Goal: Task Accomplishment & Management: Use online tool/utility

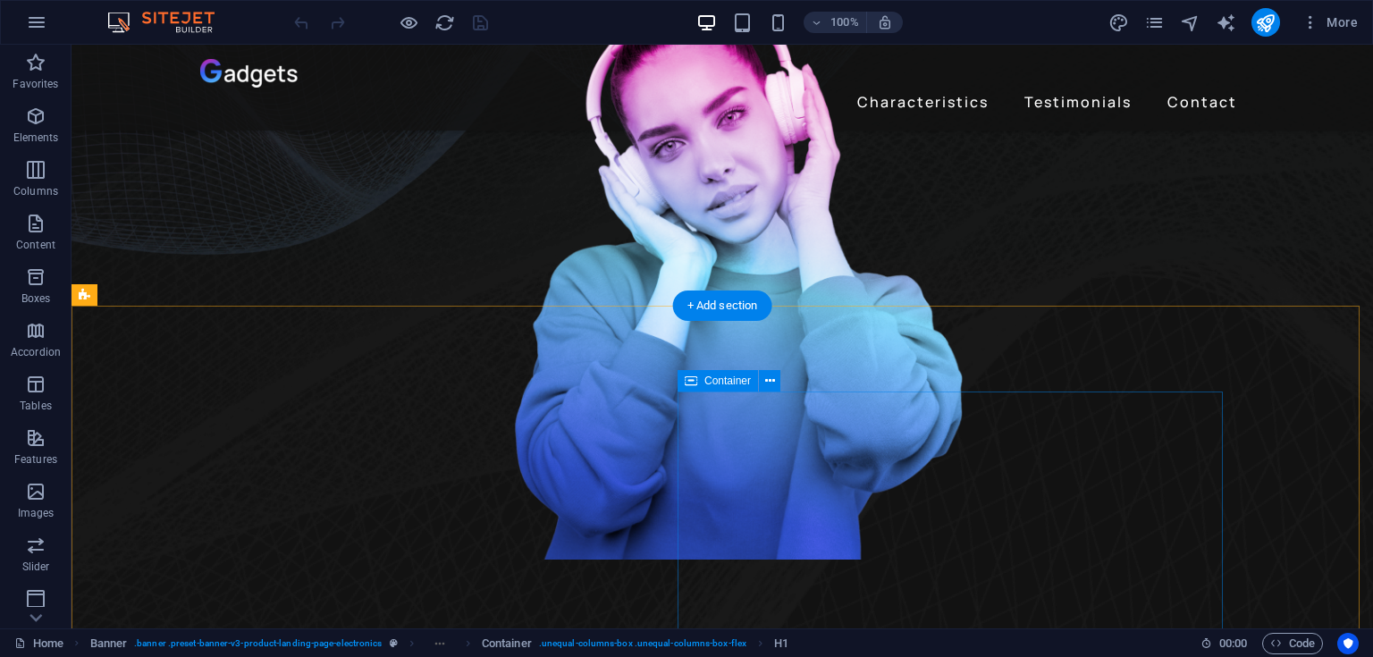
scroll to position [461, 0]
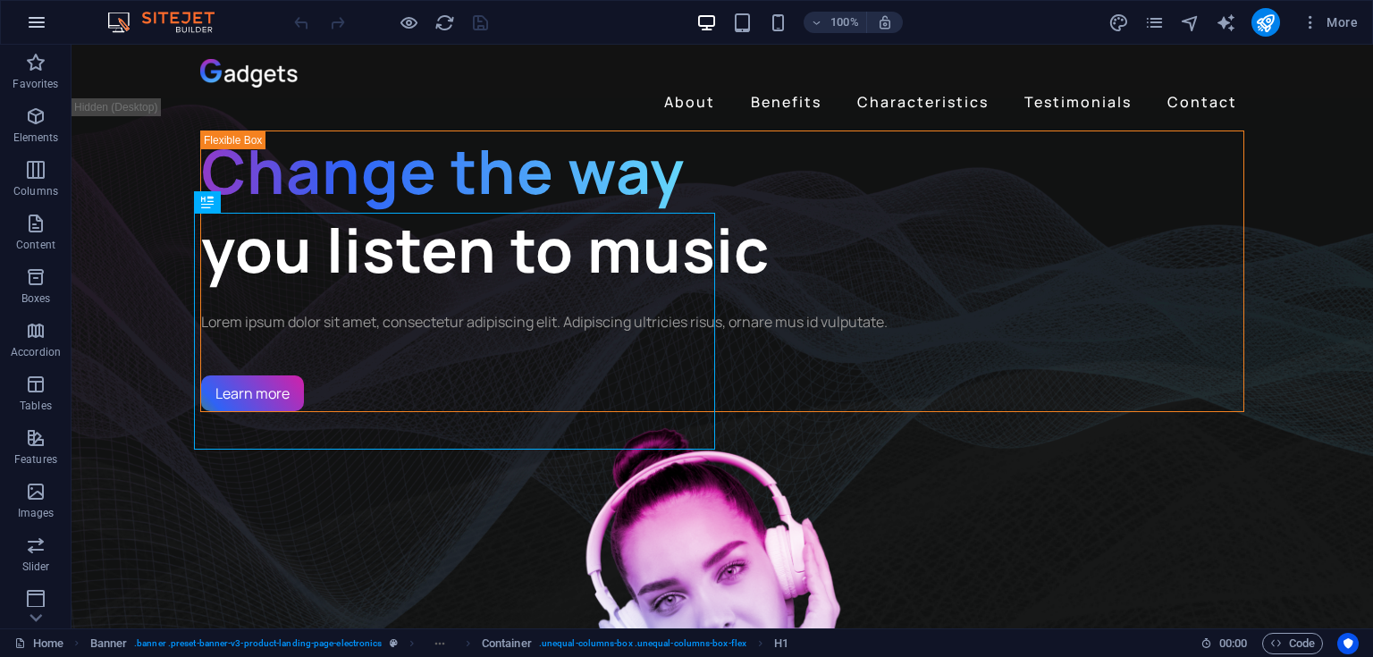
click at [34, 38] on button "button" at bounding box center [36, 22] width 43 height 43
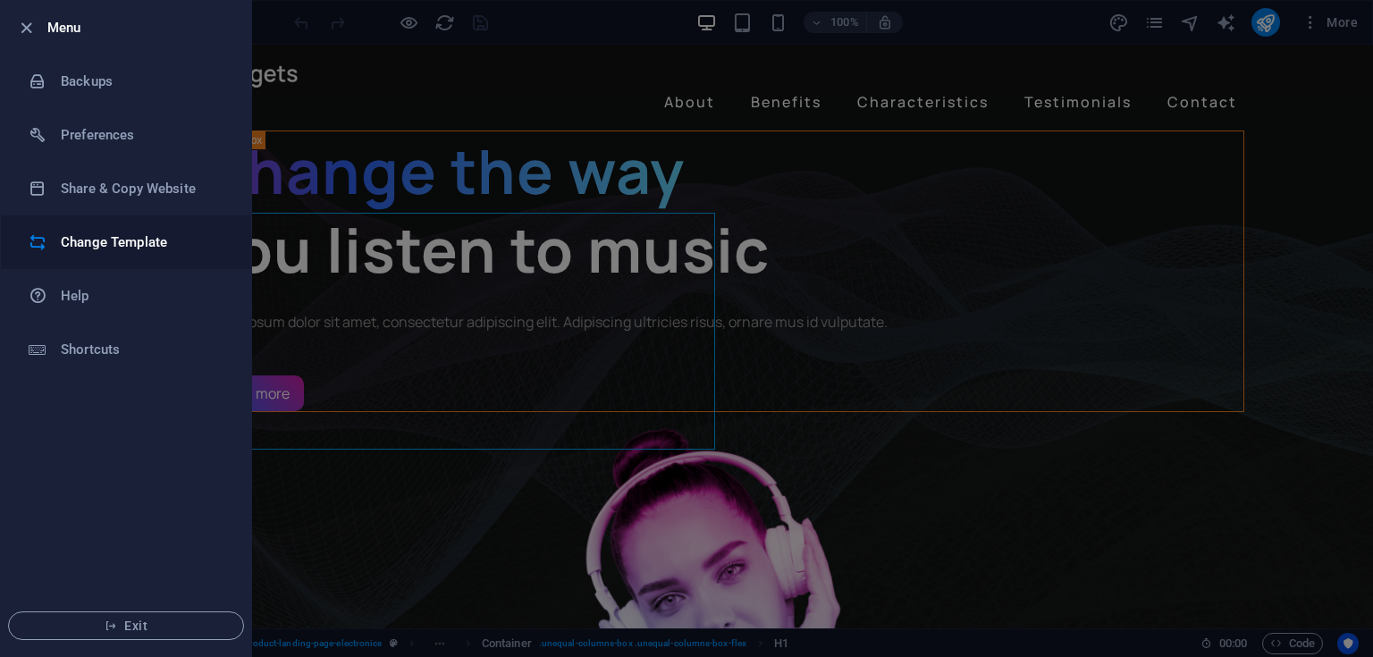
click at [80, 252] on h6 "Change Template" at bounding box center [143, 241] width 165 height 21
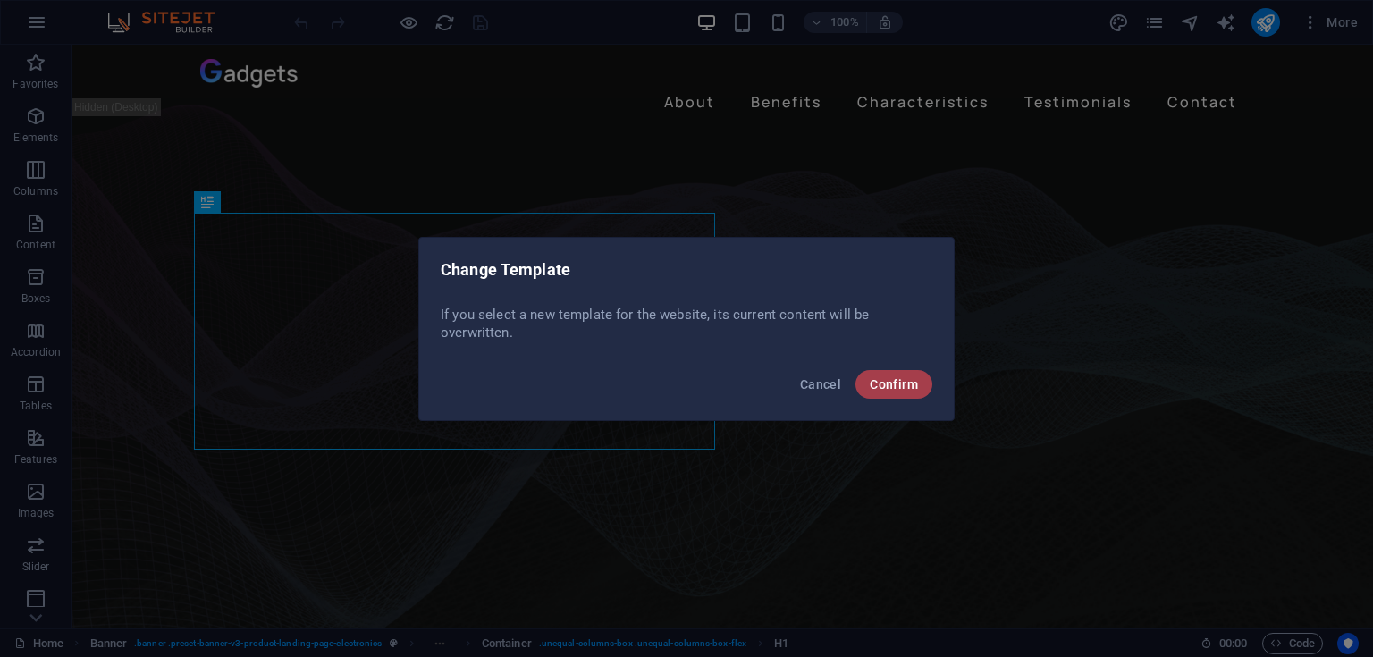
click at [882, 377] on span "Confirm" at bounding box center [893, 384] width 48 height 14
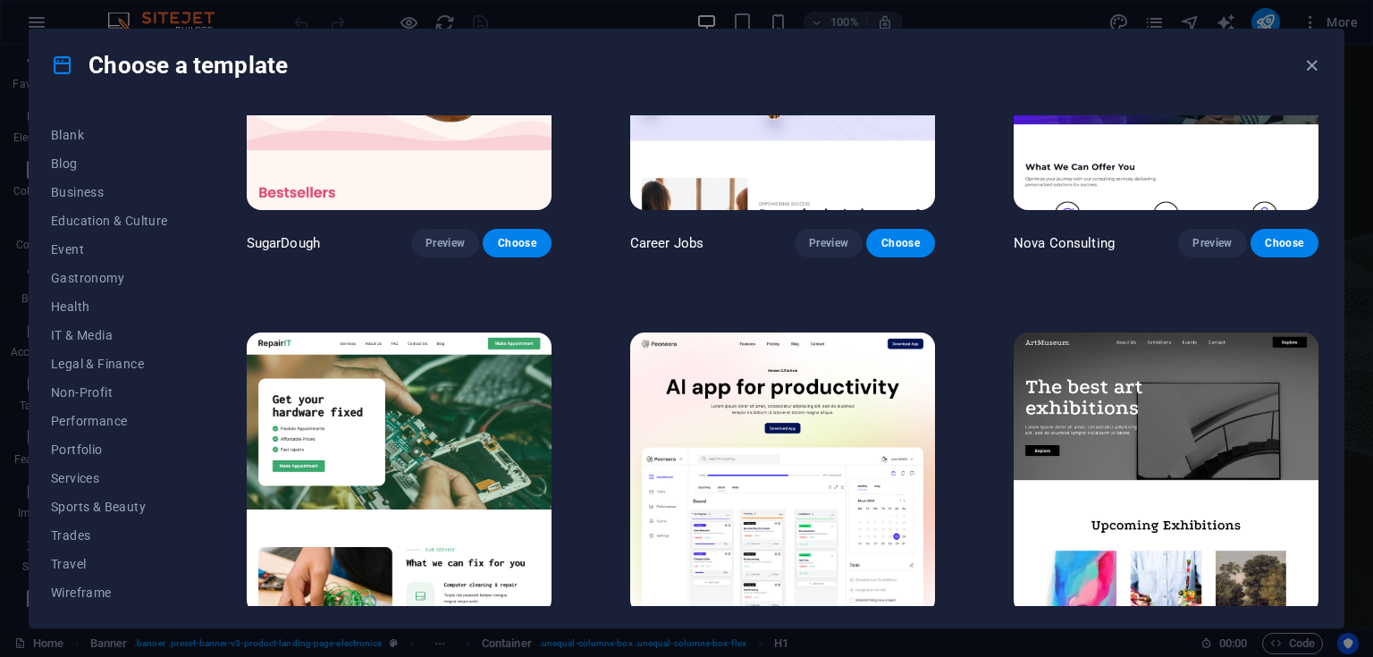
scroll to position [199, 0]
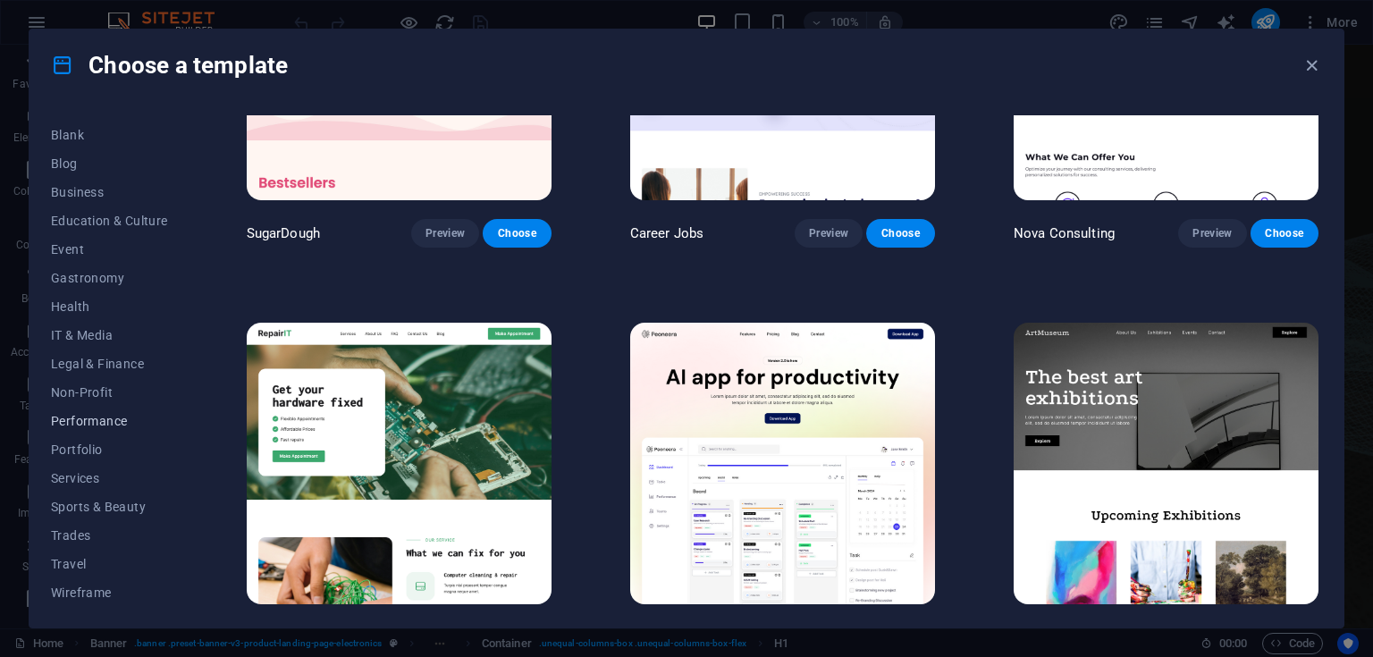
click at [111, 422] on span "Performance" at bounding box center [109, 421] width 117 height 14
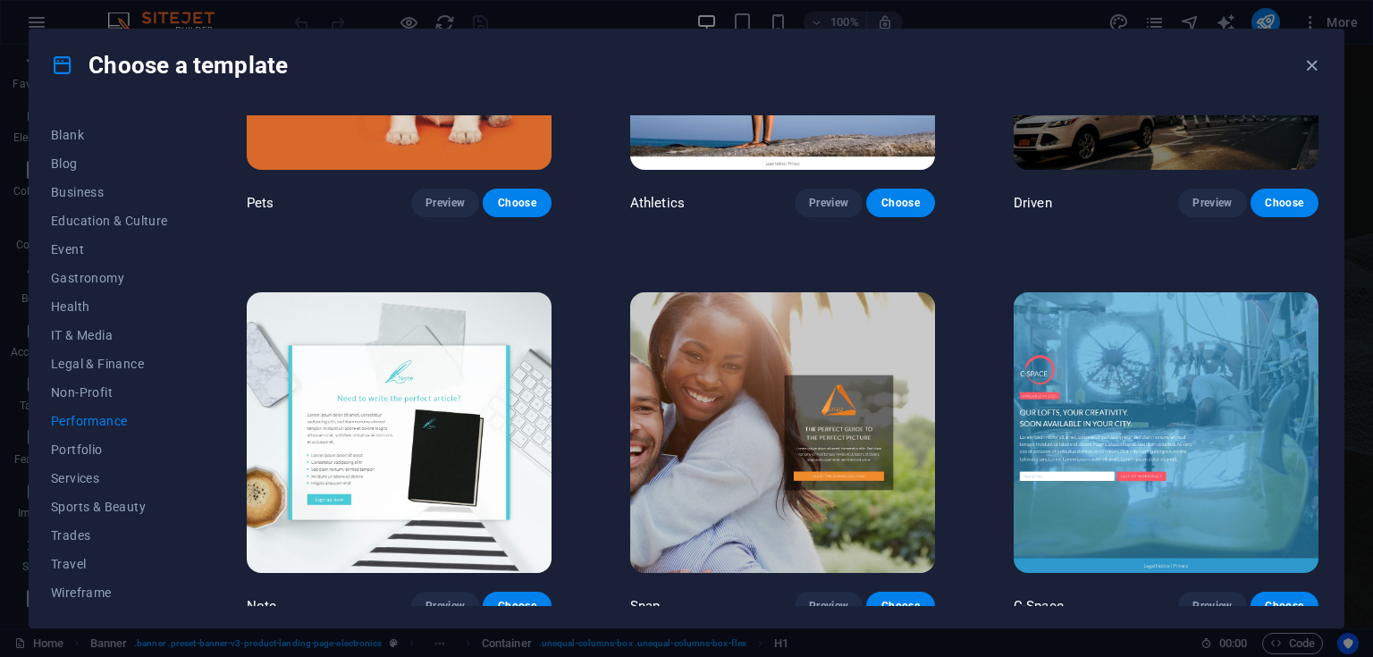
scroll to position [699, 0]
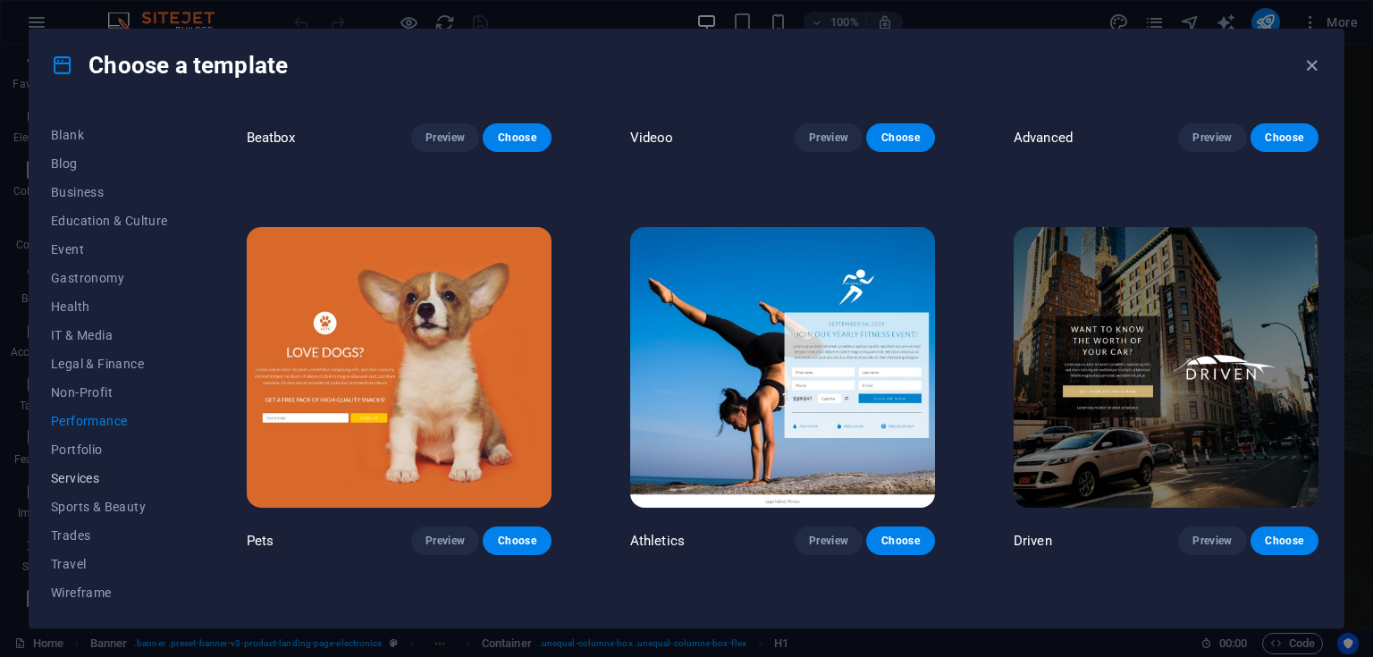
click at [90, 482] on span "Services" at bounding box center [109, 478] width 117 height 14
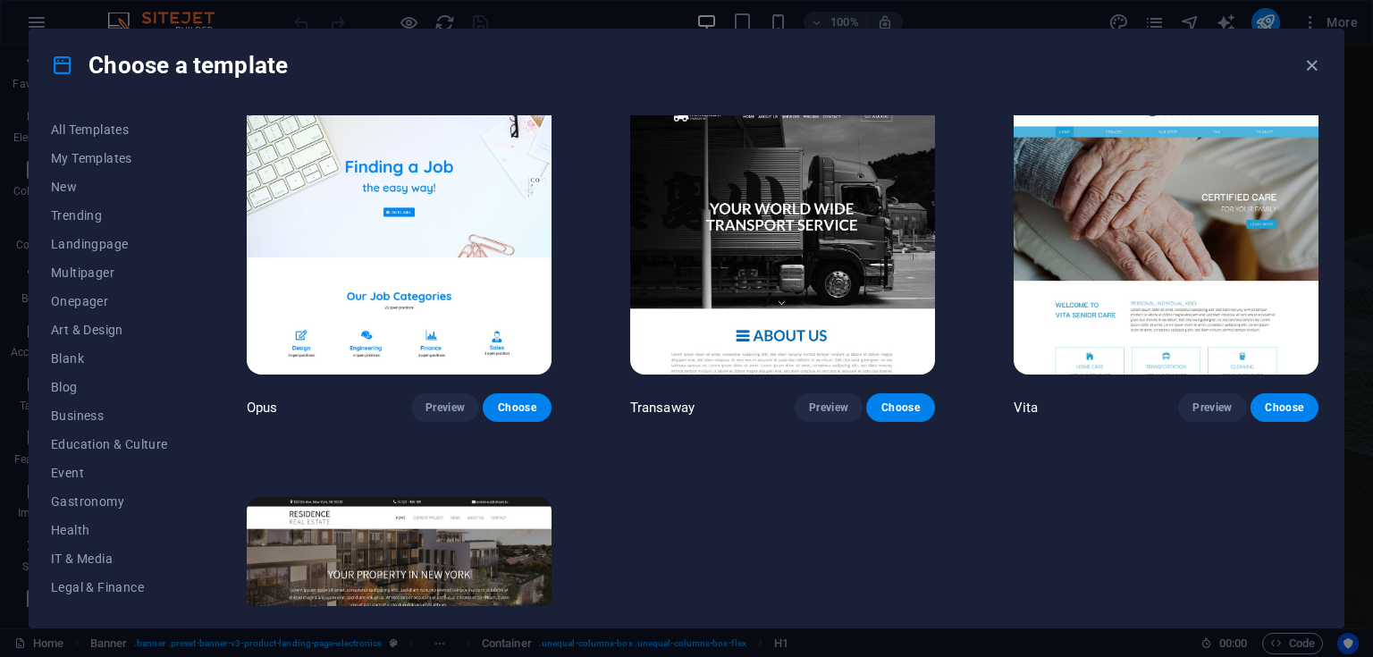
scroll to position [2649, 0]
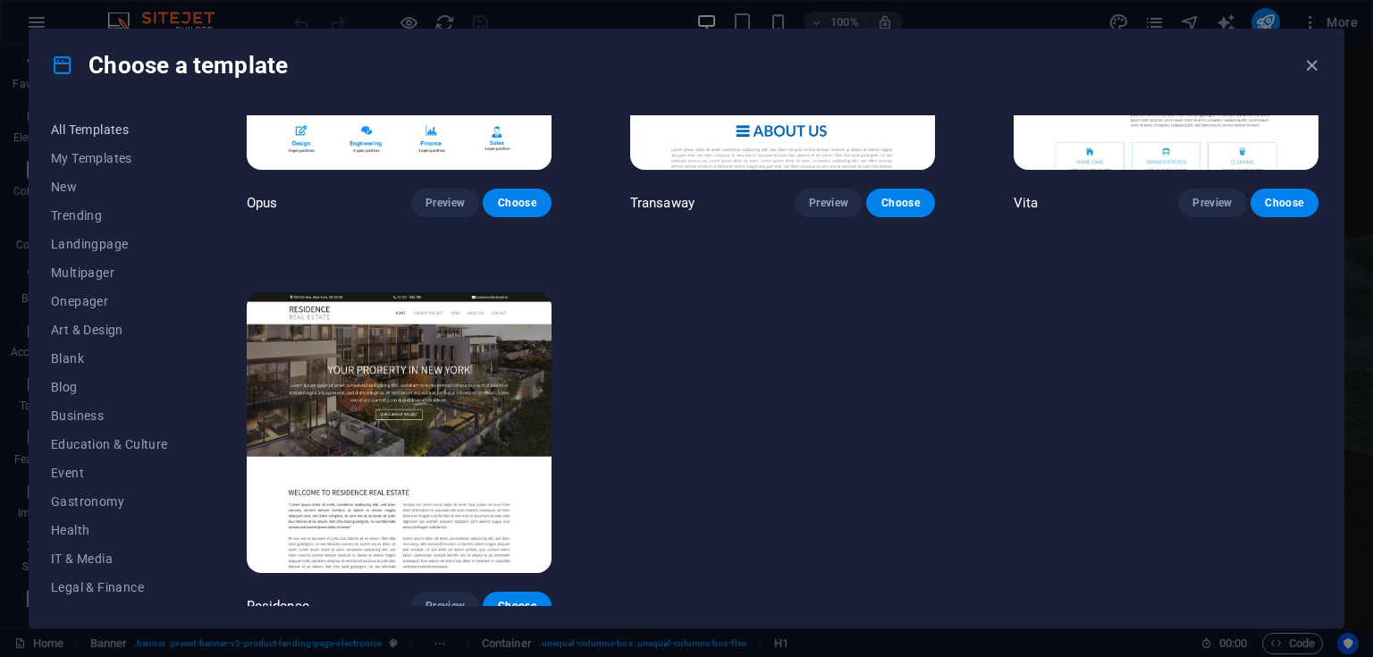
click at [105, 122] on span "All Templates" at bounding box center [109, 129] width 117 height 14
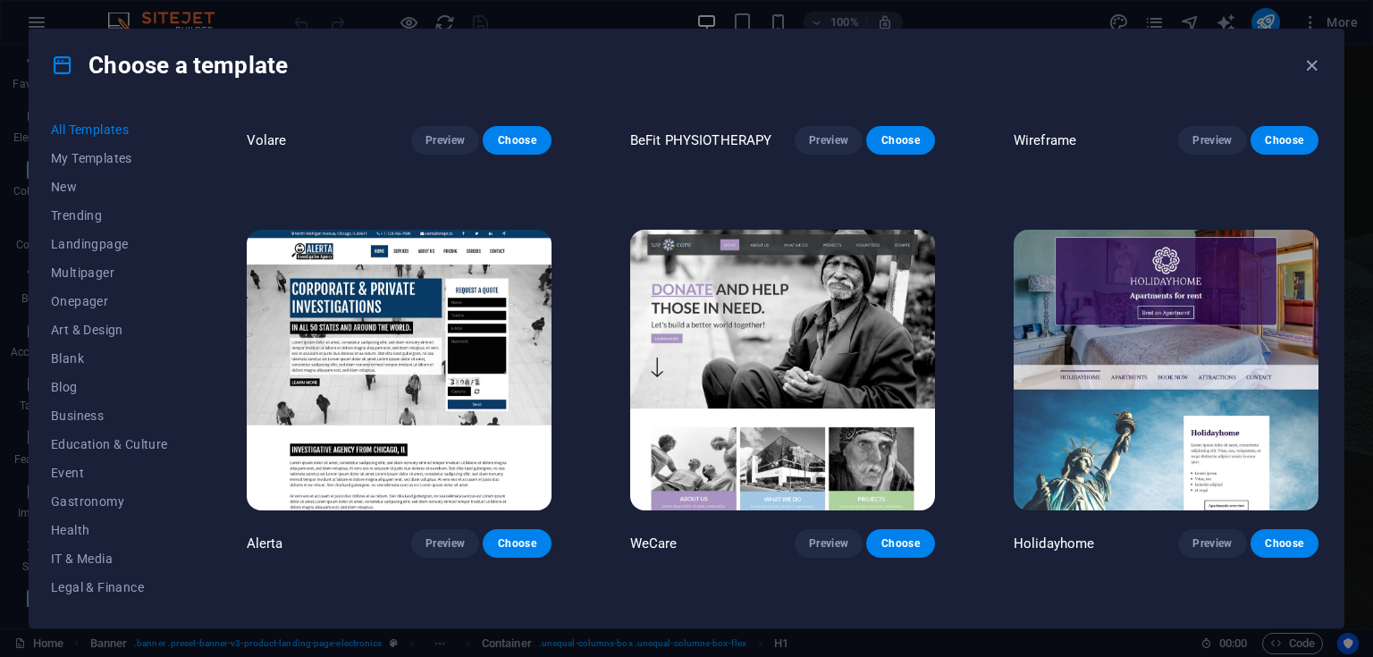
scroll to position [10080, 0]
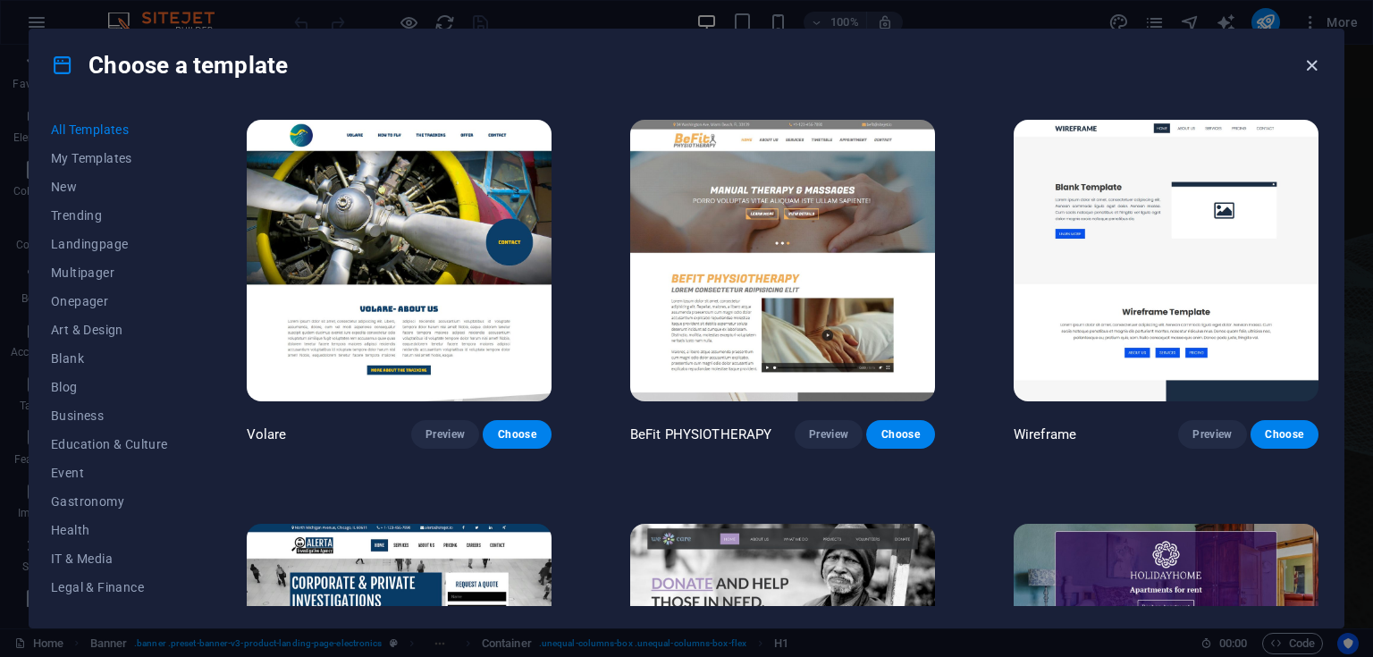
click at [1311, 66] on icon "button" at bounding box center [1311, 65] width 21 height 21
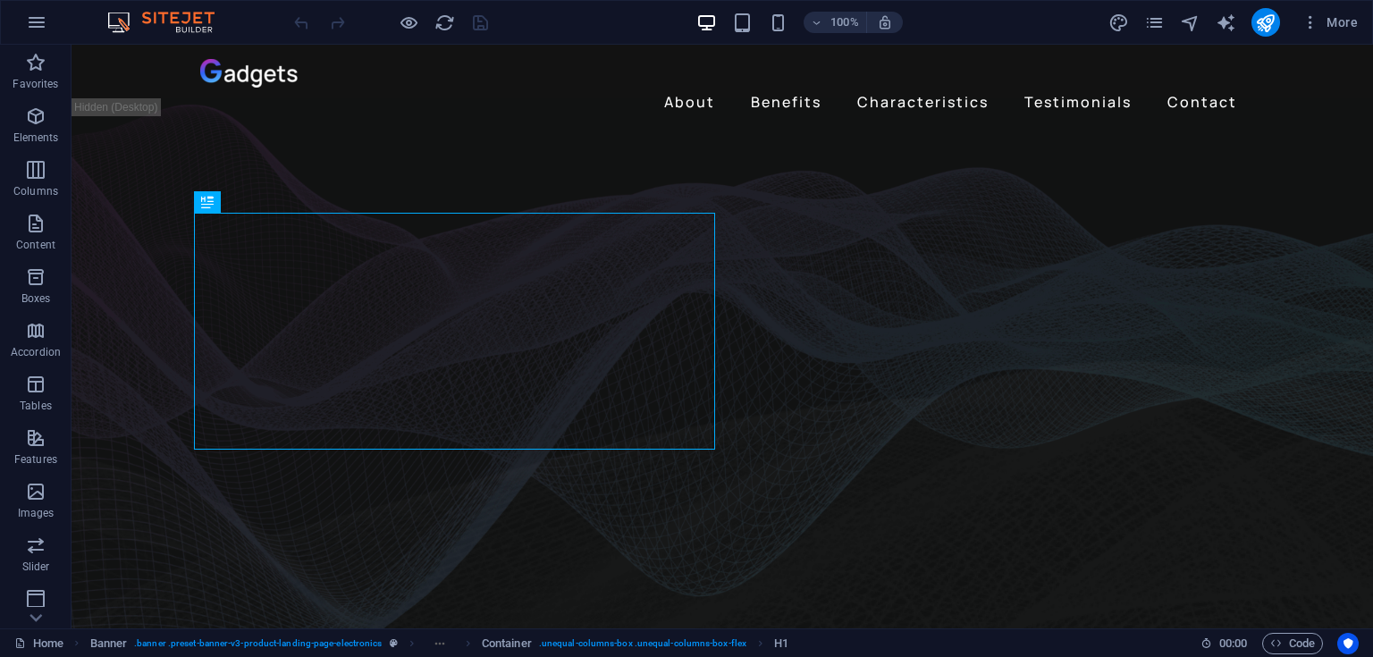
click at [1249, 21] on div "More" at bounding box center [1236, 22] width 256 height 29
click at [1255, 21] on icon "publish" at bounding box center [1265, 23] width 21 height 21
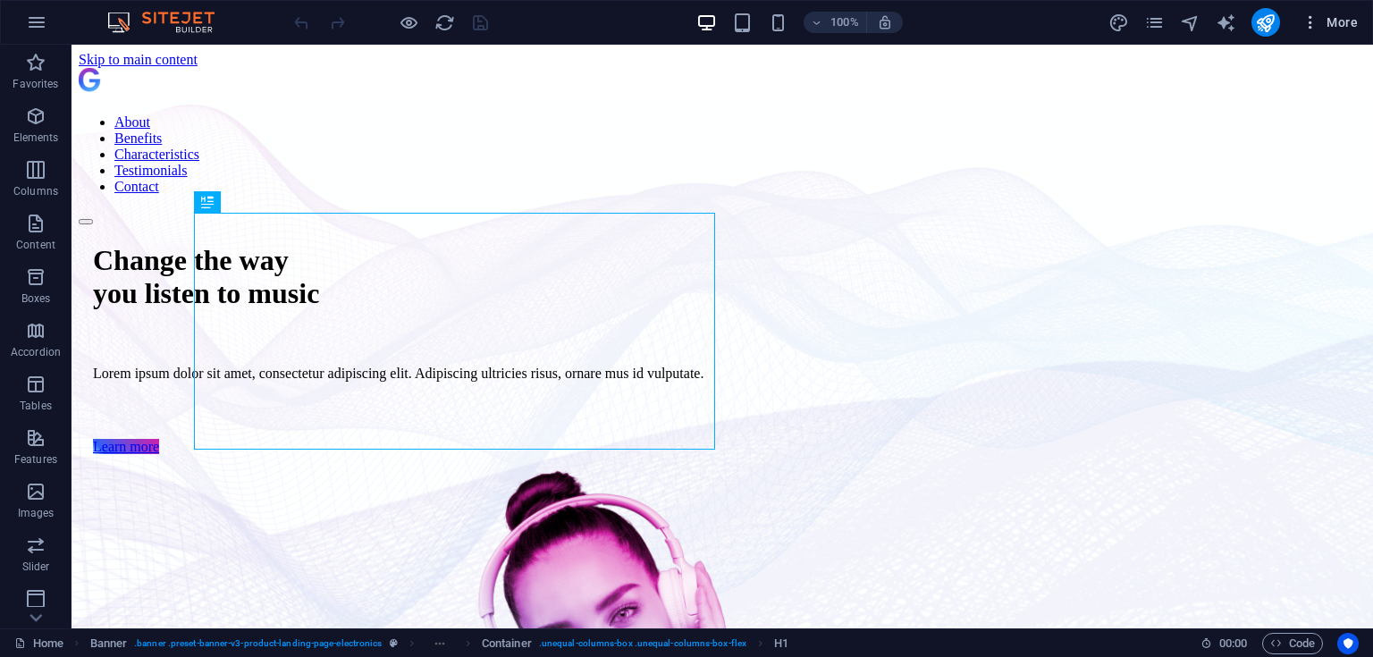
click at [1306, 21] on icon "button" at bounding box center [1310, 22] width 18 height 18
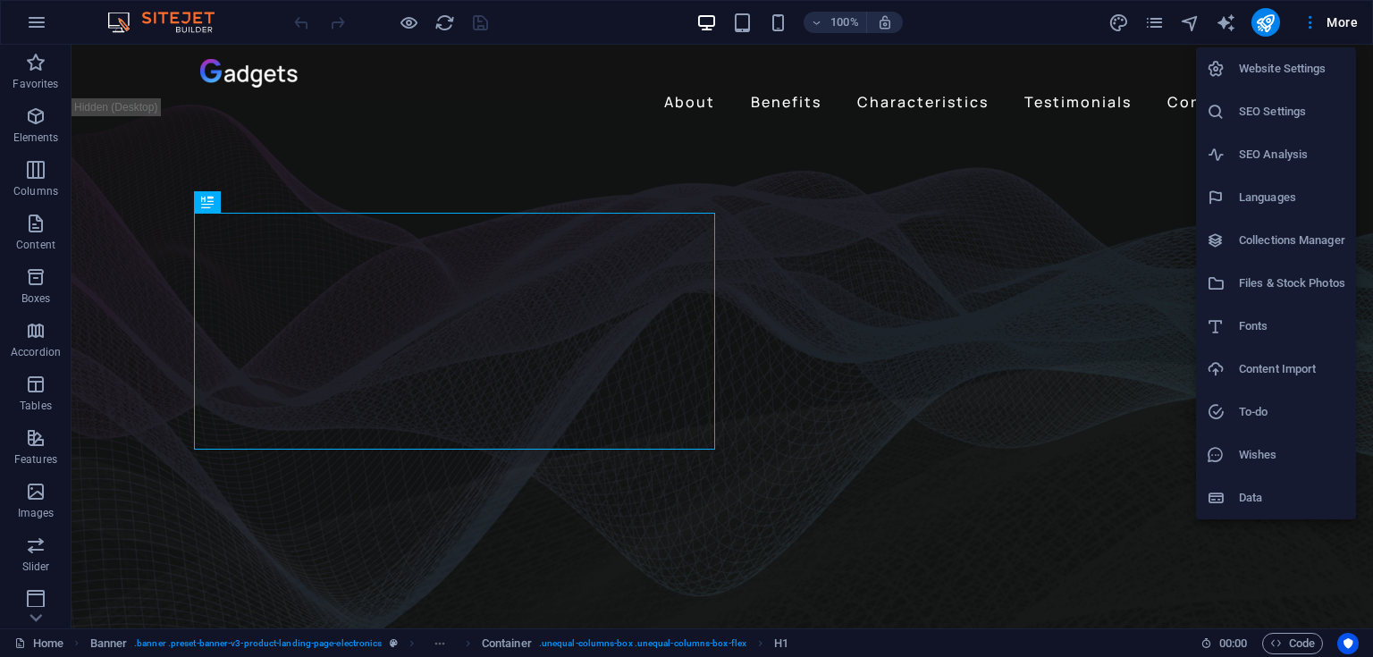
click at [30, 13] on div at bounding box center [686, 328] width 1373 height 657
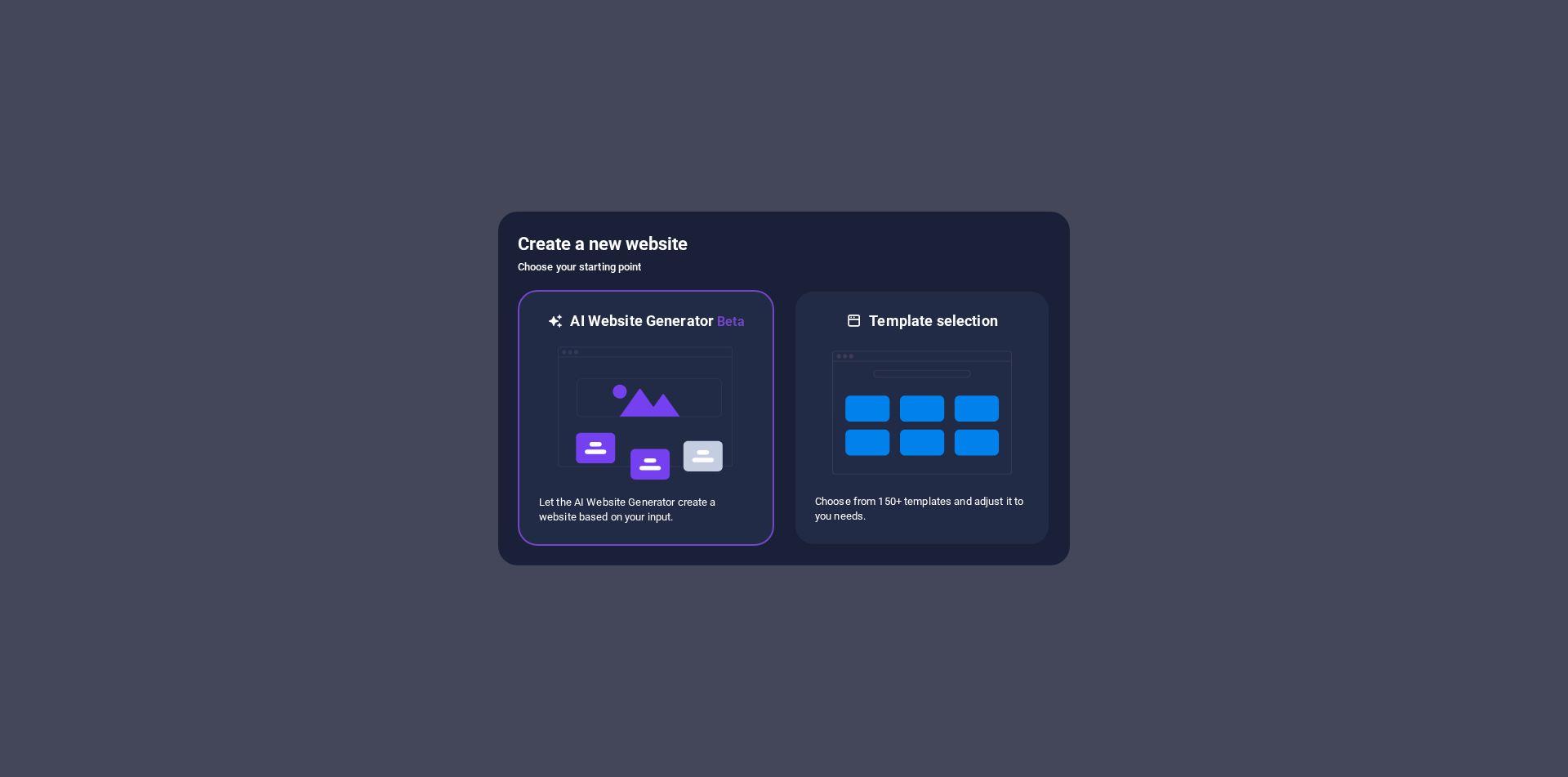
click at [695, 382] on img at bounding box center [646, 413] width 180 height 164
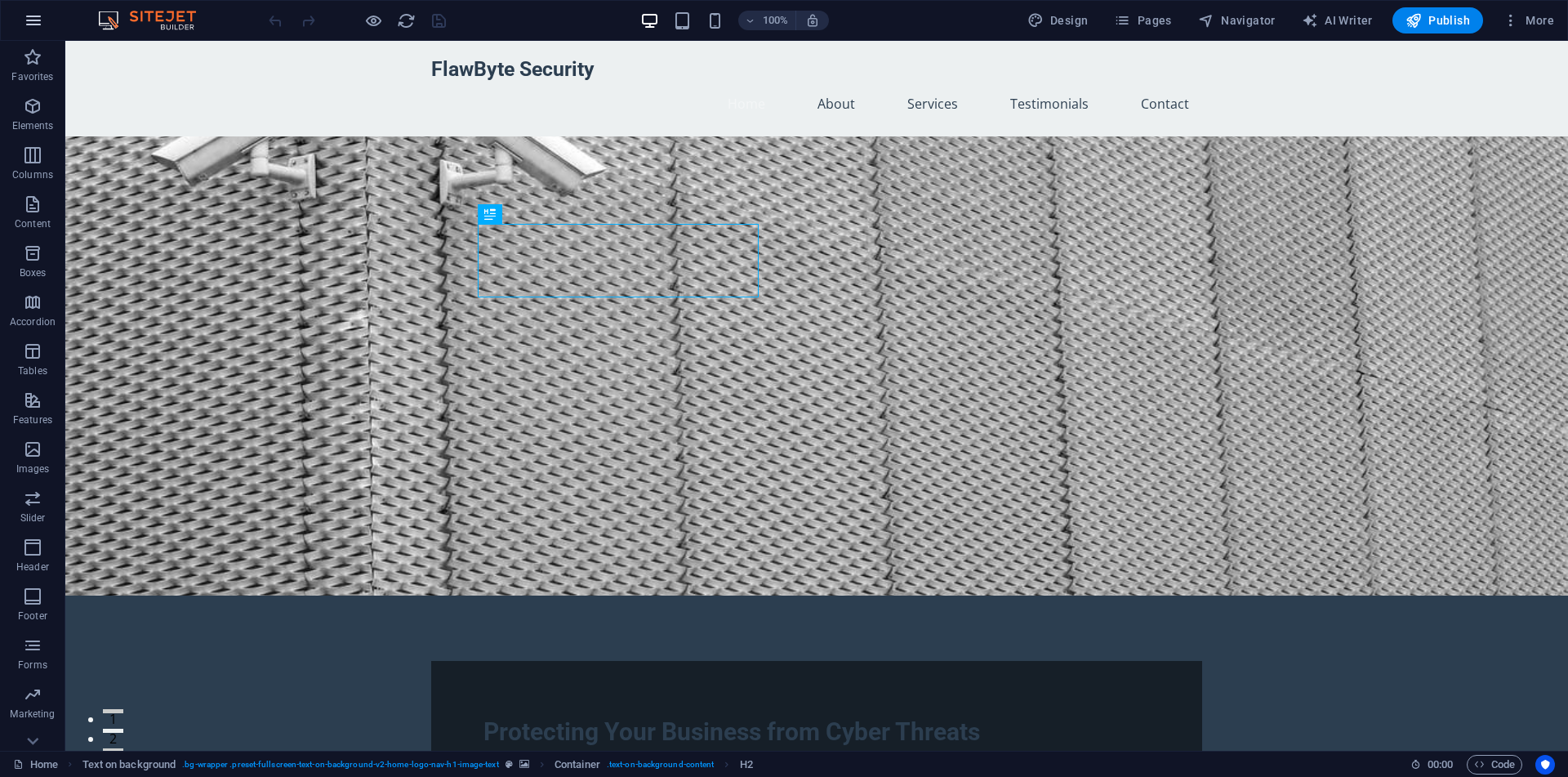
click at [36, 16] on icon "button" at bounding box center [33, 20] width 19 height 19
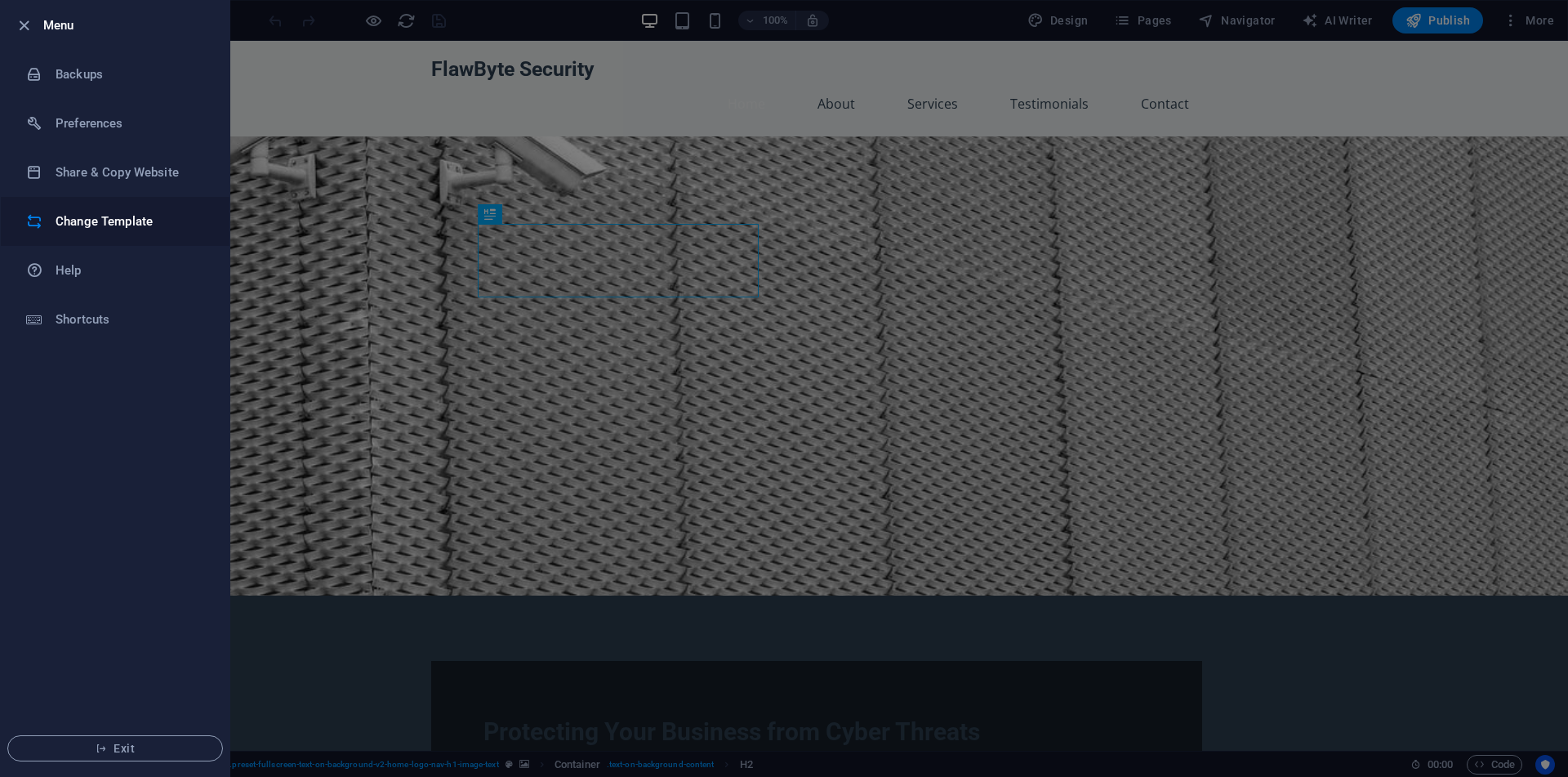
click at [105, 201] on li "Change Template" at bounding box center [115, 221] width 228 height 49
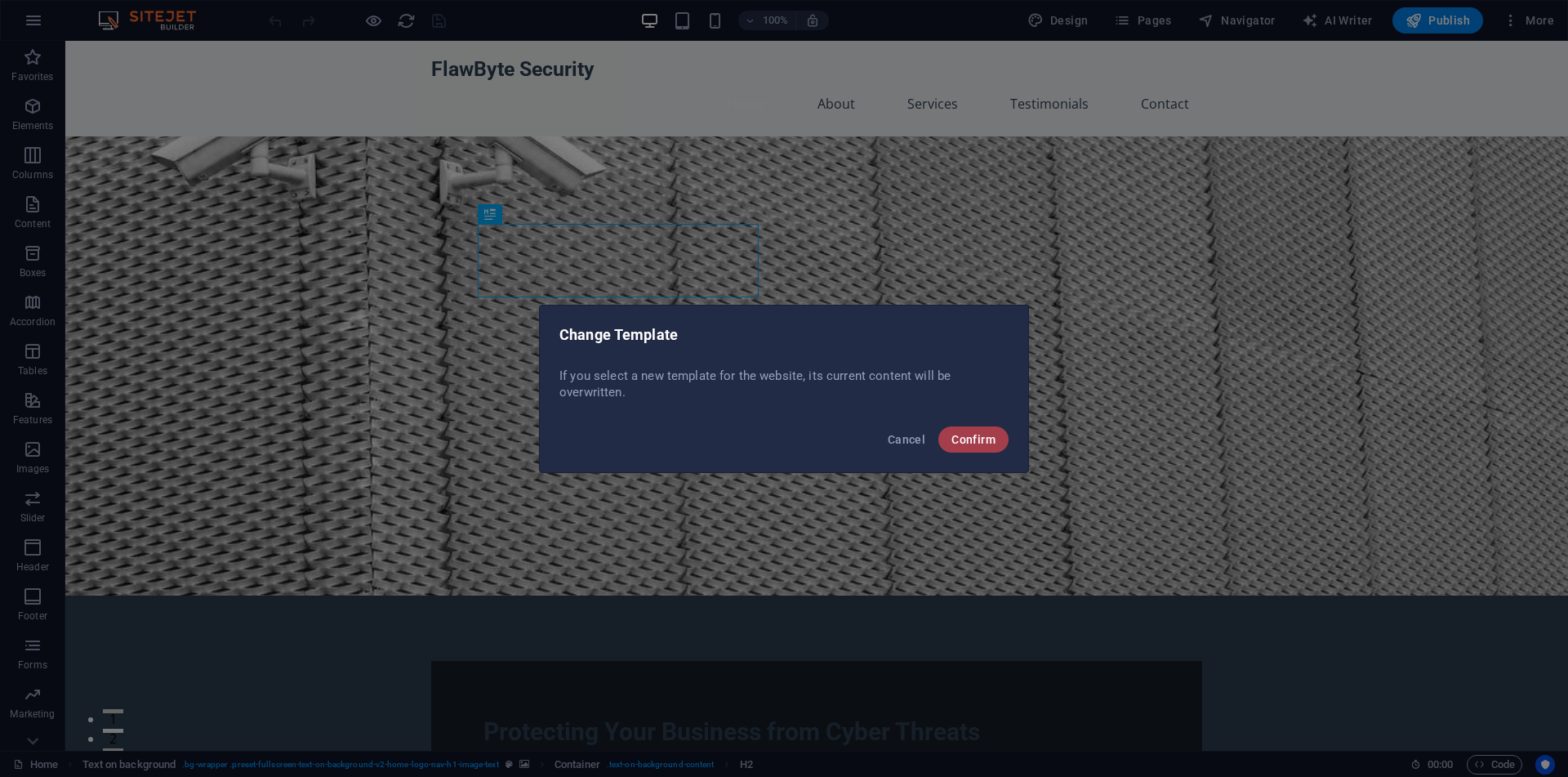
click at [989, 444] on span "Confirm" at bounding box center [973, 440] width 44 height 13
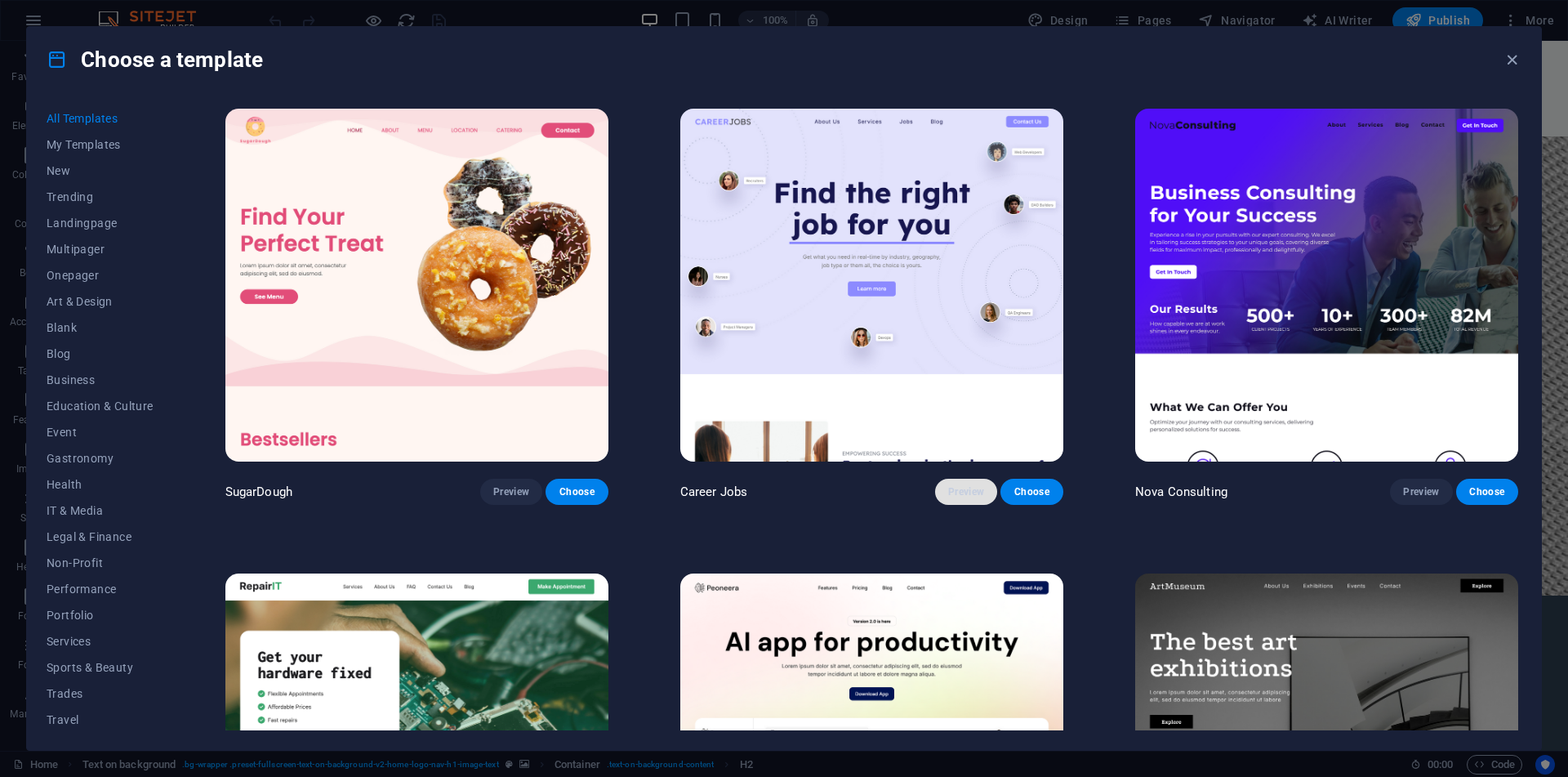
click at [948, 486] on span "Preview" at bounding box center [965, 492] width 36 height 13
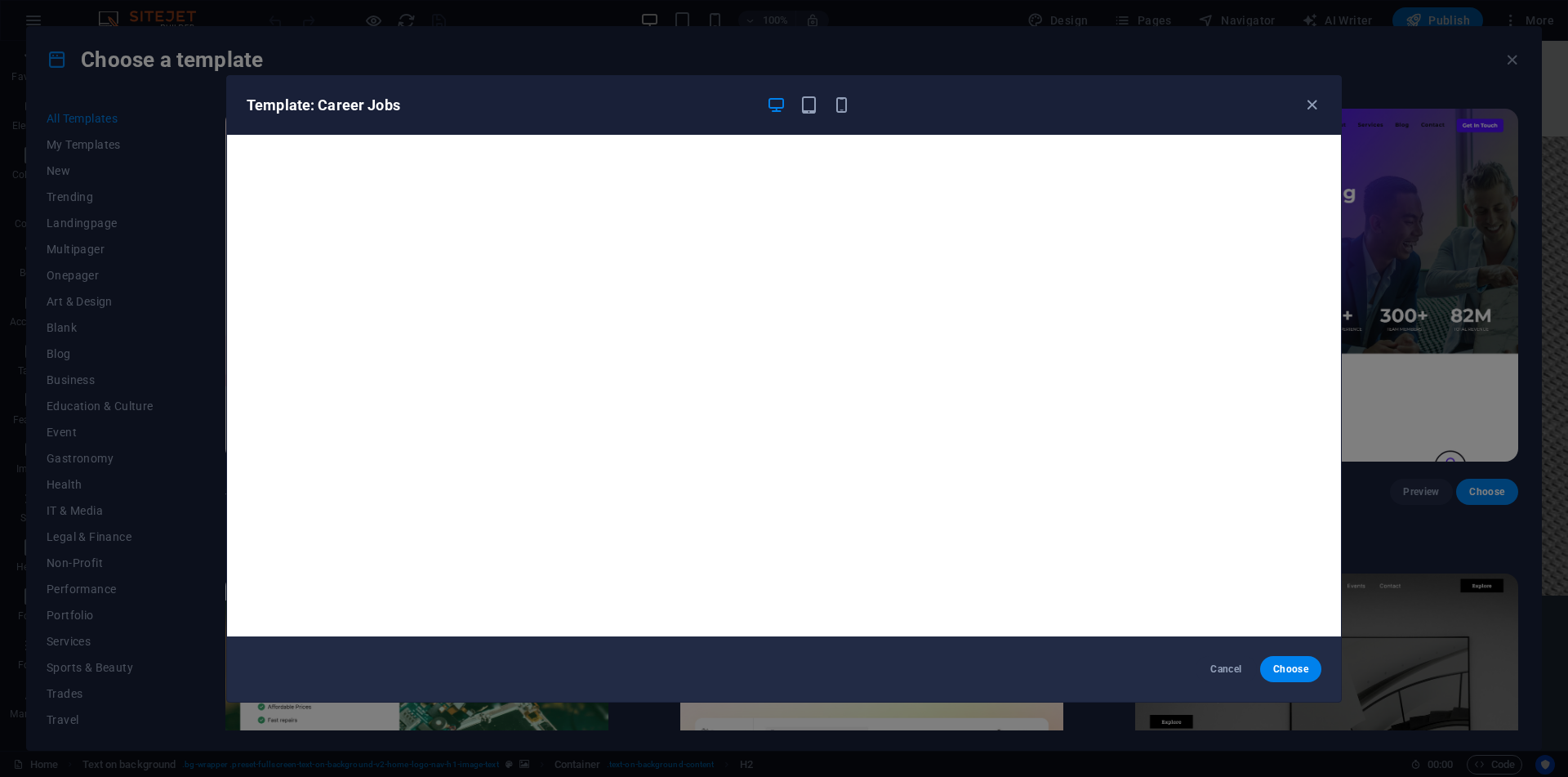
scroll to position [4, 0]
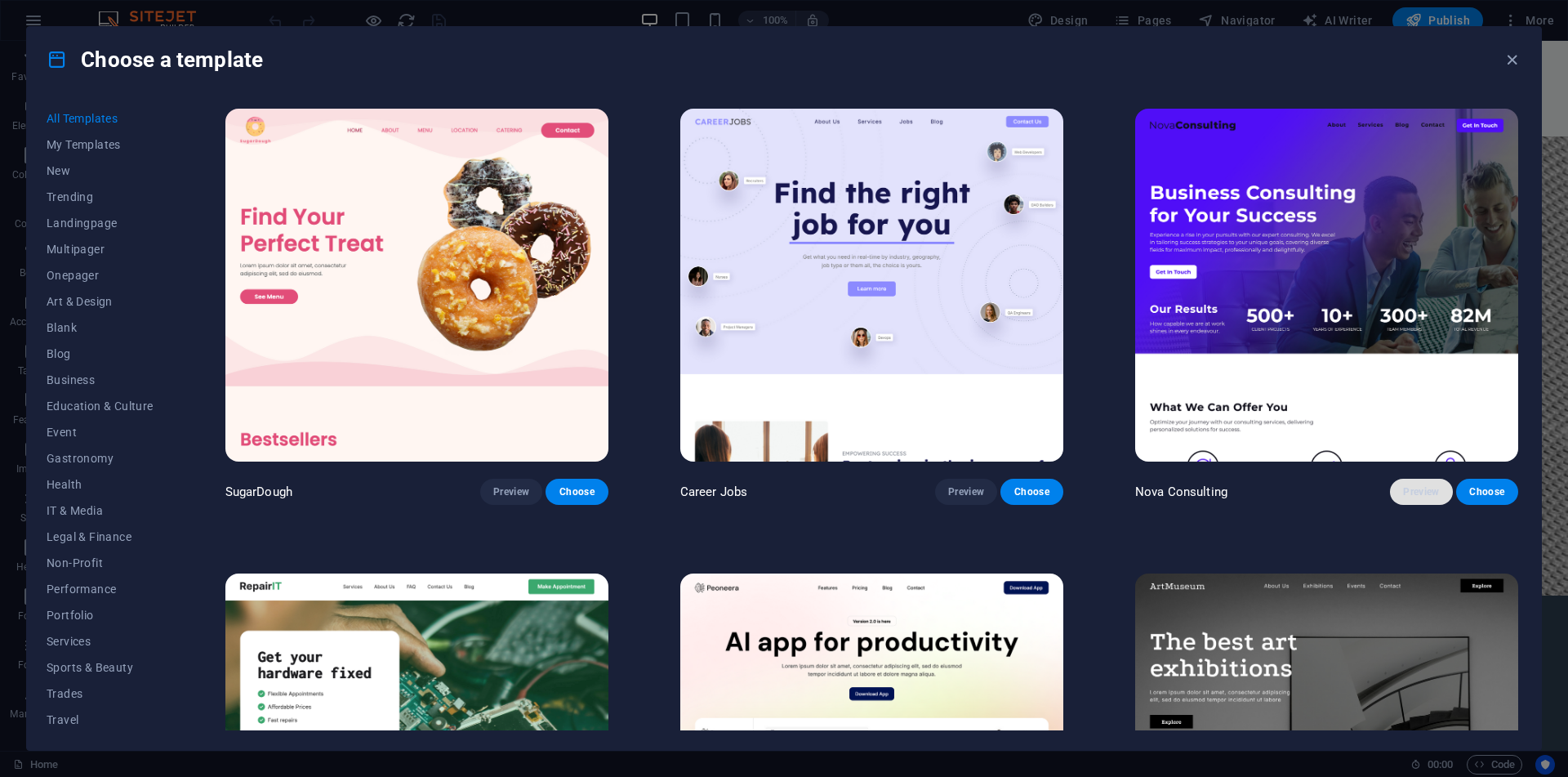
click at [1423, 485] on span "Preview" at bounding box center [1420, 492] width 36 height 13
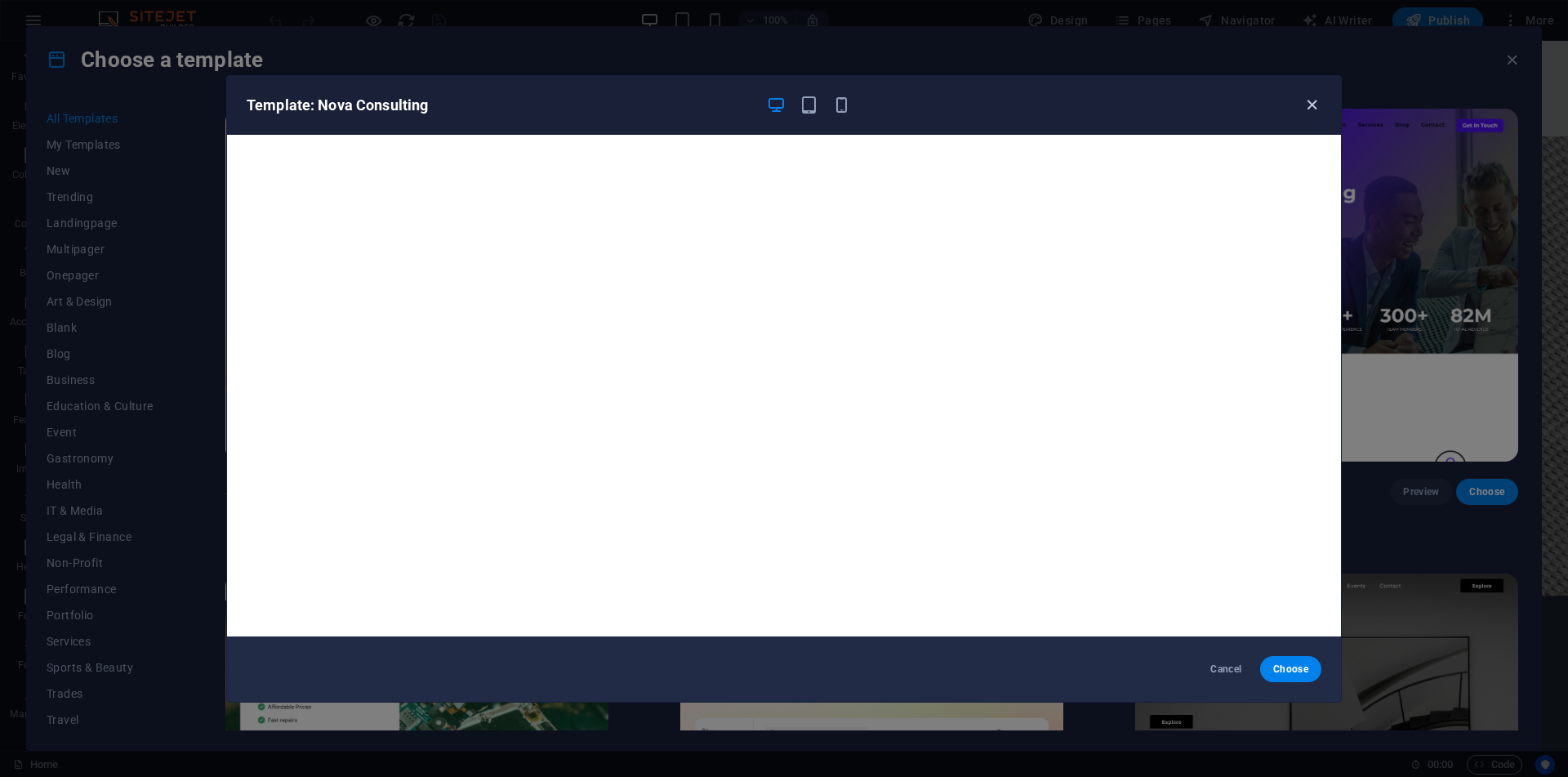
click at [1312, 112] on icon "button" at bounding box center [1311, 105] width 19 height 19
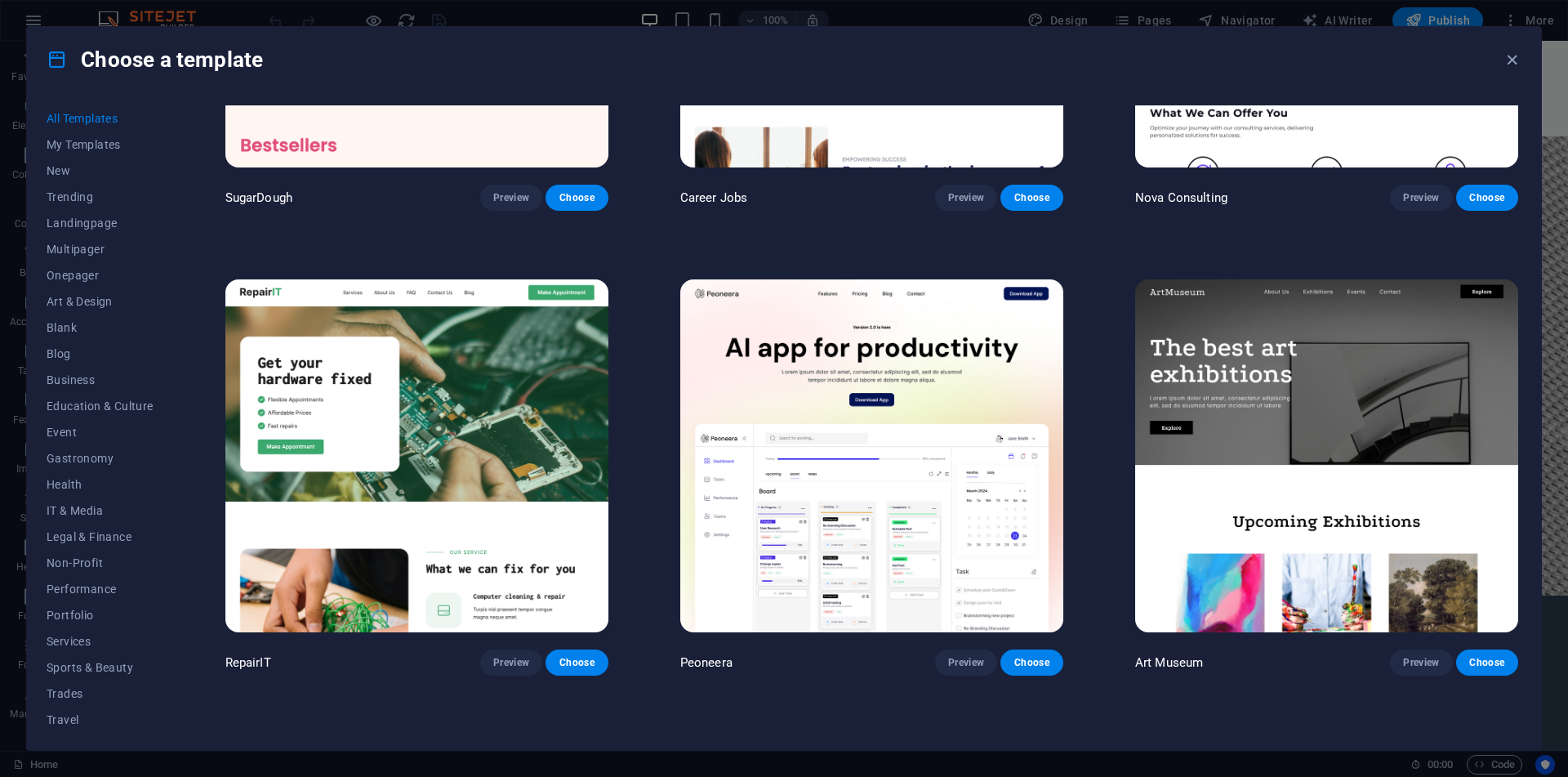
scroll to position [328, 0]
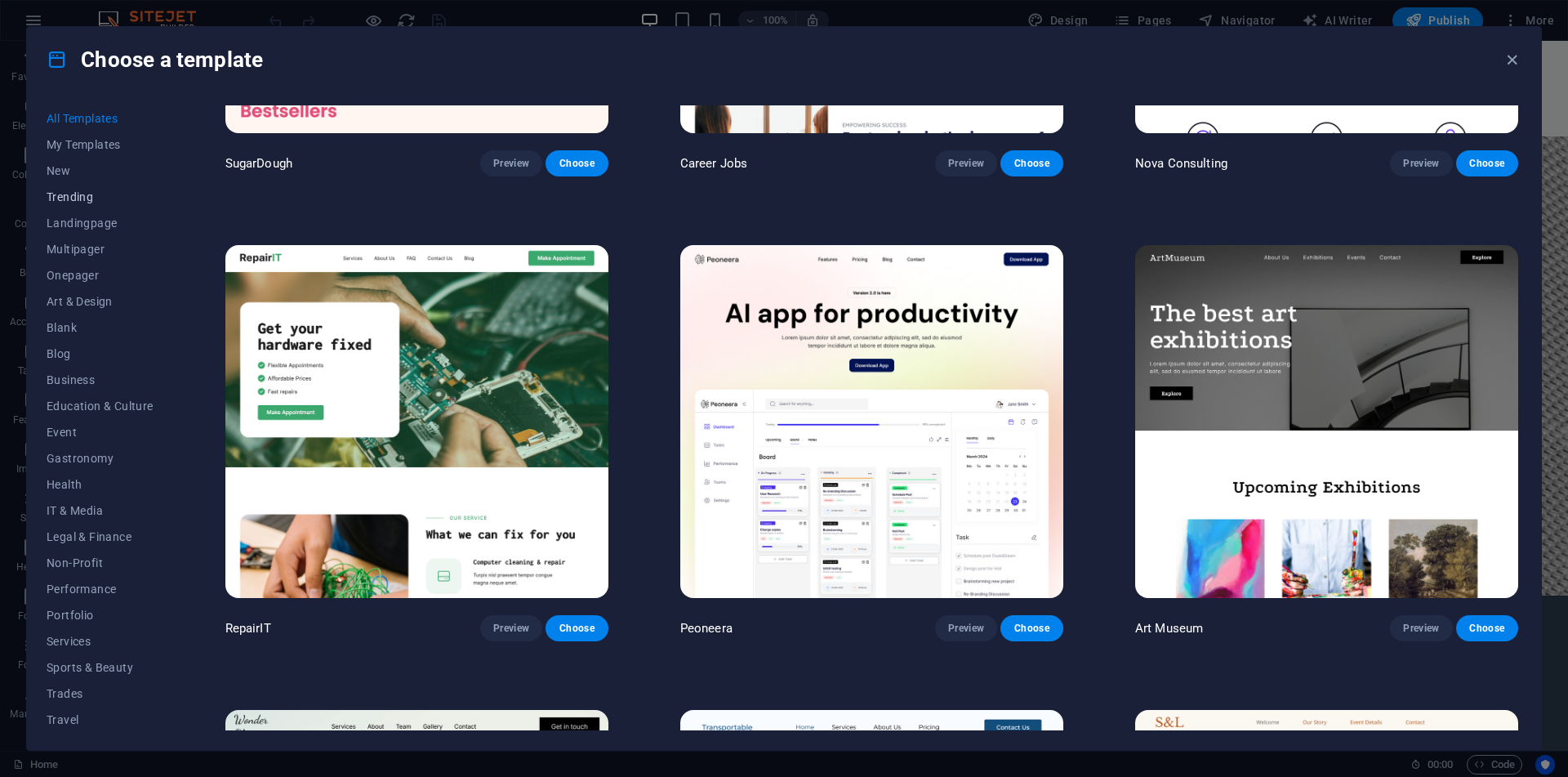
click at [79, 194] on span "Trending" at bounding box center [100, 197] width 107 height 13
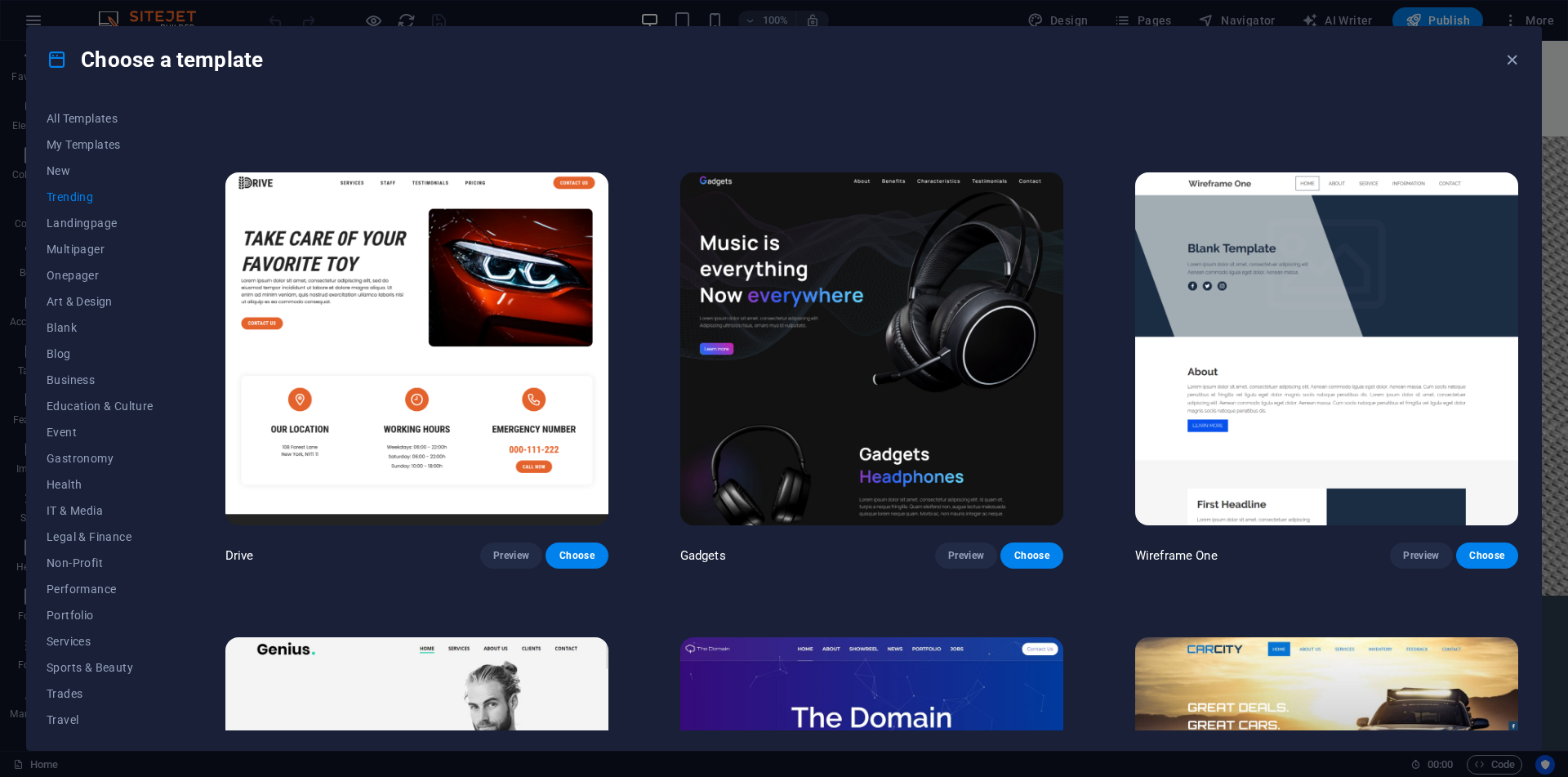
scroll to position [1332, 0]
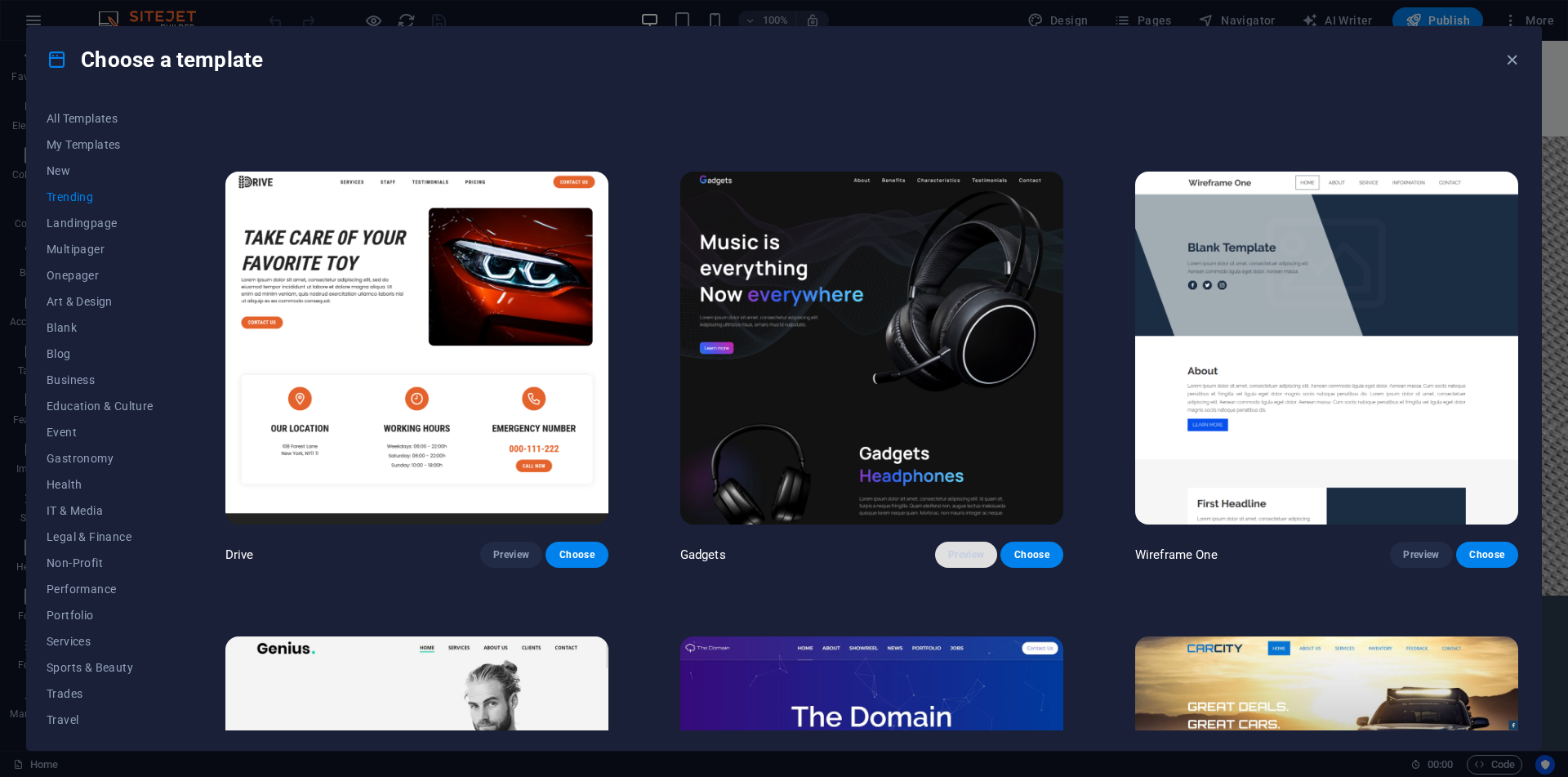
click at [958, 548] on span "Preview" at bounding box center [965, 555] width 36 height 13
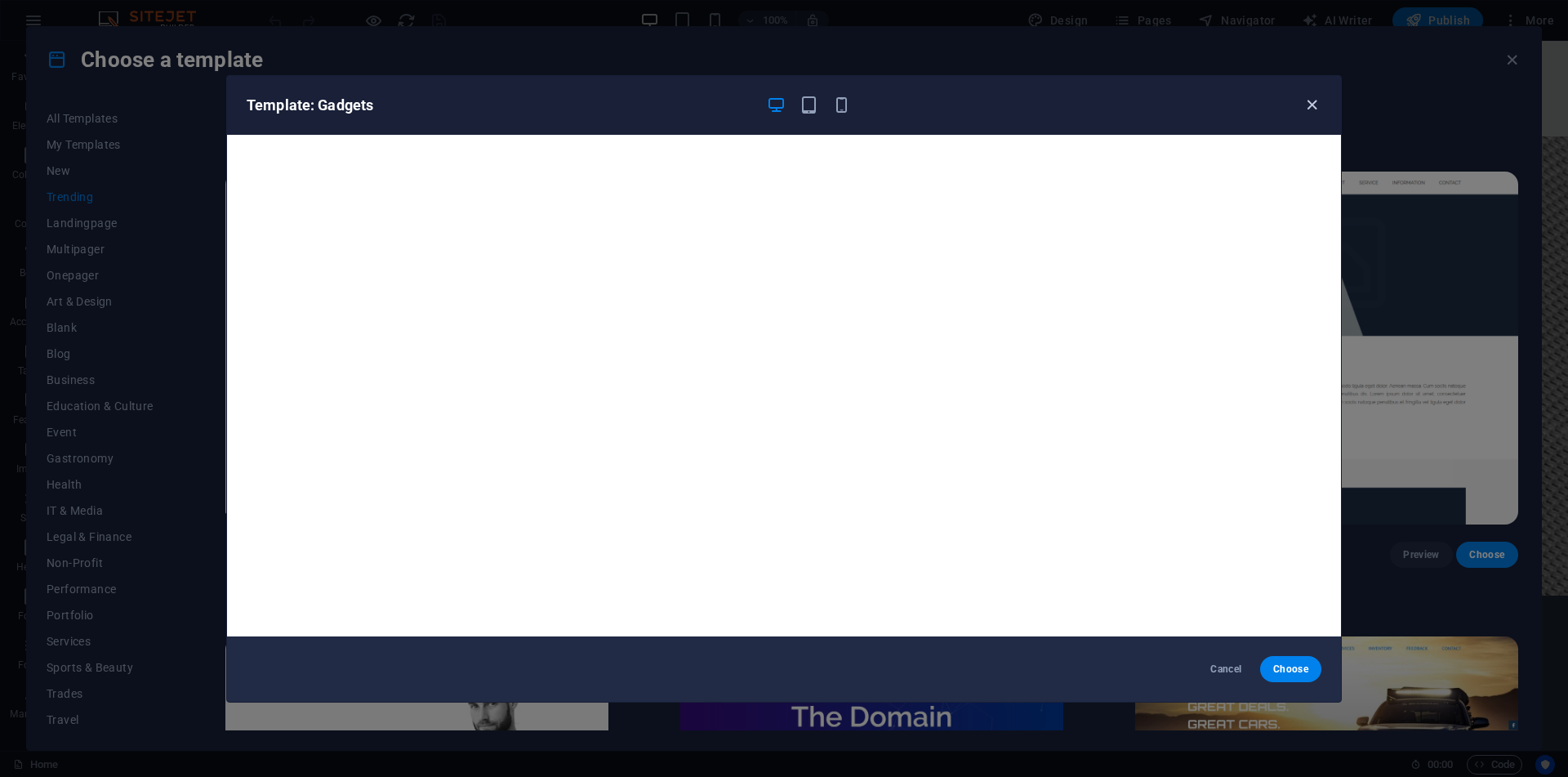
click at [1313, 101] on icon "button" at bounding box center [1311, 105] width 19 height 19
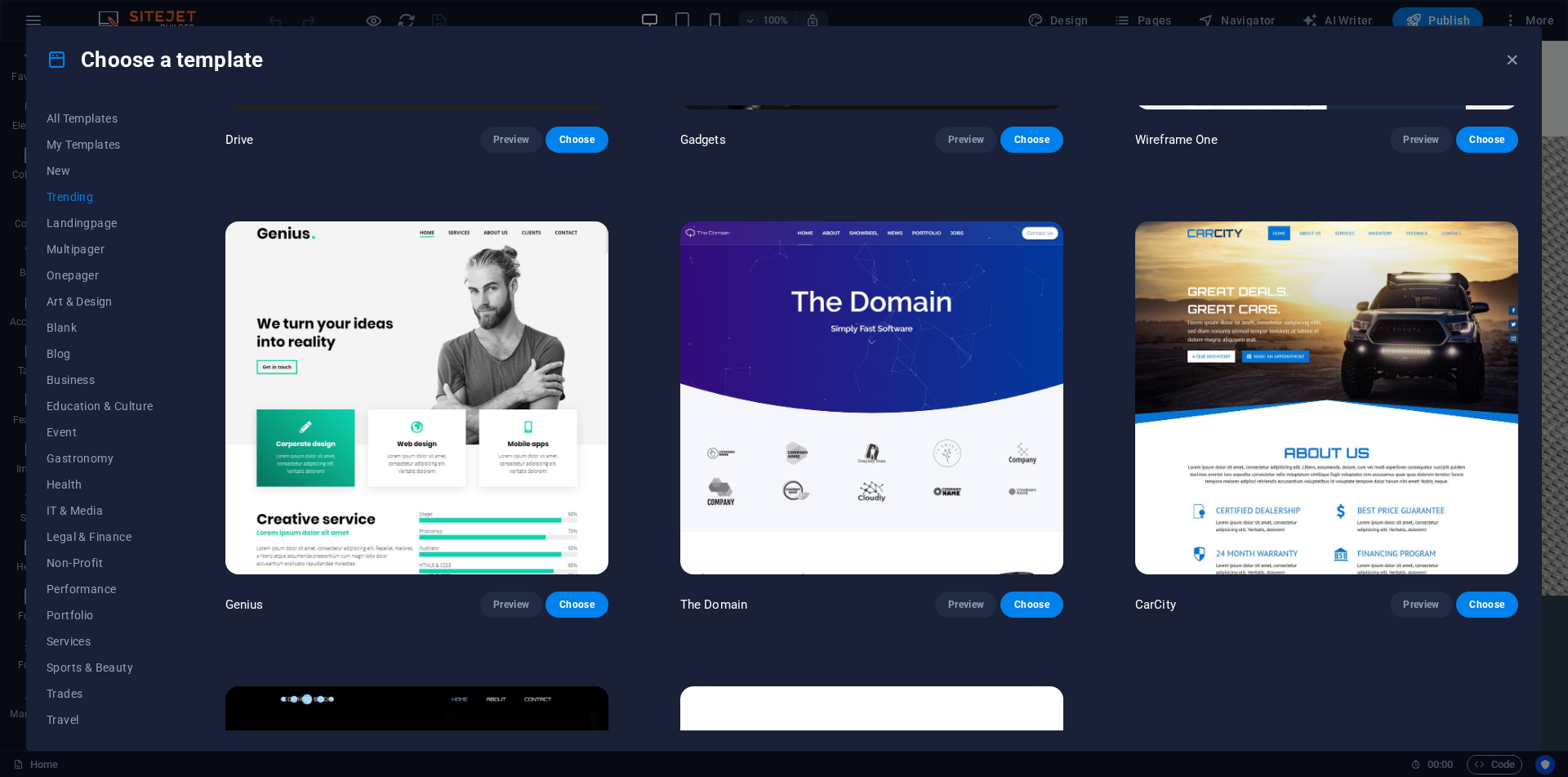
scroll to position [1792, 0]
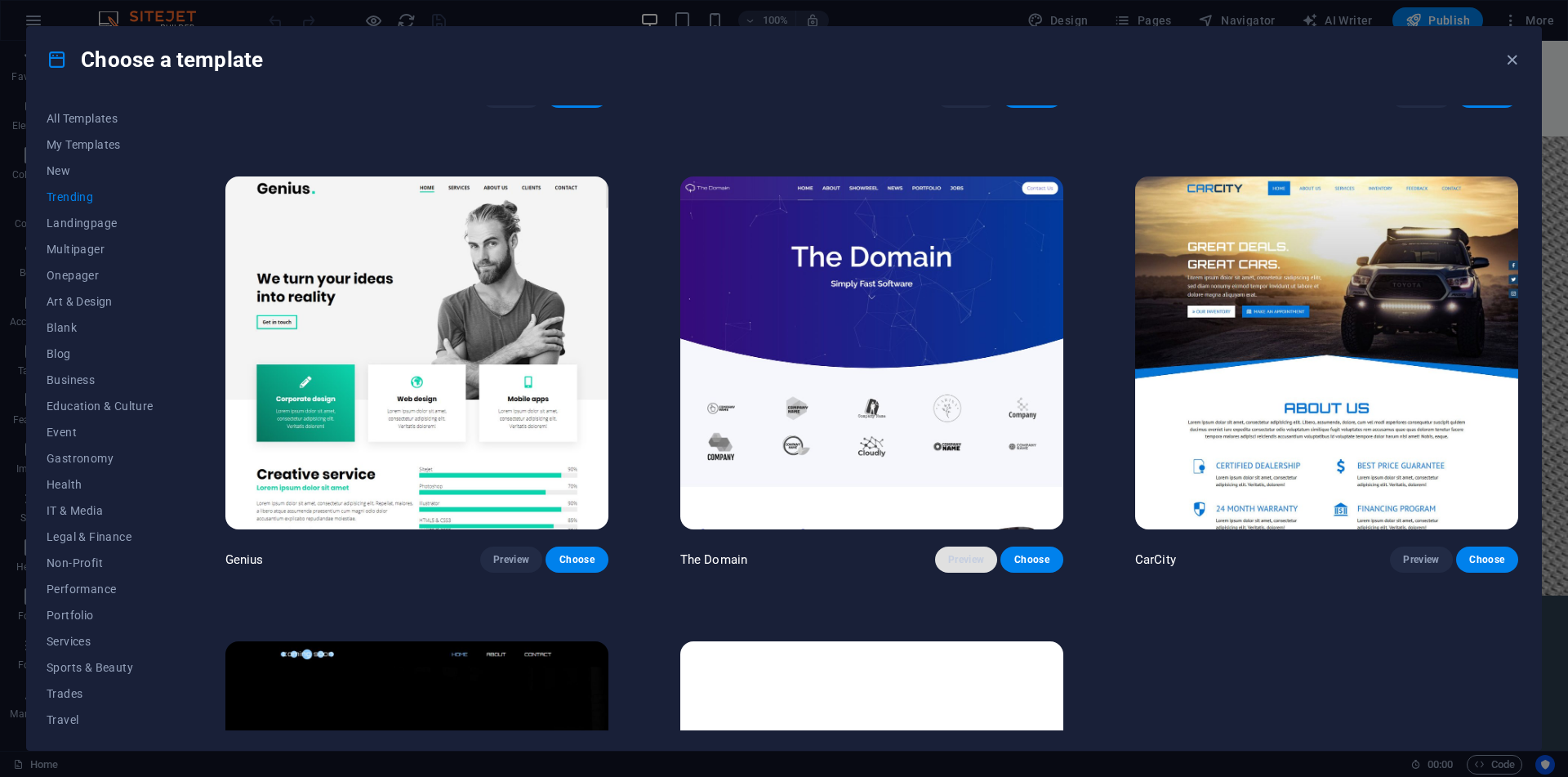
click at [956, 557] on span "Preview" at bounding box center [965, 559] width 36 height 13
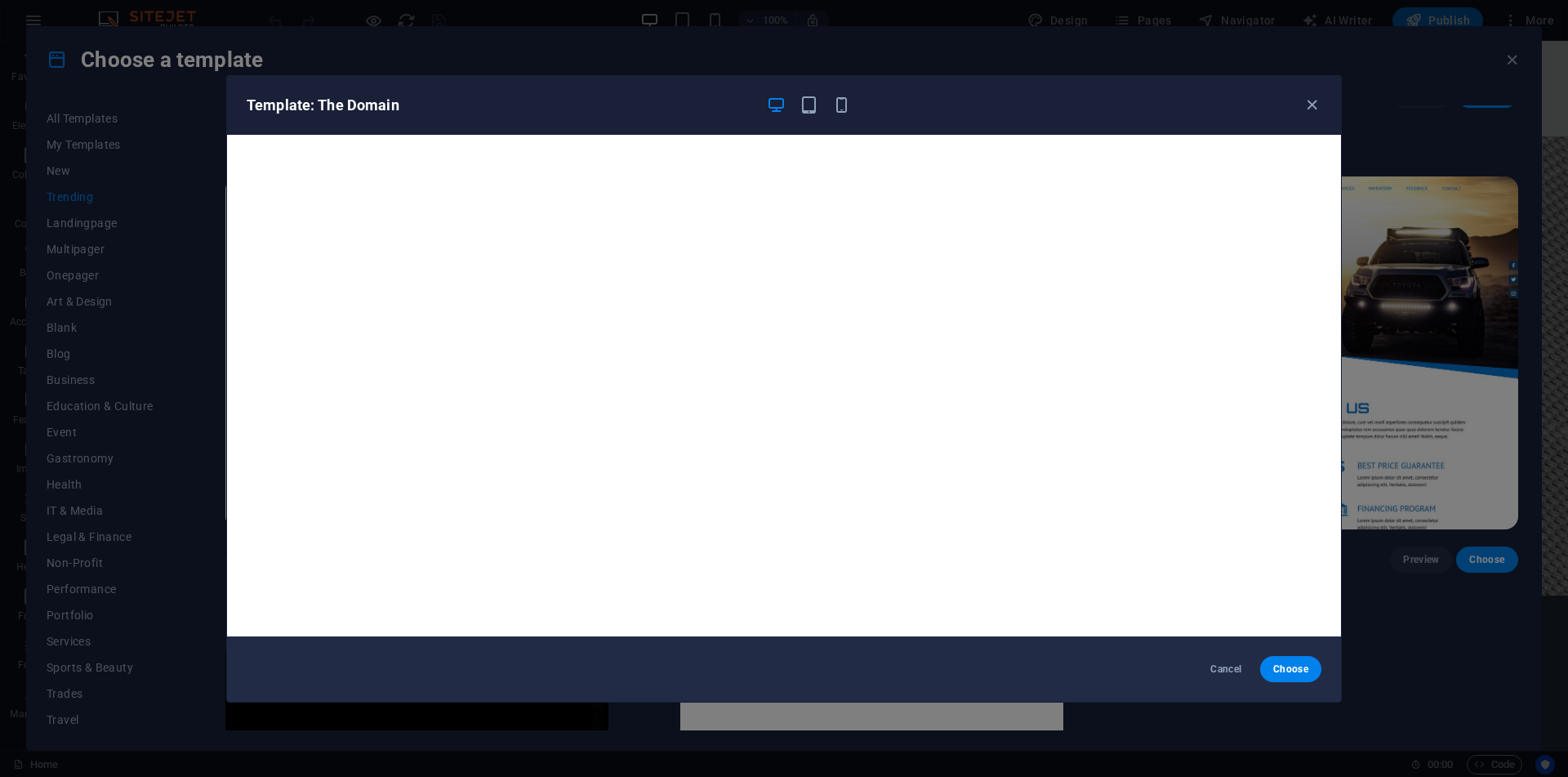
scroll to position [4, 0]
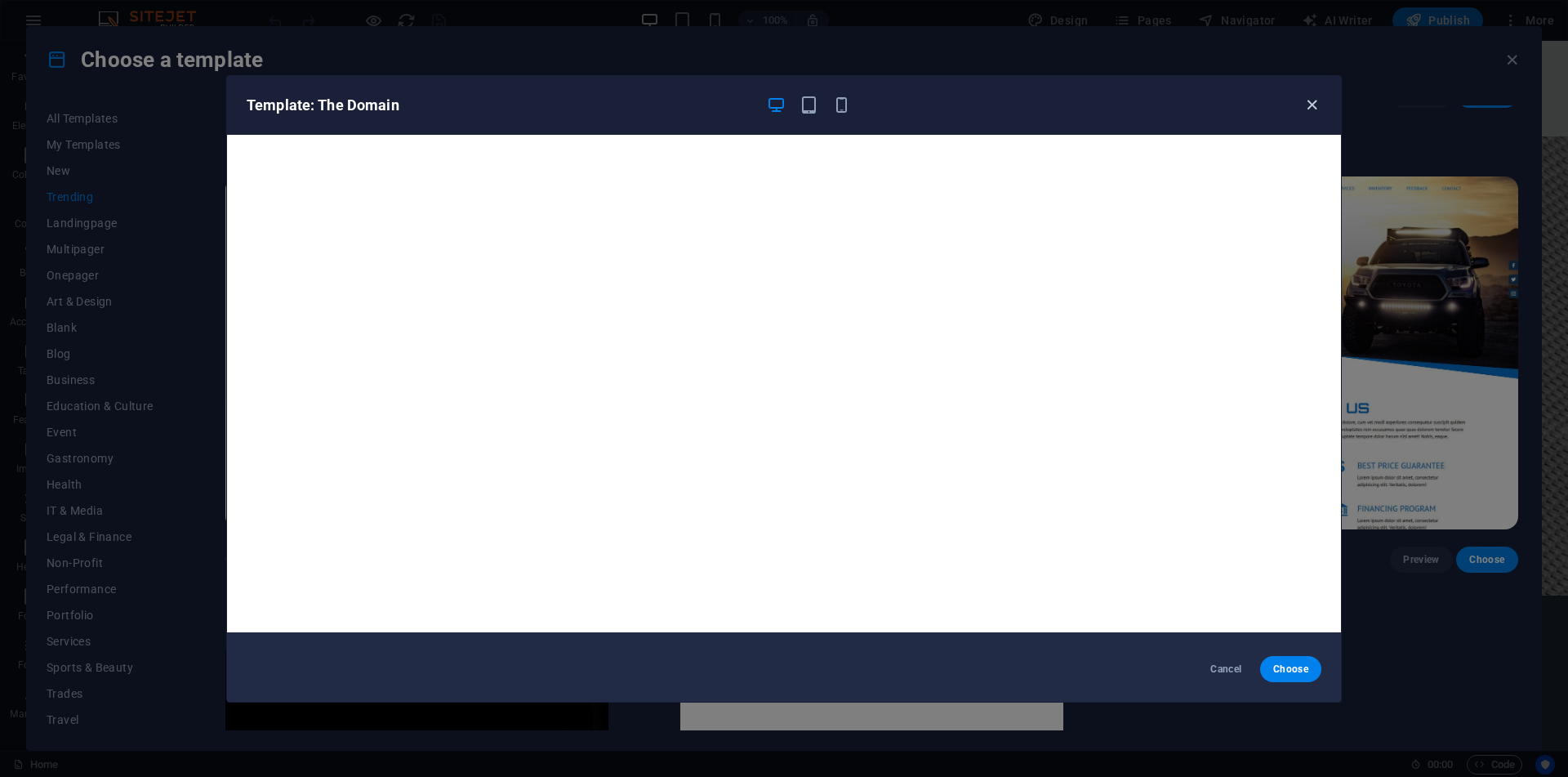
click at [1306, 101] on icon "button" at bounding box center [1311, 105] width 19 height 19
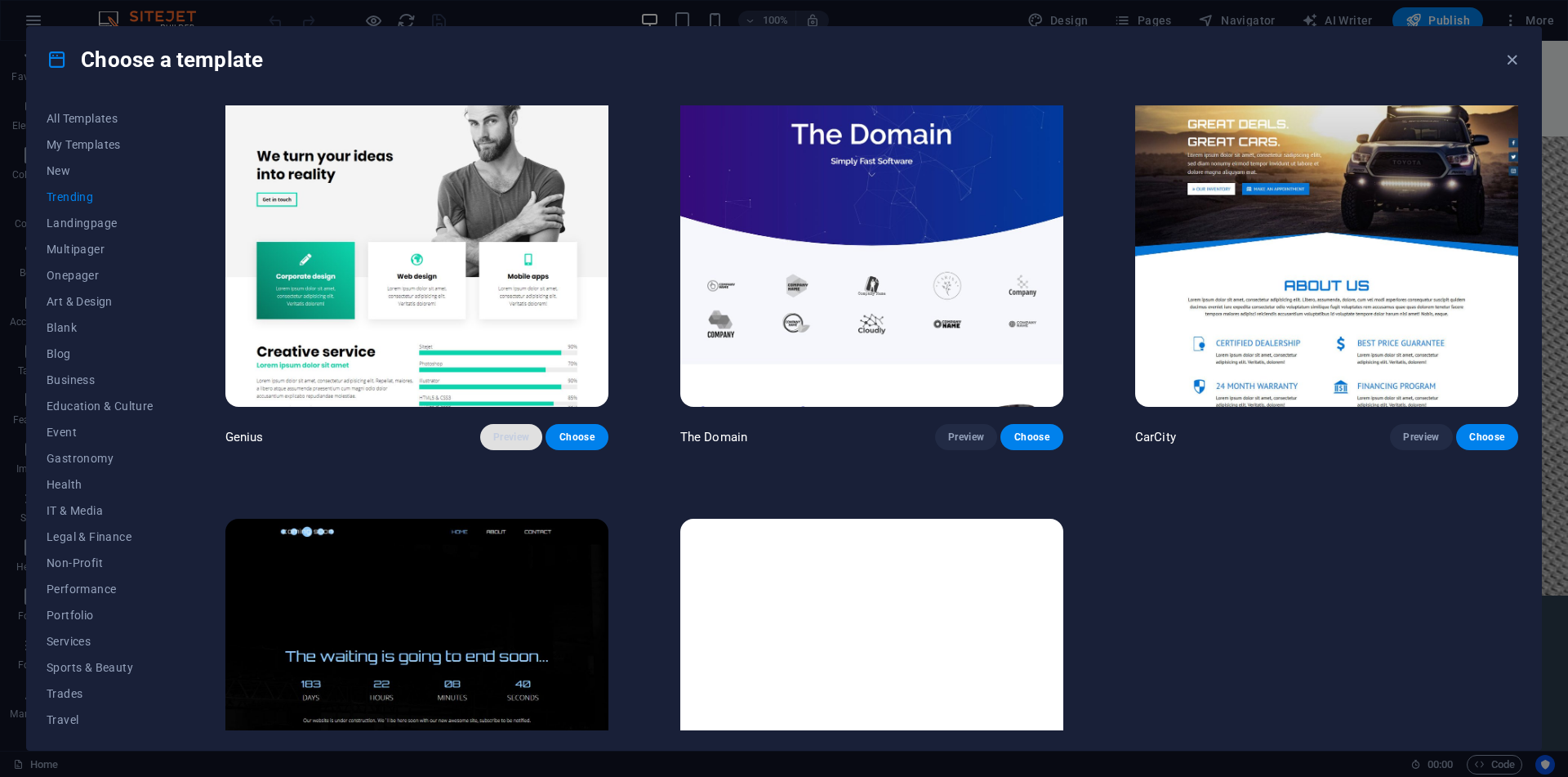
scroll to position [1888, 0]
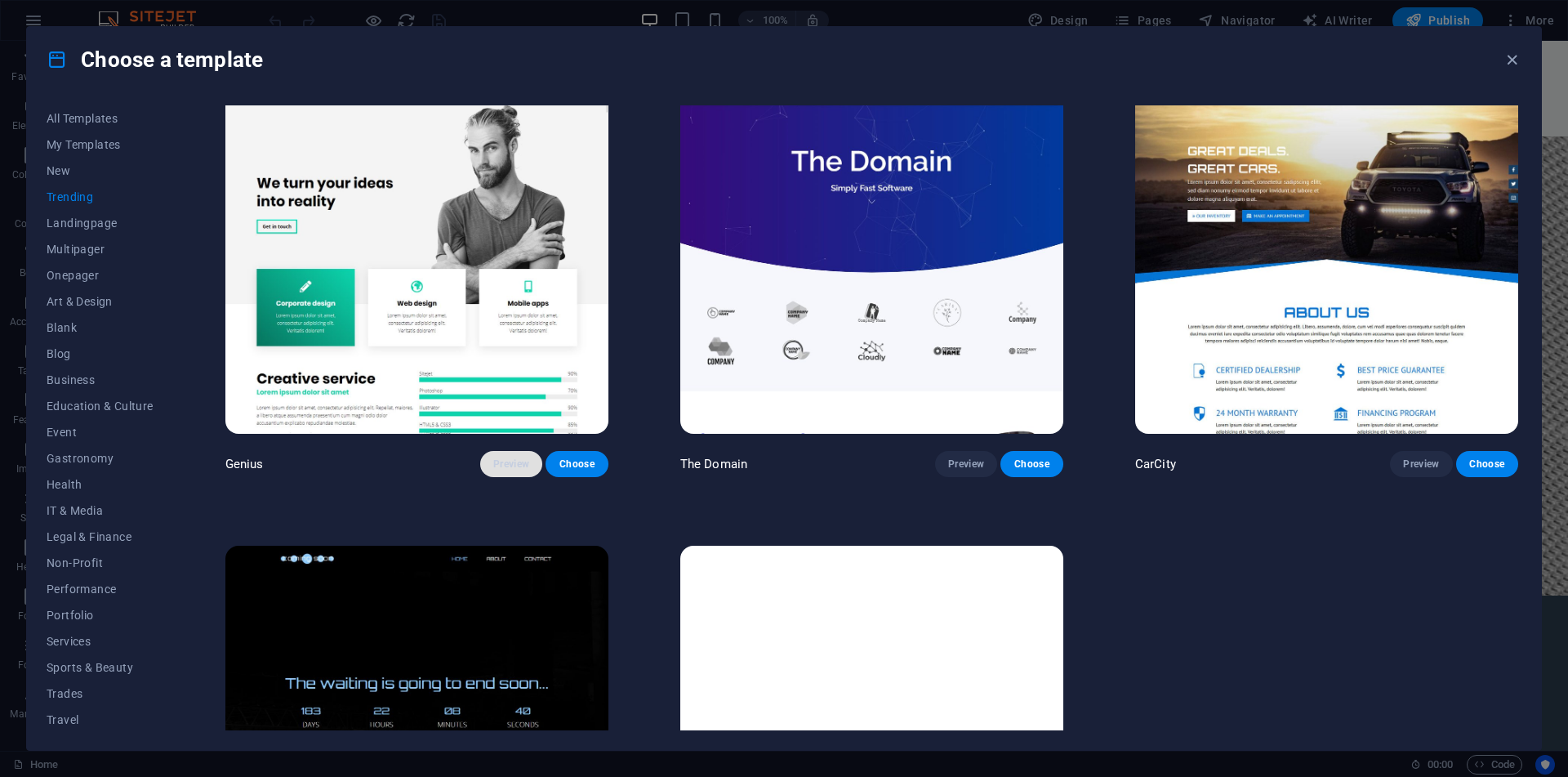
click at [512, 458] on span "Preview" at bounding box center [511, 463] width 36 height 13
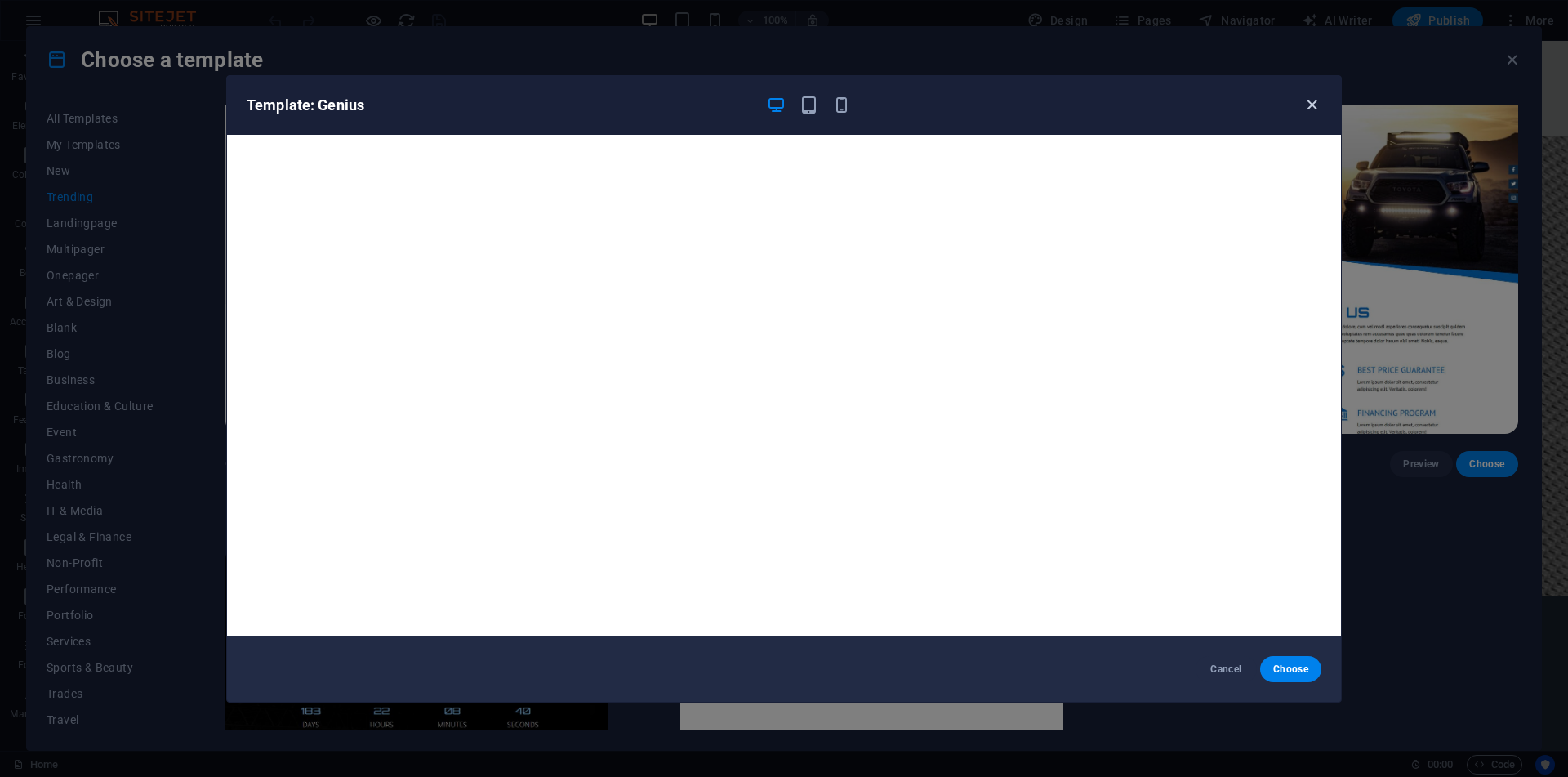
click at [1316, 101] on icon "button" at bounding box center [1311, 105] width 19 height 19
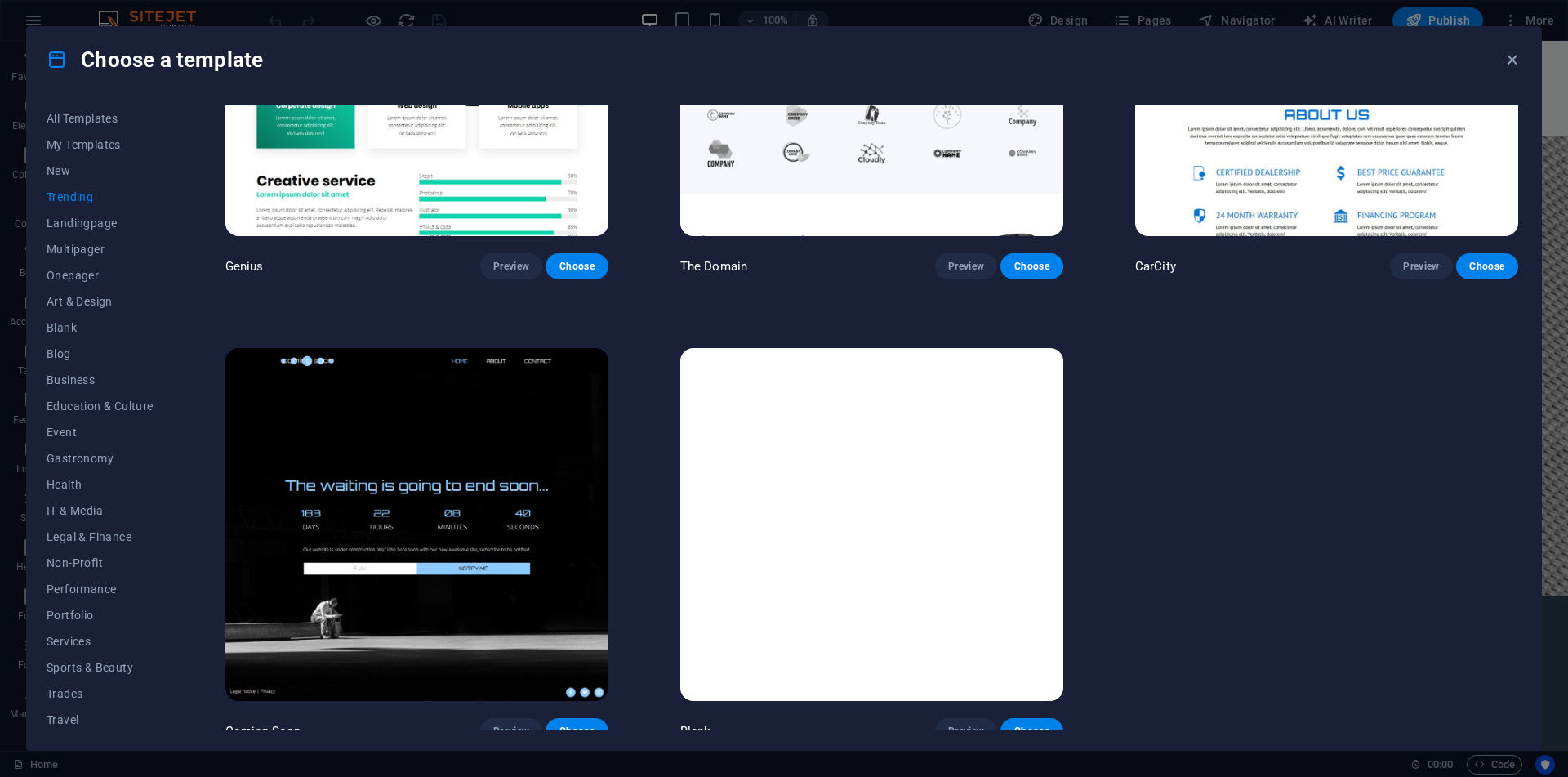
scroll to position [2089, 0]
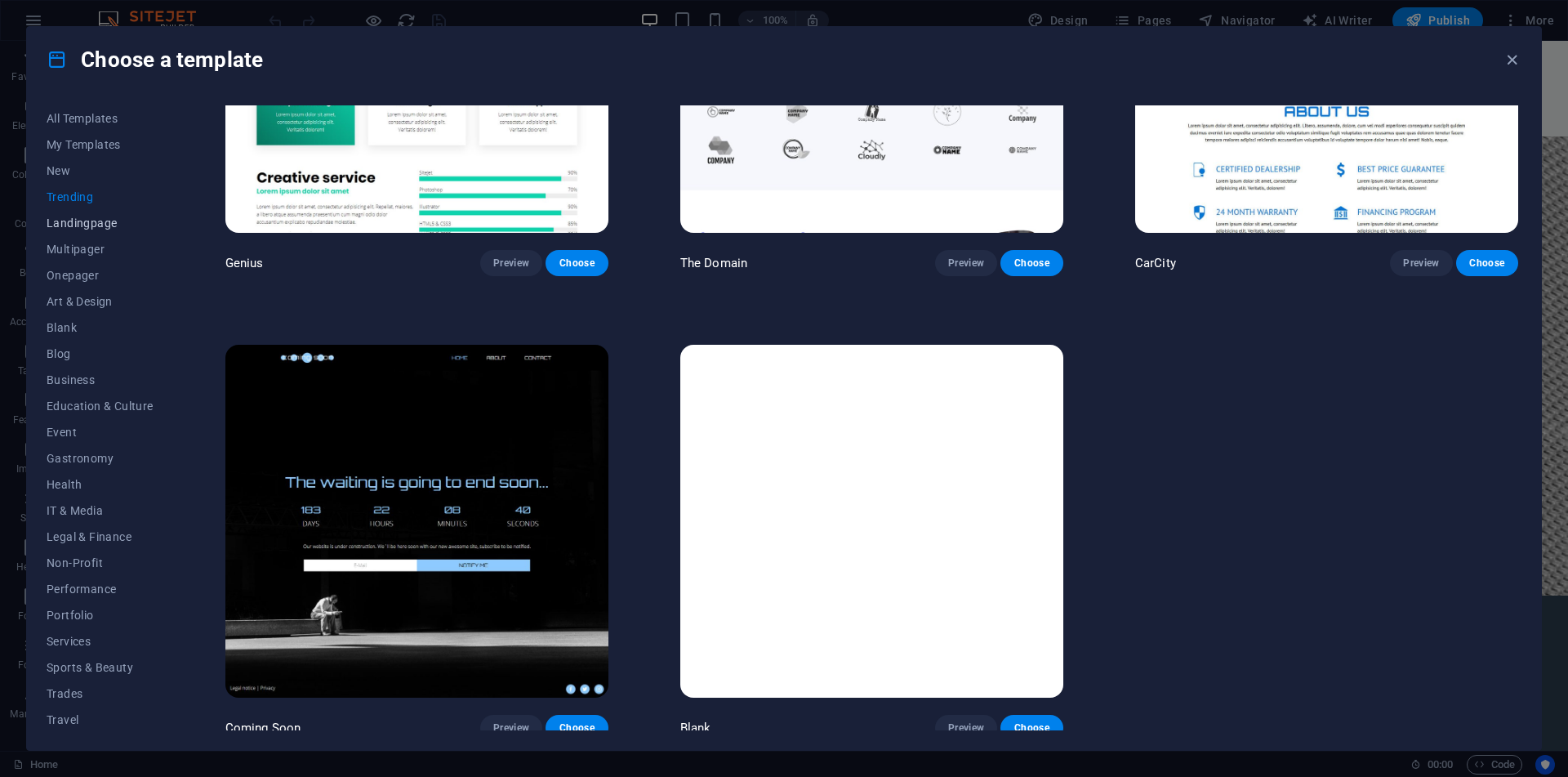
click at [67, 221] on span "Landingpage" at bounding box center [100, 223] width 107 height 13
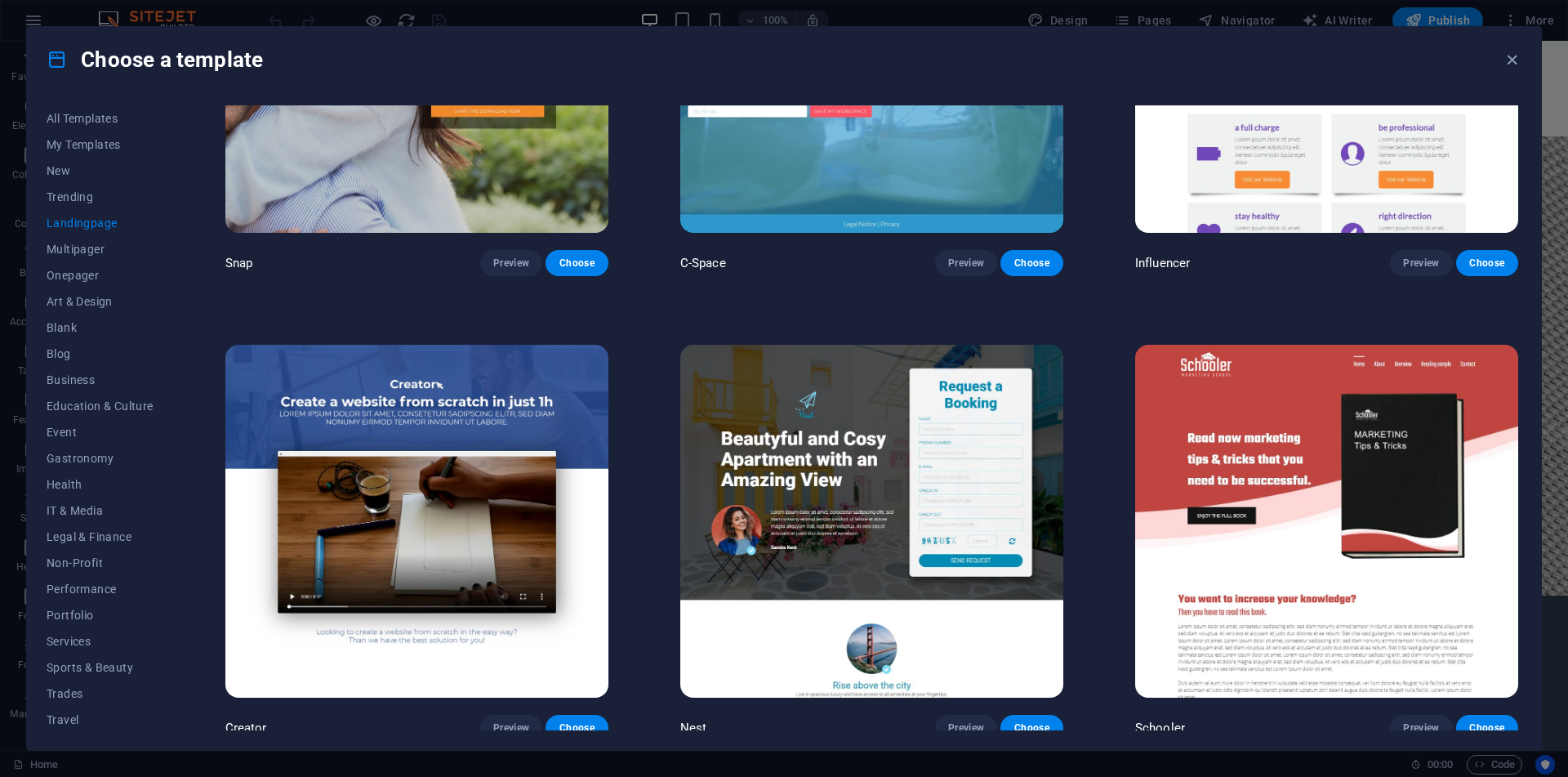
scroll to position [3478, 0]
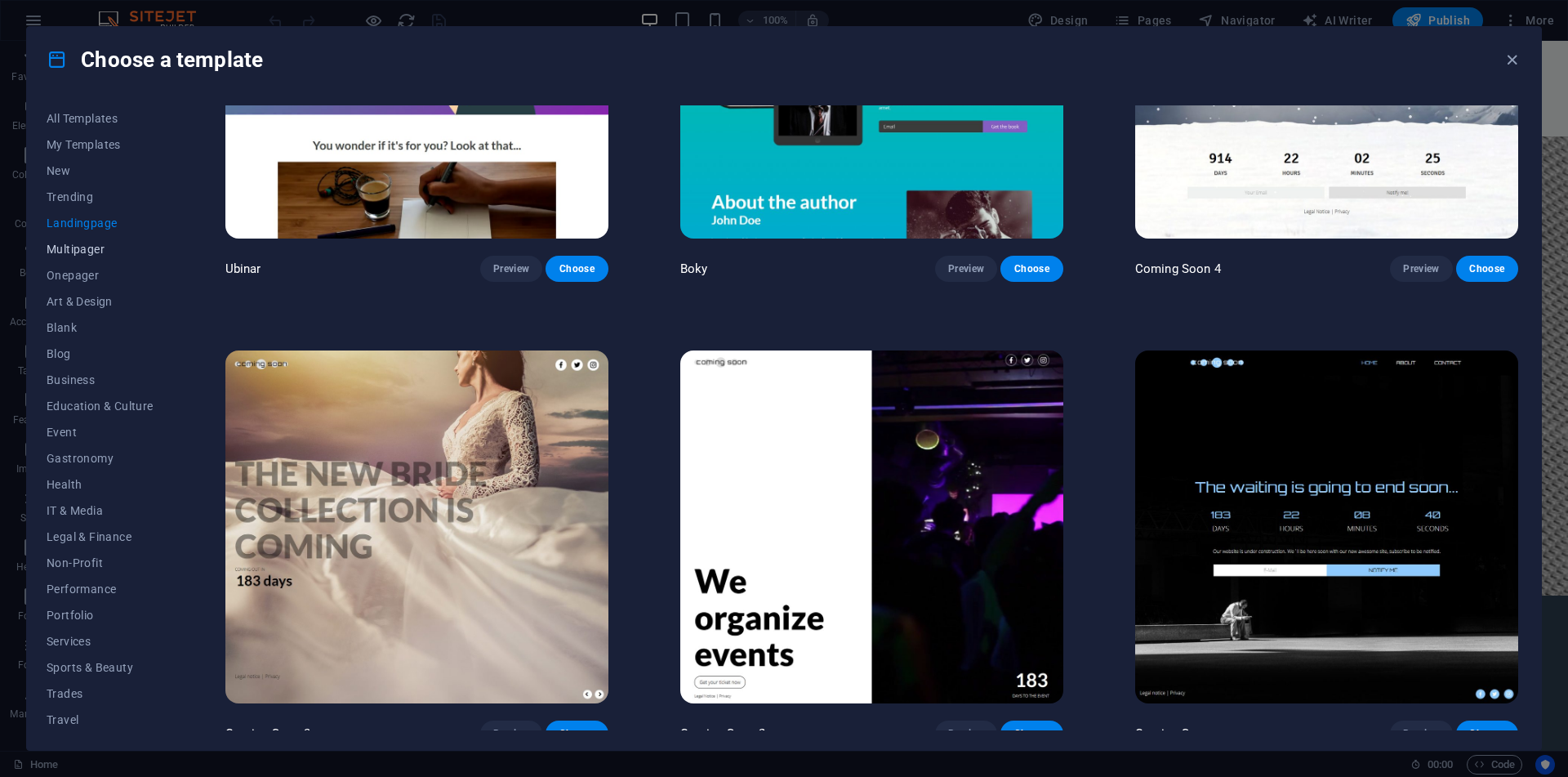
click at [87, 255] on span "Multipager" at bounding box center [100, 249] width 107 height 13
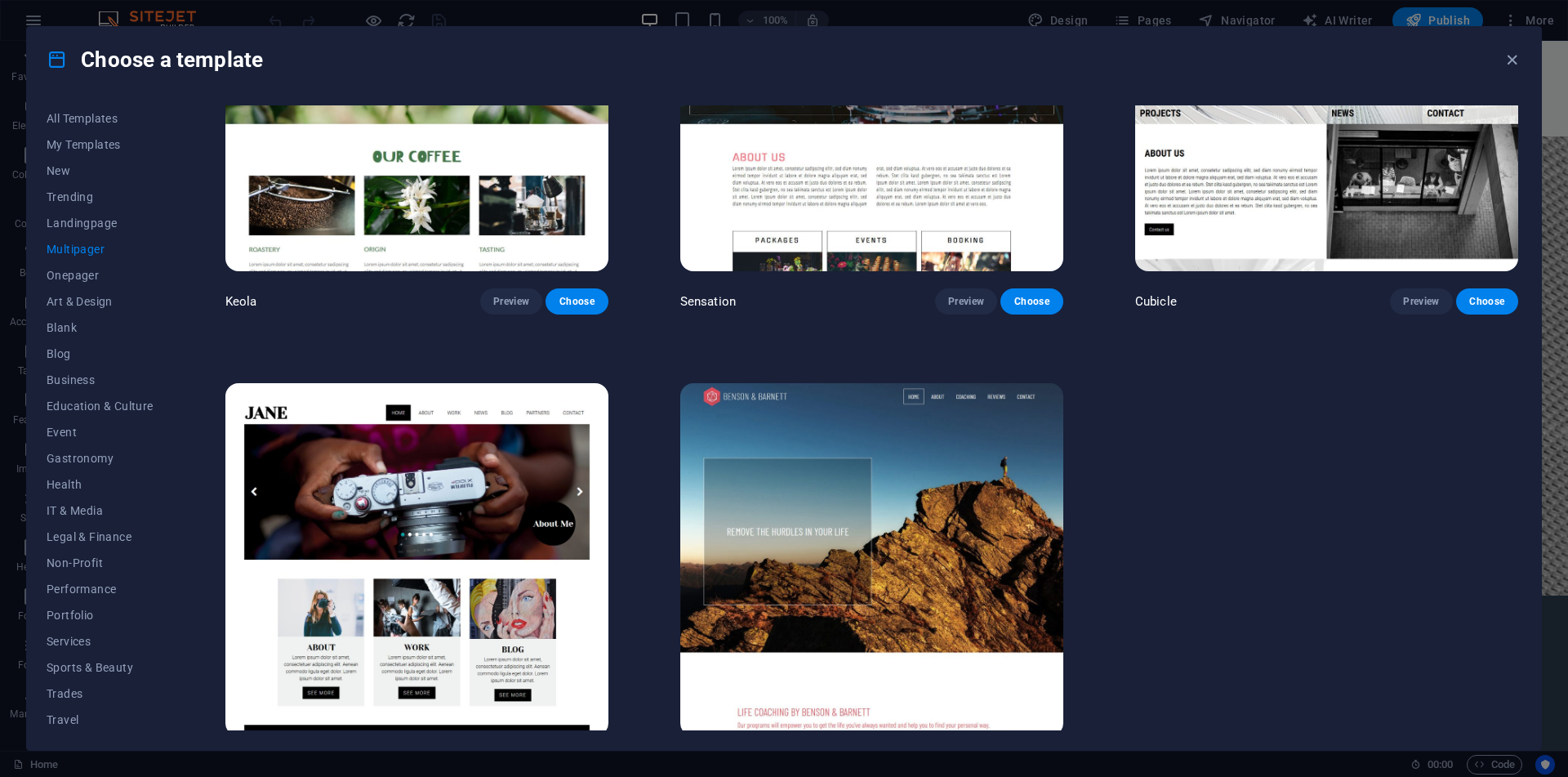
scroll to position [9962, 0]
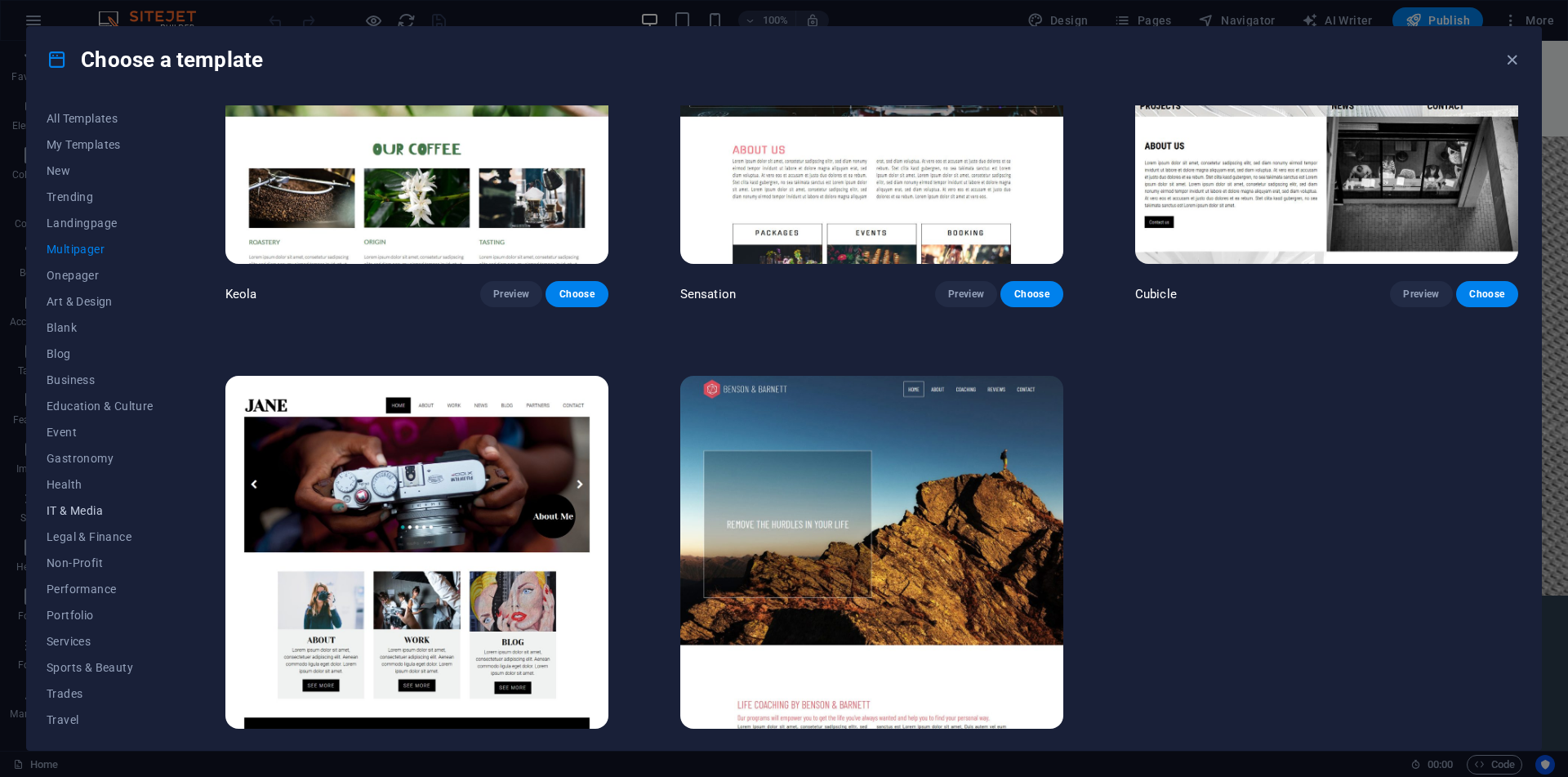
click at [58, 514] on span "IT & Media" at bounding box center [100, 510] width 107 height 13
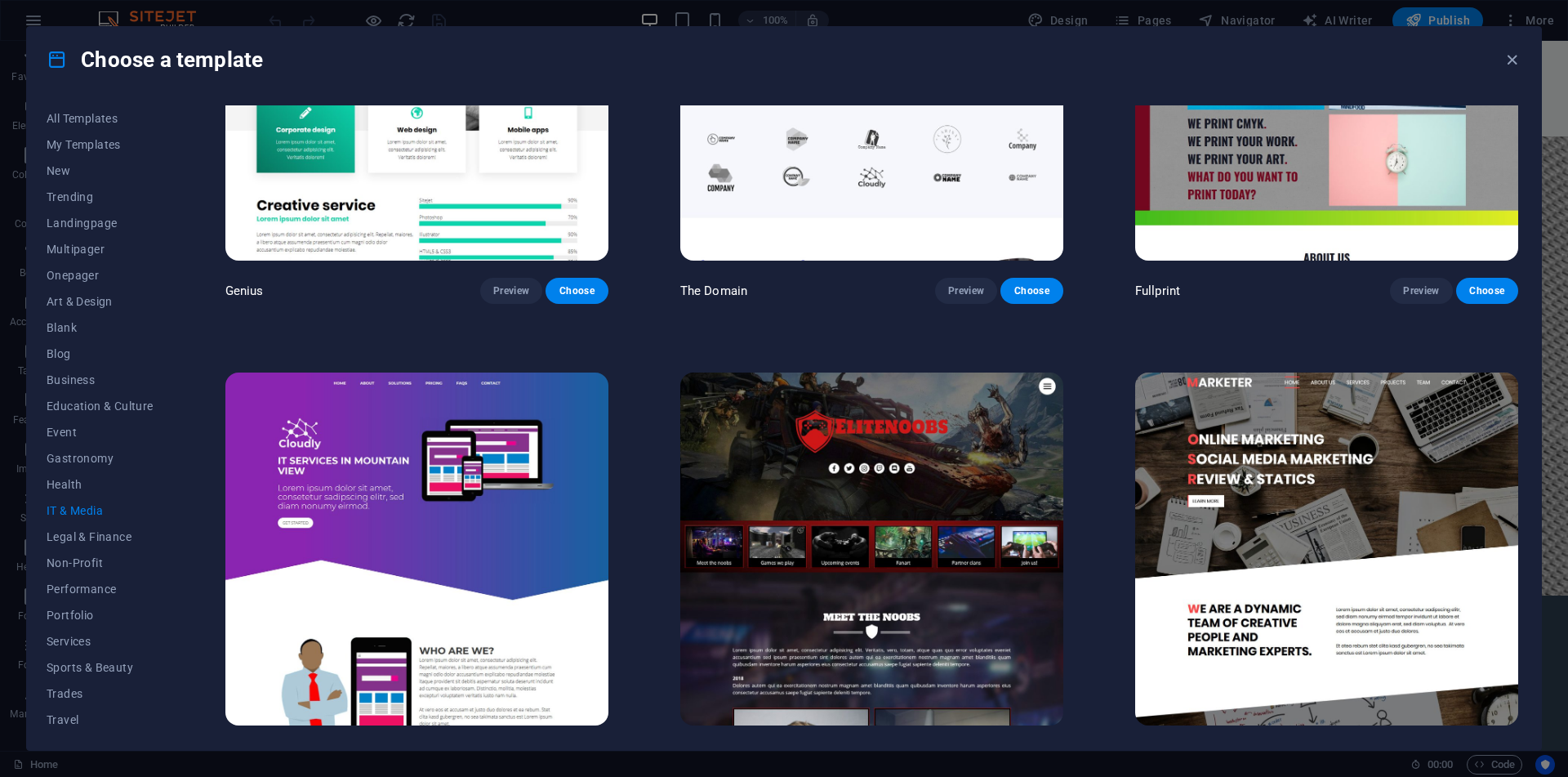
scroll to position [1163, 0]
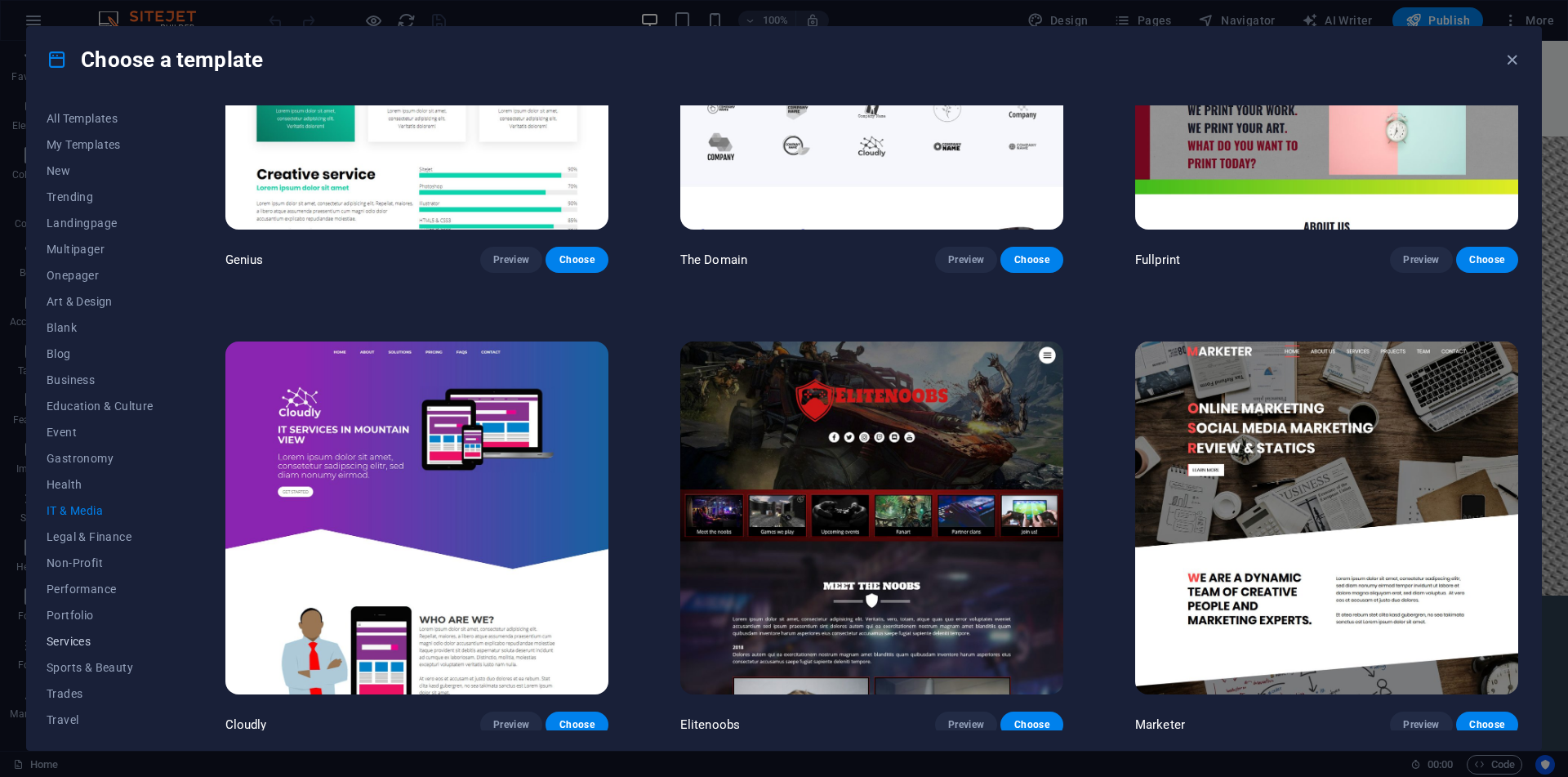
click at [70, 640] on span "Services" at bounding box center [100, 641] width 107 height 13
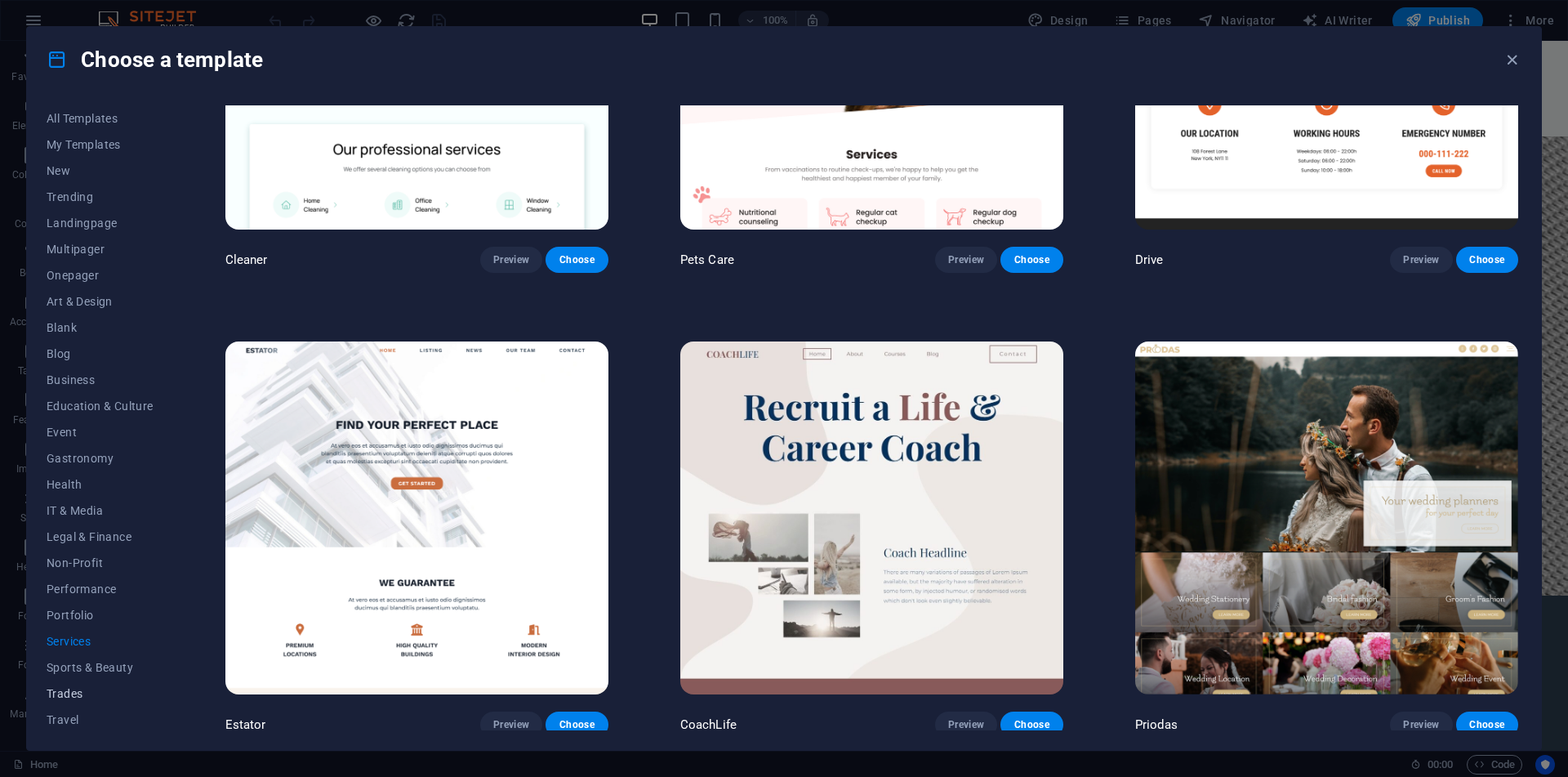
scroll to position [28, 0]
click at [93, 707] on button "Wireframe" at bounding box center [100, 717] width 107 height 27
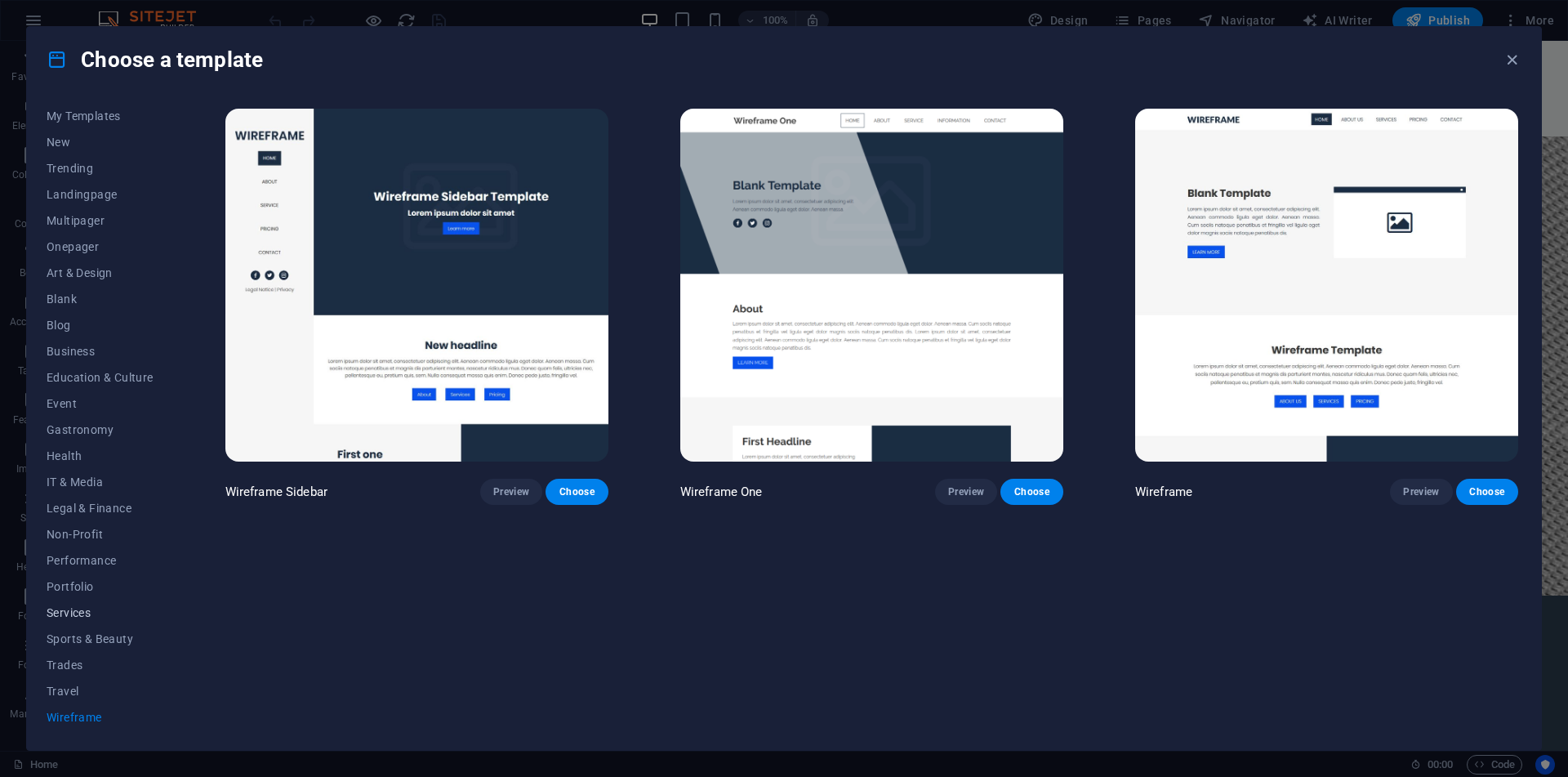
click at [73, 610] on span "Services" at bounding box center [100, 612] width 107 height 13
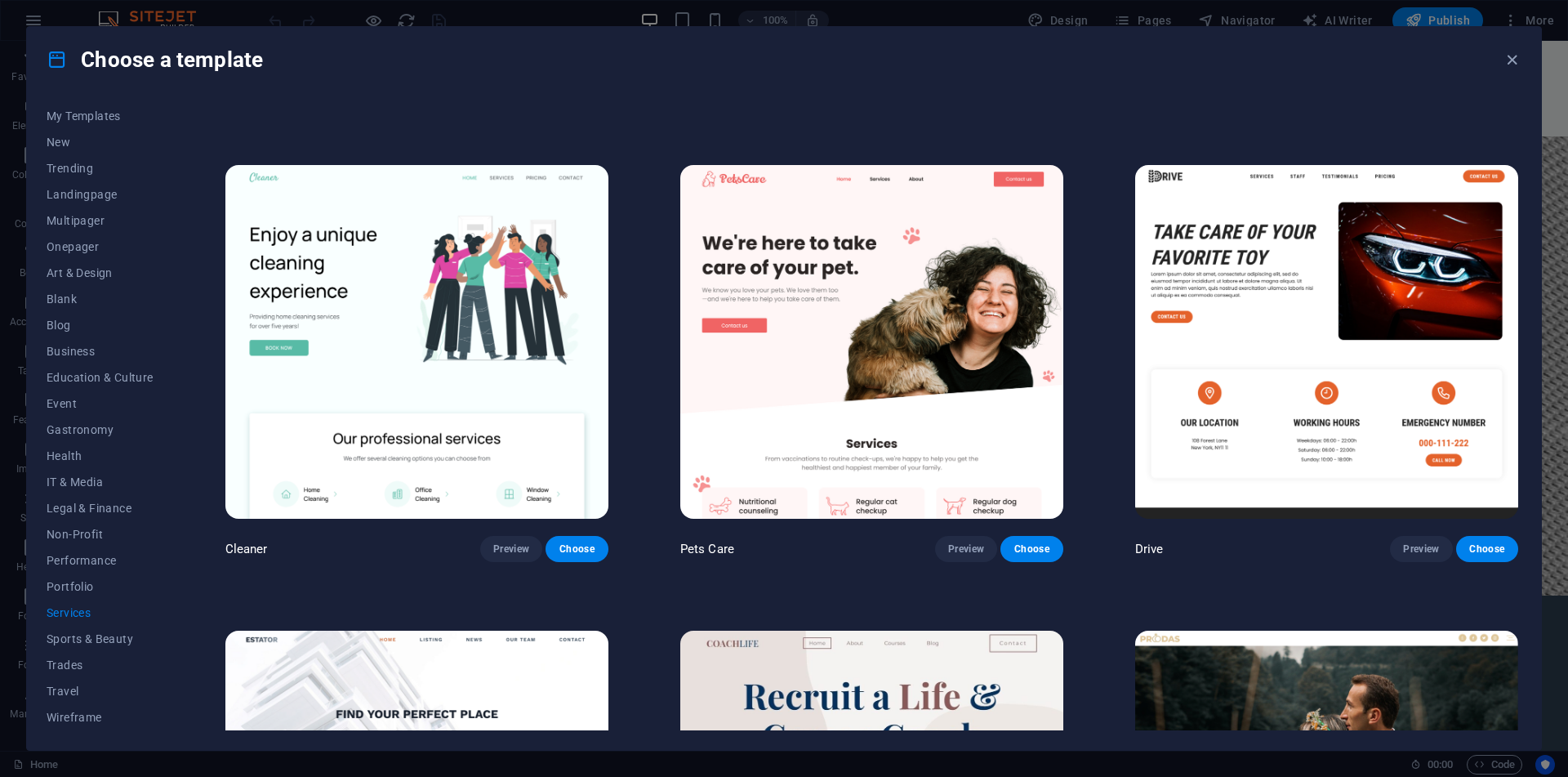
scroll to position [874, 0]
click at [508, 542] on span "Preview" at bounding box center [511, 548] width 36 height 13
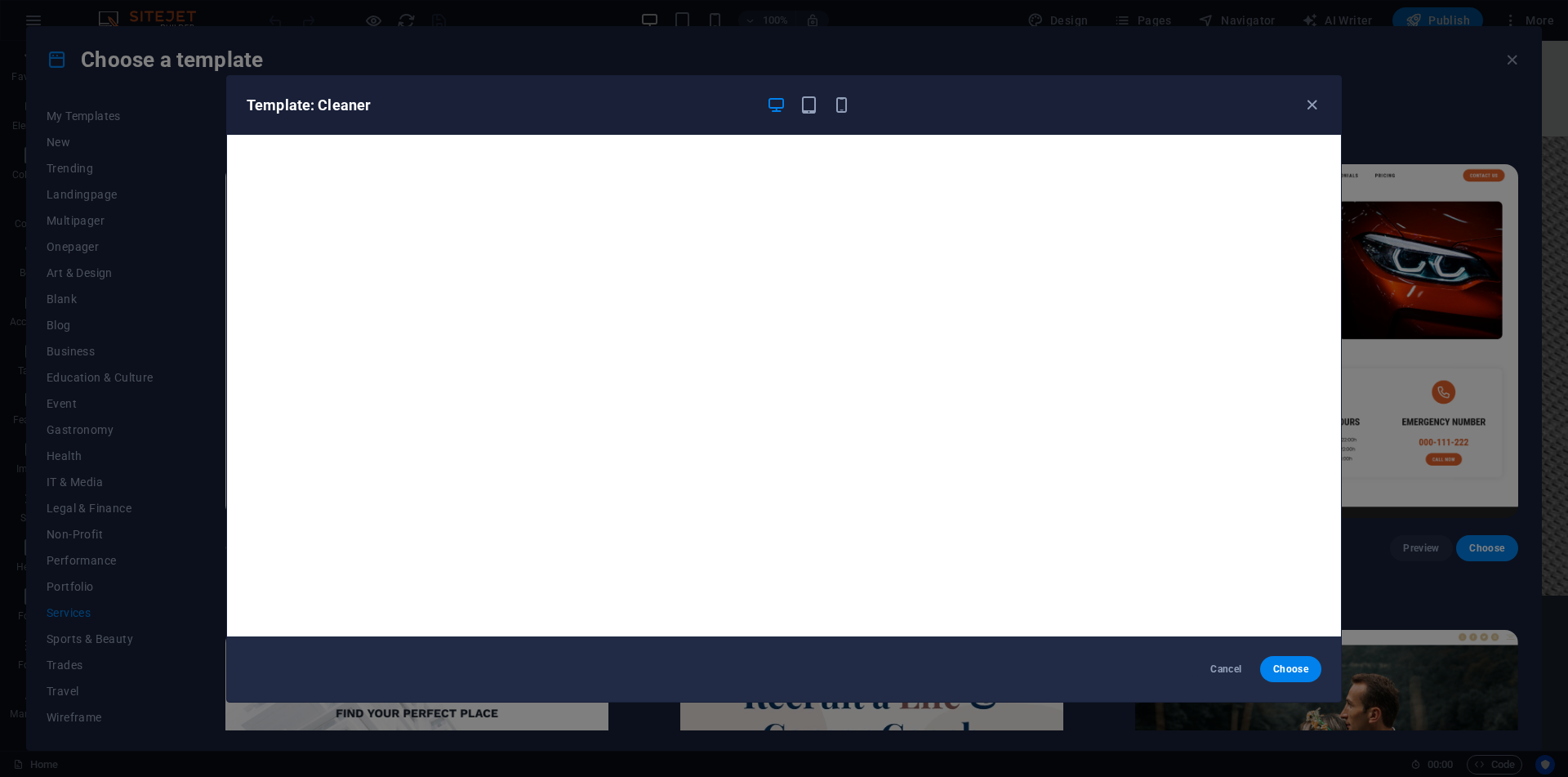
click at [1298, 102] on div "Template: Cleaner" at bounding box center [774, 105] width 1054 height 19
click at [1305, 102] on icon "button" at bounding box center [1311, 105] width 19 height 19
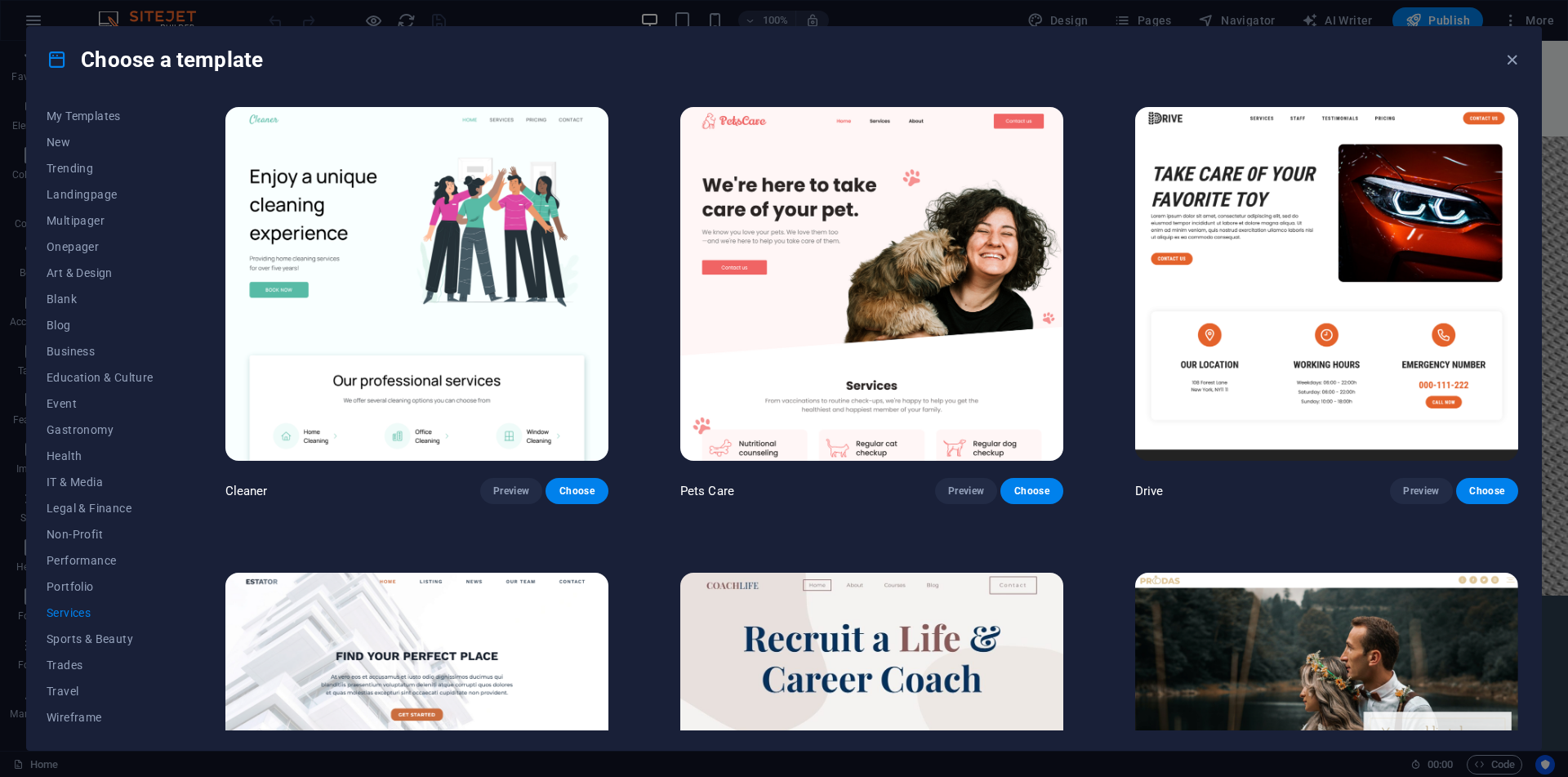
scroll to position [654, 0]
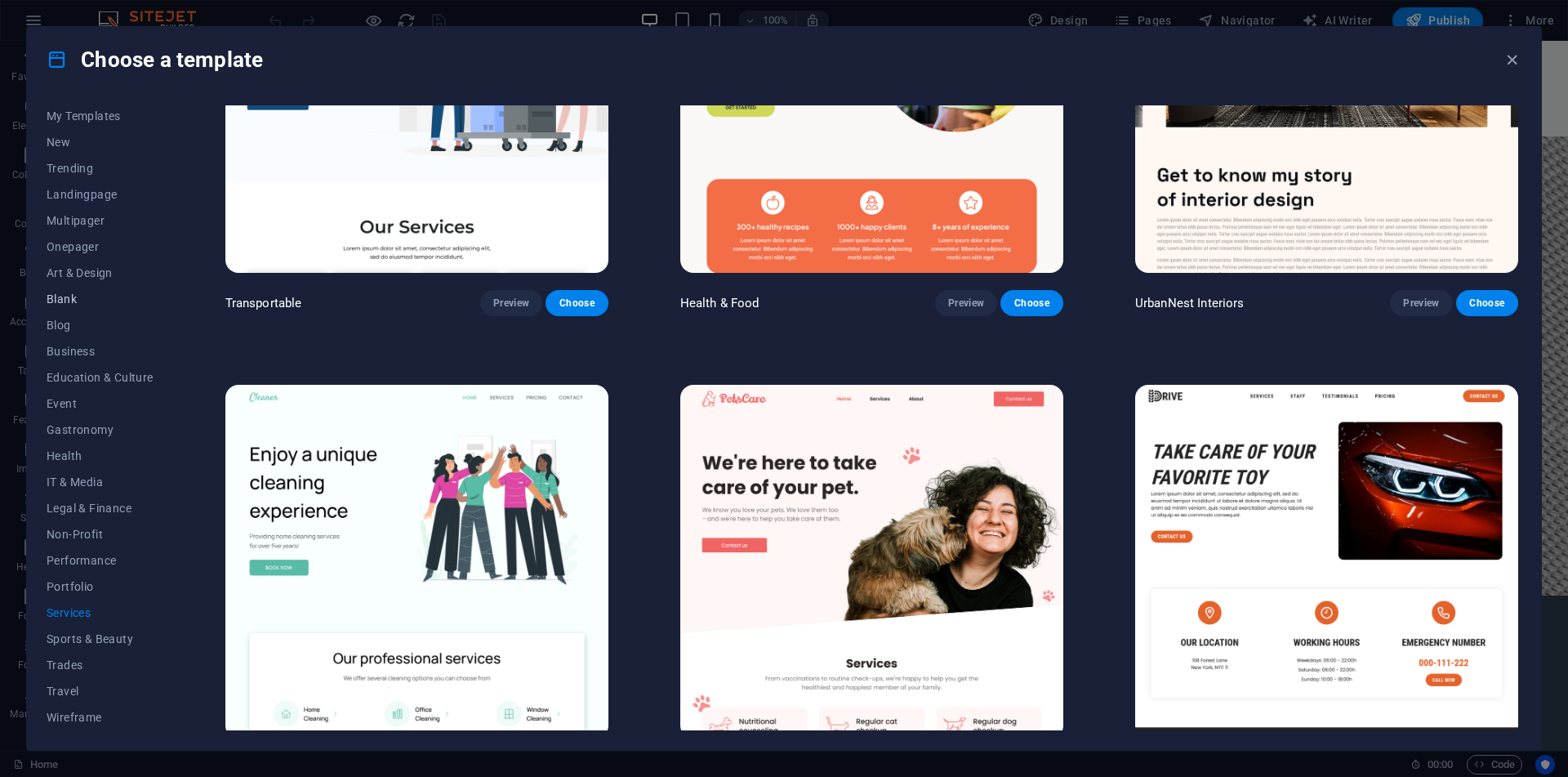
click at [58, 302] on span "Blank" at bounding box center [100, 299] width 107 height 13
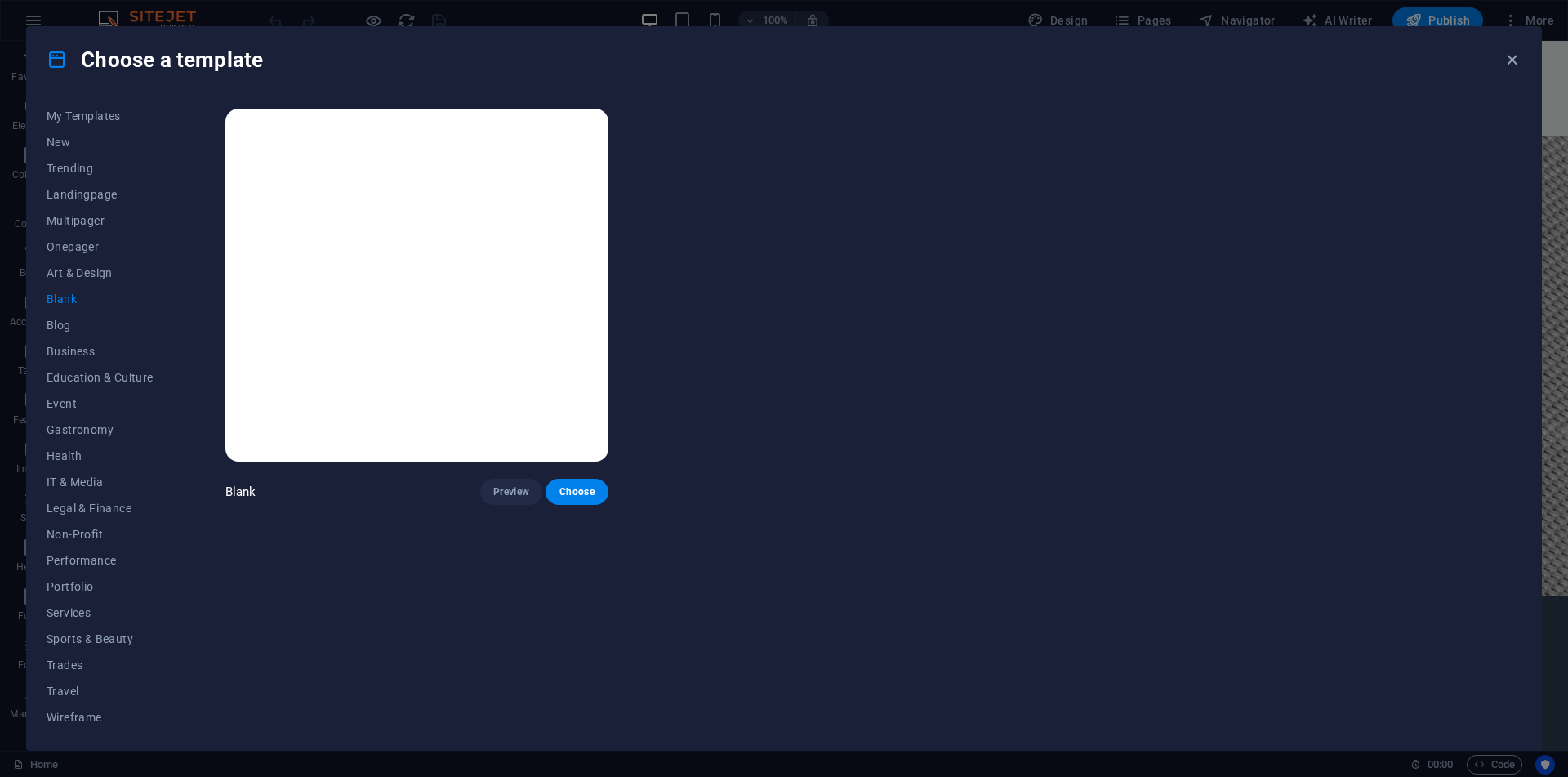
scroll to position [0, 0]
click at [593, 506] on div "Blank Preview Choose" at bounding box center [872, 418] width 1299 height 625
click at [599, 495] on button "Choose" at bounding box center [577, 492] width 62 height 27
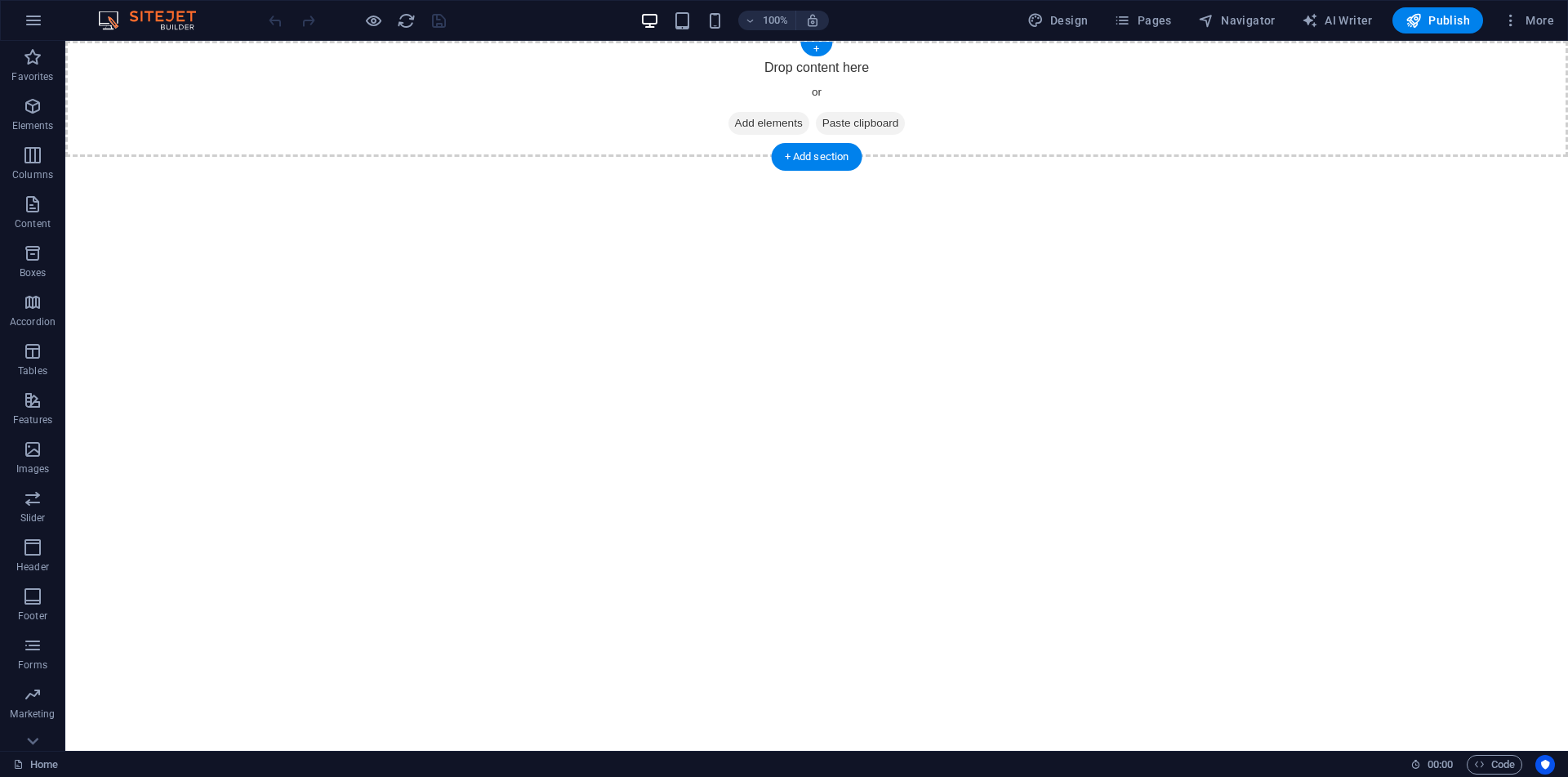
click at [767, 127] on span "Add elements" at bounding box center [768, 122] width 80 height 23
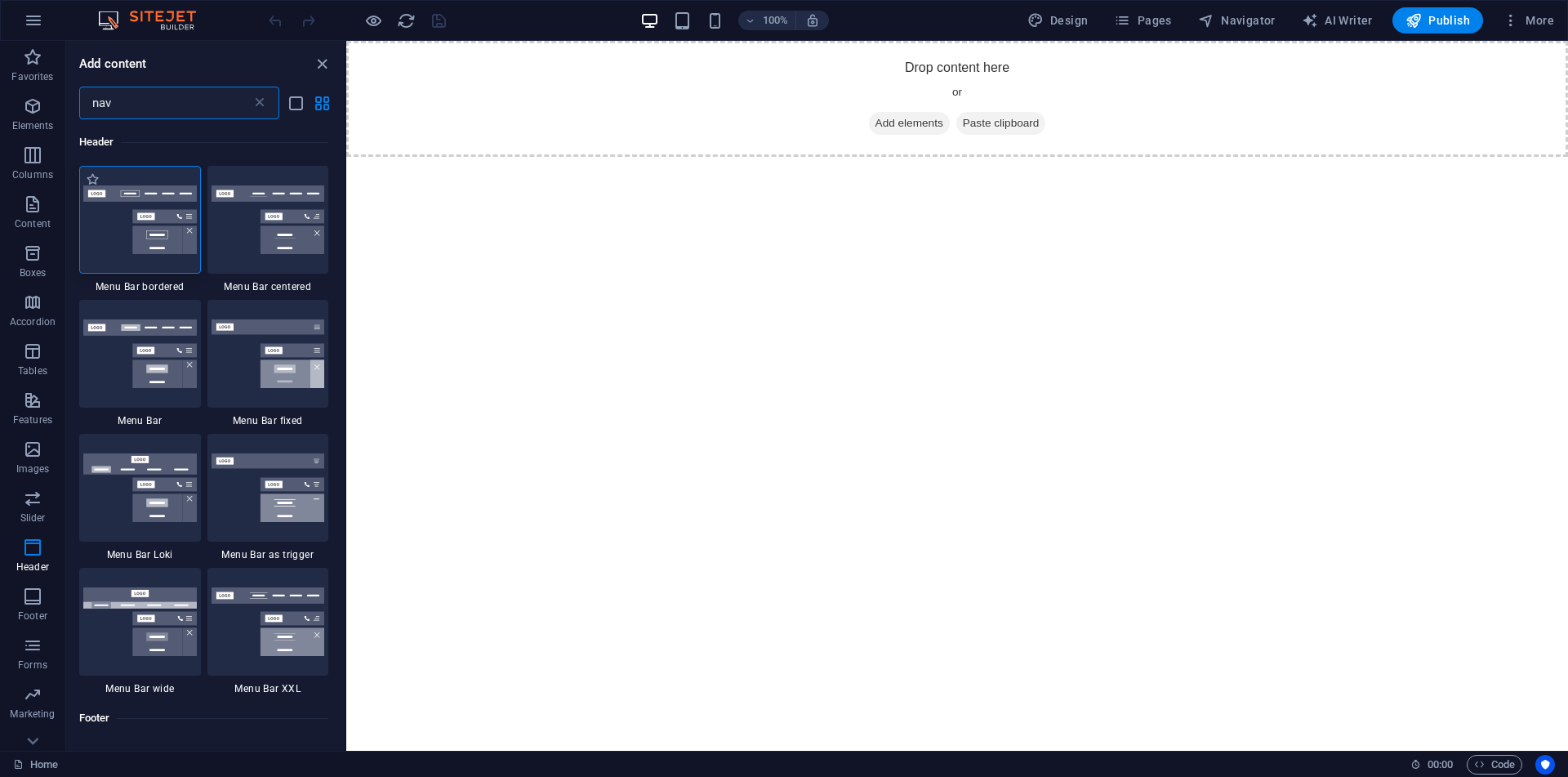
type input "nav"
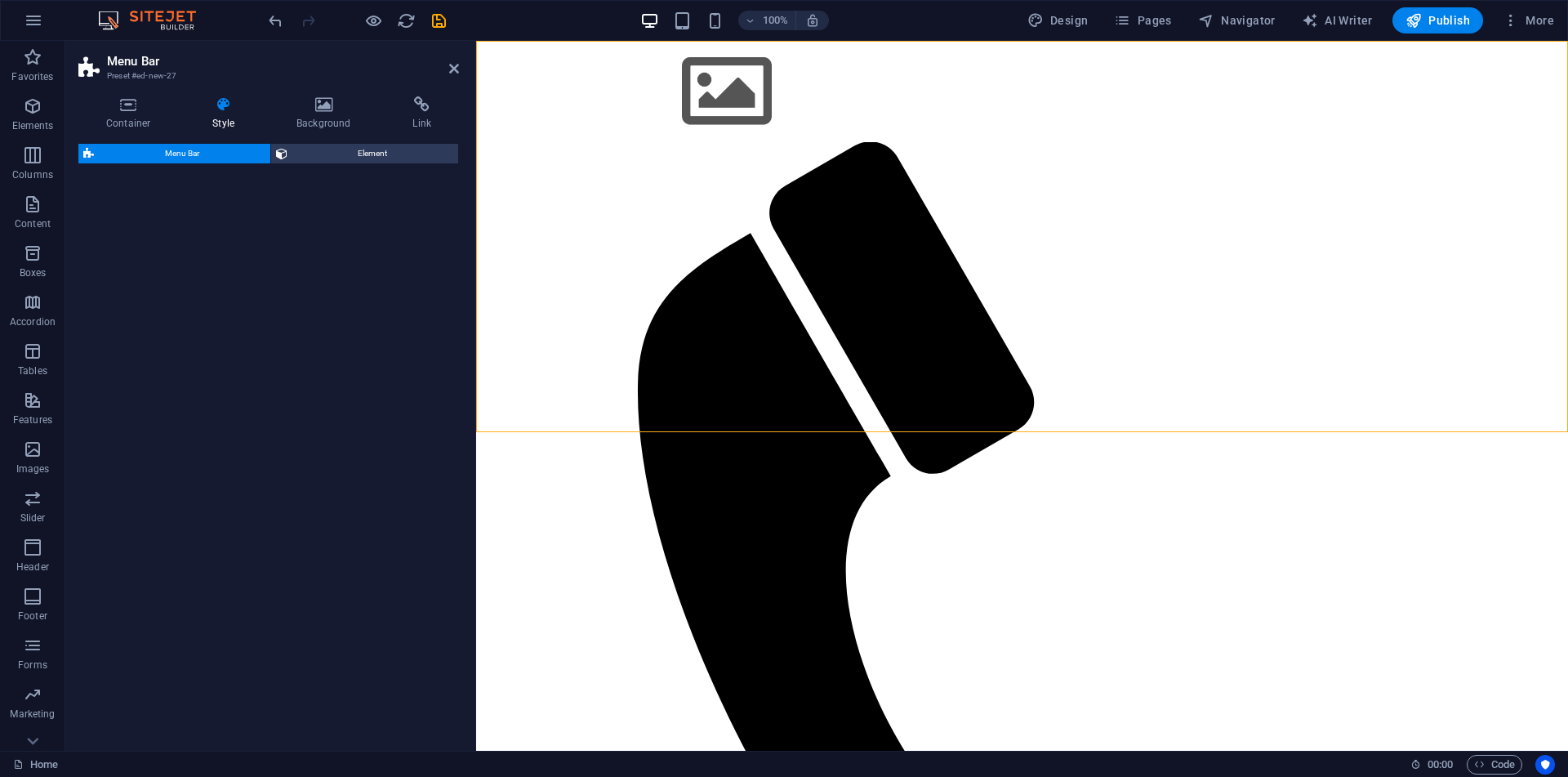
select select "rem"
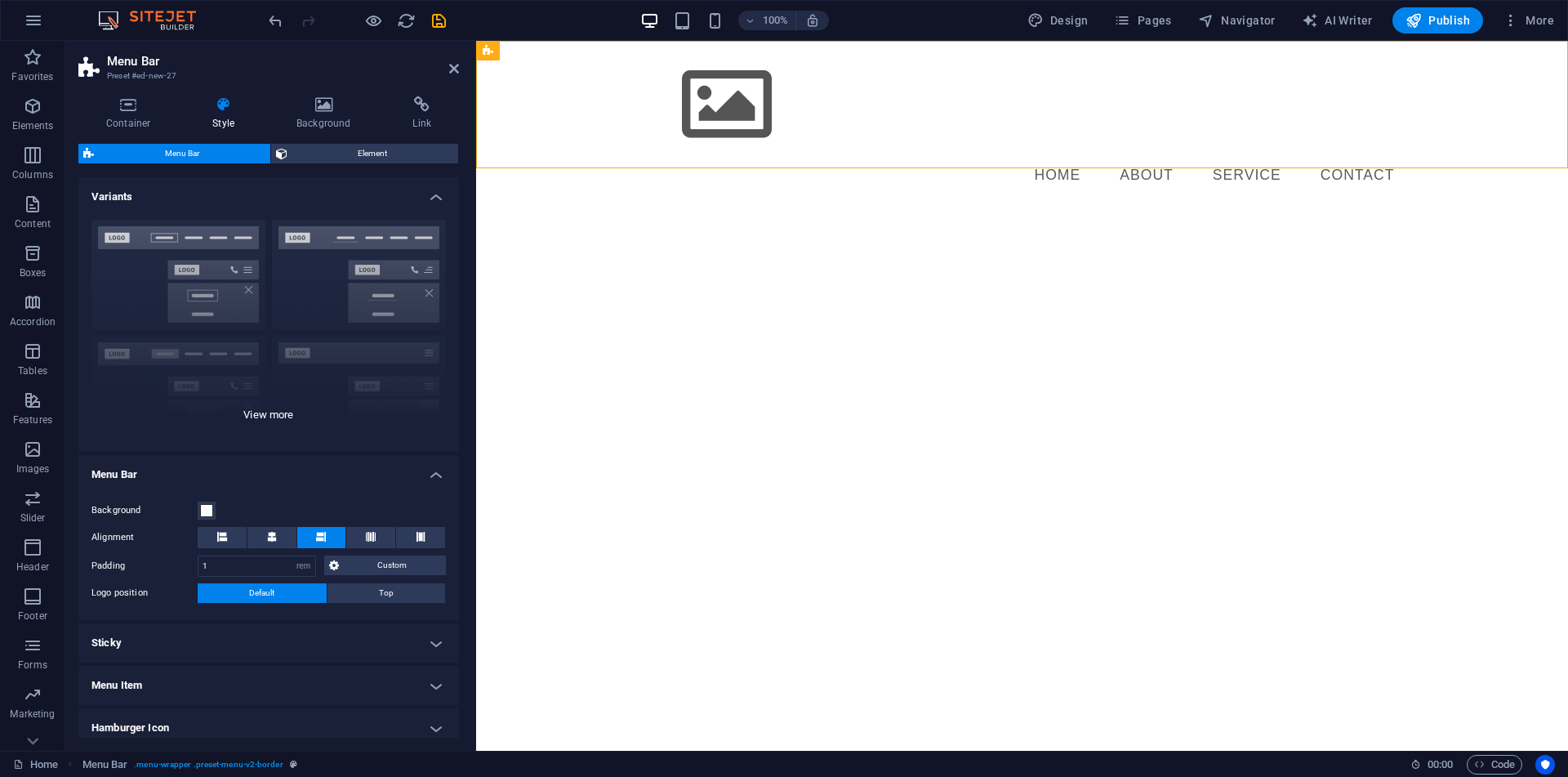
click at [266, 400] on div "Border Centered Default Fixed Loki Trigger Wide XXL" at bounding box center [269, 329] width 380 height 245
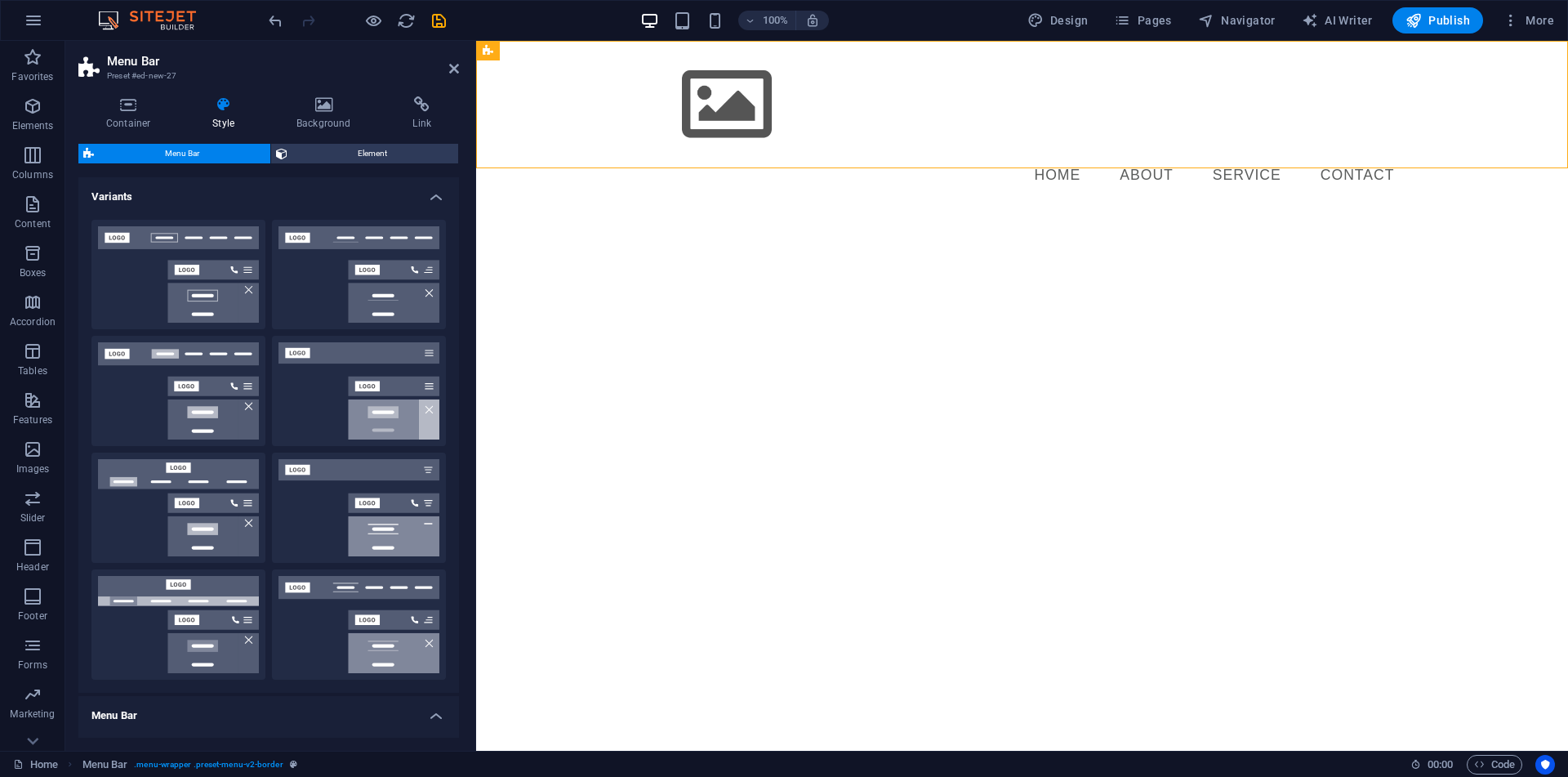
click at [460, 67] on aside "Menu Bar Preset #ed-new-27 Container Style Background Link Size Height Default …" at bounding box center [270, 396] width 410 height 710
click at [453, 69] on icon at bounding box center [453, 69] width 10 height 13
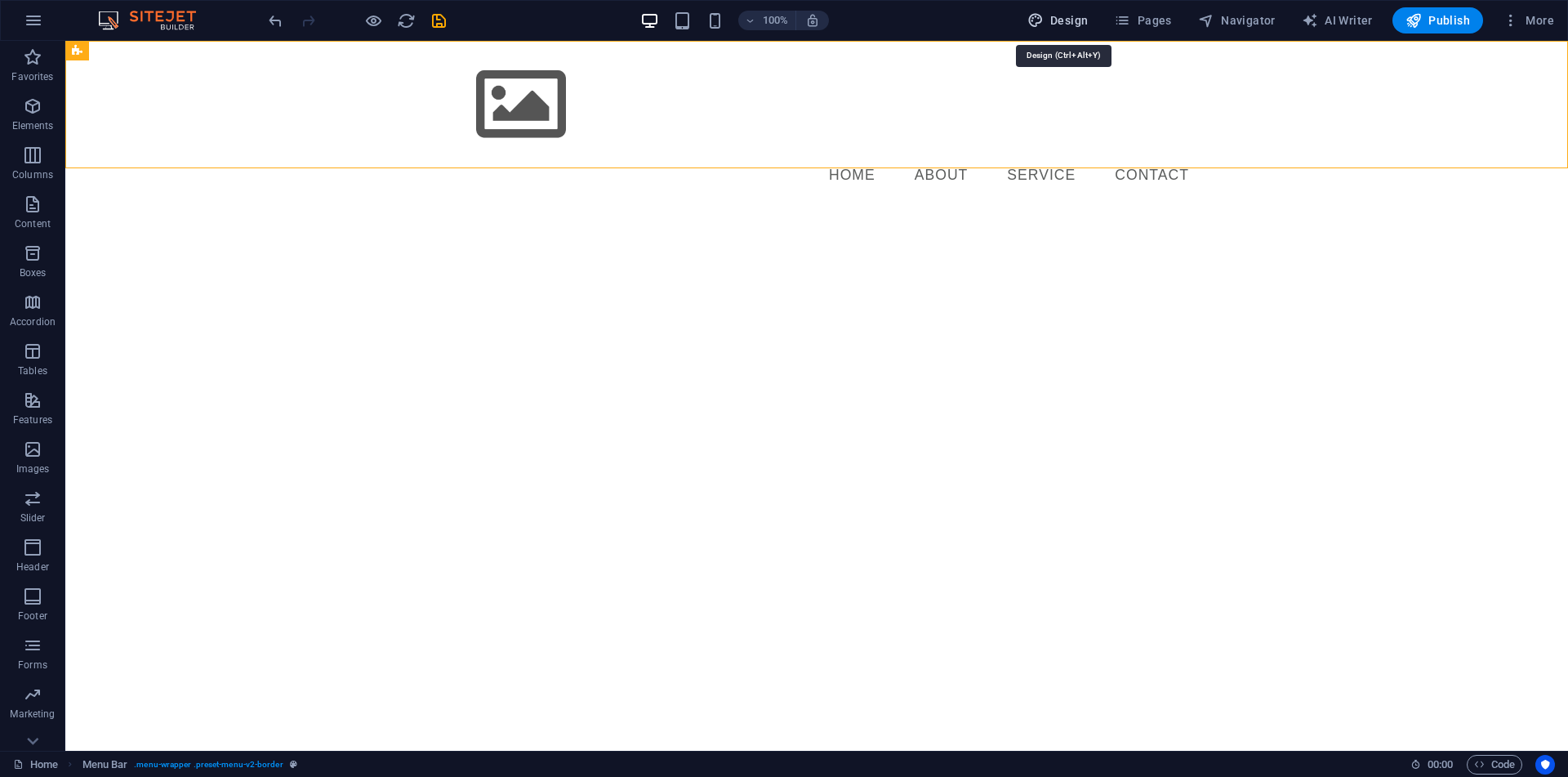
click at [1077, 27] on span "Design" at bounding box center [1057, 20] width 61 height 16
select select "px"
select select "400"
select select "px"
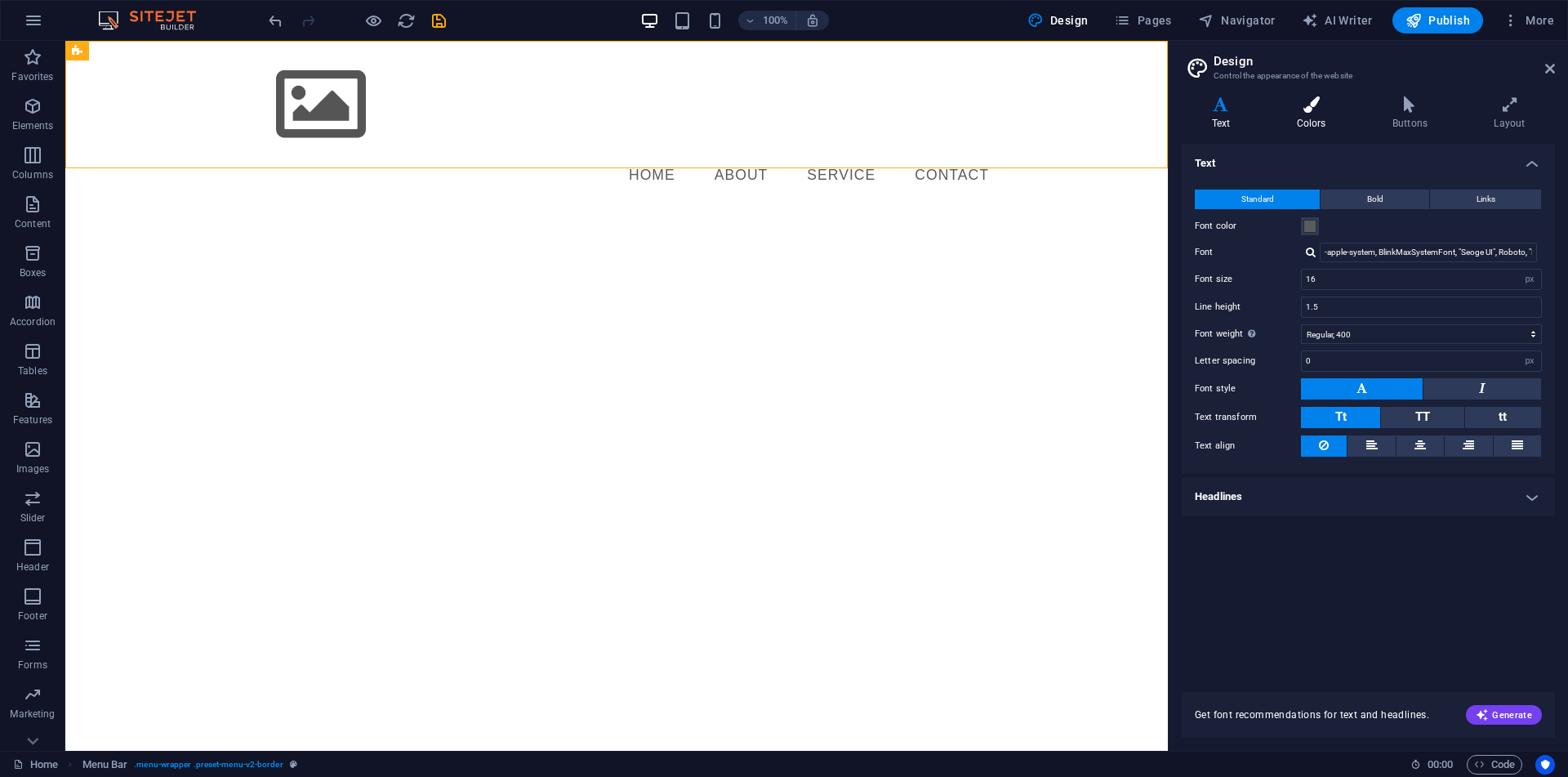
click at [1302, 112] on icon at bounding box center [1310, 104] width 89 height 16
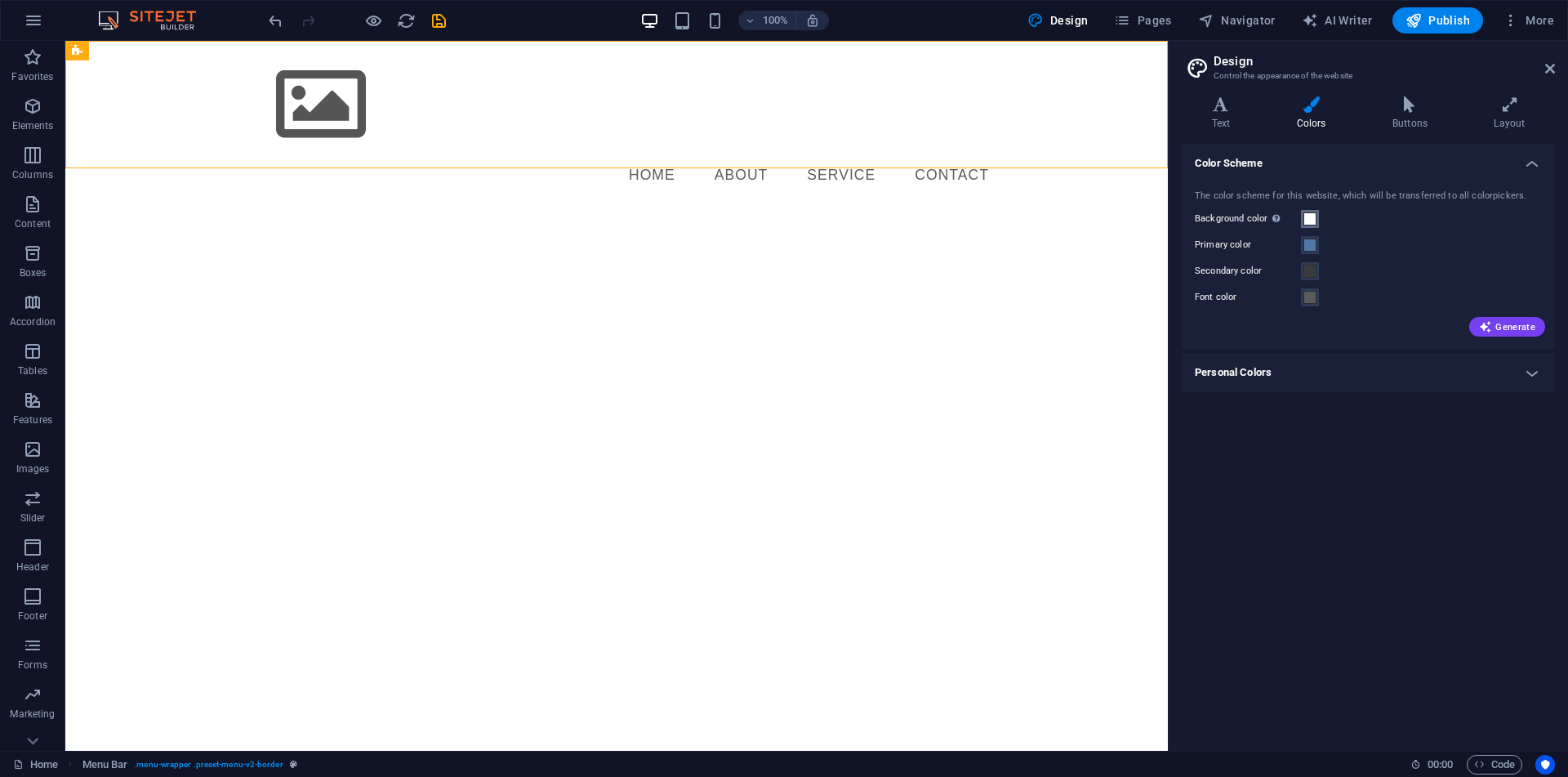
click at [1310, 218] on span at bounding box center [1309, 218] width 13 height 13
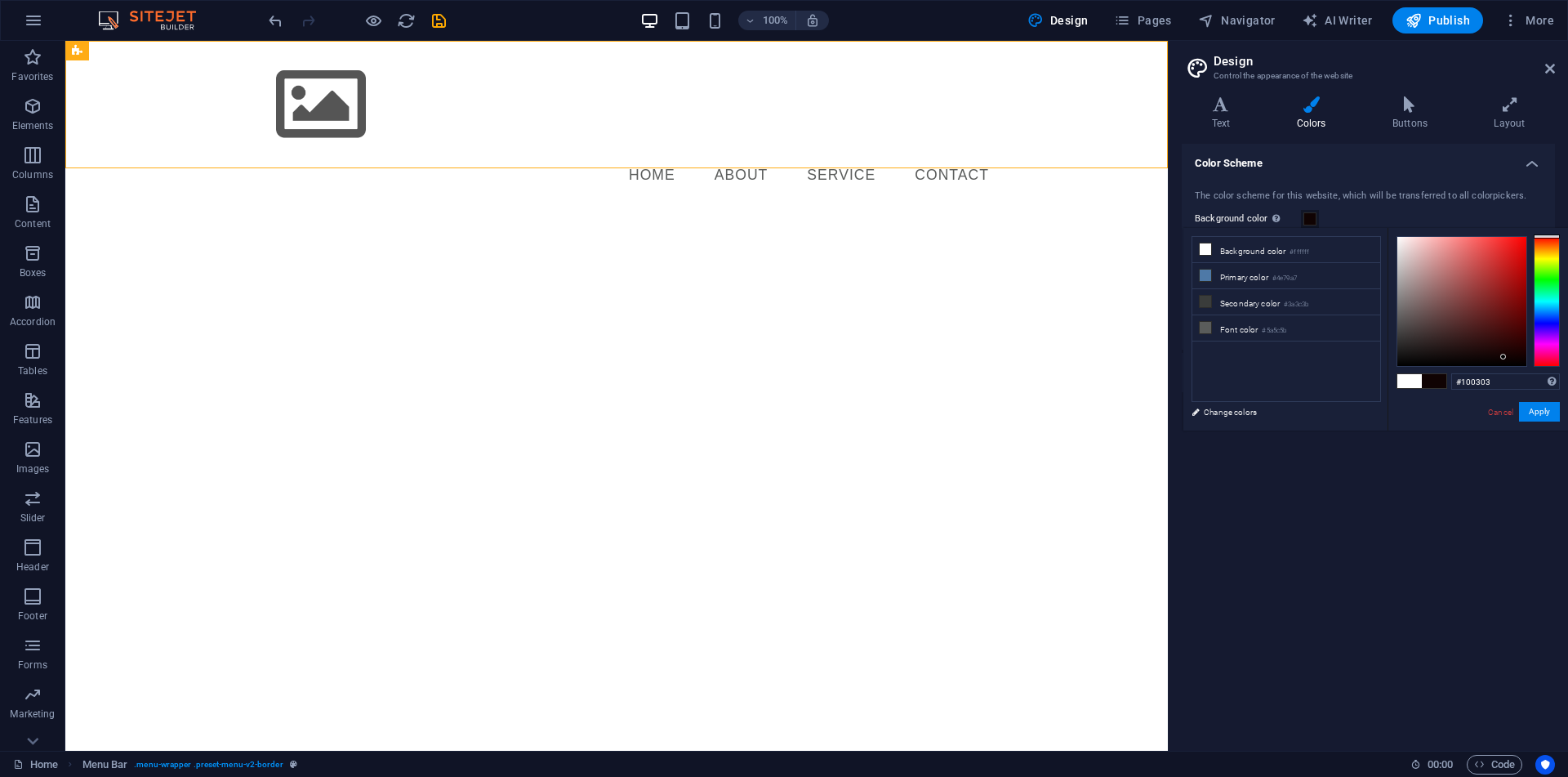
click at [1503, 357] on div at bounding box center [1461, 301] width 129 height 129
type input "#1f1616"
drag, startPoint x: 1503, startPoint y: 357, endPoint x: 1431, endPoint y: 349, distance: 72.4
click at [1431, 349] on div at bounding box center [1431, 349] width 5 height 5
click at [1544, 416] on button "Apply" at bounding box center [1539, 411] width 41 height 19
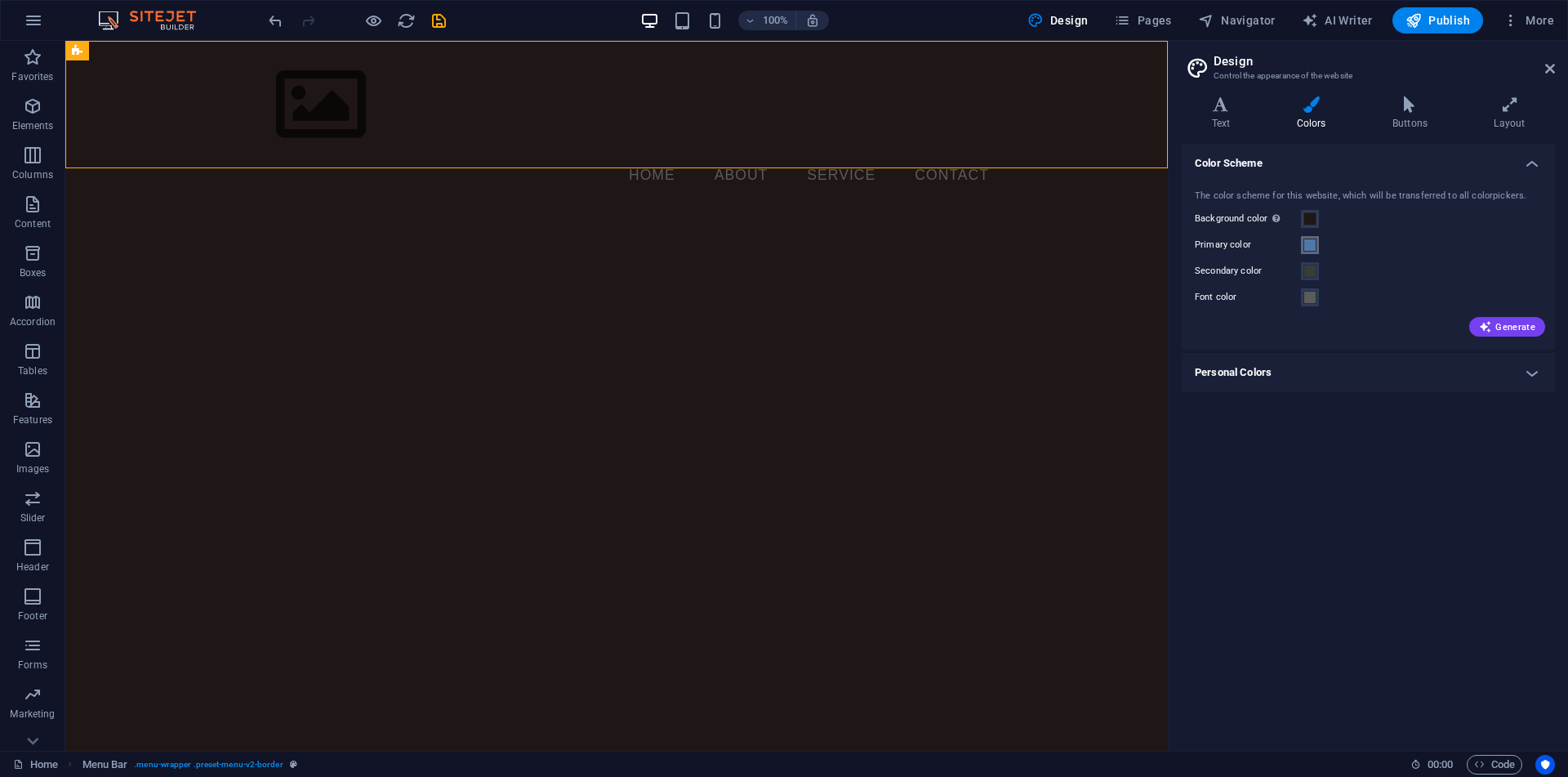
click at [1313, 246] on span at bounding box center [1309, 245] width 13 height 13
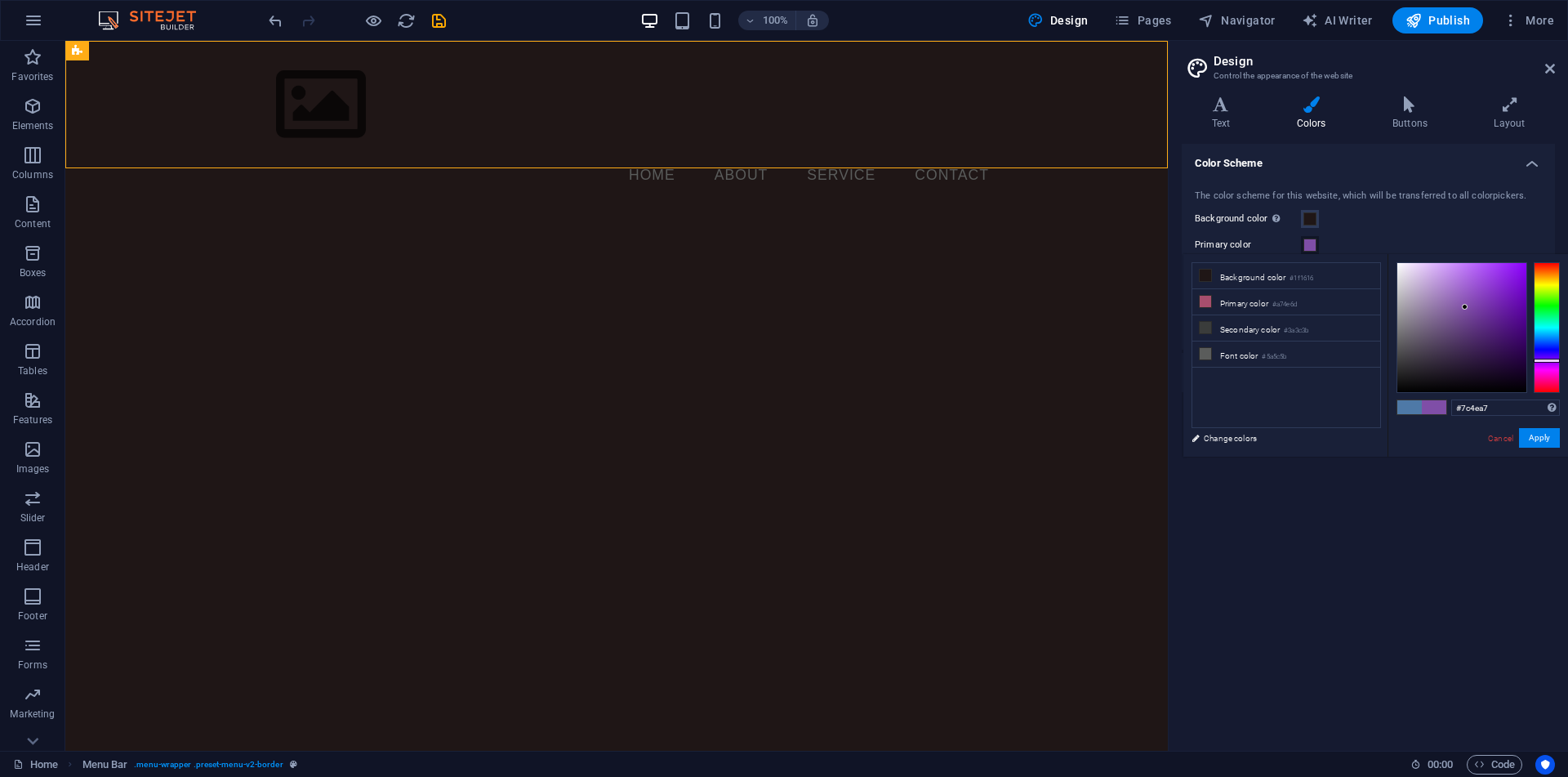
drag, startPoint x: 1552, startPoint y: 334, endPoint x: 1552, endPoint y: 359, distance: 25.0
click at [1552, 359] on div at bounding box center [1546, 327] width 26 height 131
click at [1492, 303] on div at bounding box center [1461, 327] width 129 height 129
type input "#913ce0"
drag, startPoint x: 1492, startPoint y: 303, endPoint x: 1491, endPoint y: 278, distance: 25.0
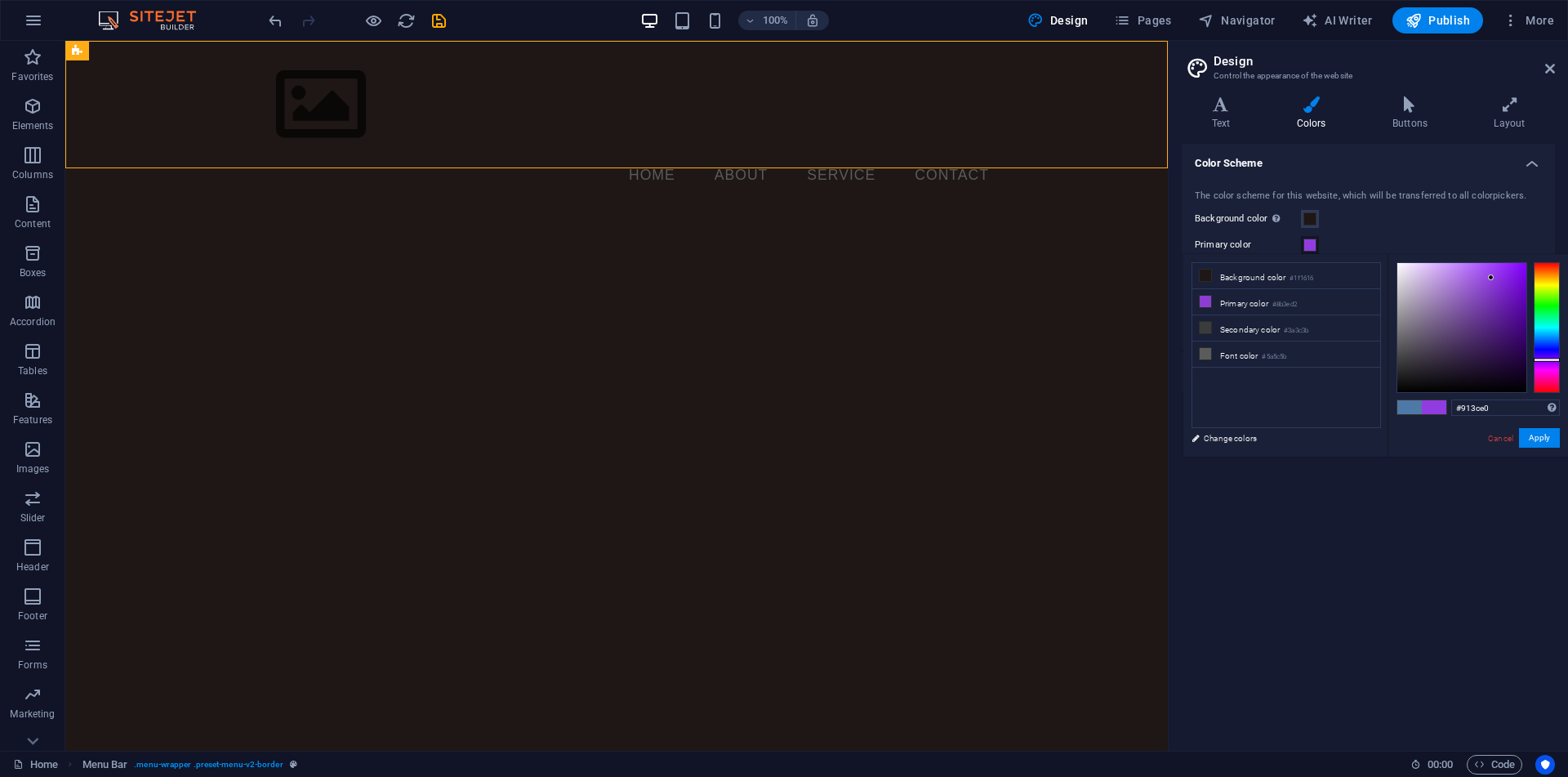
click at [1491, 278] on div at bounding box center [1490, 277] width 5 height 5
click at [1542, 446] on button "Apply" at bounding box center [1539, 437] width 41 height 19
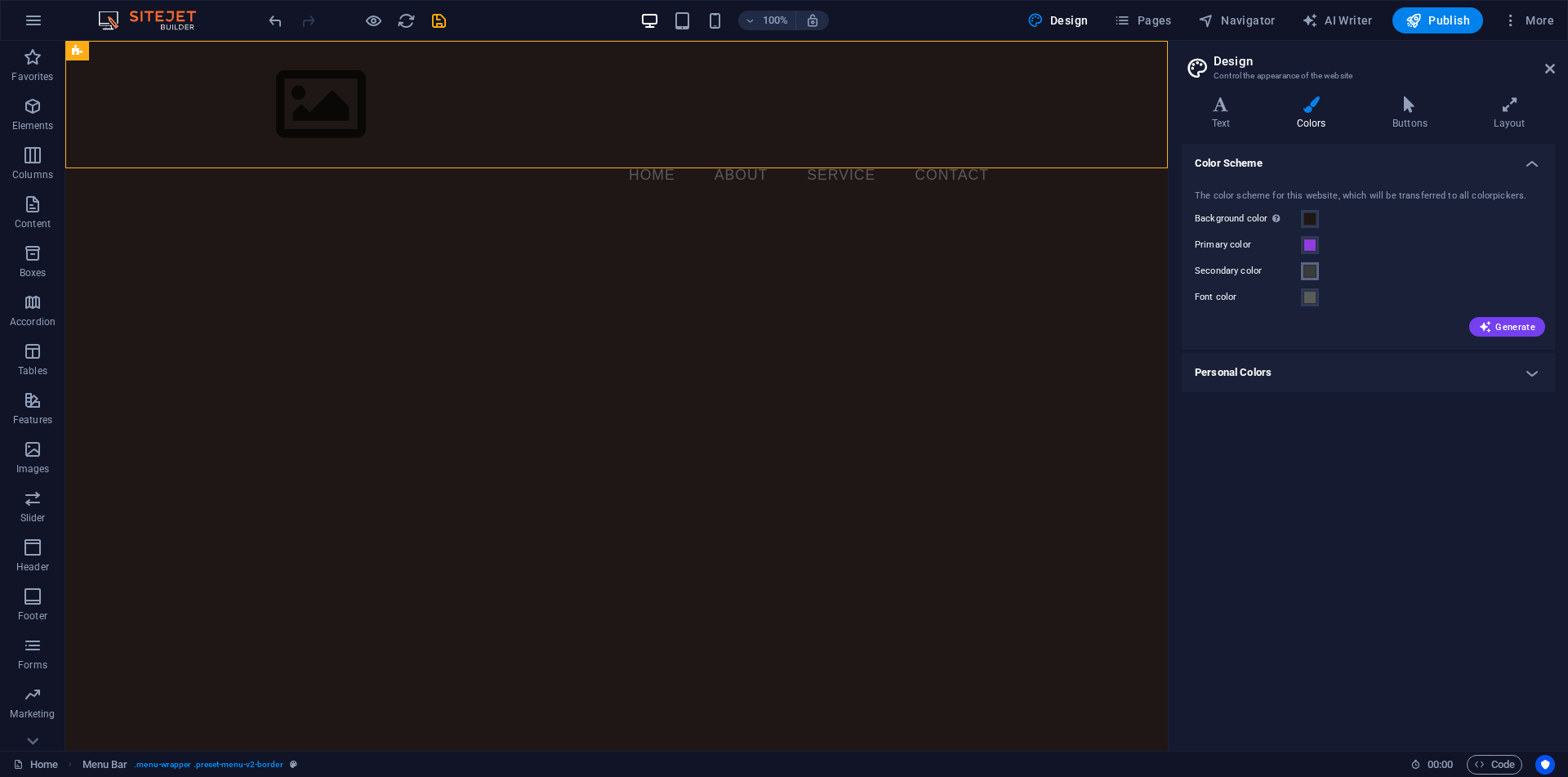
click at [1310, 276] on span at bounding box center [1309, 271] width 13 height 13
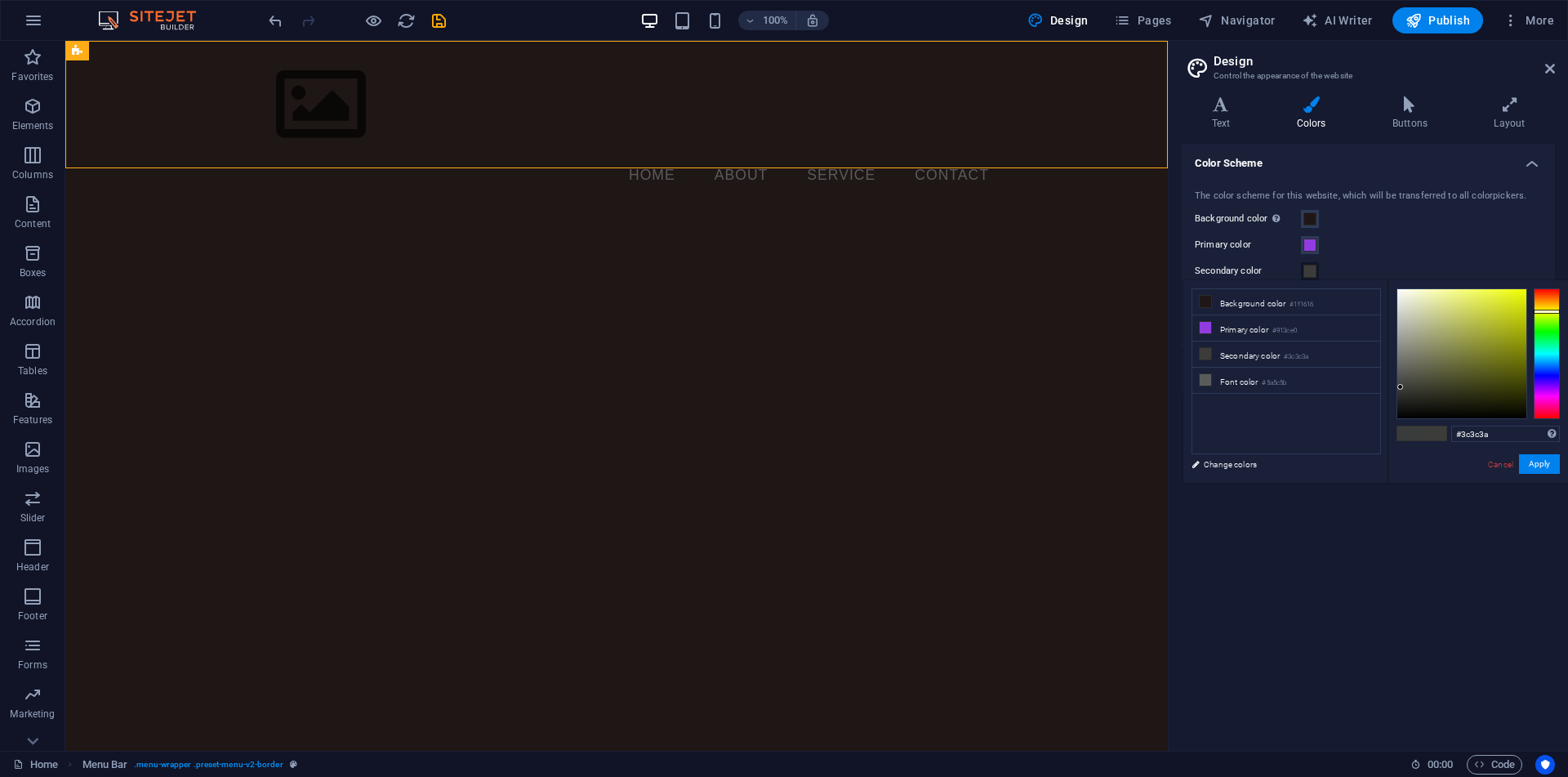
drag, startPoint x: 1546, startPoint y: 343, endPoint x: 1561, endPoint y: 311, distance: 35.3
click at [1561, 311] on div "#3c3c3a Supported formats #0852ed rgb(8, 82, 237) rgba(8, 82, 237, 90%) hsv(221…" at bounding box center [1477, 499] width 180 height 440
type input "#f1ff1a"
drag, startPoint x: 1402, startPoint y: 383, endPoint x: 1512, endPoint y: 277, distance: 152.8
click at [1512, 277] on body "FlawByte Security Home Favorites Elements Columns Content Boxes Accordion Table…" at bounding box center [784, 388] width 1568 height 777
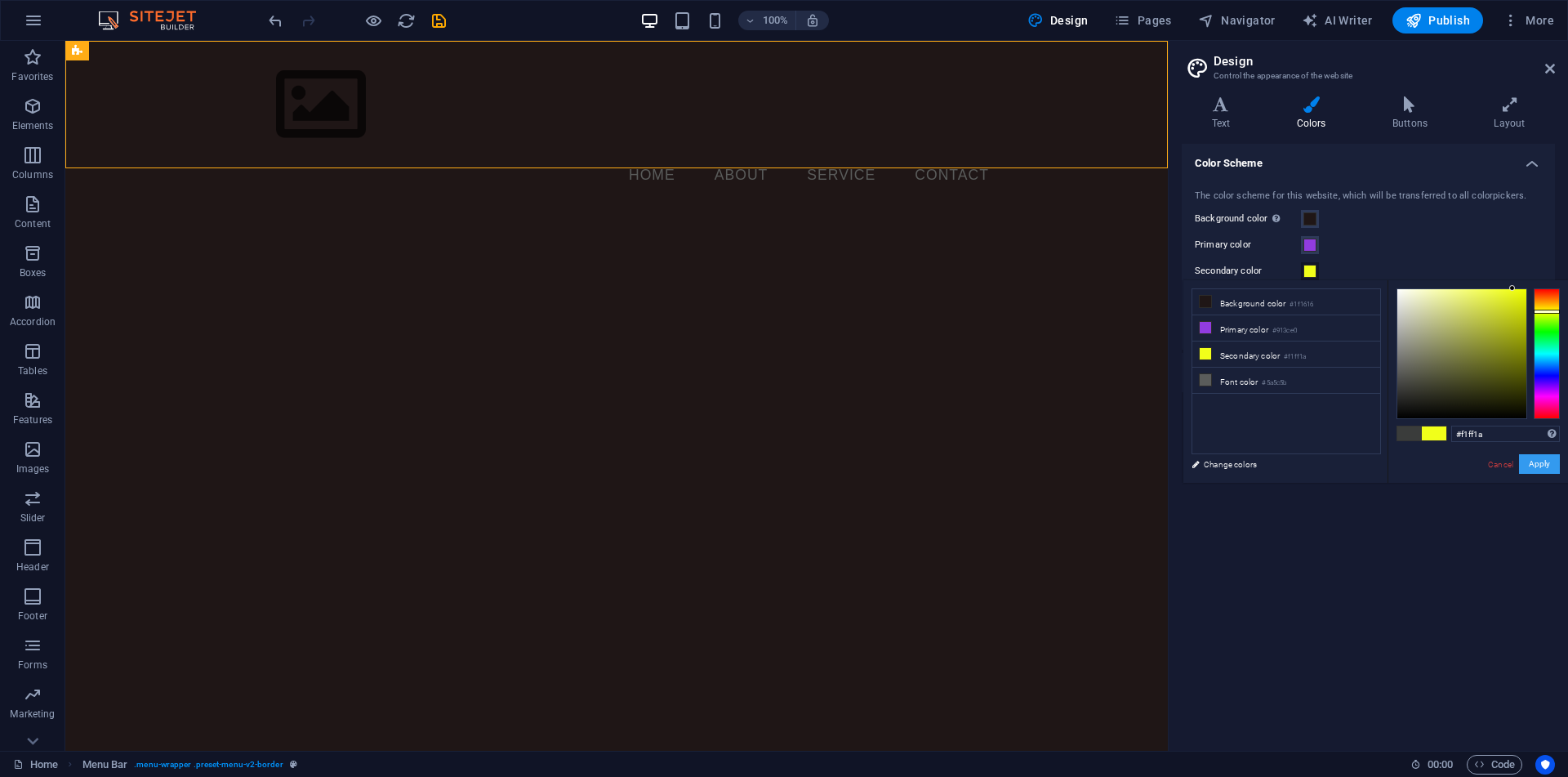
click at [1536, 467] on button "Apply" at bounding box center [1539, 463] width 41 height 19
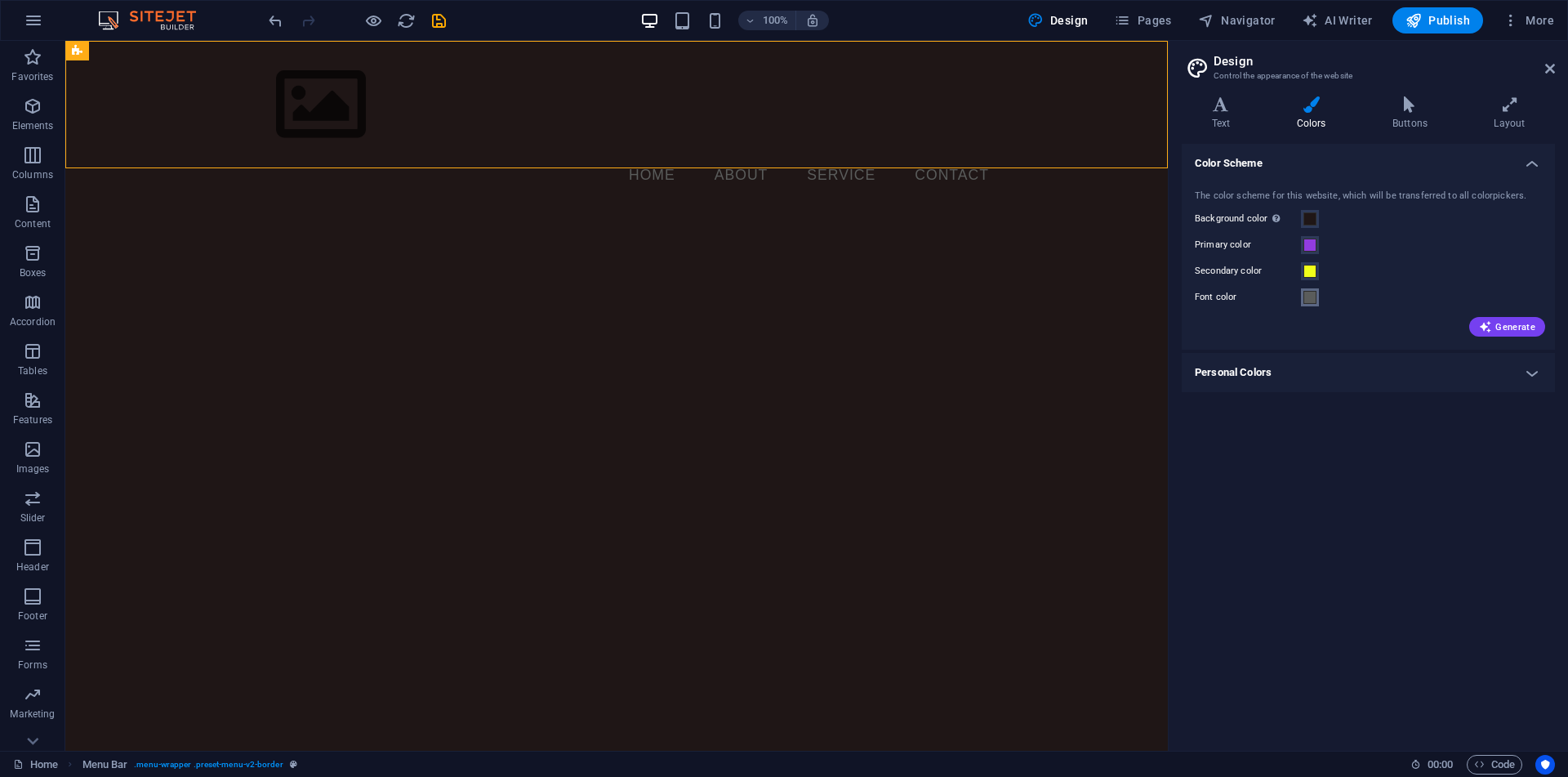
click at [1309, 301] on span at bounding box center [1309, 297] width 13 height 13
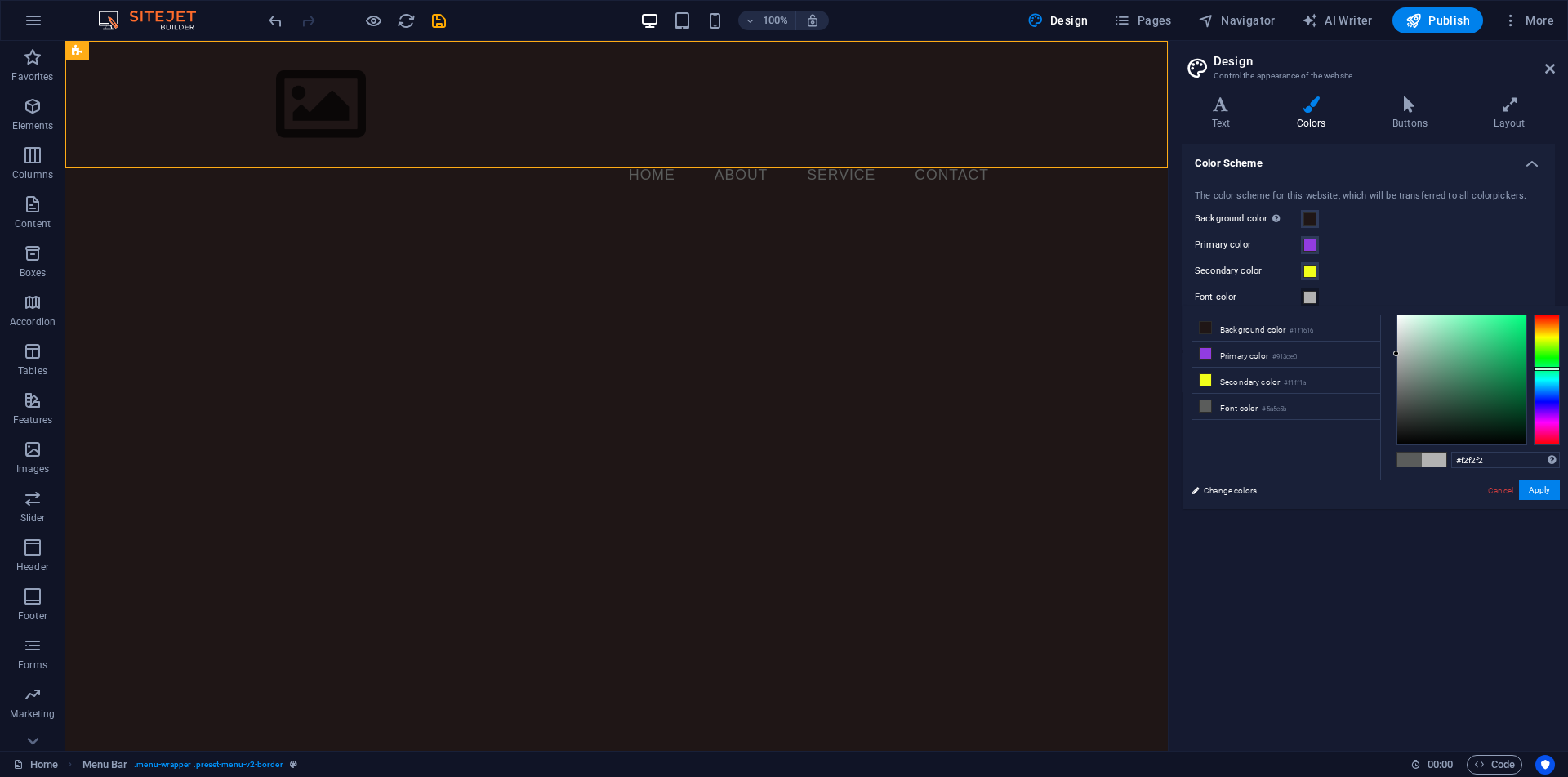
type input "#ffffff"
drag, startPoint x: 1396, startPoint y: 391, endPoint x: 1375, endPoint y: 295, distance: 98.3
click at [1375, 295] on body "FlawByte Security Home Favorites Elements Columns Content Boxes Accordion Table…" at bounding box center [784, 388] width 1568 height 777
click at [1534, 497] on button "Apply" at bounding box center [1539, 489] width 41 height 19
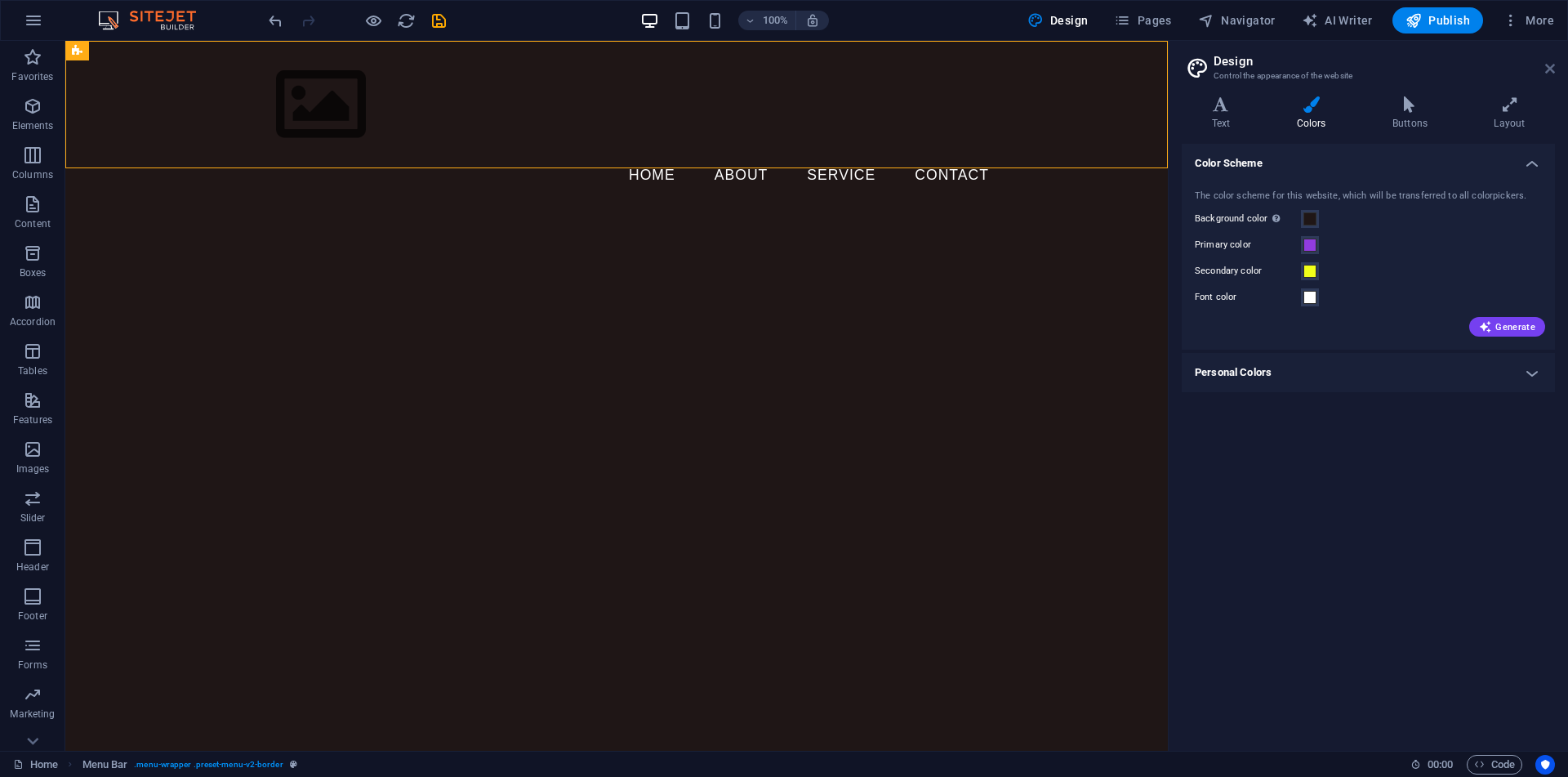
drag, startPoint x: 1546, startPoint y: 69, endPoint x: 1471, endPoint y: 31, distance: 84.1
click at [1546, 69] on icon at bounding box center [1550, 69] width 10 height 13
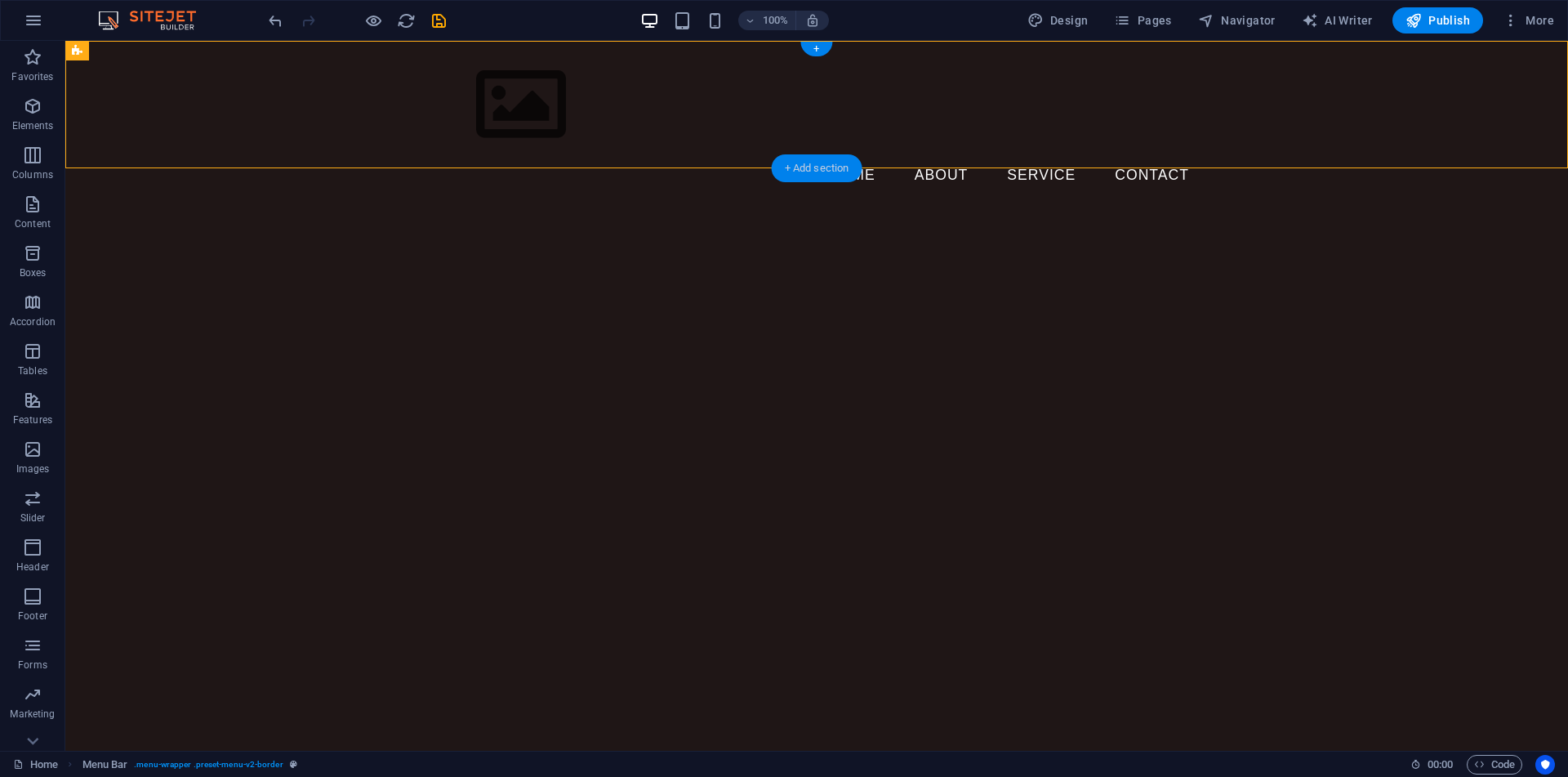
click at [794, 169] on div "+ Add section" at bounding box center [816, 168] width 90 height 27
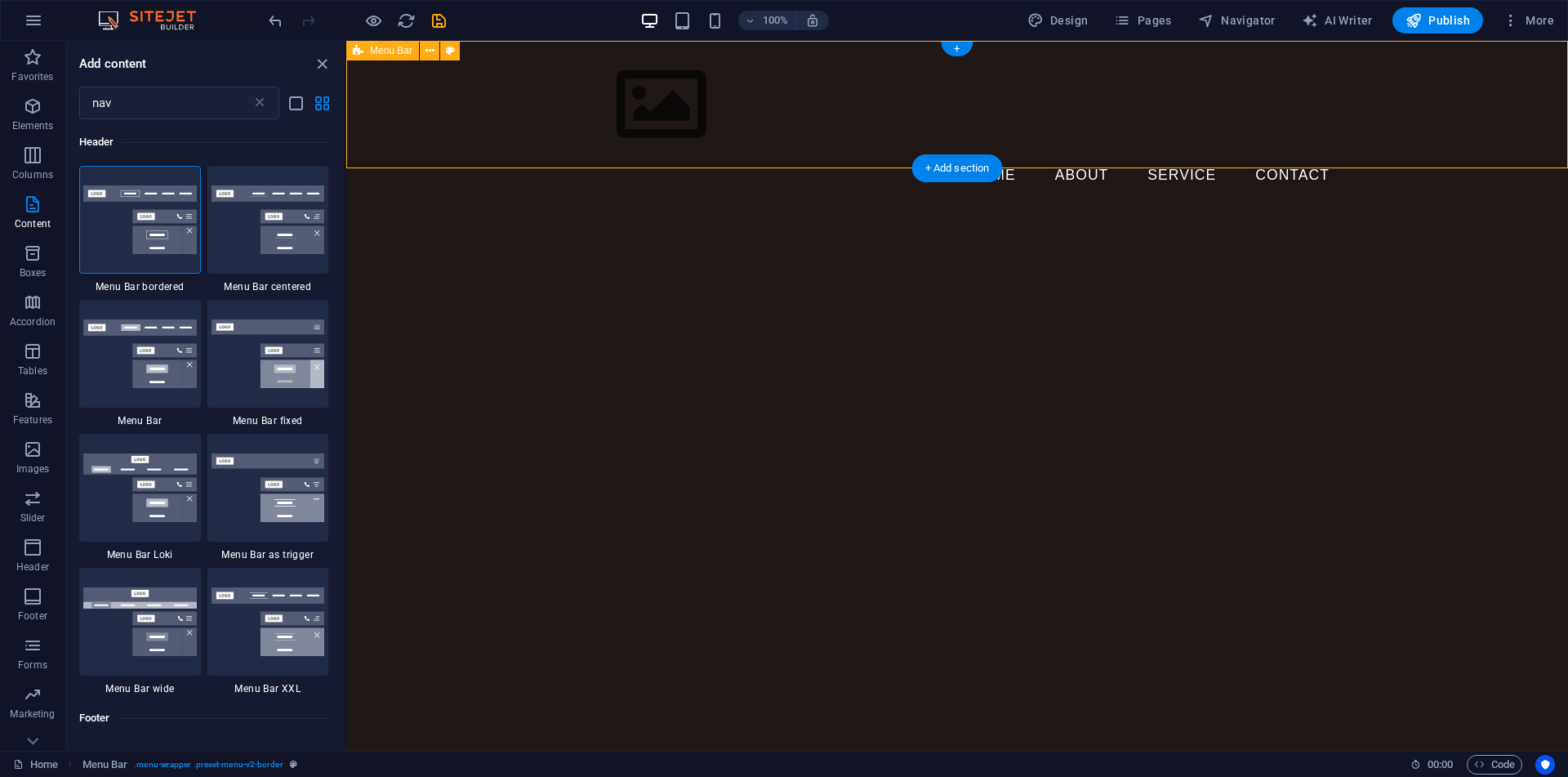
click at [426, 115] on div "Menu Home About Service Contact" at bounding box center [957, 124] width 1222 height 167
select select "rem"
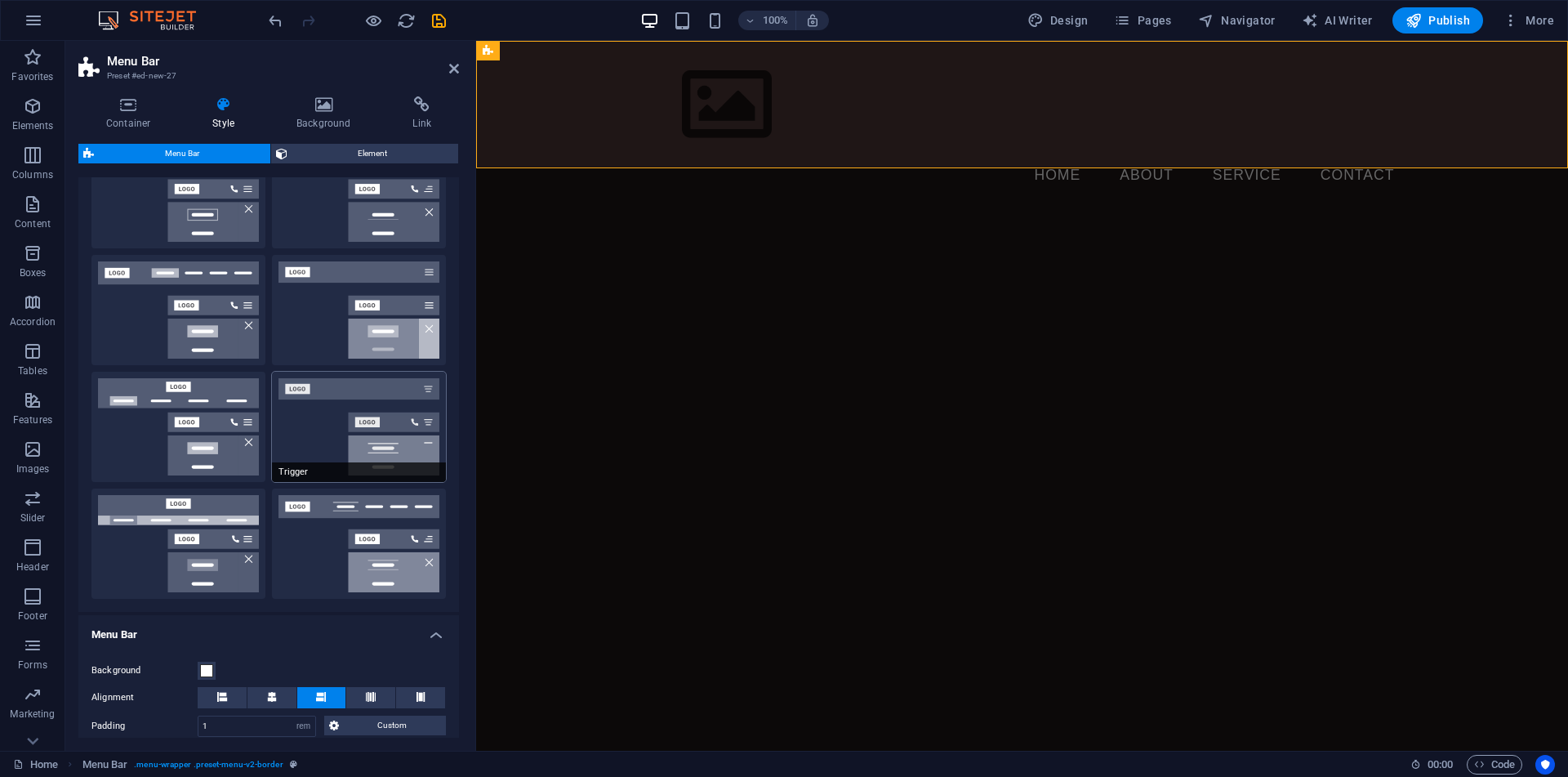
scroll to position [69, 0]
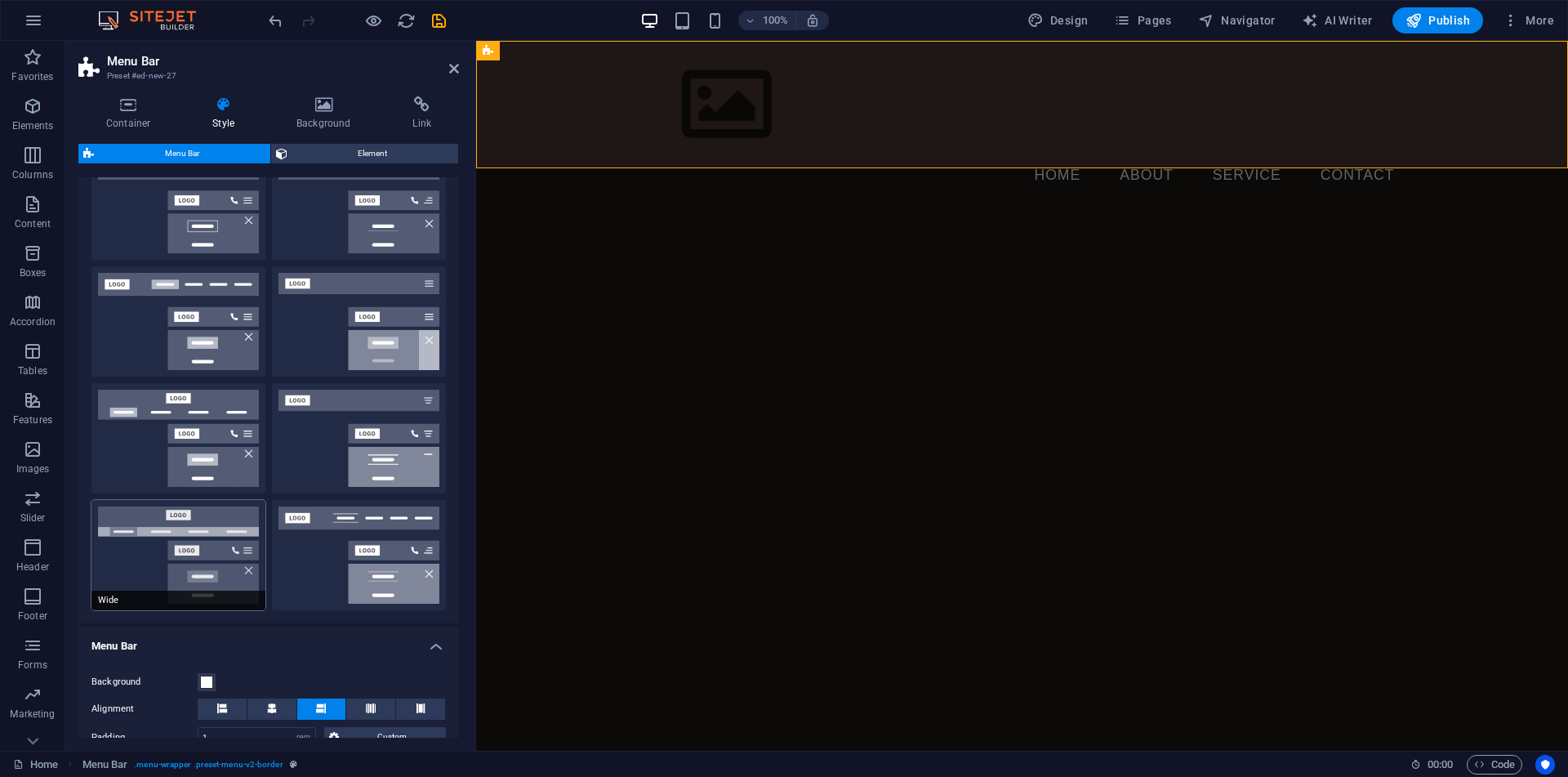
click at [195, 528] on button "Wide" at bounding box center [178, 555] width 174 height 111
type input "0"
type input "2"
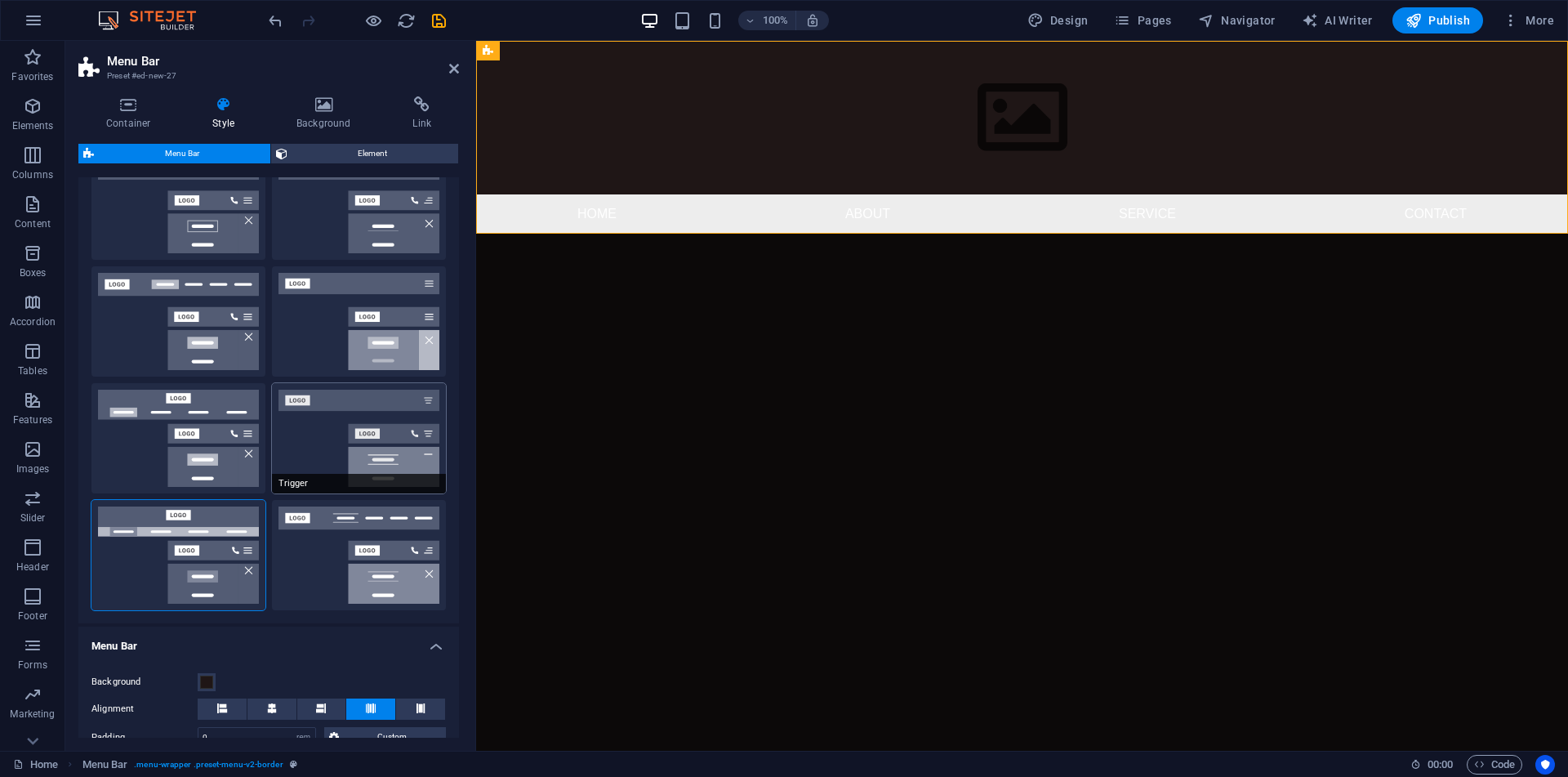
scroll to position [0, 0]
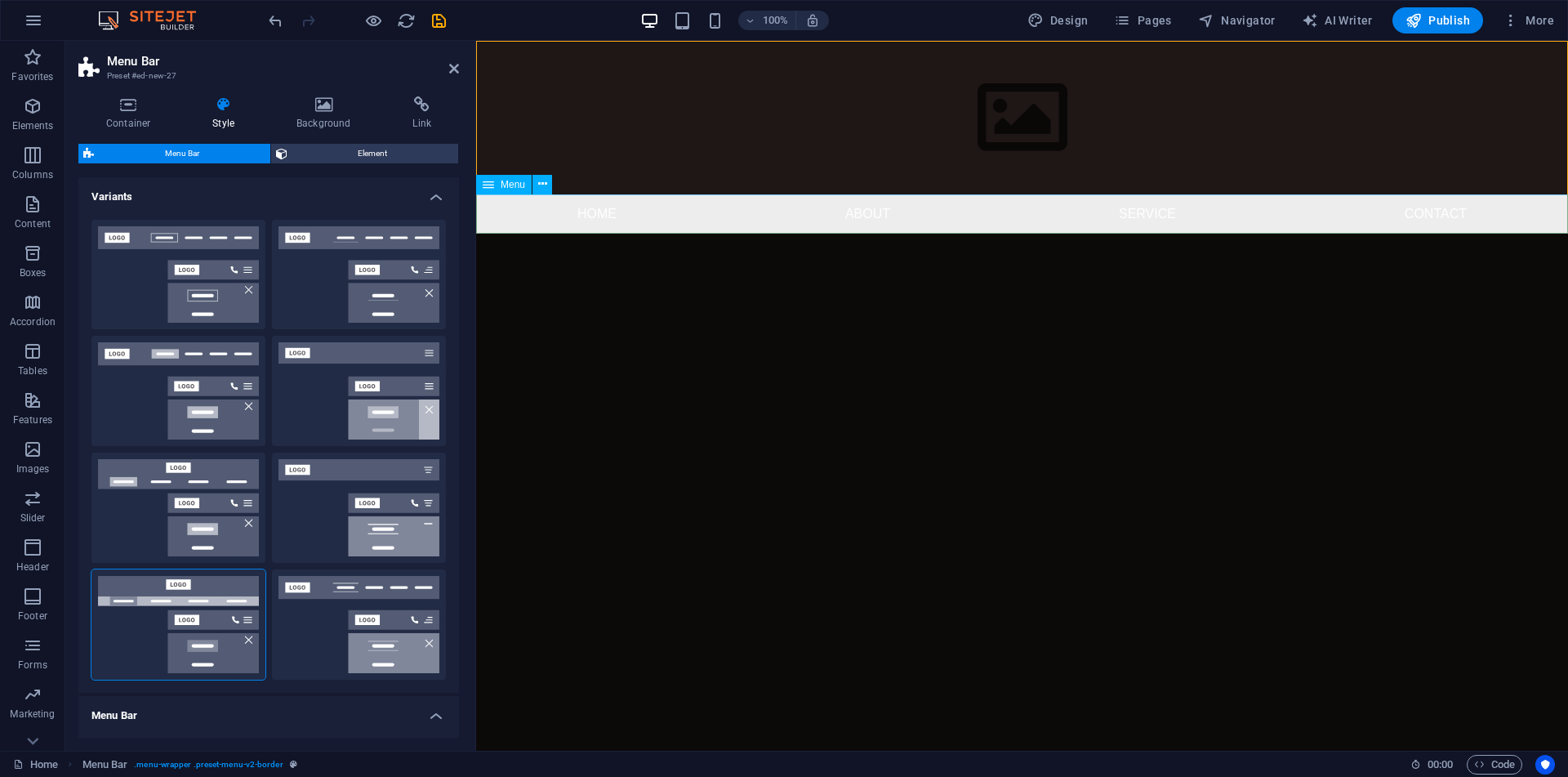
click at [695, 208] on nav "Home About Service Contact" at bounding box center [1022, 214] width 1092 height 39
select select
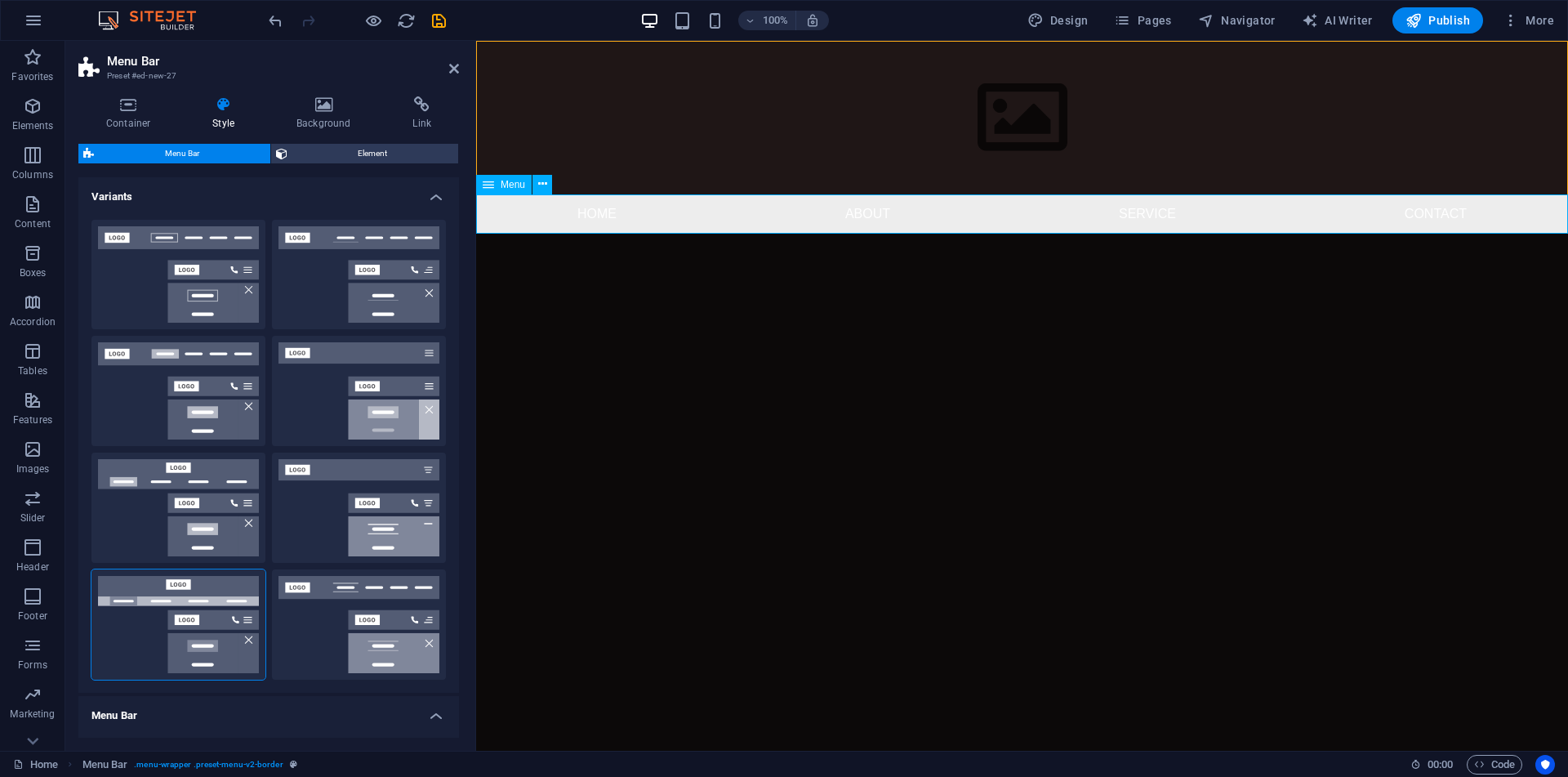
select select
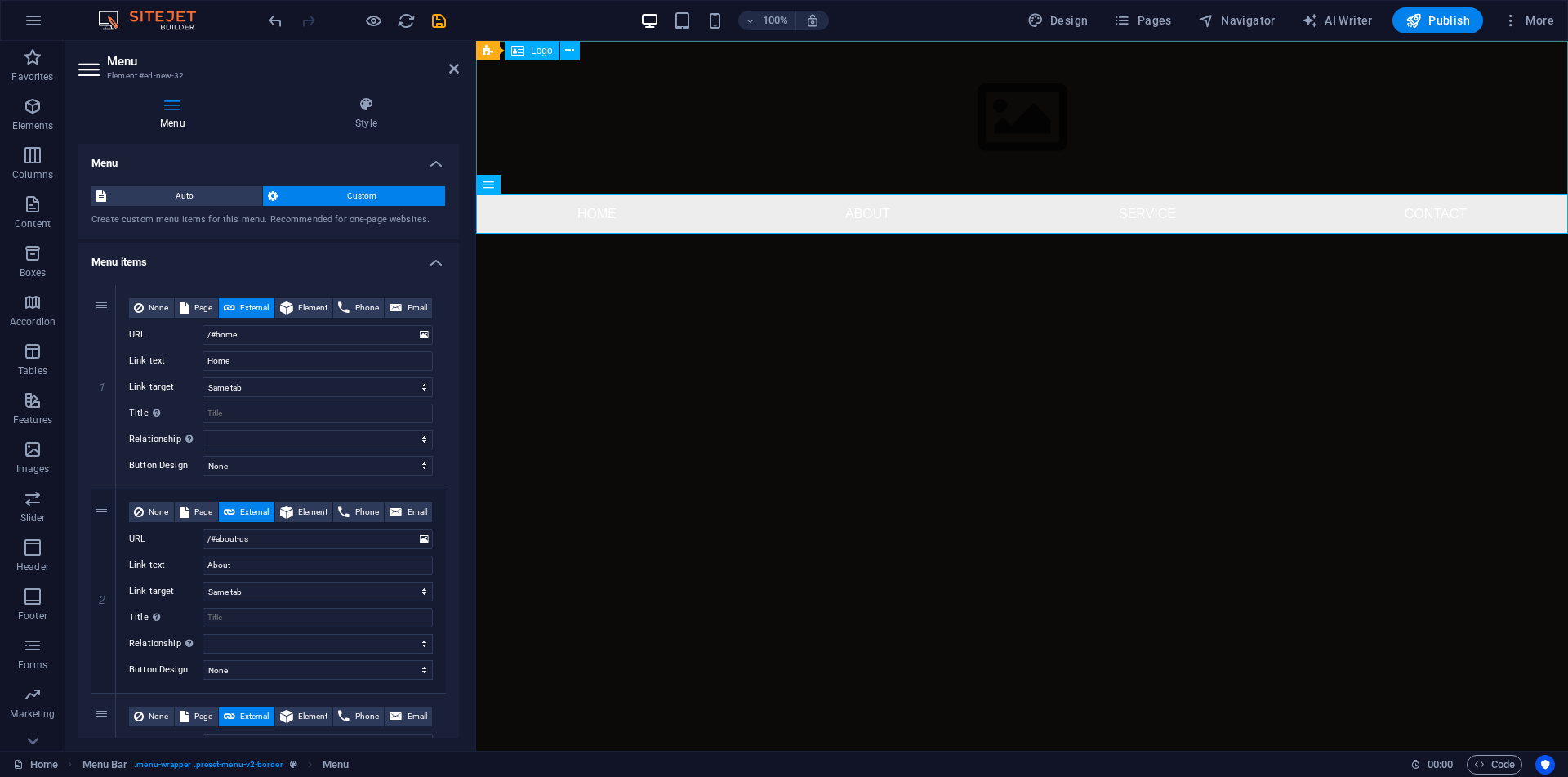
click at [740, 120] on div at bounding box center [1022, 118] width 1092 height 154
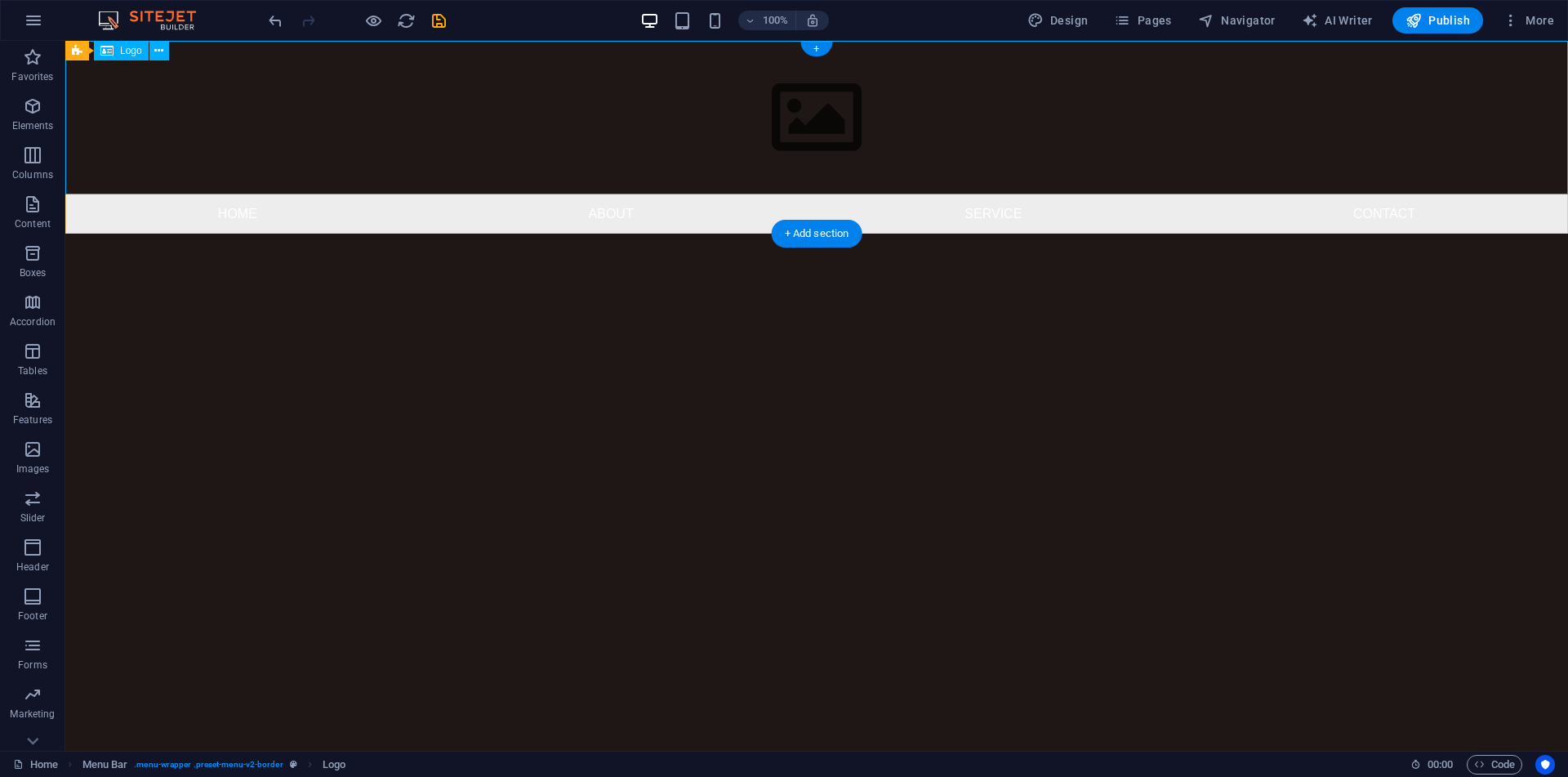
click at [356, 163] on div at bounding box center [816, 118] width 1502 height 154
select select "px"
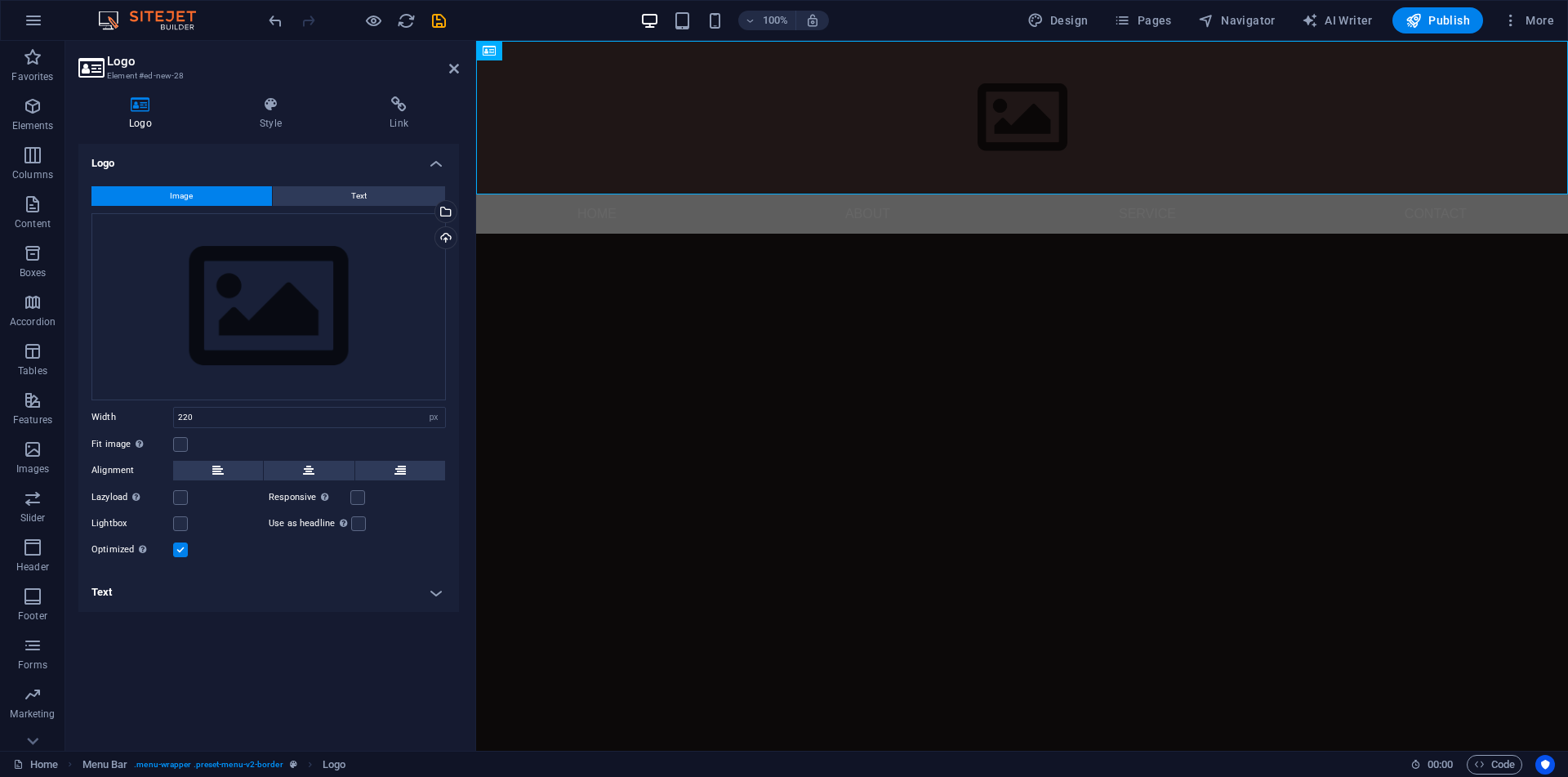
click at [629, 234] on html "Skip to main content Menu Home About Service Contact" at bounding box center [1022, 137] width 1092 height 193
click at [450, 64] on icon at bounding box center [453, 69] width 10 height 13
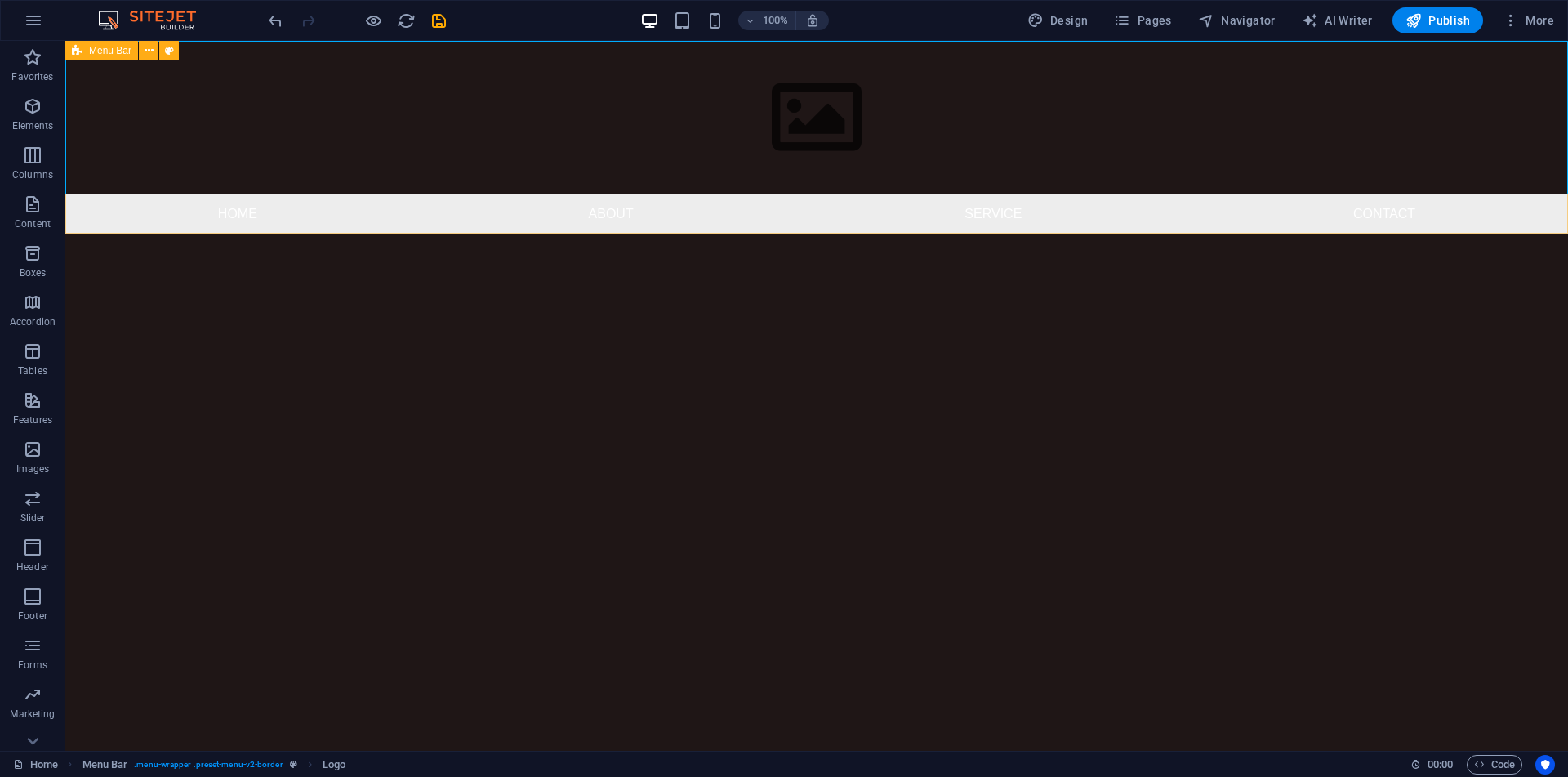
click at [75, 53] on icon at bounding box center [78, 50] width 11 height 19
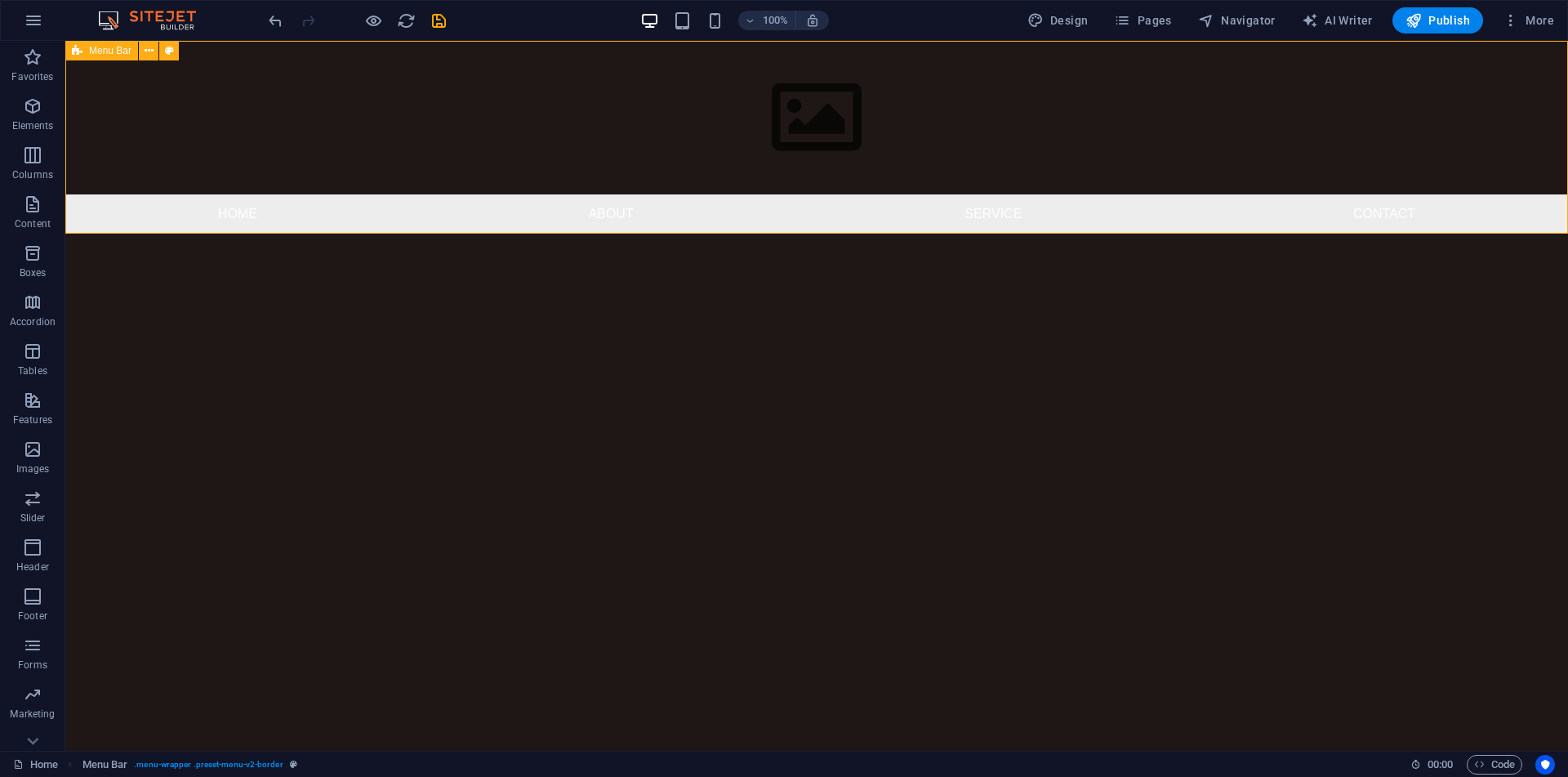
click at [75, 53] on icon at bounding box center [78, 50] width 11 height 19
select select "rem"
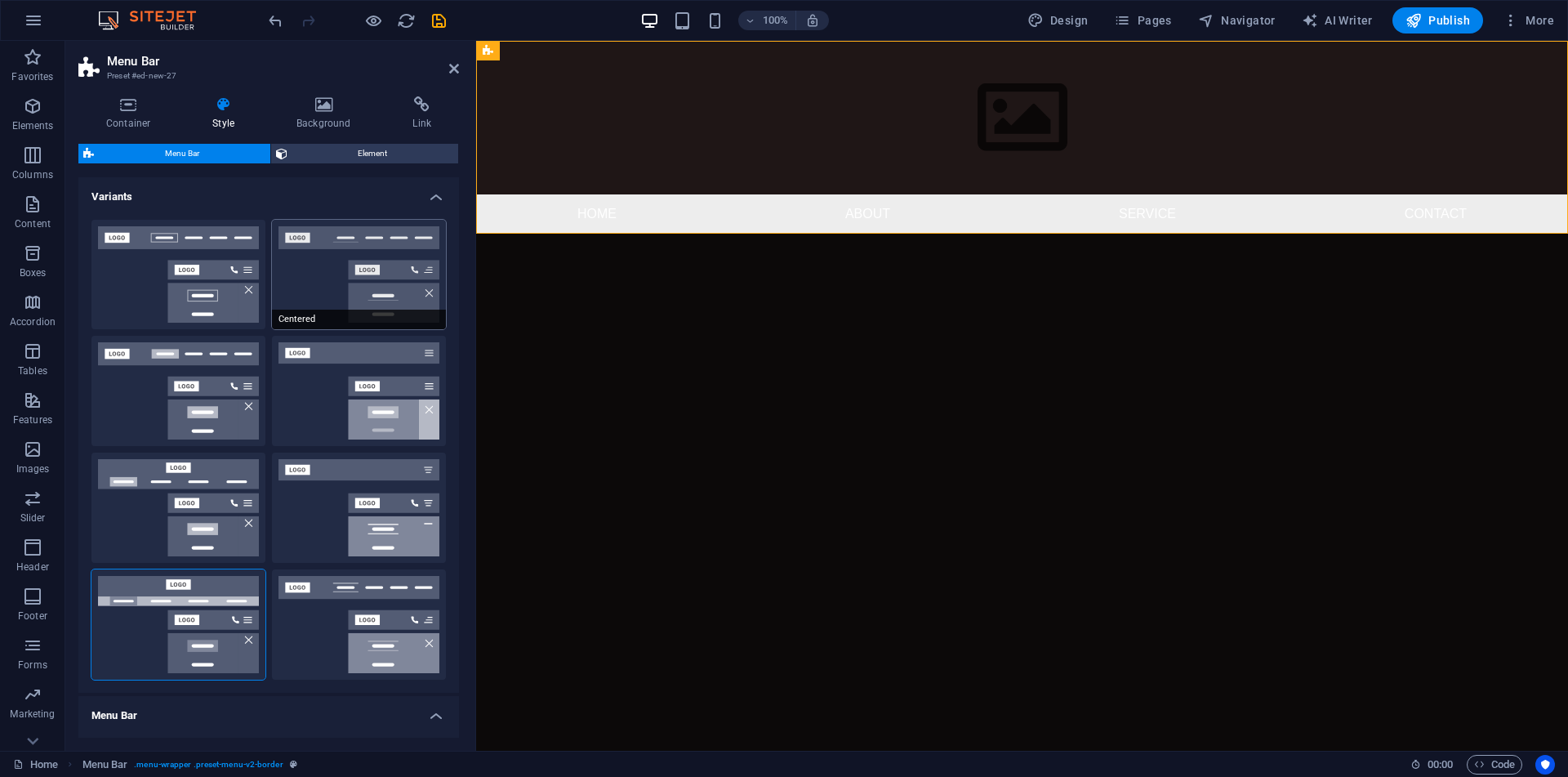
click at [350, 264] on button "Centered" at bounding box center [359, 274] width 174 height 111
type input "1"
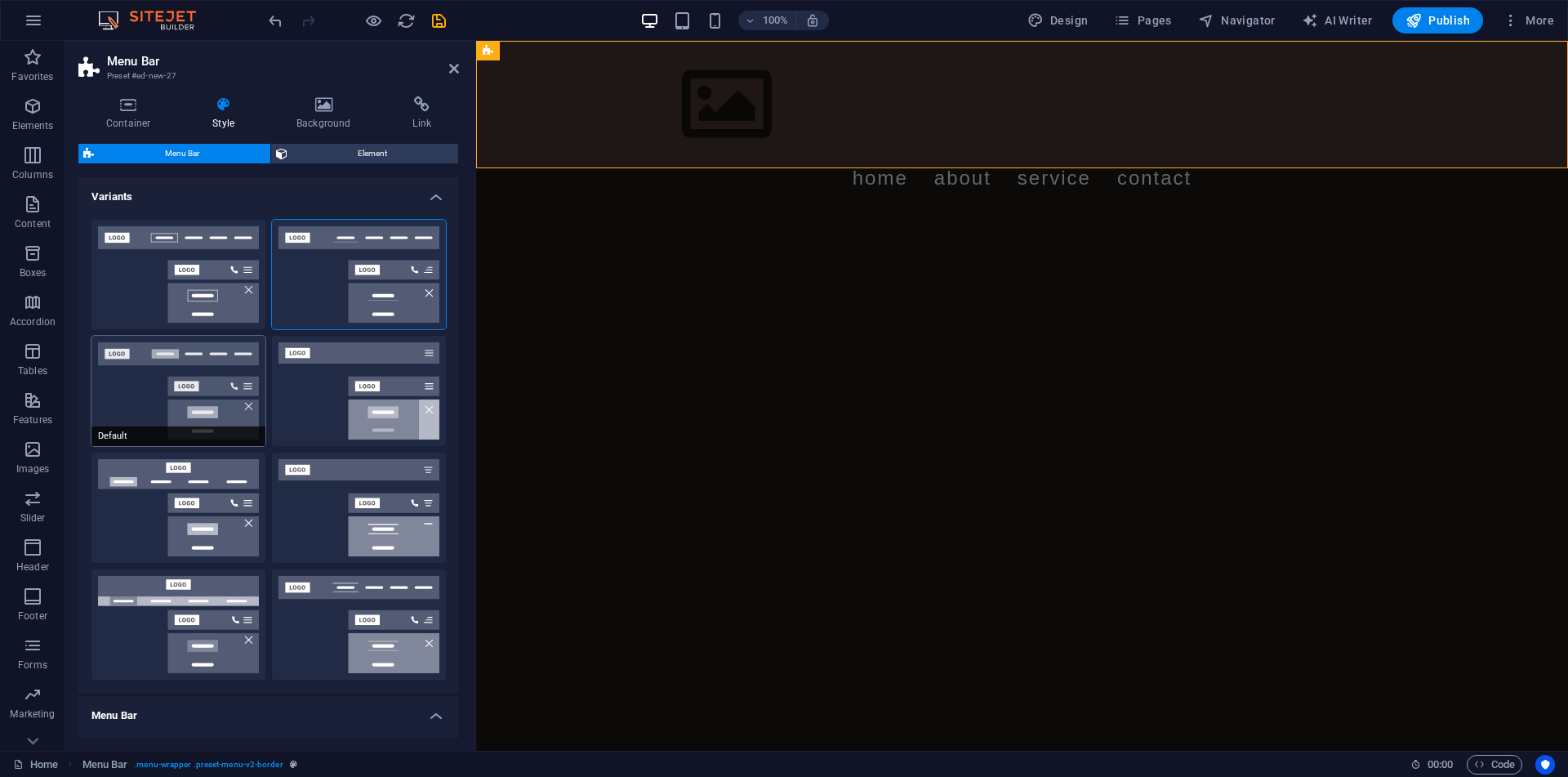
click at [211, 388] on button "Default" at bounding box center [178, 390] width 174 height 111
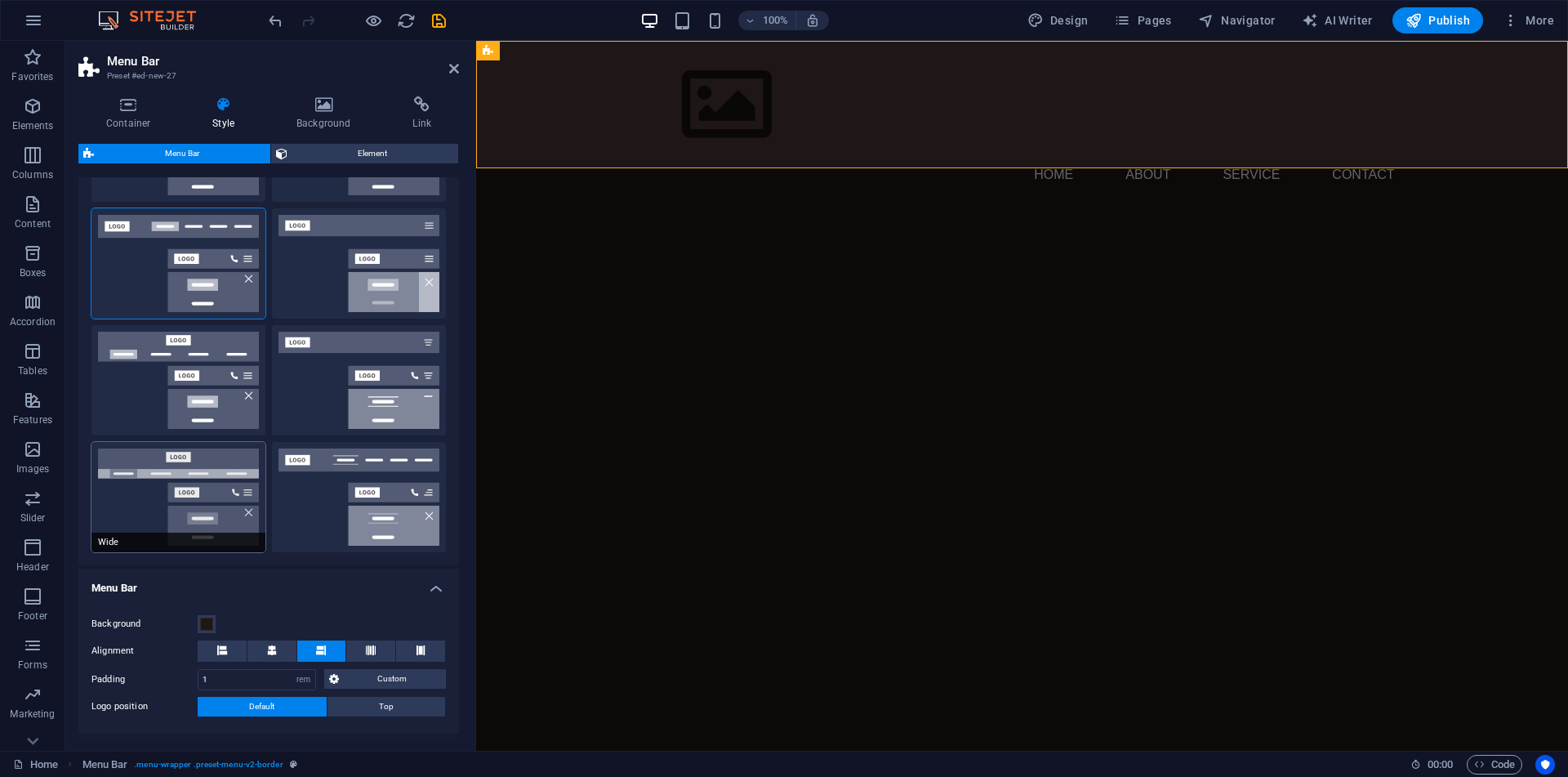
scroll to position [128, 0]
click at [401, 496] on button "XXL" at bounding box center [359, 496] width 174 height 111
click at [450, 71] on icon at bounding box center [453, 69] width 10 height 13
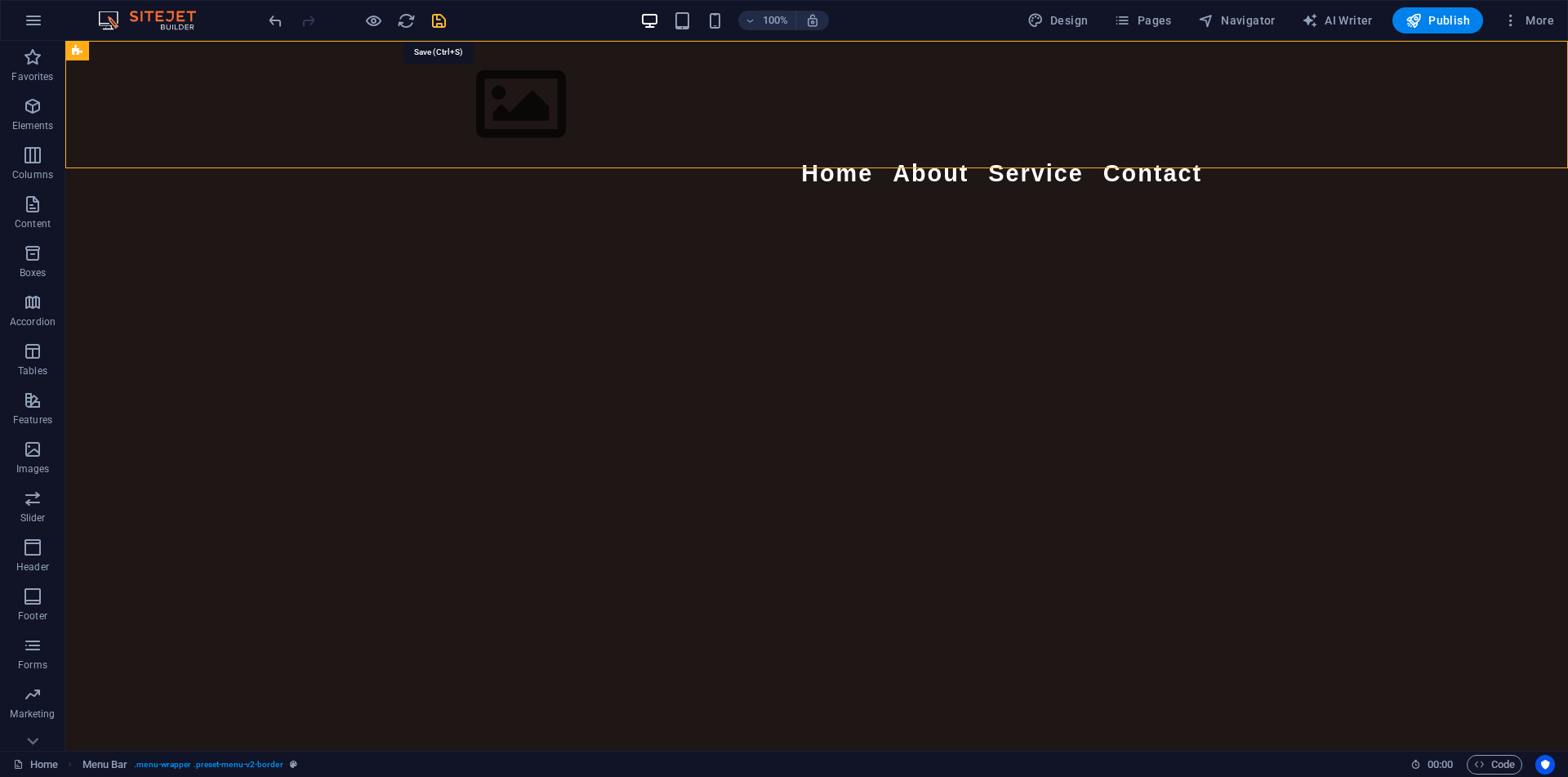
click at [441, 22] on icon "save" at bounding box center [439, 21] width 19 height 19
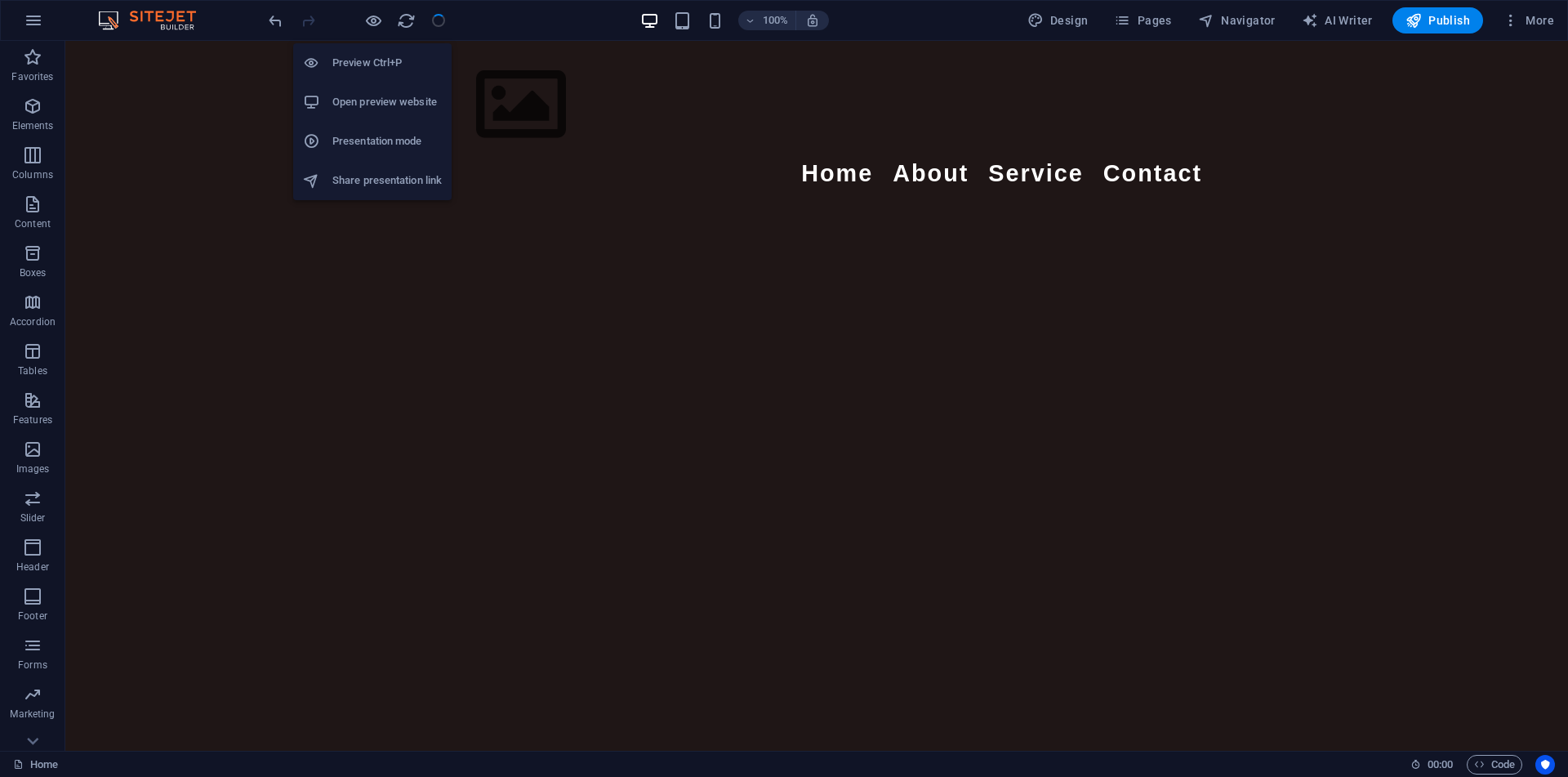
click at [371, 90] on li "Open preview website" at bounding box center [372, 101] width 158 height 39
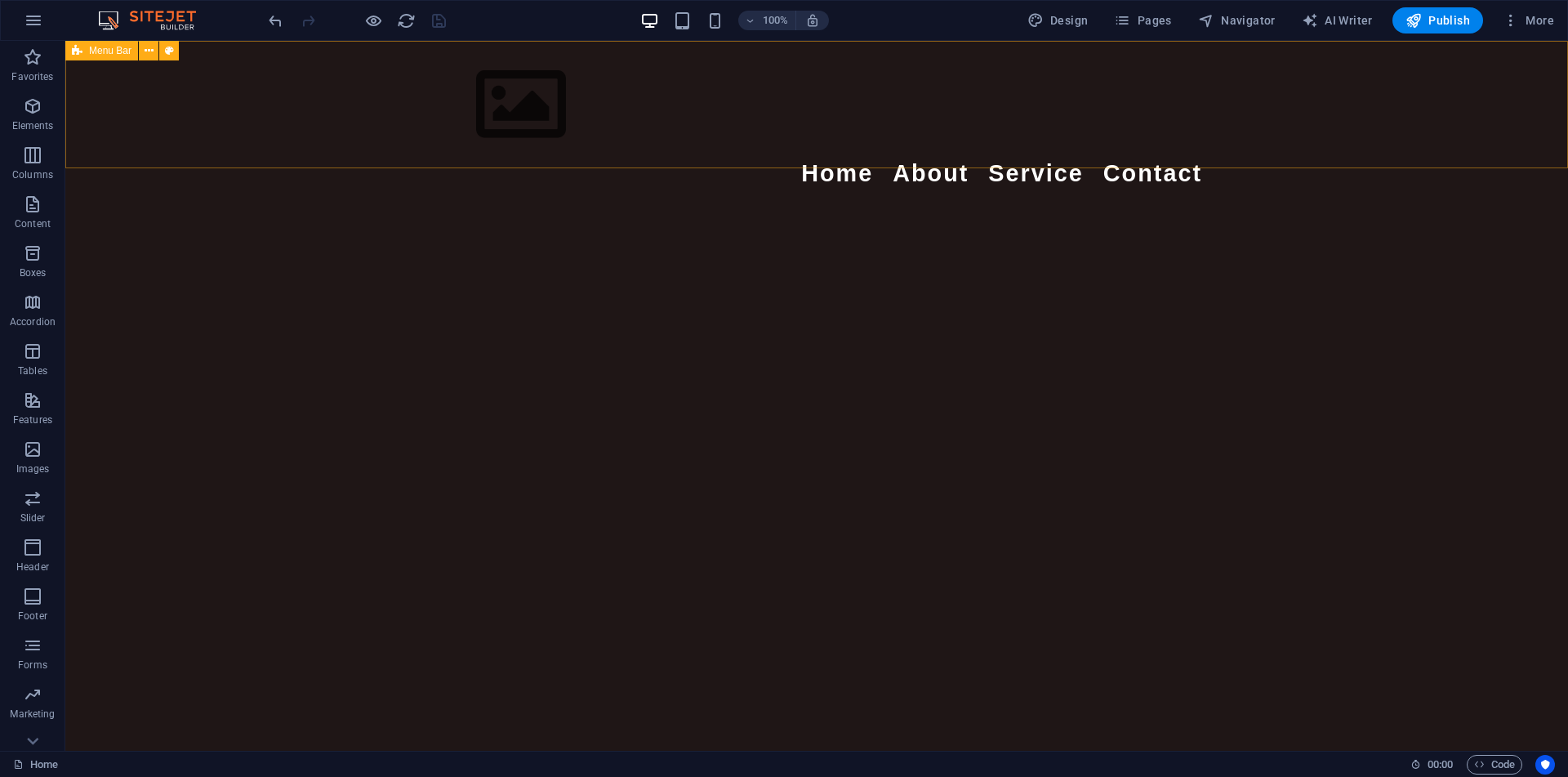
click at [89, 45] on div "Menu Bar" at bounding box center [101, 50] width 73 height 19
select select "rem"
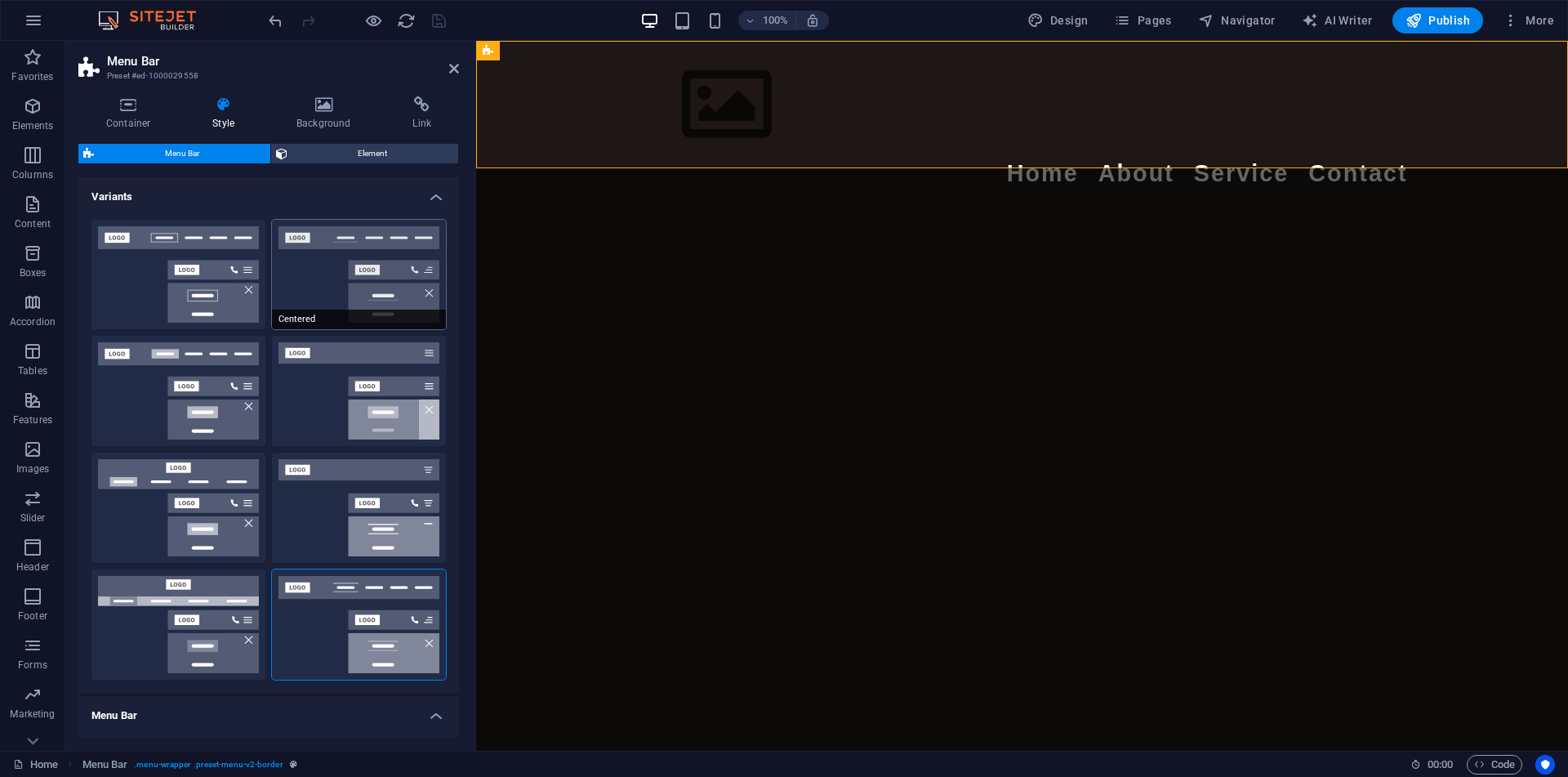
click at [346, 270] on button "Centered" at bounding box center [359, 274] width 174 height 111
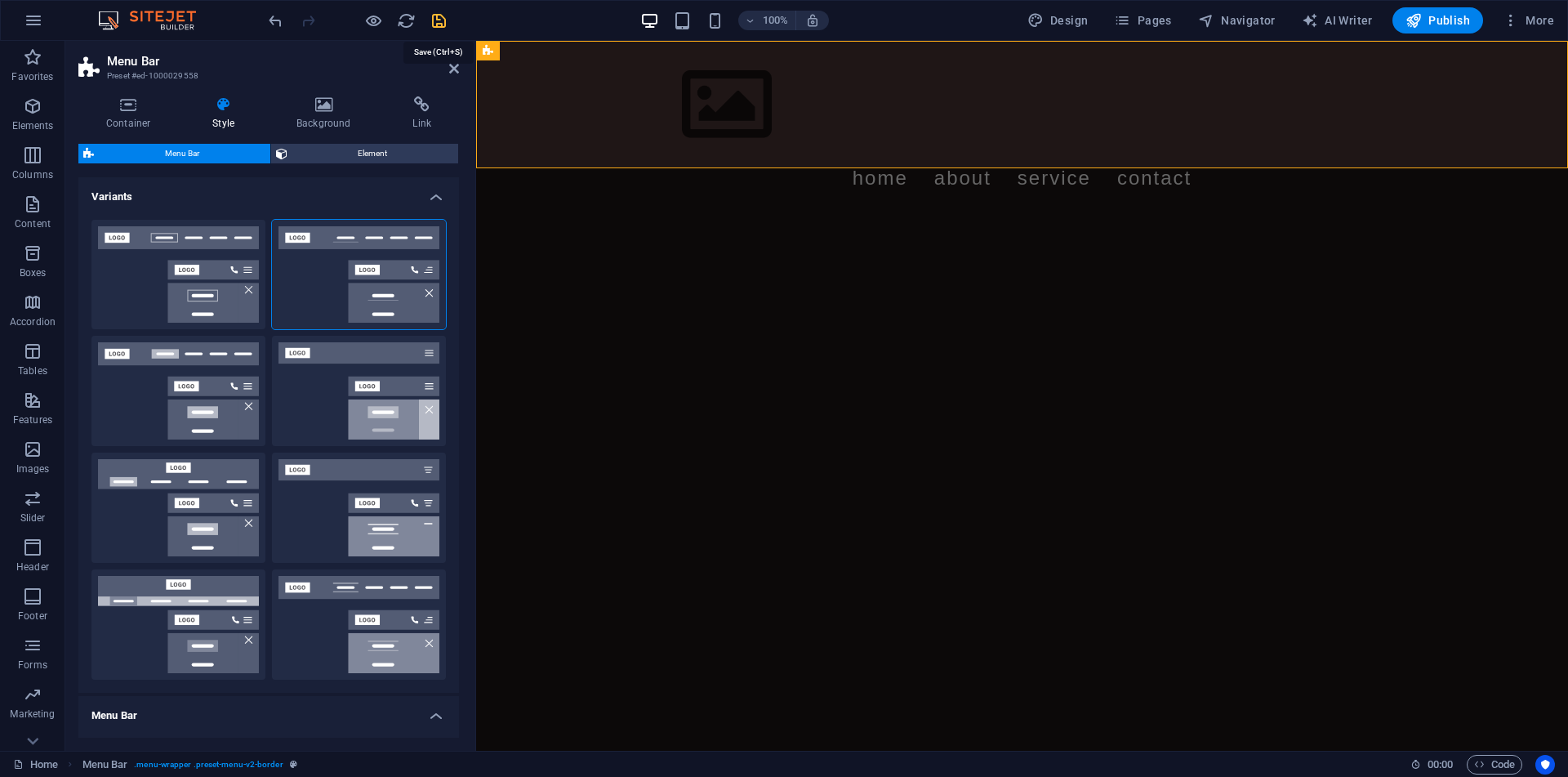
click at [438, 24] on icon "save" at bounding box center [439, 21] width 19 height 19
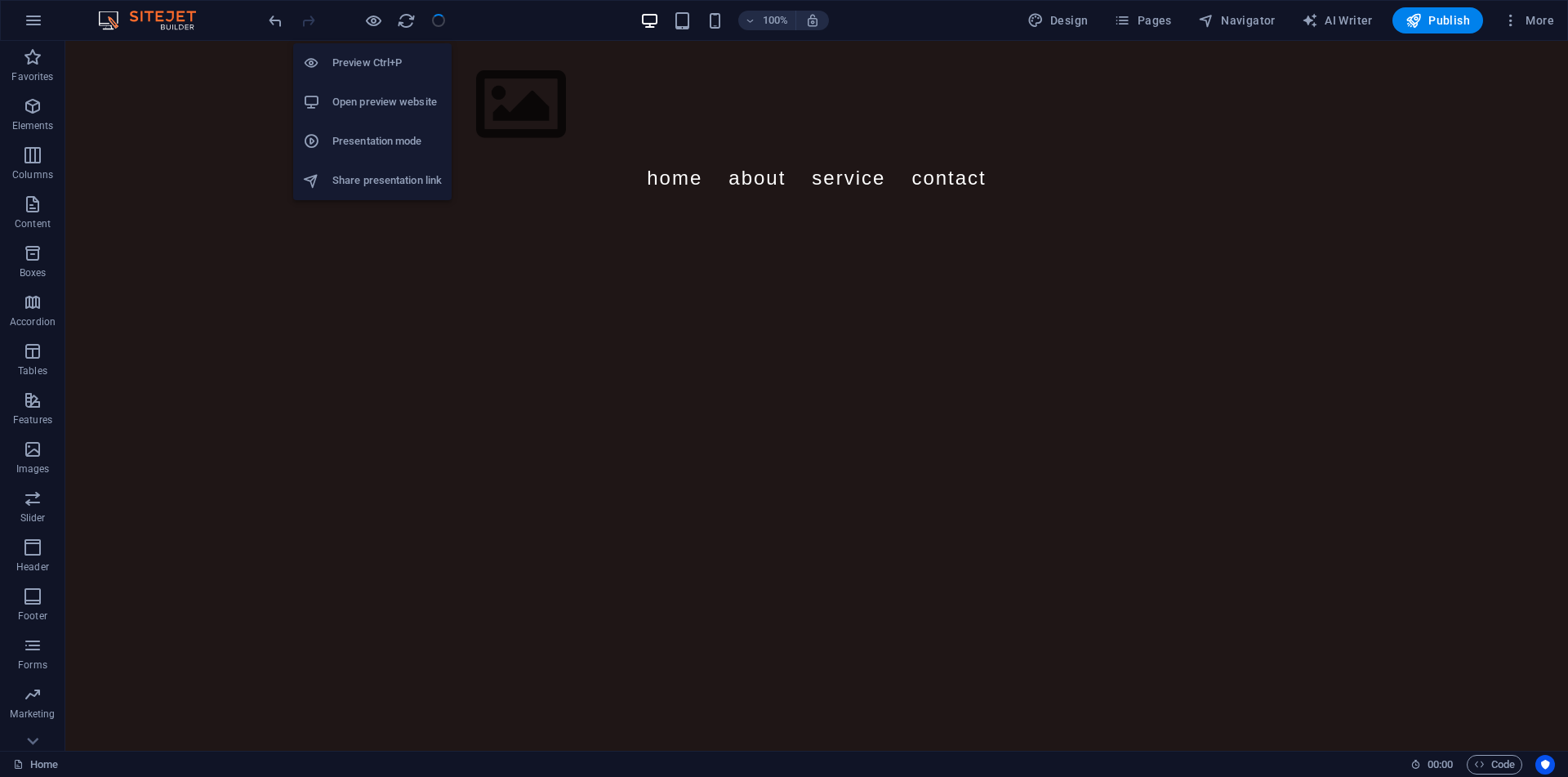
click at [381, 101] on h6 "Open preview website" at bounding box center [387, 101] width 110 height 19
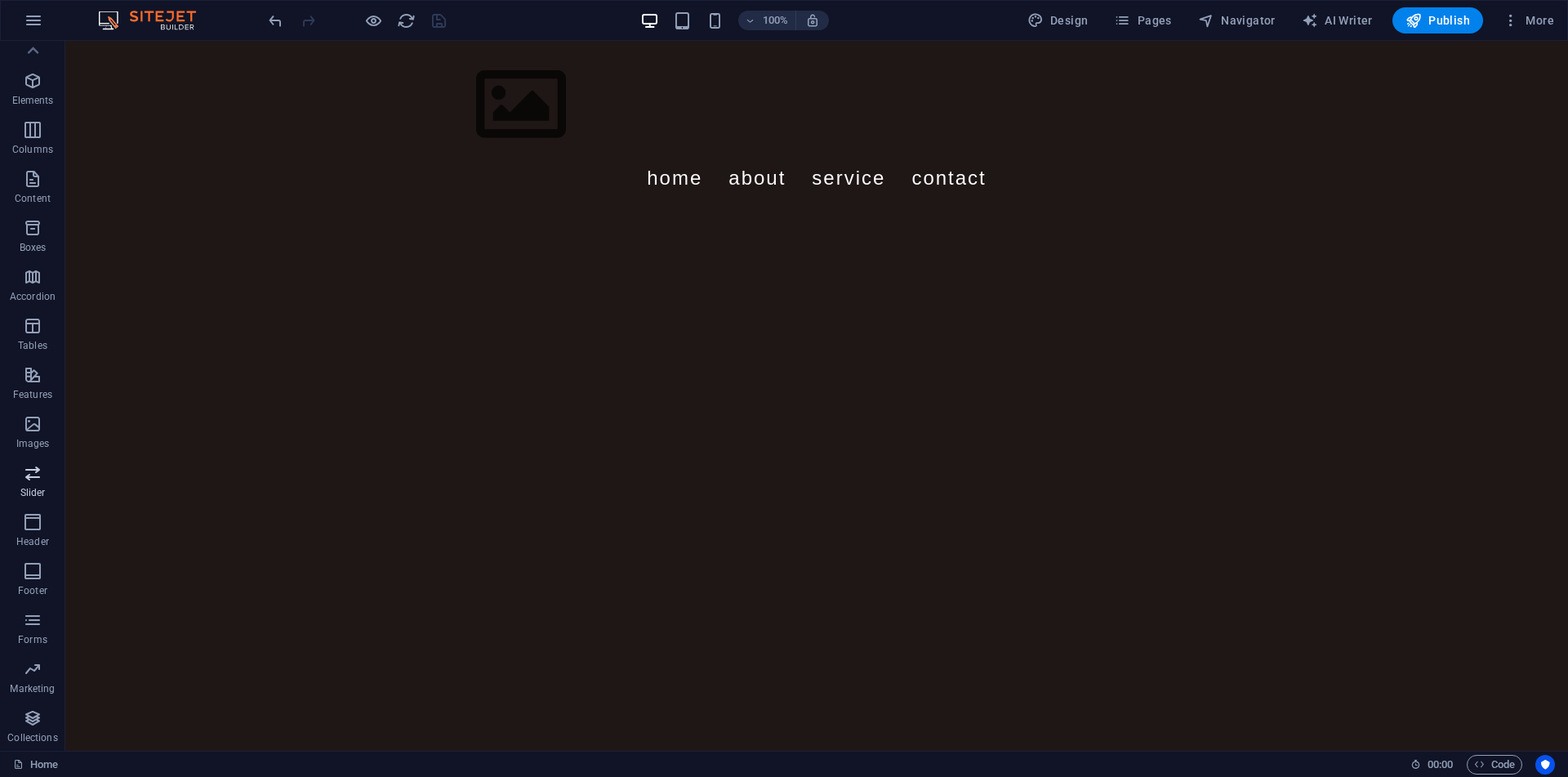
scroll to position [0, 0]
click at [24, 119] on p "Elements" at bounding box center [33, 125] width 42 height 13
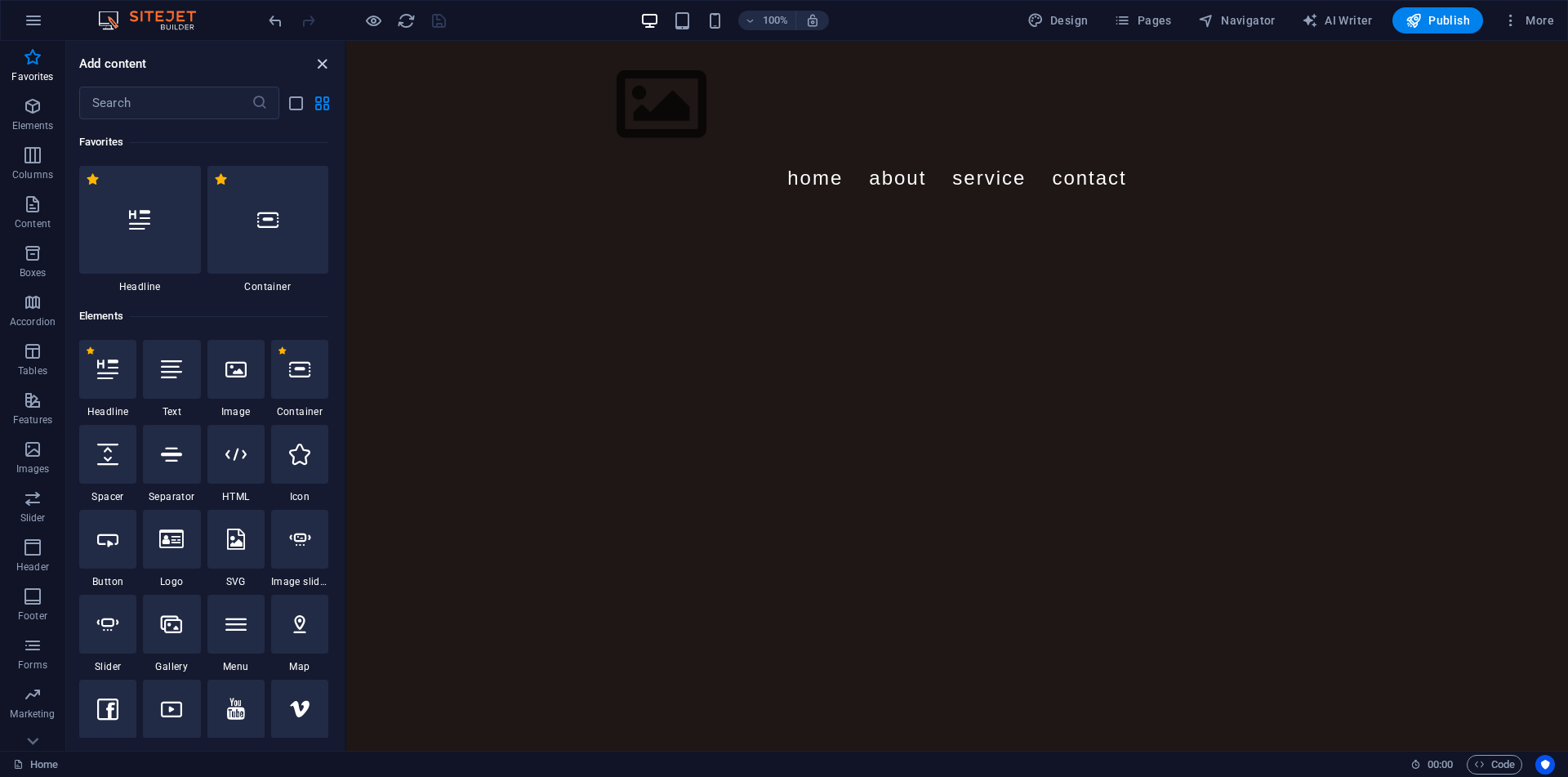
click at [322, 59] on icon "close panel" at bounding box center [322, 64] width 19 height 19
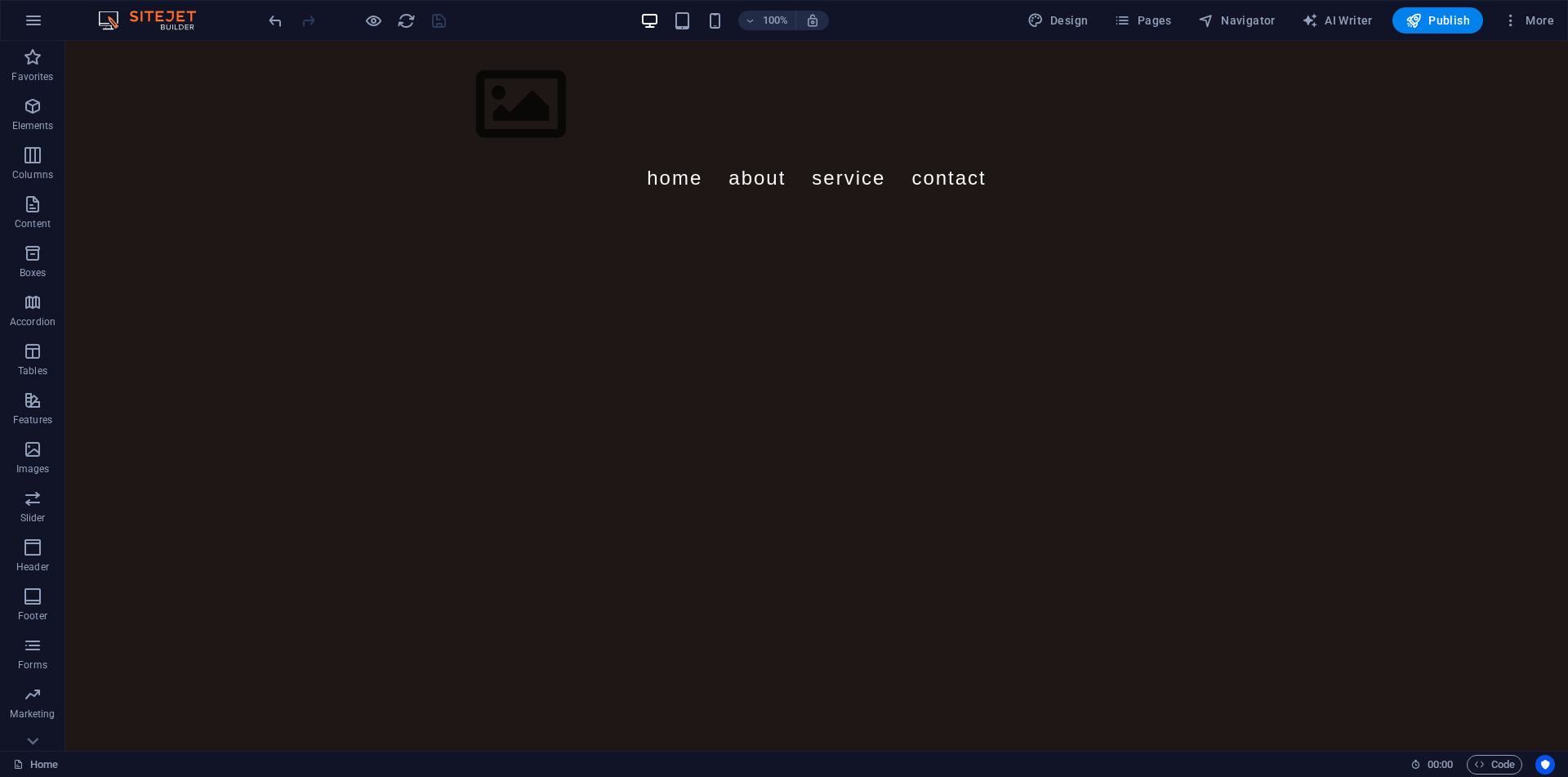
click at [662, 214] on html "Skip to main content Menu Home About Service Contact" at bounding box center [816, 127] width 1502 height 173
click at [449, 214] on html "Skip to main content Menu Home About Service Contact" at bounding box center [816, 127] width 1502 height 173
click at [217, 112] on div "Menu Home About Service Contact" at bounding box center [816, 127] width 1502 height 173
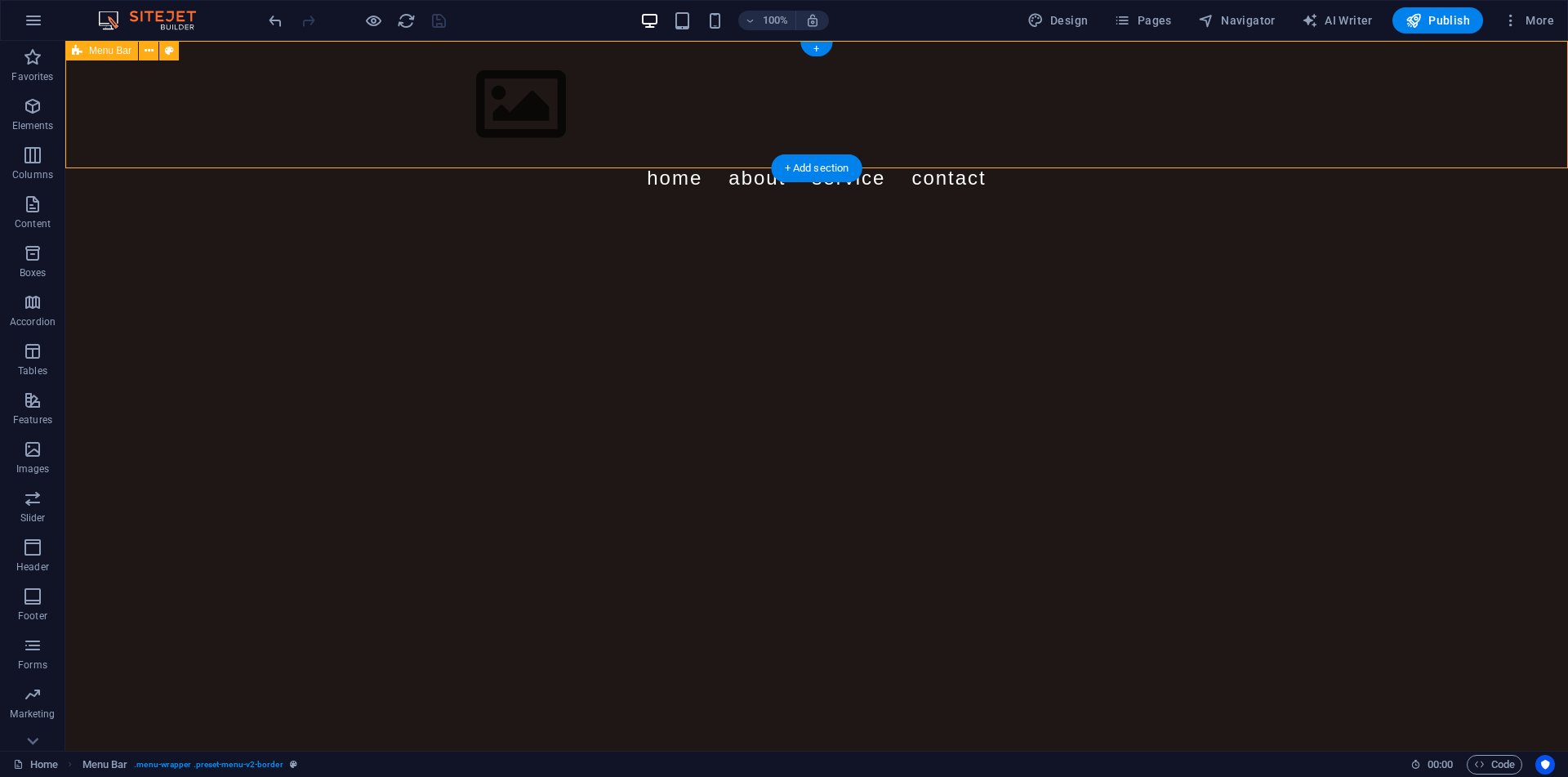
click at [108, 80] on div "Menu Home About Service Contact" at bounding box center [816, 127] width 1502 height 173
select select "rem"
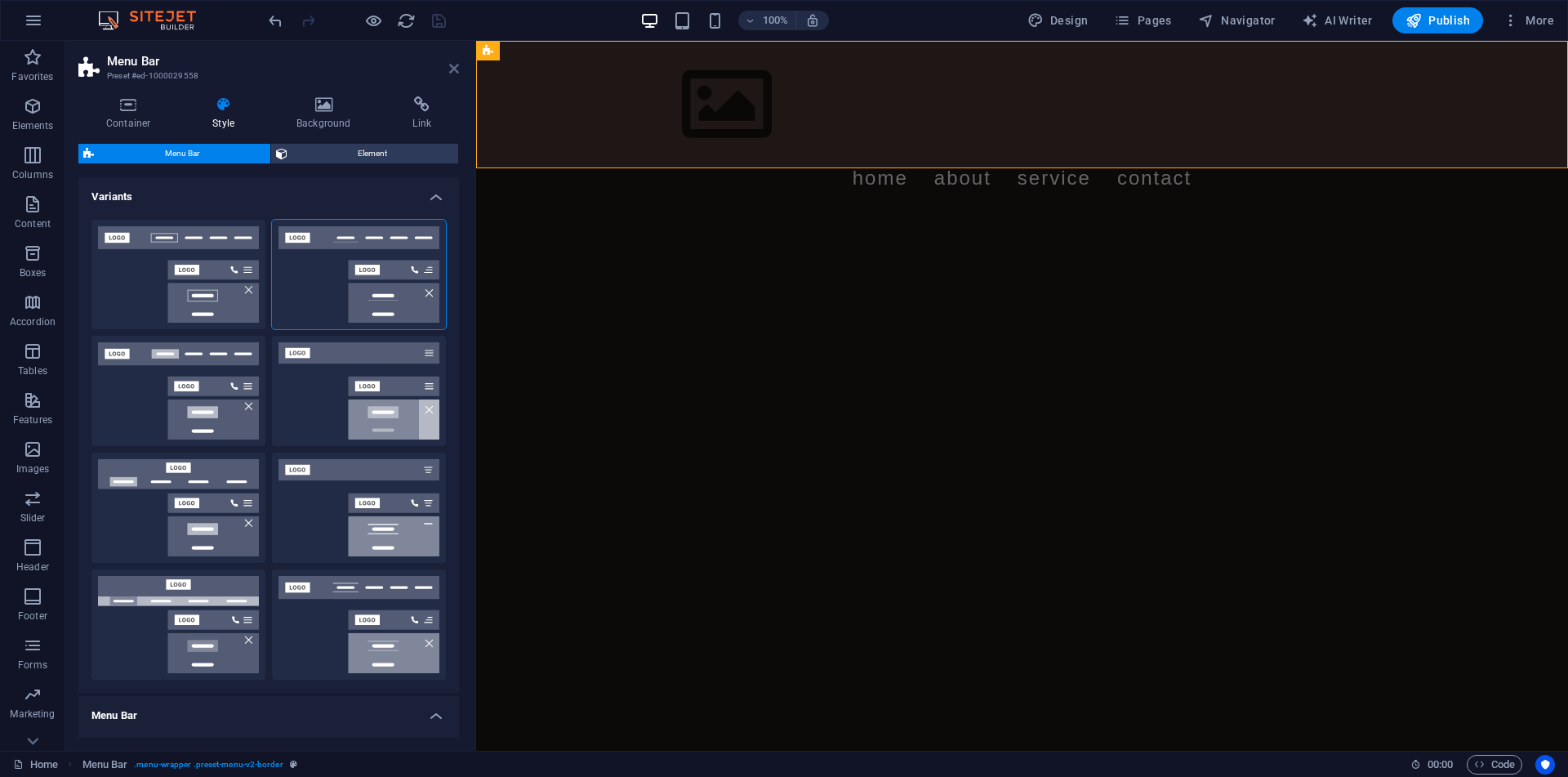
drag, startPoint x: 456, startPoint y: 74, endPoint x: 59, endPoint y: 27, distance: 399.8
click at [456, 74] on icon at bounding box center [453, 69] width 10 height 13
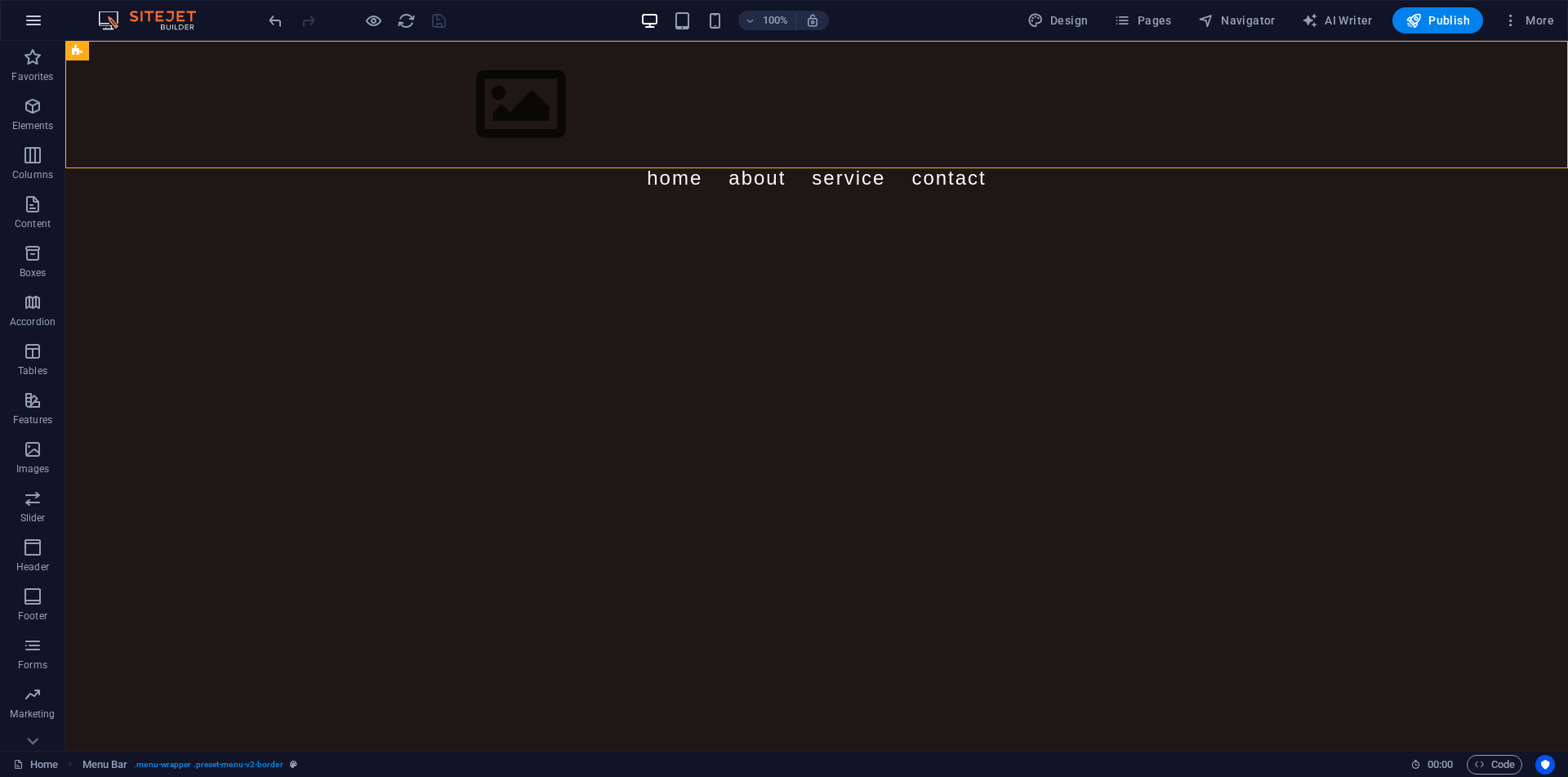
click at [36, 39] on button "button" at bounding box center [33, 20] width 39 height 39
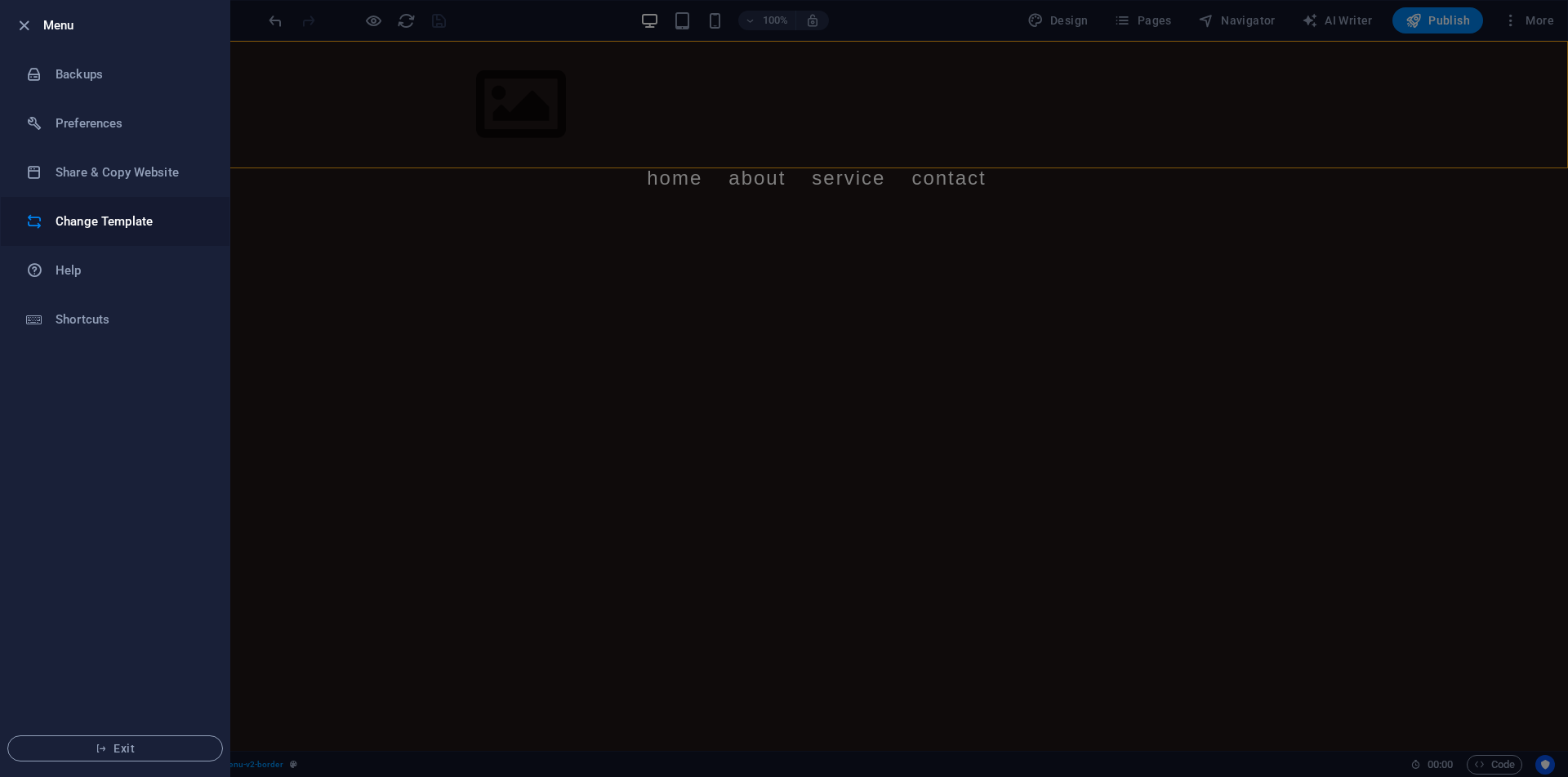
click at [119, 223] on h6 "Change Template" at bounding box center [131, 220] width 151 height 19
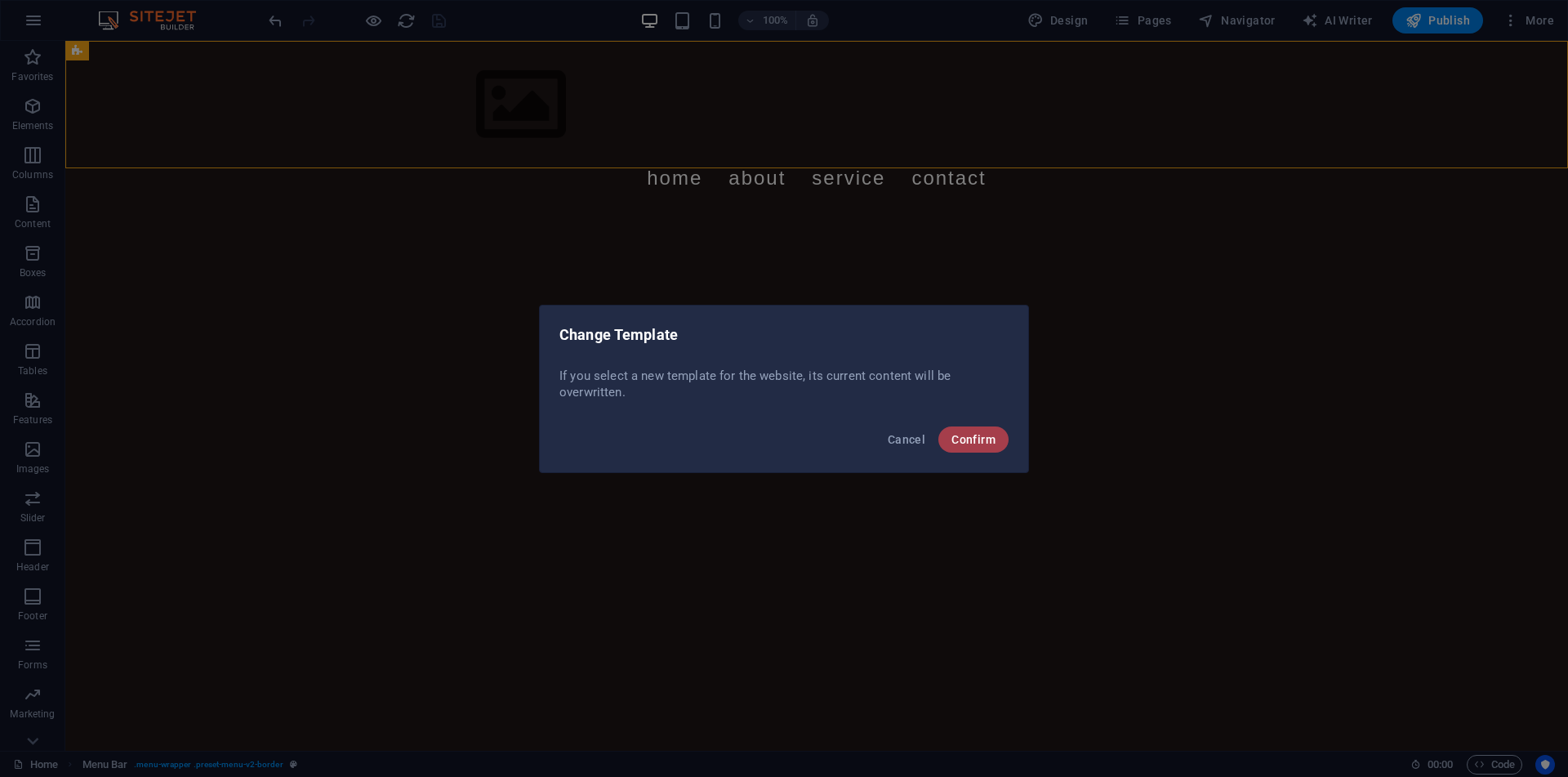
click at [970, 433] on span "Confirm" at bounding box center [973, 440] width 44 height 13
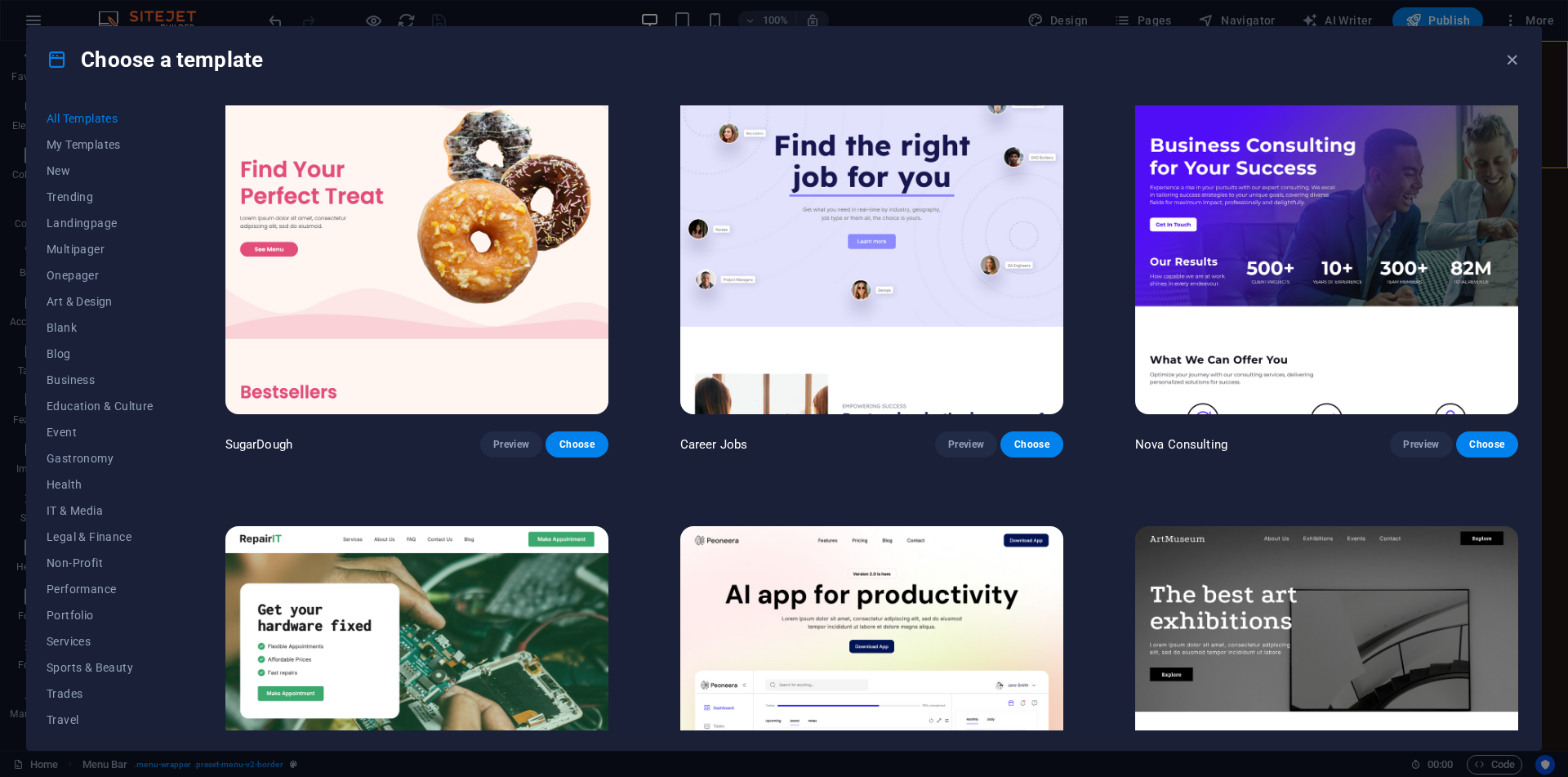
scroll to position [50, 0]
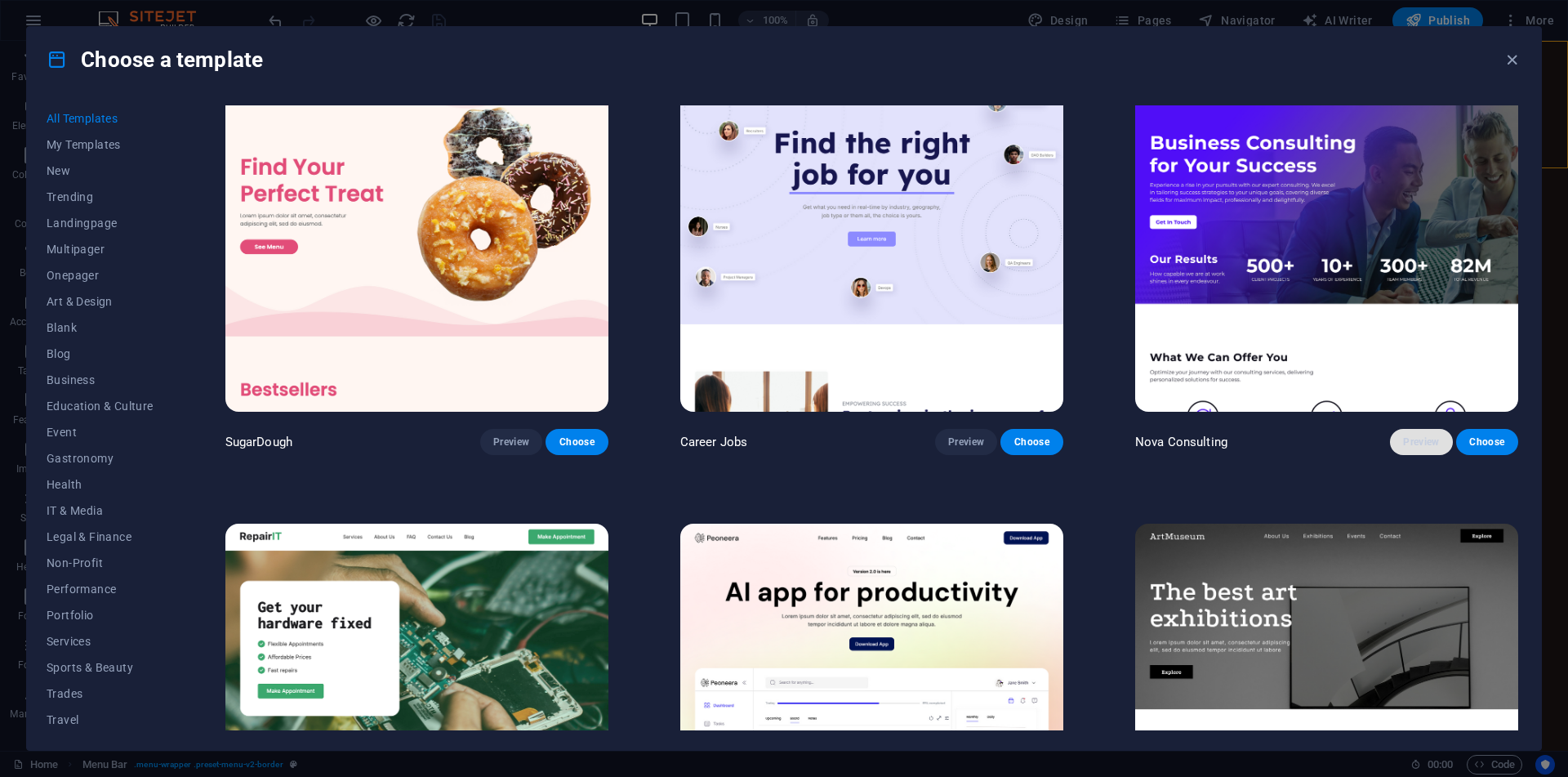
click at [1415, 442] on span "Preview" at bounding box center [1420, 442] width 36 height 13
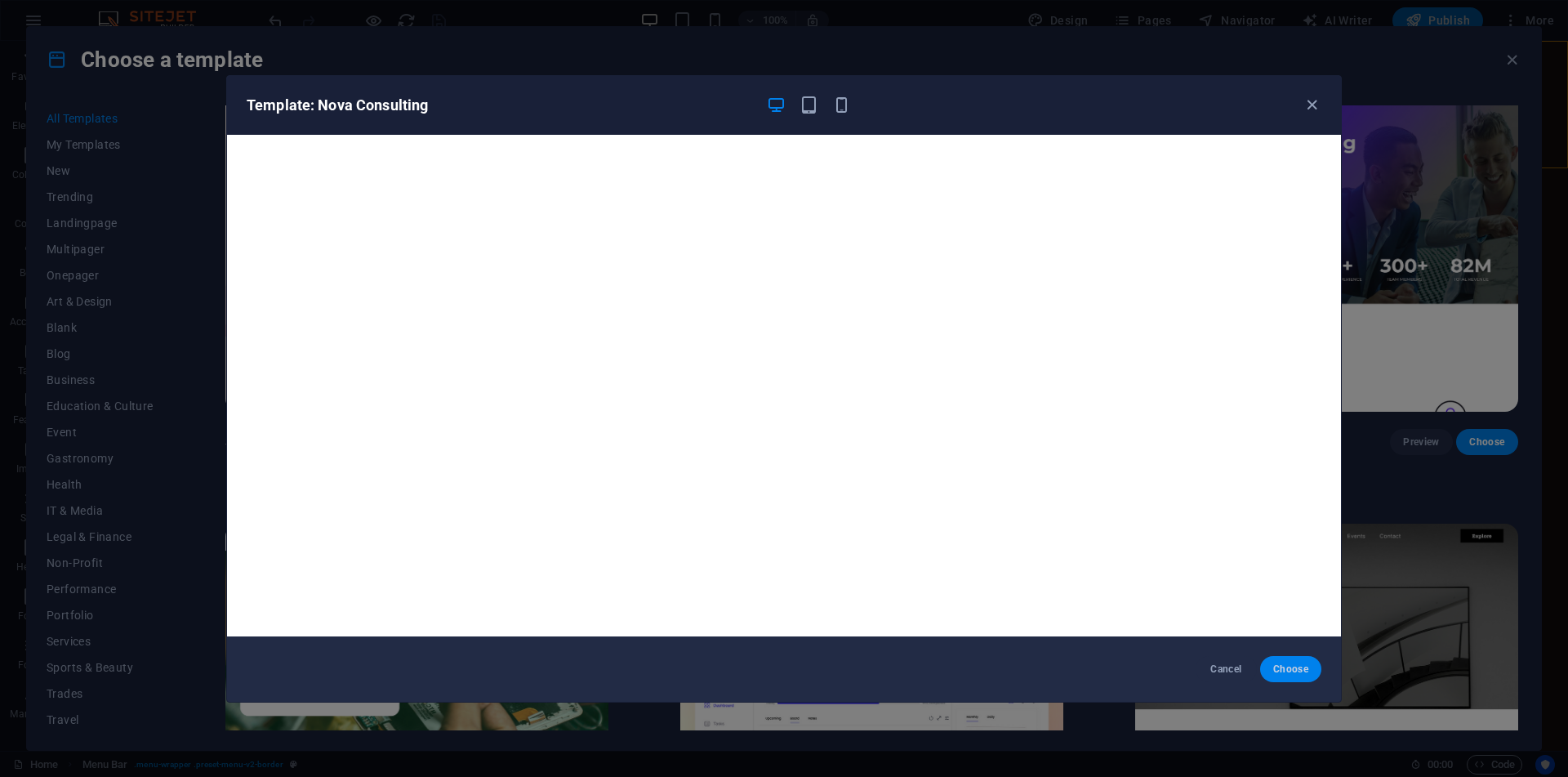
click at [1292, 664] on span "Choose" at bounding box center [1290, 669] width 35 height 13
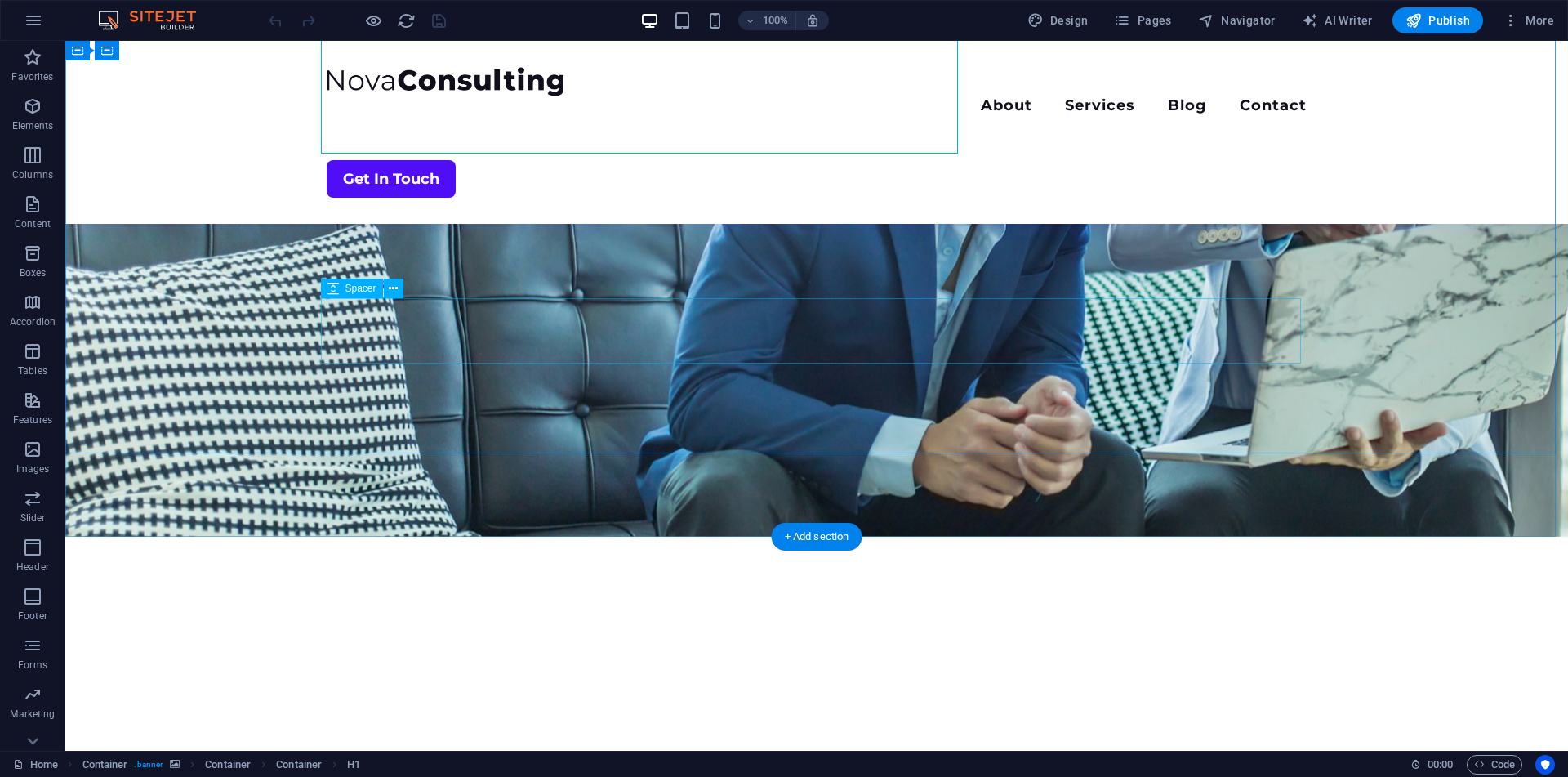
scroll to position [218, 0]
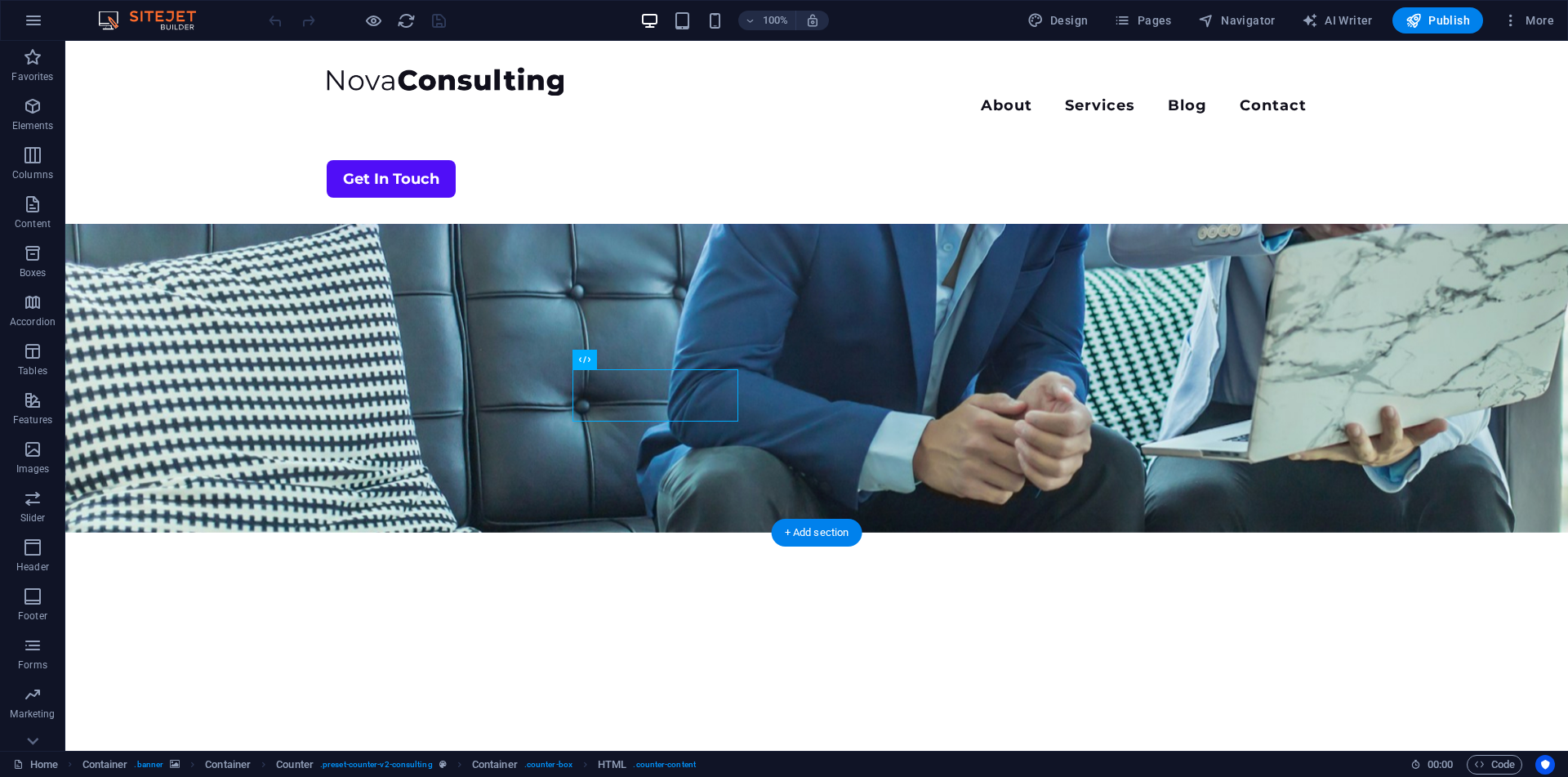
click at [548, 532] on figure at bounding box center [816, 177] width 1502 height 710
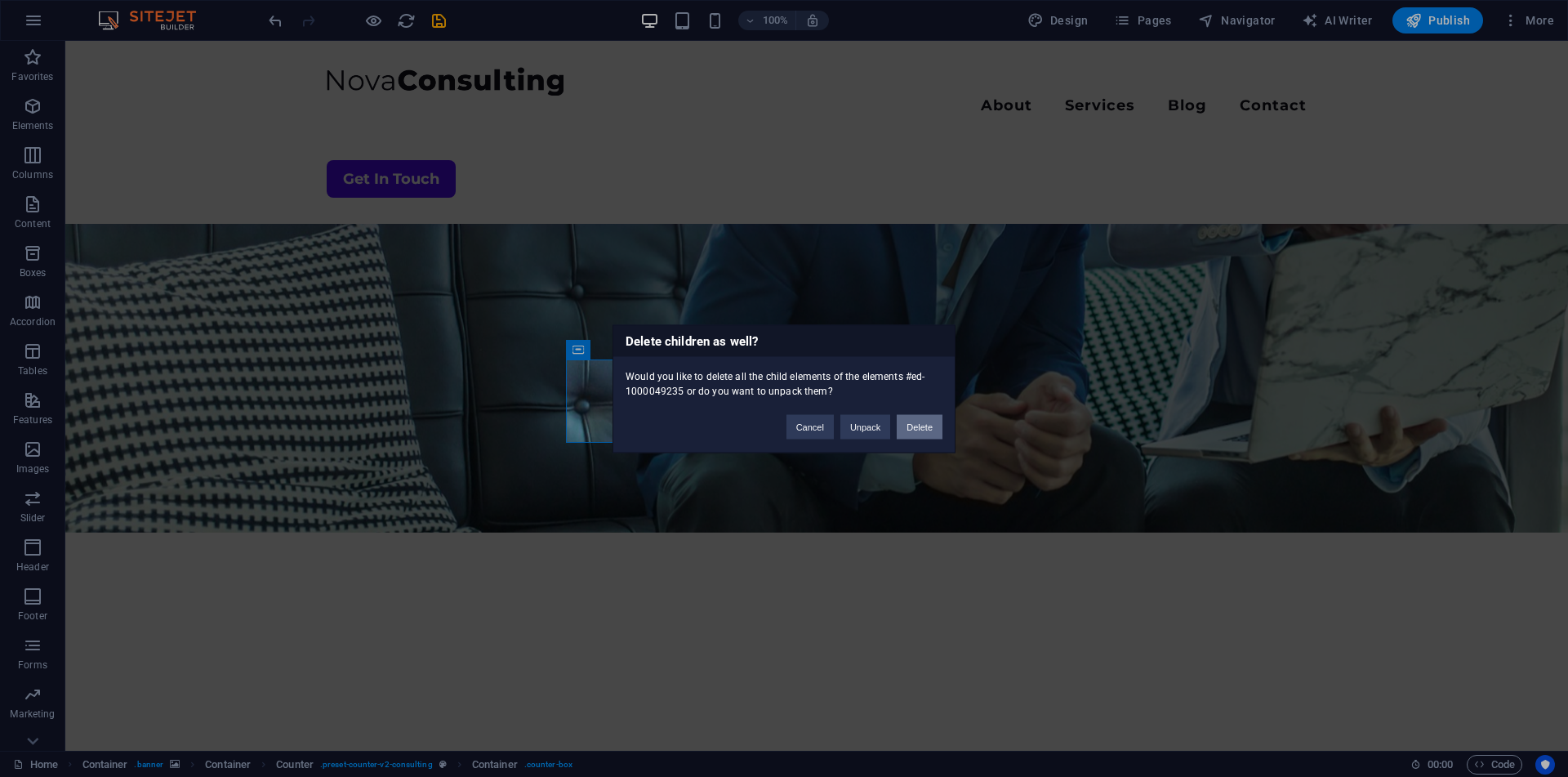
click at [932, 431] on button "Delete" at bounding box center [919, 426] width 46 height 25
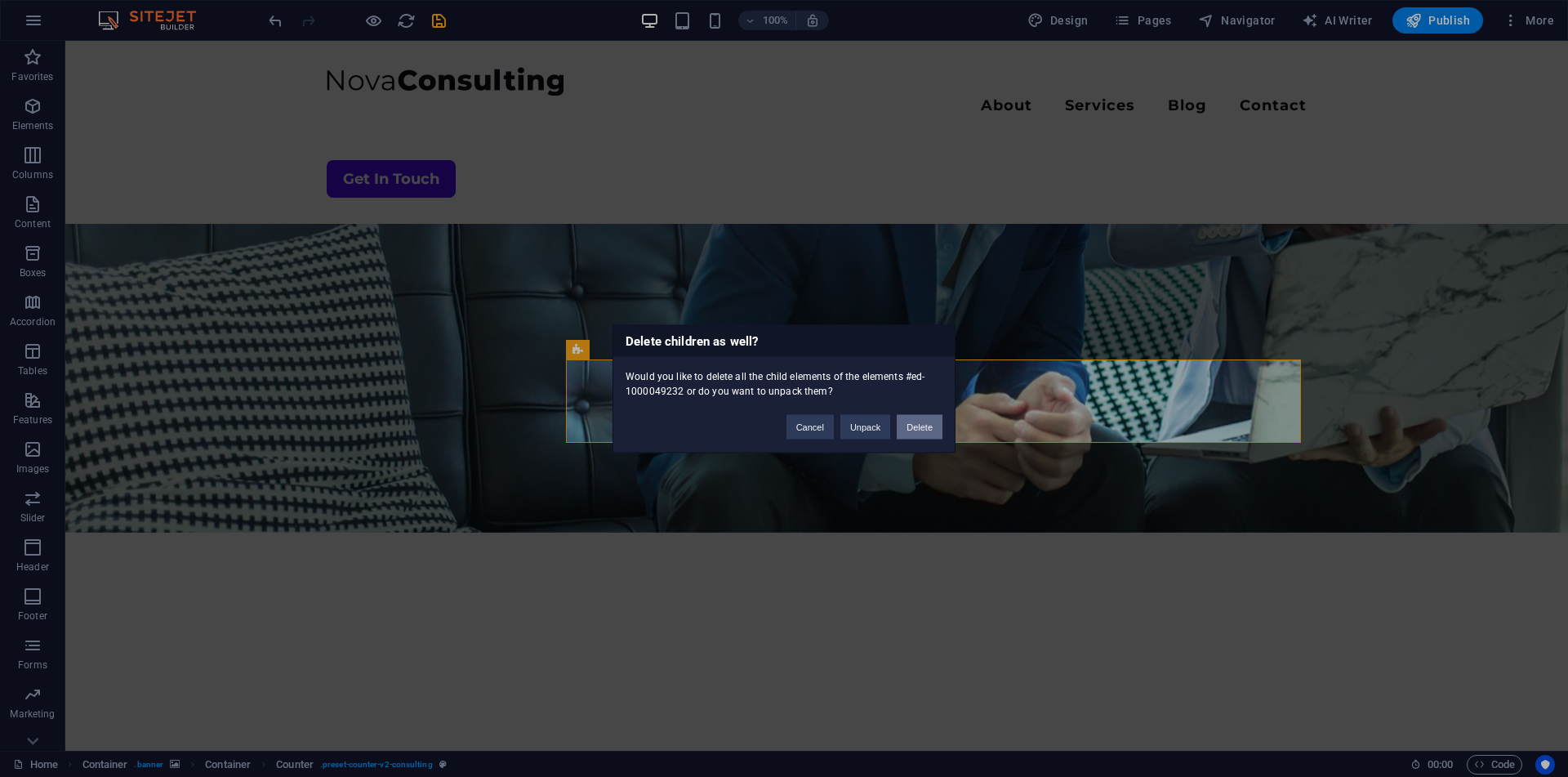
click at [916, 428] on button "Delete" at bounding box center [919, 426] width 46 height 25
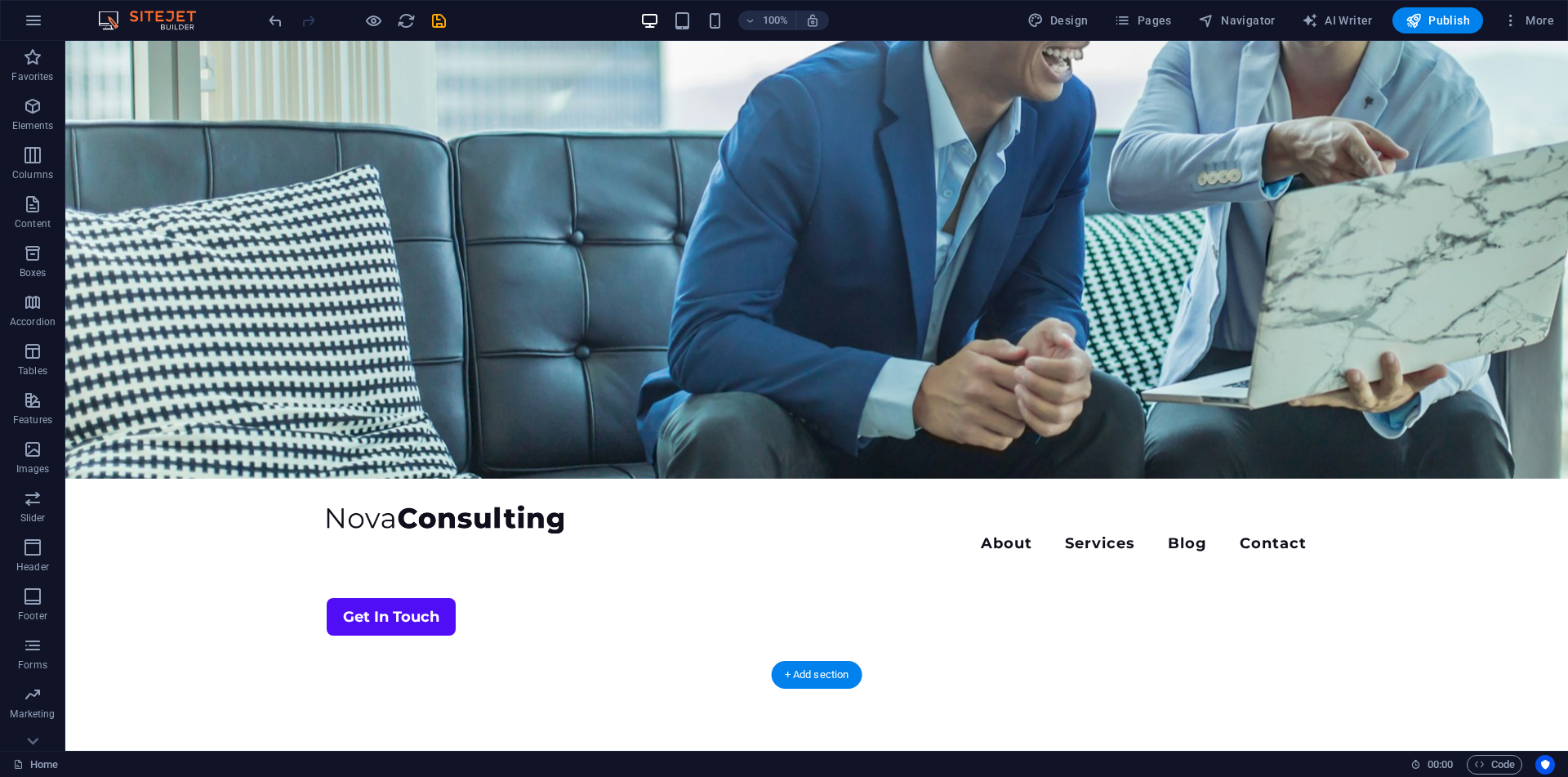
scroll to position [0, 0]
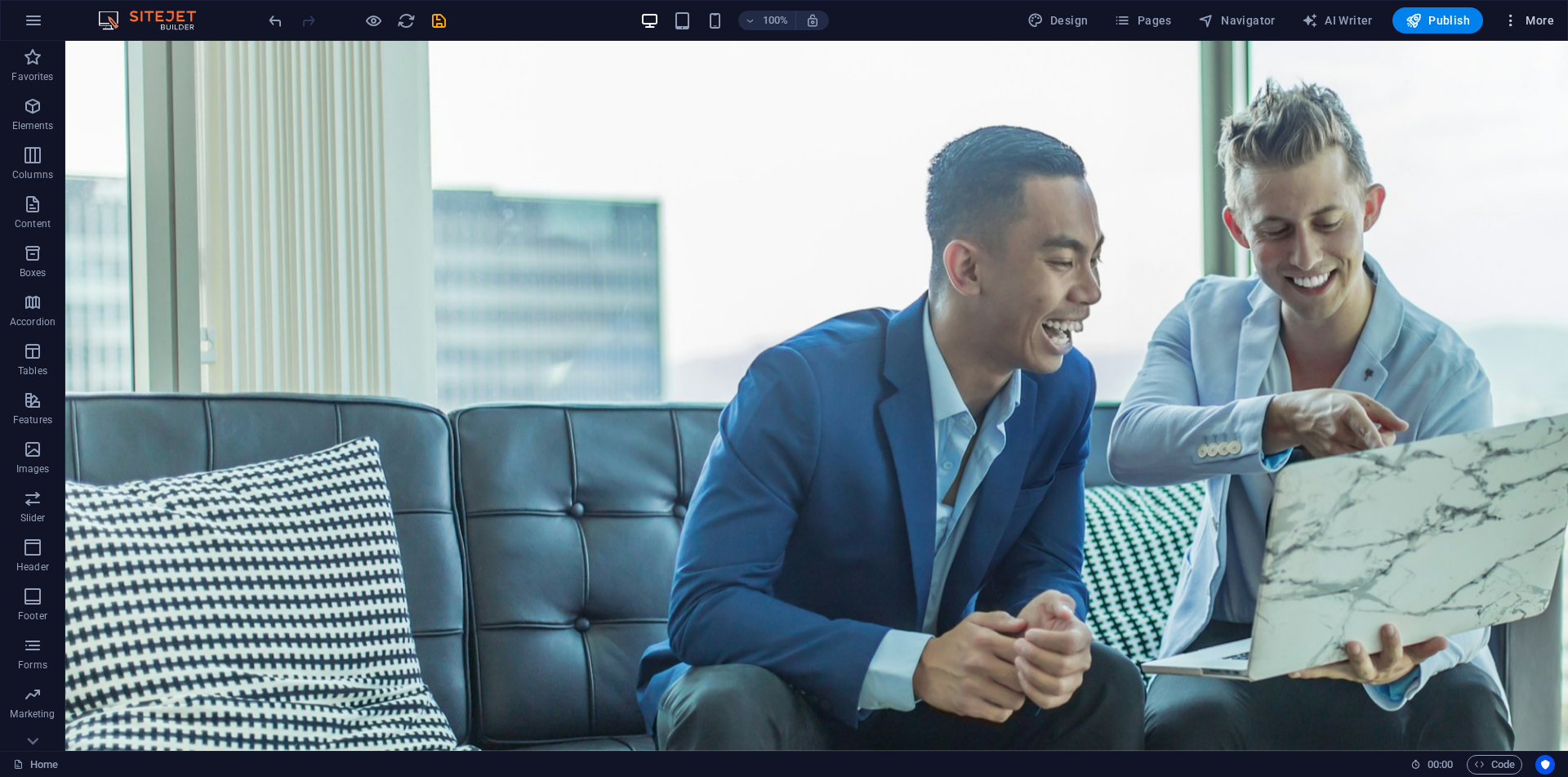
click at [1510, 16] on icon "button" at bounding box center [1510, 20] width 16 height 16
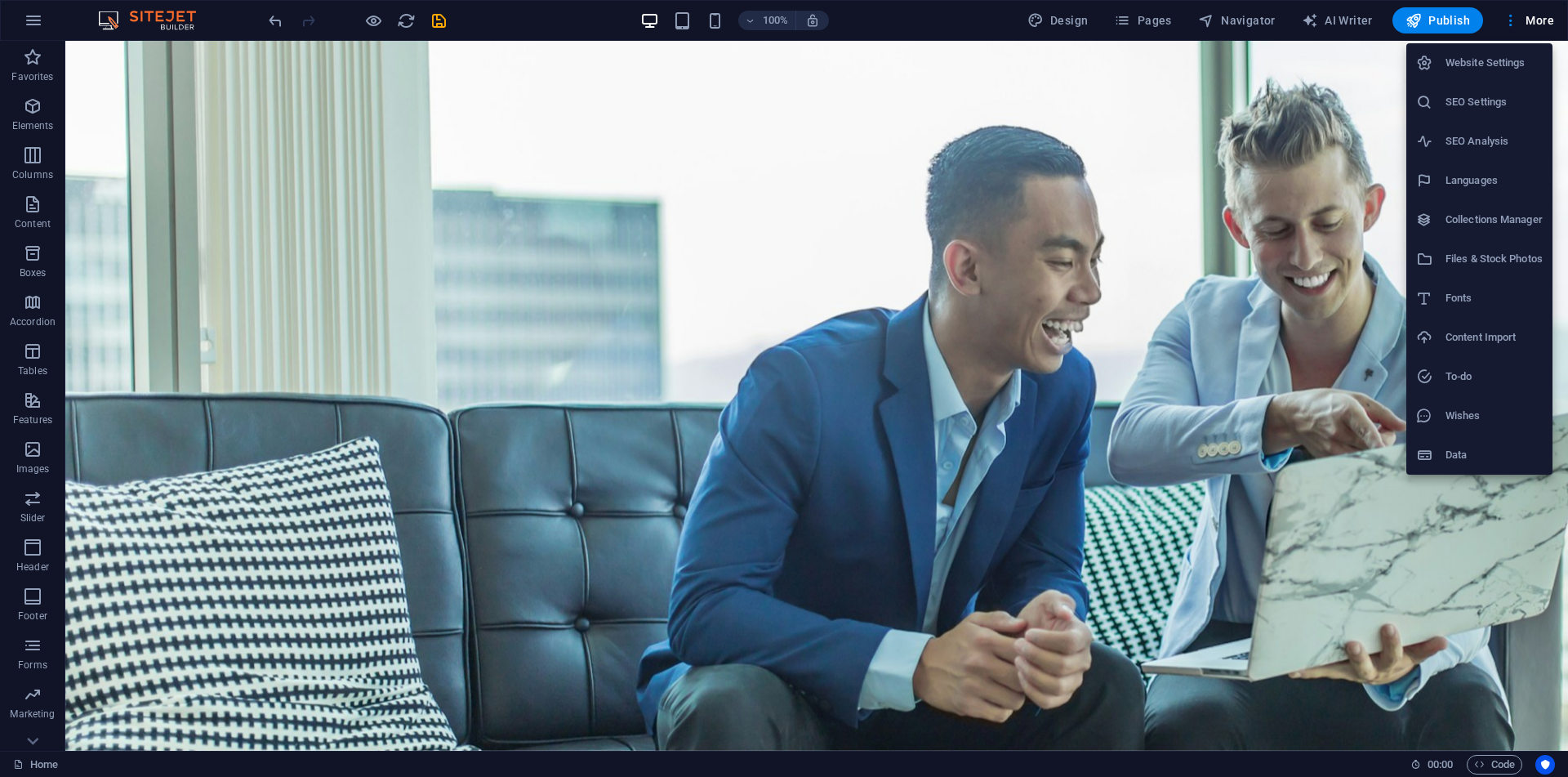
click at [1487, 50] on li "Website Settings" at bounding box center [1479, 62] width 146 height 39
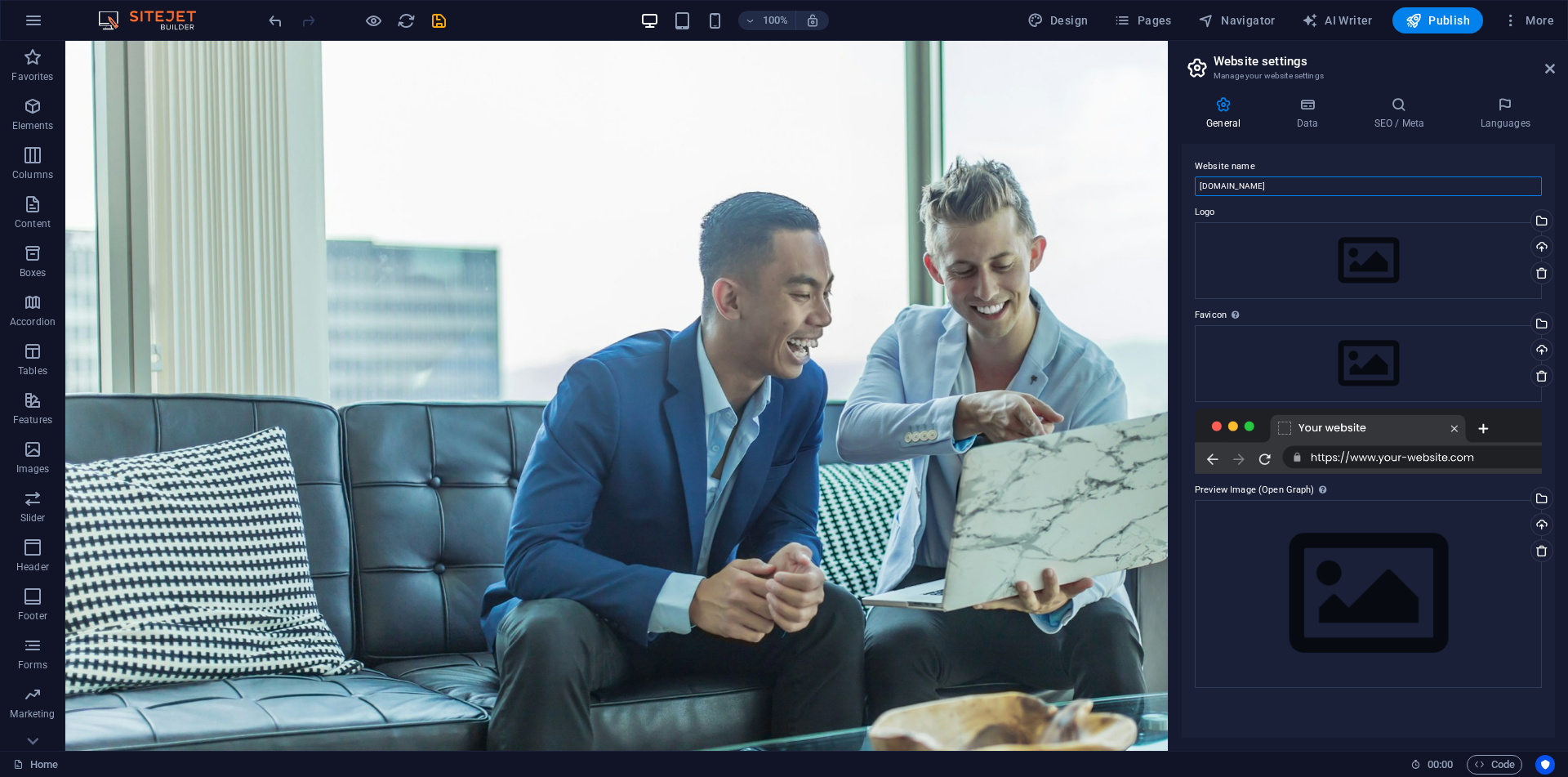
drag, startPoint x: 1403, startPoint y: 224, endPoint x: 1101, endPoint y: 196, distance: 303.3
click at [1354, 182] on input "staging.netkings.tech" at bounding box center [1368, 186] width 347 height 19
type input "FlawByte Security"
click at [1322, 110] on icon at bounding box center [1307, 104] width 71 height 16
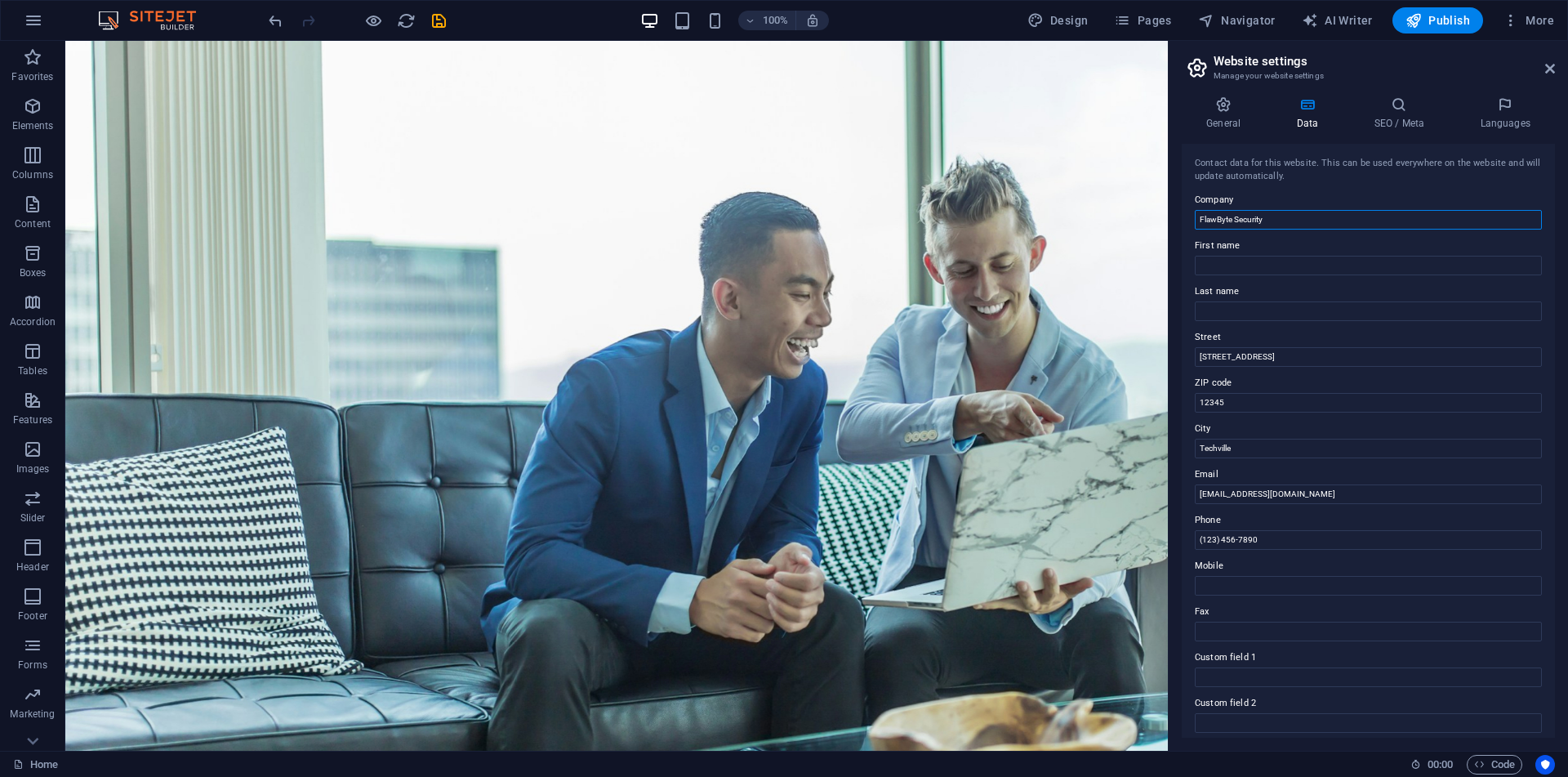
click at [1277, 226] on input "FlawByte Security" at bounding box center [1368, 219] width 347 height 19
type input "FlawByte"
type input "Security"
type input "[STREET_ADDRESS]"
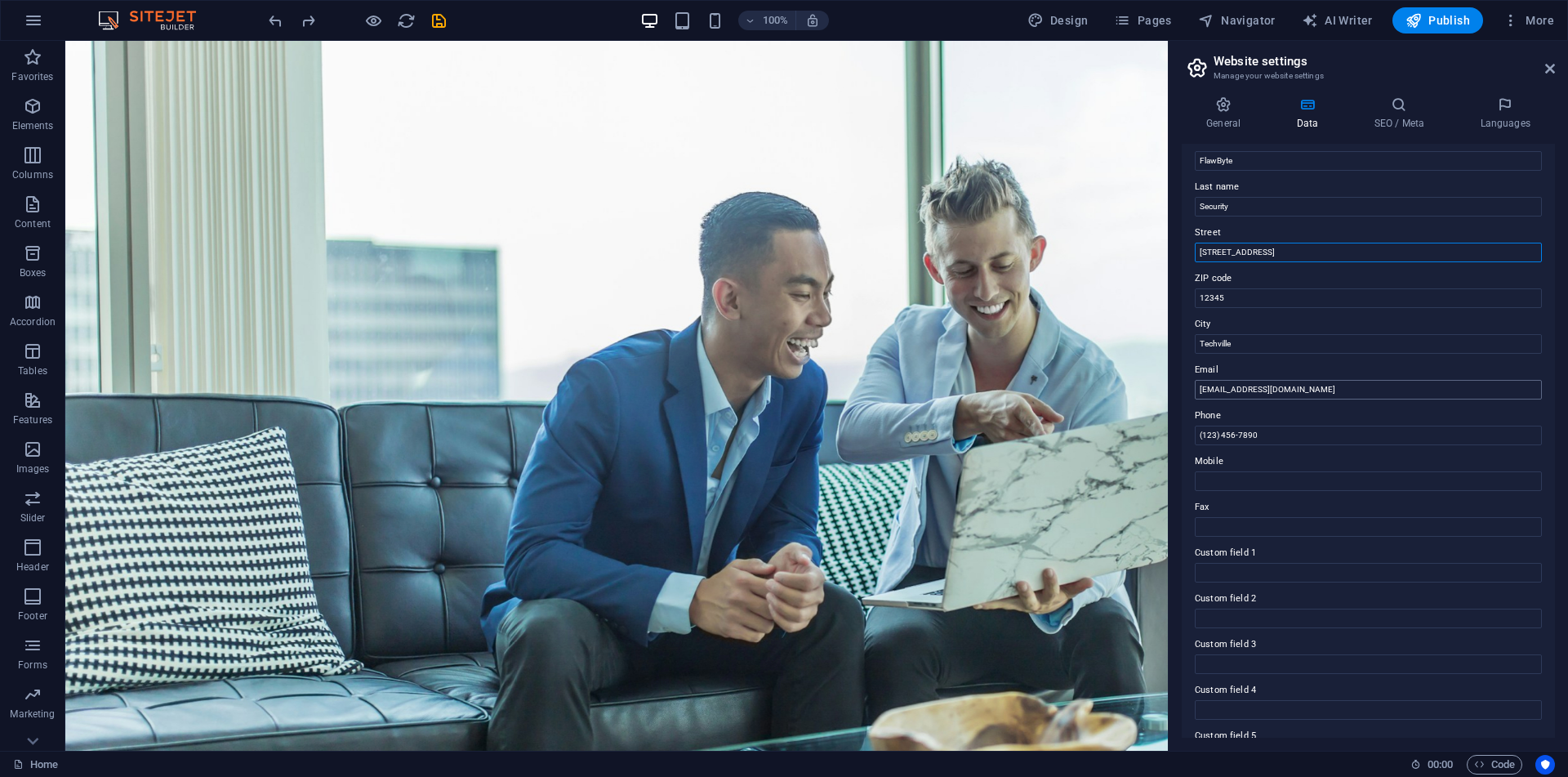
scroll to position [191, 0]
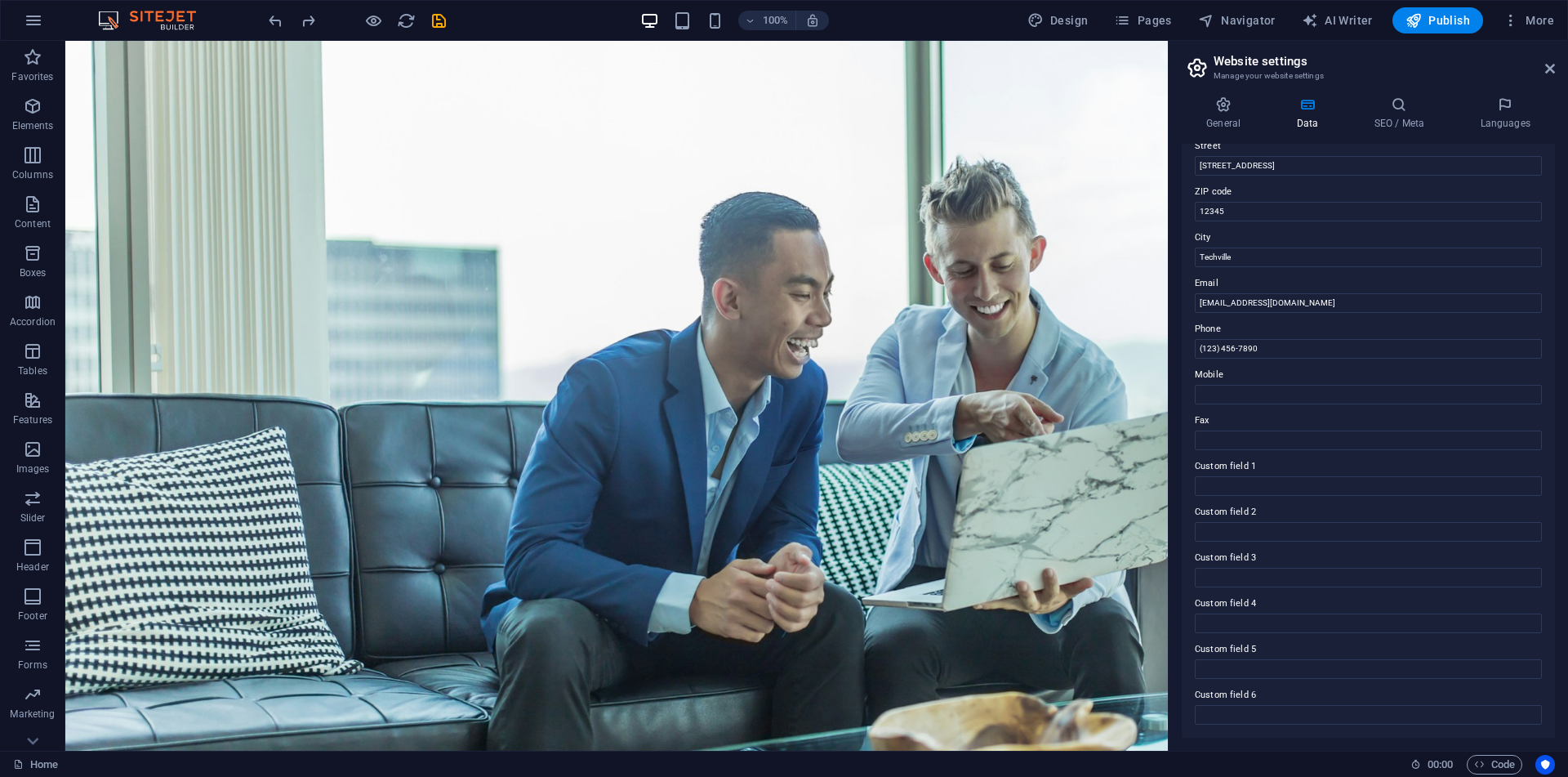
click at [1544, 59] on h2 "Website settings" at bounding box center [1384, 61] width 342 height 15
click at [1548, 65] on icon at bounding box center [1550, 69] width 10 height 13
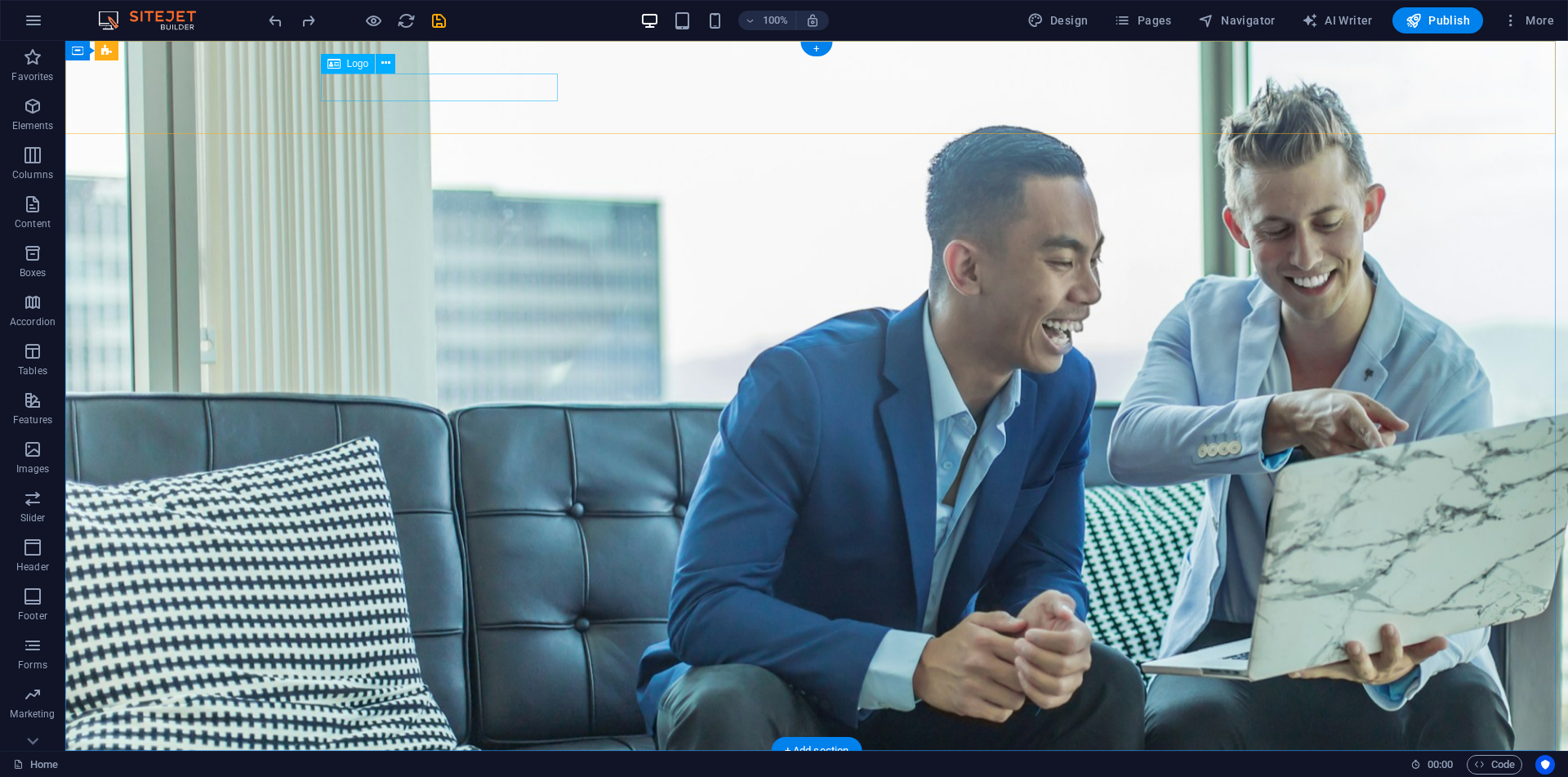
click at [418, 776] on div at bounding box center [816, 791] width 980 height 28
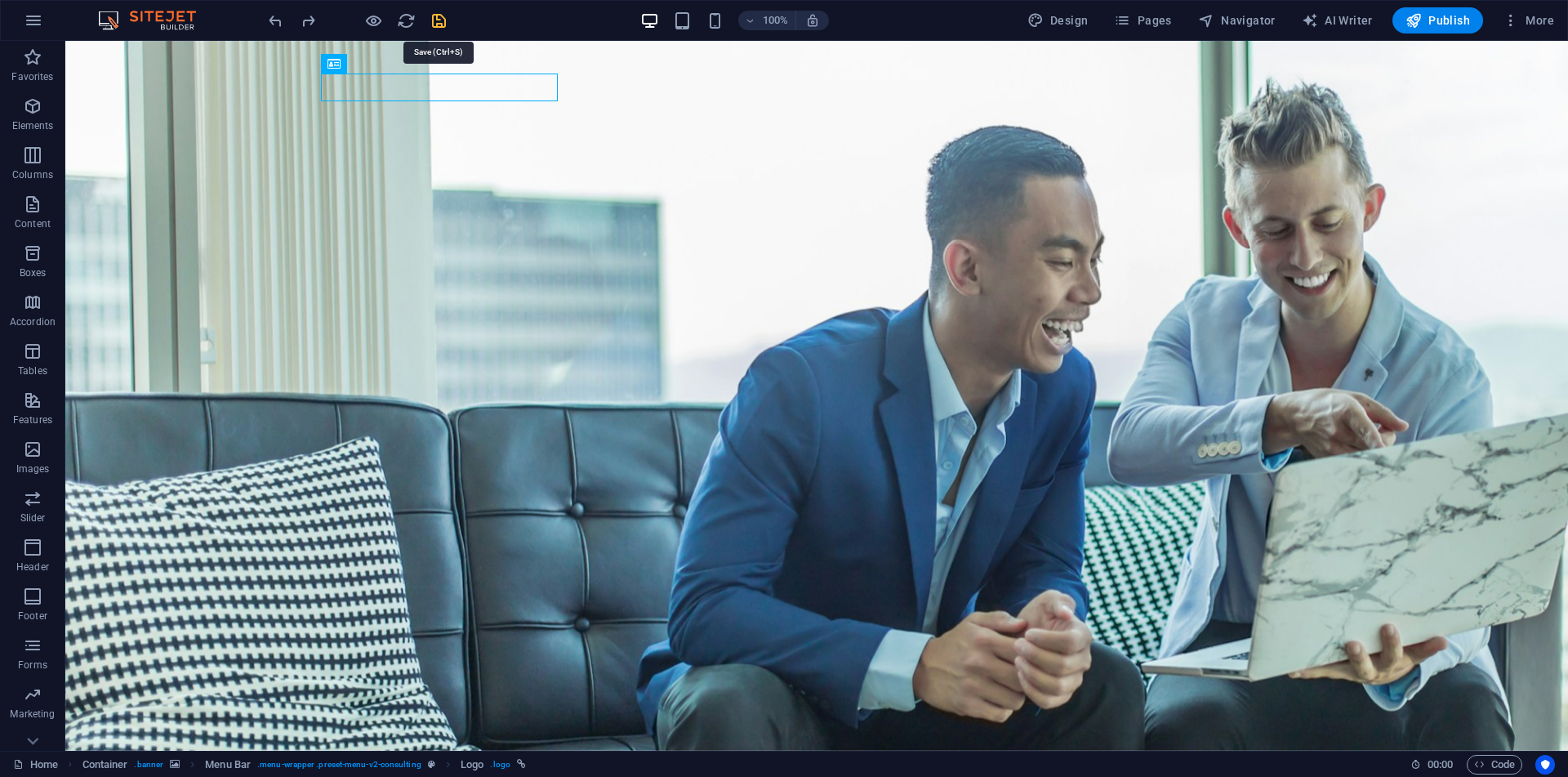
click at [440, 21] on icon "save" at bounding box center [439, 21] width 19 height 19
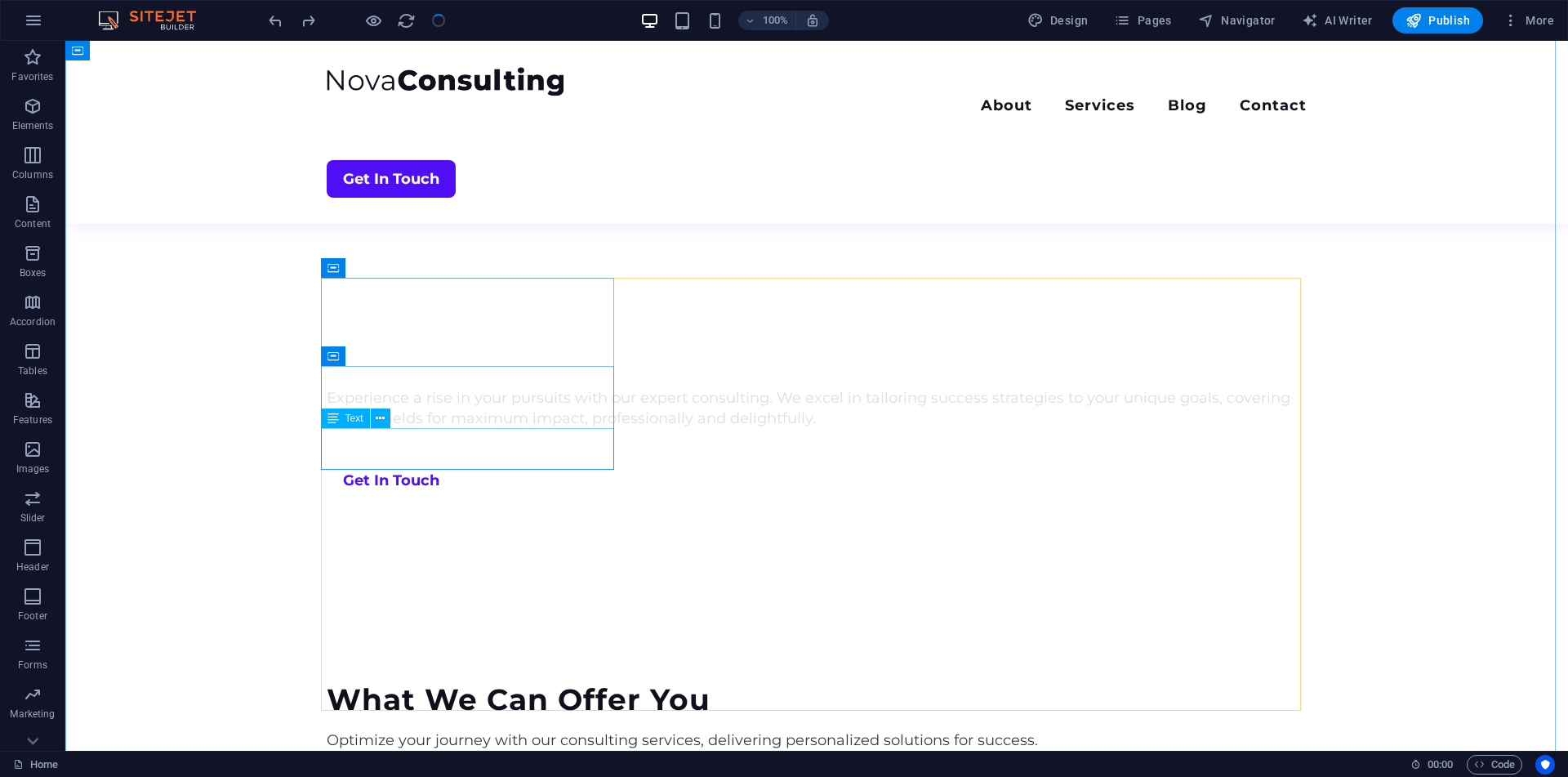
scroll to position [767, 0]
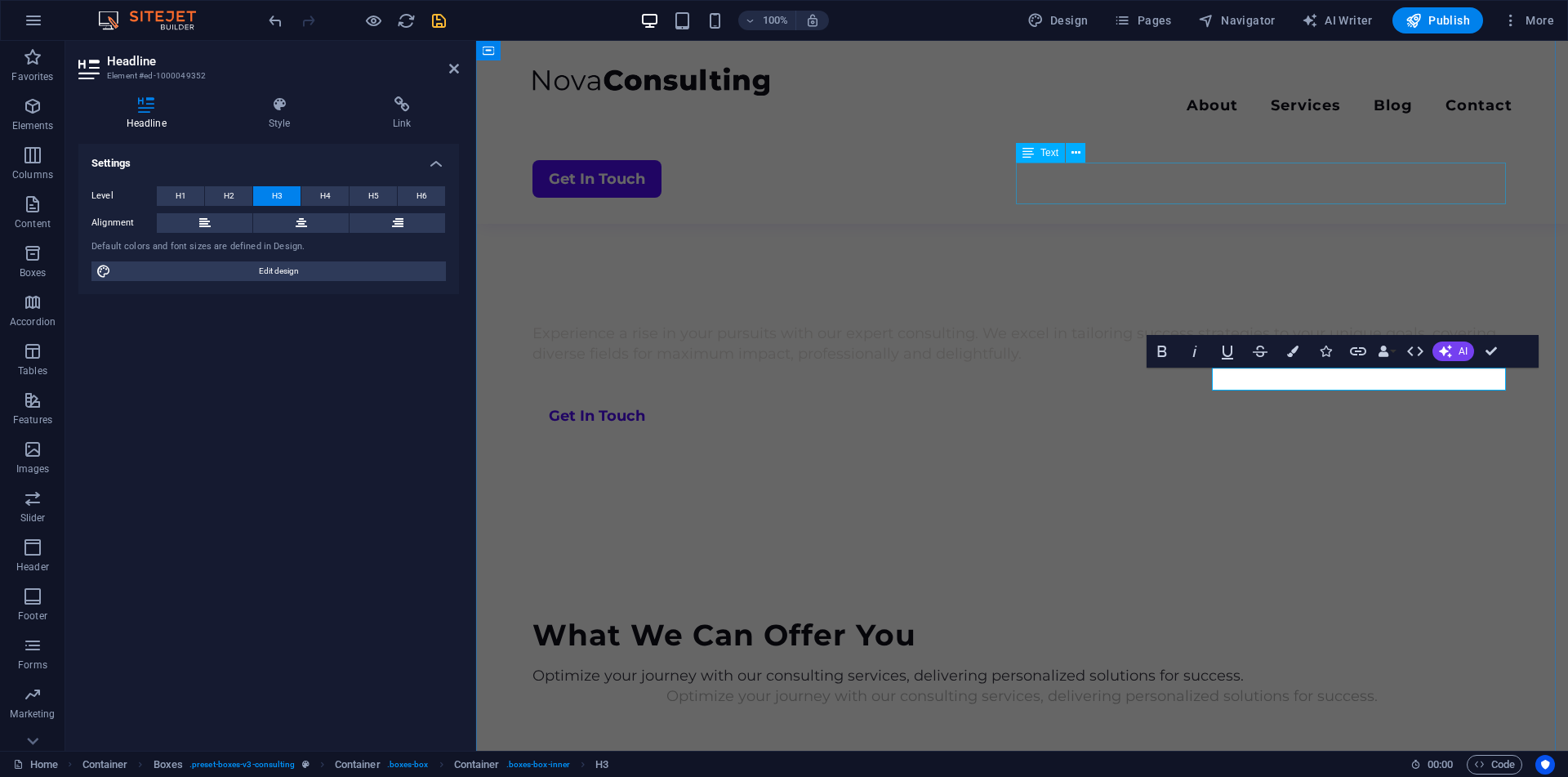
click at [1445, 687] on div "Optimize your journey with our consulting services, delivering personalized sol…" at bounding box center [1022, 697] width 980 height 20
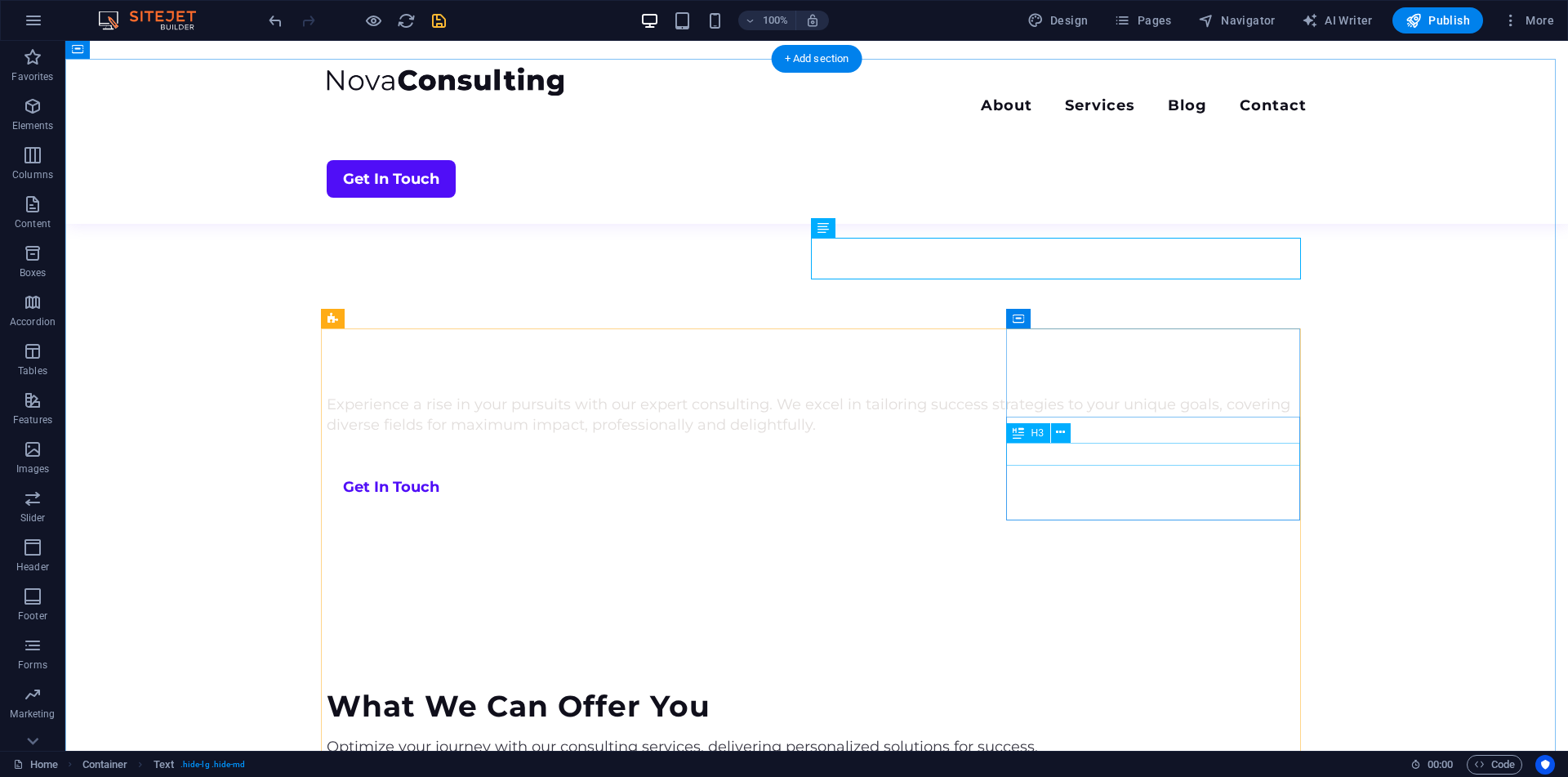
scroll to position [691, 0]
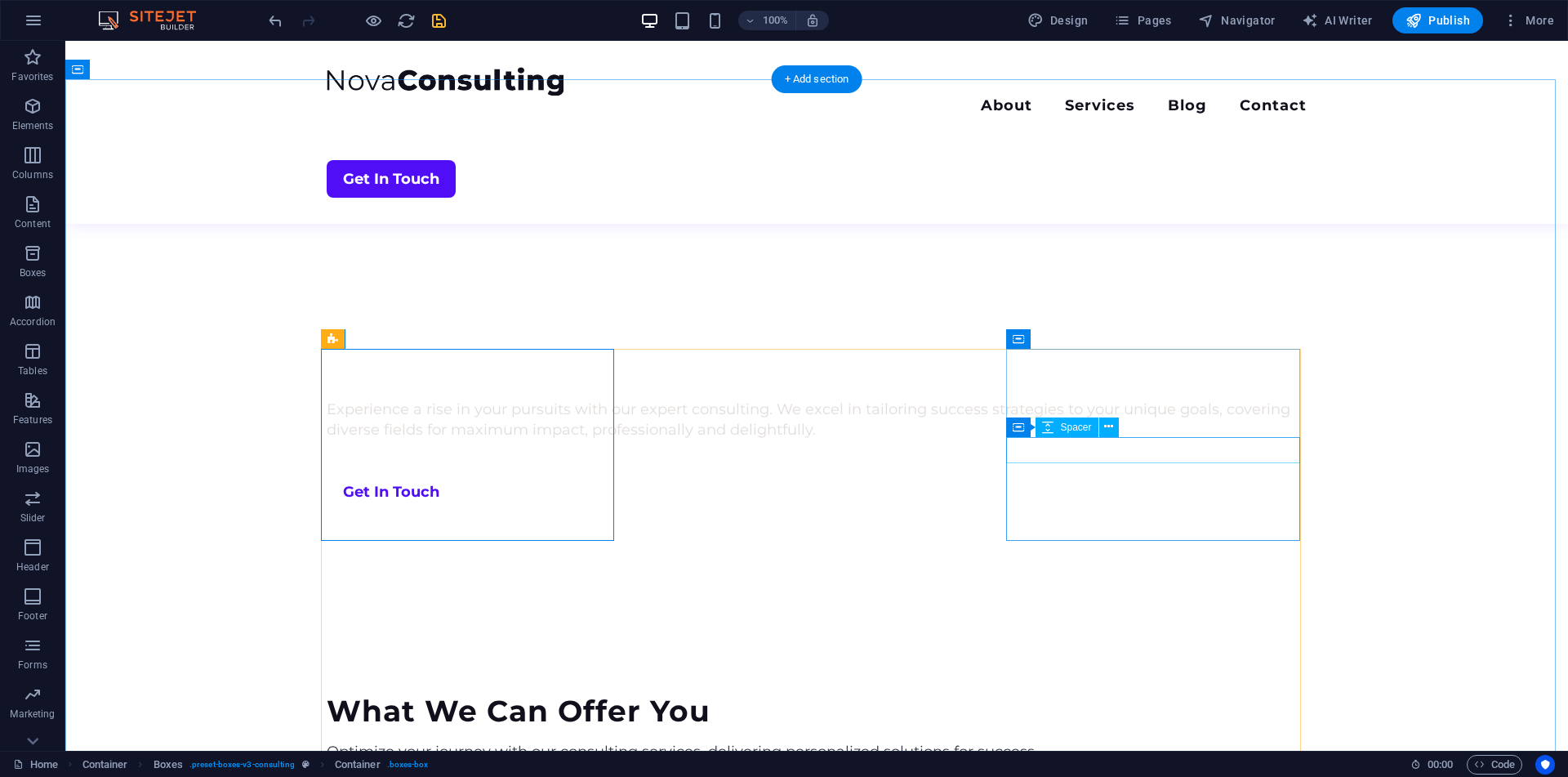
scroll to position [665, 0]
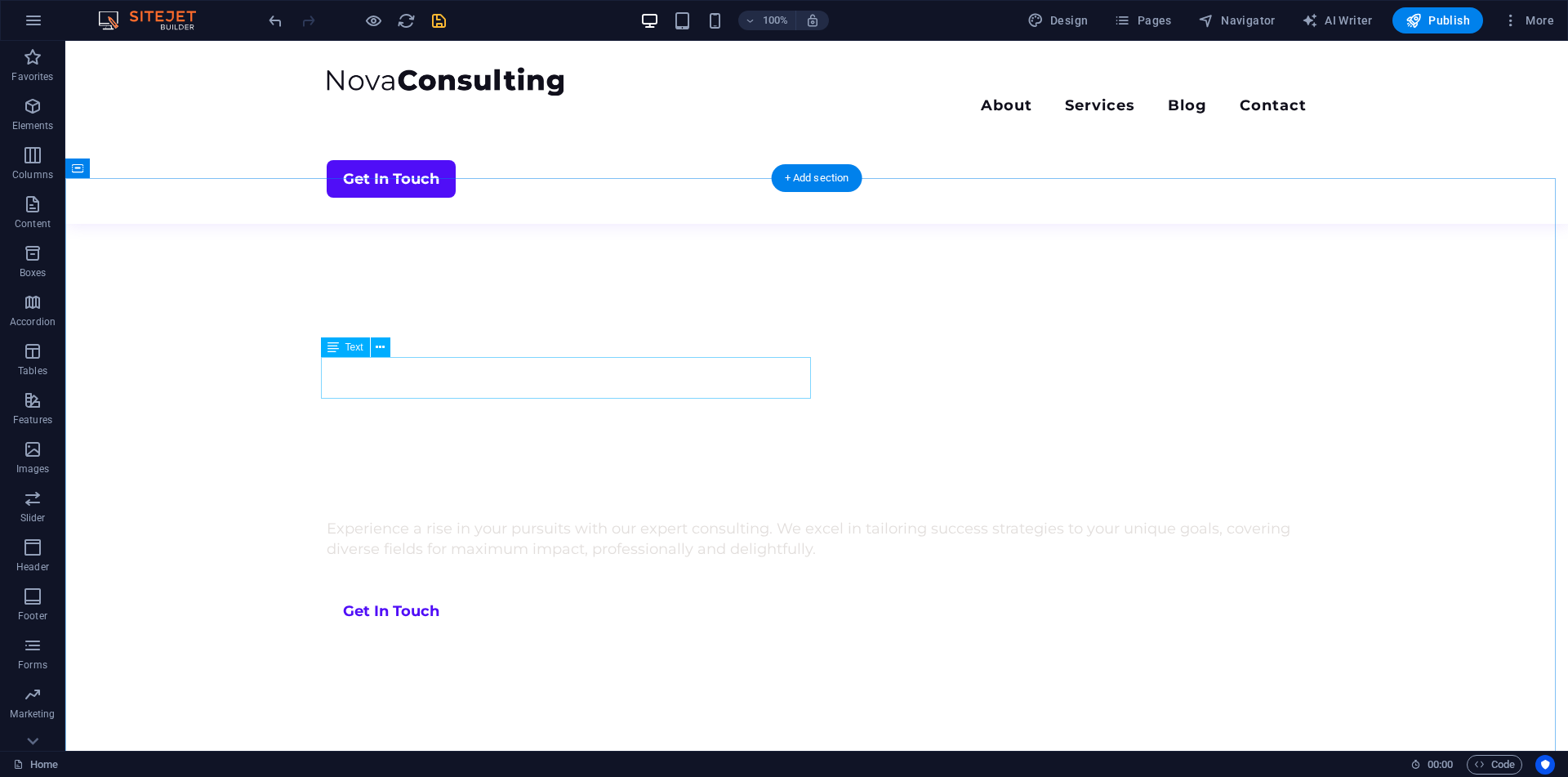
scroll to position [572, 0]
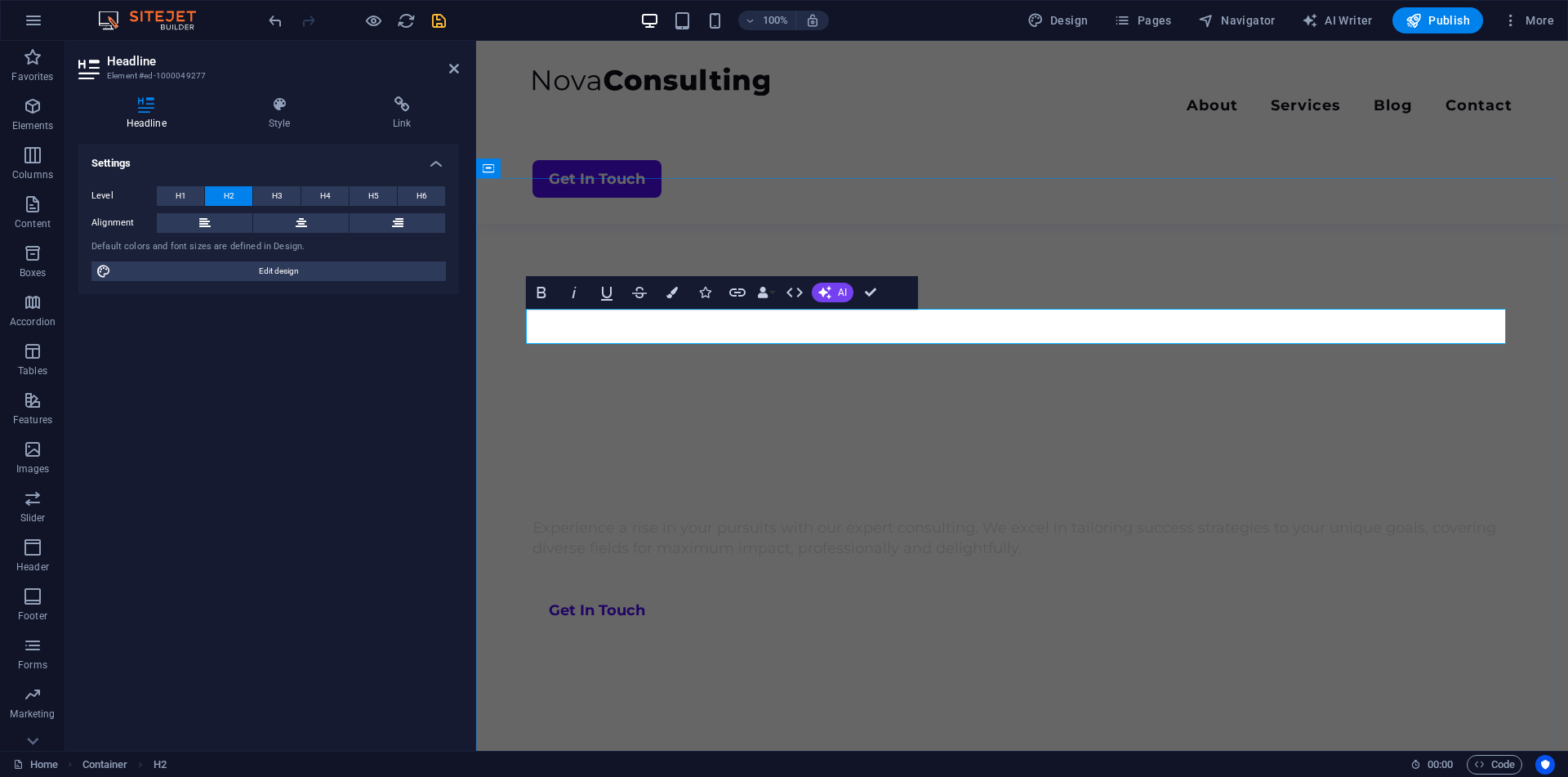
click at [450, 71] on icon at bounding box center [453, 69] width 10 height 13
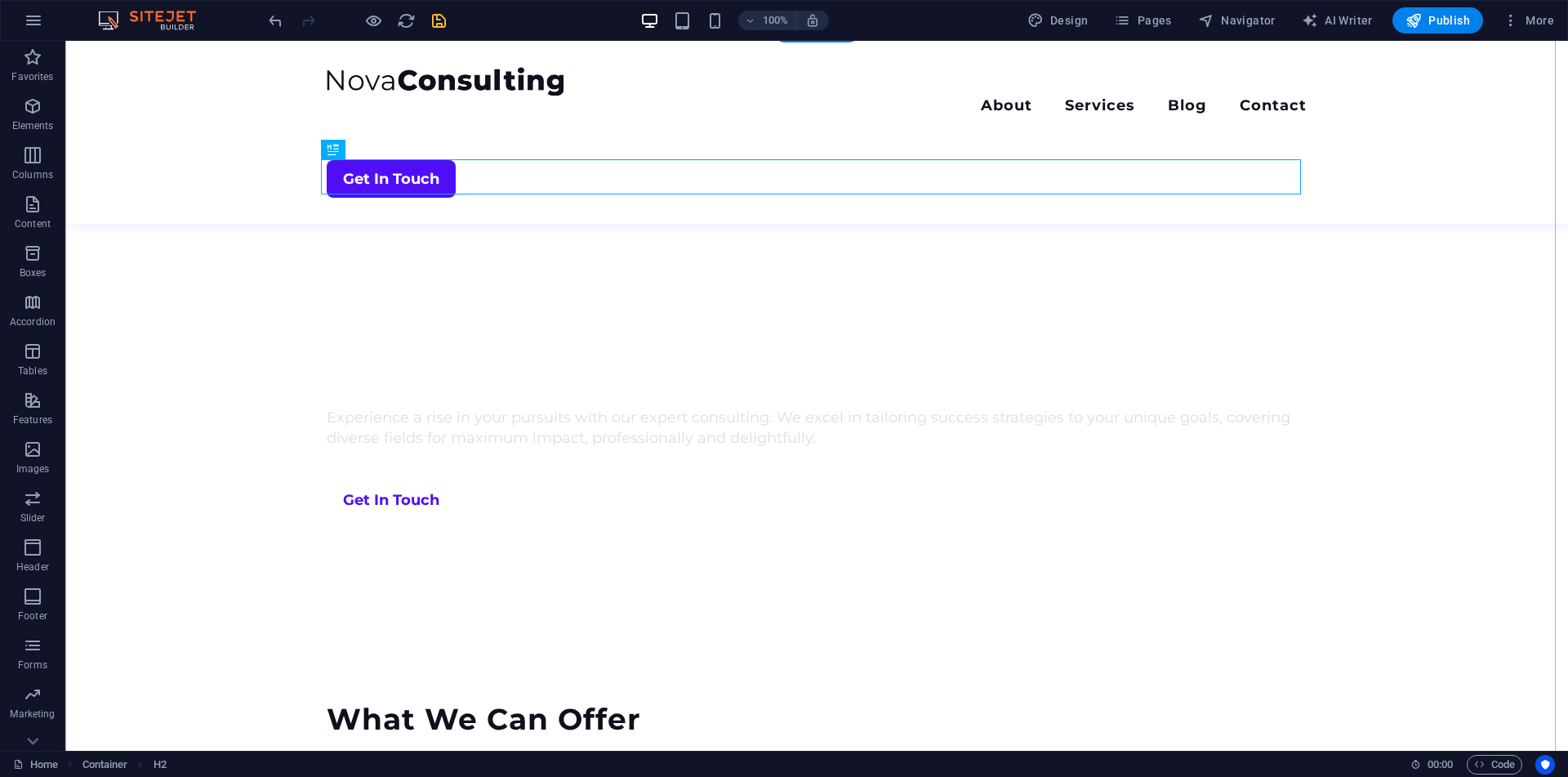
scroll to position [725, 0]
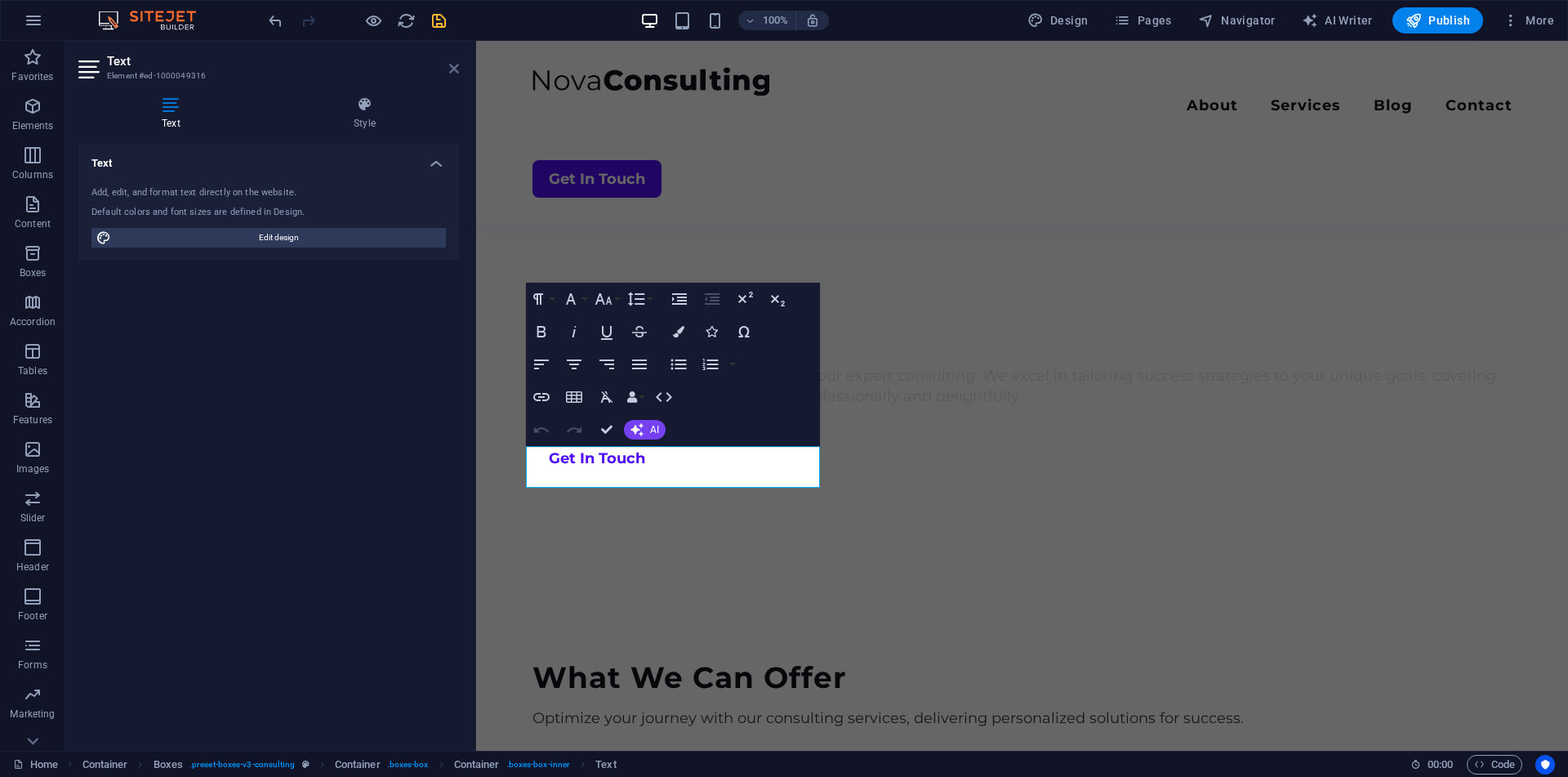
click at [452, 73] on icon at bounding box center [453, 69] width 10 height 13
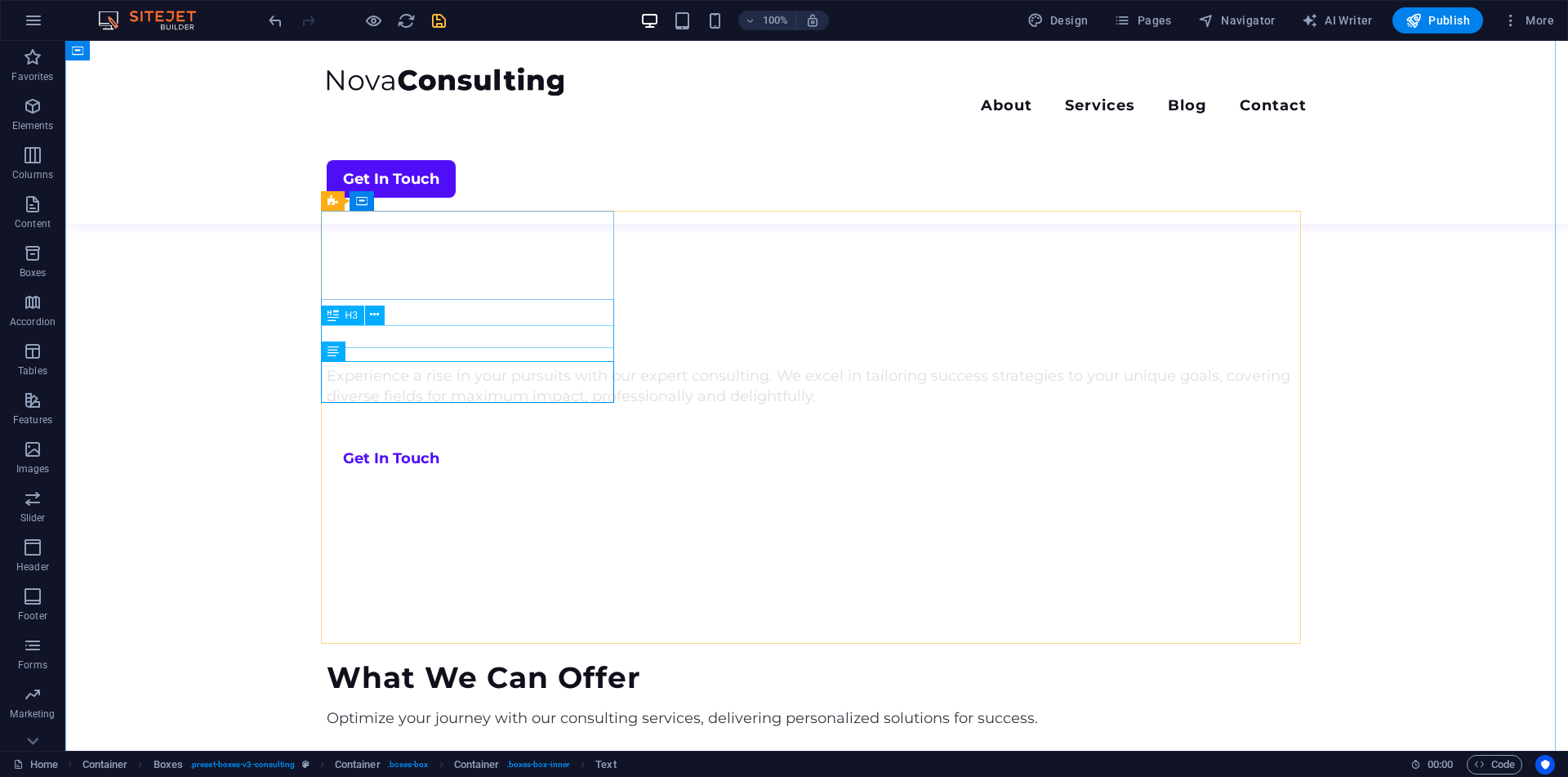
scroll to position [819, 0]
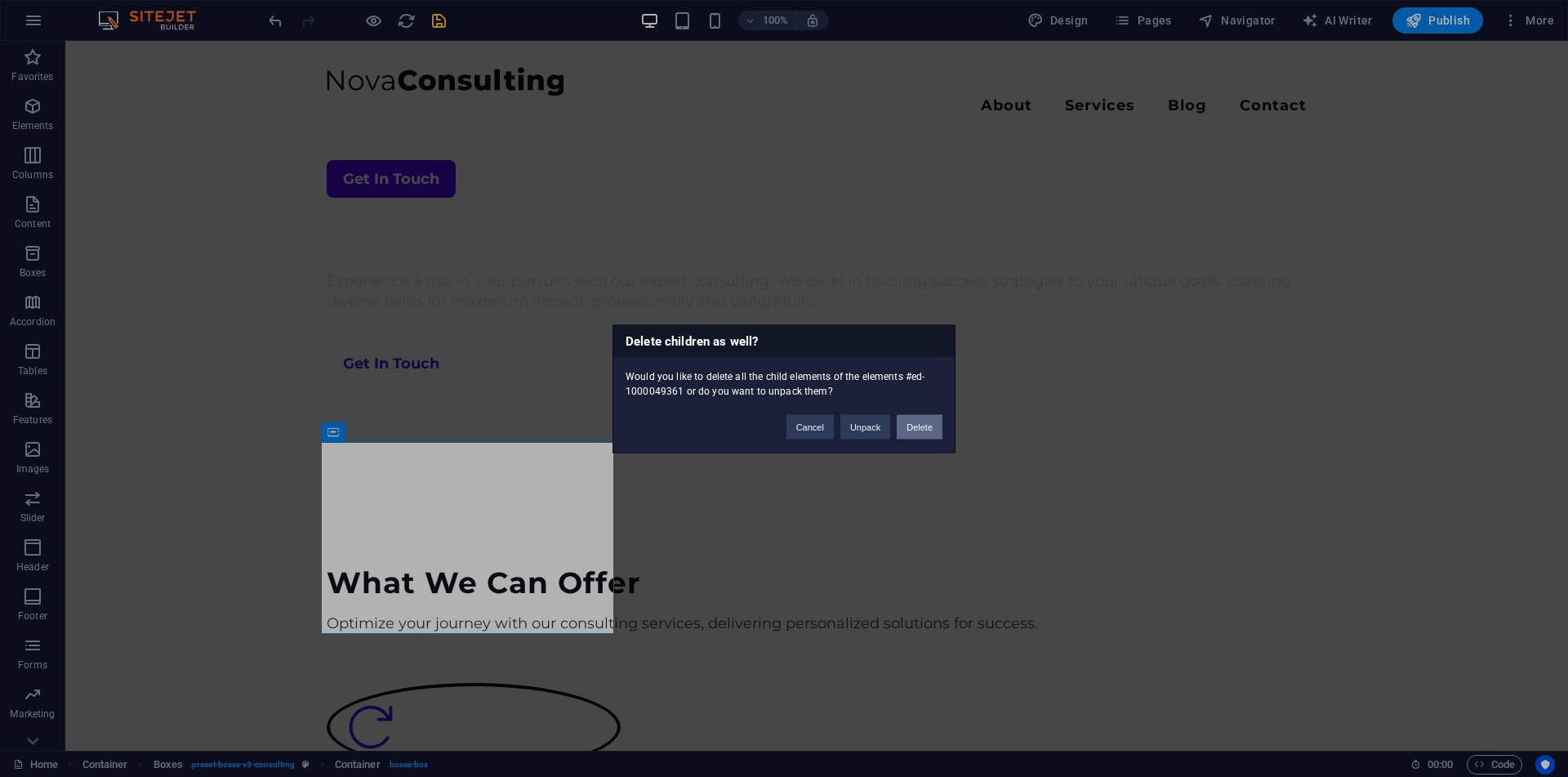
click at [925, 424] on button "Delete" at bounding box center [919, 426] width 46 height 25
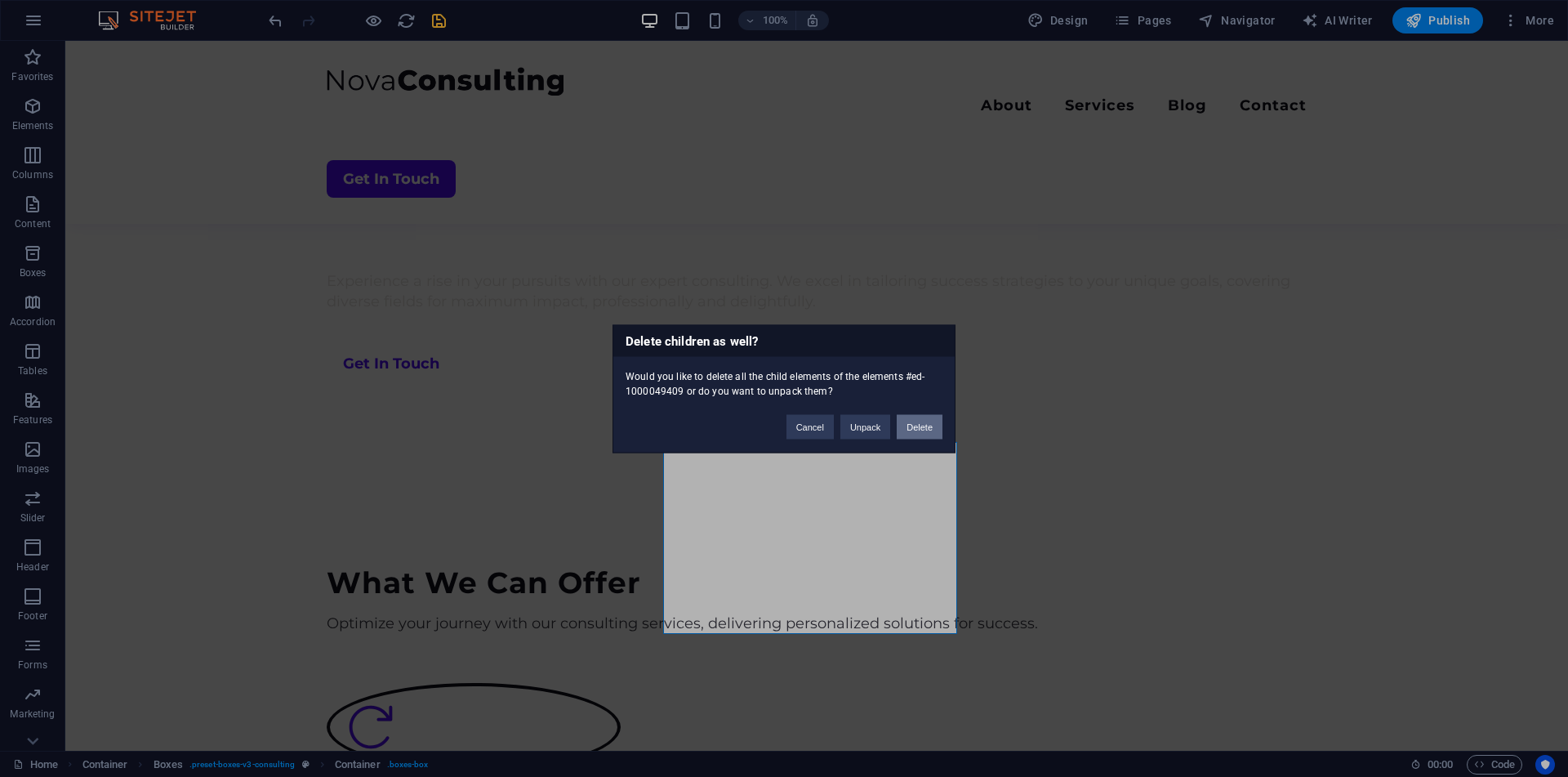
click at [935, 414] on button "Delete" at bounding box center [919, 426] width 46 height 25
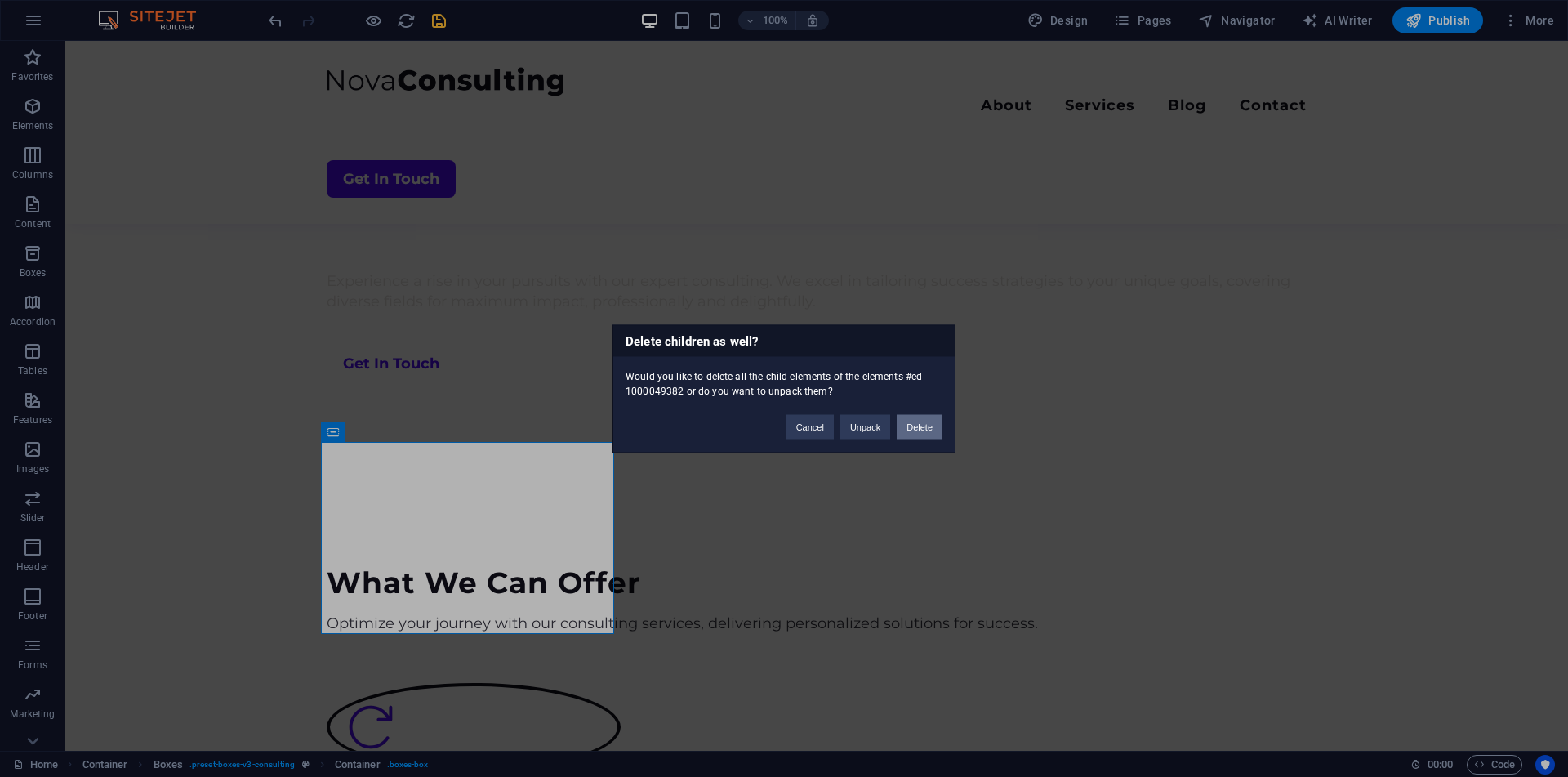
click at [918, 429] on button "Delete" at bounding box center [919, 426] width 46 height 25
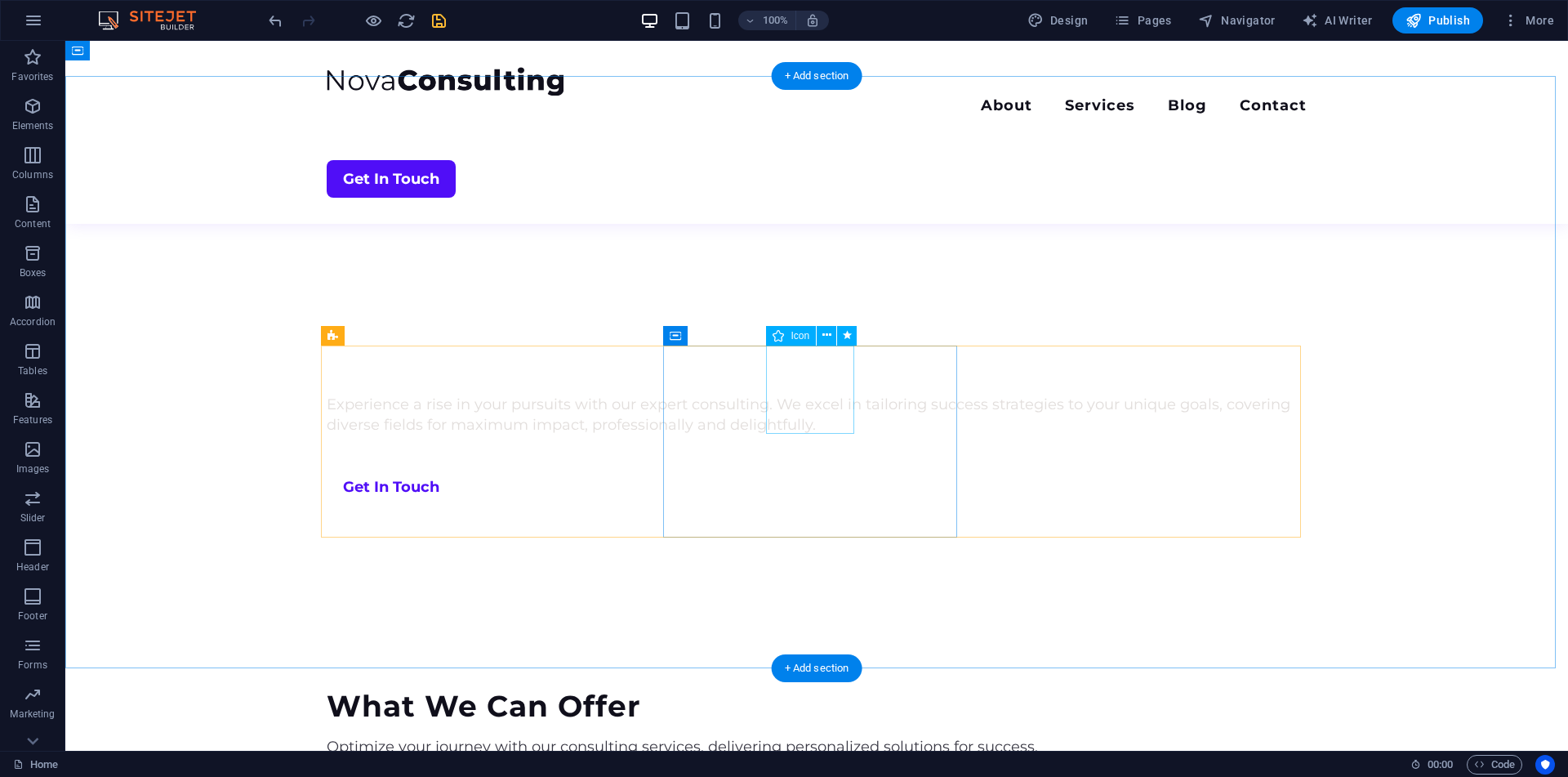
scroll to position [673, 0]
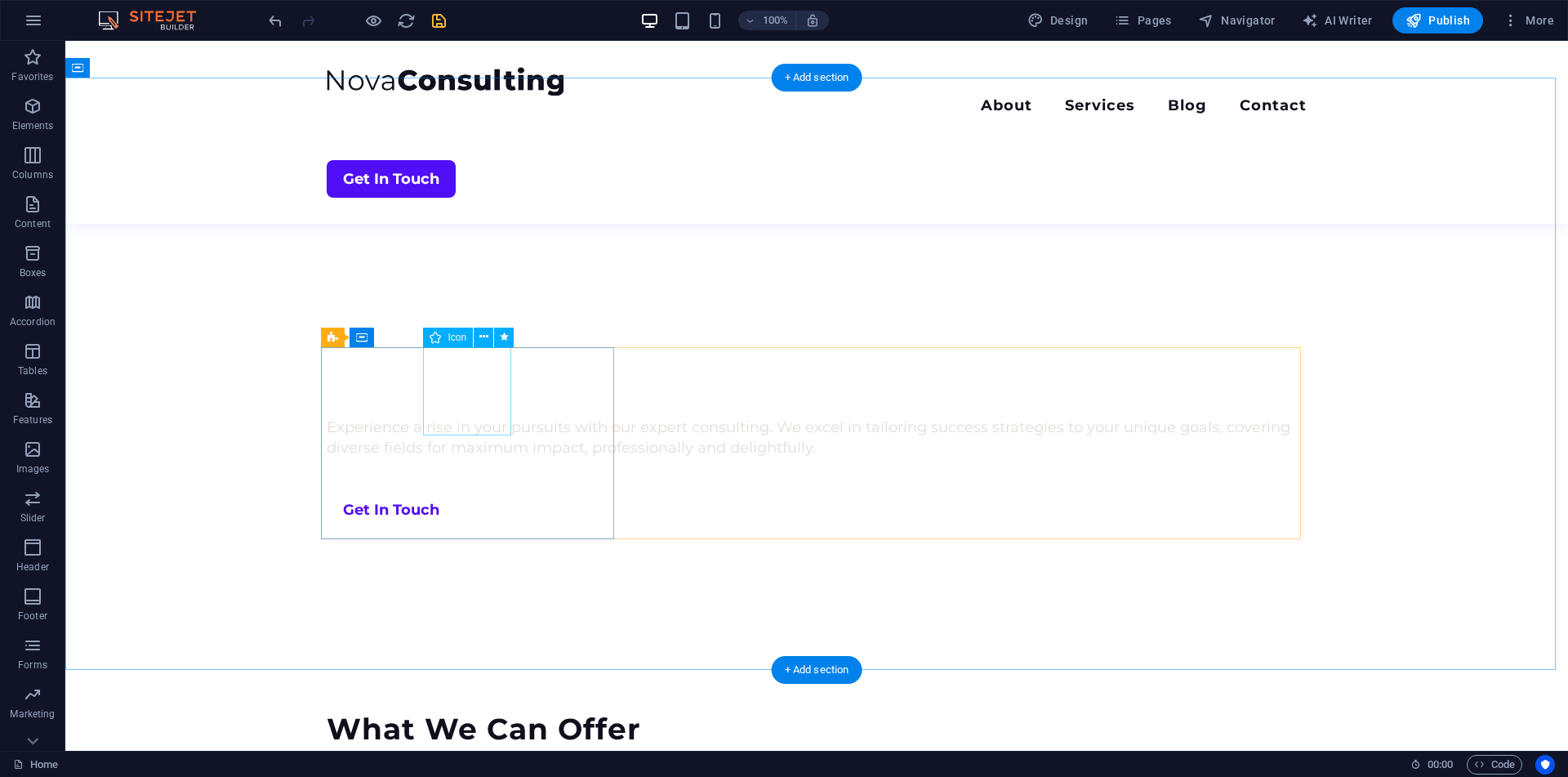
select select "xMidYMid"
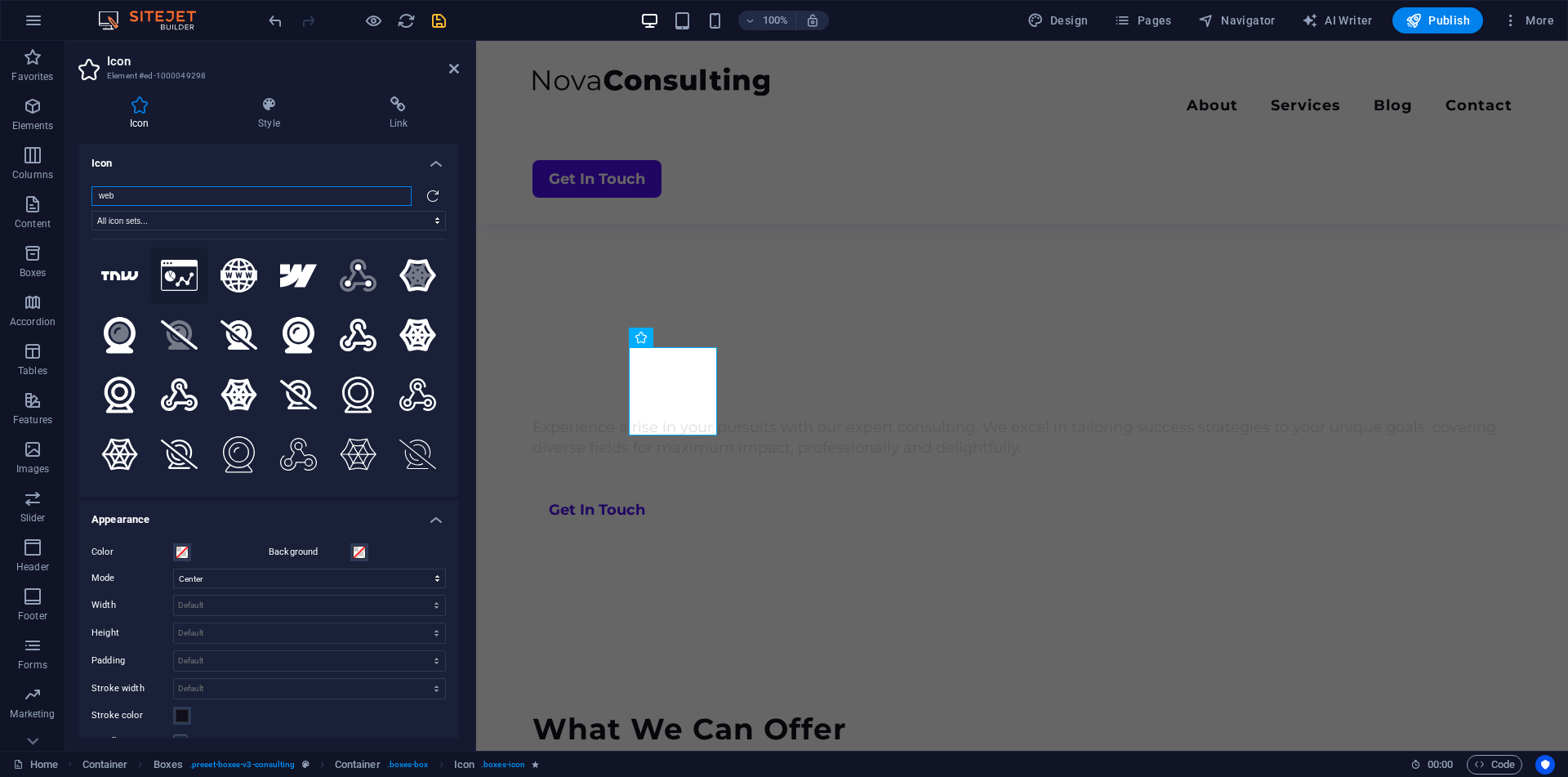
type input "web"
click at [178, 275] on icon at bounding box center [179, 275] width 37 height 31
click at [817, 747] on div at bounding box center [1022, 753] width 980 height 13
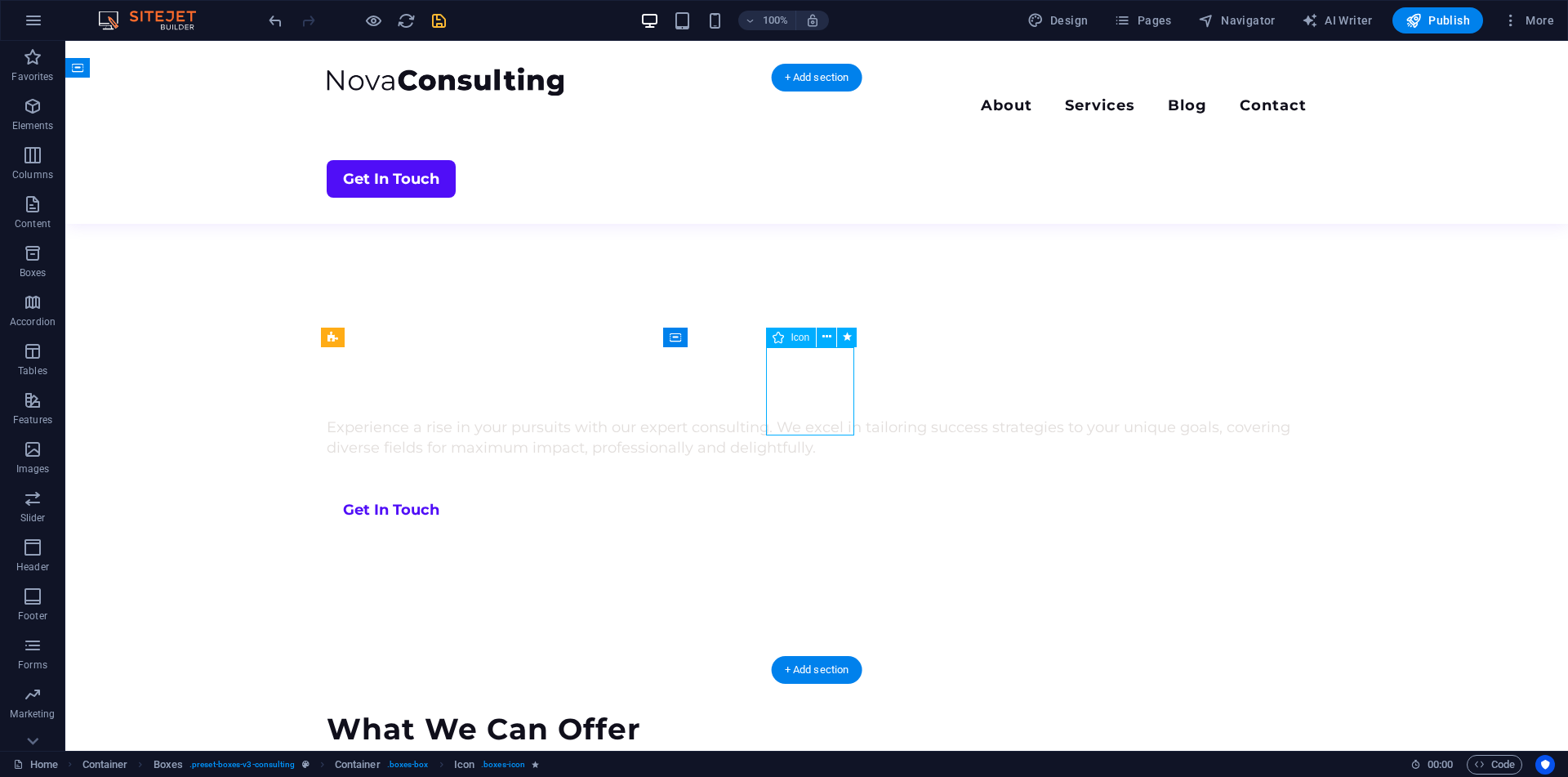
select select "xMidYMid"
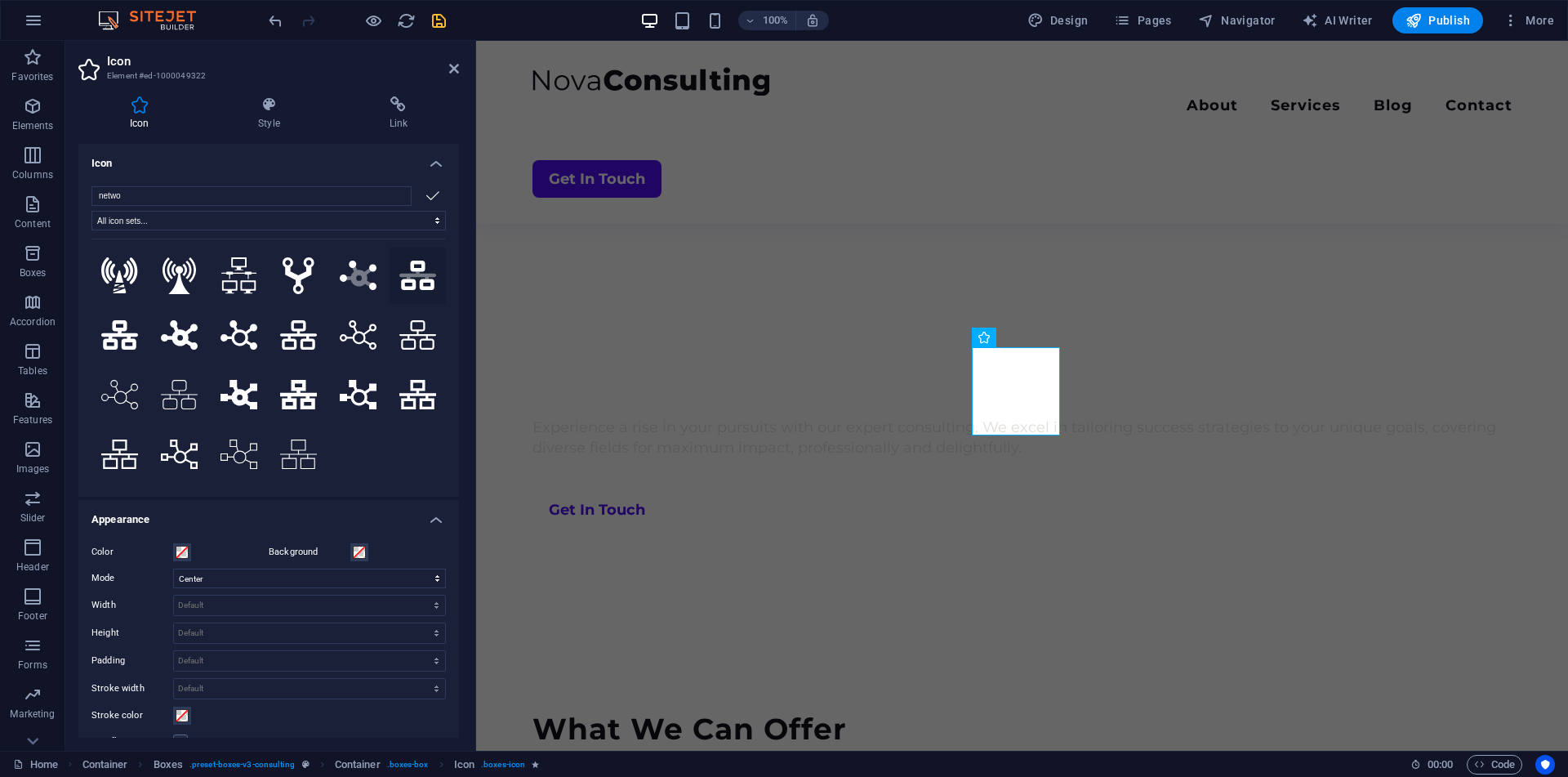
type input "netwo"
click at [411, 279] on icon ".fa-secondary{opacity:.4}" at bounding box center [418, 275] width 37 height 29
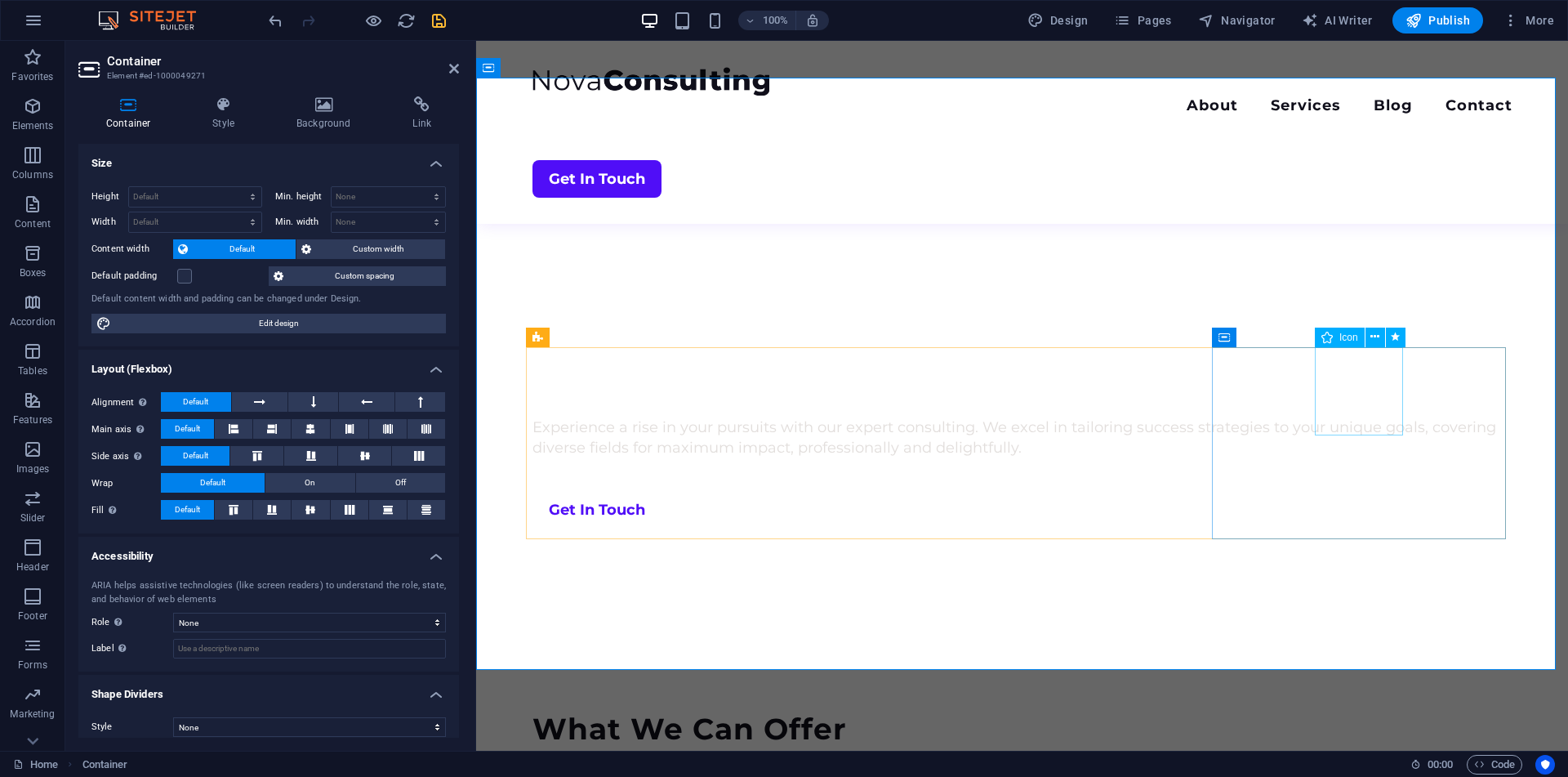
select select "xMidYMid"
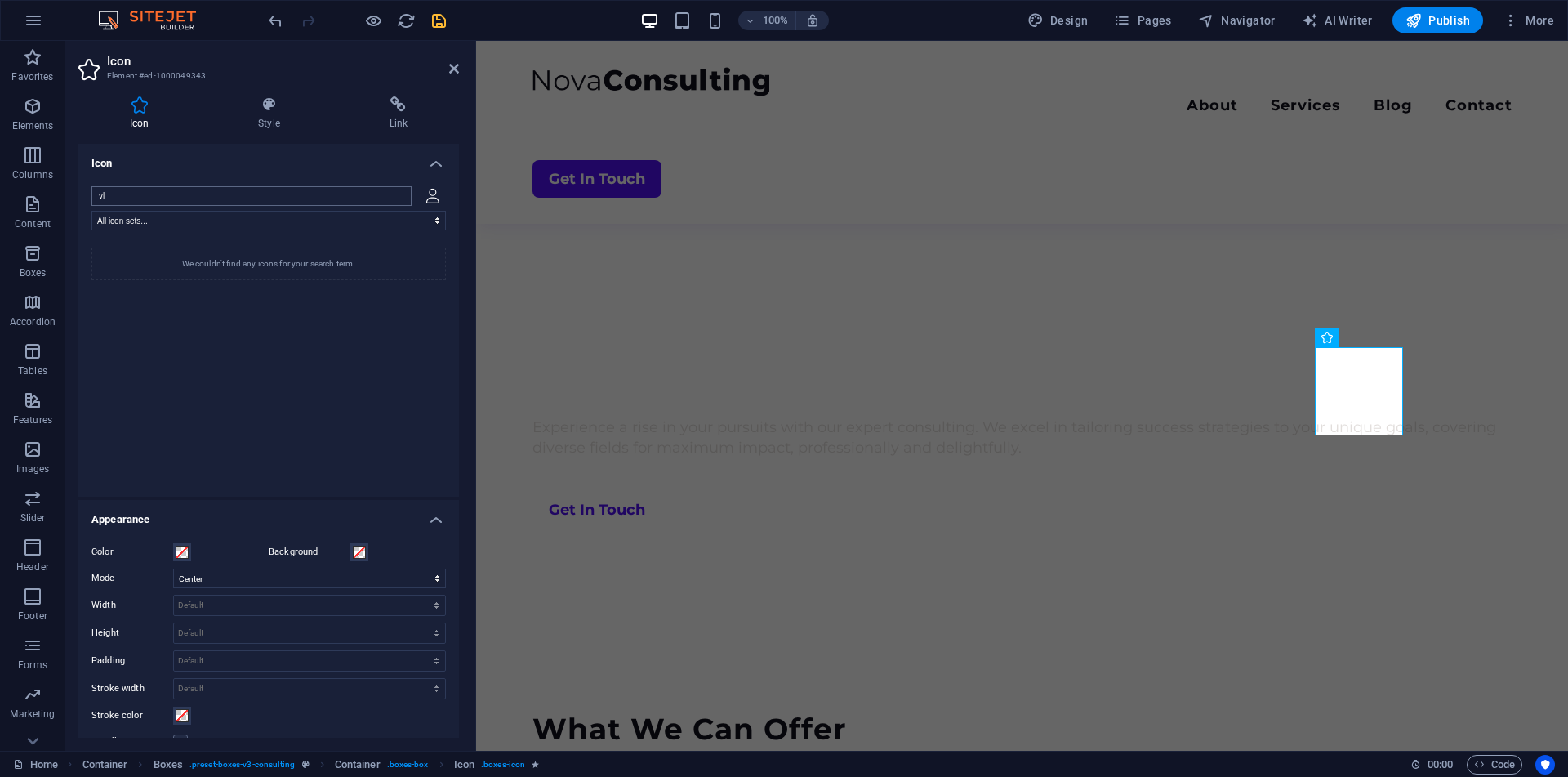
type input "v"
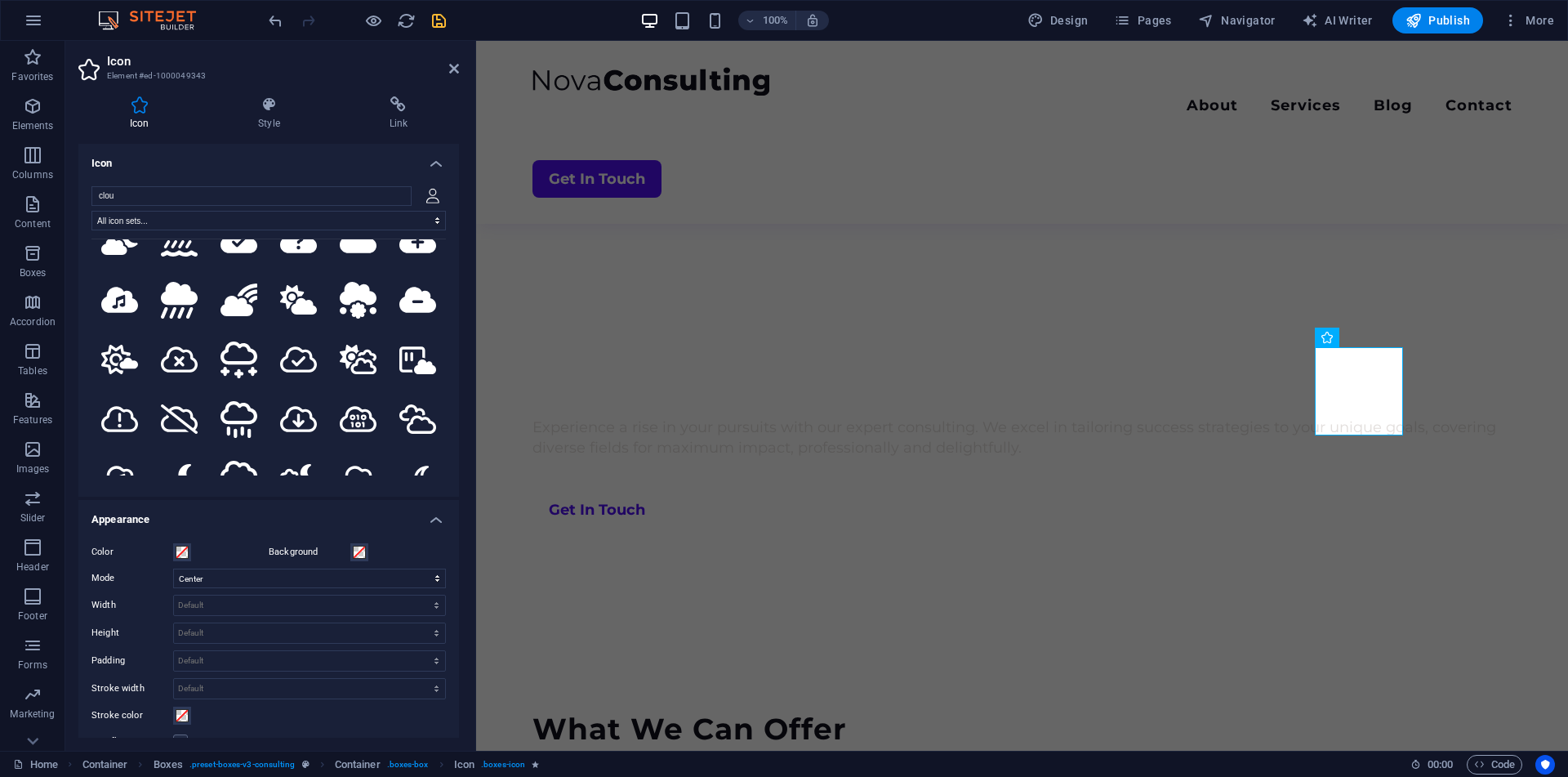
scroll to position [1013, 0]
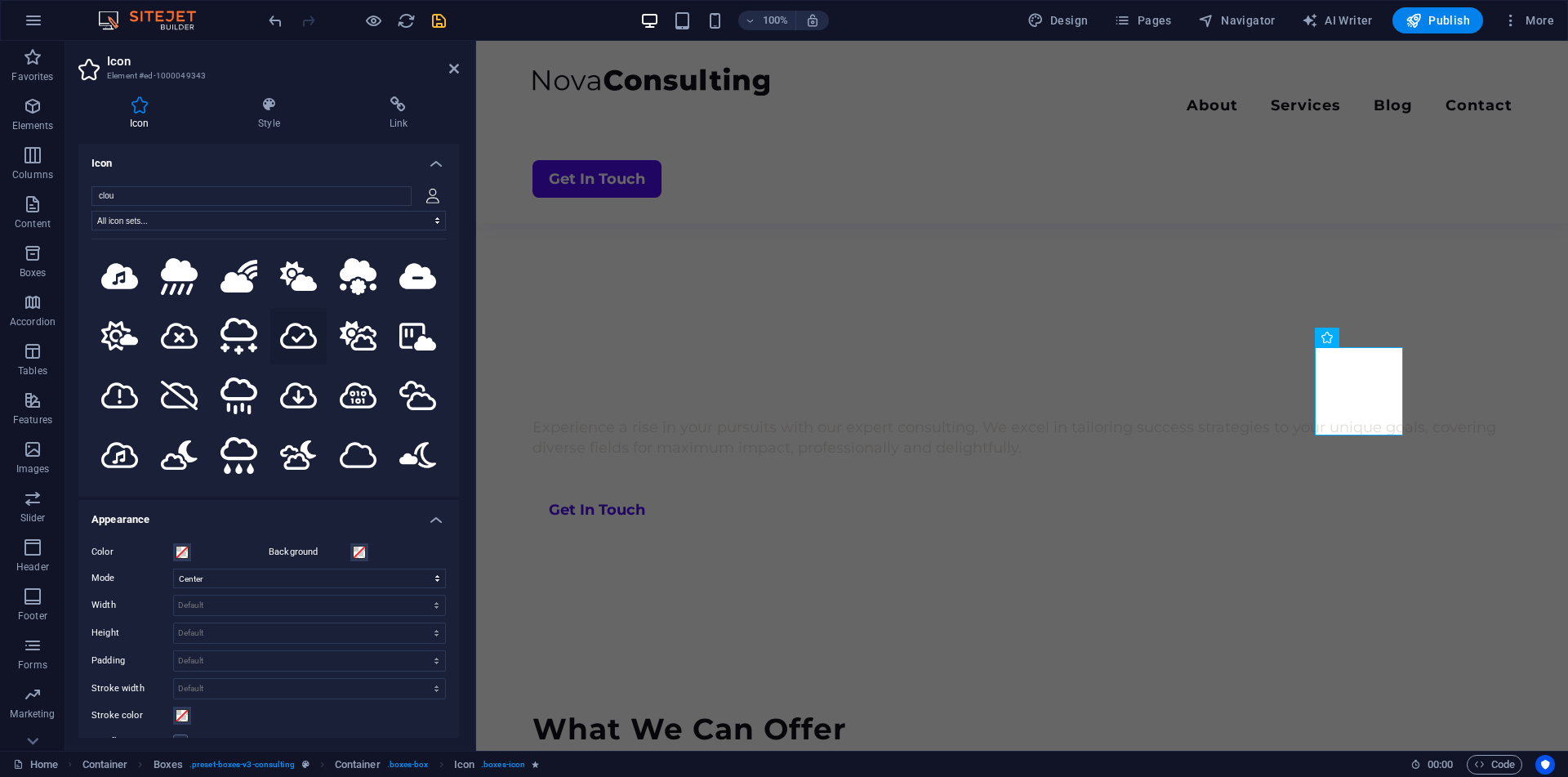
type input "clou"
click at [297, 321] on icon at bounding box center [298, 335] width 37 height 29
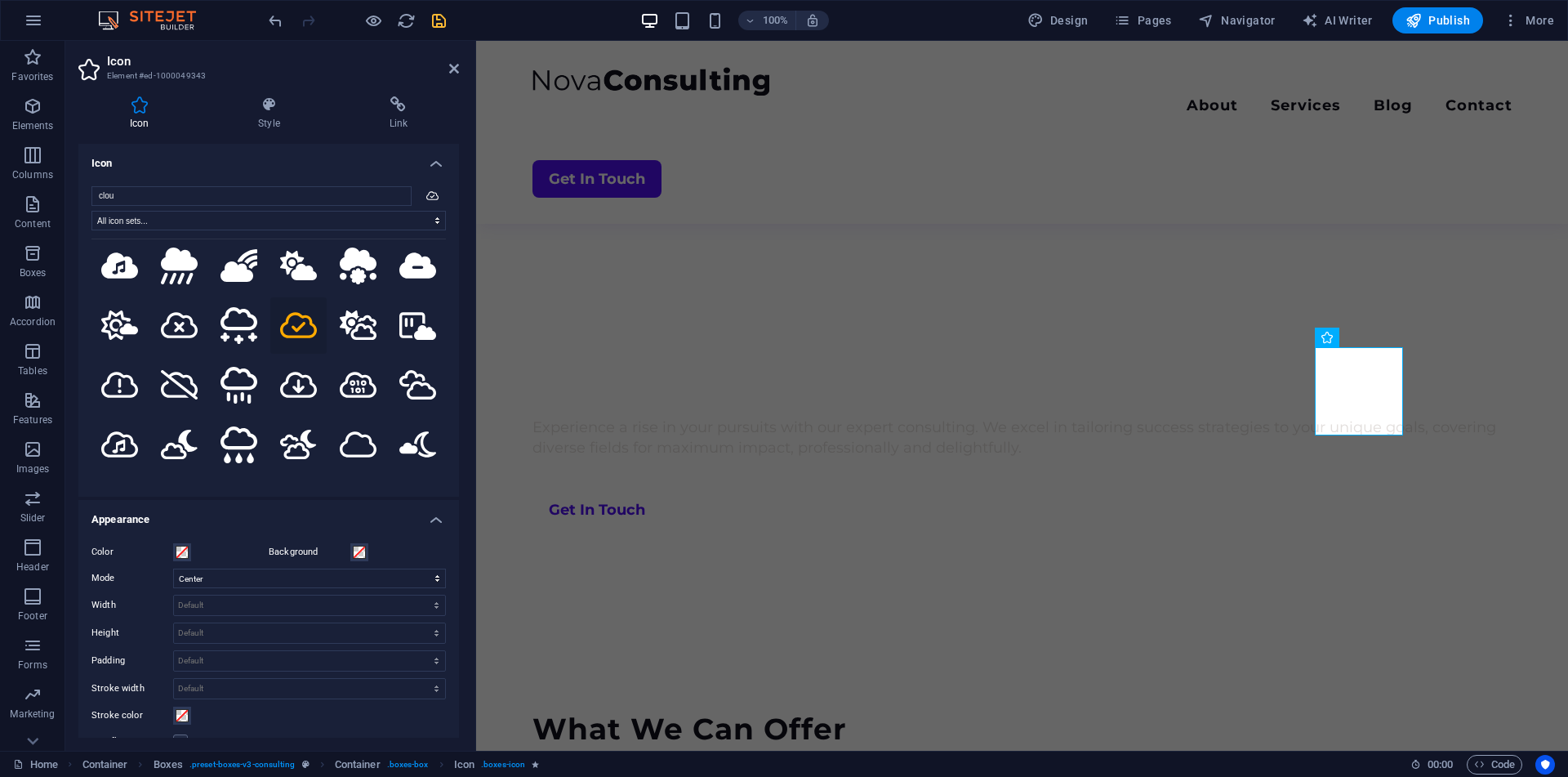
scroll to position [1025, 0]
click at [349, 369] on icon at bounding box center [358, 384] width 37 height 29
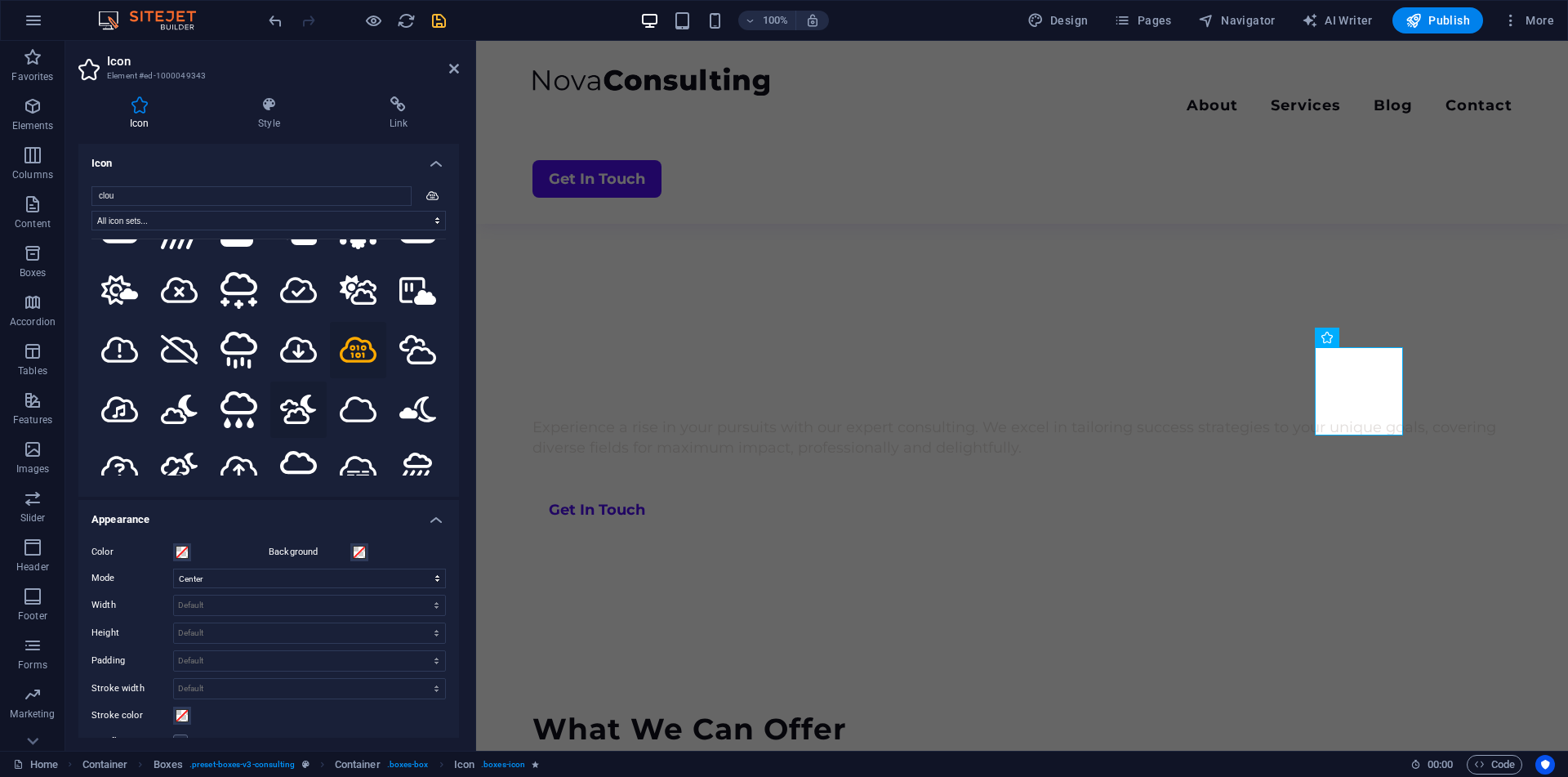
scroll to position [1053, 0]
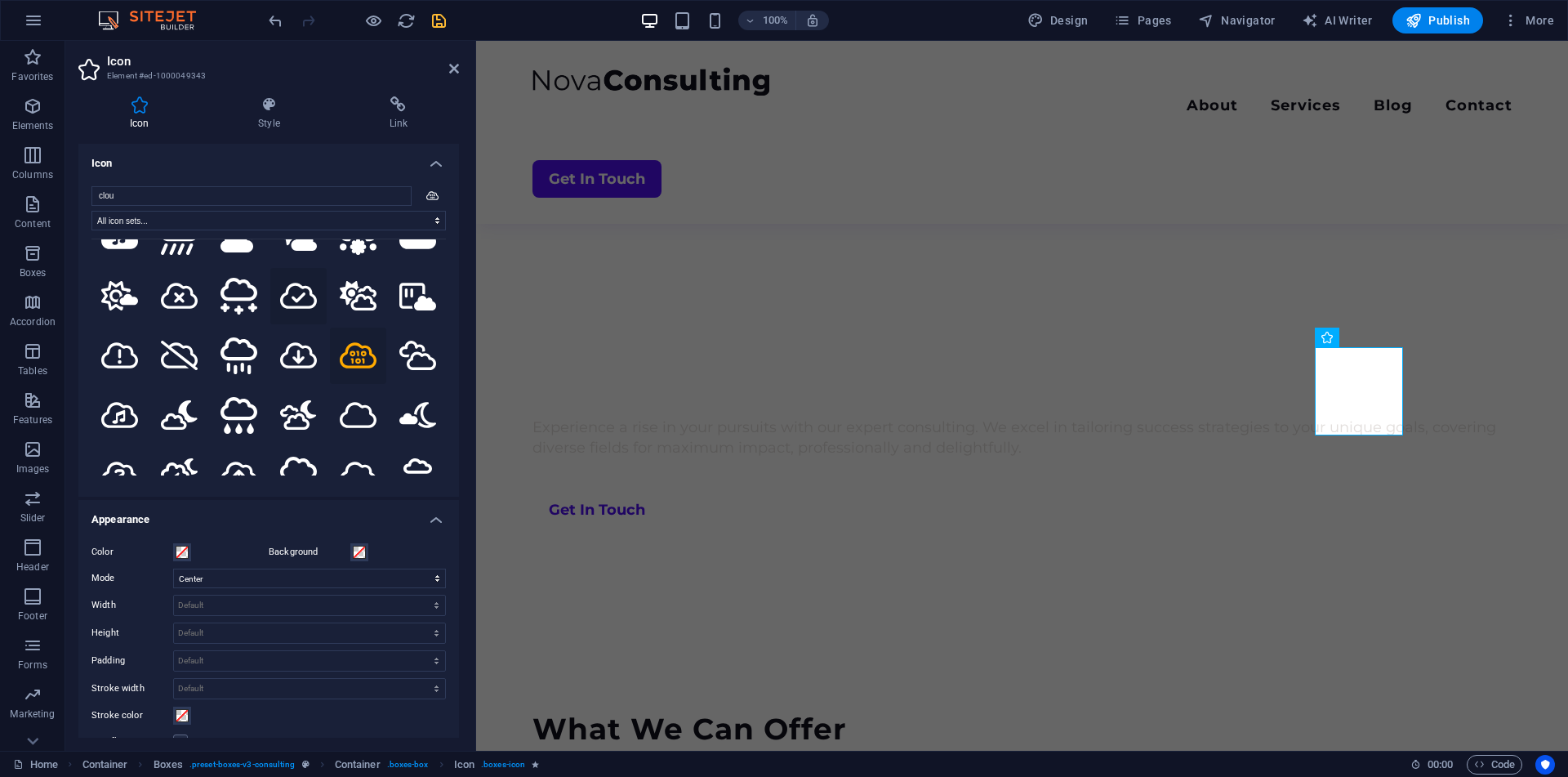
click at [301, 283] on icon at bounding box center [298, 295] width 37 height 29
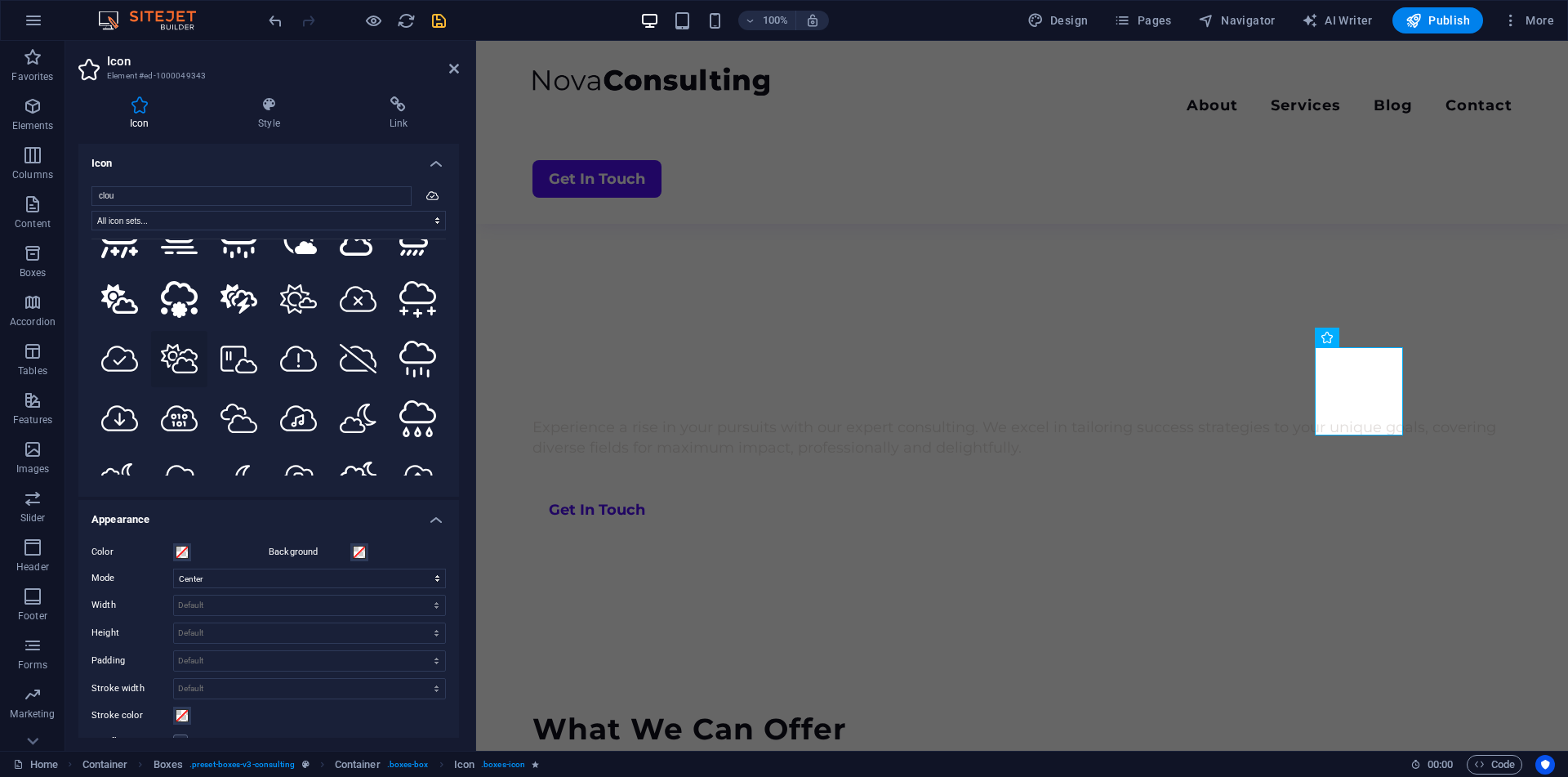
scroll to position [1408, 0]
click at [109, 343] on icon at bounding box center [120, 357] width 37 height 29
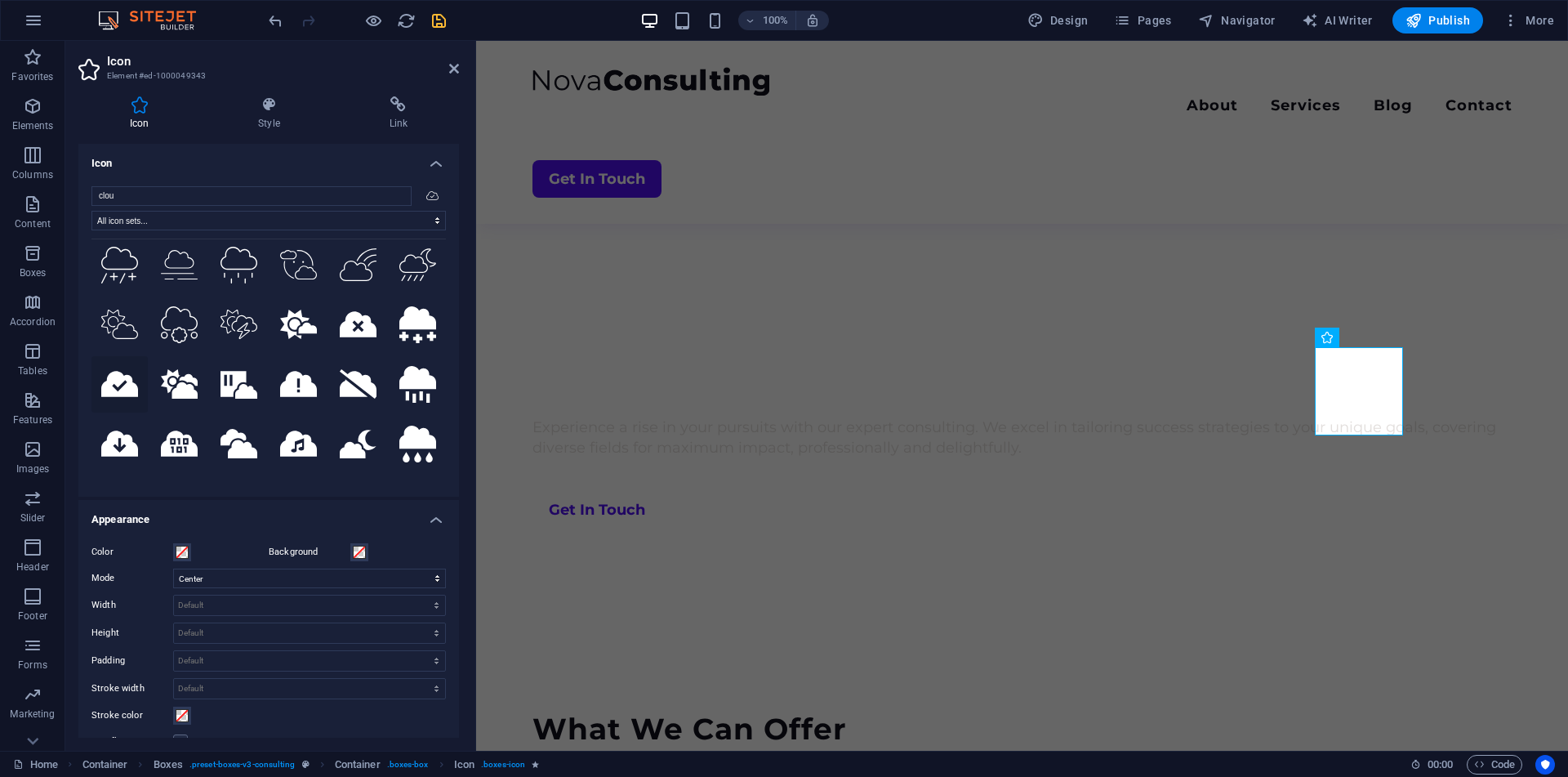
scroll to position [2158, 0]
click at [108, 370] on icon at bounding box center [120, 383] width 37 height 27
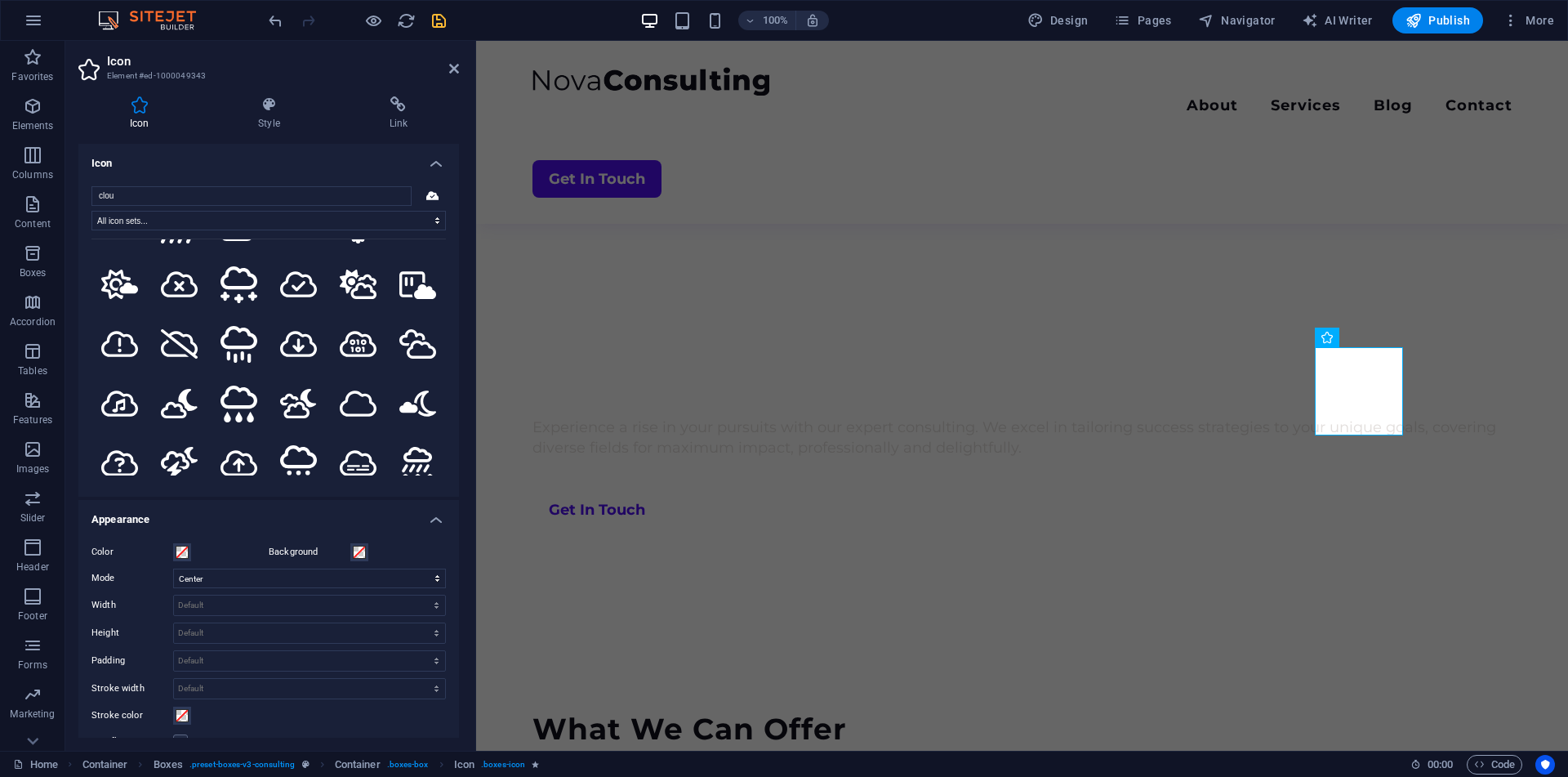
scroll to position [1012, 0]
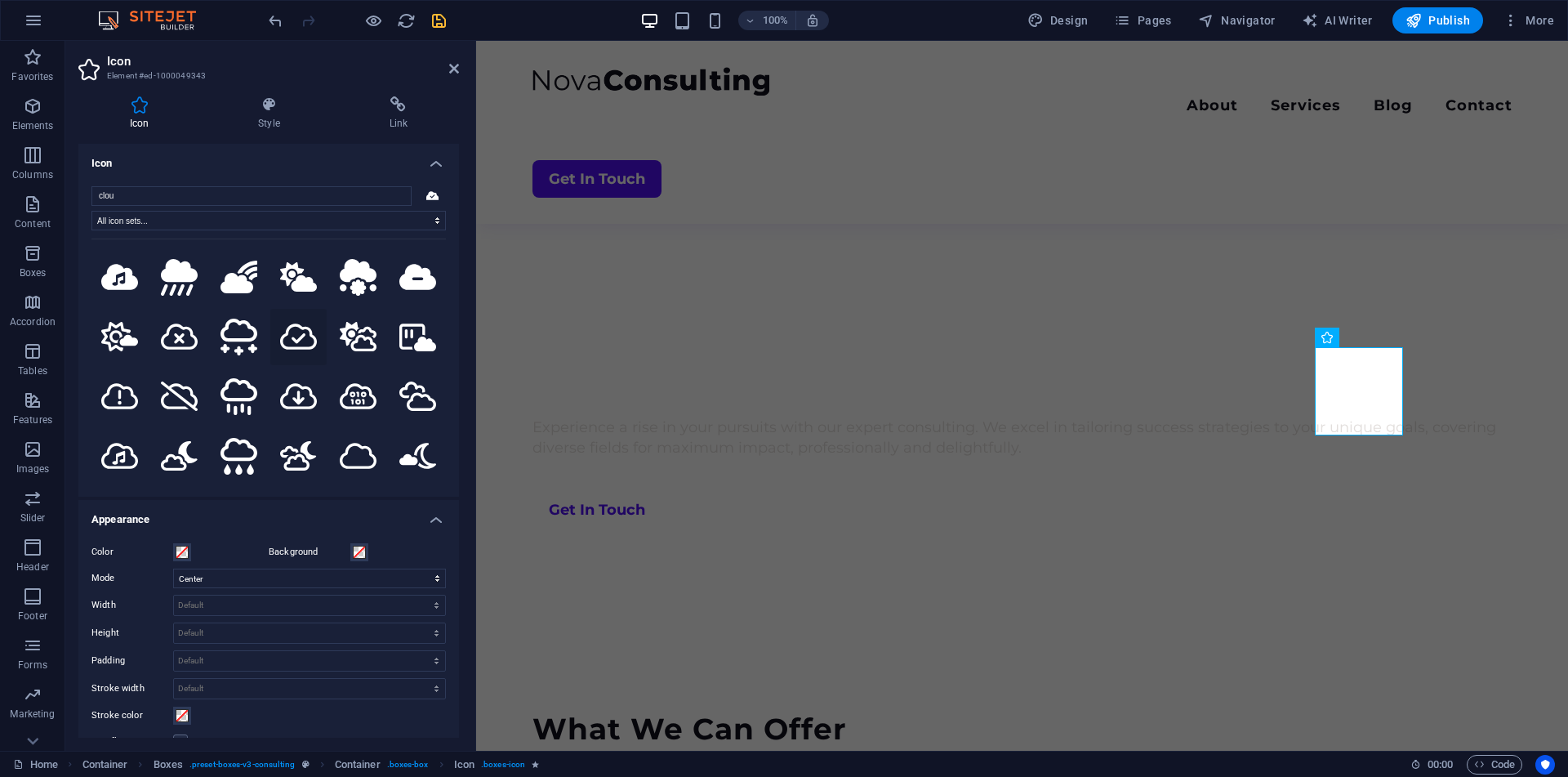
click at [295, 323] on icon at bounding box center [298, 336] width 37 height 29
click at [449, 59] on h2 "Icon" at bounding box center [282, 61] width 352 height 15
click at [454, 67] on icon at bounding box center [453, 69] width 10 height 13
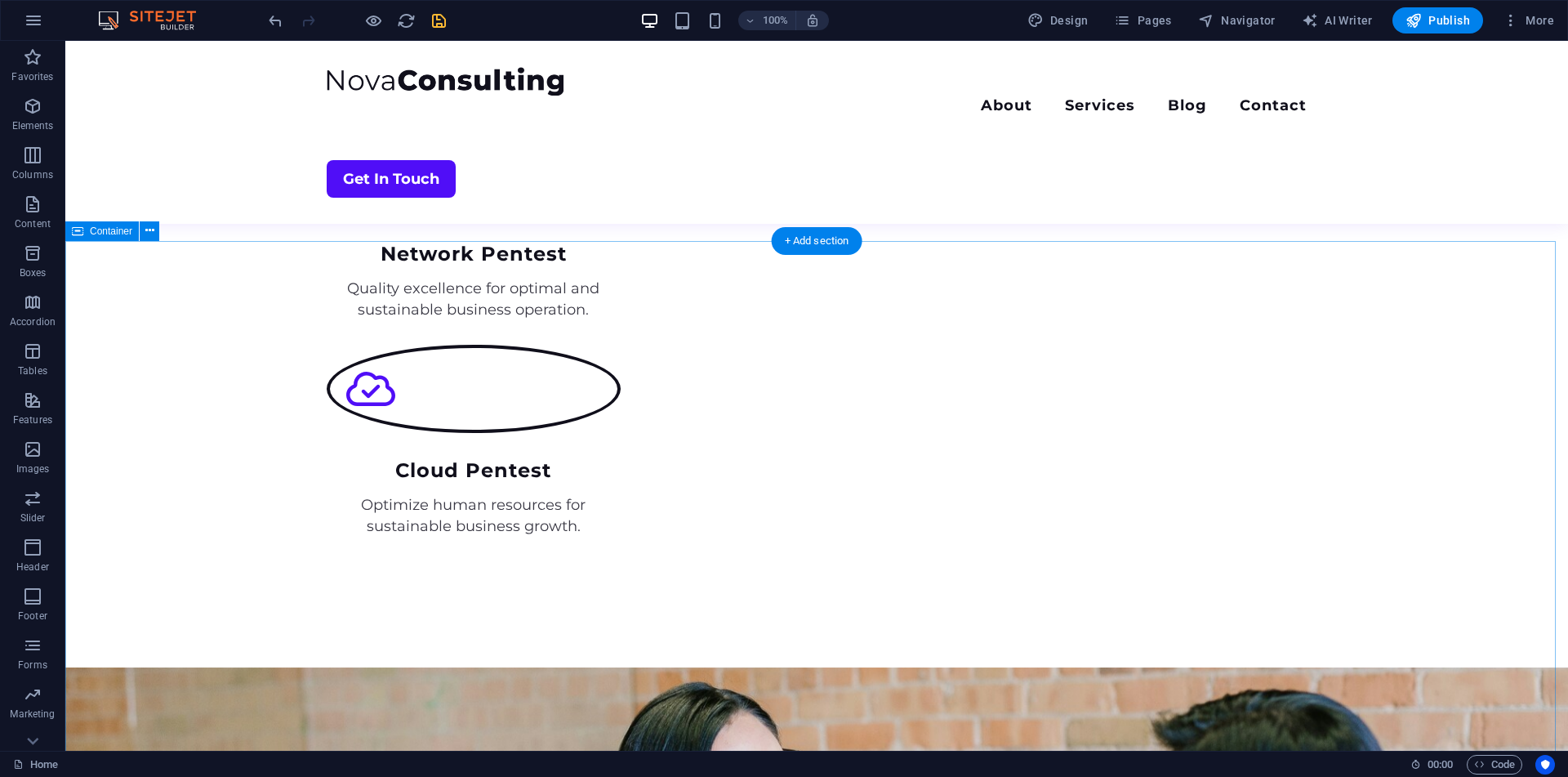
scroll to position [1591, 0]
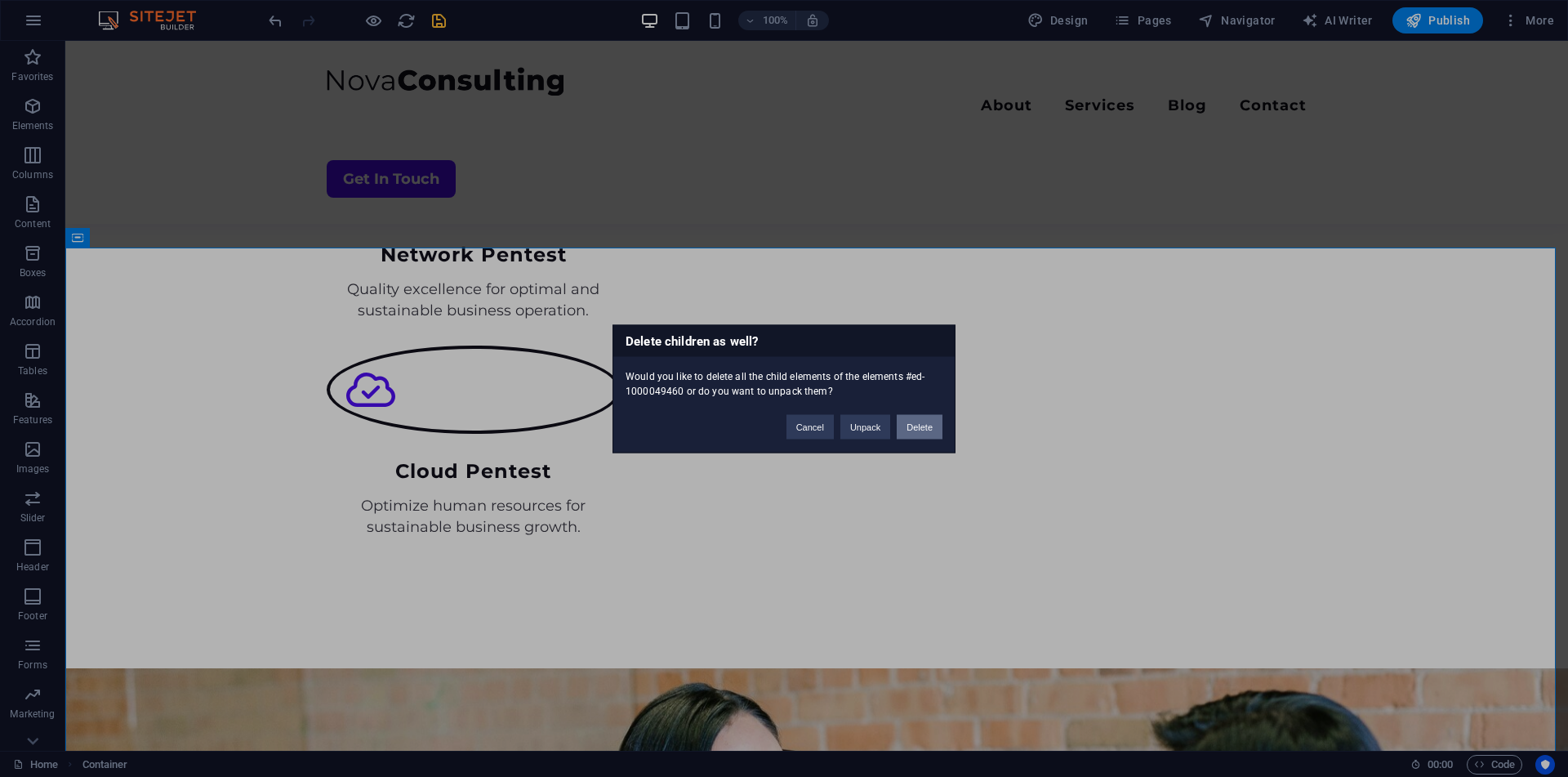
click at [931, 433] on button "Delete" at bounding box center [919, 426] width 46 height 25
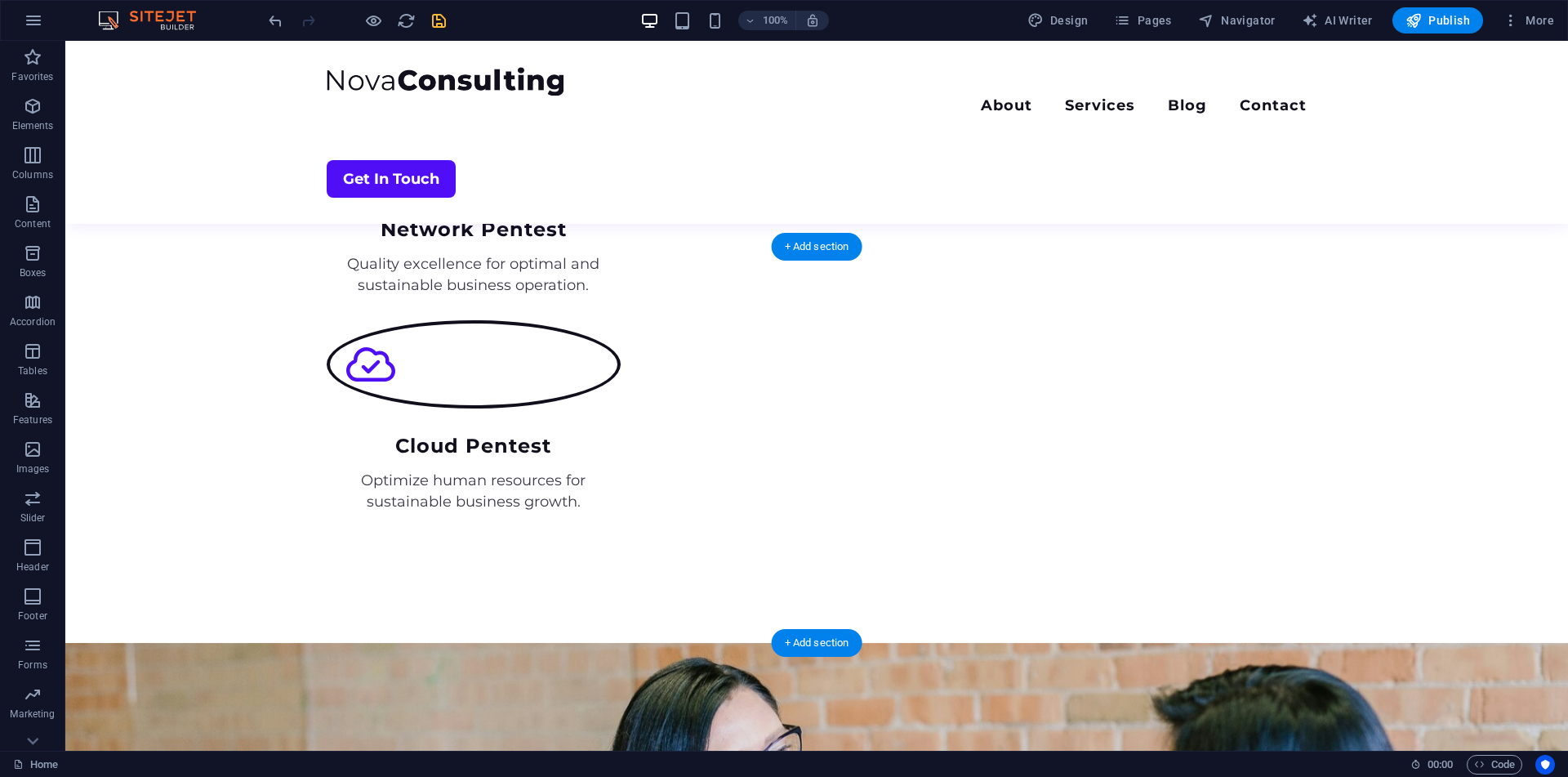
scroll to position [1591, 0]
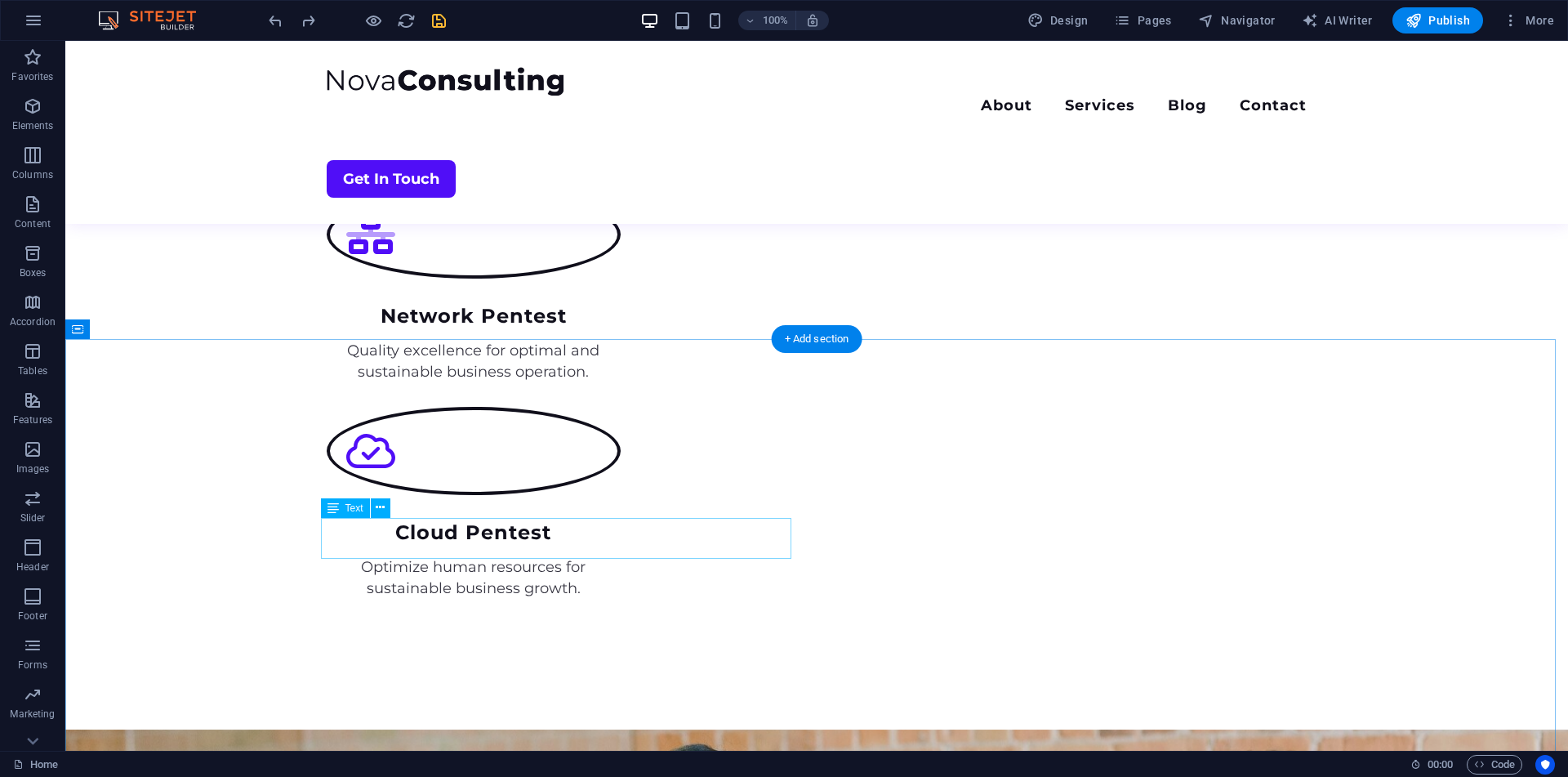
scroll to position [1493, 0]
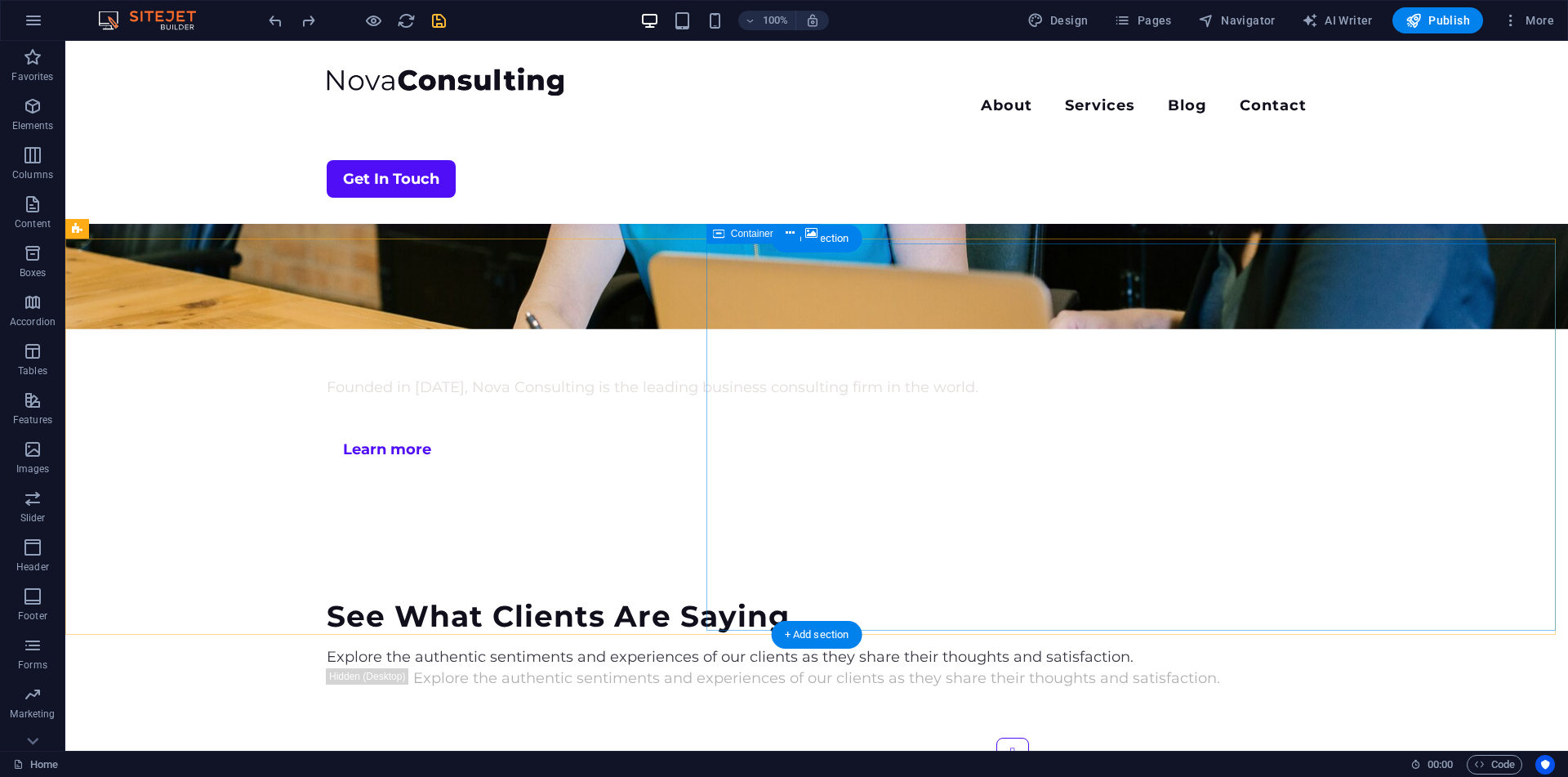
scroll to position [2417, 0]
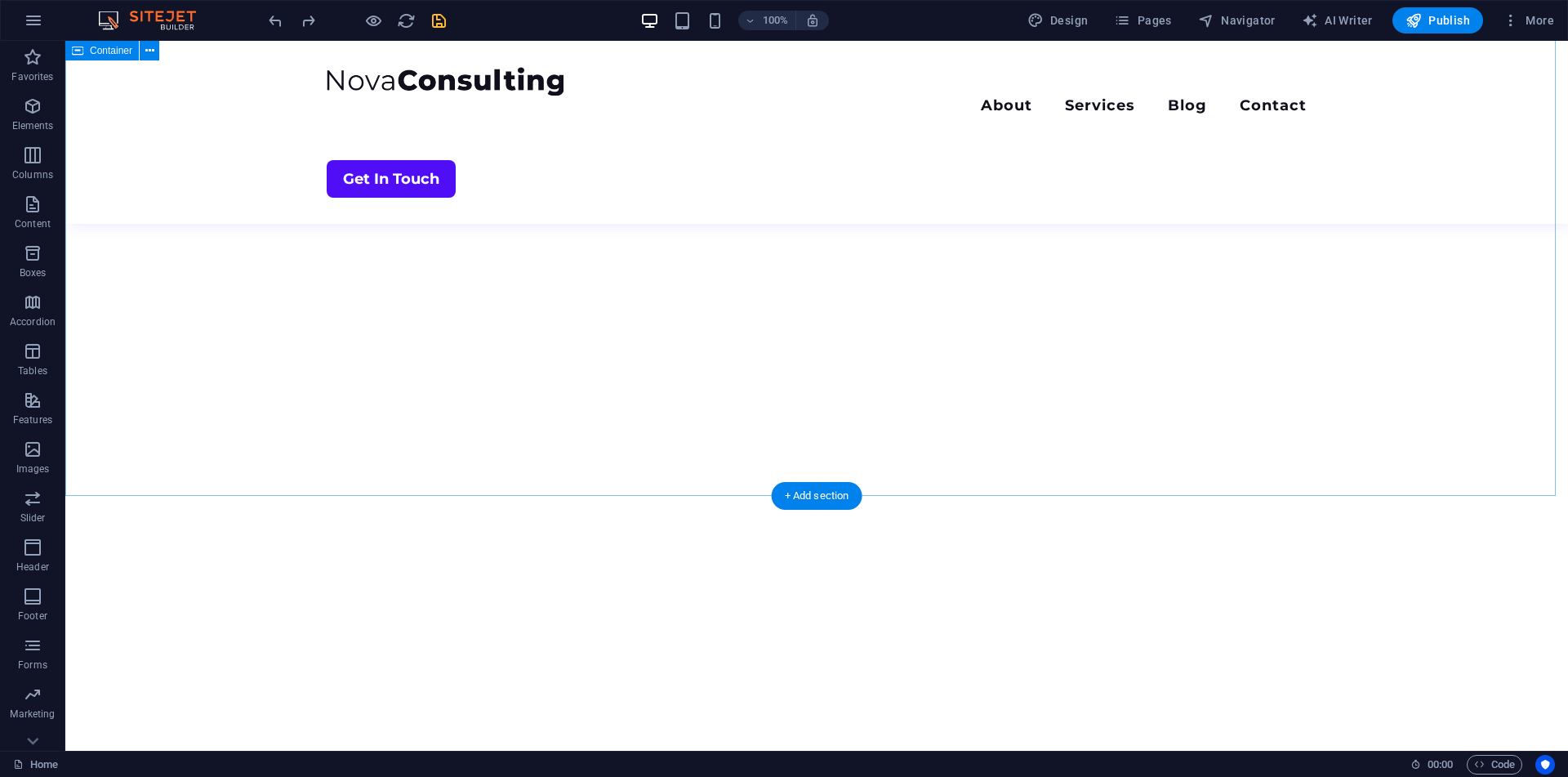
scroll to position [3489, 0]
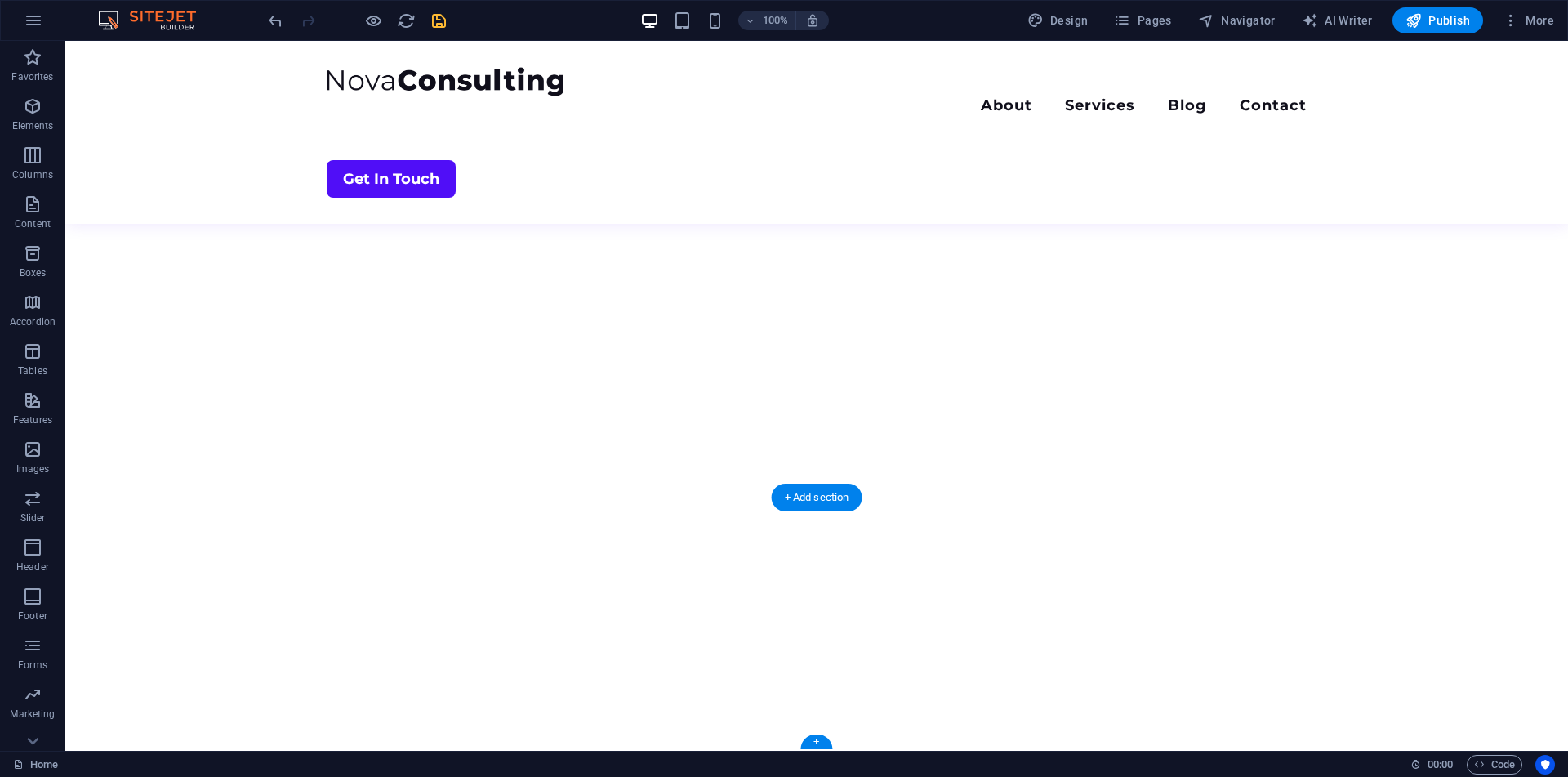
scroll to position [3457, 0]
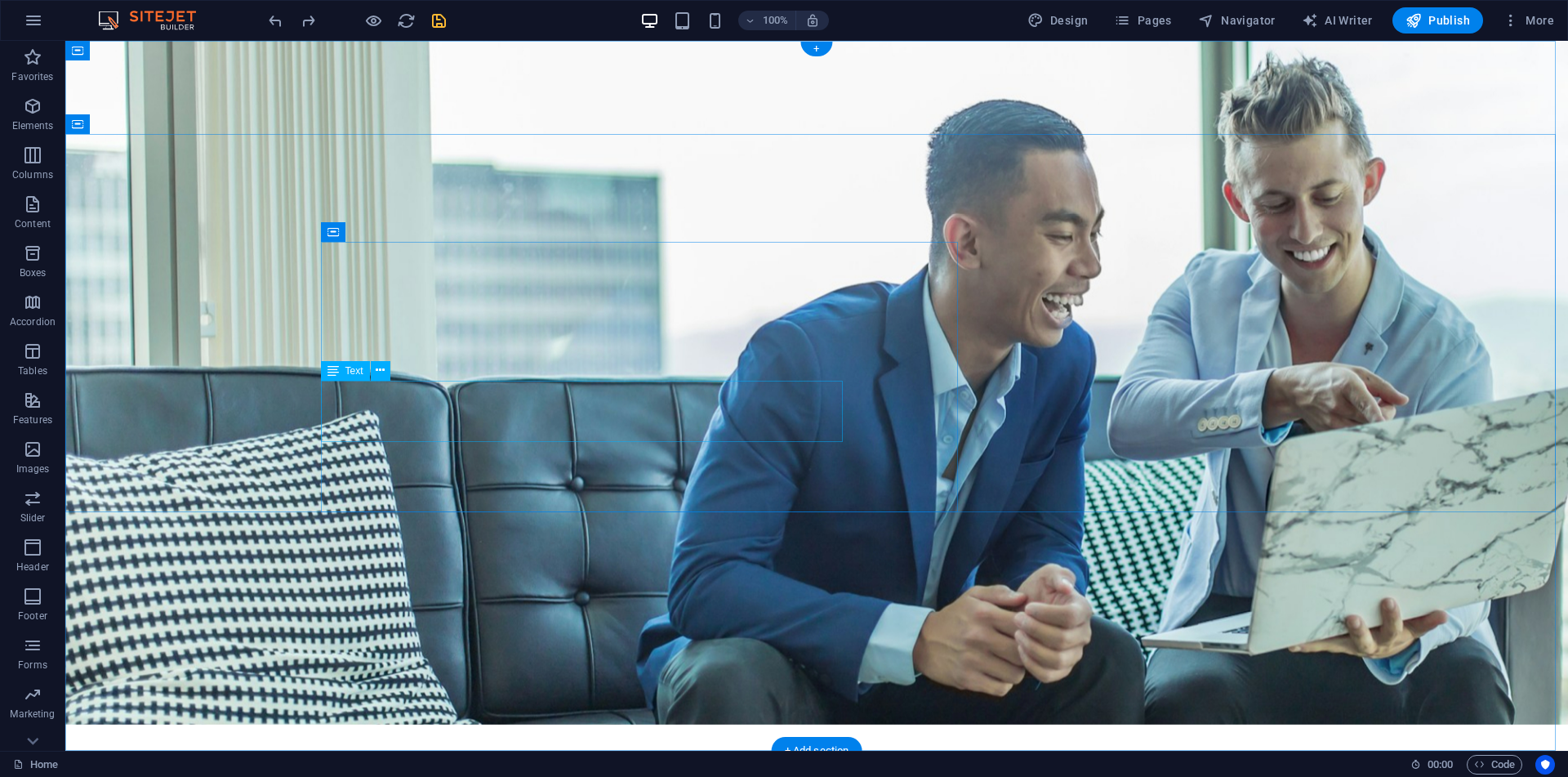
scroll to position [27, 0]
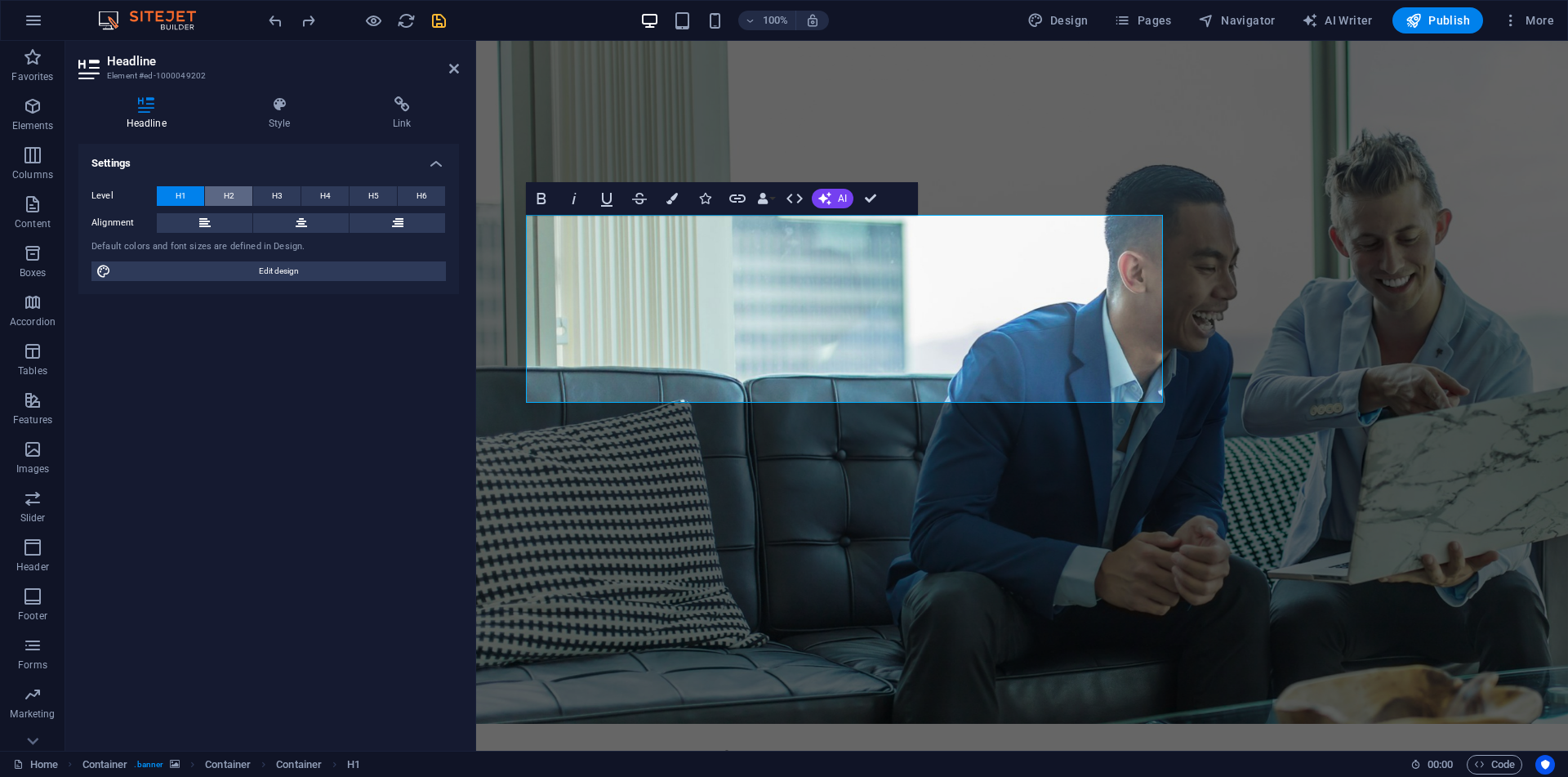
click at [231, 189] on span "H2" at bounding box center [229, 196] width 11 height 19
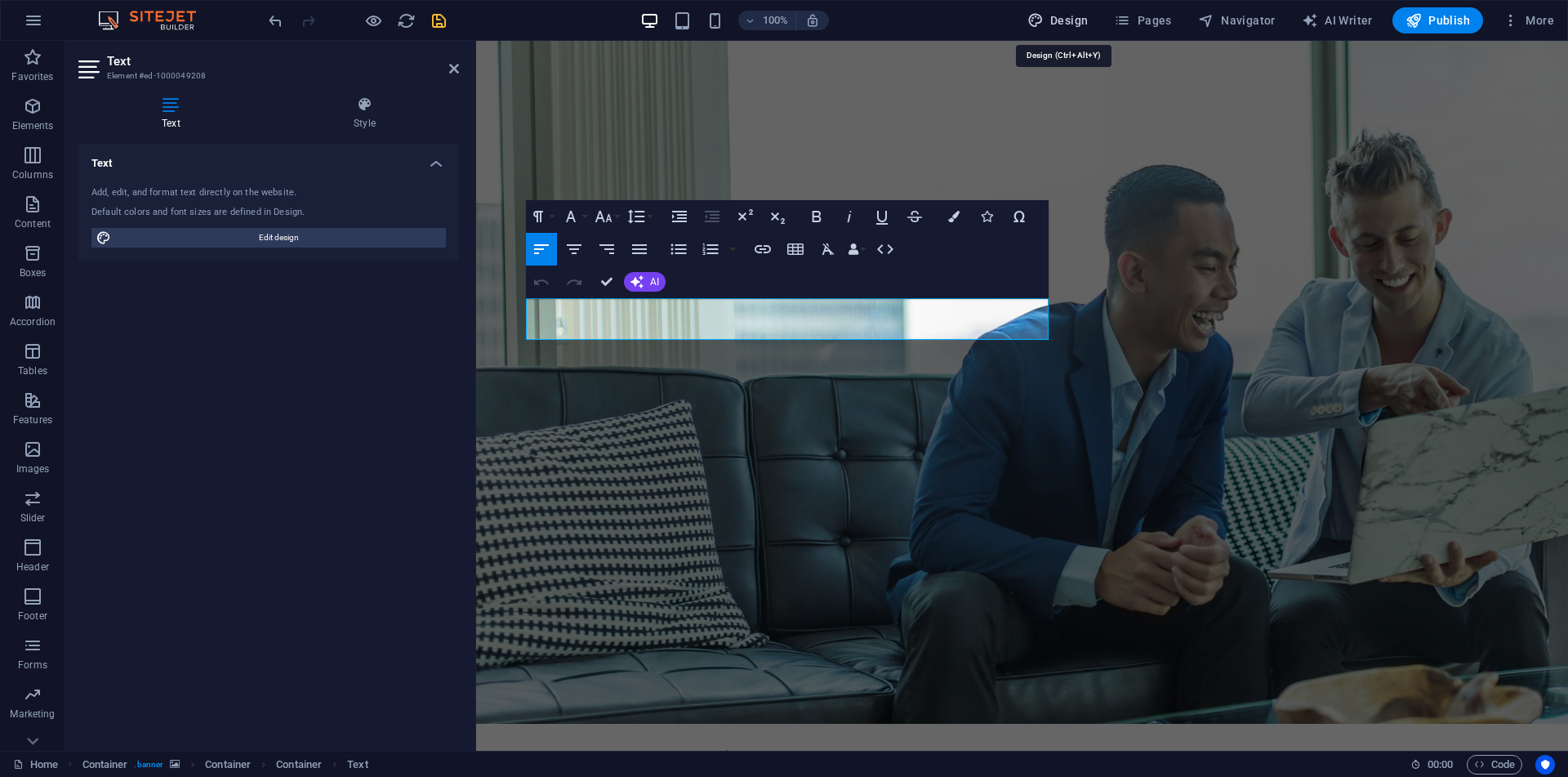
click at [1061, 22] on span "Design" at bounding box center [1057, 20] width 61 height 16
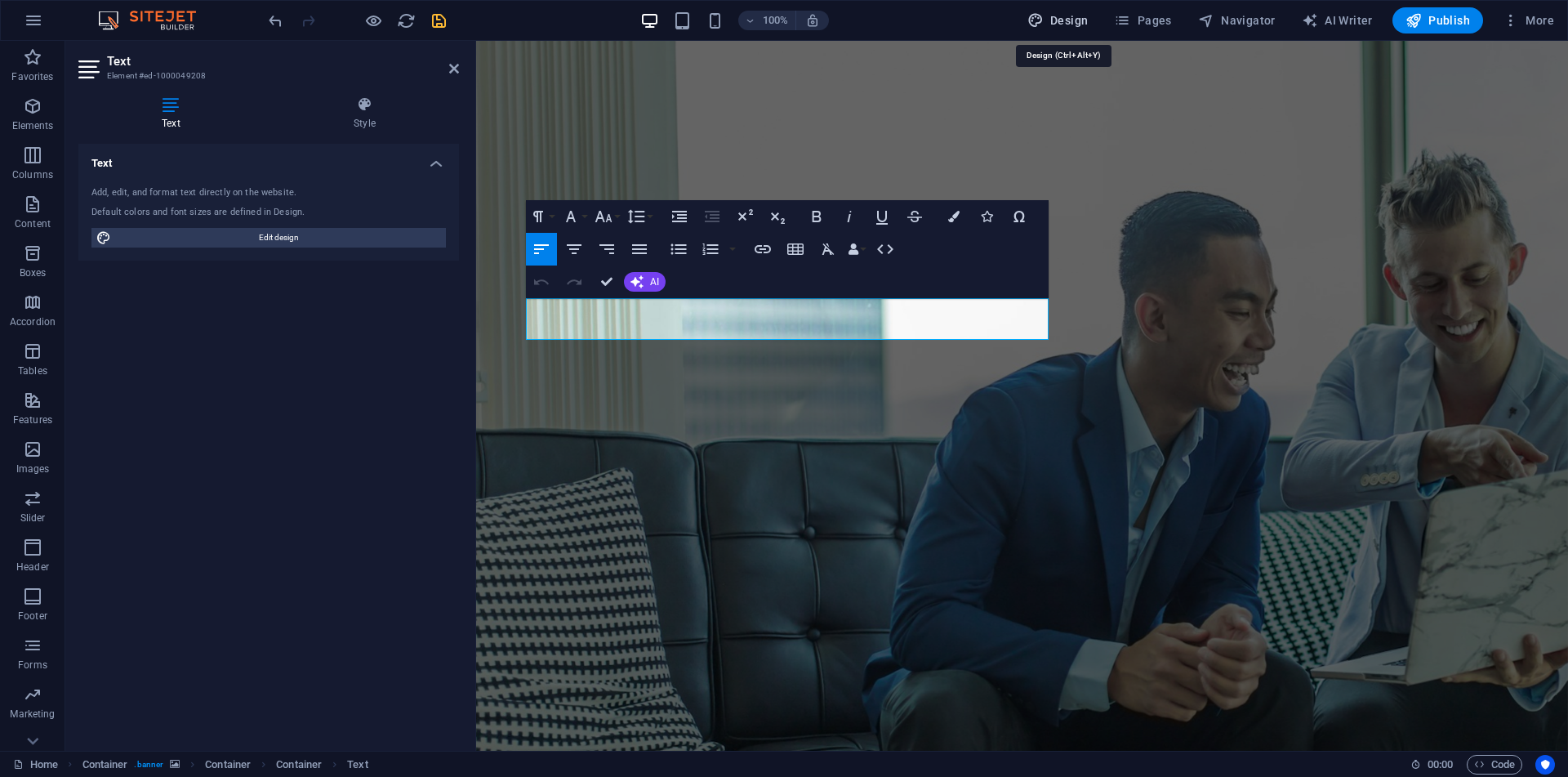
select select "700"
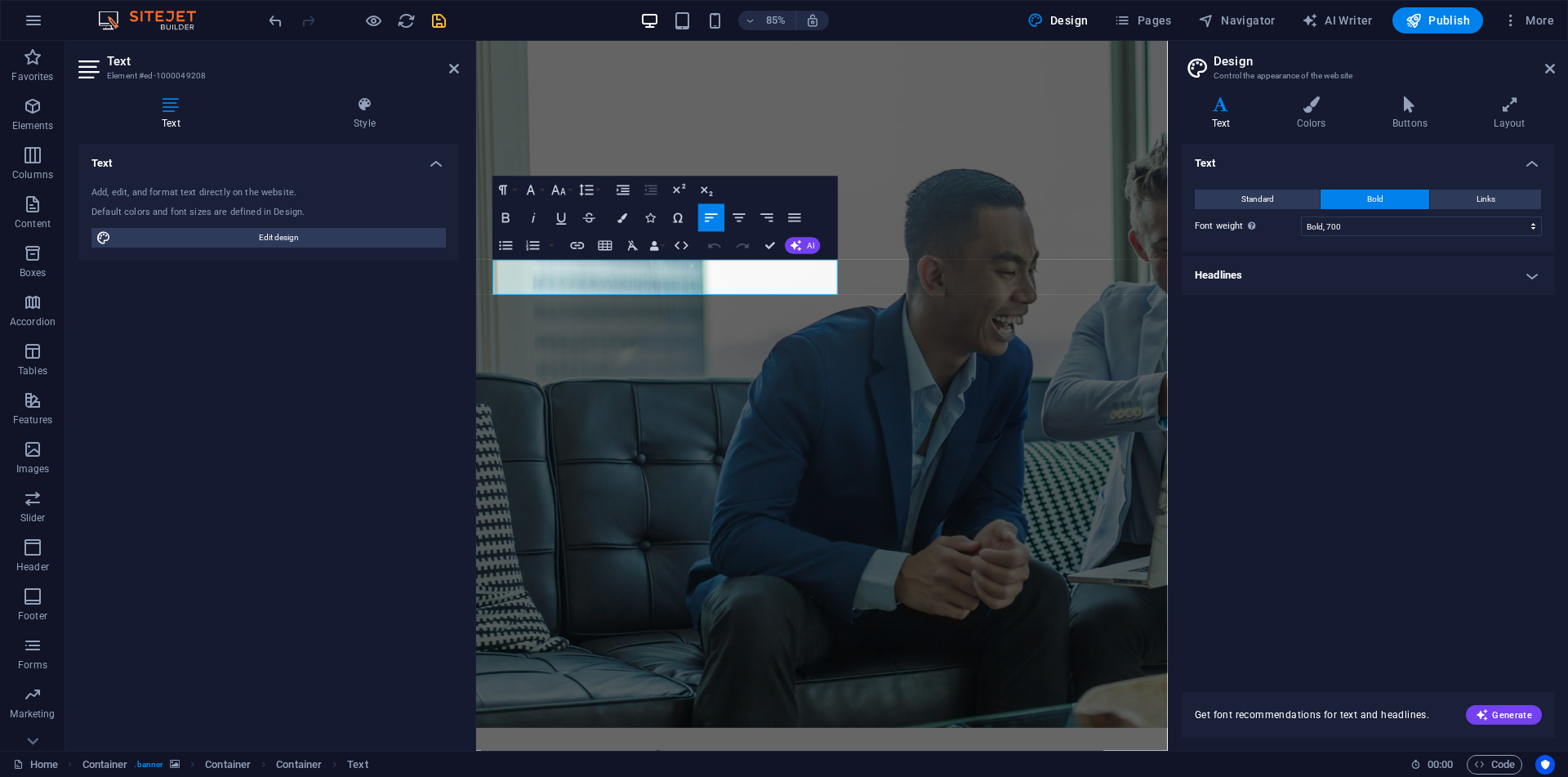
click at [1298, 271] on h4 "Headlines" at bounding box center [1368, 275] width 373 height 39
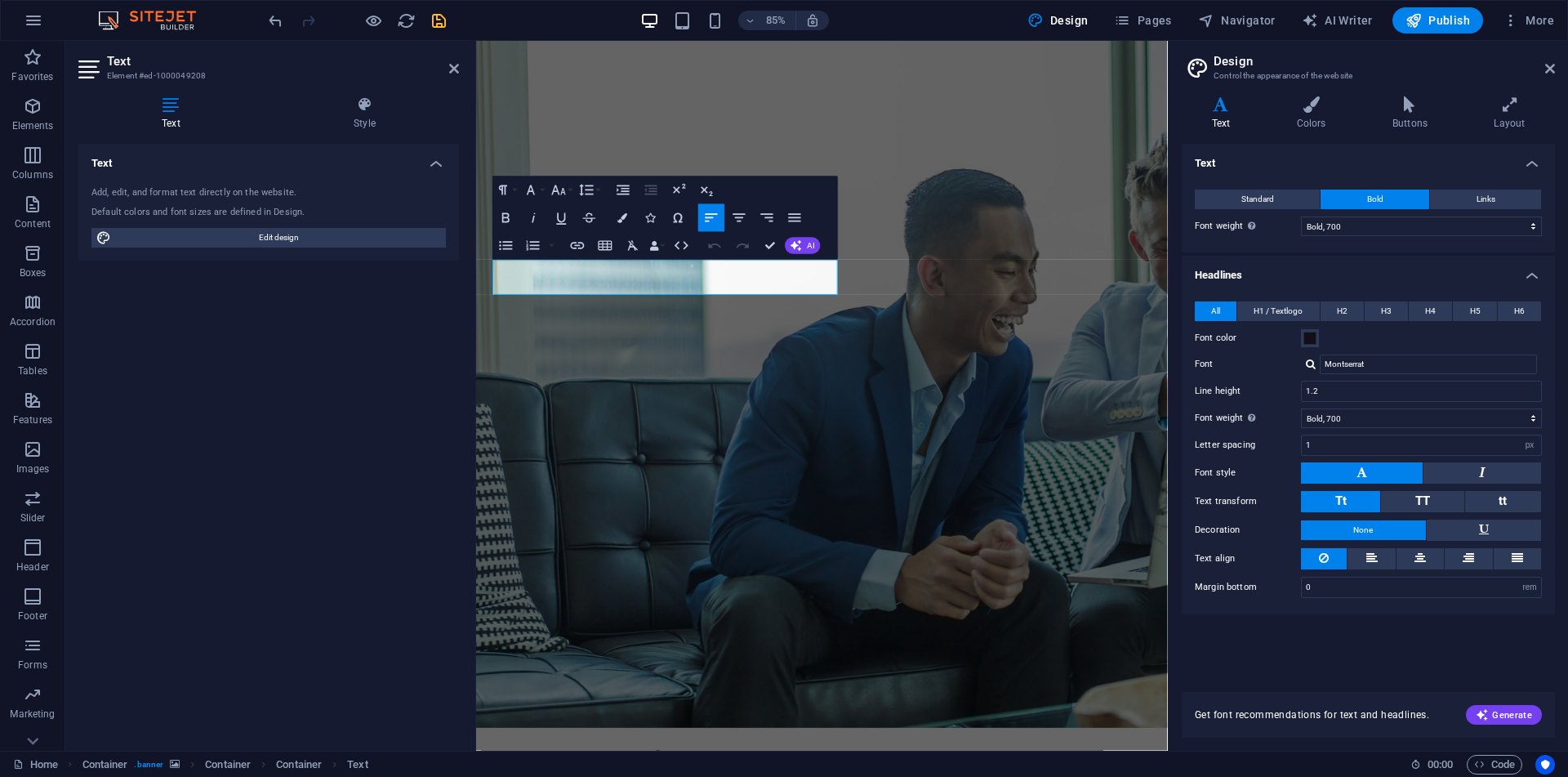
click at [1318, 93] on div "Variants Text Colors Buttons Layout Text Standard Bold Links Font color Font Mo…" at bounding box center [1368, 417] width 399 height 667
click at [1316, 106] on icon at bounding box center [1310, 104] width 89 height 16
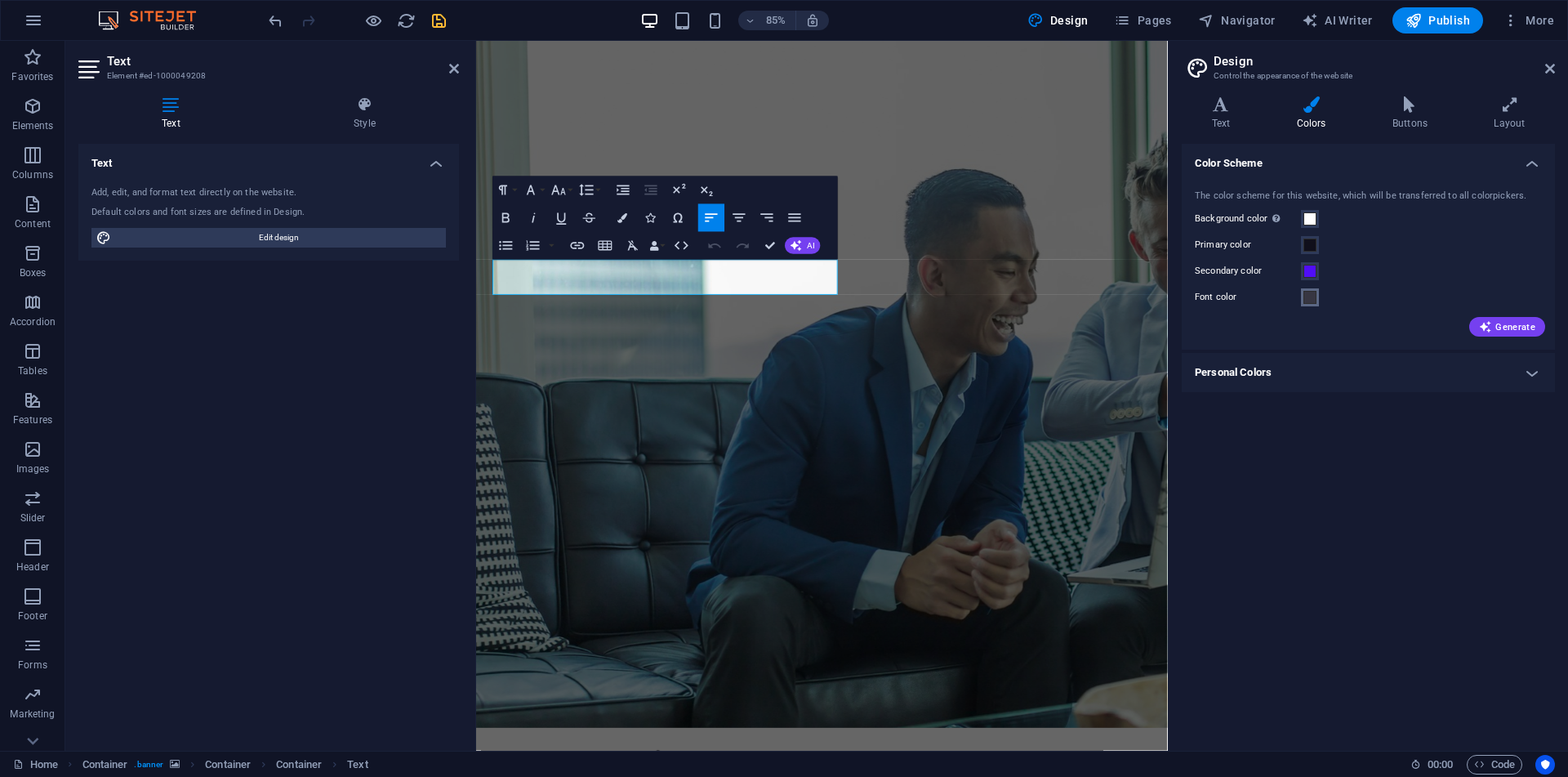
click at [1306, 303] on span at bounding box center [1309, 297] width 13 height 13
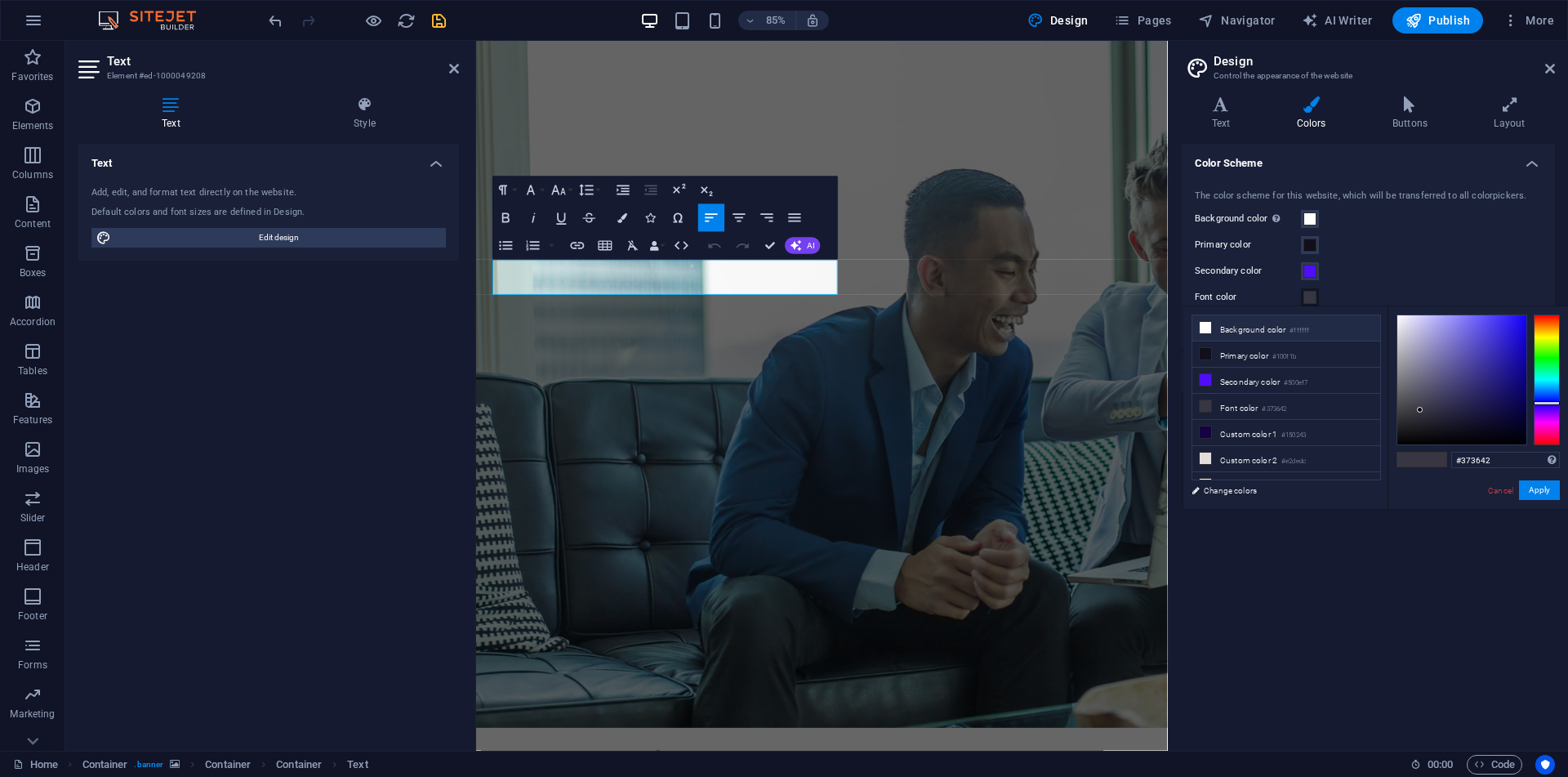
click at [1258, 329] on li "Background color #ffffff" at bounding box center [1287, 328] width 188 height 27
type input "#ffffff"
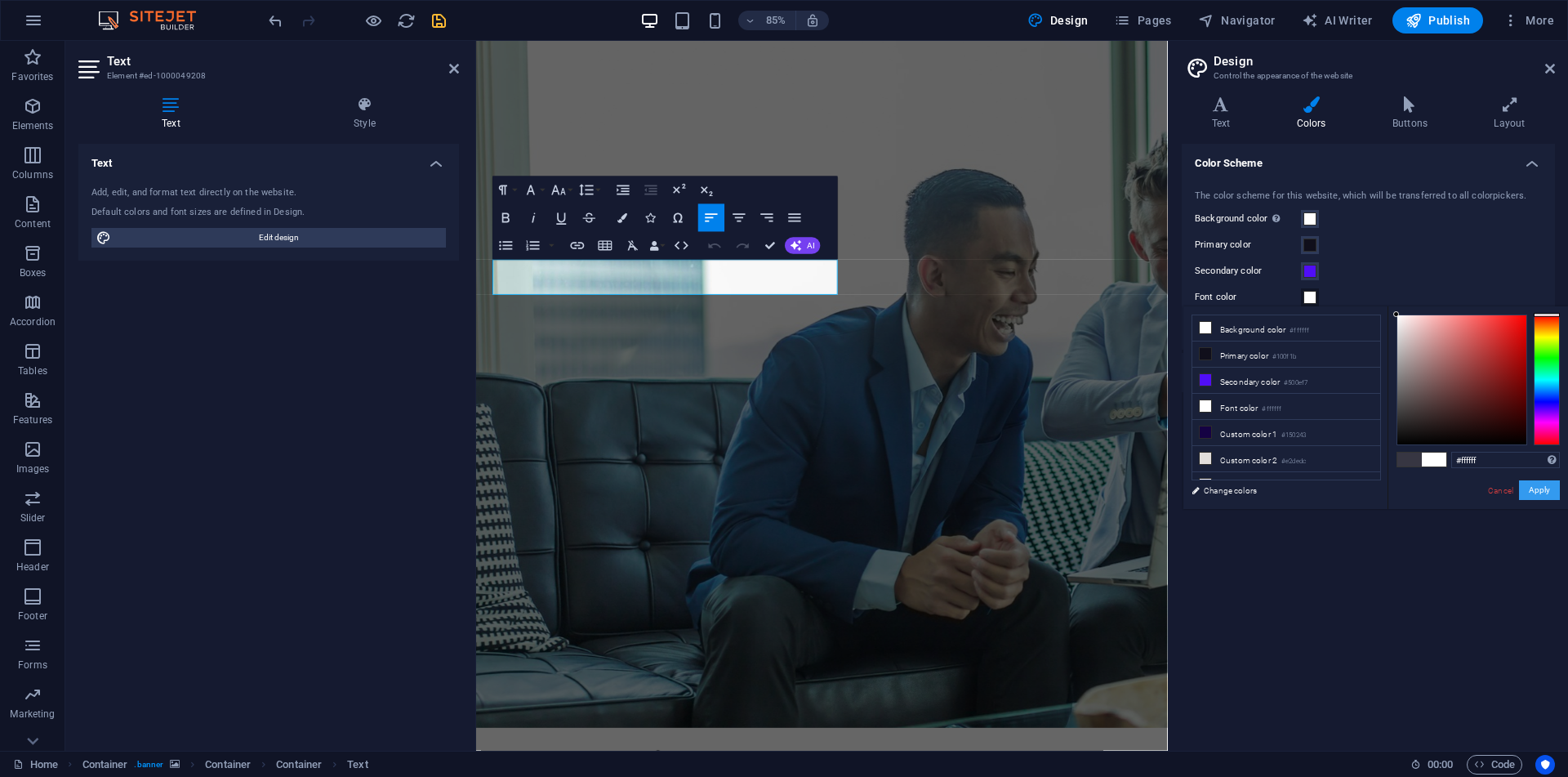
click at [1539, 493] on button "Apply" at bounding box center [1539, 489] width 41 height 19
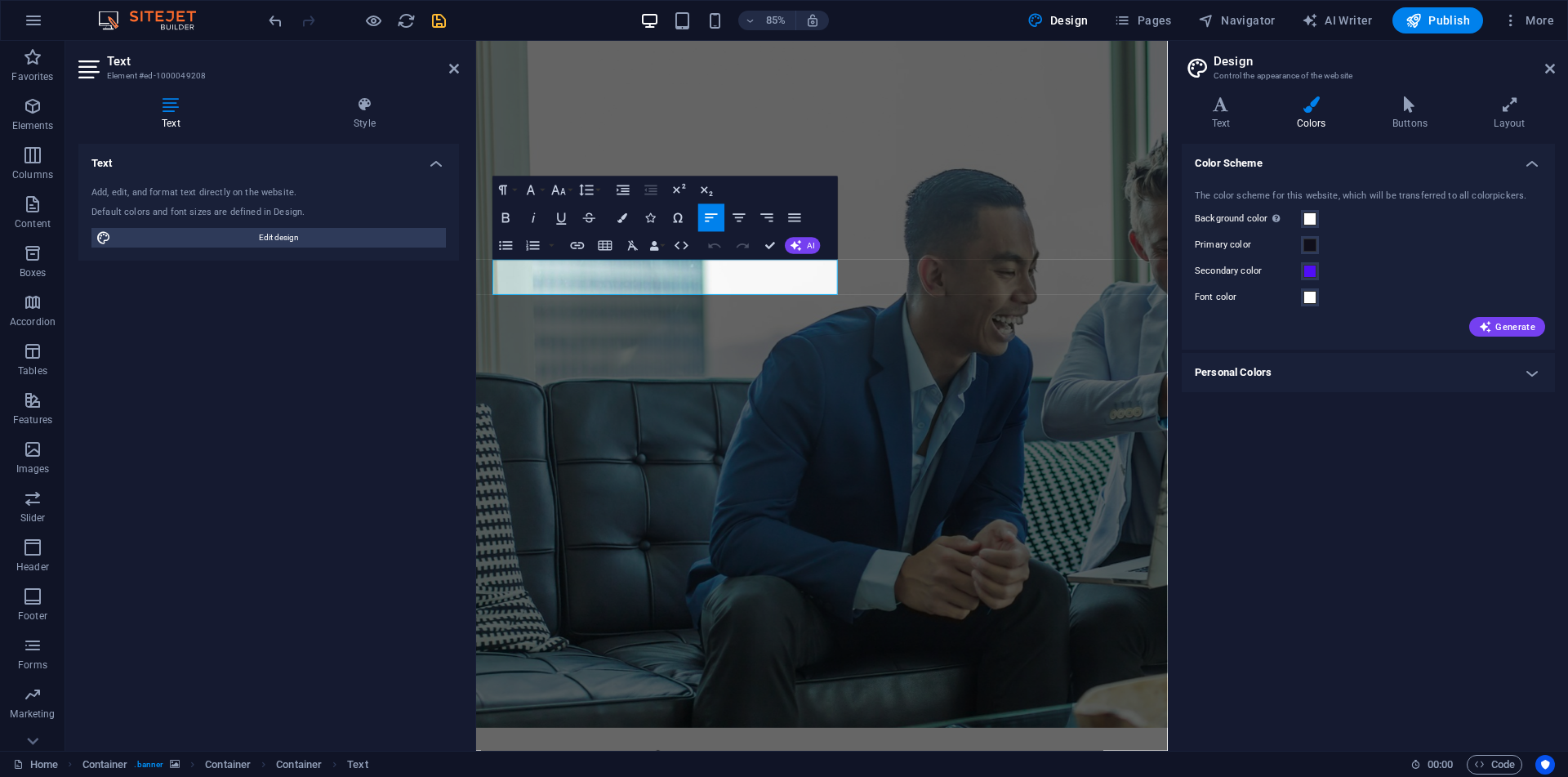
click at [456, 78] on header "Text Element #ed-1000049208" at bounding box center [269, 62] width 380 height 42
click at [454, 73] on icon at bounding box center [453, 69] width 10 height 13
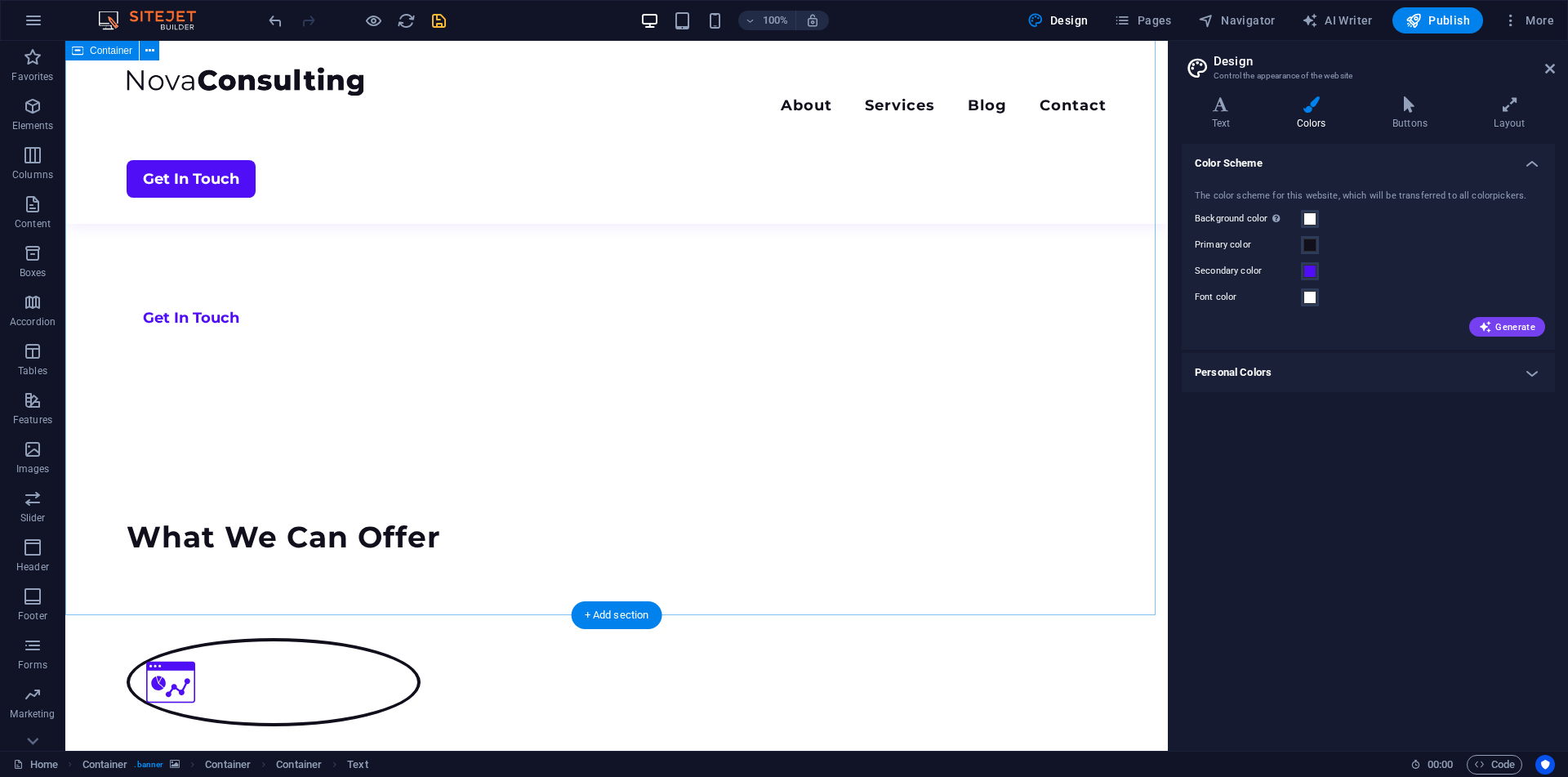
scroll to position [756, 0]
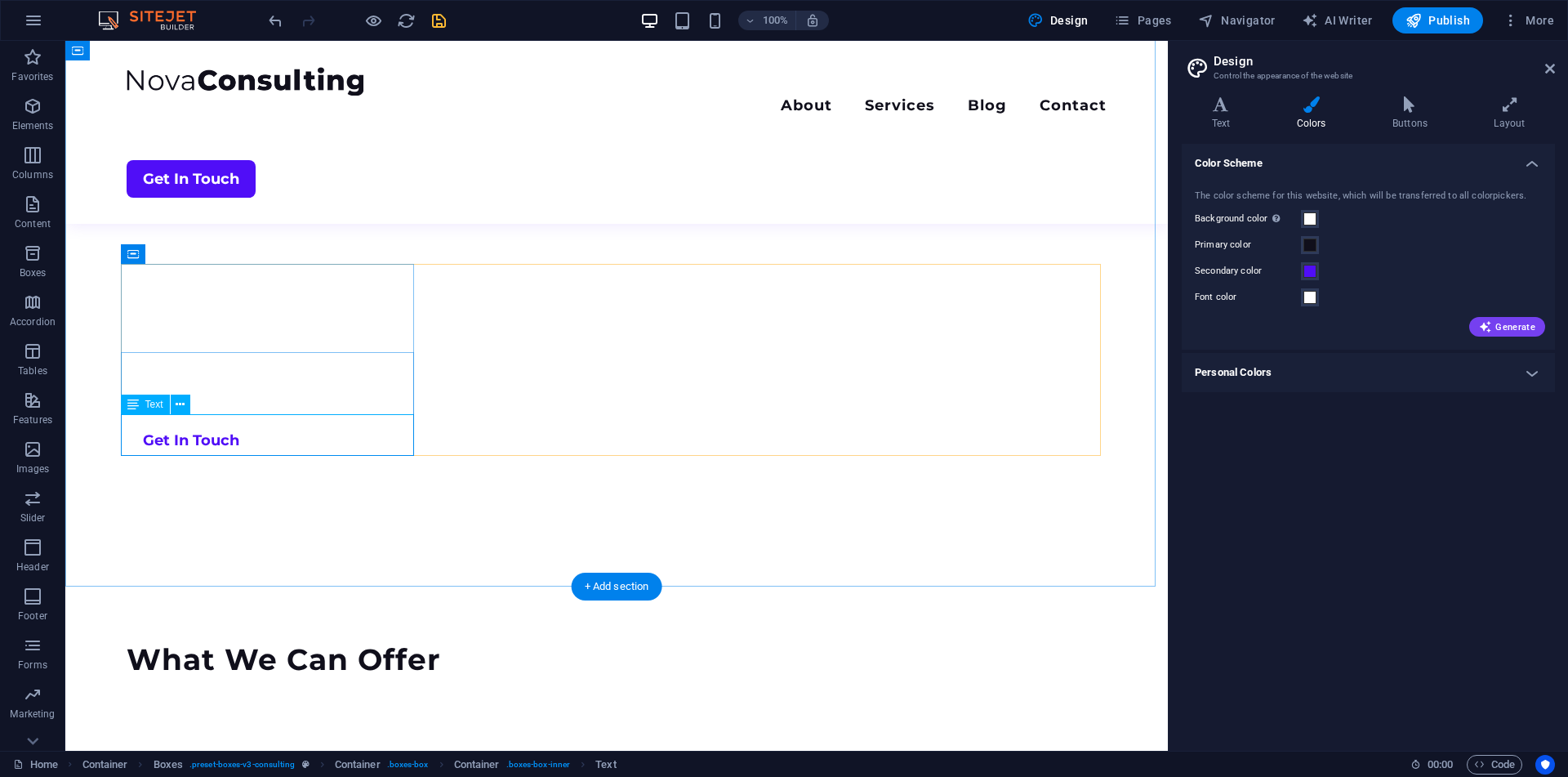
scroll to position [881, 0]
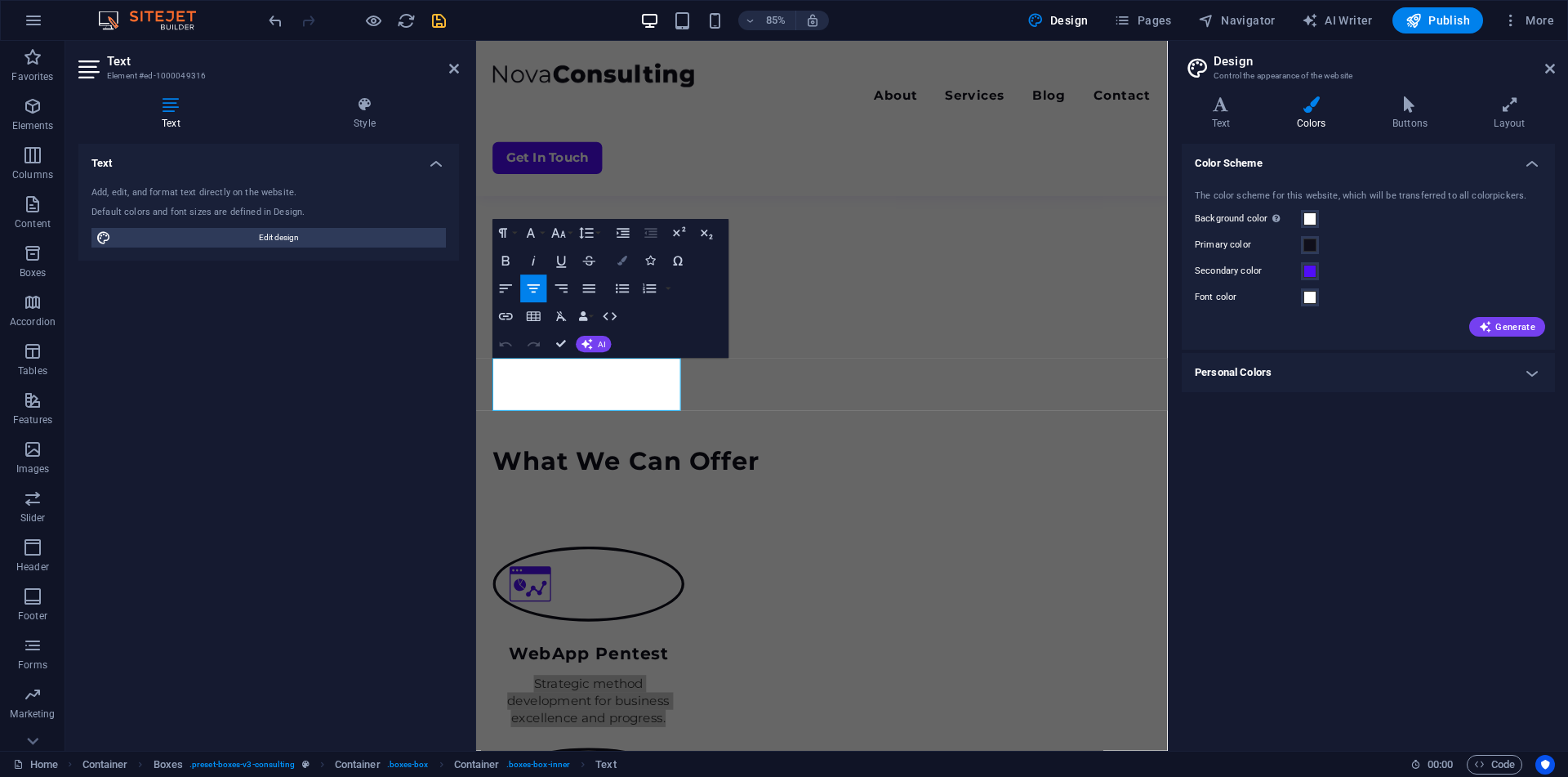
click at [622, 266] on button "Colors" at bounding box center [622, 261] width 26 height 27
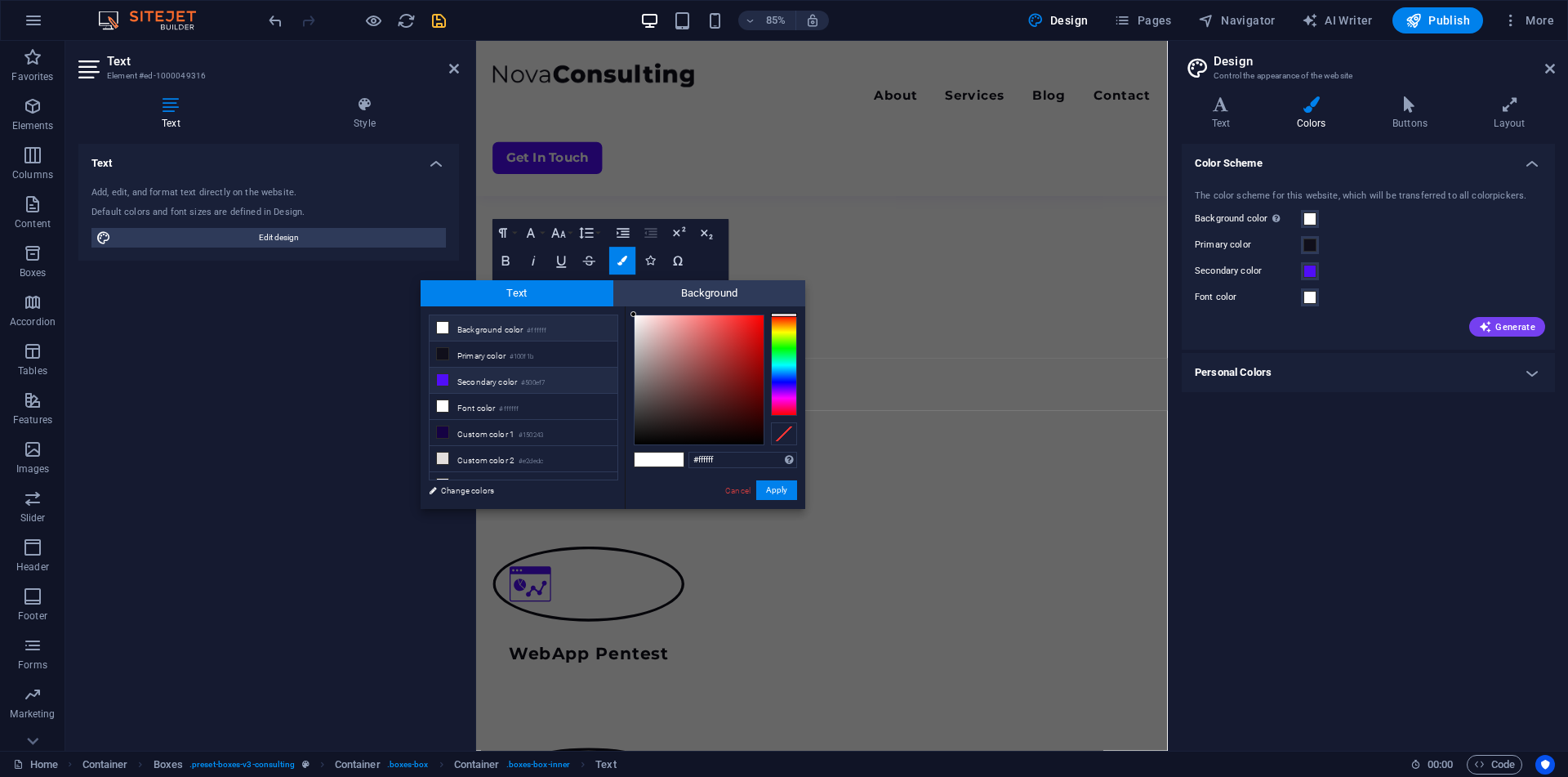
click at [491, 372] on li "Secondary color #500ef7" at bounding box center [524, 380] width 188 height 27
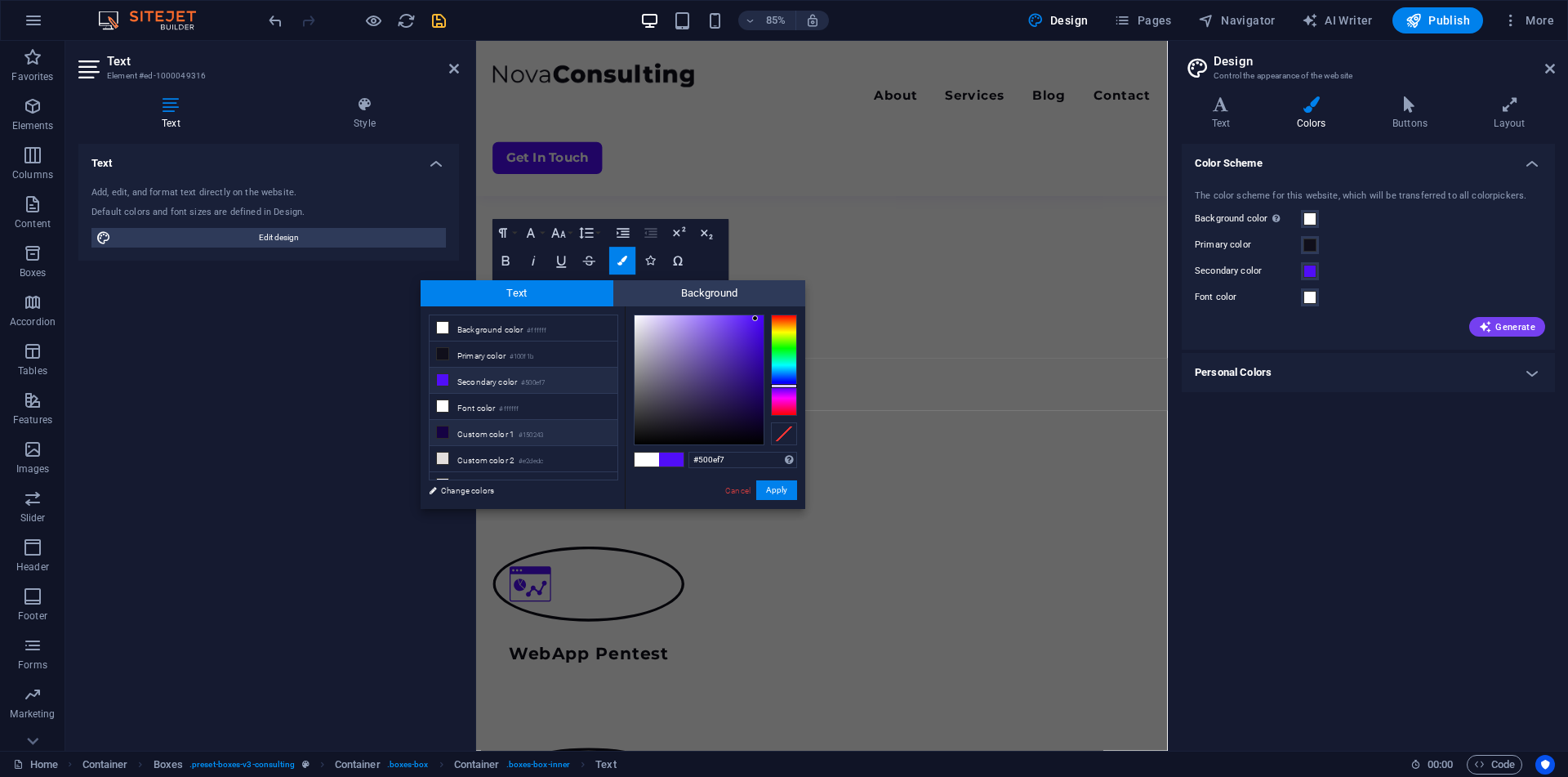
click at [512, 426] on li "Custom color 1 #150243" at bounding box center [524, 432] width 188 height 27
type input "#150243"
click at [788, 495] on button "Apply" at bounding box center [776, 489] width 41 height 19
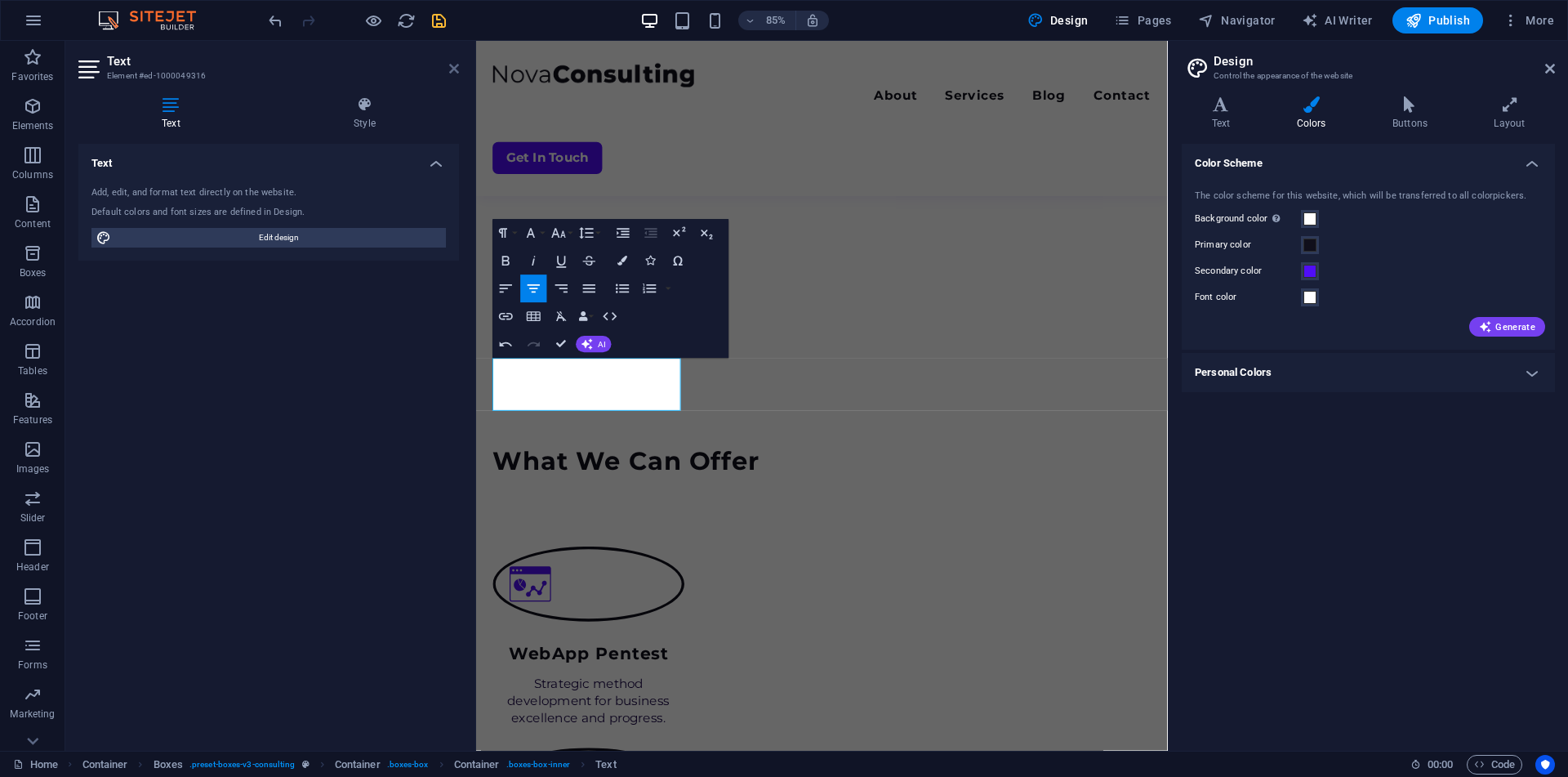
drag, startPoint x: 441, startPoint y: 63, endPoint x: 450, endPoint y: 65, distance: 9.2
click at [450, 65] on header "Text Element #ed-1000049316" at bounding box center [269, 62] width 380 height 42
click at [450, 65] on icon at bounding box center [453, 69] width 10 height 13
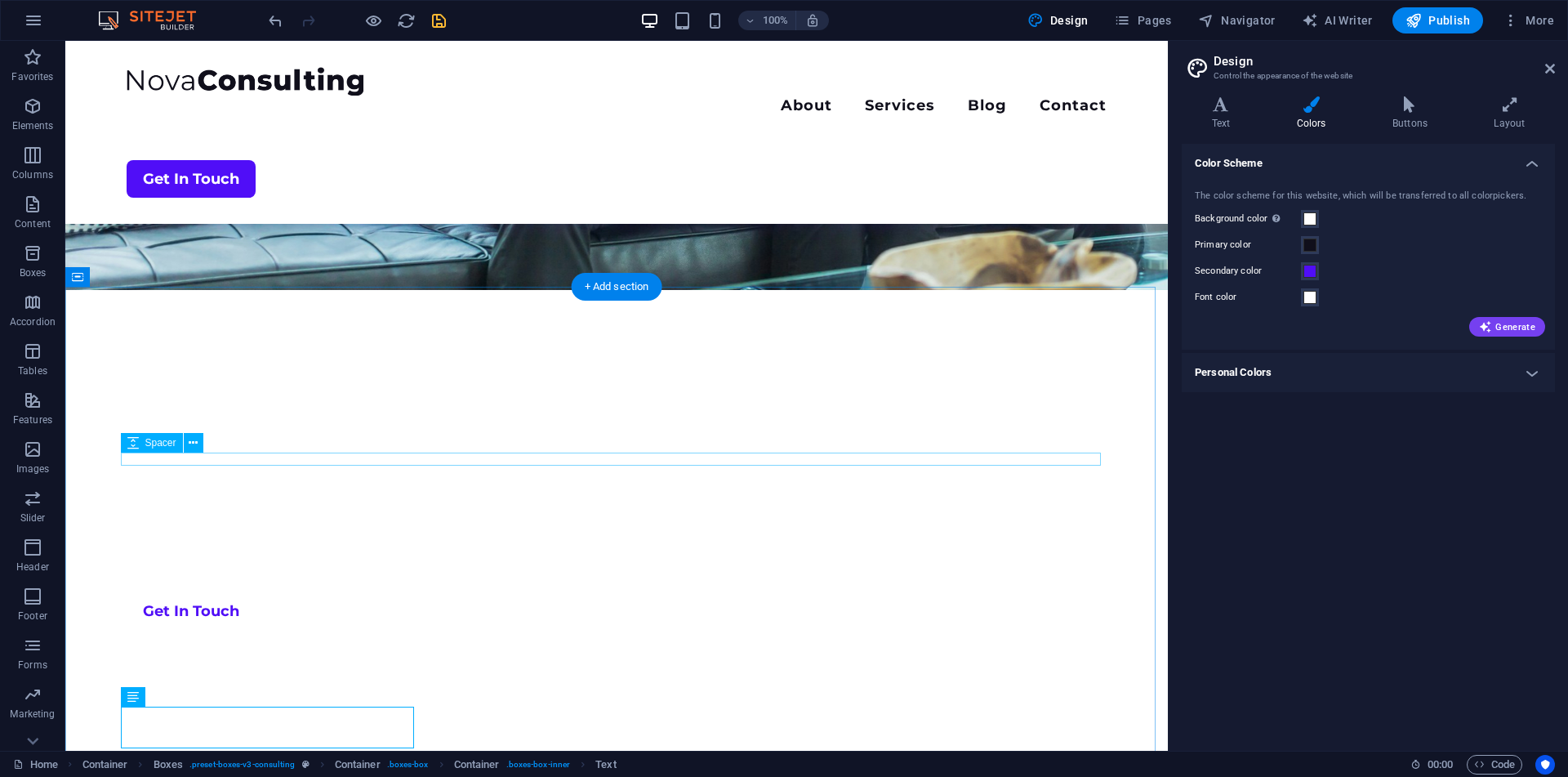
scroll to position [458, 0]
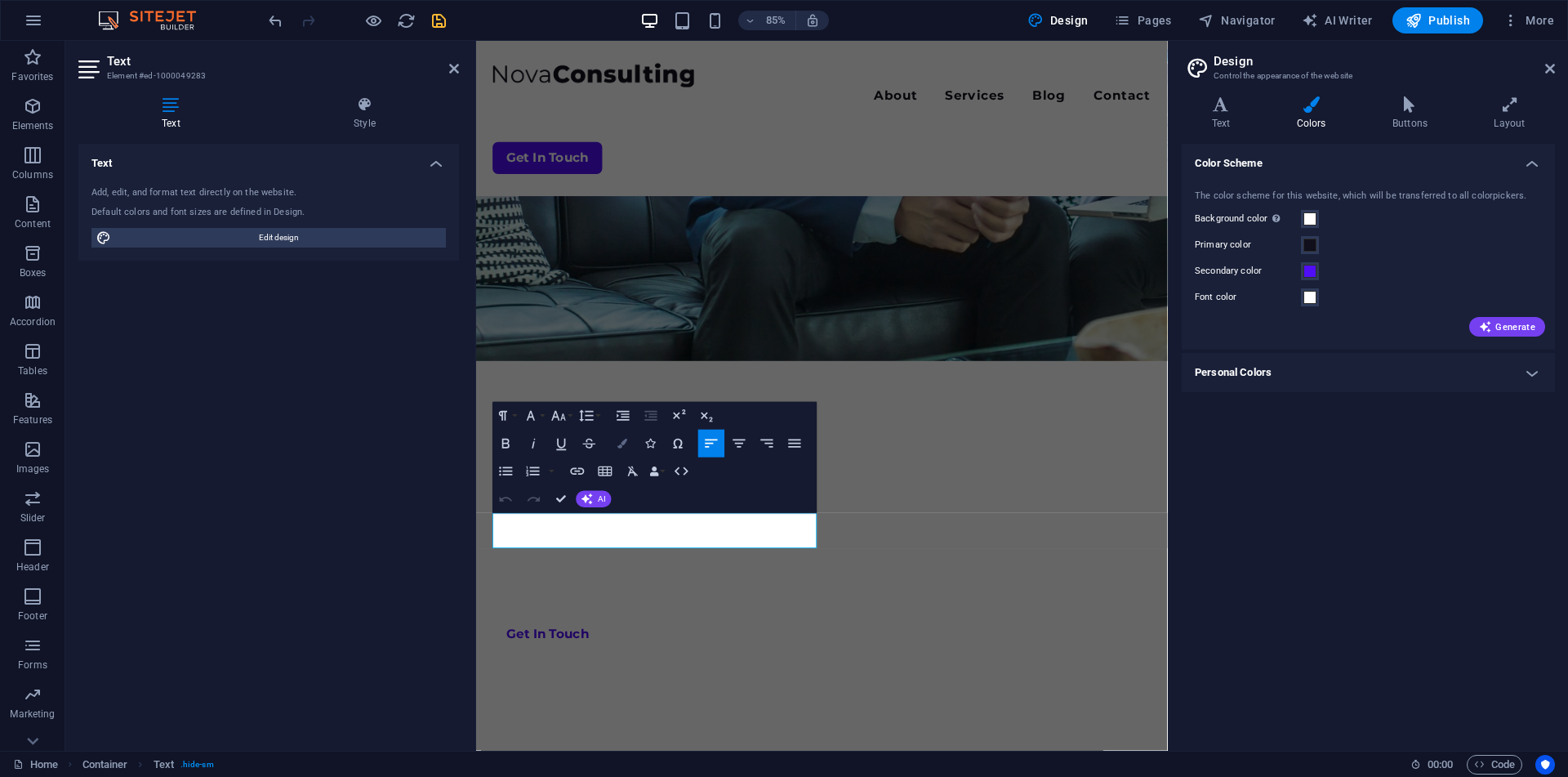
click at [621, 446] on icon "button" at bounding box center [622, 443] width 10 height 10
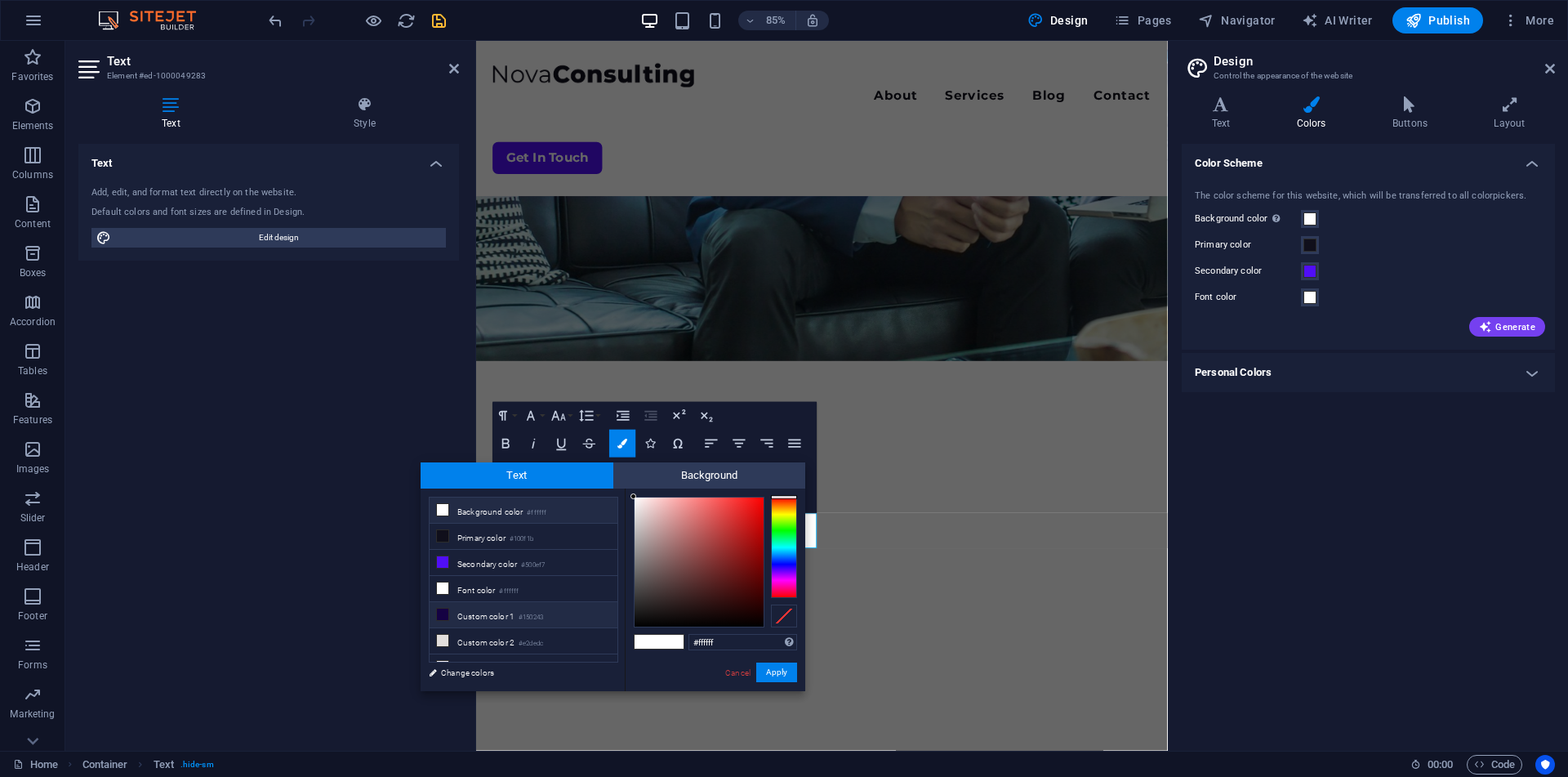
click at [524, 612] on small "#150243" at bounding box center [530, 617] width 25 height 12
type input "#150243"
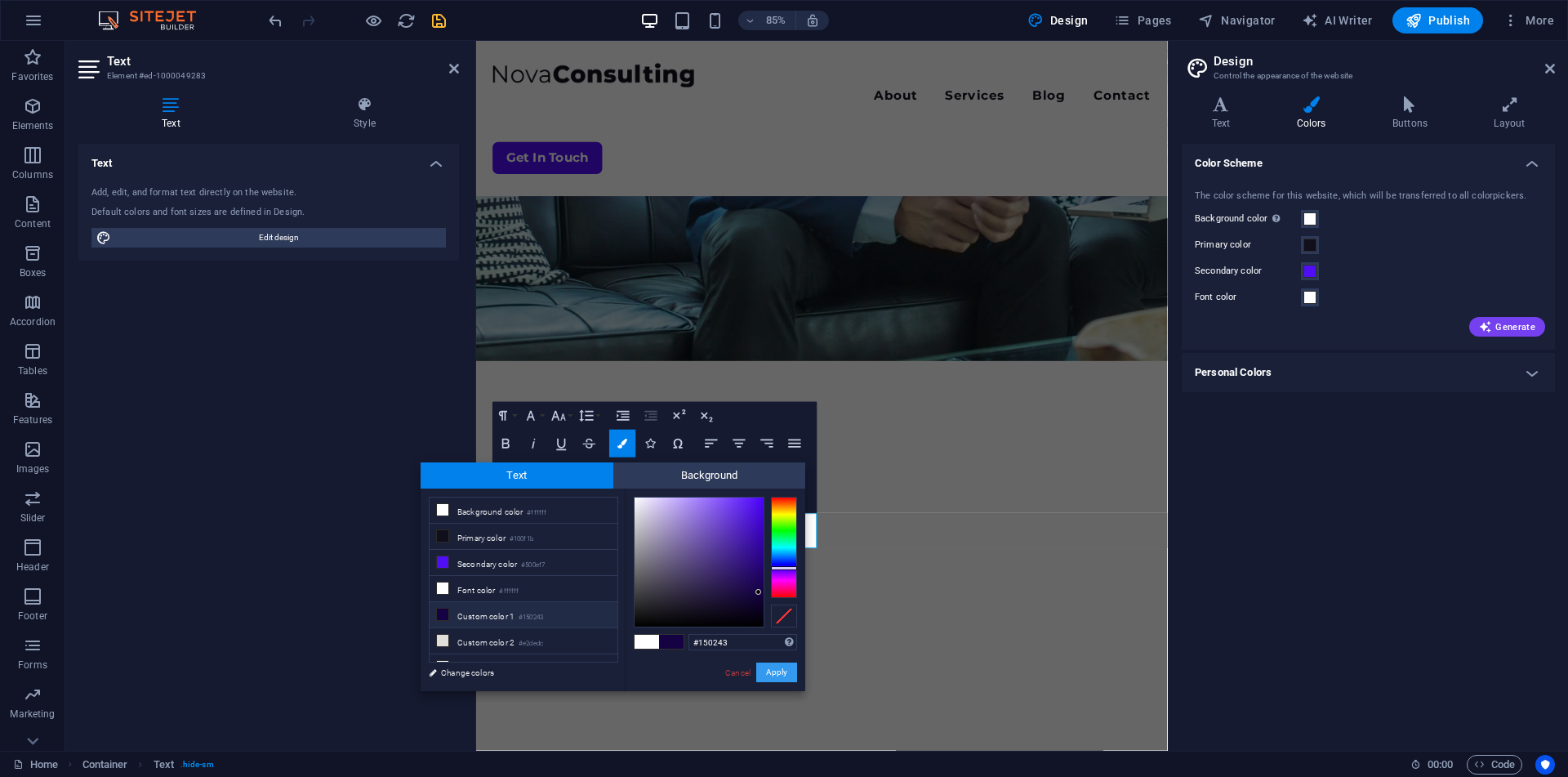
click at [781, 666] on button "Apply" at bounding box center [776, 672] width 41 height 19
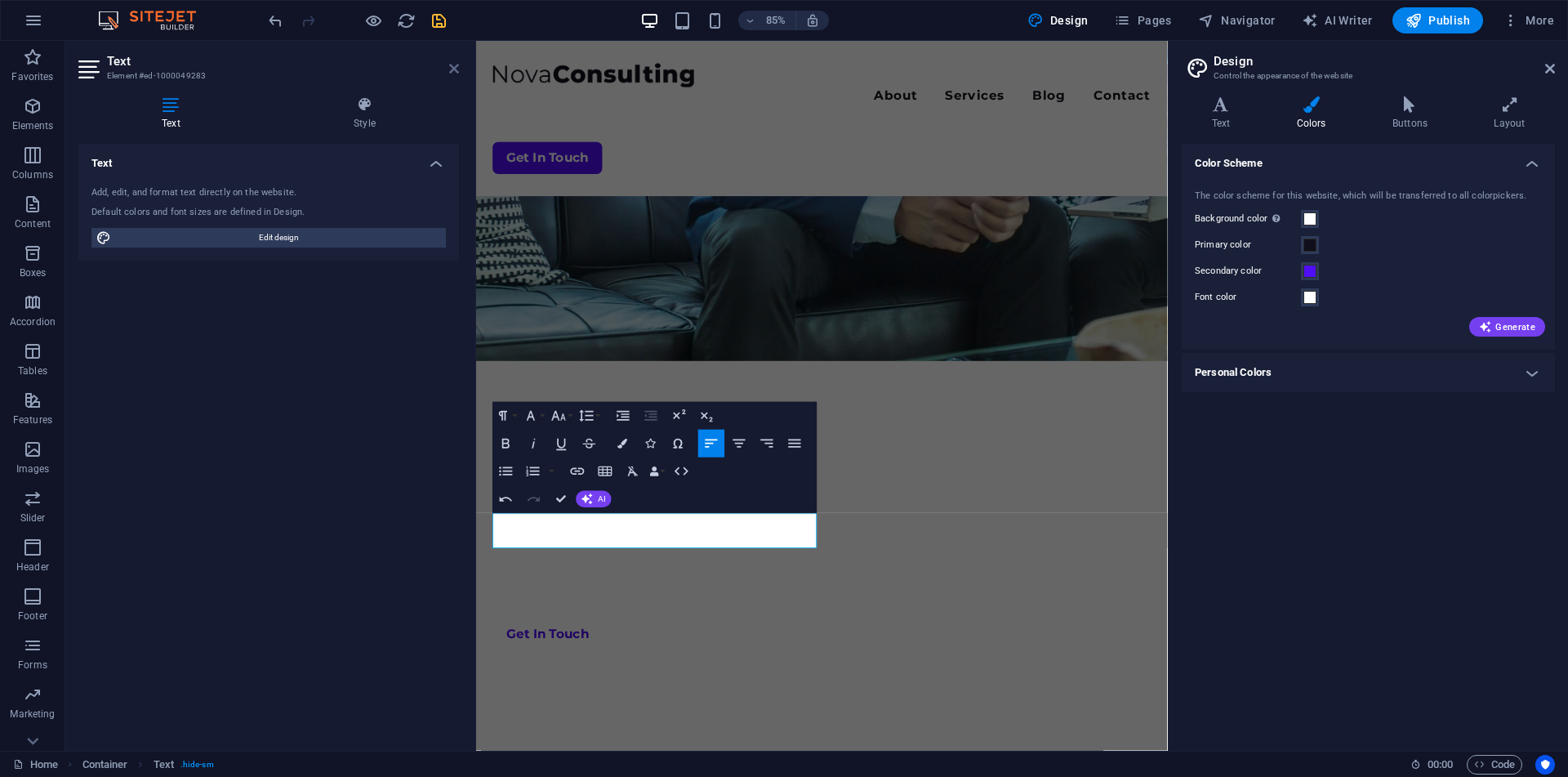
drag, startPoint x: 456, startPoint y: 68, endPoint x: 438, endPoint y: 182, distance: 115.4
click at [456, 68] on icon at bounding box center [453, 69] width 10 height 13
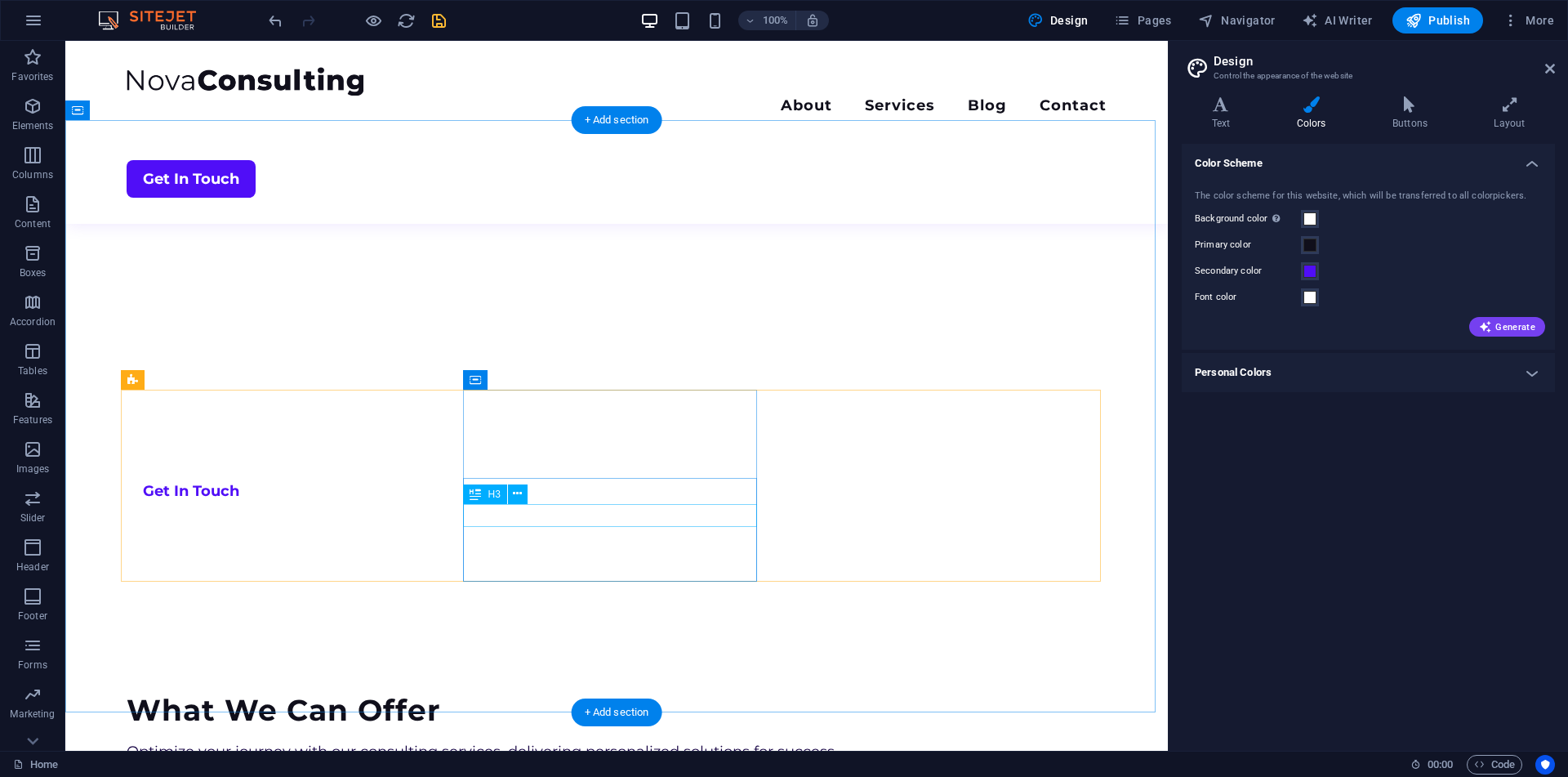
scroll to position [665, 0]
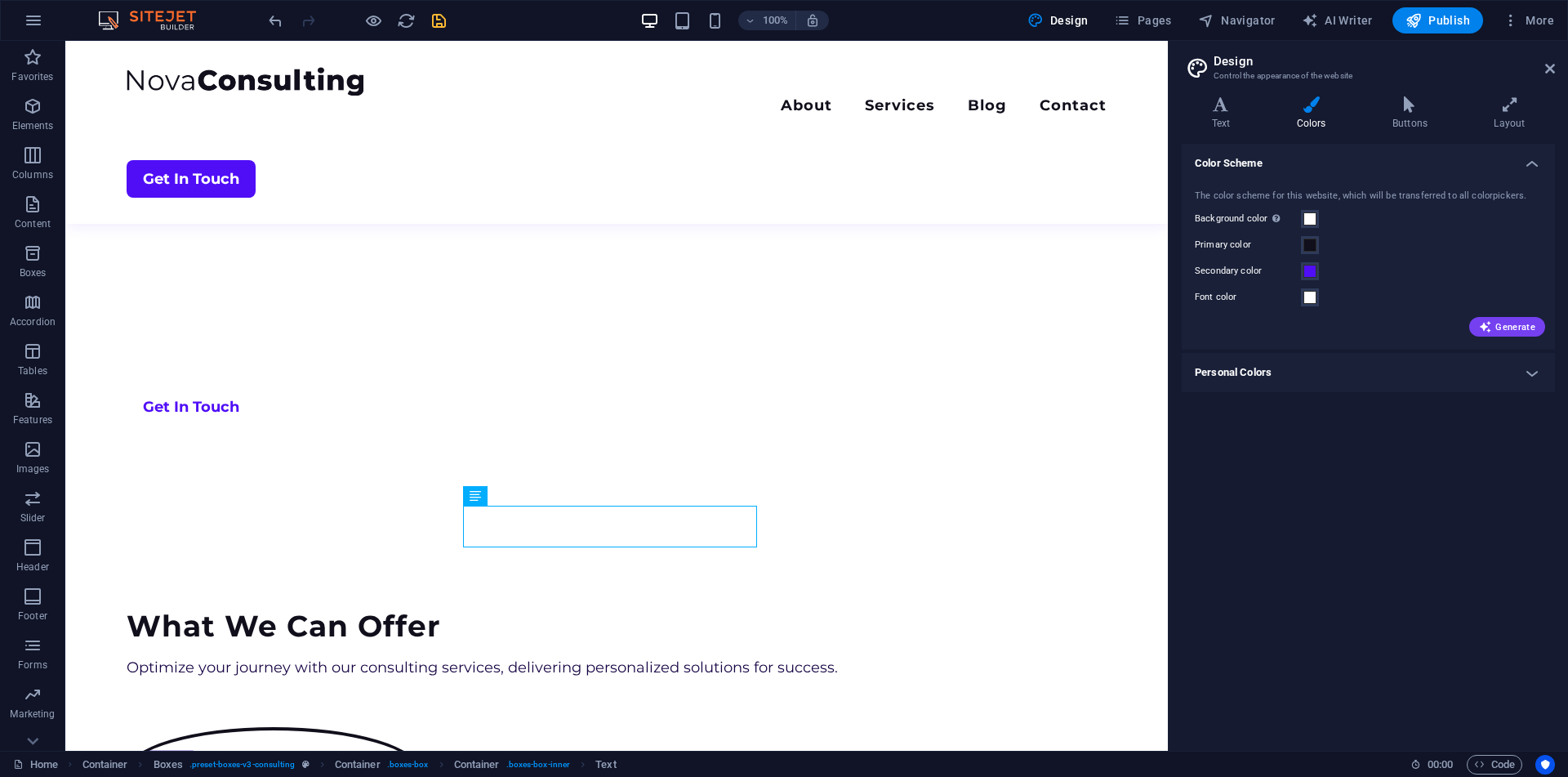
click at [1299, 374] on h4 "Personal Colors" at bounding box center [1368, 372] width 373 height 39
click at [1299, 374] on h4 "Personal Colors" at bounding box center [1368, 367] width 373 height 29
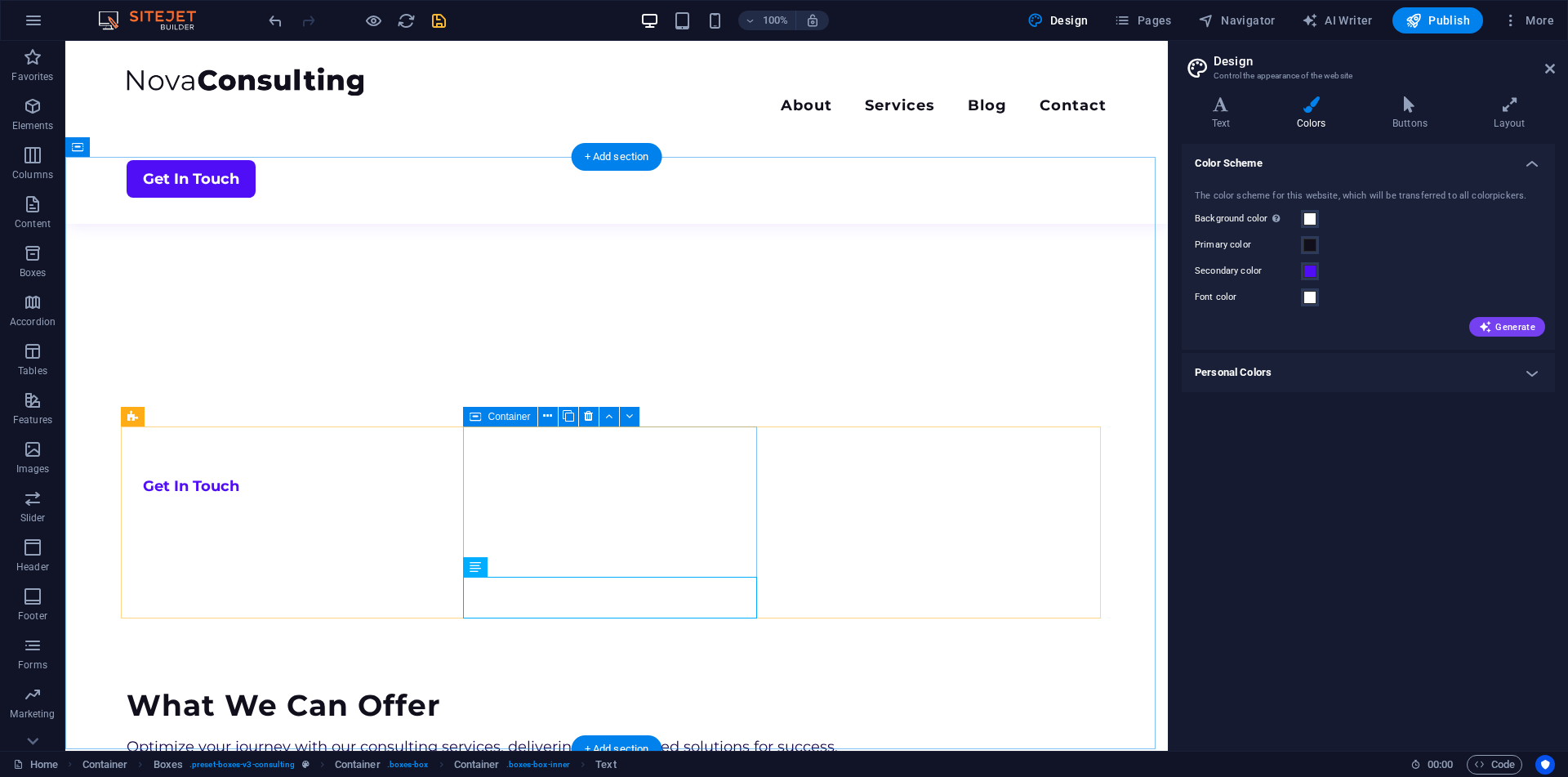
scroll to position [595, 0]
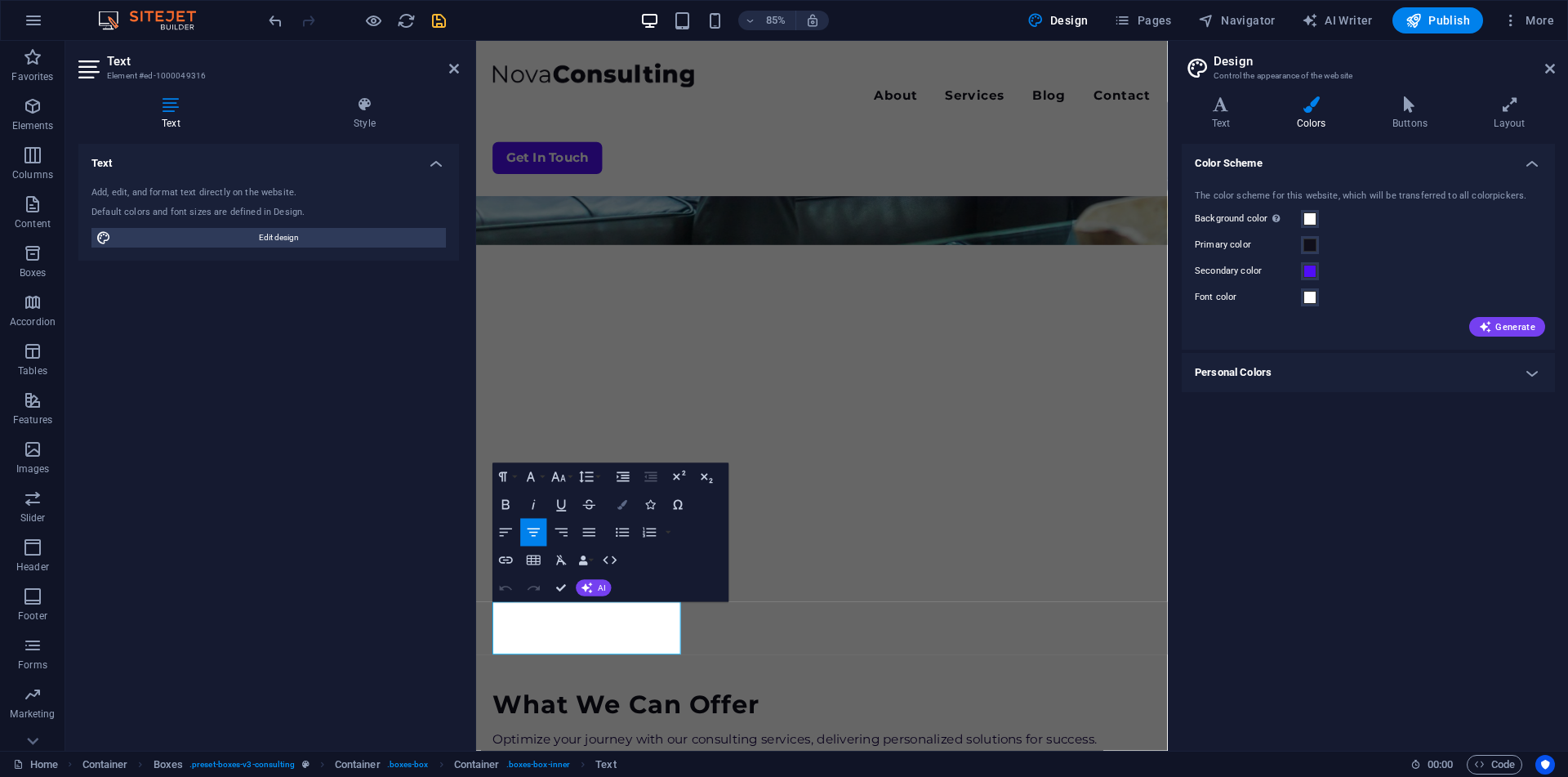
click at [621, 504] on icon "button" at bounding box center [622, 505] width 10 height 10
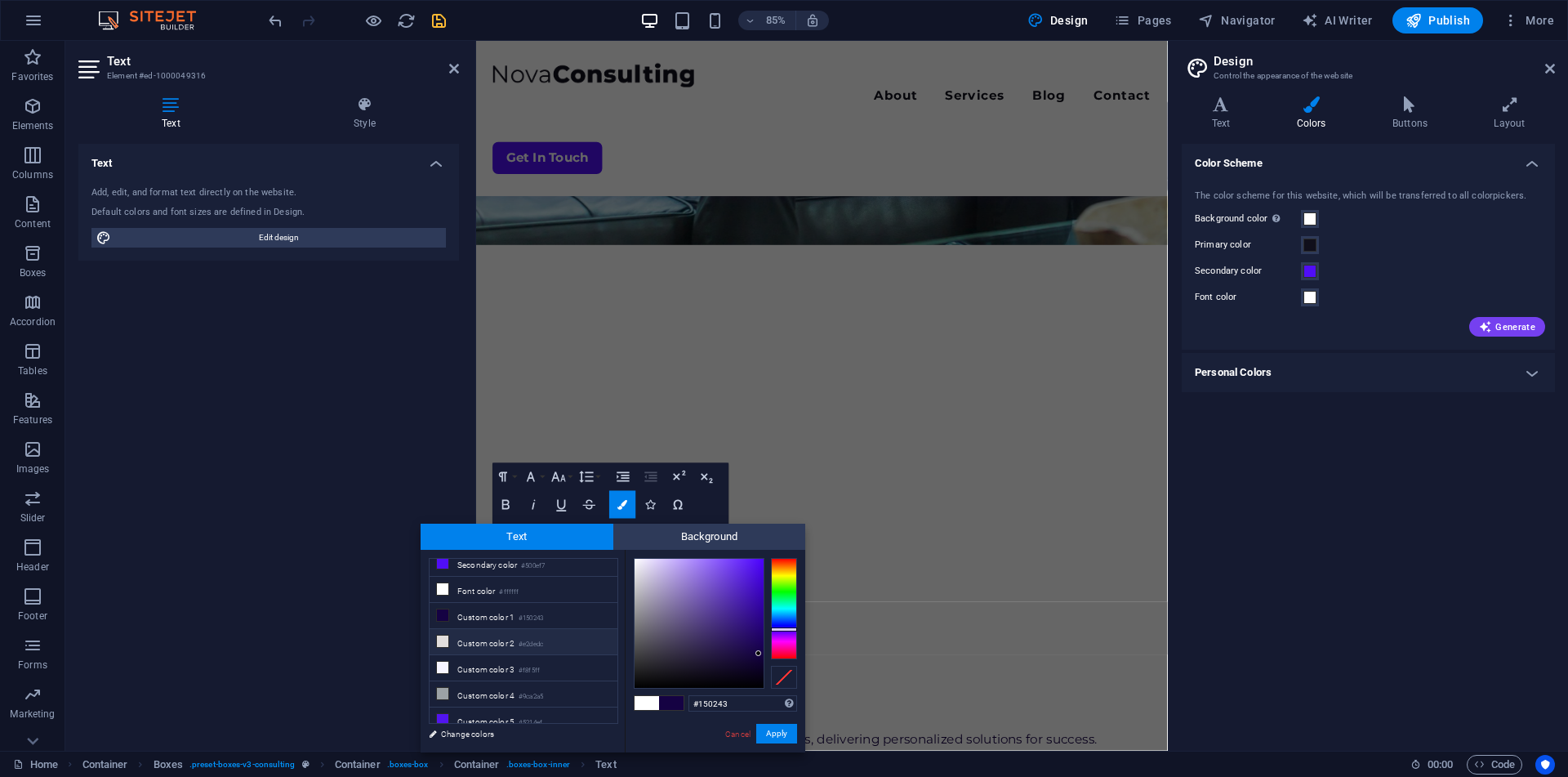
scroll to position [64, 0]
click at [513, 713] on li "Custom color 5 #5214ef" at bounding box center [524, 717] width 188 height 27
type input "#5214ef"
click at [768, 727] on button "Apply" at bounding box center [776, 733] width 41 height 19
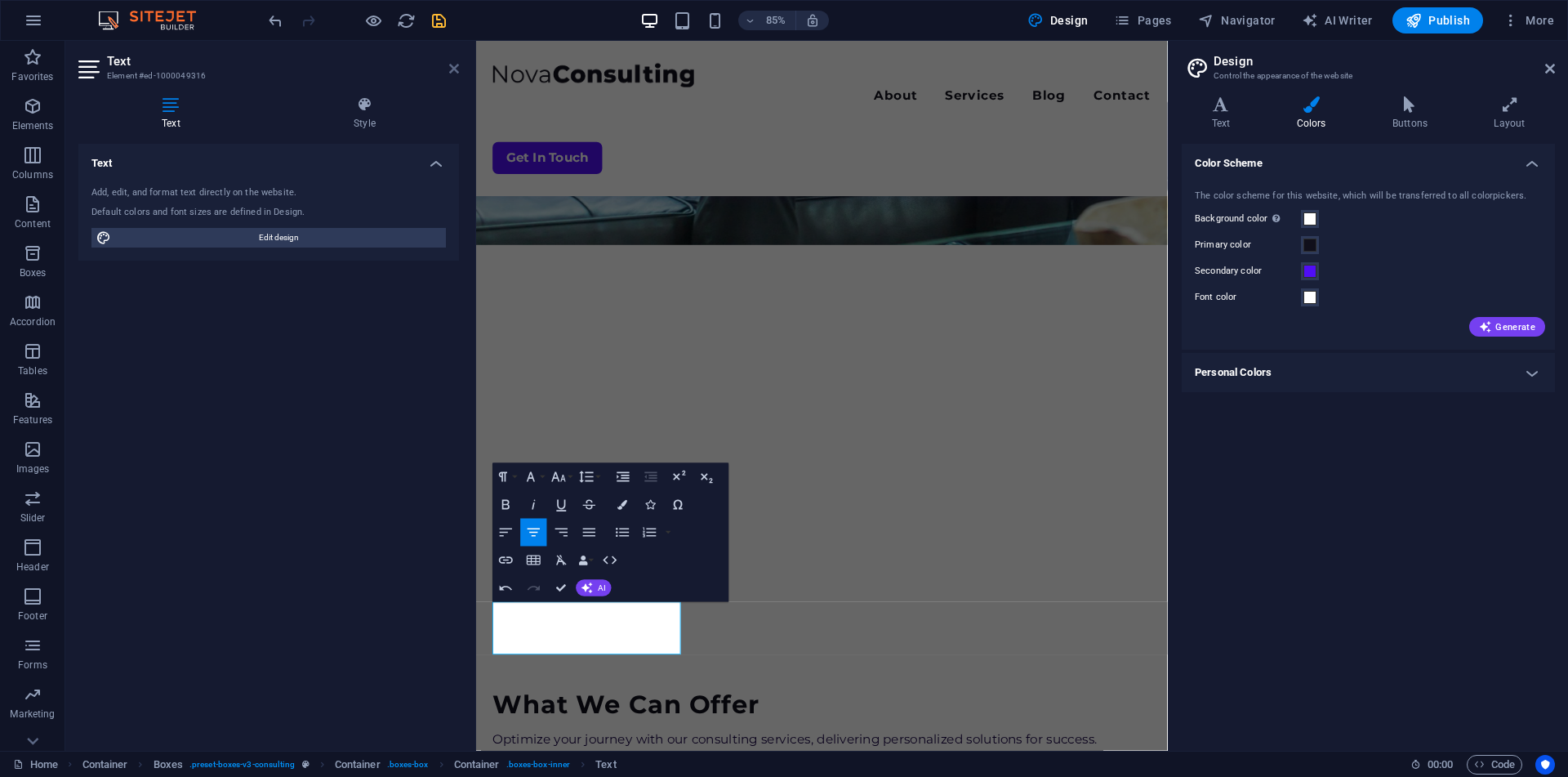
click at [450, 68] on icon at bounding box center [453, 69] width 10 height 13
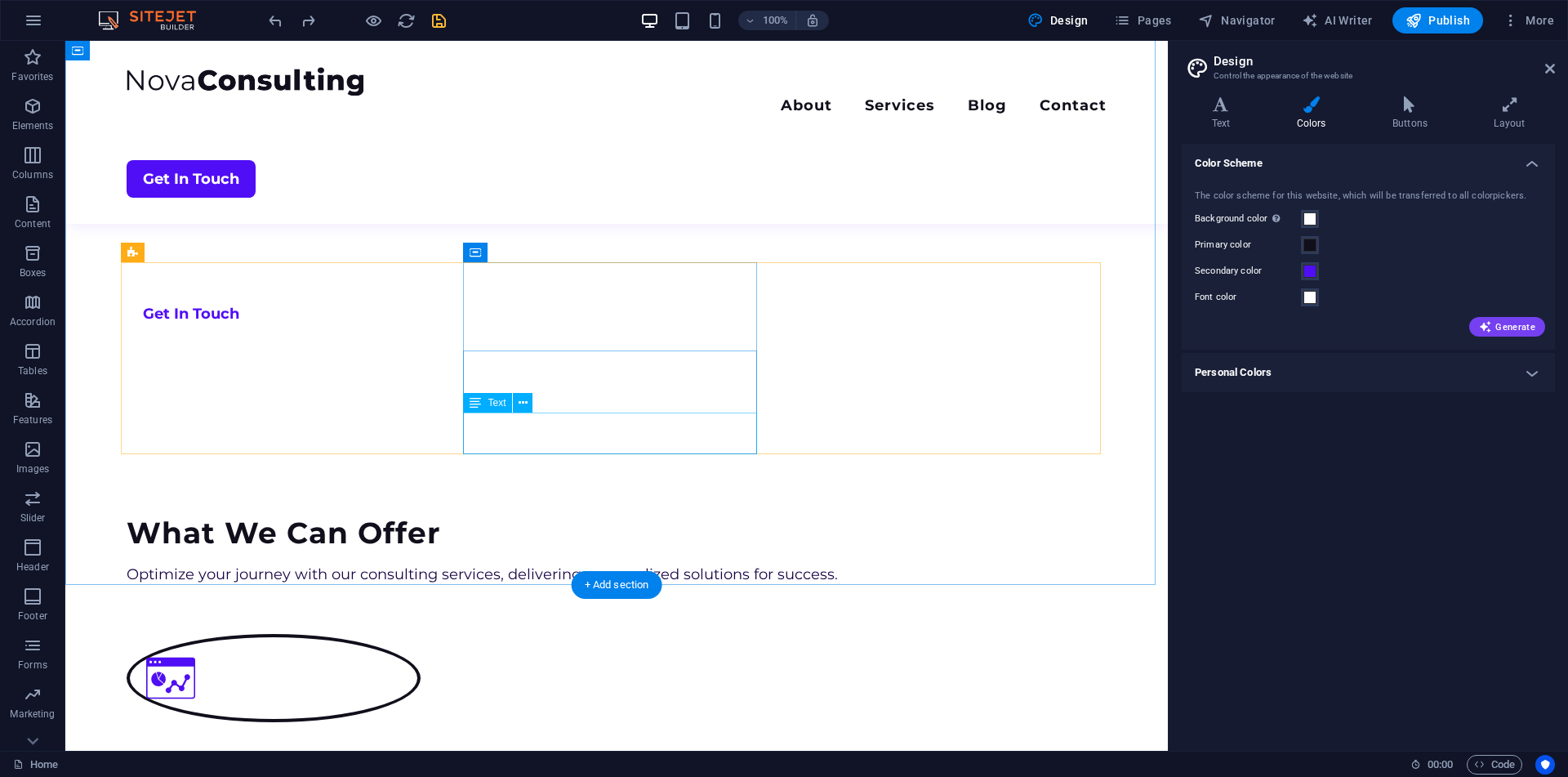
scroll to position [759, 0]
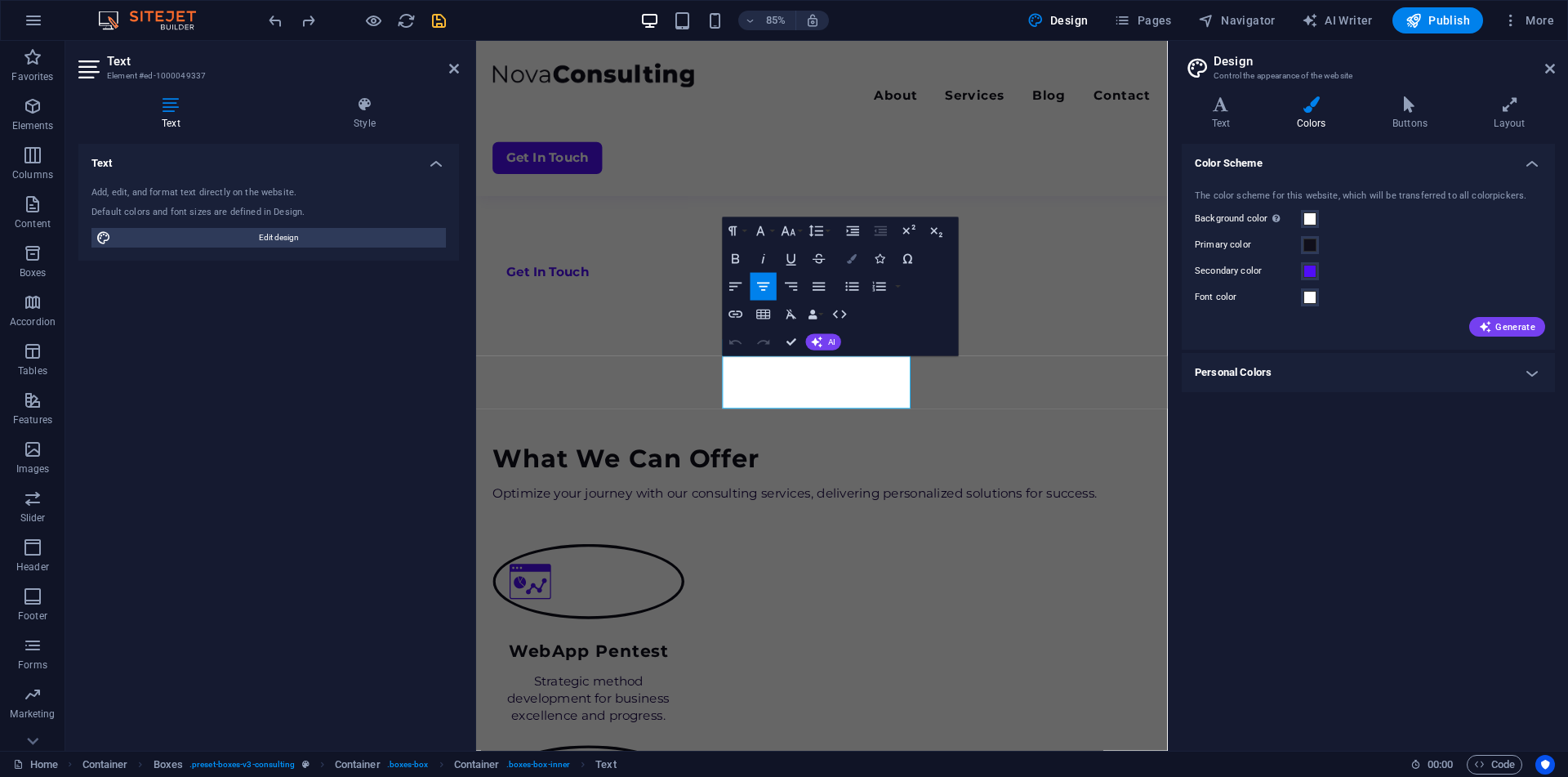
click at [858, 259] on button "Colors" at bounding box center [853, 259] width 26 height 27
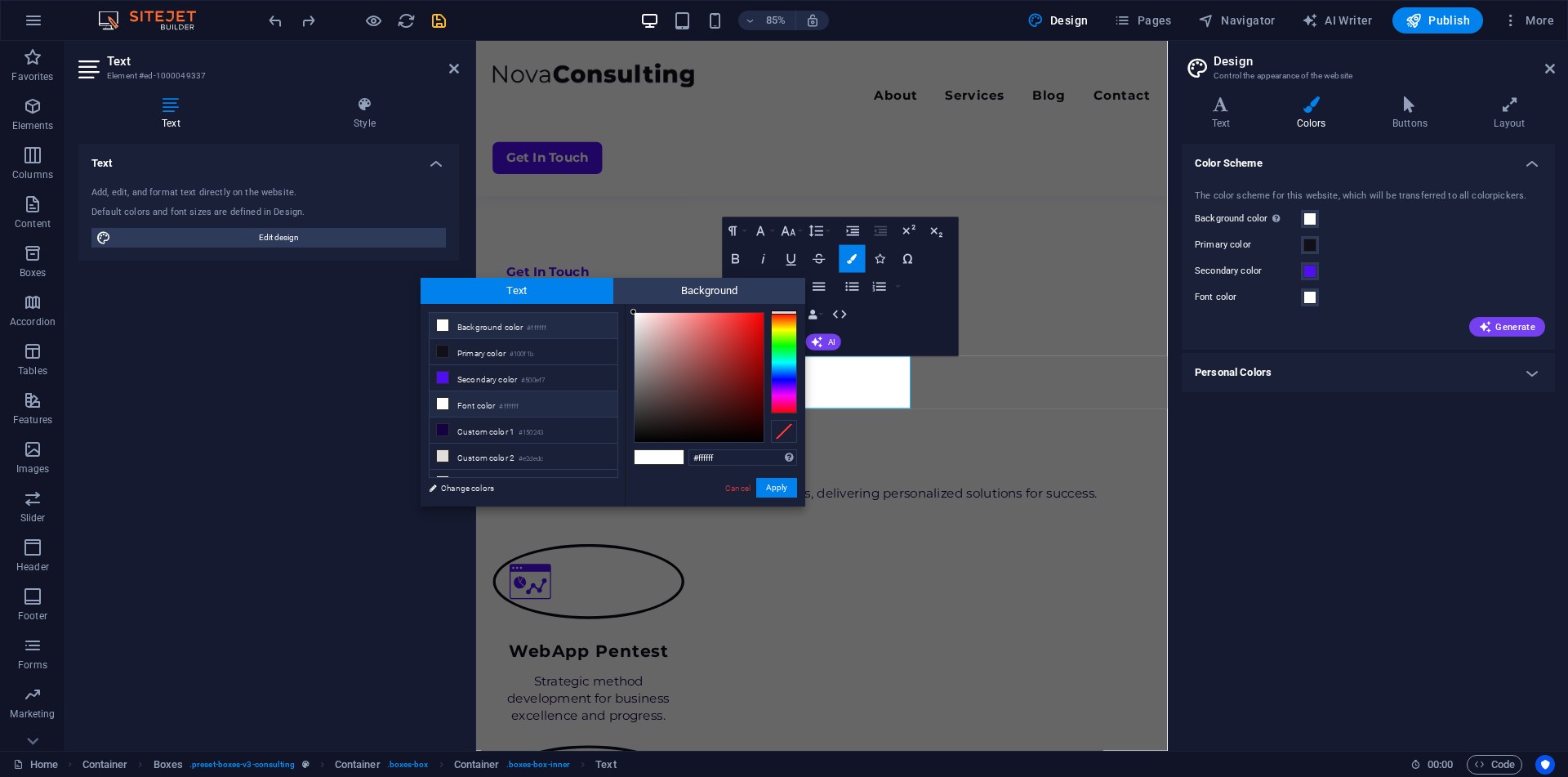
scroll to position [41, 0]
click at [485, 391] on li "Custom color 1 #150243" at bounding box center [524, 389] width 188 height 27
type input "#150243"
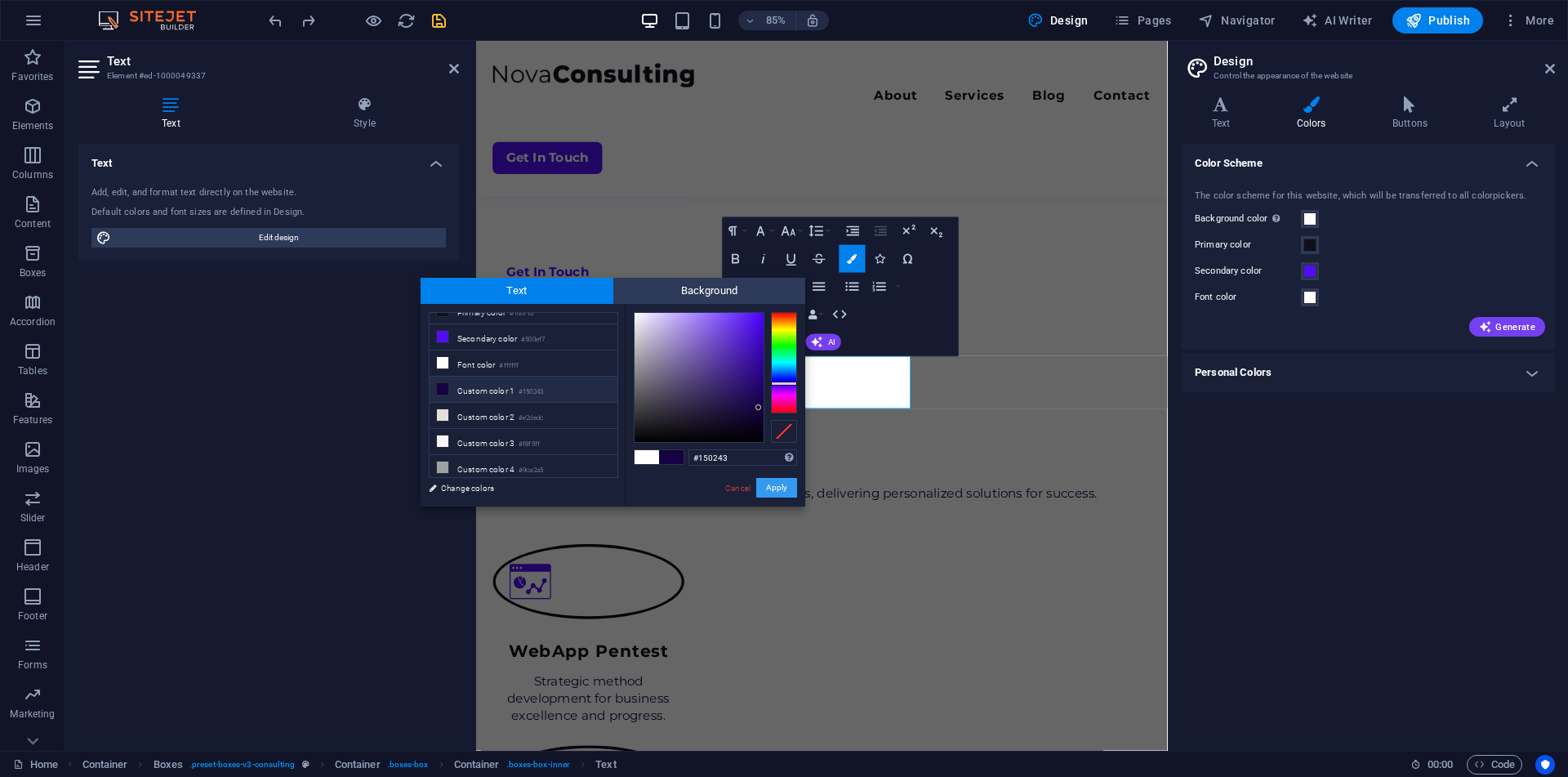
click at [771, 495] on button "Apply" at bounding box center [776, 487] width 41 height 19
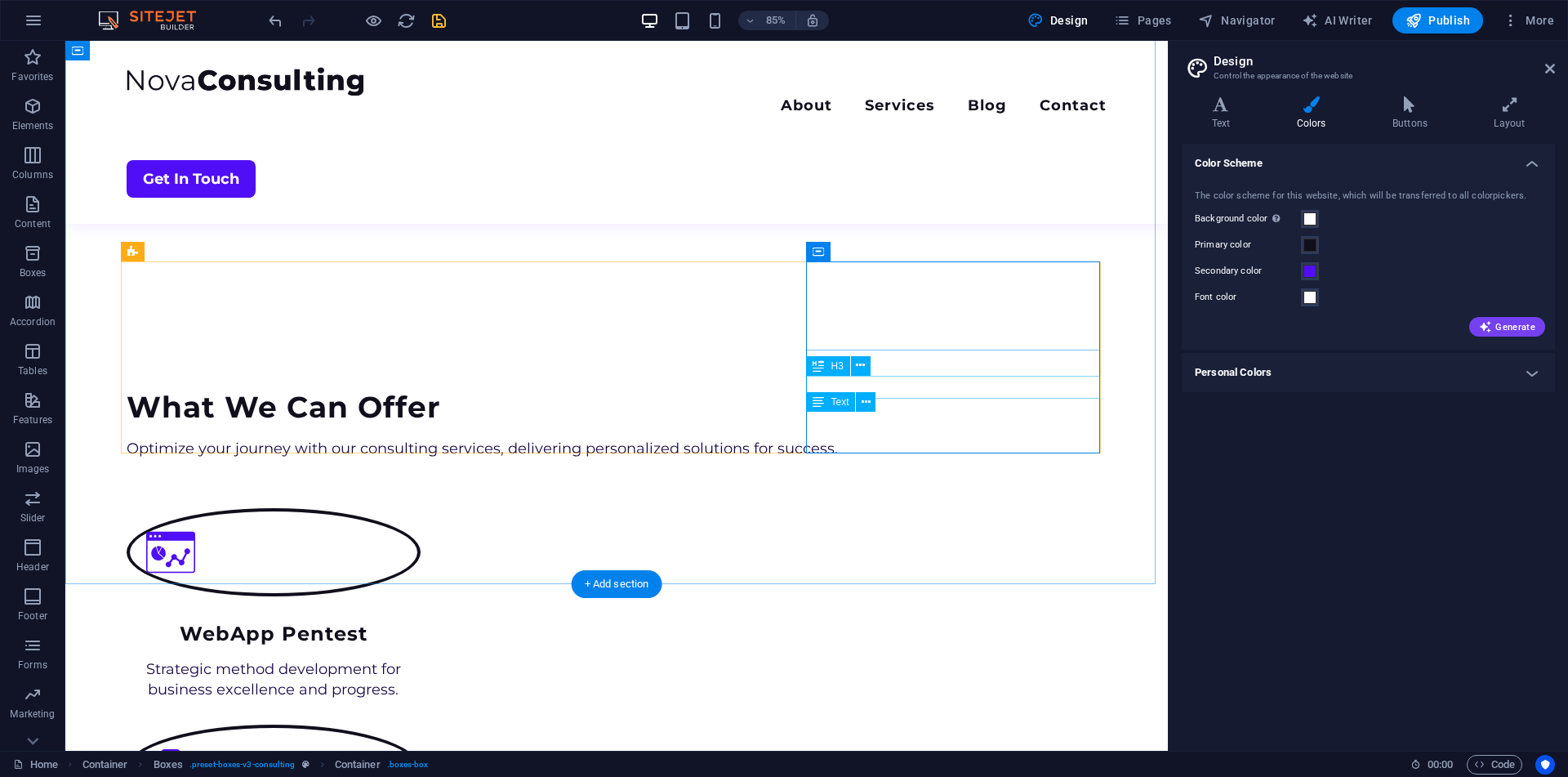
scroll to position [759, 0]
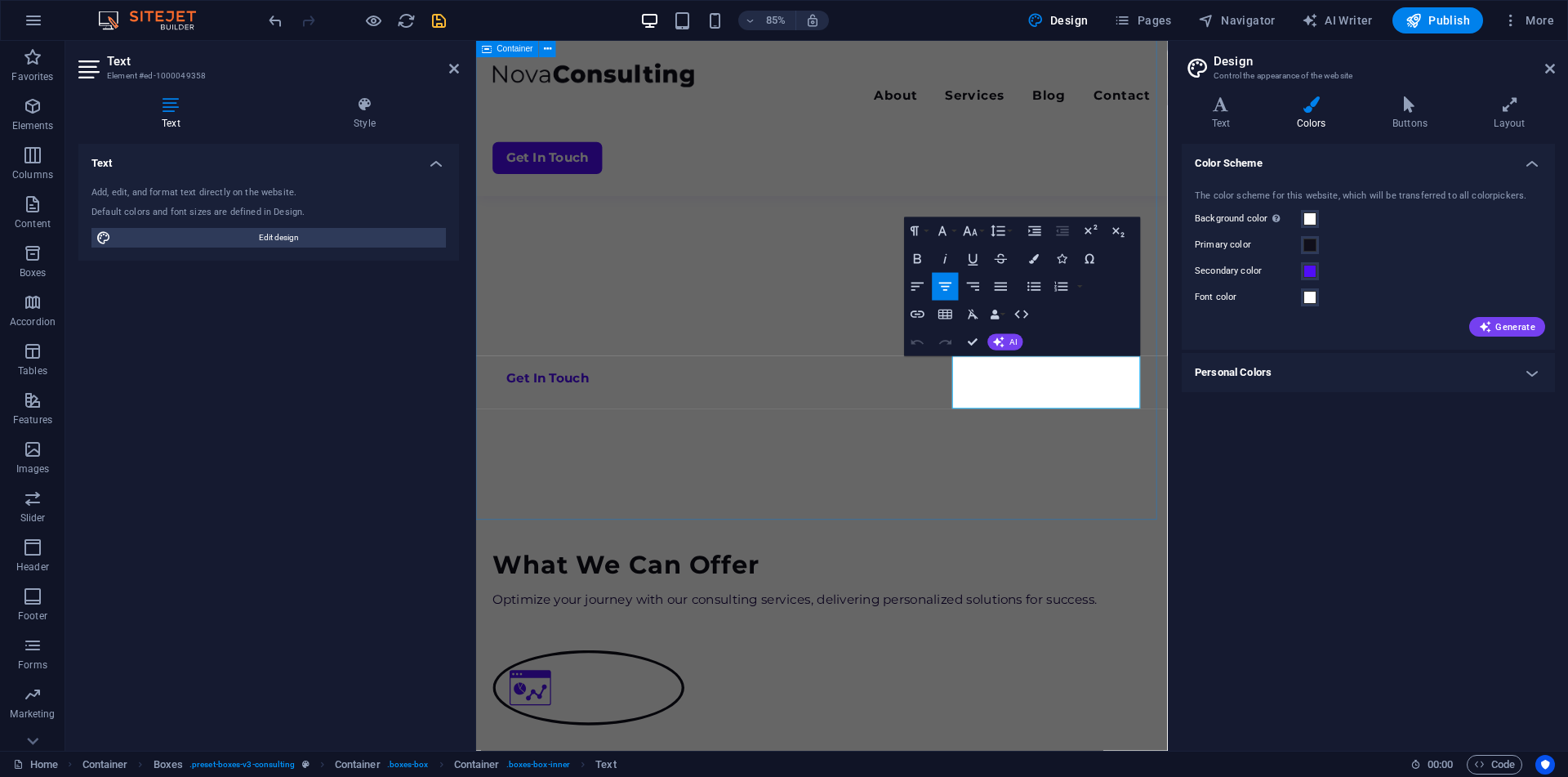
scroll to position [884, 0]
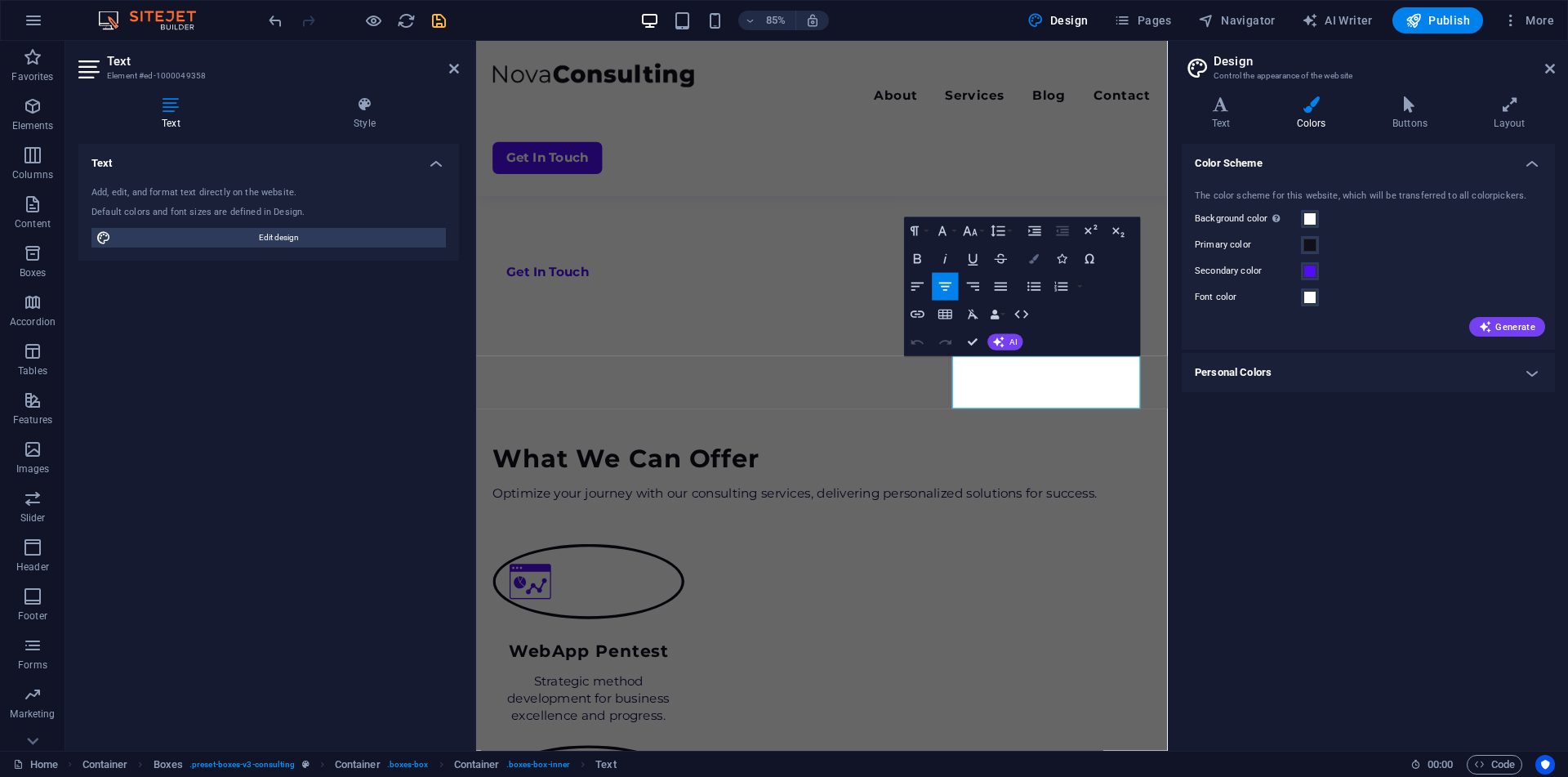
click at [1035, 267] on button "Colors" at bounding box center [1033, 259] width 26 height 27
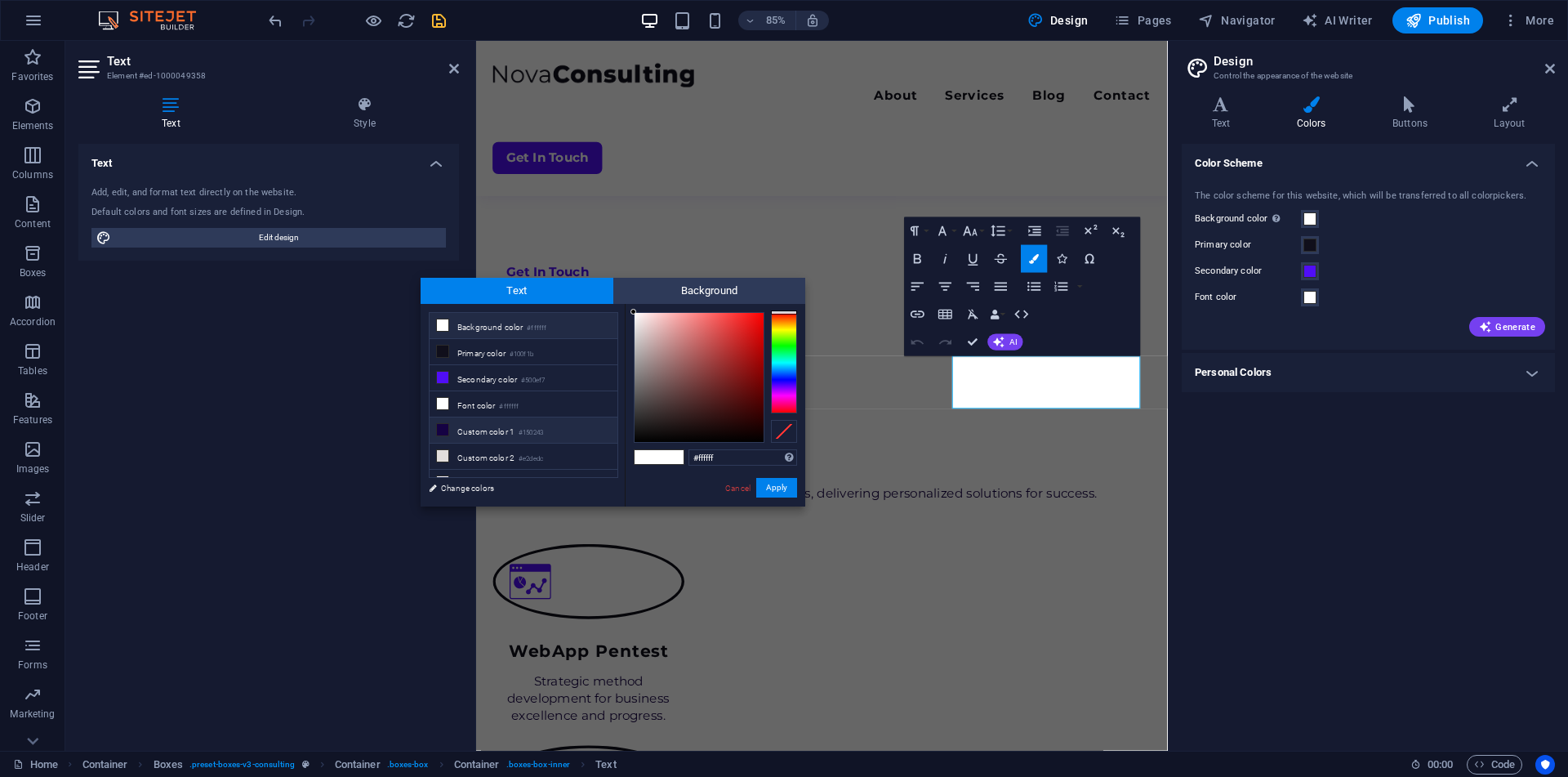
scroll to position [64, 0]
click at [512, 468] on li "Custom color 5 #5214ef" at bounding box center [524, 471] width 188 height 27
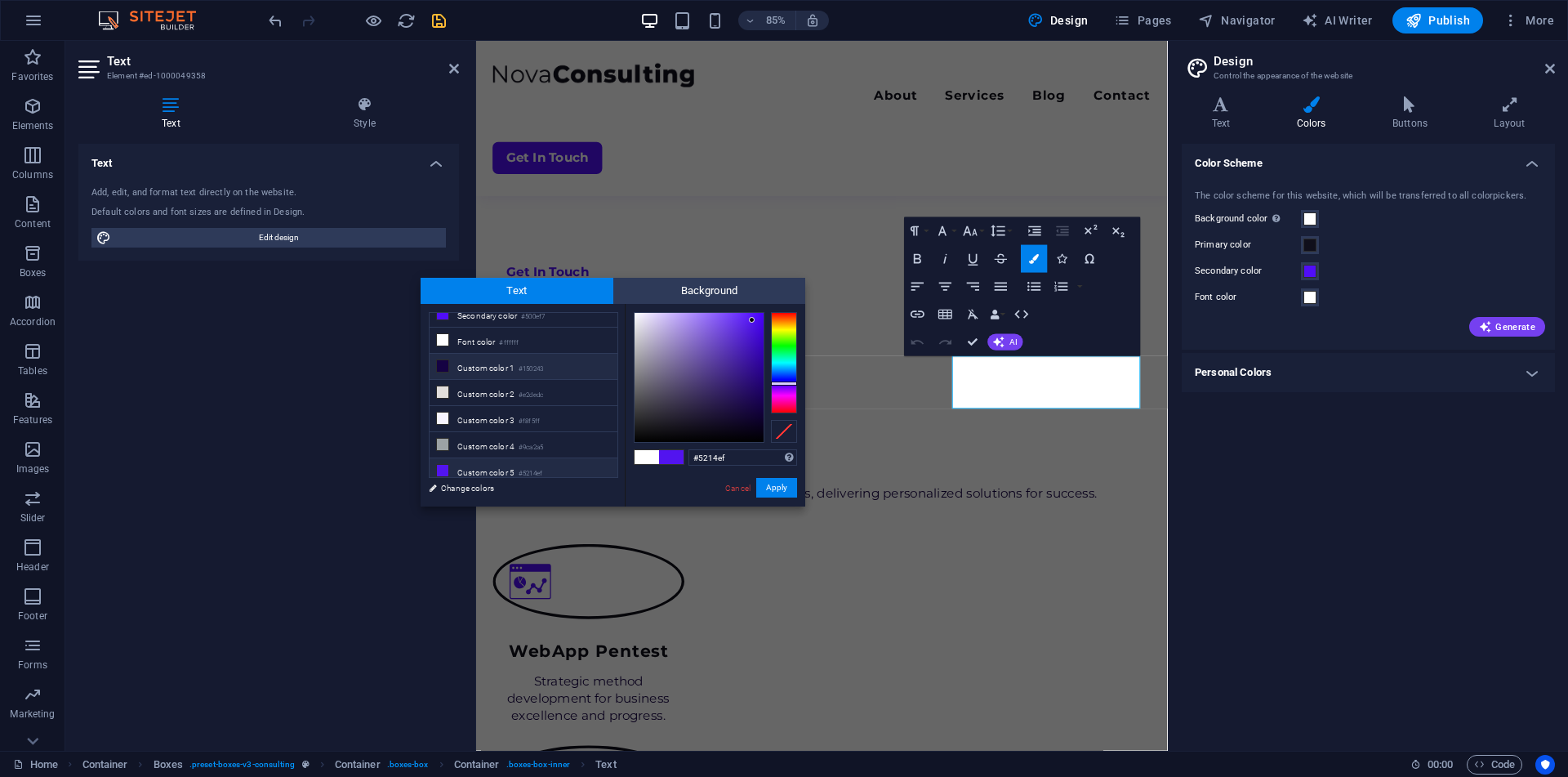
click at [498, 370] on li "Custom color 1 #150243" at bounding box center [524, 367] width 188 height 27
type input "#150243"
click at [786, 490] on button "Apply" at bounding box center [776, 487] width 41 height 19
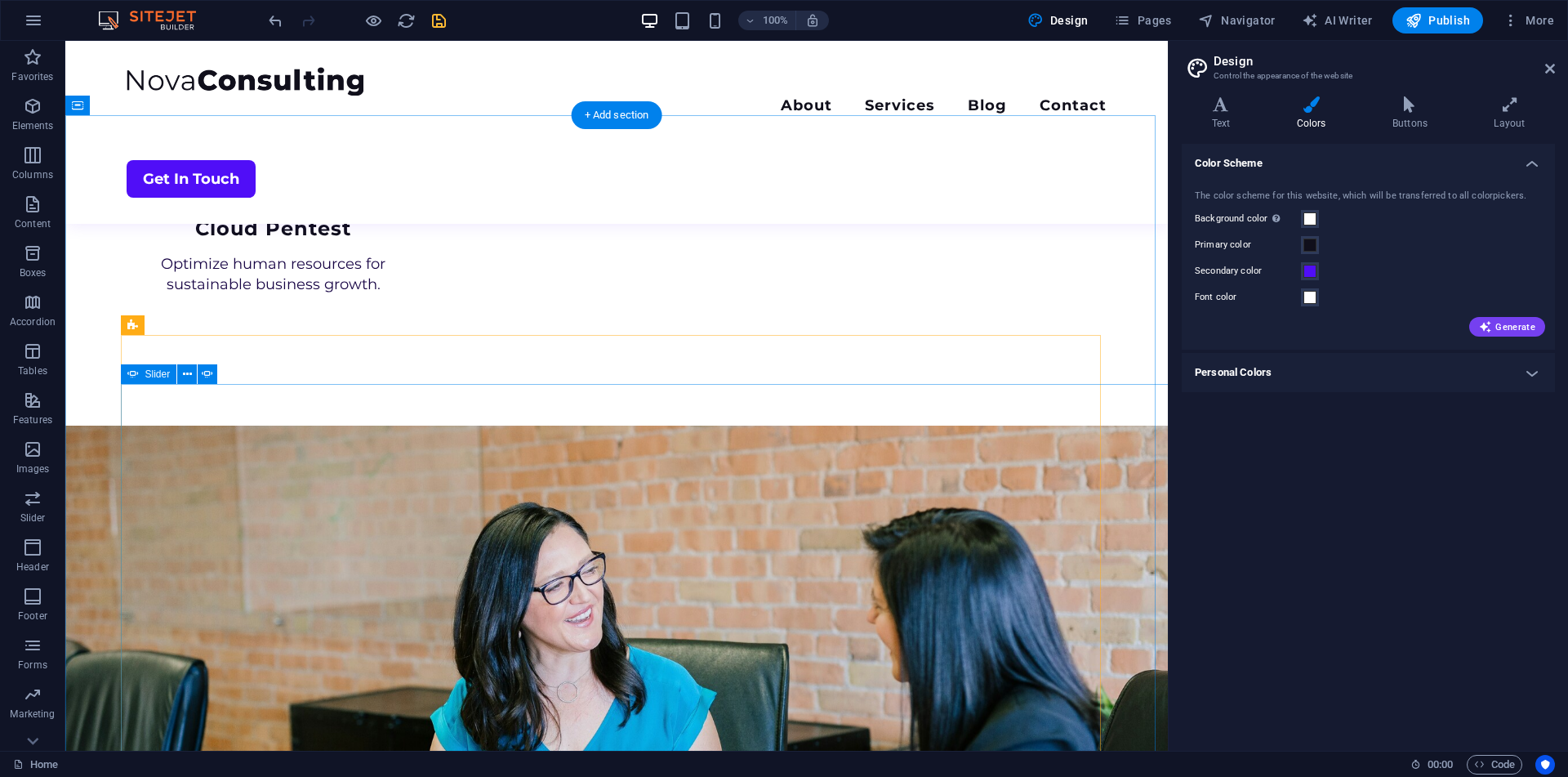
scroll to position [1723, 0]
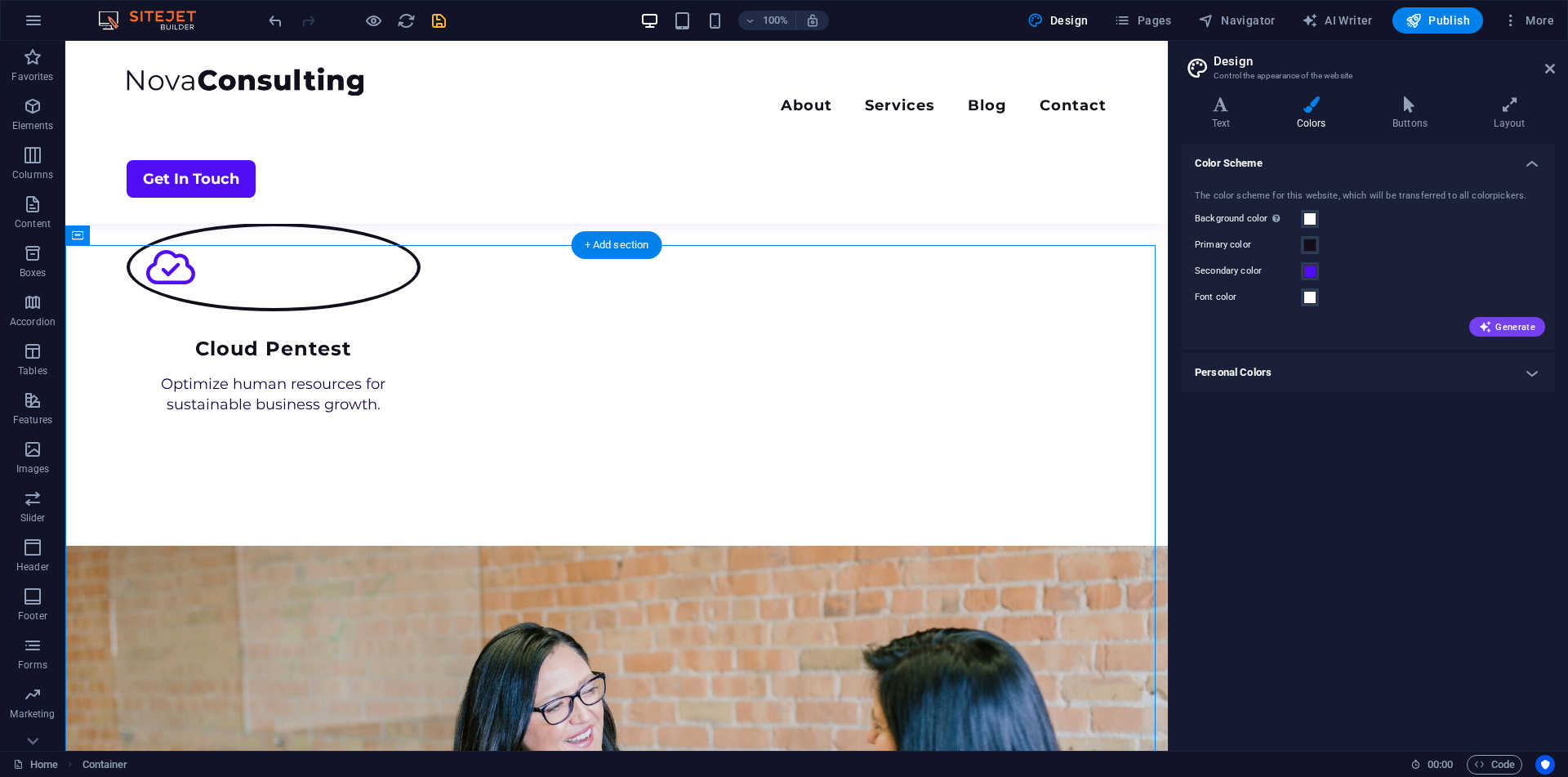
scroll to position [1592, 0]
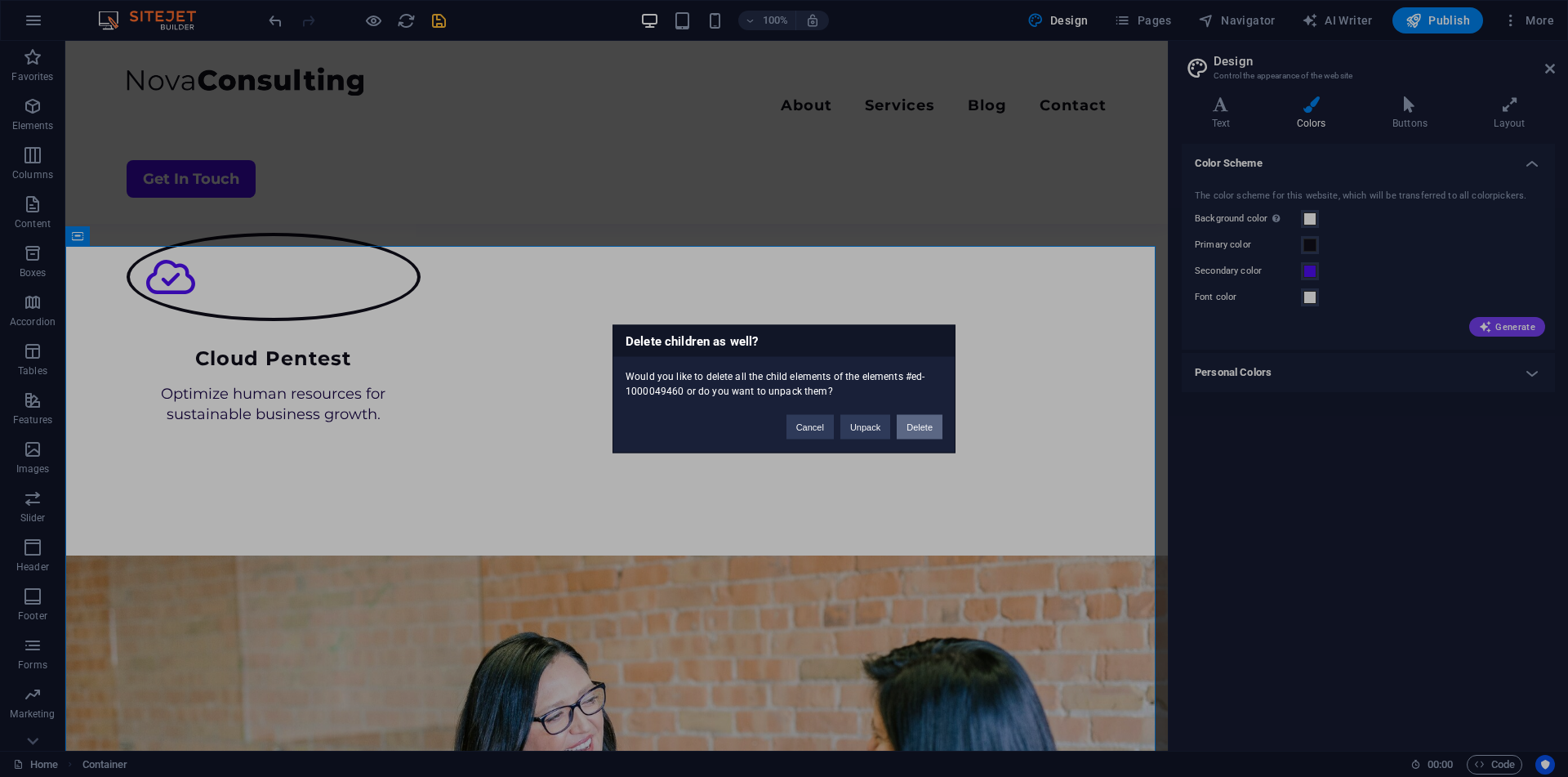
click at [924, 423] on button "Delete" at bounding box center [919, 426] width 46 height 25
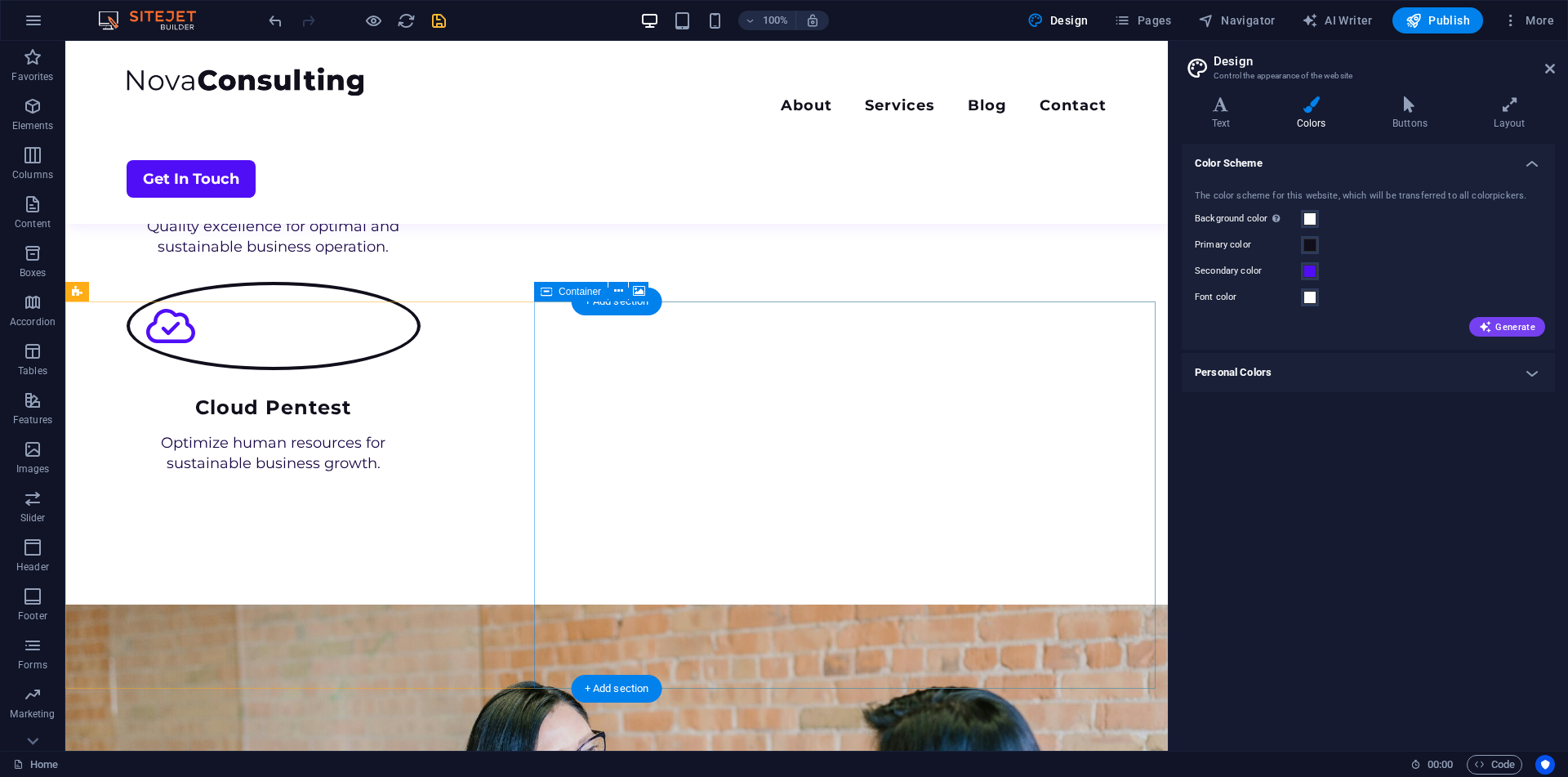
scroll to position [1536, 0]
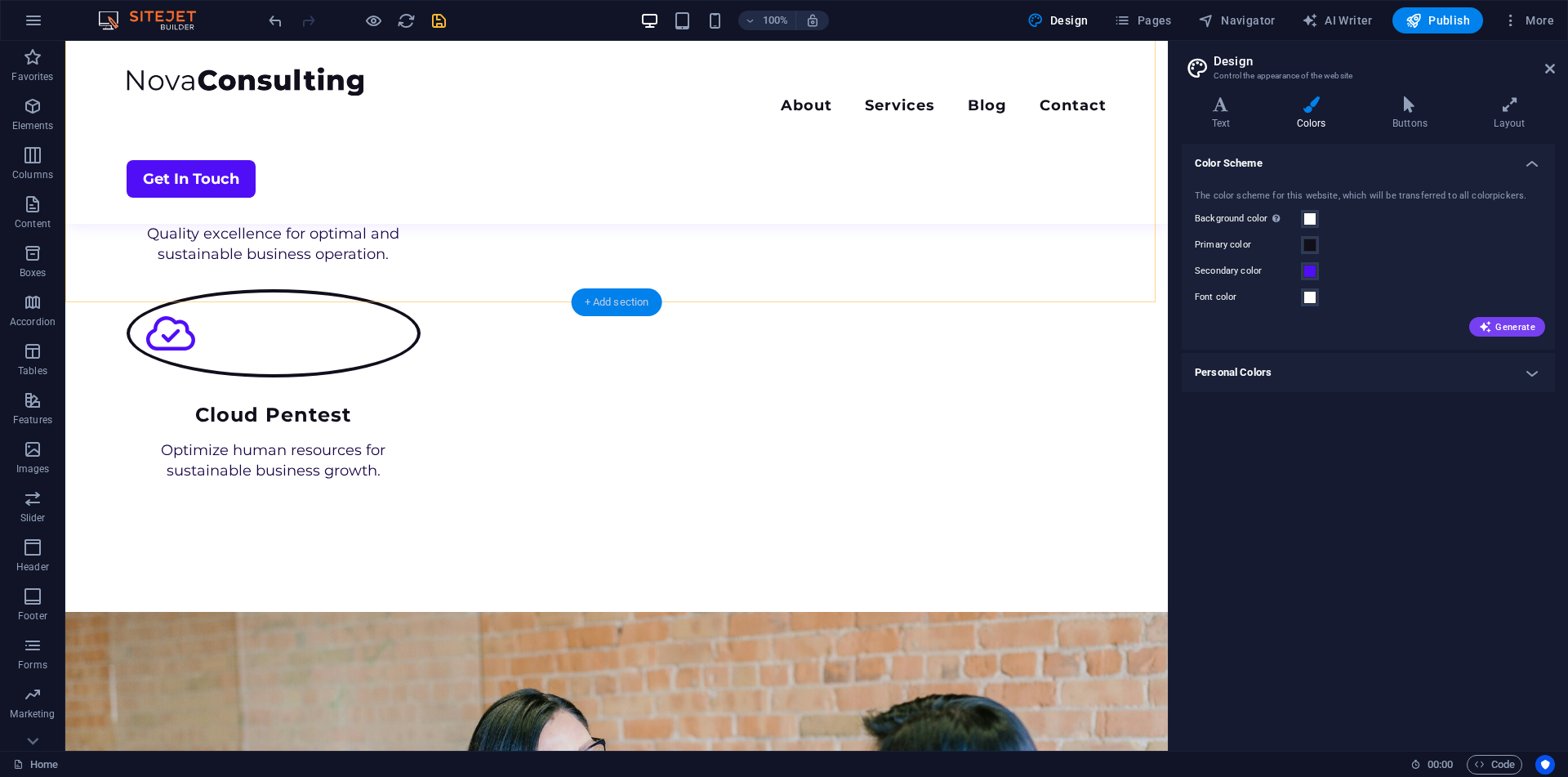
click at [592, 301] on div "+ Add section" at bounding box center [616, 302] width 90 height 27
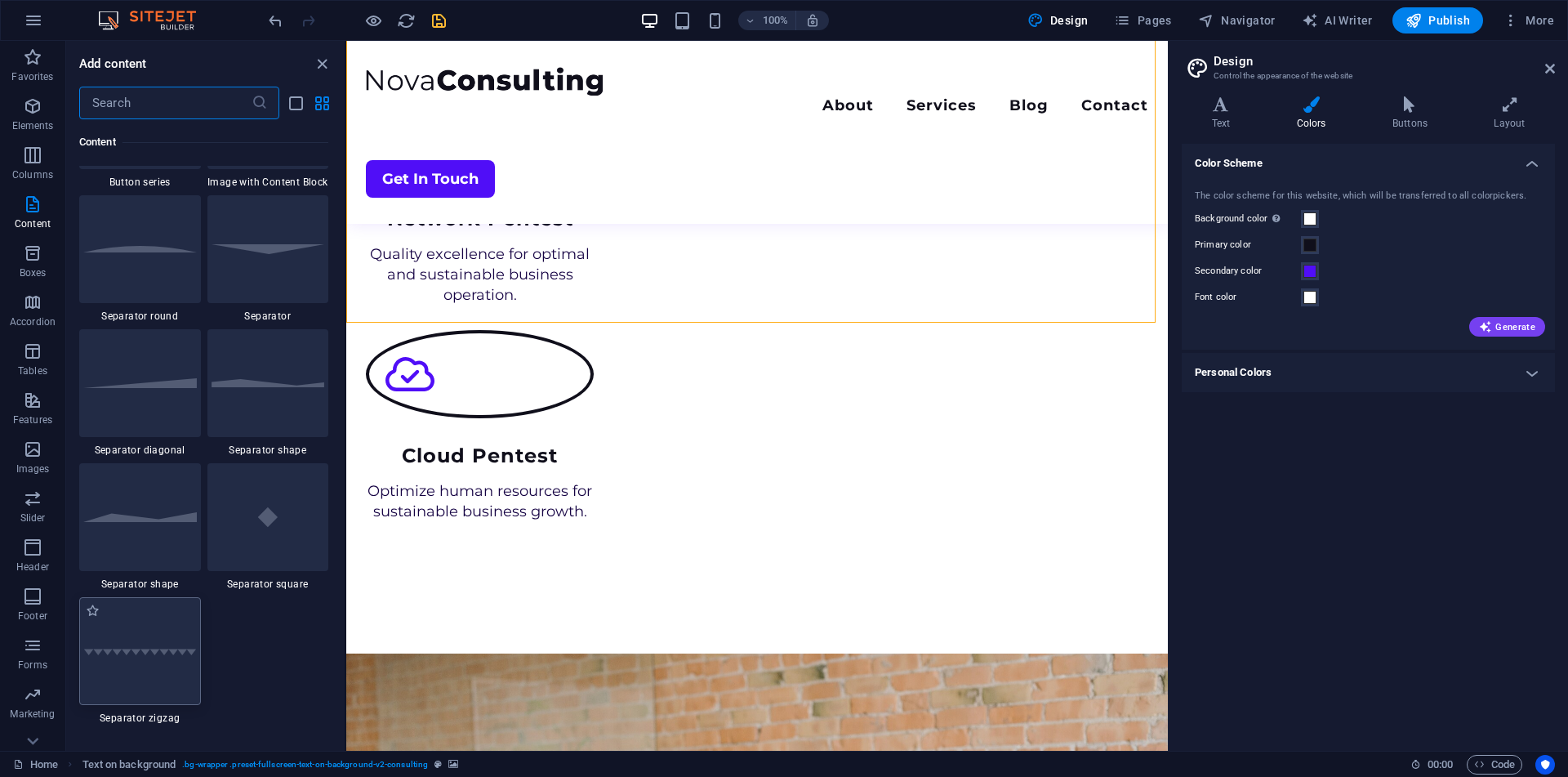
scroll to position [3901, 0]
click at [151, 412] on div at bounding box center [140, 382] width 122 height 108
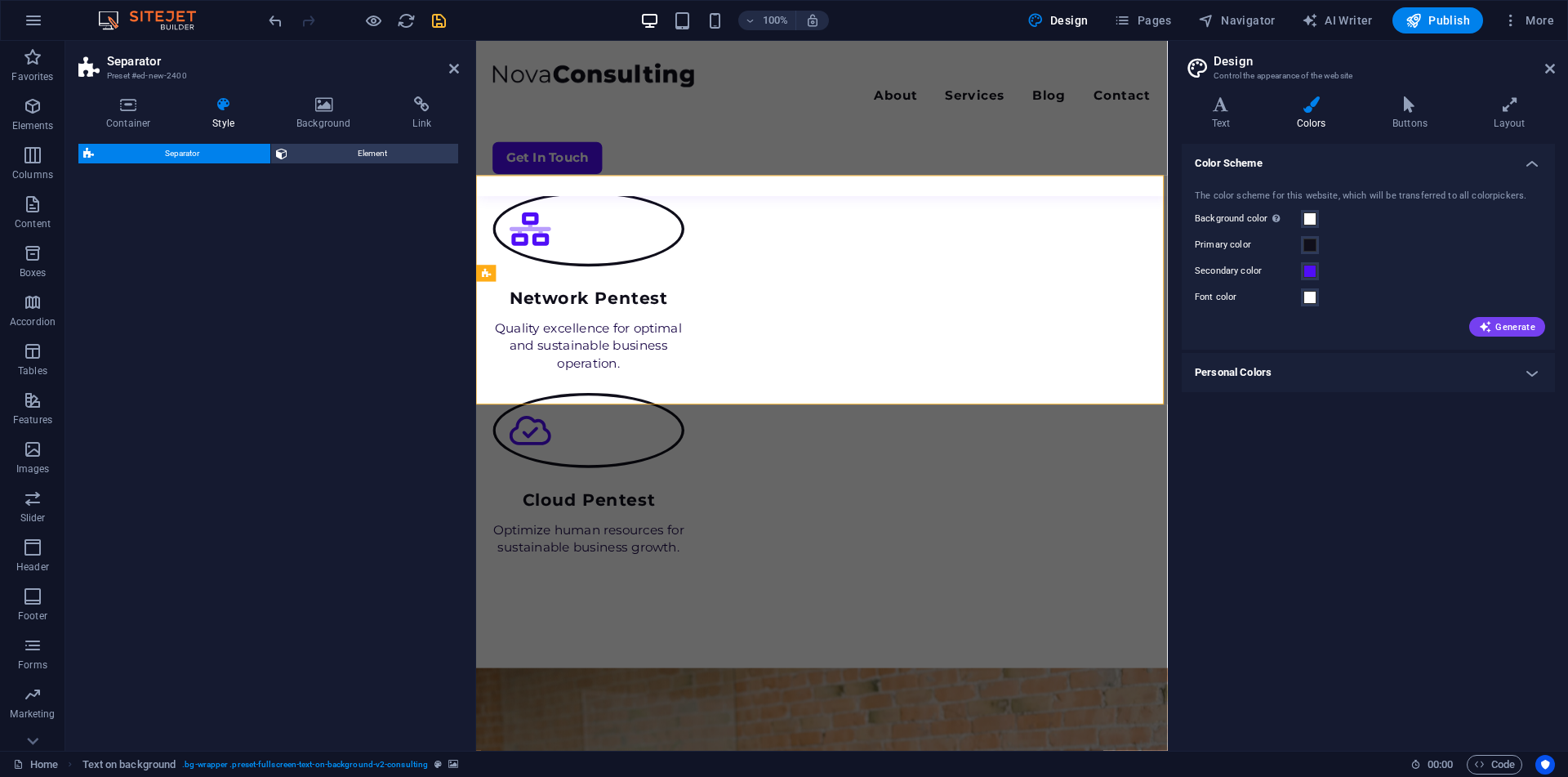
scroll to position [1659, 0]
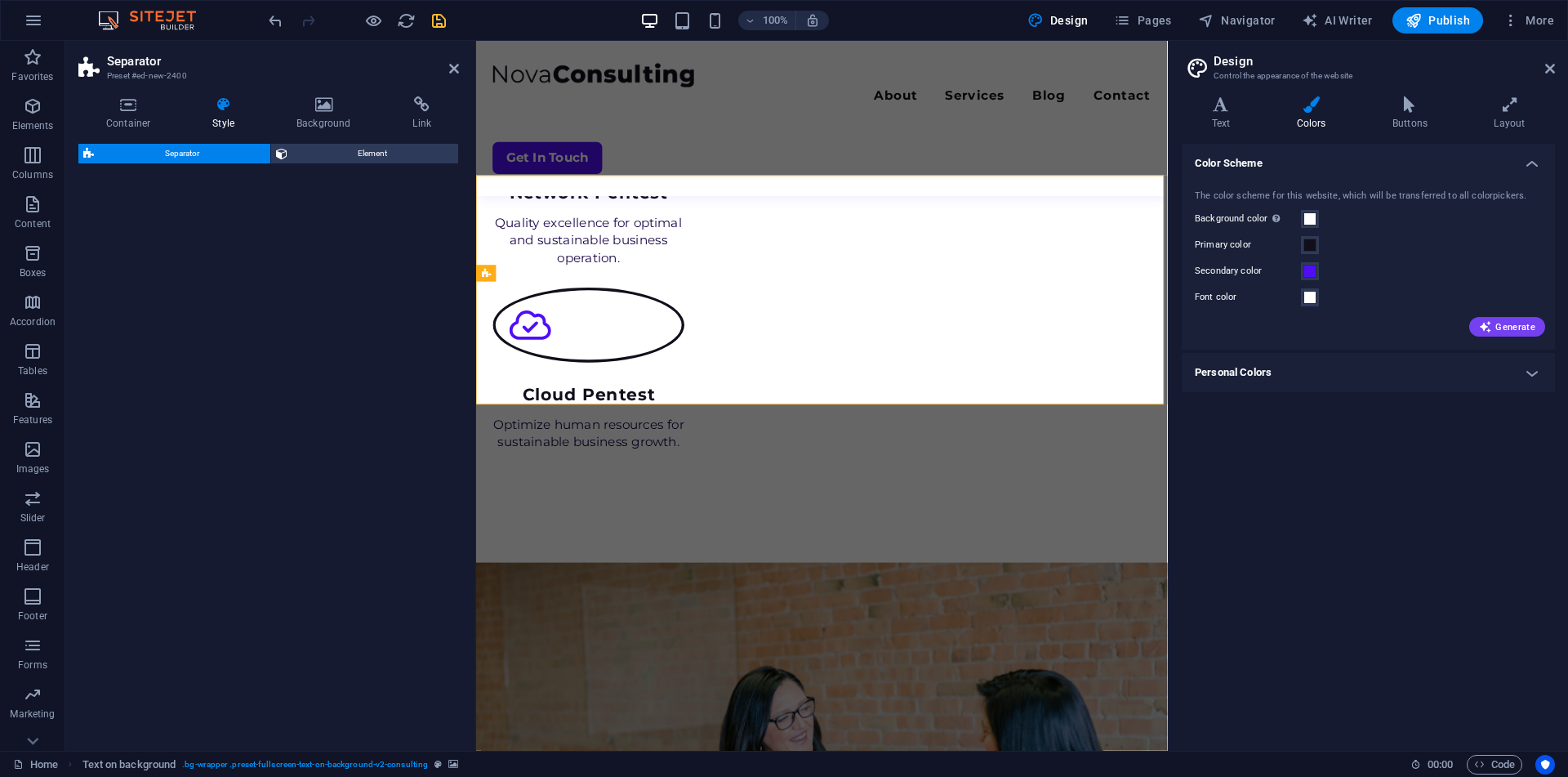
select select "diagonal"
select select "rem"
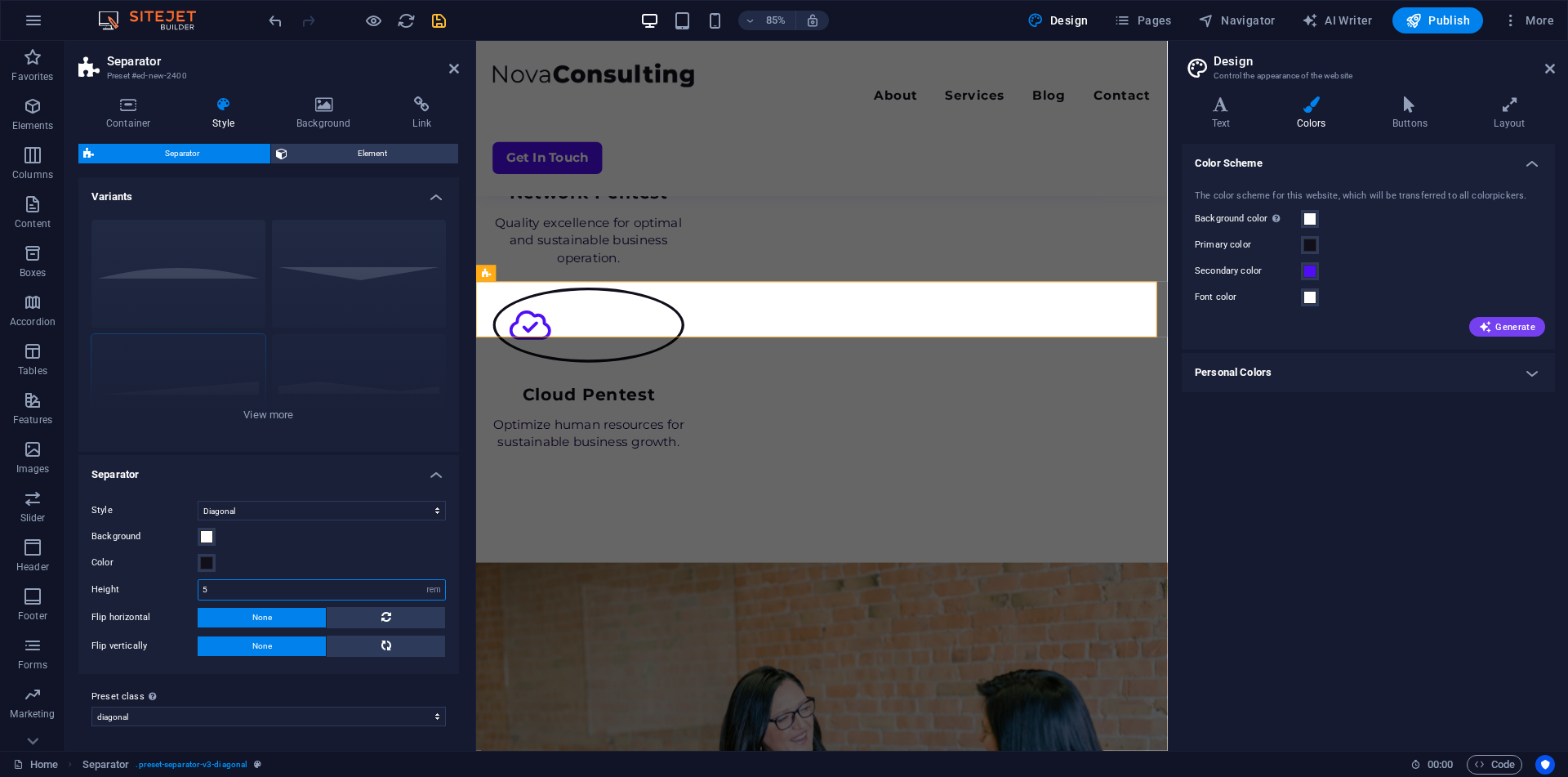
drag, startPoint x: 248, startPoint y: 592, endPoint x: 146, endPoint y: 587, distance: 102.1
click at [146, 587] on div "Height 5 rem px vh vw" at bounding box center [269, 590] width 355 height 21
click at [317, 554] on div "Color" at bounding box center [269, 562] width 355 height 19
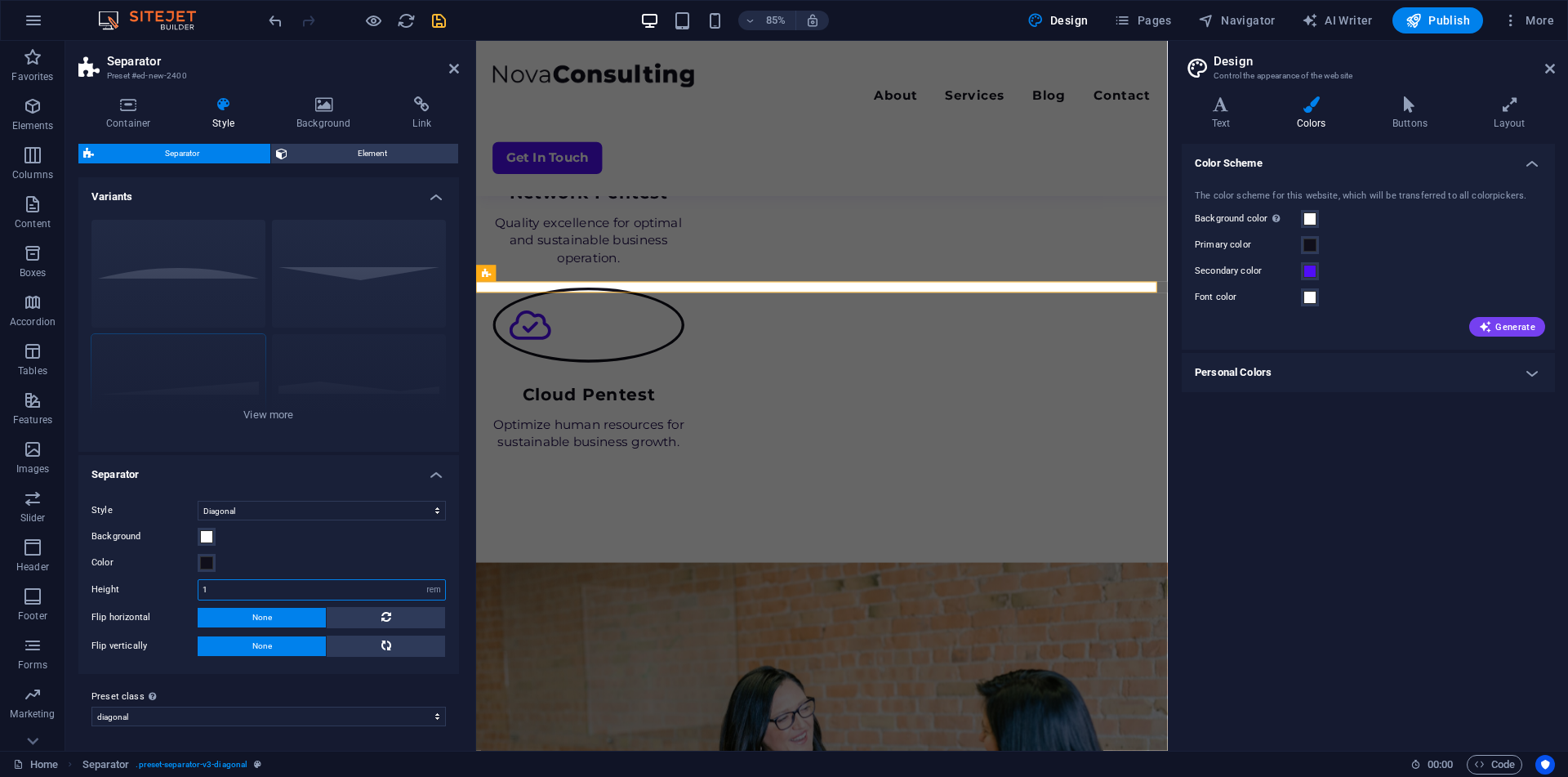
drag, startPoint x: 239, startPoint y: 595, endPoint x: 170, endPoint y: 595, distance: 69.0
click at [170, 595] on div "Height 1 rem px vh vw" at bounding box center [269, 590] width 355 height 21
type input "2"
click at [276, 564] on div "Color" at bounding box center [269, 562] width 355 height 19
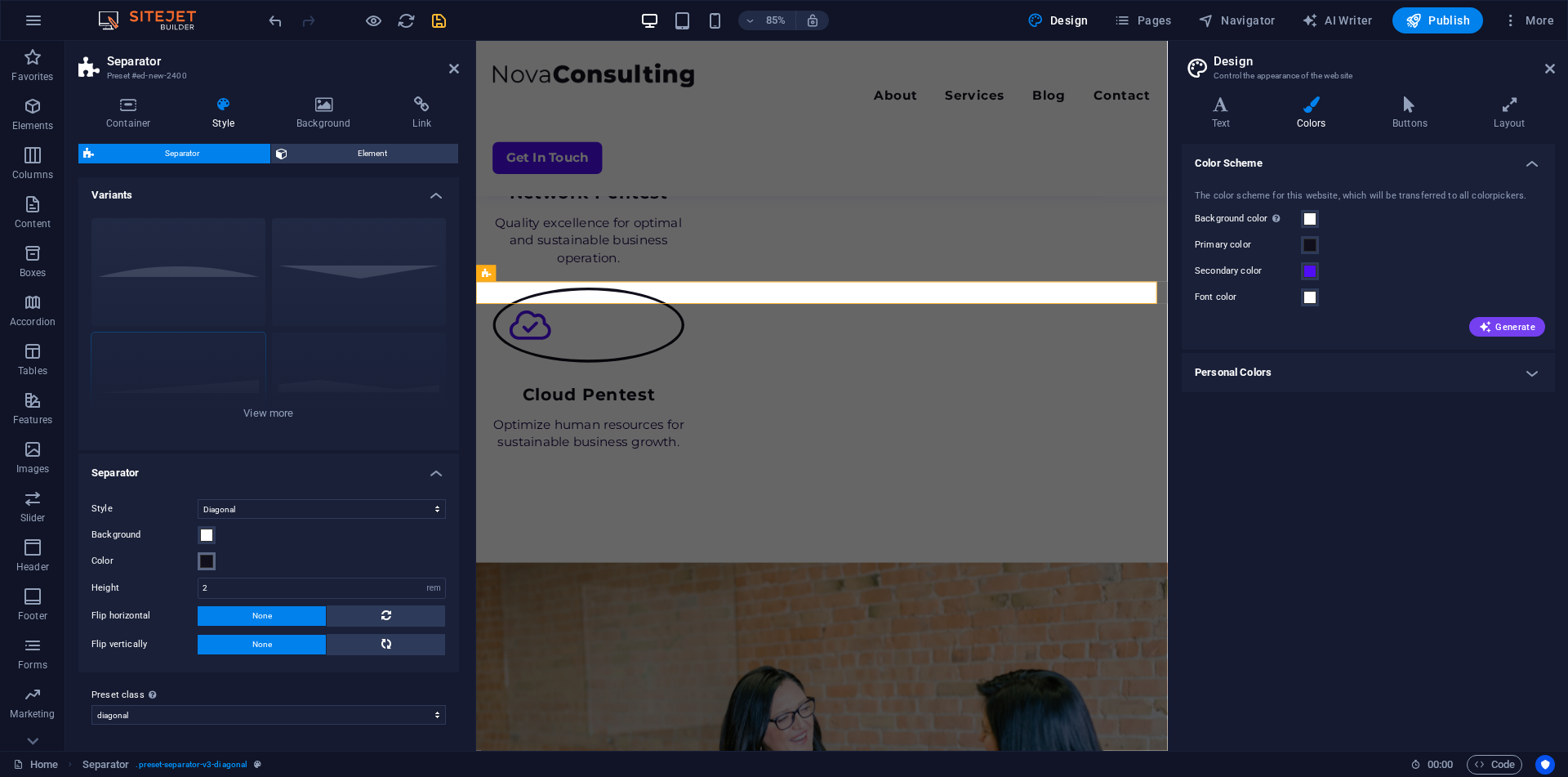
click at [208, 559] on span at bounding box center [207, 561] width 13 height 13
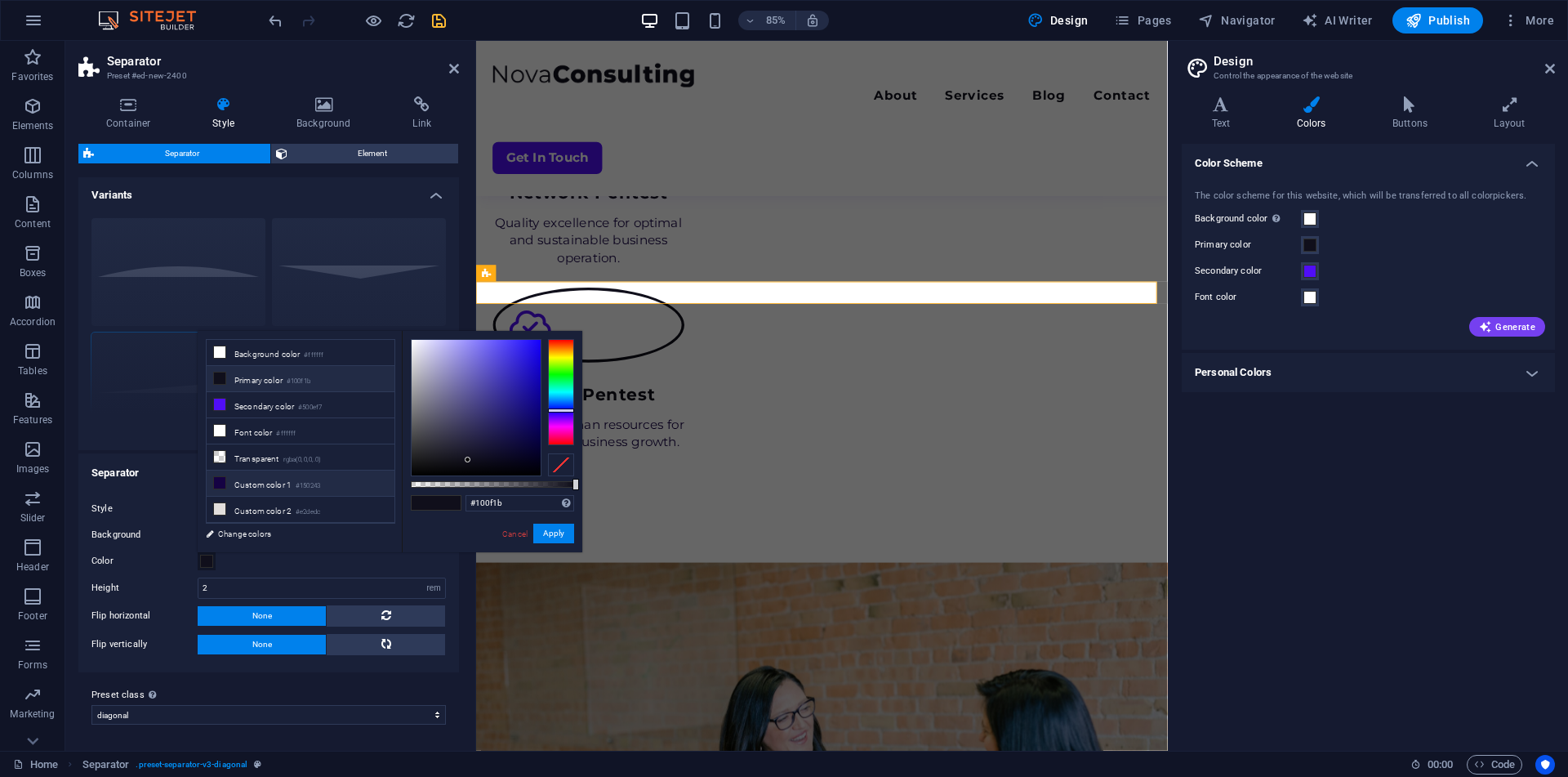
click at [268, 478] on li "Custom color 1 #150243" at bounding box center [301, 484] width 188 height 27
type input "#150243"
click at [555, 525] on button "Apply" at bounding box center [553, 533] width 41 height 19
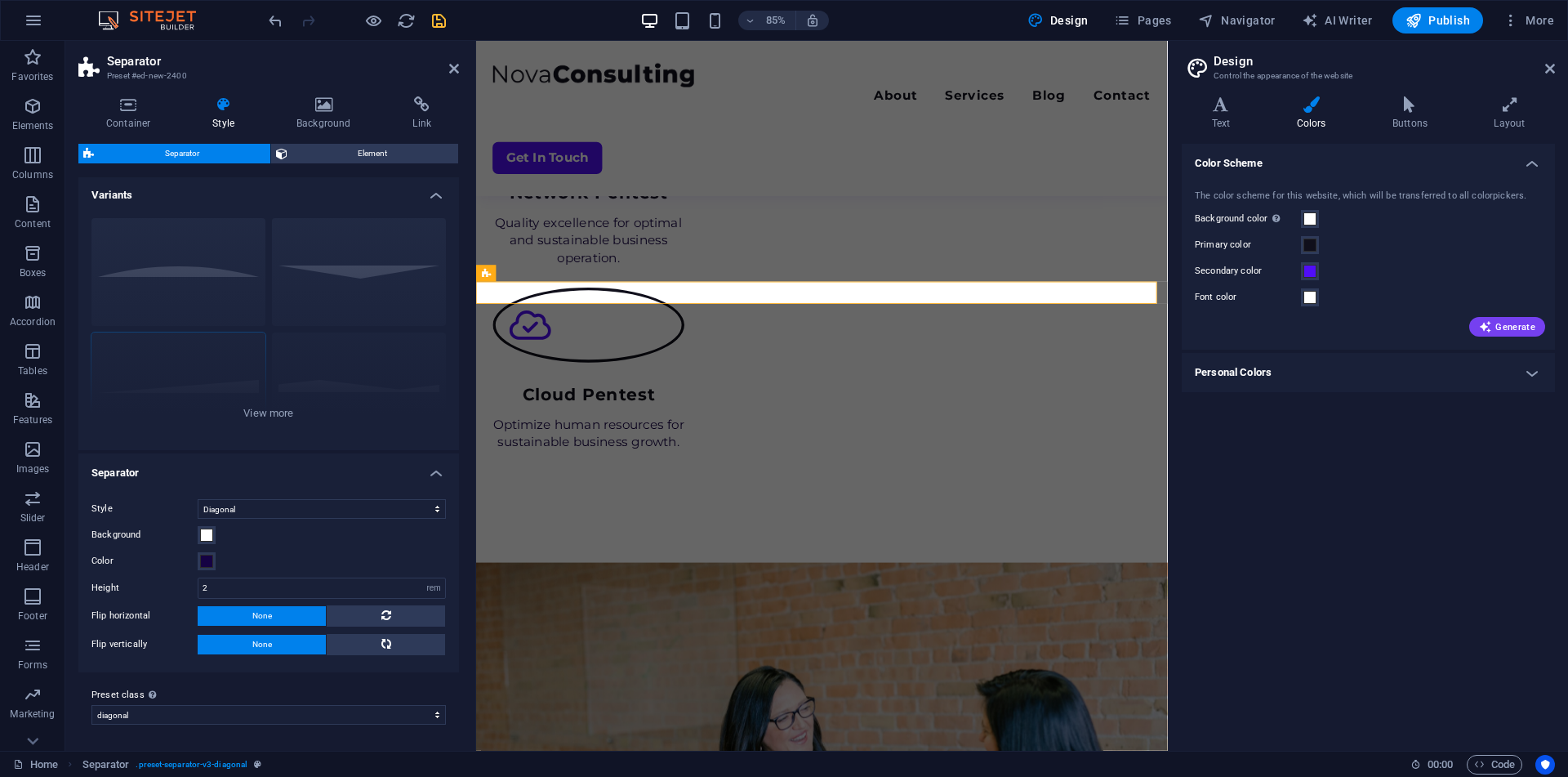
click at [445, 72] on header "Separator Preset #ed-new-2400" at bounding box center [269, 62] width 380 height 42
click at [452, 72] on icon at bounding box center [453, 69] width 10 height 13
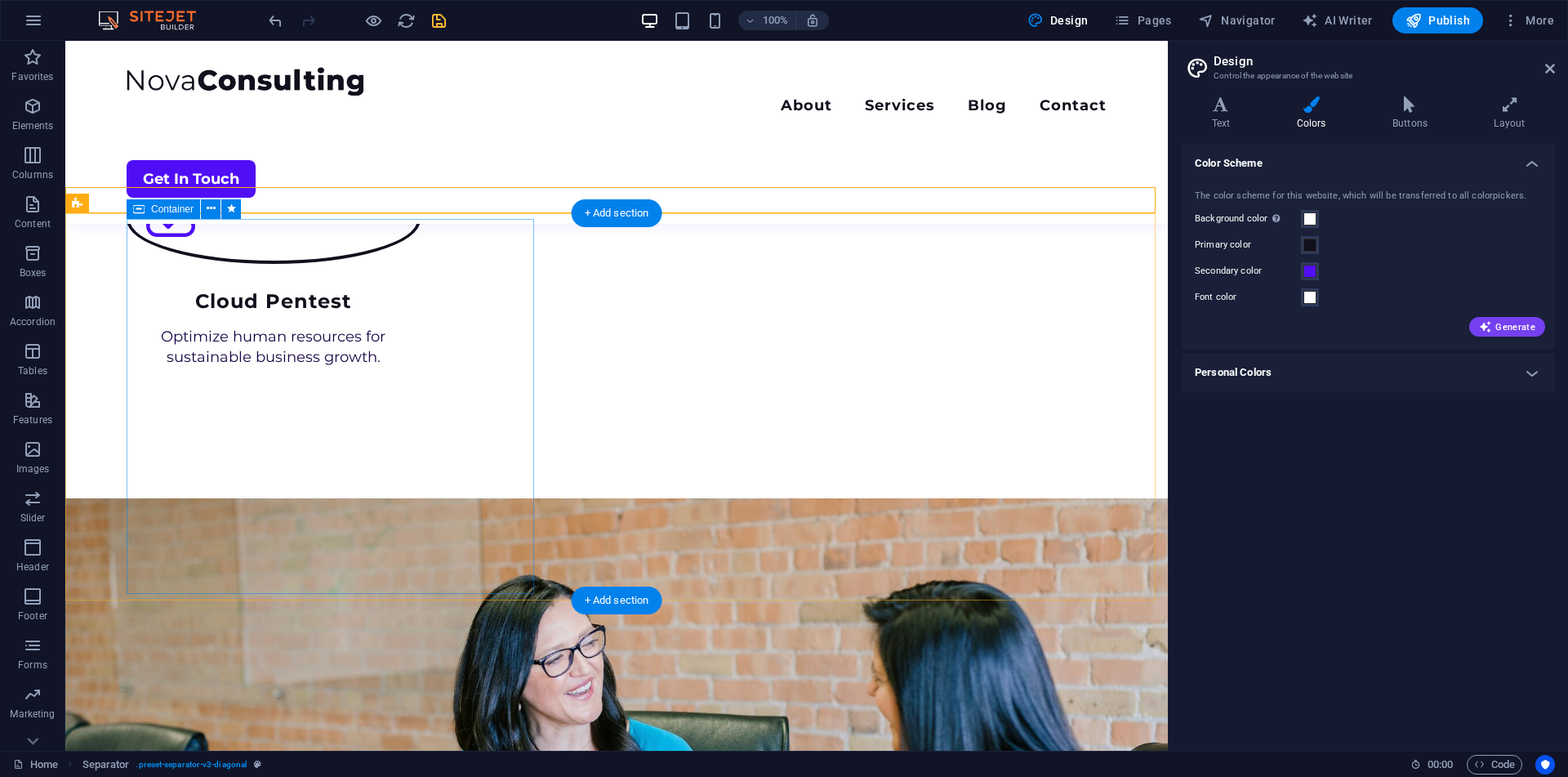
scroll to position [1652, 0]
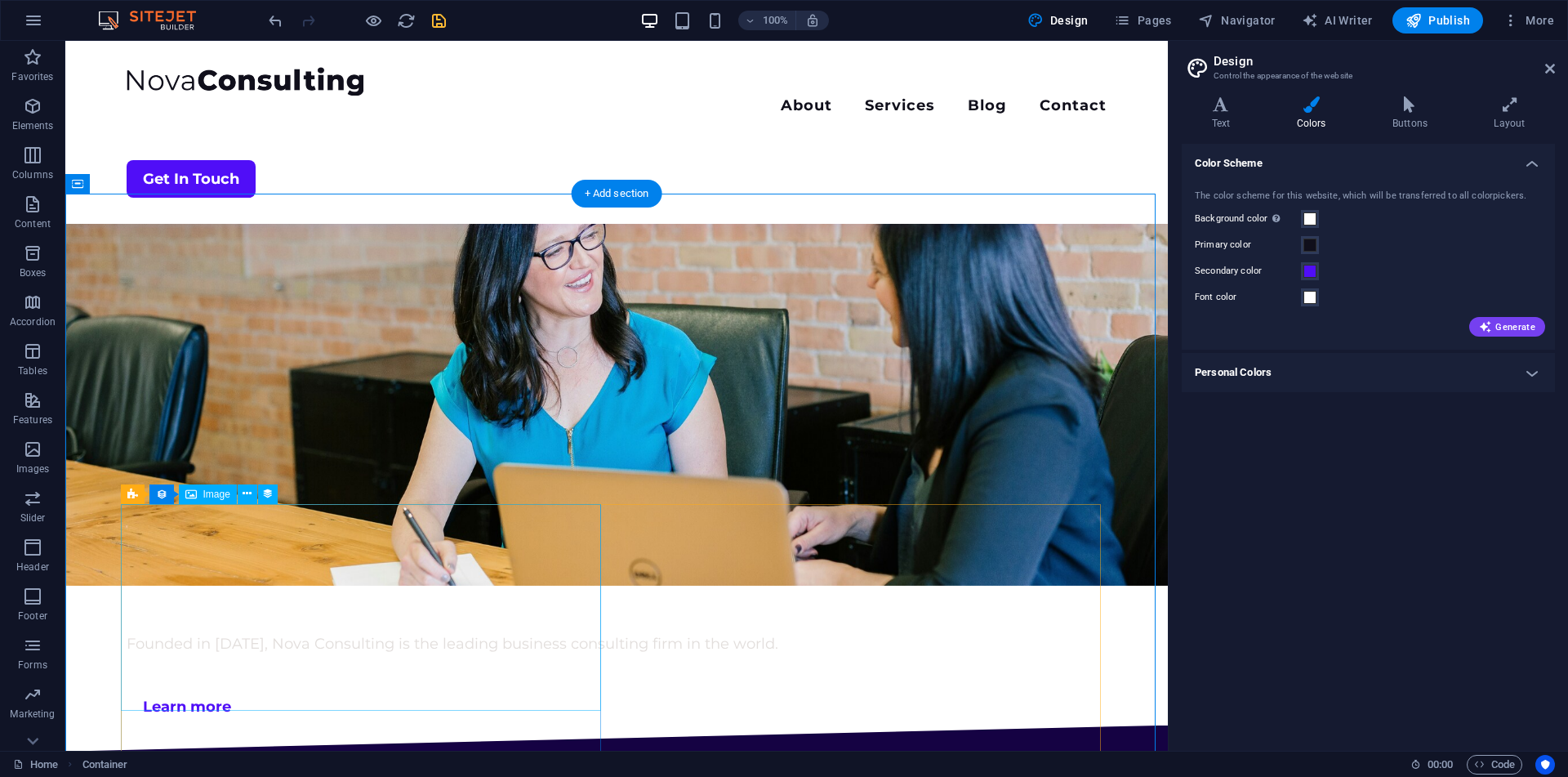
scroll to position [2058, 0]
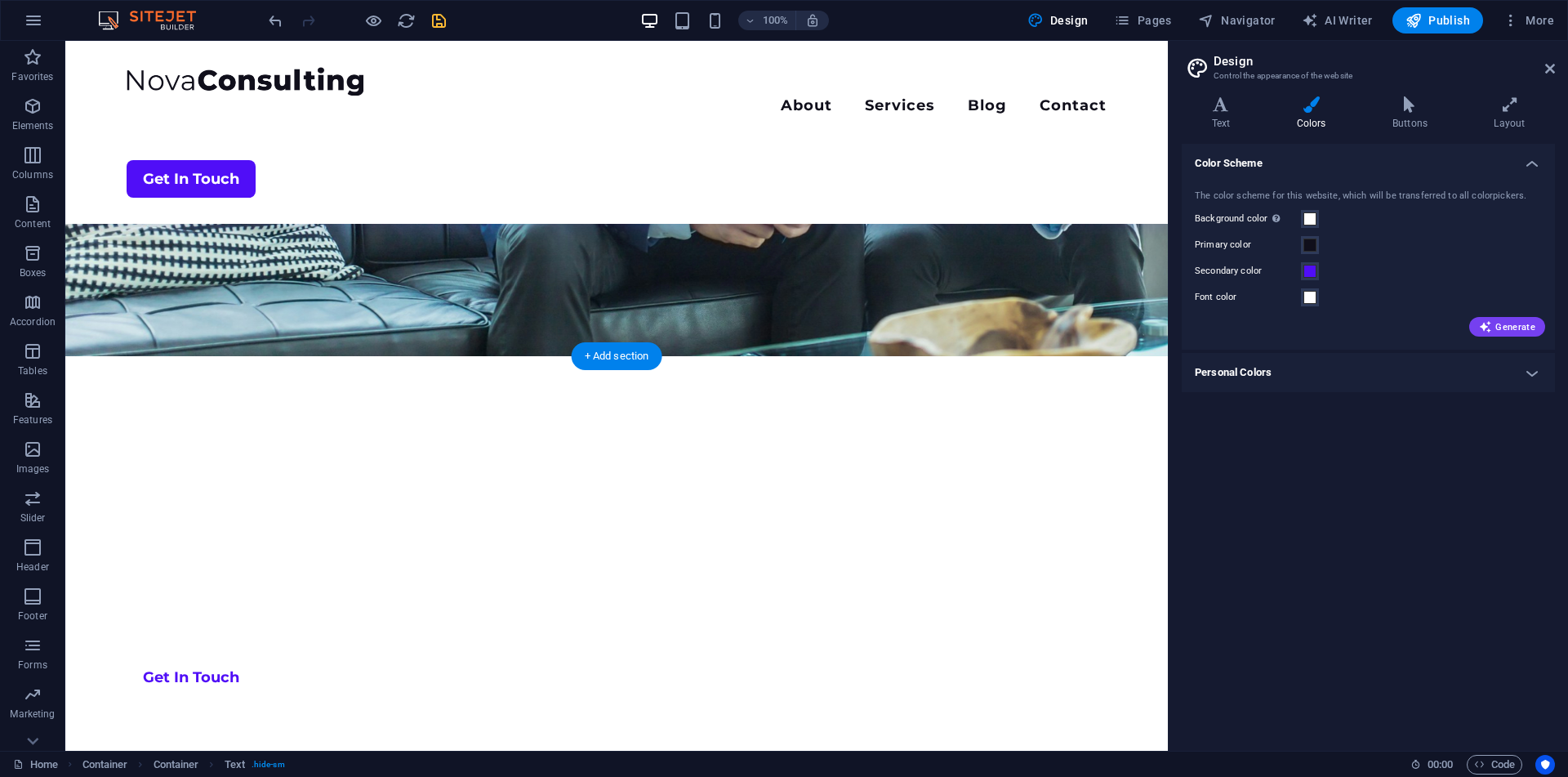
scroll to position [395, 0]
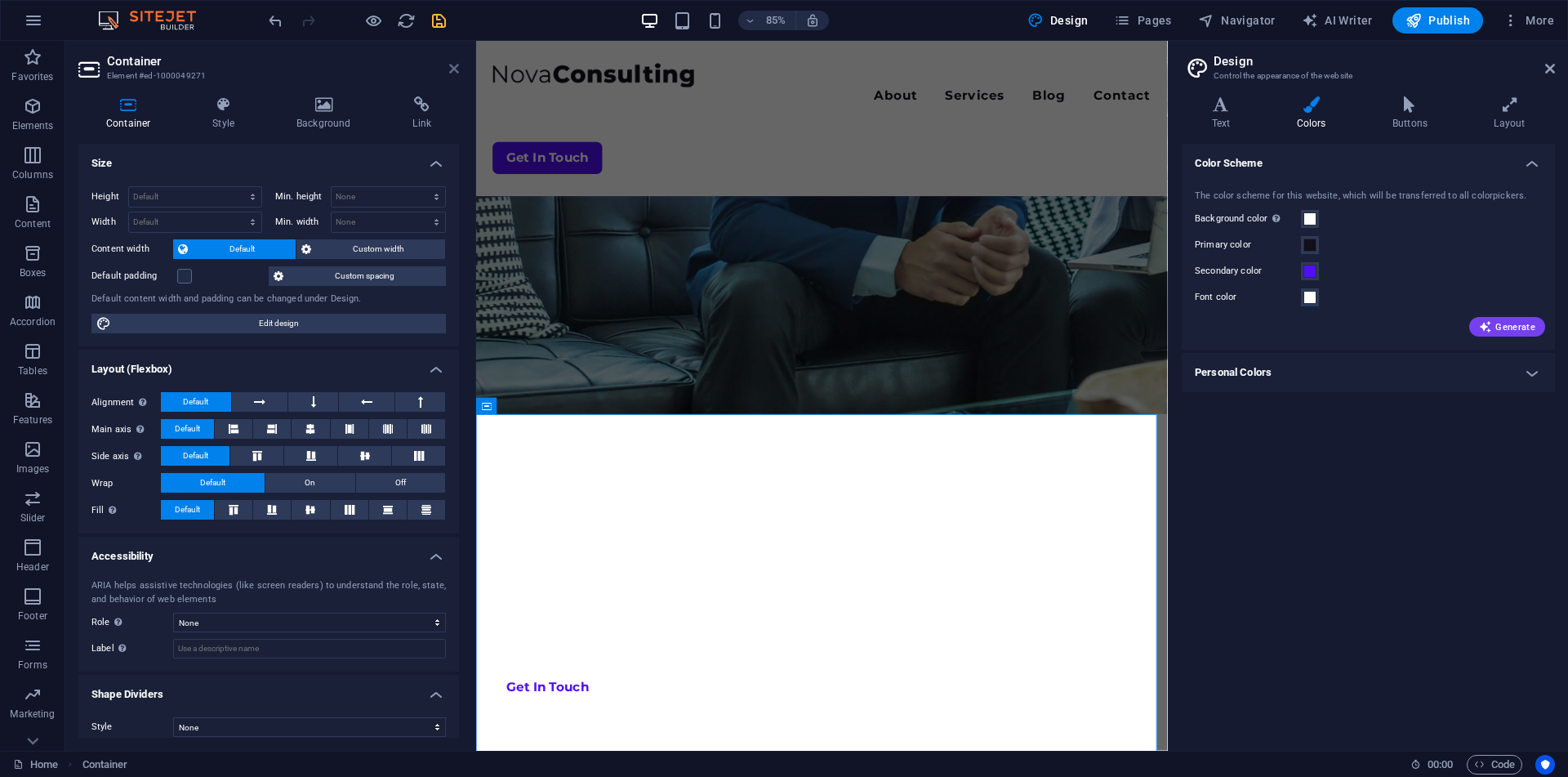
click at [452, 73] on icon at bounding box center [453, 69] width 10 height 13
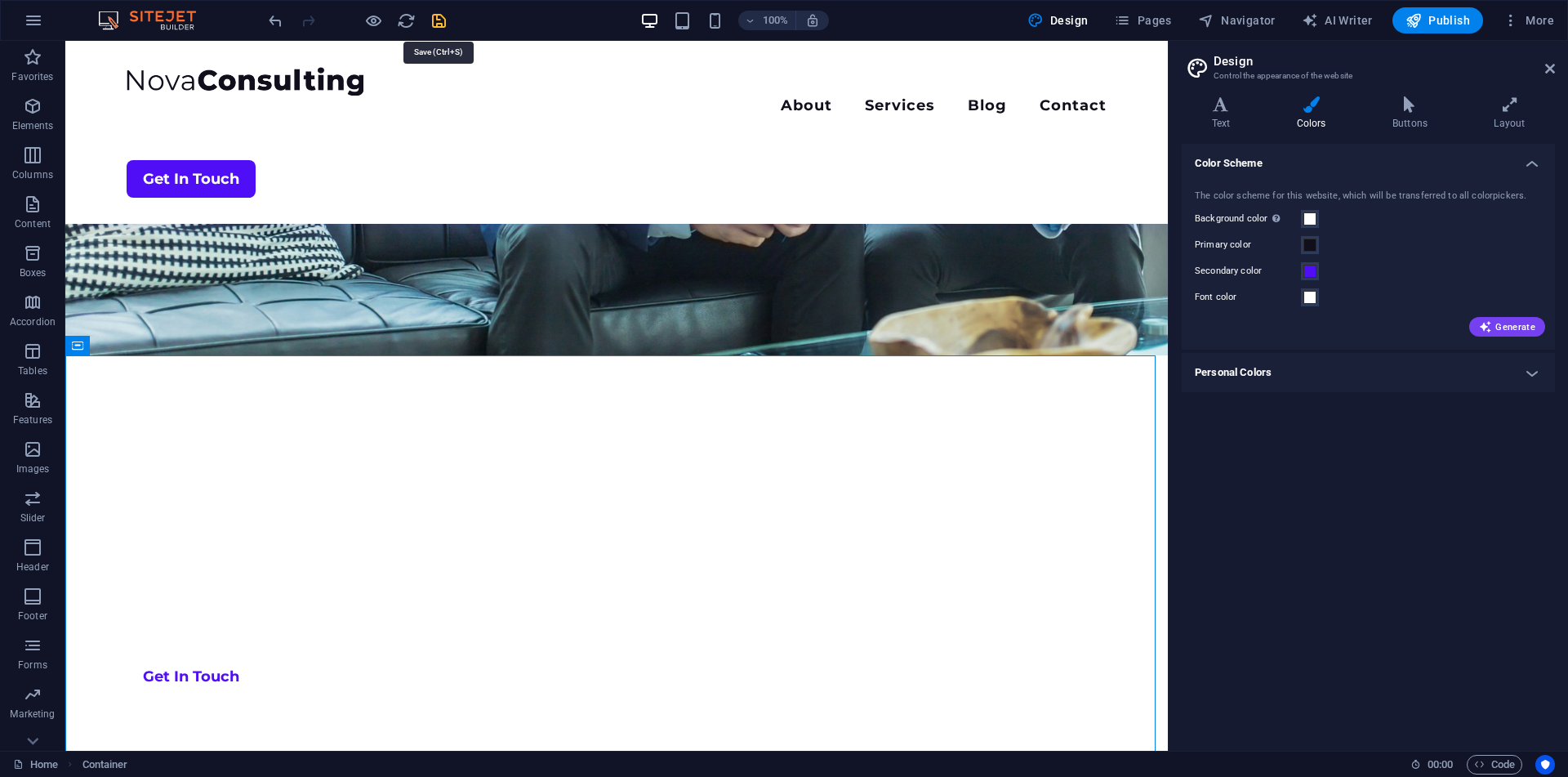
click at [430, 23] on icon "save" at bounding box center [439, 21] width 19 height 19
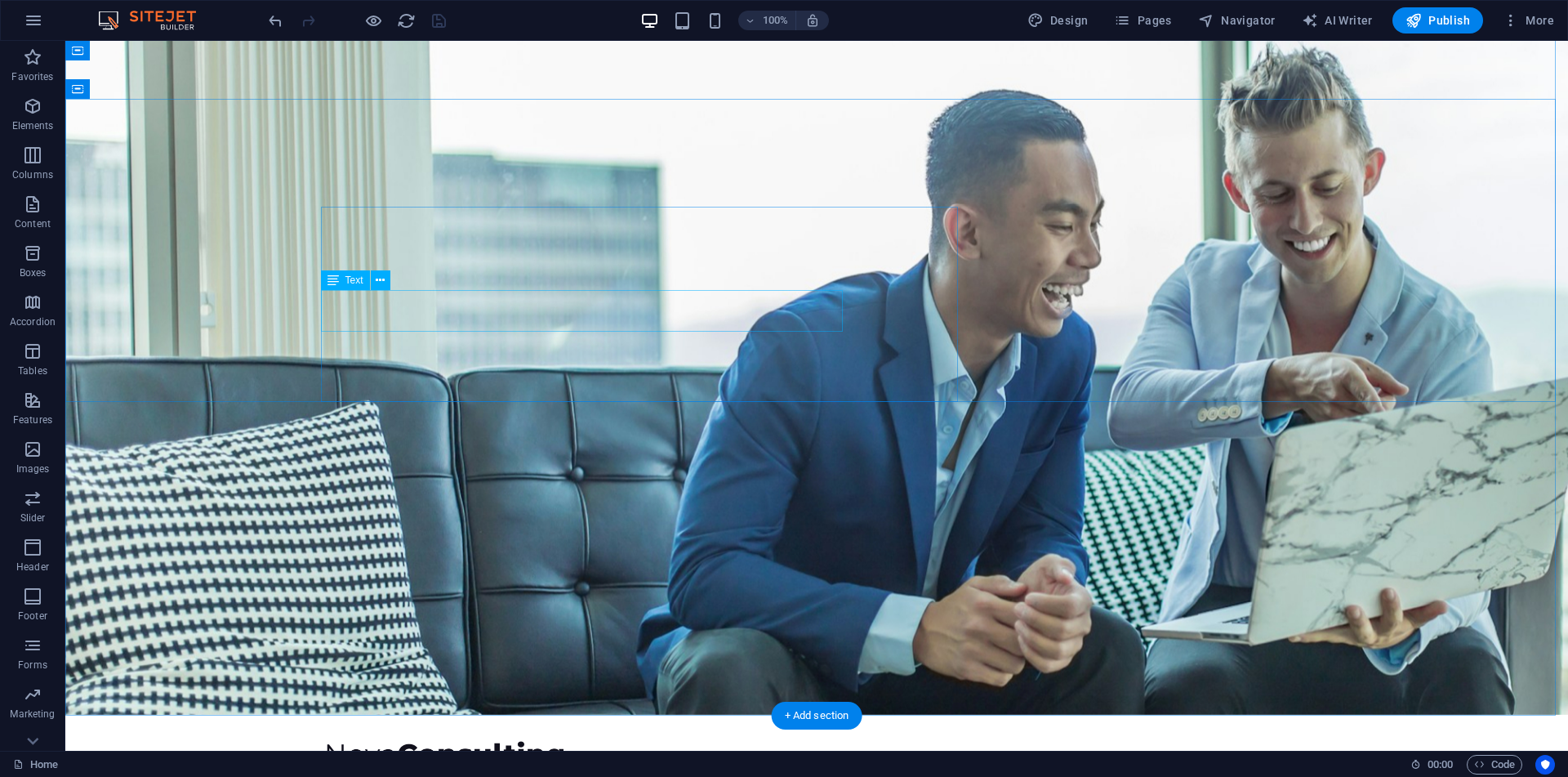
scroll to position [35, 0]
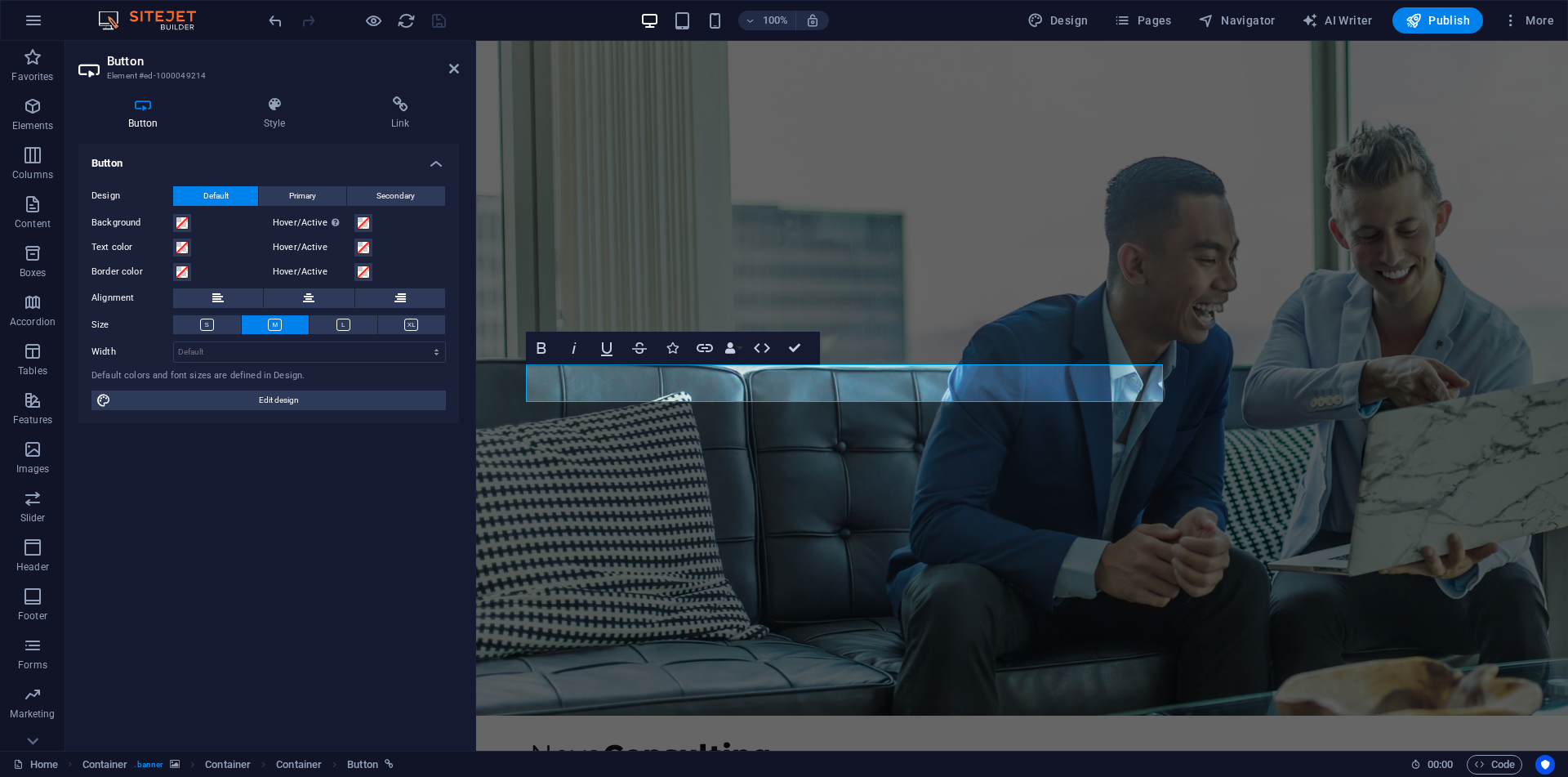
click at [771, 454] on figure at bounding box center [1022, 360] width 1092 height 710
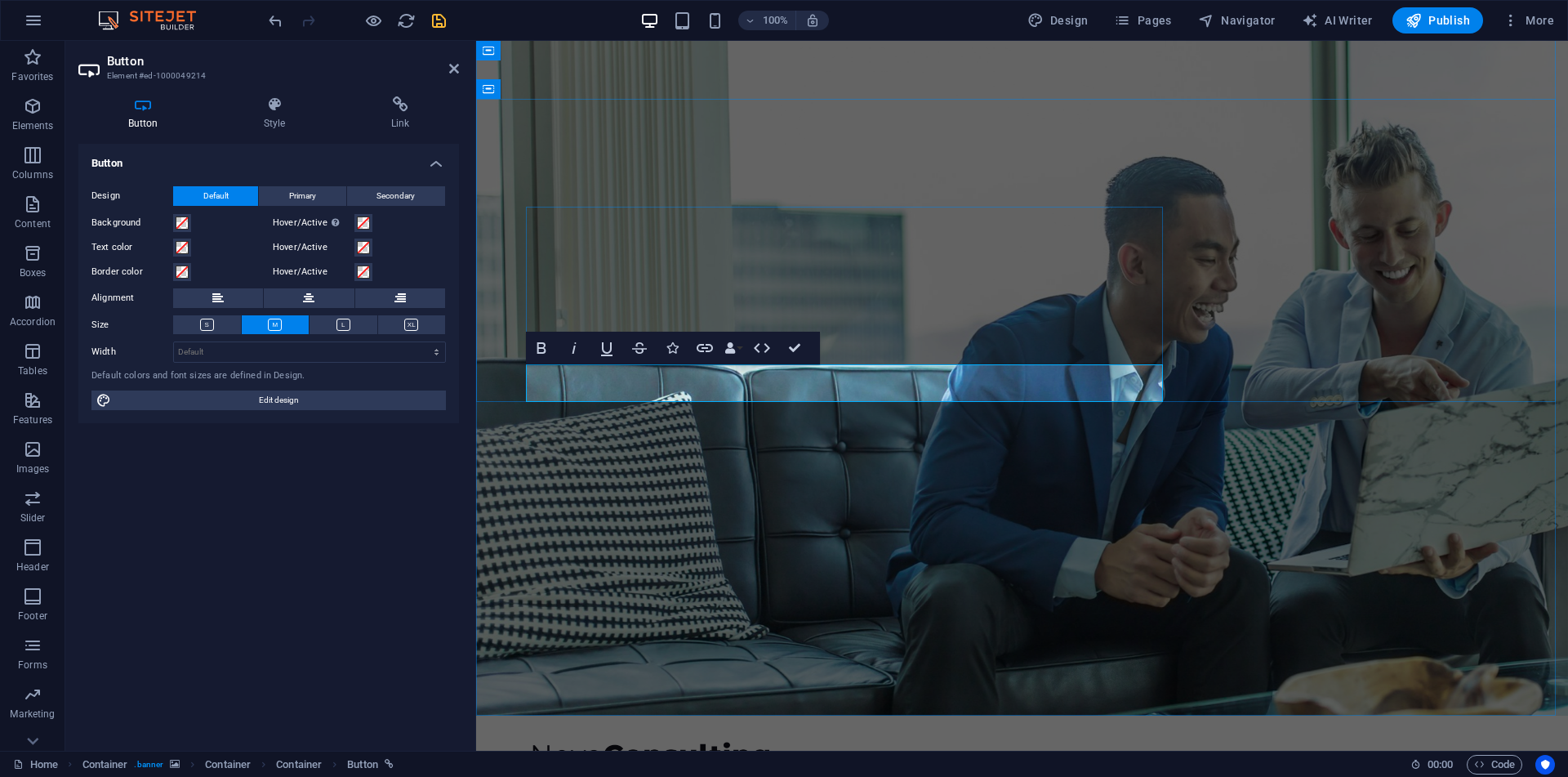
click at [453, 73] on icon at bounding box center [453, 69] width 10 height 13
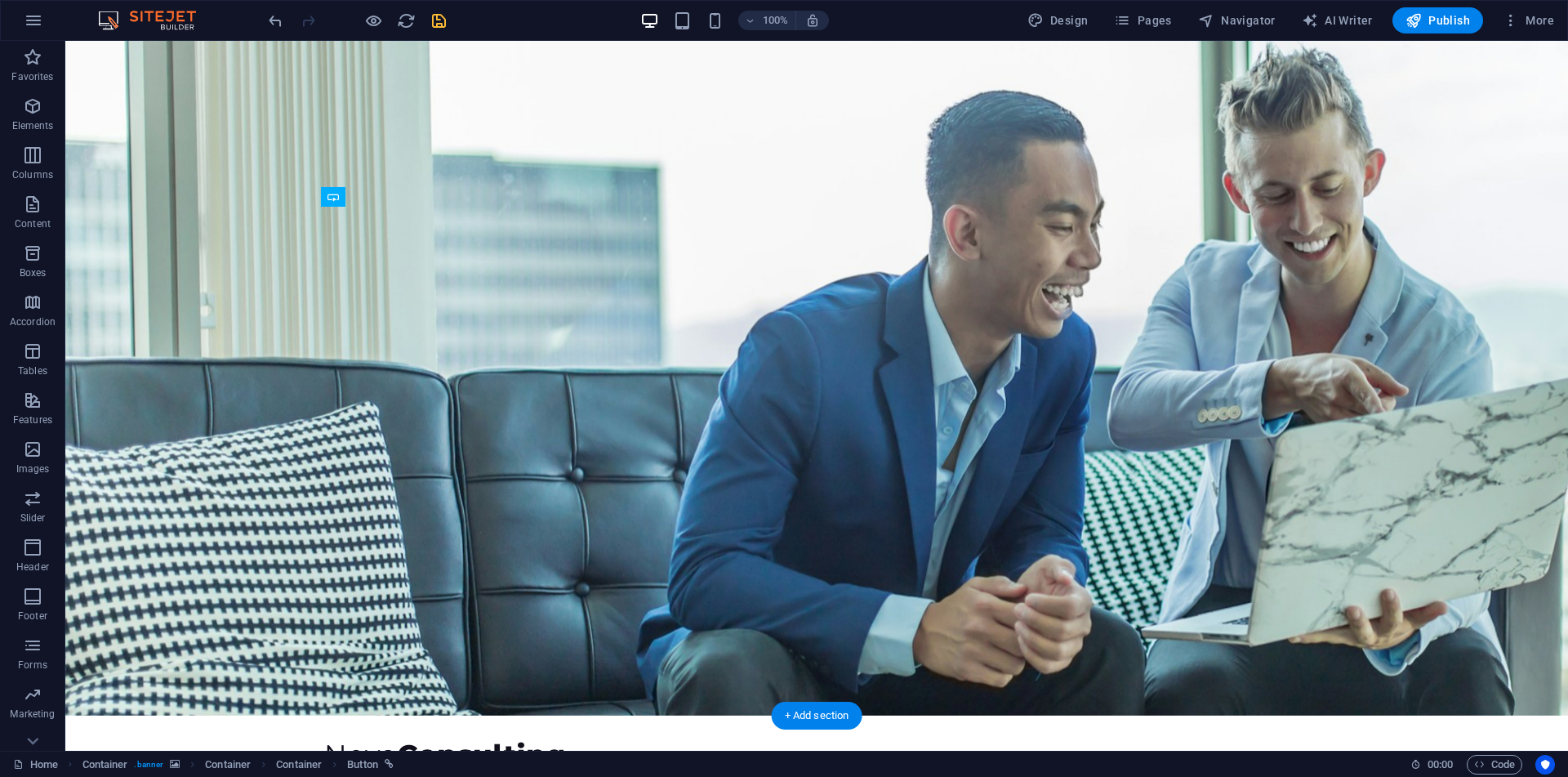
drag, startPoint x: 432, startPoint y: 422, endPoint x: 585, endPoint y: 388, distance: 156.7
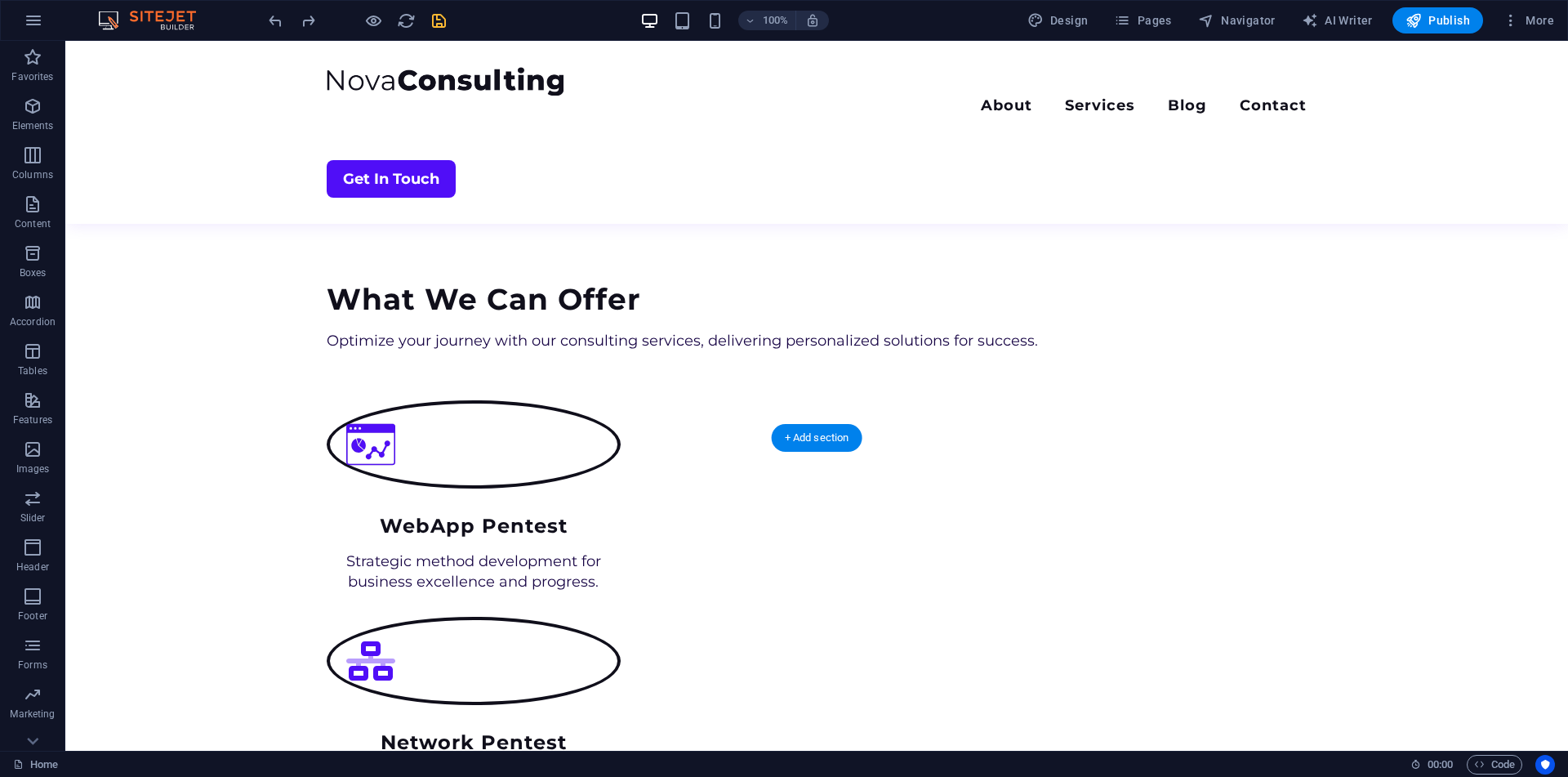
scroll to position [1048, 0]
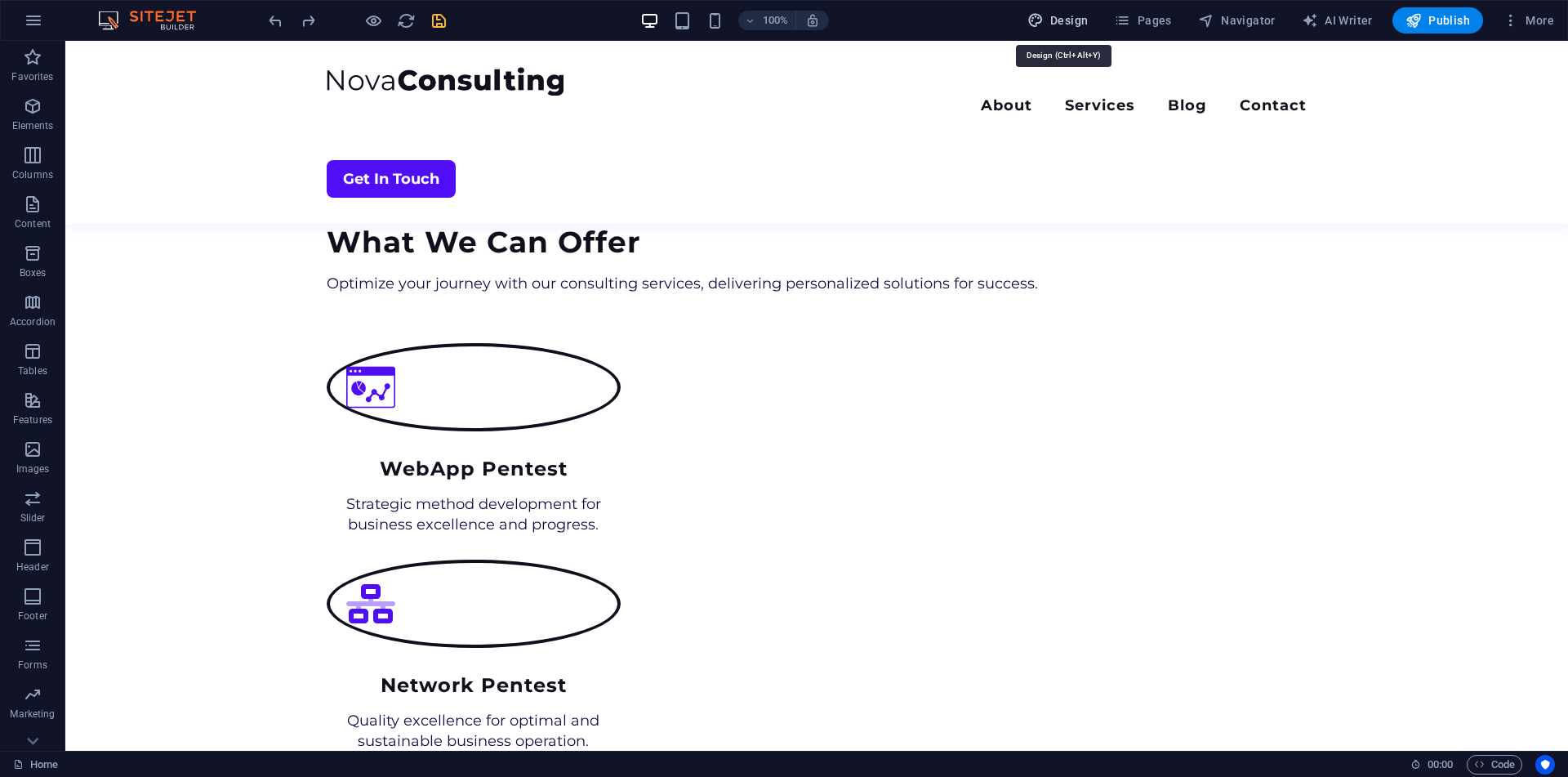
click at [1076, 20] on span "Design" at bounding box center [1057, 20] width 61 height 16
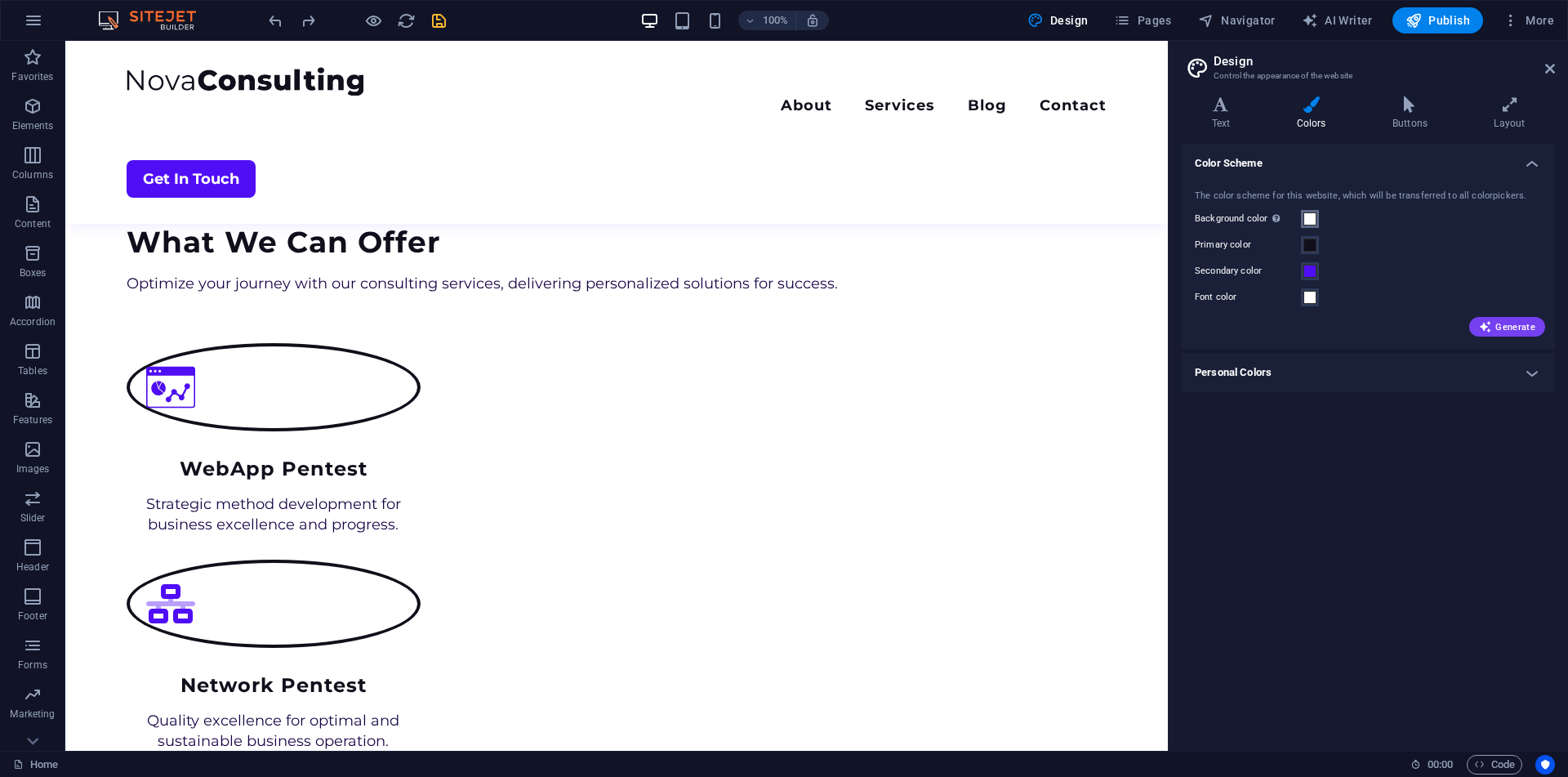
click at [1309, 218] on span at bounding box center [1309, 218] width 13 height 13
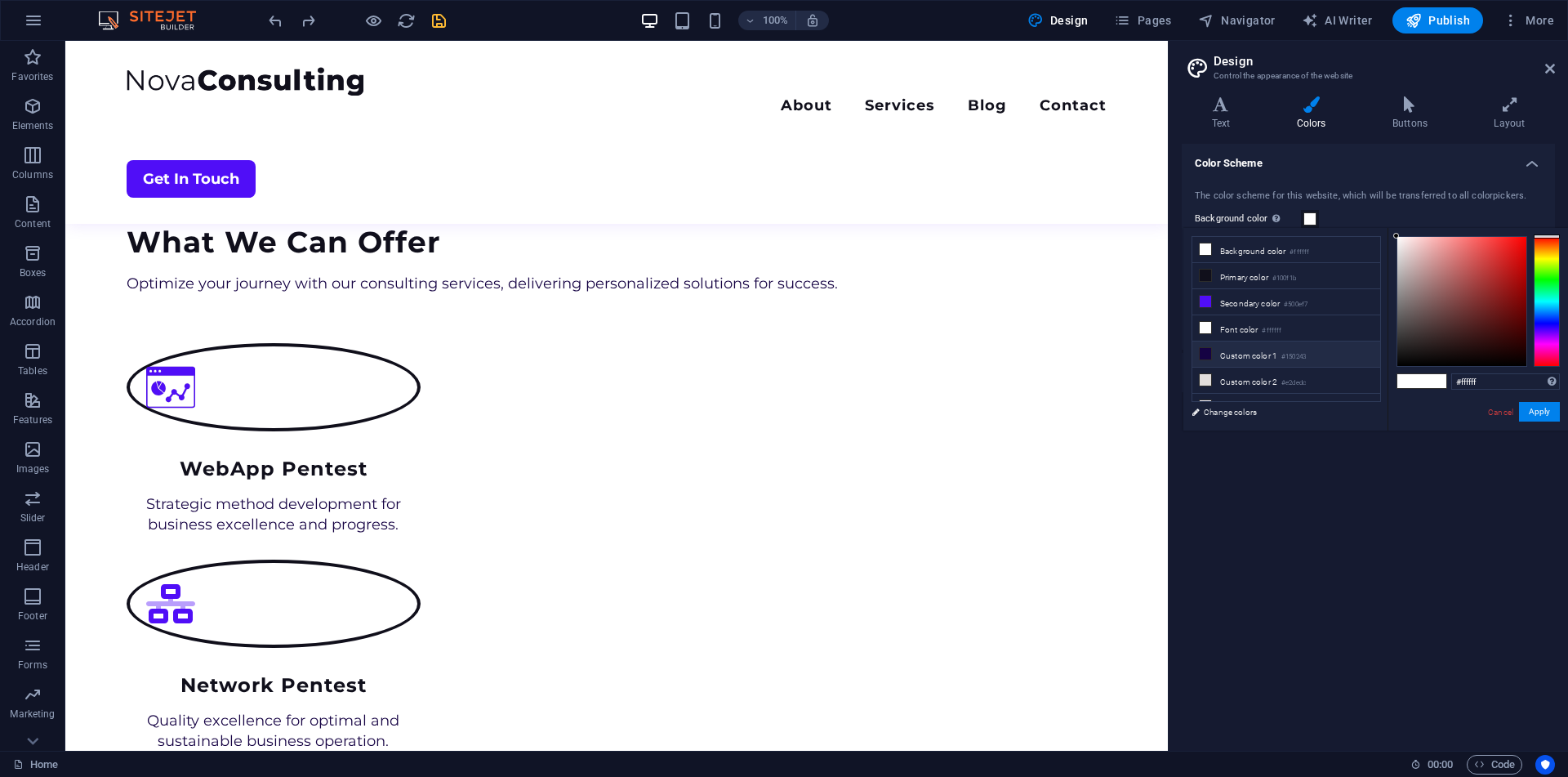
drag, startPoint x: 1255, startPoint y: 349, endPoint x: 1224, endPoint y: 346, distance: 31.1
click at [1224, 346] on li "Custom color 1 #150243" at bounding box center [1287, 355] width 188 height 27
type input "#150243"
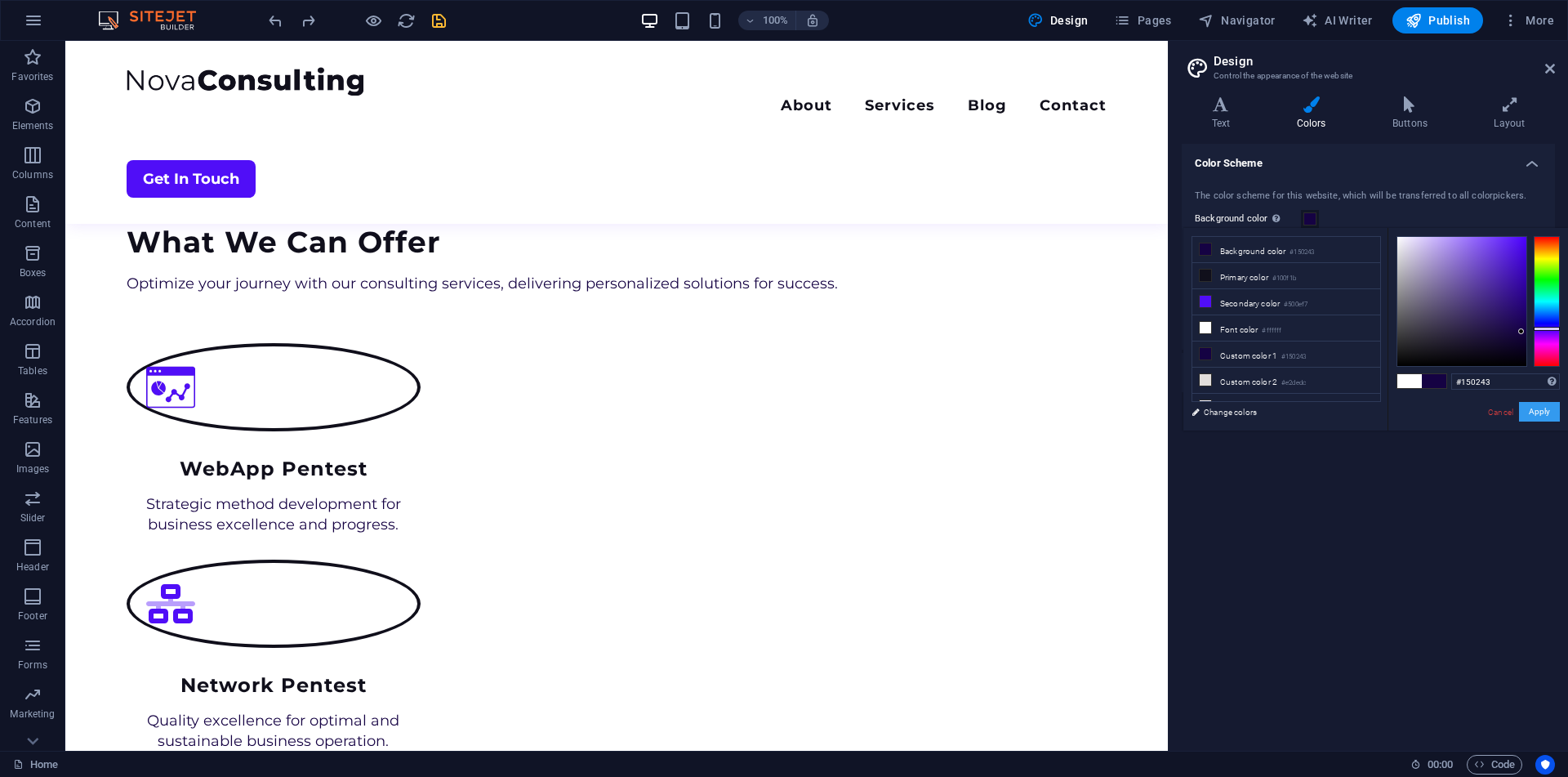
click at [1553, 413] on button "Apply" at bounding box center [1539, 411] width 41 height 19
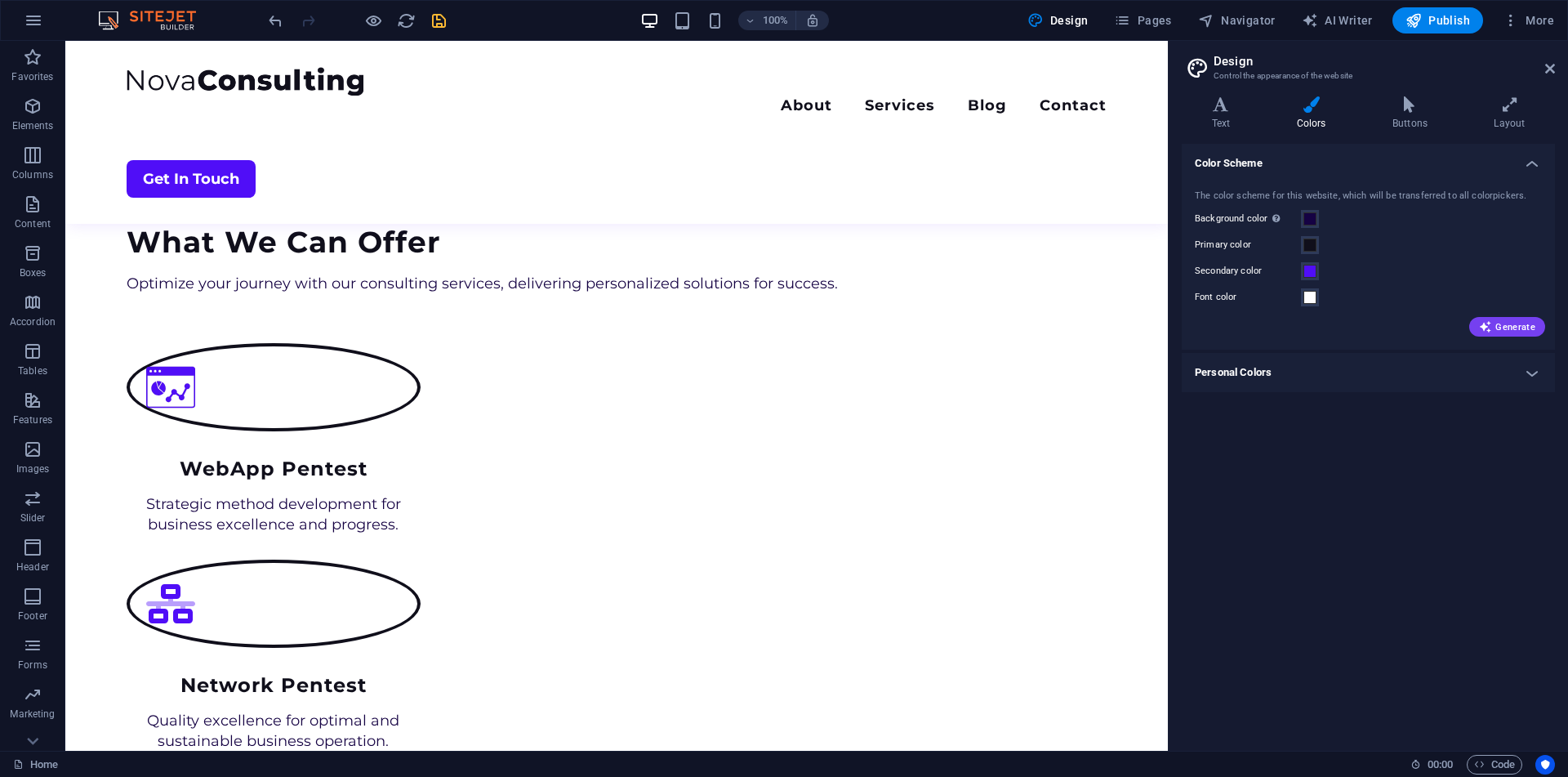
click at [1400, 480] on div "Color Scheme The color scheme for this website, which will be transferred to al…" at bounding box center [1368, 441] width 373 height 594
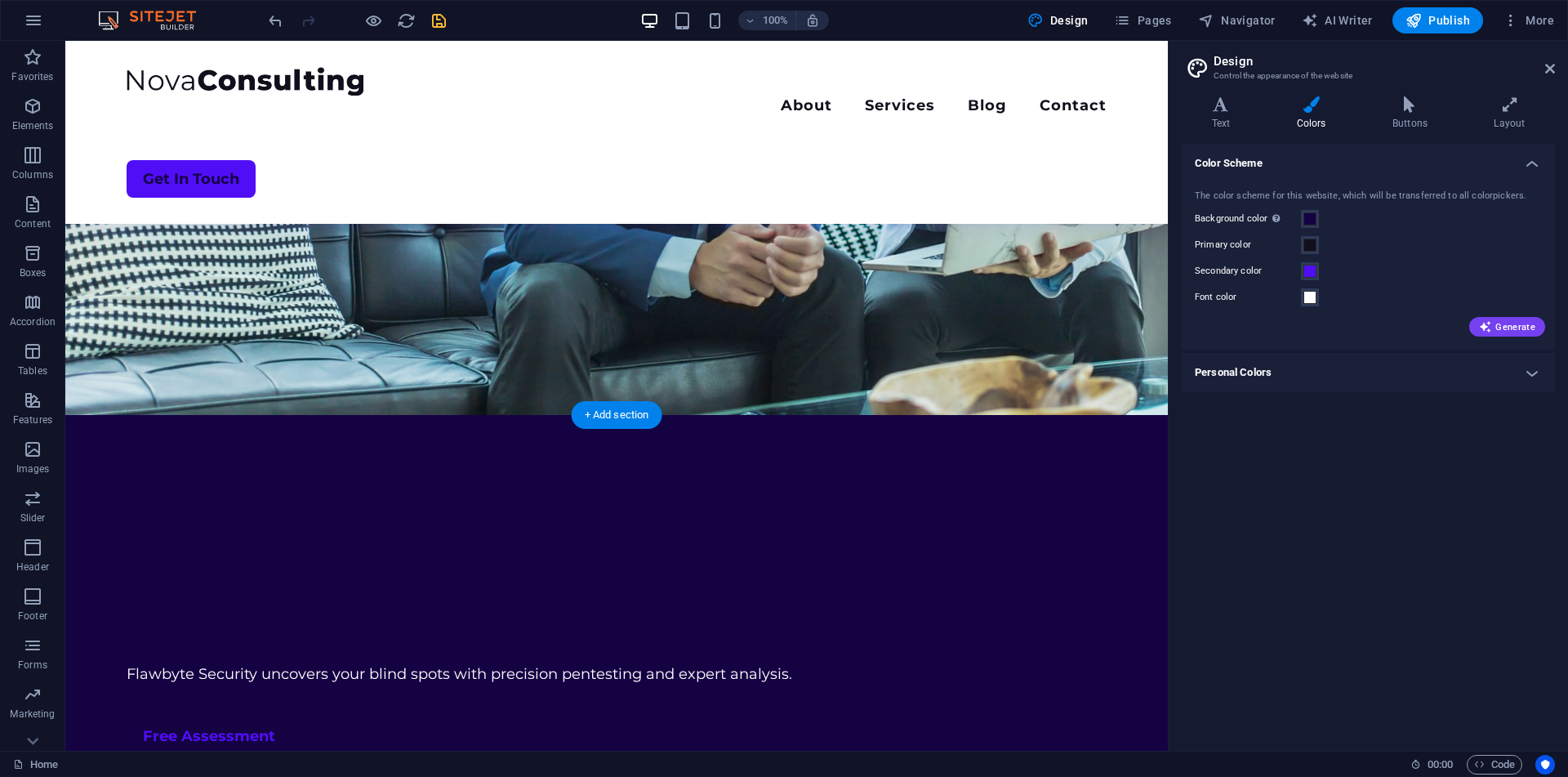
scroll to position [0, 0]
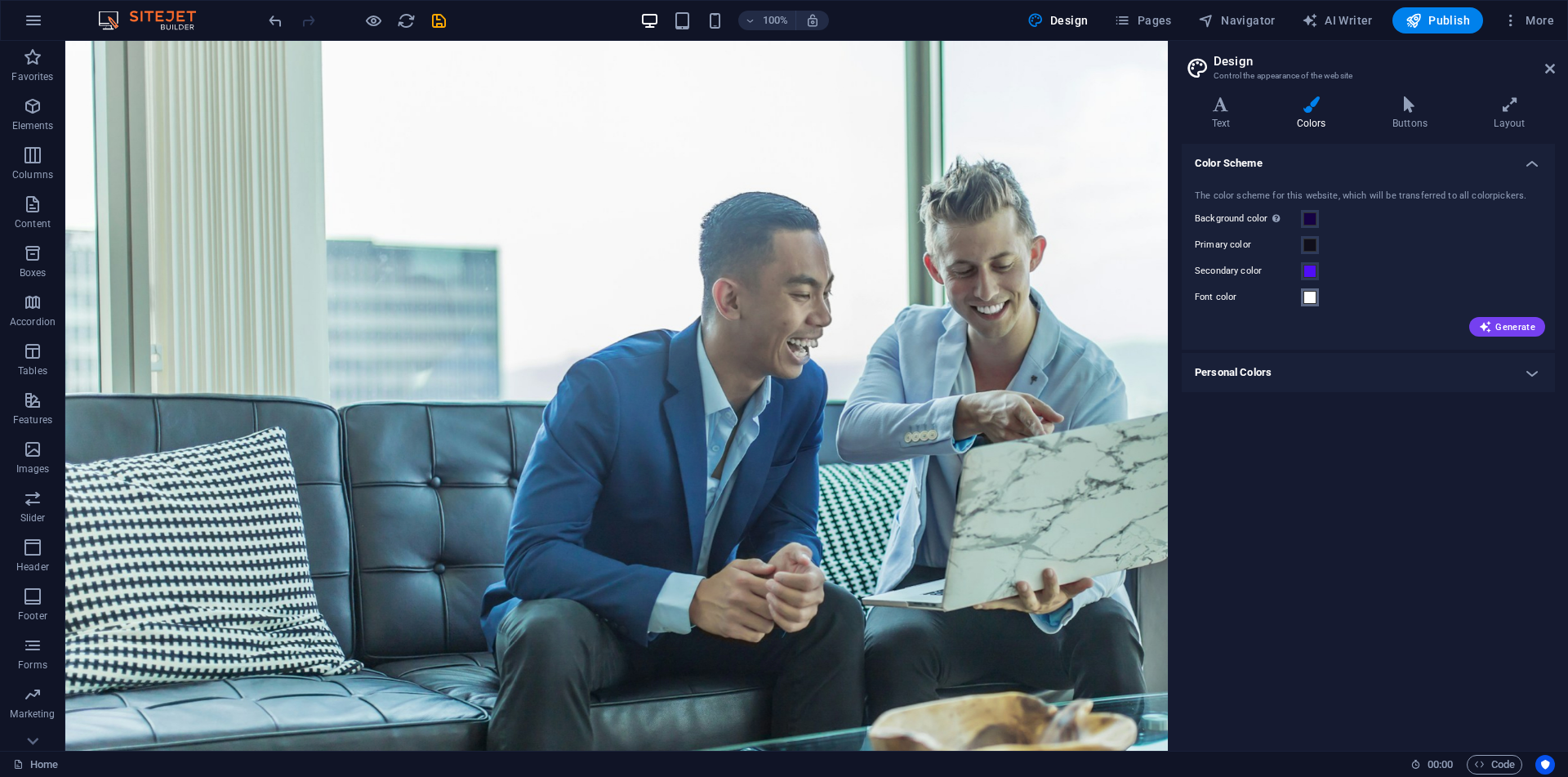
click at [1315, 302] on span at bounding box center [1309, 297] width 13 height 13
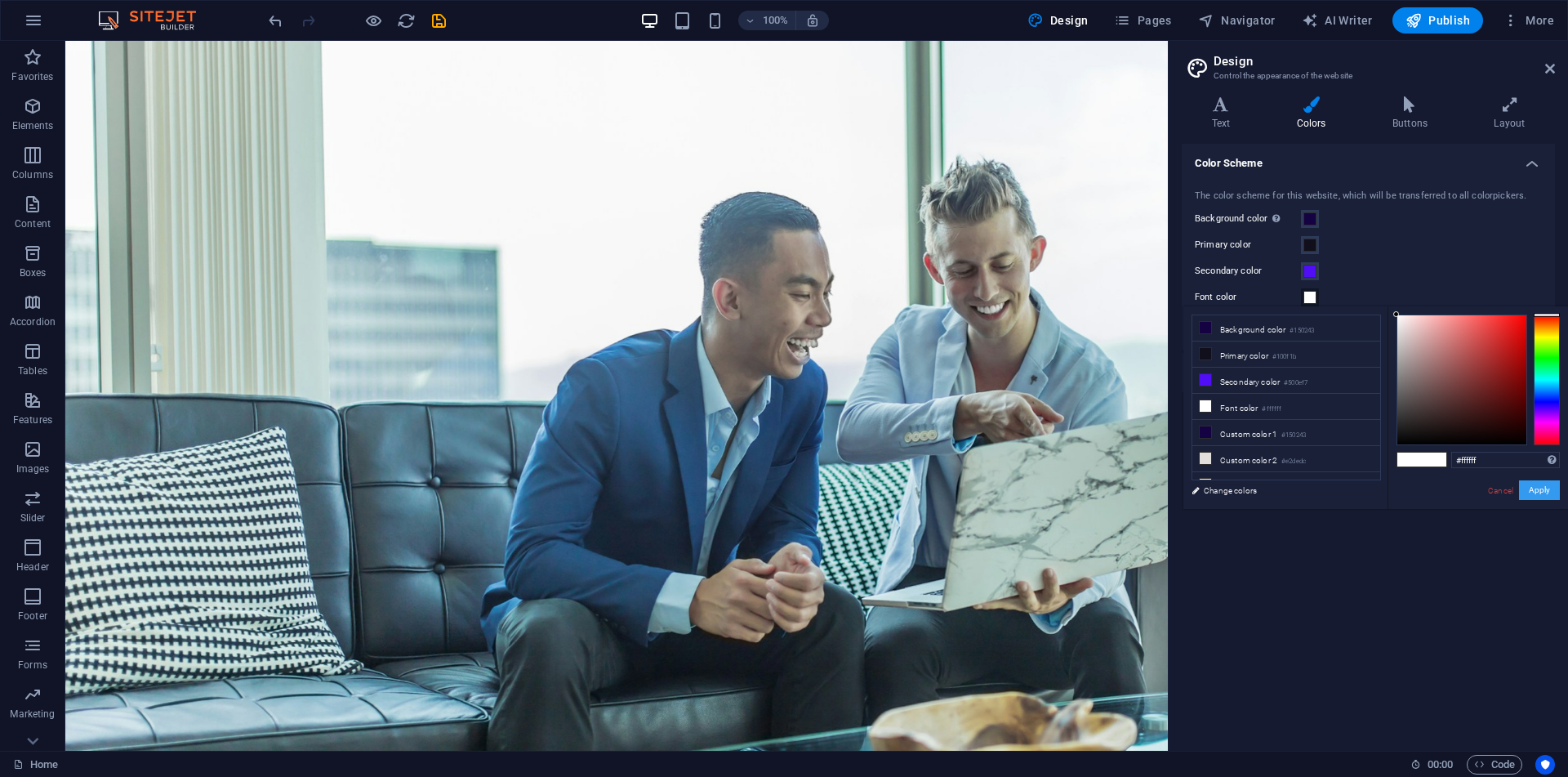
click at [1538, 486] on button "Apply" at bounding box center [1539, 489] width 41 height 19
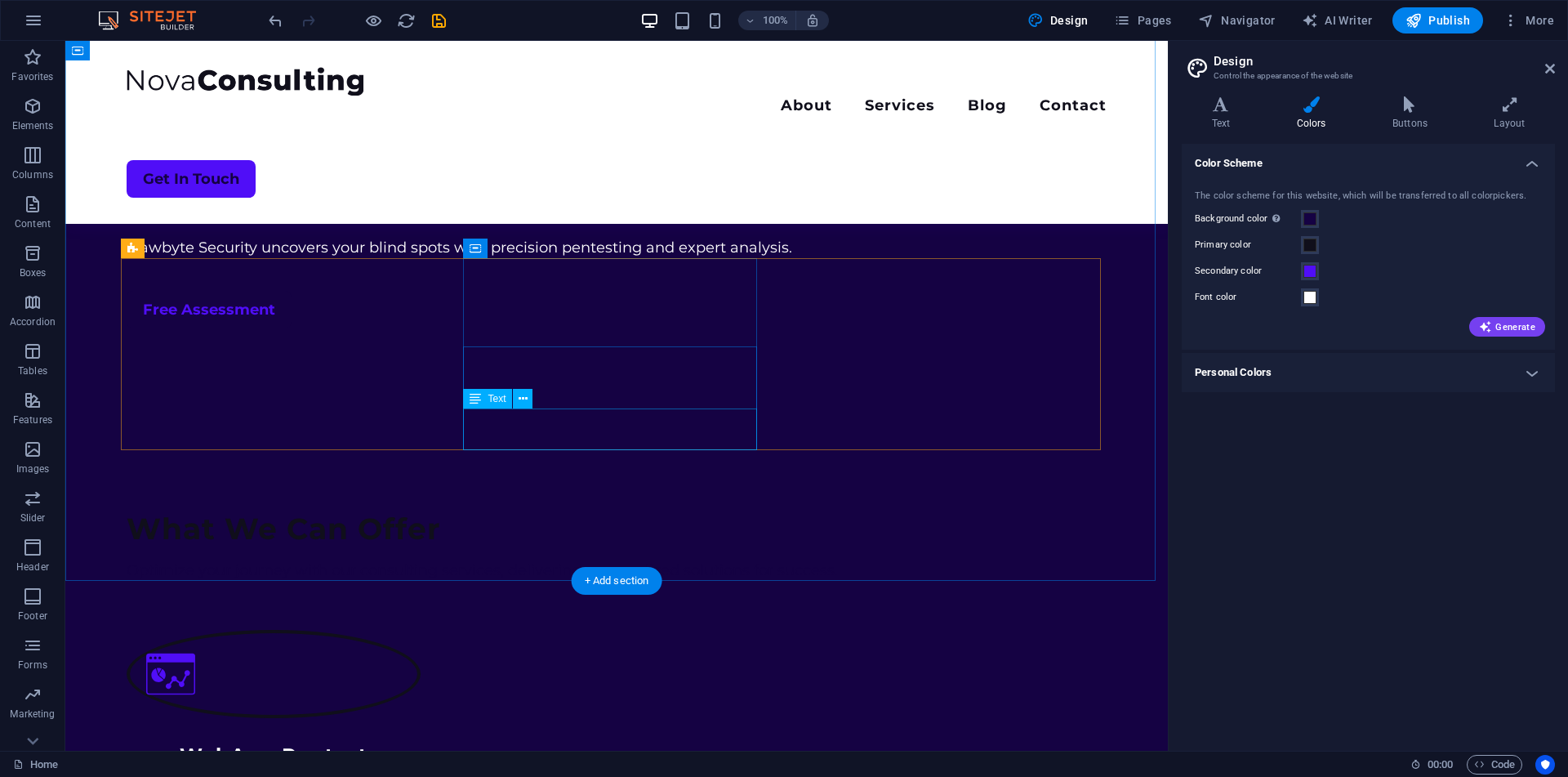
scroll to position [761, 0]
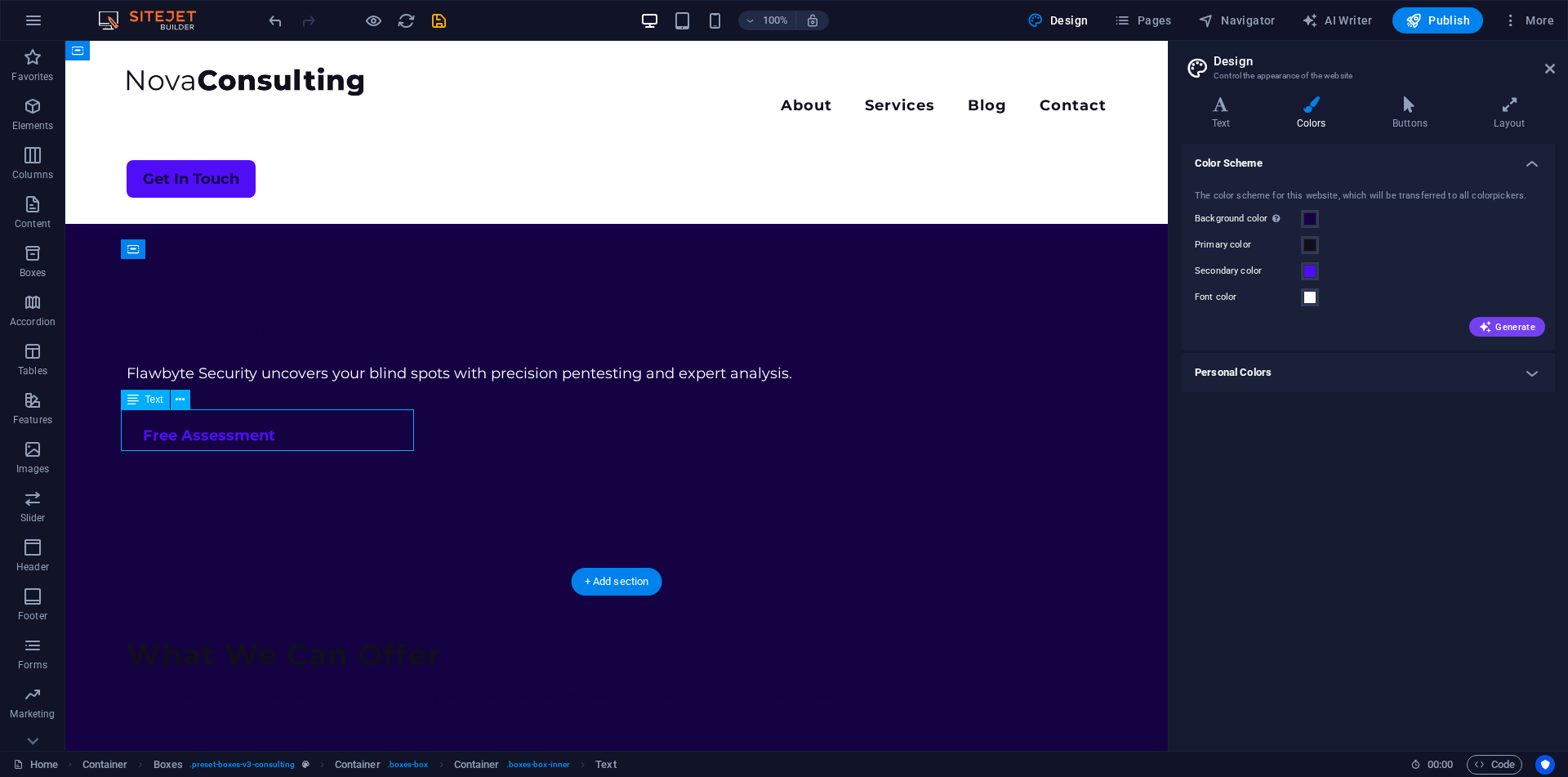
scroll to position [887, 0]
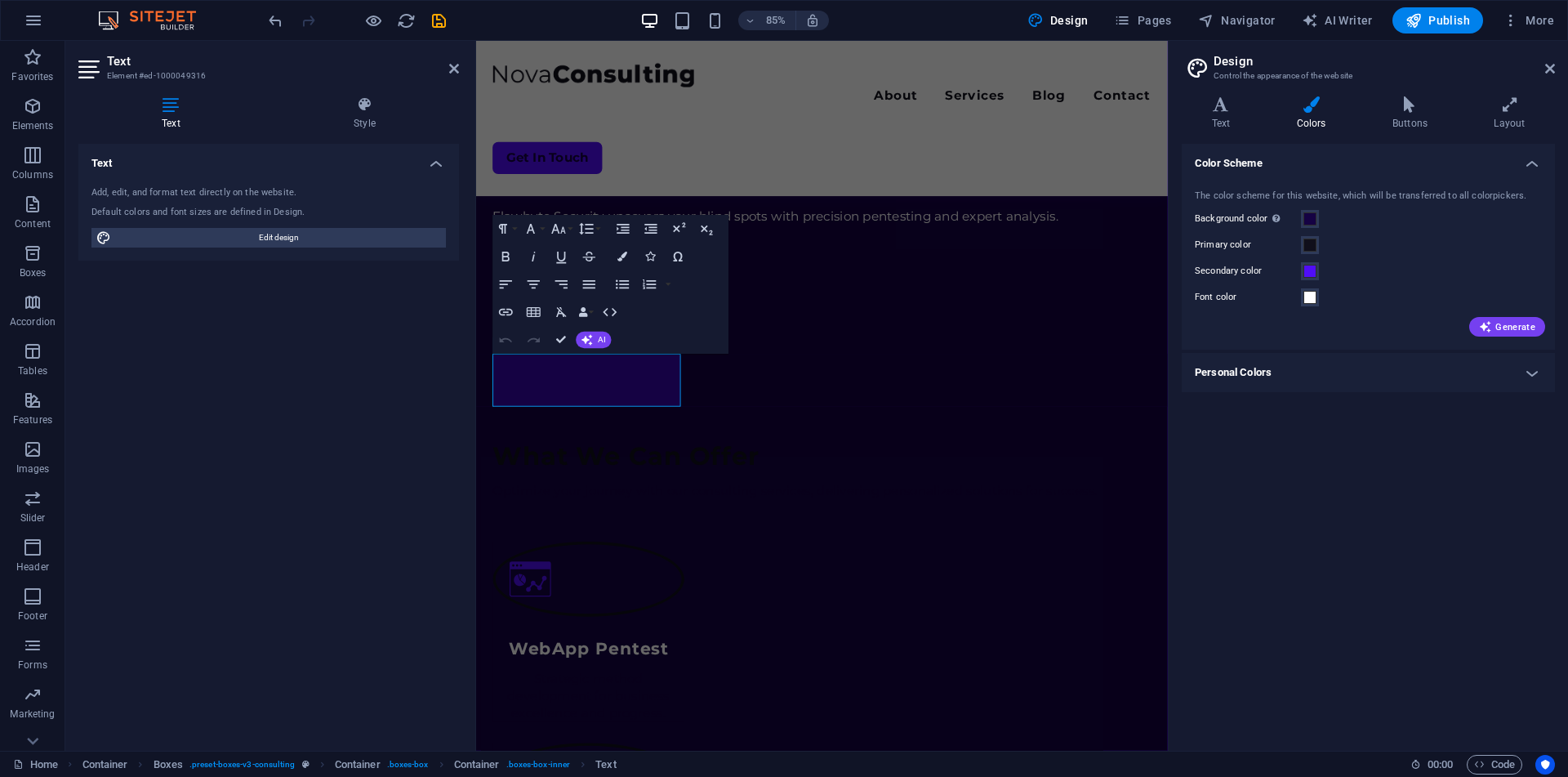
click at [294, 446] on div "Text Add, edit, and format text directly on the website. Default colors and fon…" at bounding box center [269, 441] width 380 height 594
click at [621, 261] on icon "button" at bounding box center [622, 257] width 10 height 10
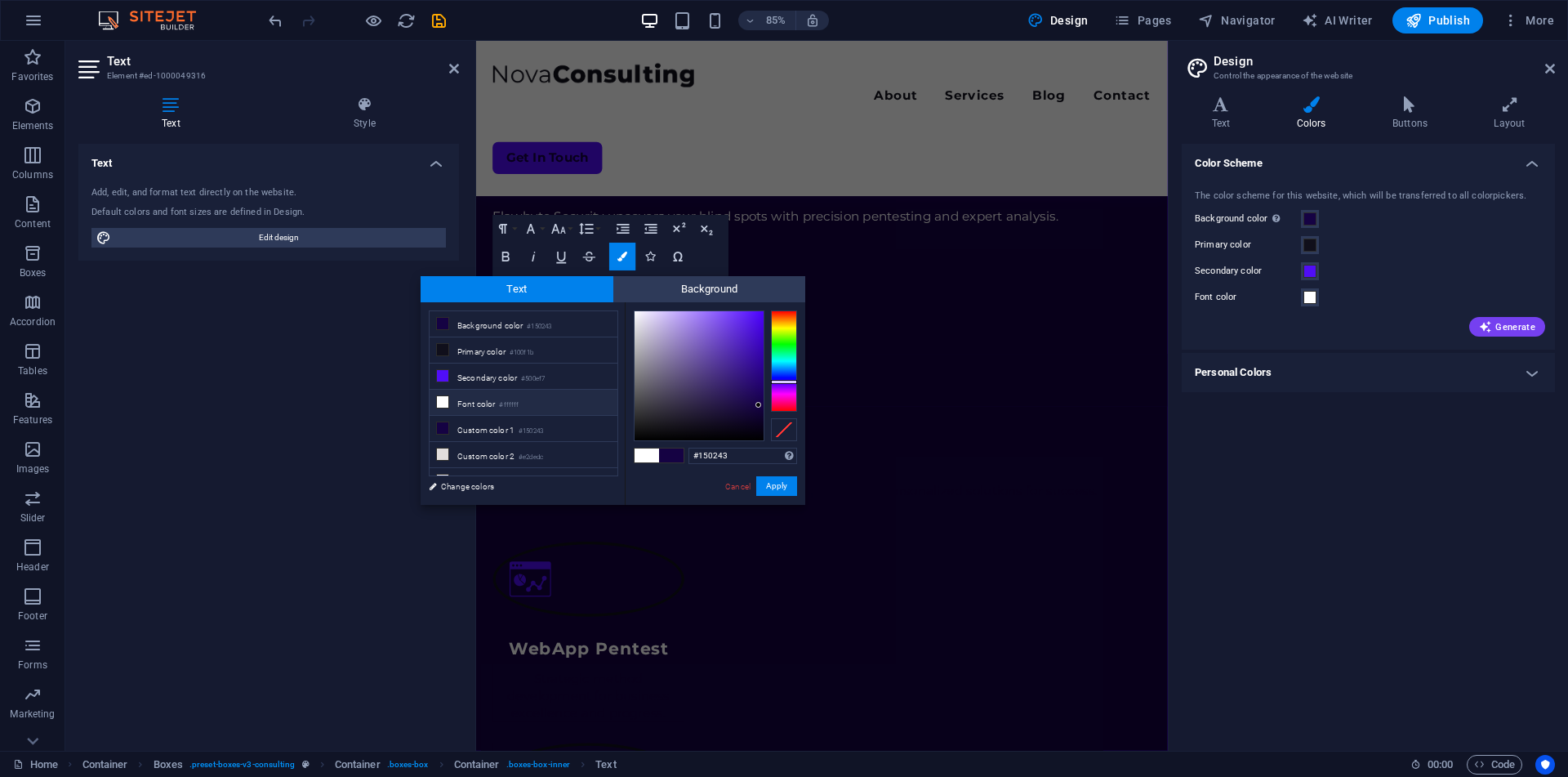
click at [529, 400] on li "Font color #ffffff" at bounding box center [524, 402] width 188 height 27
type input "#ffffff"
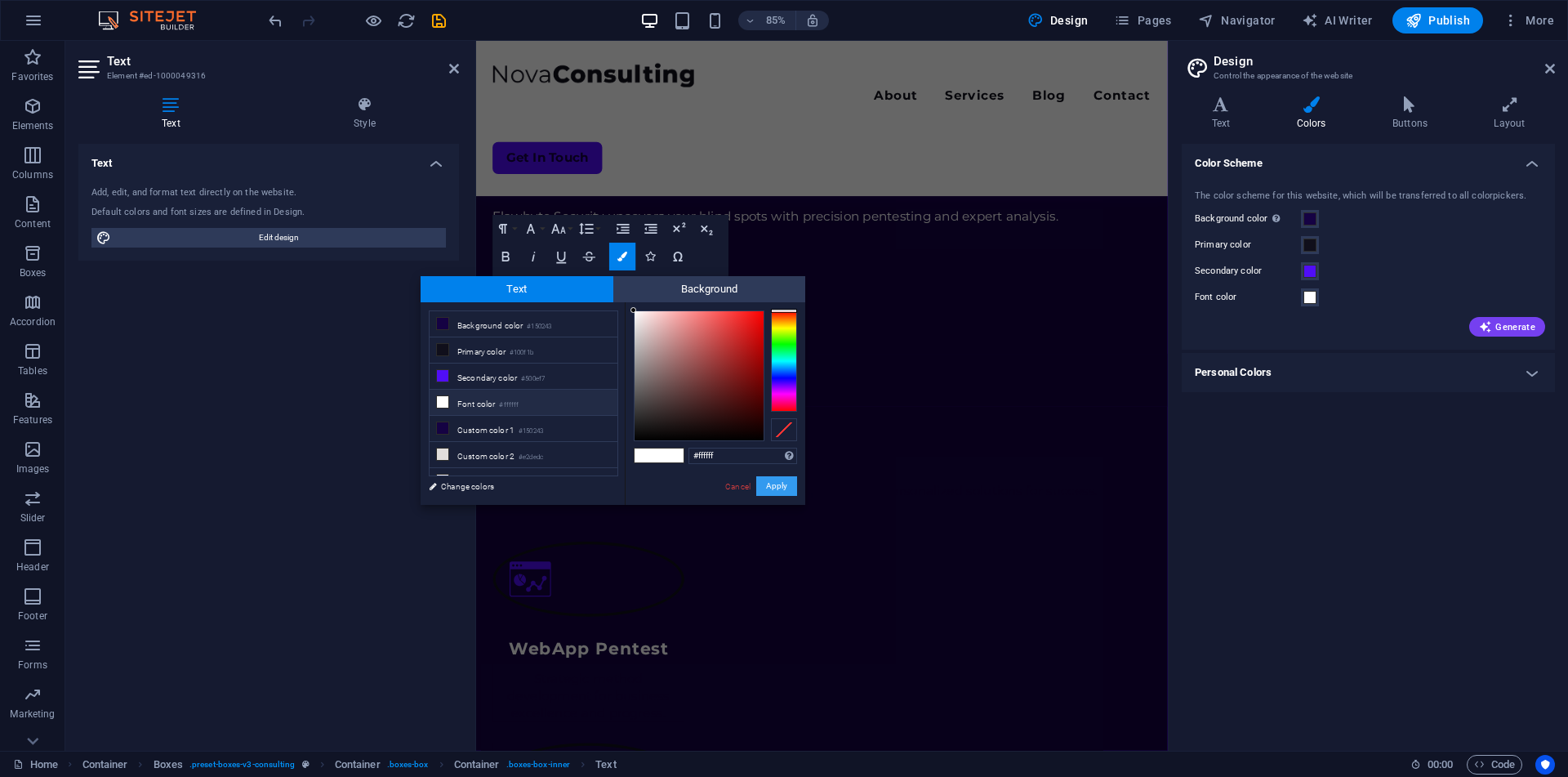
click at [774, 487] on button "Apply" at bounding box center [776, 485] width 41 height 19
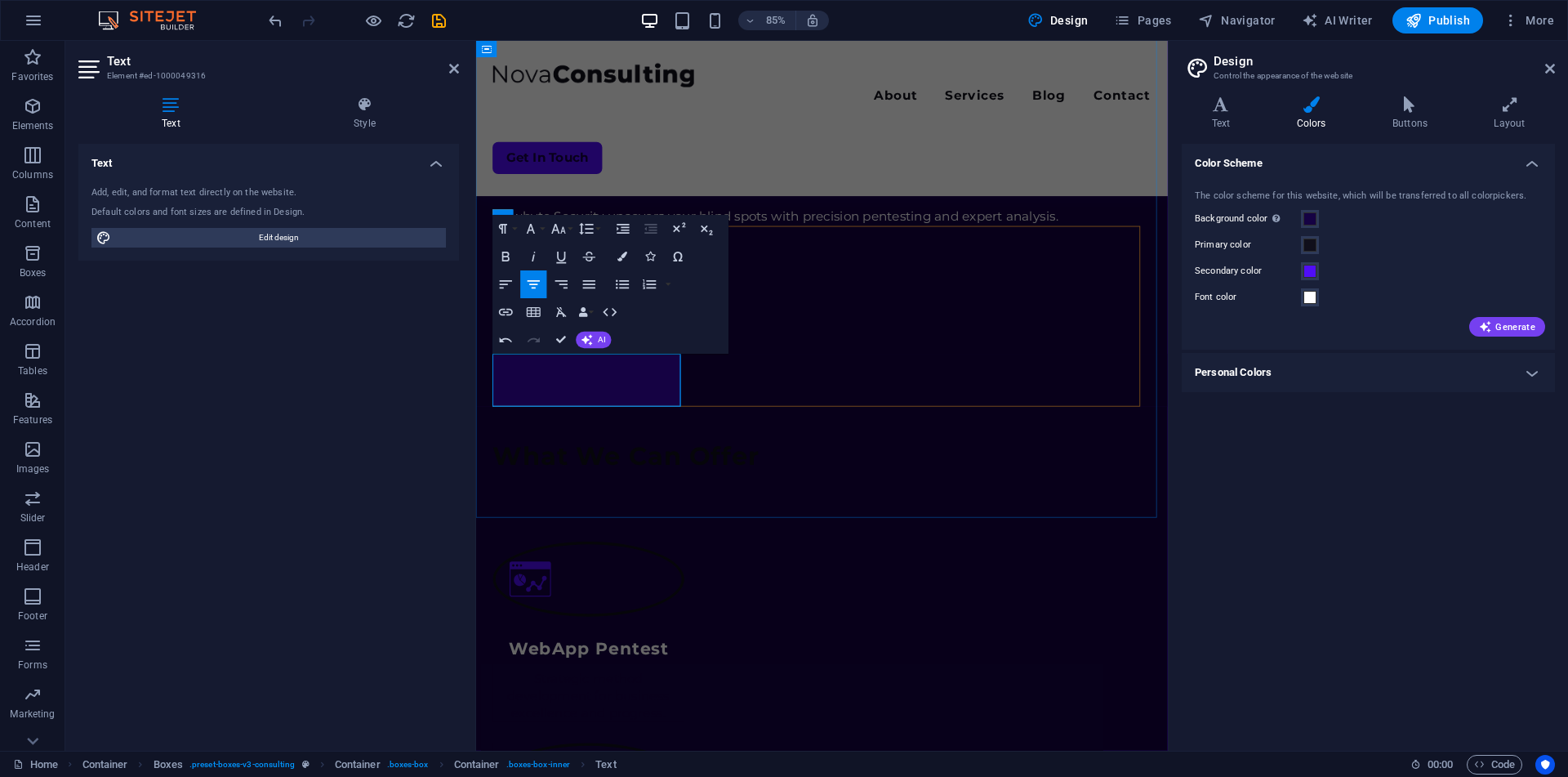
click at [616, 267] on button "Colors" at bounding box center [622, 257] width 26 height 27
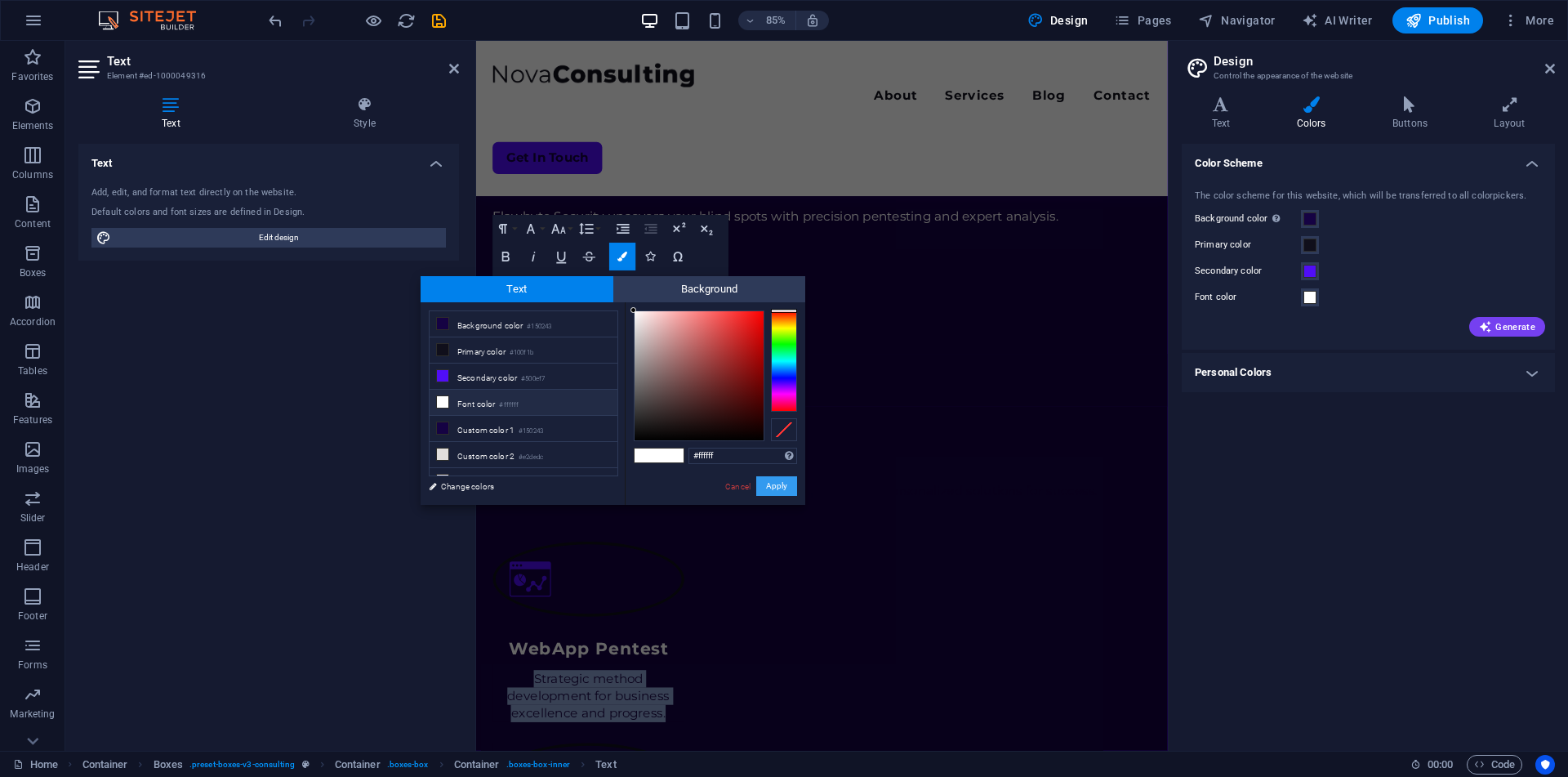
click at [783, 495] on button "Apply" at bounding box center [776, 485] width 41 height 19
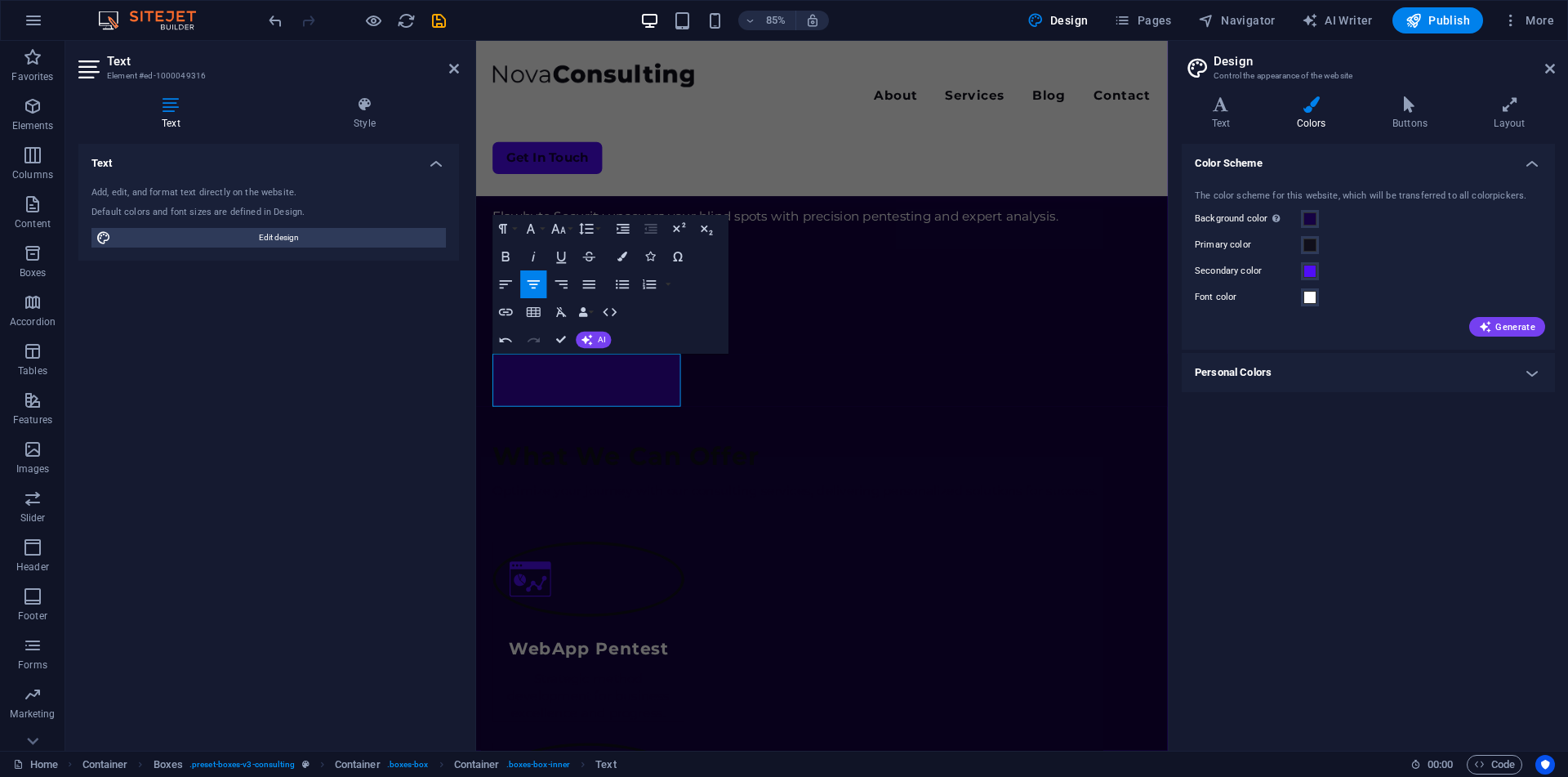
click at [614, 352] on div "Paragraph Format Normal Heading 1 Heading 2 Heading 3 Heading 4 Heading 5 Headi…" at bounding box center [610, 285] width 236 height 139
click at [618, 257] on icon "button" at bounding box center [622, 257] width 10 height 10
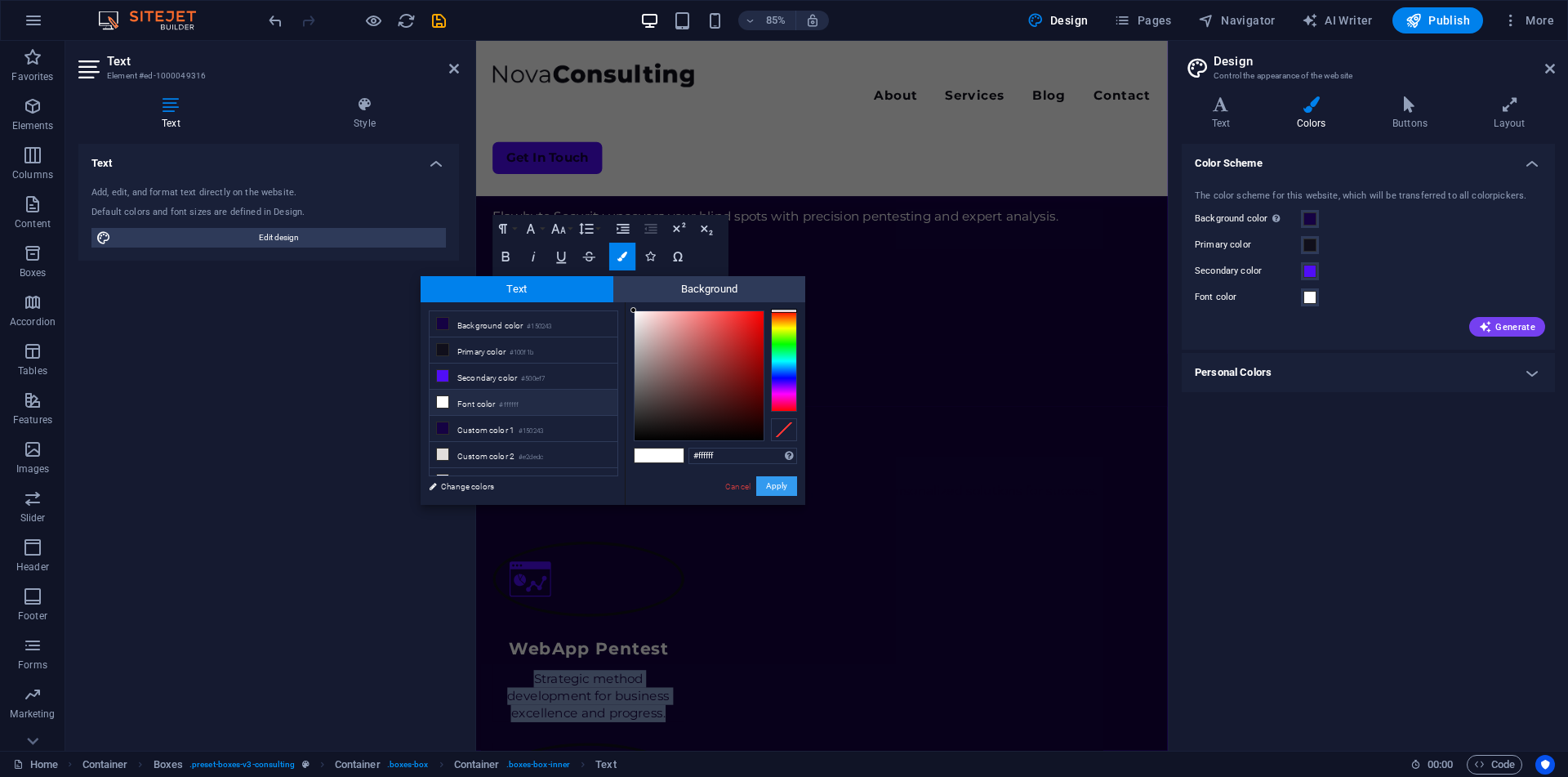
click at [779, 491] on button "Apply" at bounding box center [776, 485] width 41 height 19
click at [790, 492] on button "Apply" at bounding box center [776, 485] width 41 height 19
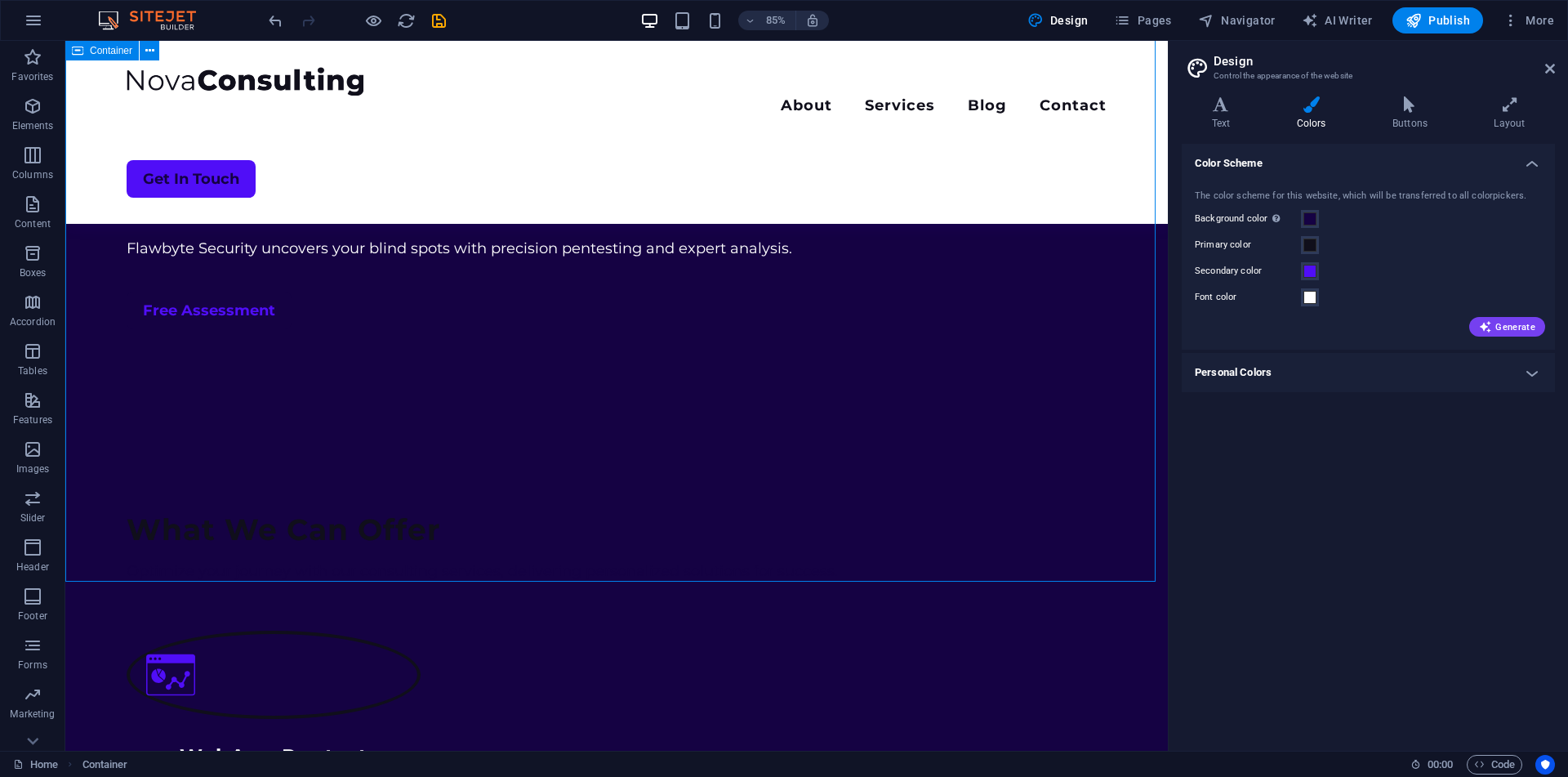
scroll to position [761, 0]
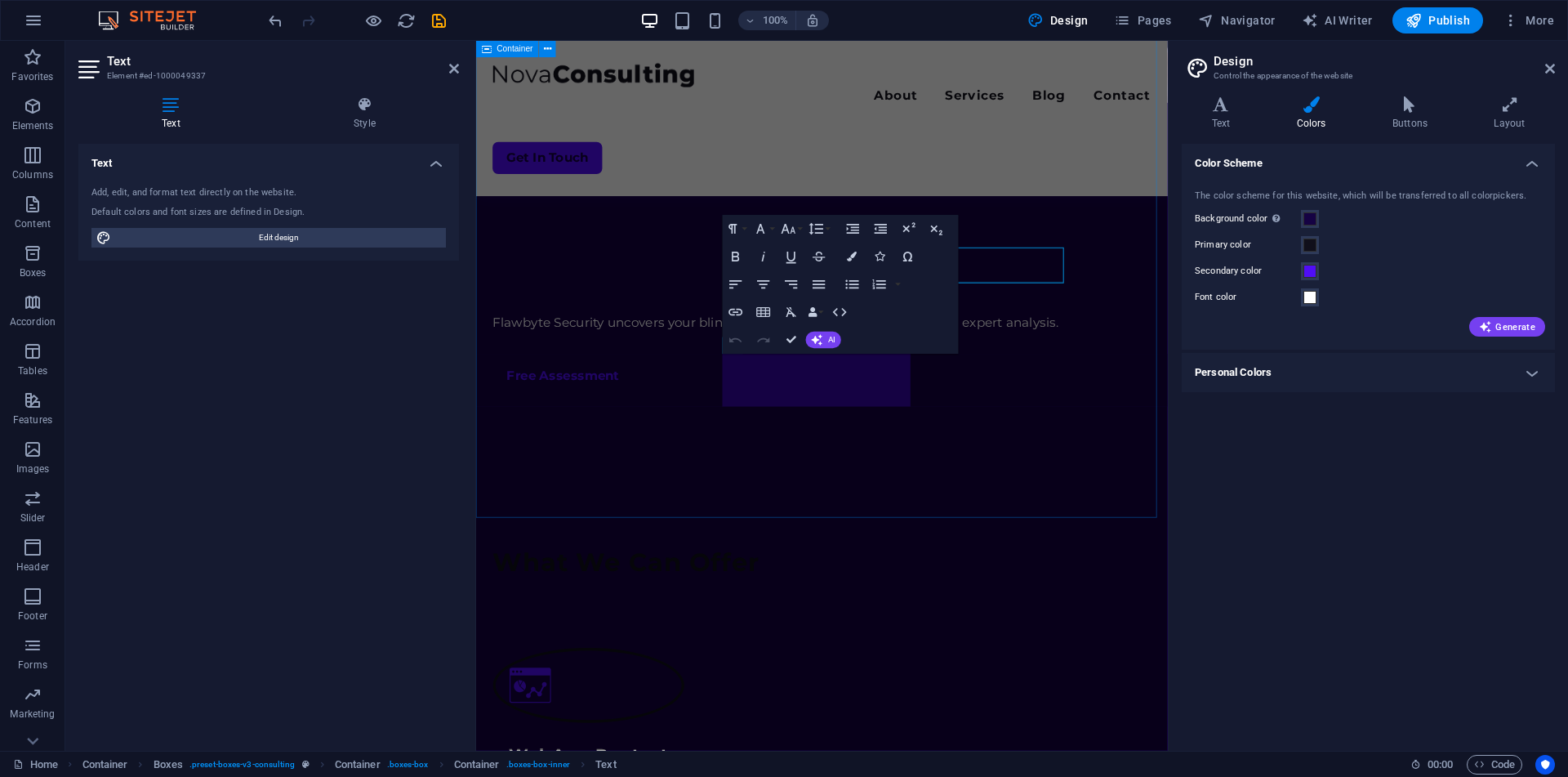
scroll to position [887, 0]
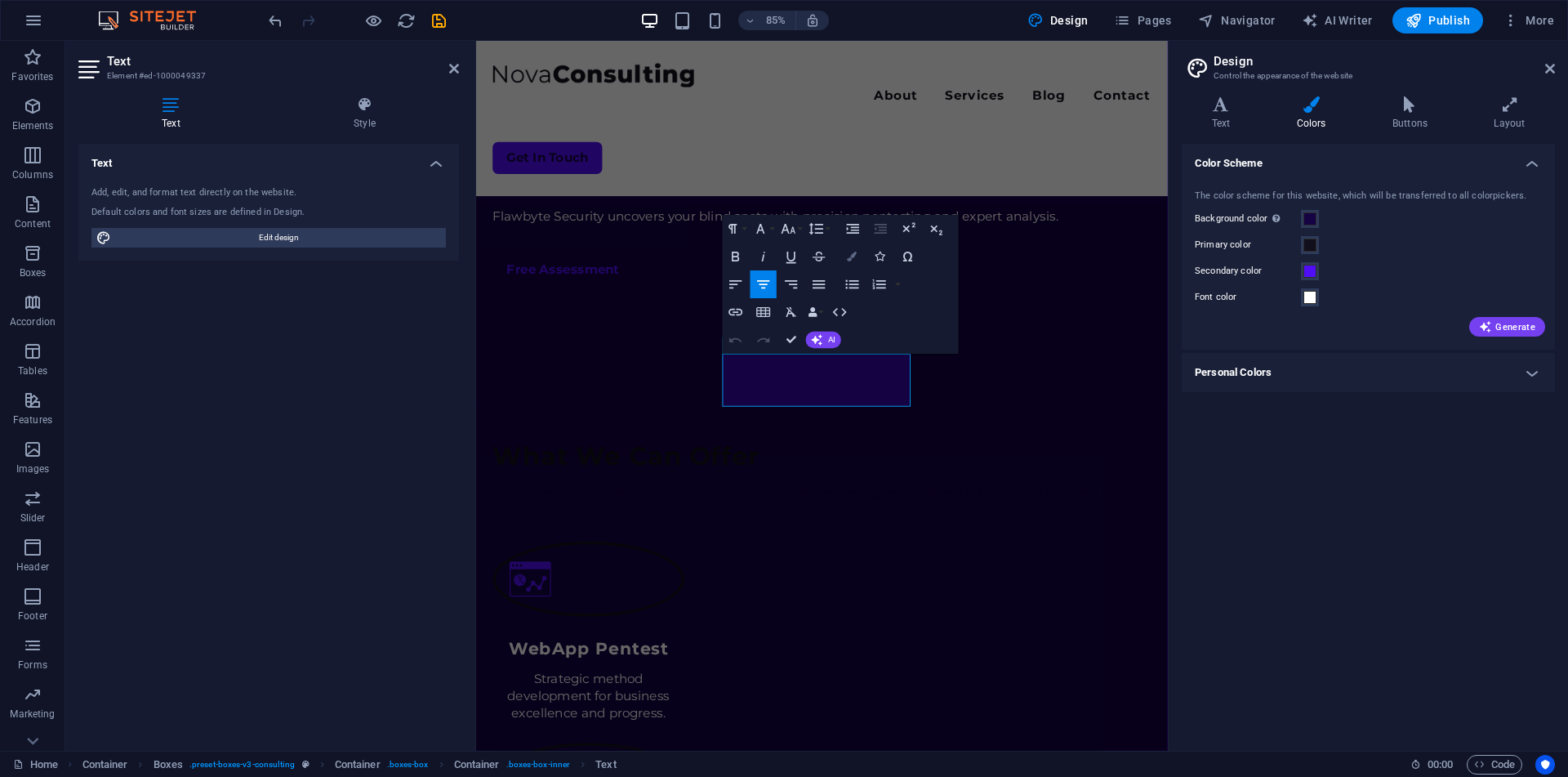
click at [855, 257] on icon "button" at bounding box center [853, 257] width 10 height 10
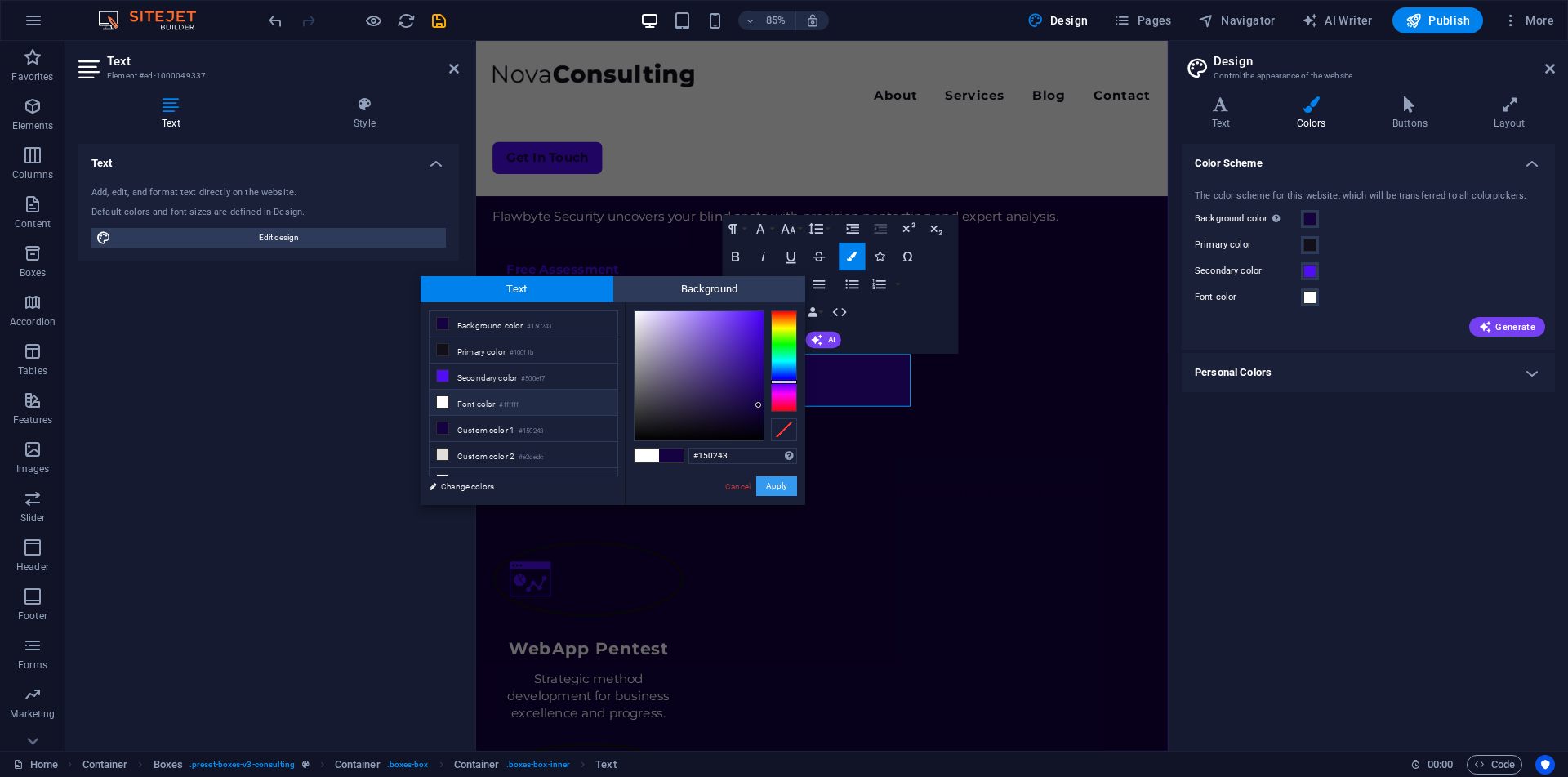
click at [769, 491] on button "Apply" at bounding box center [776, 485] width 41 height 19
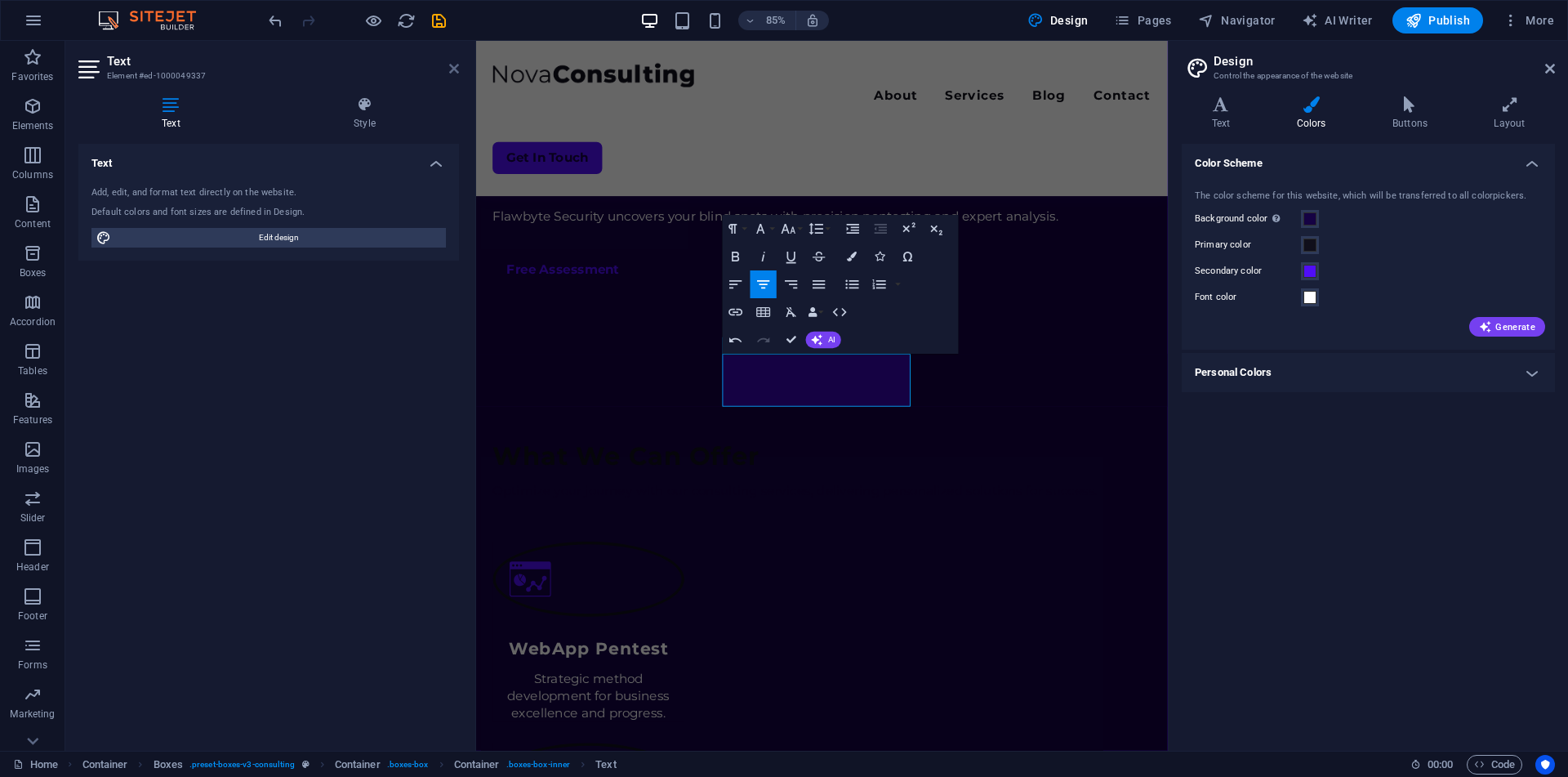
click at [450, 64] on icon at bounding box center [453, 69] width 10 height 13
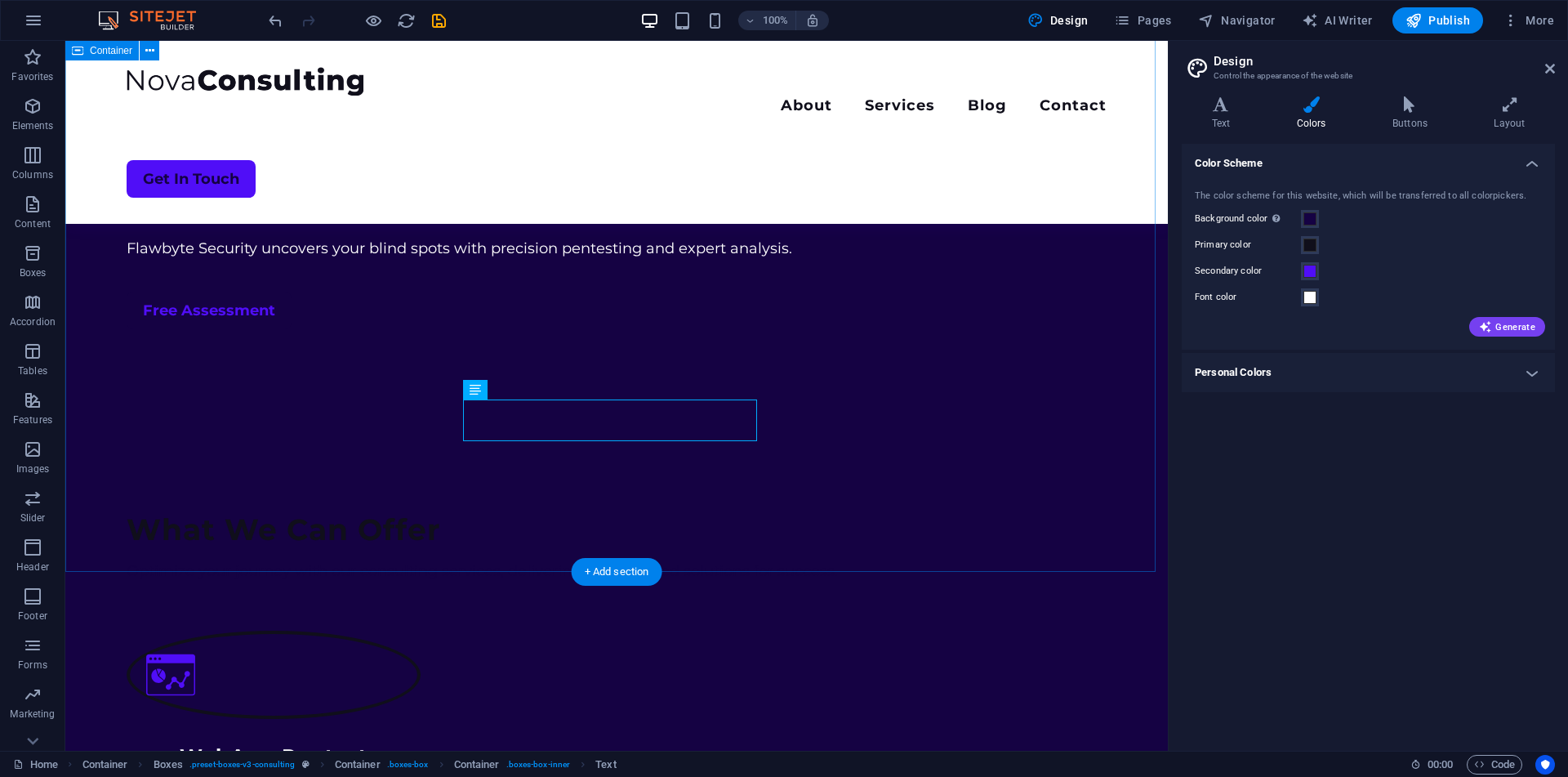
scroll to position [774, 0]
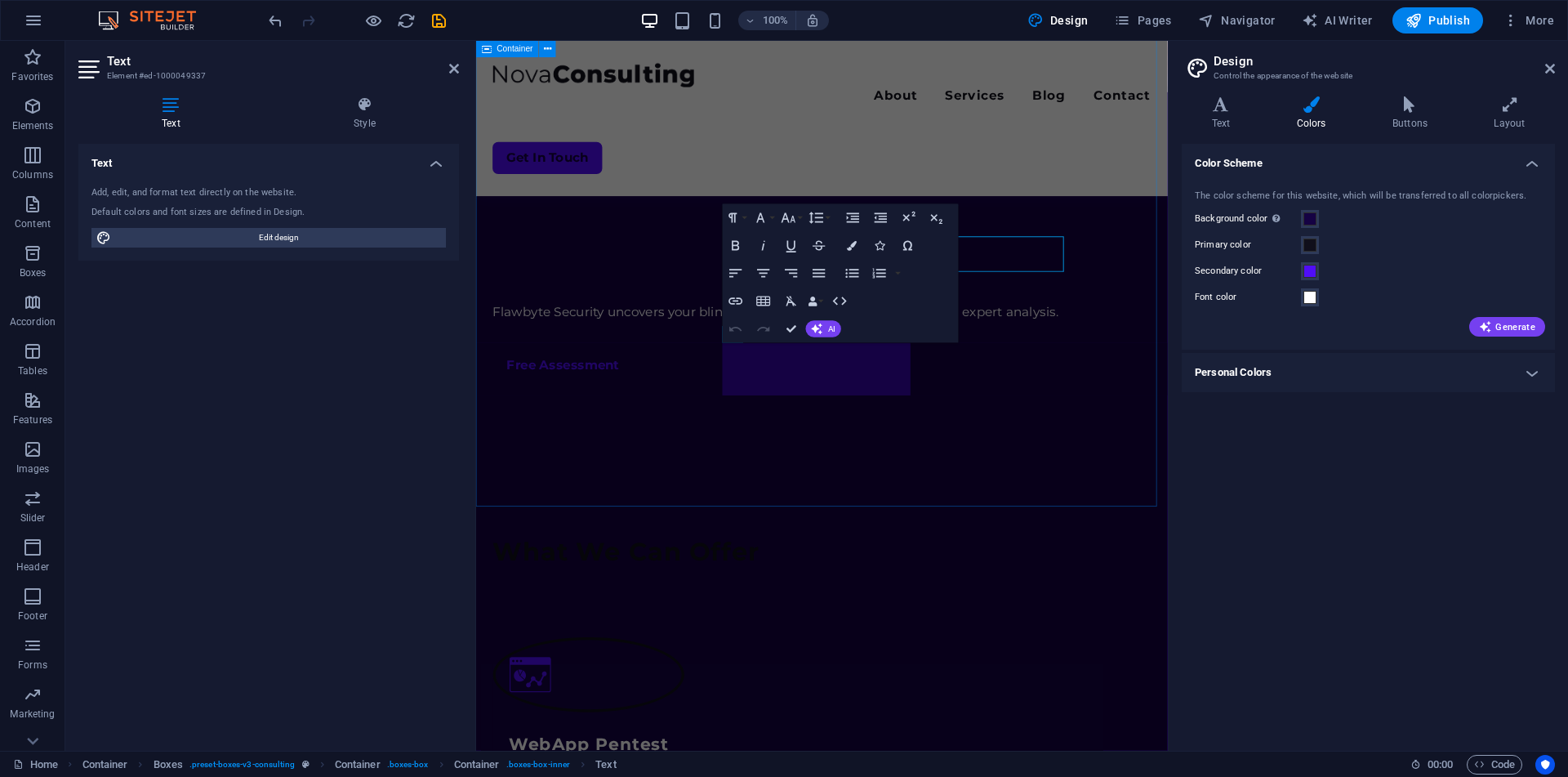
scroll to position [899, 0]
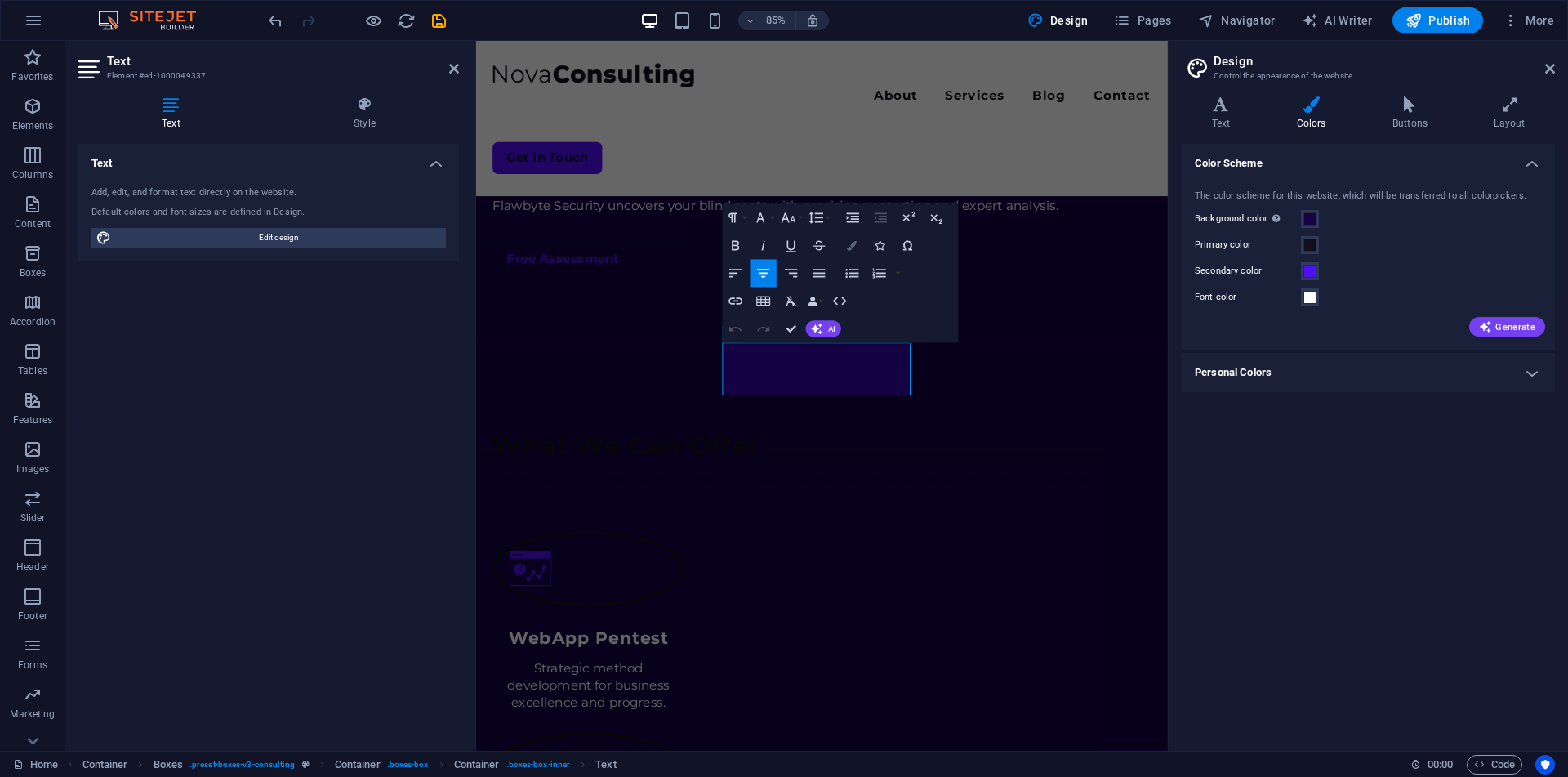
click at [856, 241] on icon "button" at bounding box center [853, 246] width 10 height 10
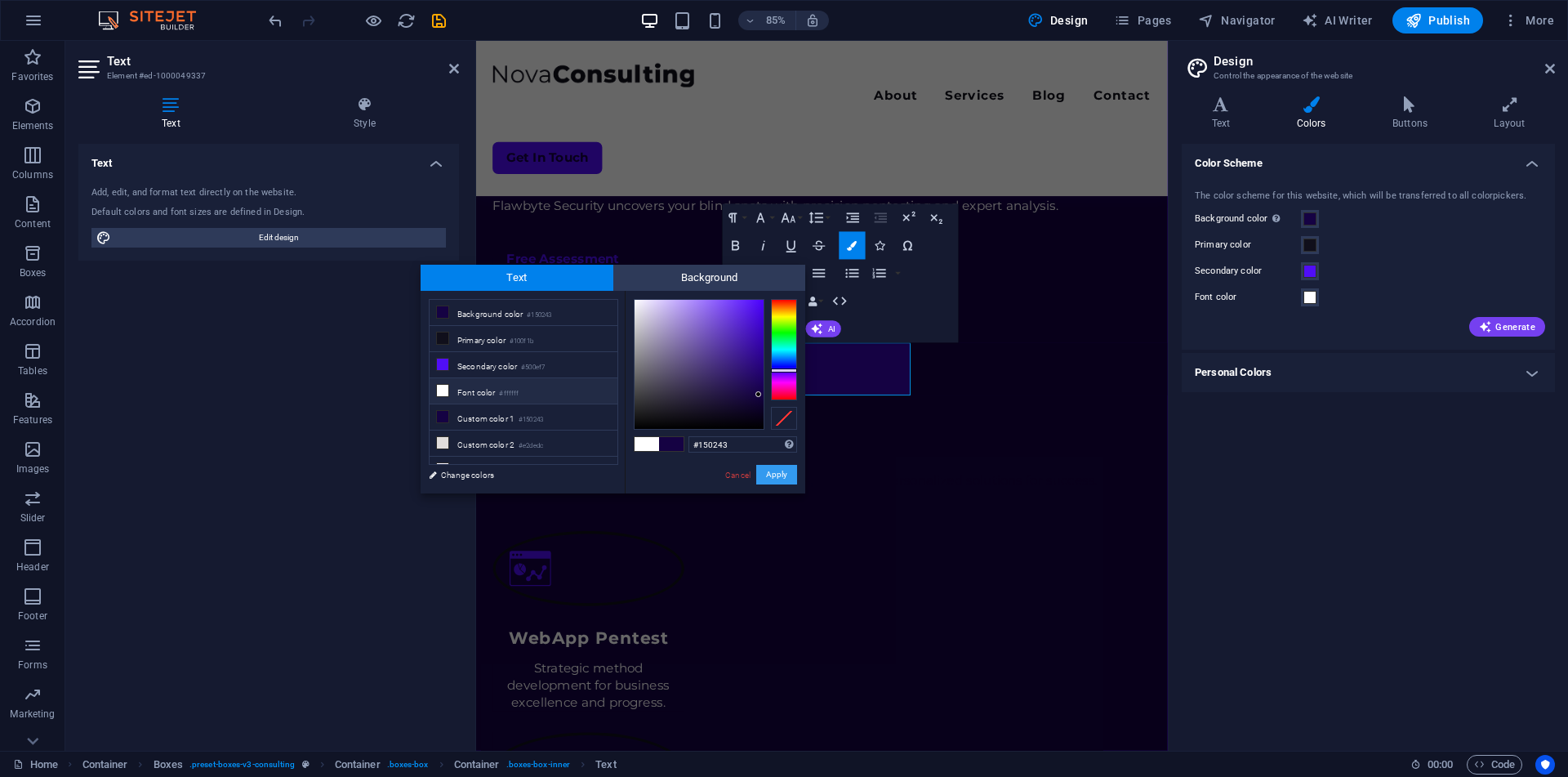
click at [764, 479] on button "Apply" at bounding box center [776, 474] width 41 height 19
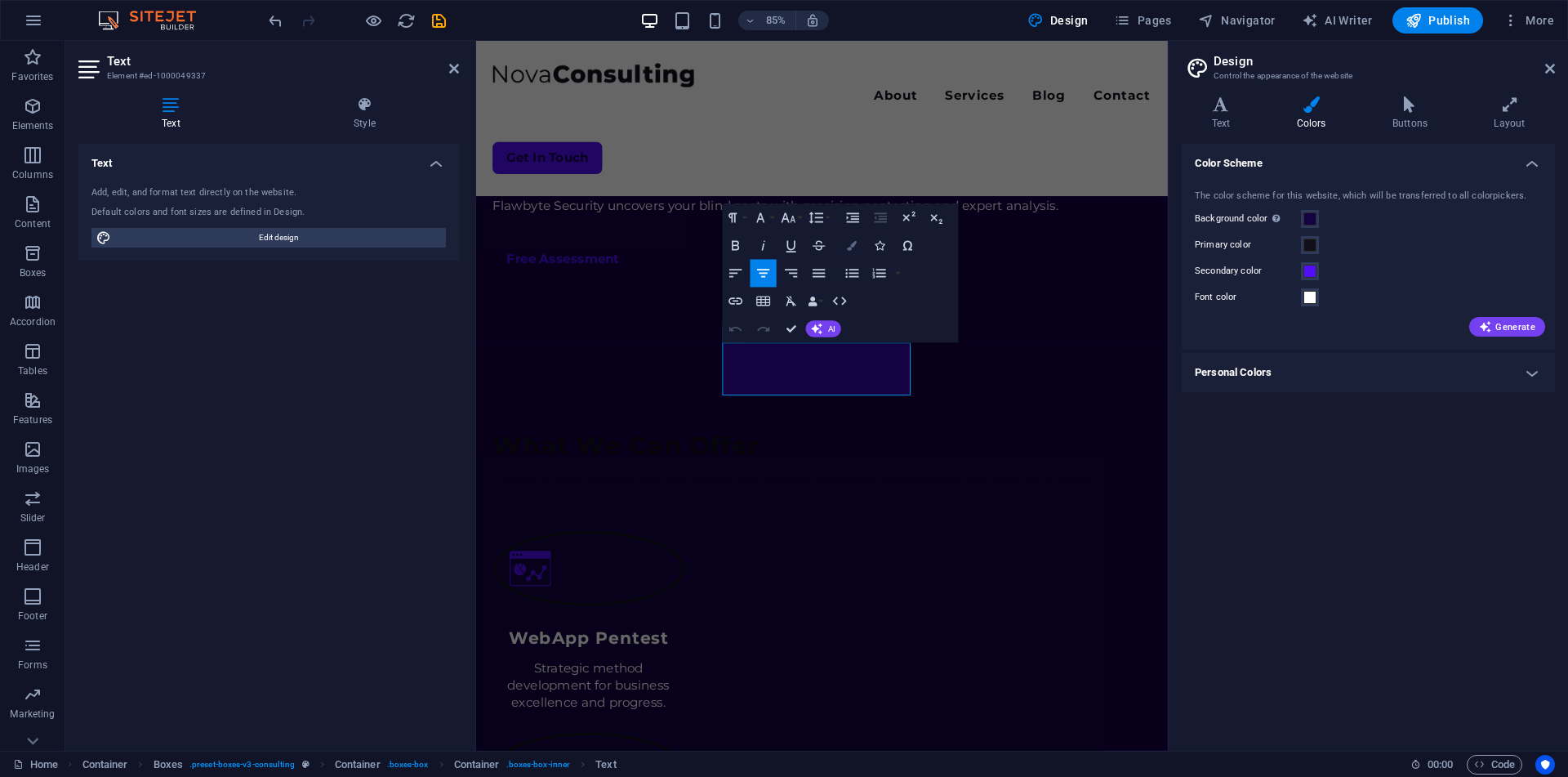
click at [850, 251] on button "Colors" at bounding box center [853, 246] width 26 height 27
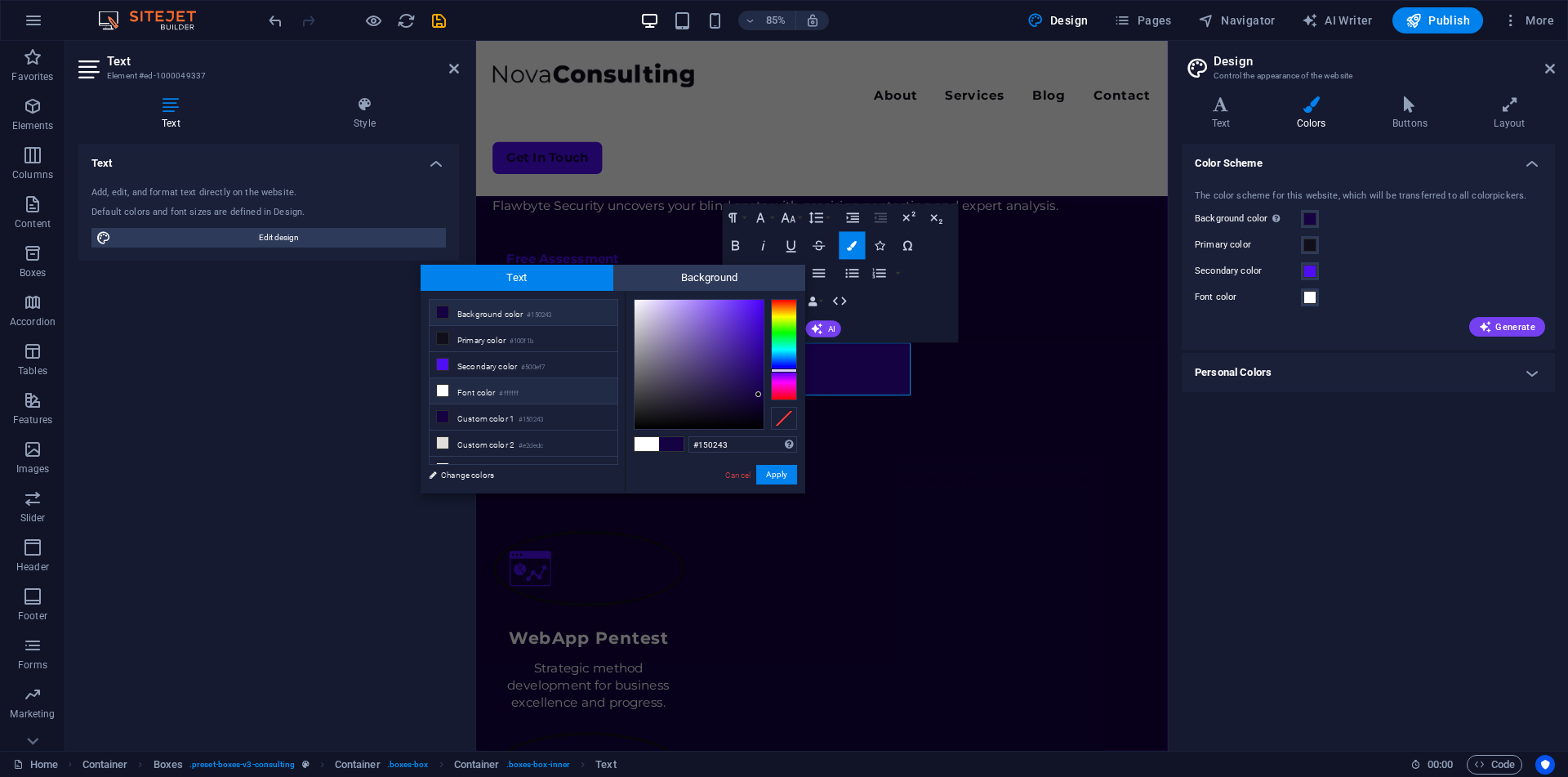
click at [486, 395] on li "Font color #ffffff" at bounding box center [524, 391] width 188 height 27
type input "#ffffff"
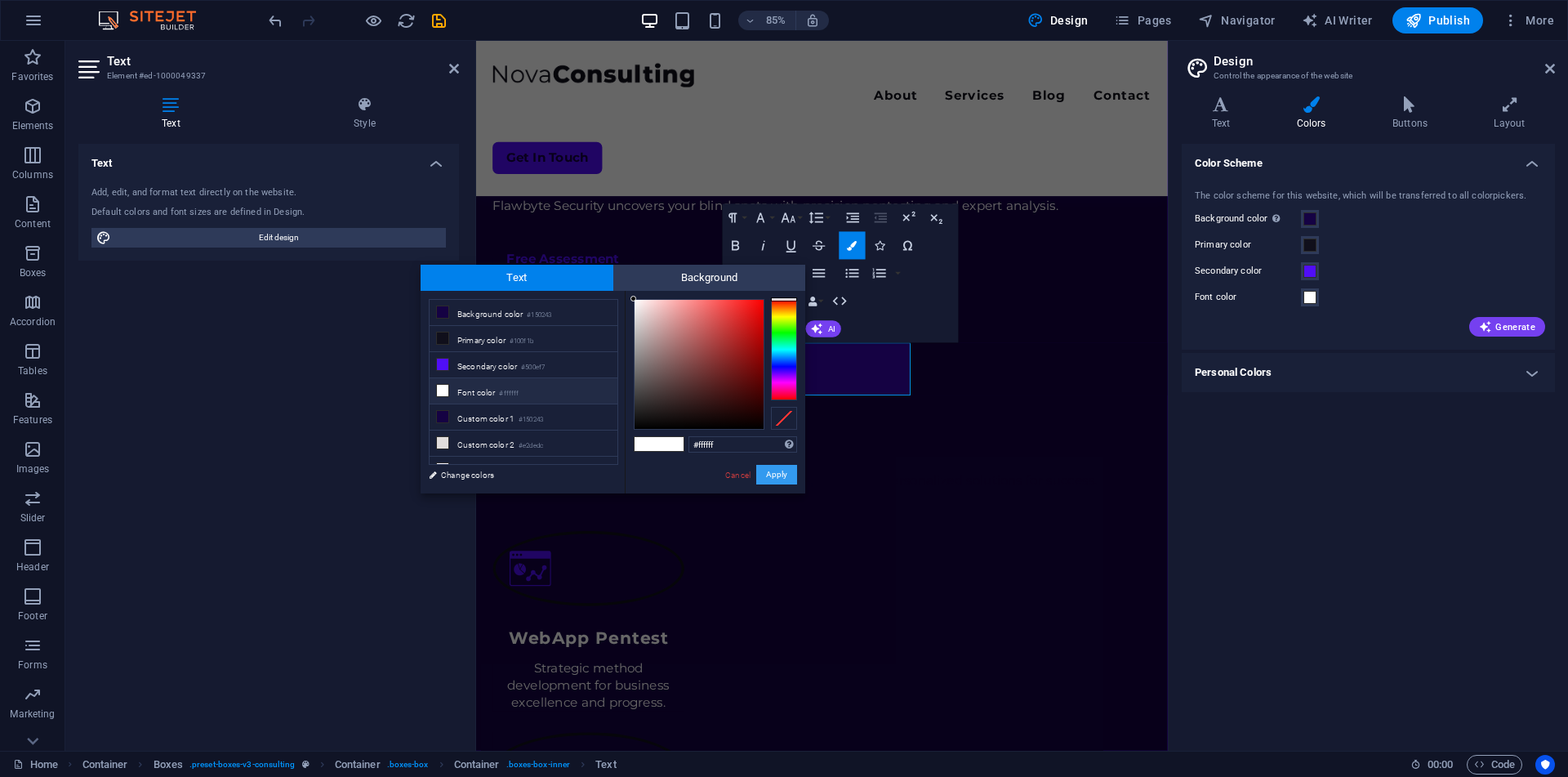
click at [763, 479] on button "Apply" at bounding box center [776, 474] width 41 height 19
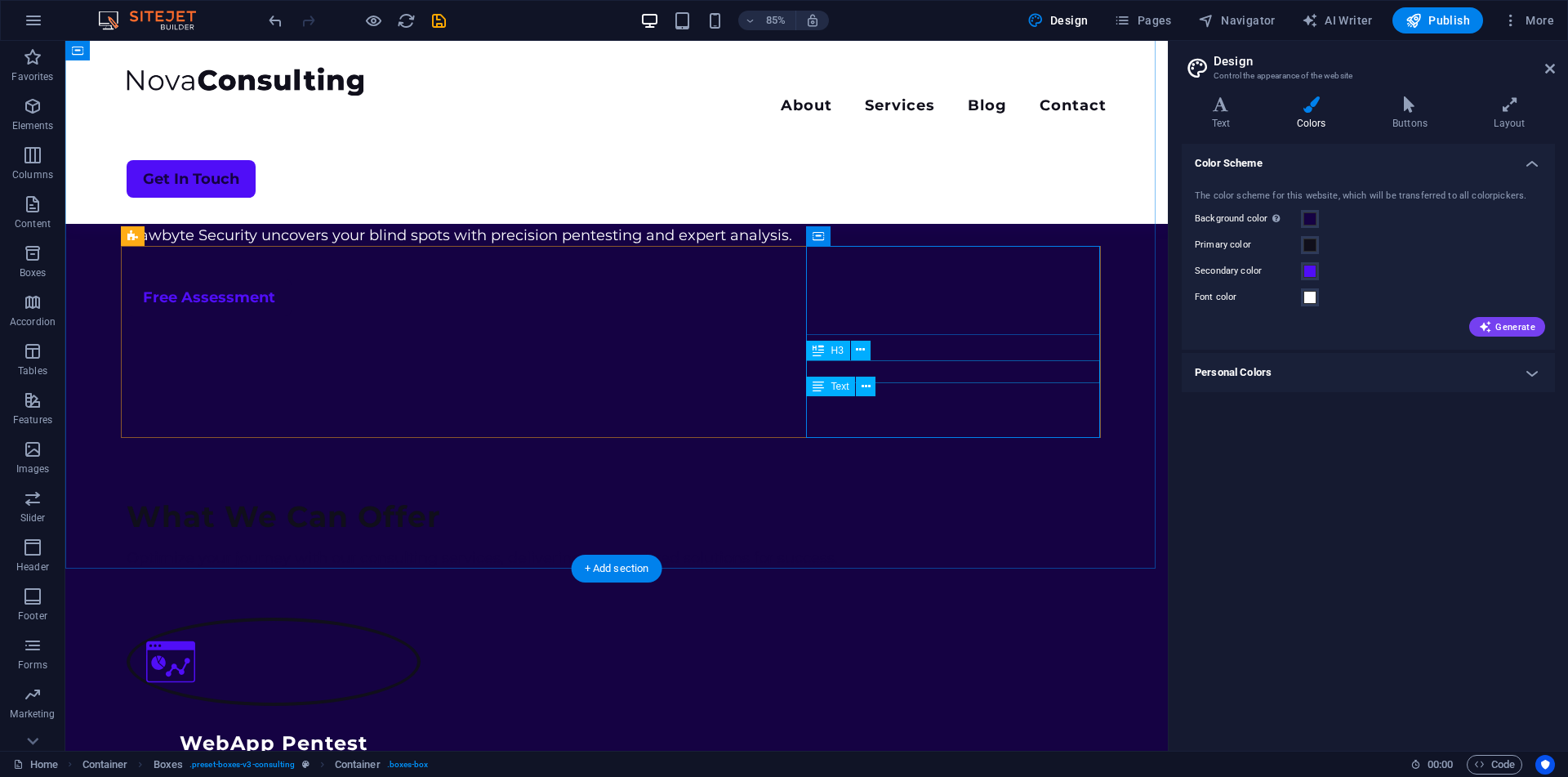
scroll to position [774, 0]
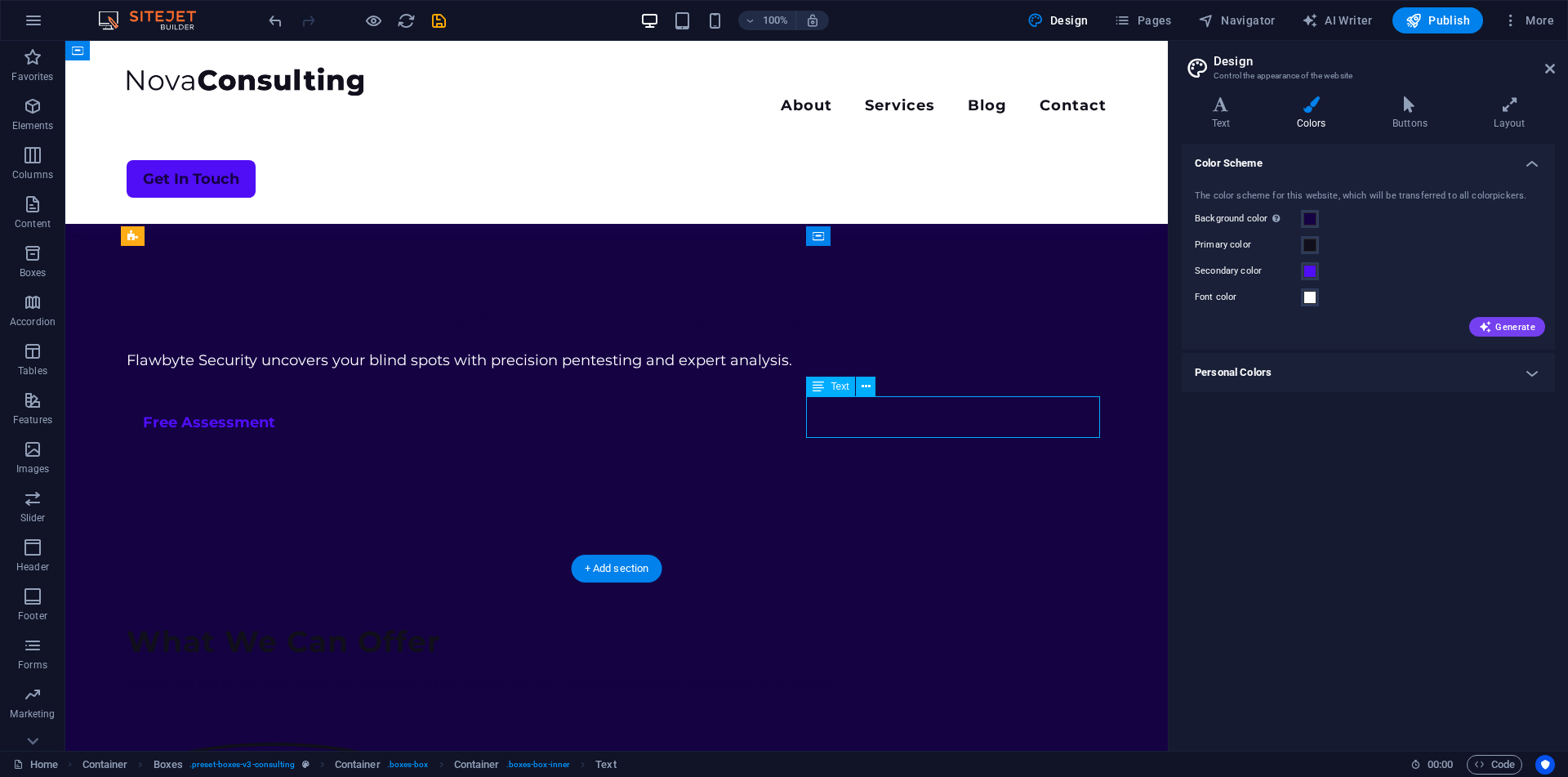
scroll to position [899, 0]
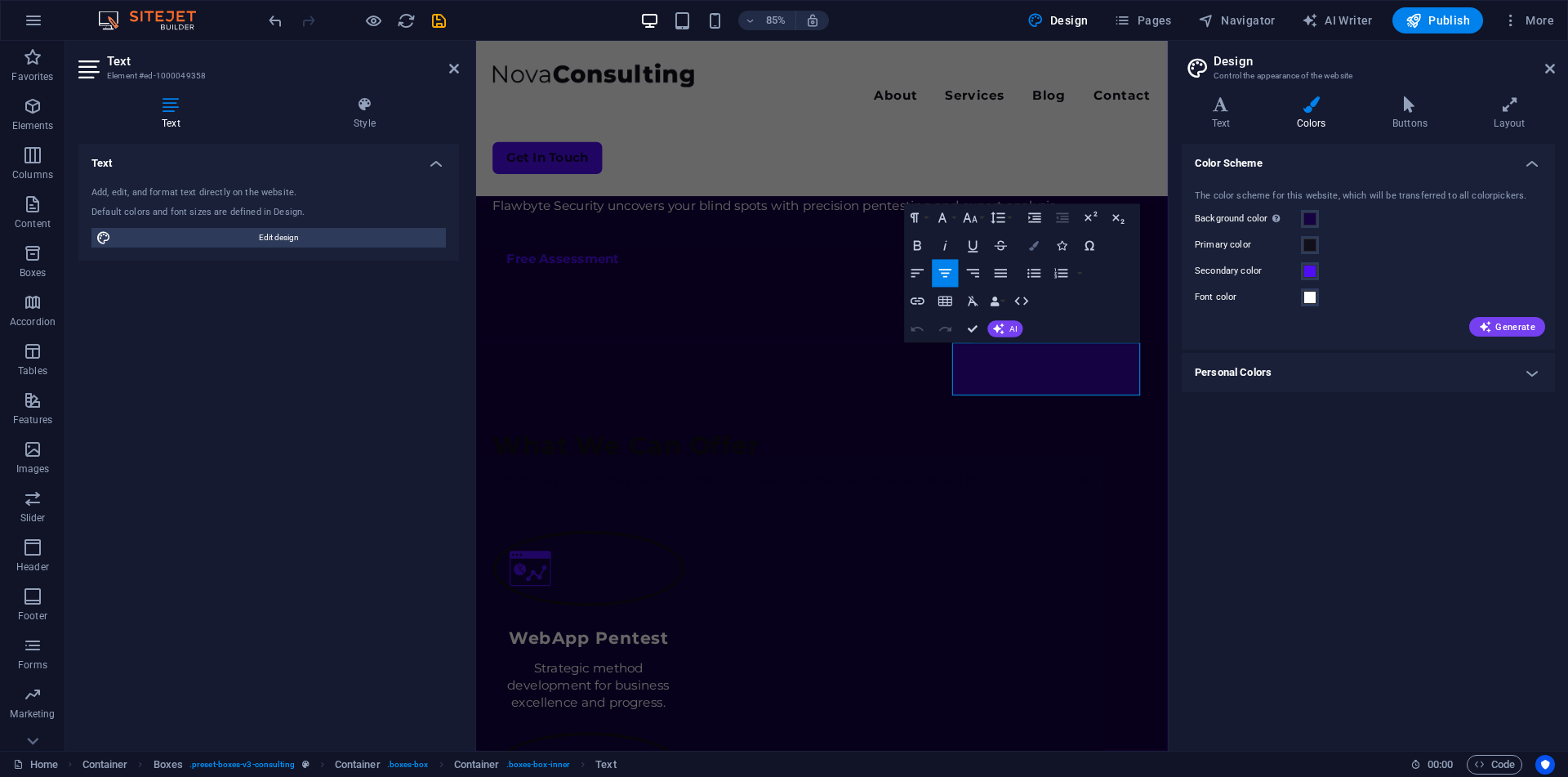
click at [1033, 241] on icon "button" at bounding box center [1033, 246] width 10 height 10
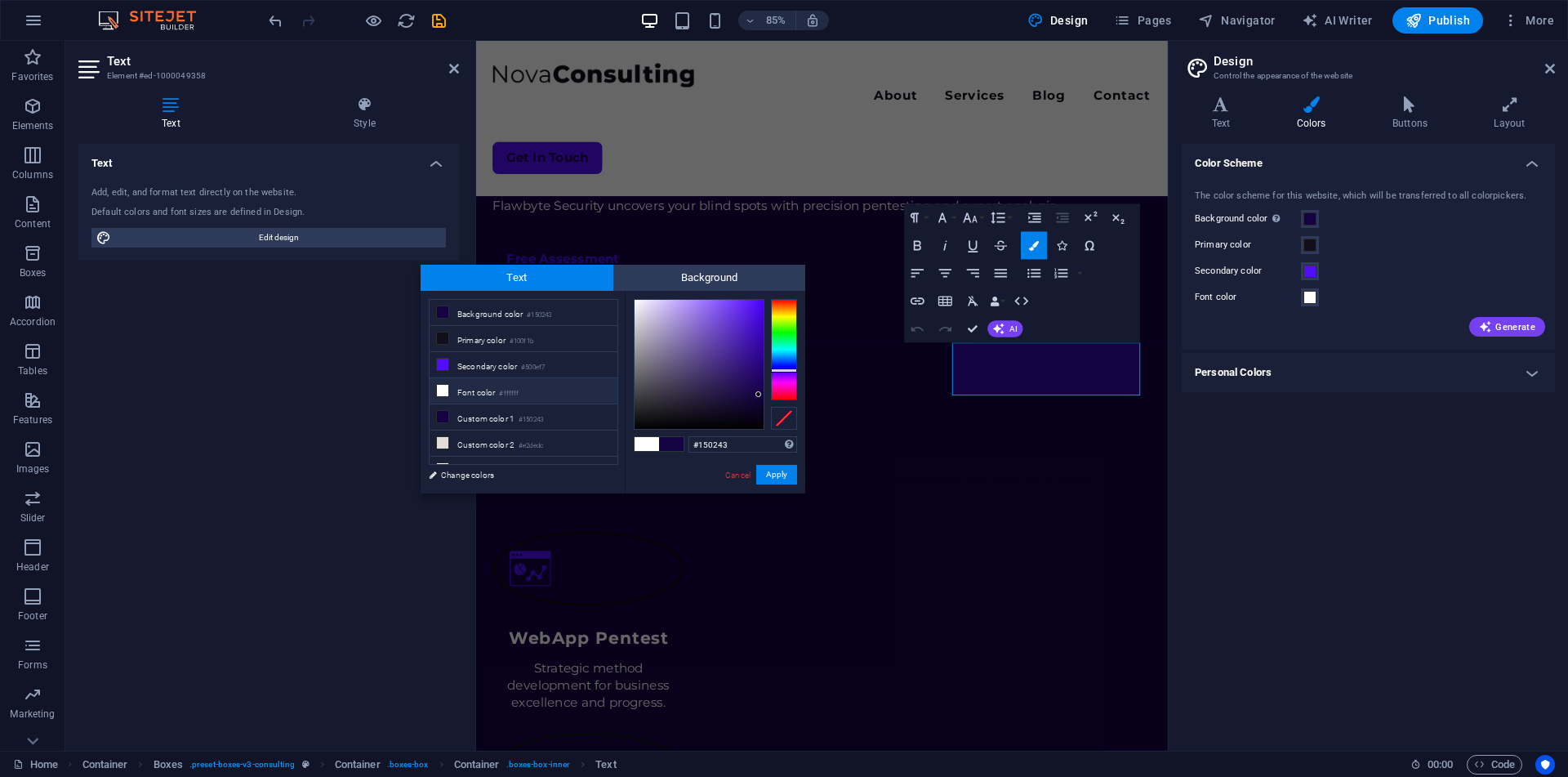
click at [517, 399] on li "Font color #ffffff" at bounding box center [524, 391] width 188 height 27
type input "#ffffff"
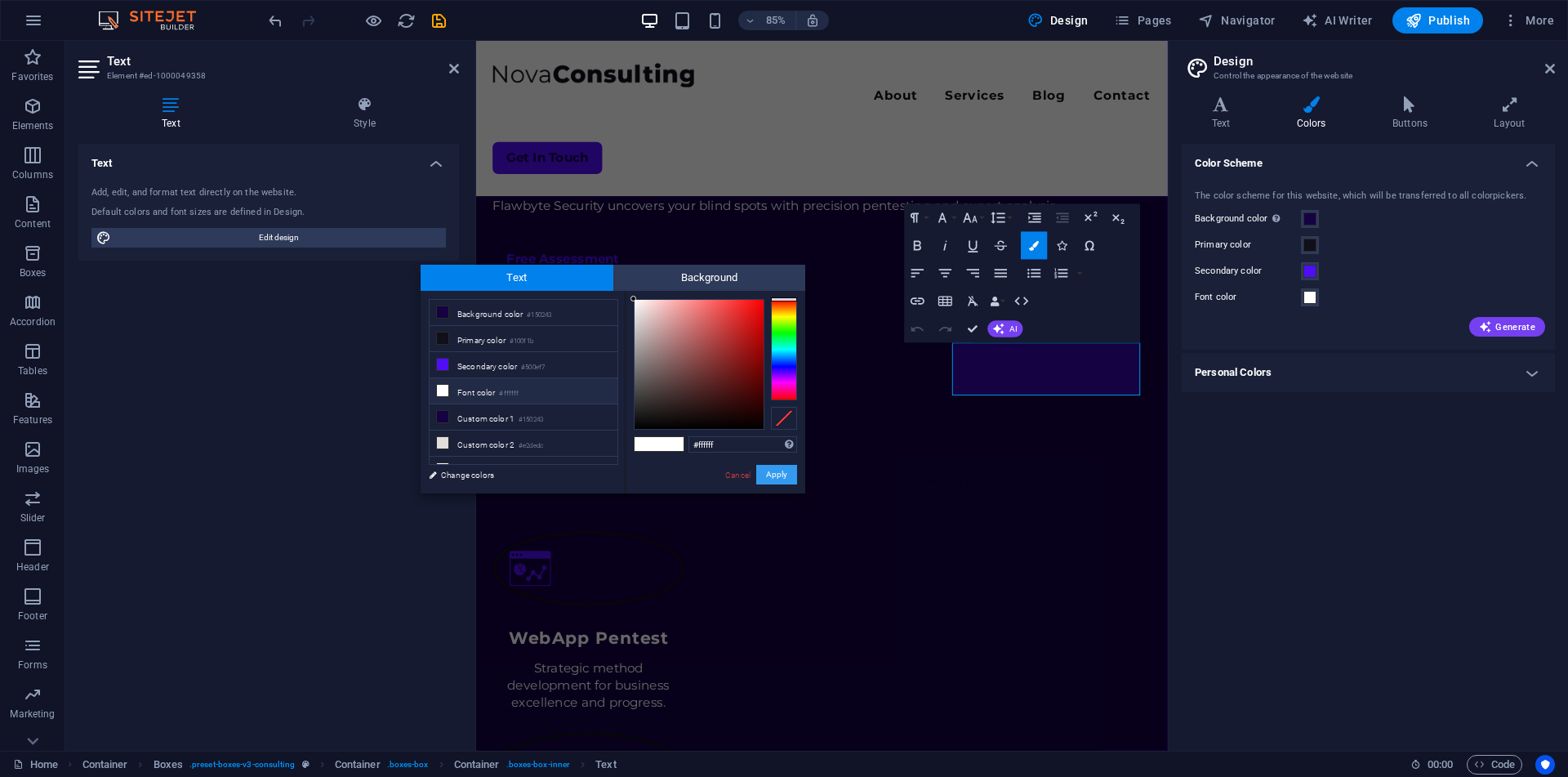
click at [769, 471] on button "Apply" at bounding box center [776, 474] width 41 height 19
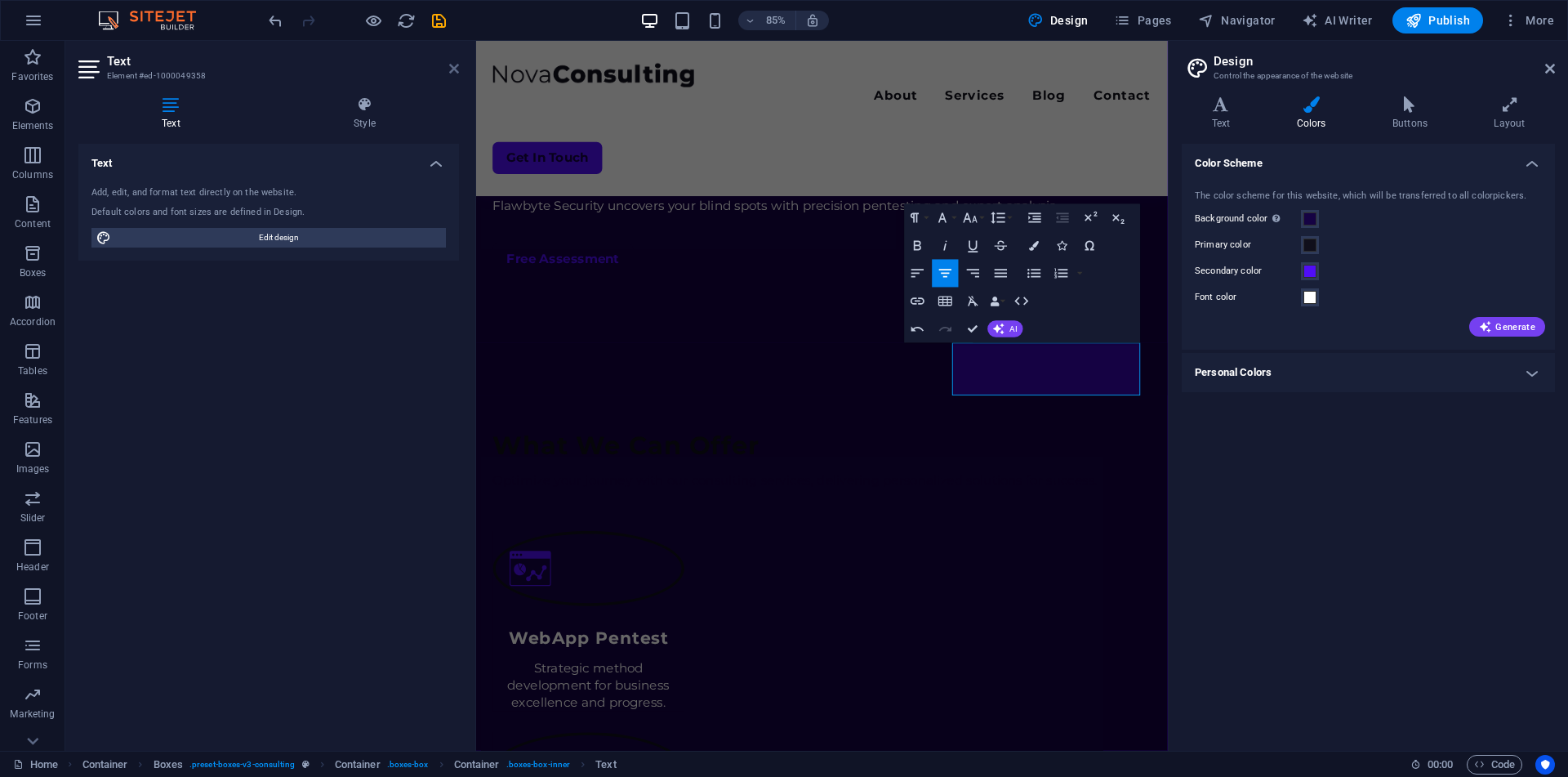
click at [454, 72] on icon at bounding box center [453, 69] width 10 height 13
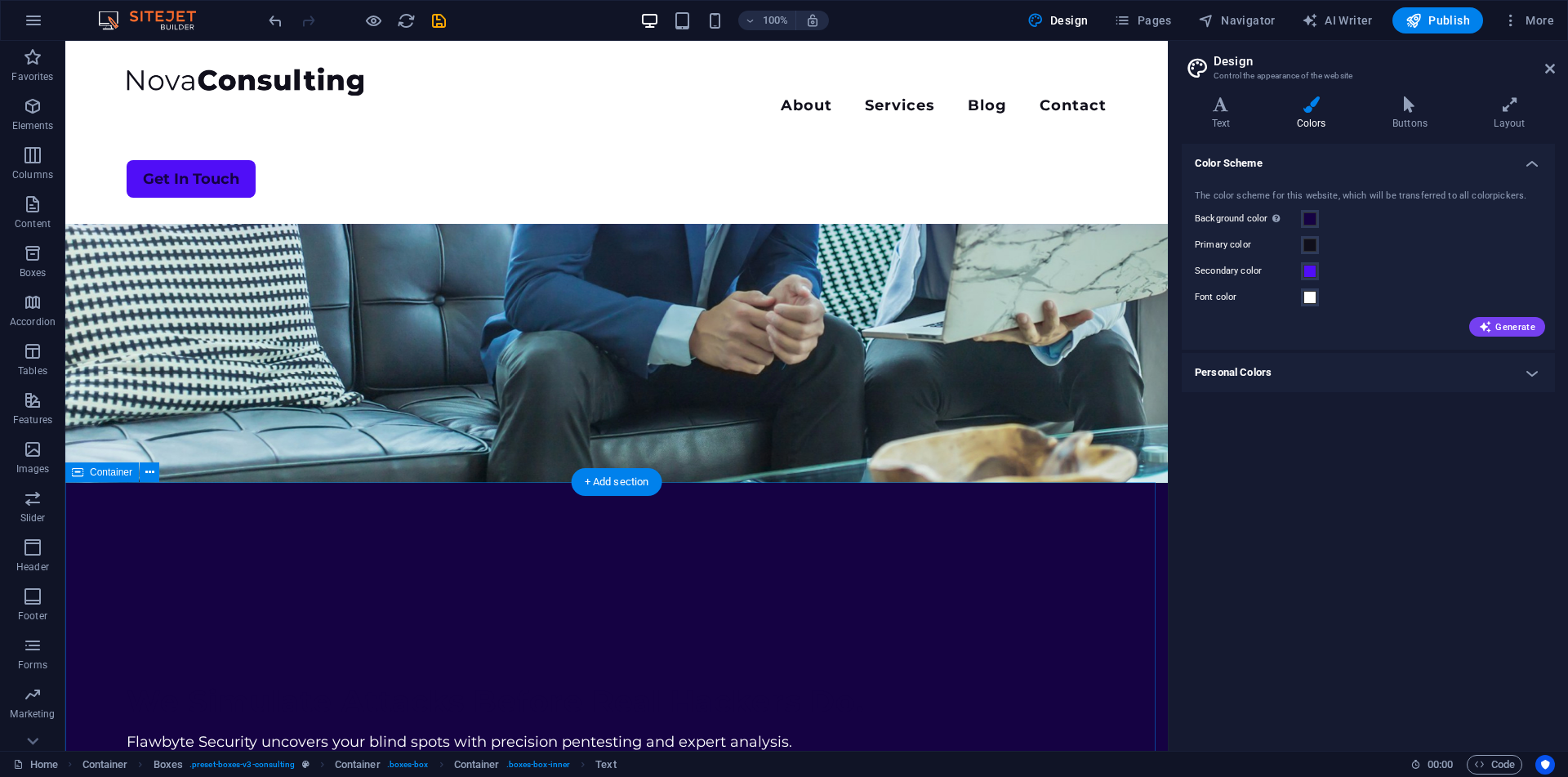
scroll to position [313, 0]
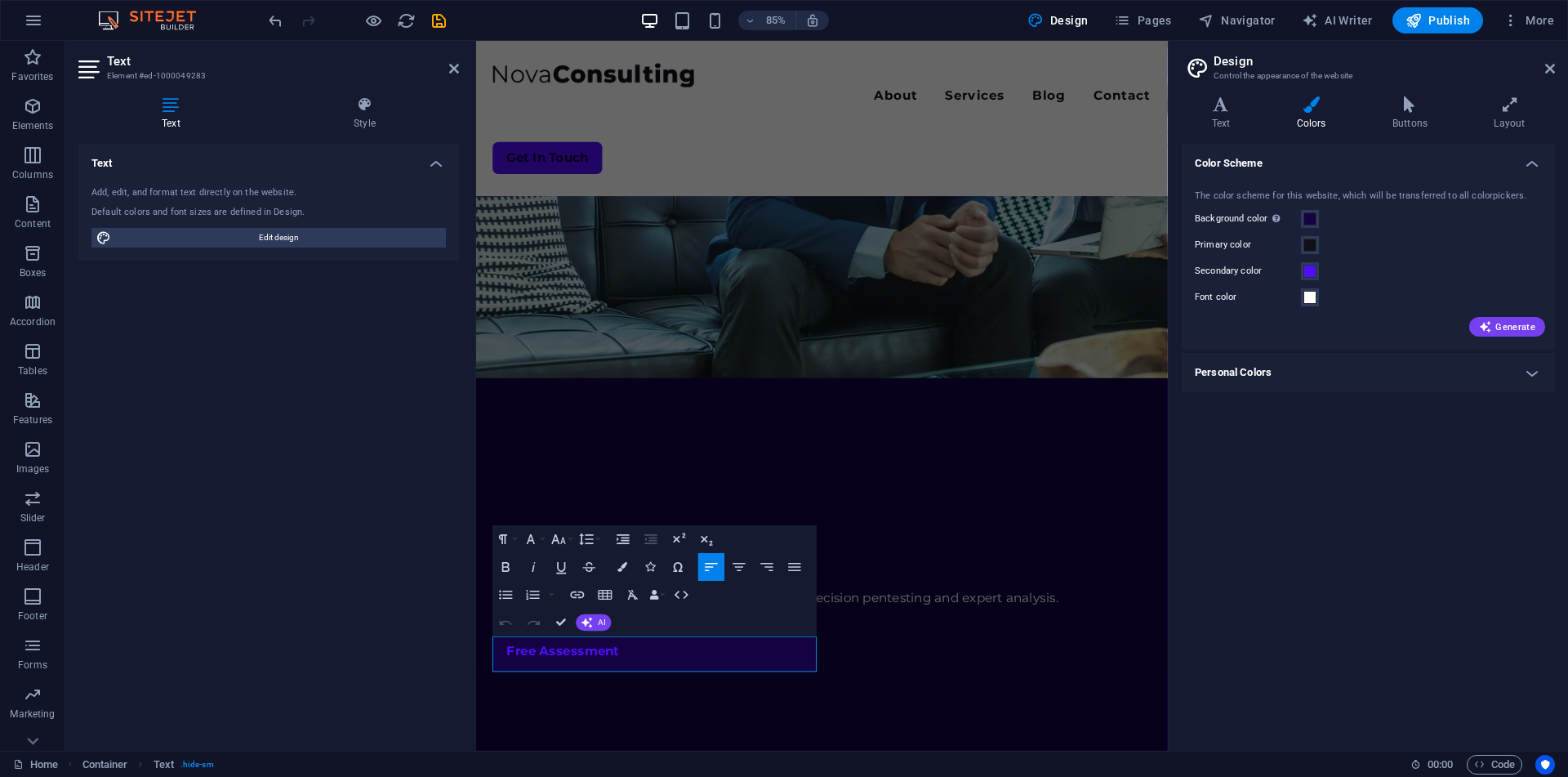
scroll to position [188, 0]
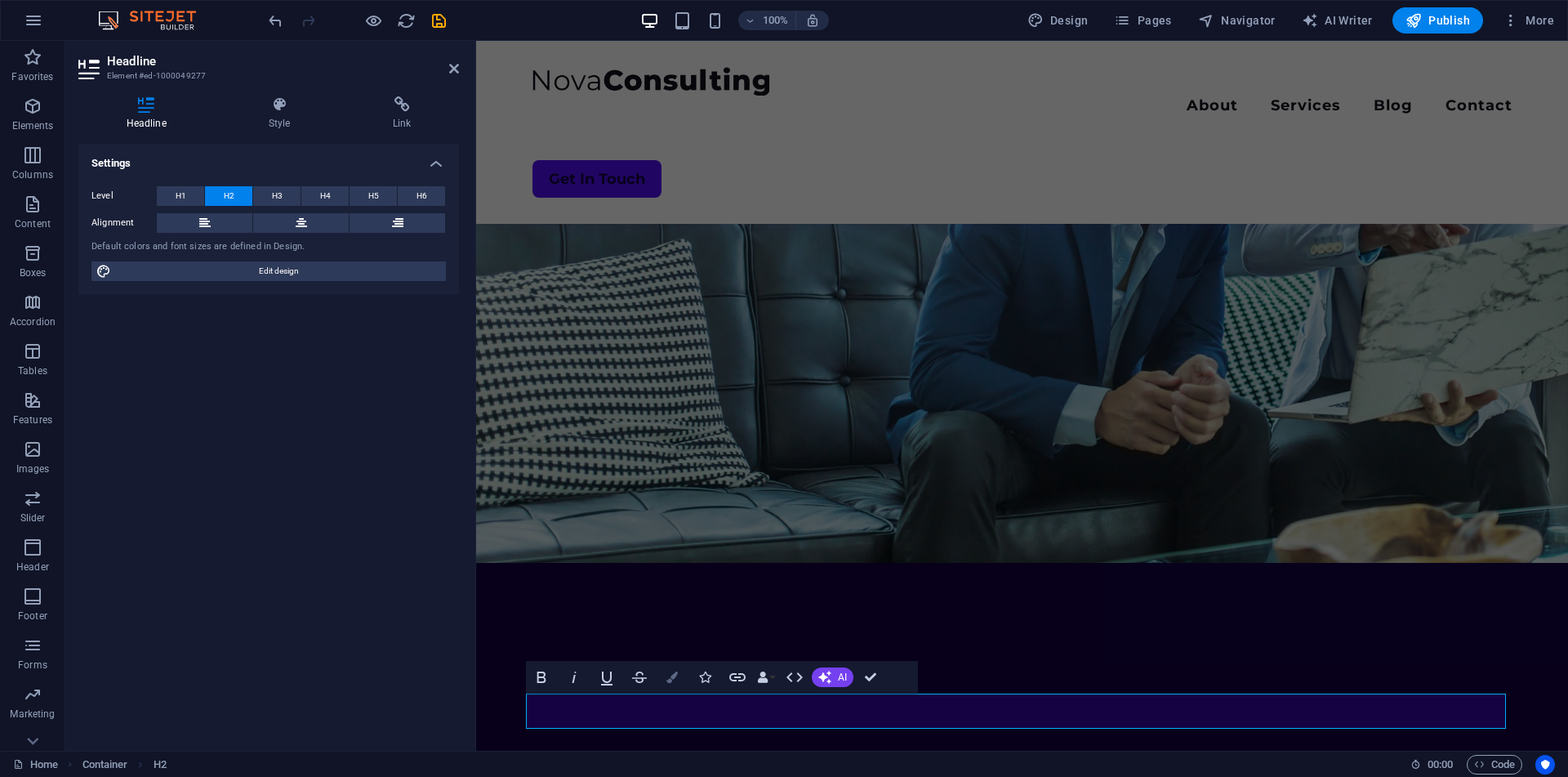
click at [673, 673] on icon "button" at bounding box center [672, 677] width 12 height 12
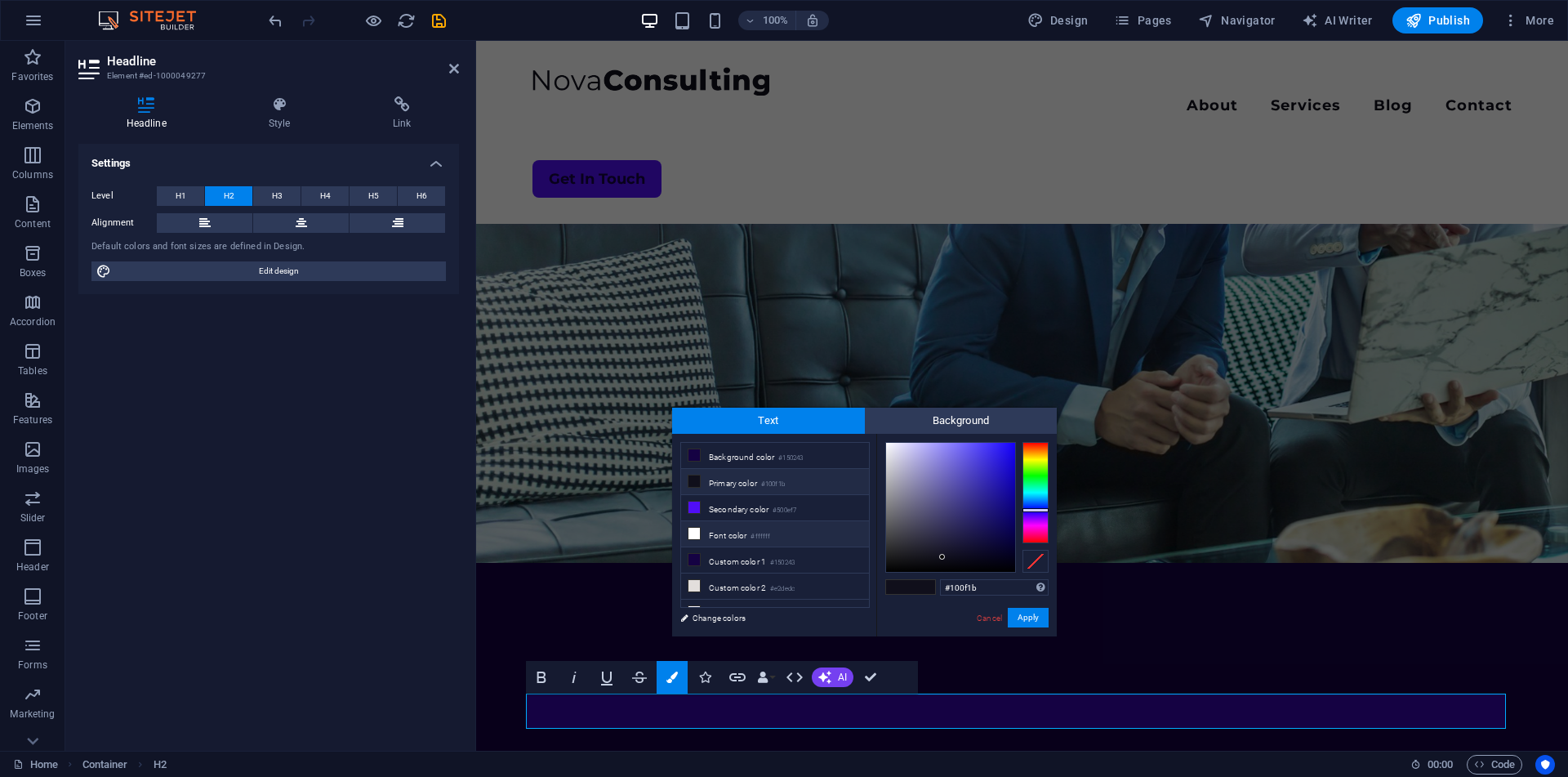
click at [746, 536] on li "Font color #ffffff" at bounding box center [775, 534] width 188 height 27
type input "#ffffff"
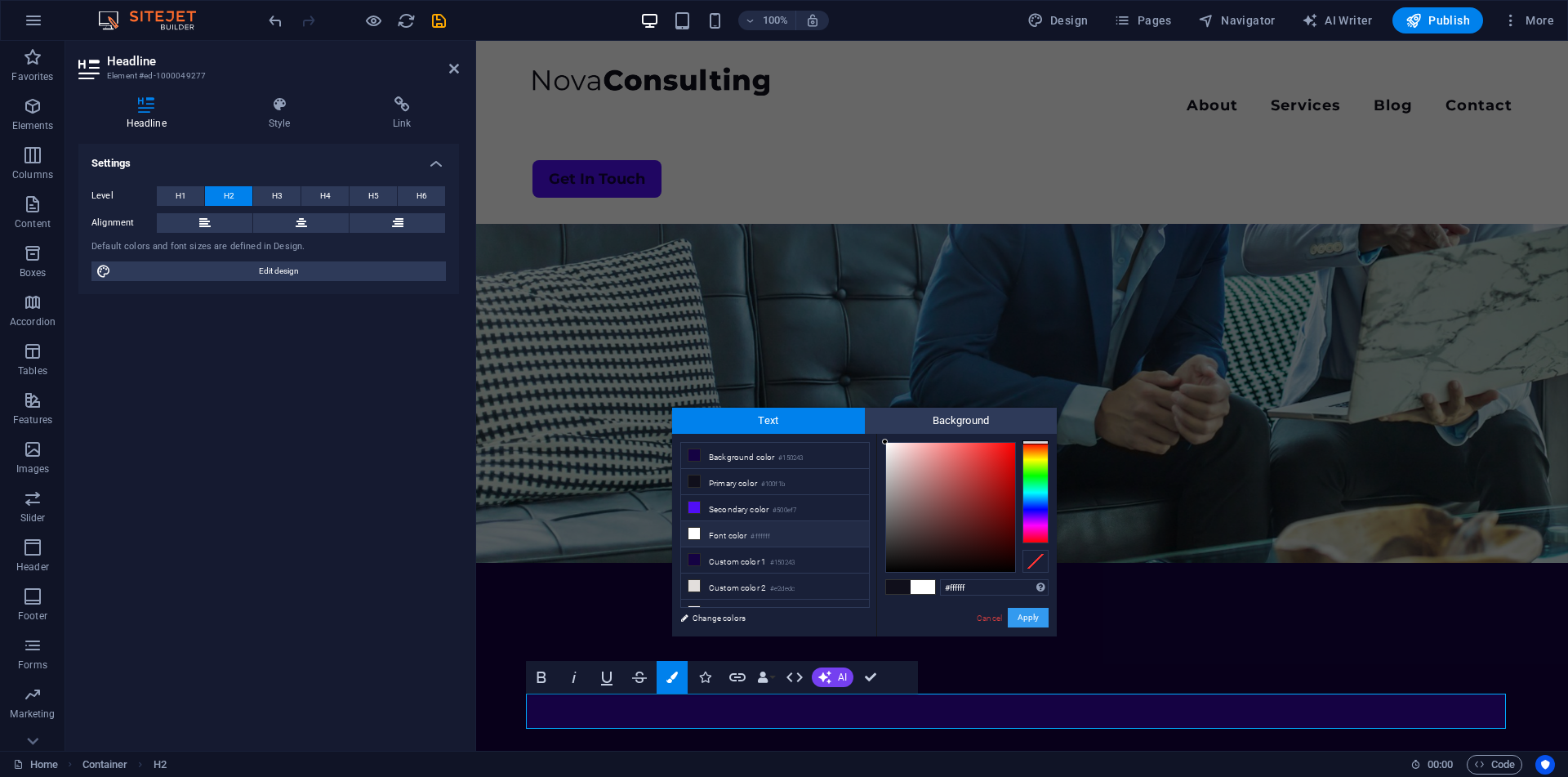
click at [1031, 617] on button "Apply" at bounding box center [1028, 617] width 41 height 19
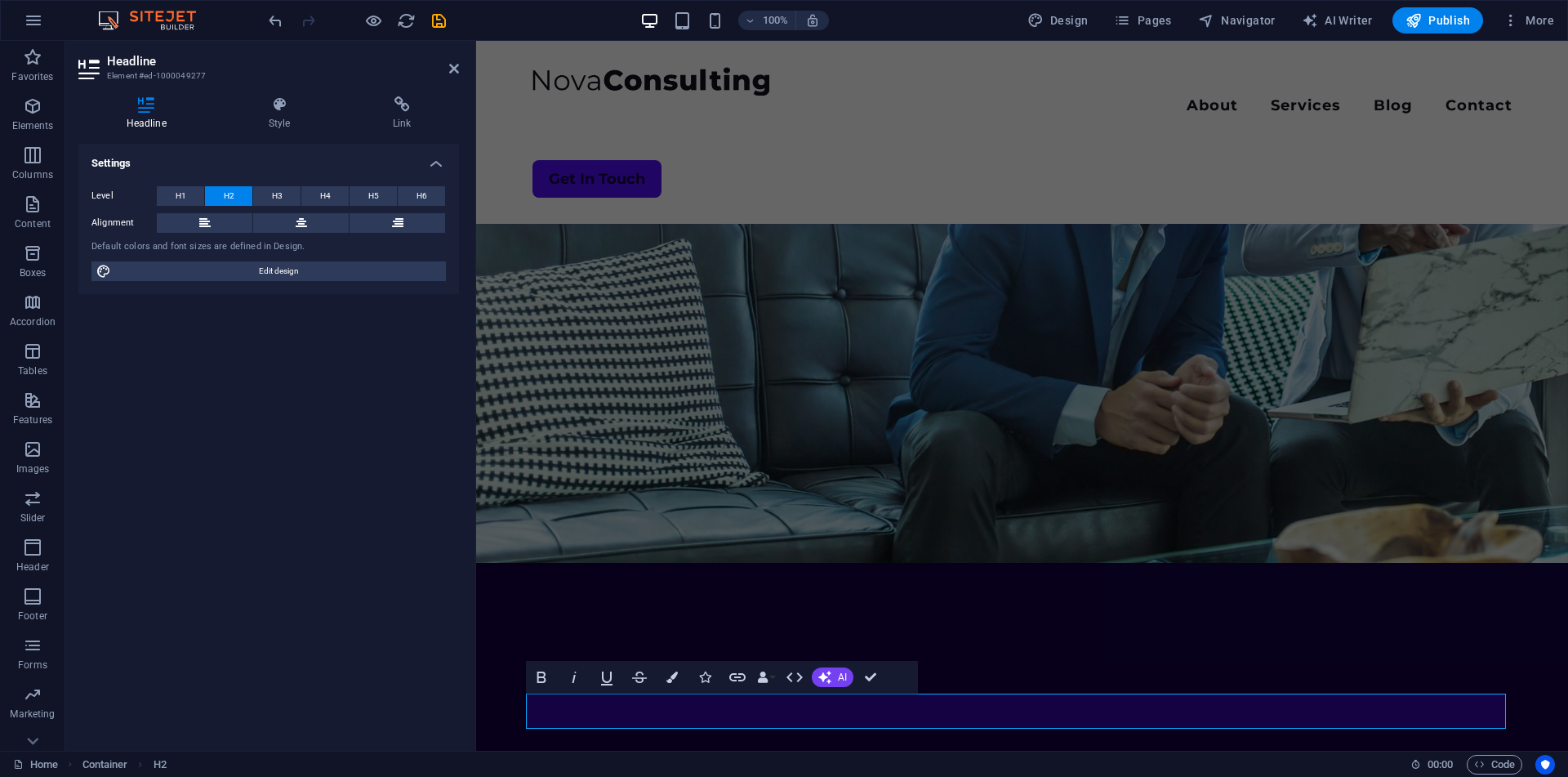
click at [460, 72] on aside "Headline Element #ed-1000049277 Headline Style Link Settings Level H1 H2 H3 H4 …" at bounding box center [270, 396] width 410 height 710
click at [454, 69] on icon at bounding box center [453, 69] width 10 height 13
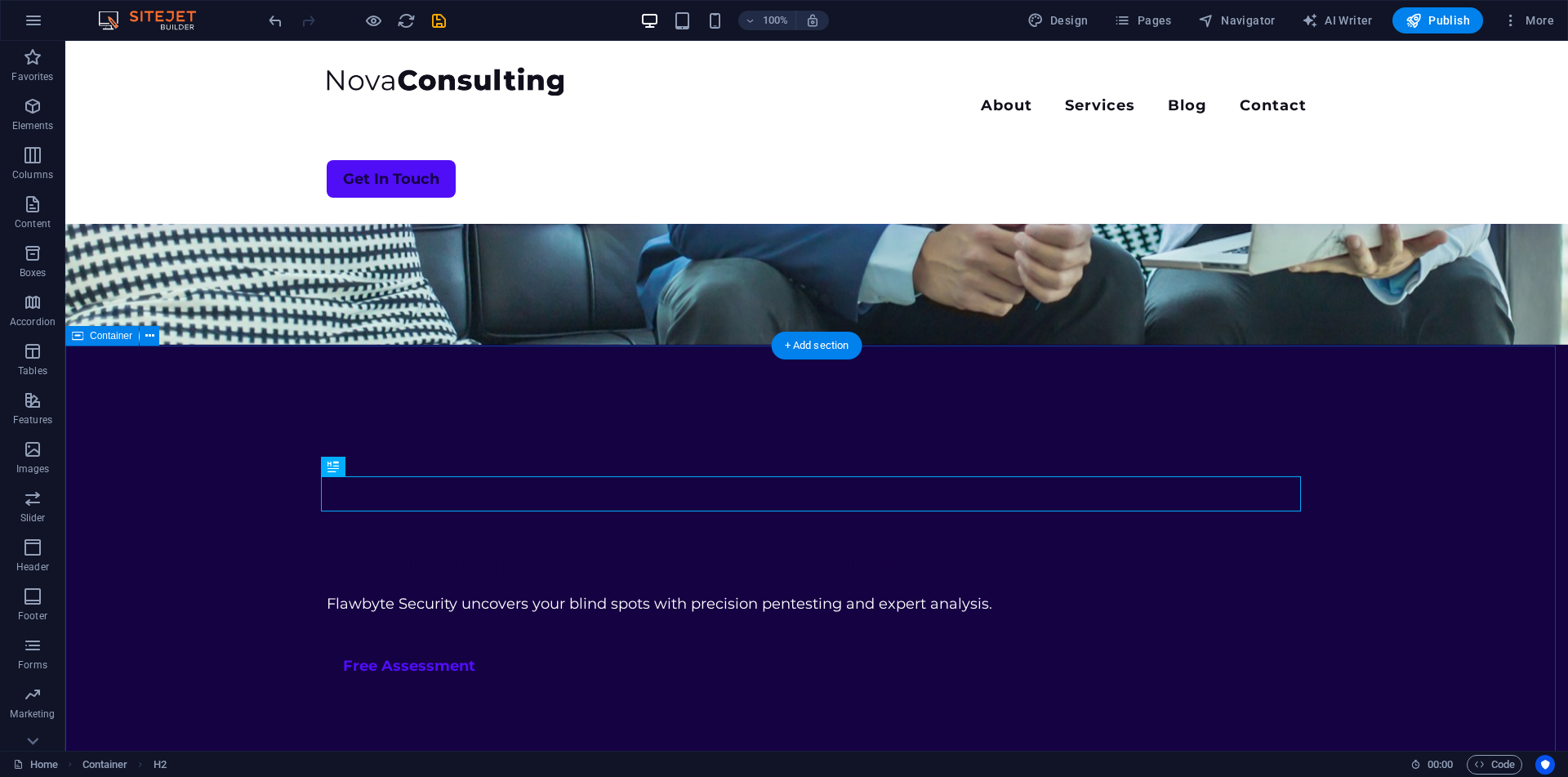
scroll to position [407, 0]
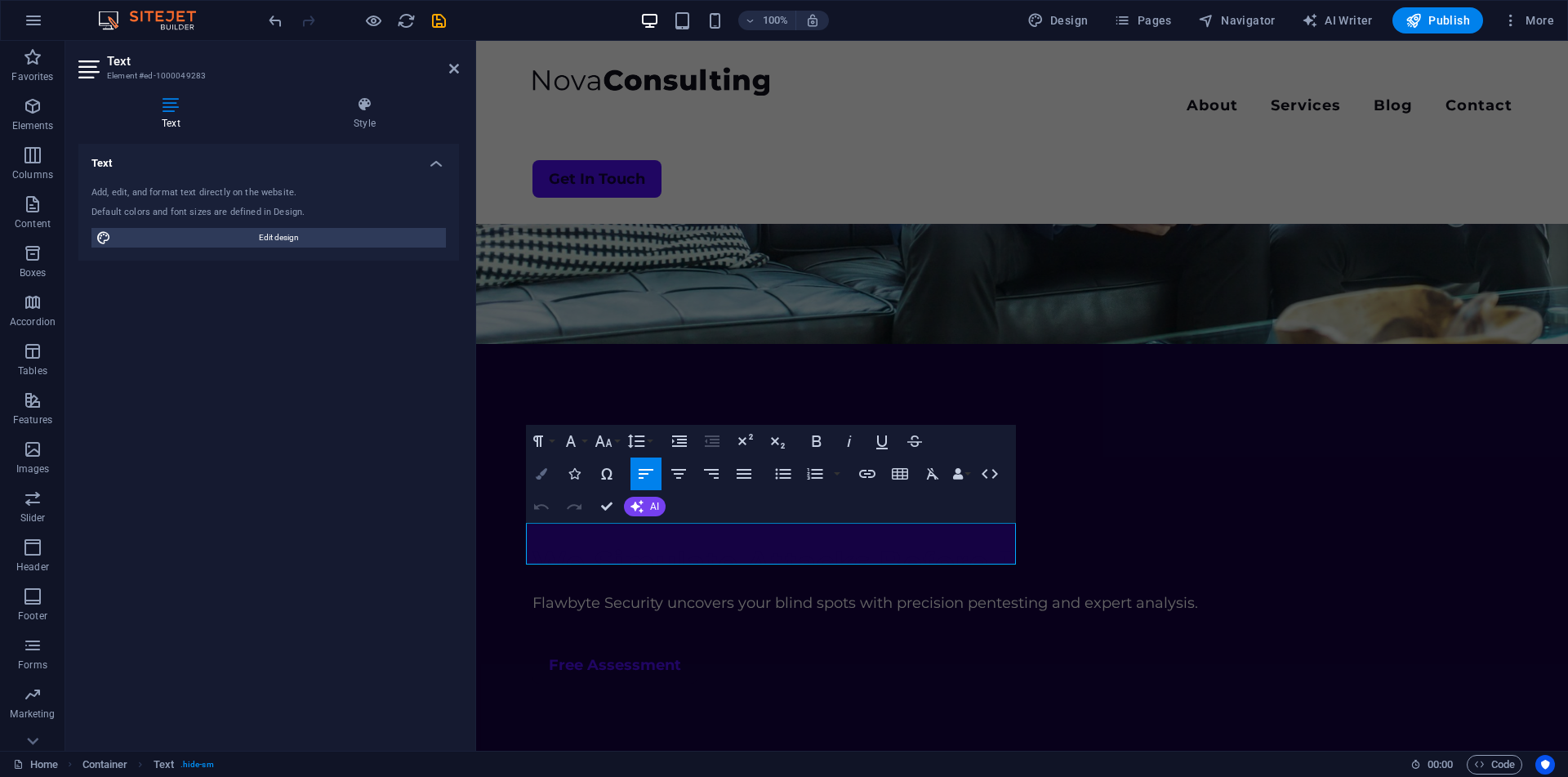
click at [541, 482] on button "Colors" at bounding box center [541, 474] width 31 height 33
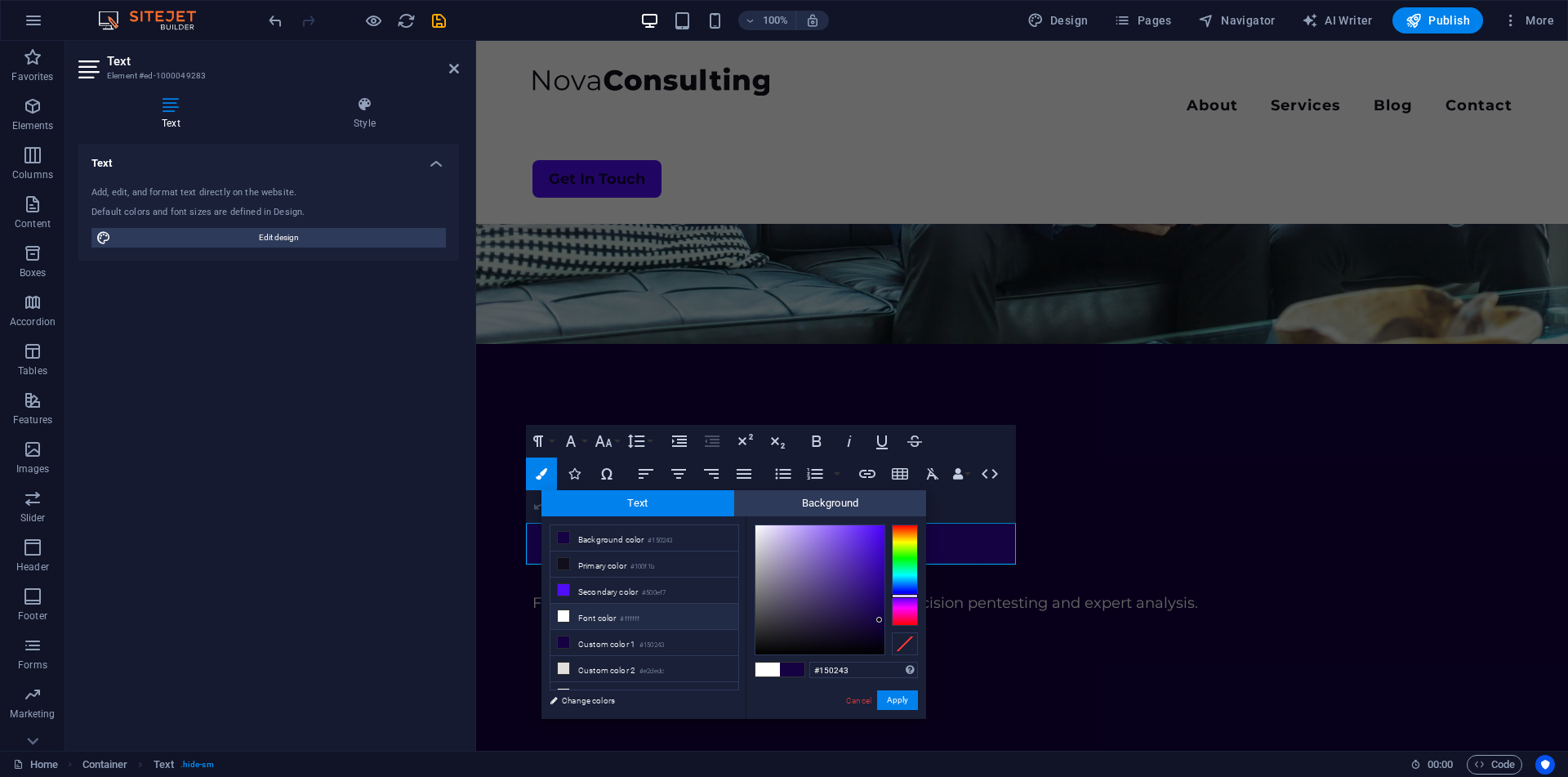
click at [601, 618] on li "Font color #ffffff" at bounding box center [644, 616] width 188 height 27
type input "#ffffff"
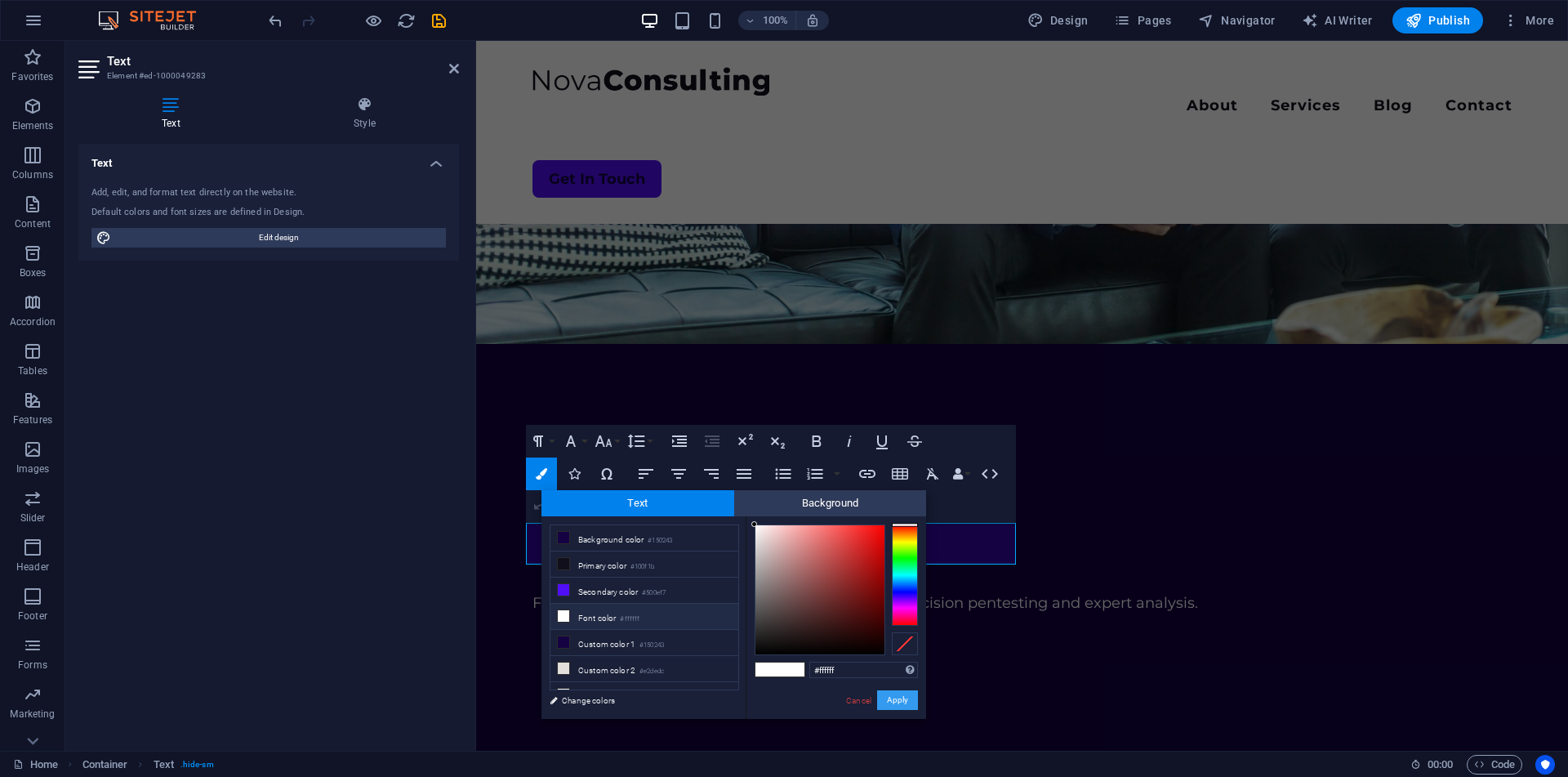
click at [912, 705] on button "Apply" at bounding box center [897, 699] width 41 height 19
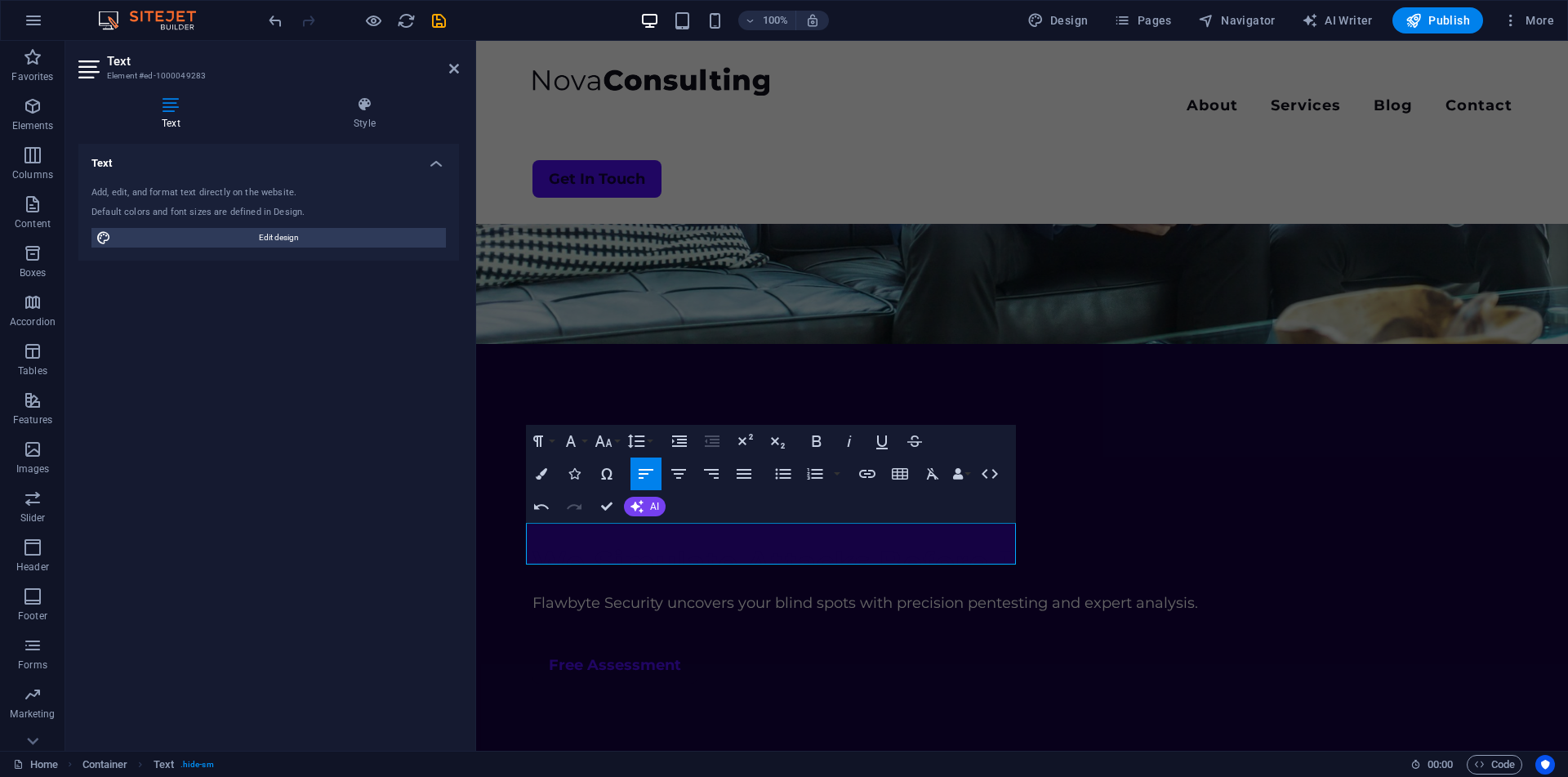
click at [457, 76] on header "Text Element #ed-1000049283" at bounding box center [269, 62] width 380 height 42
click at [457, 69] on icon at bounding box center [453, 69] width 10 height 13
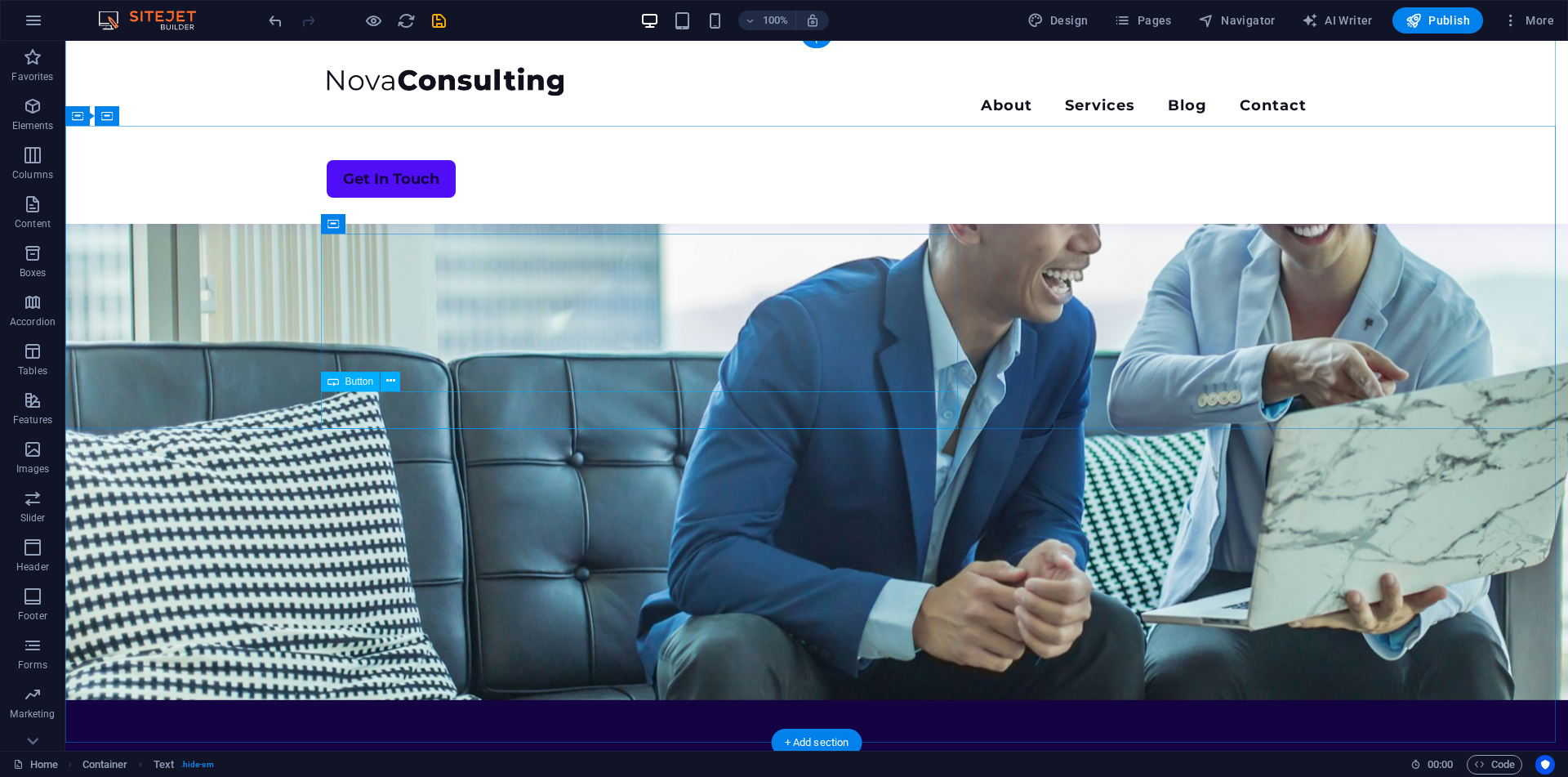
scroll to position [8, 0]
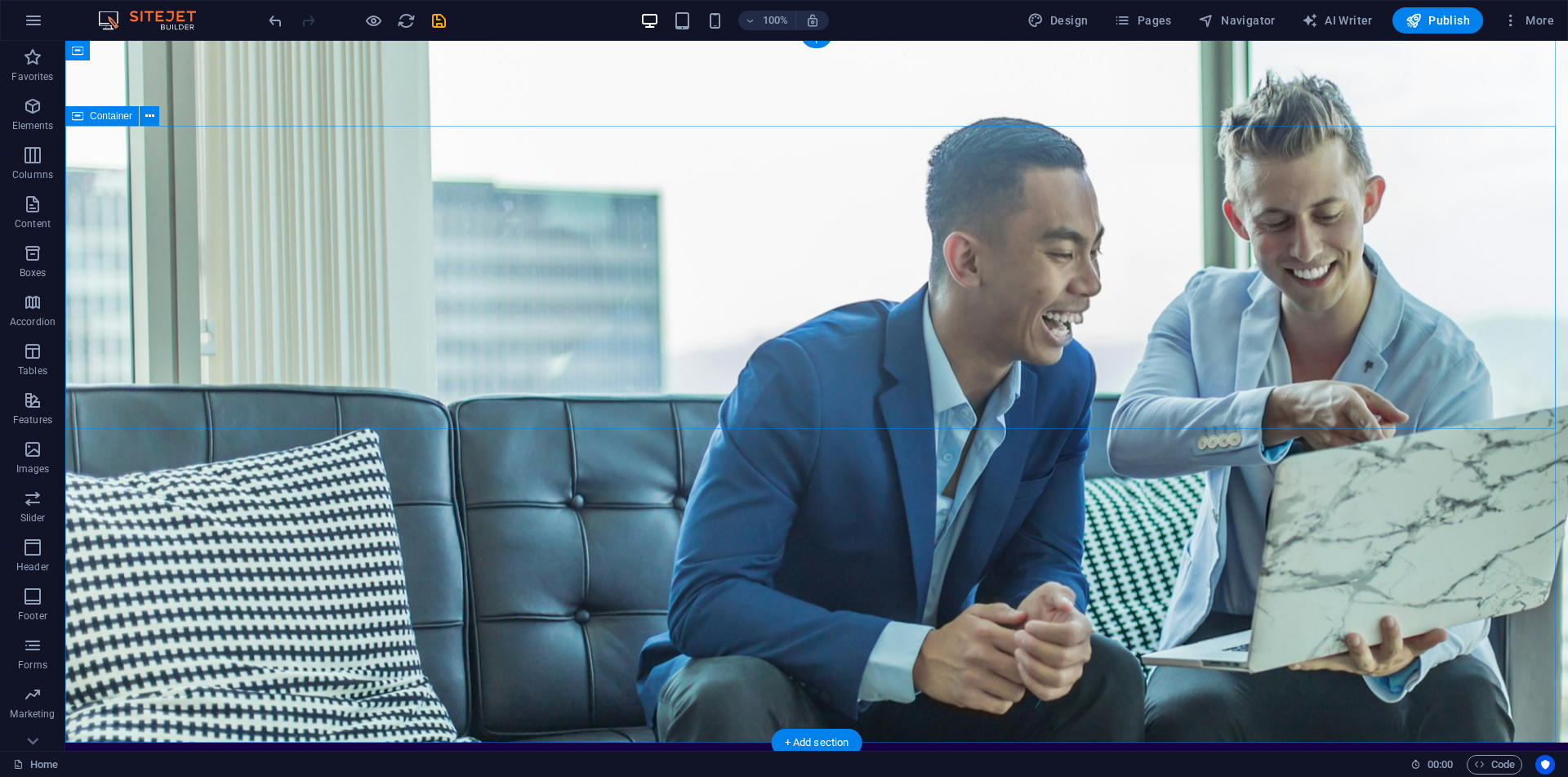
click at [111, 484] on figure at bounding box center [816, 388] width 1502 height 710
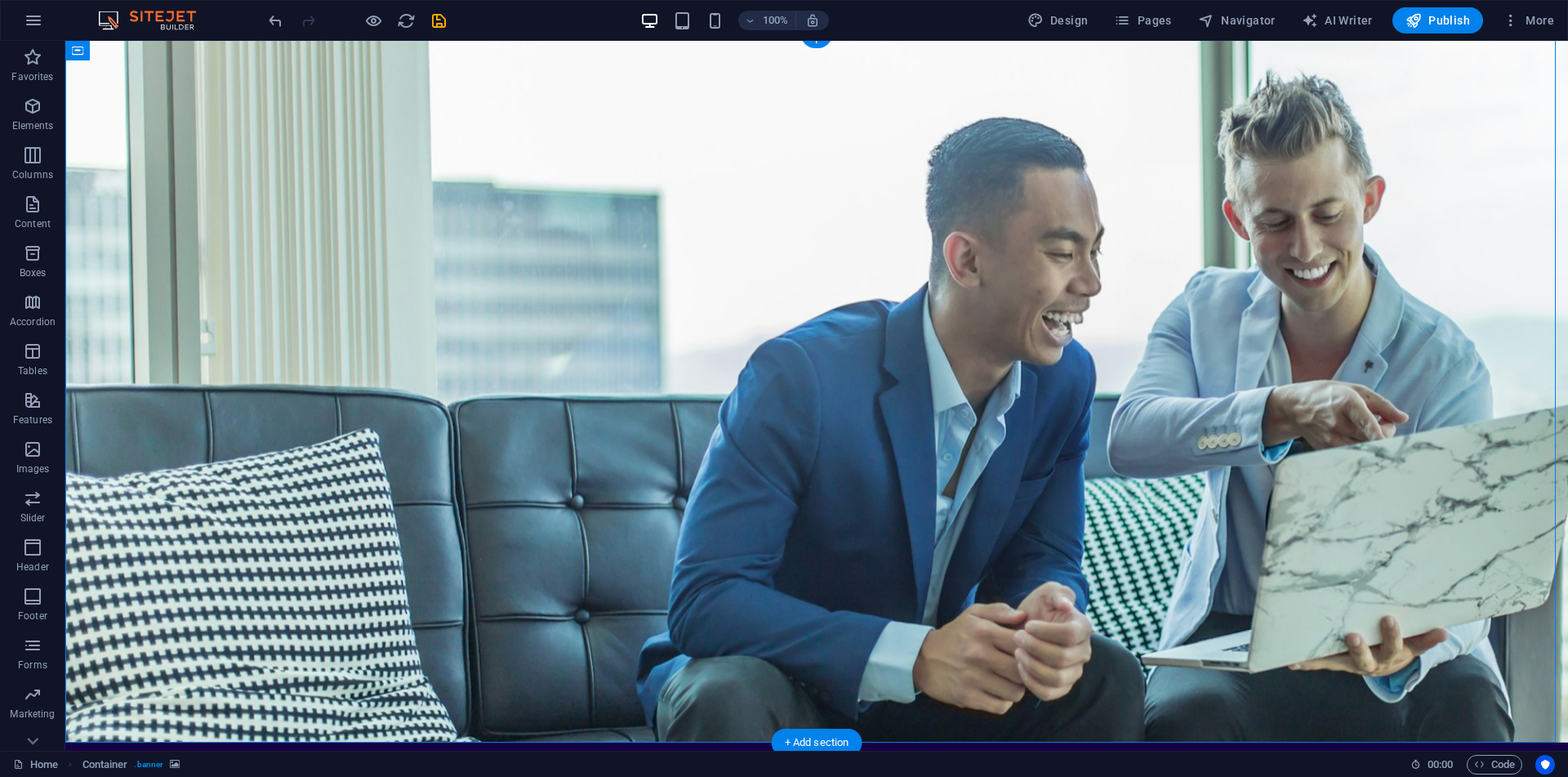
select select "vh"
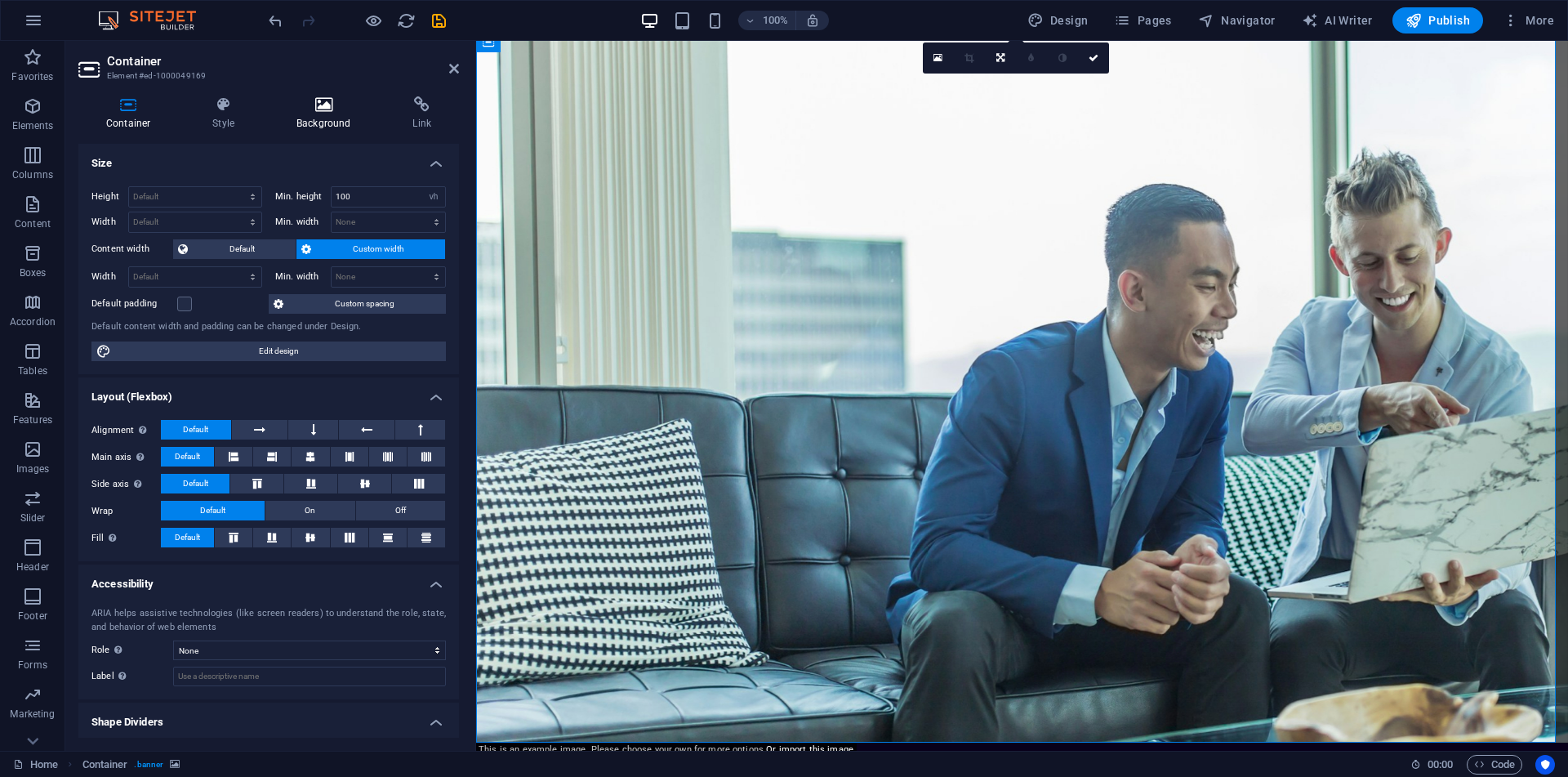
click at [336, 102] on icon at bounding box center [323, 104] width 110 height 16
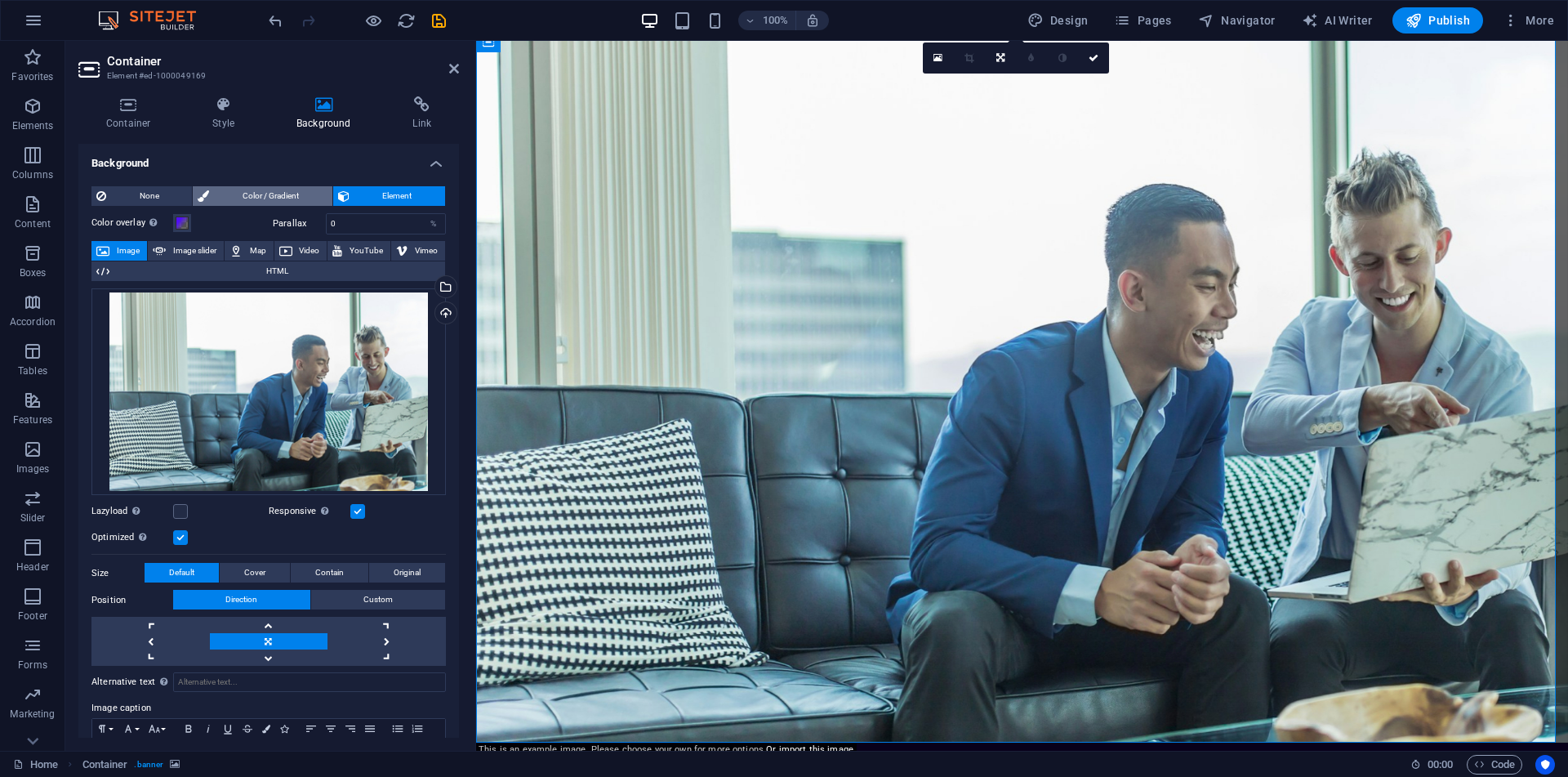
click at [241, 197] on span "Color / Gradient" at bounding box center [270, 196] width 112 height 19
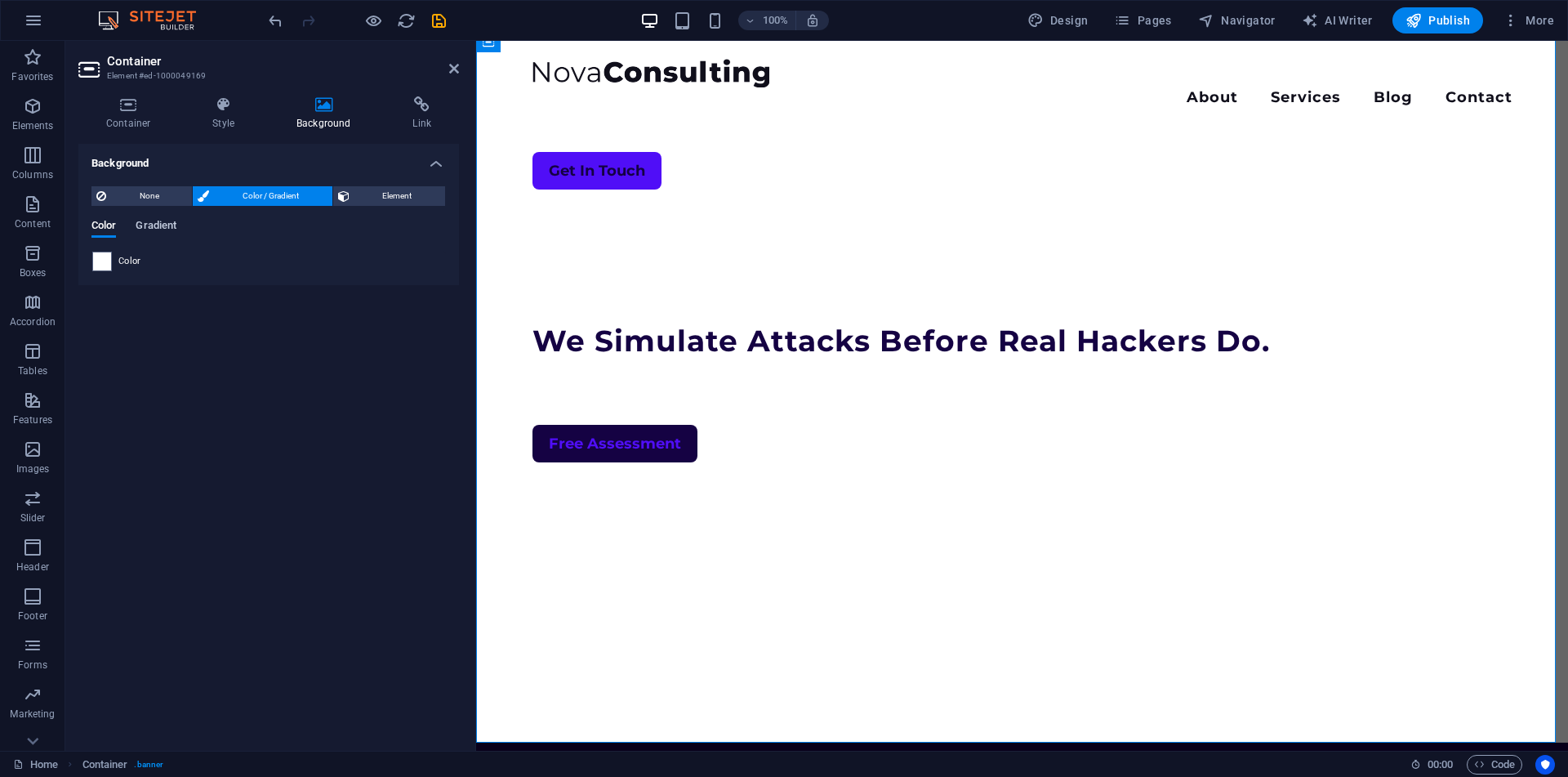
click at [158, 229] on span "Gradient" at bounding box center [155, 227] width 41 height 23
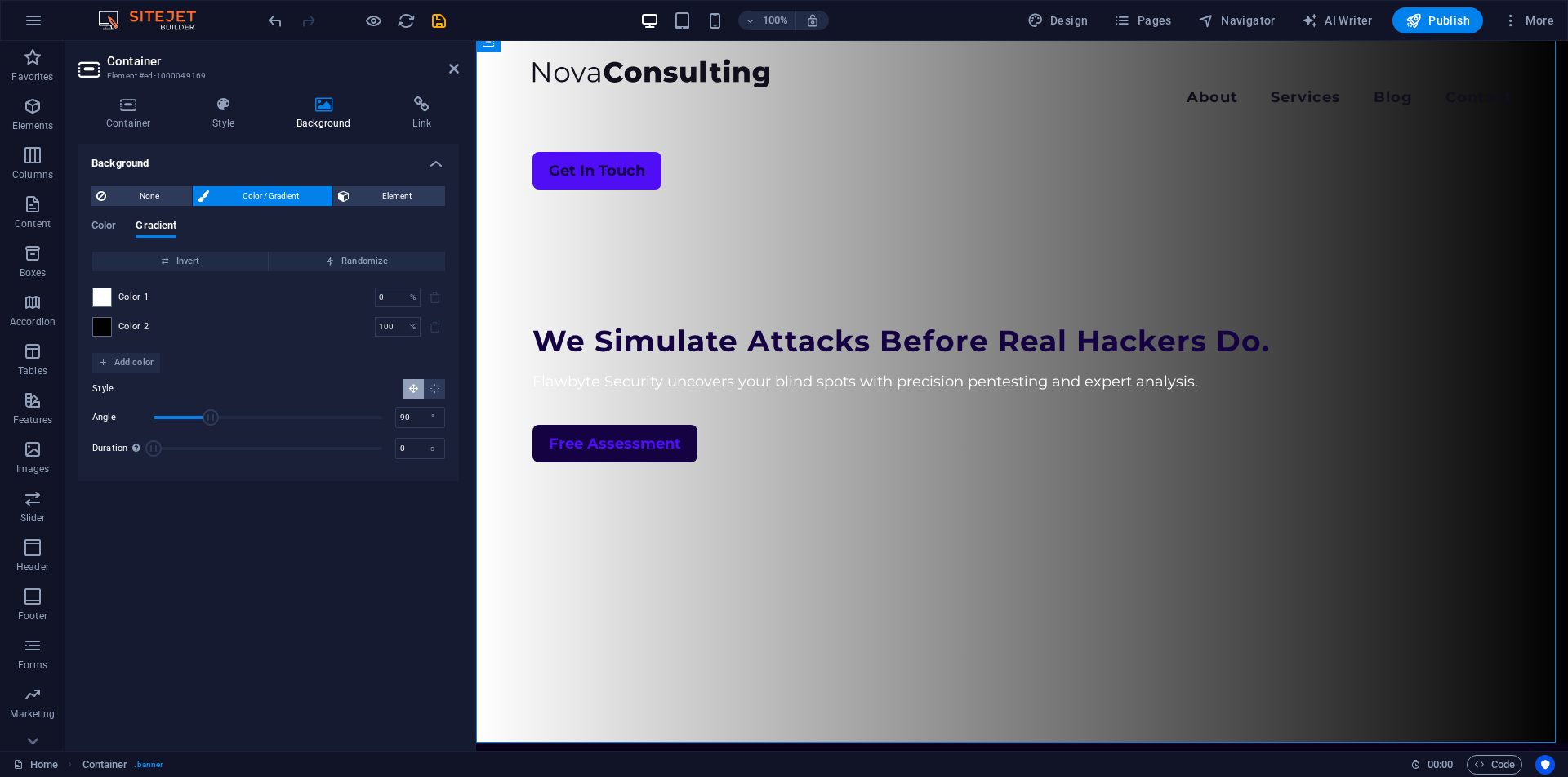
click at [111, 297] on div "Color 1 0 % ​" at bounding box center [269, 297] width 353 height 19
click at [105, 296] on span at bounding box center [102, 297] width 18 height 18
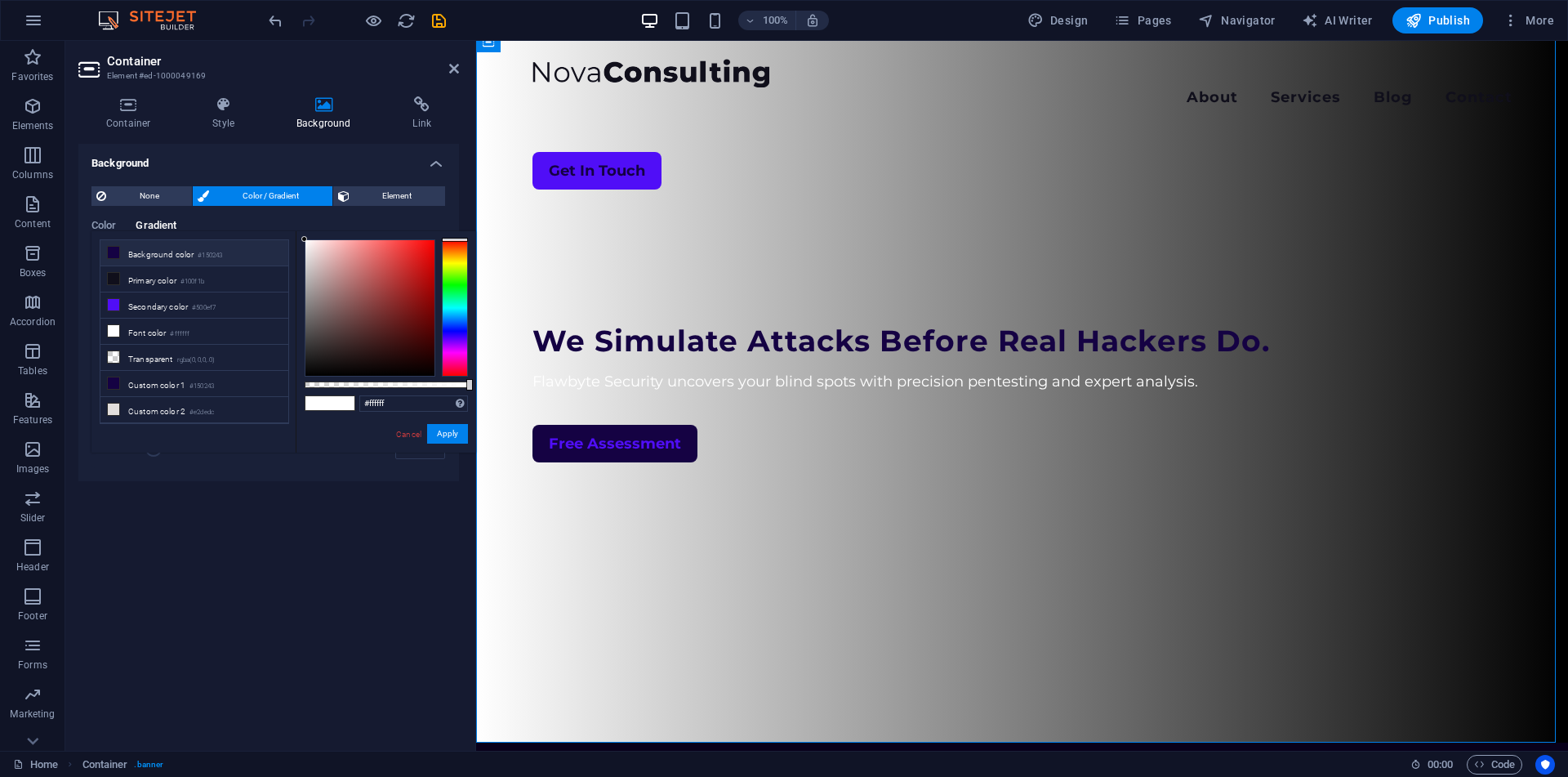
click at [167, 252] on li "Background color #150243" at bounding box center [195, 253] width 188 height 27
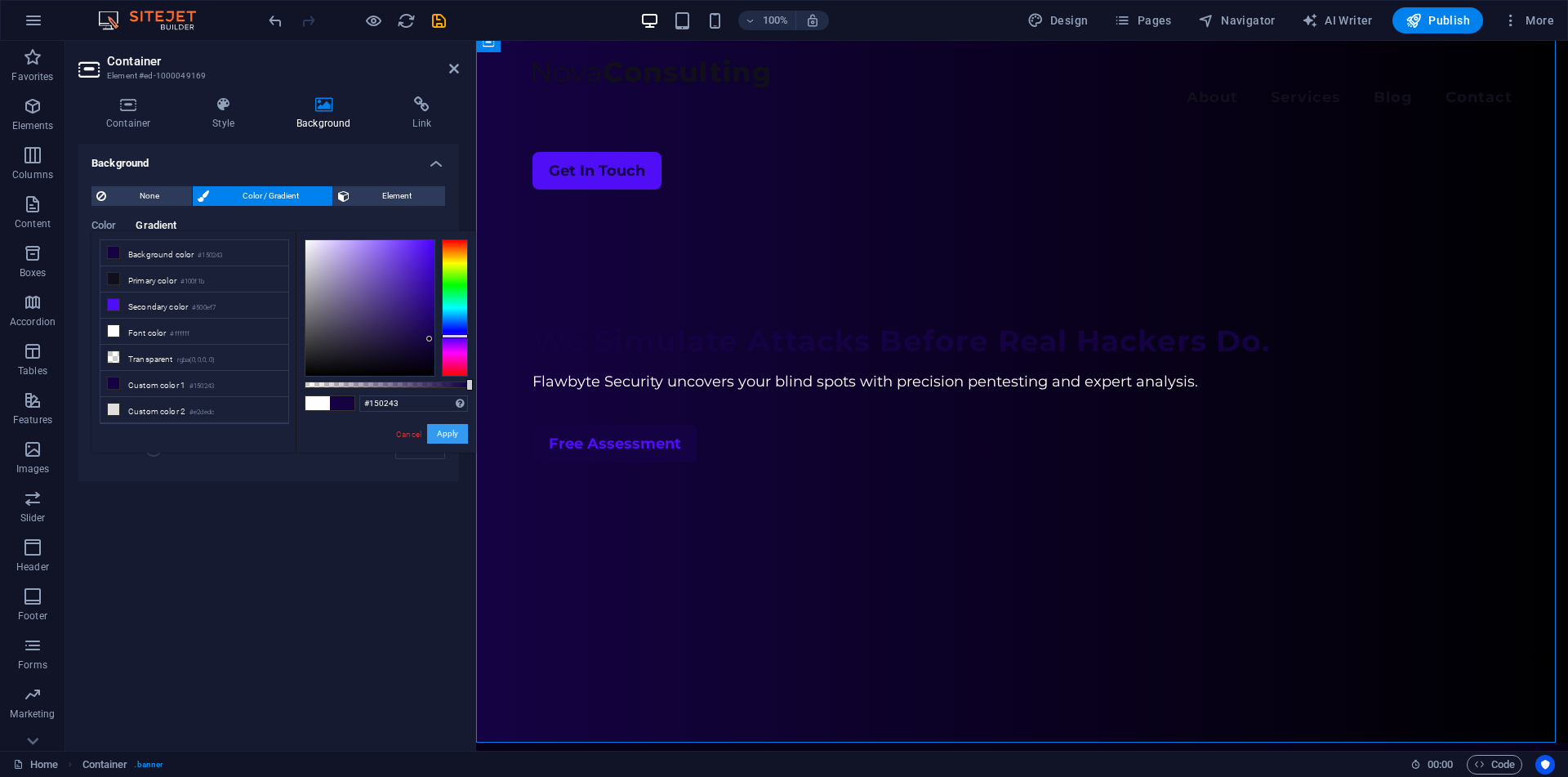
click at [444, 432] on button "Apply" at bounding box center [447, 433] width 41 height 19
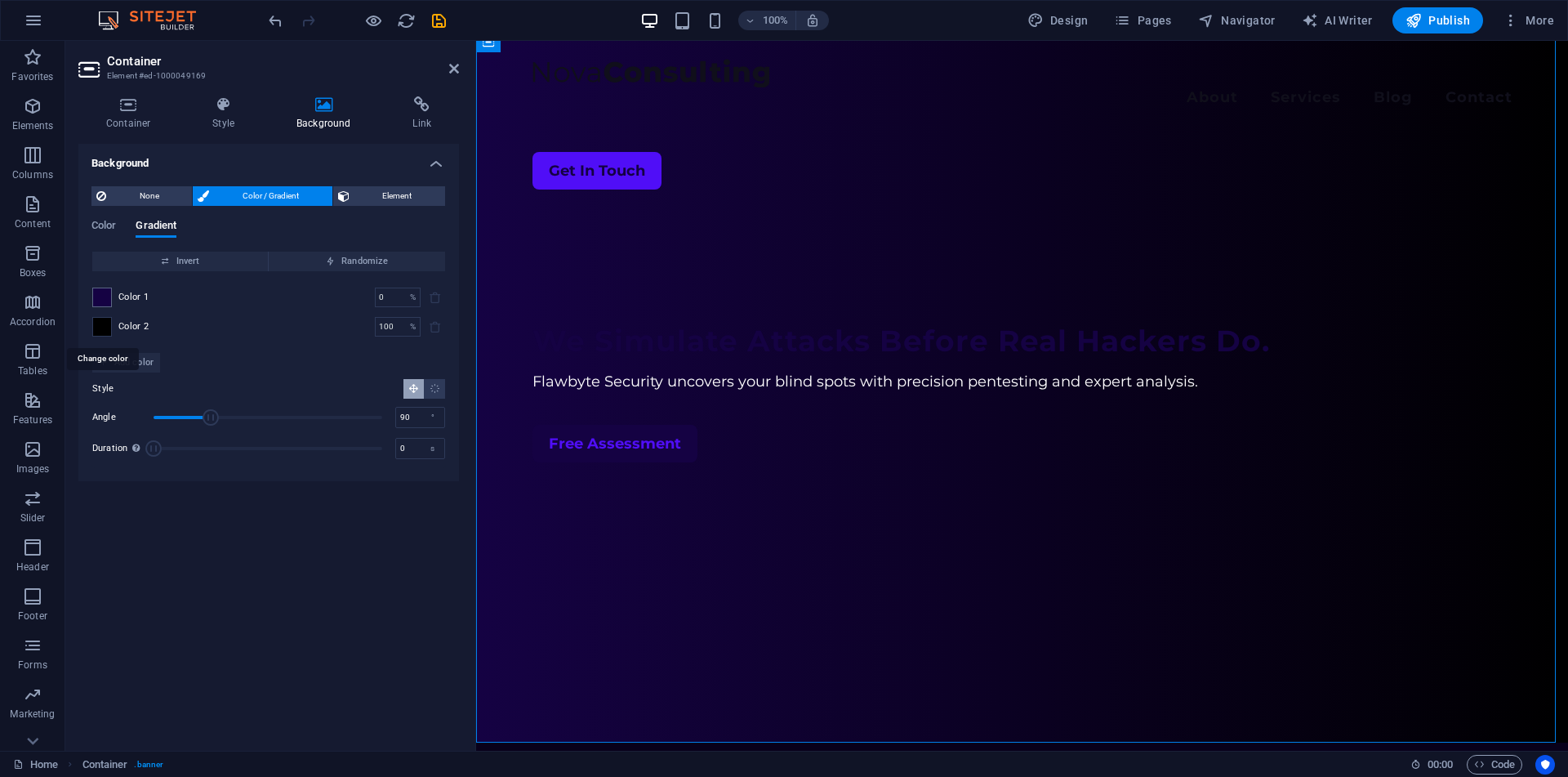
click at [106, 321] on span at bounding box center [102, 327] width 18 height 18
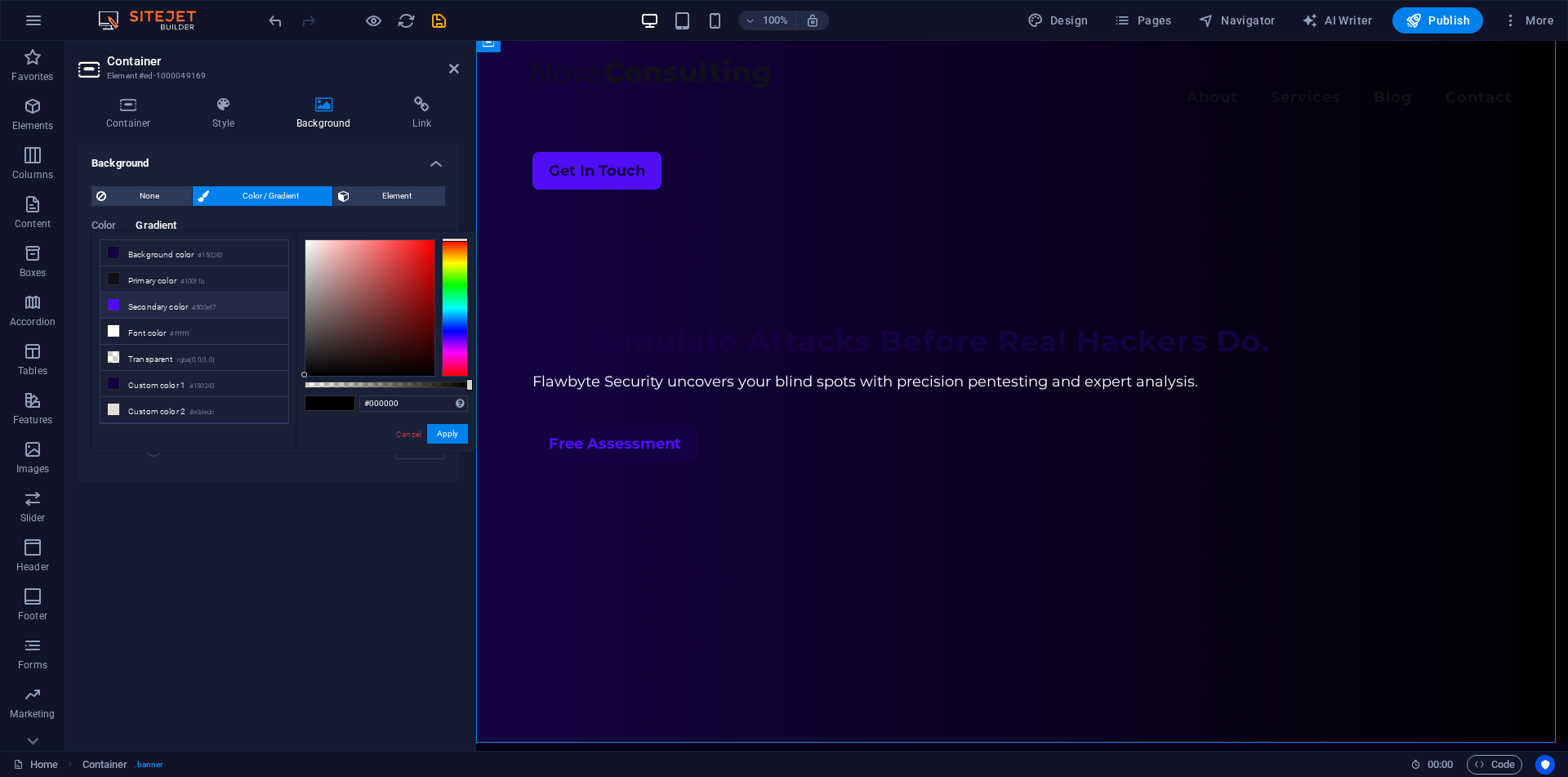
click at [160, 306] on li "Secondary color #500ef7" at bounding box center [195, 305] width 188 height 27
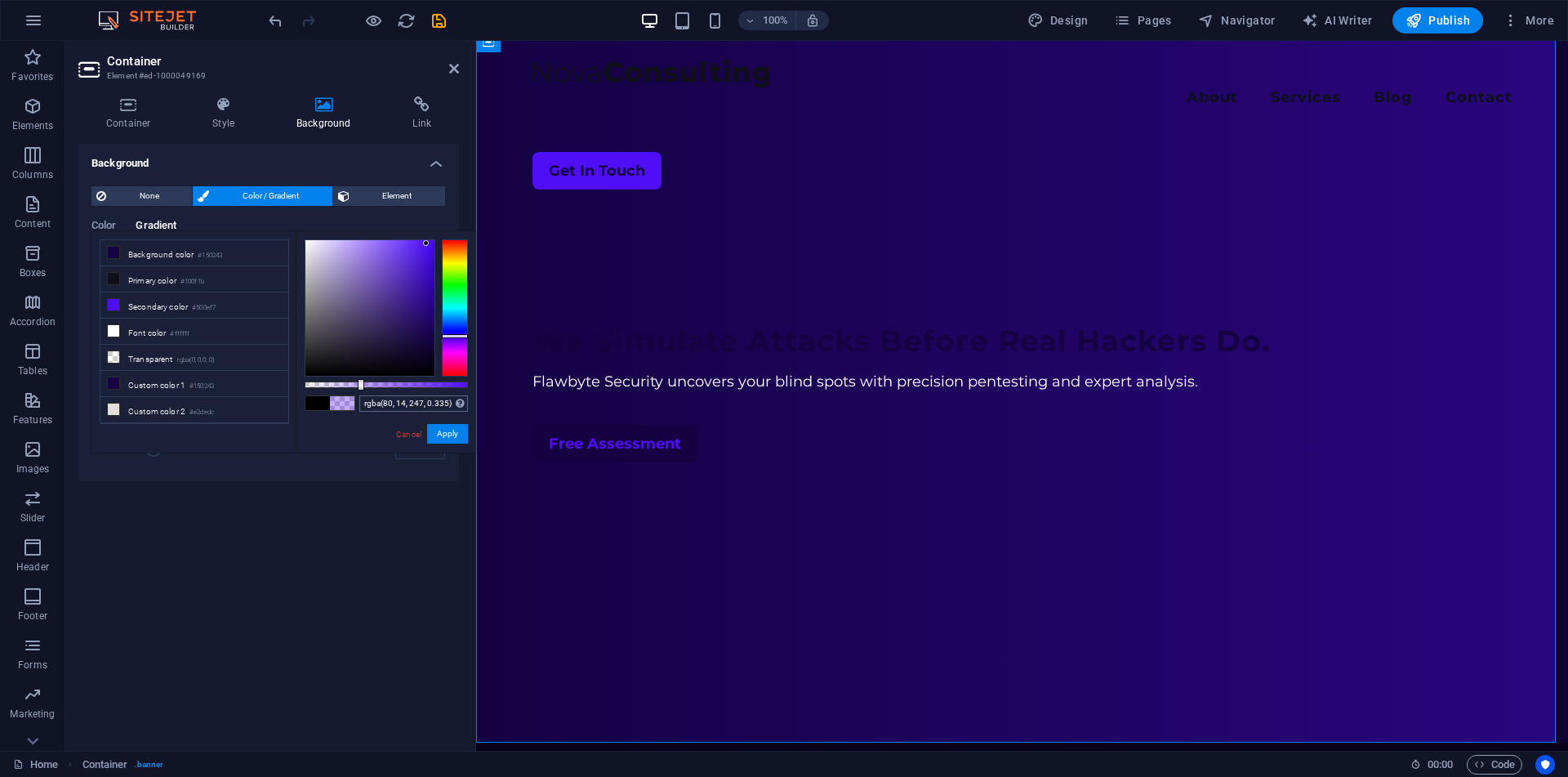
drag, startPoint x: 464, startPoint y: 383, endPoint x: 359, endPoint y: 397, distance: 105.9
click at [359, 397] on div "rgba(80, 14, 247, 0.335) Supported formats #0852ed rgb(8, 82, 237) rgba(8, 82, …" at bounding box center [385, 460] width 180 height 458
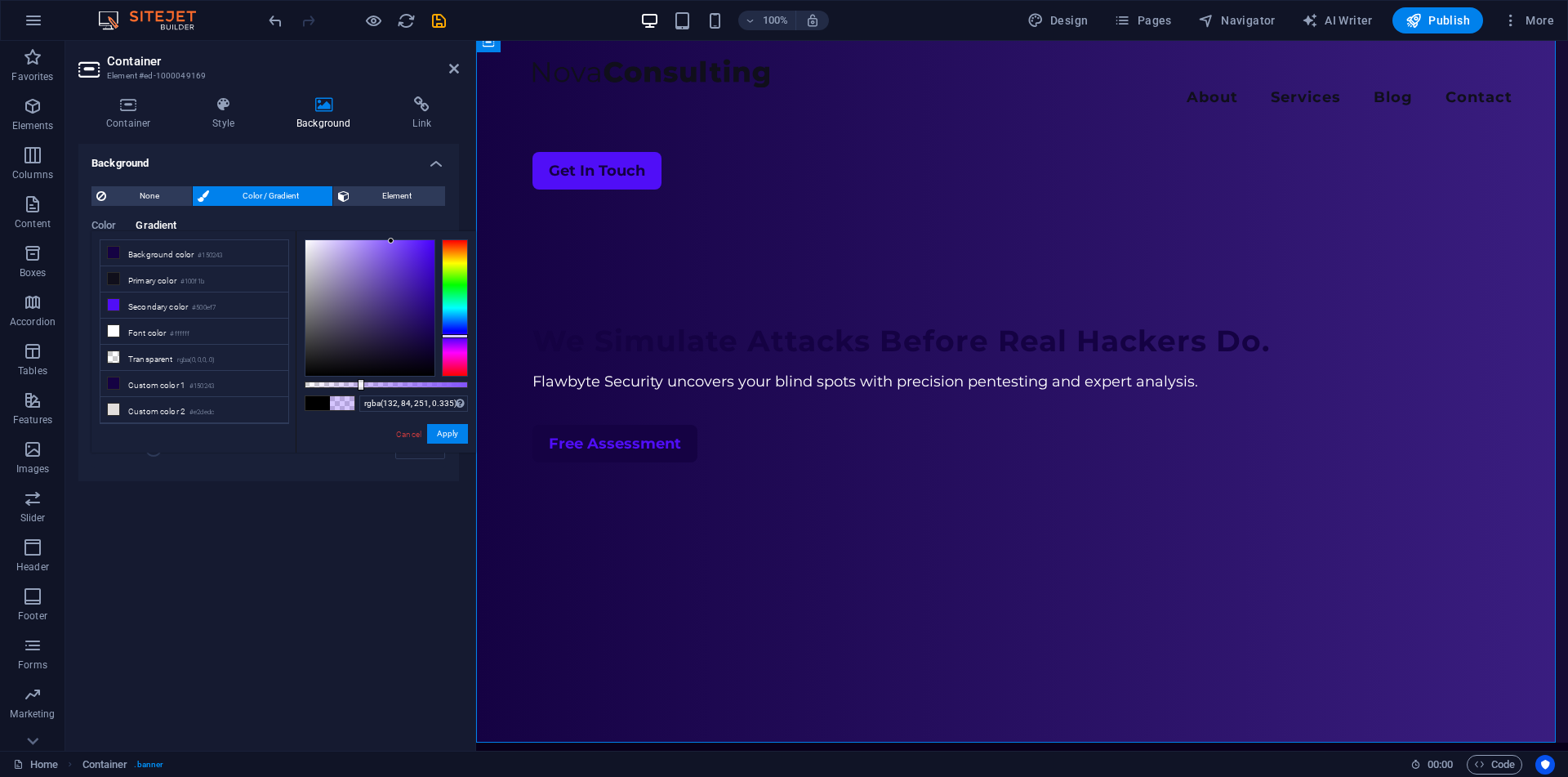
type input "rgba(133, 86, 251, 0.335)"
drag, startPoint x: 427, startPoint y: 241, endPoint x: 389, endPoint y: 241, distance: 38.0
click at [389, 241] on div at bounding box center [390, 240] width 5 height 5
click at [453, 62] on icon at bounding box center [453, 69] width 10 height 13
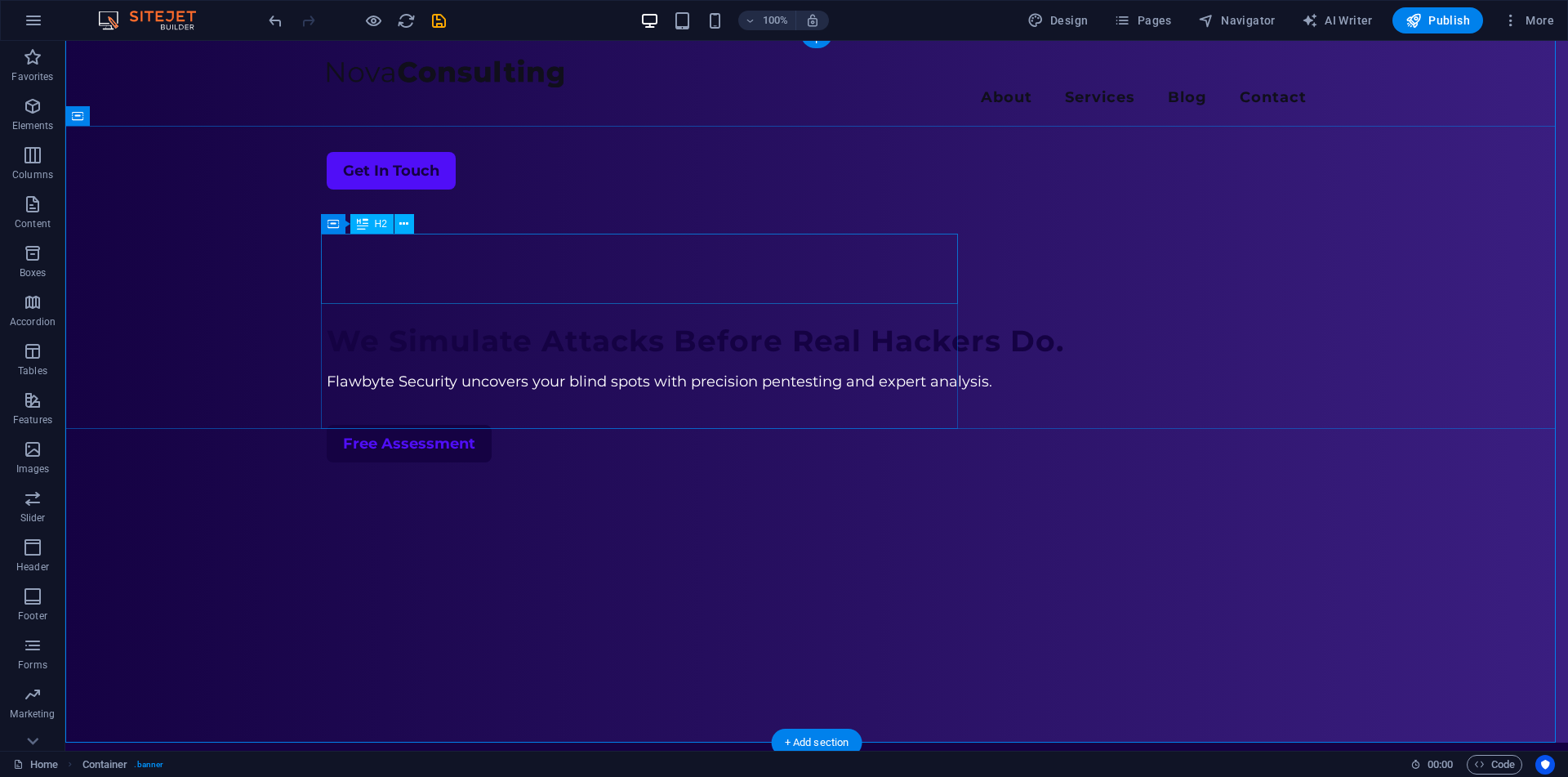
click at [609, 324] on div "We Simulate Attacks Before Real Hackers Do." at bounding box center [816, 341] width 980 height 35
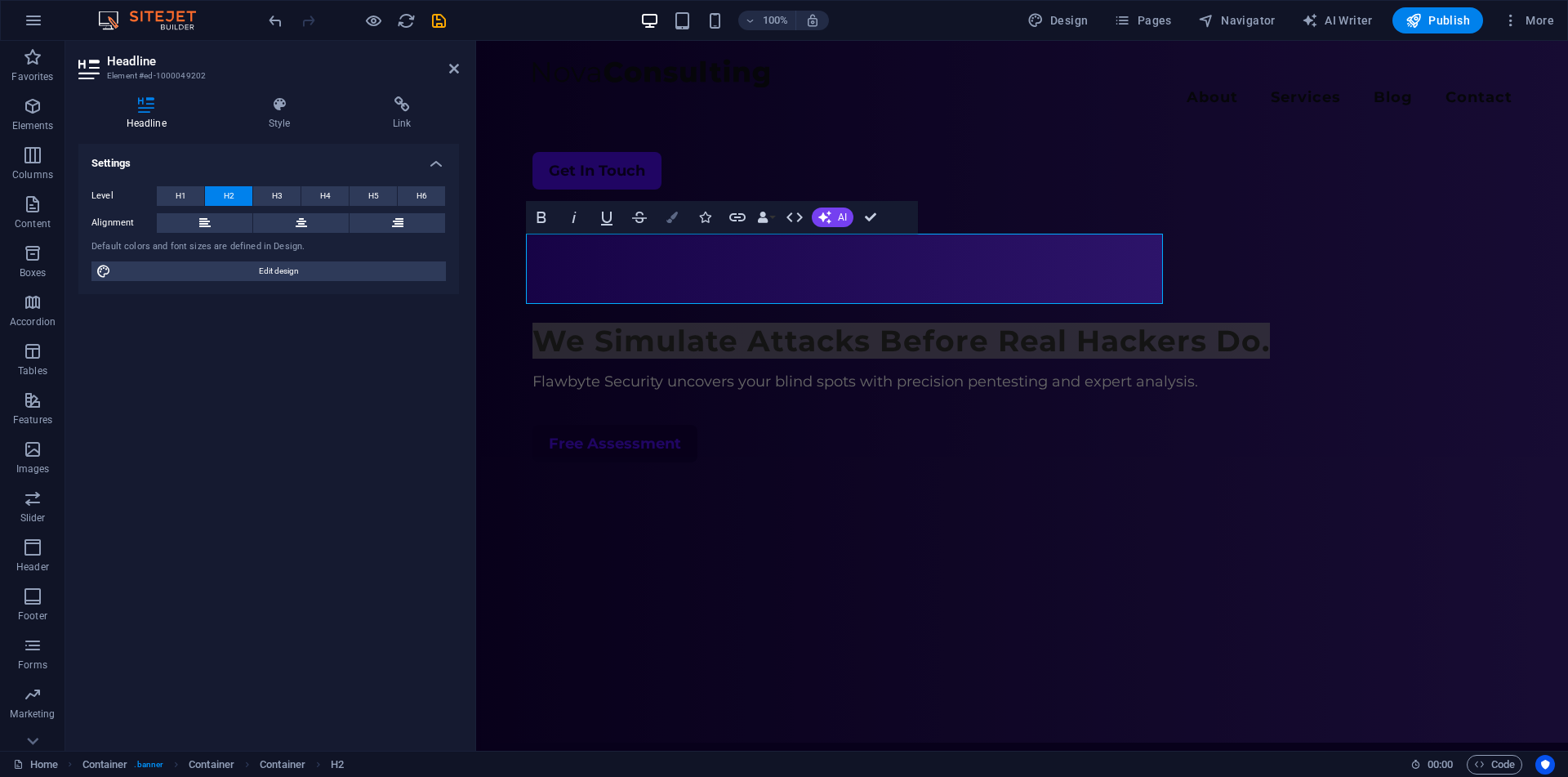
click at [677, 213] on icon "button" at bounding box center [672, 217] width 12 height 12
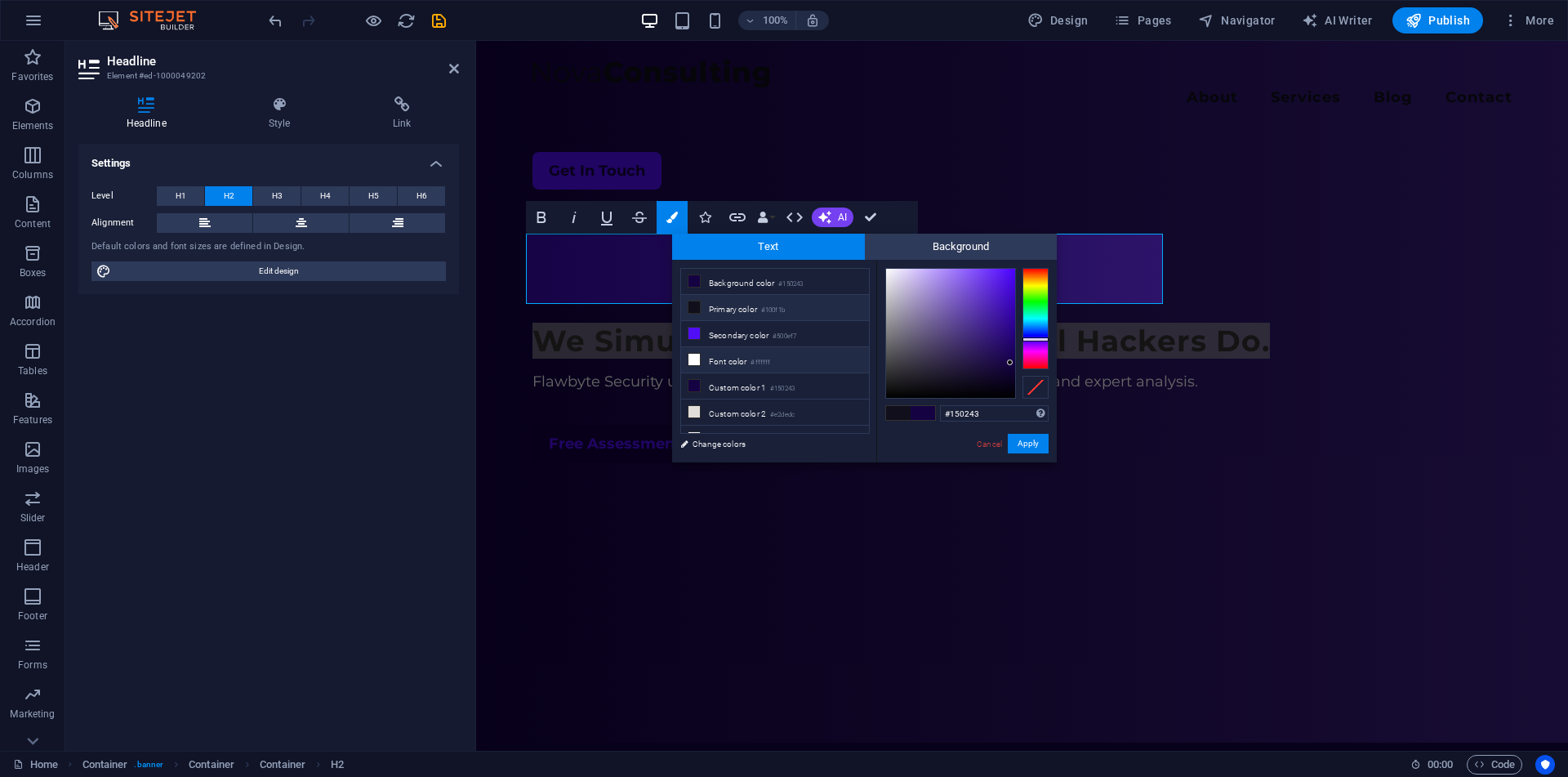
click at [726, 348] on li "Font color #ffffff" at bounding box center [775, 360] width 188 height 27
type input "#ffffff"
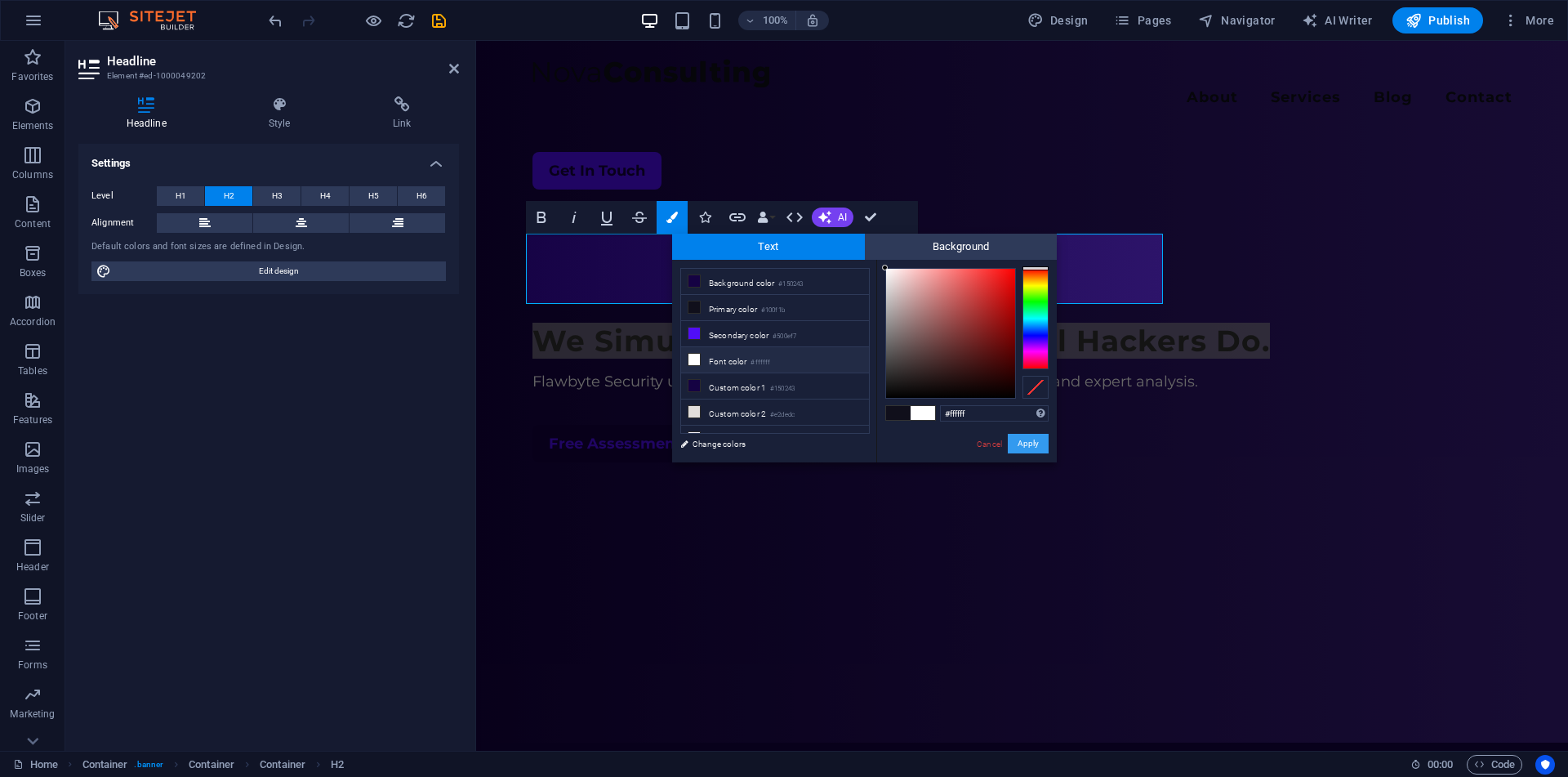
click at [1035, 442] on button "Apply" at bounding box center [1028, 442] width 41 height 19
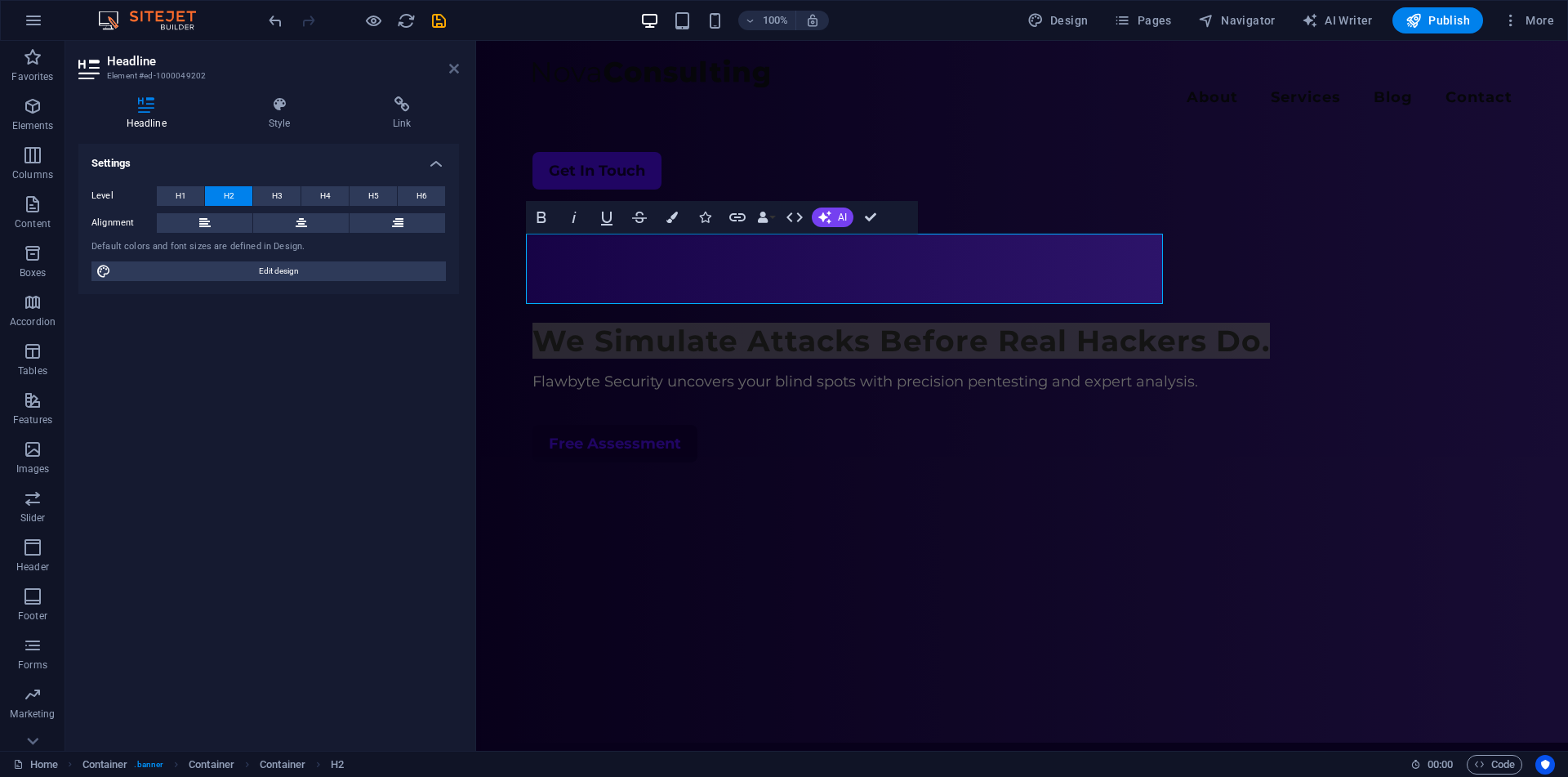
click at [452, 65] on icon at bounding box center [453, 69] width 10 height 13
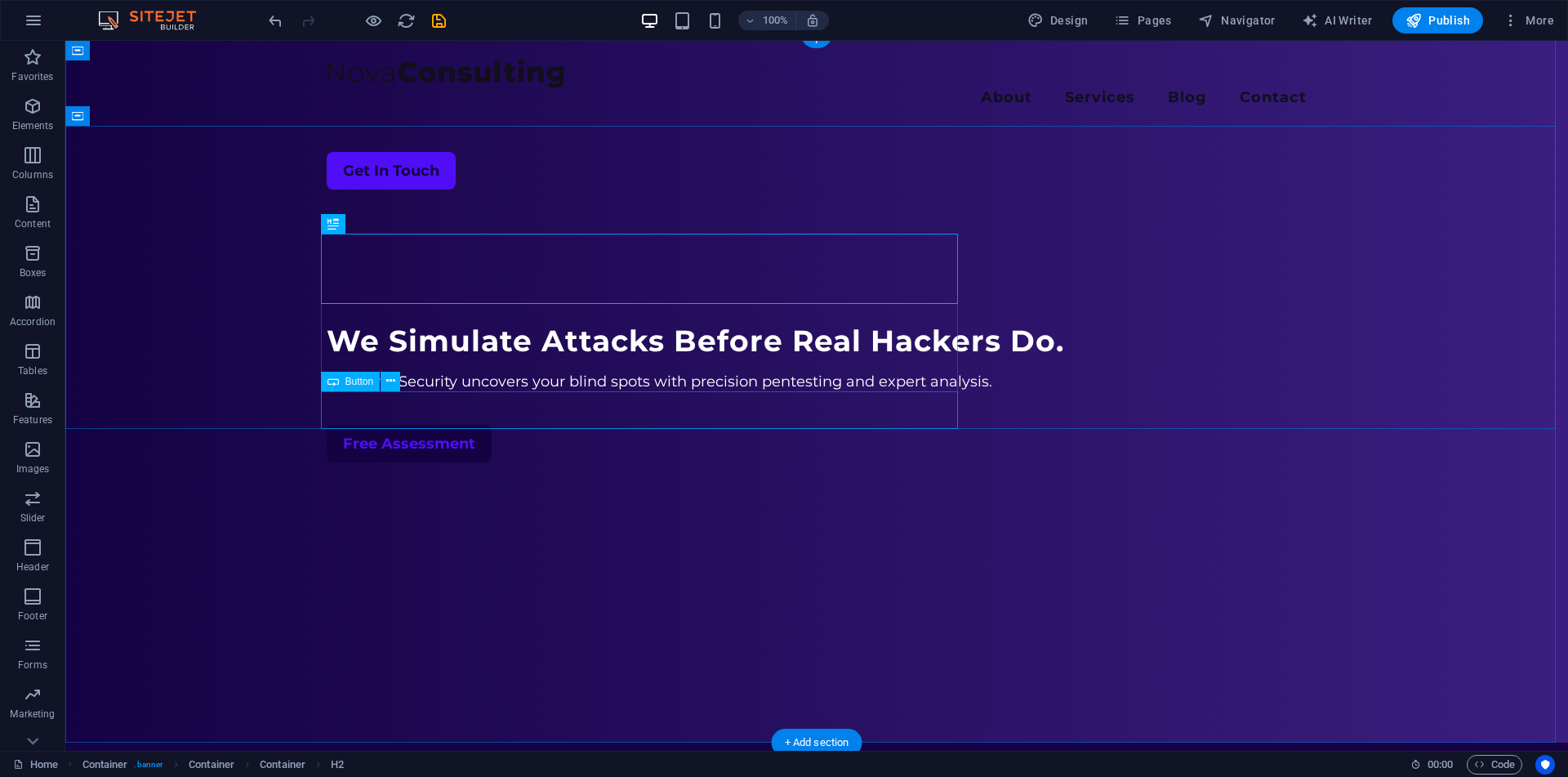
click at [424, 425] on div "Free Assessment" at bounding box center [816, 443] width 980 height 37
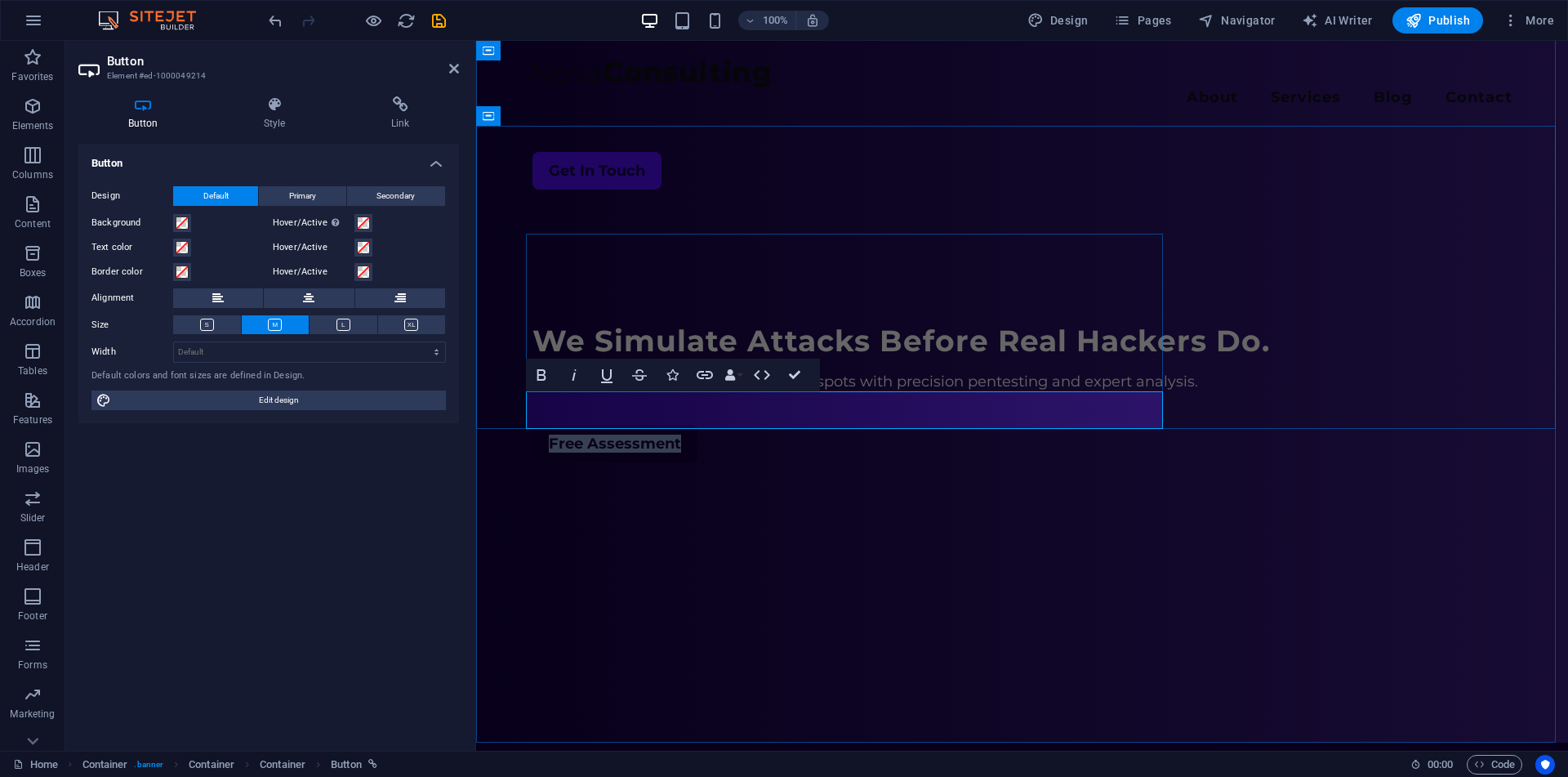
click at [535, 426] on link "Free Assessment" at bounding box center [615, 443] width 164 height 37
click at [185, 226] on span at bounding box center [182, 223] width 13 height 13
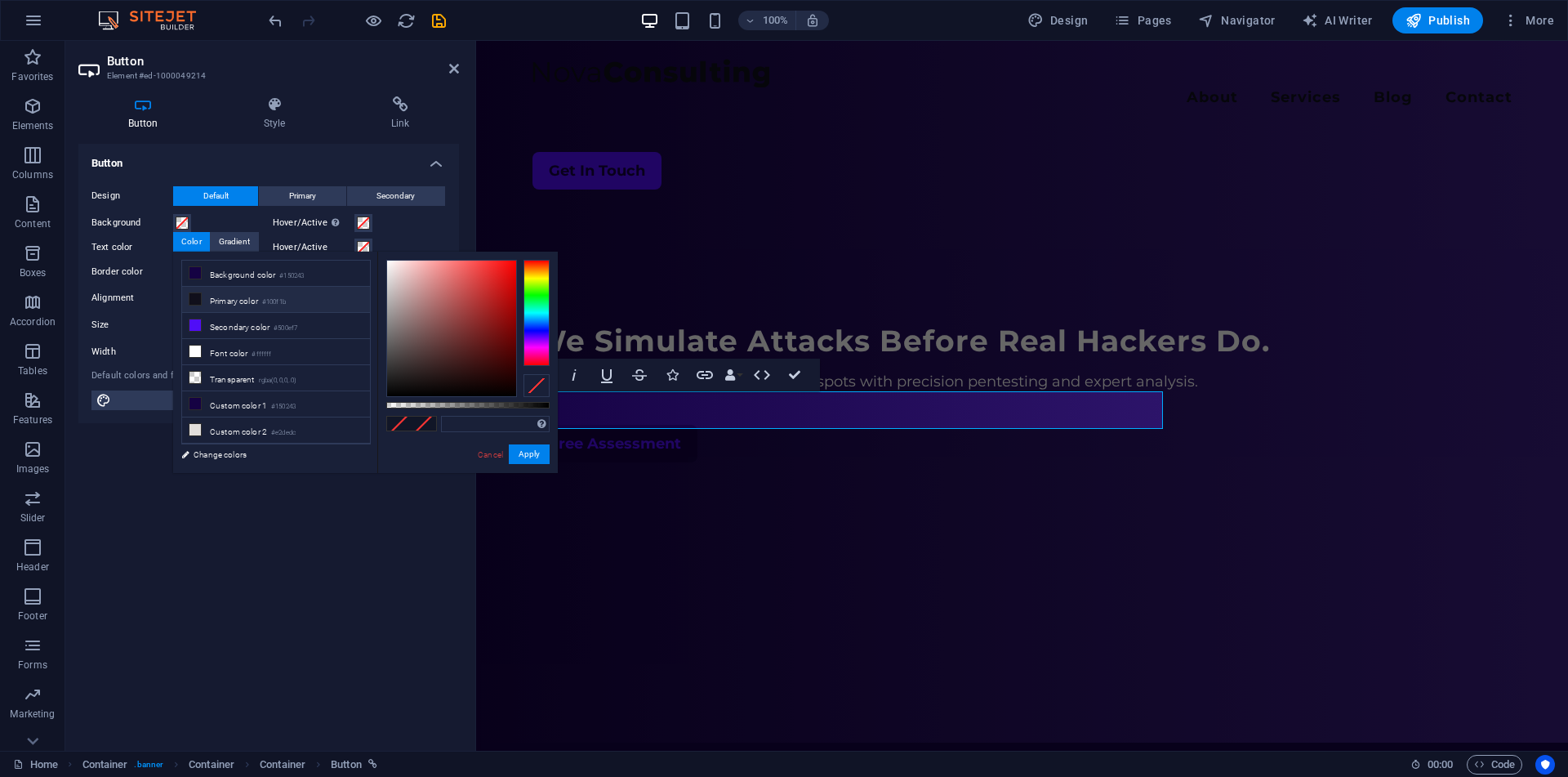
click at [228, 301] on li "Primary color #100f1b" at bounding box center [276, 300] width 188 height 27
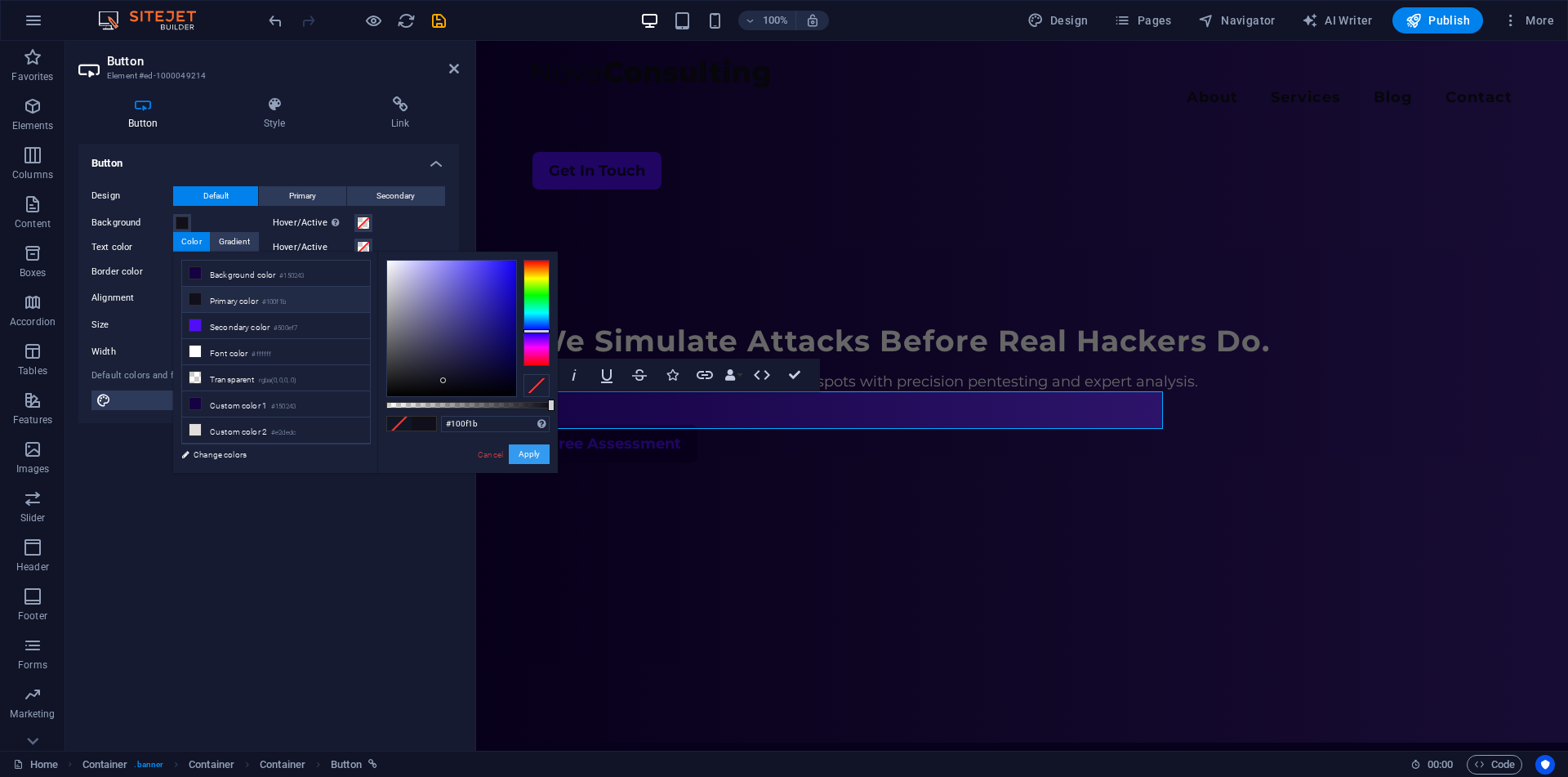
click at [524, 452] on button "Apply" at bounding box center [529, 453] width 41 height 19
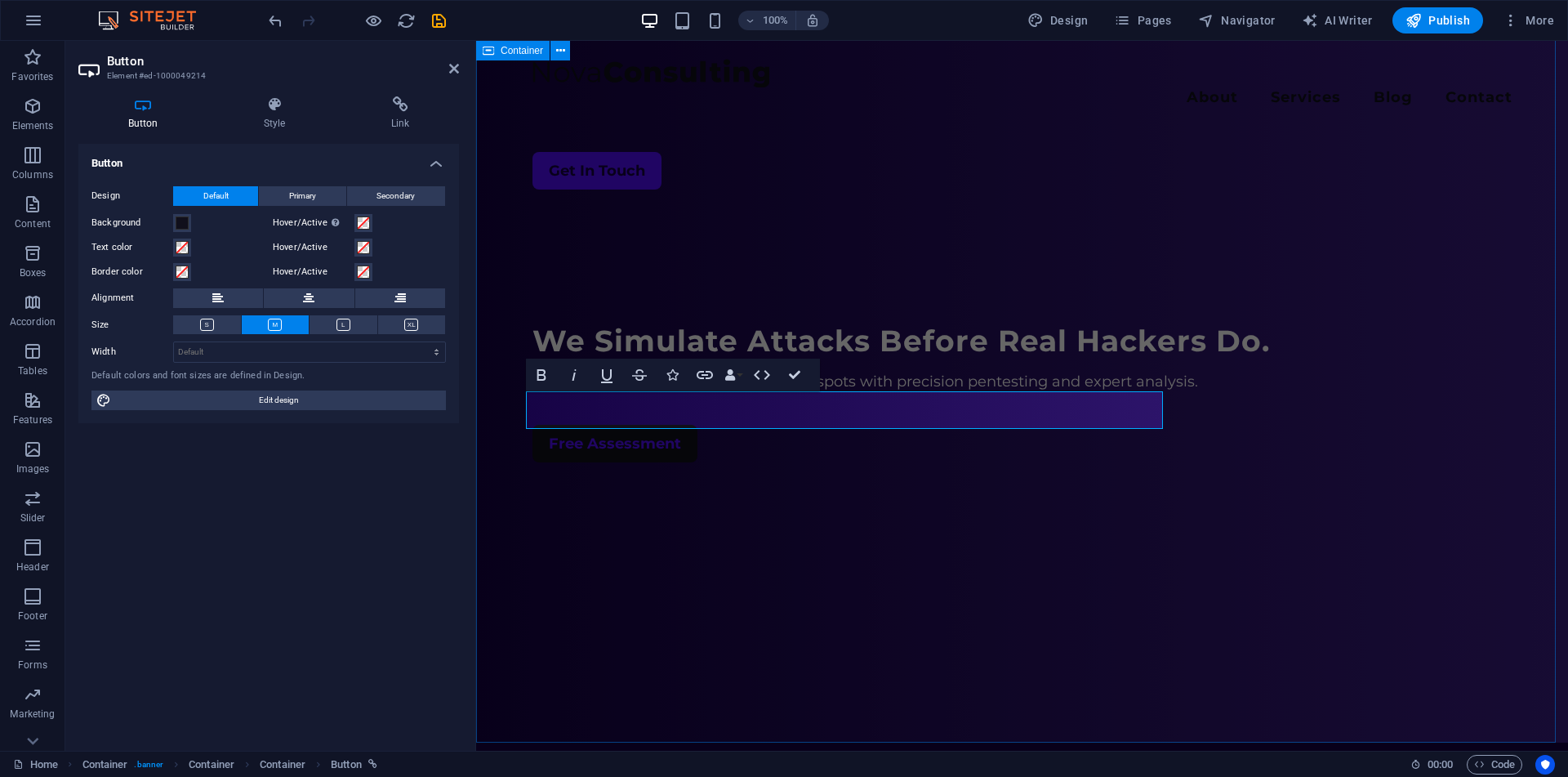
click at [609, 490] on div "Menu About Services Blog Contact Get In Touch We Simulate Attacks Before Real H…" at bounding box center [1022, 388] width 1092 height 710
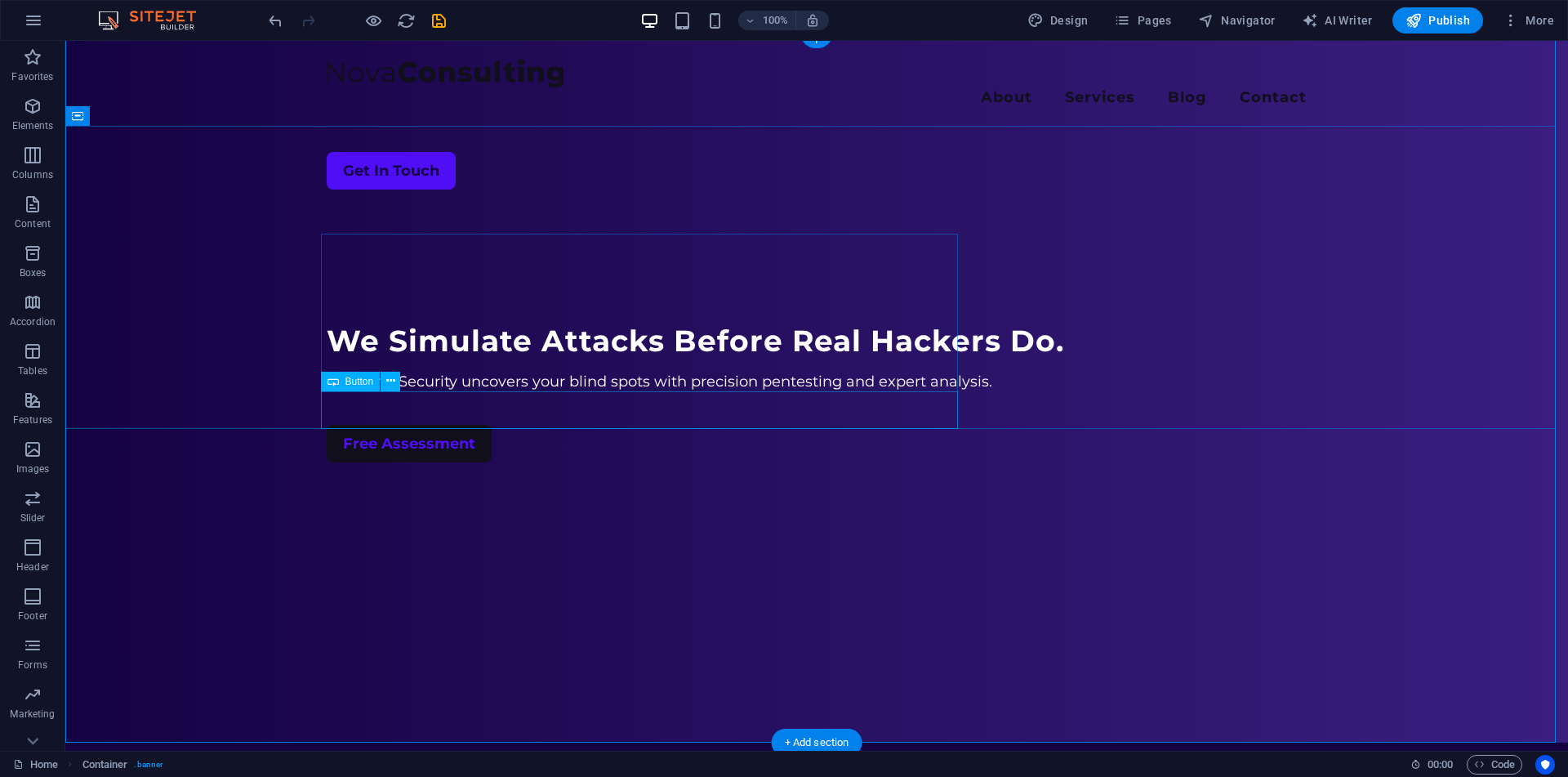
click at [372, 425] on div "Free Assessment" at bounding box center [816, 443] width 980 height 37
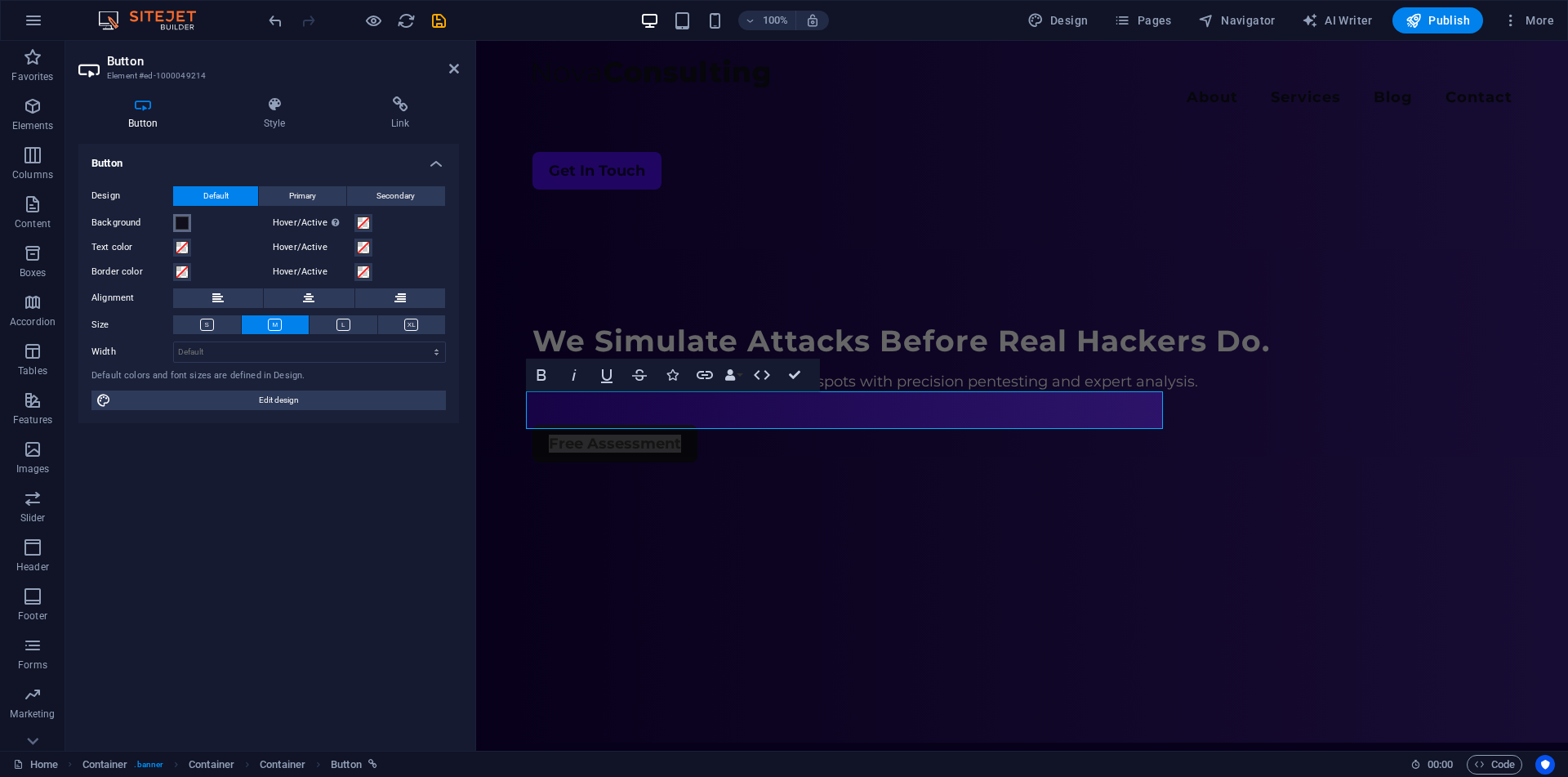
click at [181, 224] on span at bounding box center [182, 223] width 13 height 13
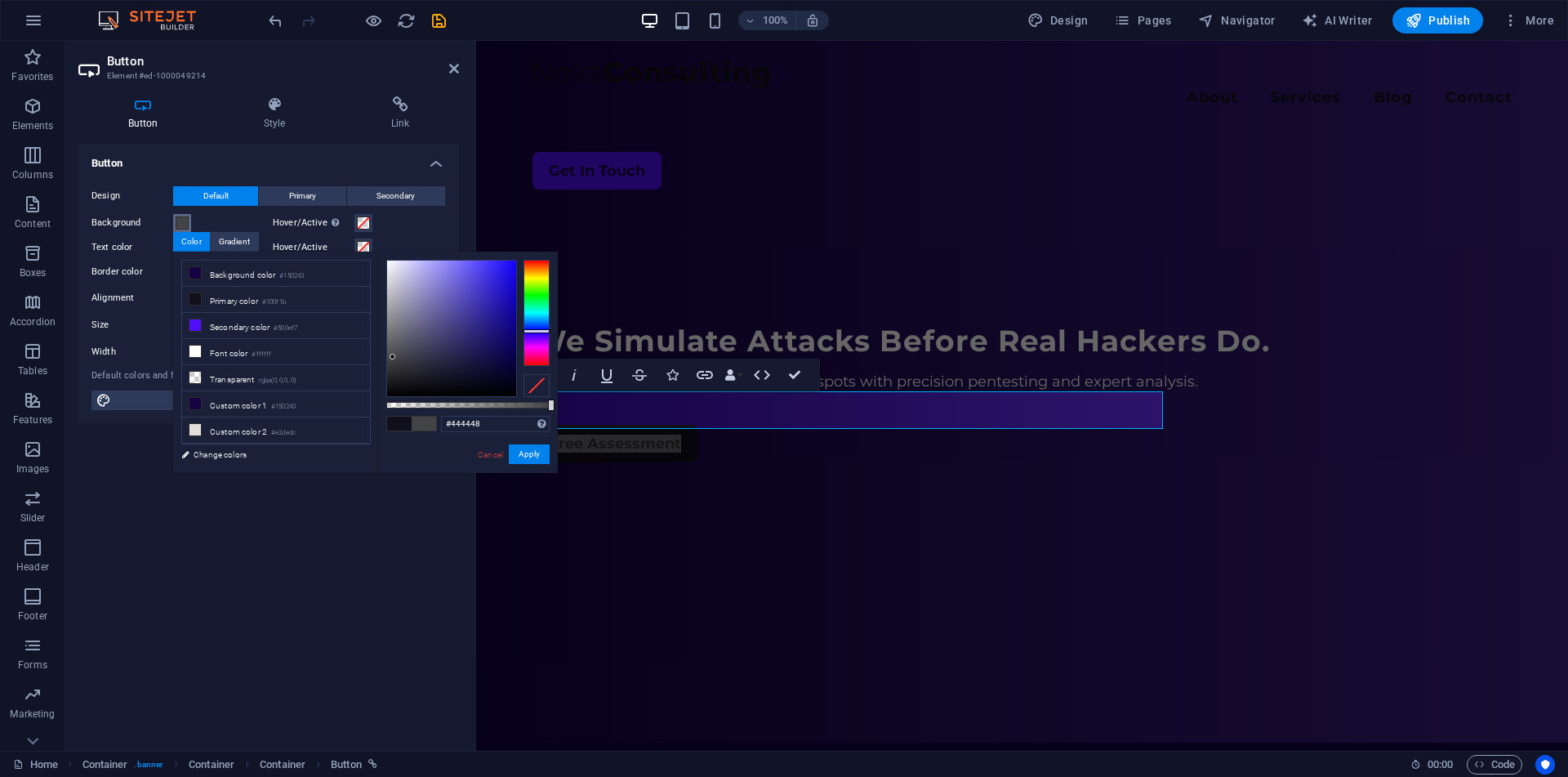
type input "#444348"
drag, startPoint x: 438, startPoint y: 378, endPoint x: 394, endPoint y: 357, distance: 48.8
click at [394, 357] on div at bounding box center [451, 328] width 129 height 135
click at [525, 455] on button "Apply" at bounding box center [529, 453] width 41 height 19
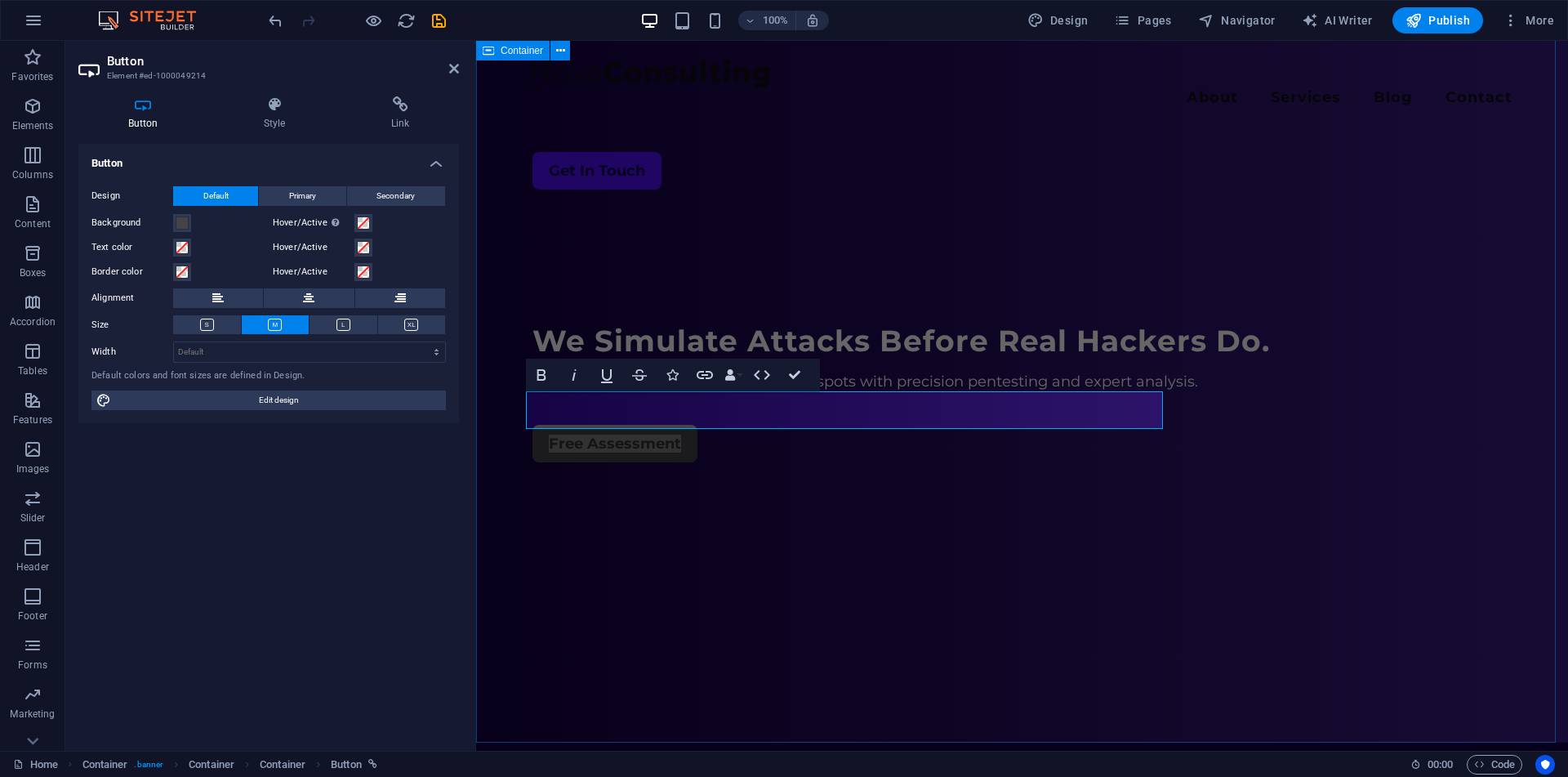
click at [743, 498] on div "Menu About Services Blog Contact Get In Touch We Simulate Attacks Before Real H…" at bounding box center [1022, 388] width 1092 height 710
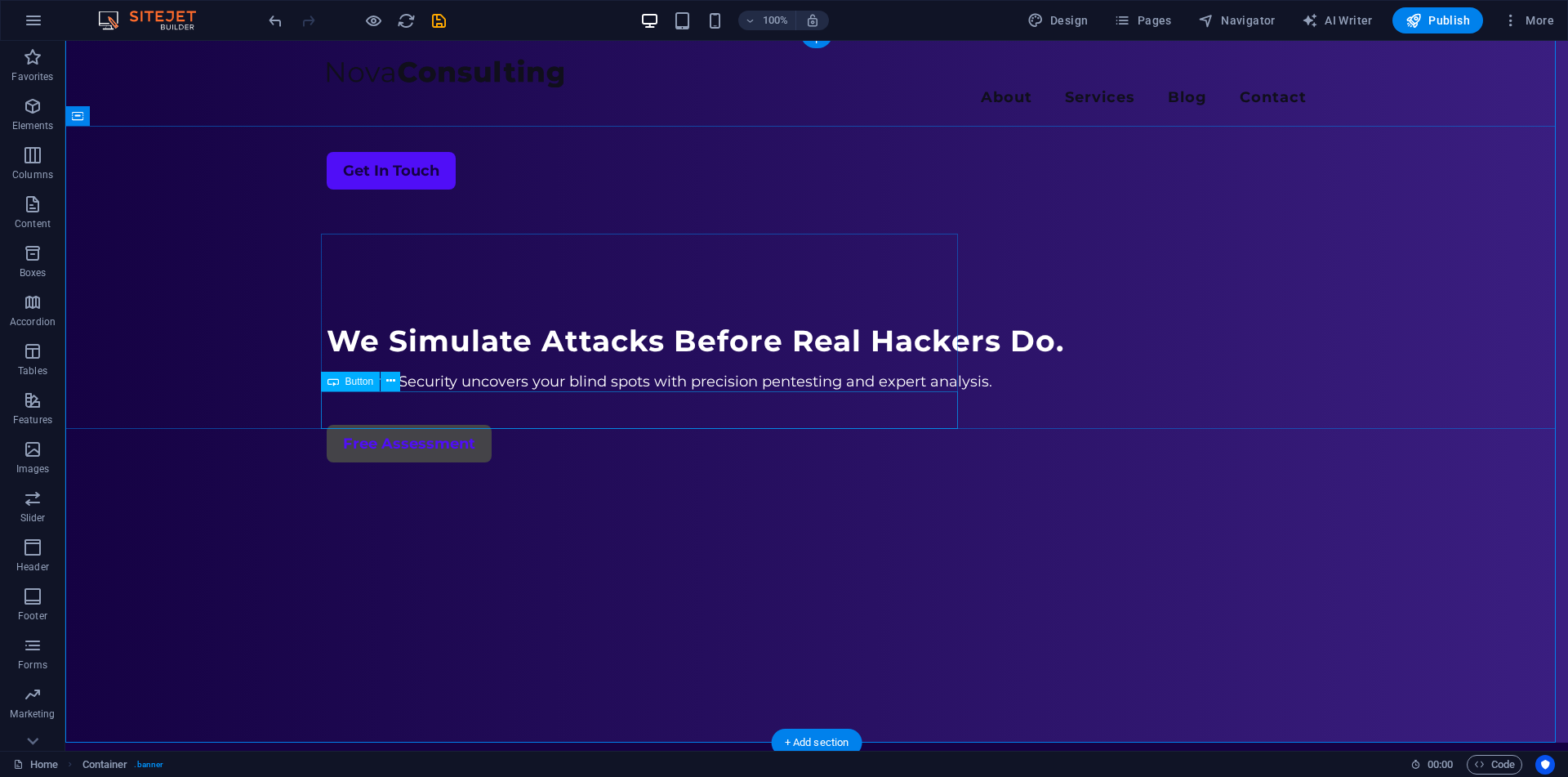
click at [416, 425] on div "Free Assessment" at bounding box center [816, 443] width 980 height 37
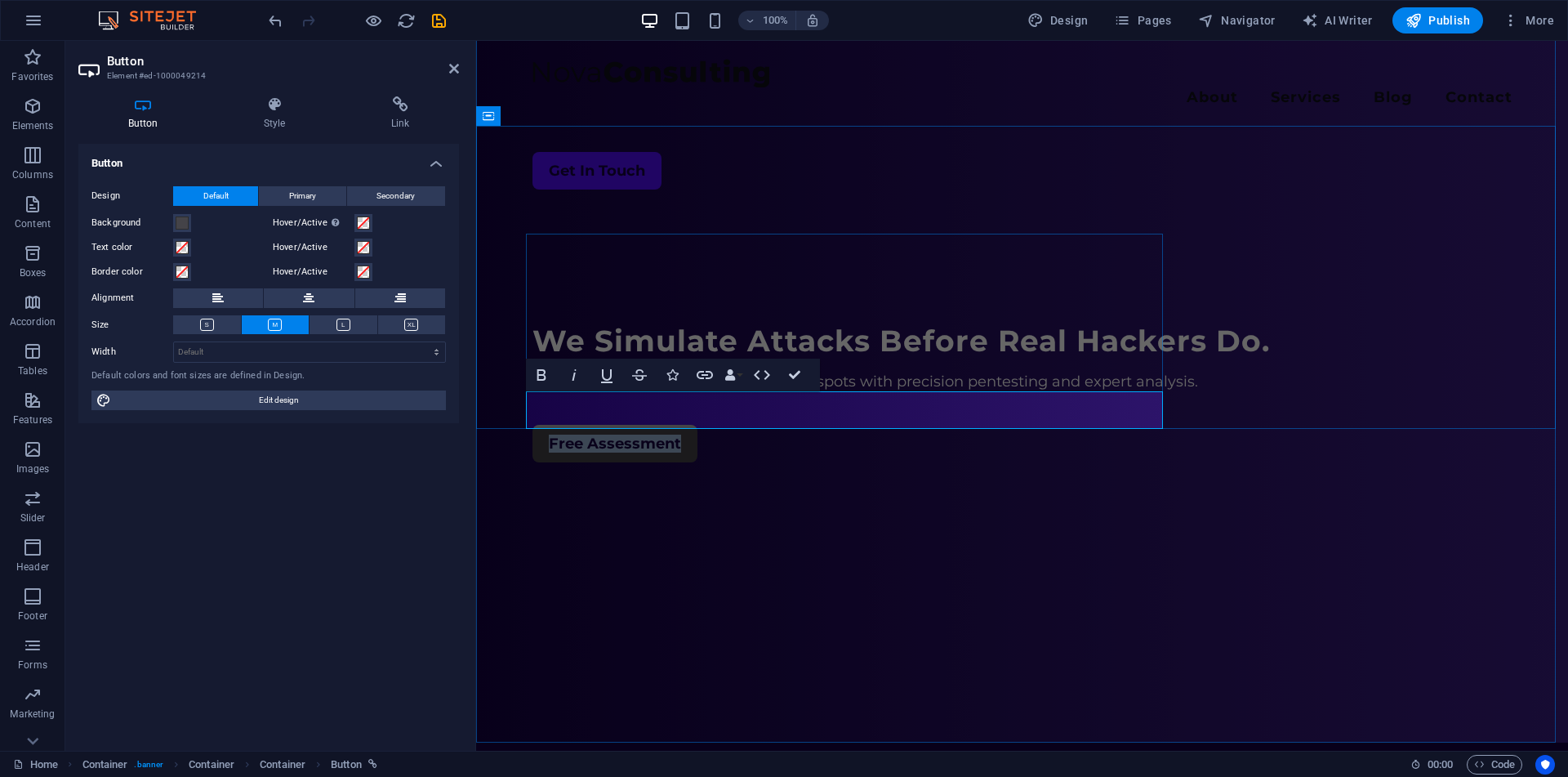
click at [613, 425] on link "Free Assessment" at bounding box center [615, 443] width 164 height 37
click at [609, 425] on link "Free Assessment" at bounding box center [615, 443] width 164 height 37
click at [290, 120] on h4 "Style" at bounding box center [277, 113] width 127 height 35
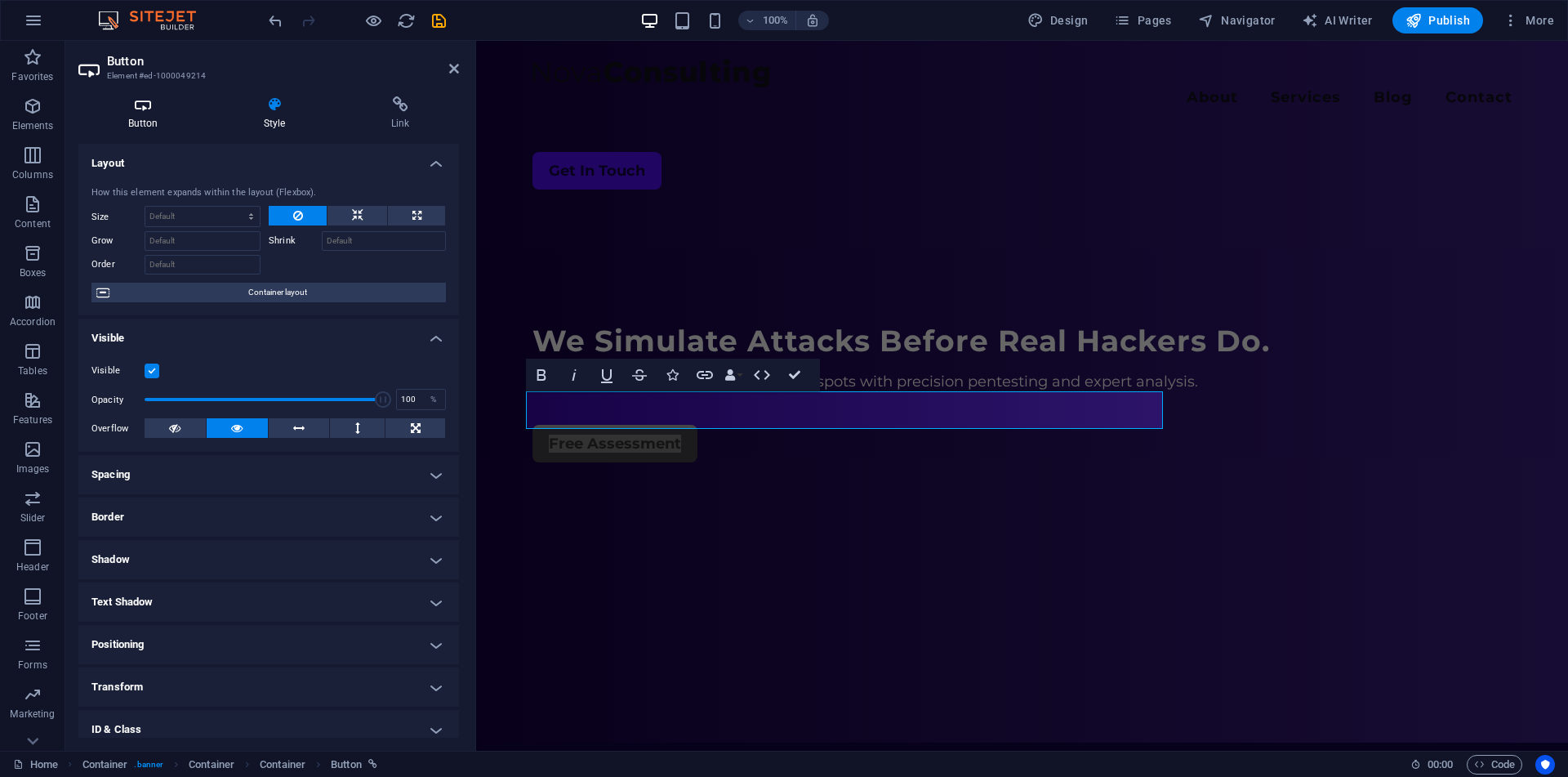
click at [139, 117] on h4 "Button" at bounding box center [146, 113] width 135 height 35
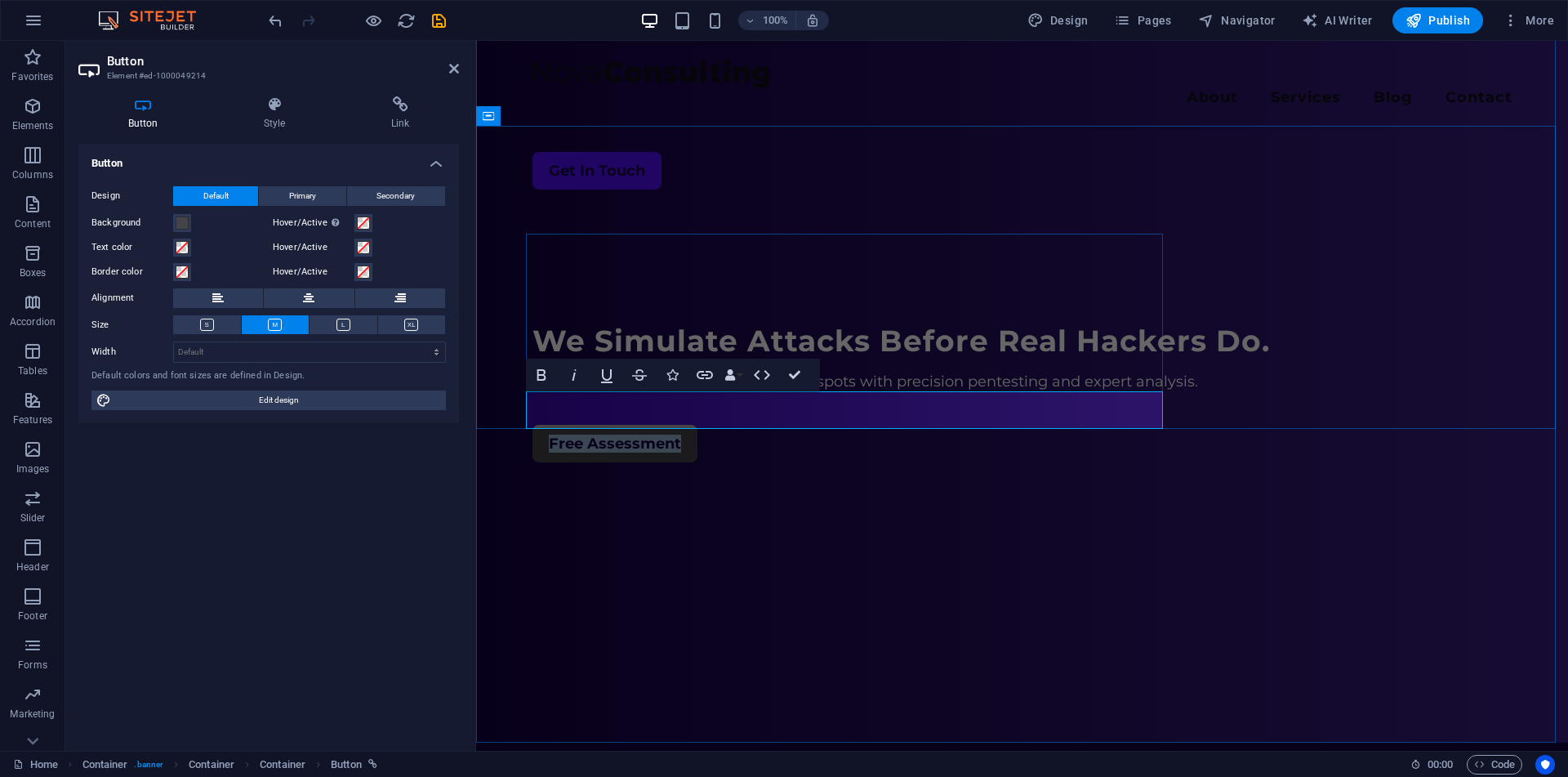
click at [644, 425] on link "Free Assessment" at bounding box center [615, 443] width 164 height 37
click at [646, 484] on div "Menu About Services Blog Contact Get In Touch We Simulate Attacks Before Real H…" at bounding box center [1022, 388] width 1092 height 710
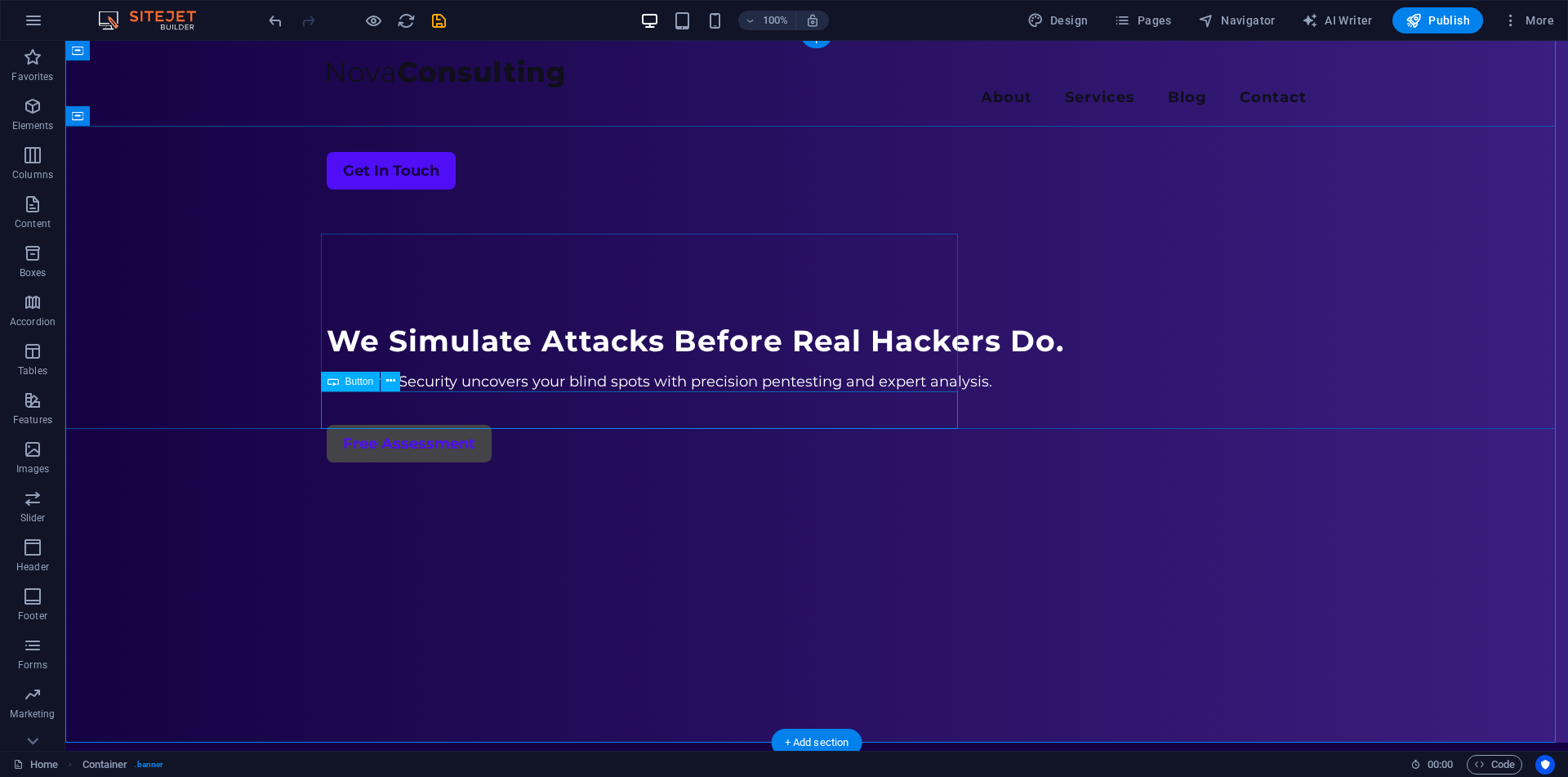
click at [404, 425] on div "Free Assessment" at bounding box center [816, 443] width 980 height 37
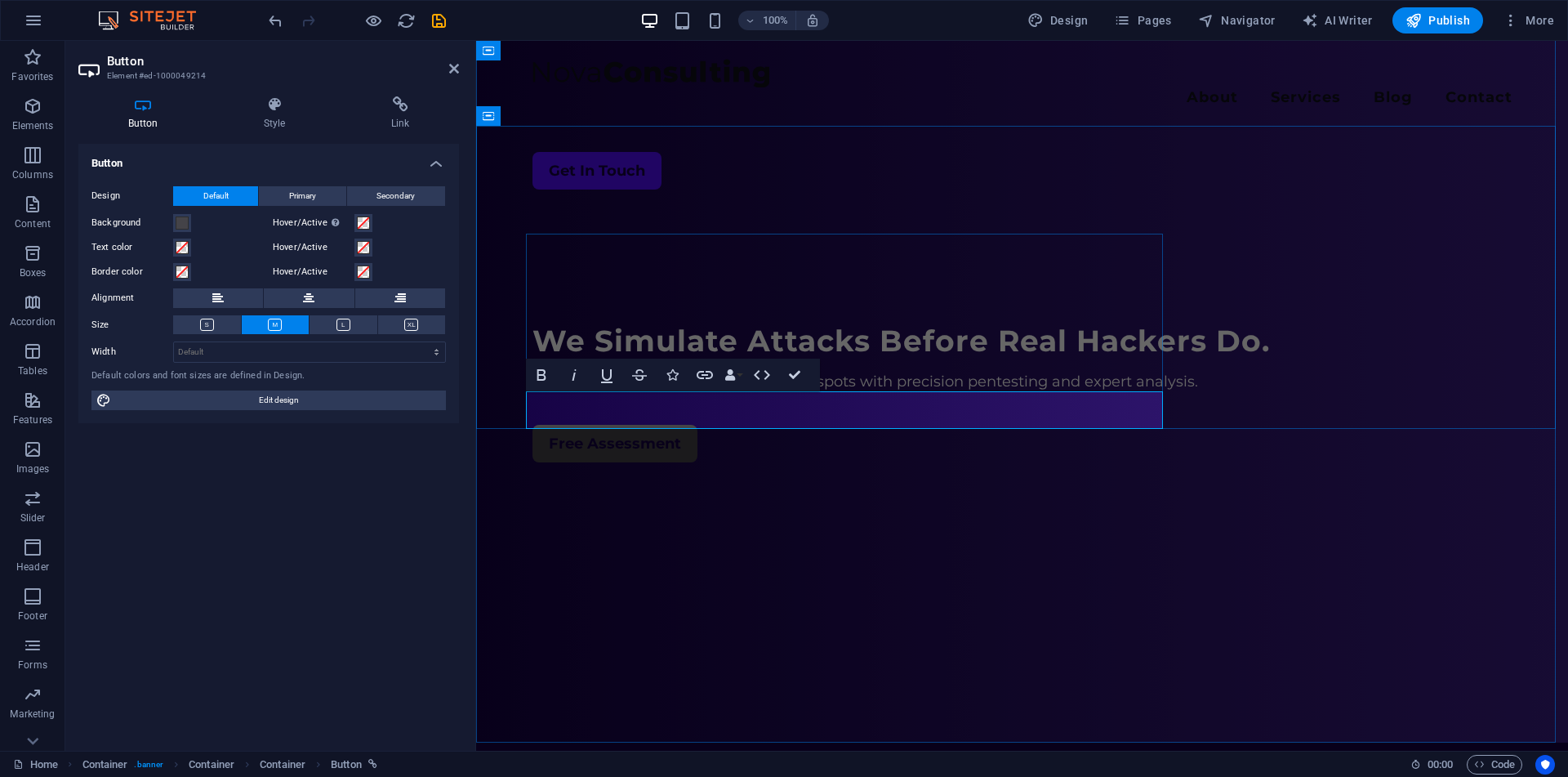
click at [602, 425] on link "Free Assessment" at bounding box center [615, 443] width 164 height 37
click at [611, 425] on link "Free Assessment" at bounding box center [615, 443] width 164 height 37
click at [403, 394] on span "Edit design" at bounding box center [279, 399] width 325 height 19
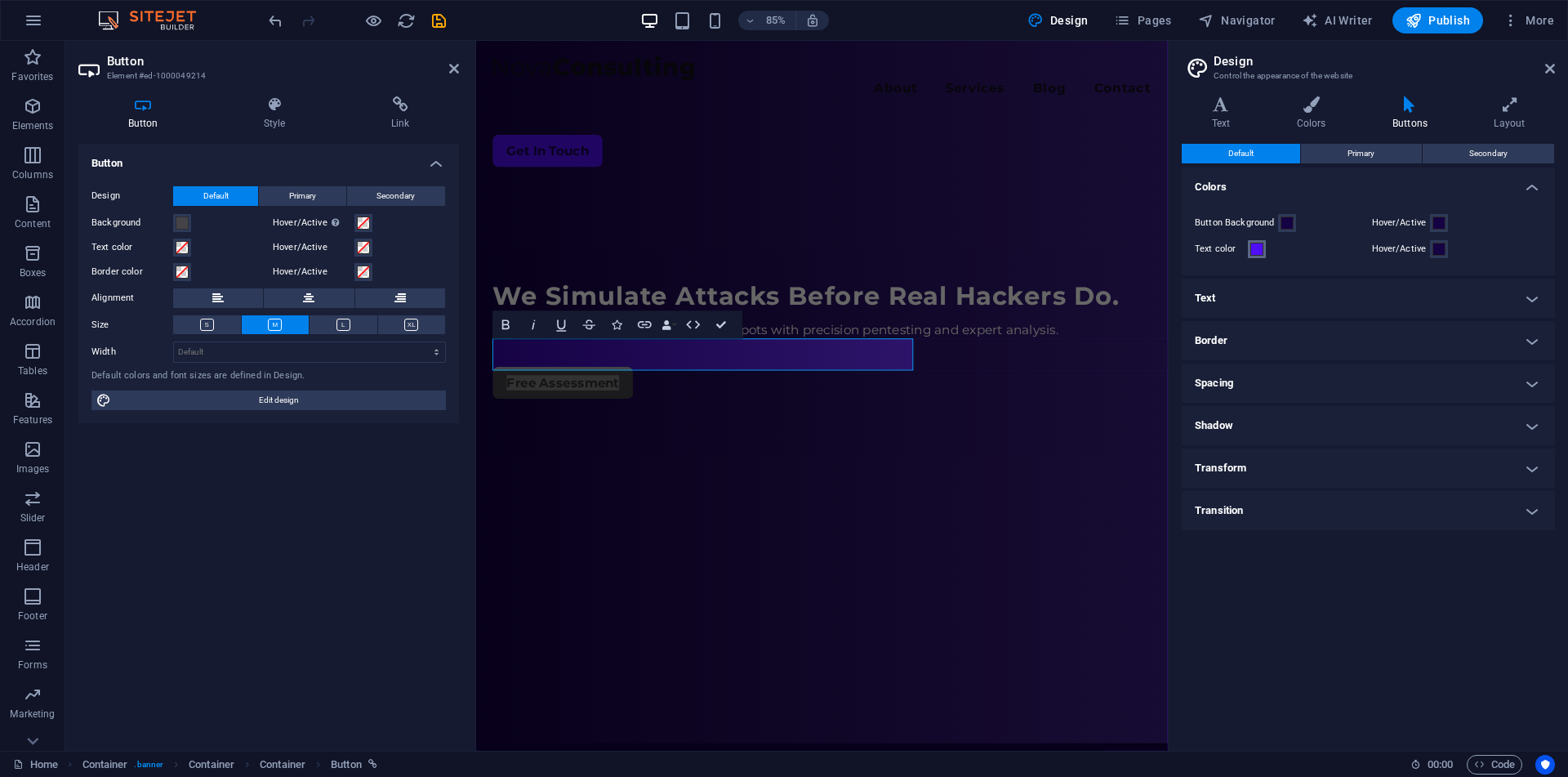
click at [1262, 256] on button "Text color" at bounding box center [1256, 250] width 18 height 18
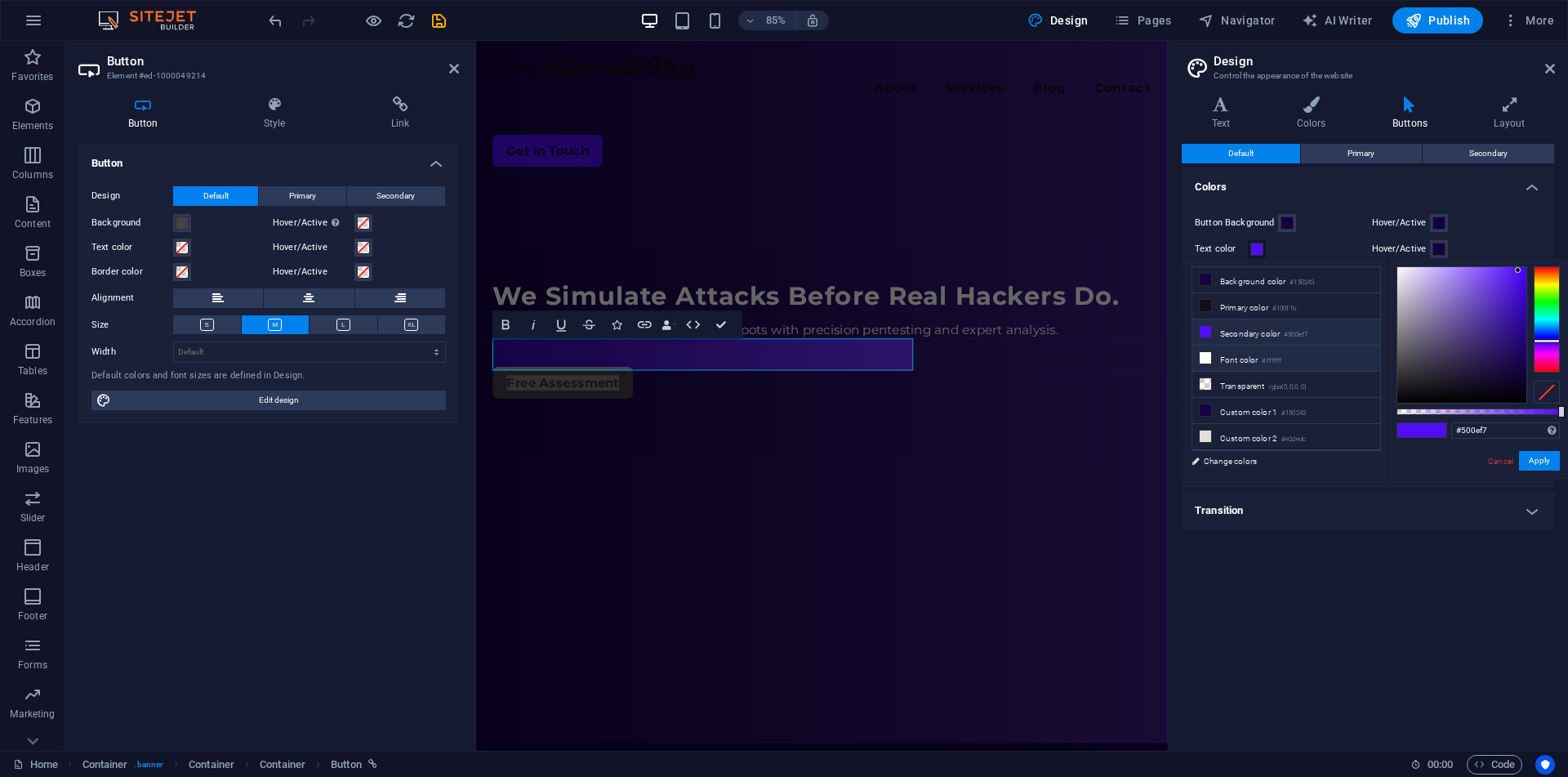
click at [1229, 364] on li "Font color #ffffff" at bounding box center [1287, 358] width 188 height 27
type input "#ffffff"
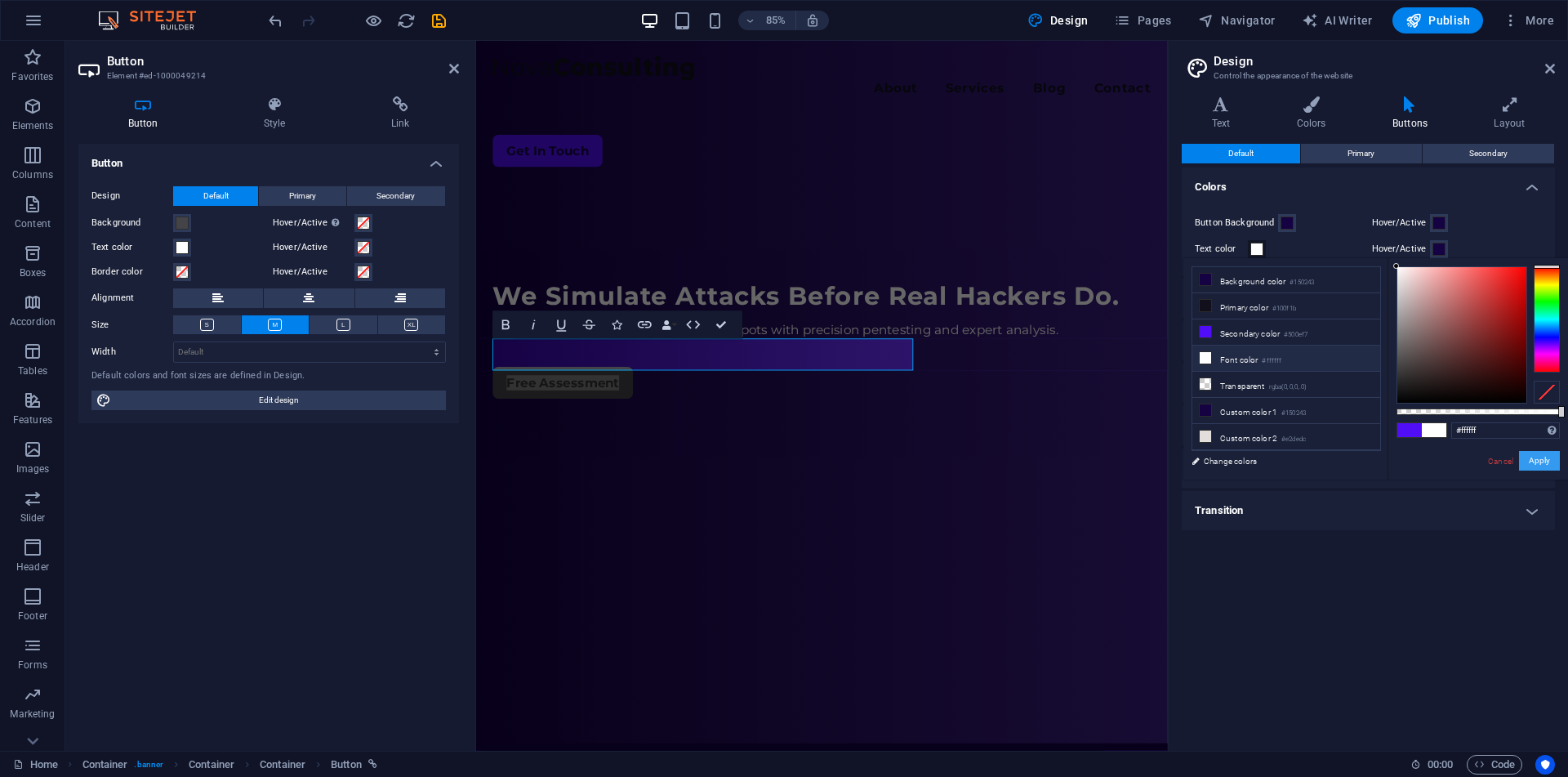
click at [1543, 464] on button "Apply" at bounding box center [1539, 460] width 41 height 19
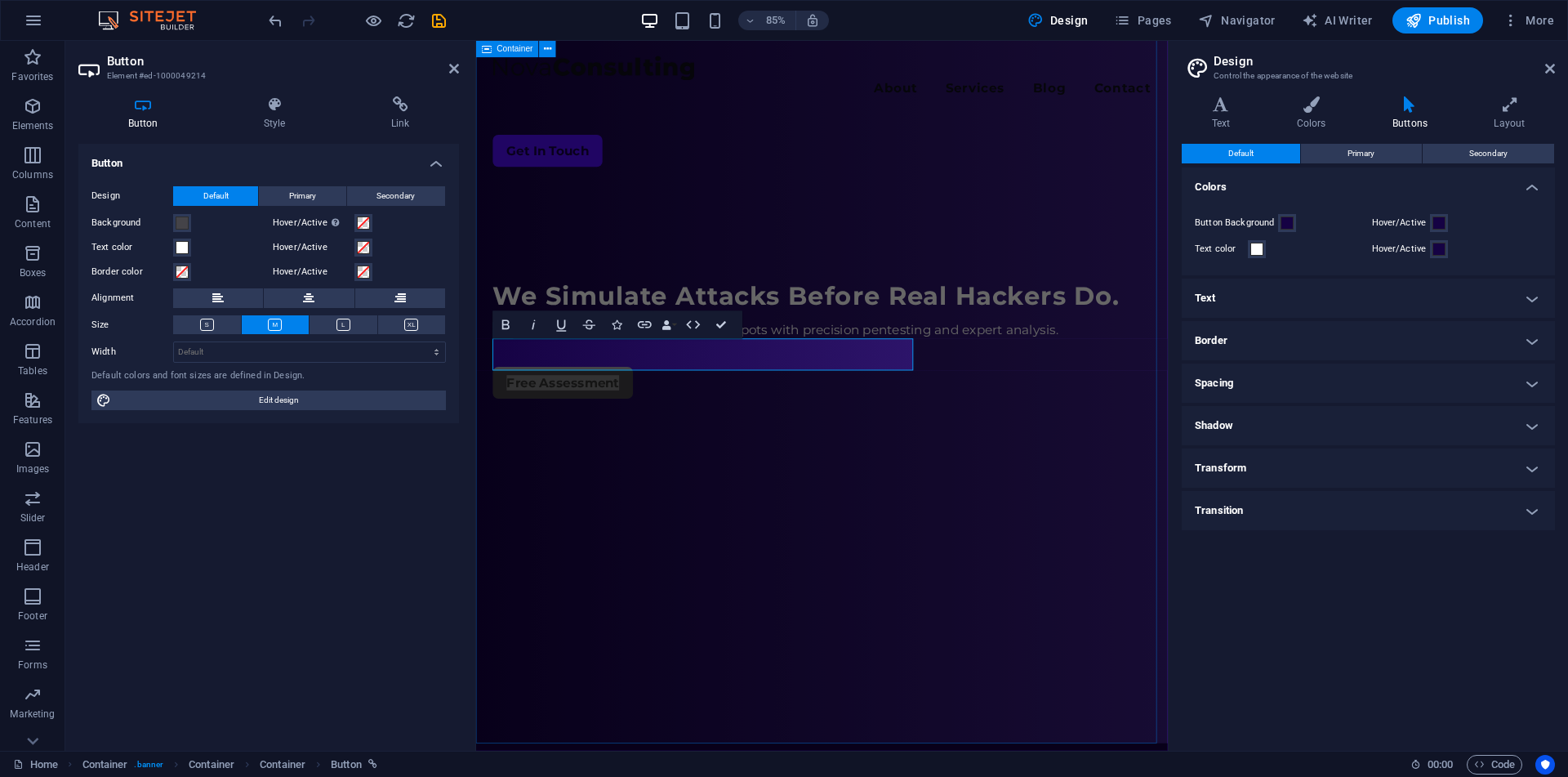
click at [1116, 559] on div "Menu About Services Blog Contact Get In Touch We Simulate Attacks Before Real H…" at bounding box center [883, 450] width 813 height 835
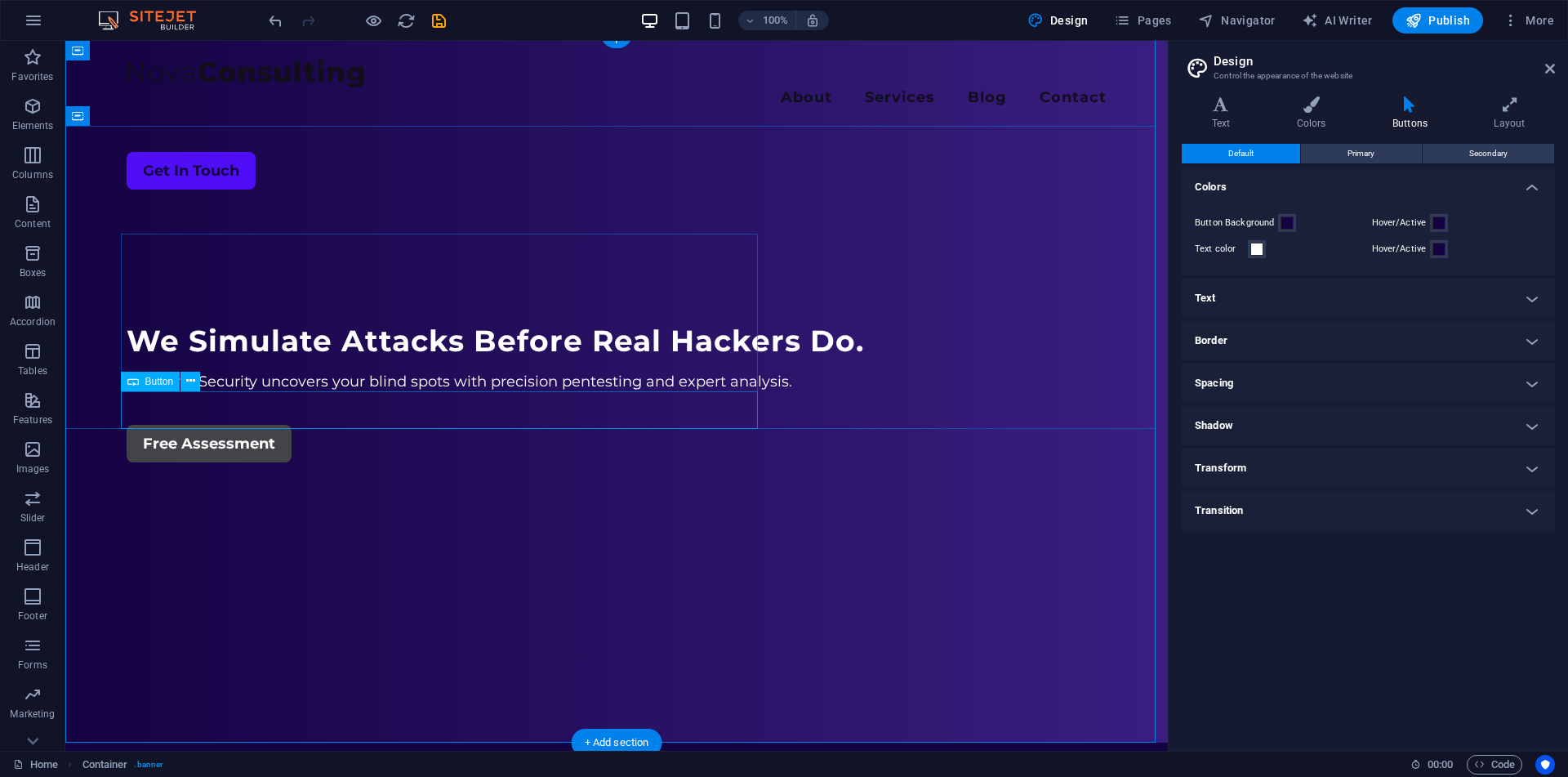
click at [204, 425] on div "Free Assessment" at bounding box center [617, 443] width 980 height 37
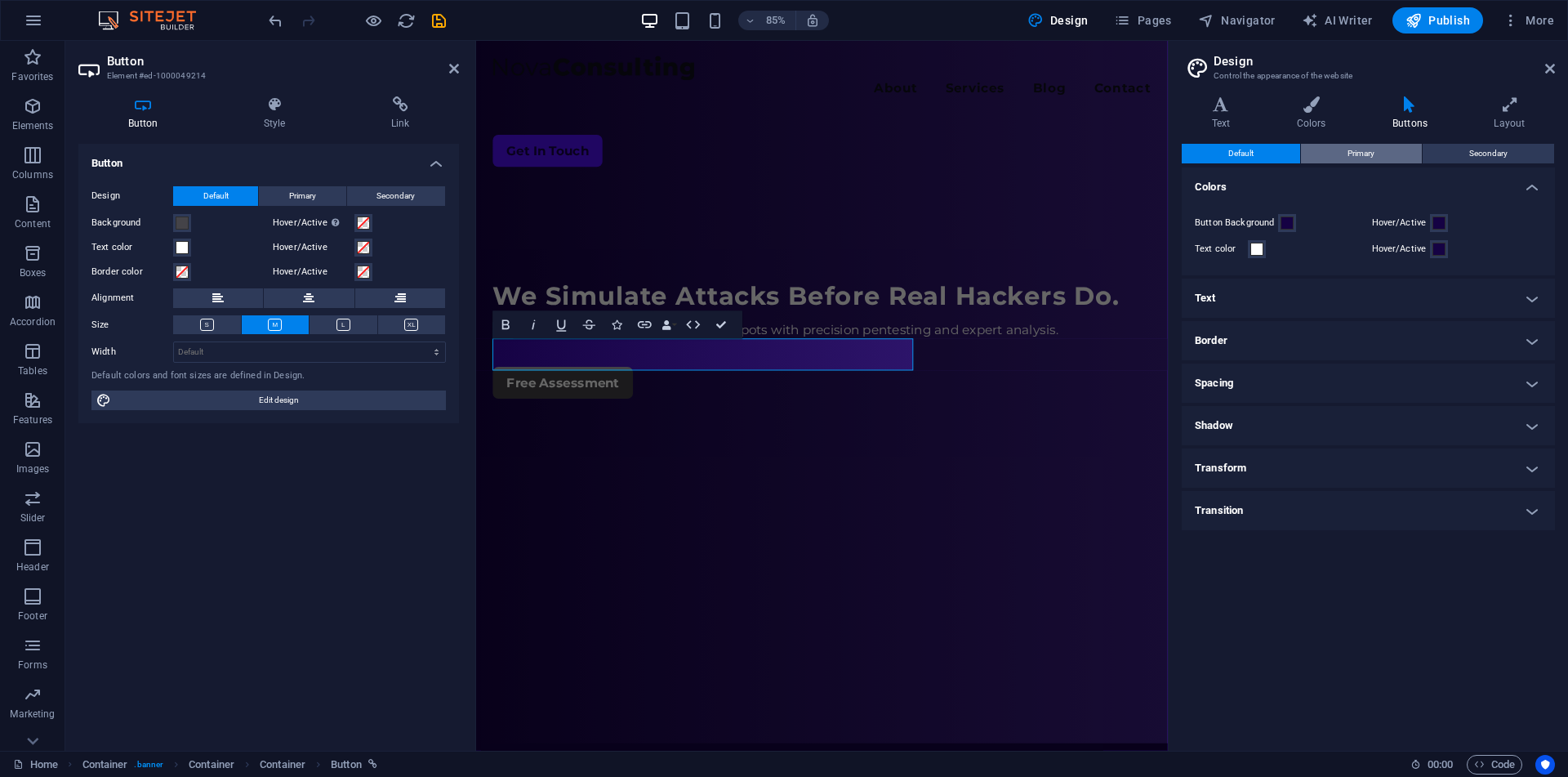
click at [1347, 144] on span "Primary" at bounding box center [1360, 153] width 26 height 19
click at [1250, 153] on span "Default" at bounding box center [1241, 153] width 26 height 19
click at [1319, 303] on h4 "Text" at bounding box center [1368, 298] width 373 height 39
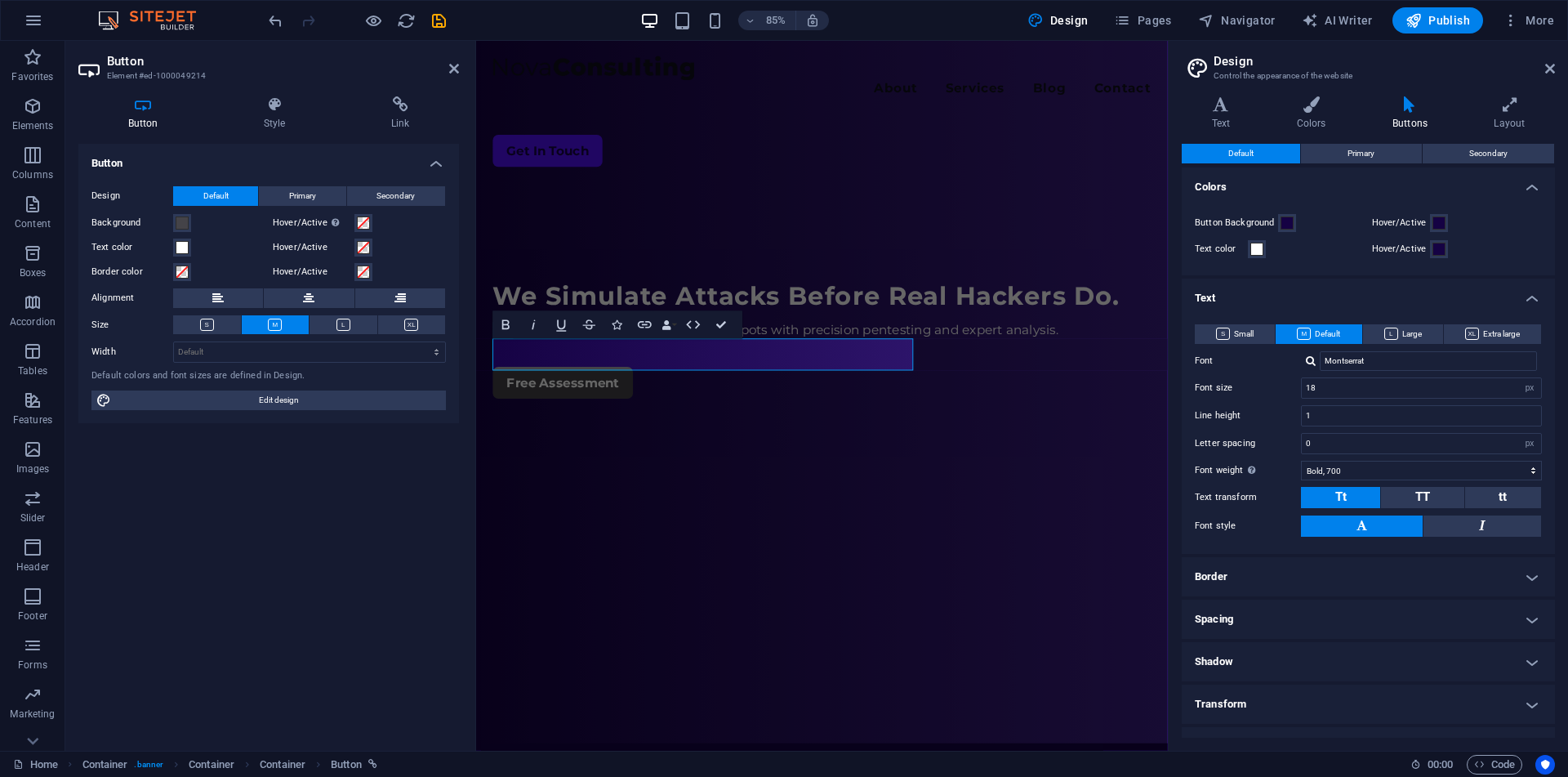
click at [1311, 298] on h4 "Text" at bounding box center [1368, 293] width 373 height 29
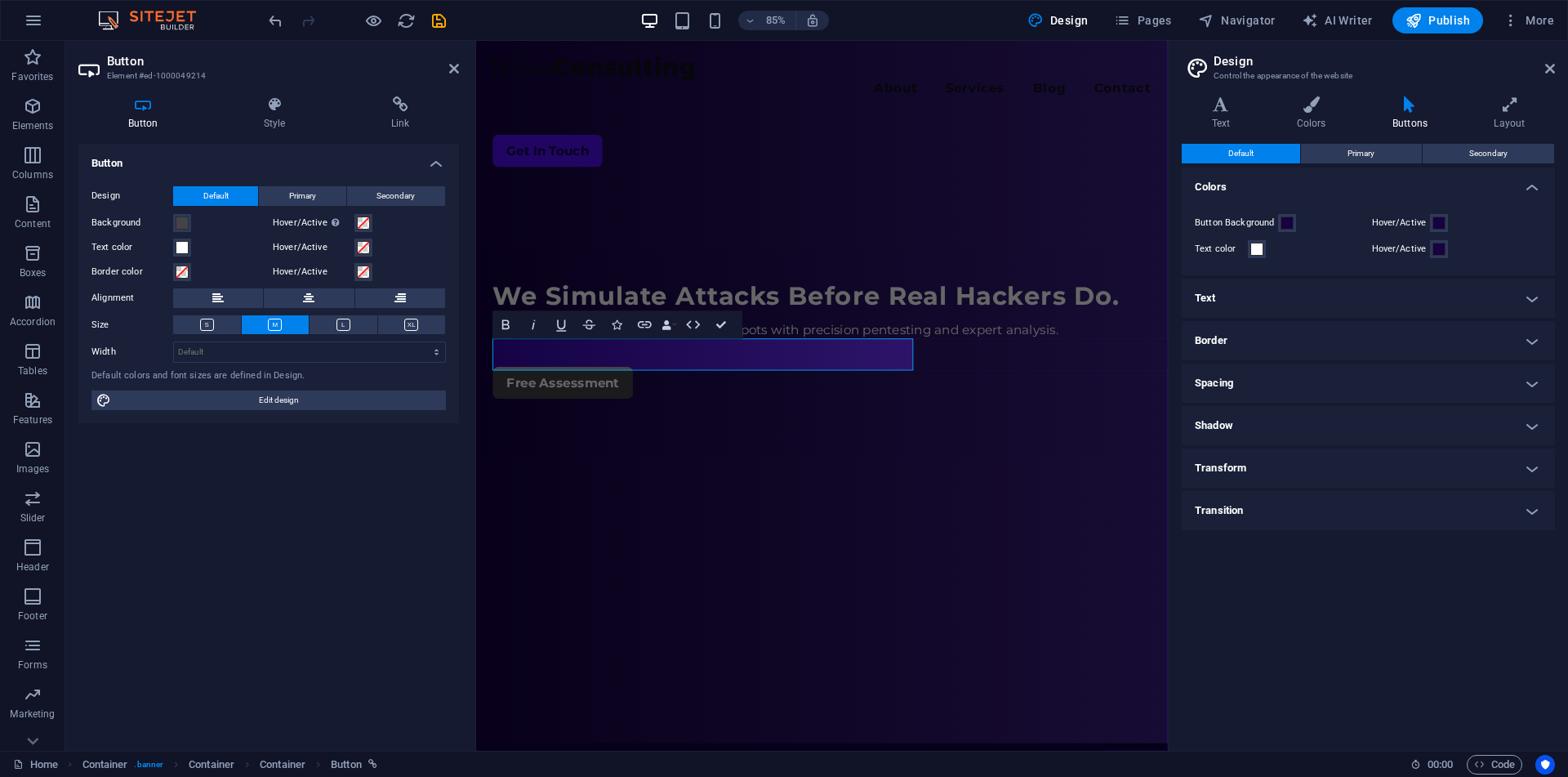
click at [1277, 342] on h4 "Border" at bounding box center [1368, 340] width 373 height 39
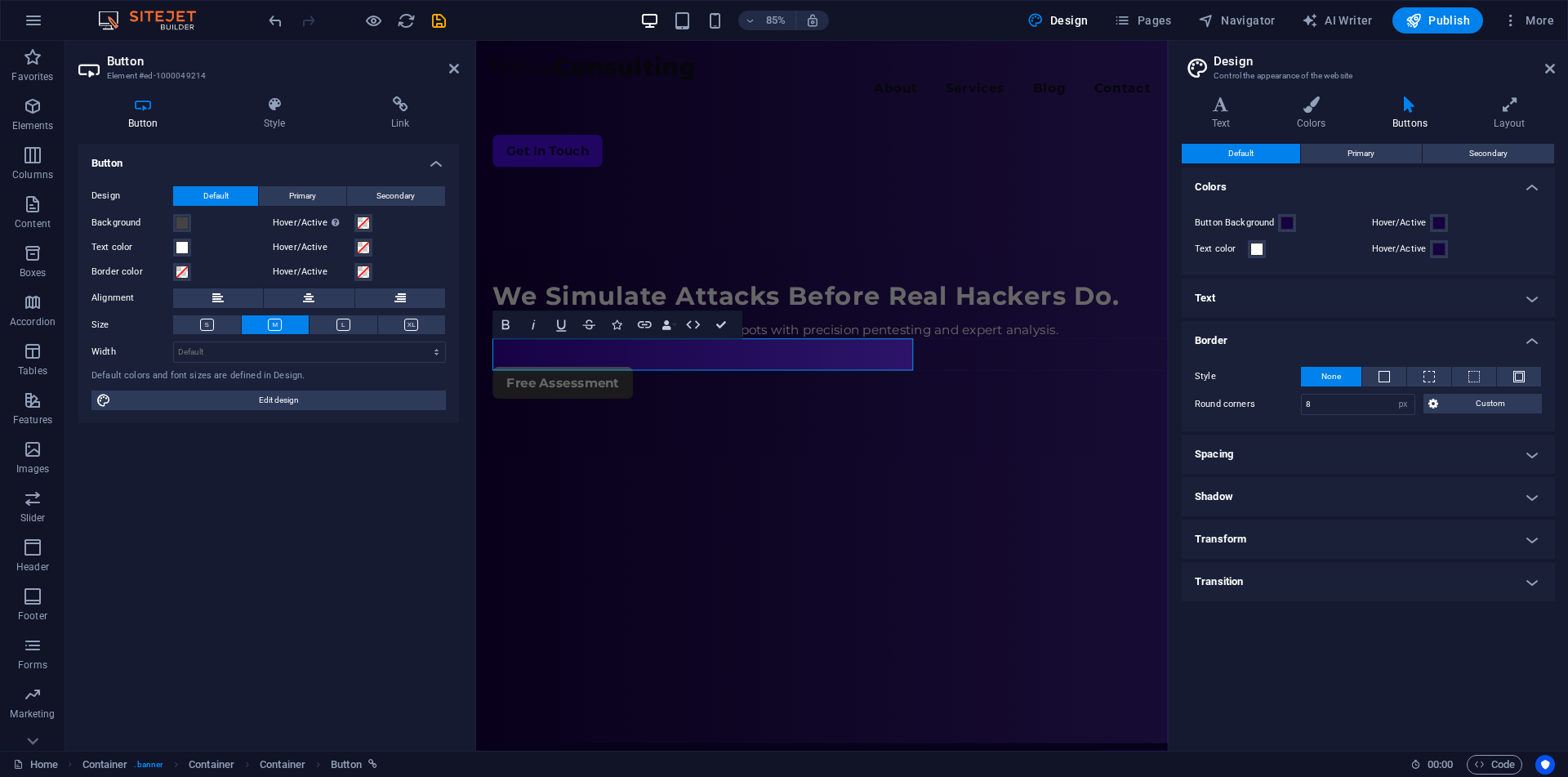
click at [1277, 342] on h4 "Border" at bounding box center [1368, 335] width 373 height 29
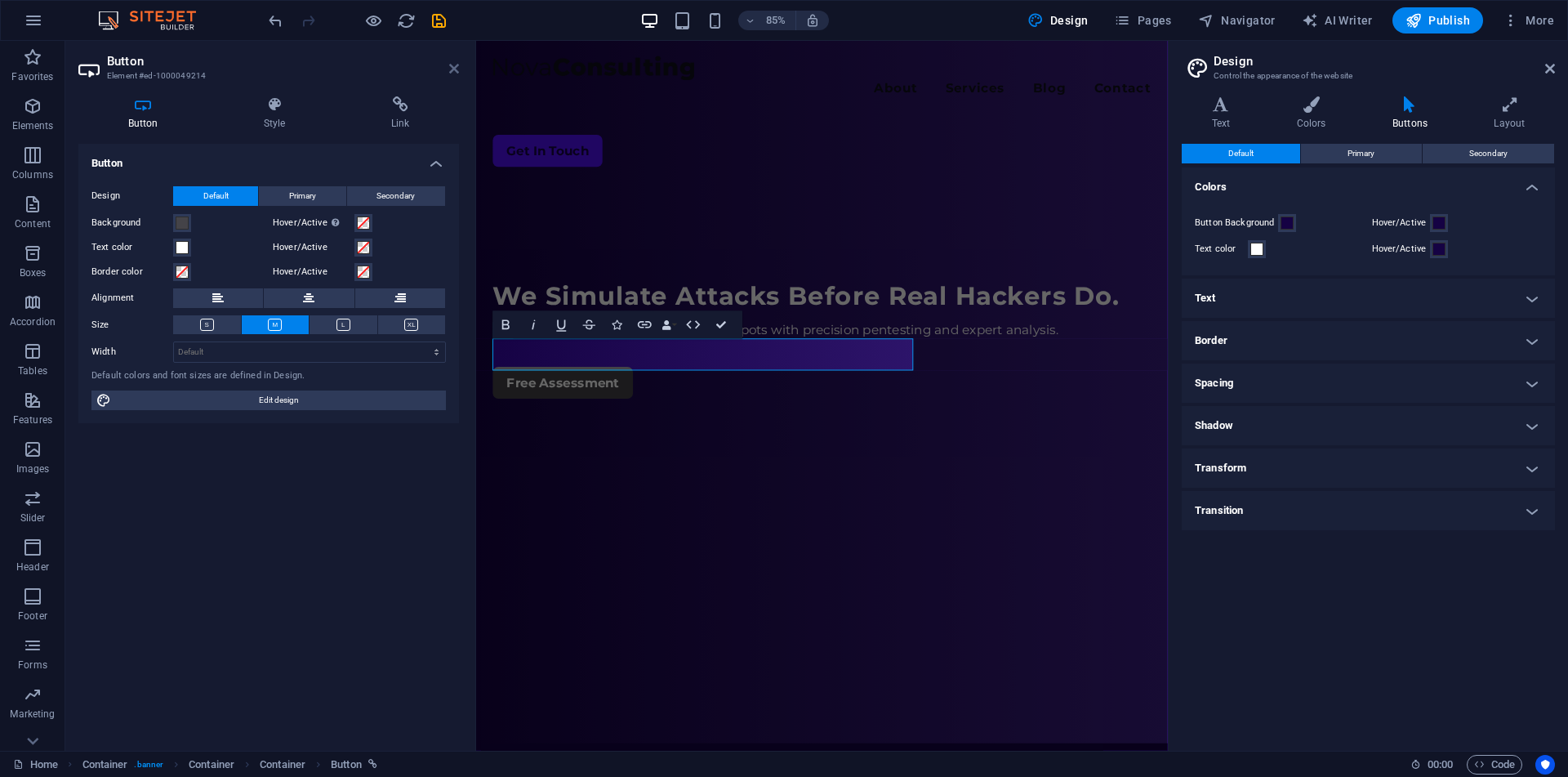
click at [453, 73] on icon at bounding box center [453, 69] width 10 height 13
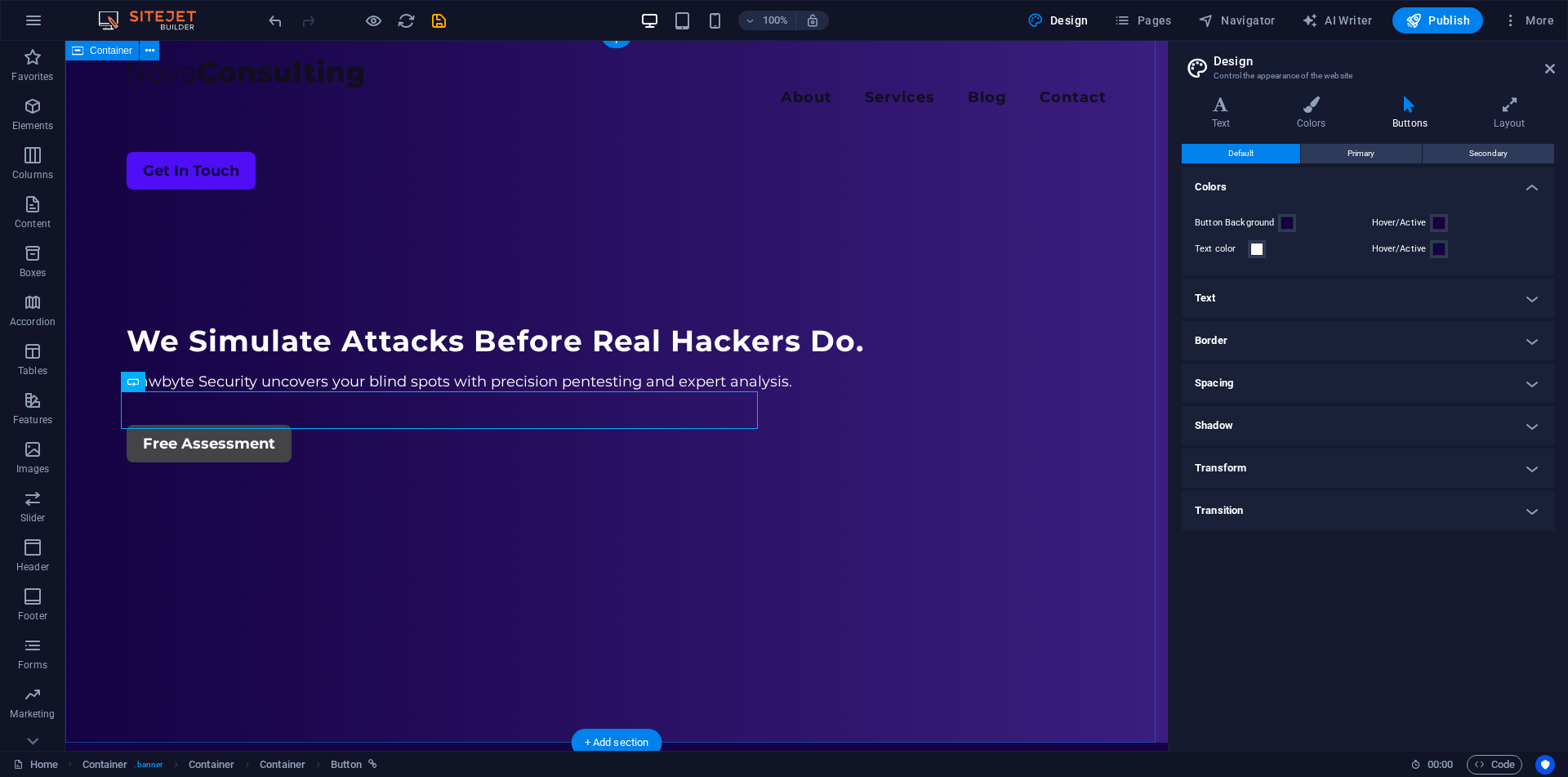
click at [291, 499] on div "Menu About Services Blog Contact Get In Touch We Simulate Attacks Before Real H…" at bounding box center [616, 388] width 1102 height 710
click at [219, 425] on div "Free Assessment" at bounding box center [617, 443] width 980 height 37
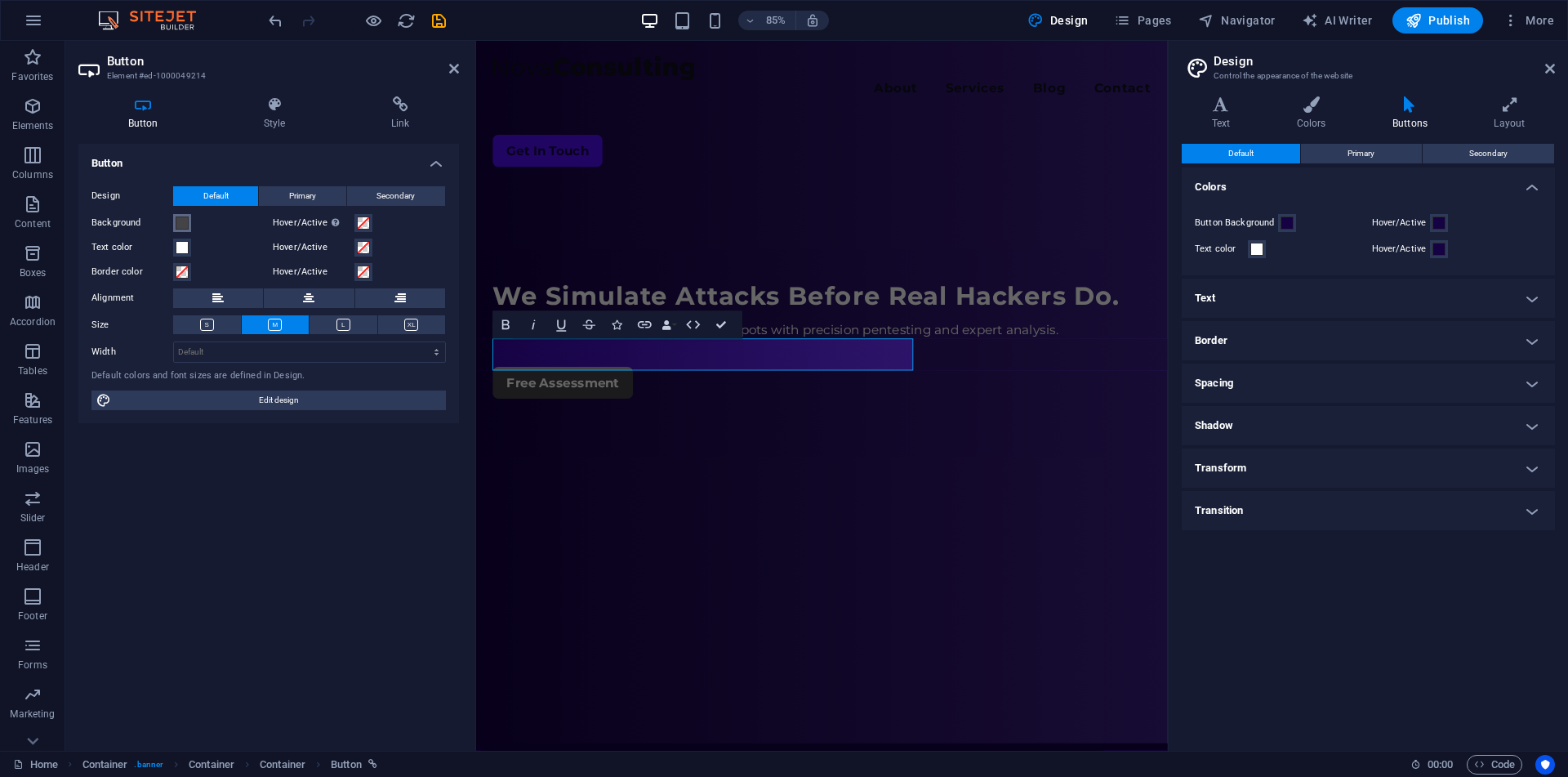
click at [184, 224] on span at bounding box center [182, 223] width 13 height 13
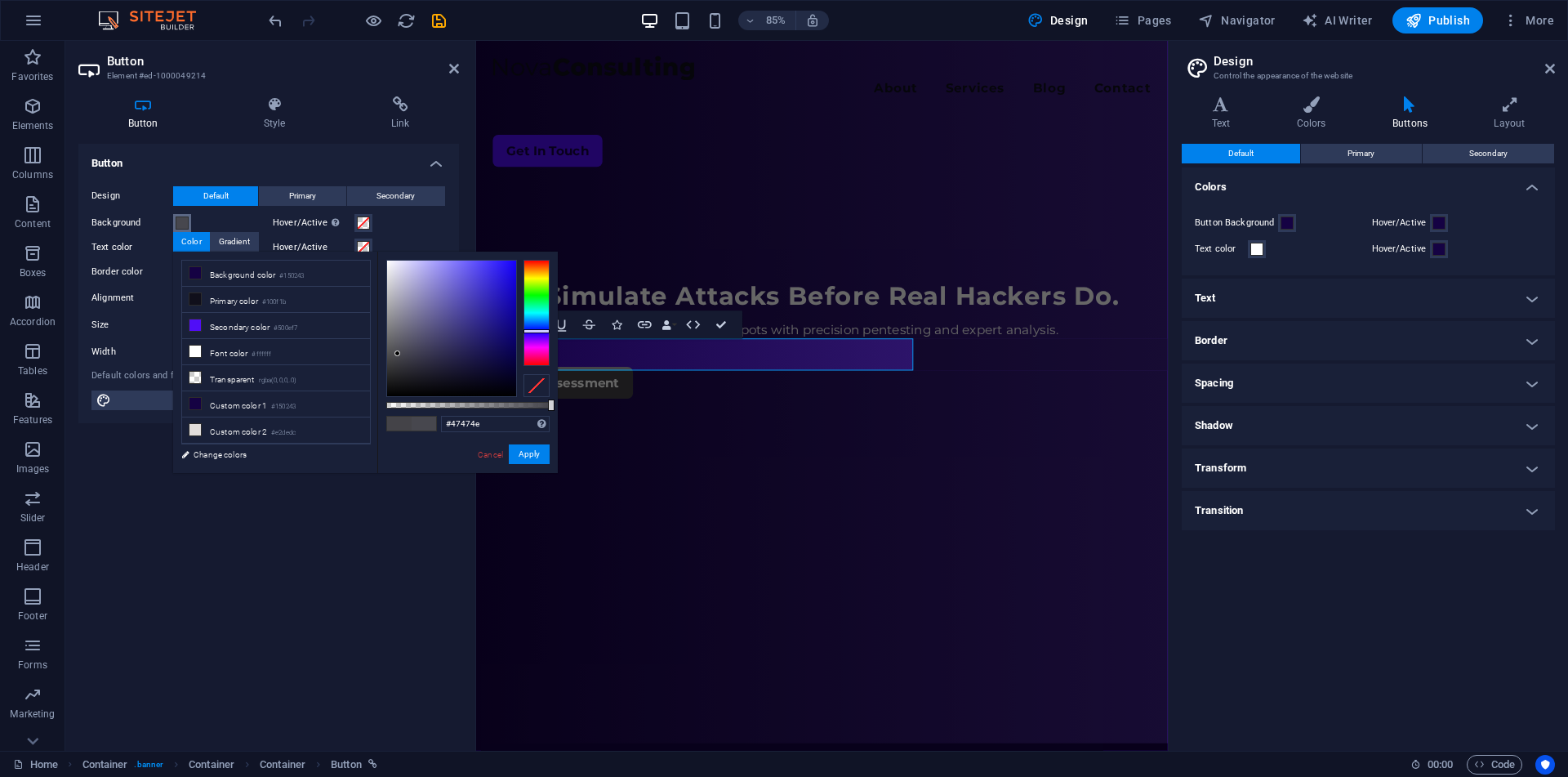
drag, startPoint x: 389, startPoint y: 357, endPoint x: 397, endPoint y: 354, distance: 8.5
click at [397, 354] on div at bounding box center [451, 328] width 129 height 135
drag, startPoint x: 549, startPoint y: 406, endPoint x: 483, endPoint y: 398, distance: 66.5
click at [483, 398] on div "rgba(71, 71, 78, 0.595) Supported formats #0852ed rgb(8, 82, 237) rgba(8, 82, 2…" at bounding box center [467, 480] width 180 height 458
drag, startPoint x: 397, startPoint y: 356, endPoint x: 412, endPoint y: 363, distance: 16.6
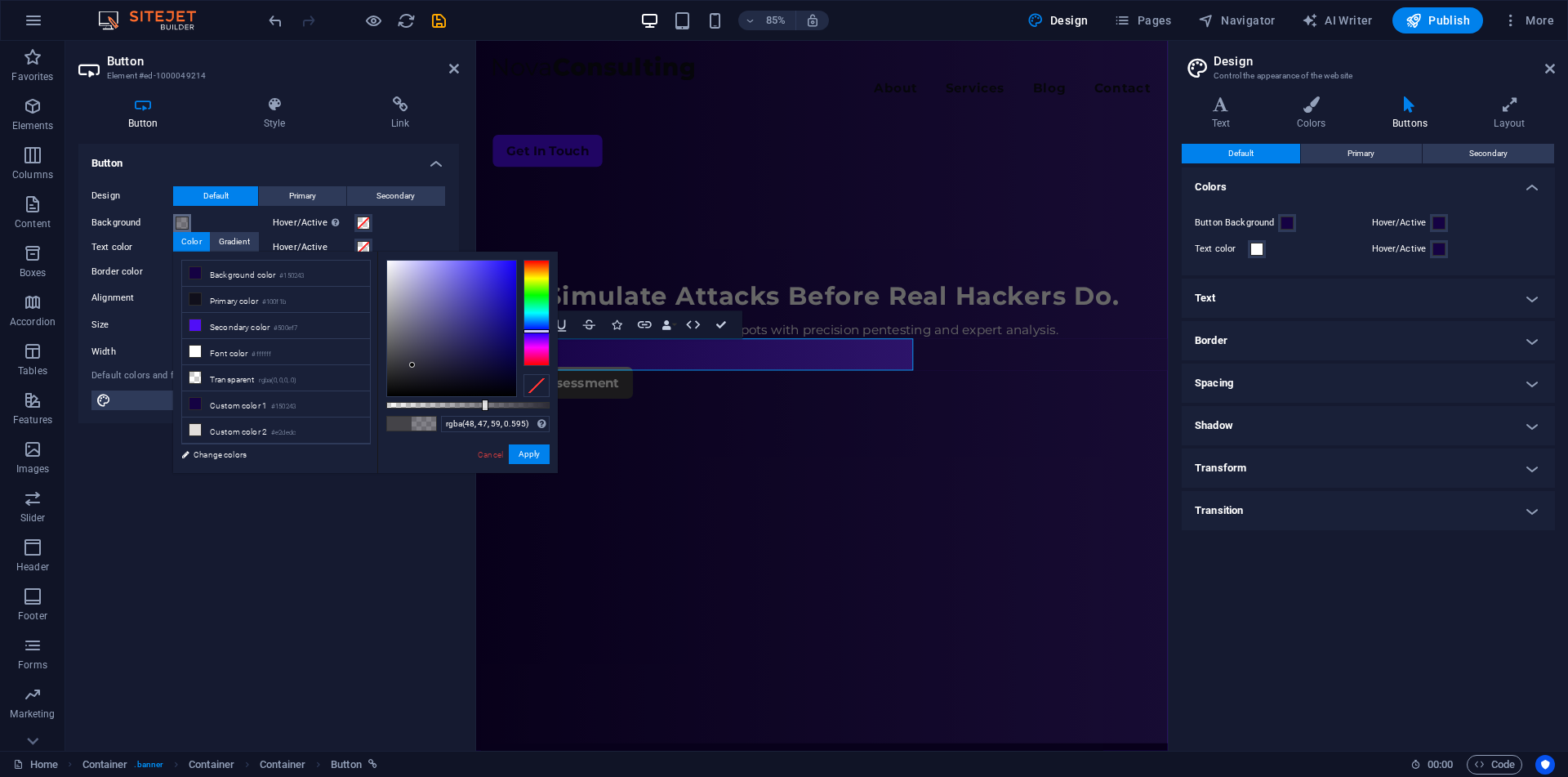
click at [412, 363] on div at bounding box center [412, 365] width 5 height 5
type input "rgba(50, 49, 61, 0.595)"
click at [521, 454] on button "Apply" at bounding box center [529, 453] width 41 height 19
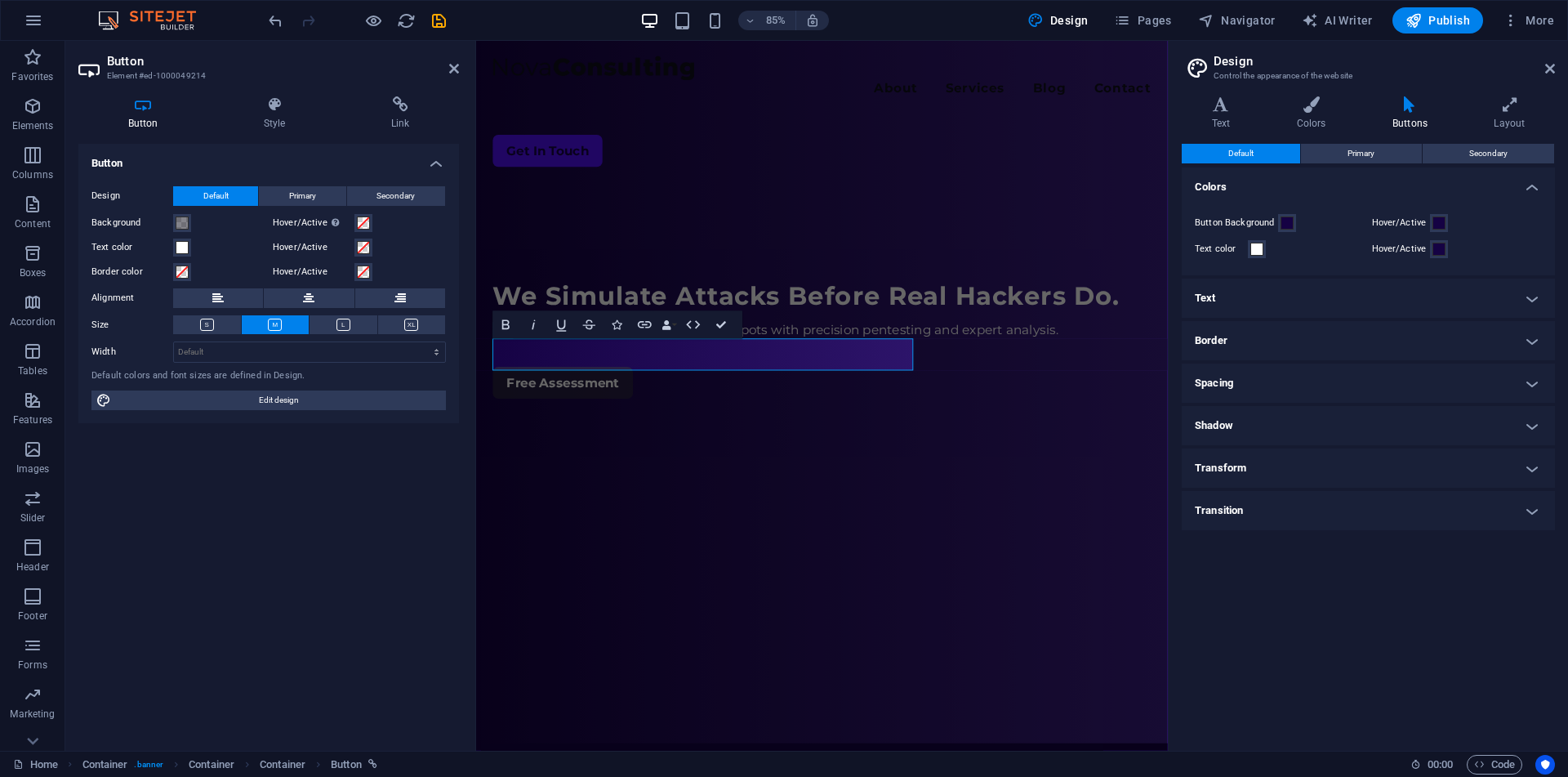
click at [449, 76] on header "Button Element #ed-1000049214" at bounding box center [269, 62] width 380 height 42
click at [450, 67] on icon at bounding box center [453, 69] width 10 height 13
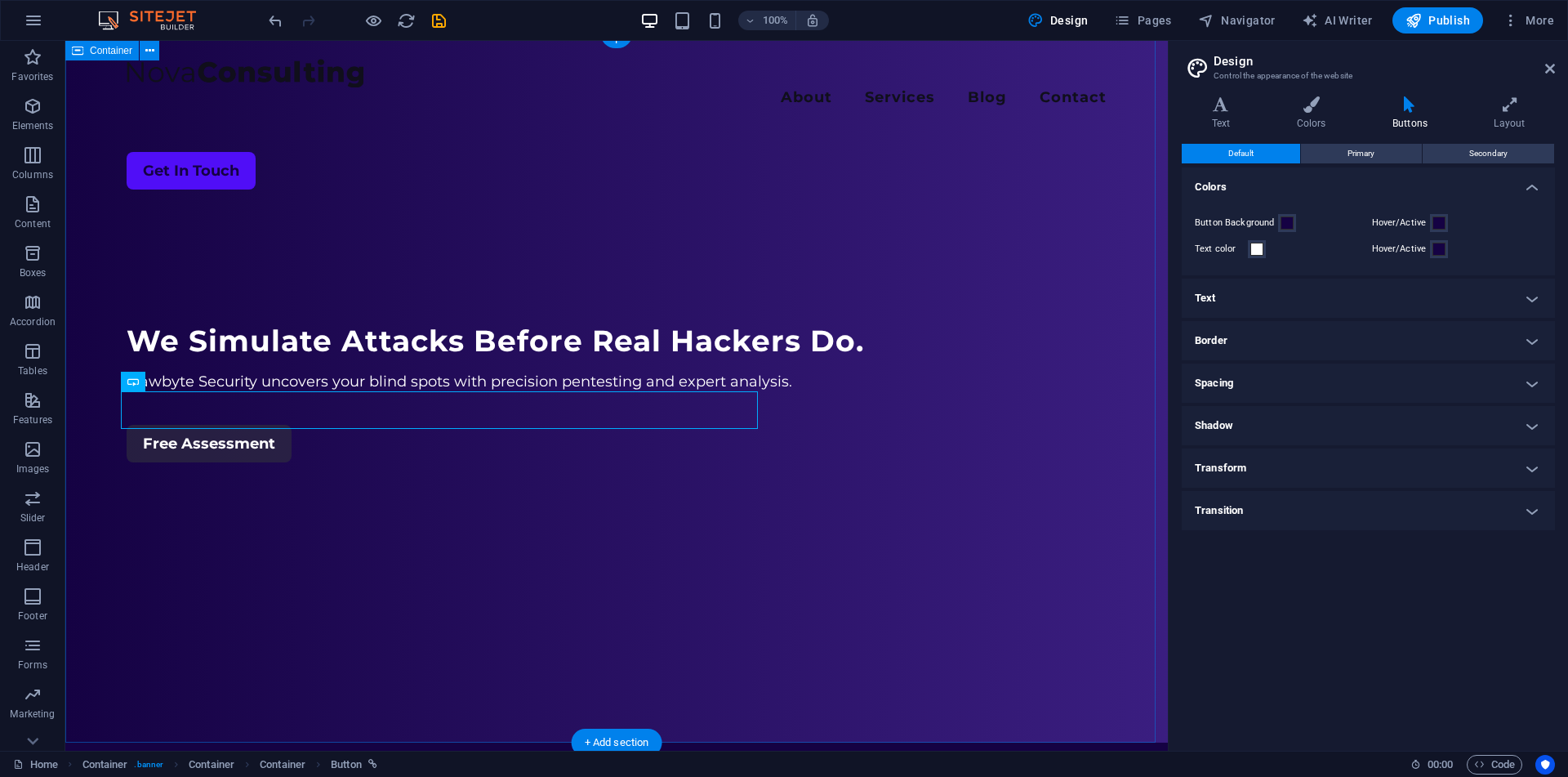
click at [502, 554] on div "Menu About Services Blog Contact Get In Touch We Simulate Attacks Before Real H…" at bounding box center [616, 388] width 1102 height 710
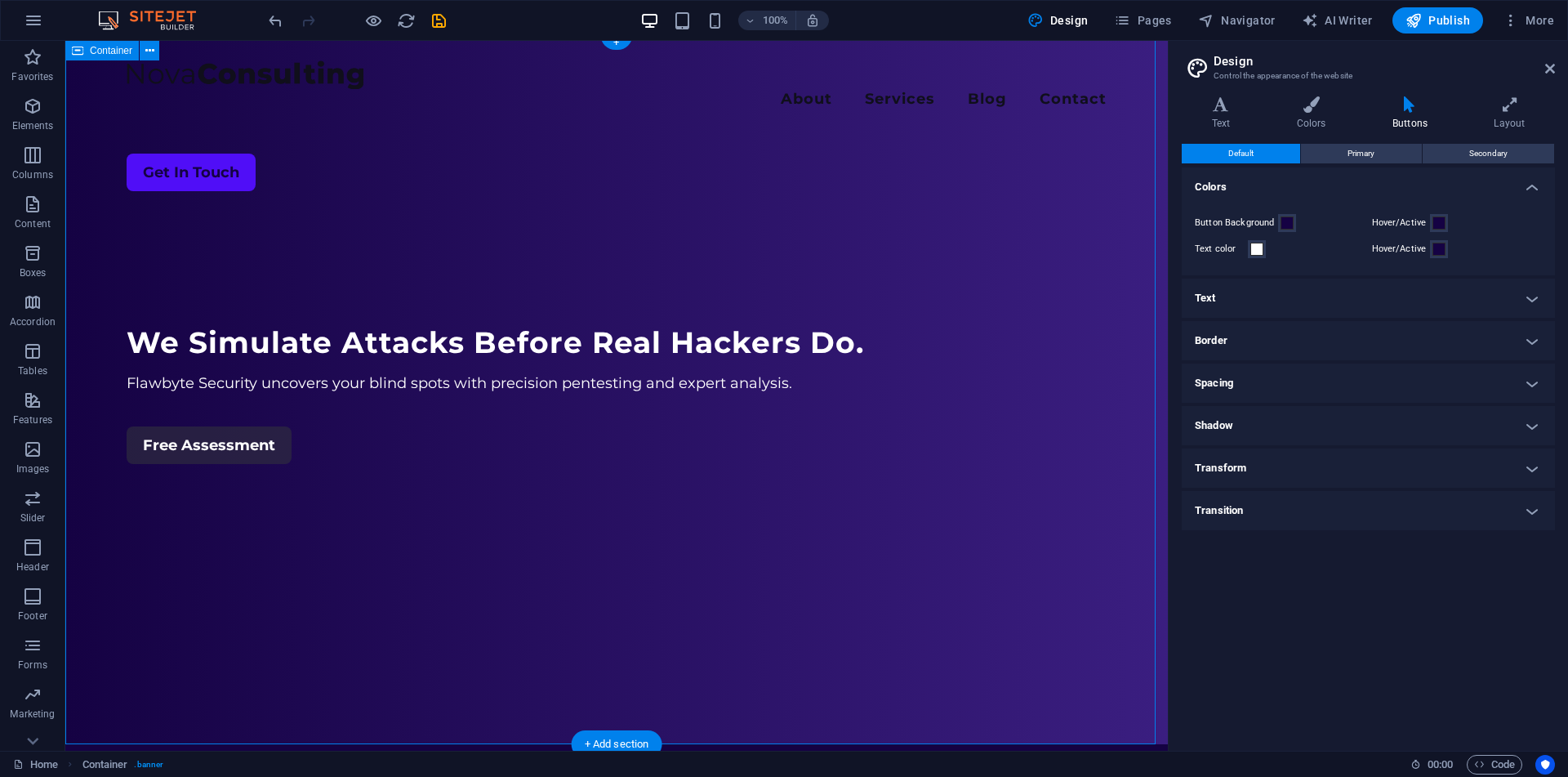
click at [119, 503] on div "Menu About Services Blog Contact Get In Touch We Simulate Attacks Before Real H…" at bounding box center [616, 389] width 1102 height 710
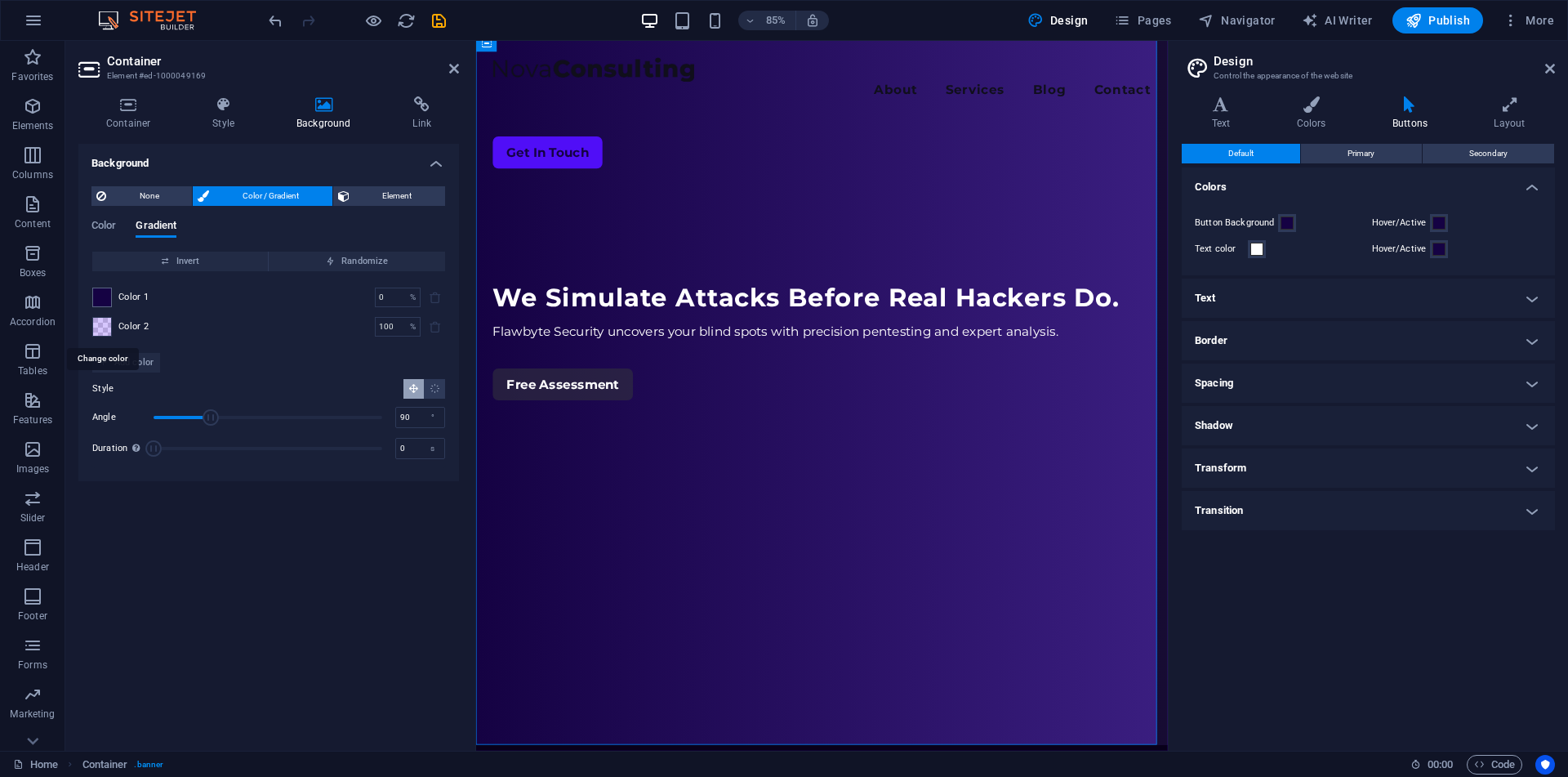
click at [103, 319] on span at bounding box center [102, 327] width 18 height 18
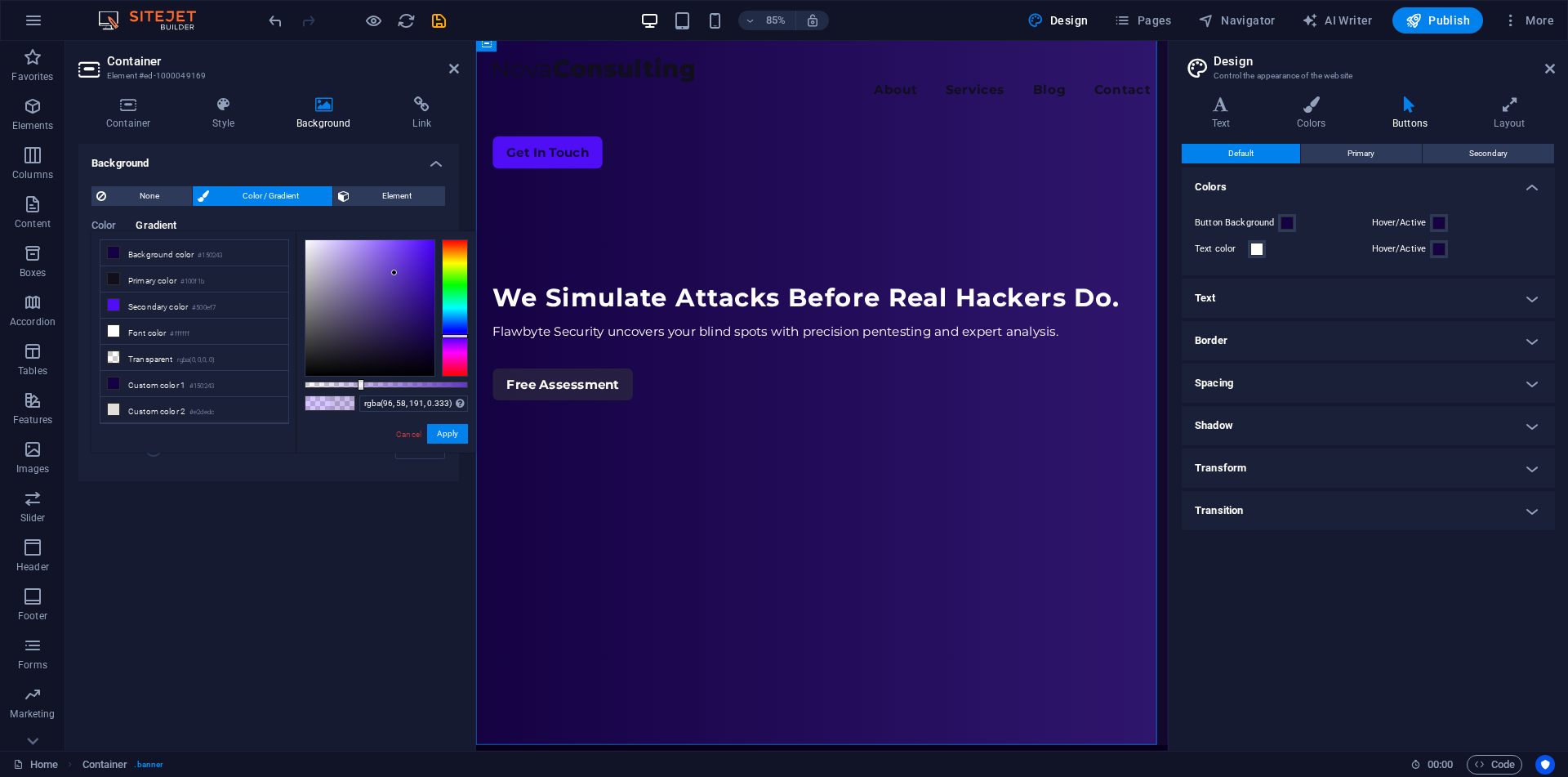
type input "rgba(95, 57, 191, 0.333)"
drag, startPoint x: 388, startPoint y: 239, endPoint x: 395, endPoint y: 272, distance: 33.7
click at [395, 272] on div at bounding box center [394, 272] width 5 height 5
click at [438, 431] on button "Apply" at bounding box center [447, 433] width 41 height 19
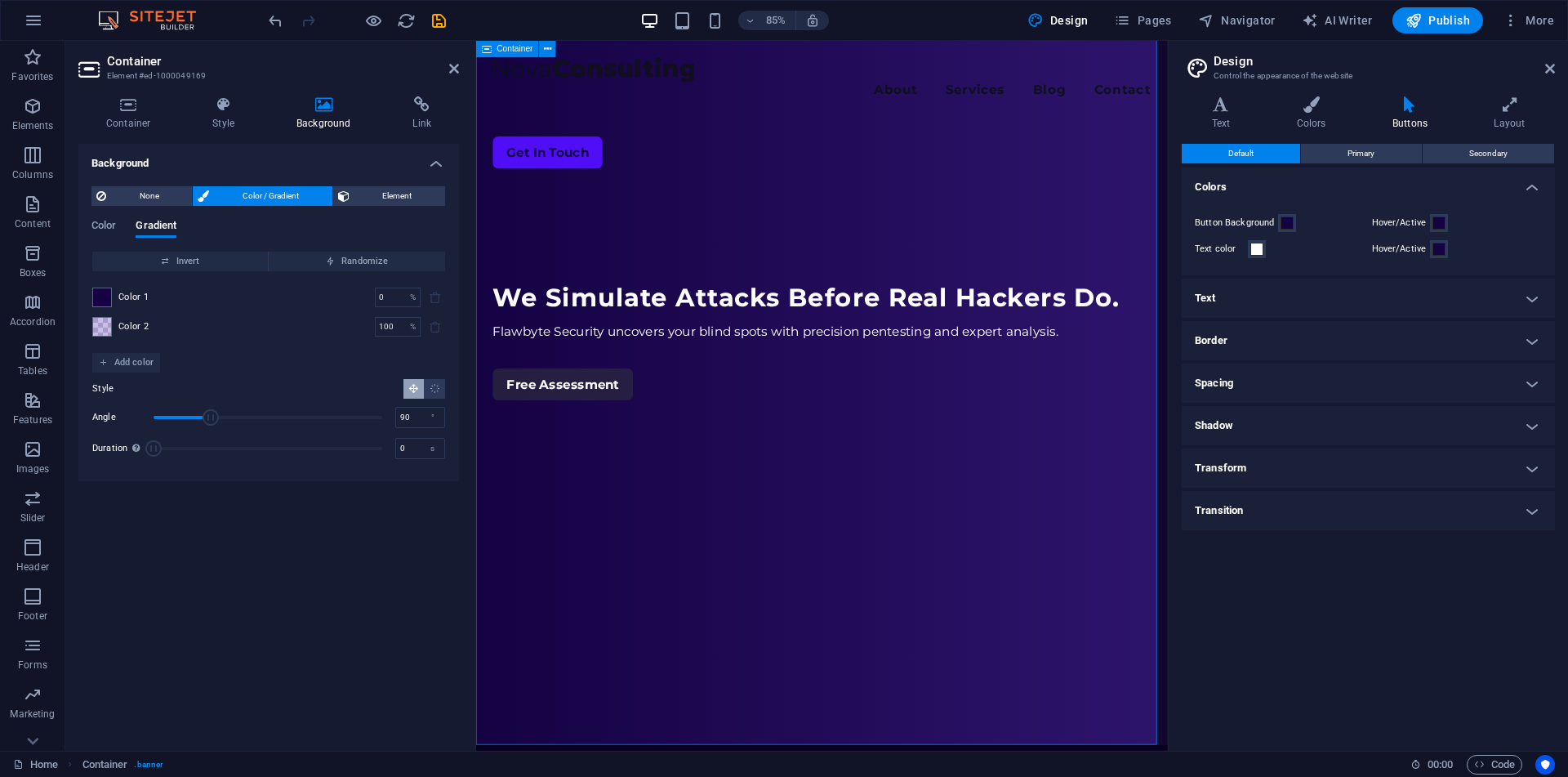
click at [496, 490] on div "Menu About Services Blog Contact Get In Touch We Simulate Attacks Before Real H…" at bounding box center [883, 452] width 813 height 835
drag, startPoint x: 208, startPoint y: 412, endPoint x: 175, endPoint y: 386, distance: 42.0
click at [175, 386] on div "Style Angle 32 ° Duration Duration of the background animation. A value of "0" …" at bounding box center [269, 420] width 353 height 95
type input "33"
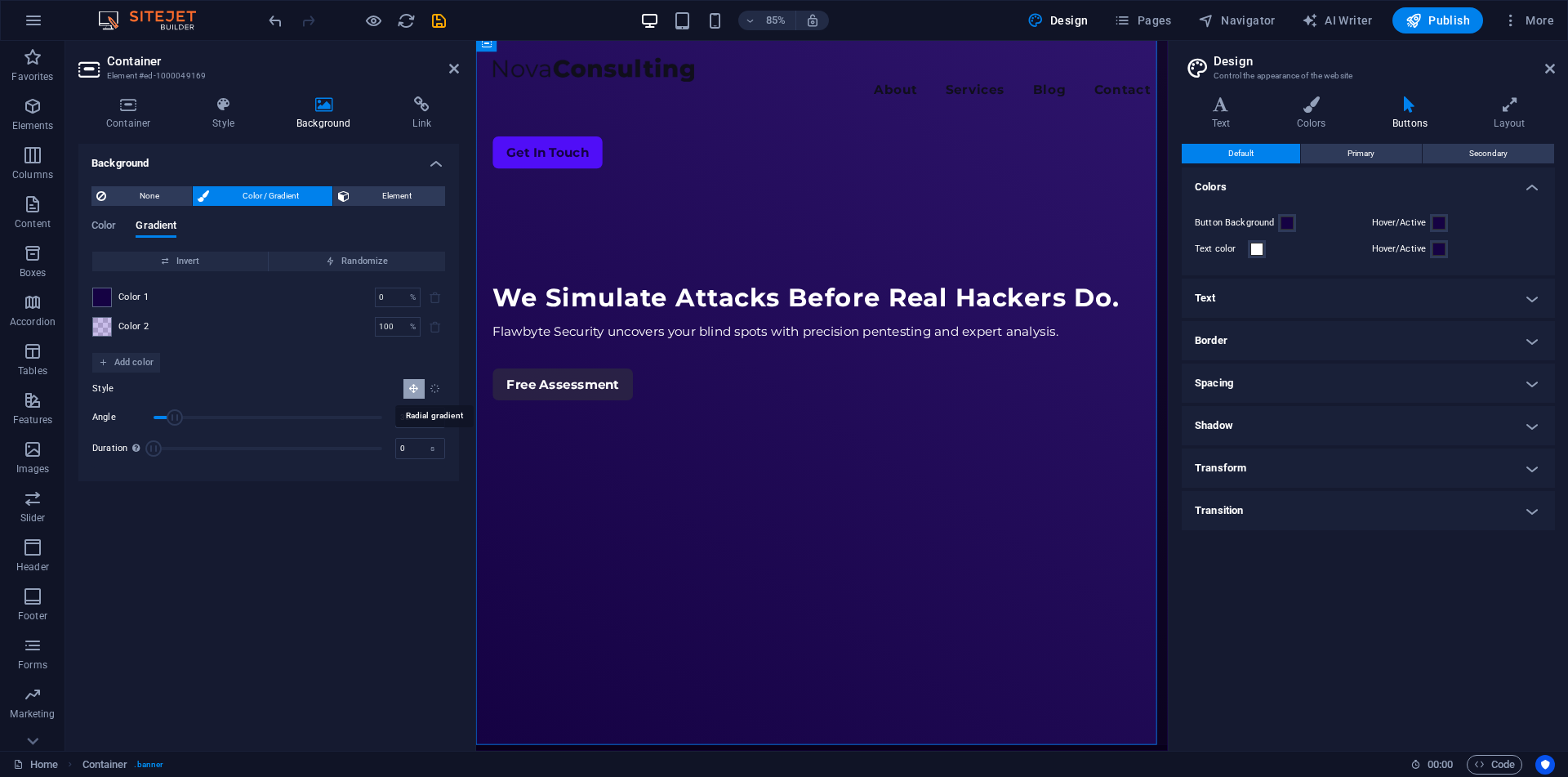
click at [429, 385] on icon "Radial gradient" at bounding box center [435, 388] width 11 height 11
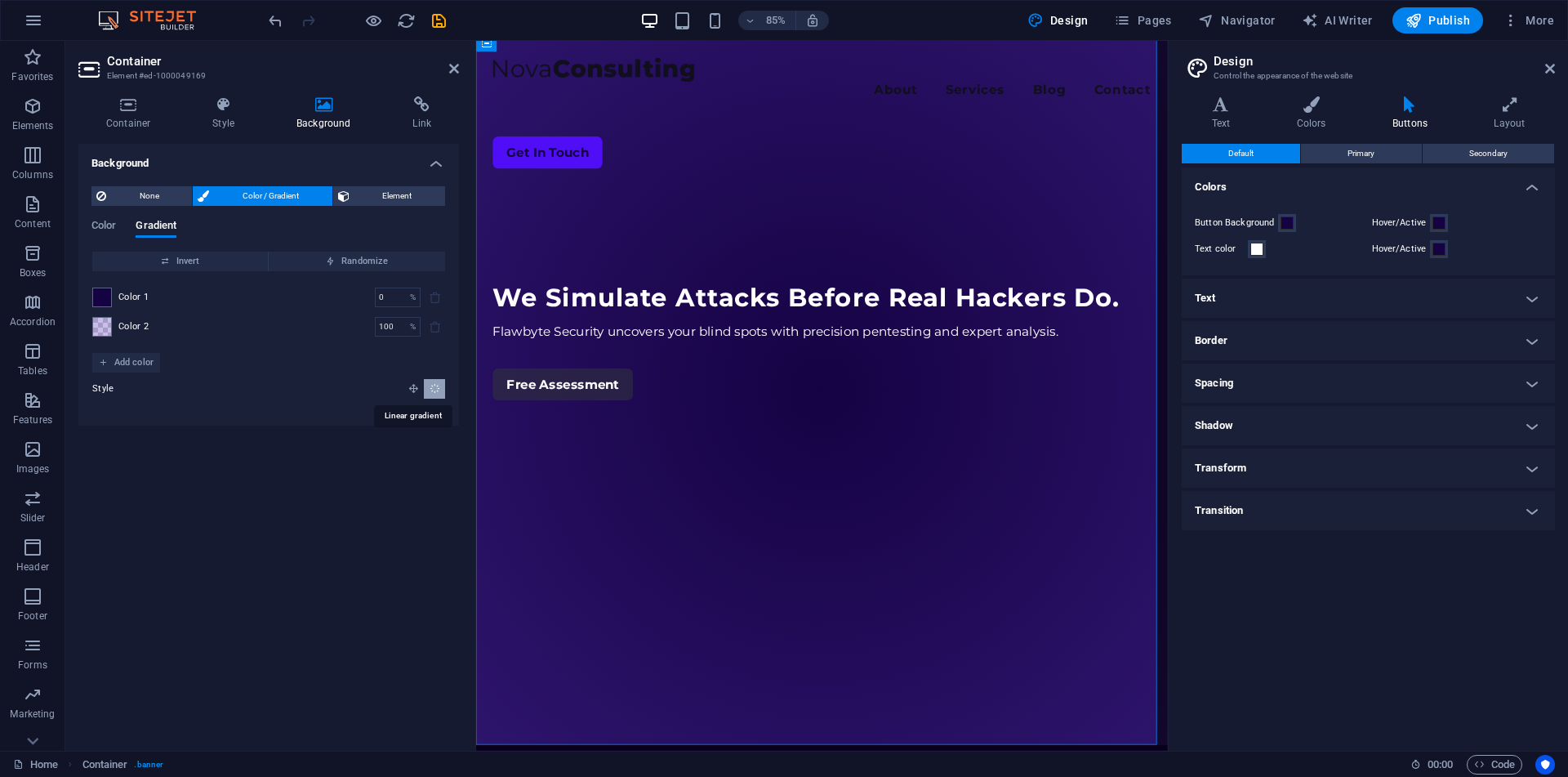
click at [408, 387] on icon "Linear gradient" at bounding box center [414, 388] width 11 height 11
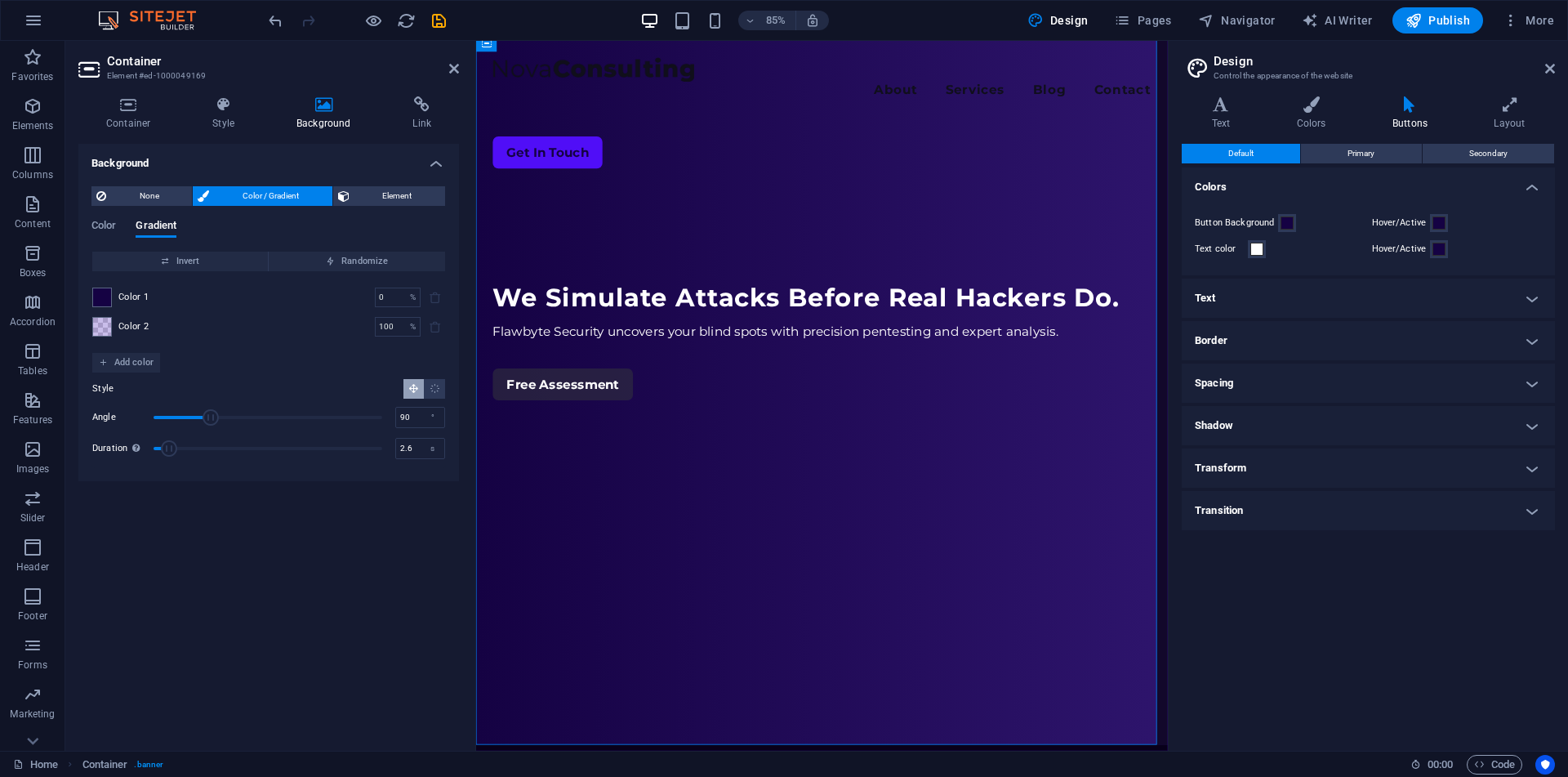
type input "2.5"
drag, startPoint x: 157, startPoint y: 447, endPoint x: 173, endPoint y: 457, distance: 18.9
click at [173, 456] on span "Duration" at bounding box center [169, 449] width 16 height 16
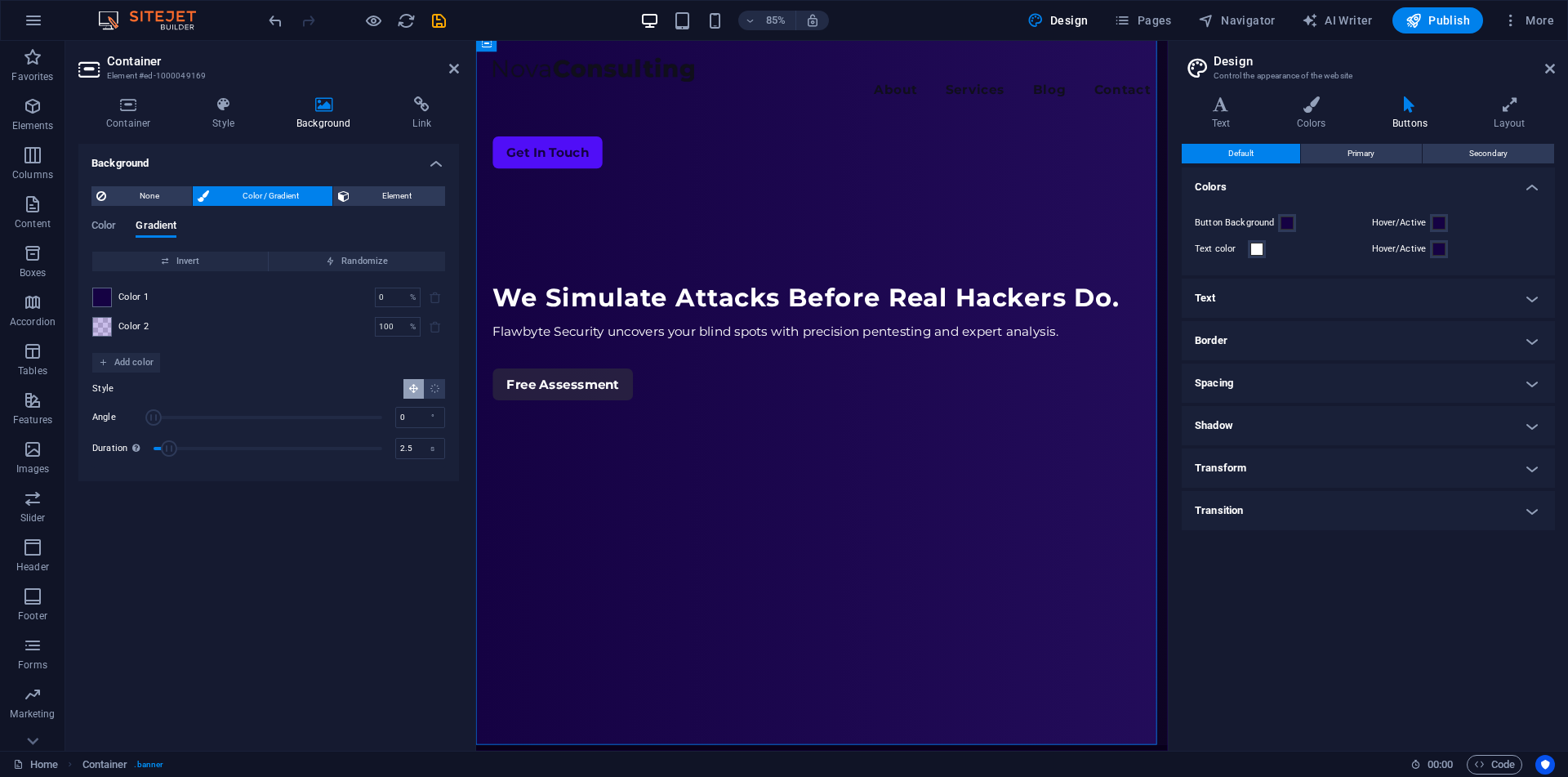
drag, startPoint x: 200, startPoint y: 416, endPoint x: 74, endPoint y: 442, distance: 128.7
click at [74, 442] on div "Container Style Background Link Size Height Default px rem % vh vw Min. height …" at bounding box center [268, 417] width 407 height 667
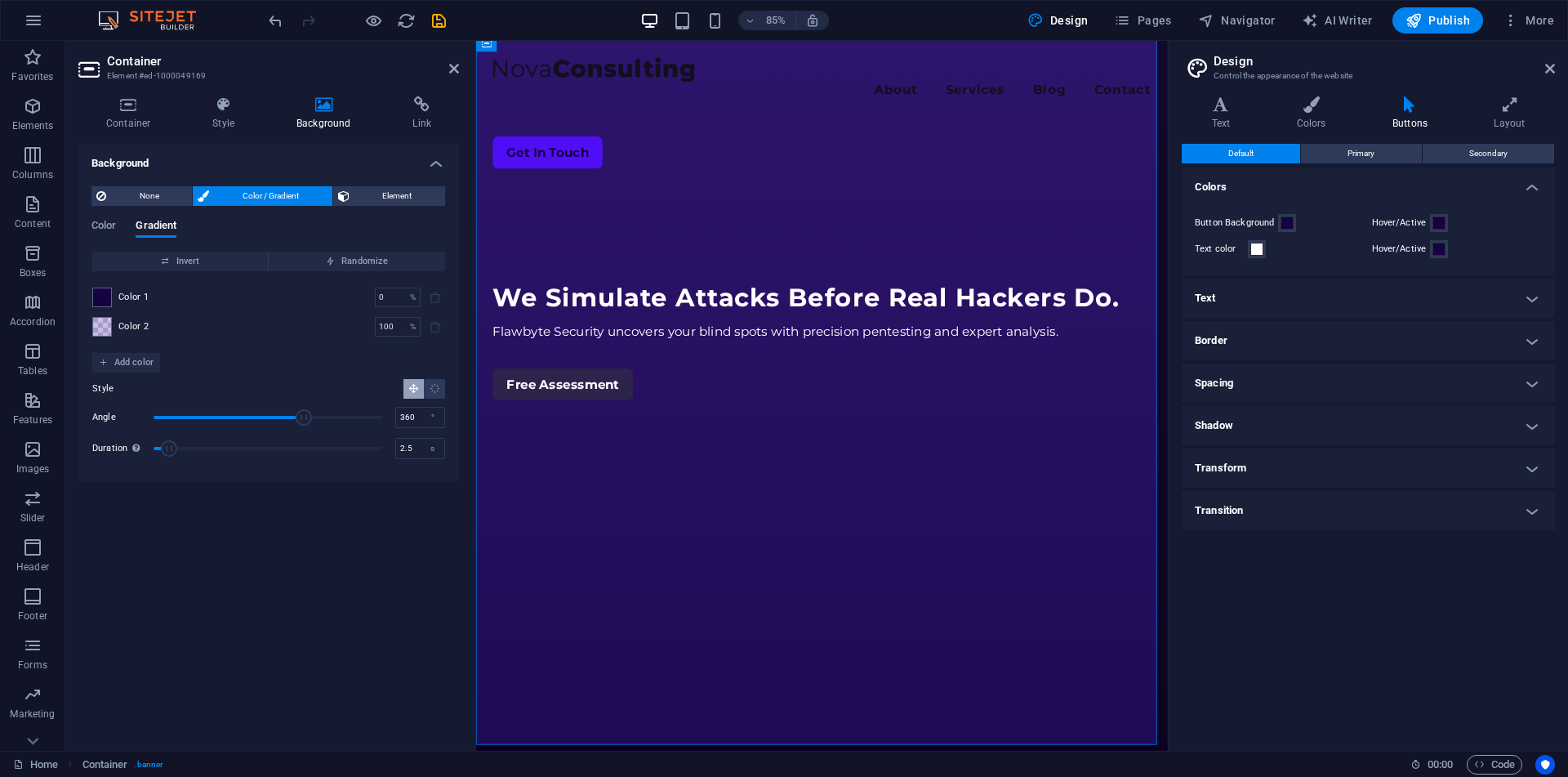
drag, startPoint x: 154, startPoint y: 416, endPoint x: 395, endPoint y: 426, distance: 241.2
click at [395, 426] on div "Angle 360 °" at bounding box center [269, 417] width 353 height 25
drag, startPoint x: 378, startPoint y: 415, endPoint x: 291, endPoint y: 422, distance: 87.3
click at [291, 422] on span "Angle" at bounding box center [291, 418] width 16 height 16
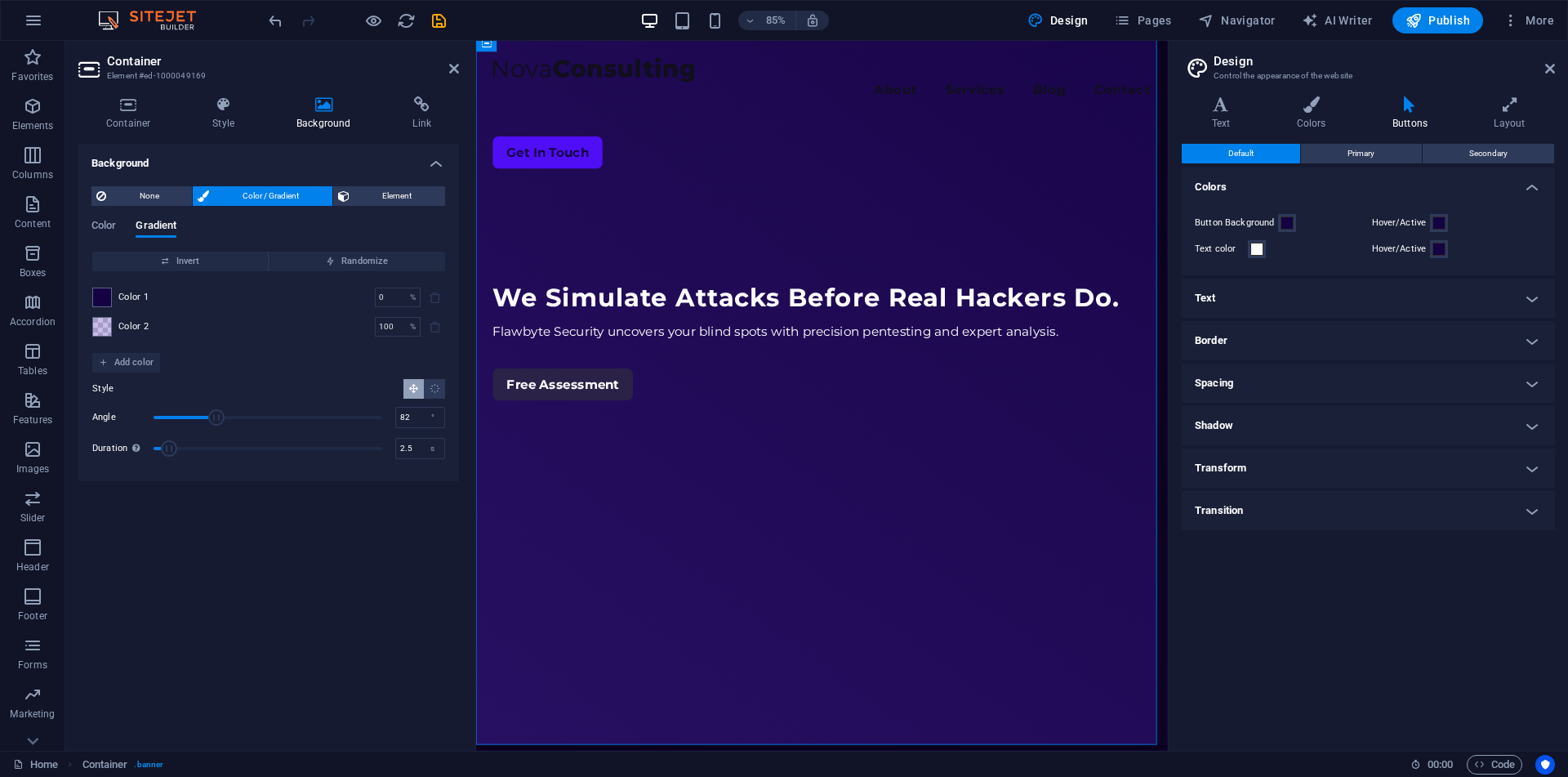
drag, startPoint x: 291, startPoint y: 422, endPoint x: 206, endPoint y: 425, distance: 85.1
click at [208, 425] on span "Angle" at bounding box center [217, 418] width 16 height 16
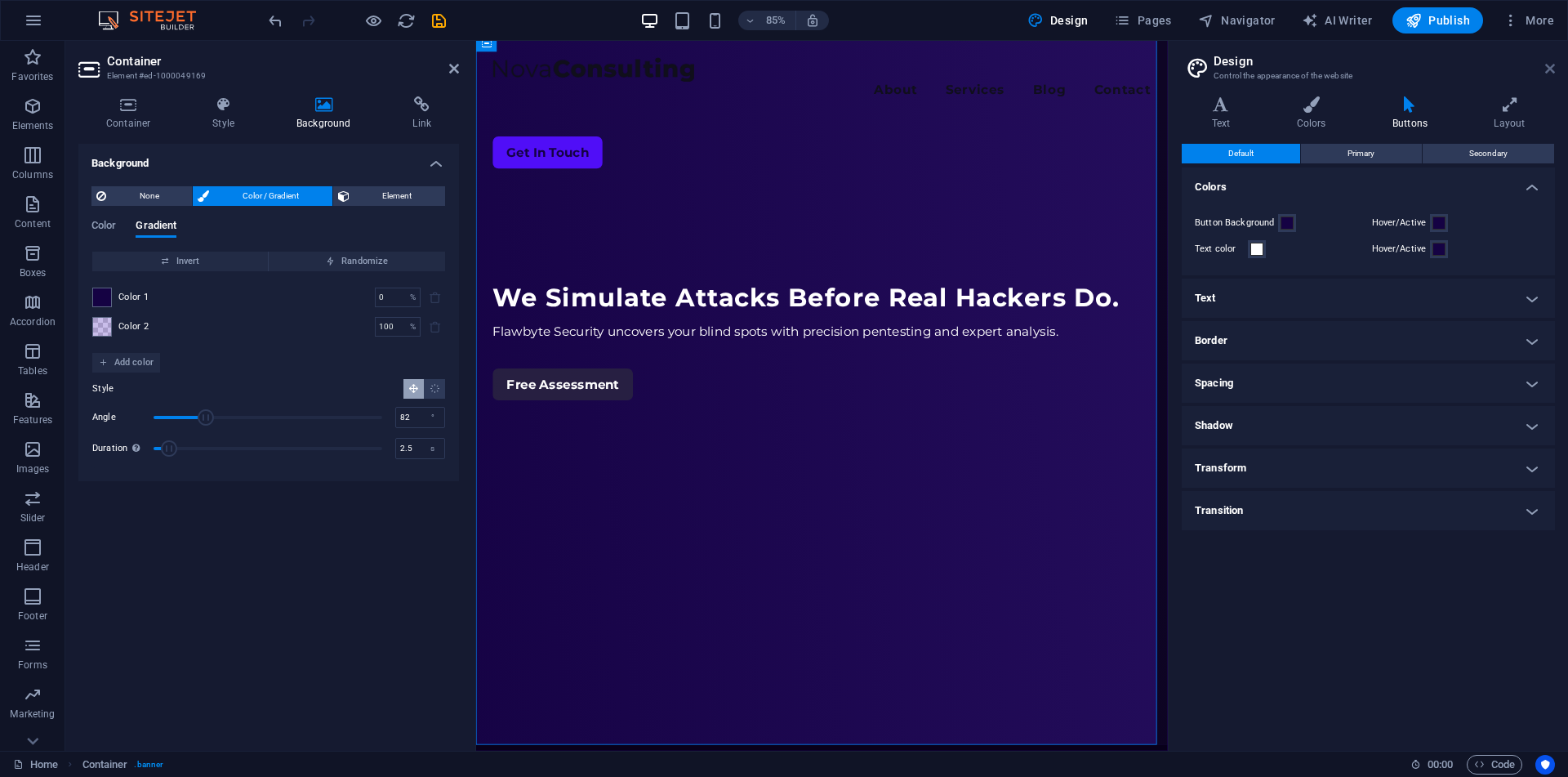
click at [1545, 67] on icon at bounding box center [1550, 69] width 10 height 13
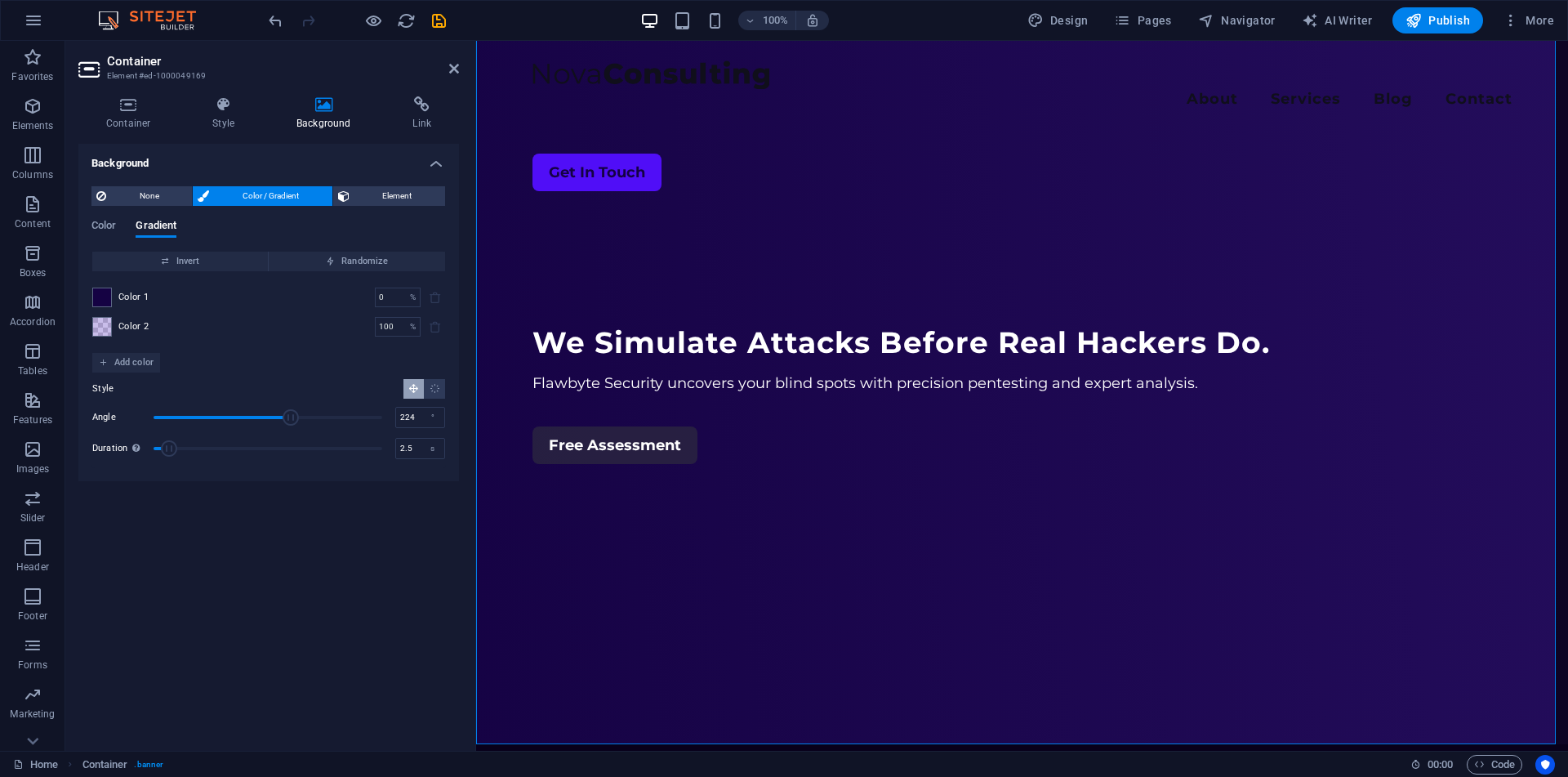
type input "225"
drag, startPoint x: 204, startPoint y: 414, endPoint x: 296, endPoint y: 423, distance: 92.4
click at [296, 423] on span "Angle" at bounding box center [291, 418] width 16 height 16
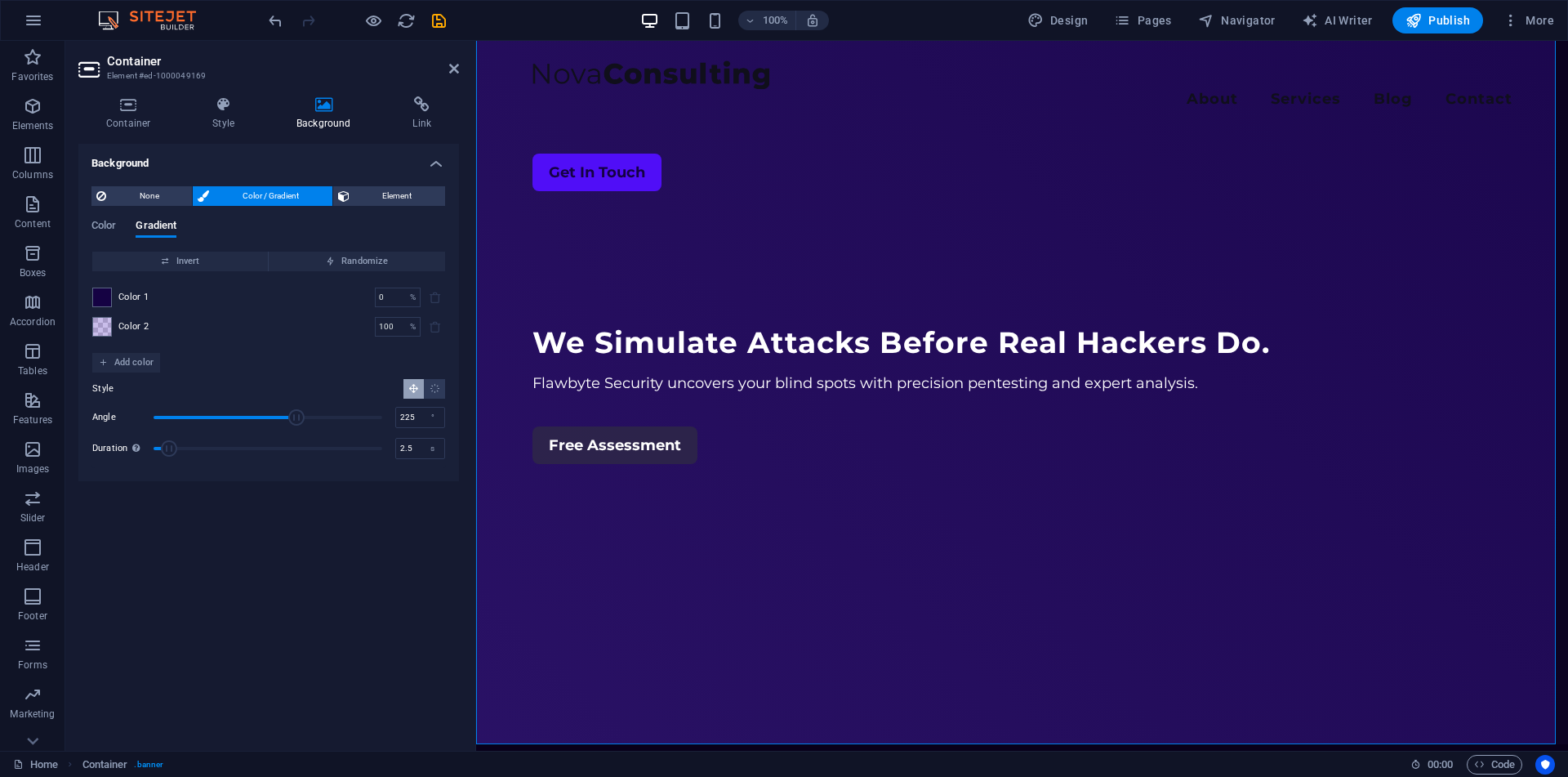
click at [448, 65] on h2 "Container" at bounding box center [282, 61] width 352 height 15
click at [456, 69] on icon at bounding box center [453, 69] width 10 height 13
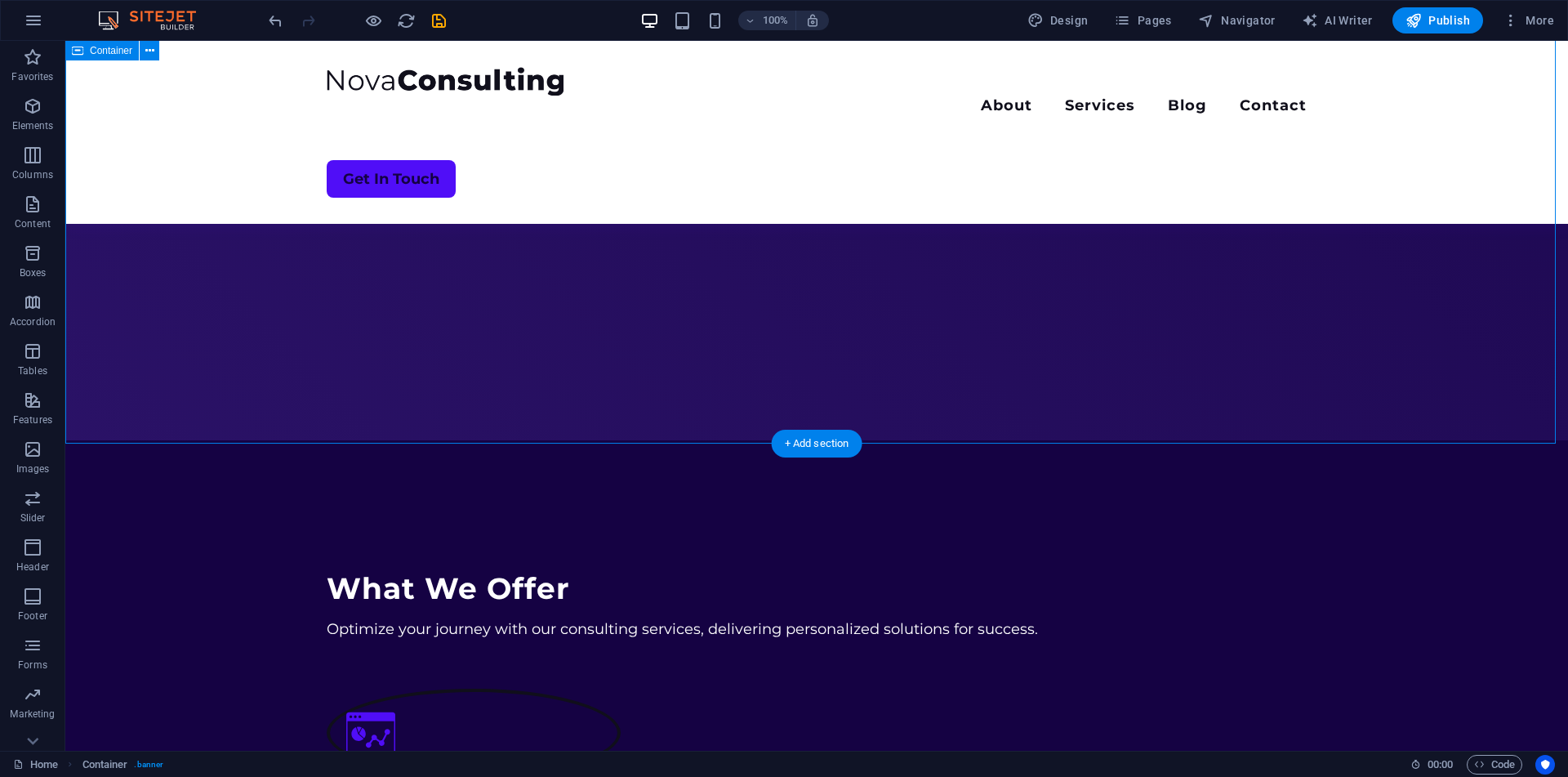
scroll to position [0, 0]
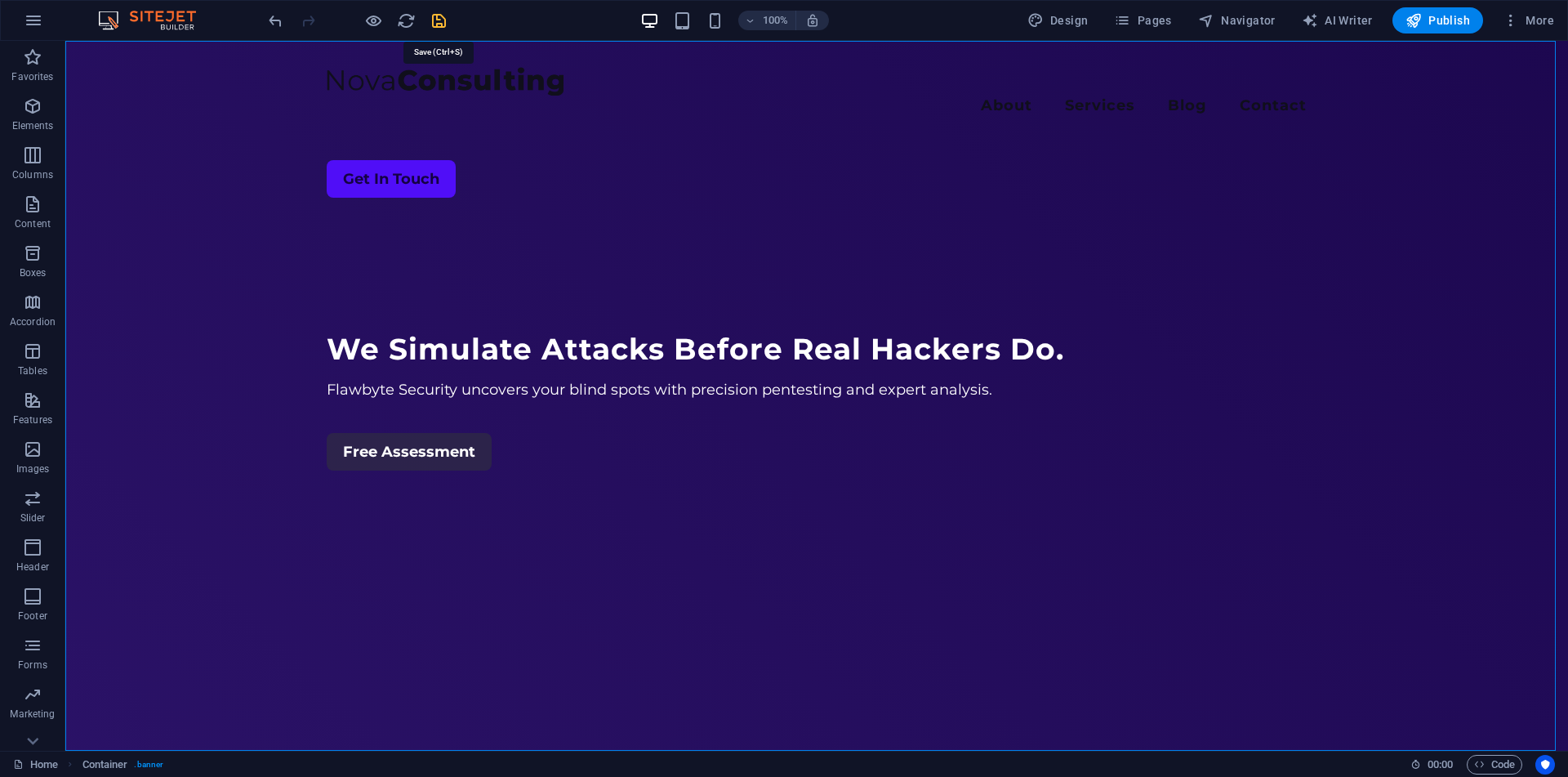
click at [436, 27] on icon "save" at bounding box center [439, 21] width 19 height 19
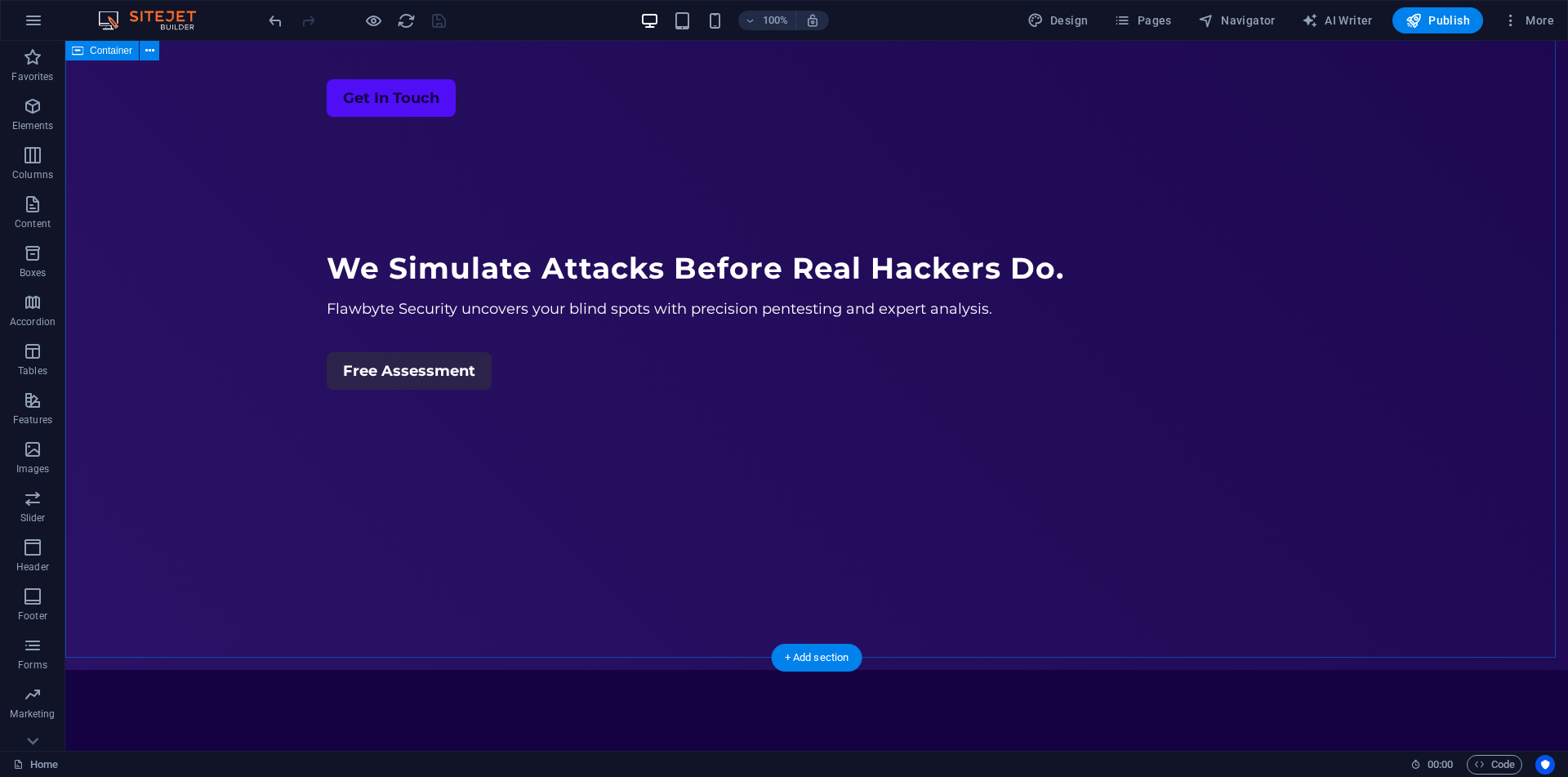
scroll to position [64, 0]
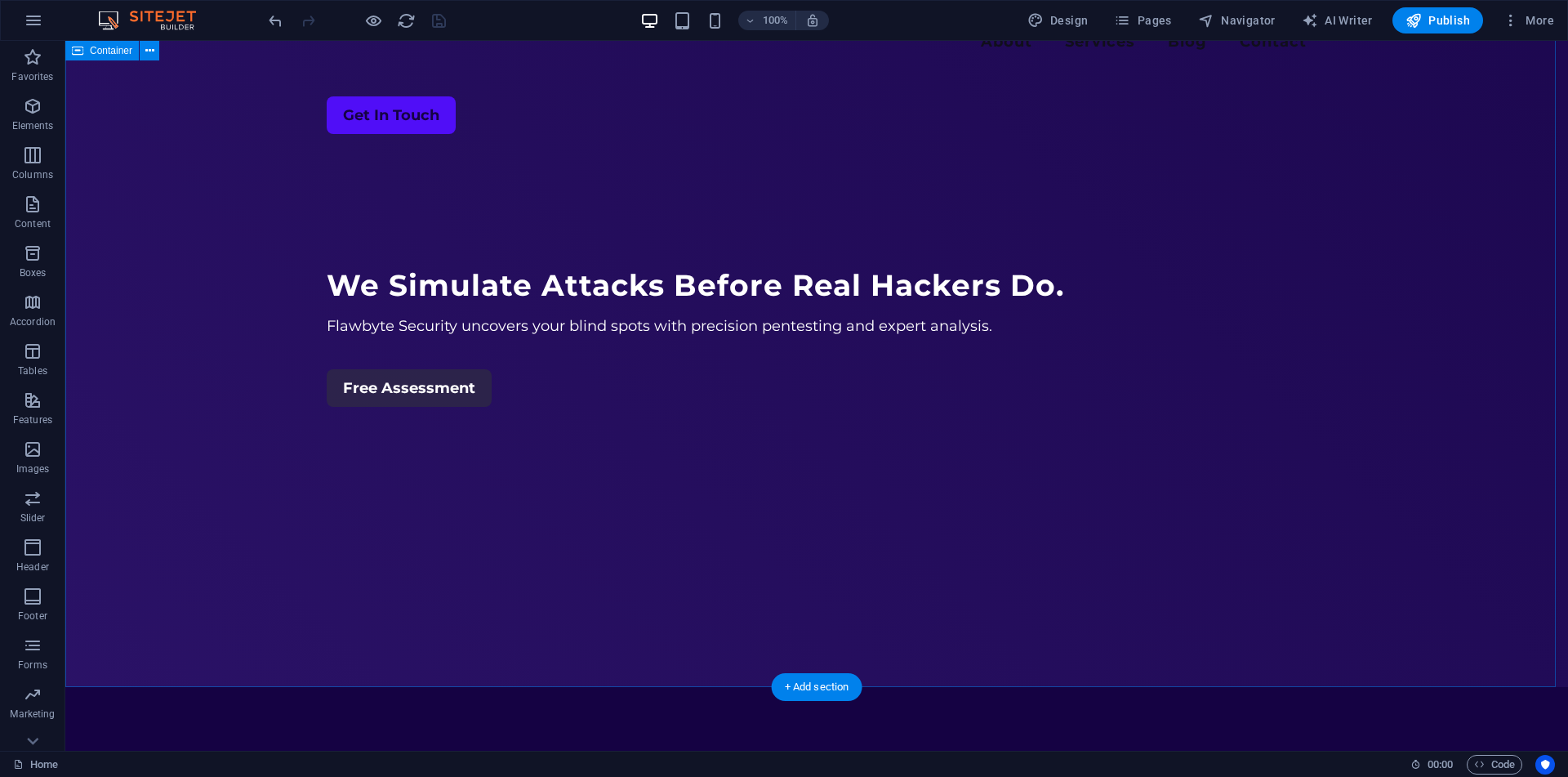
click at [715, 570] on div "Menu About Services Blog Contact Get In Touch We Simulate Attacks Before Real H…" at bounding box center [816, 332] width 1502 height 710
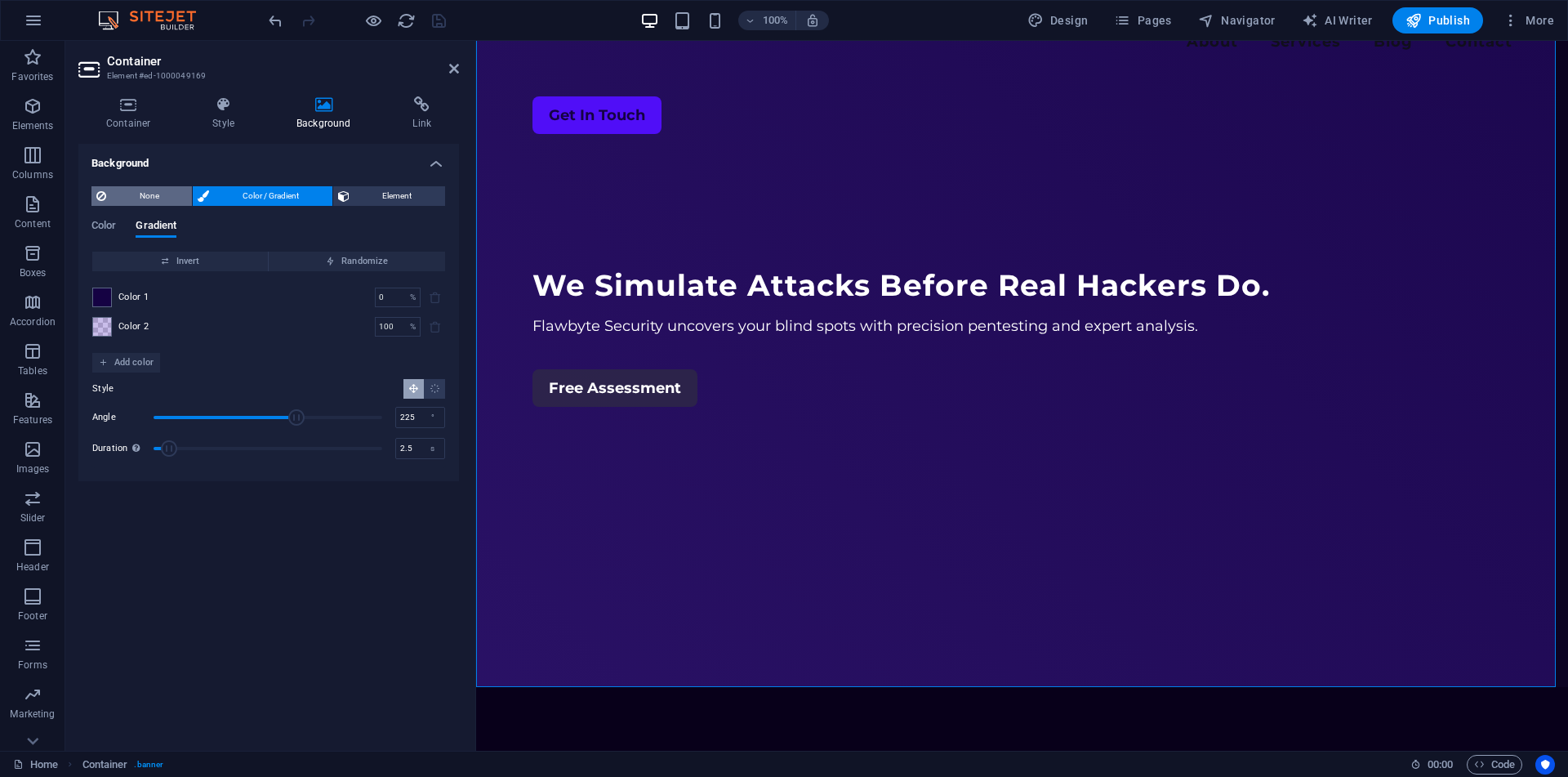
click at [127, 186] on span "None" at bounding box center [149, 196] width 76 height 19
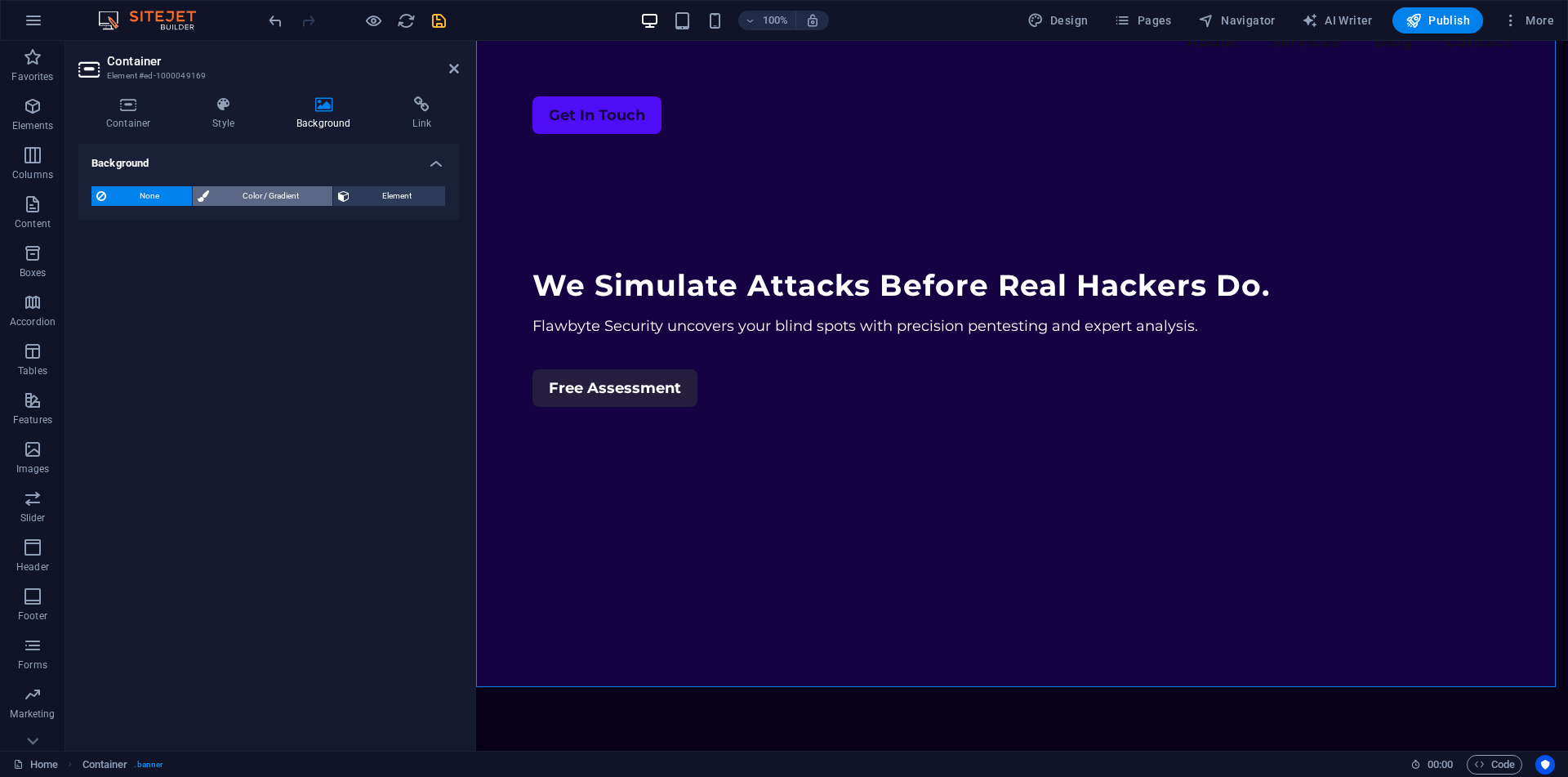
click at [240, 191] on span "Color / Gradient" at bounding box center [270, 196] width 112 height 19
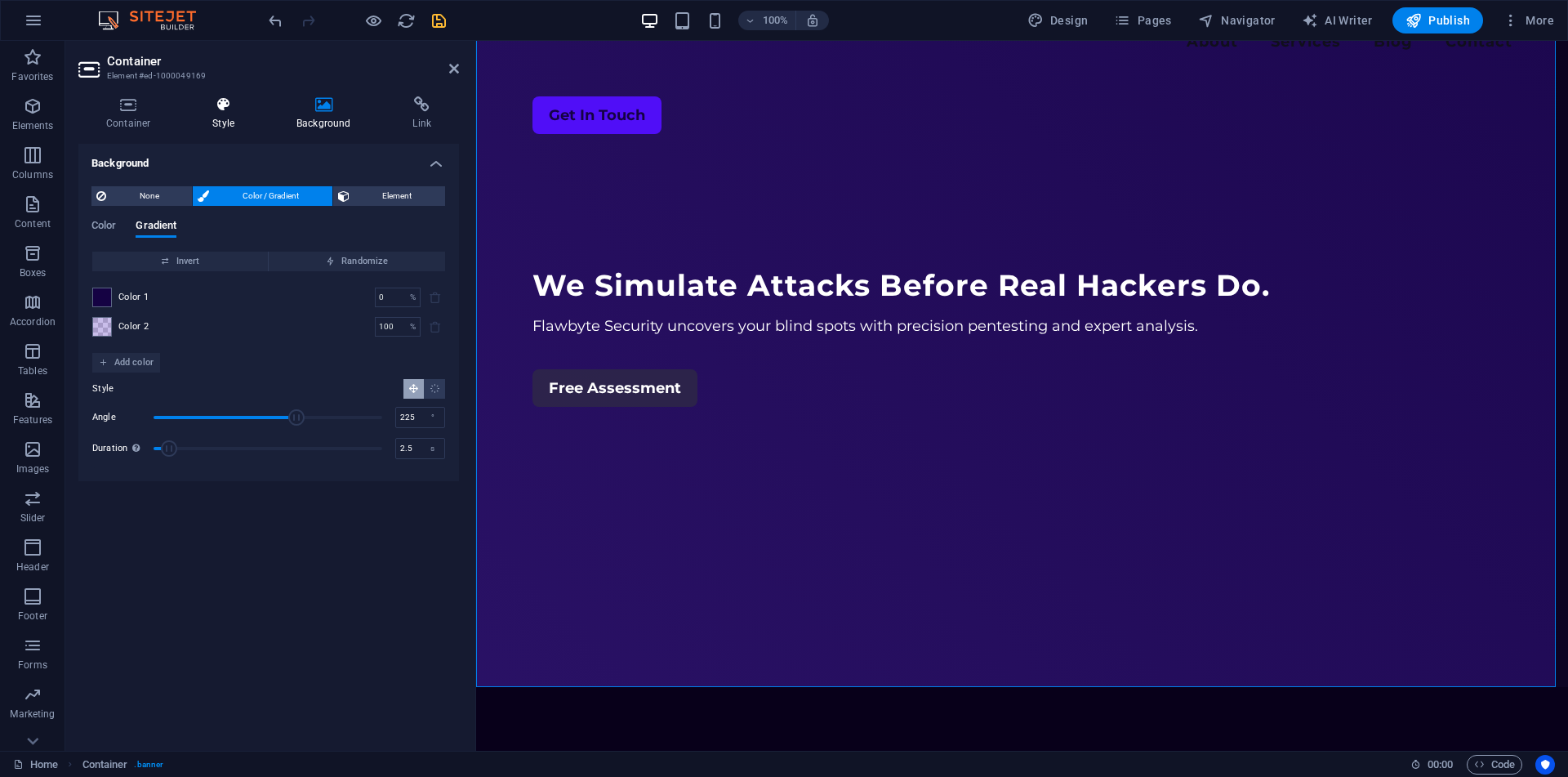
click at [224, 107] on icon at bounding box center [223, 104] width 78 height 16
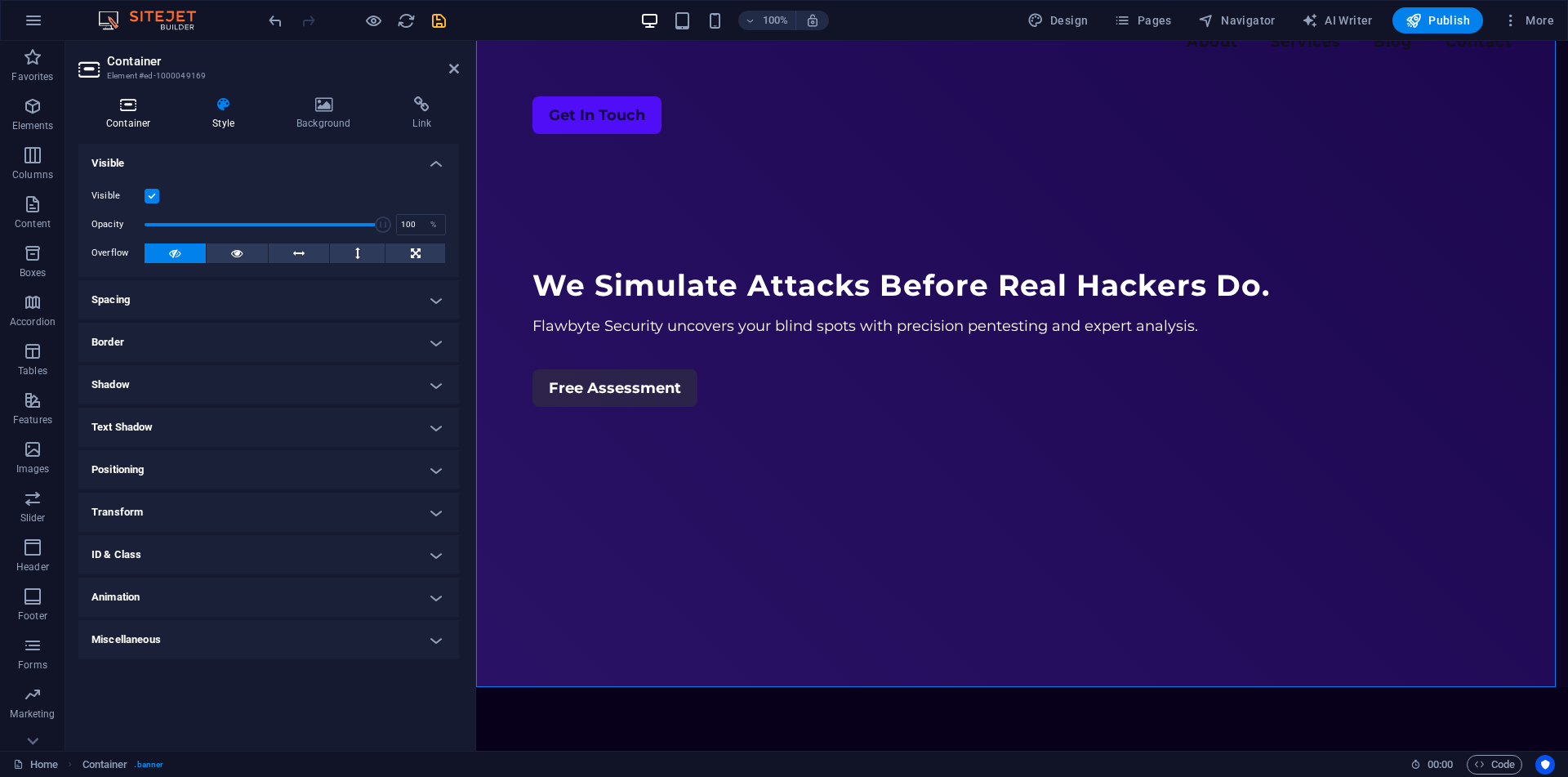
click at [122, 103] on icon at bounding box center [128, 104] width 100 height 16
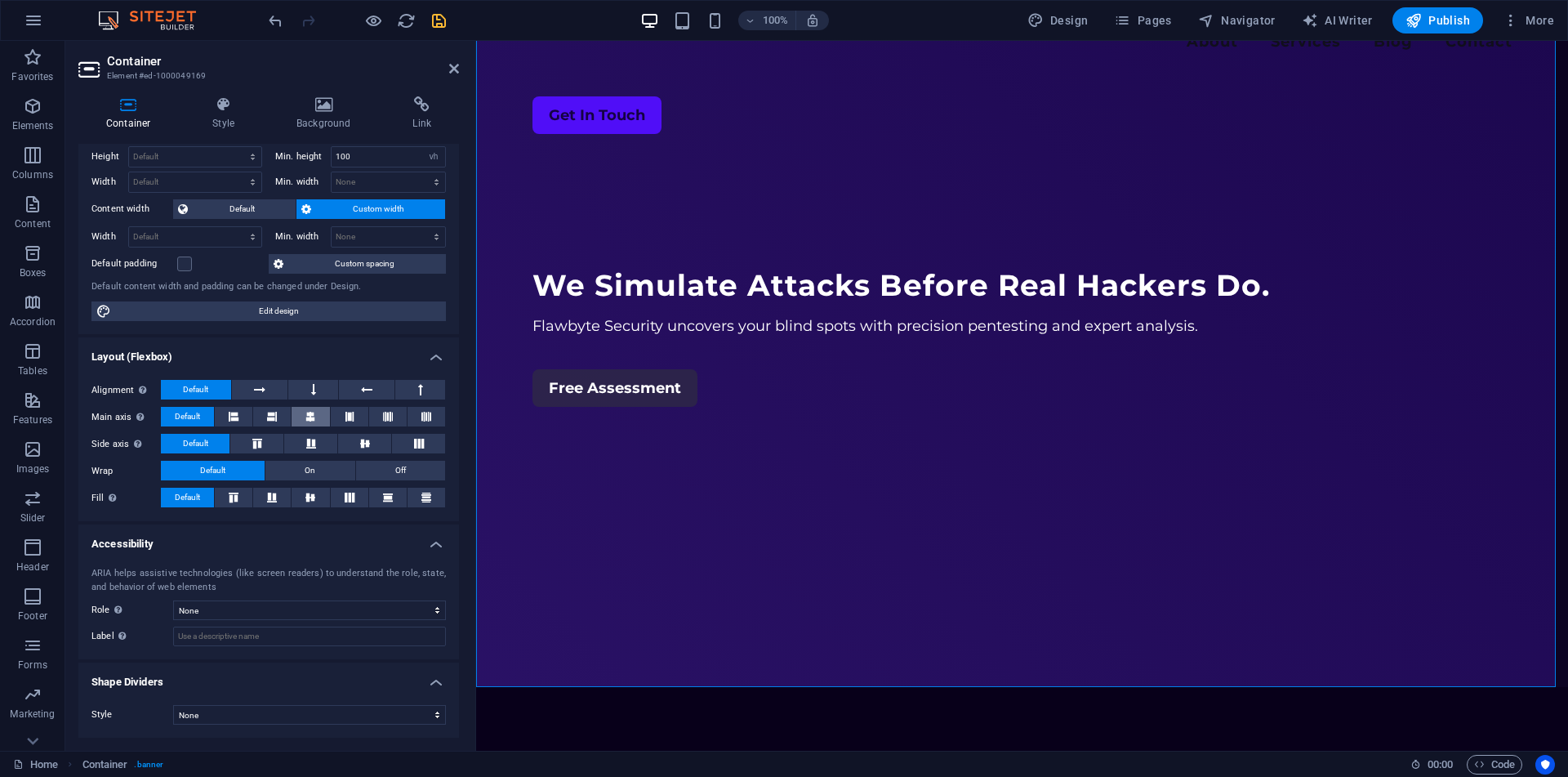
scroll to position [0, 0]
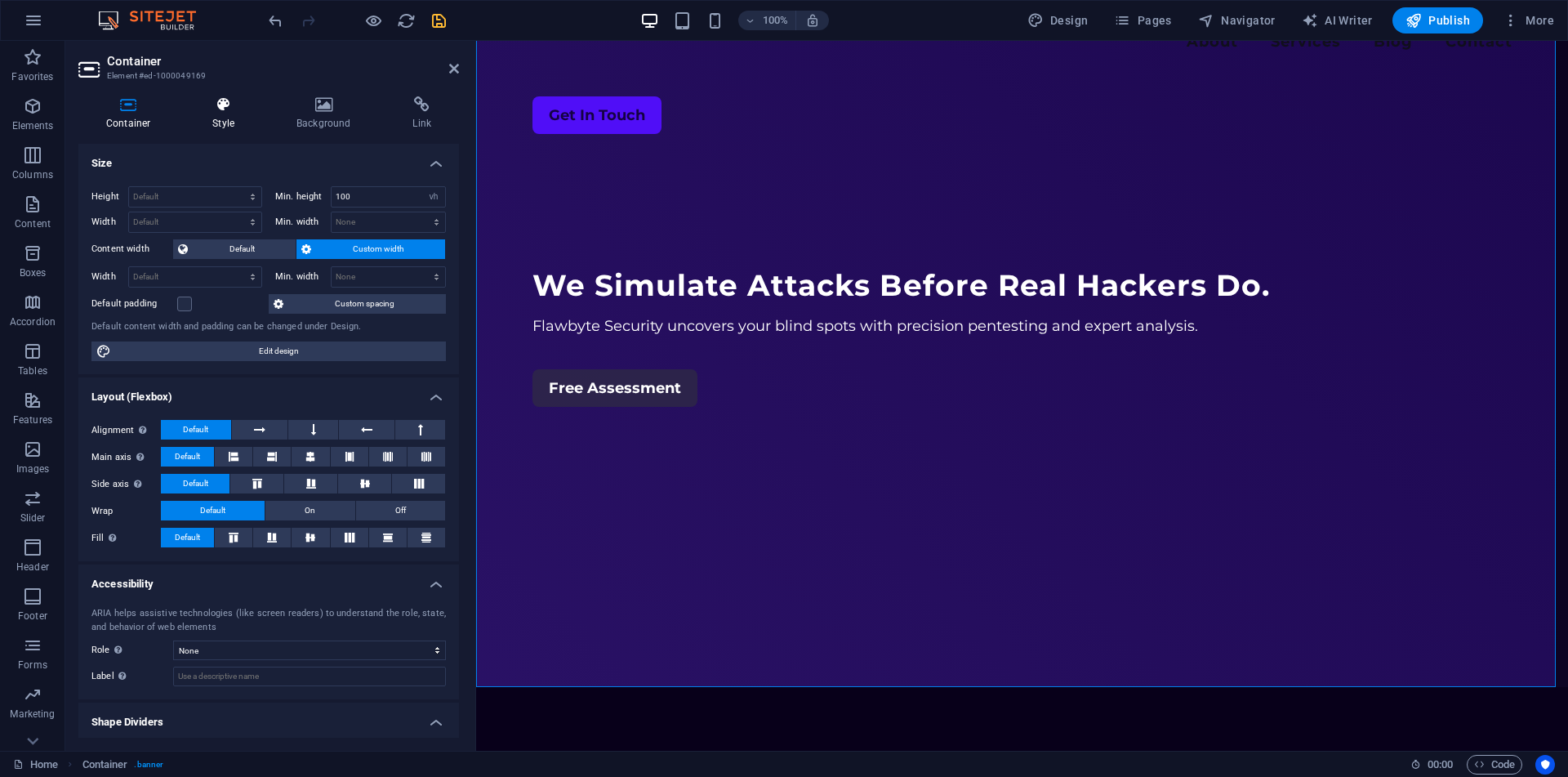
click at [224, 111] on icon at bounding box center [223, 104] width 78 height 16
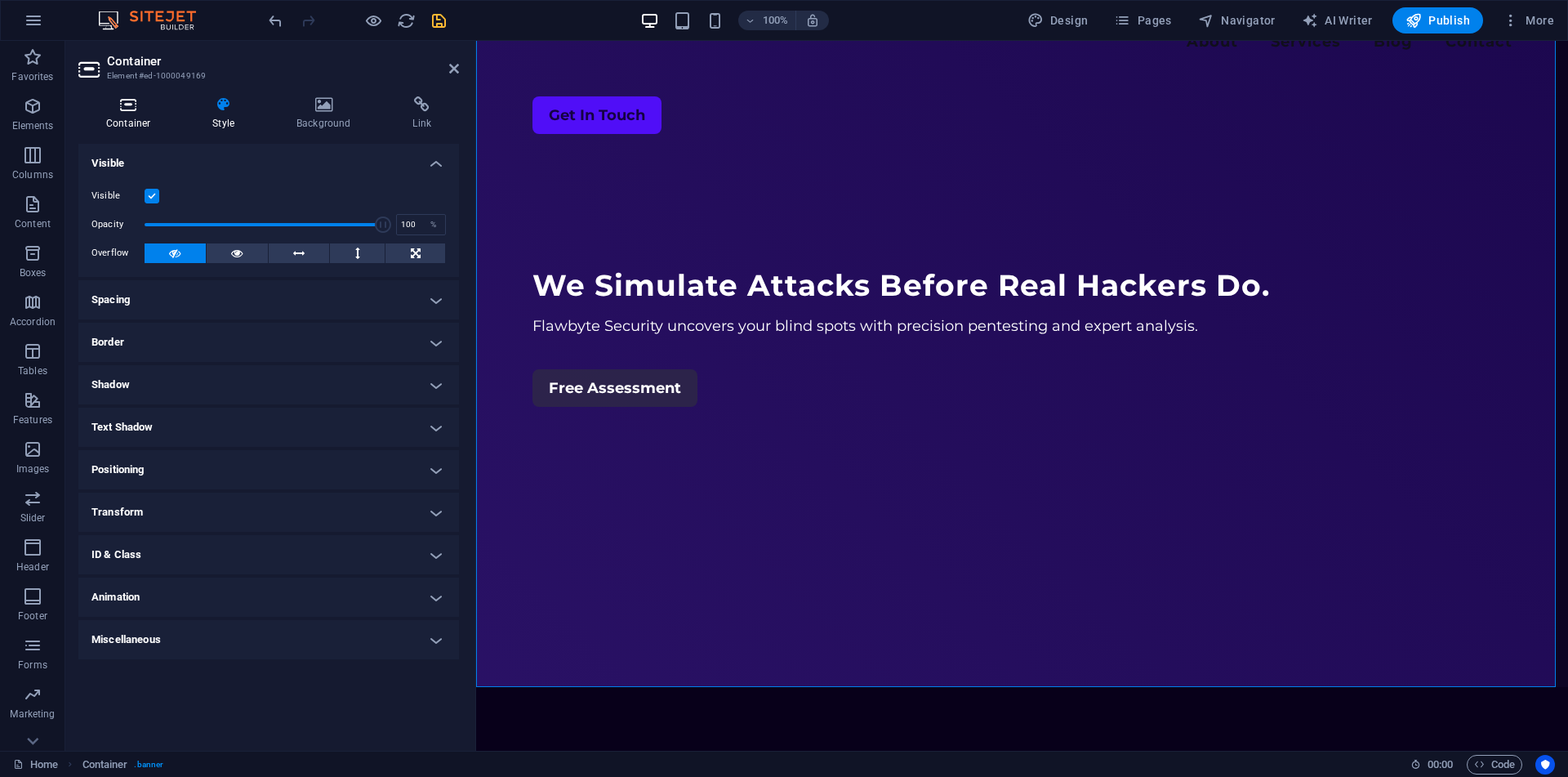
click at [129, 122] on h4 "Container" at bounding box center [132, 113] width 106 height 35
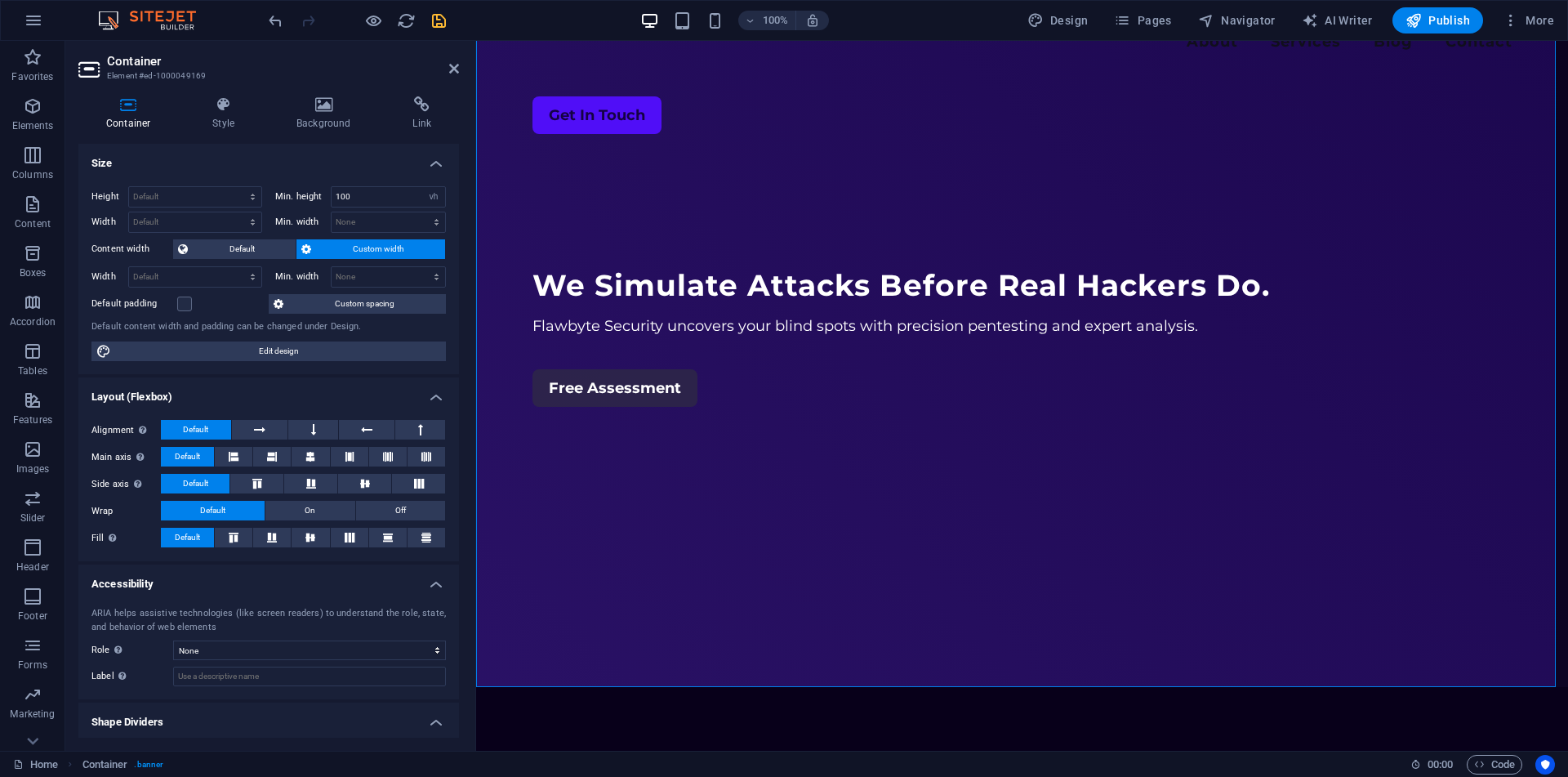
click at [433, 10] on div at bounding box center [356, 20] width 183 height 27
click at [438, 15] on icon "save" at bounding box center [439, 21] width 19 height 19
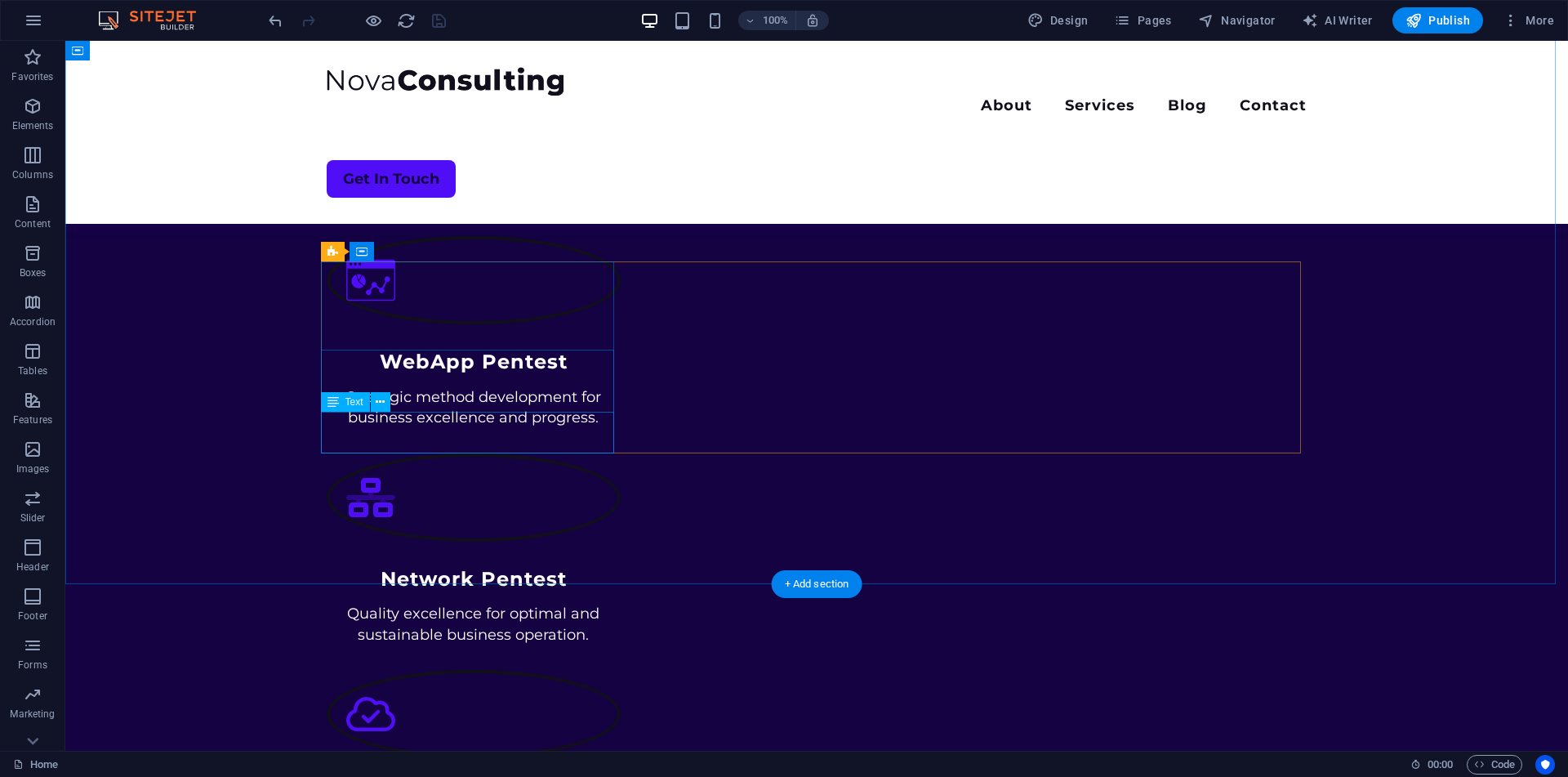
scroll to position [759, 0]
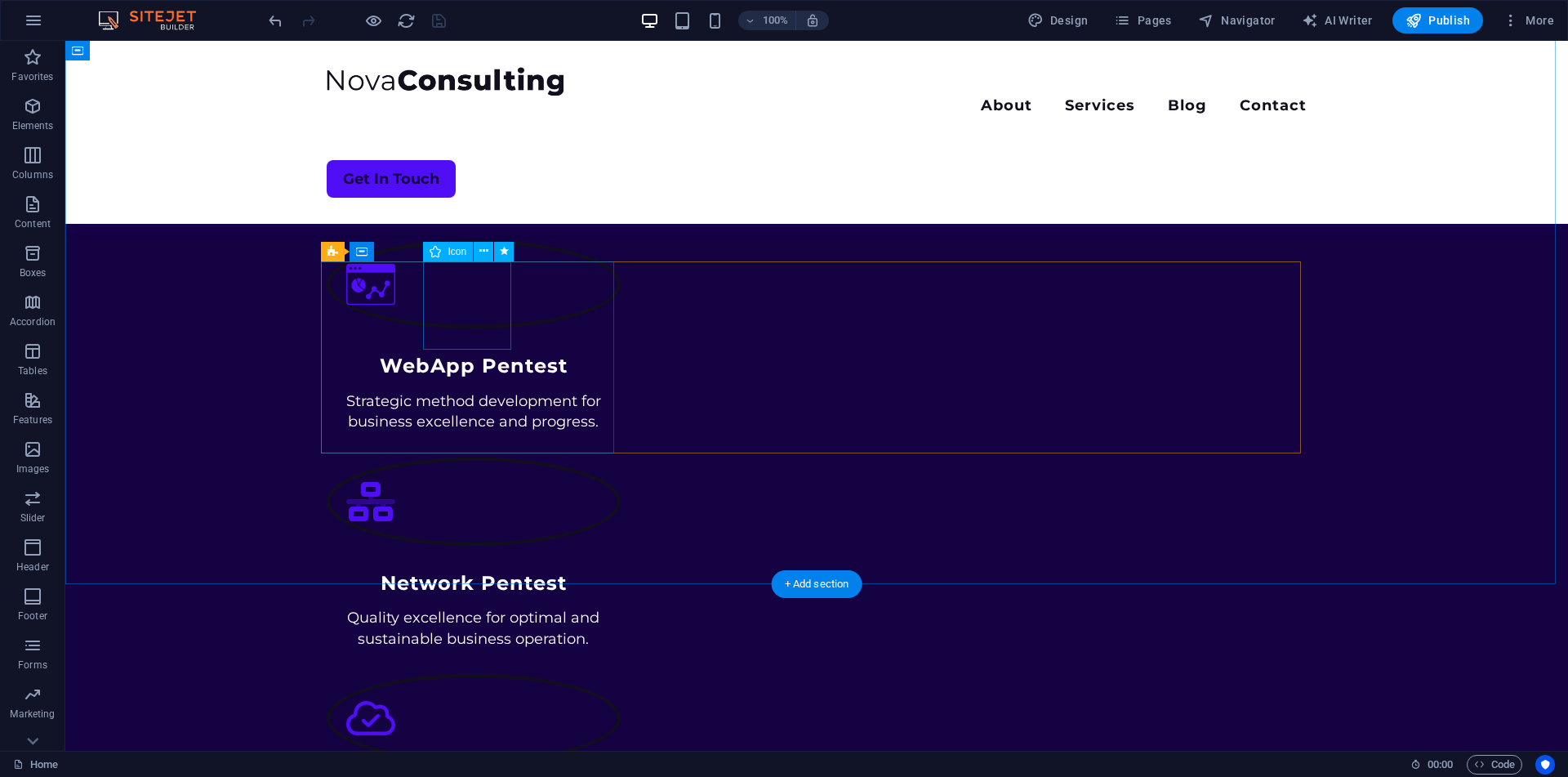
click at [461, 311] on figure at bounding box center [473, 284] width 294 height 89
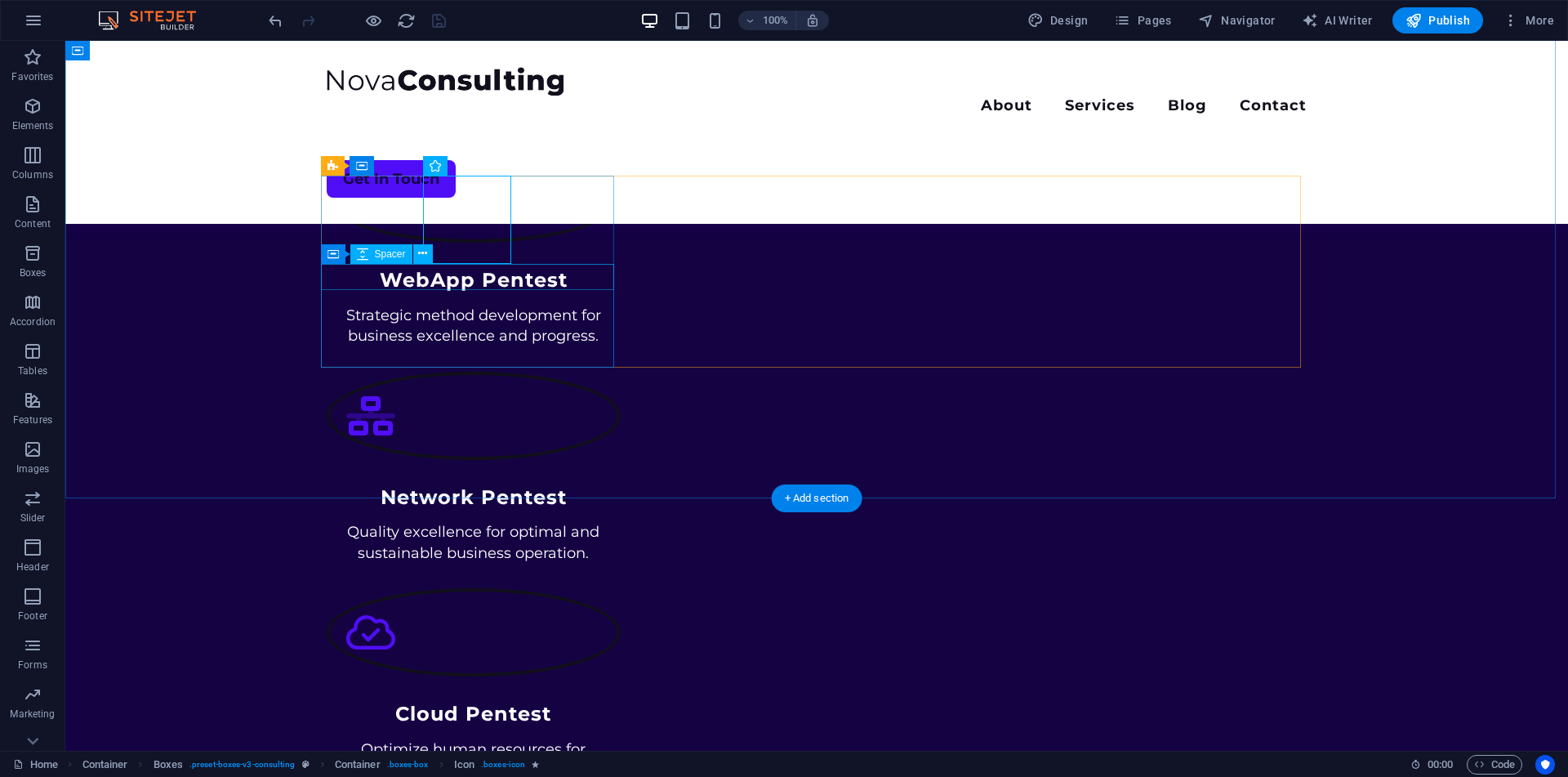
scroll to position [733, 0]
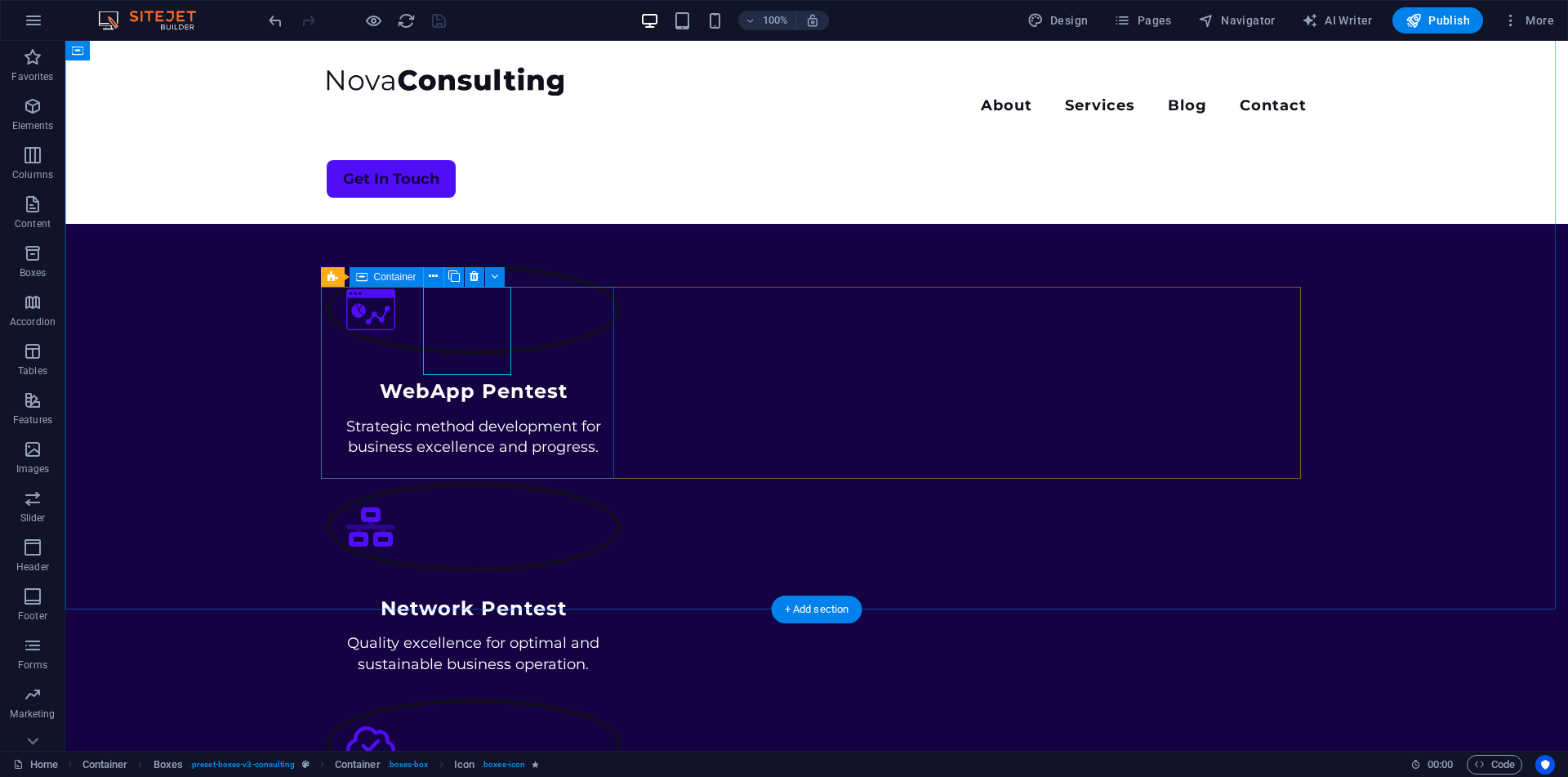
click at [352, 324] on div "WebApp Pentest Strategic method development for business excellence and progres…" at bounding box center [473, 361] width 294 height 192
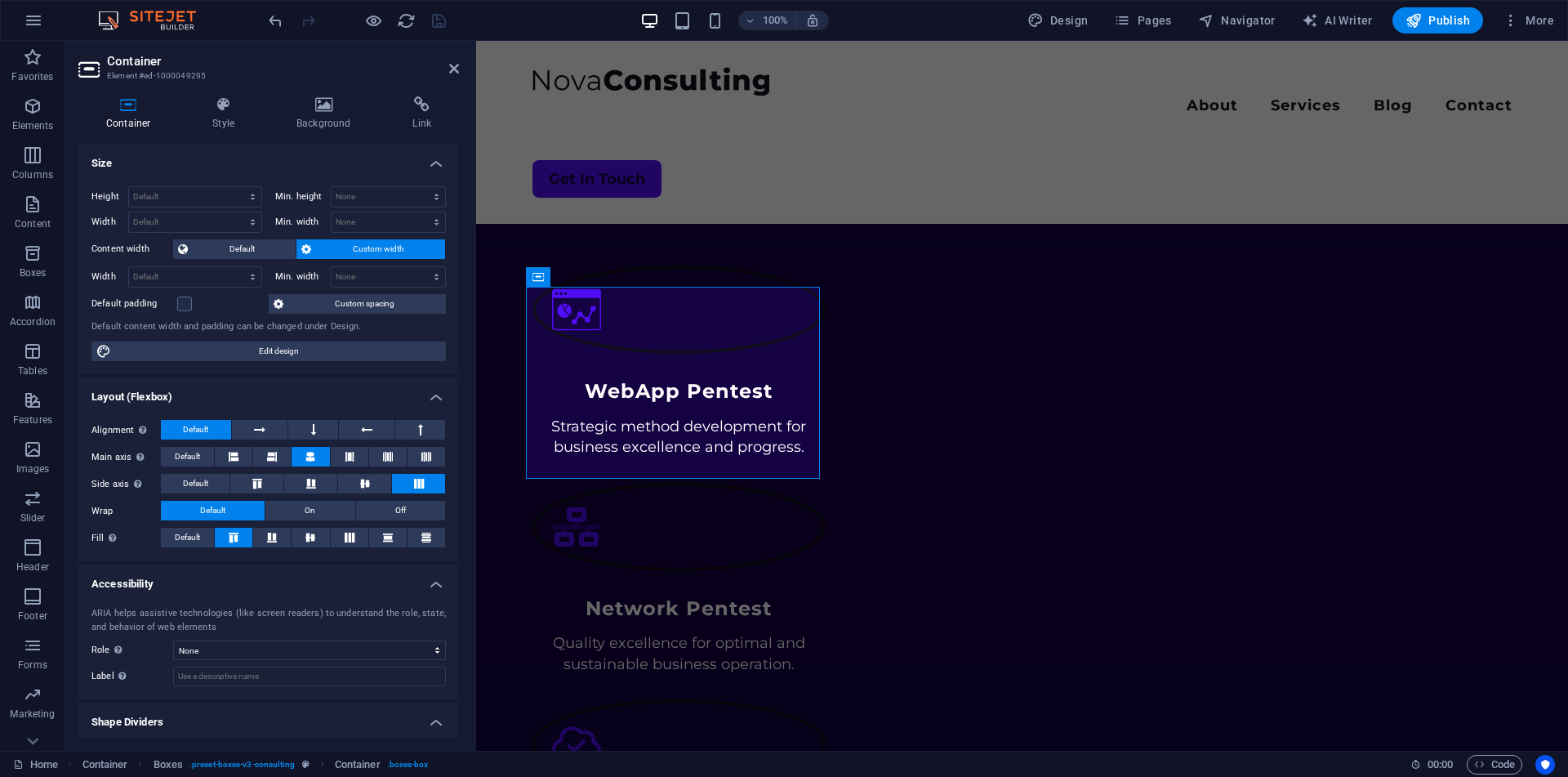
click at [318, 96] on div "Container Style Background Link Size Height Default px rem % vh vw Min. height …" at bounding box center [268, 417] width 407 height 667
click at [323, 105] on icon at bounding box center [323, 104] width 110 height 16
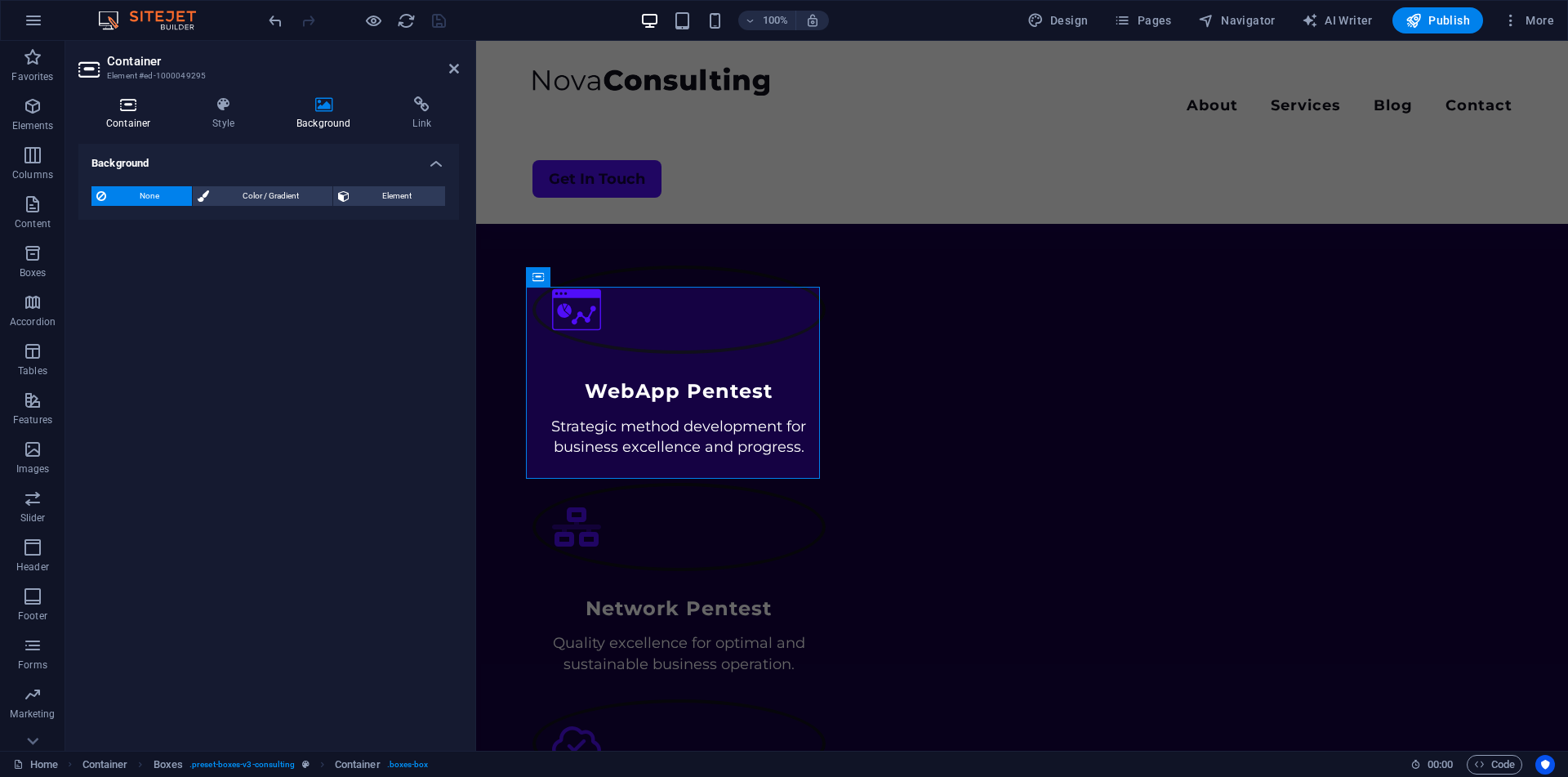
click at [104, 103] on icon at bounding box center [128, 104] width 100 height 16
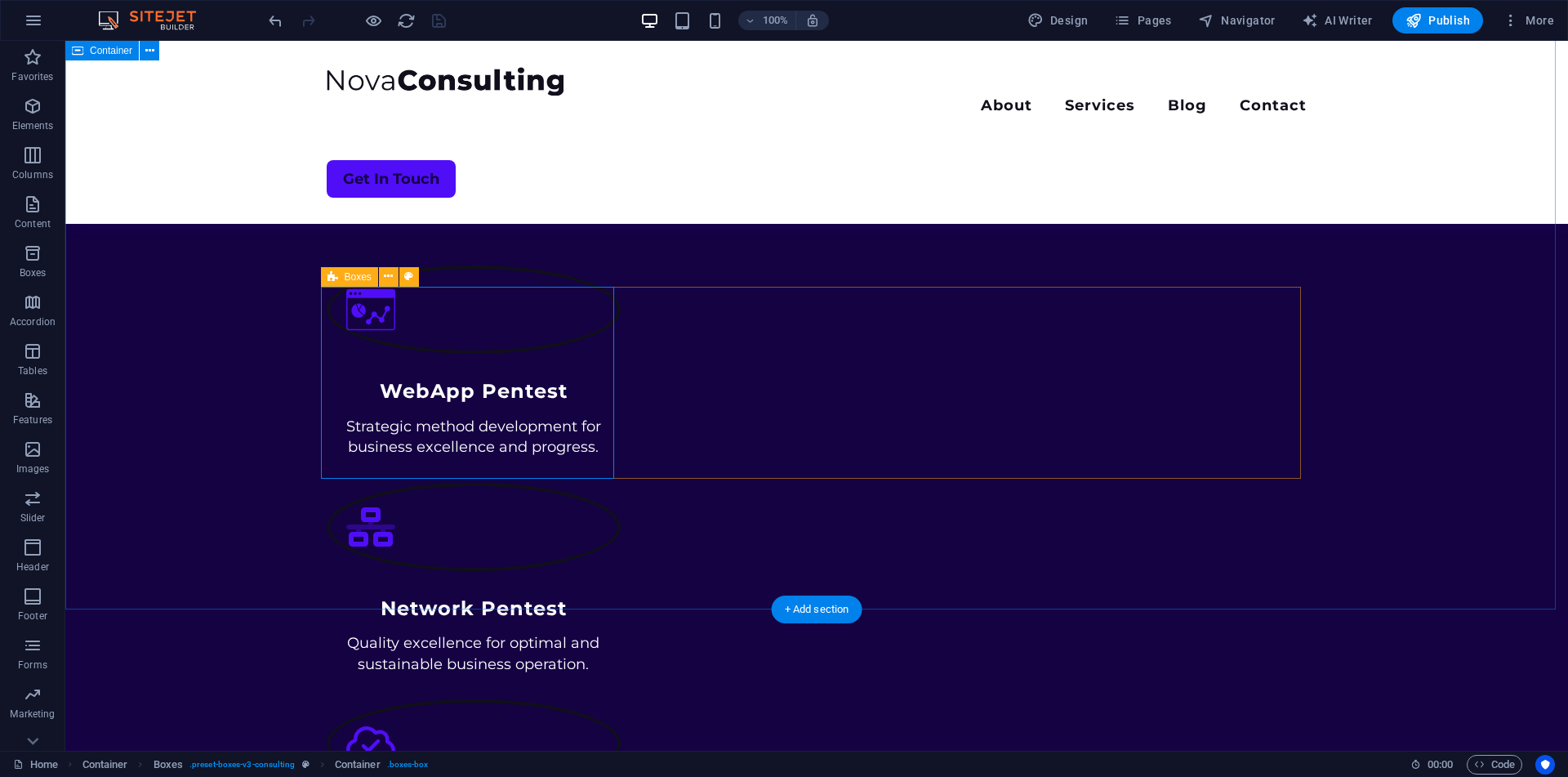
click at [180, 274] on div "What We Offer Optimize your journey with our consulting services, delivering pe…" at bounding box center [816, 519] width 1502 height 1005
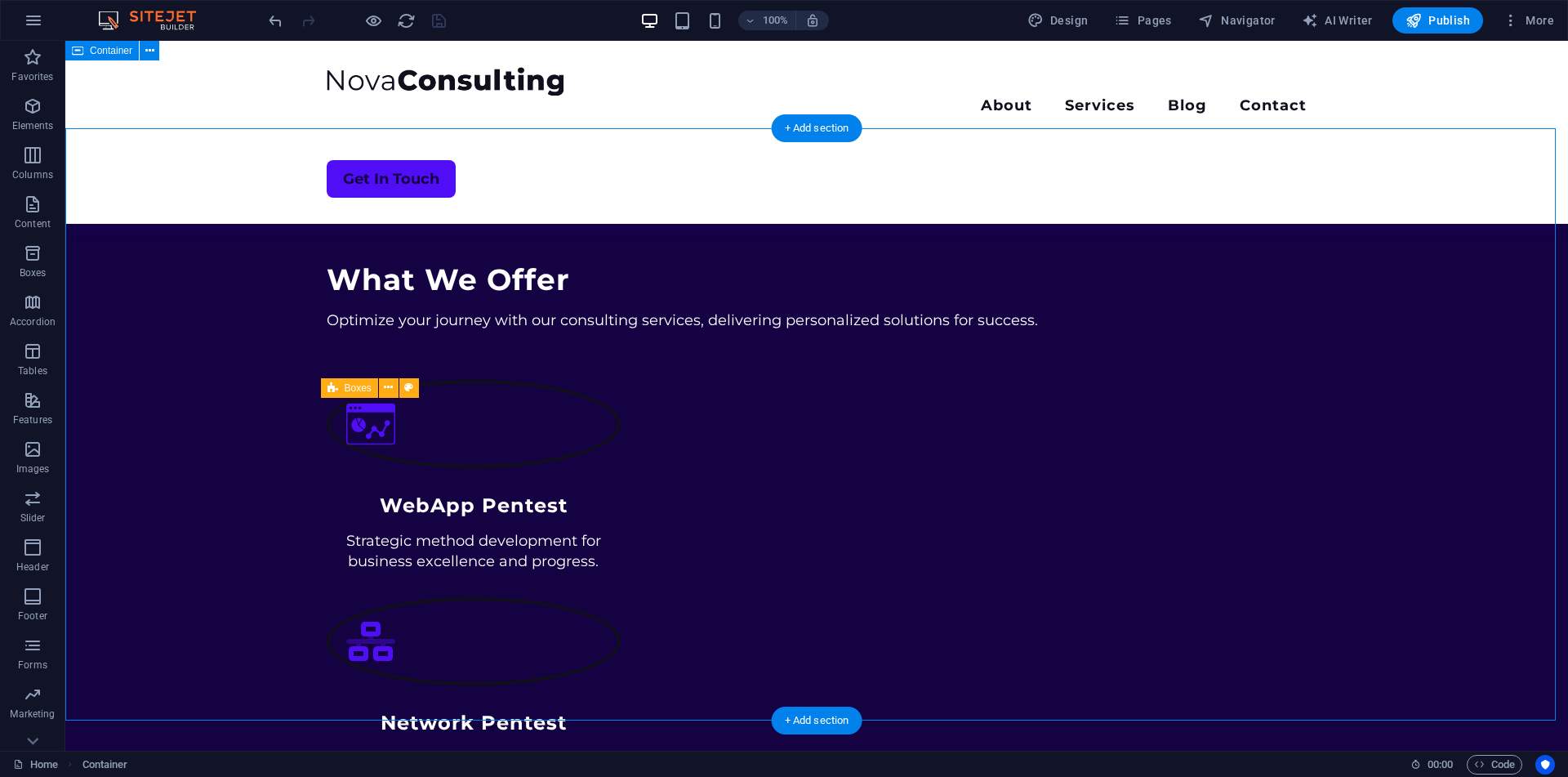
scroll to position [618, 0]
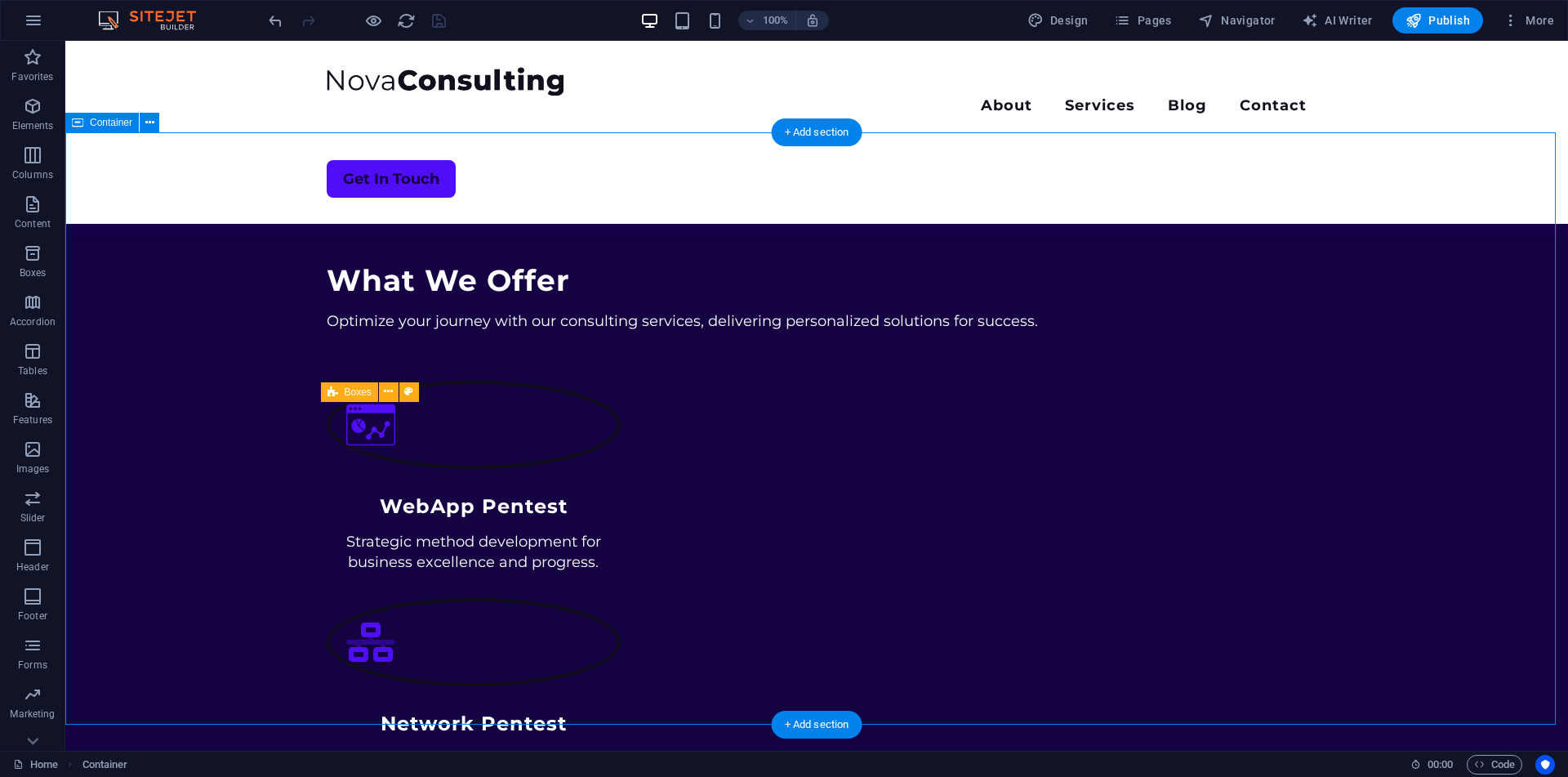
click at [228, 324] on div "What We Offer Optimize your journey with our consulting services, delivering pe…" at bounding box center [816, 634] width 1502 height 1005
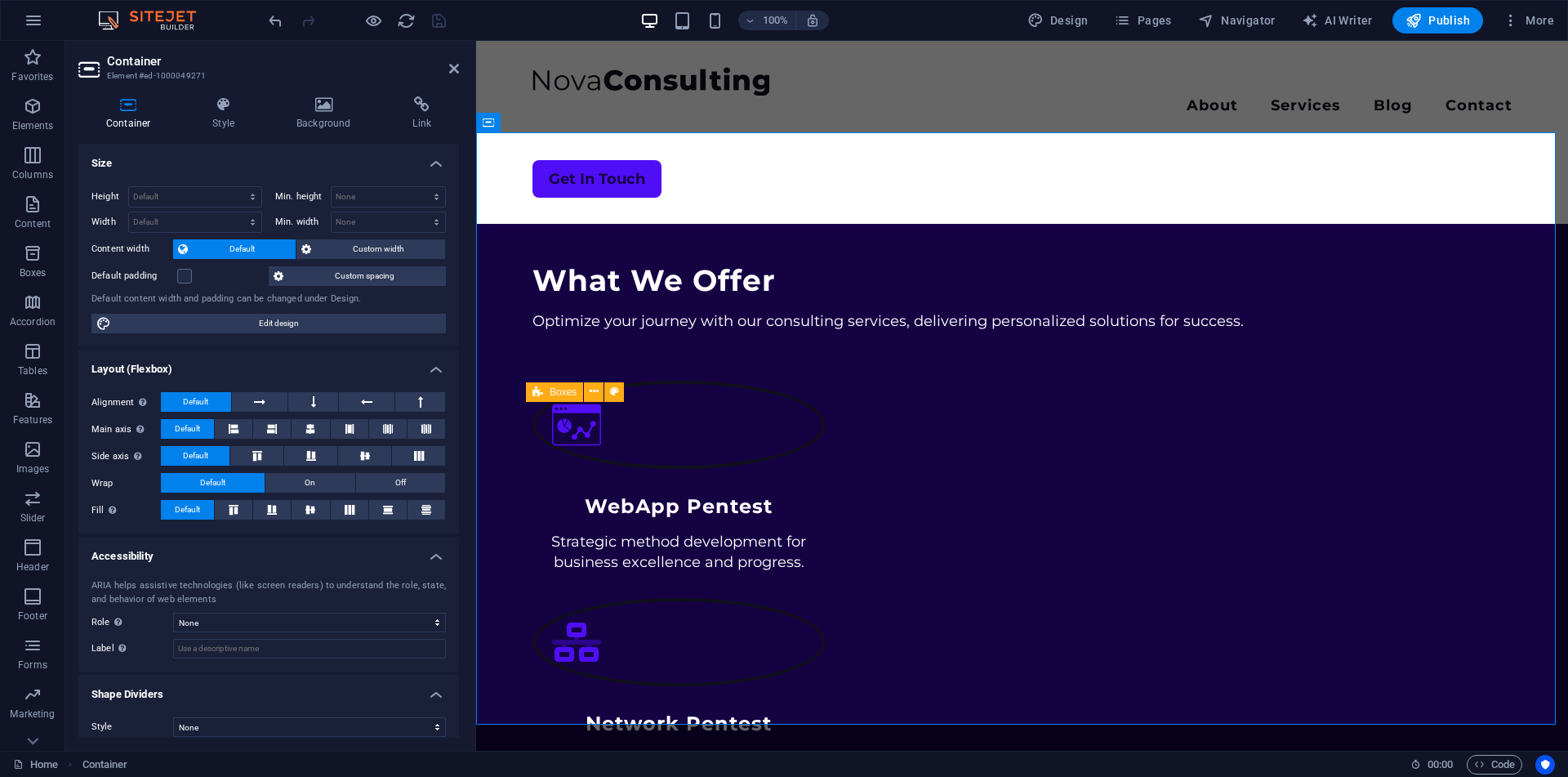
scroll to position [12, 0]
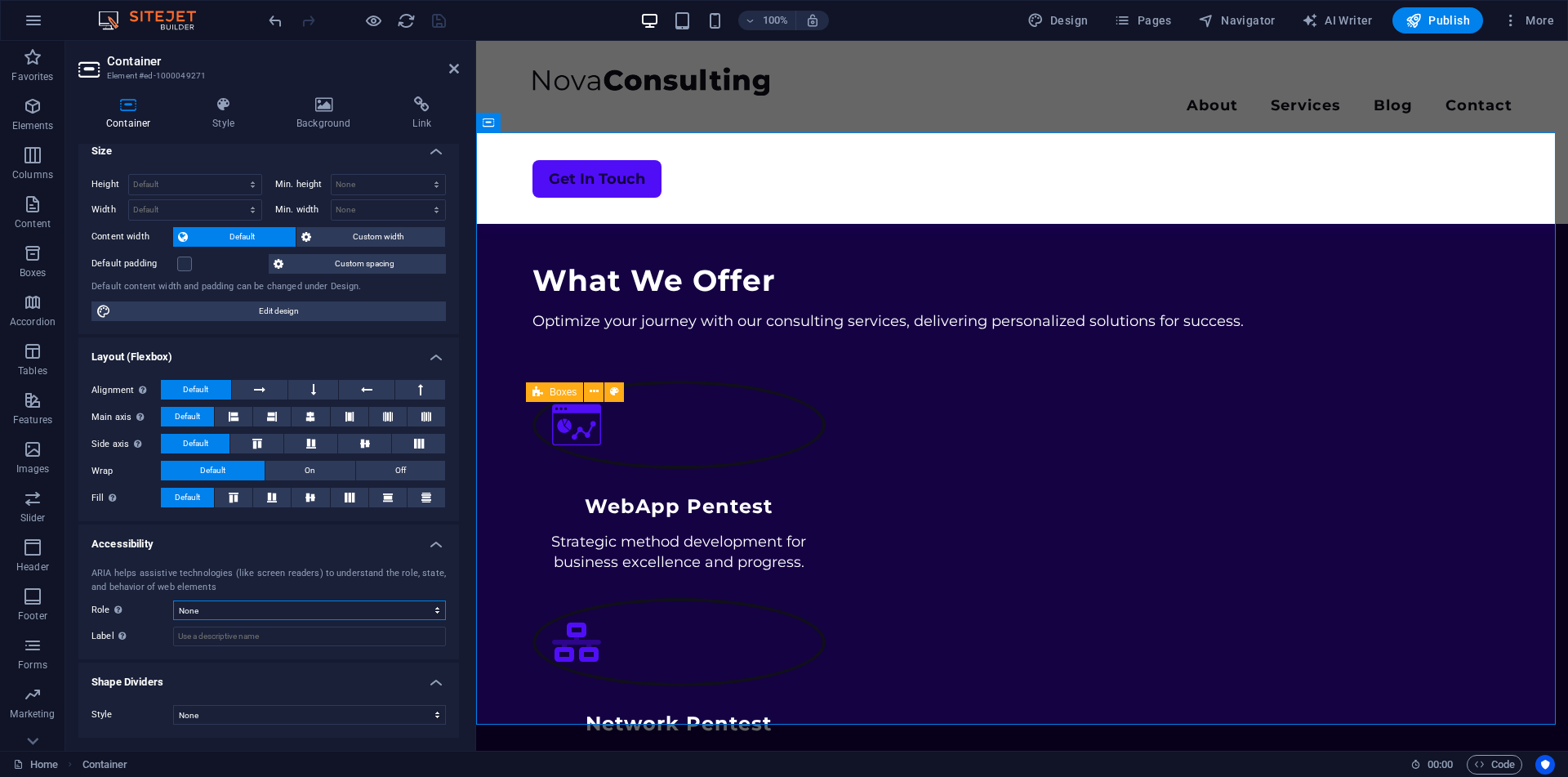
click at [229, 609] on select "None Alert Article Banner Comment Complementary Dialog Footer Header Marquee Pr…" at bounding box center [309, 610] width 272 height 19
click at [211, 718] on select "None Triangle Square Diagonal Polygon 1 Polygon 2 Zigzag Multiple Zigzags Waves…" at bounding box center [309, 714] width 272 height 19
click at [173, 705] on select "None Triangle Square Diagonal Polygon 1 Polygon 2 Zigzag Multiple Zigzags Waves…" at bounding box center [309, 714] width 272 height 19
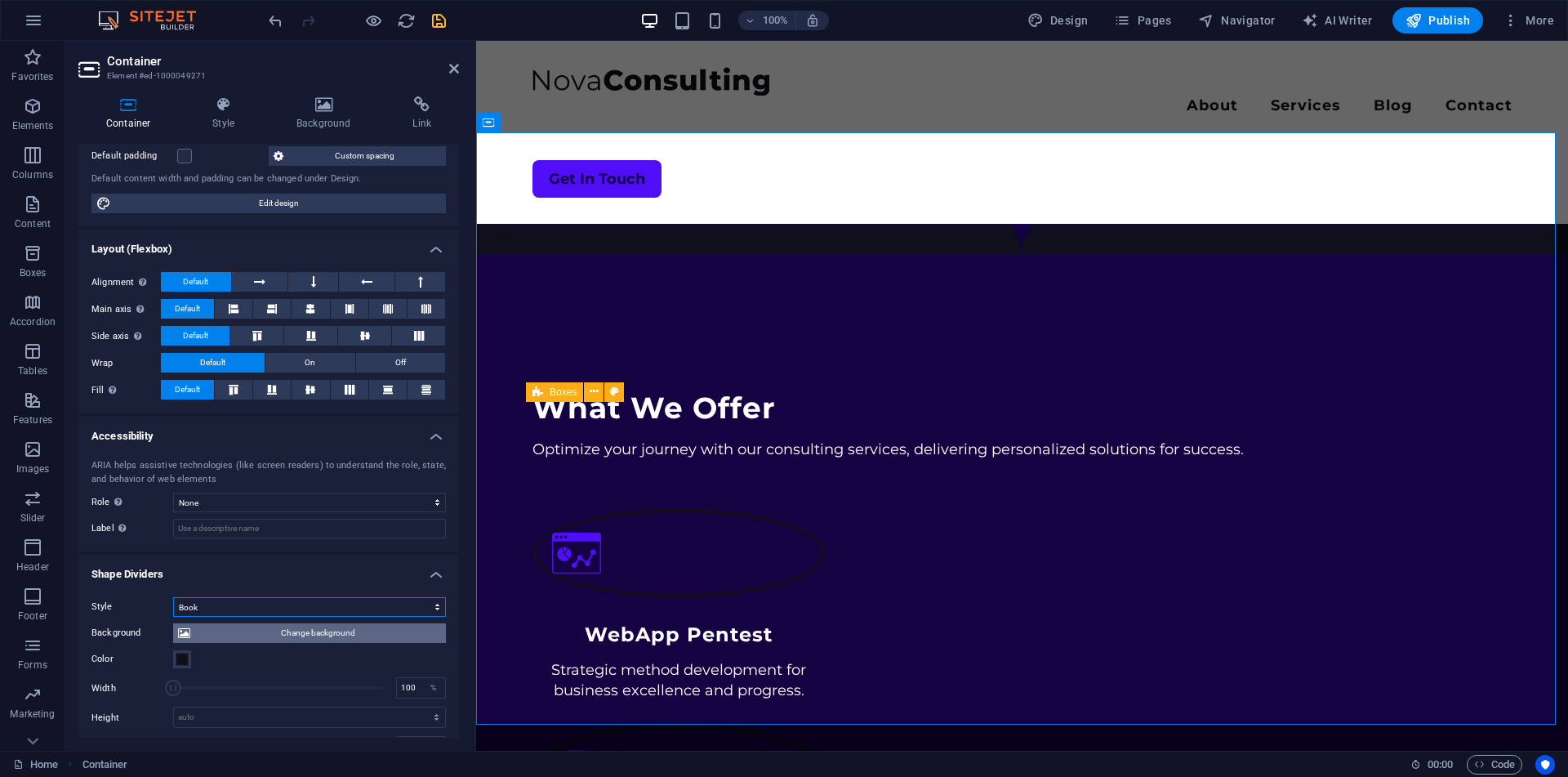
scroll to position [121, 0]
click at [209, 608] on select "None Triangle Square Diagonal Polygon 1 Polygon 2 Zigzag Multiple Zigzags Waves…" at bounding box center [309, 605] width 272 height 19
click at [173, 596] on select "None Triangle Square Diagonal Polygon 1 Polygon 2 Zigzag Multiple Zigzags Waves…" at bounding box center [309, 605] width 272 height 19
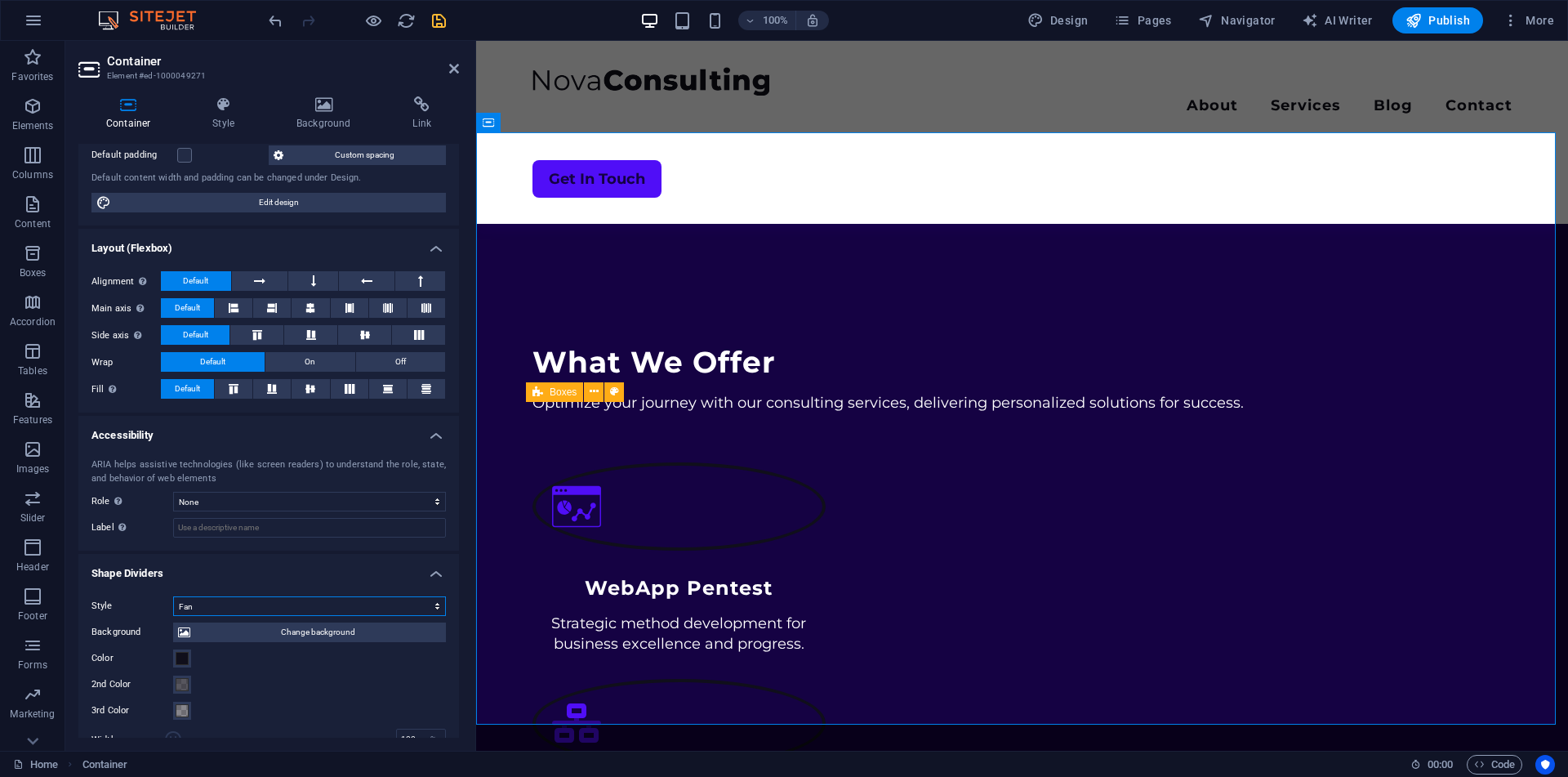
click at [195, 601] on select "None Triangle Square Diagonal Polygon 1 Polygon 2 Zigzag Multiple Zigzags Waves…" at bounding box center [309, 605] width 272 height 19
select select "none"
click at [173, 616] on select "None Triangle Square Diagonal Polygon 1 Polygon 2 Zigzag Multiple Zigzags Waves…" at bounding box center [309, 605] width 272 height 19
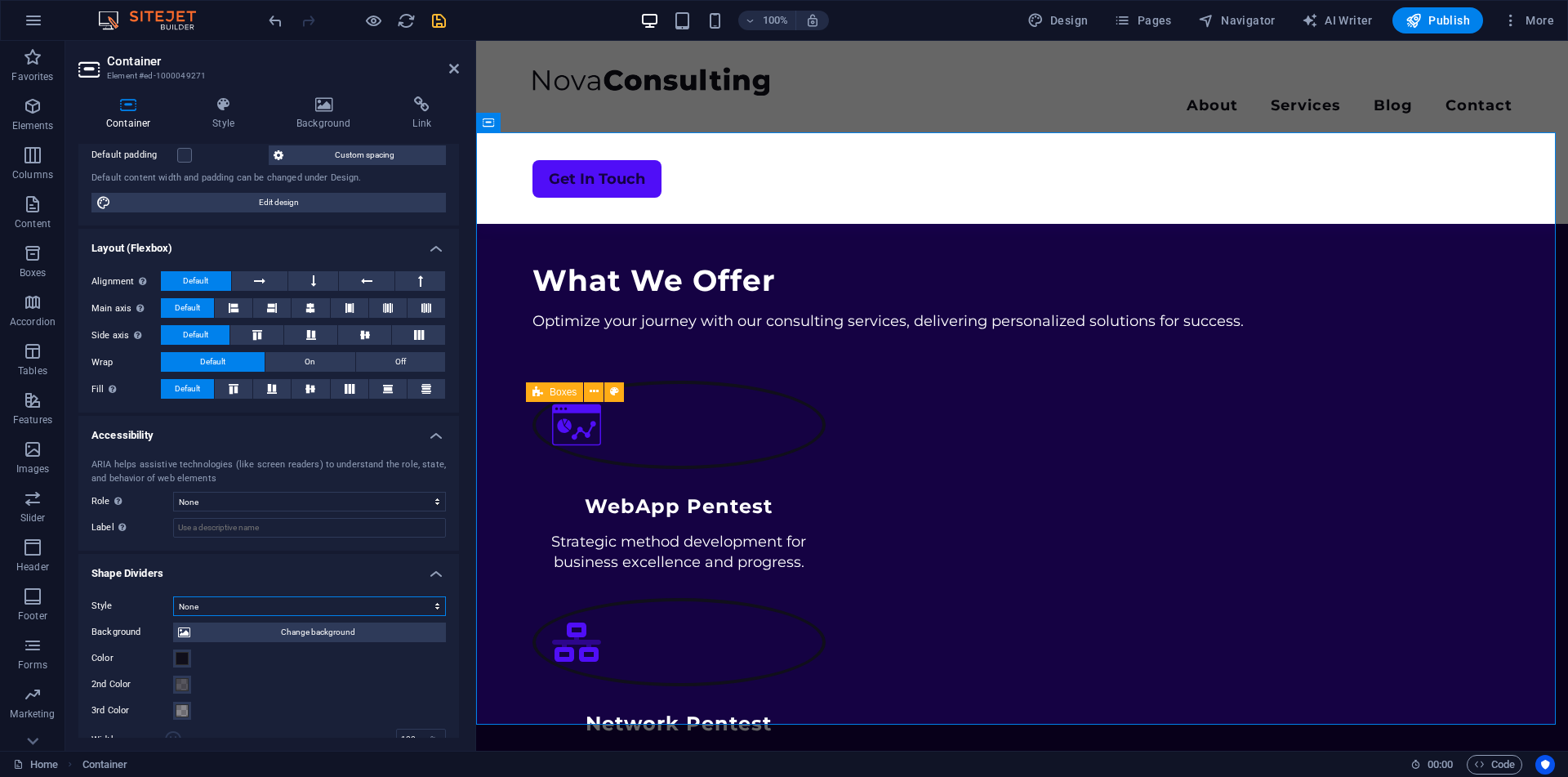
scroll to position [13, 0]
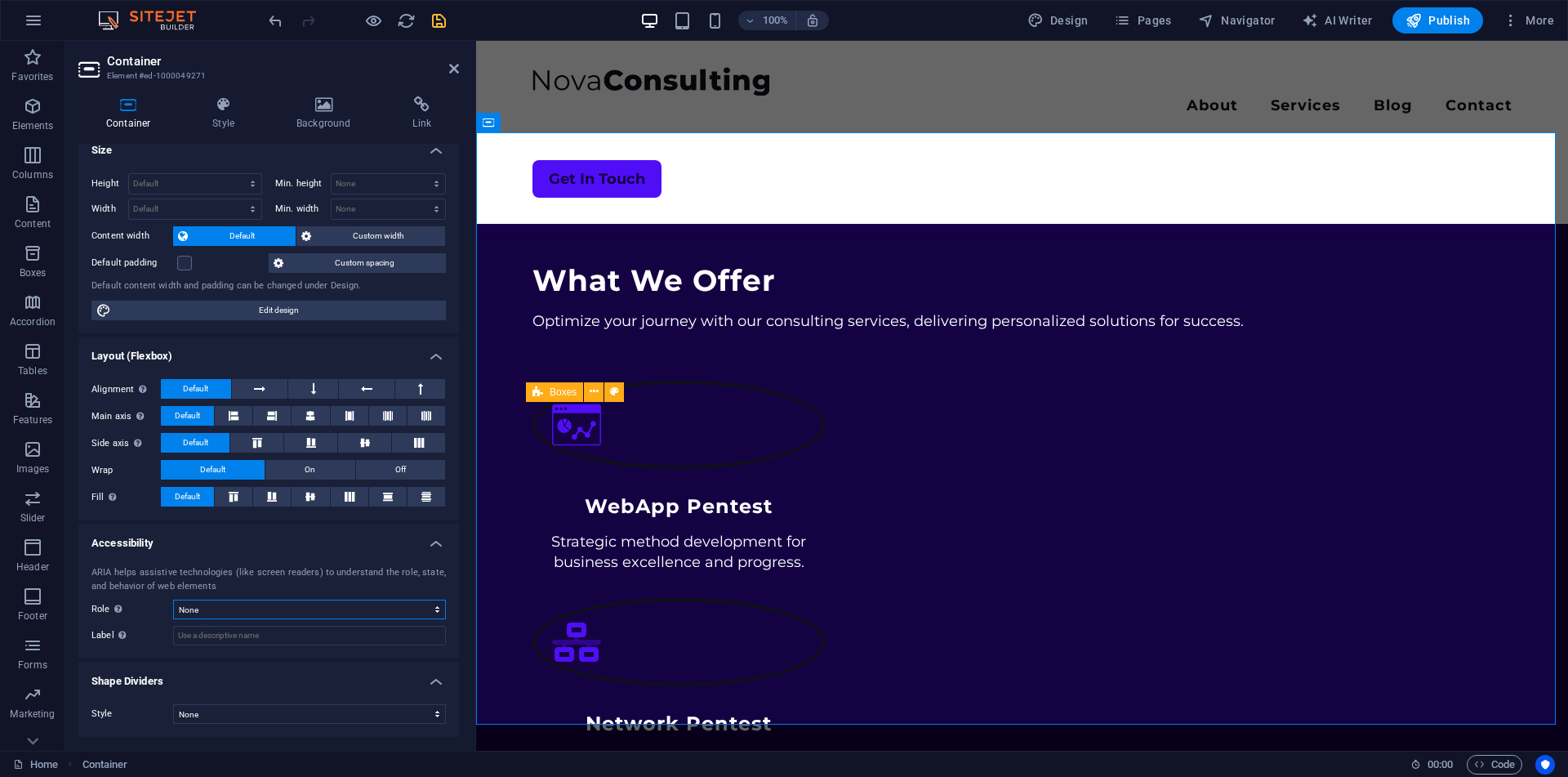
click at [243, 608] on select "None Alert Article Banner Comment Complementary Dialog Footer Header Marquee Pr…" at bounding box center [309, 609] width 272 height 19
click at [173, 600] on select "None Alert Article Banner Comment Complementary Dialog Footer Header Marquee Pr…" at bounding box center [309, 609] width 272 height 19
click at [228, 611] on select "None Alert Article Banner Comment Complementary Dialog Footer Header Marquee Pr…" at bounding box center [309, 609] width 272 height 19
select select "none"
click at [173, 600] on select "None Alert Article Banner Comment Complementary Dialog Footer Header Marquee Pr…" at bounding box center [309, 609] width 272 height 19
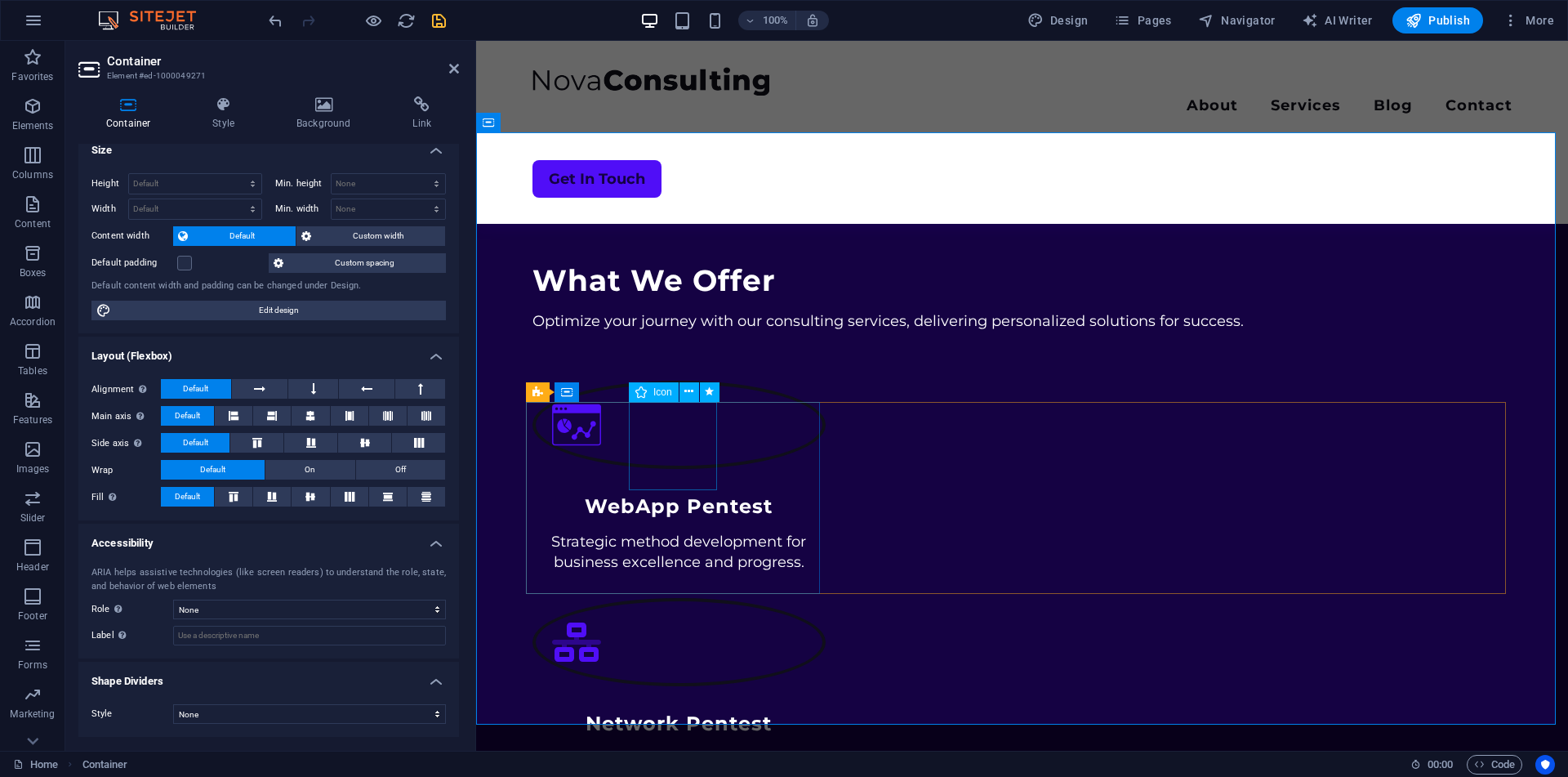
click at [713, 436] on figure at bounding box center [680, 424] width 294 height 89
select select "xMidYMid"
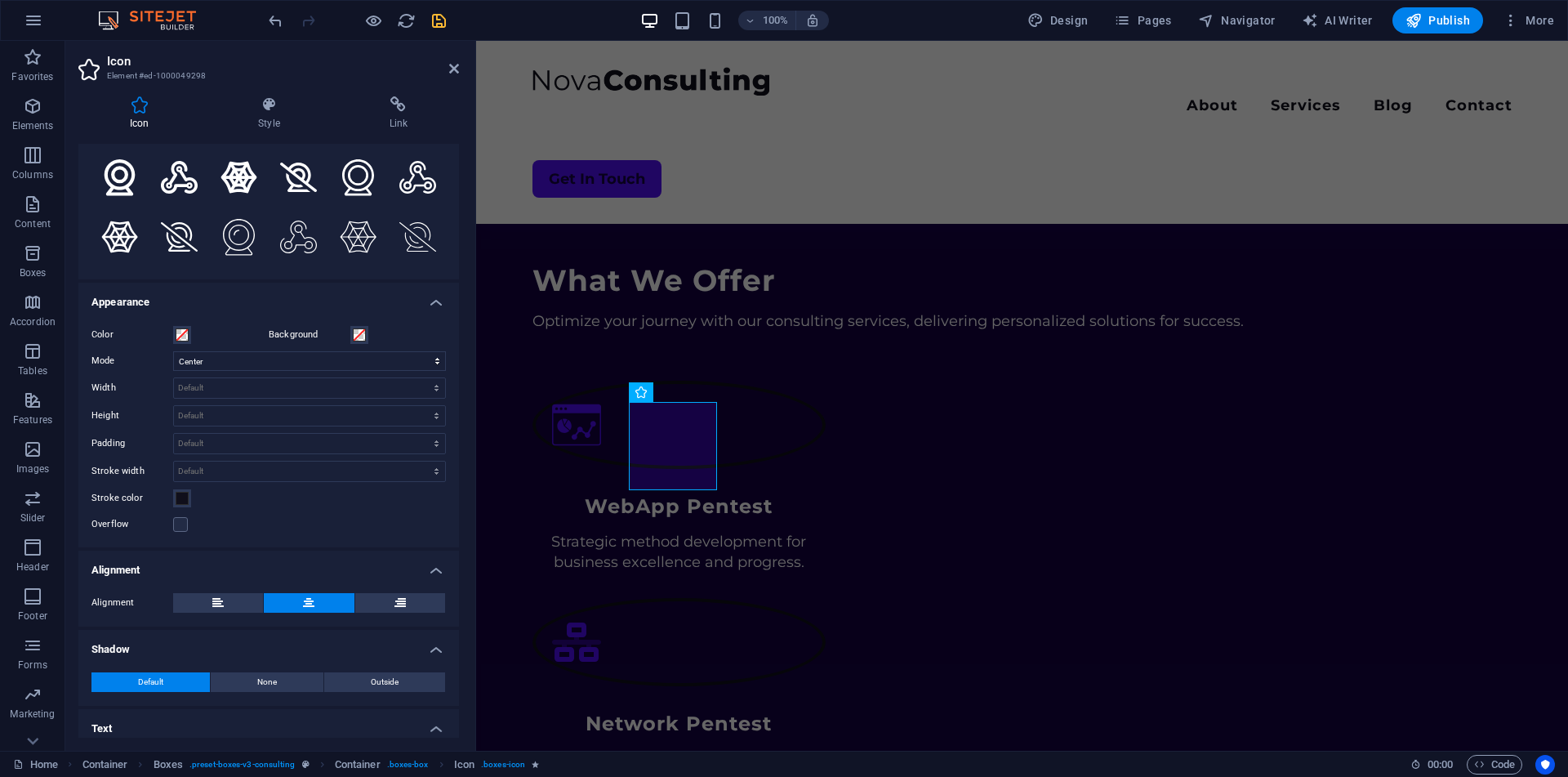
scroll to position [264, 0]
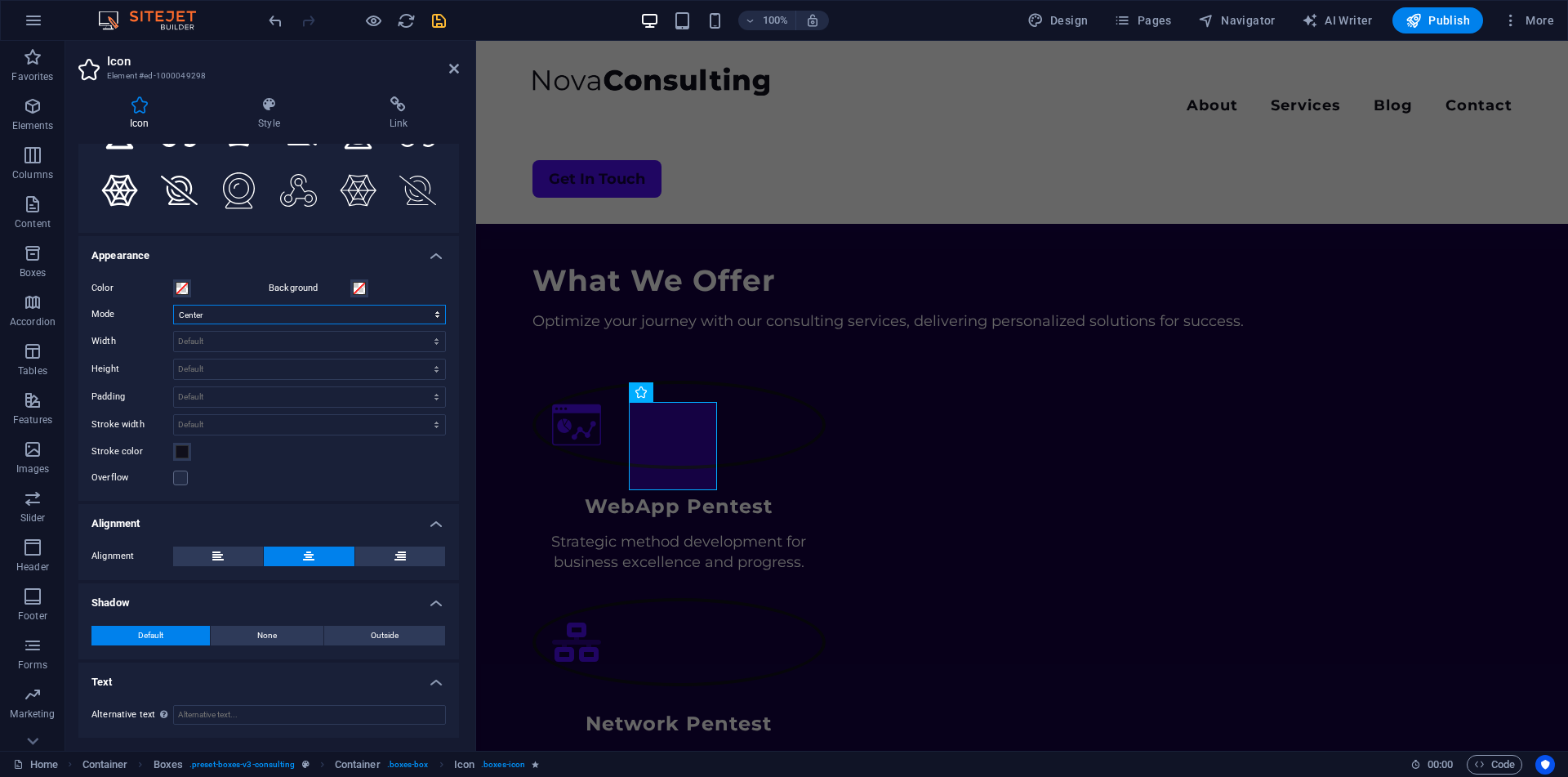
click at [241, 318] on select "Scale Left Center Right" at bounding box center [309, 314] width 272 height 19
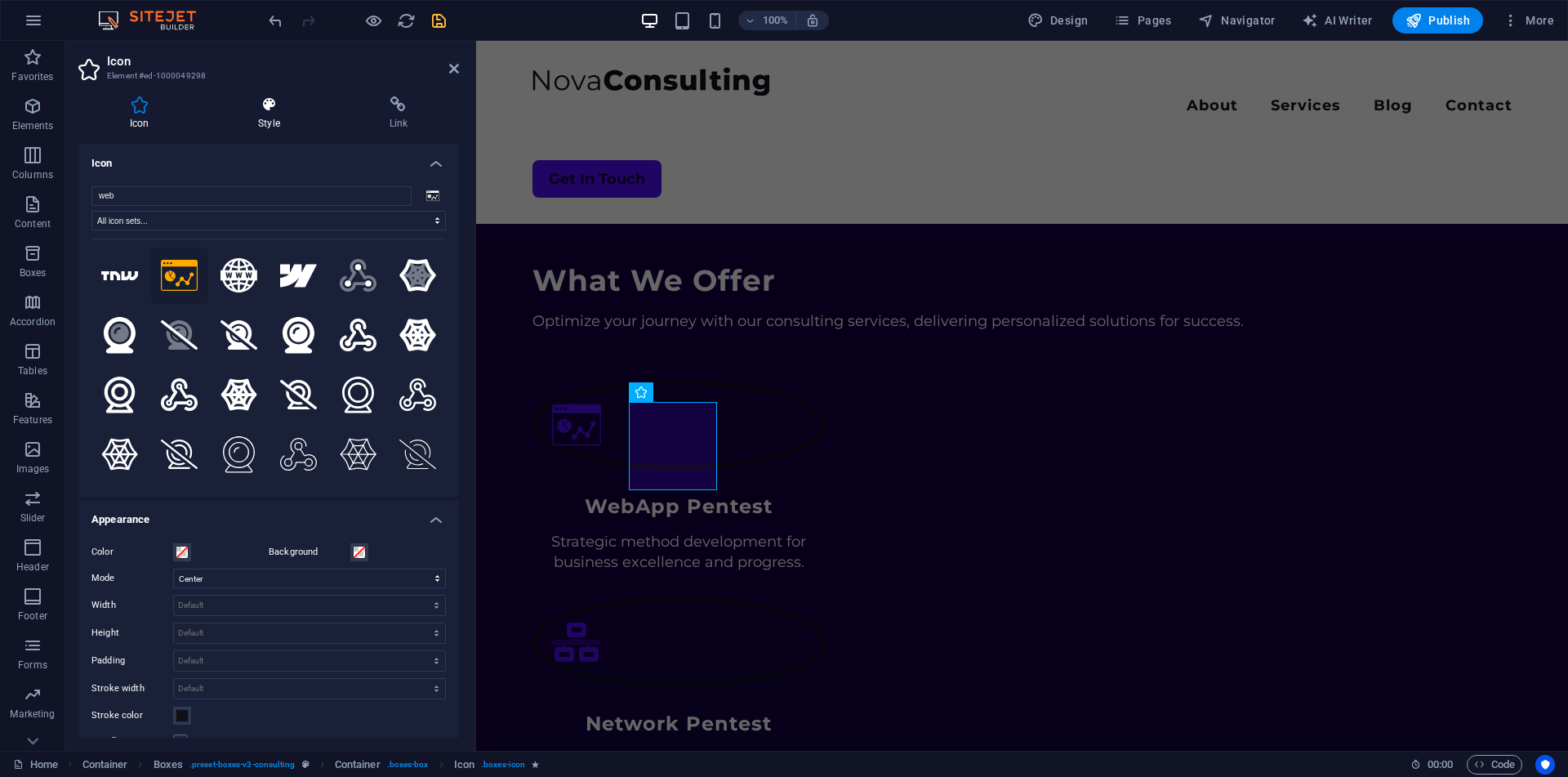
click at [256, 128] on h4 "Style" at bounding box center [271, 113] width 131 height 35
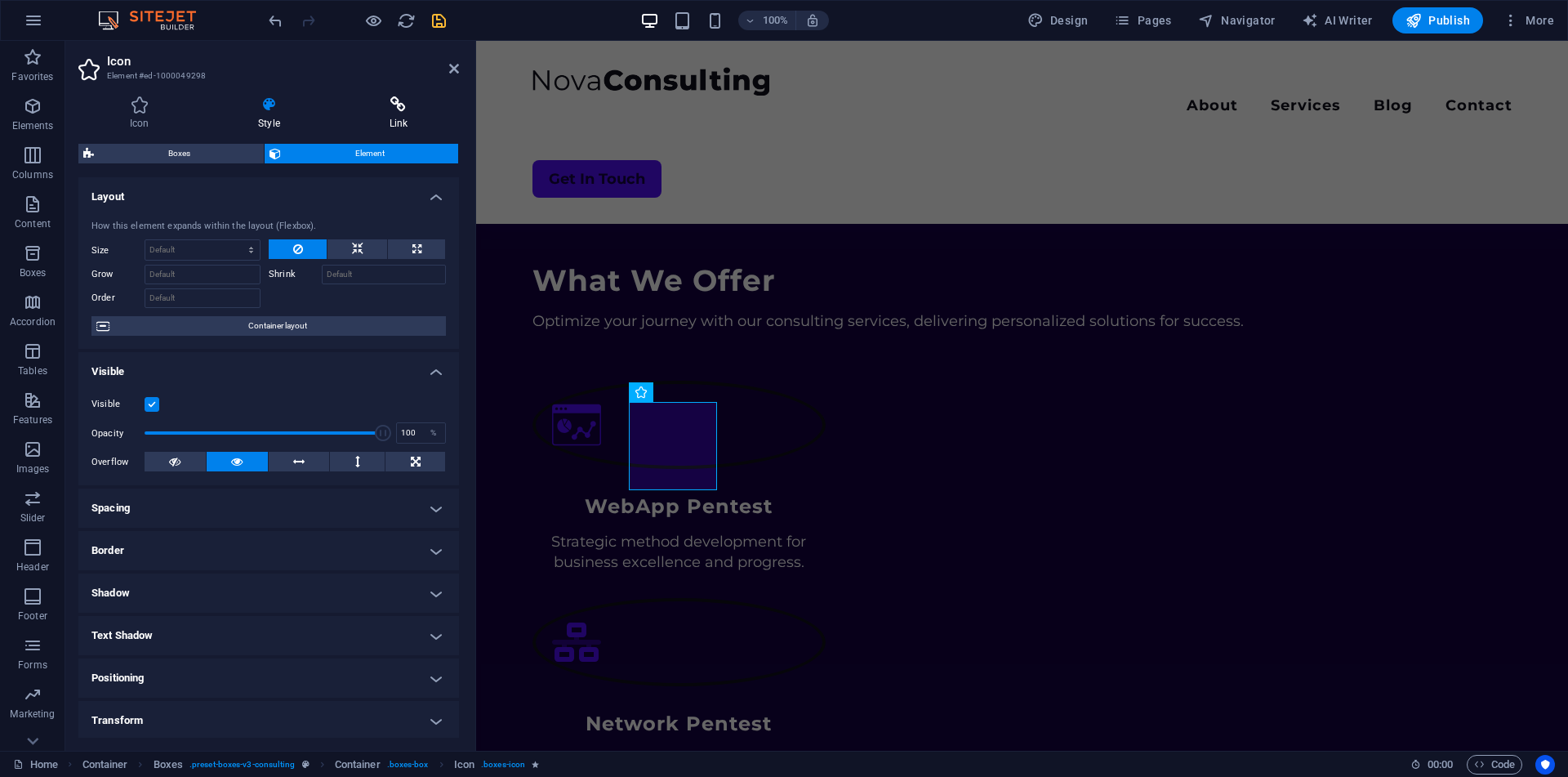
click at [389, 105] on icon at bounding box center [398, 104] width 121 height 16
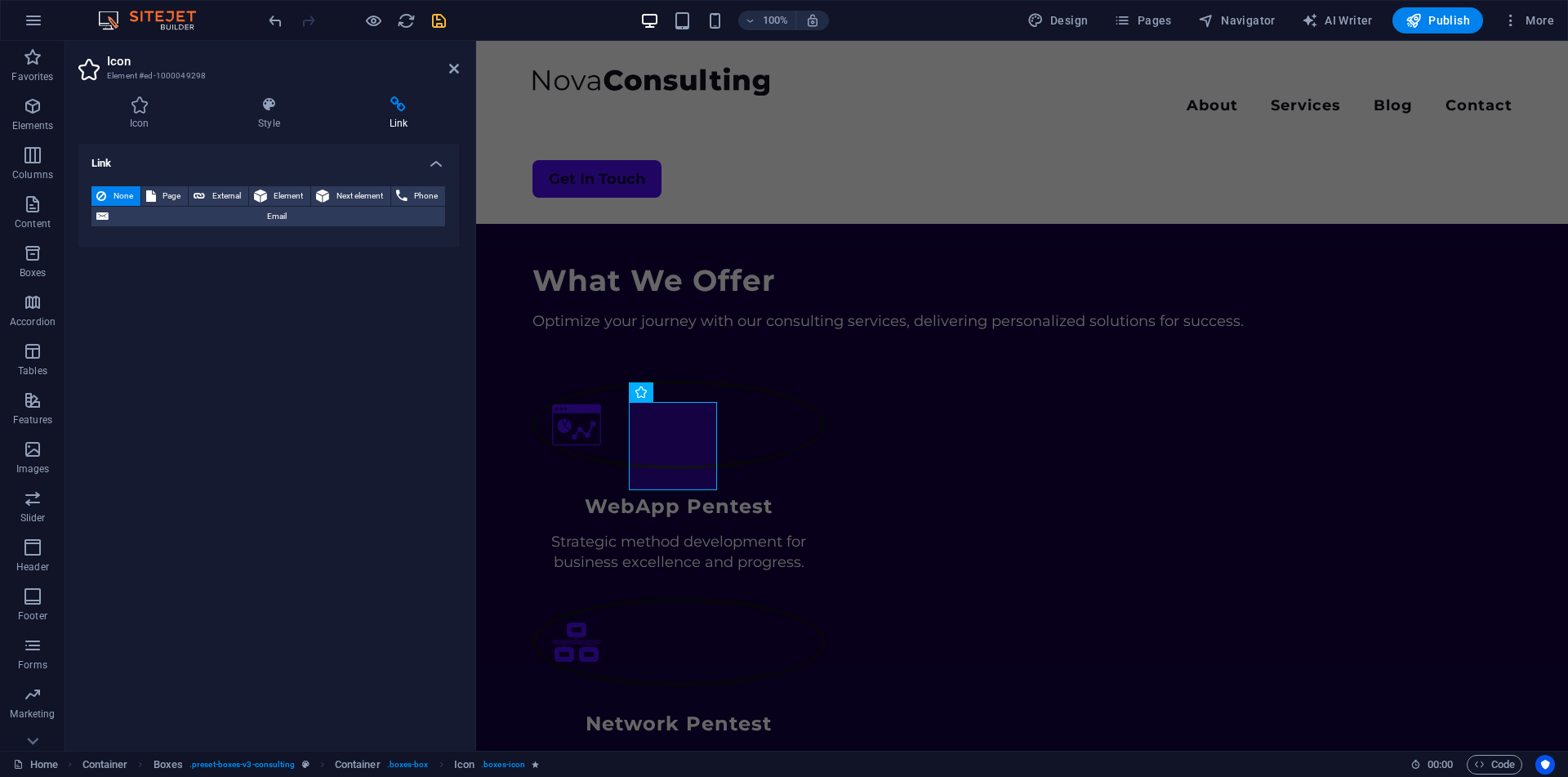
click at [447, 73] on header "Icon Element #ed-1000049298" at bounding box center [269, 62] width 380 height 42
click at [454, 71] on icon at bounding box center [453, 69] width 10 height 13
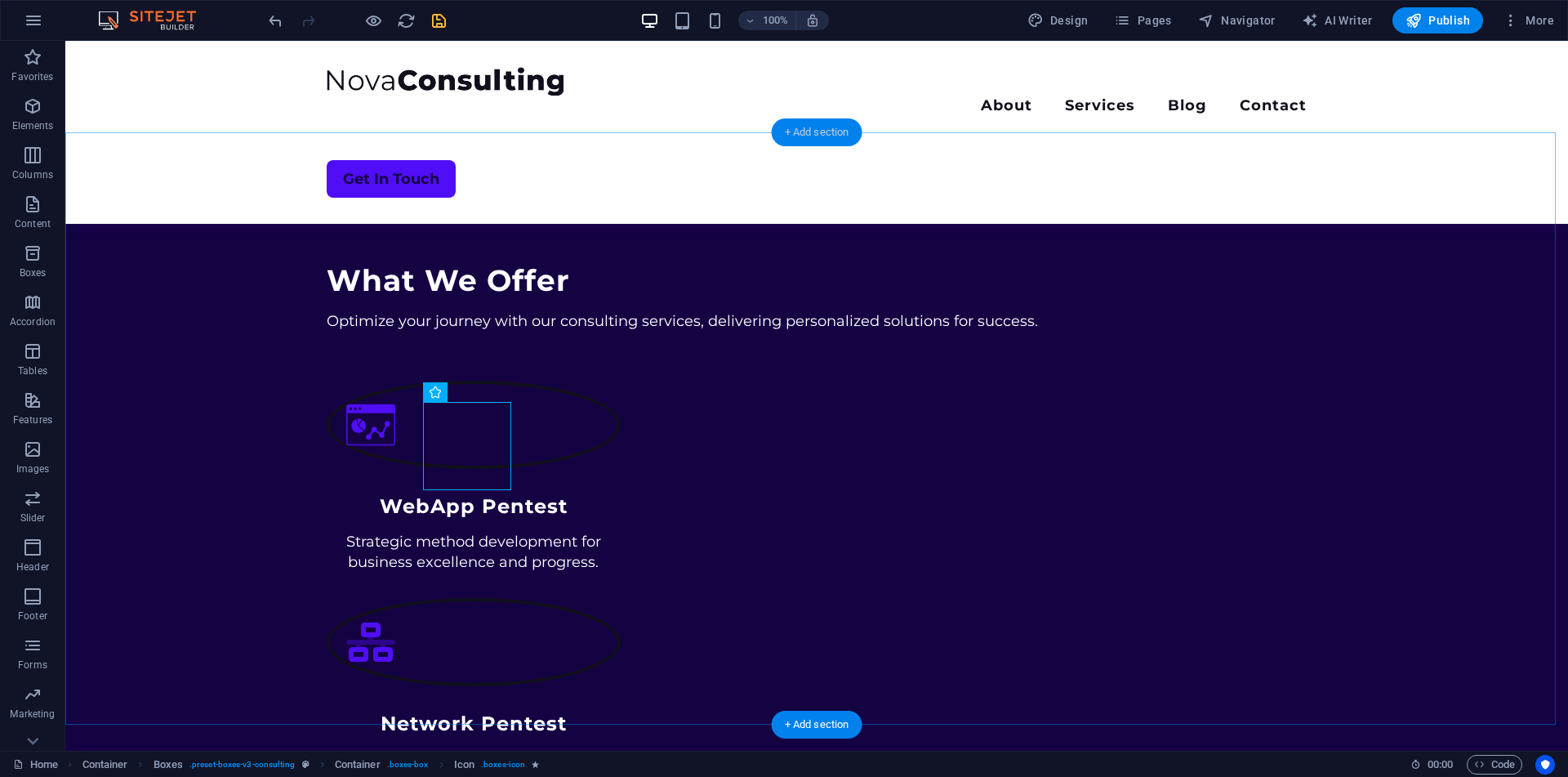
click at [803, 142] on div "+ Add section" at bounding box center [816, 133] width 90 height 27
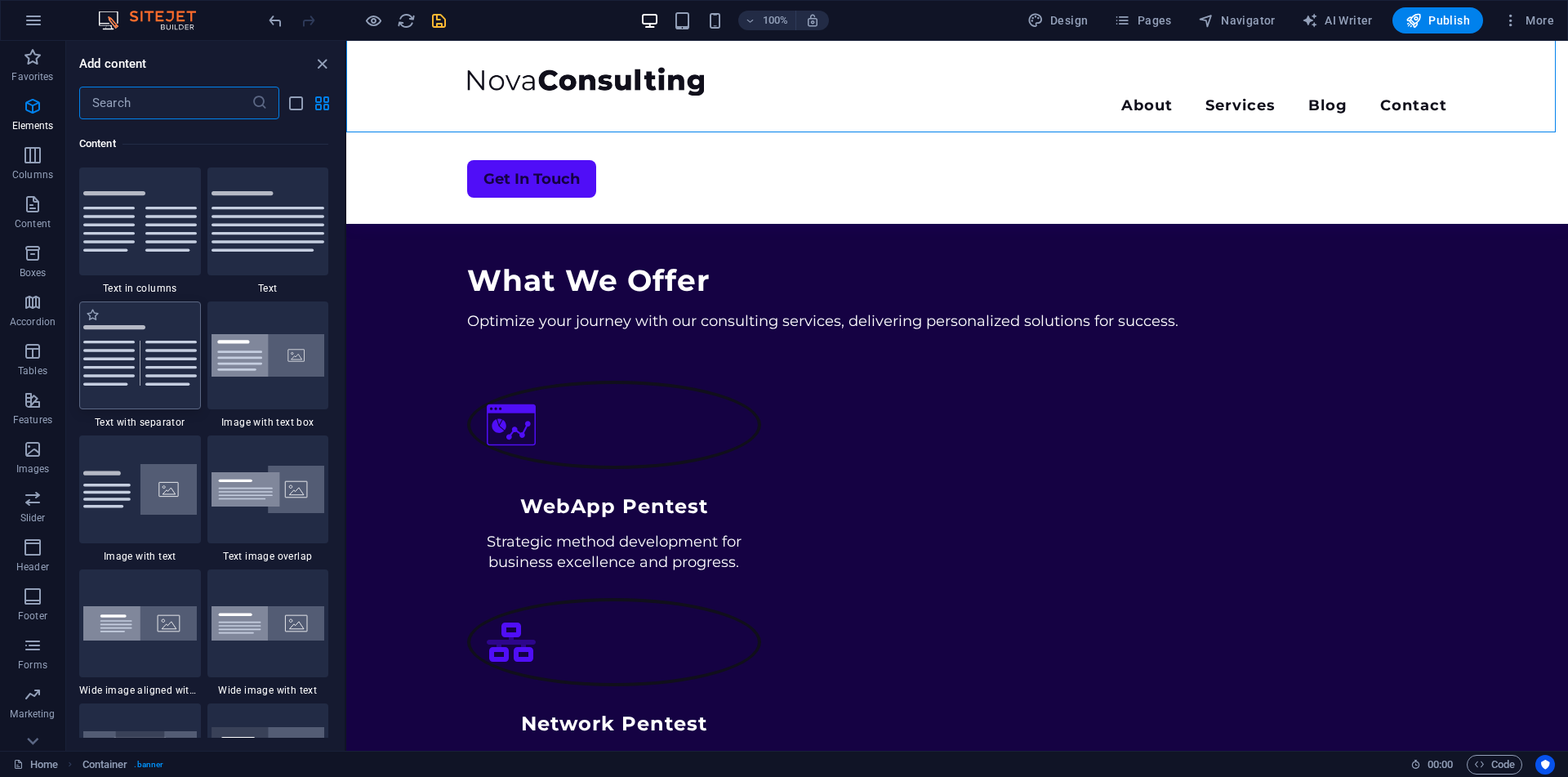
scroll to position [2858, 0]
click at [164, 113] on input "s" at bounding box center [165, 103] width 173 height 33
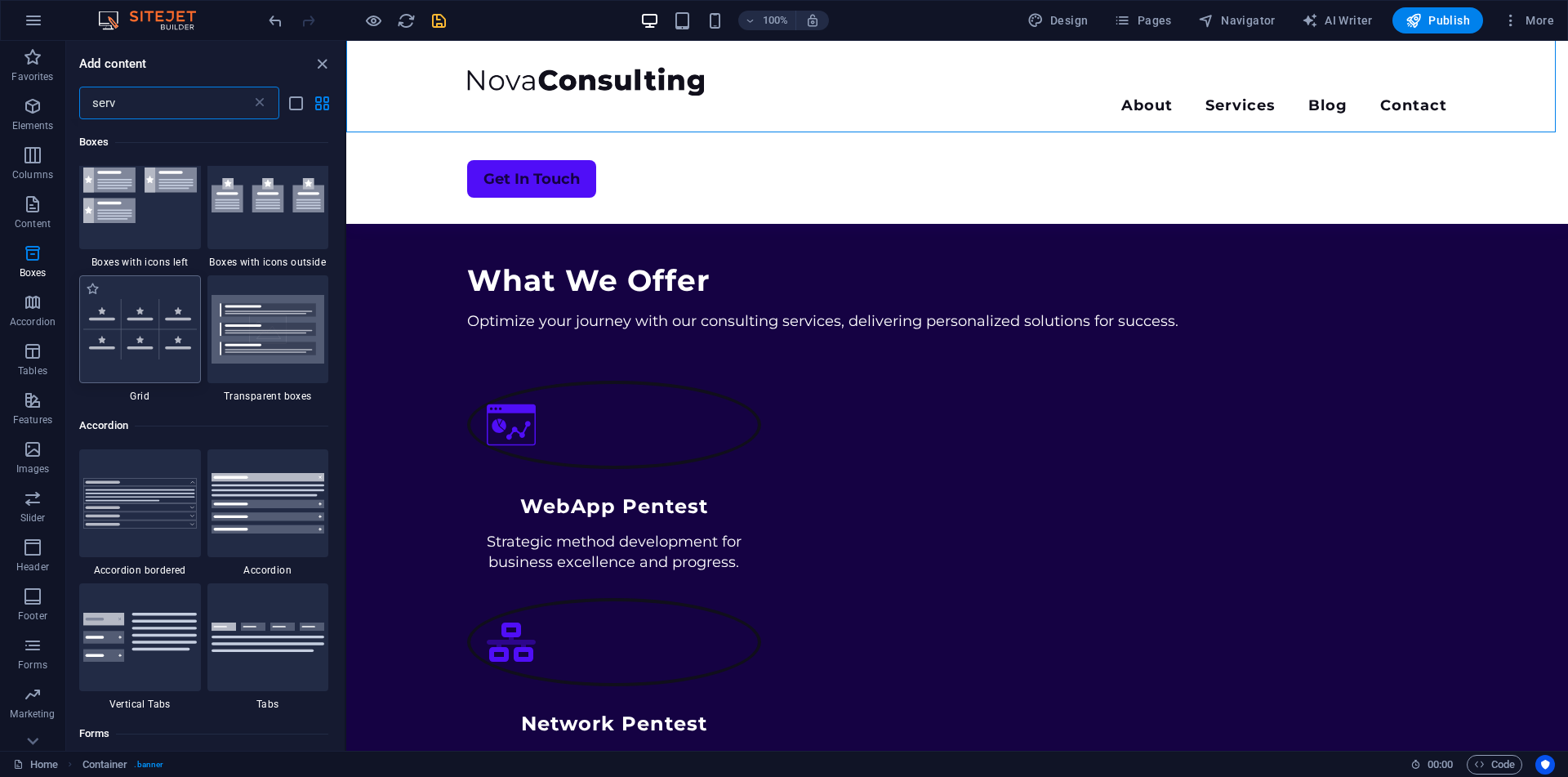
scroll to position [0, 0]
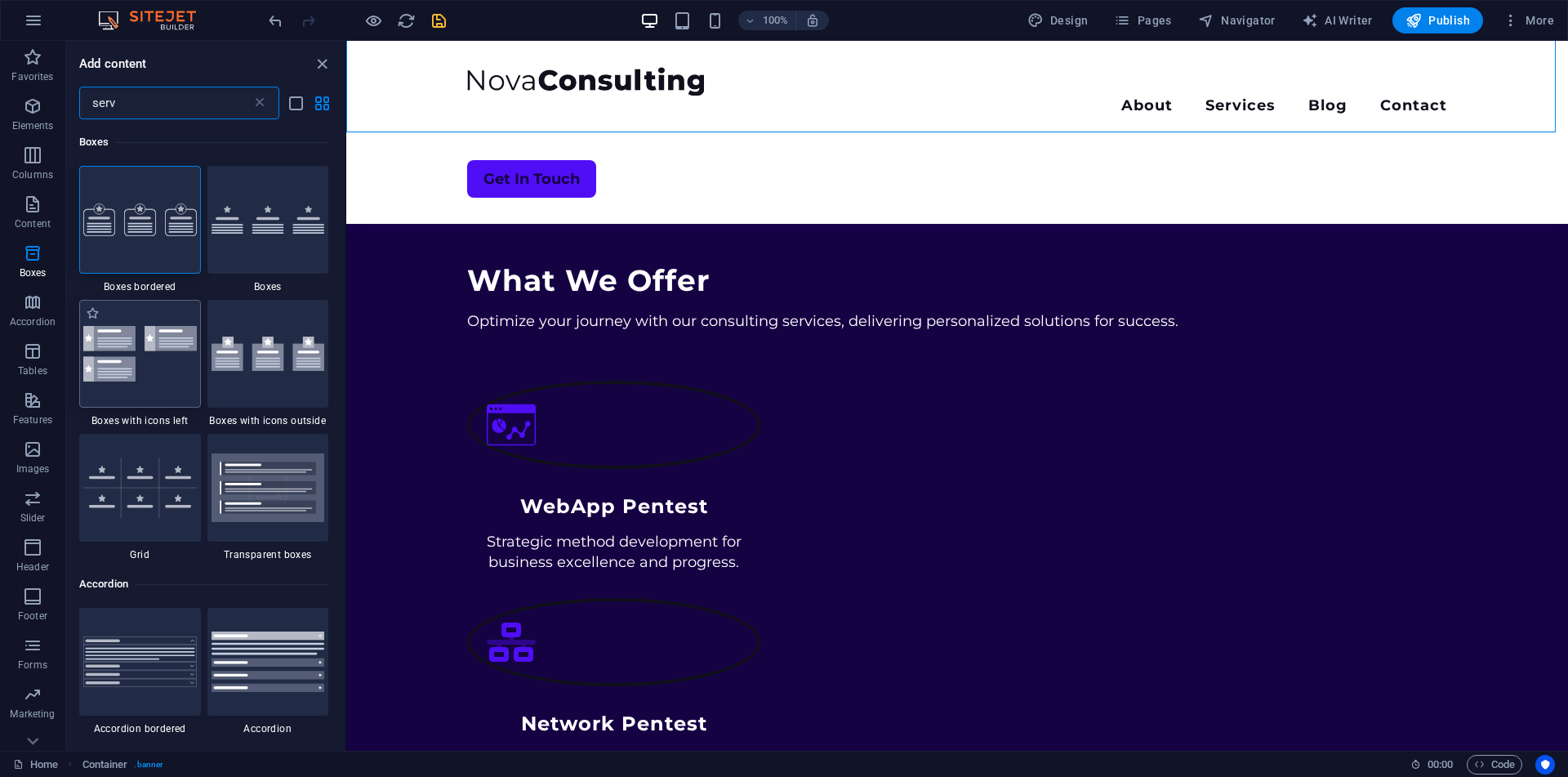
type input "serv"
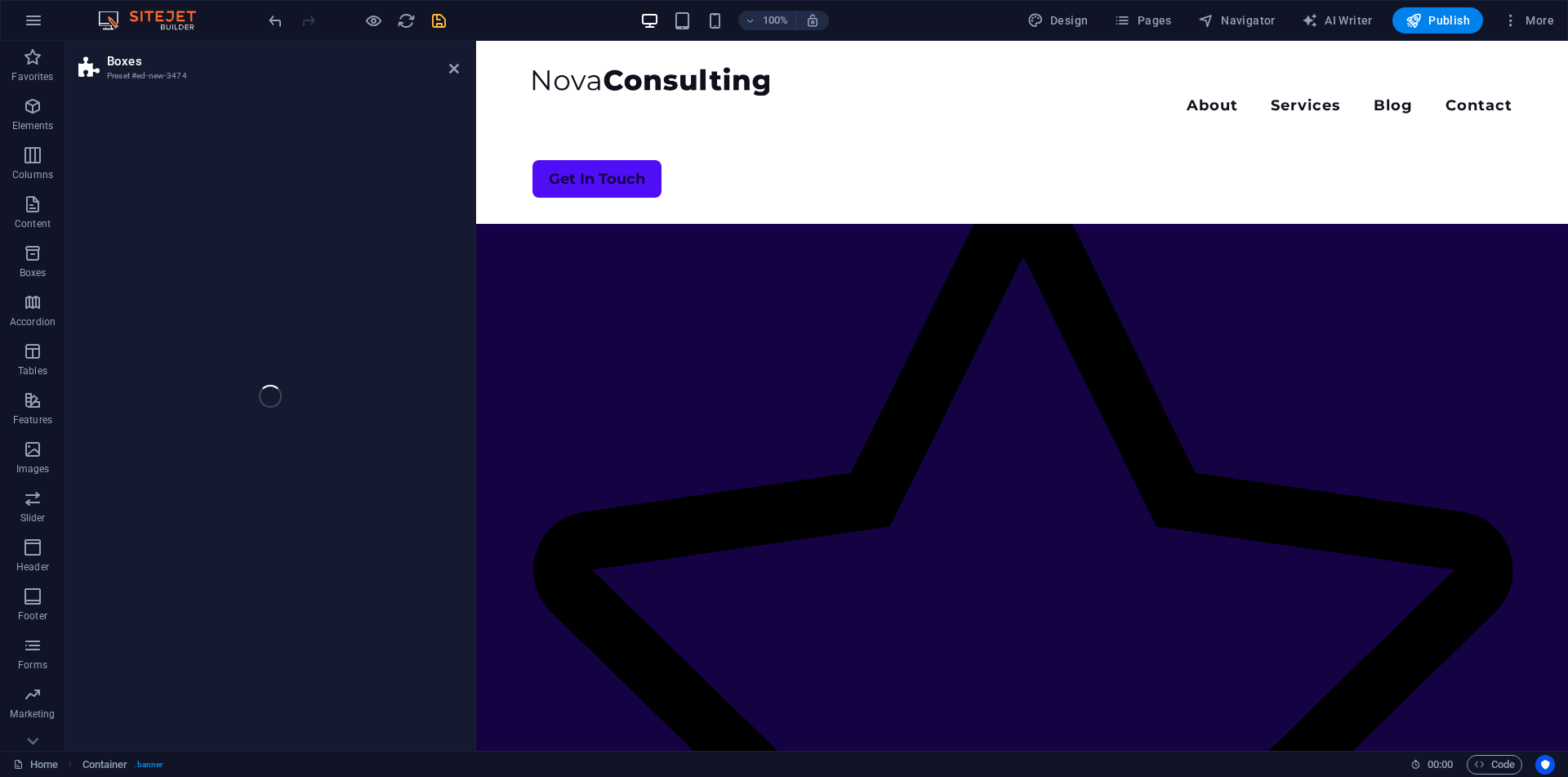
select select "rem"
select select "preset-boxes-v3-icons-left"
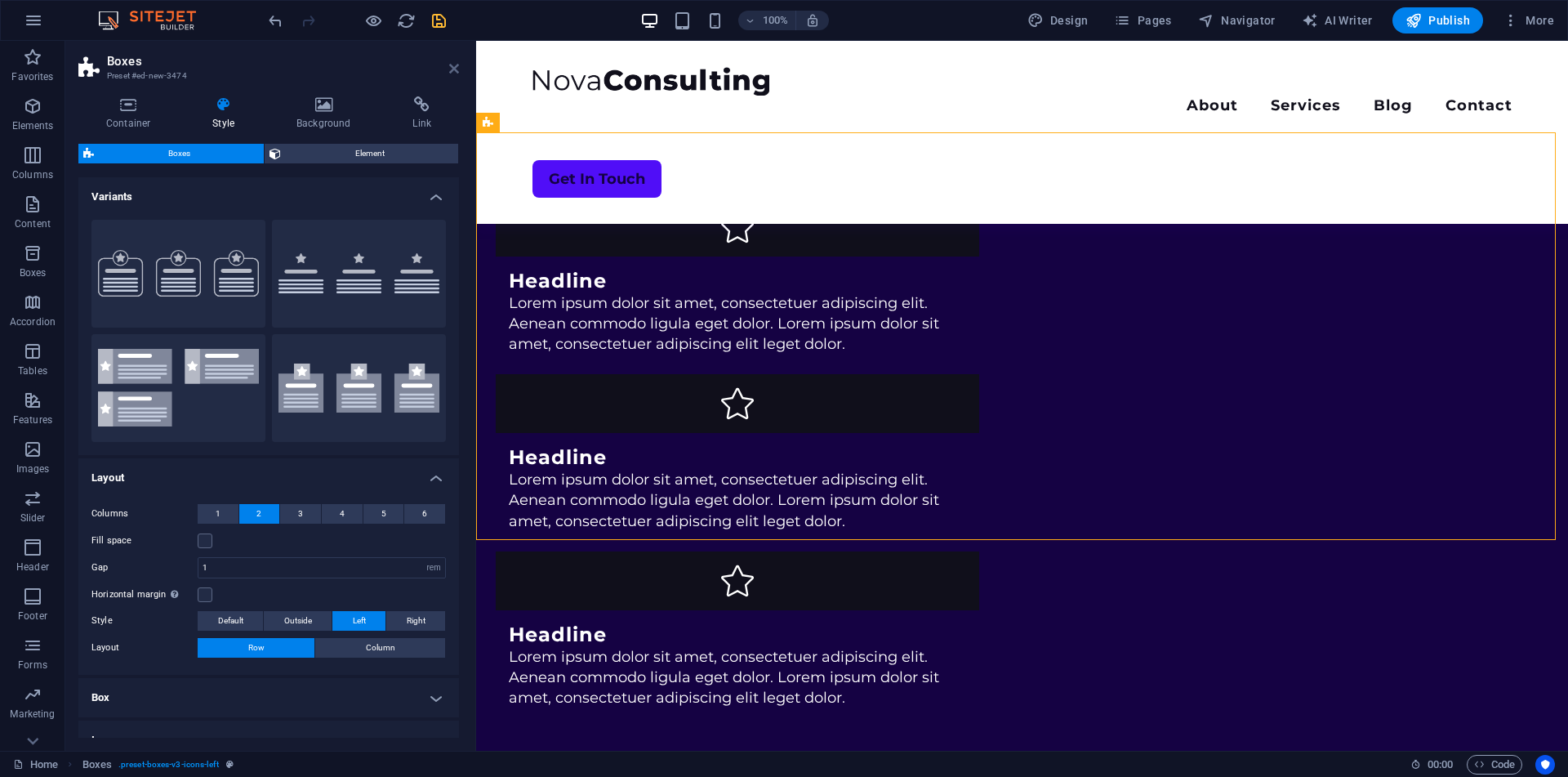
click at [453, 65] on icon at bounding box center [453, 69] width 10 height 13
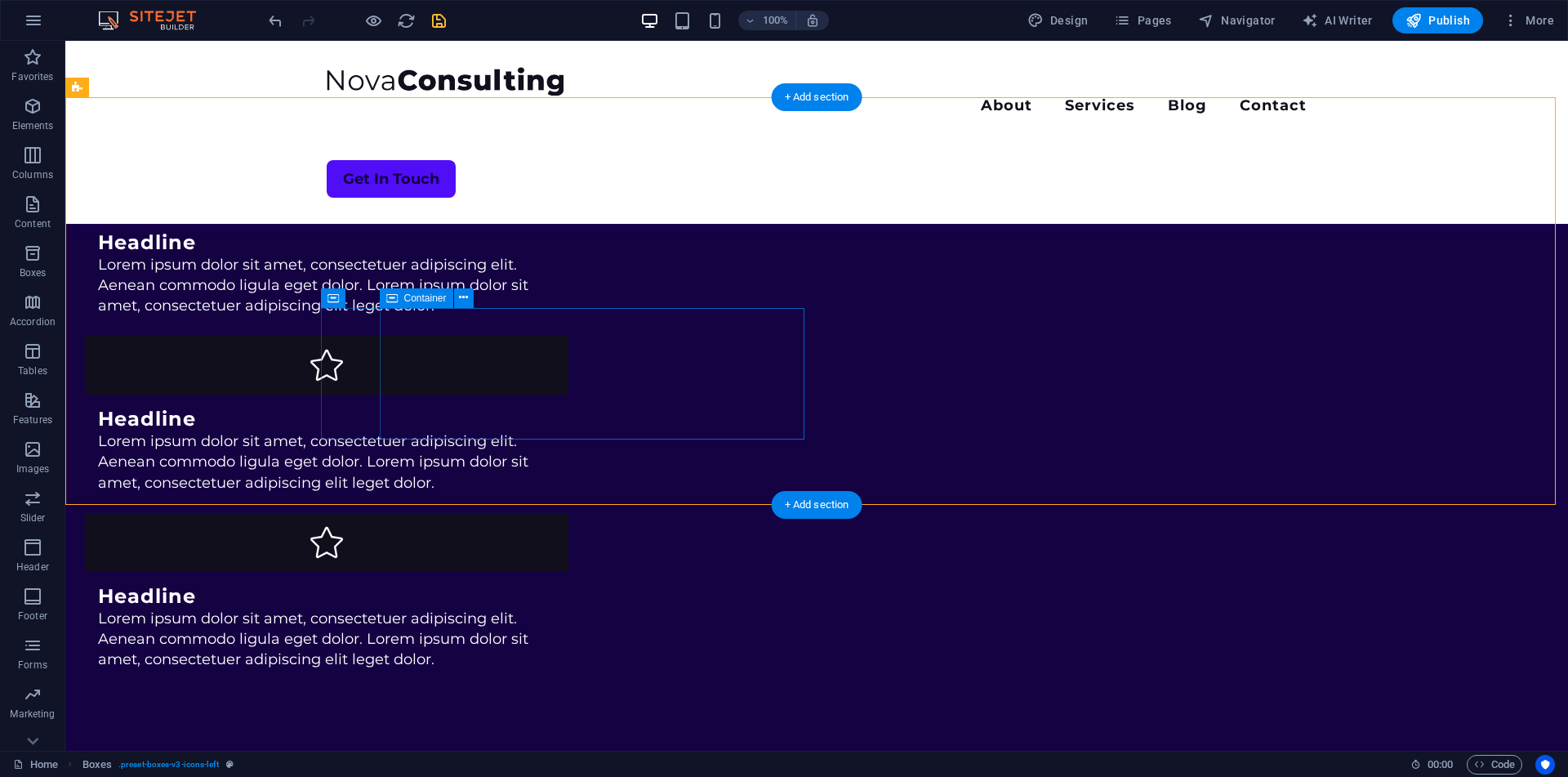
scroll to position [644, 0]
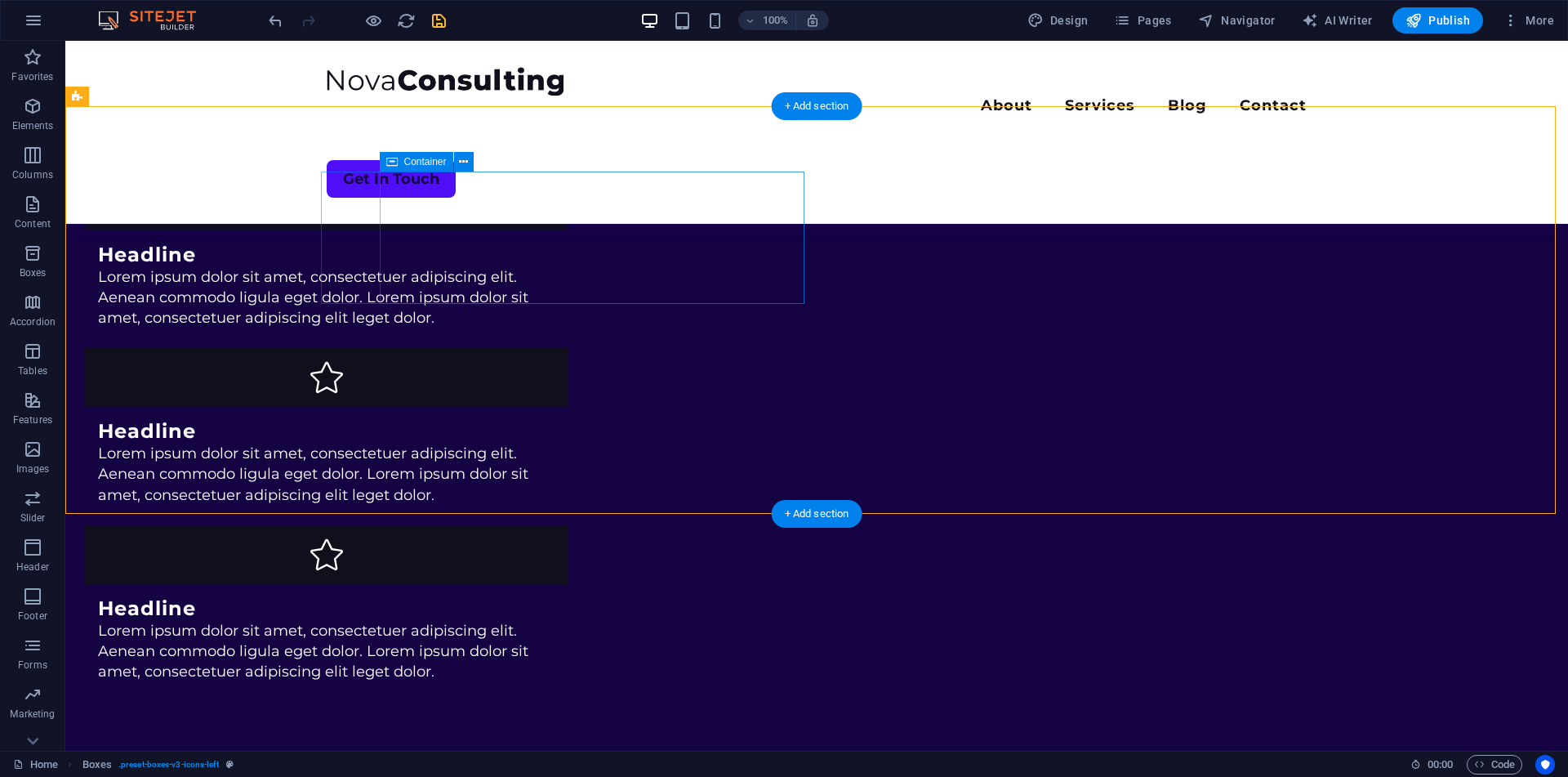
drag, startPoint x: 365, startPoint y: 226, endPoint x: 590, endPoint y: 175, distance: 230.7
click at [568, 175] on div "Headline Lorem ipsum dolor sit amet, consectetuer adipiscing elit. Aenean commo…" at bounding box center [326, 257] width 483 height 170
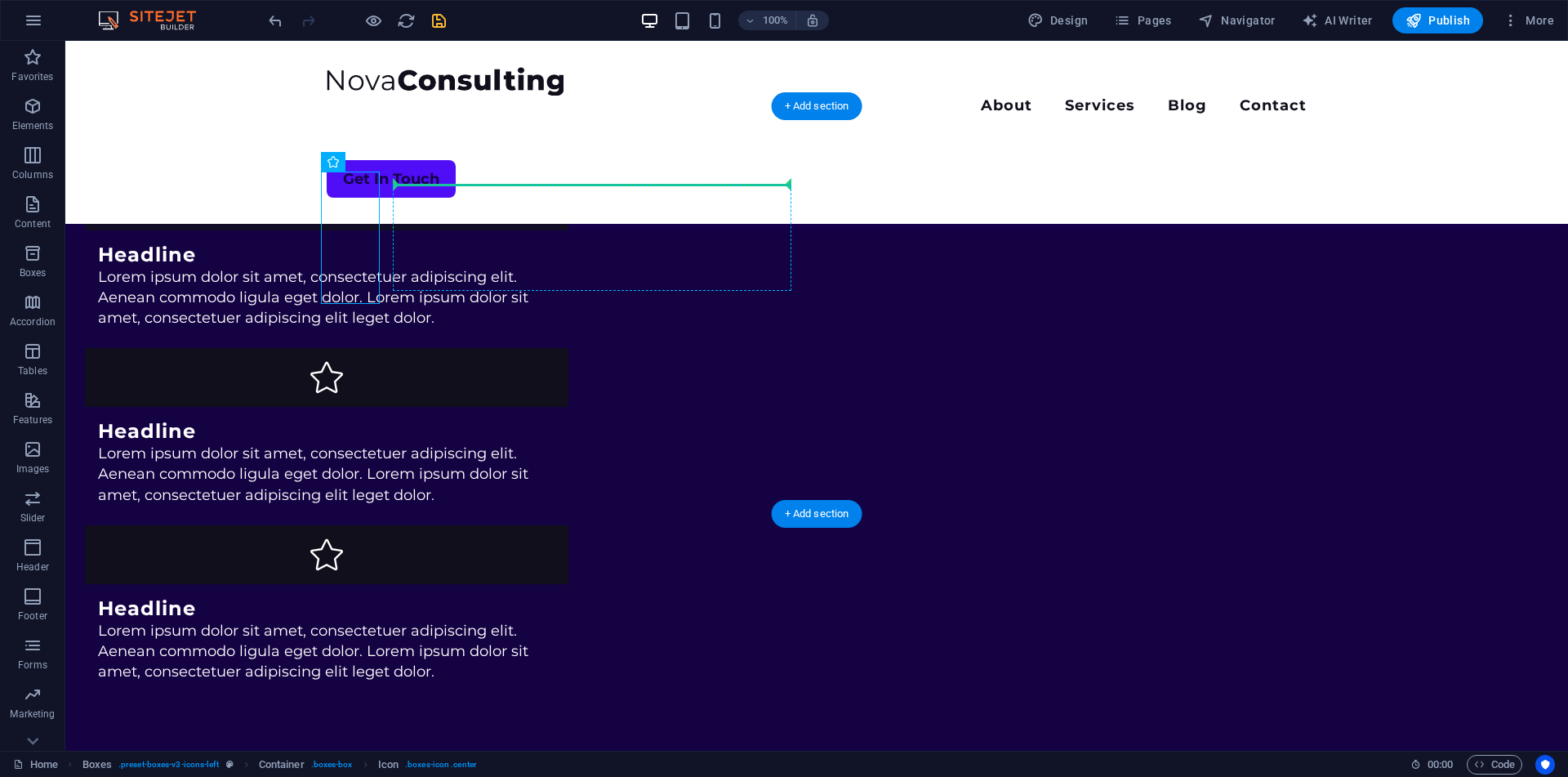
drag, startPoint x: 351, startPoint y: 211, endPoint x: 511, endPoint y: 189, distance: 161.5
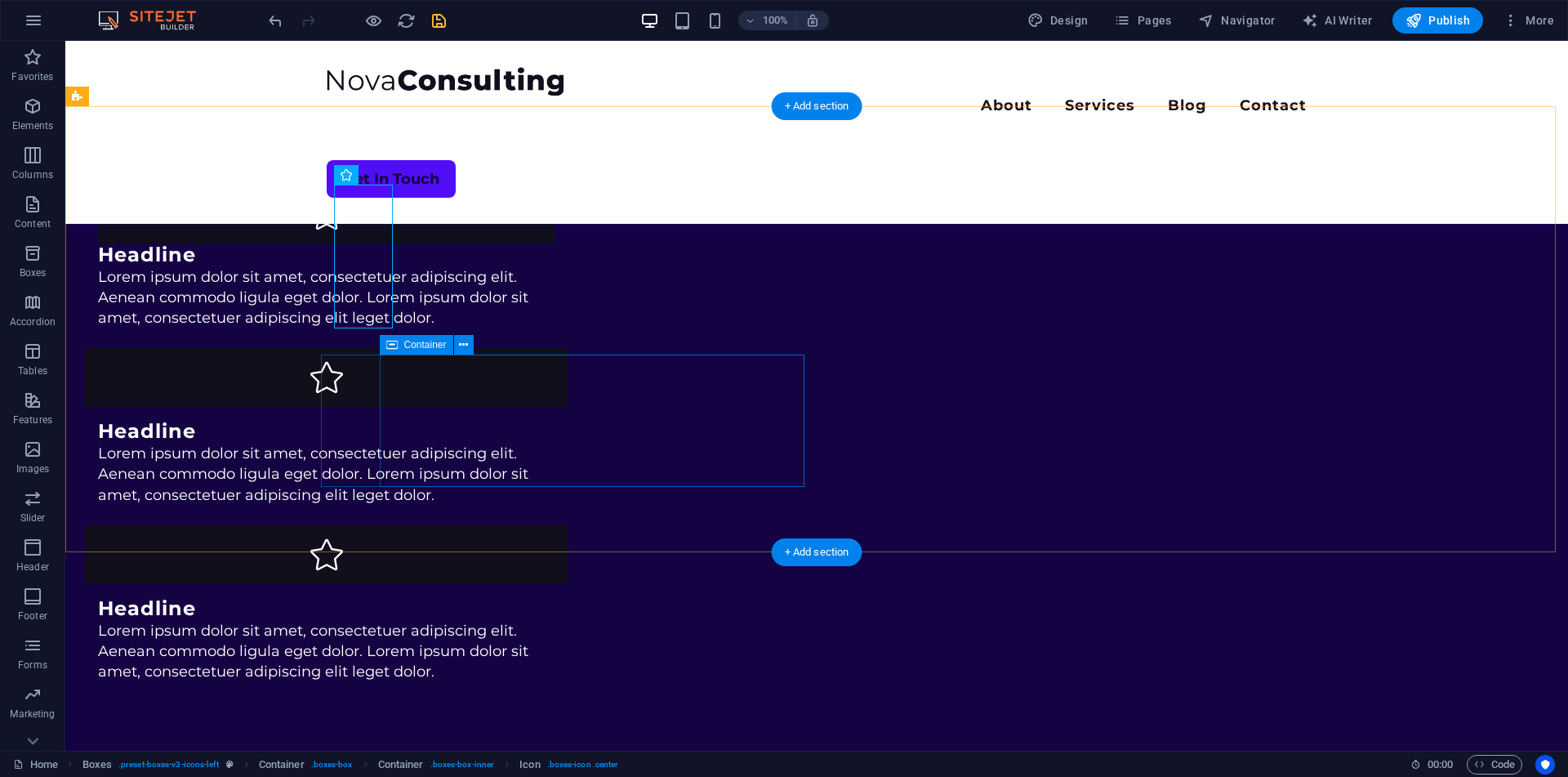
click at [387, 584] on div "Headline Lorem ipsum dolor sit amet, consectetuer adipiscing elit. Aenean commo…" at bounding box center [326, 640] width 483 height 112
click at [454, 304] on div "Headline Lorem ipsum dolor sit amet, consectetuer adipiscing elit. Aenean commo…" at bounding box center [326, 257] width 483 height 170
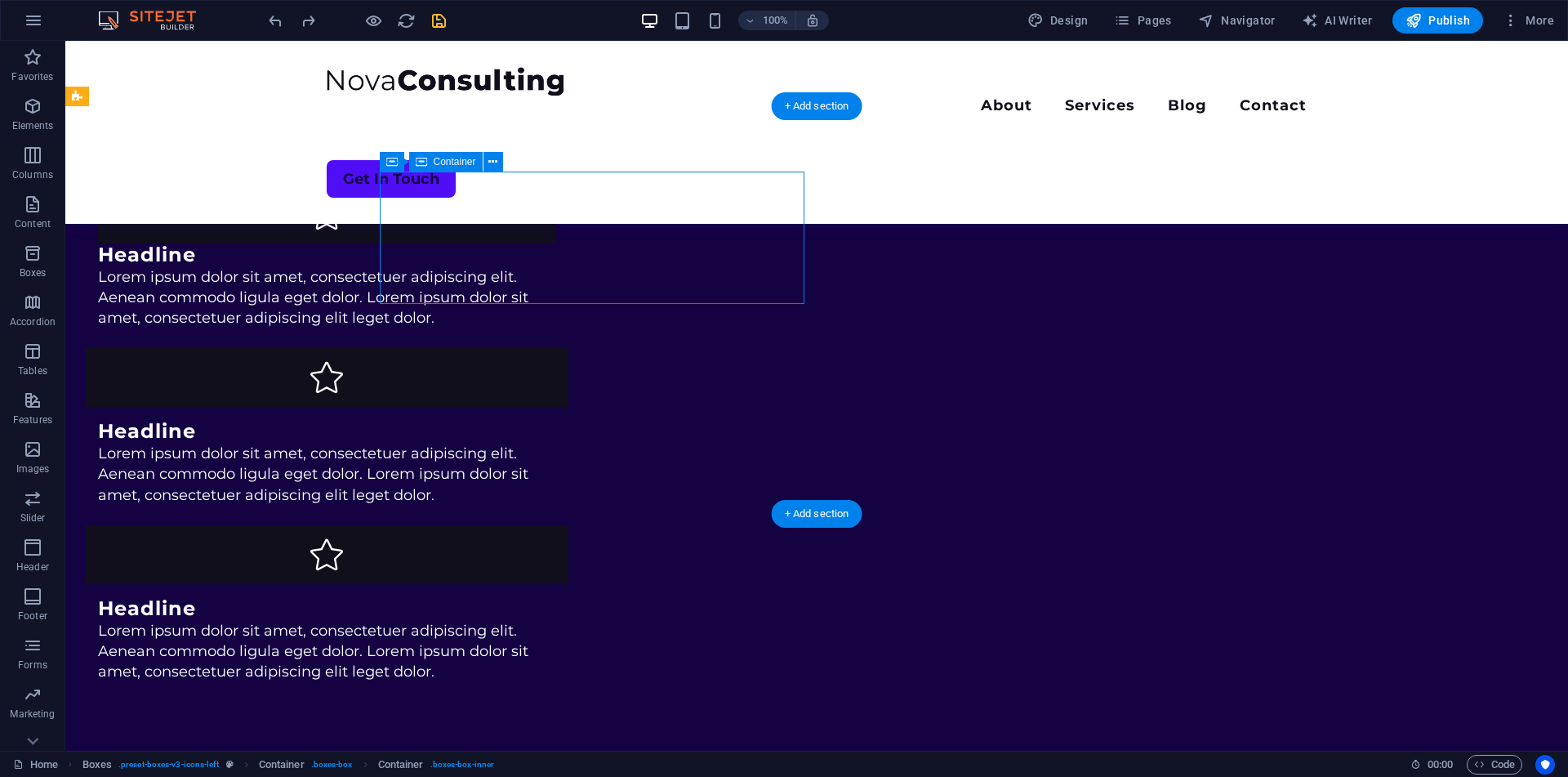
drag, startPoint x: 454, startPoint y: 304, endPoint x: 470, endPoint y: 293, distance: 19.4
click at [470, 293] on div "Headline Lorem ipsum dolor sit amet, consectetuer adipiscing elit. Aenean commo…" at bounding box center [326, 257] width 483 height 170
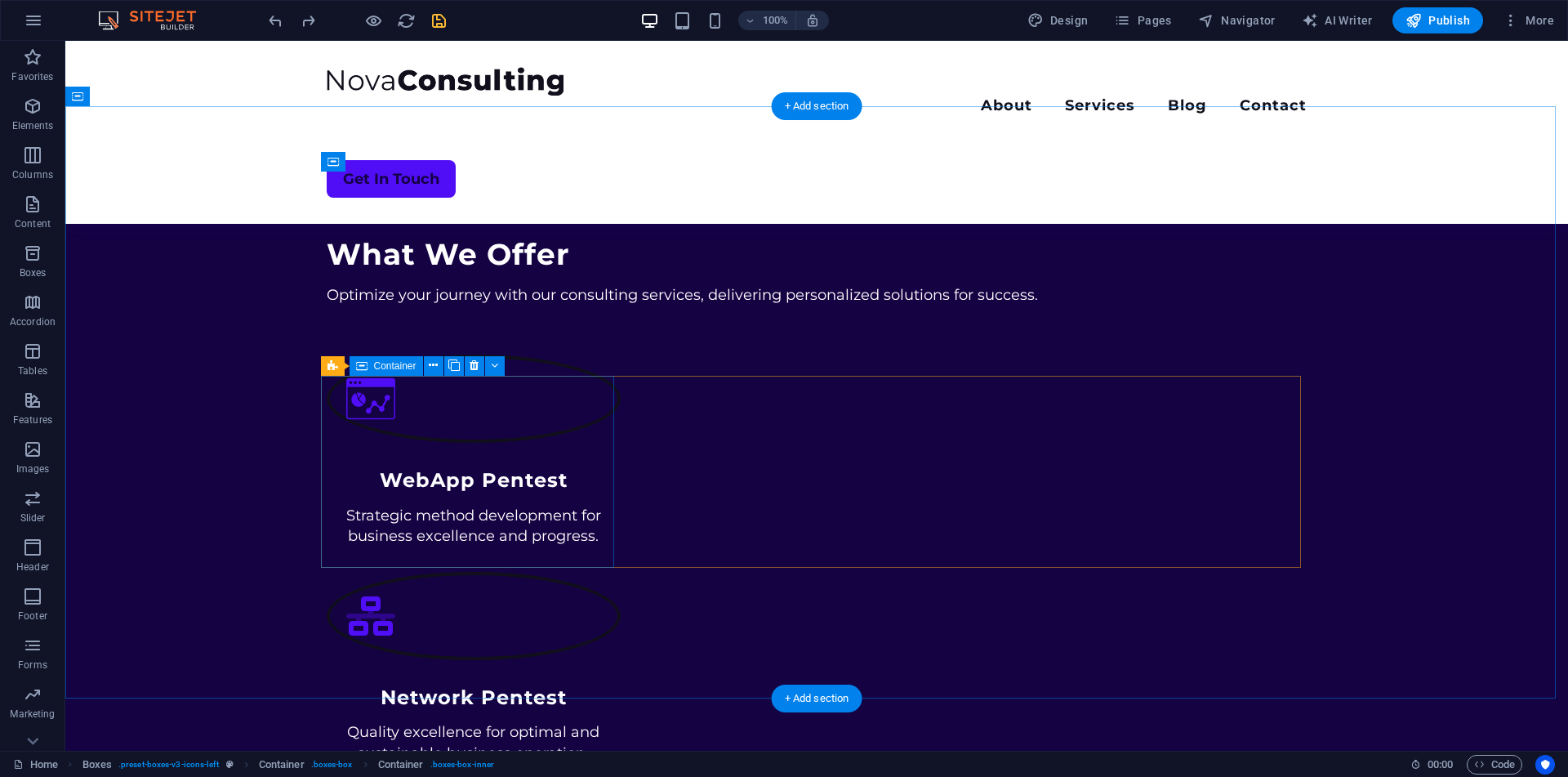
scroll to position [520, 0]
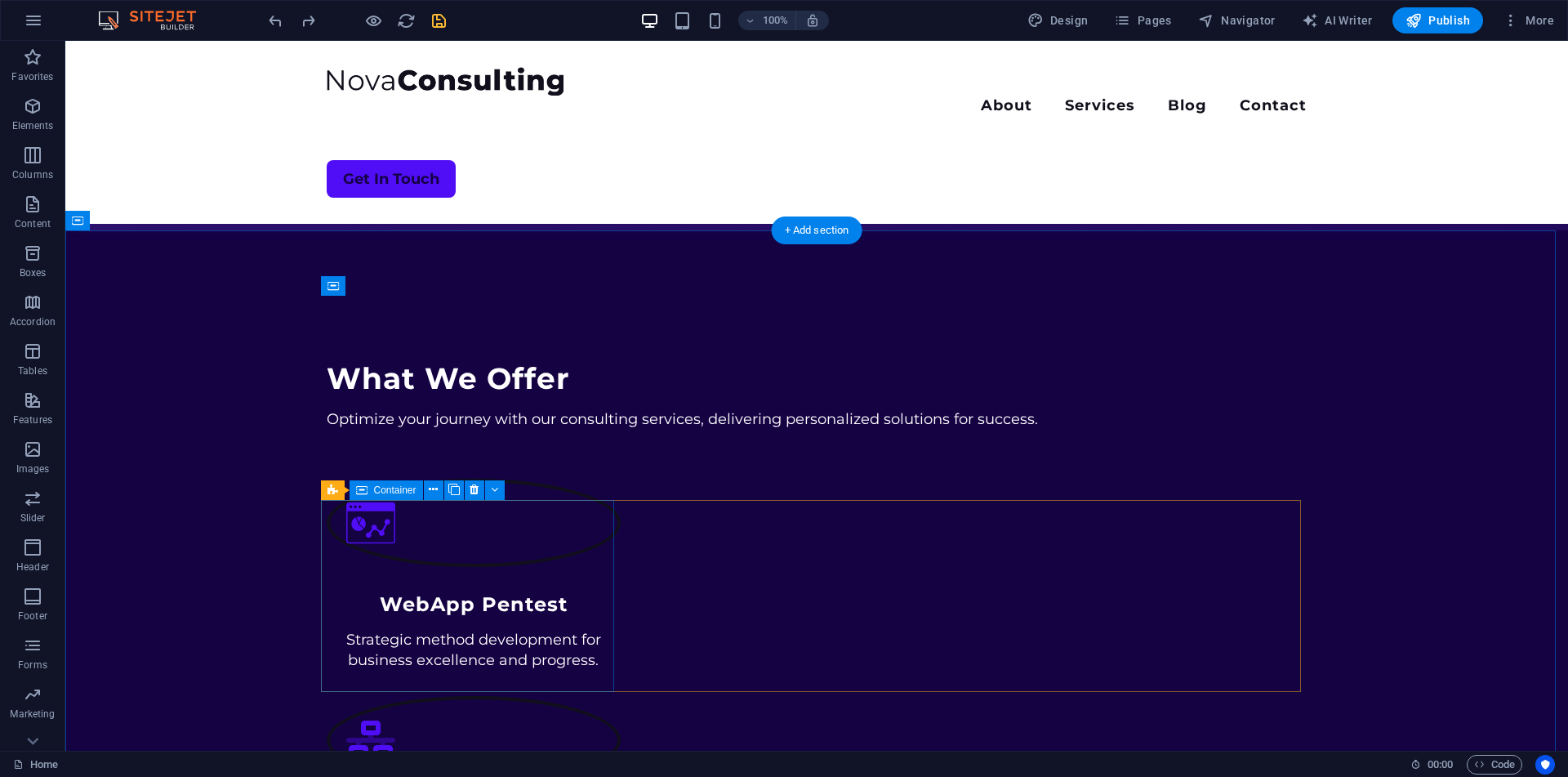
click at [344, 528] on div "WebApp Pentest Strategic method development for business excellence and progres…" at bounding box center [473, 575] width 294 height 192
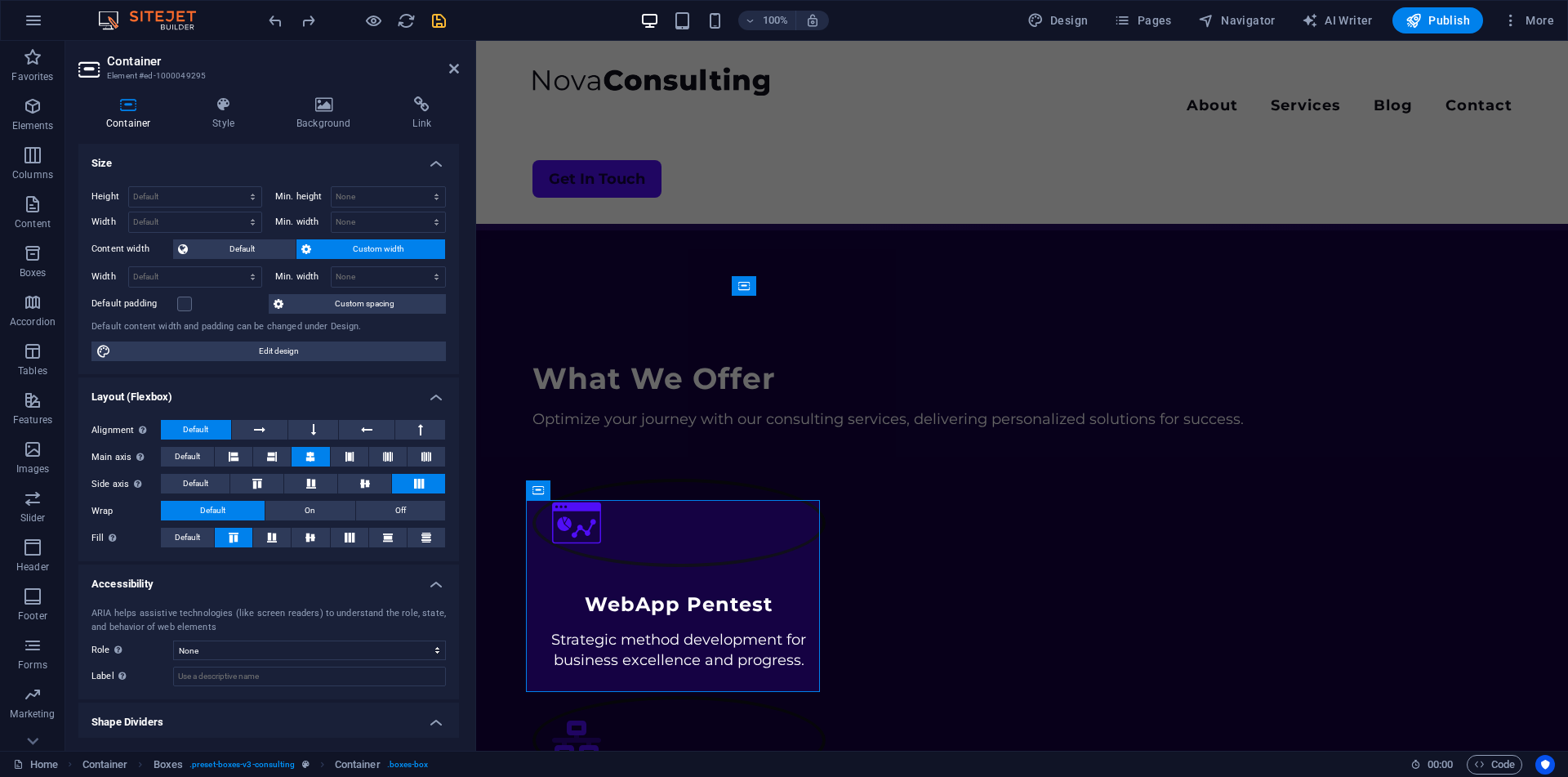
click at [344, 528] on button at bounding box center [349, 537] width 37 height 19
click at [262, 342] on span "Edit design" at bounding box center [279, 351] width 325 height 19
select select "rem"
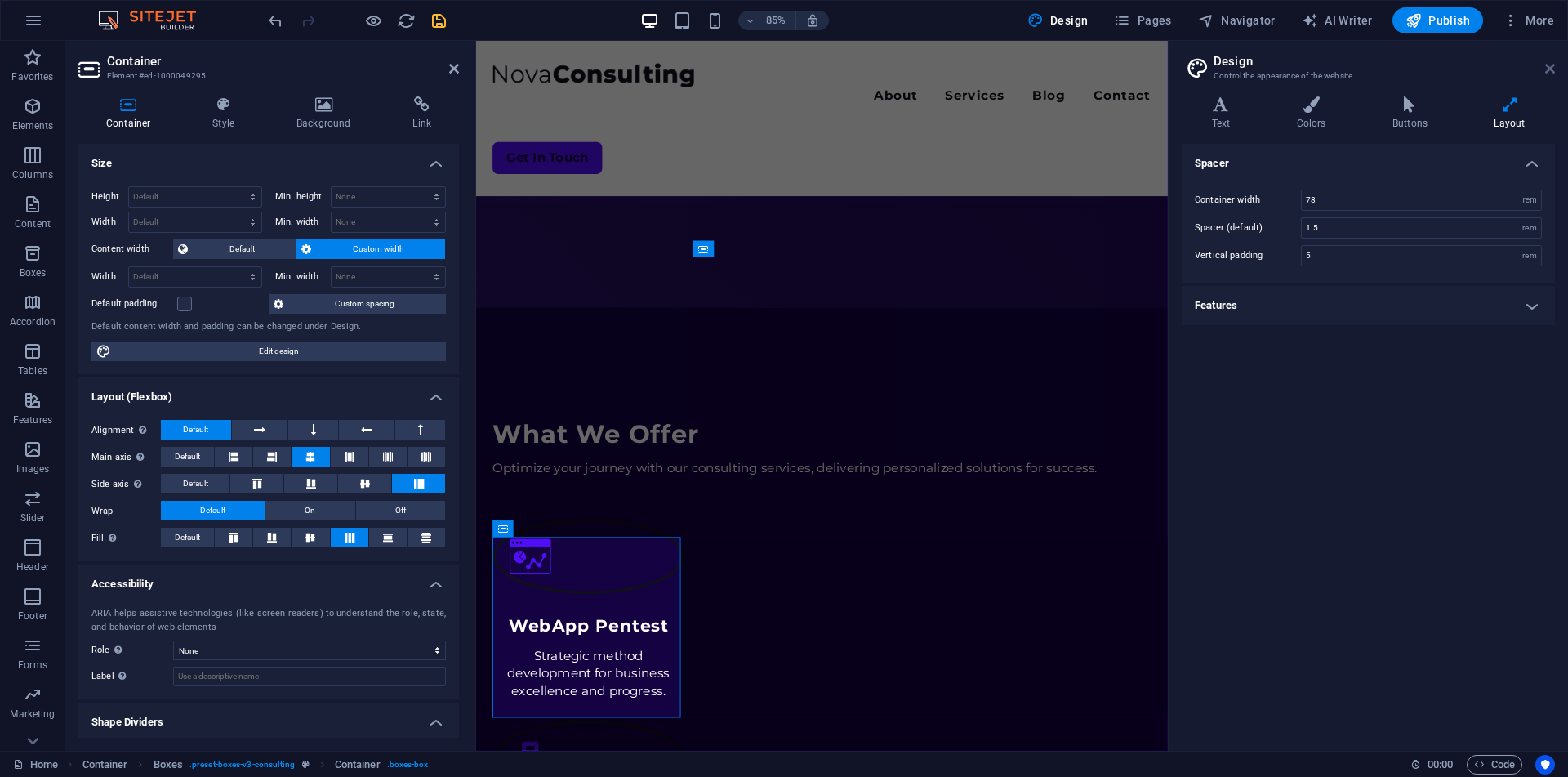
click at [1552, 70] on icon at bounding box center [1550, 69] width 10 height 13
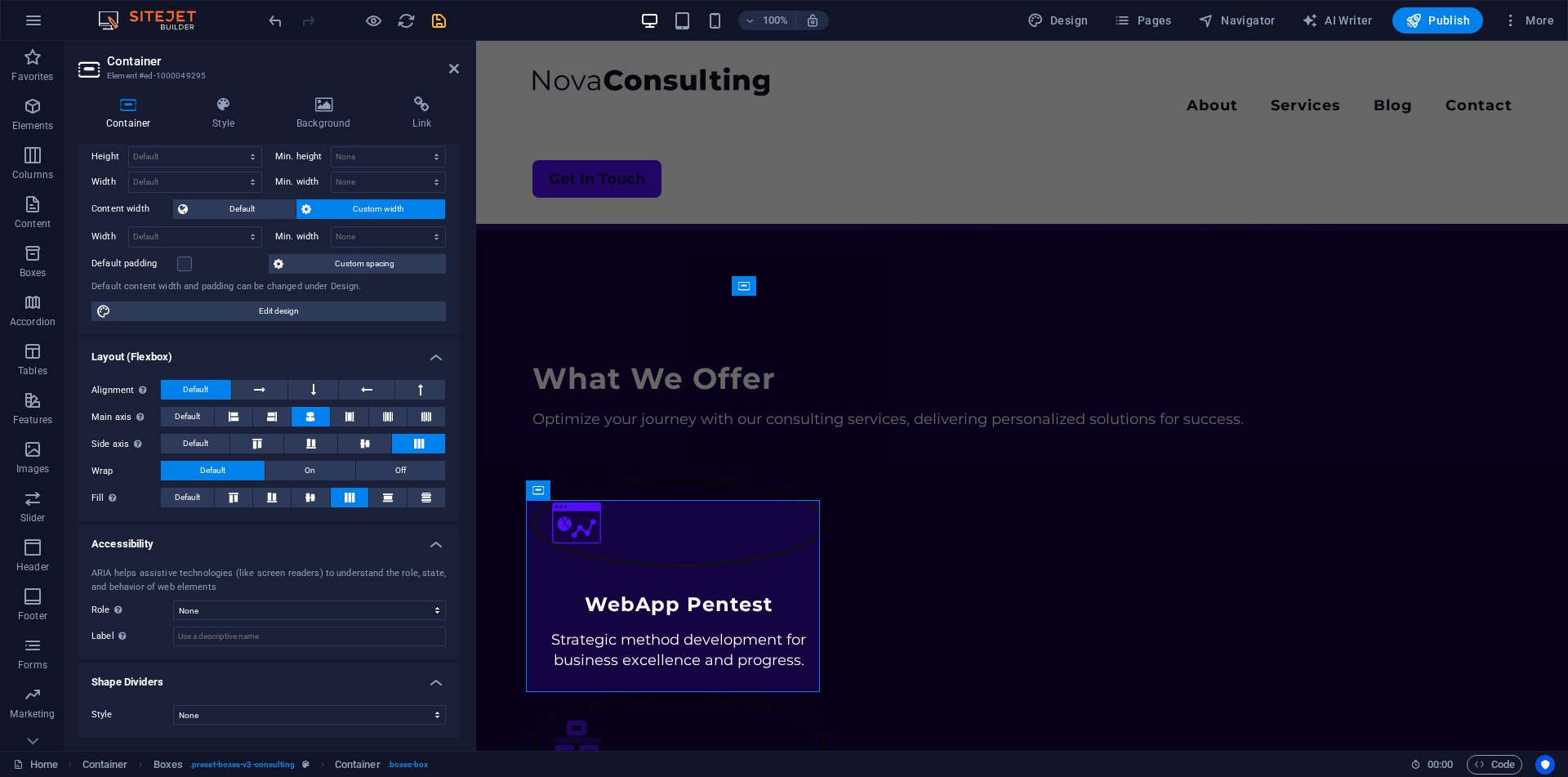
scroll to position [0, 0]
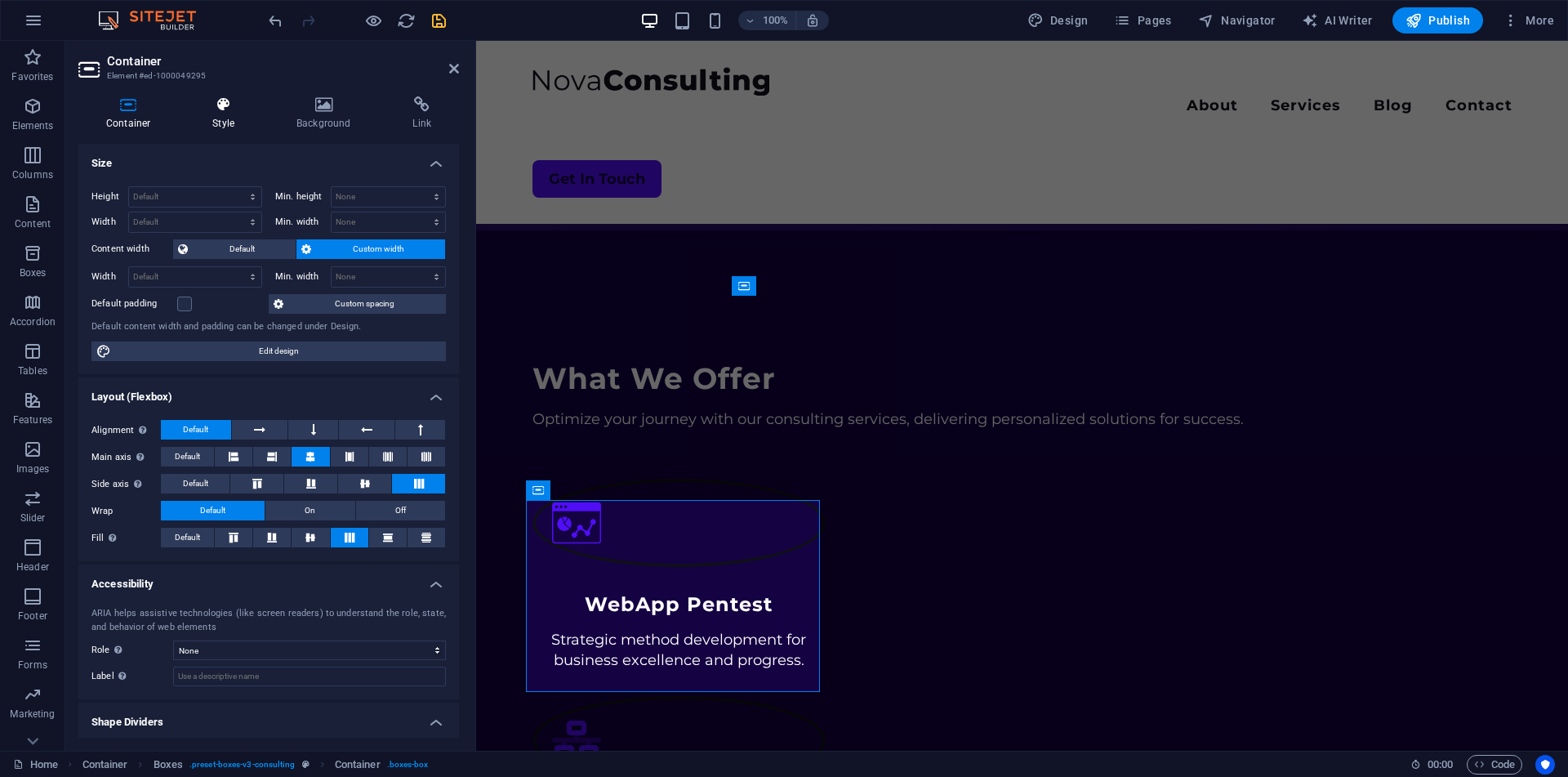
click at [217, 107] on icon at bounding box center [223, 104] width 78 height 16
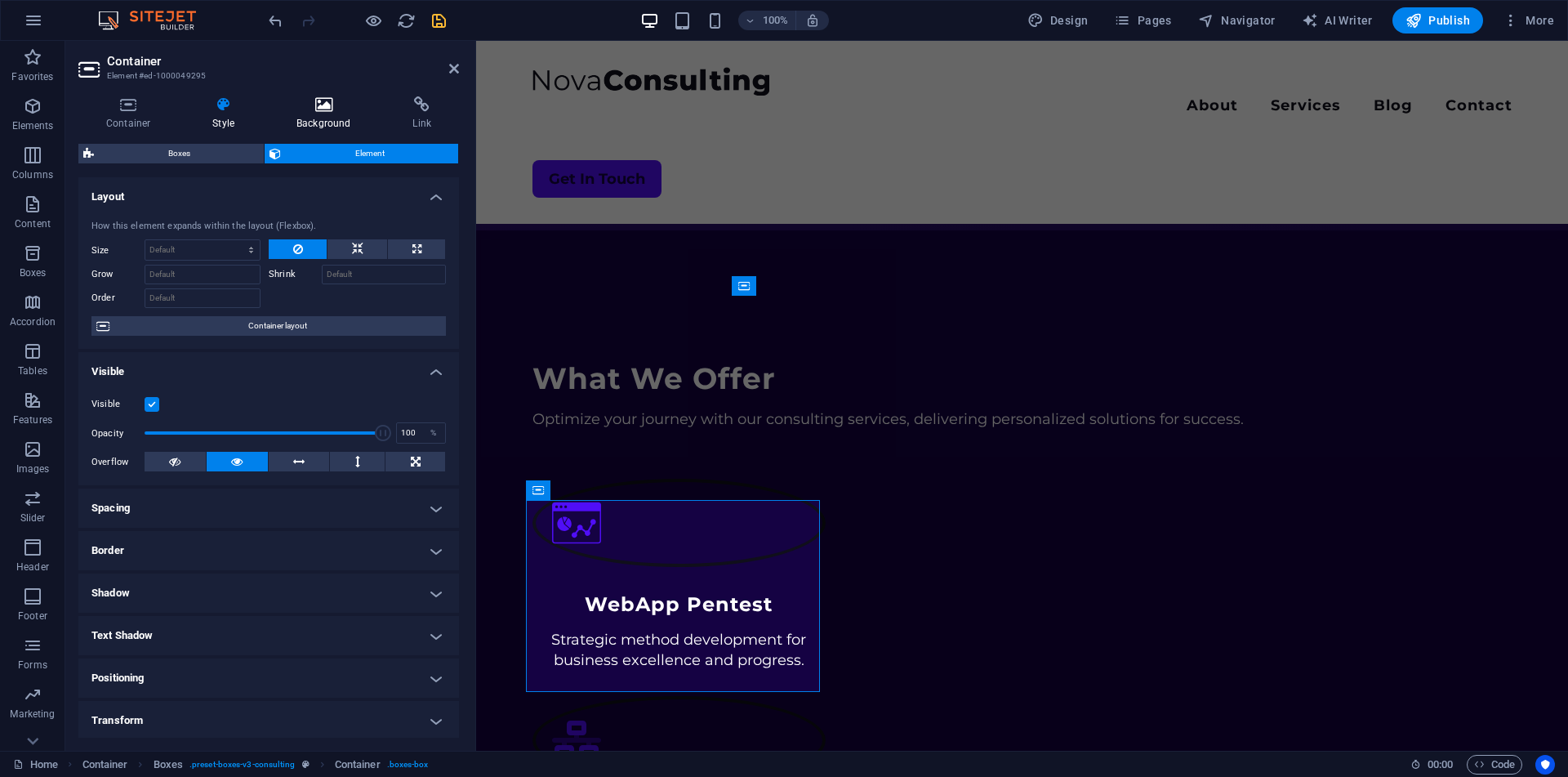
click at [313, 117] on h4 "Background" at bounding box center [326, 113] width 116 height 35
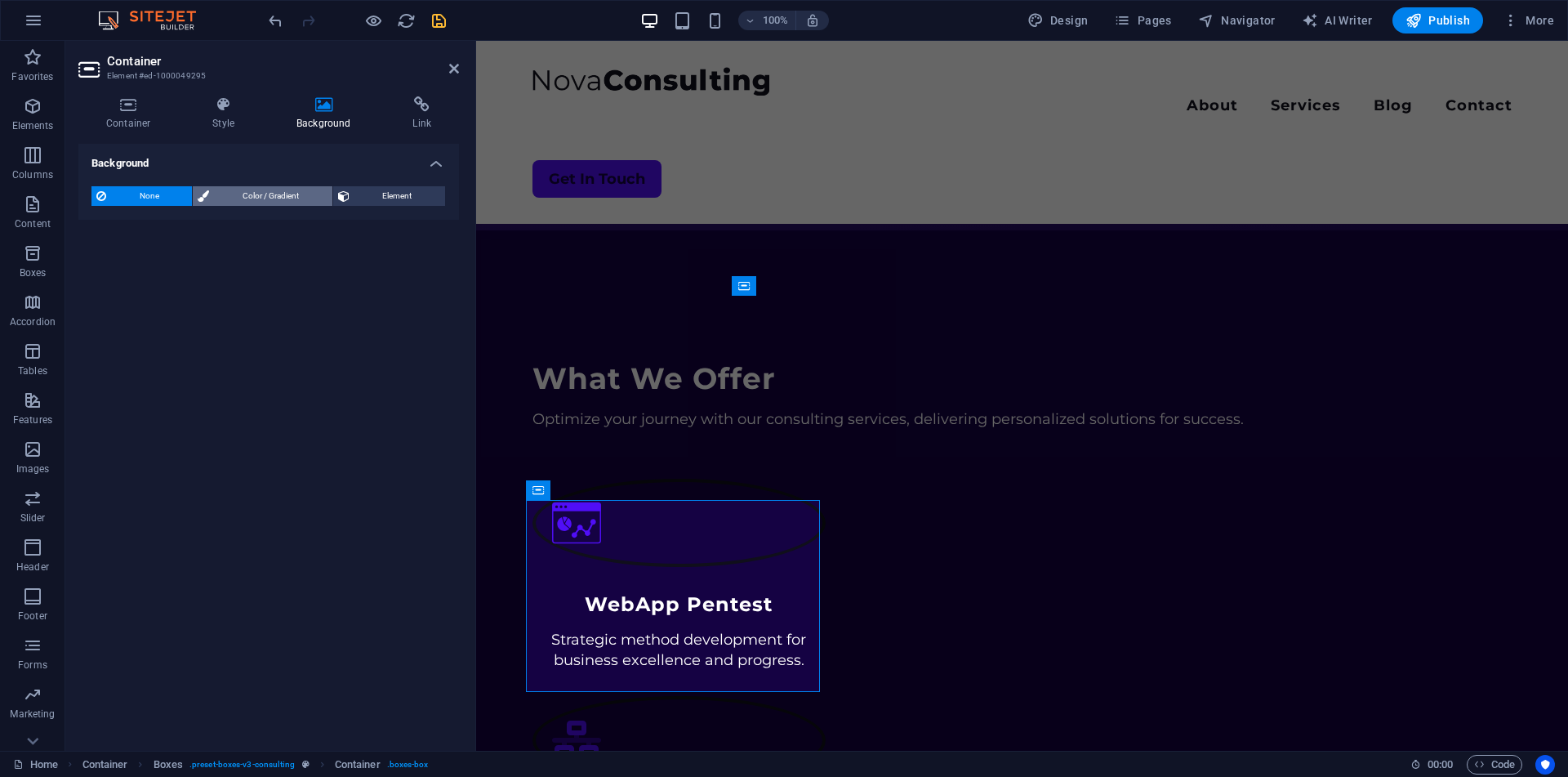
click at [257, 197] on span "Color / Gradient" at bounding box center [270, 196] width 112 height 19
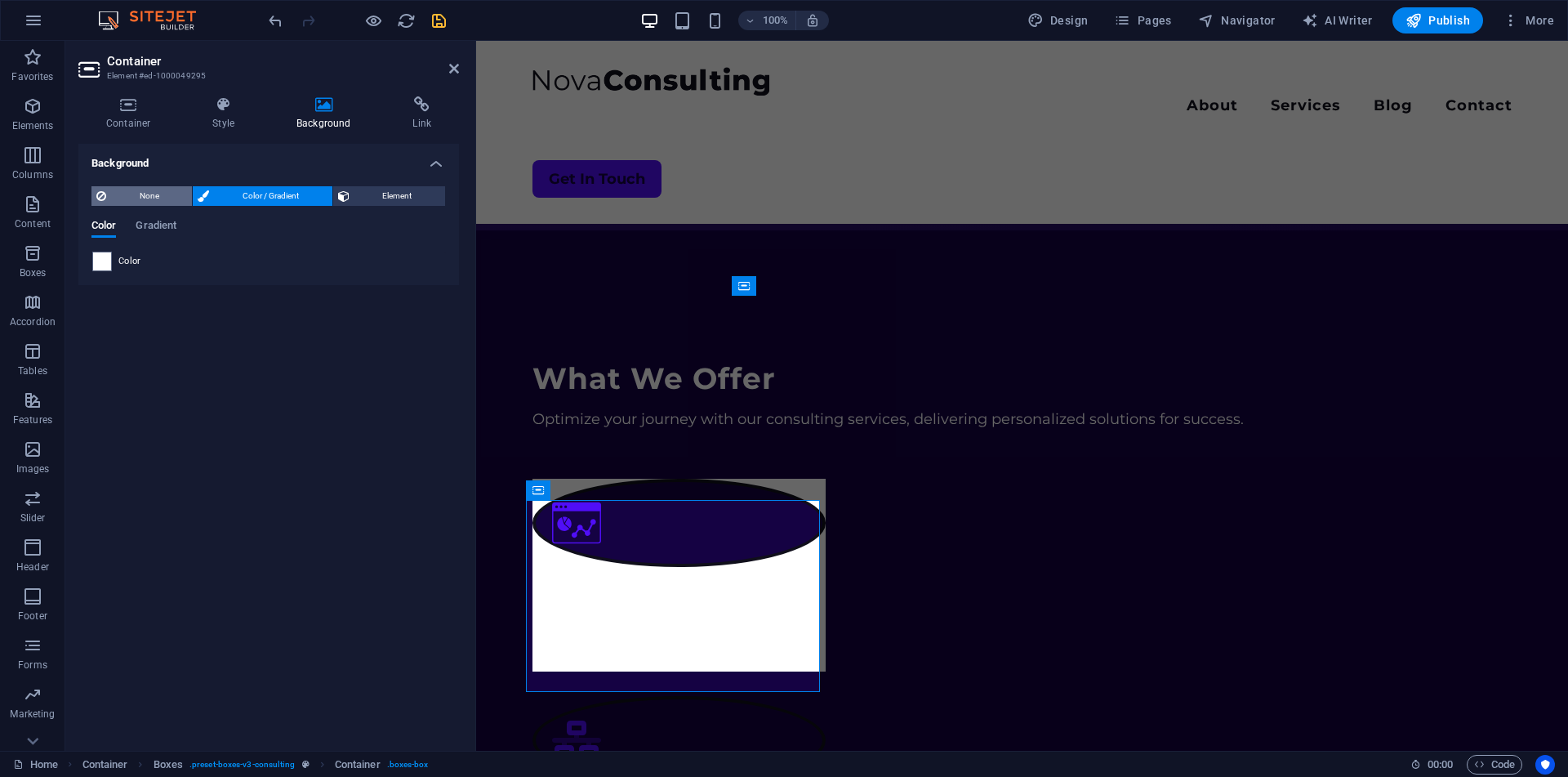
click at [162, 197] on span "None" at bounding box center [149, 196] width 76 height 19
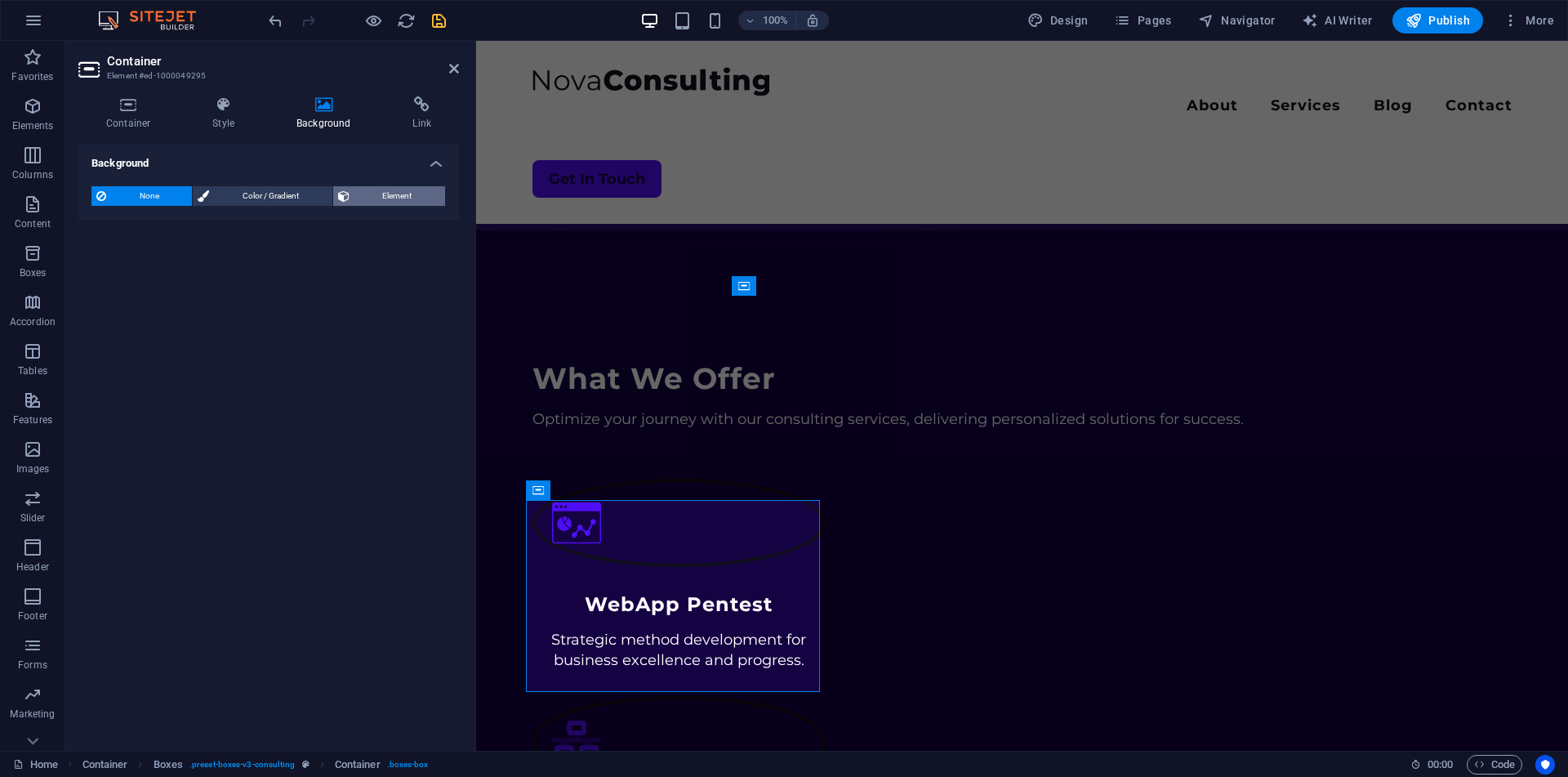
click at [350, 189] on button "Element" at bounding box center [389, 196] width 111 height 19
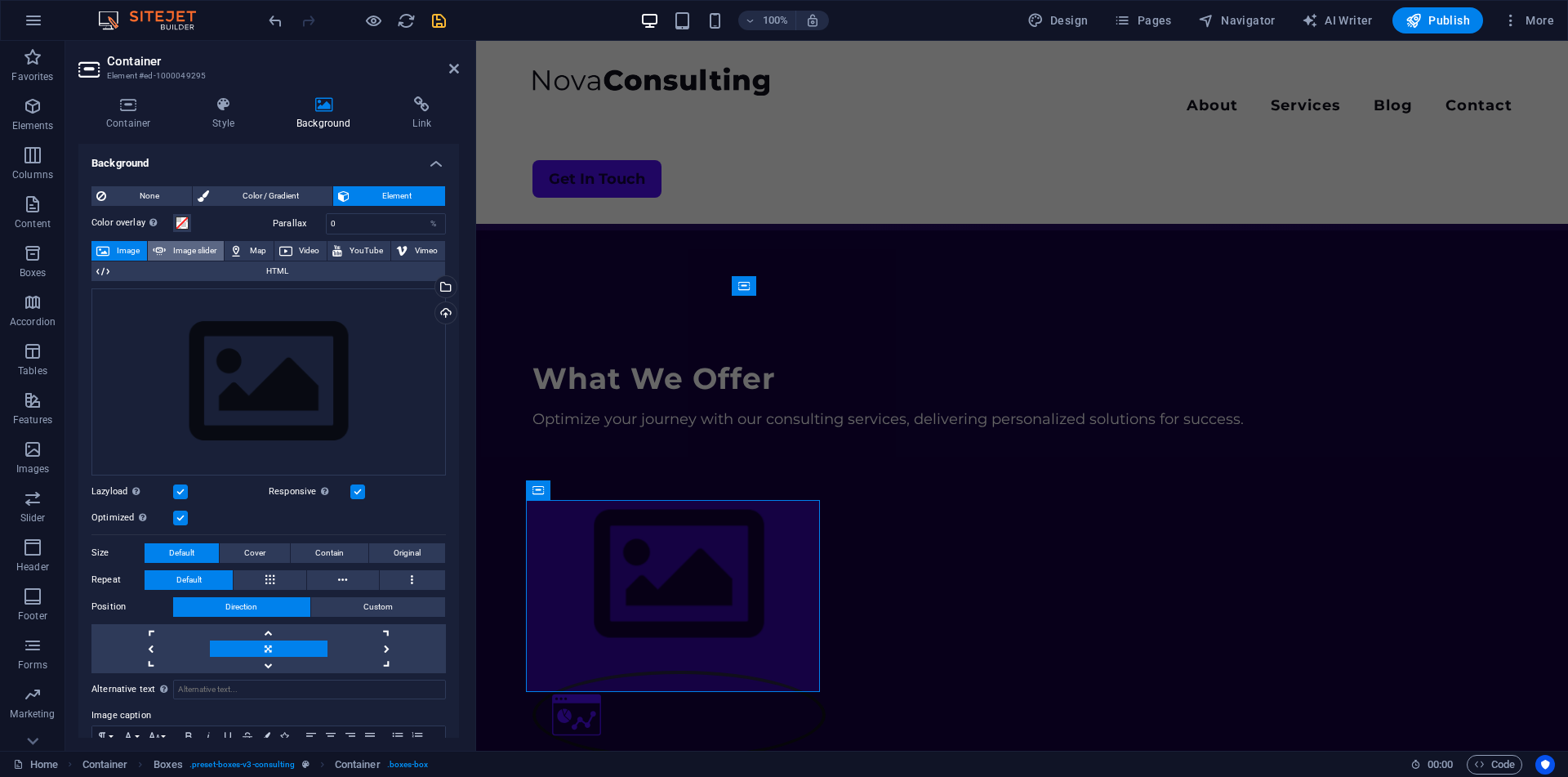
click at [189, 245] on span "Image slider" at bounding box center [195, 250] width 48 height 19
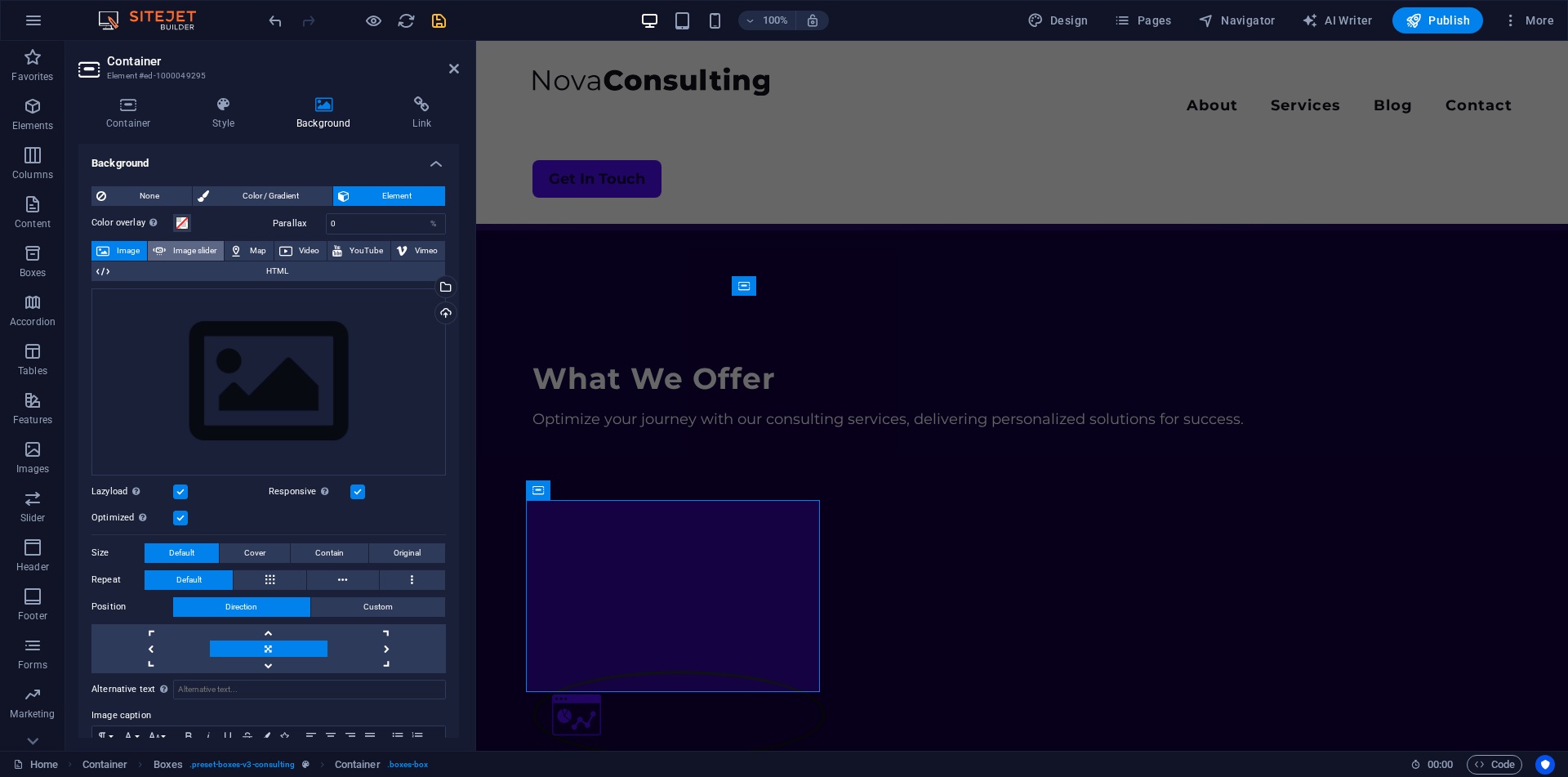
select select "ms"
select select "s"
select select "progressive"
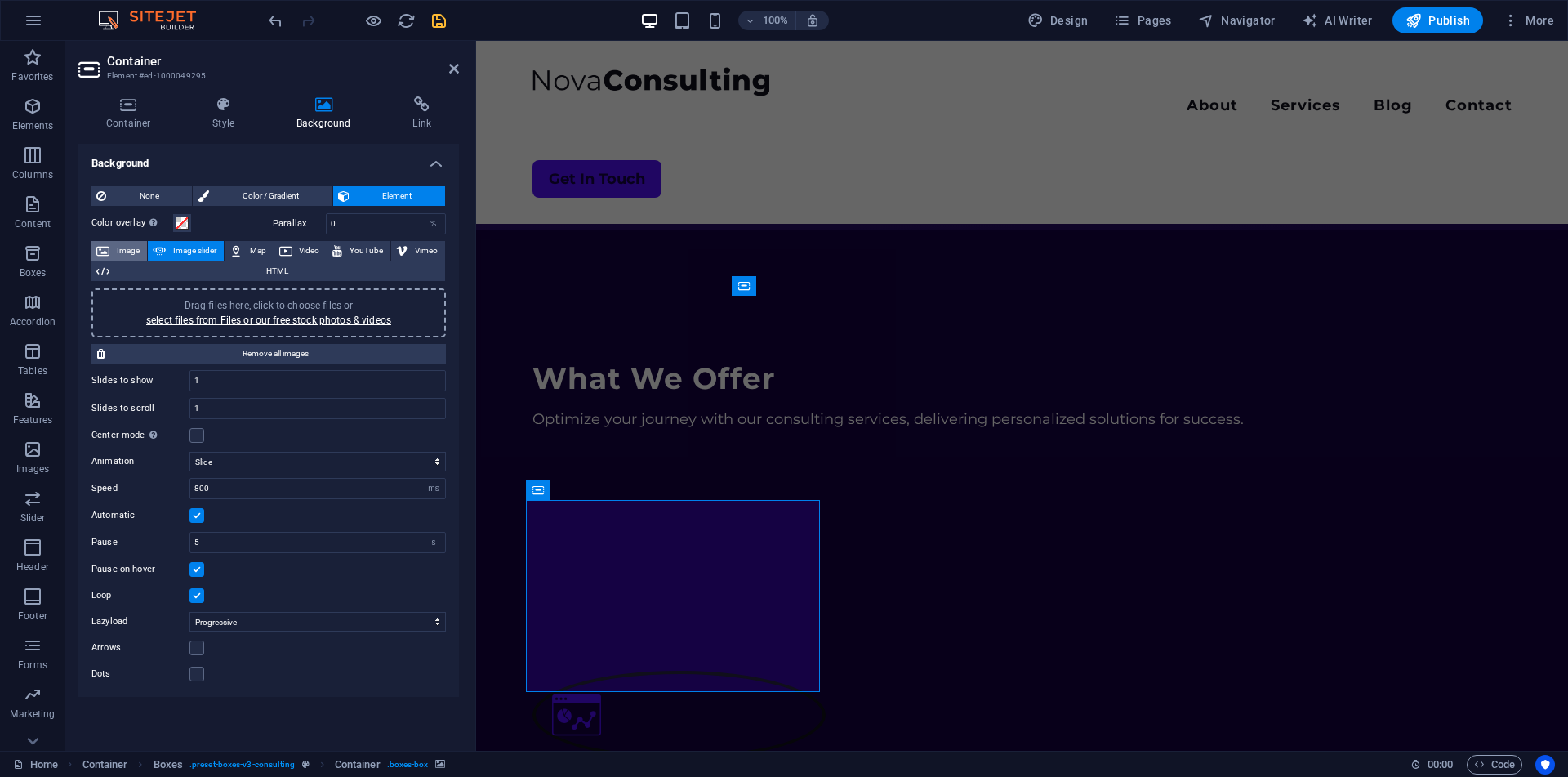
click at [116, 243] on span "Image" at bounding box center [128, 250] width 27 height 19
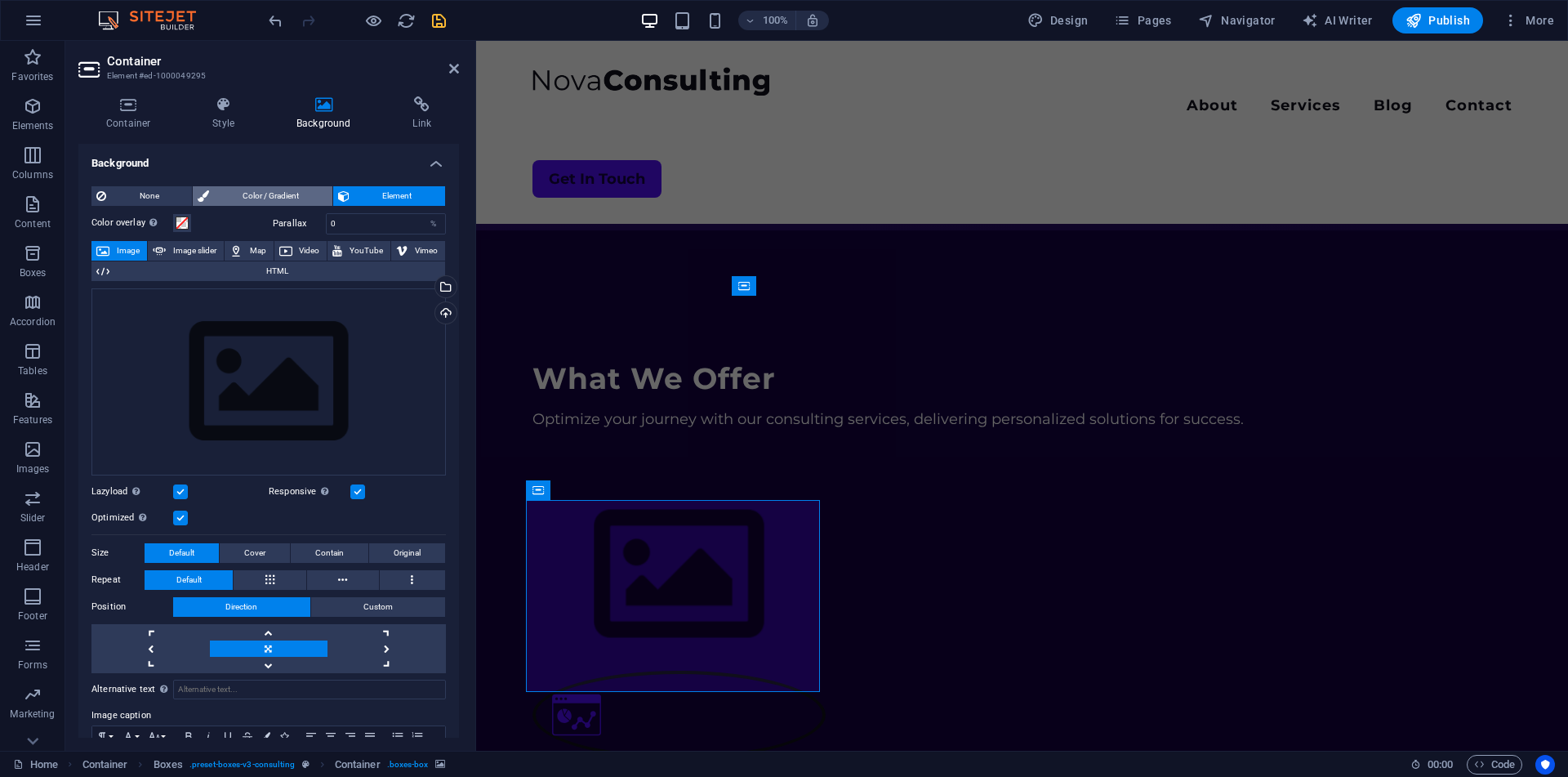
click at [229, 196] on span "Color / Gradient" at bounding box center [270, 196] width 112 height 19
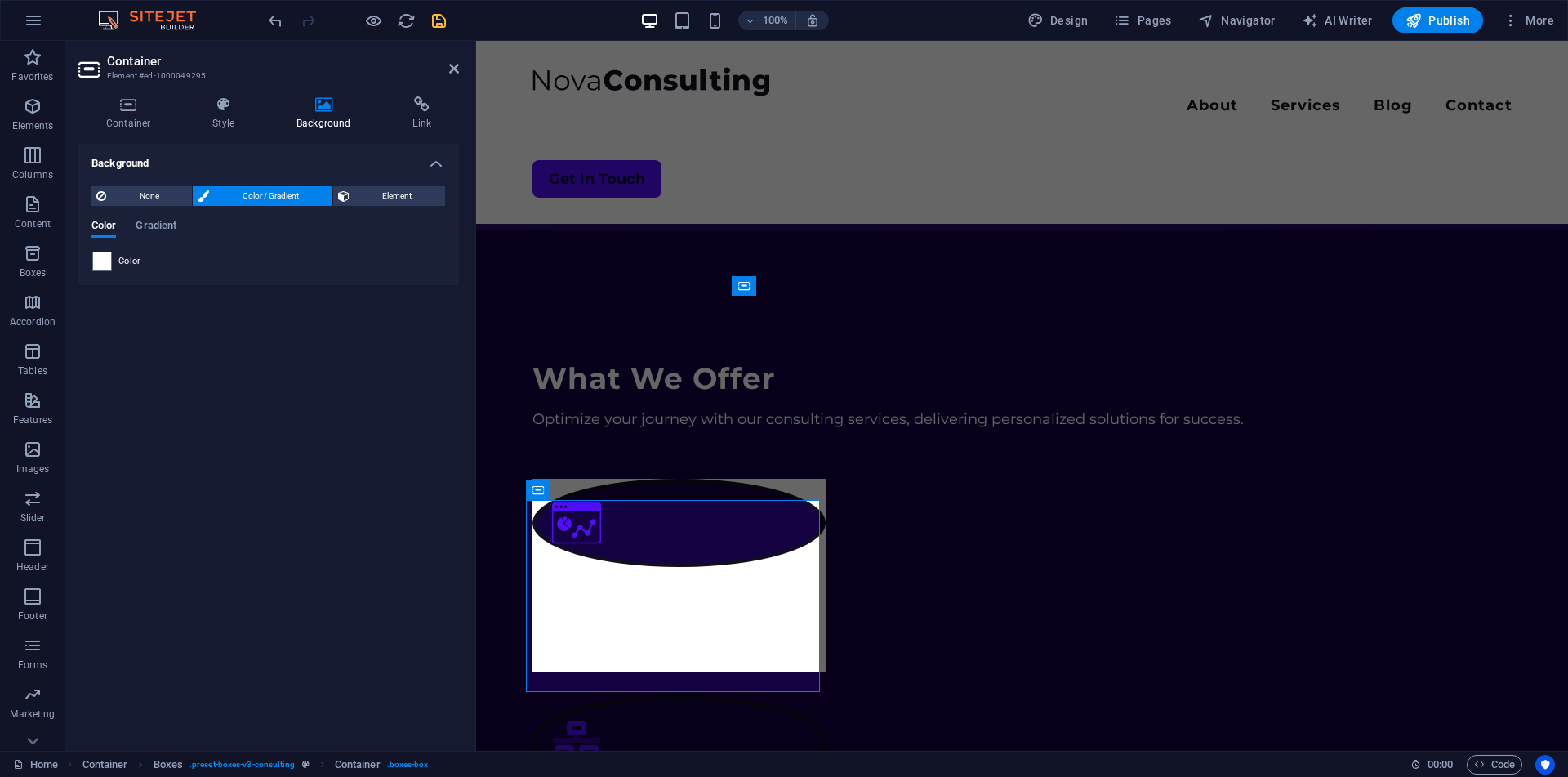
click at [136, 211] on div "Color Gradient Color" at bounding box center [269, 239] width 355 height 65
drag, startPoint x: 150, startPoint y: 216, endPoint x: 156, endPoint y: 226, distance: 11.7
click at [156, 226] on div "Color Gradient Color" at bounding box center [269, 239] width 355 height 65
click at [156, 226] on span "Gradient" at bounding box center [155, 227] width 41 height 23
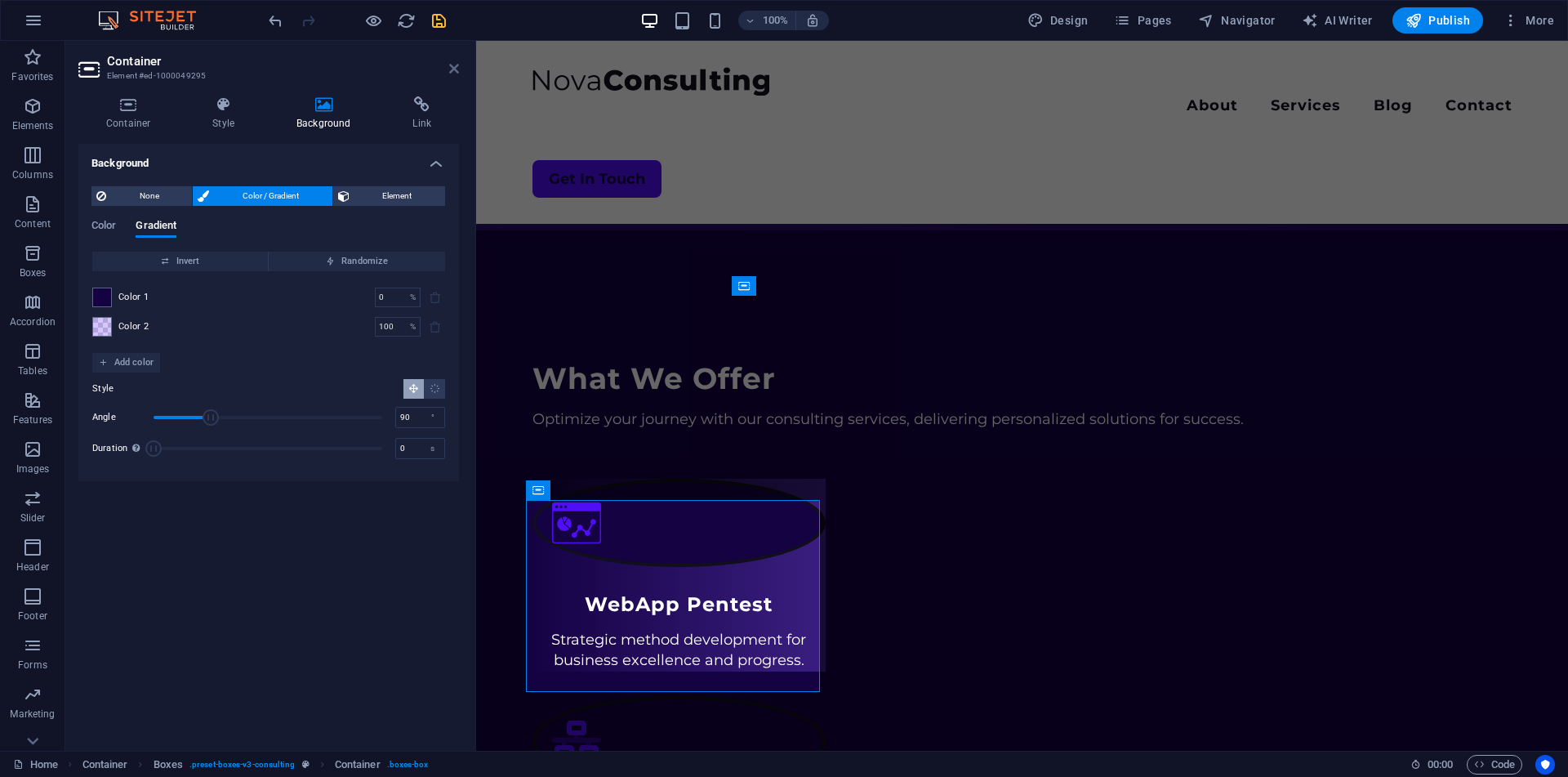
click at [450, 68] on icon at bounding box center [453, 69] width 10 height 13
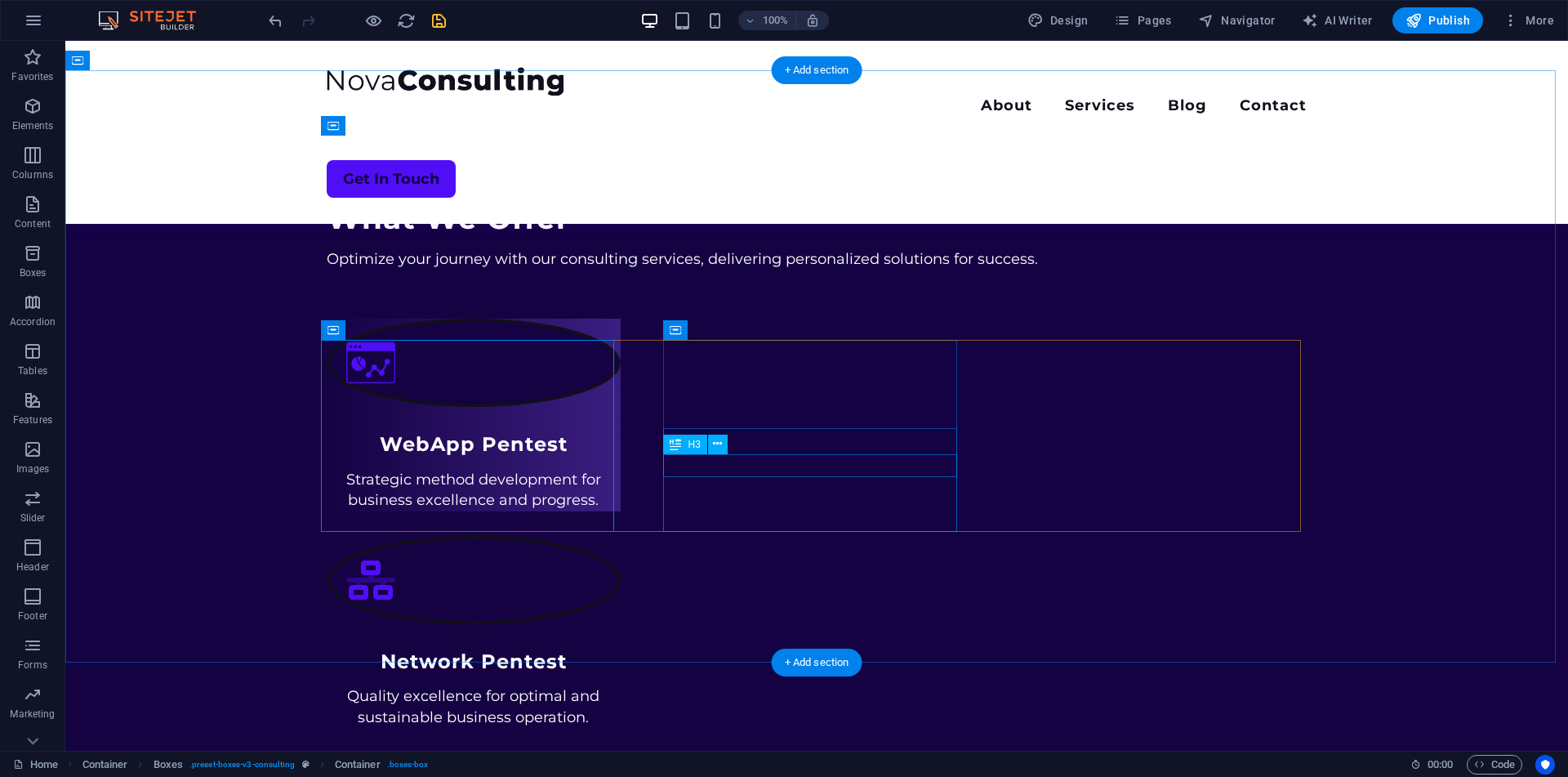
scroll to position [681, 0]
click at [620, 535] on div ".fa-secondary{opacity:.4} Network Pentest Quality excellence for optimal and su…" at bounding box center [473, 631] width 294 height 192
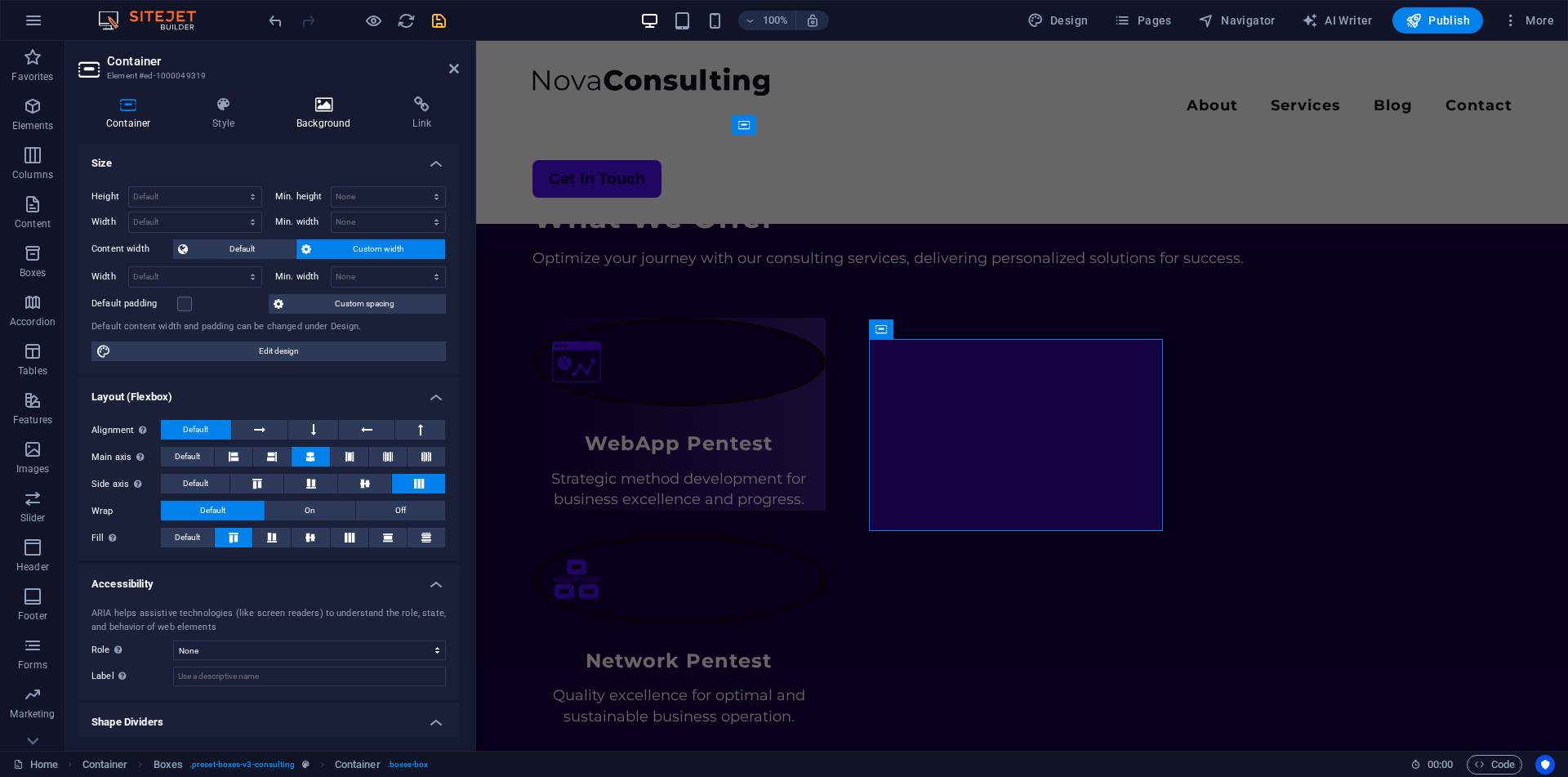
click at [312, 112] on icon at bounding box center [323, 104] width 110 height 16
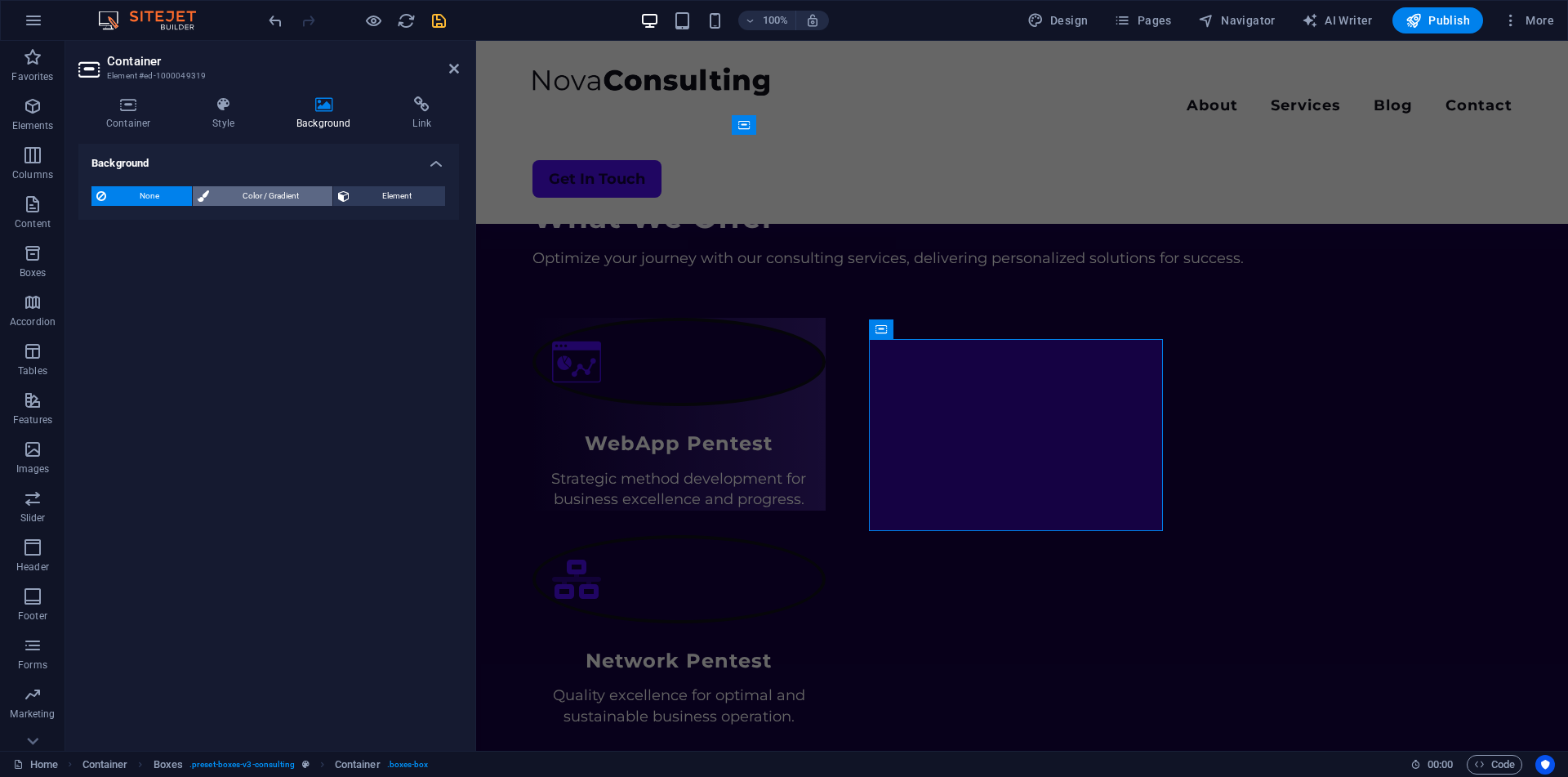
click at [220, 196] on span "Color / Gradient" at bounding box center [270, 196] width 112 height 19
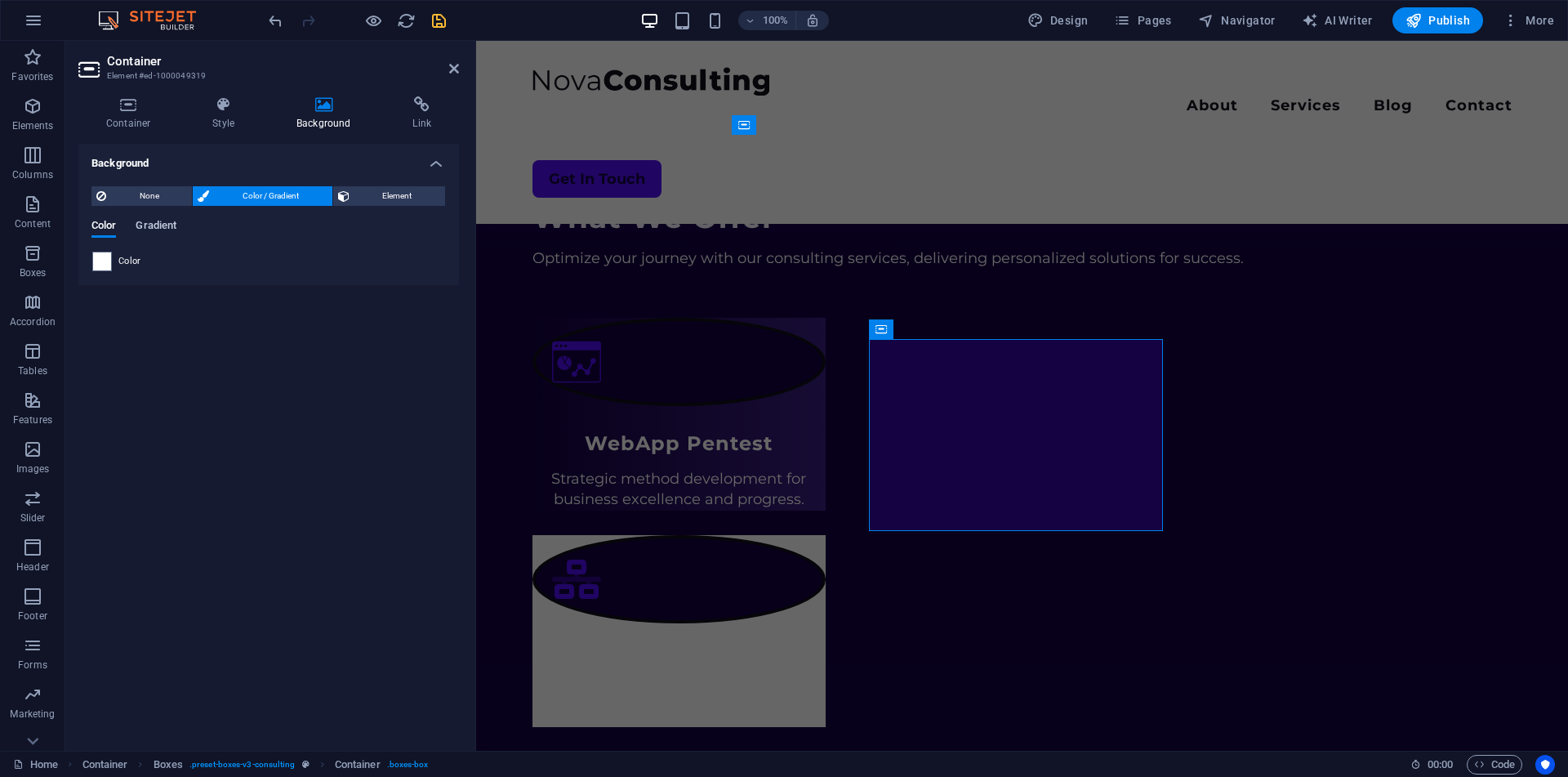
click at [146, 229] on span "Gradient" at bounding box center [155, 227] width 41 height 23
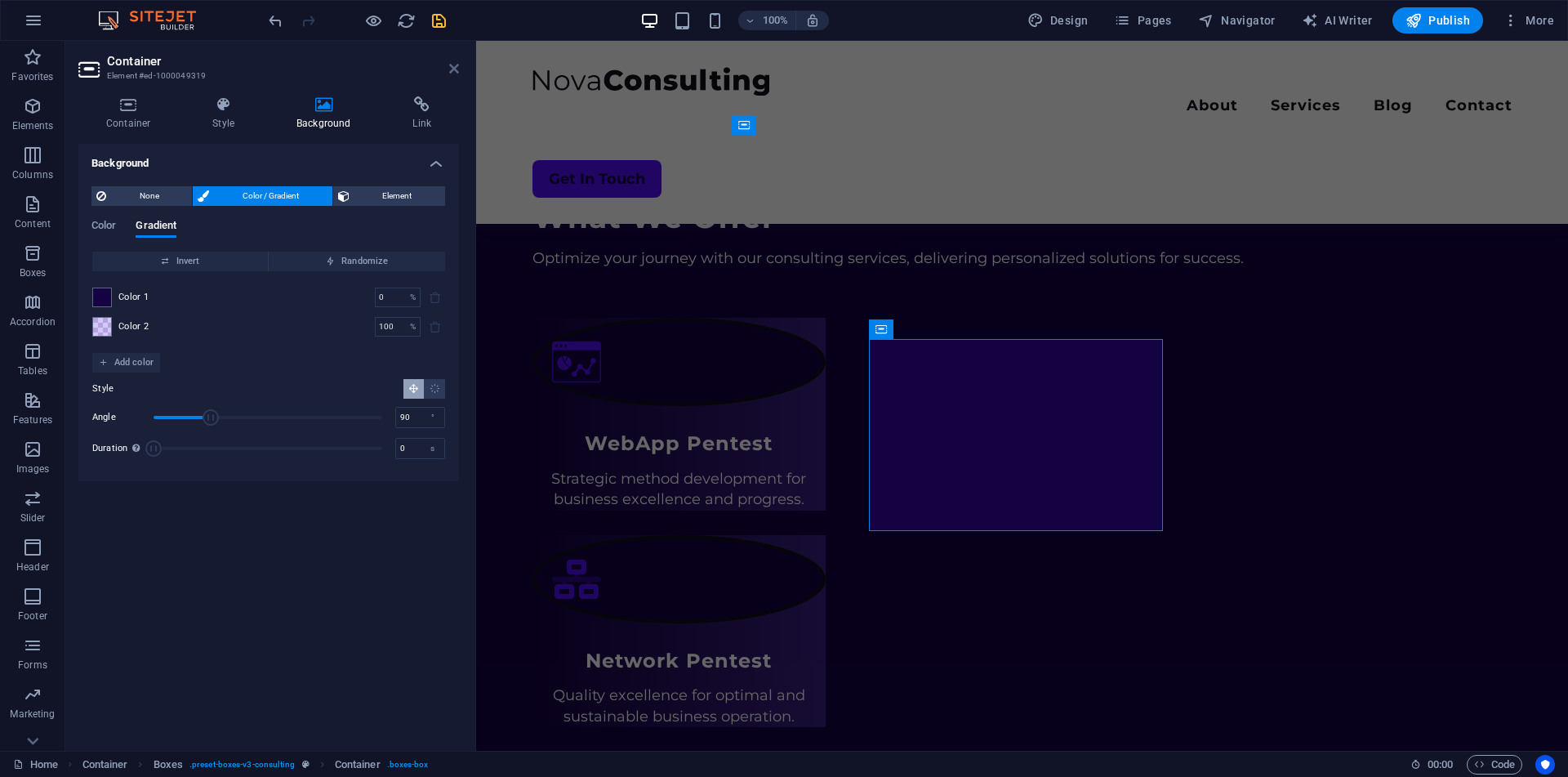
click at [450, 69] on icon at bounding box center [453, 69] width 10 height 13
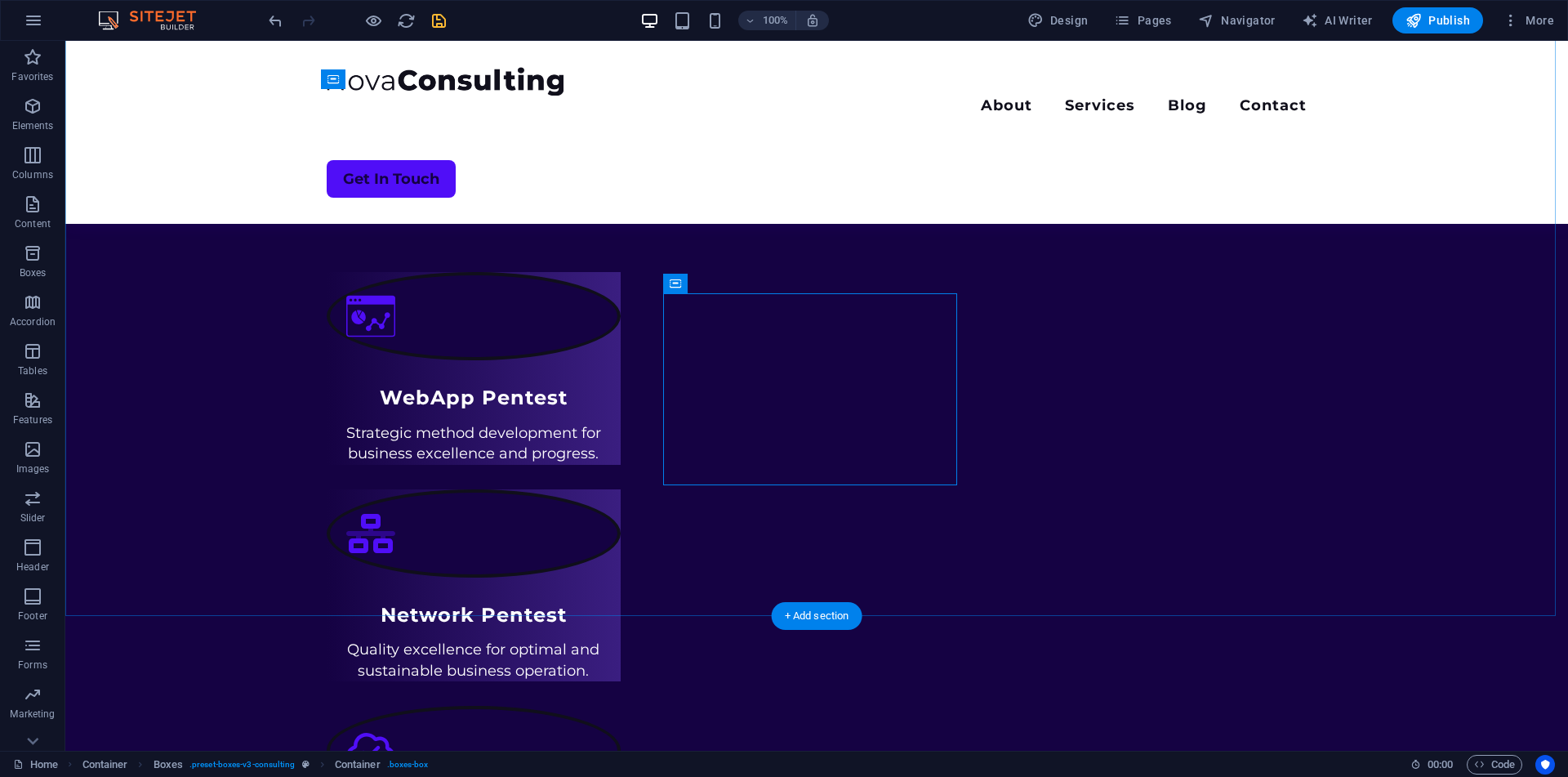
scroll to position [729, 0]
click at [586, 312] on div "WebApp Pentest Strategic method development for business excellence and progres…" at bounding box center [473, 367] width 294 height 192
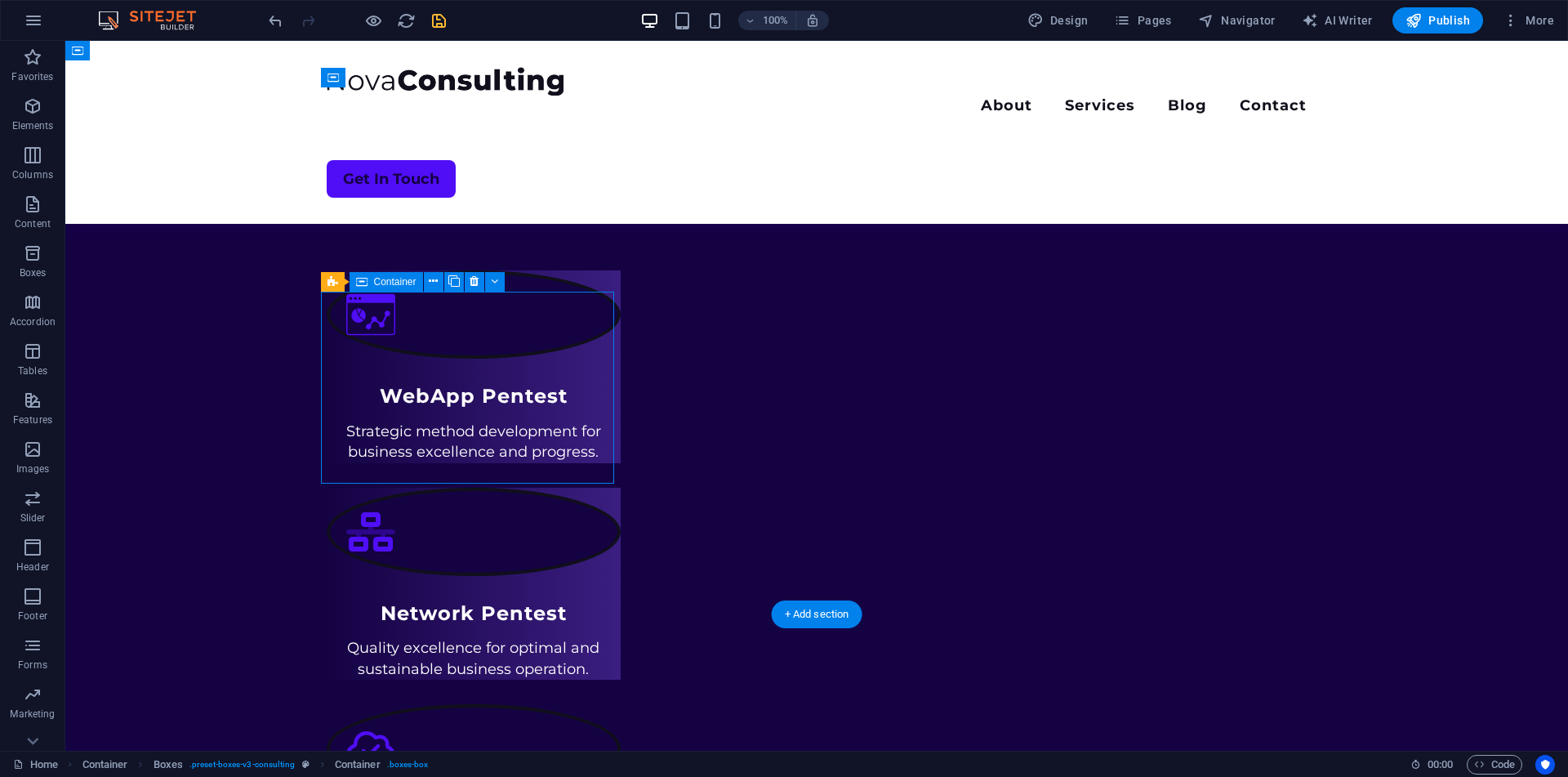
click at [586, 312] on div "WebApp Pentest Strategic method development for business excellence and progres…" at bounding box center [473, 367] width 294 height 192
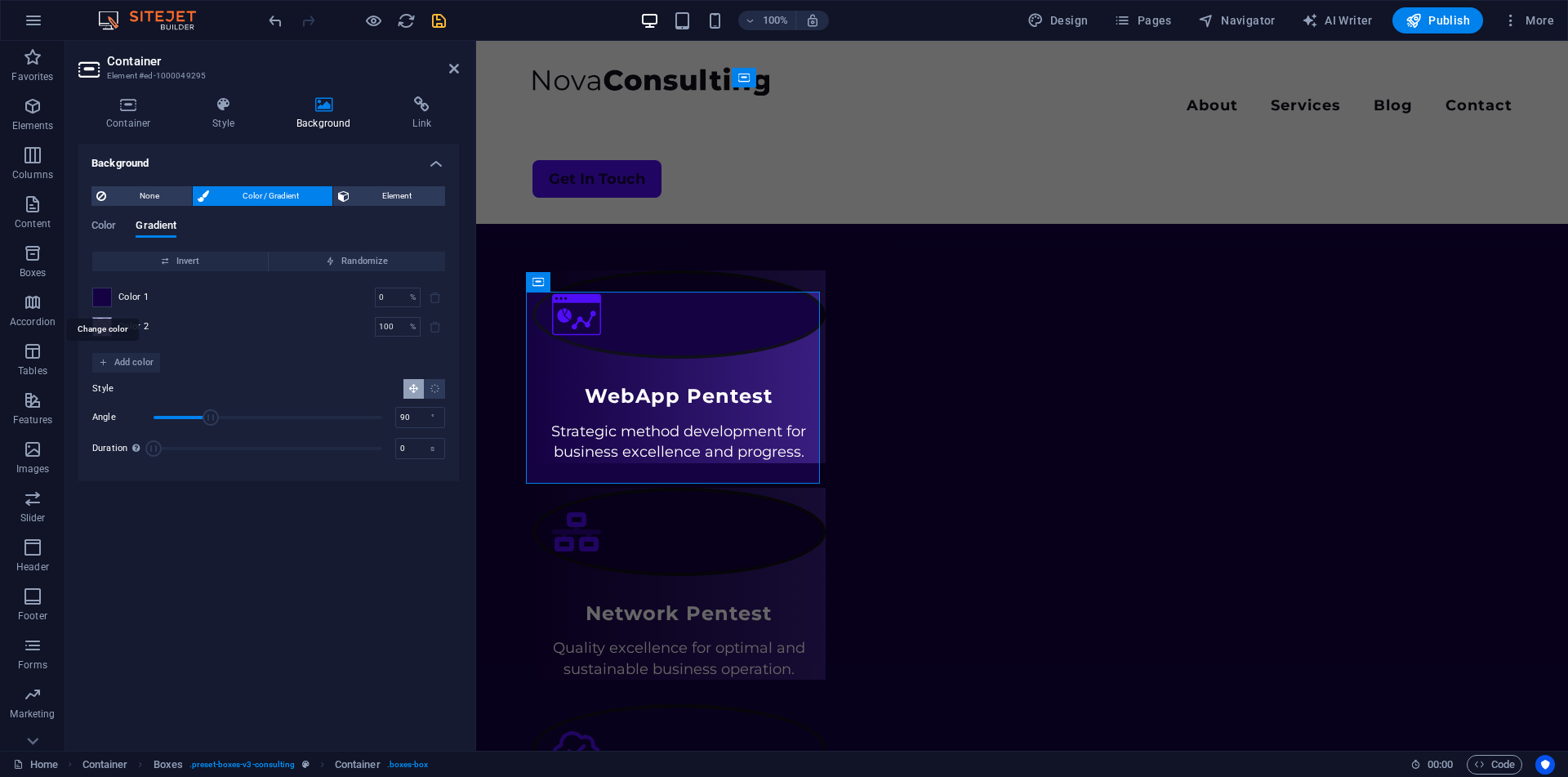
click at [105, 296] on span at bounding box center [102, 297] width 18 height 18
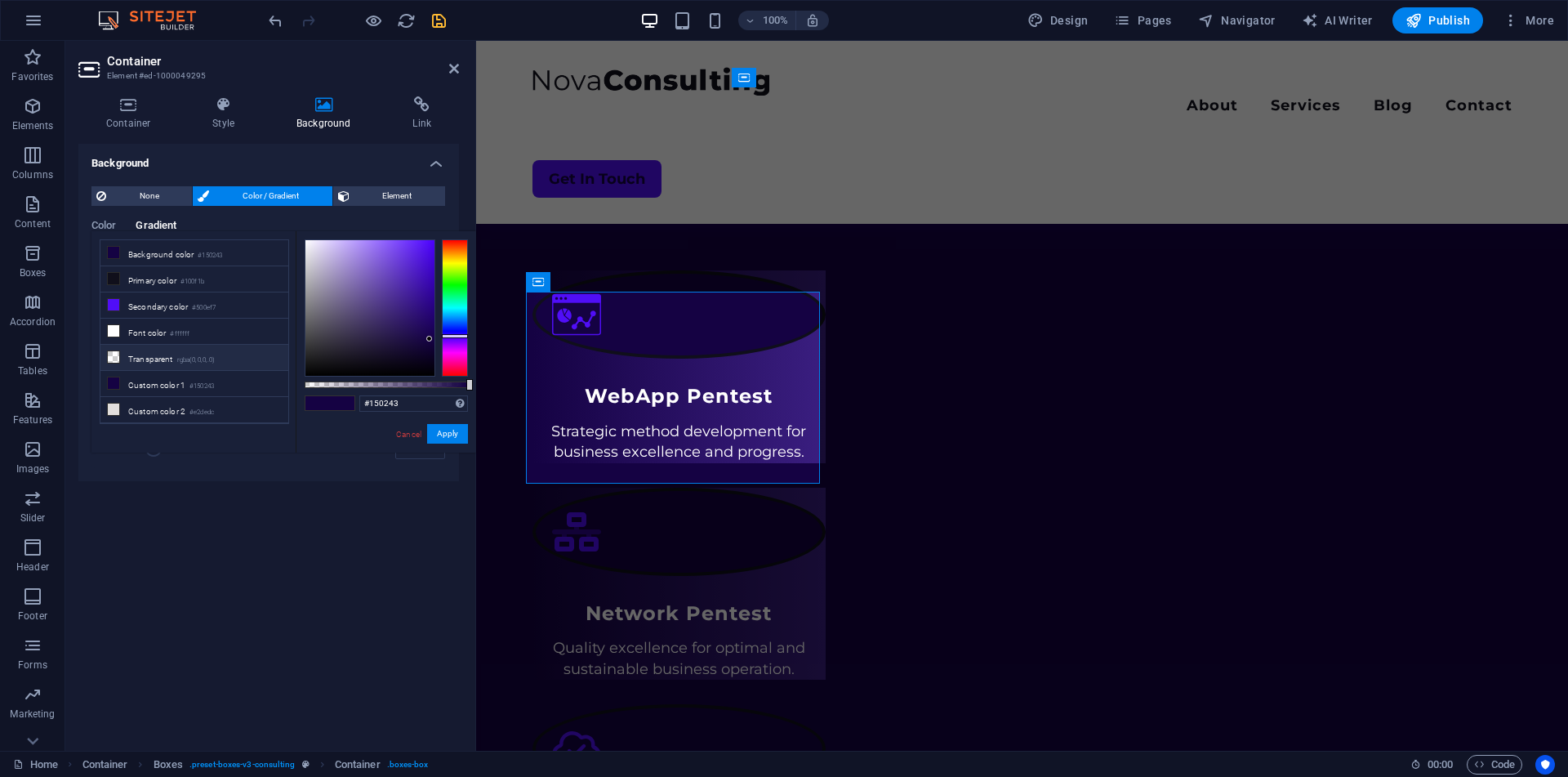
scroll to position [70, 0]
click at [164, 383] on li "Custom color 4 #9ca2a5" at bounding box center [195, 392] width 188 height 27
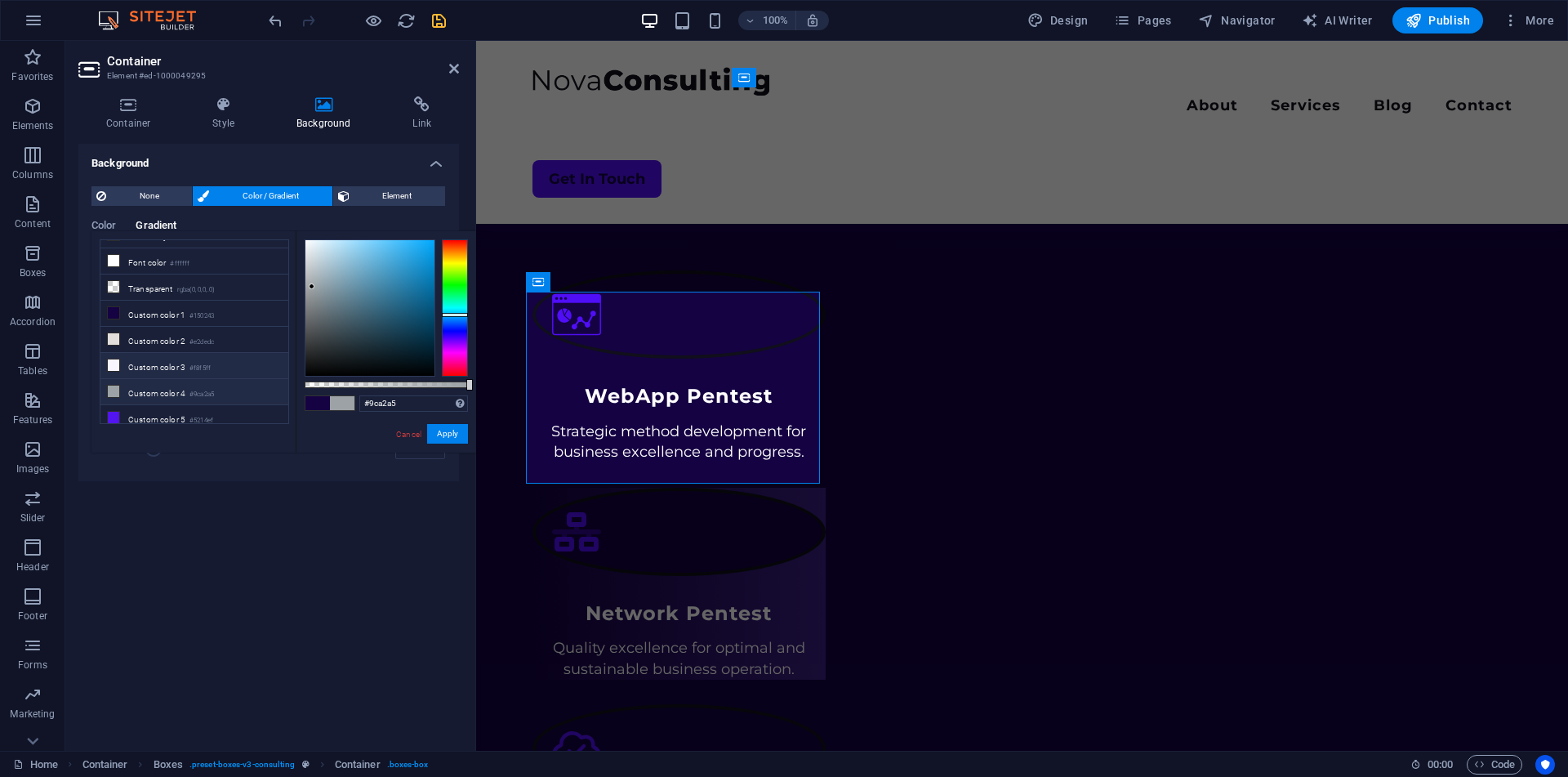
scroll to position [0, 0]
click at [443, 431] on button "Apply" at bounding box center [447, 433] width 41 height 19
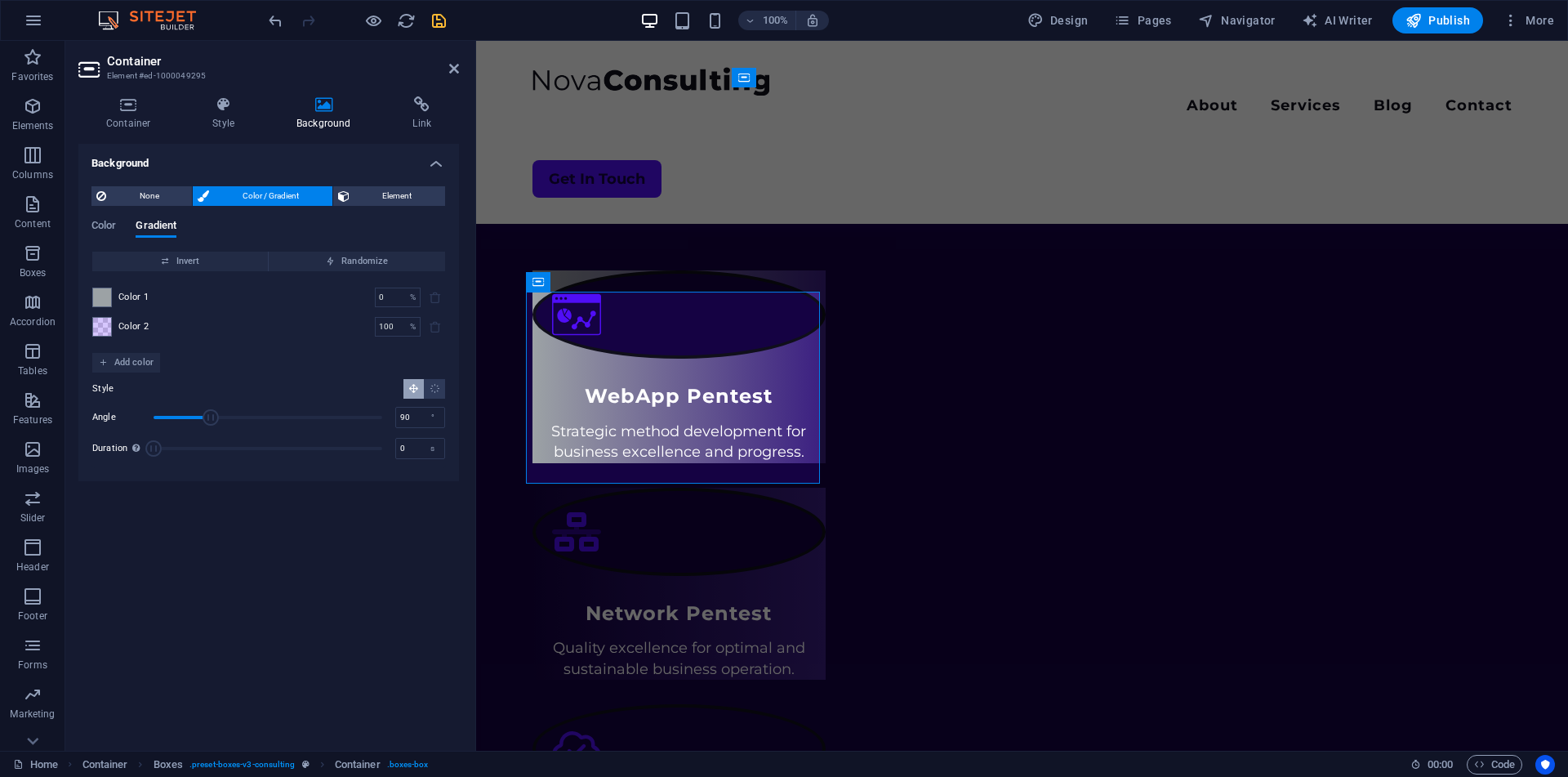
click at [113, 329] on div "Color 2 100 % ​" at bounding box center [269, 326] width 353 height 19
click at [107, 328] on span at bounding box center [102, 327] width 18 height 18
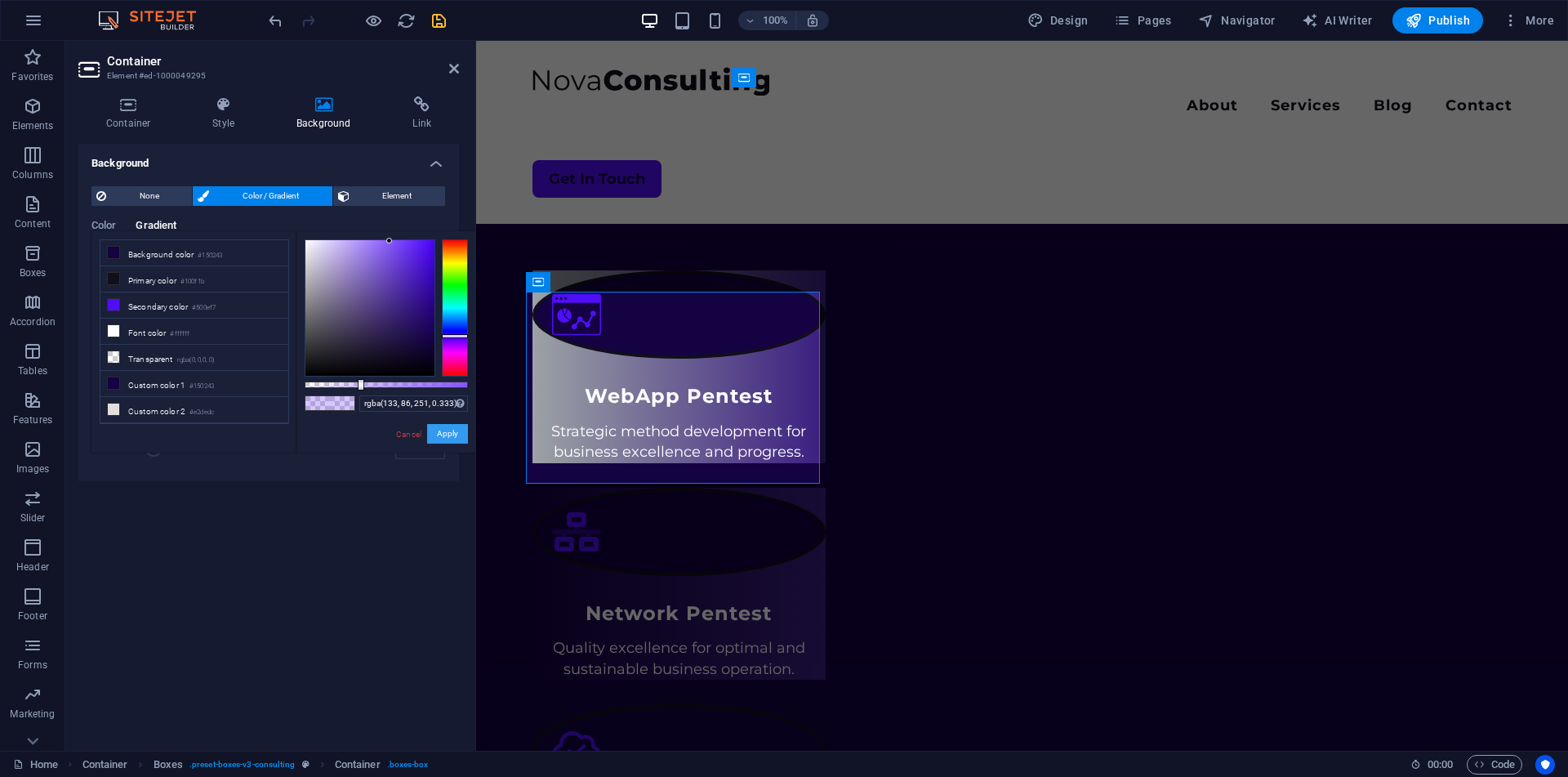
click at [446, 434] on button "Apply" at bounding box center [447, 433] width 41 height 19
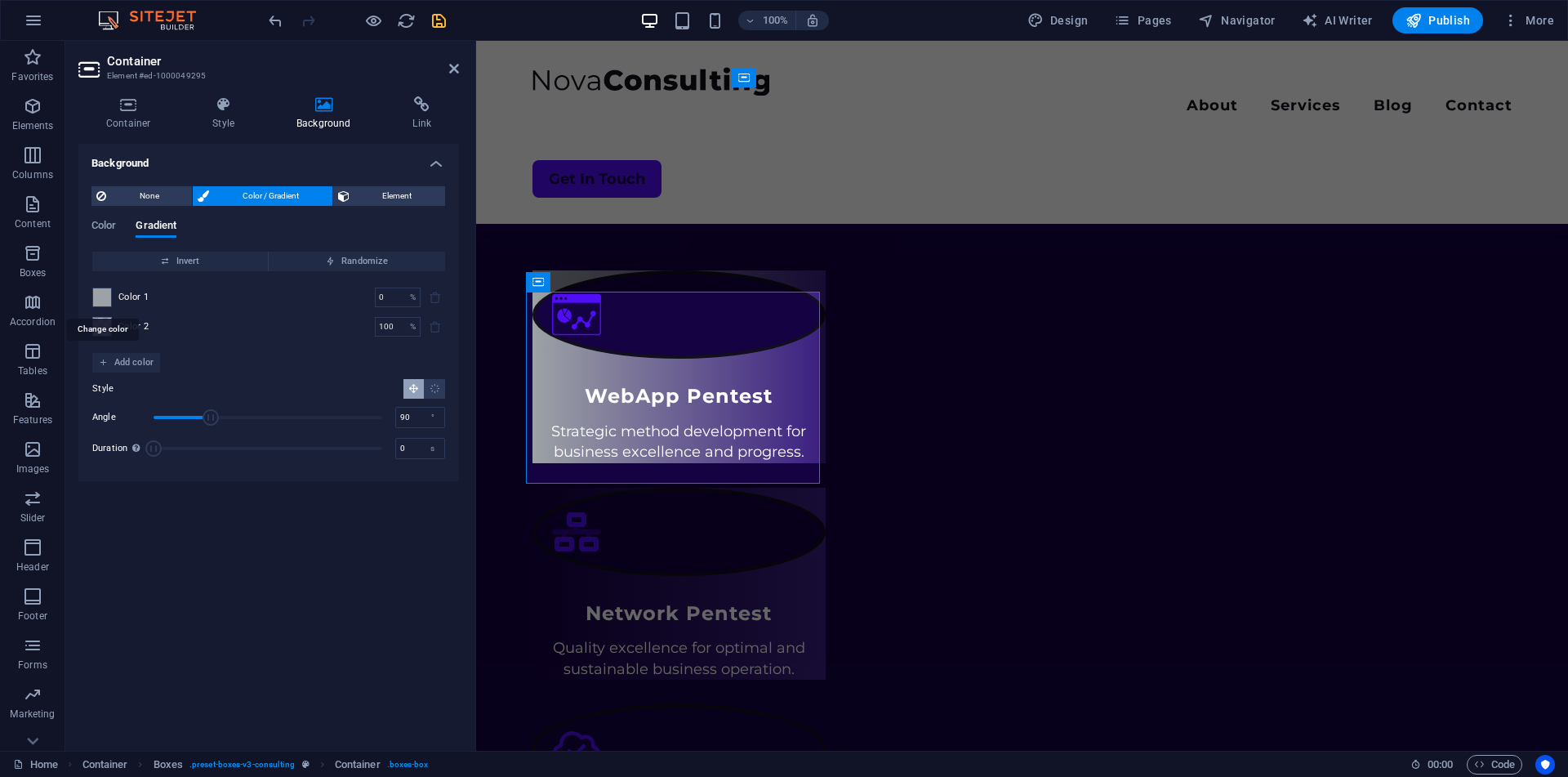
click at [105, 303] on span at bounding box center [102, 297] width 18 height 18
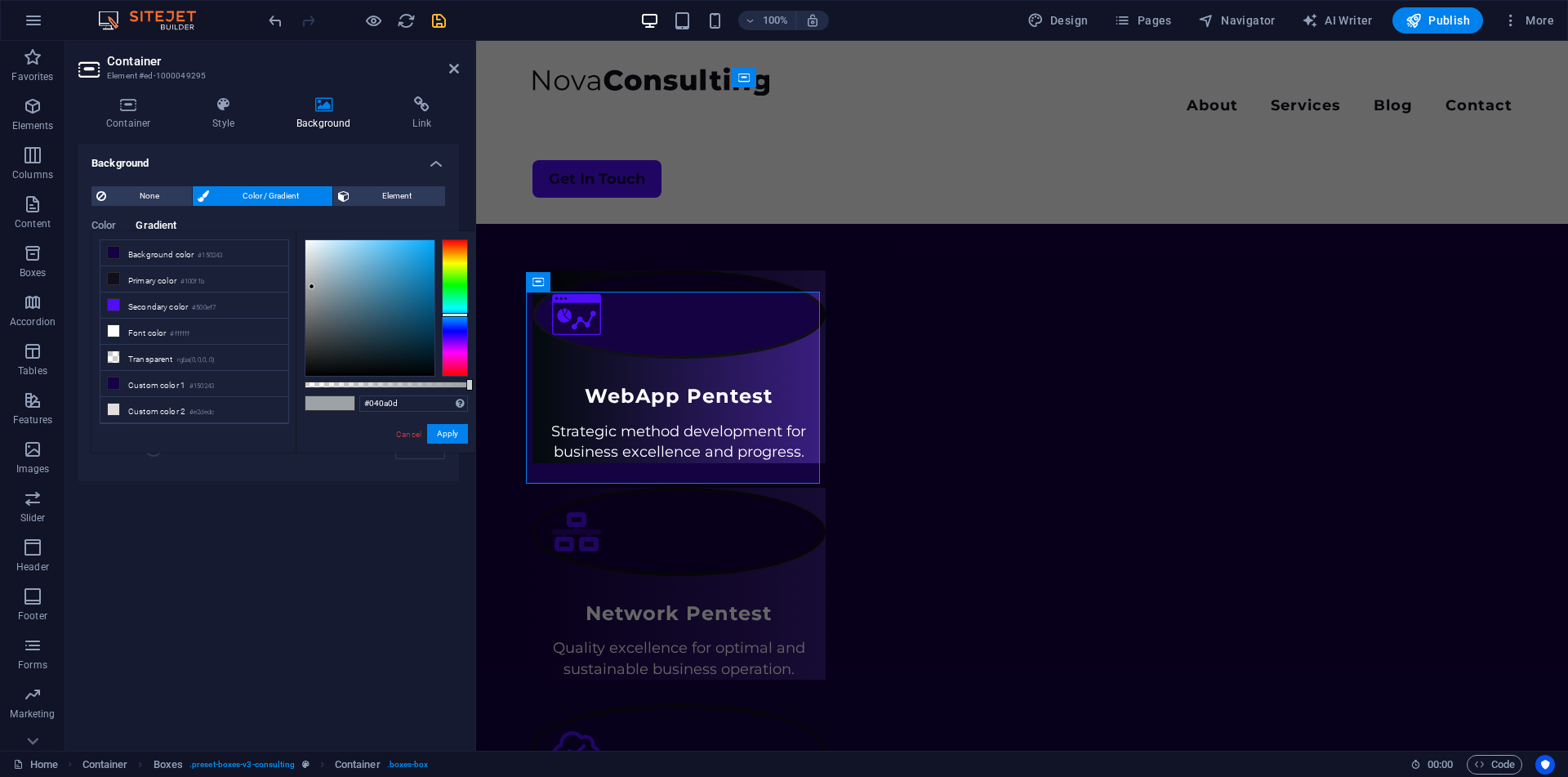
click at [396, 367] on div at bounding box center [369, 308] width 129 height 135
drag, startPoint x: 396, startPoint y: 367, endPoint x: 440, endPoint y: 373, distance: 44.4
click at [440, 373] on div at bounding box center [386, 308] width 164 height 137
drag, startPoint x: 430, startPoint y: 370, endPoint x: 369, endPoint y: 370, distance: 61.0
click at [369, 370] on div at bounding box center [369, 308] width 129 height 135
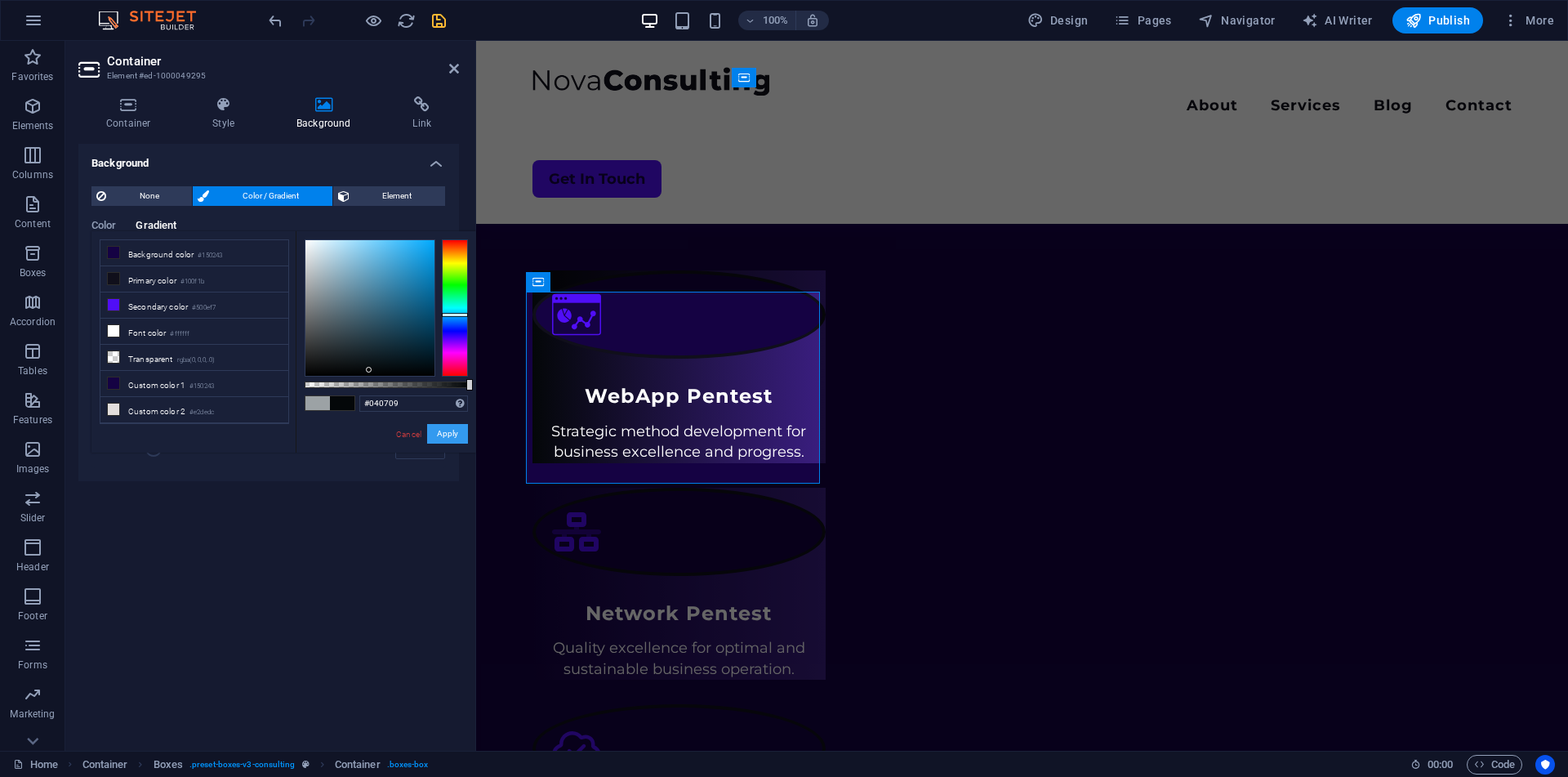
click at [438, 430] on button "Apply" at bounding box center [447, 433] width 41 height 19
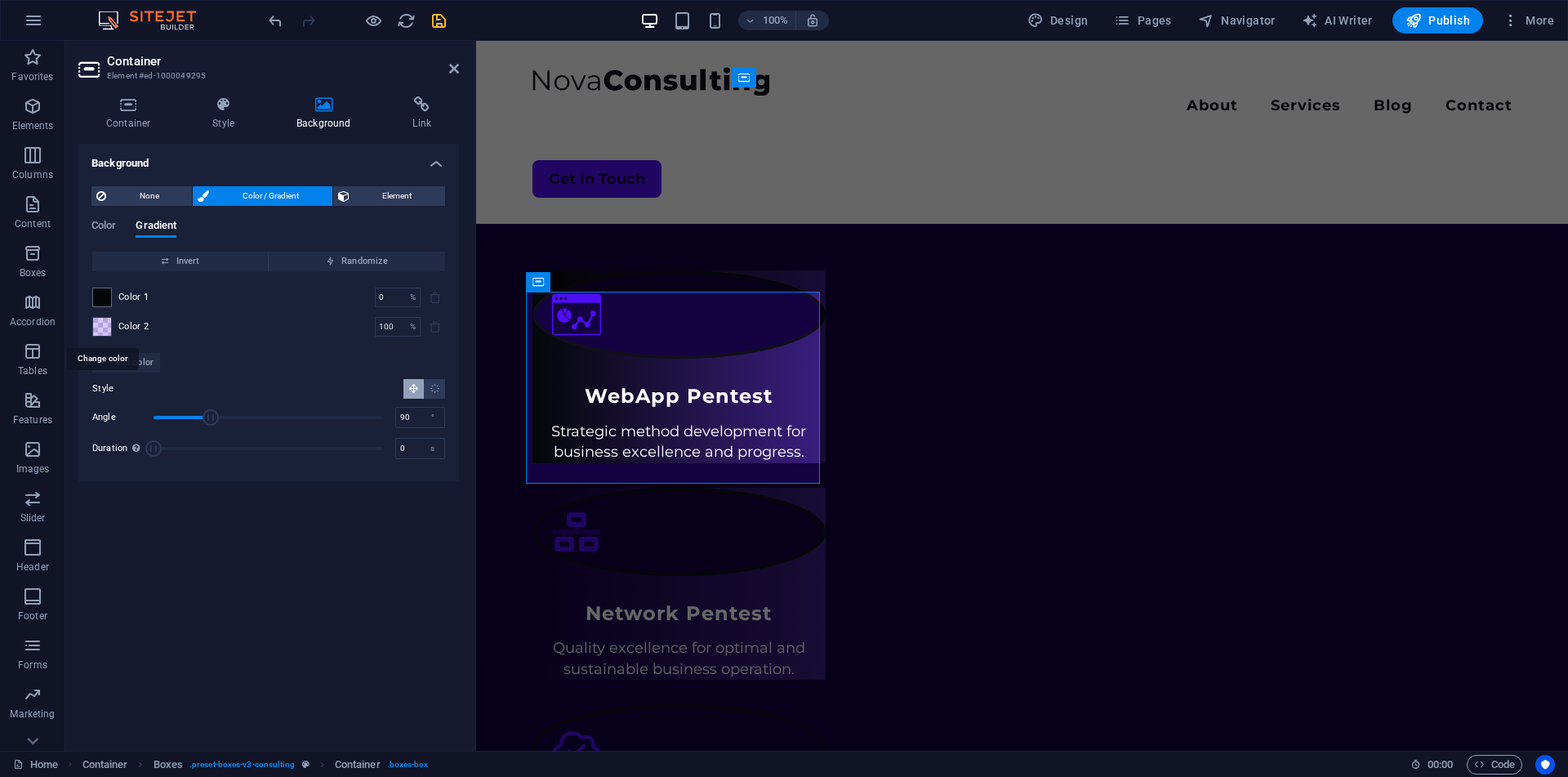
click at [93, 319] on span at bounding box center [102, 327] width 18 height 18
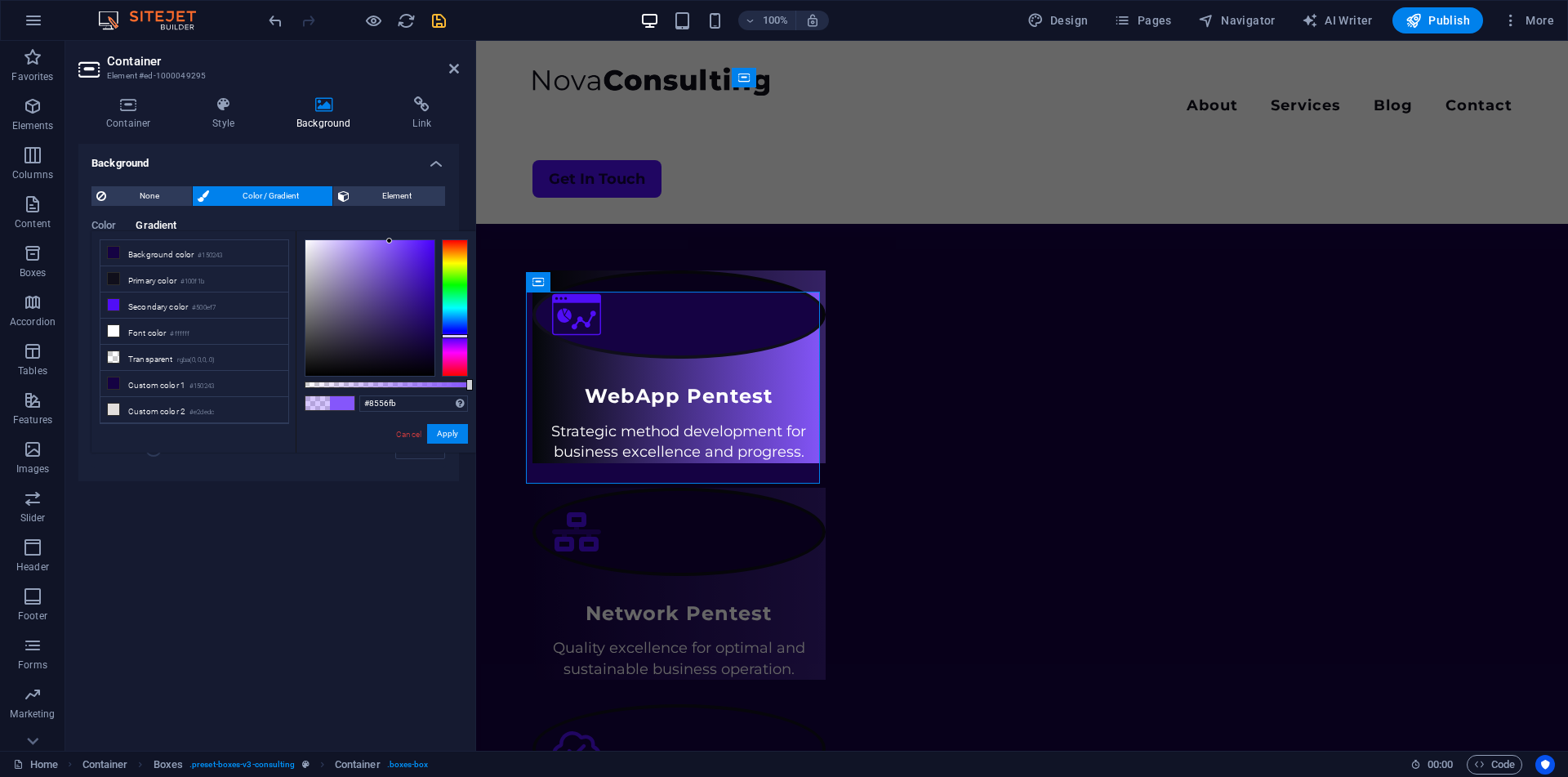
drag, startPoint x: 365, startPoint y: 382, endPoint x: 75, endPoint y: 339, distance: 293.2
click at [551, 380] on body "FlawByte Security Home Favorites Elements Columns Content Boxes Accordion Table…" at bounding box center [784, 388] width 1568 height 777
click at [332, 346] on div at bounding box center [369, 308] width 129 height 135
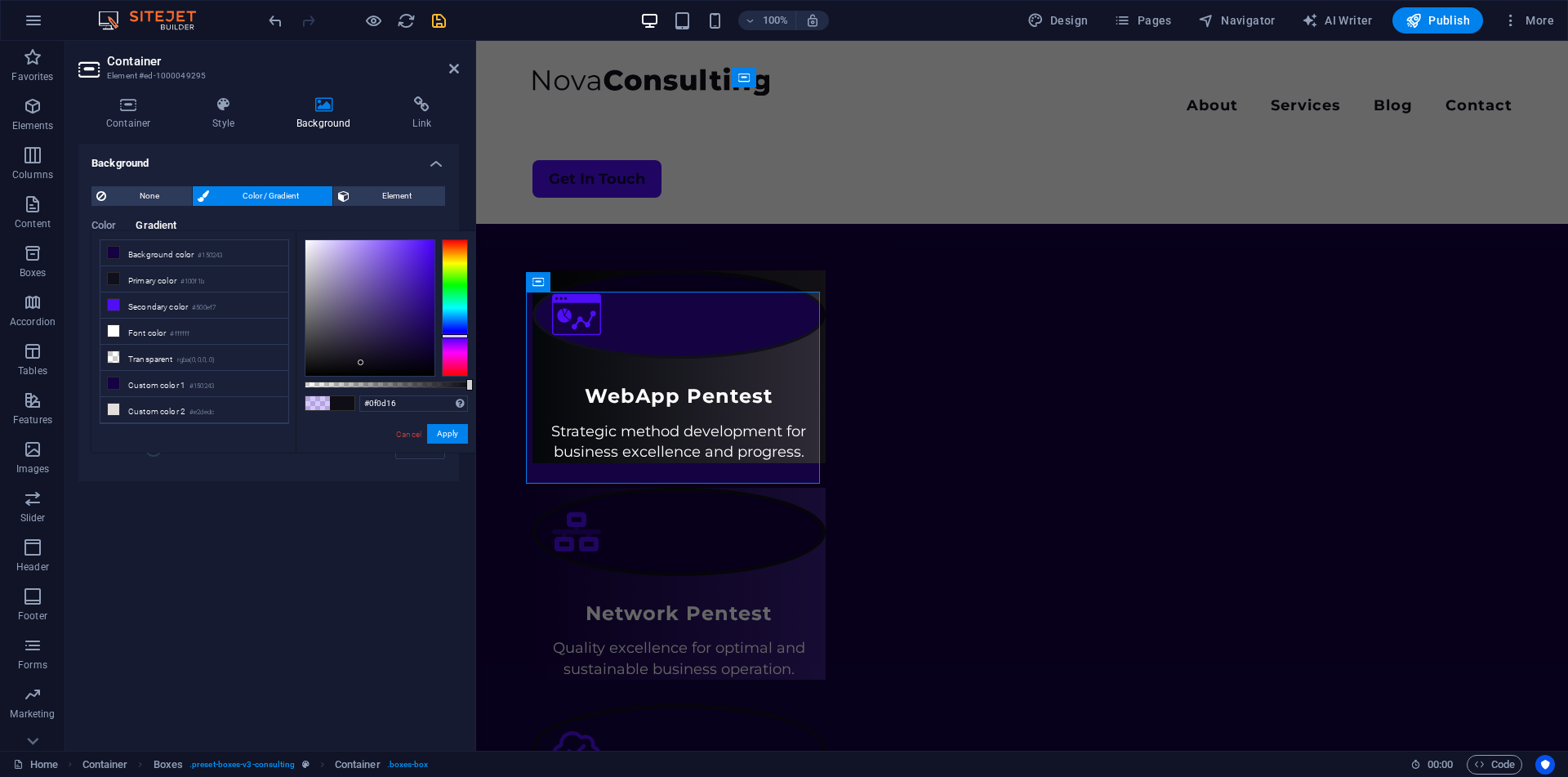
click at [361, 363] on div at bounding box center [369, 308] width 129 height 135
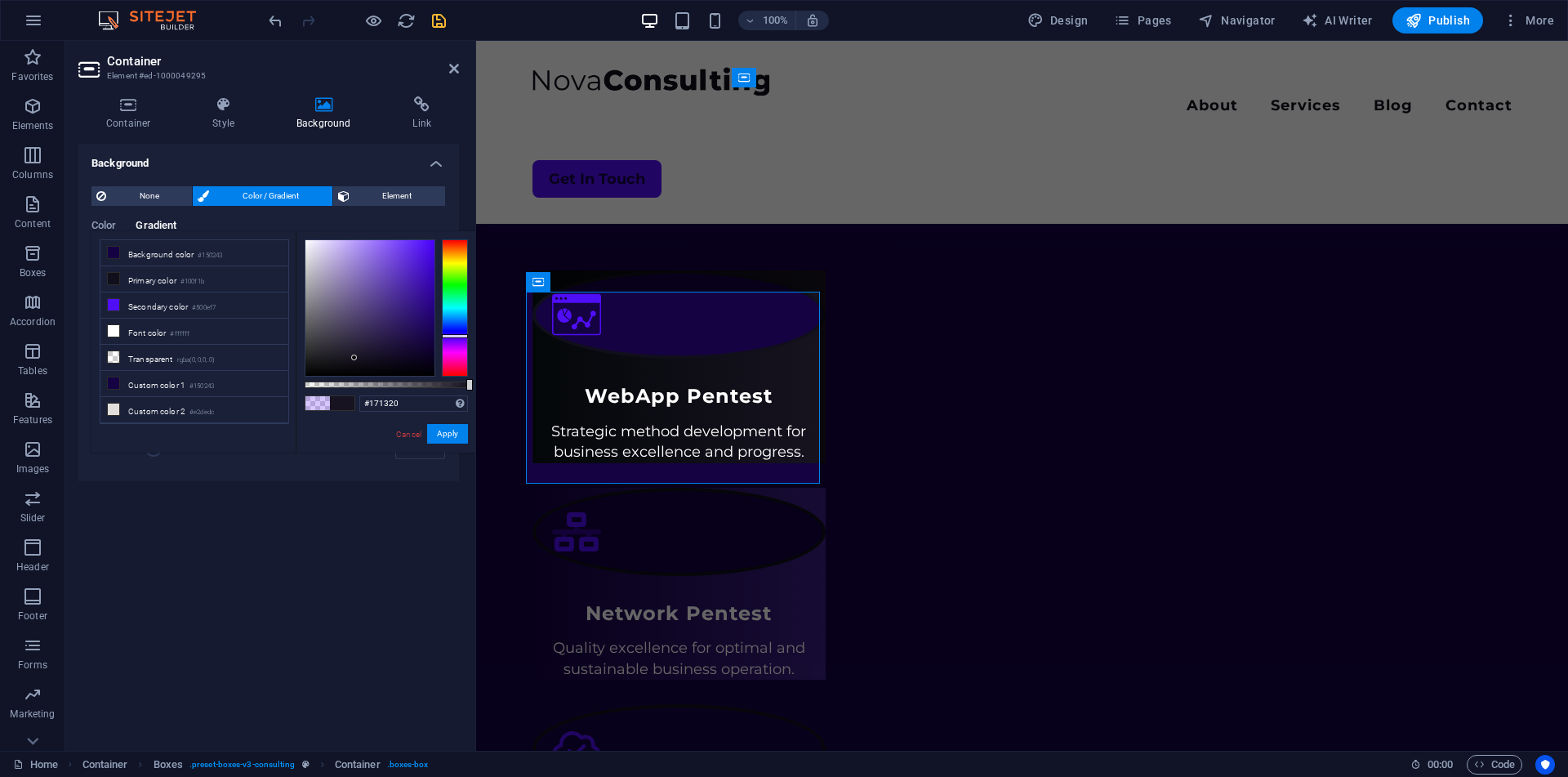
click at [355, 357] on div at bounding box center [354, 357] width 5 height 5
click at [411, 434] on link "Cancel" at bounding box center [408, 433] width 28 height 12
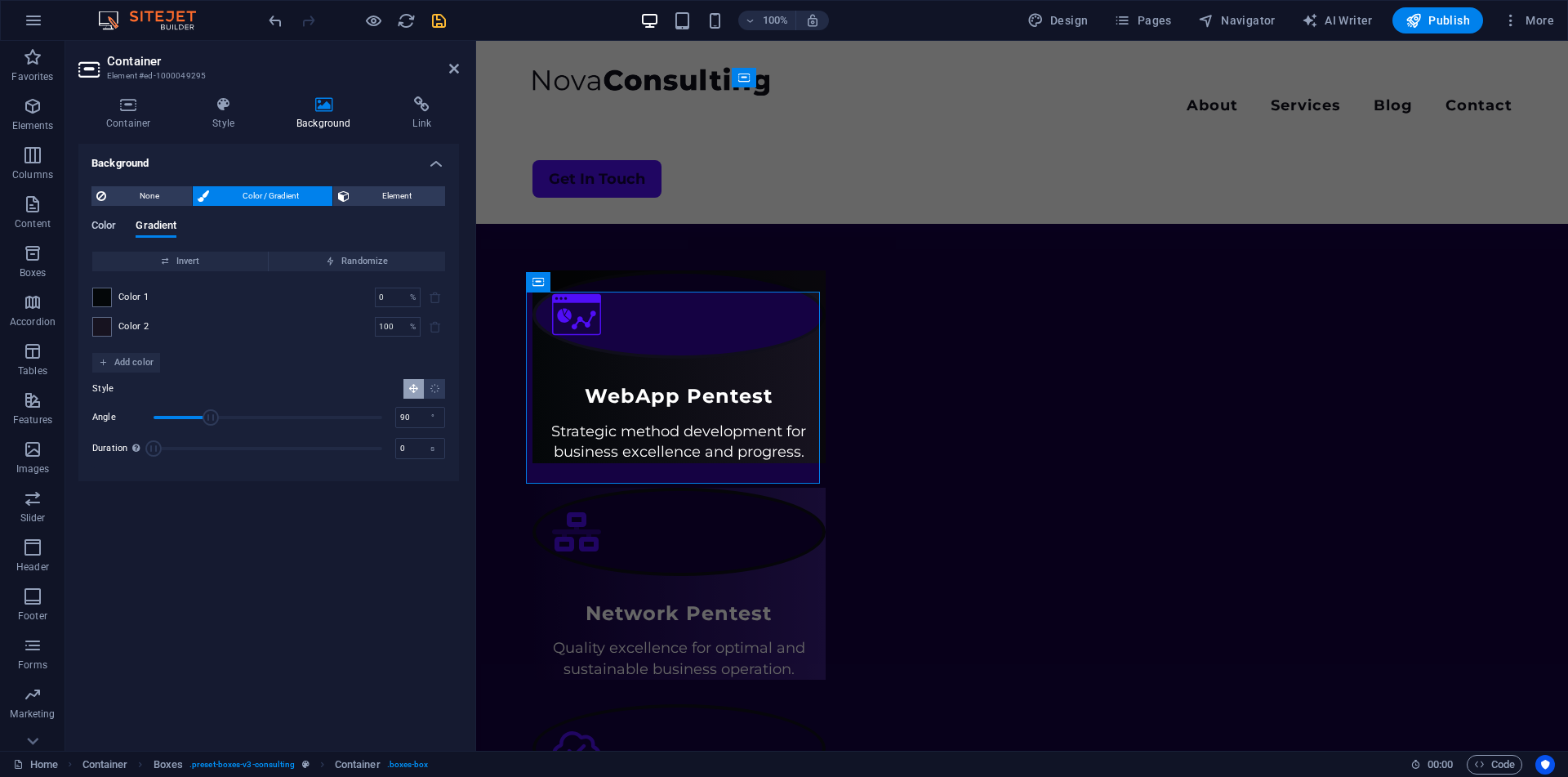
click at [101, 226] on span "Color" at bounding box center [103, 227] width 25 height 23
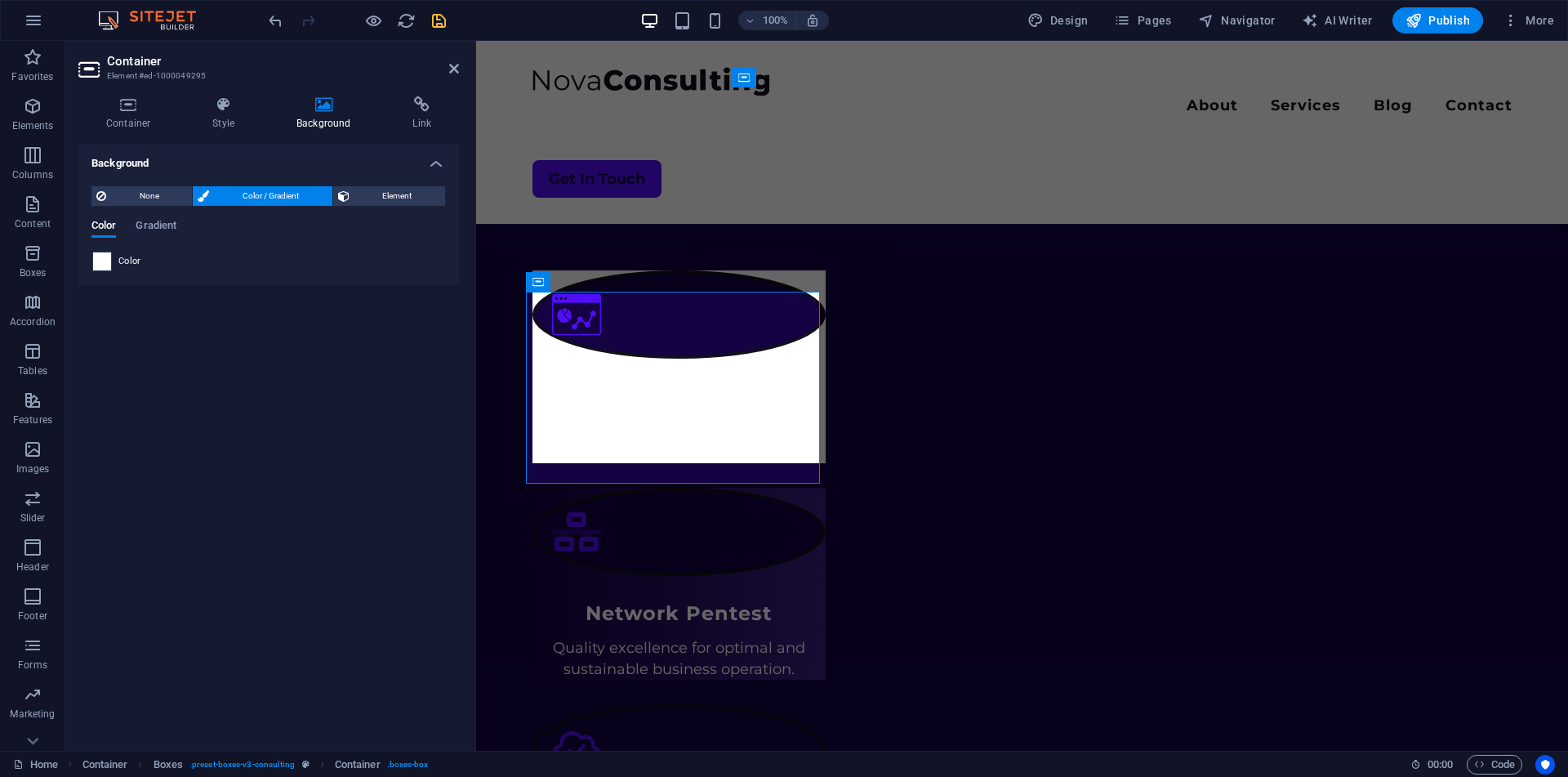
click at [111, 259] on span at bounding box center [102, 261] width 18 height 18
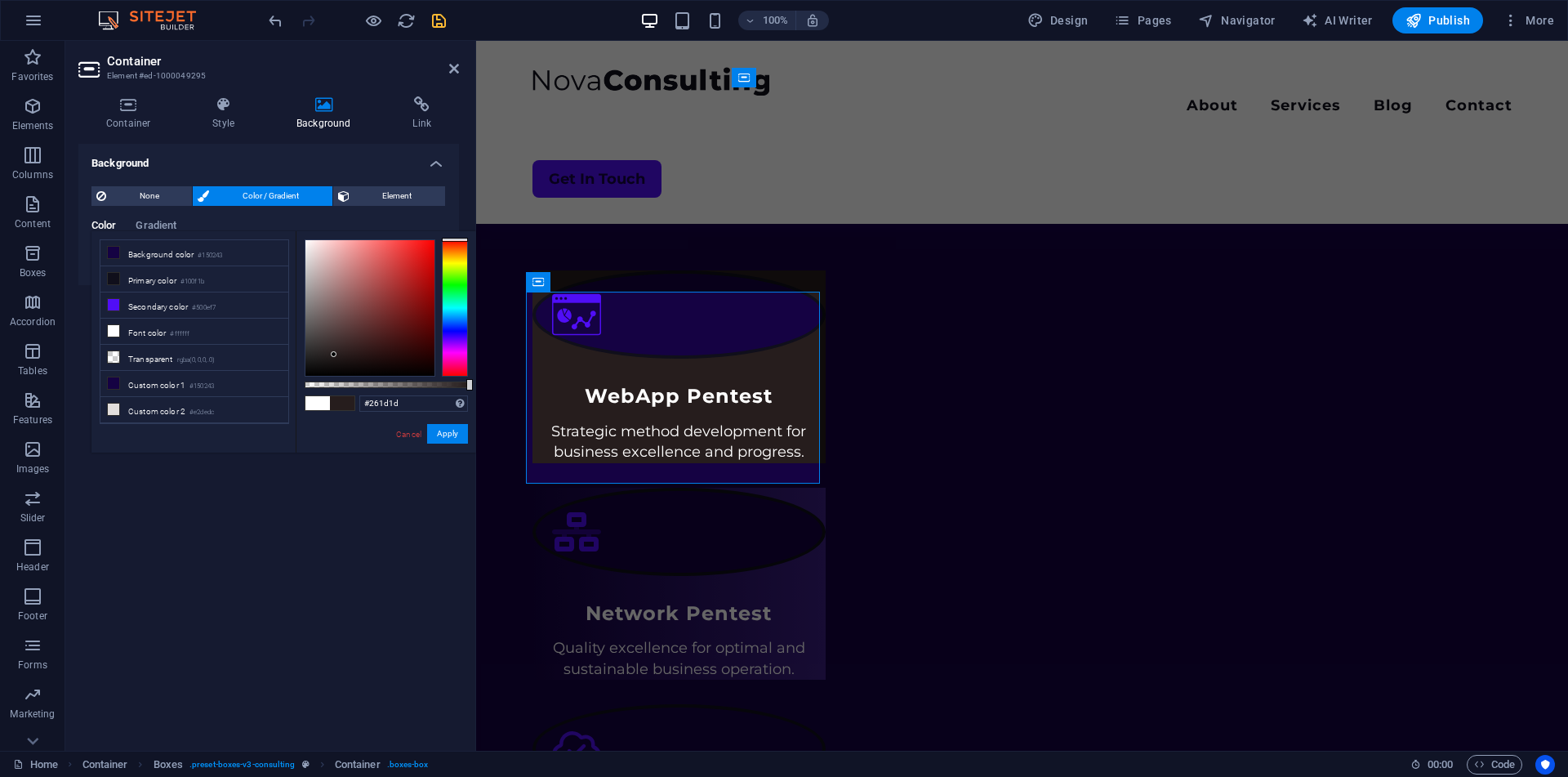
drag, startPoint x: 302, startPoint y: 240, endPoint x: 334, endPoint y: 355, distance: 119.4
click at [334, 355] on div at bounding box center [334, 354] width 5 height 5
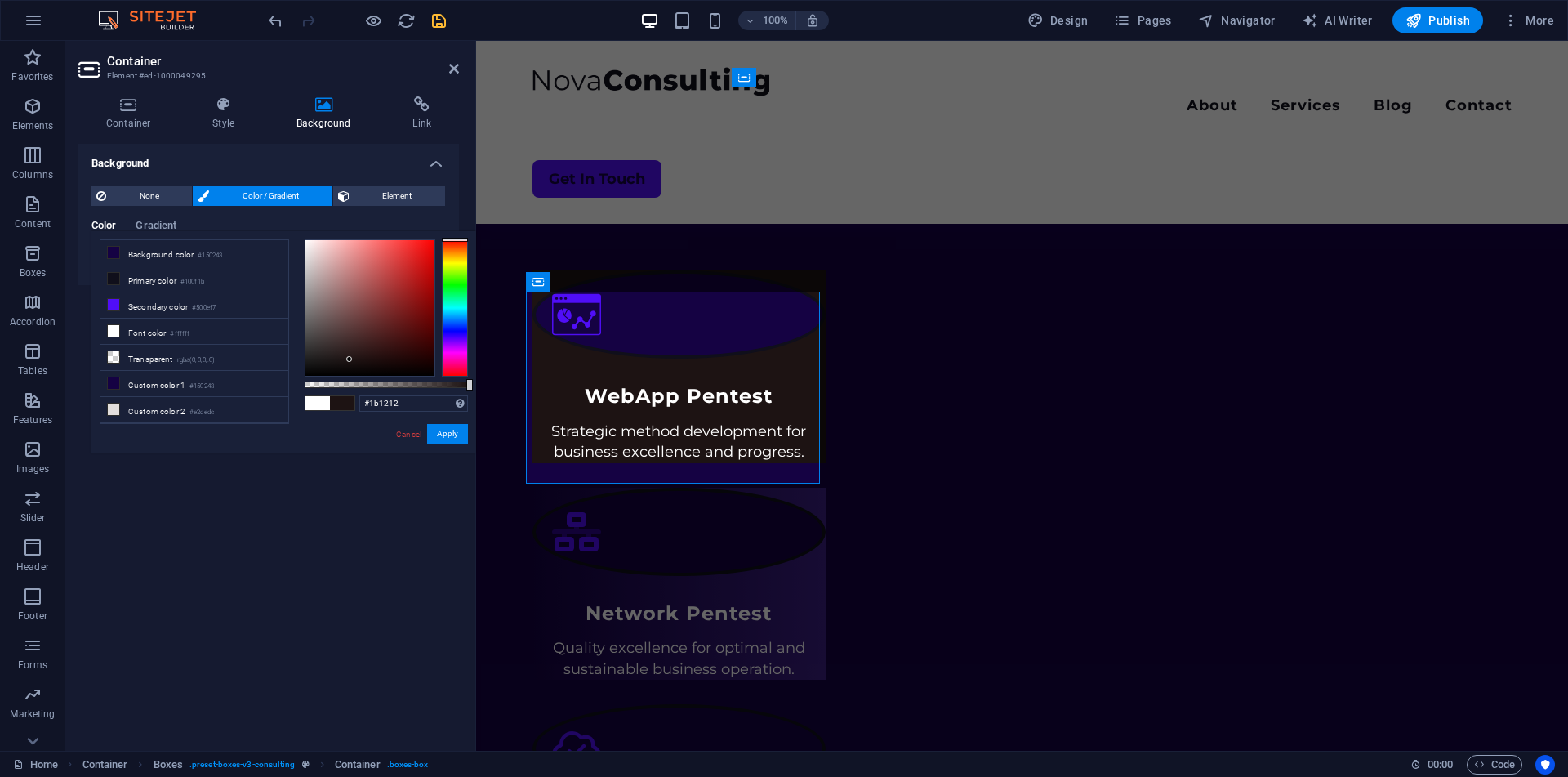
drag, startPoint x: 334, startPoint y: 353, endPoint x: 349, endPoint y: 360, distance: 16.6
click at [349, 360] on div at bounding box center [349, 359] width 5 height 5
click at [403, 401] on input "#1b1212" at bounding box center [413, 403] width 109 height 16
click at [432, 430] on button "Apply" at bounding box center [447, 433] width 41 height 19
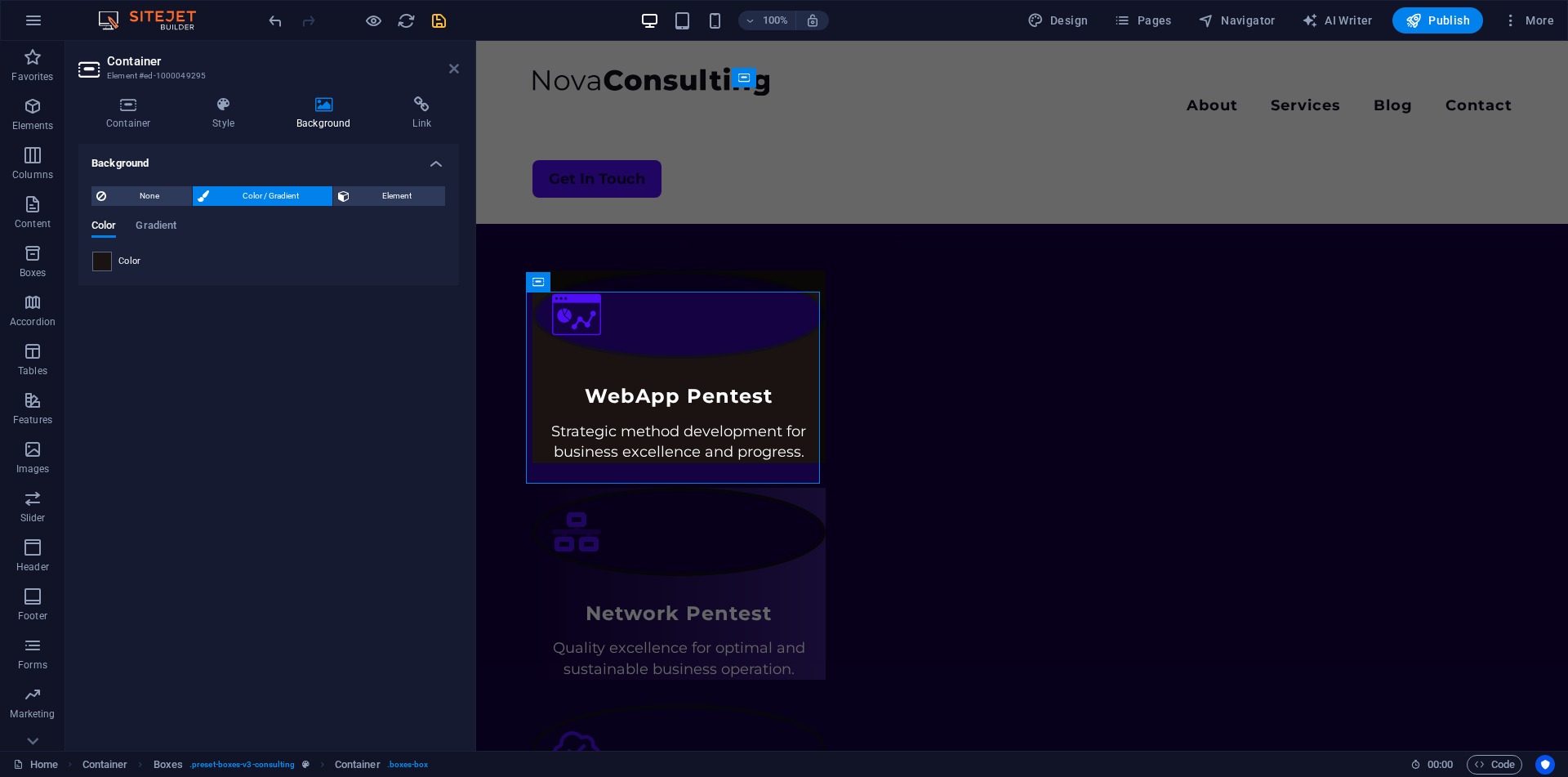
click at [455, 74] on icon at bounding box center [453, 69] width 10 height 13
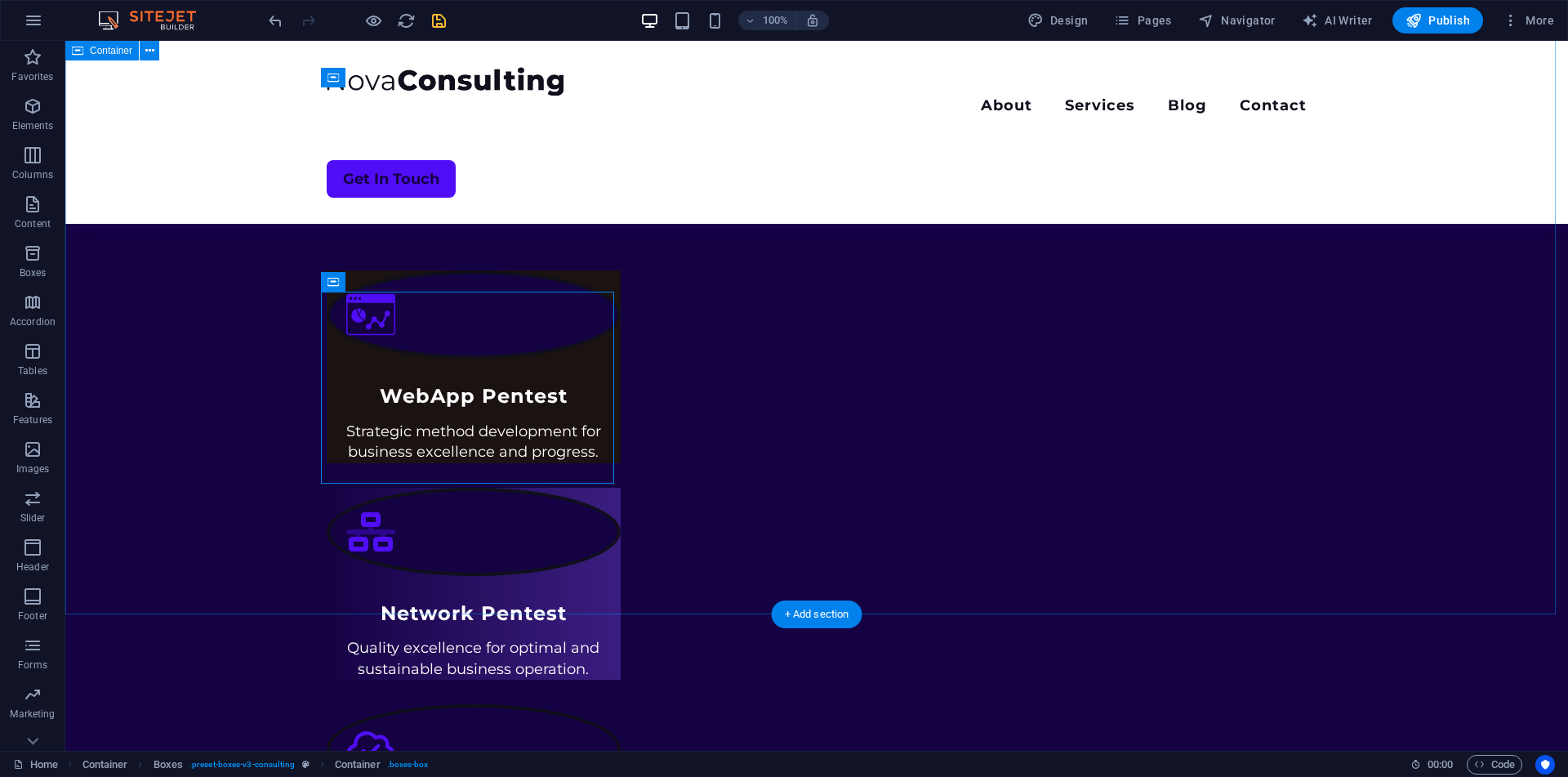
click at [680, 548] on div "What We Offer Optimize your journey with our consulting services, delivering pe…" at bounding box center [816, 524] width 1502 height 1005
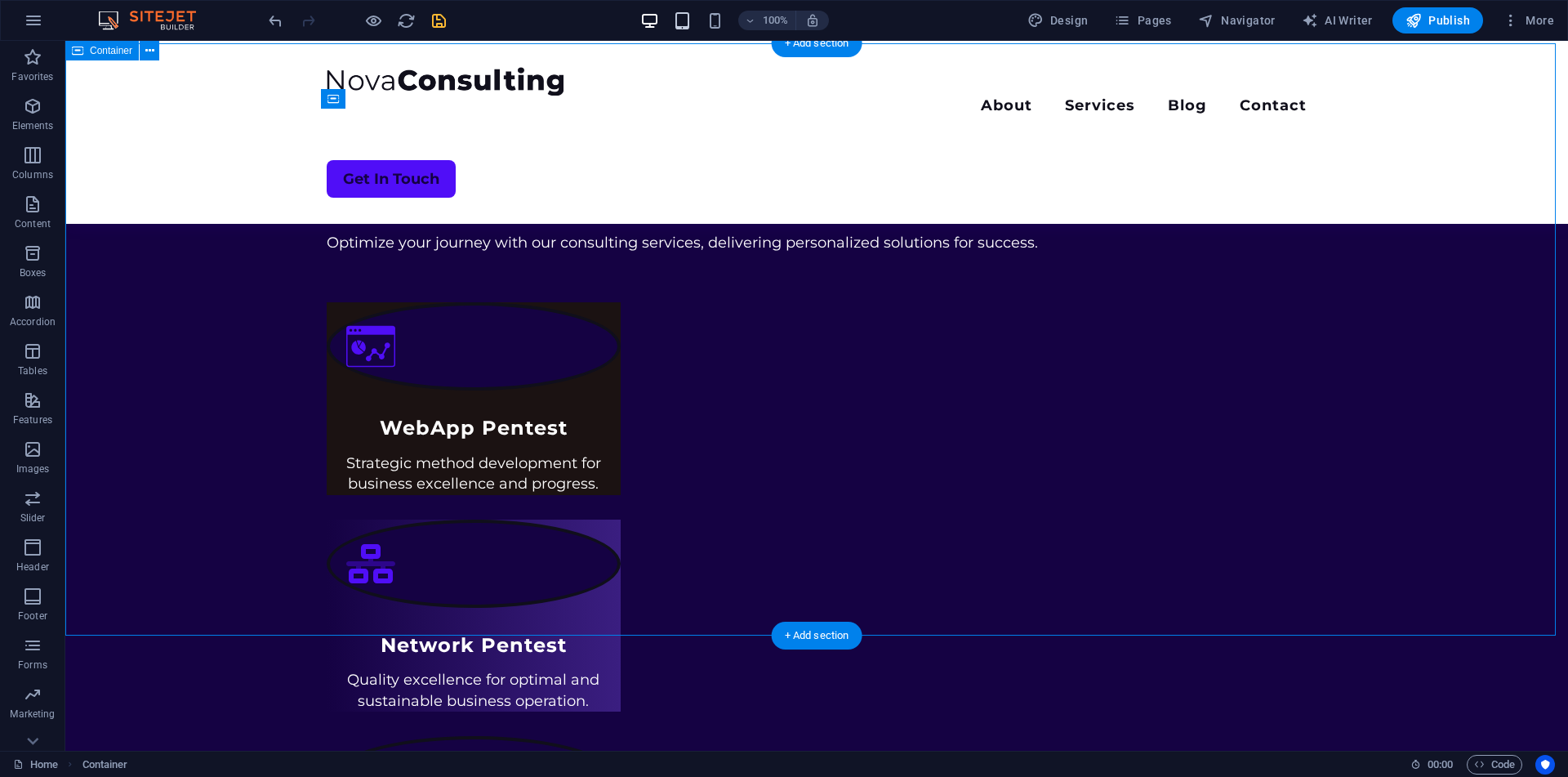
scroll to position [687, 0]
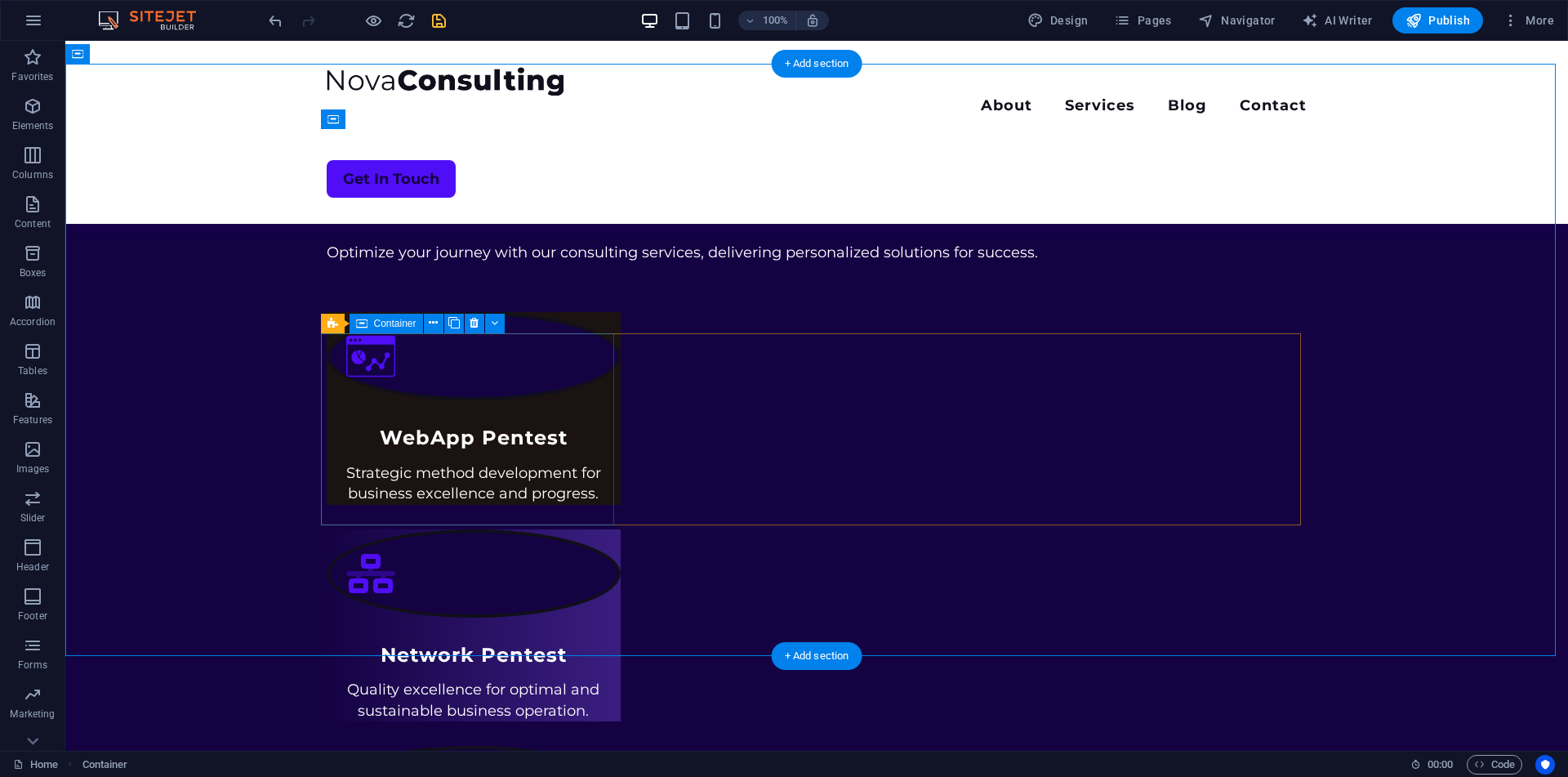
click at [577, 380] on div "WebApp Pentest Strategic method development for business excellence and progres…" at bounding box center [473, 408] width 294 height 192
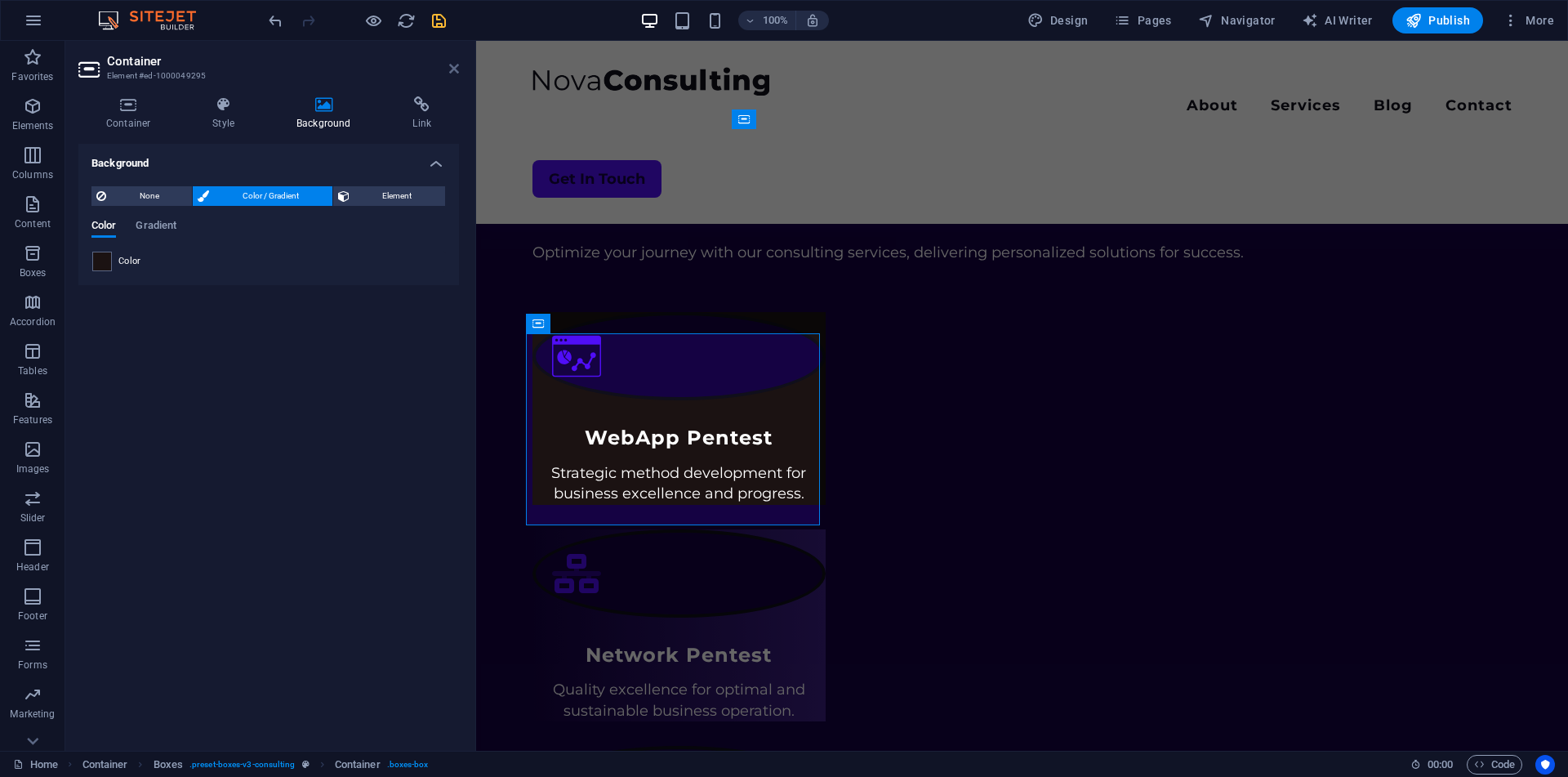
click at [453, 72] on icon at bounding box center [453, 69] width 10 height 13
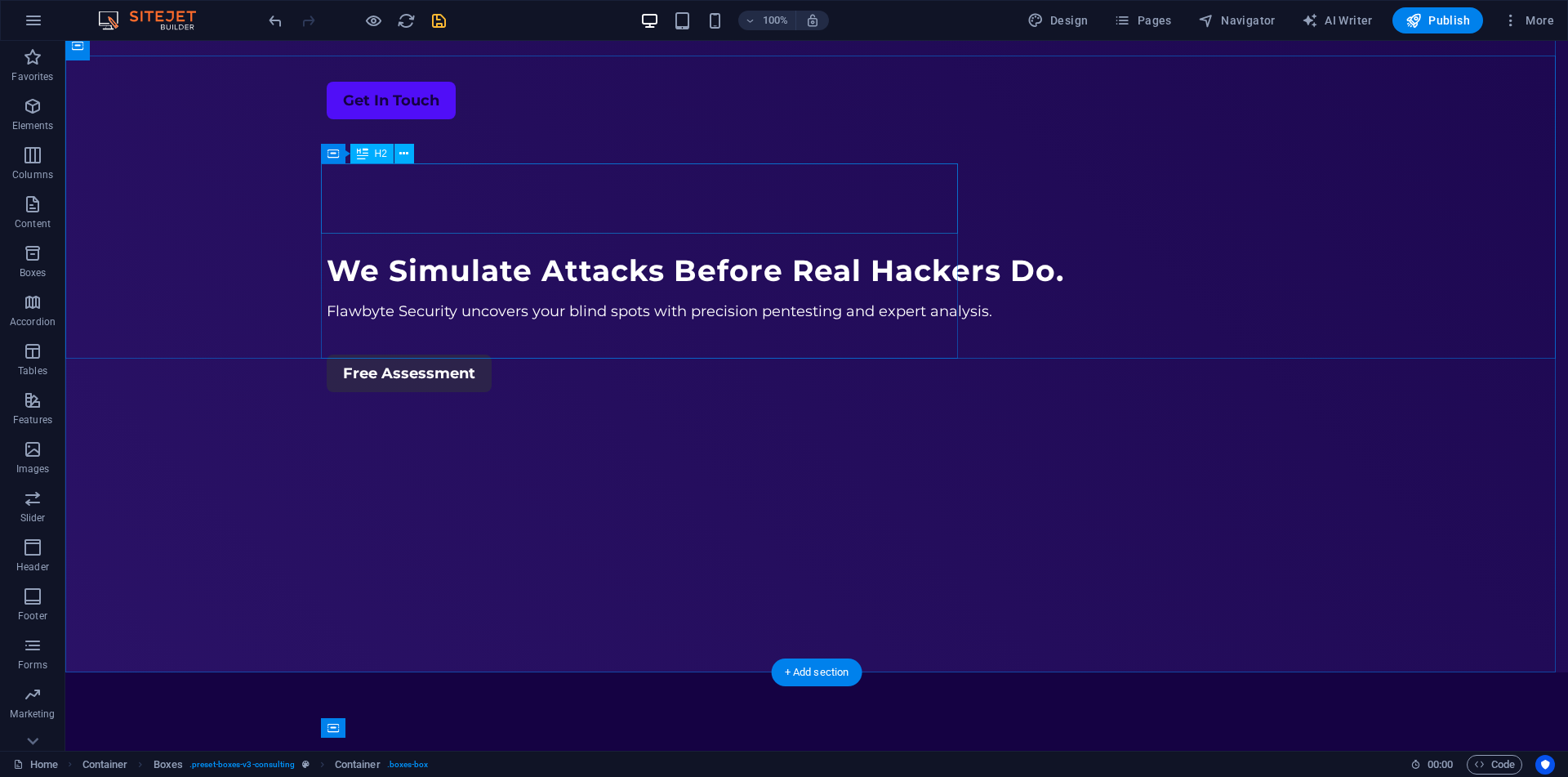
scroll to position [78, 0]
click at [455, 356] on div "Free Assessment" at bounding box center [816, 374] width 980 height 37
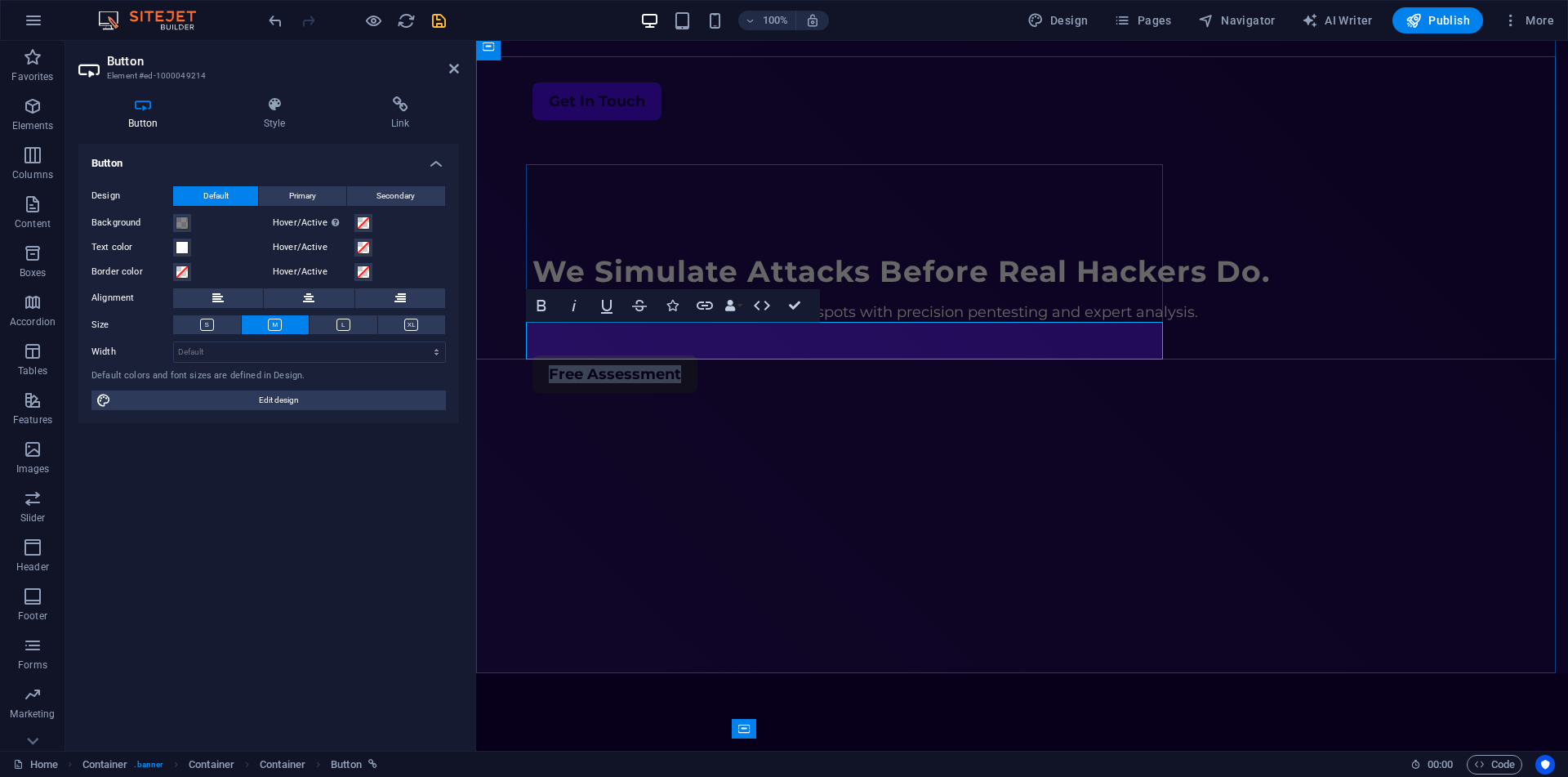
click at [533, 356] on link "Free Assessment" at bounding box center [615, 374] width 164 height 37
click at [279, 112] on h4 "Style" at bounding box center [277, 113] width 127 height 35
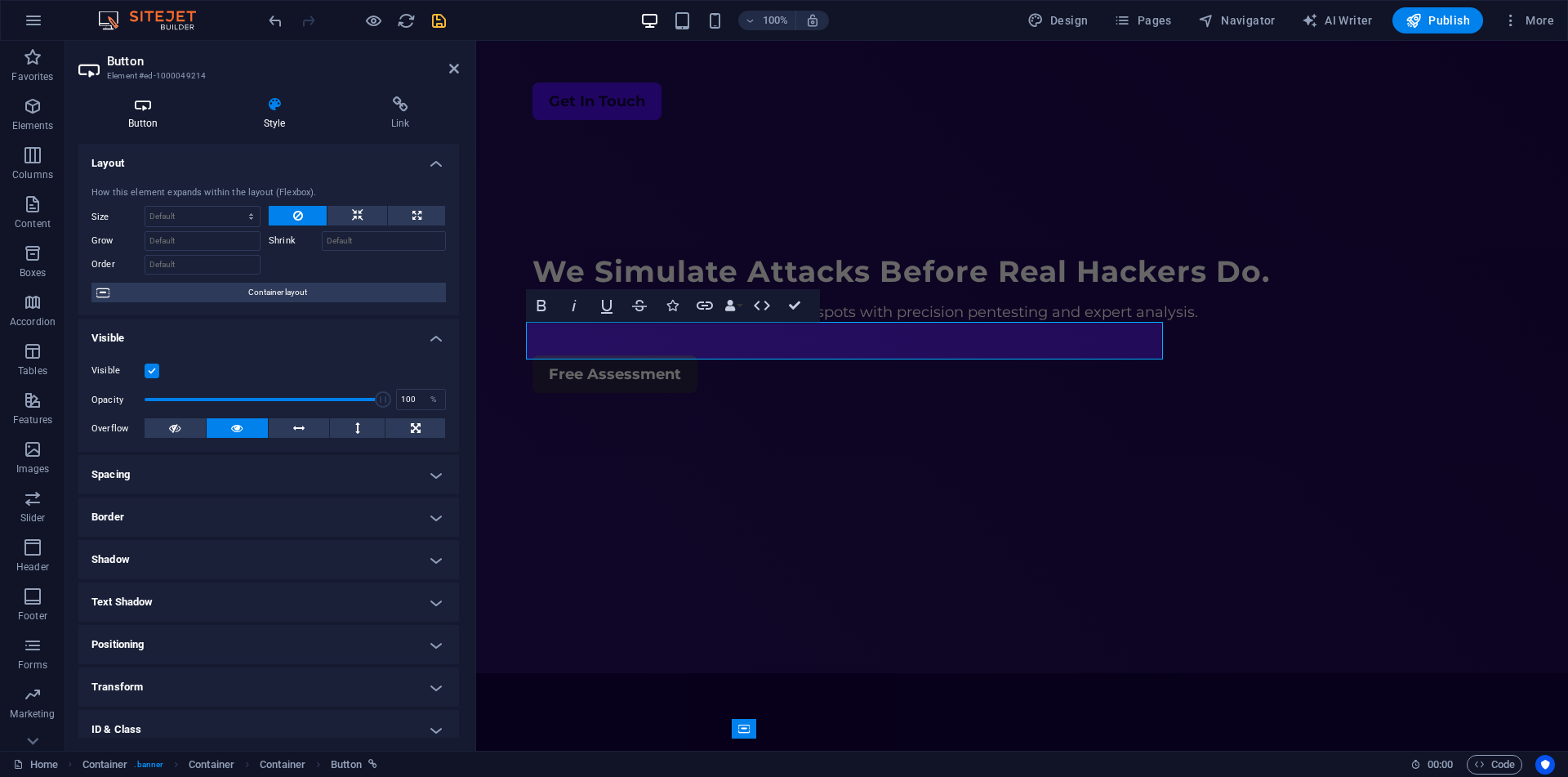
click at [121, 119] on h4 "Button" at bounding box center [146, 113] width 135 height 35
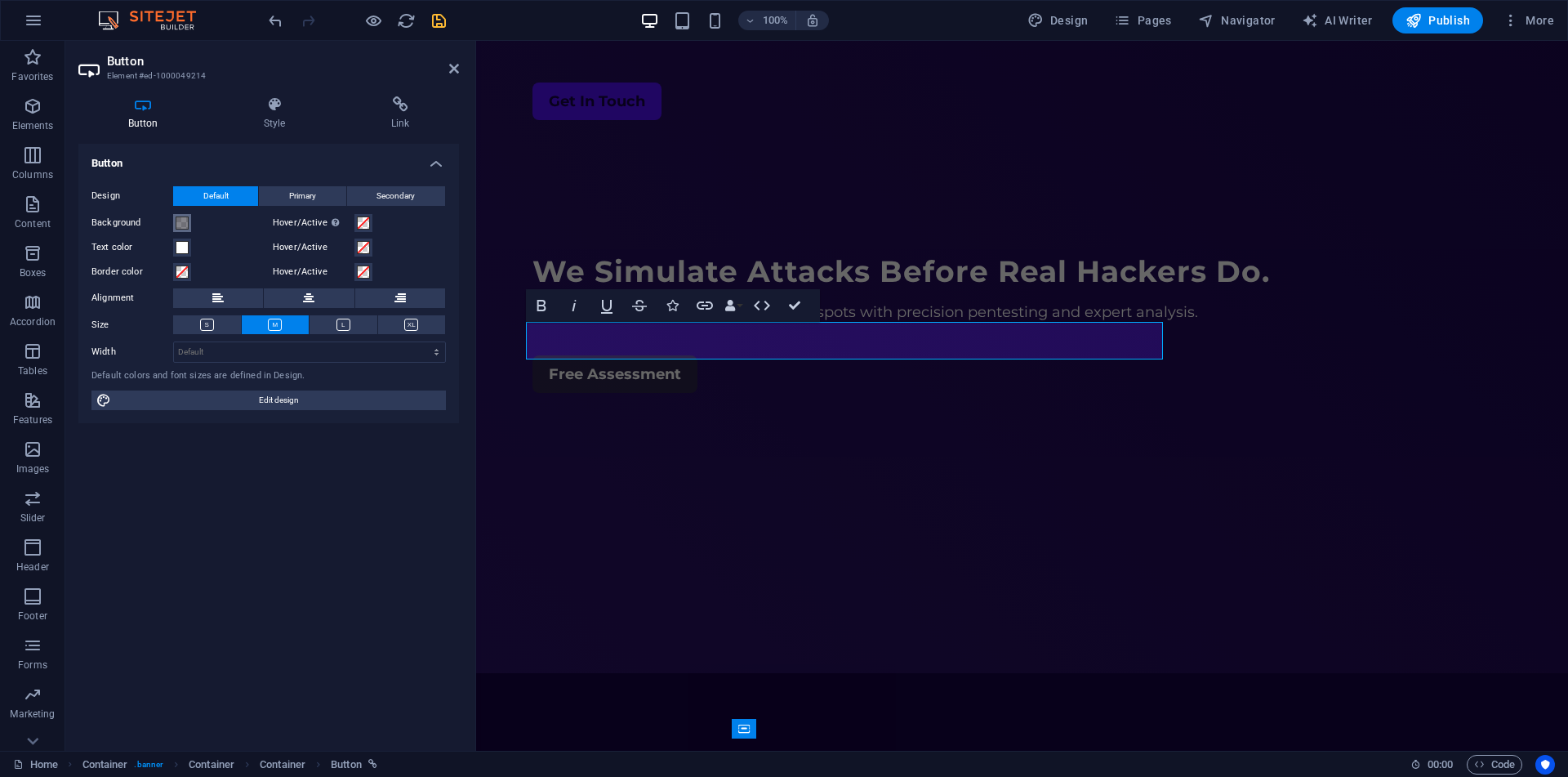
click at [180, 219] on span at bounding box center [182, 223] width 13 height 13
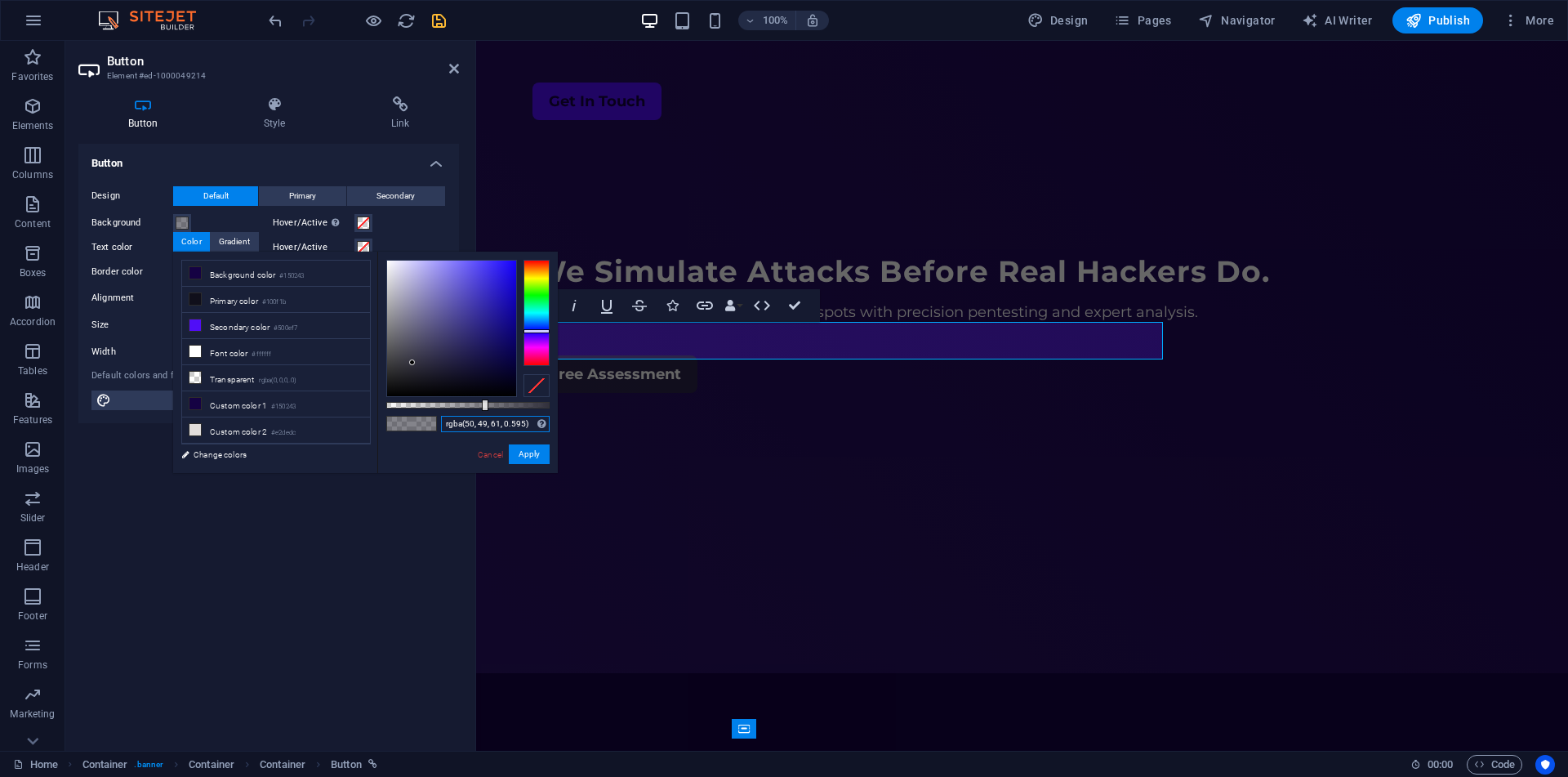
click at [452, 420] on input "rgba(50, 49, 61, 0.595)" at bounding box center [495, 424] width 109 height 16
click at [490, 458] on link "Cancel" at bounding box center [490, 454] width 28 height 12
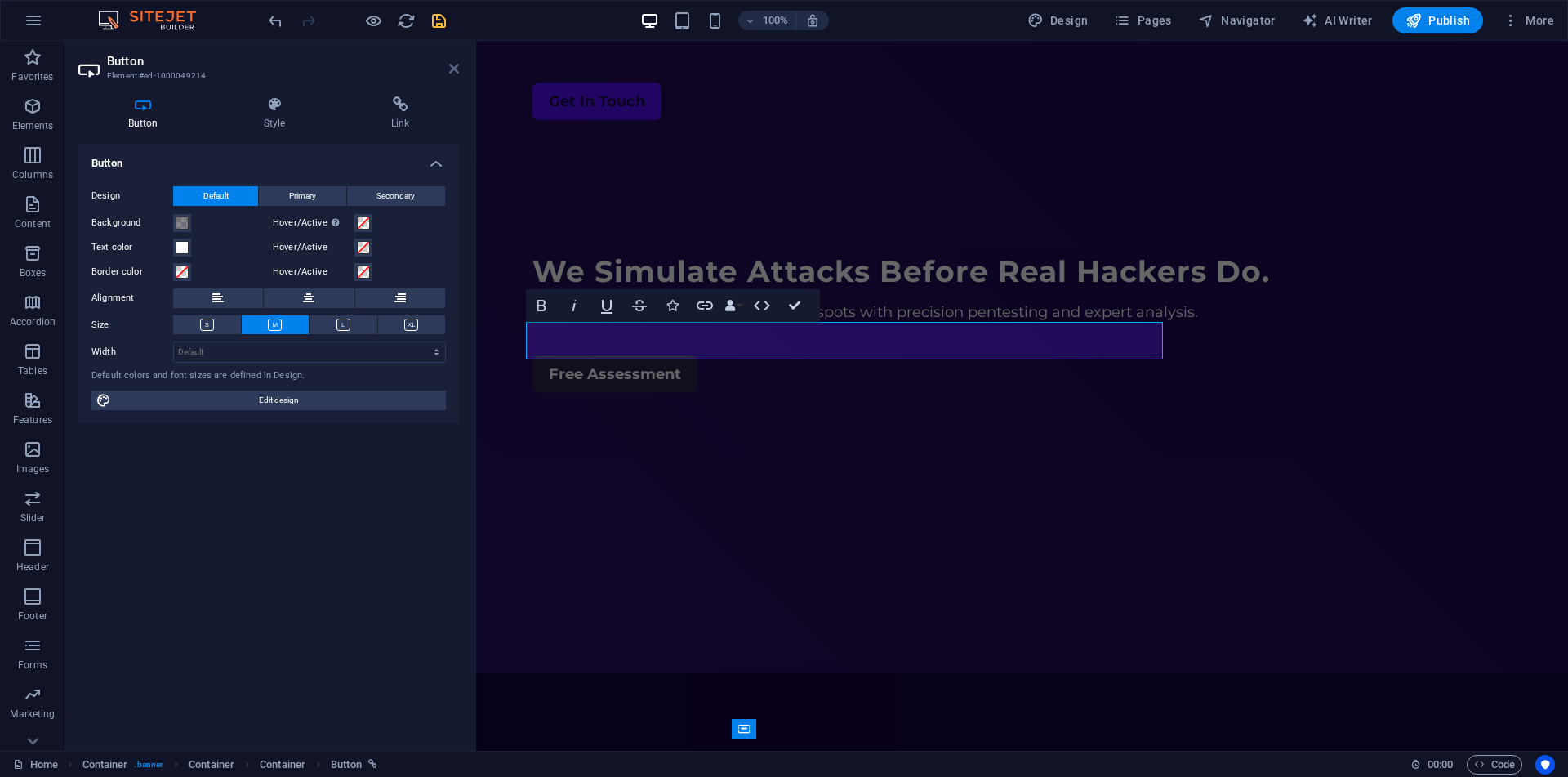
click at [454, 74] on icon at bounding box center [453, 69] width 10 height 13
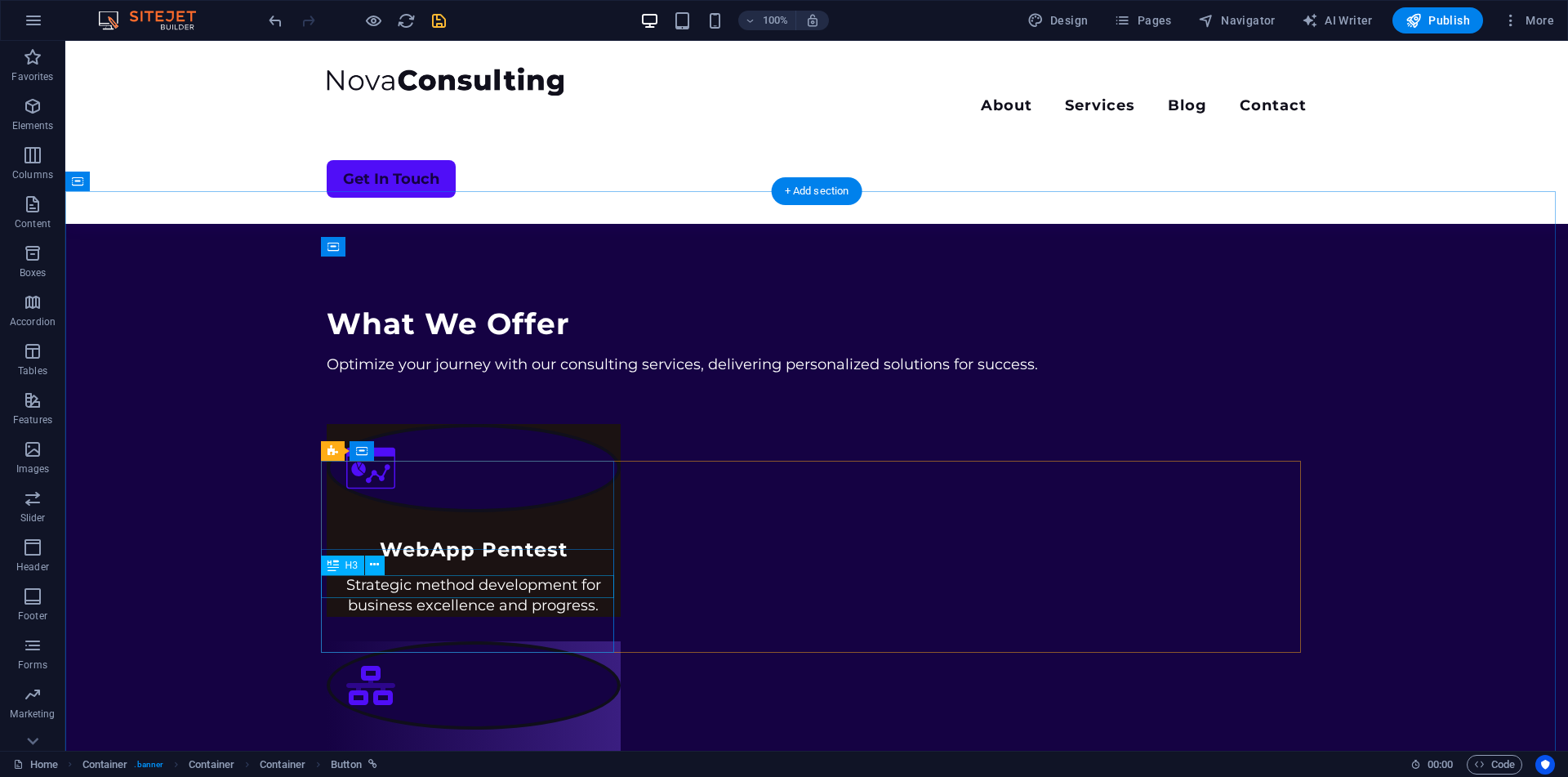
scroll to position [576, 0]
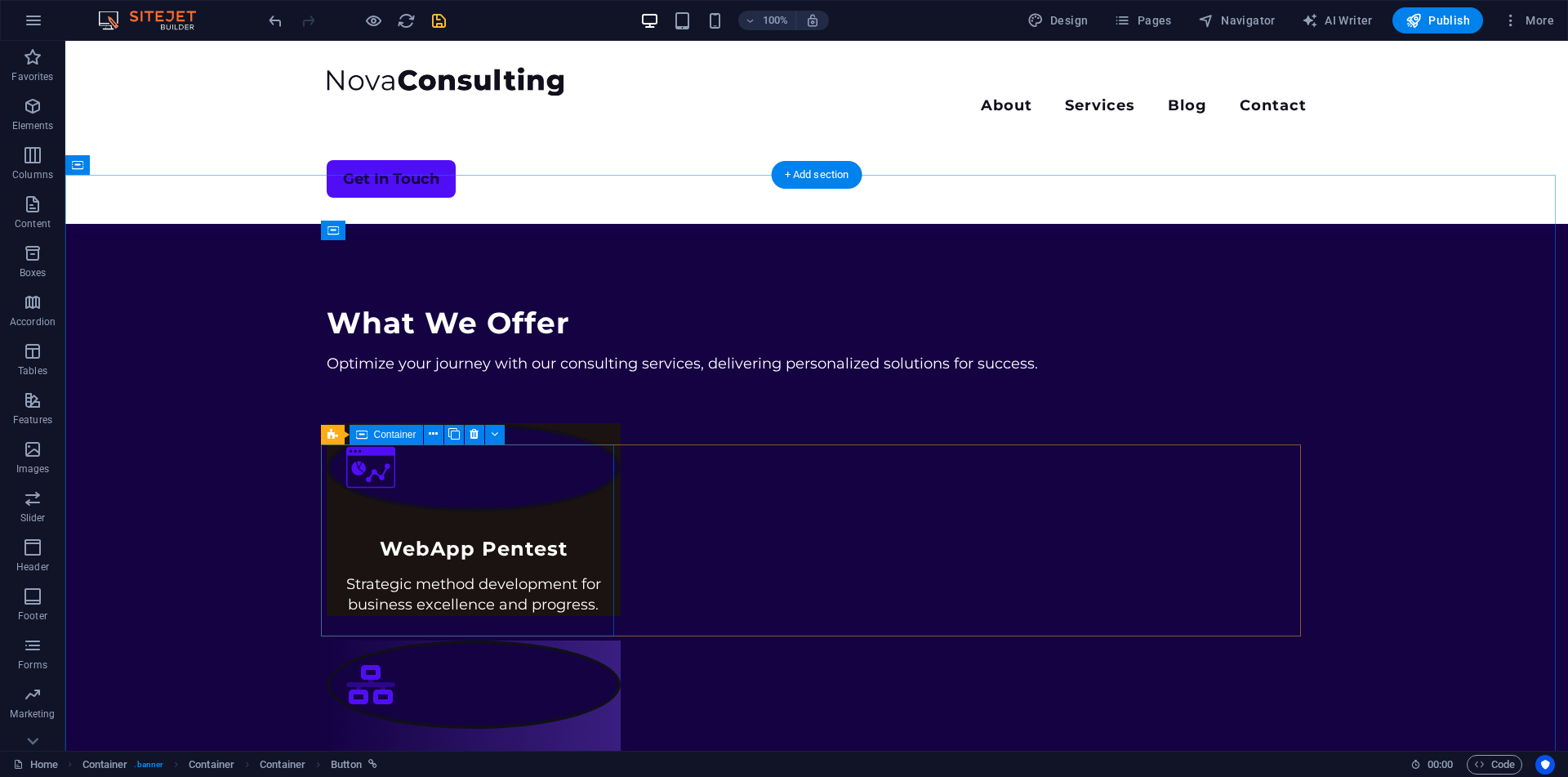
click at [377, 501] on div "WebApp Pentest Strategic method development for business excellence and progres…" at bounding box center [473, 519] width 294 height 192
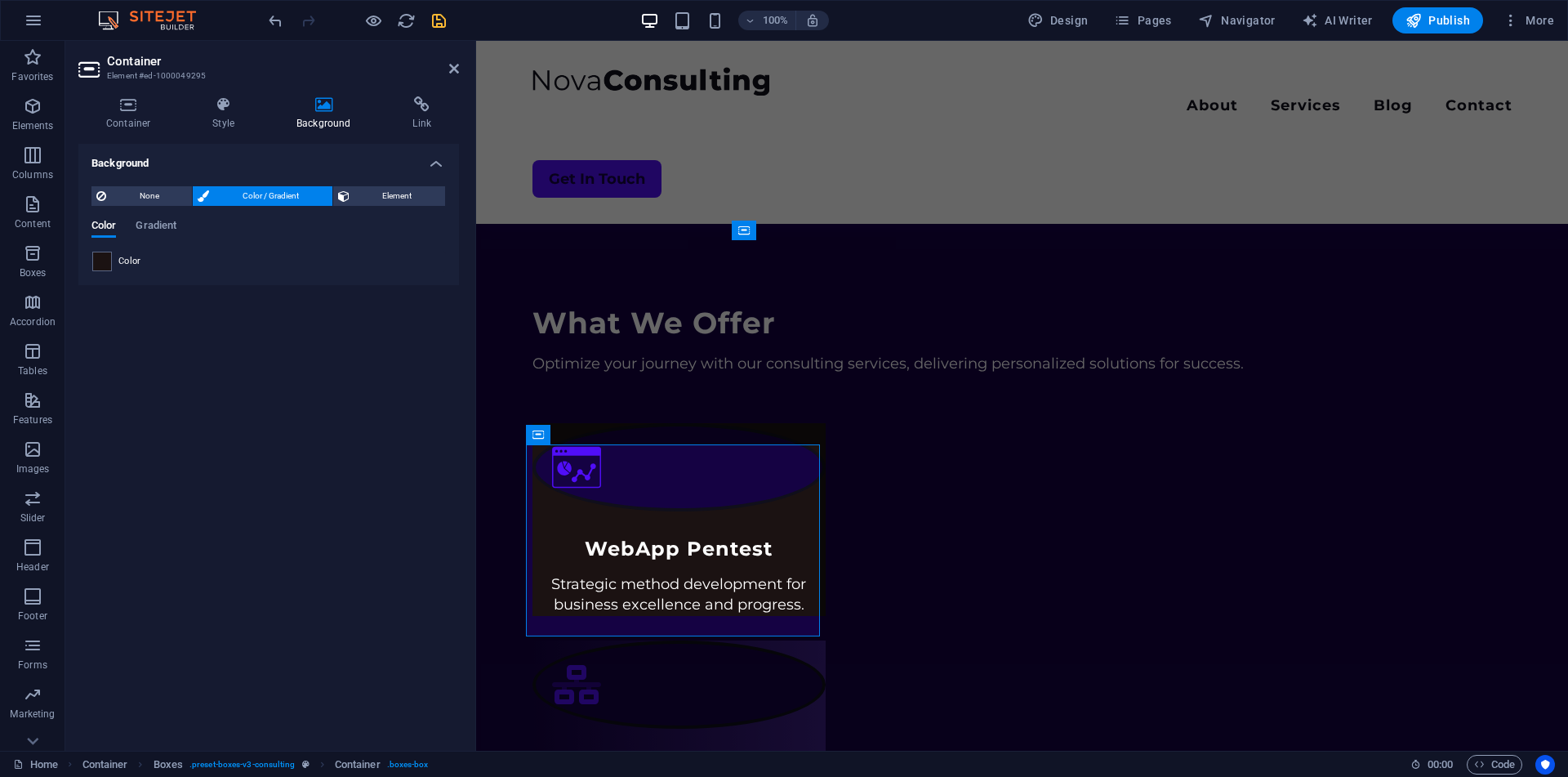
click at [119, 263] on span "Color" at bounding box center [130, 261] width 23 height 13
click at [111, 263] on div at bounding box center [101, 261] width 19 height 19
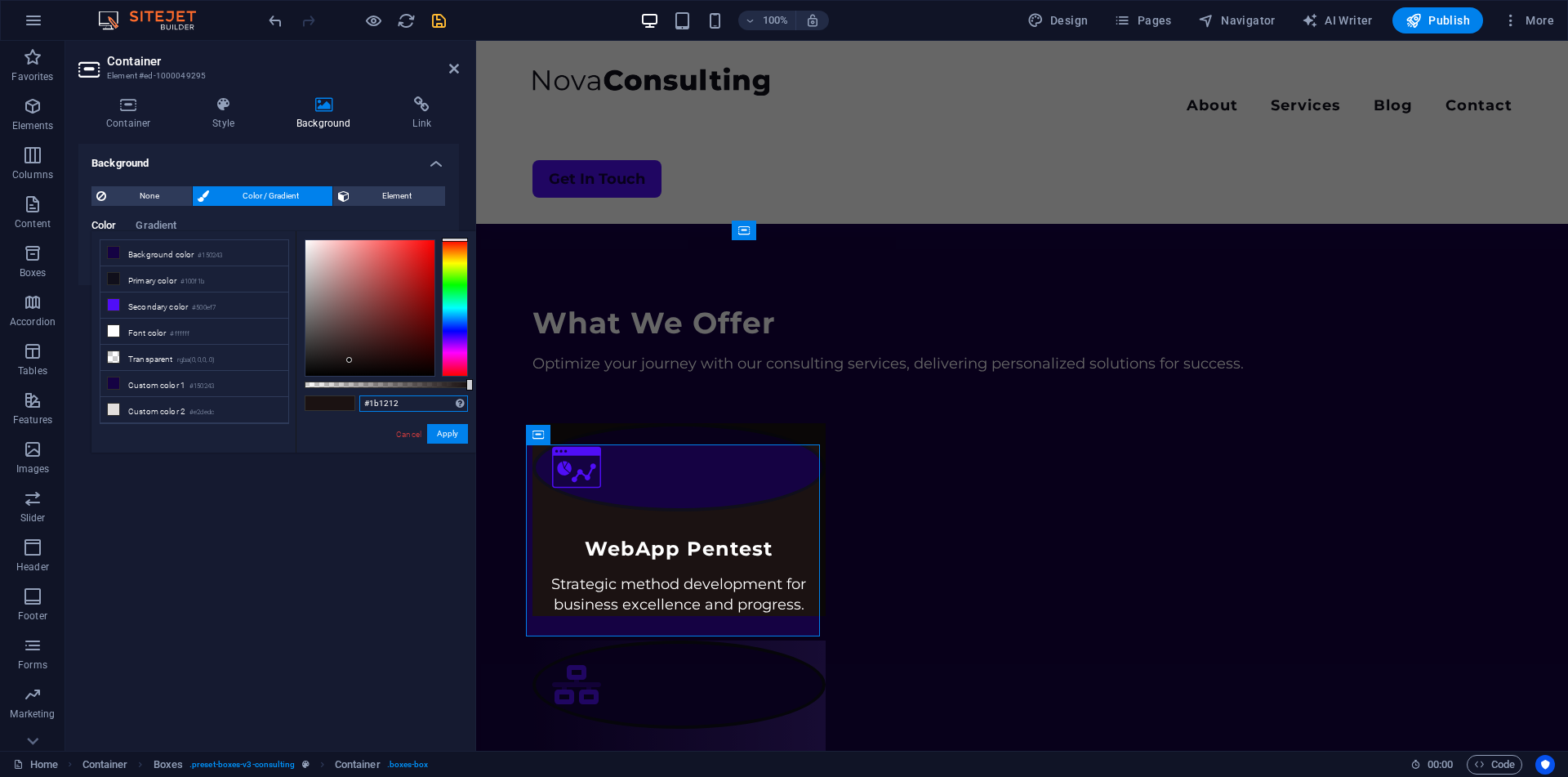
click at [409, 401] on input "#1b1212" at bounding box center [413, 403] width 109 height 16
paste input "rgba(50, 49, 61, 0.595)"
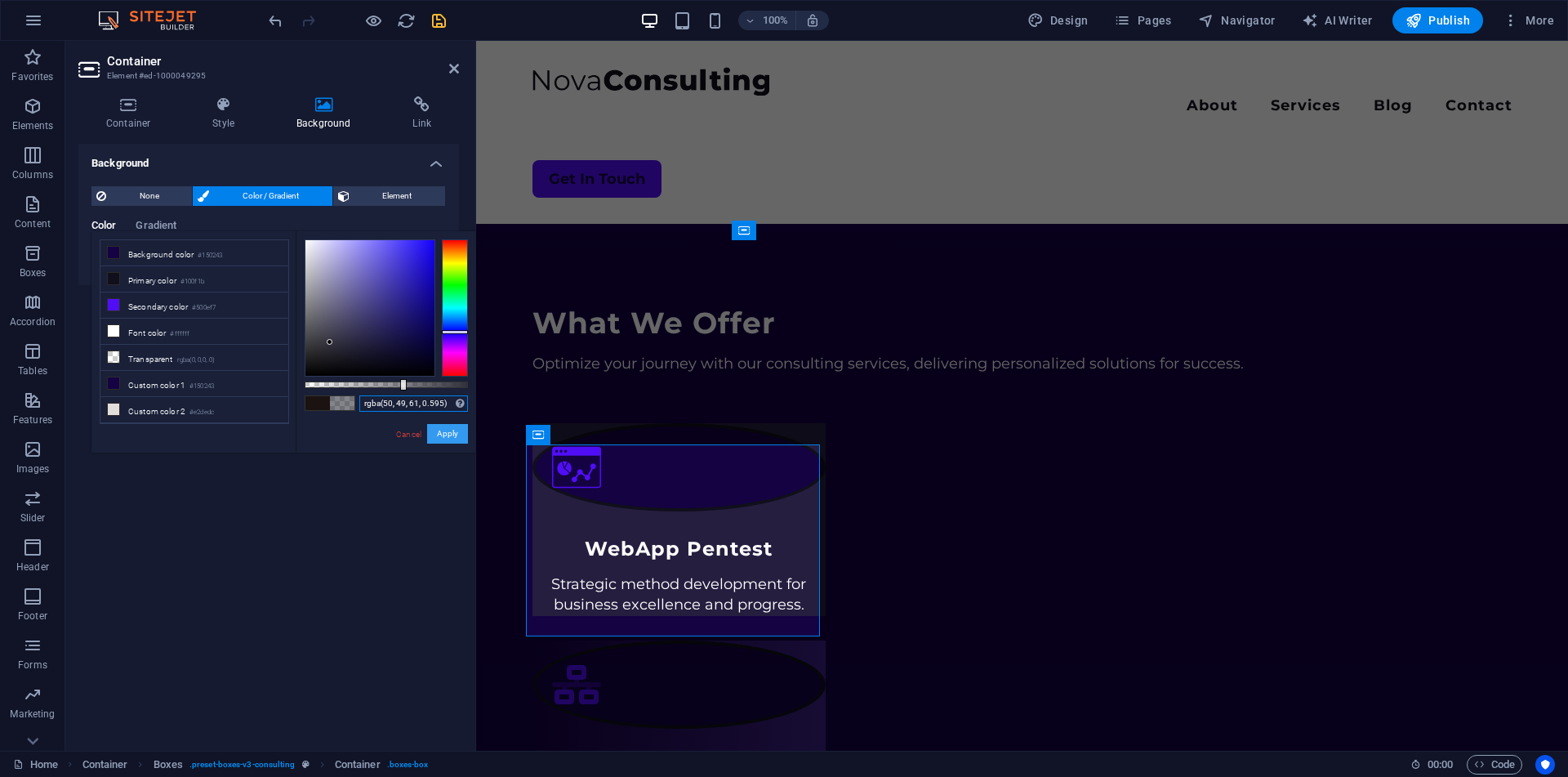
type input "rgba(50, 49, 61, 0.595)"
click at [450, 433] on button "Apply" at bounding box center [447, 433] width 41 height 19
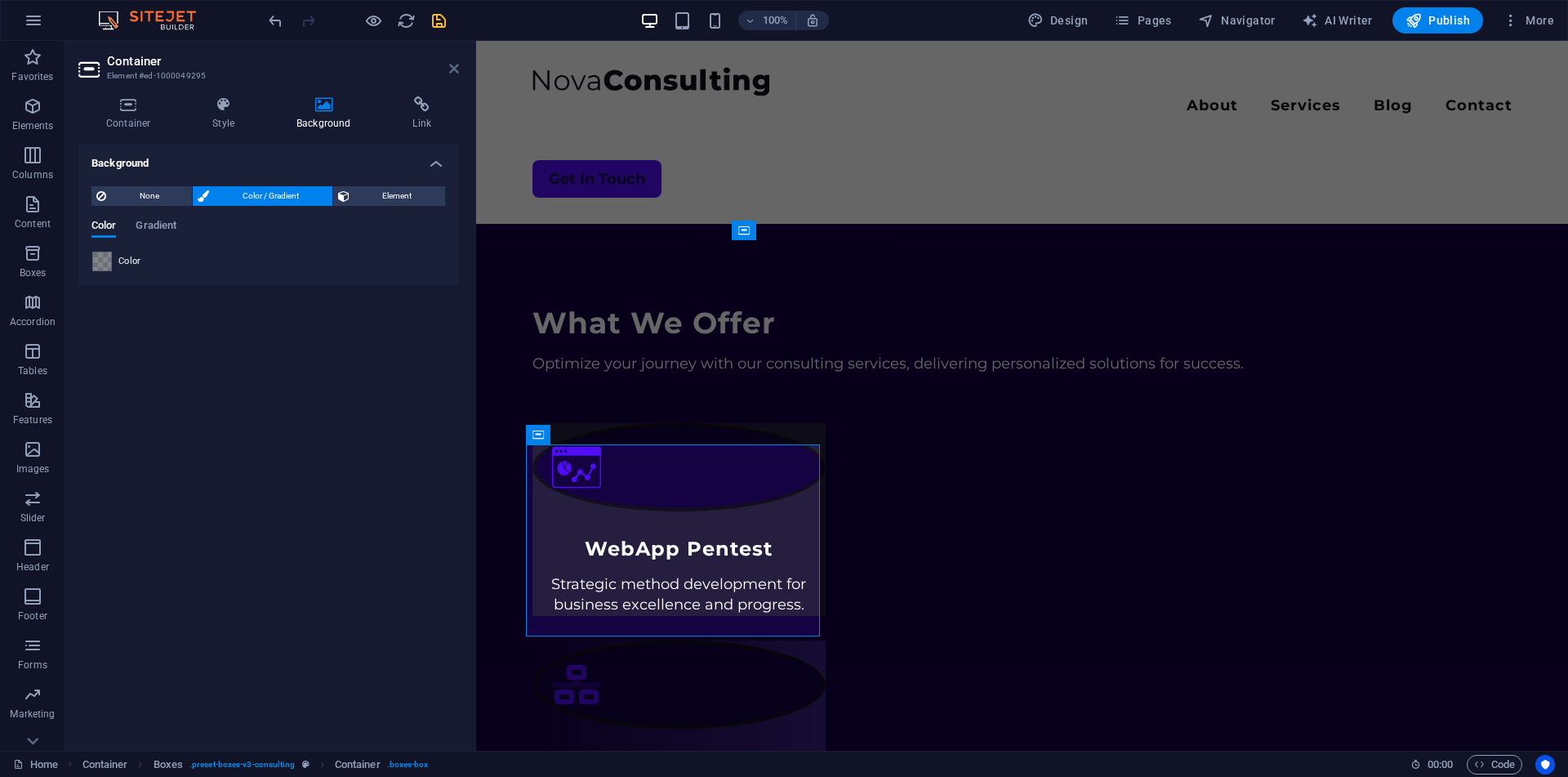
click at [450, 73] on icon at bounding box center [453, 69] width 10 height 13
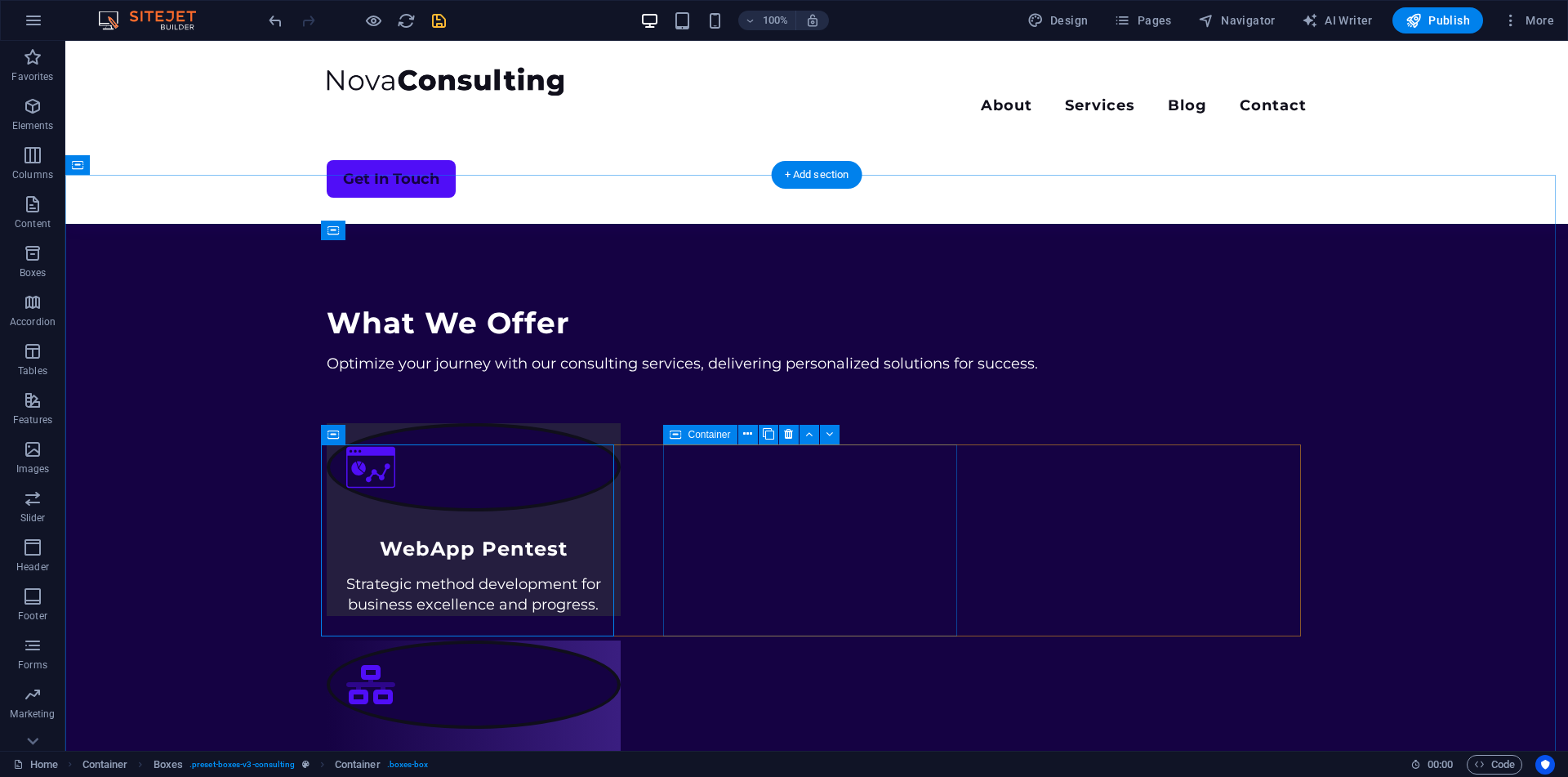
click at [620, 641] on div ".fa-secondary{opacity:.4} Network Pentest Quality excellence for optimal and su…" at bounding box center [473, 737] width 294 height 192
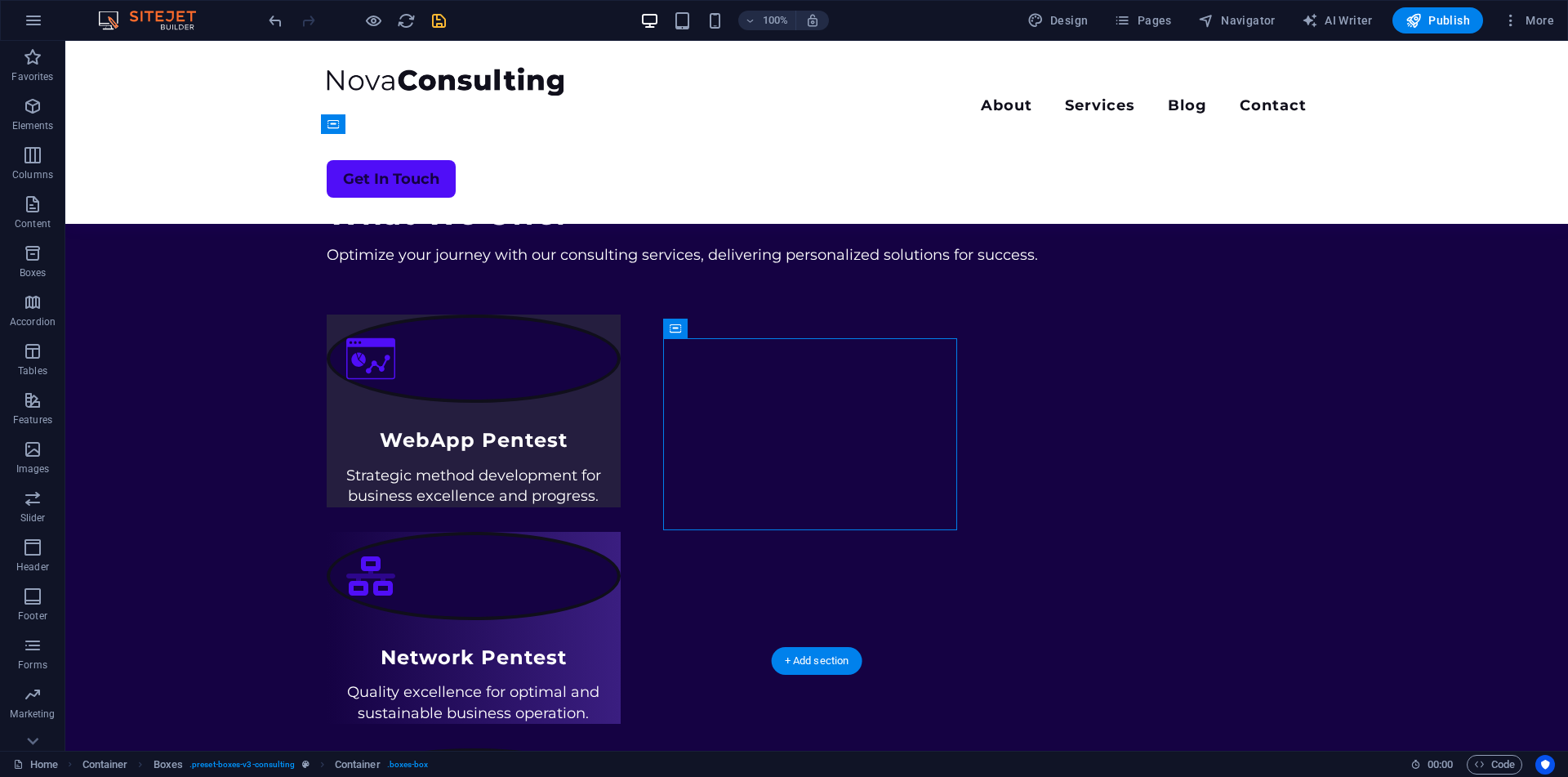
scroll to position [686, 0]
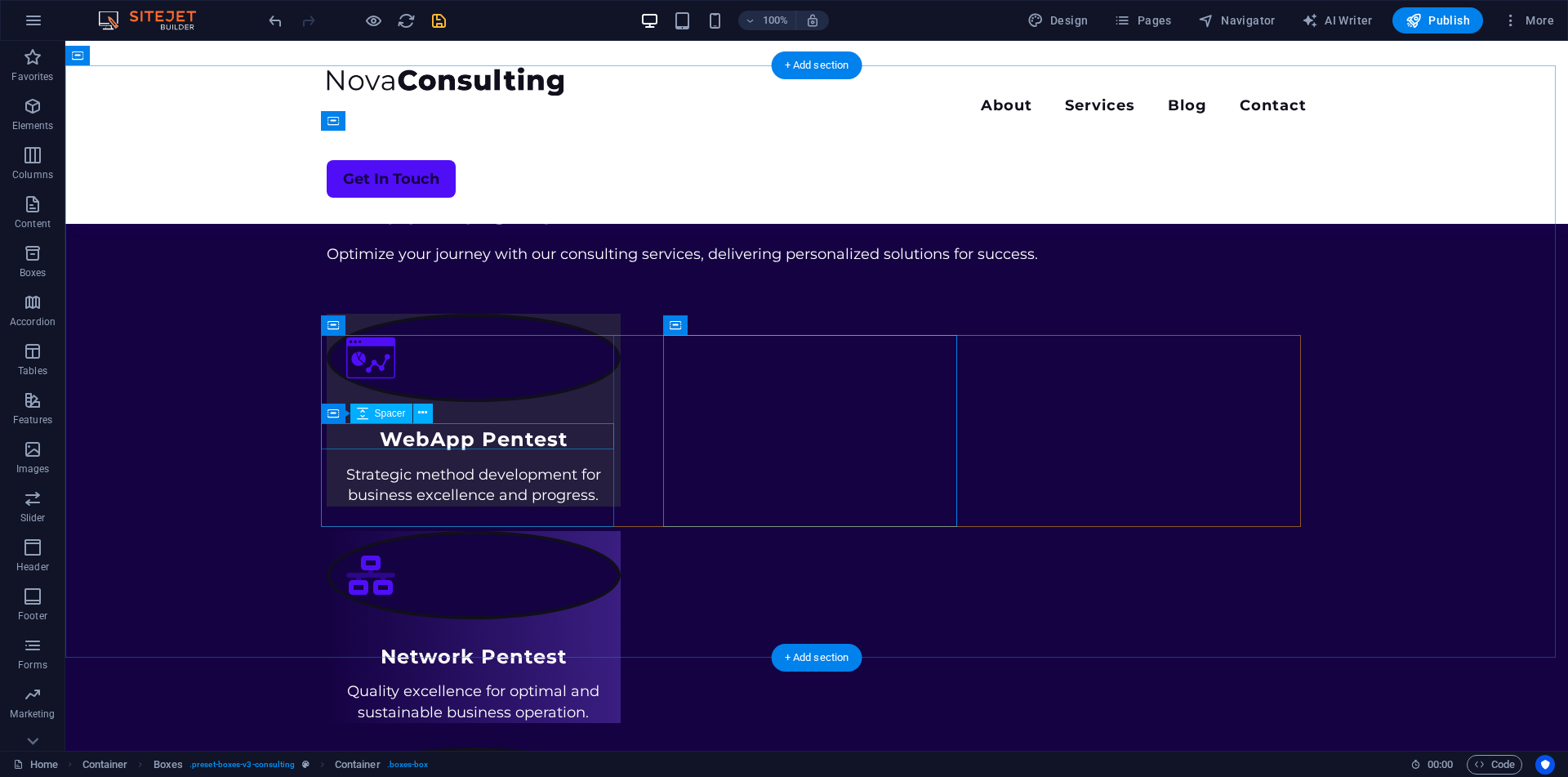
click at [602, 428] on div at bounding box center [473, 415] width 294 height 27
select select "px"
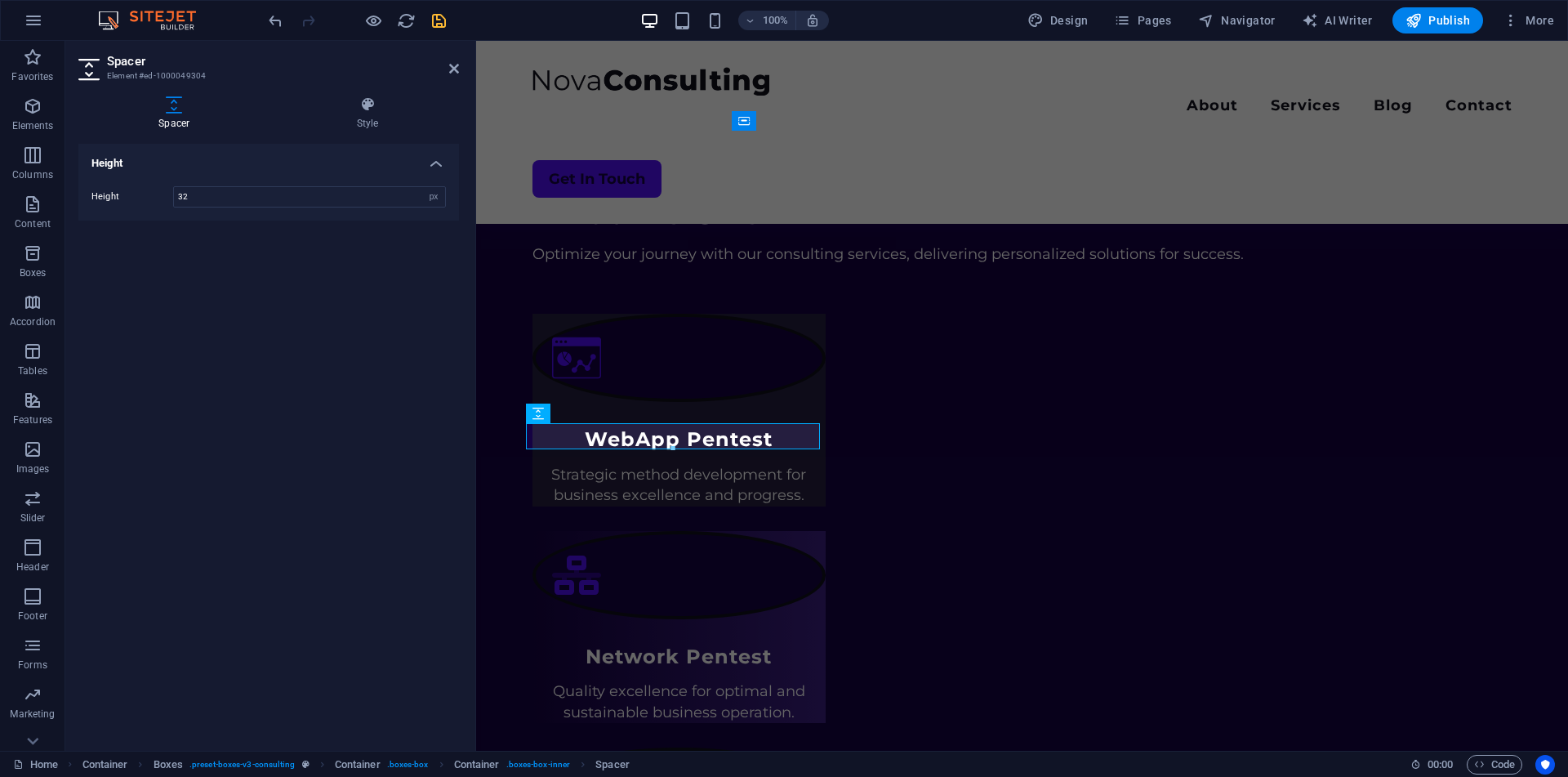
click at [447, 68] on h2 "Spacer" at bounding box center [282, 61] width 352 height 15
click at [450, 68] on icon at bounding box center [453, 69] width 10 height 13
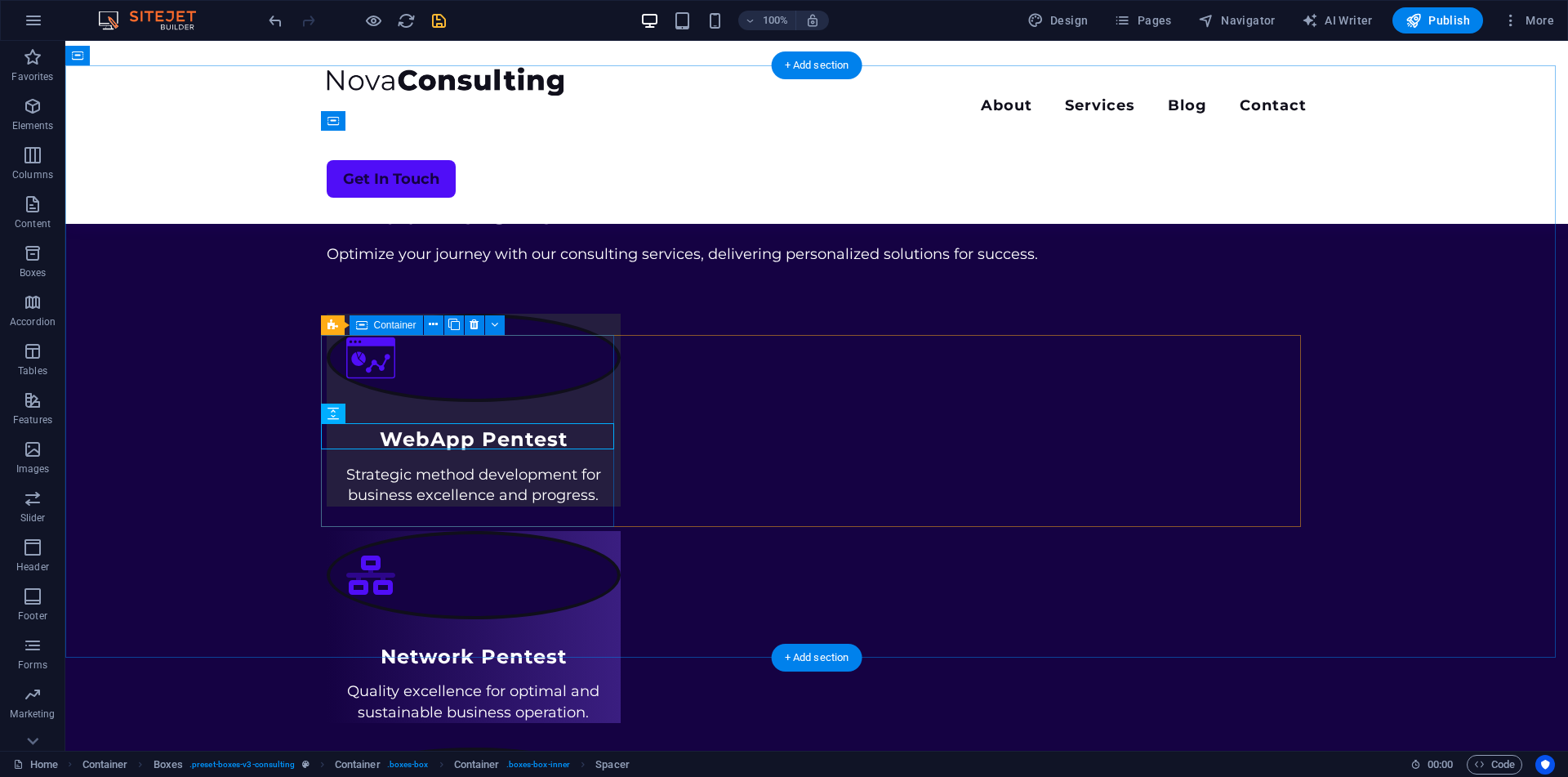
click at [587, 370] on div "WebApp Pentest Strategic method development for business excellence and progres…" at bounding box center [473, 410] width 294 height 192
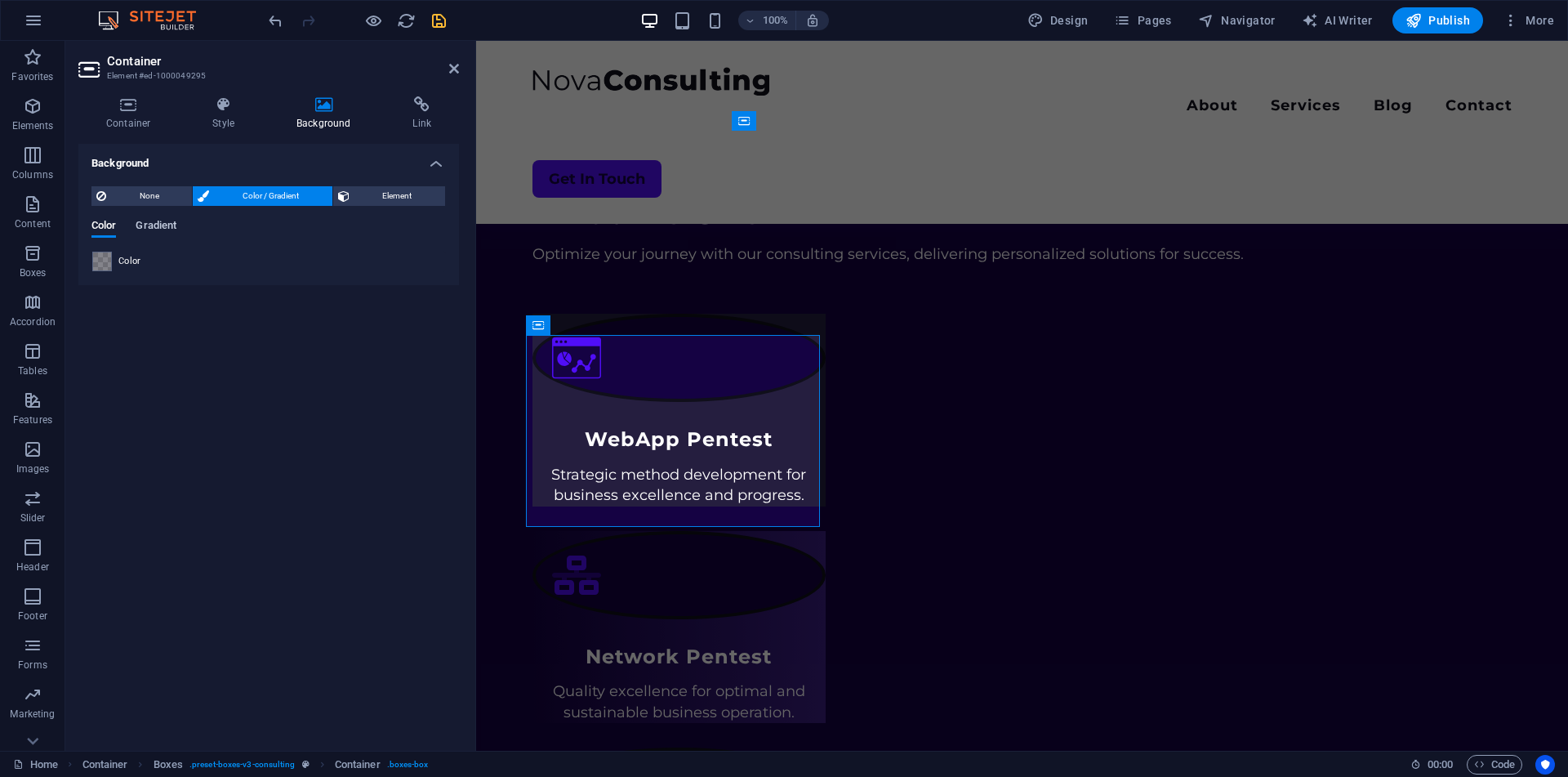
click at [160, 219] on span "Gradient" at bounding box center [155, 227] width 41 height 23
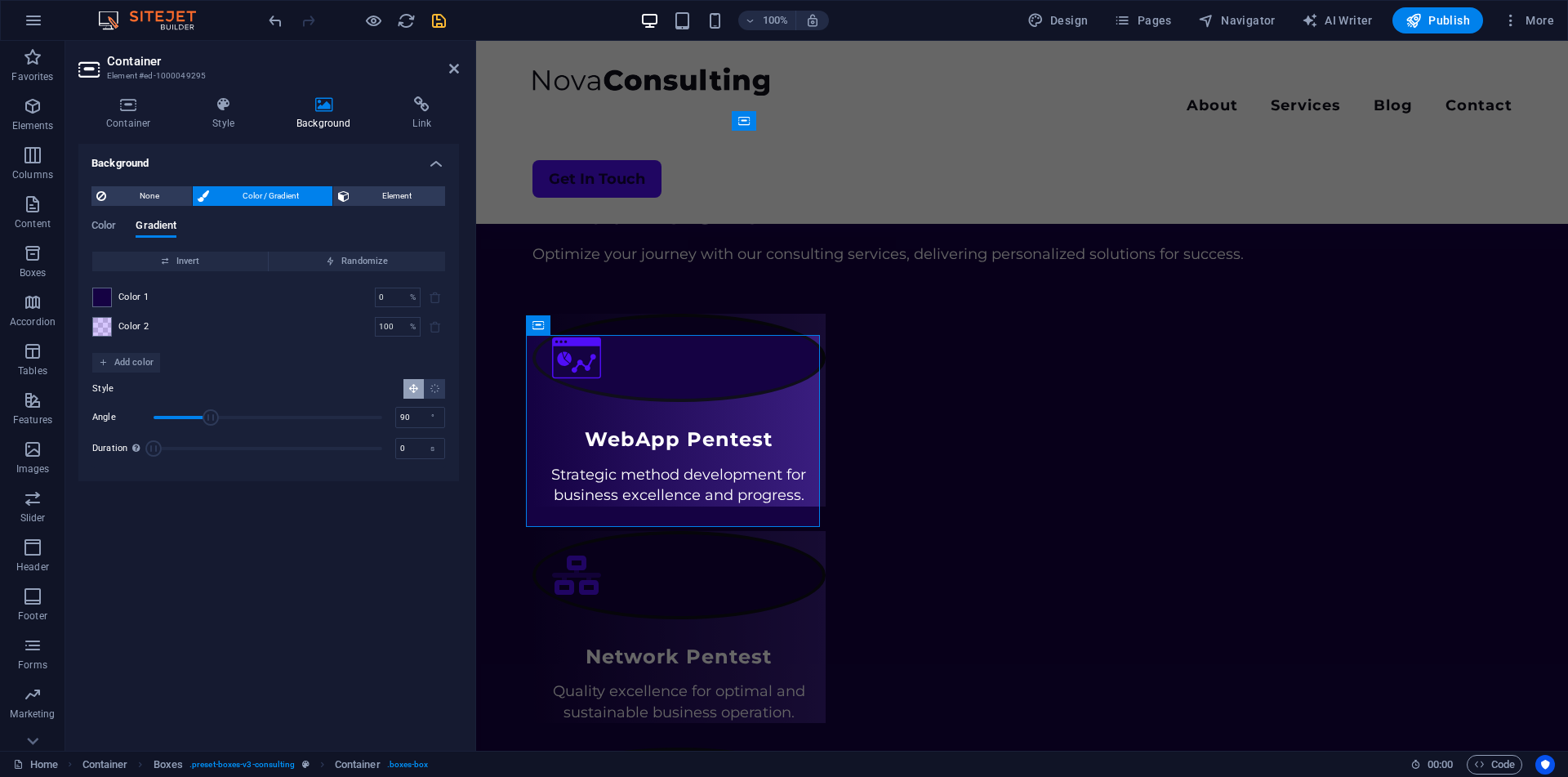
click at [447, 71] on header "Container Element #ed-1000049295" at bounding box center [269, 62] width 380 height 42
drag, startPoint x: 455, startPoint y: 65, endPoint x: 970, endPoint y: 287, distance: 560.8
click at [455, 65] on icon at bounding box center [453, 69] width 10 height 13
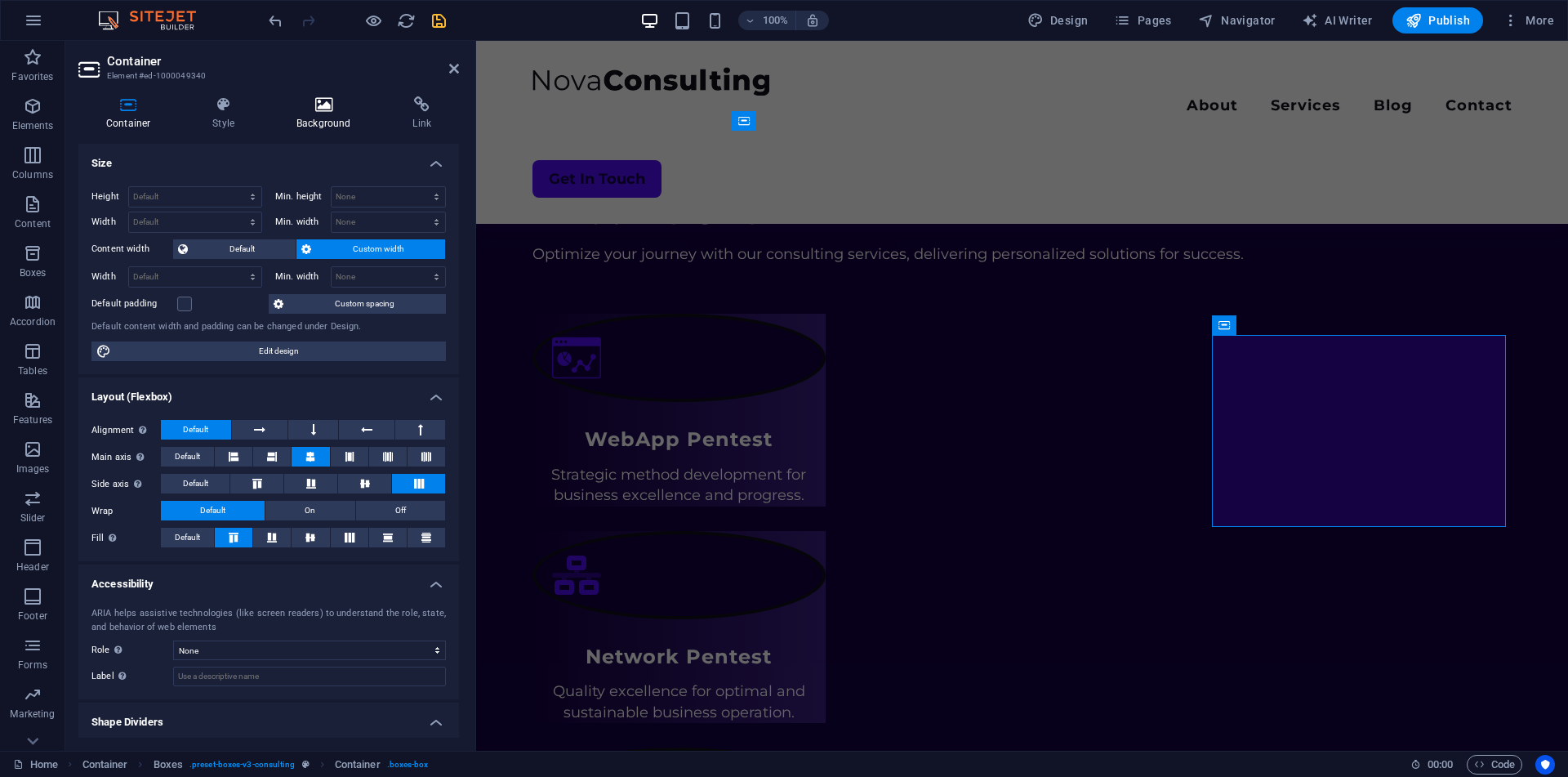
click at [316, 121] on h4 "Background" at bounding box center [326, 113] width 116 height 35
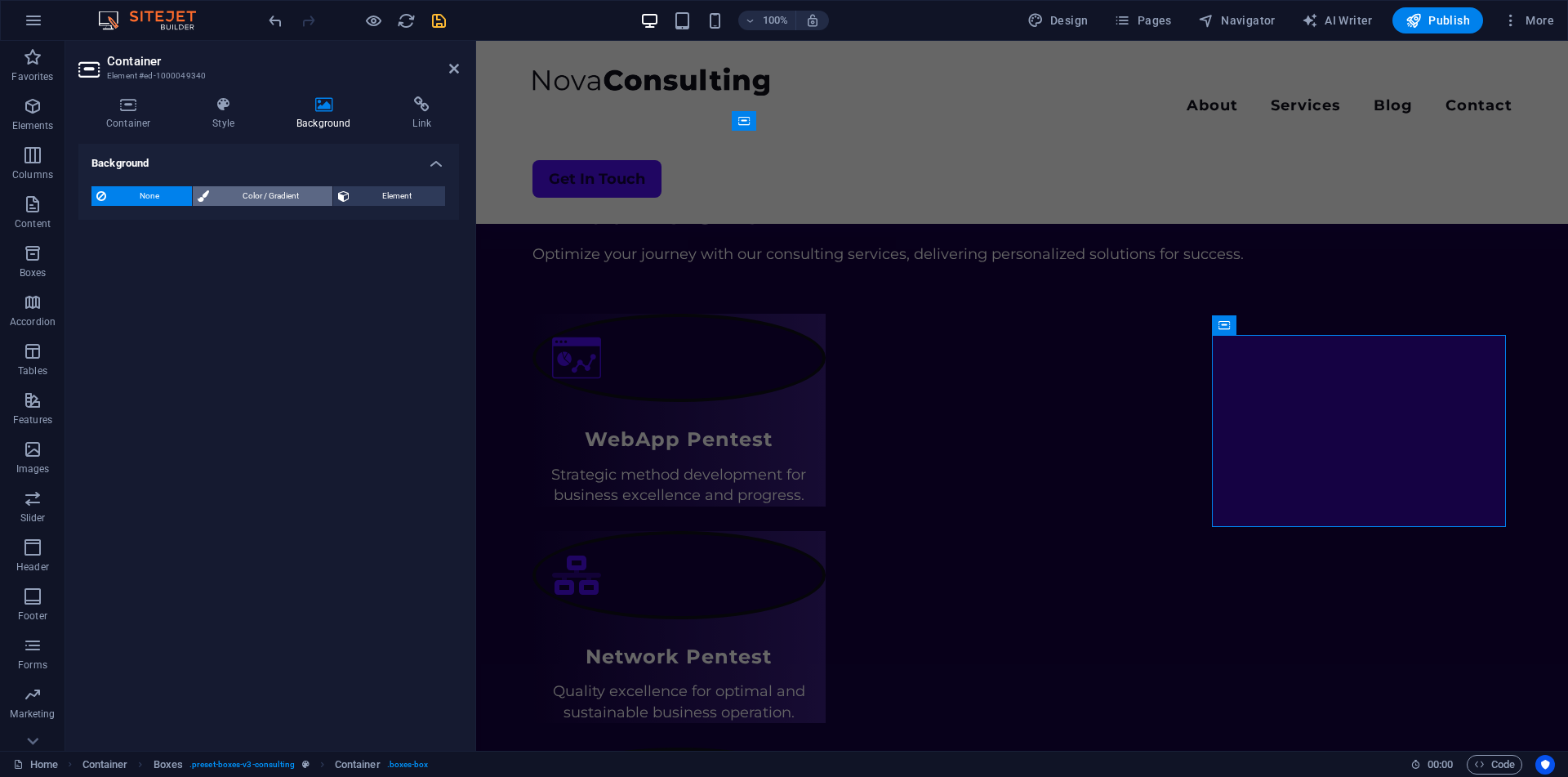
click at [287, 199] on span "Color / Gradient" at bounding box center [270, 196] width 112 height 19
click at [172, 217] on div "Color Gradient Color" at bounding box center [269, 239] width 355 height 65
click at [164, 223] on span "Gradient" at bounding box center [155, 227] width 41 height 23
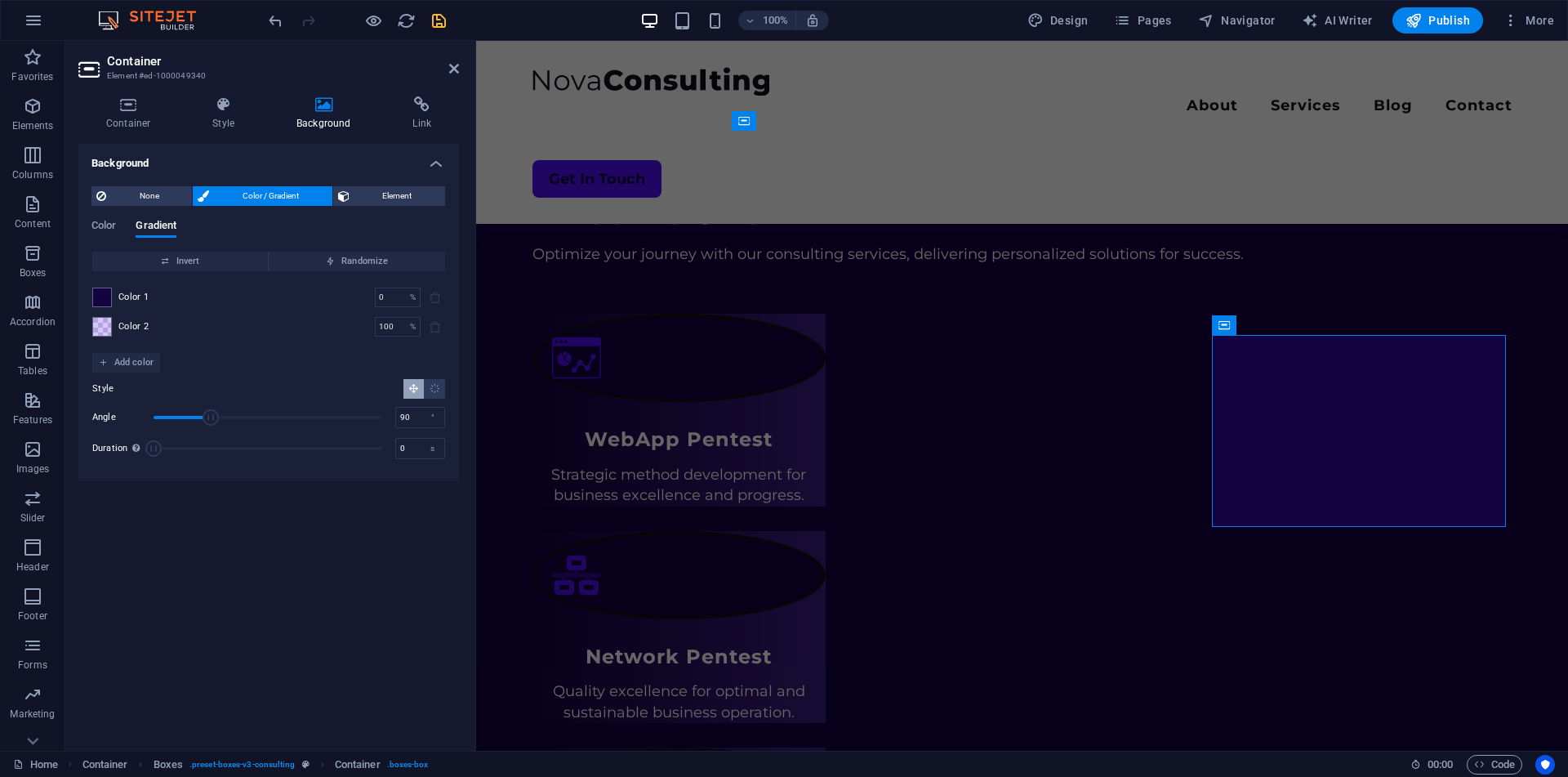
click at [455, 61] on h2 "Container" at bounding box center [282, 61] width 352 height 15
click at [453, 62] on icon at bounding box center [453, 69] width 10 height 13
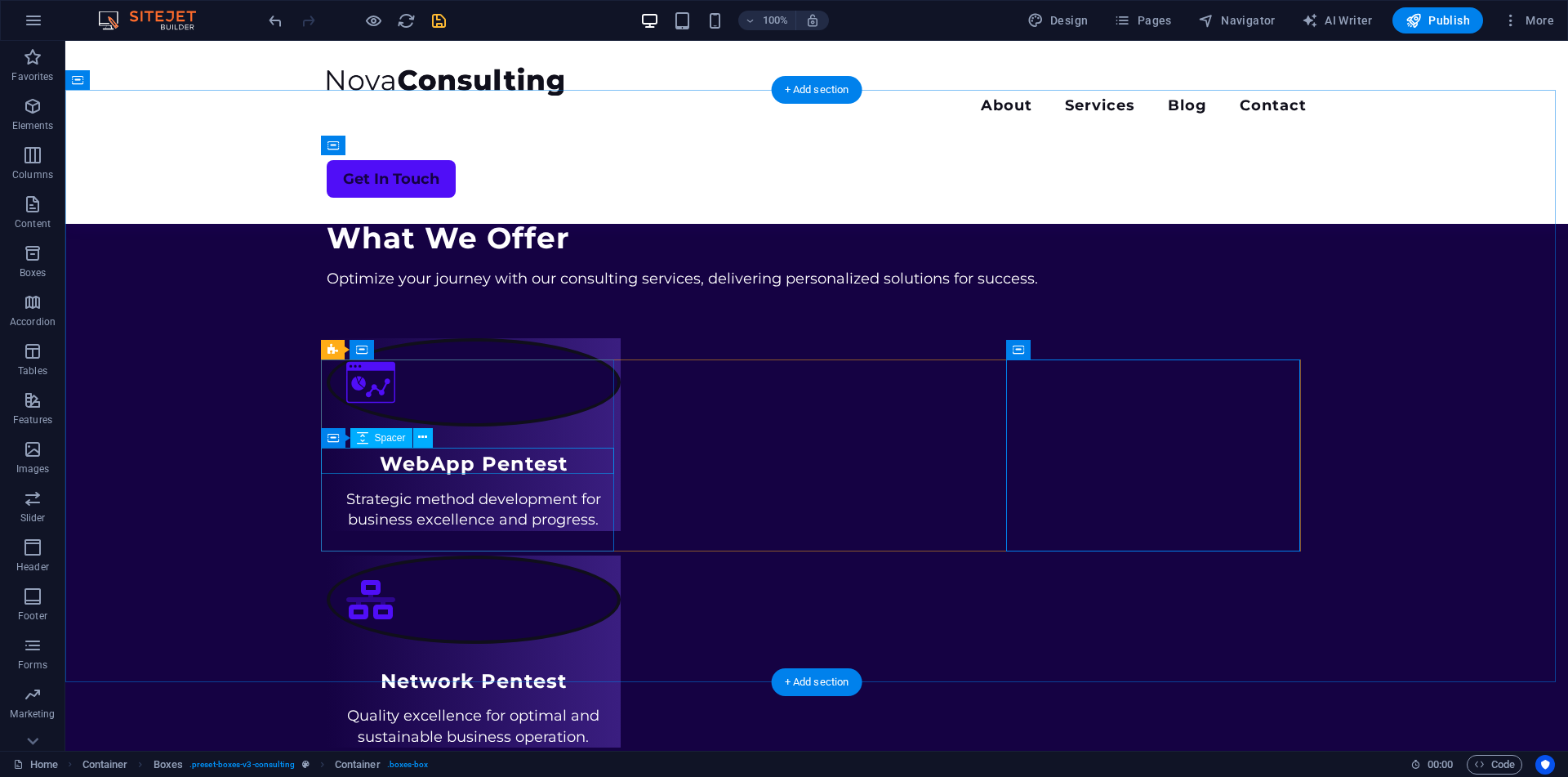
scroll to position [608, 0]
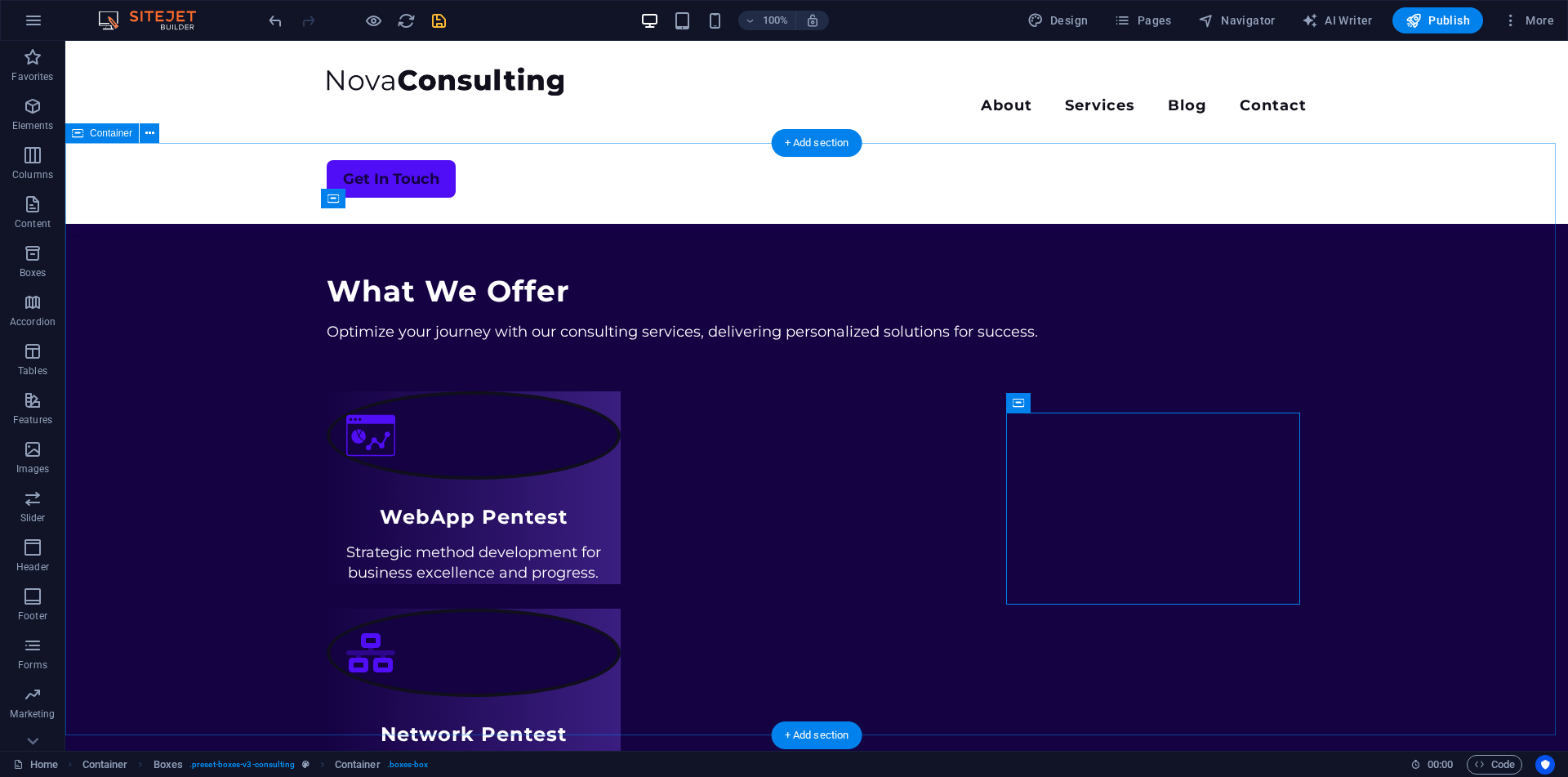
click at [908, 253] on div "What We Offer Optimize your journey with our consulting services, delivering pe…" at bounding box center [816, 644] width 1502 height 1005
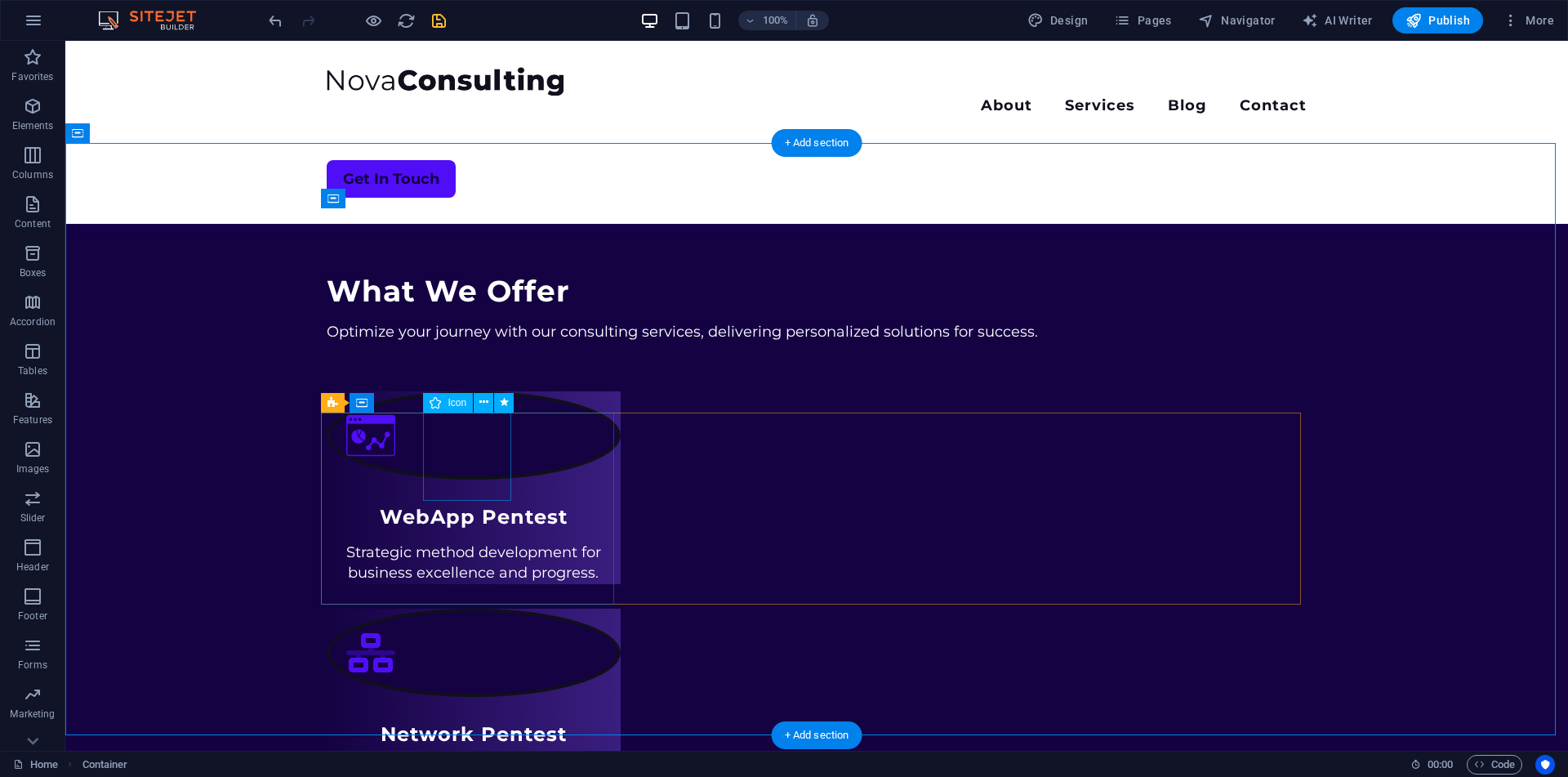
click at [464, 467] on figure at bounding box center [473, 435] width 294 height 89
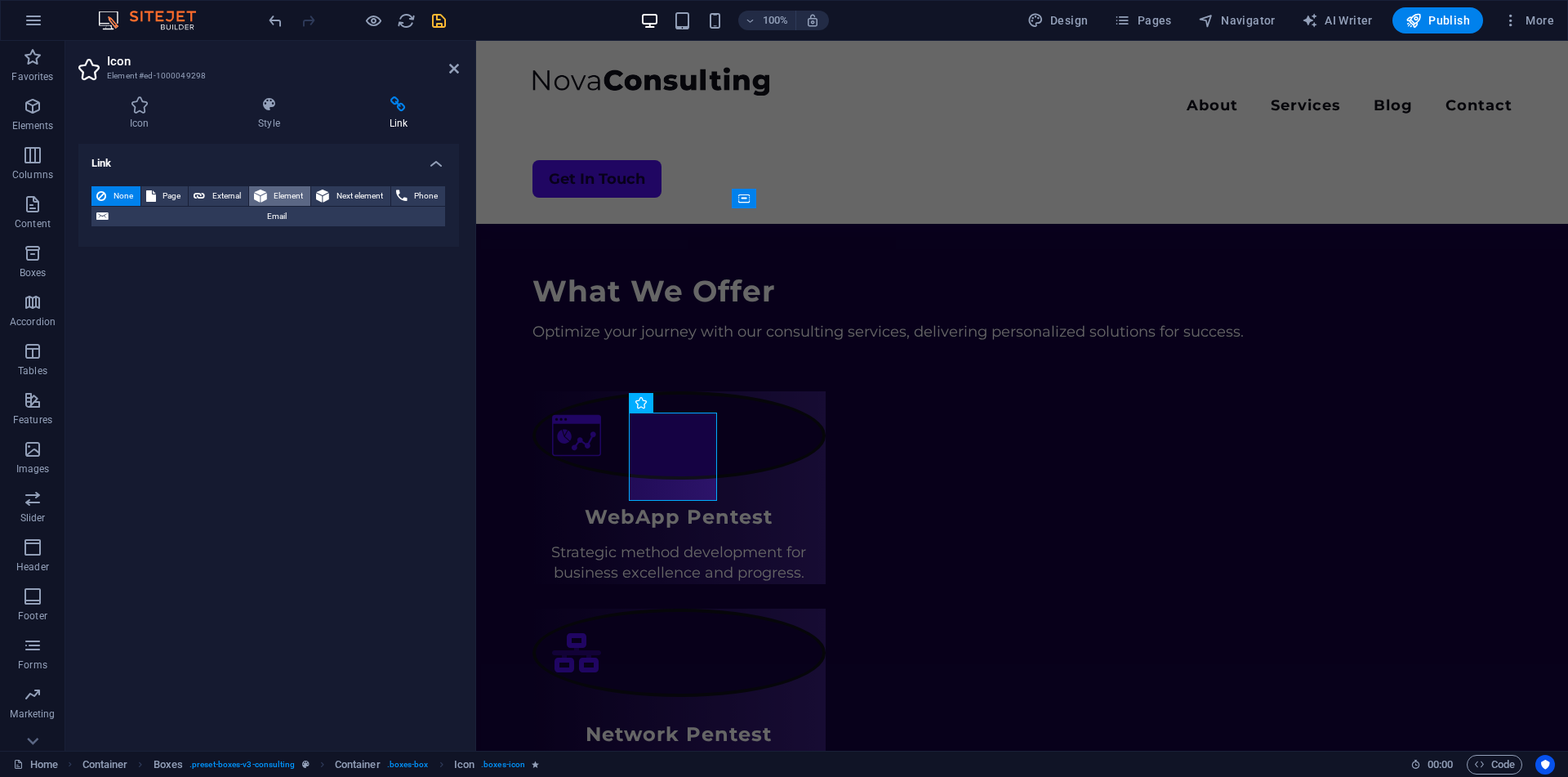
click at [270, 190] on button "Element" at bounding box center [281, 196] width 62 height 19
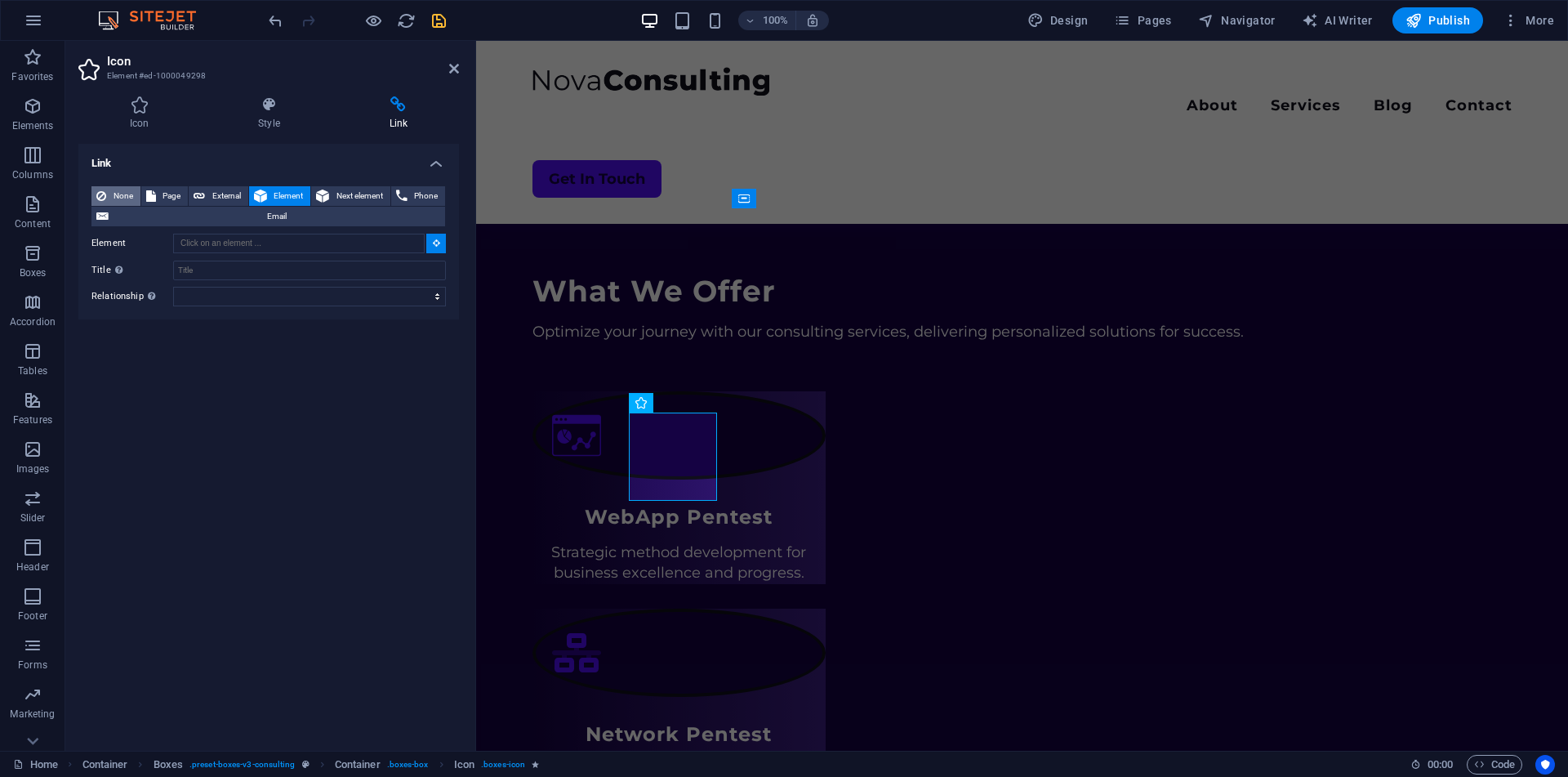
click at [107, 193] on button "None" at bounding box center [116, 196] width 49 height 19
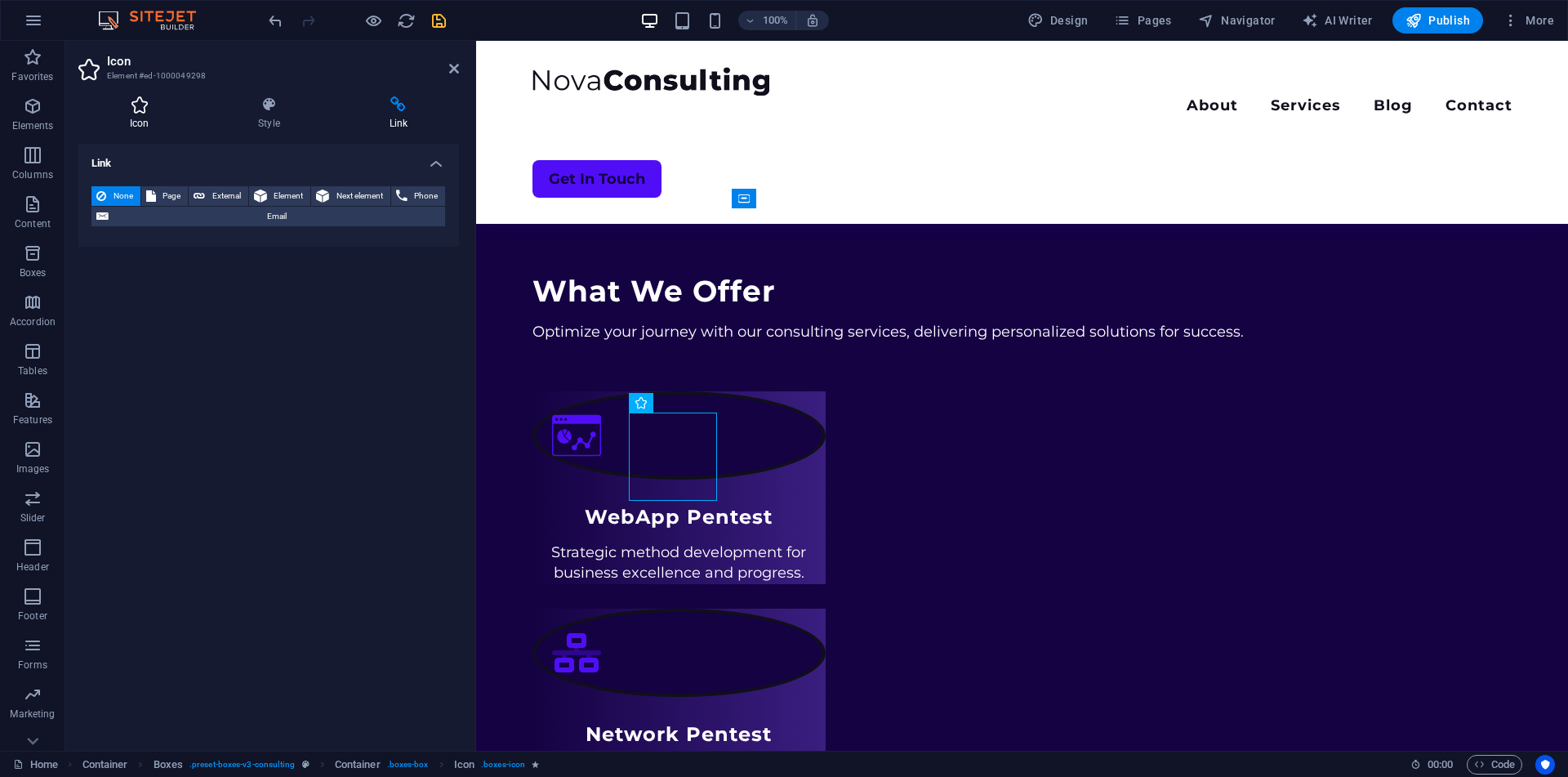
drag, startPoint x: 131, startPoint y: 139, endPoint x: 134, endPoint y: 126, distance: 13.3
click at [134, 126] on div "Icon Style Link Icon web All icon sets... IcoFont Ionicons FontAwesome Brands F…" at bounding box center [269, 416] width 380 height 641
click at [134, 126] on h4 "Icon" at bounding box center [143, 113] width 128 height 35
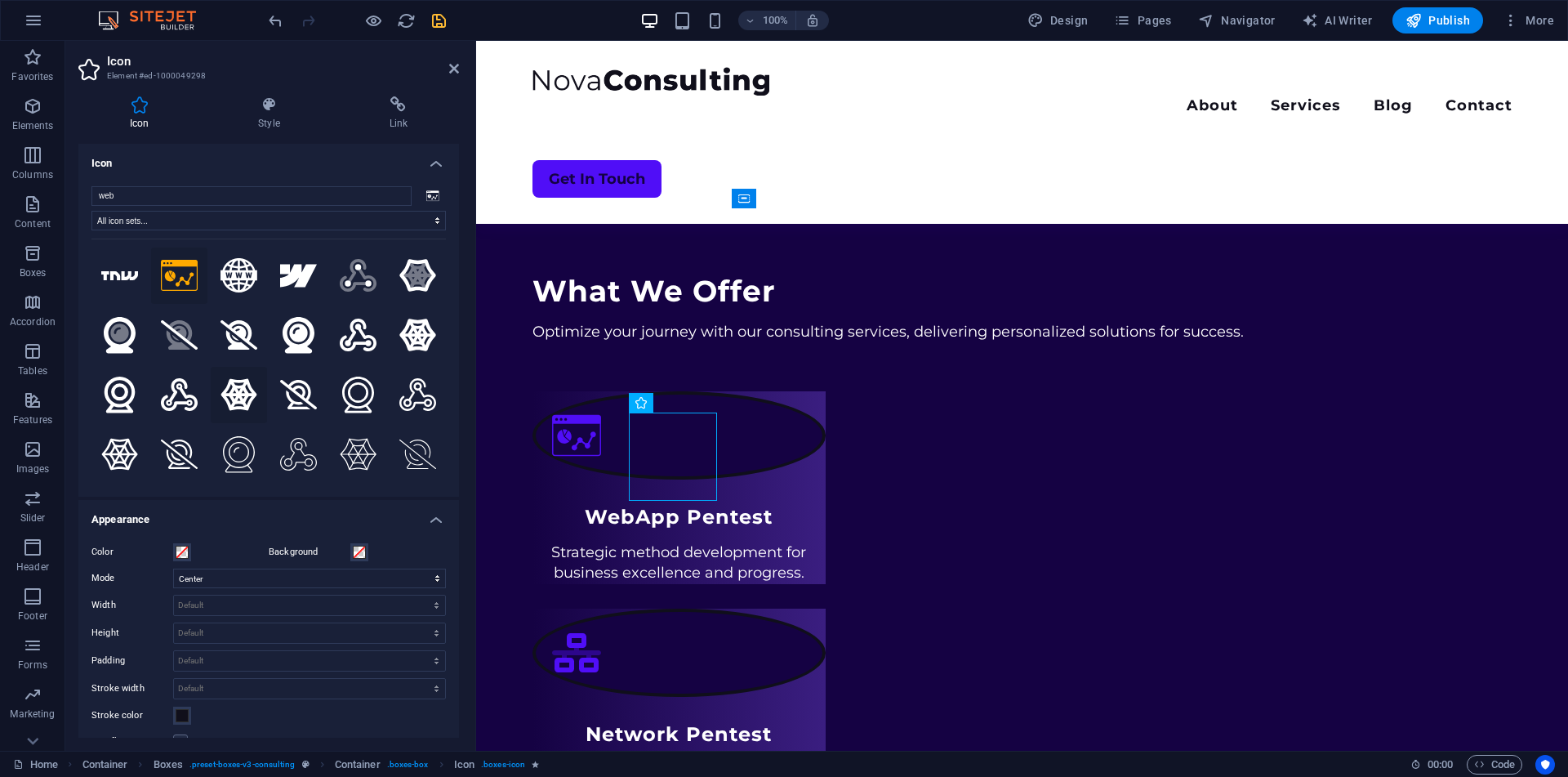
scroll to position [178, 0]
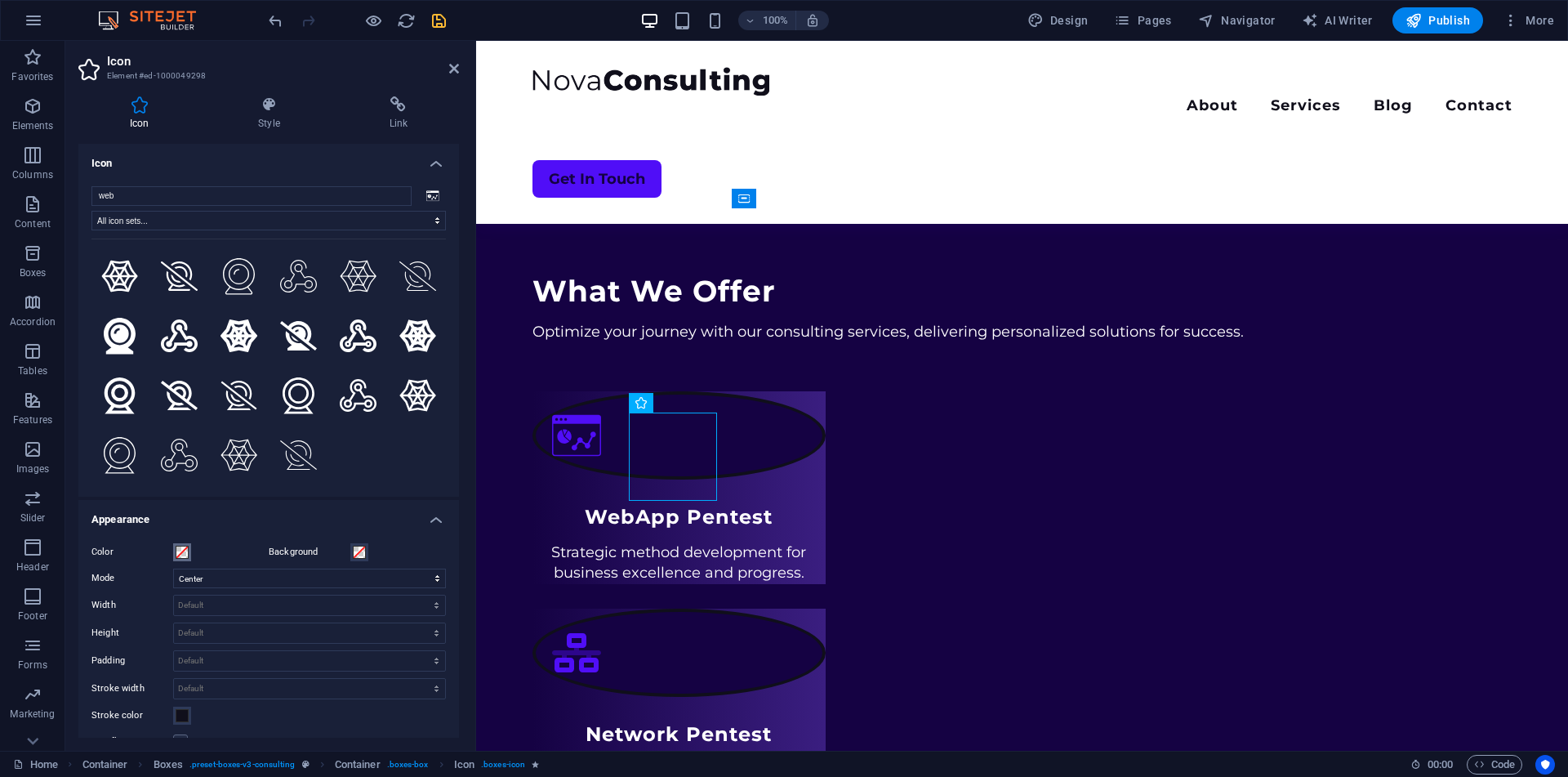
click at [180, 548] on span at bounding box center [182, 552] width 13 height 13
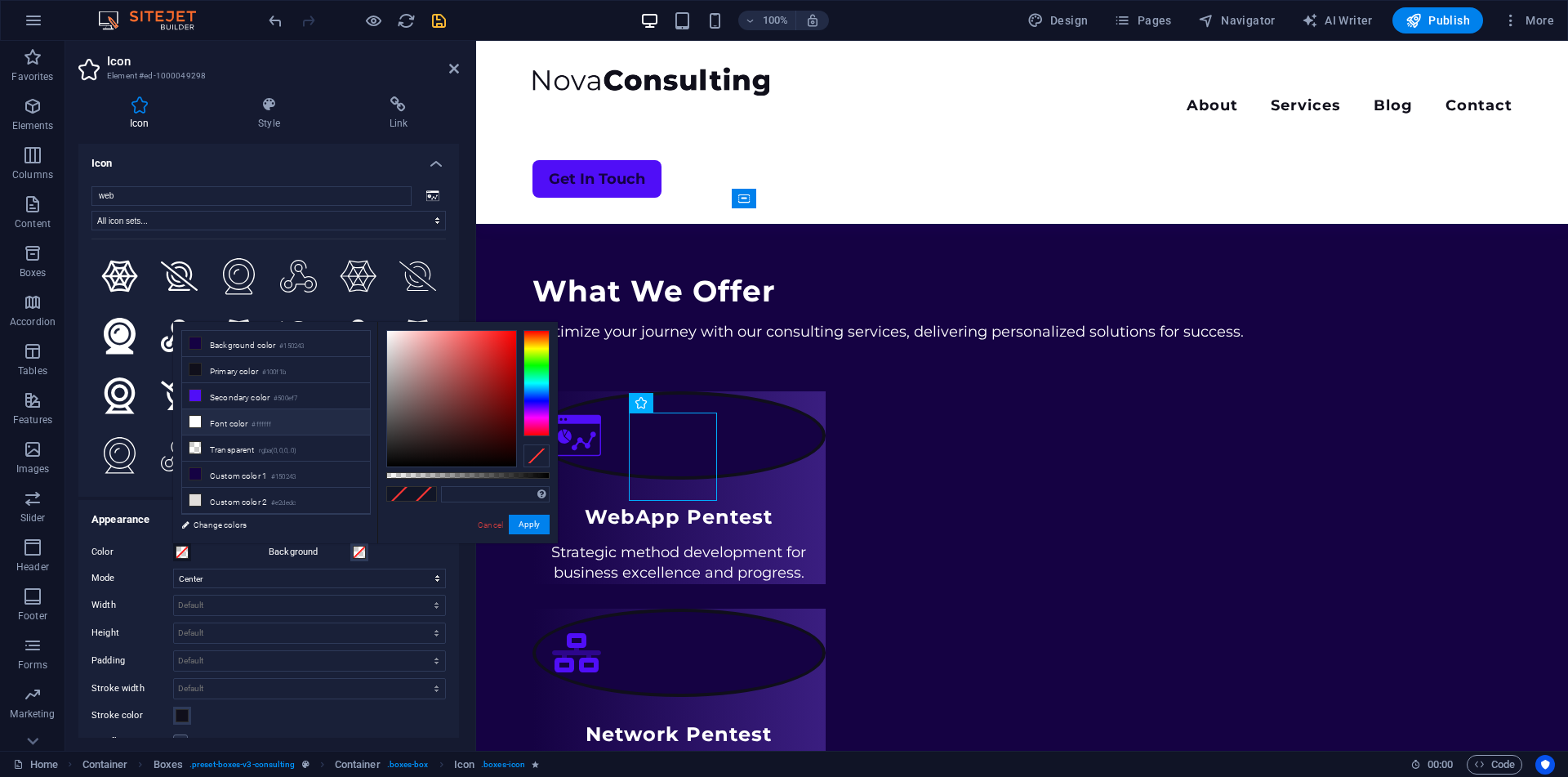
click at [196, 418] on icon at bounding box center [195, 421] width 12 height 12
type input "#ffffff"
click at [356, 556] on span at bounding box center [359, 552] width 13 height 13
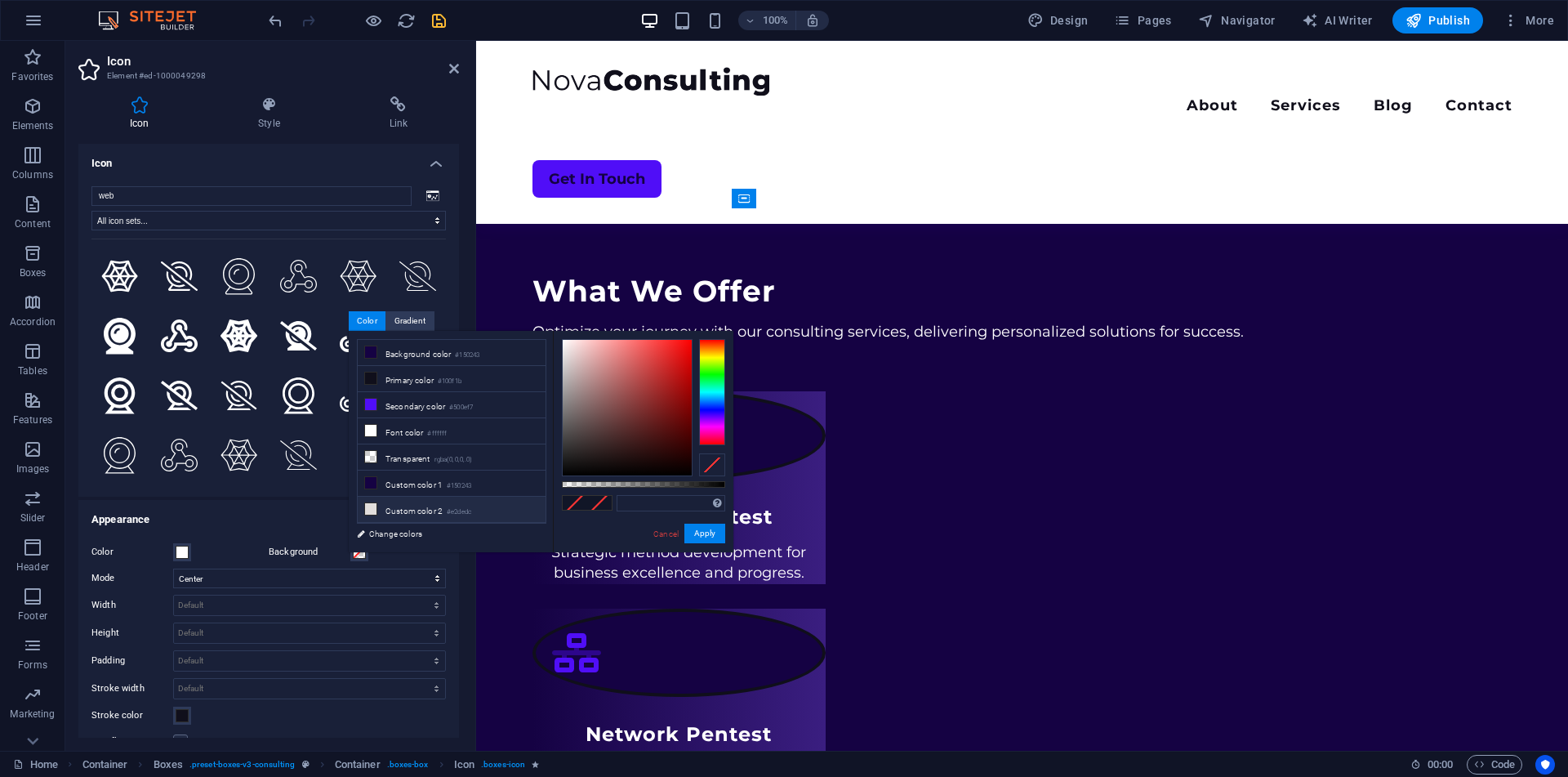
click at [402, 506] on li "Custom color 2 #e2dedc" at bounding box center [451, 509] width 188 height 27
type input "#e2dedc"
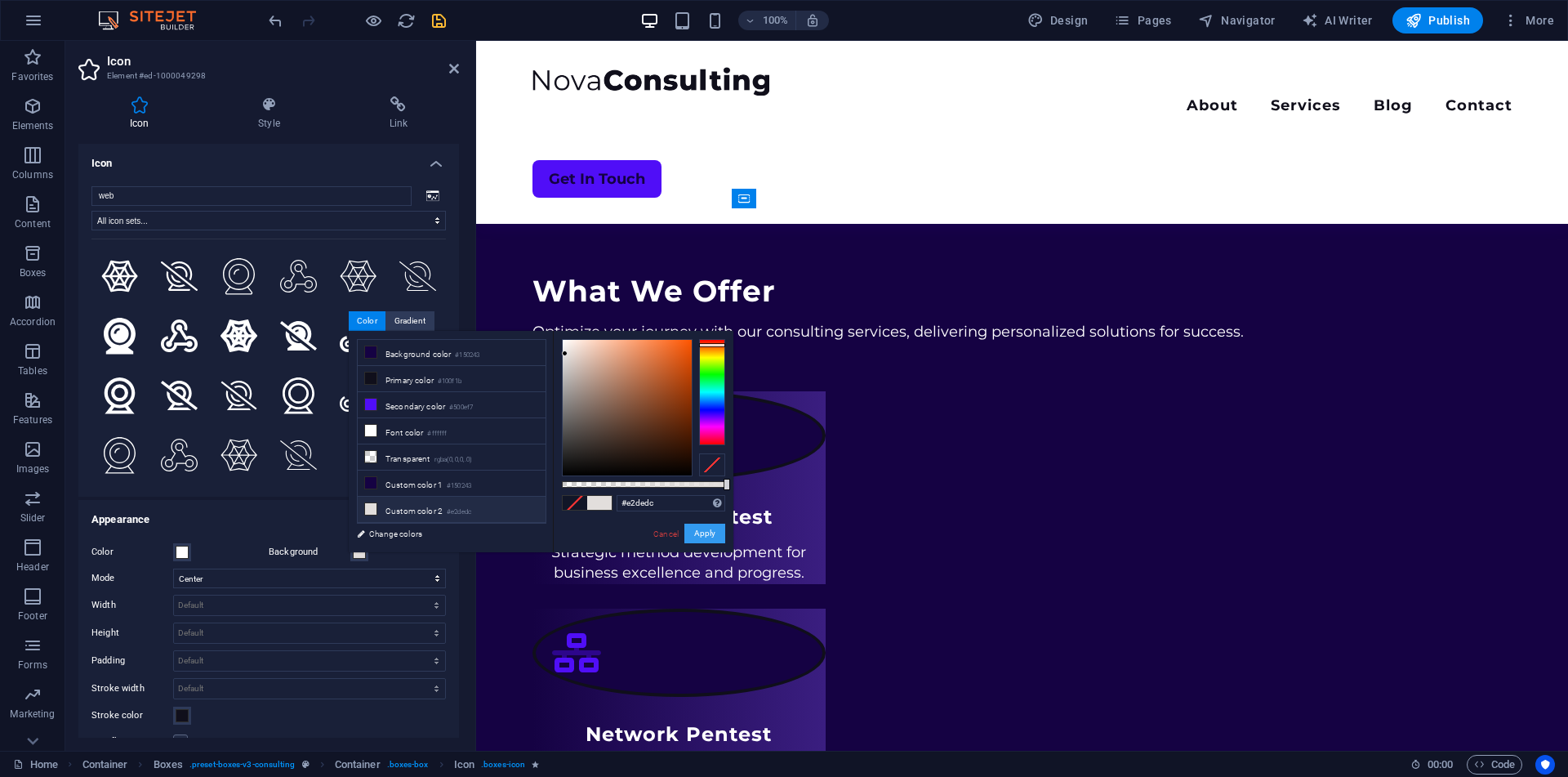
click at [710, 534] on button "Apply" at bounding box center [705, 533] width 41 height 19
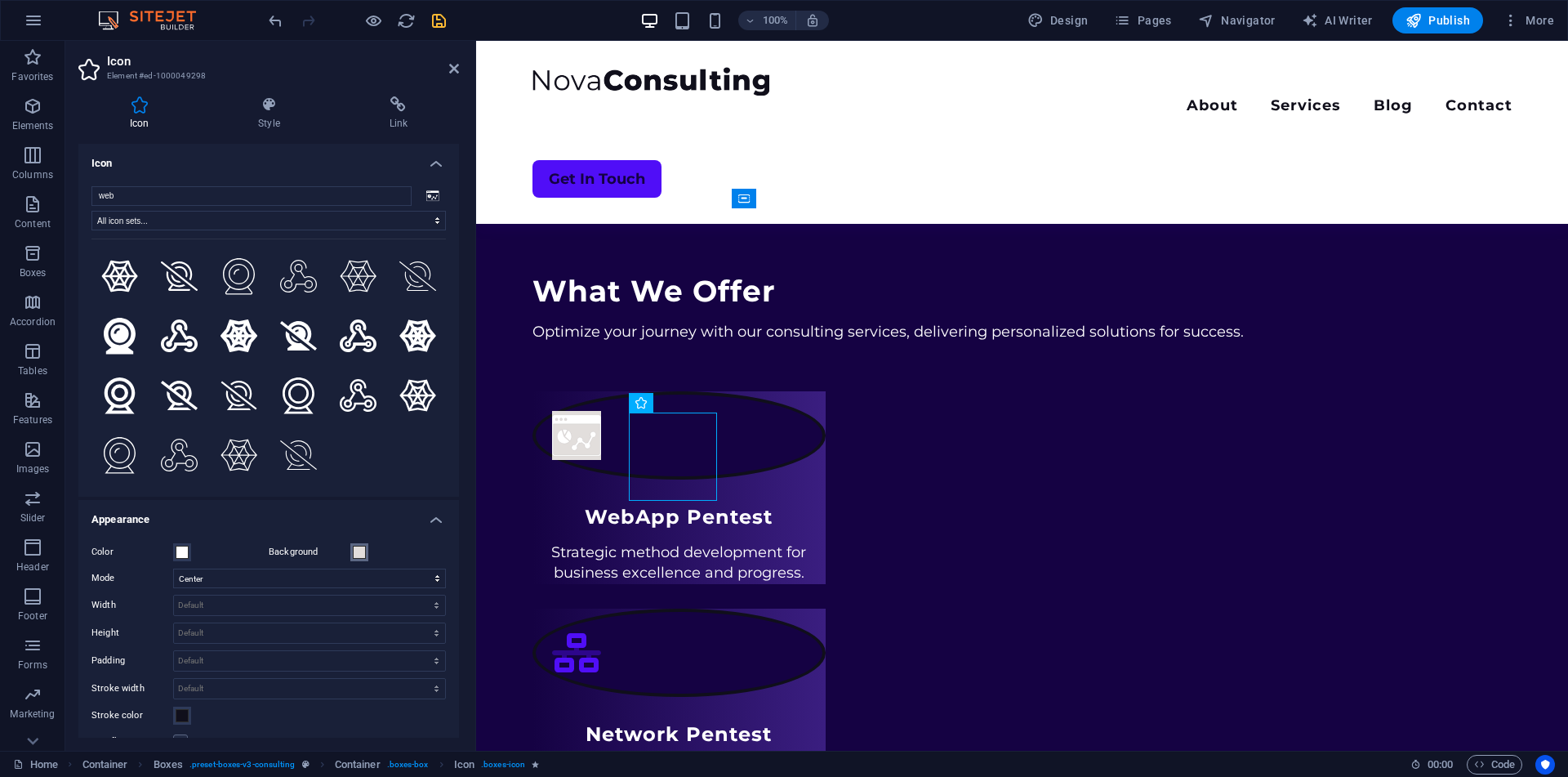
click at [358, 553] on span at bounding box center [359, 552] width 13 height 13
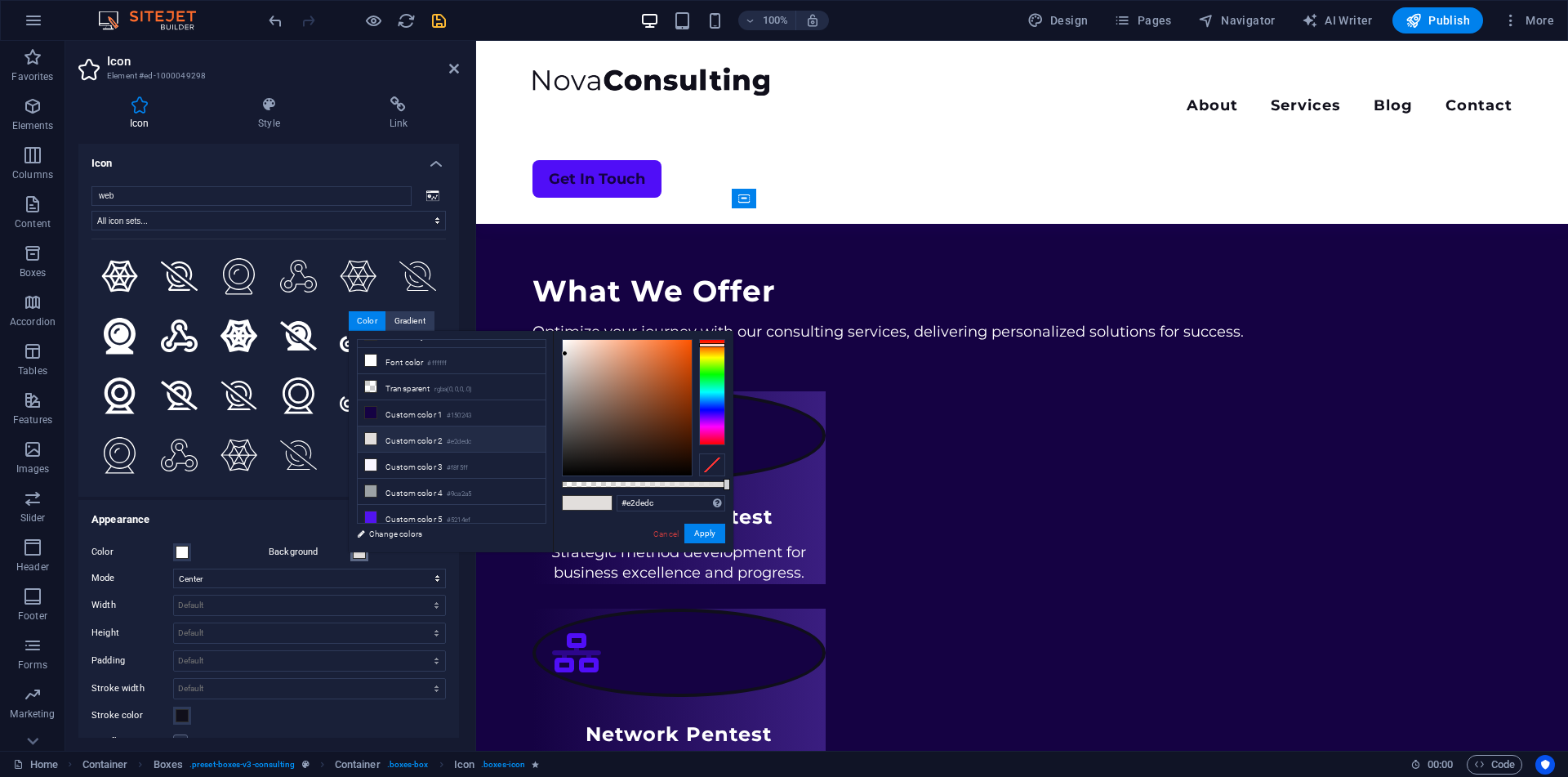
scroll to position [0, 0]
drag, startPoint x: 587, startPoint y: 480, endPoint x: 525, endPoint y: 484, distance: 62.1
click at [525, 484] on div "less Background color #150243 Primary color #100f1b Secondary color #500ef7 Fon…" at bounding box center [541, 442] width 385 height 221
click at [660, 530] on link "Cancel" at bounding box center [665, 533] width 28 height 12
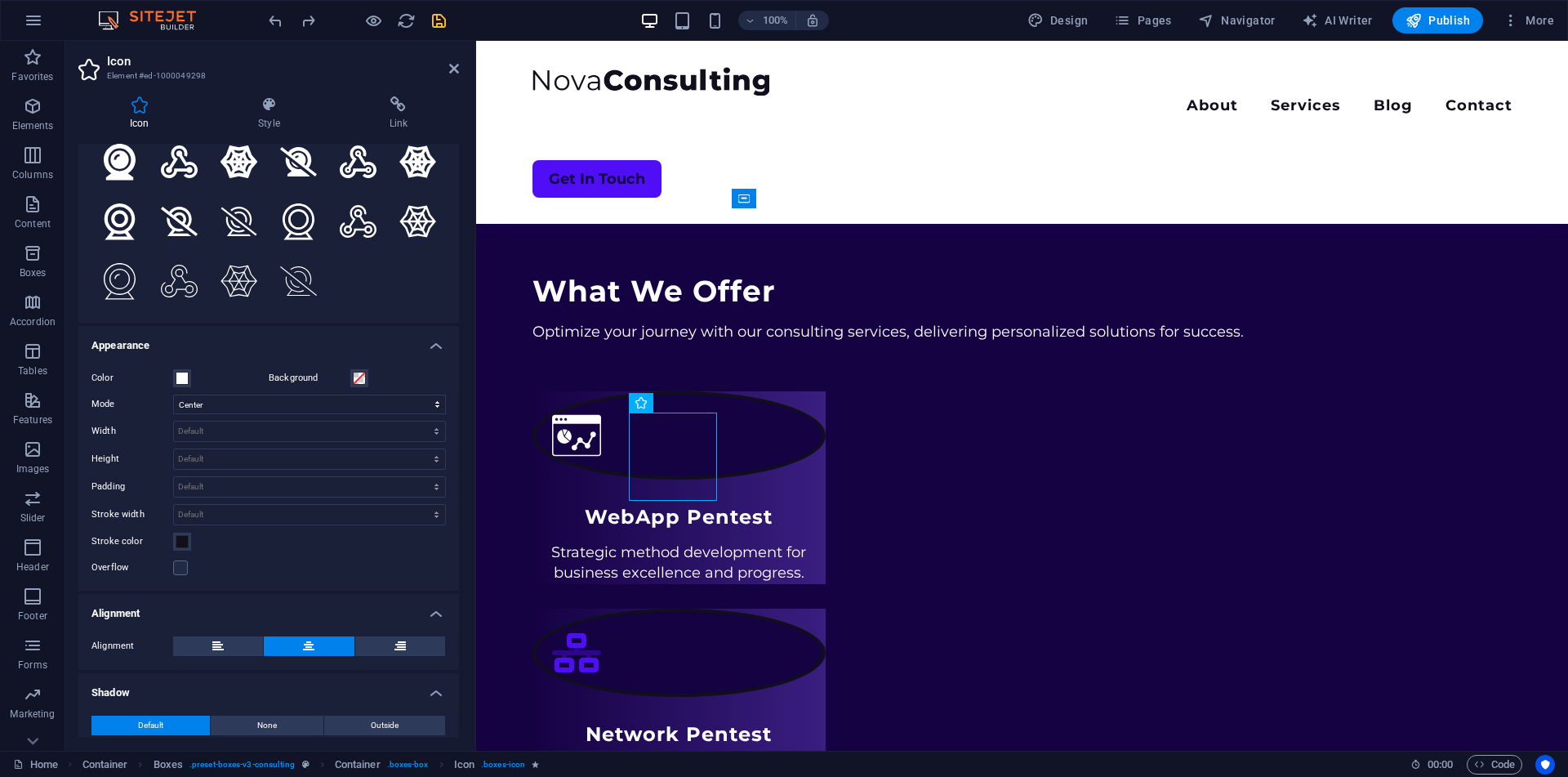
scroll to position [176, 0]
click at [178, 539] on span at bounding box center [182, 539] width 13 height 13
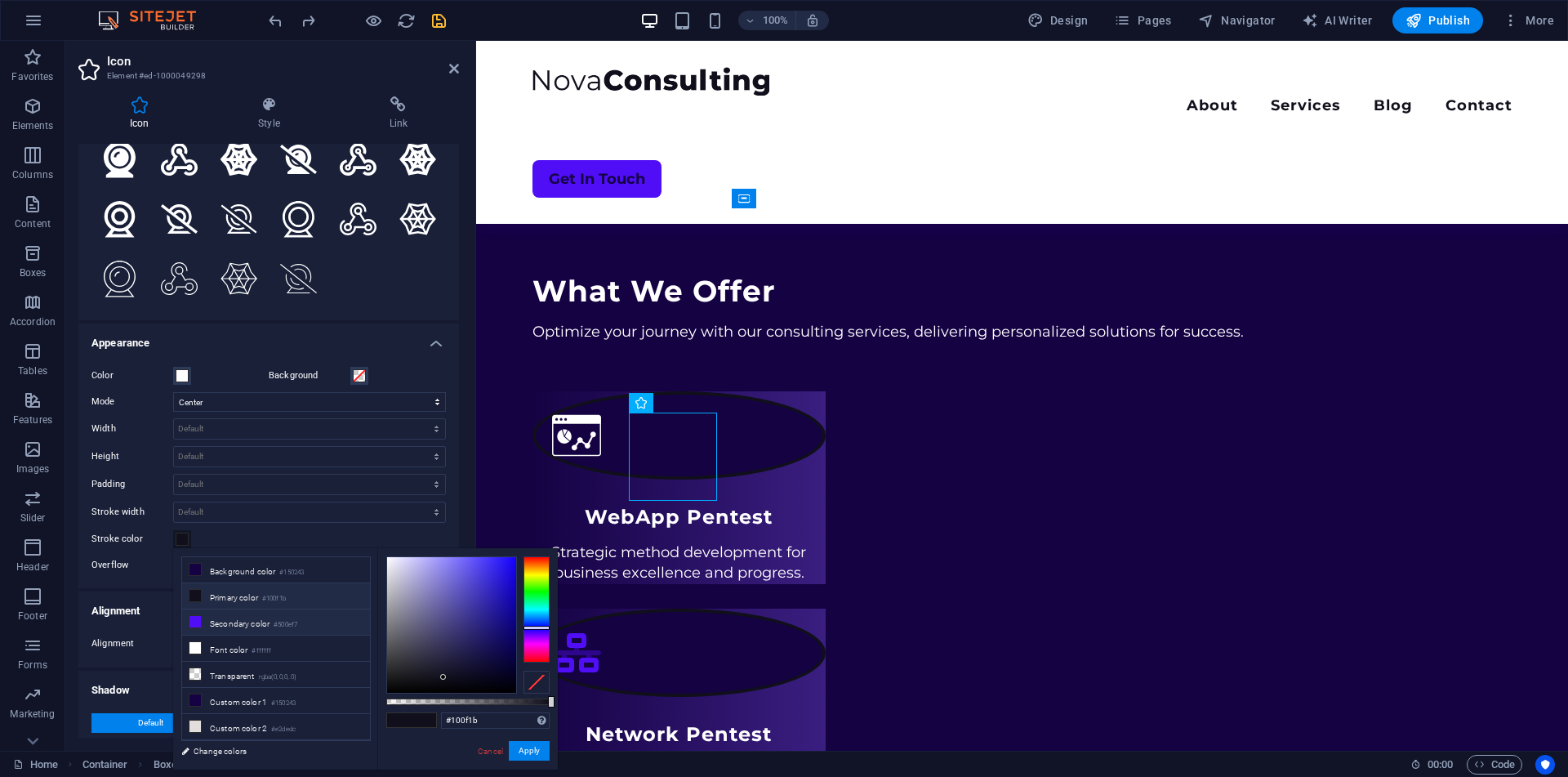
click at [246, 620] on li "Secondary color #500ef7" at bounding box center [276, 623] width 188 height 27
type input "#f0edf5"
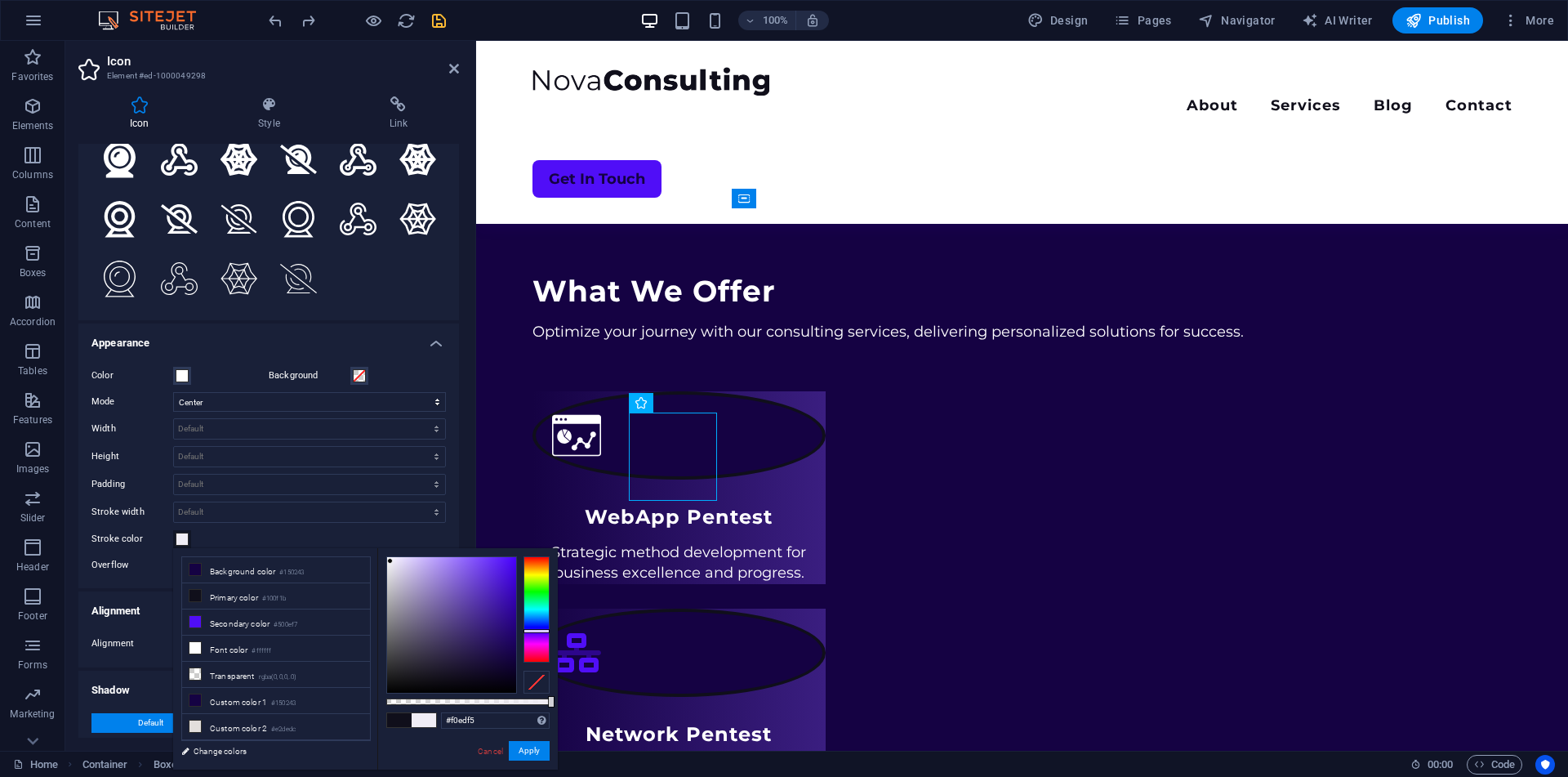
click at [390, 561] on div at bounding box center [451, 624] width 129 height 135
click at [535, 758] on button "Apply" at bounding box center [529, 750] width 41 height 19
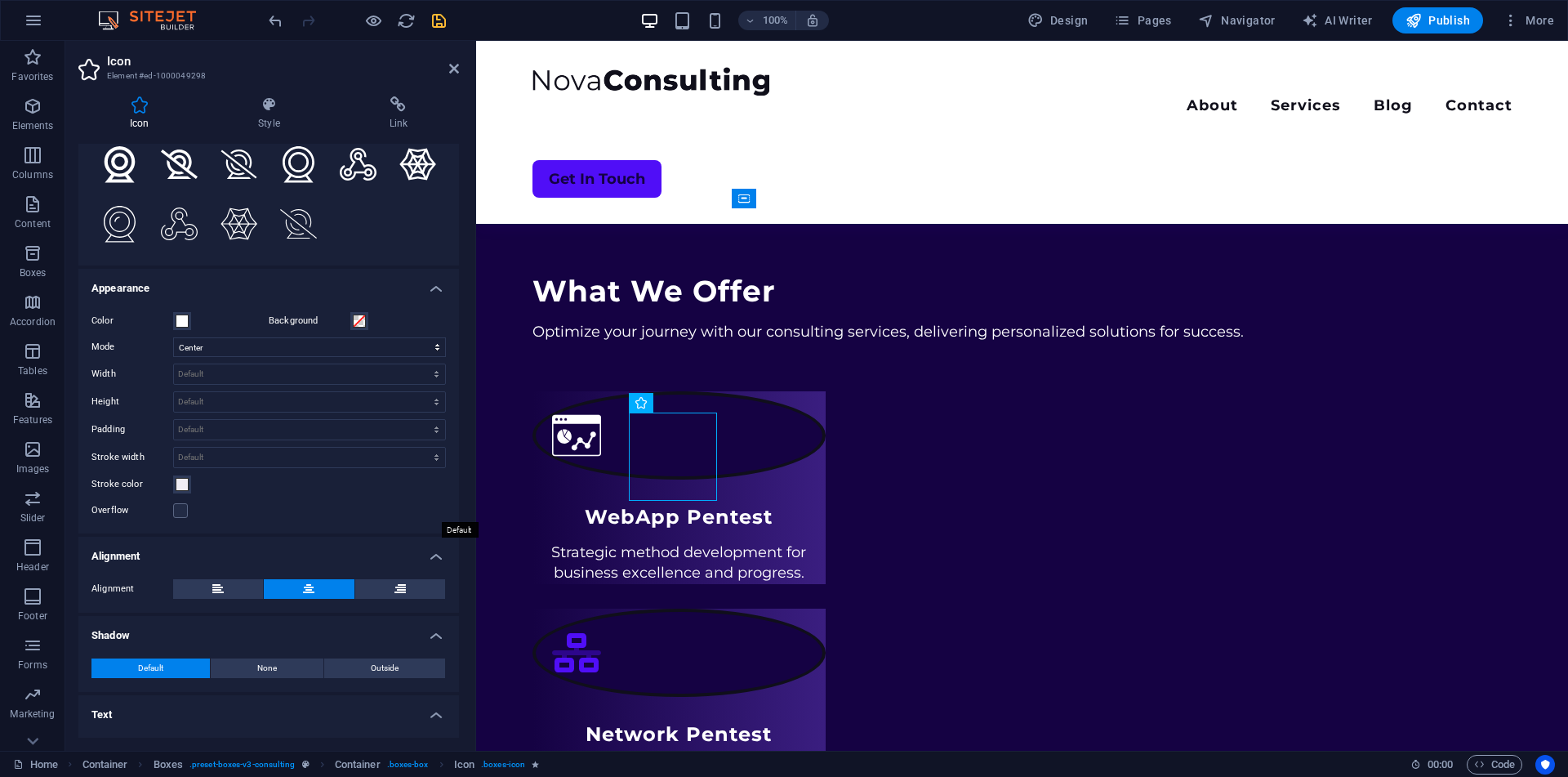
scroll to position [232, 0]
click at [179, 506] on label at bounding box center [180, 510] width 15 height 15
click at [0, 0] on input "Overflow" at bounding box center [0, 0] width 0 height 0
click at [230, 523] on div "Color Background Mode Scale Left Center Right Width Default auto px rem % em vh…" at bounding box center [269, 414] width 380 height 235
click at [176, 506] on label at bounding box center [180, 510] width 15 height 15
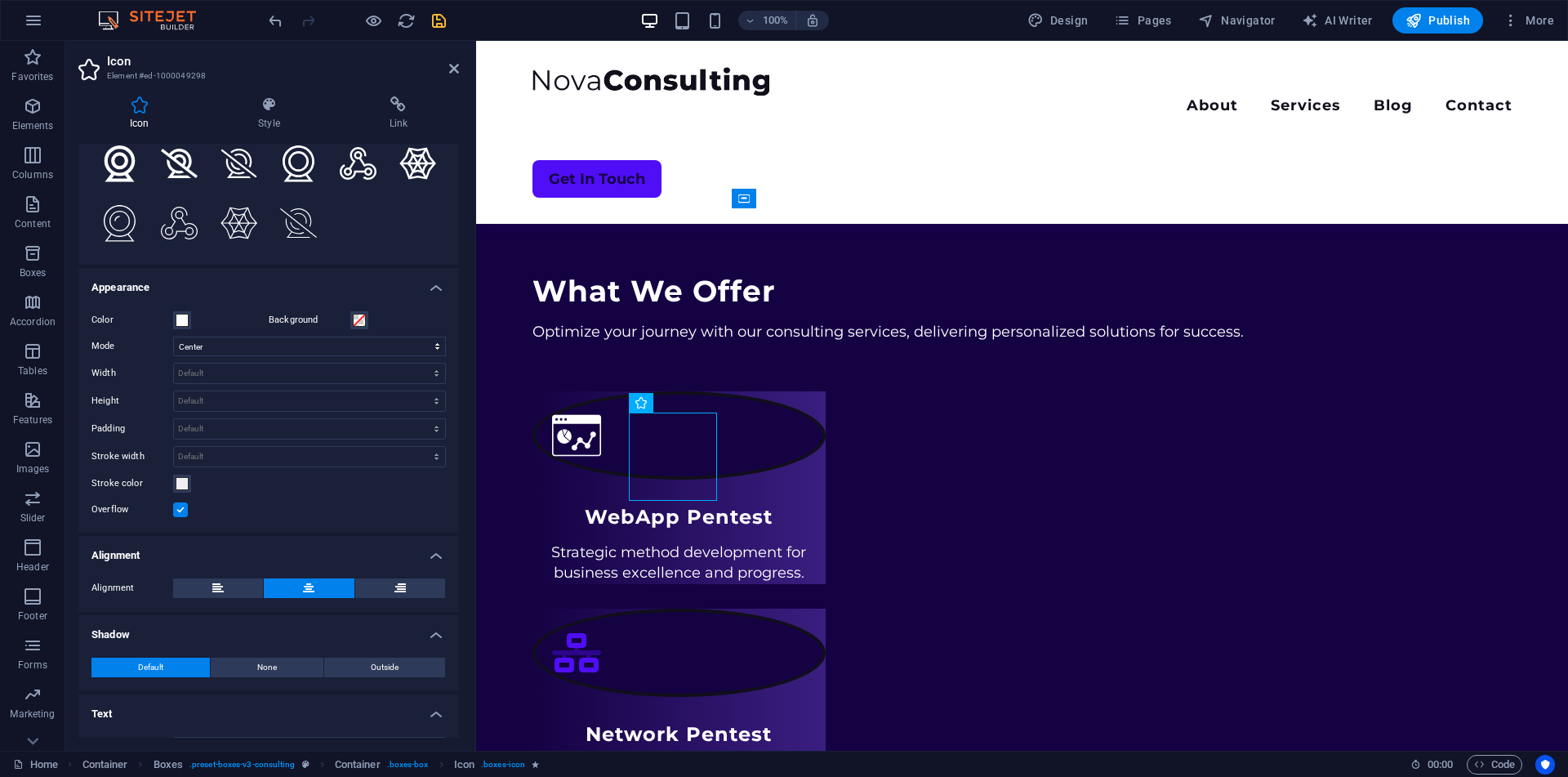
click at [0, 0] on input "Overflow" at bounding box center [0, 0] width 0 height 0
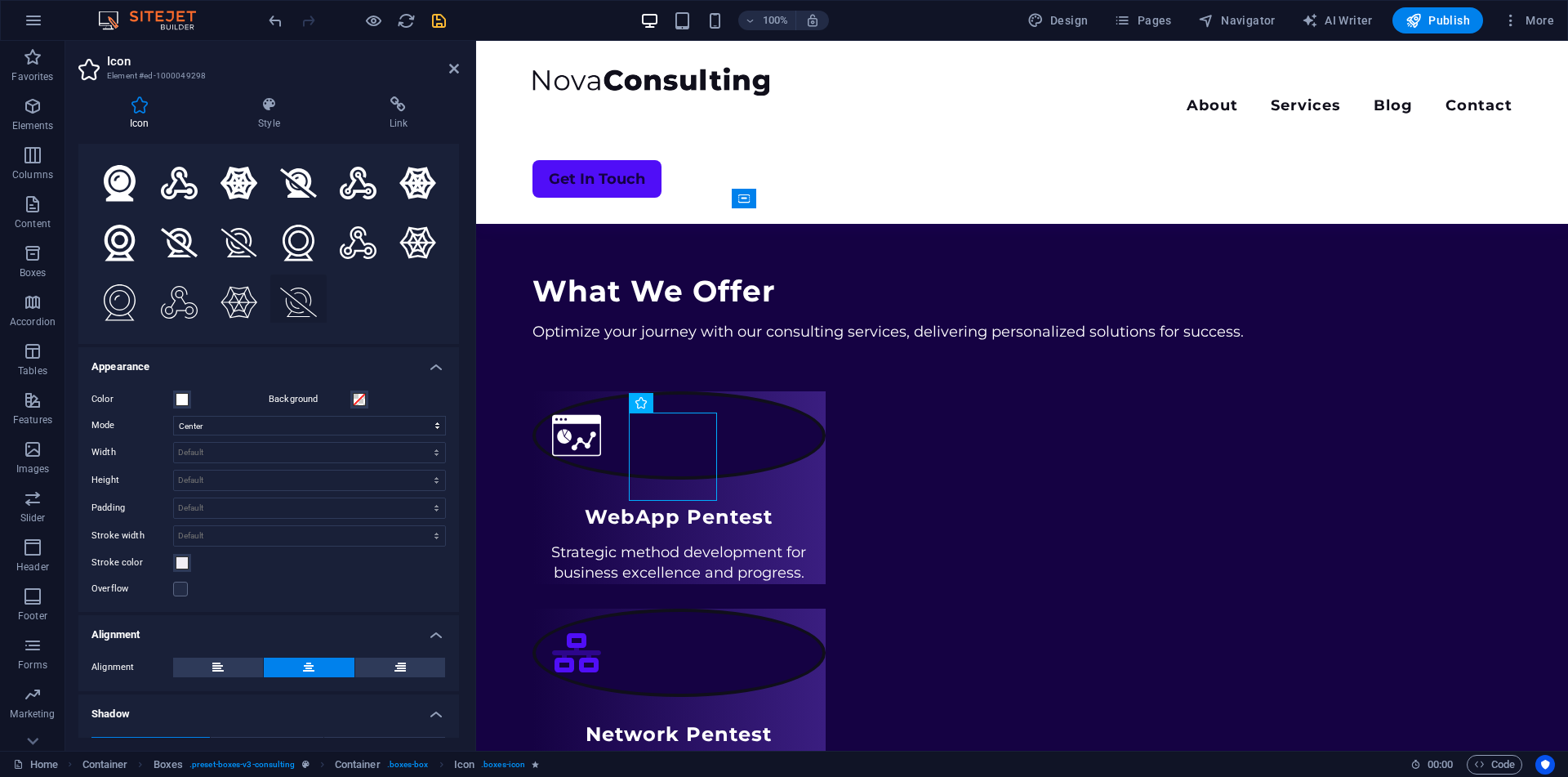
scroll to position [175, 0]
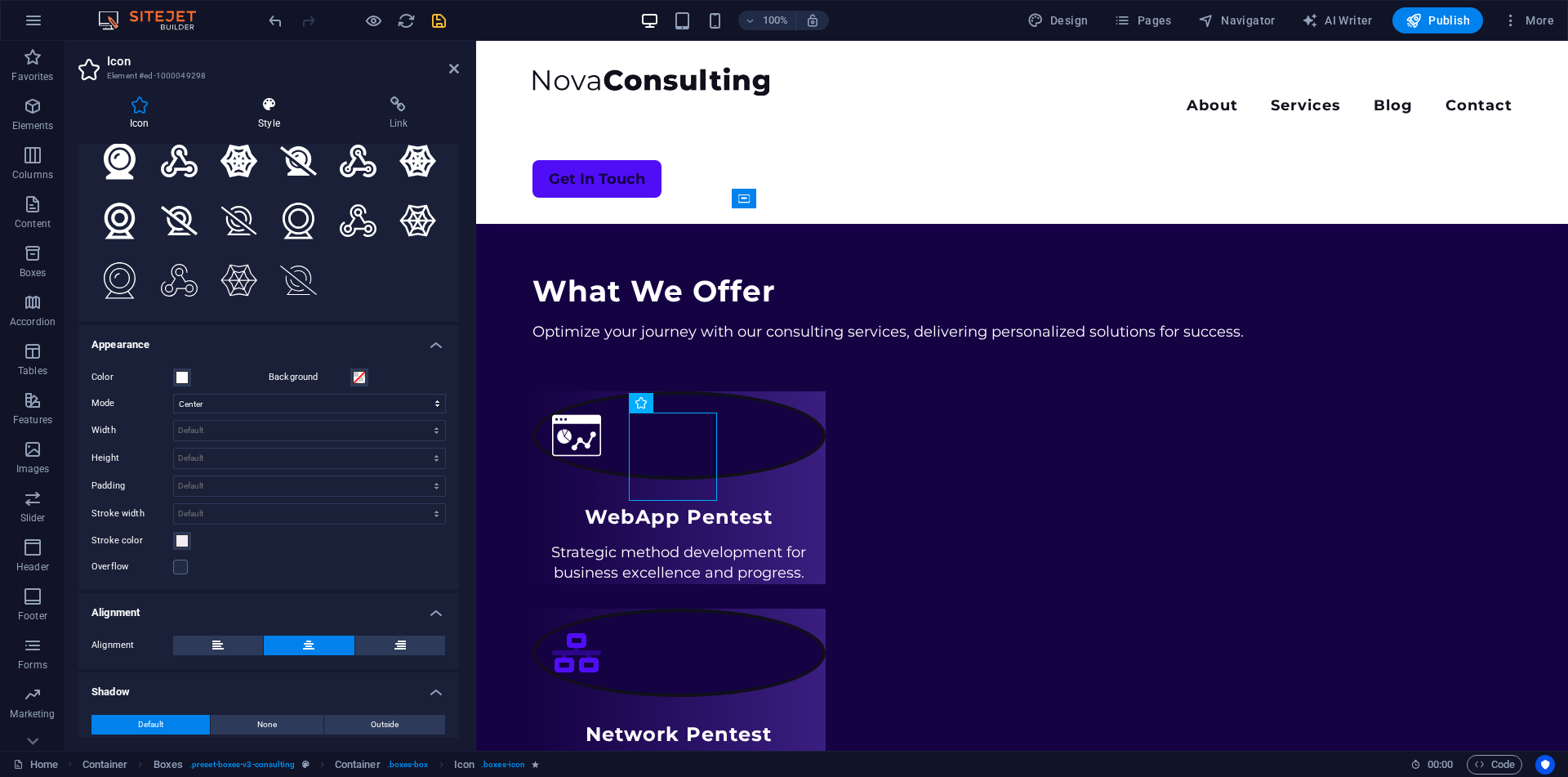
click at [272, 110] on icon at bounding box center [269, 104] width 124 height 16
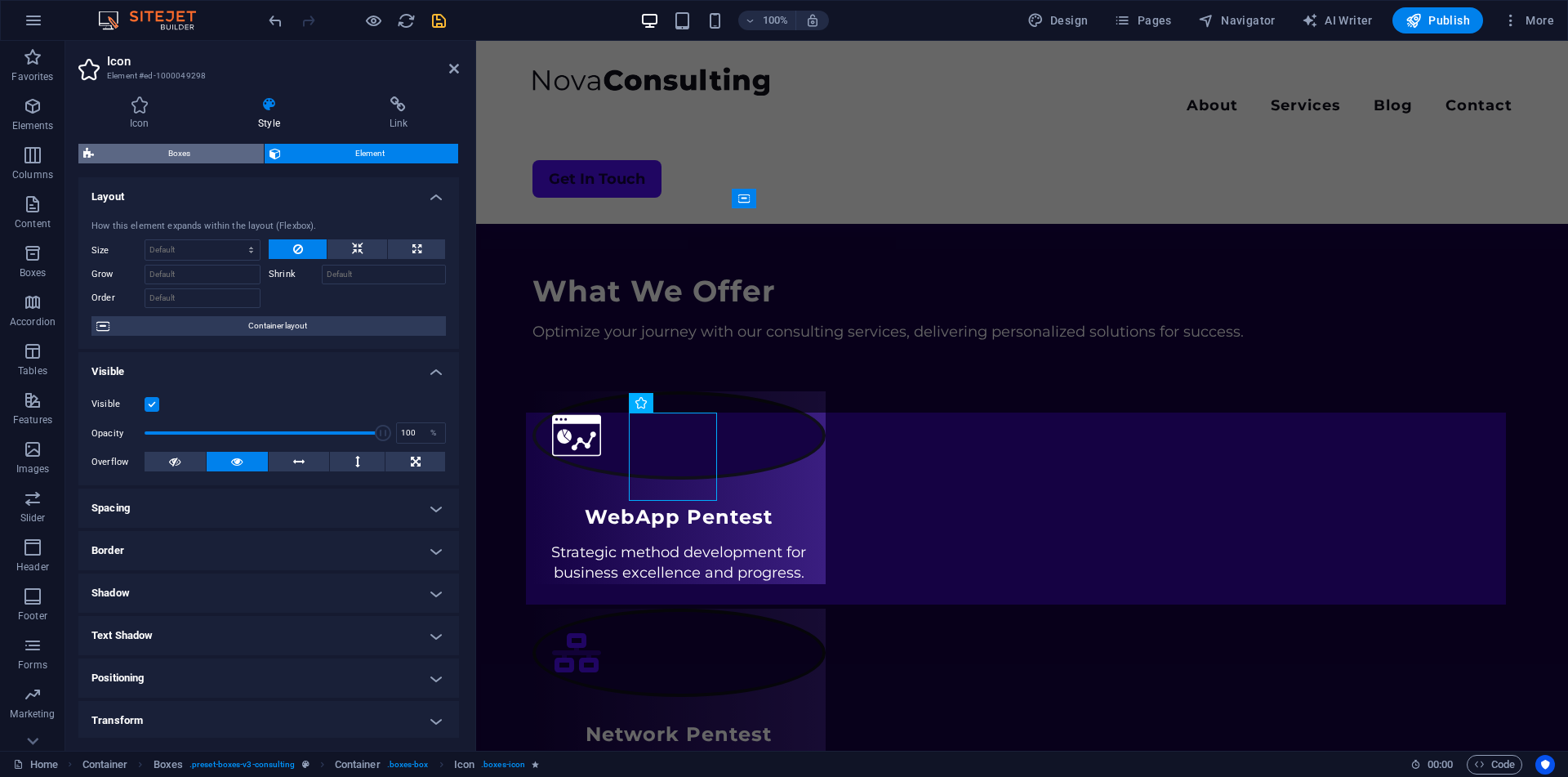
click at [151, 148] on span "Boxes" at bounding box center [178, 153] width 160 height 19
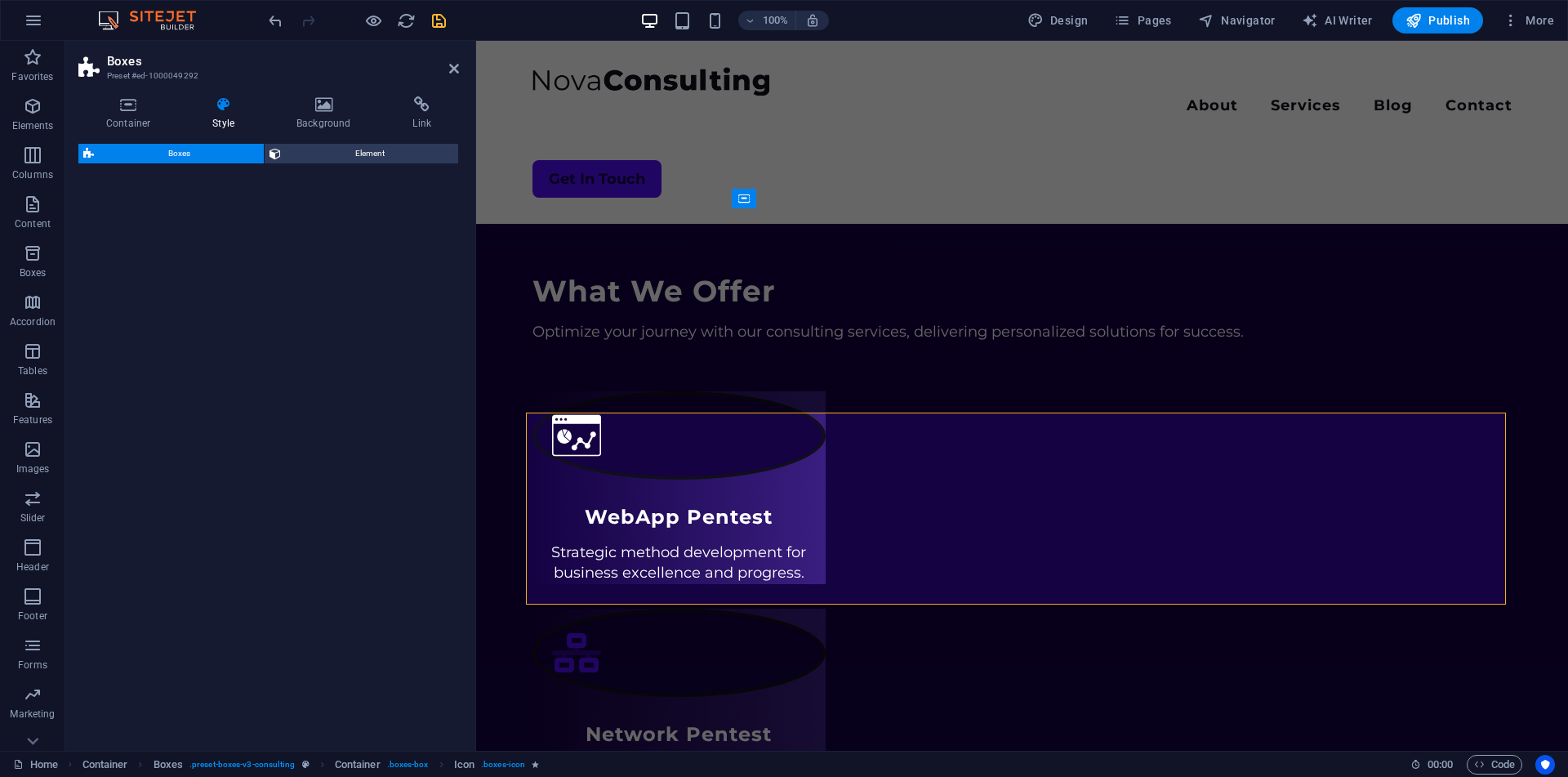
select select "rem"
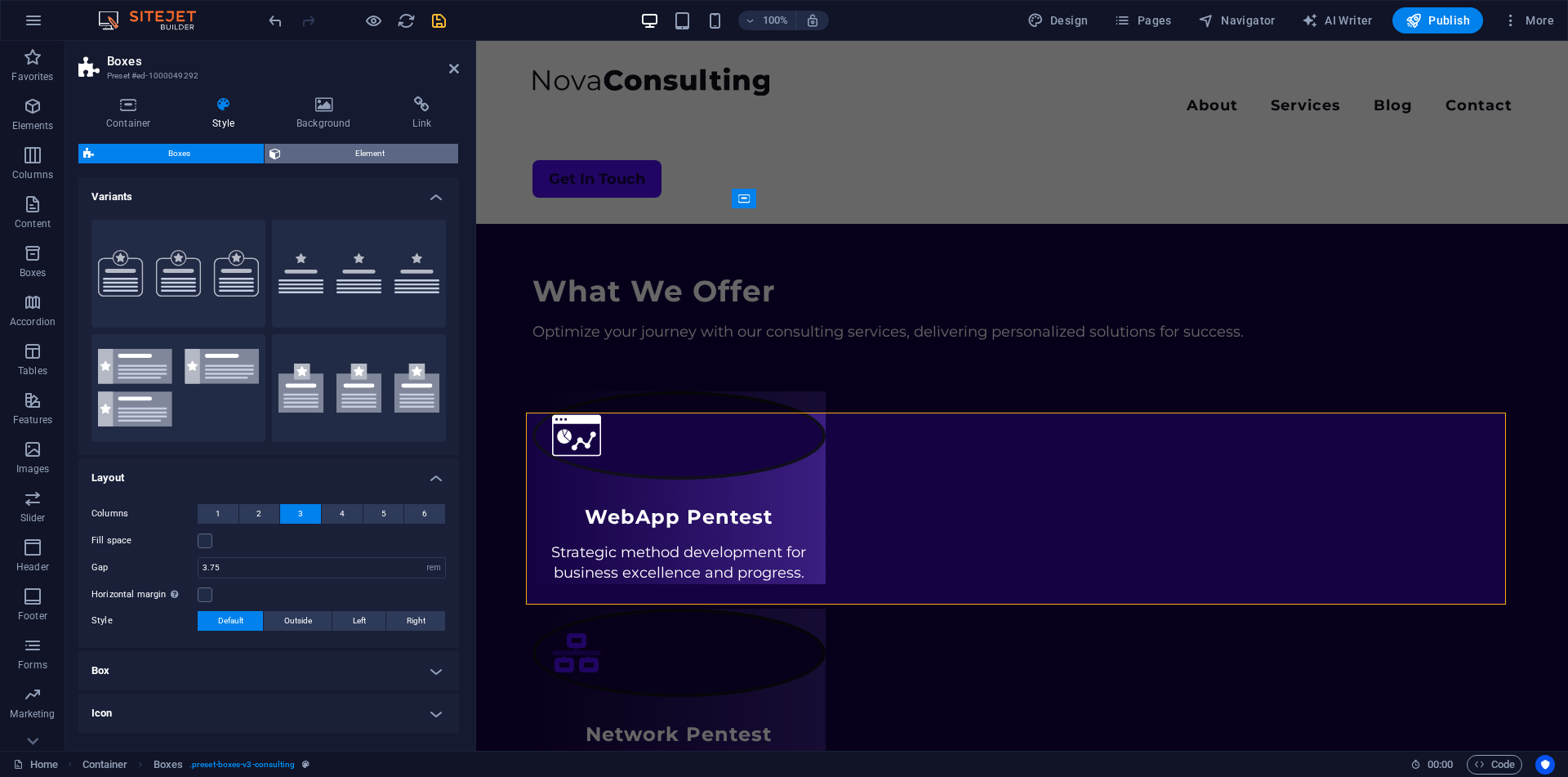
click at [292, 149] on span "Element" at bounding box center [369, 153] width 167 height 19
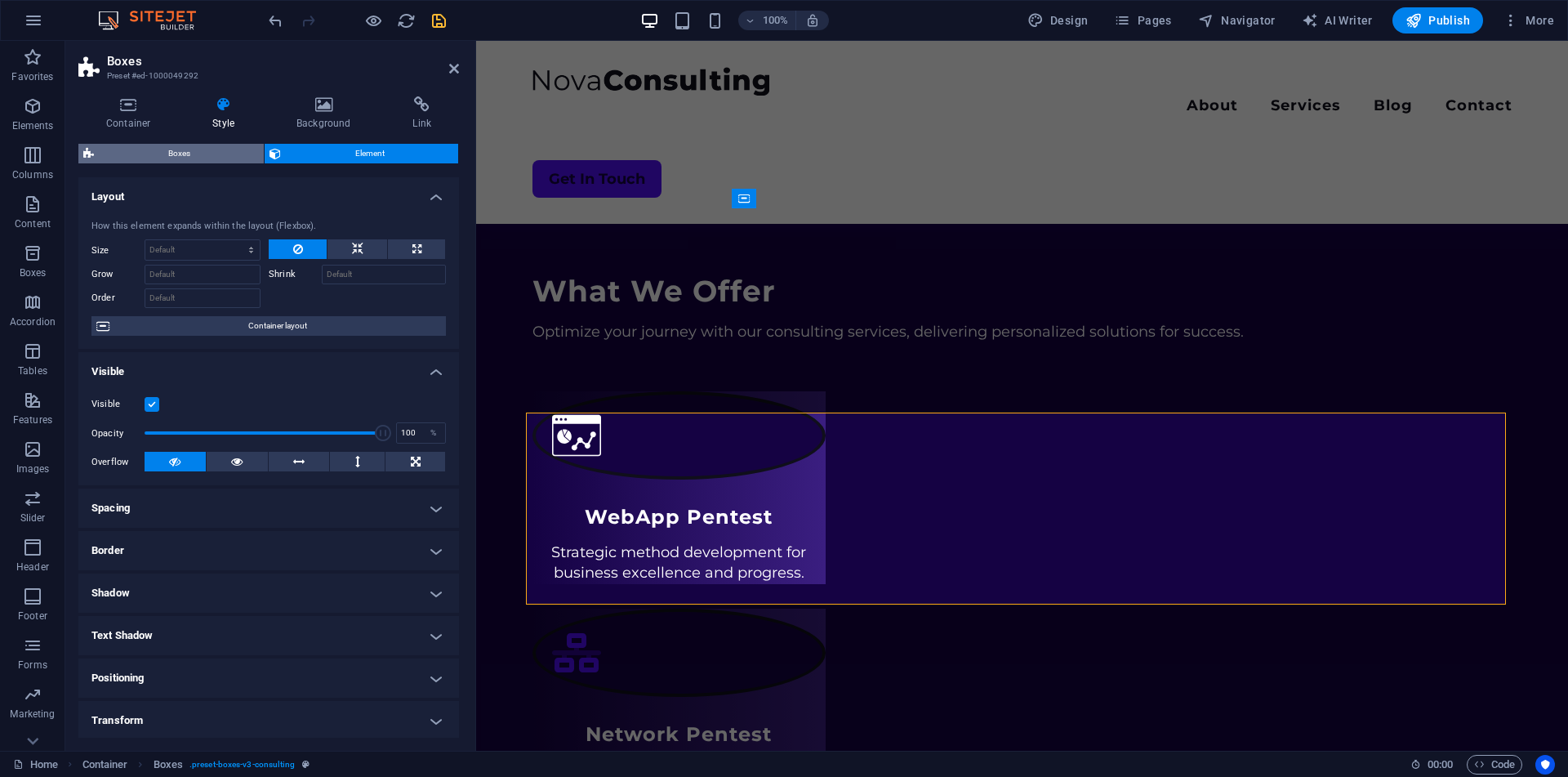
click at [210, 148] on span "Boxes" at bounding box center [178, 153] width 160 height 19
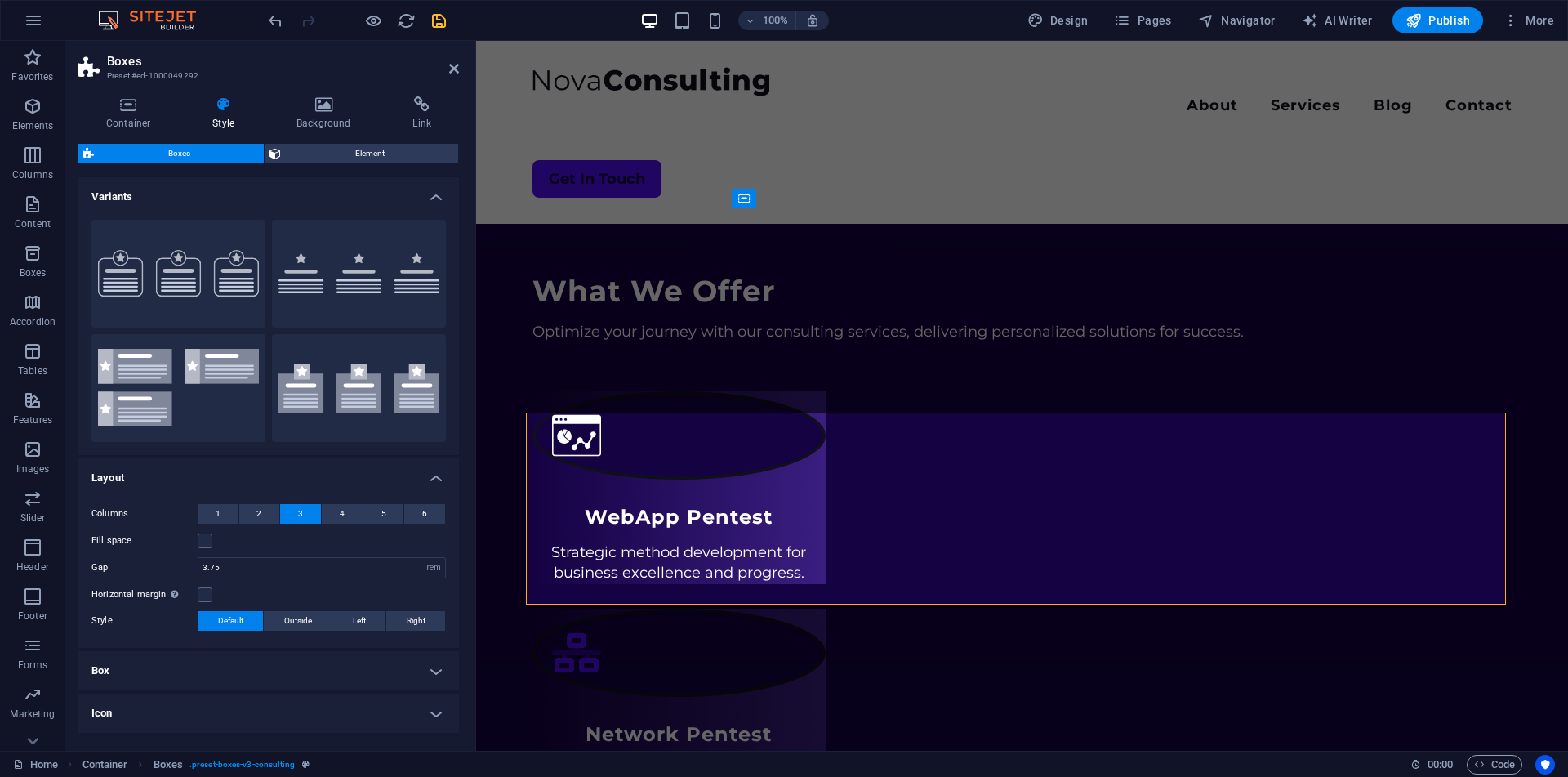
scroll to position [60, 0]
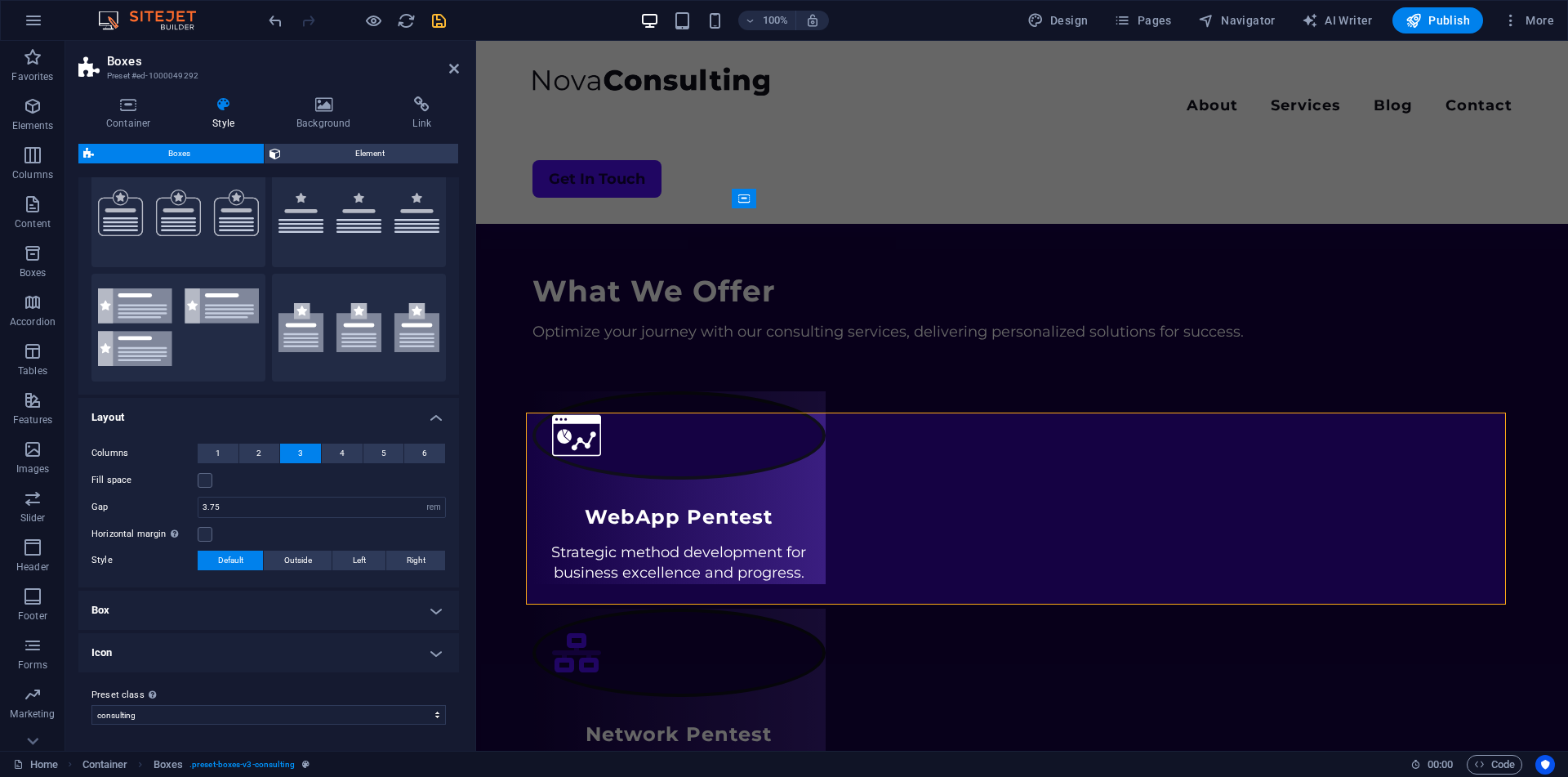
click at [288, 612] on h4 "Box" at bounding box center [269, 610] width 380 height 39
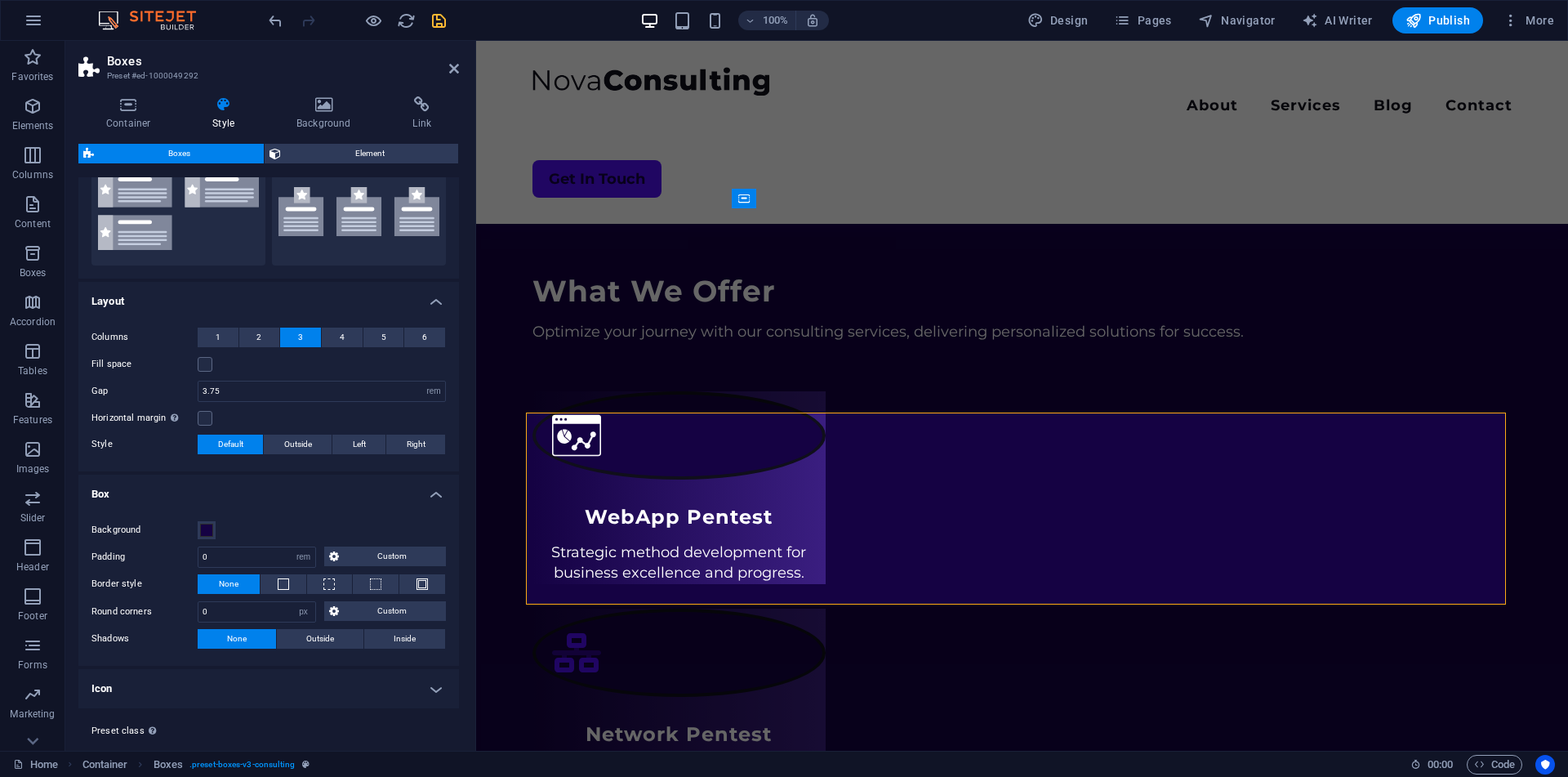
scroll to position [177, 0]
click at [204, 526] on span at bounding box center [207, 529] width 13 height 13
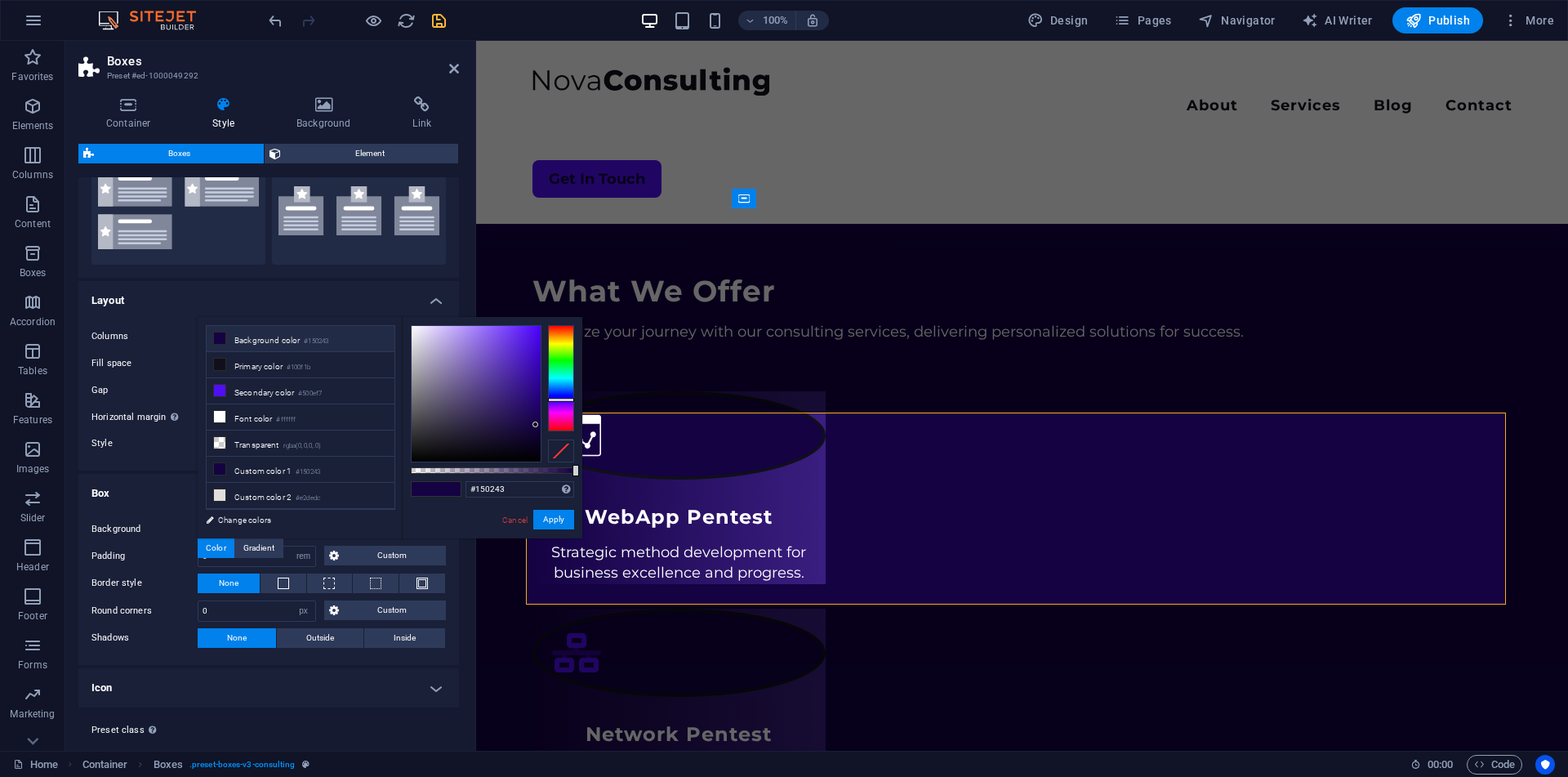
click at [172, 500] on h4 "Box" at bounding box center [269, 488] width 380 height 29
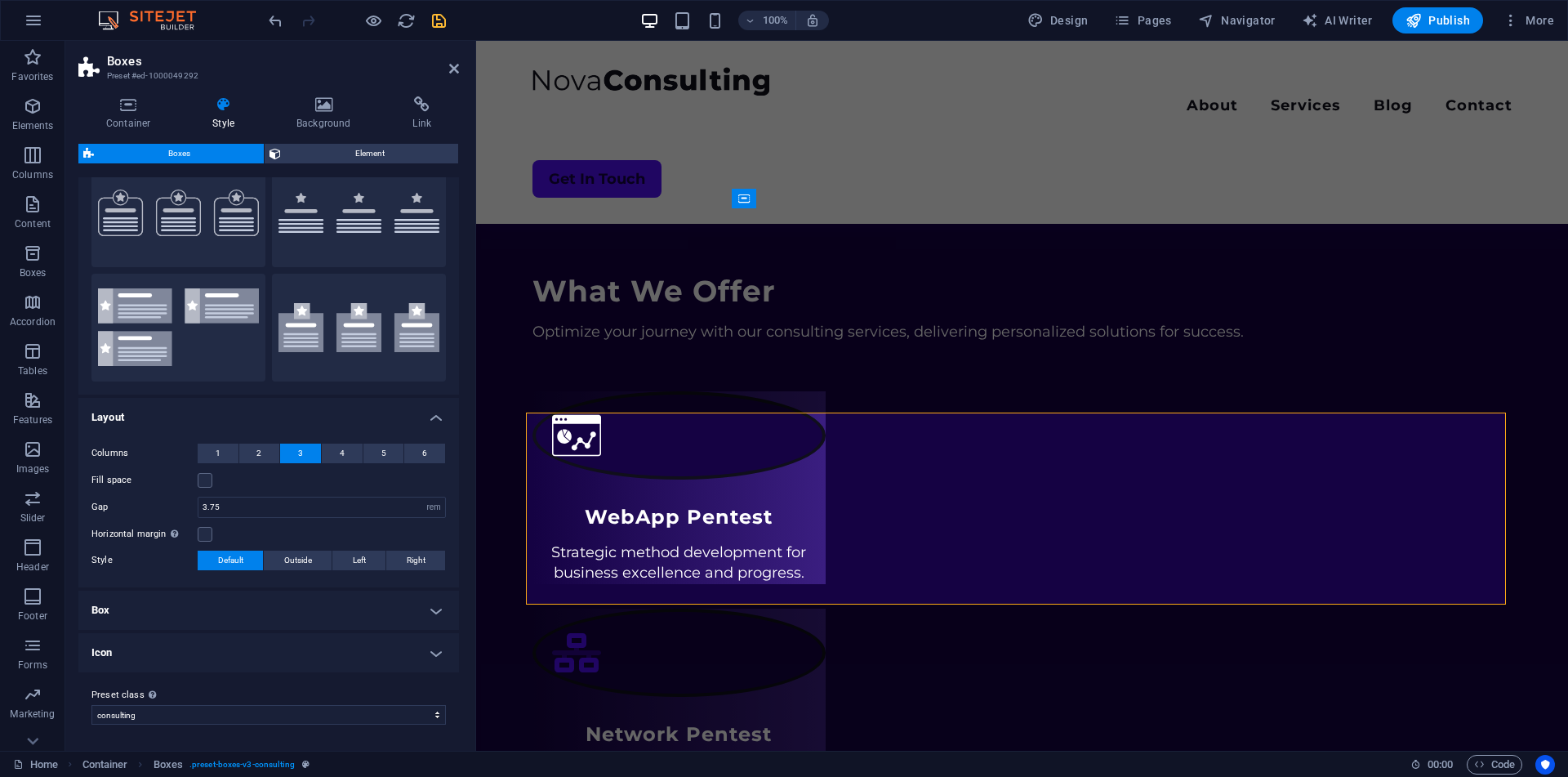
scroll to position [60, 0]
click at [221, 613] on h4 "Box" at bounding box center [269, 610] width 380 height 39
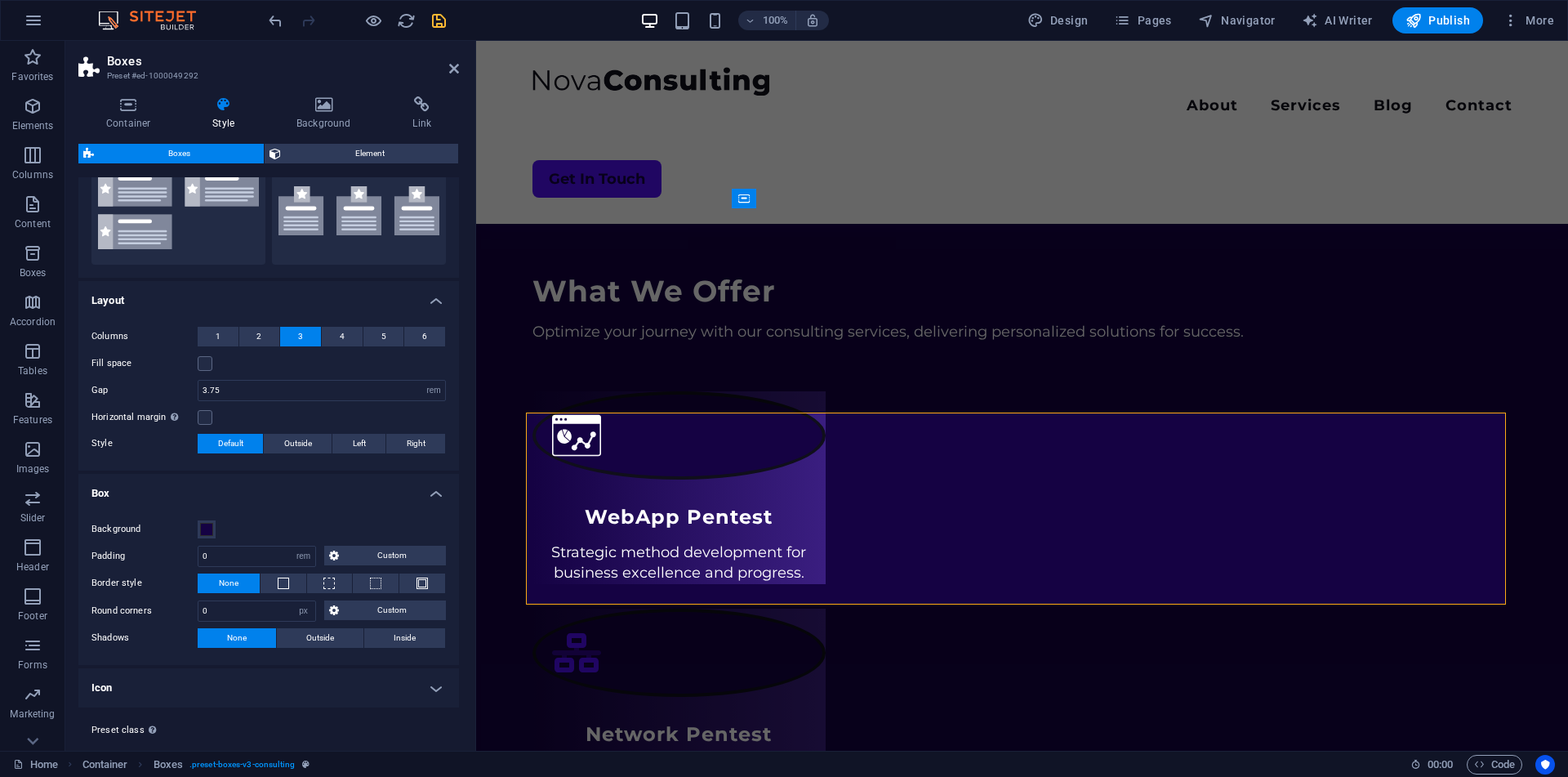
scroll to position [212, 0]
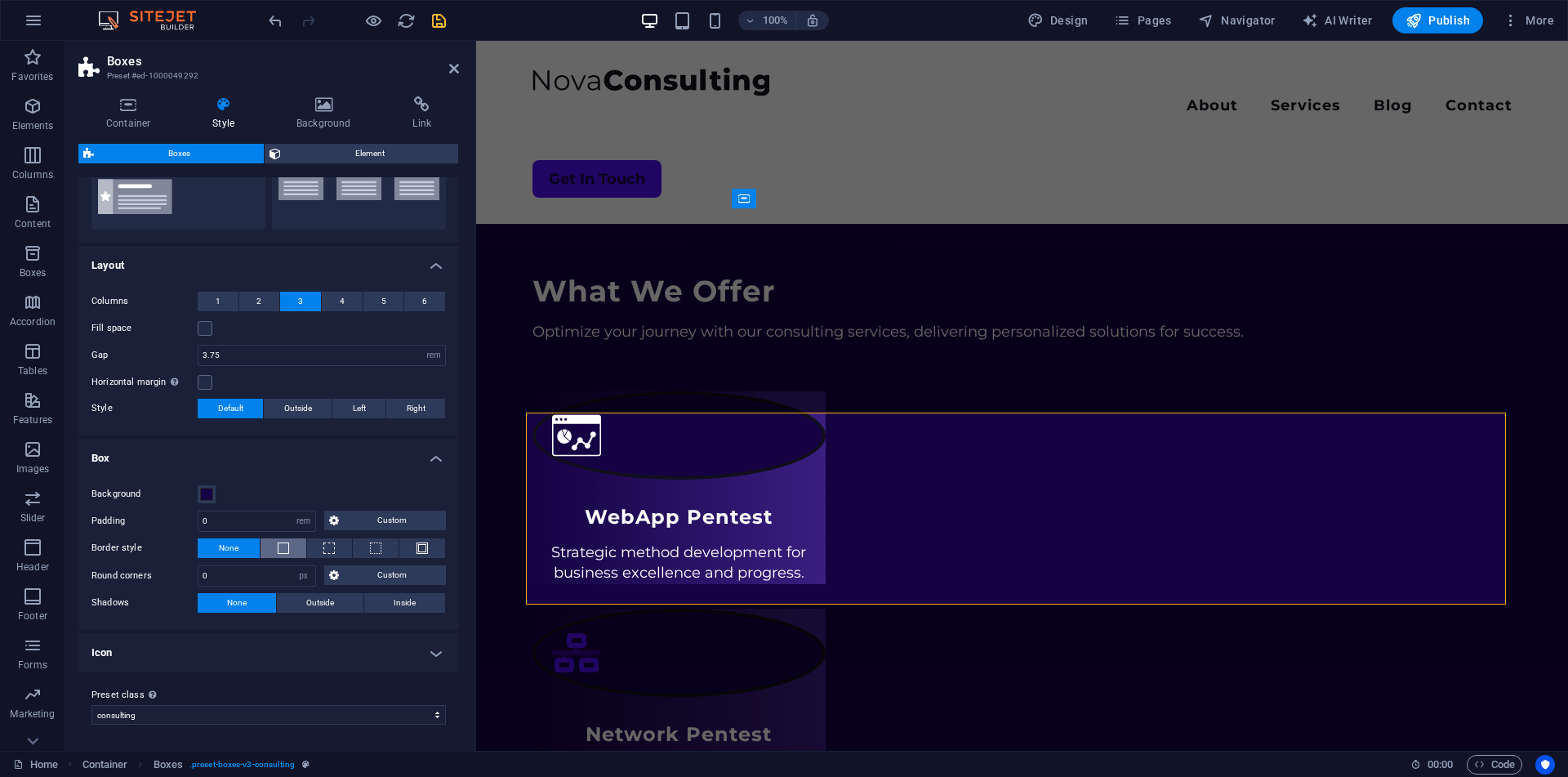
click at [278, 541] on button at bounding box center [283, 548] width 46 height 19
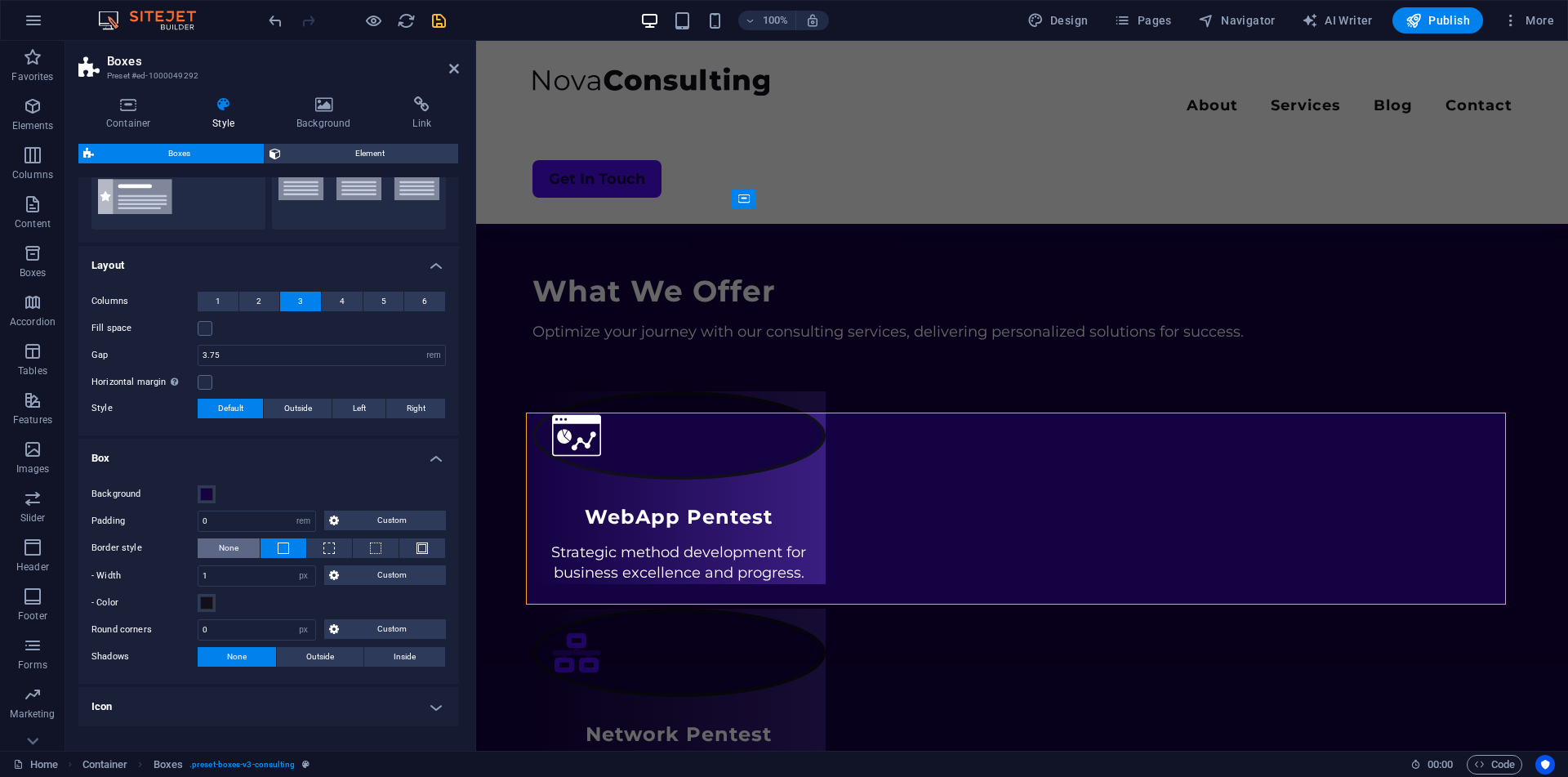
click at [235, 552] on span "None" at bounding box center [228, 548] width 19 height 19
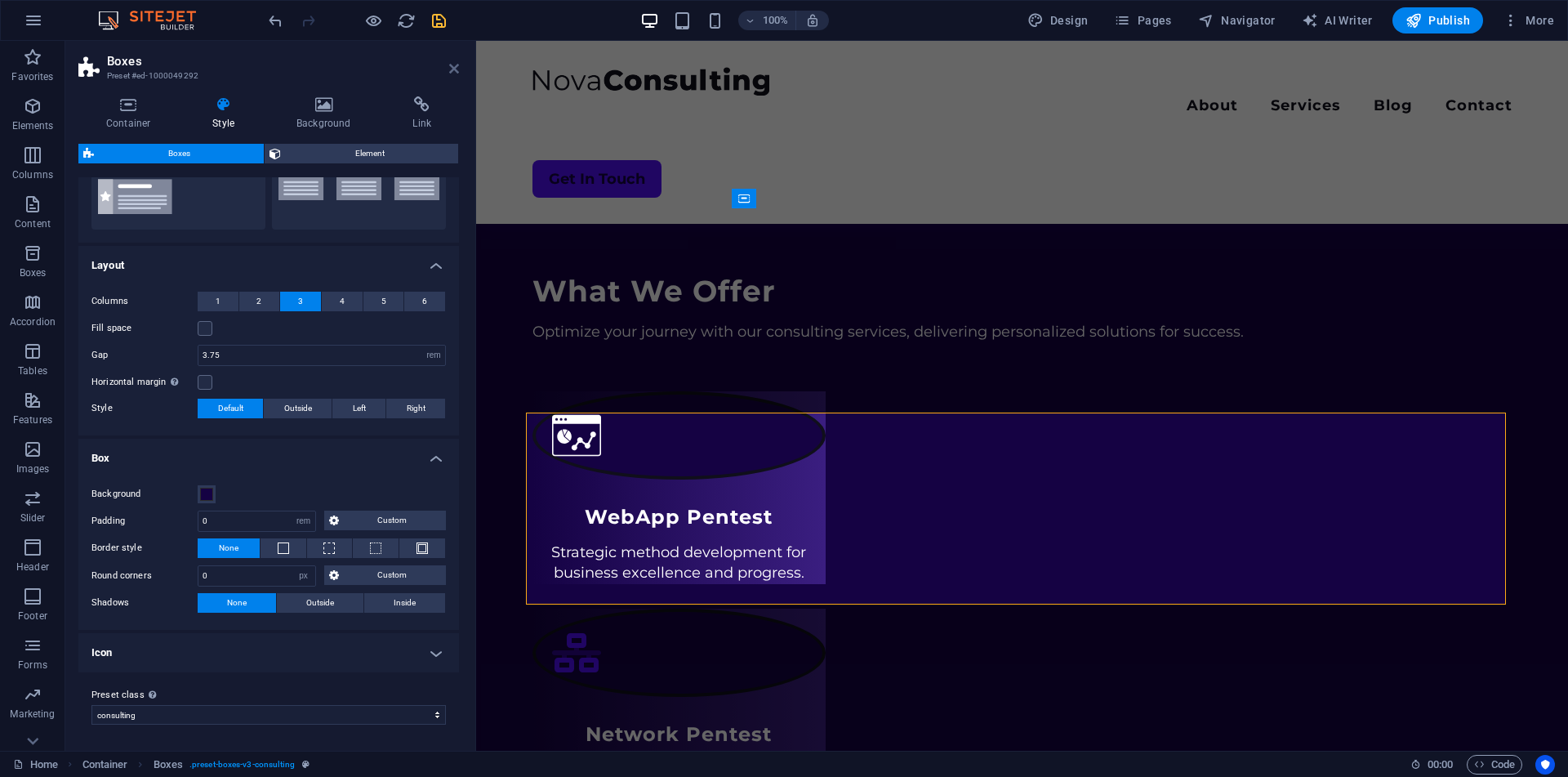
click at [452, 68] on icon at bounding box center [453, 69] width 10 height 13
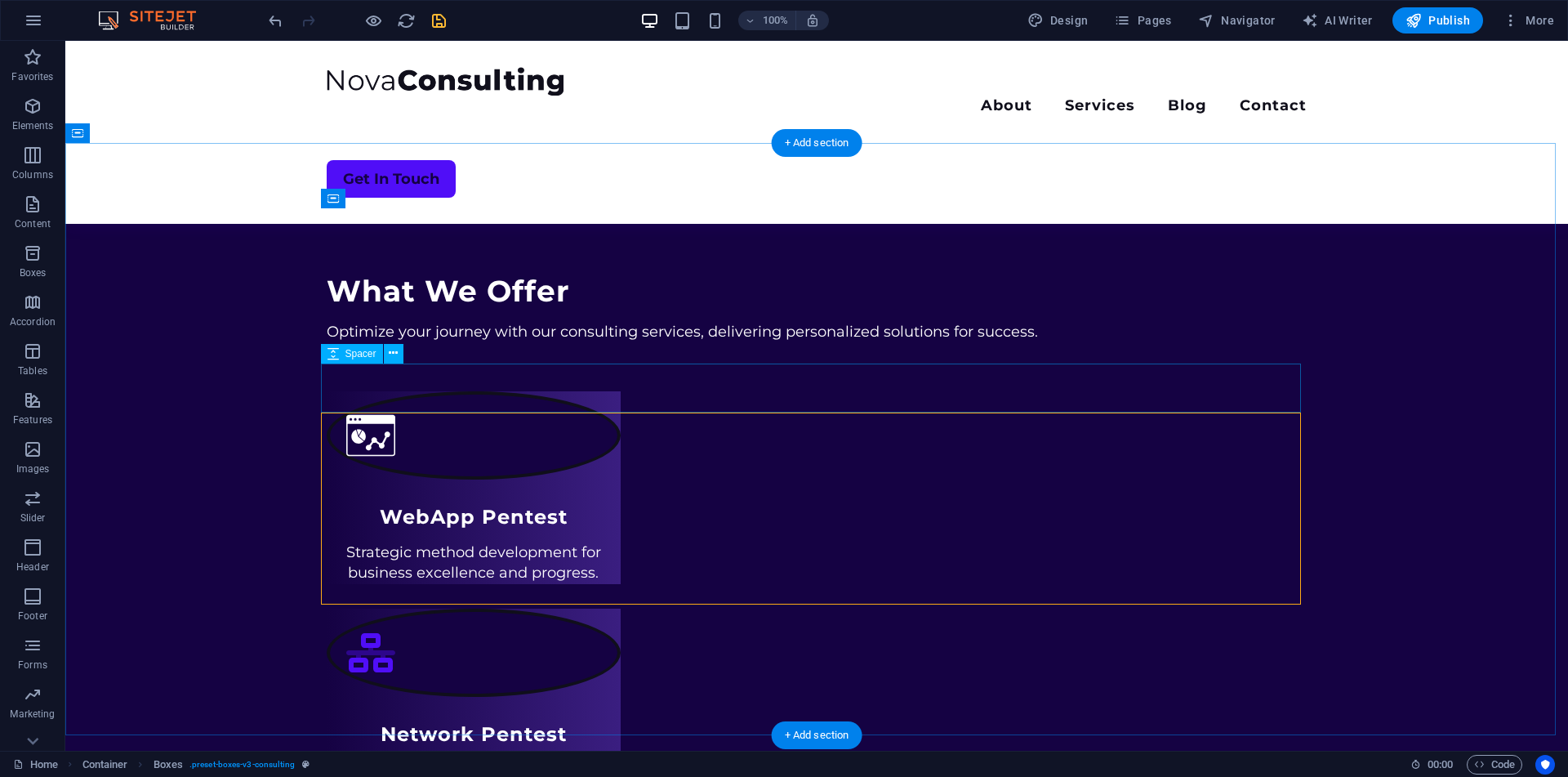
click at [625, 391] on div at bounding box center [816, 367] width 980 height 49
click at [502, 448] on figure at bounding box center [473, 435] width 294 height 89
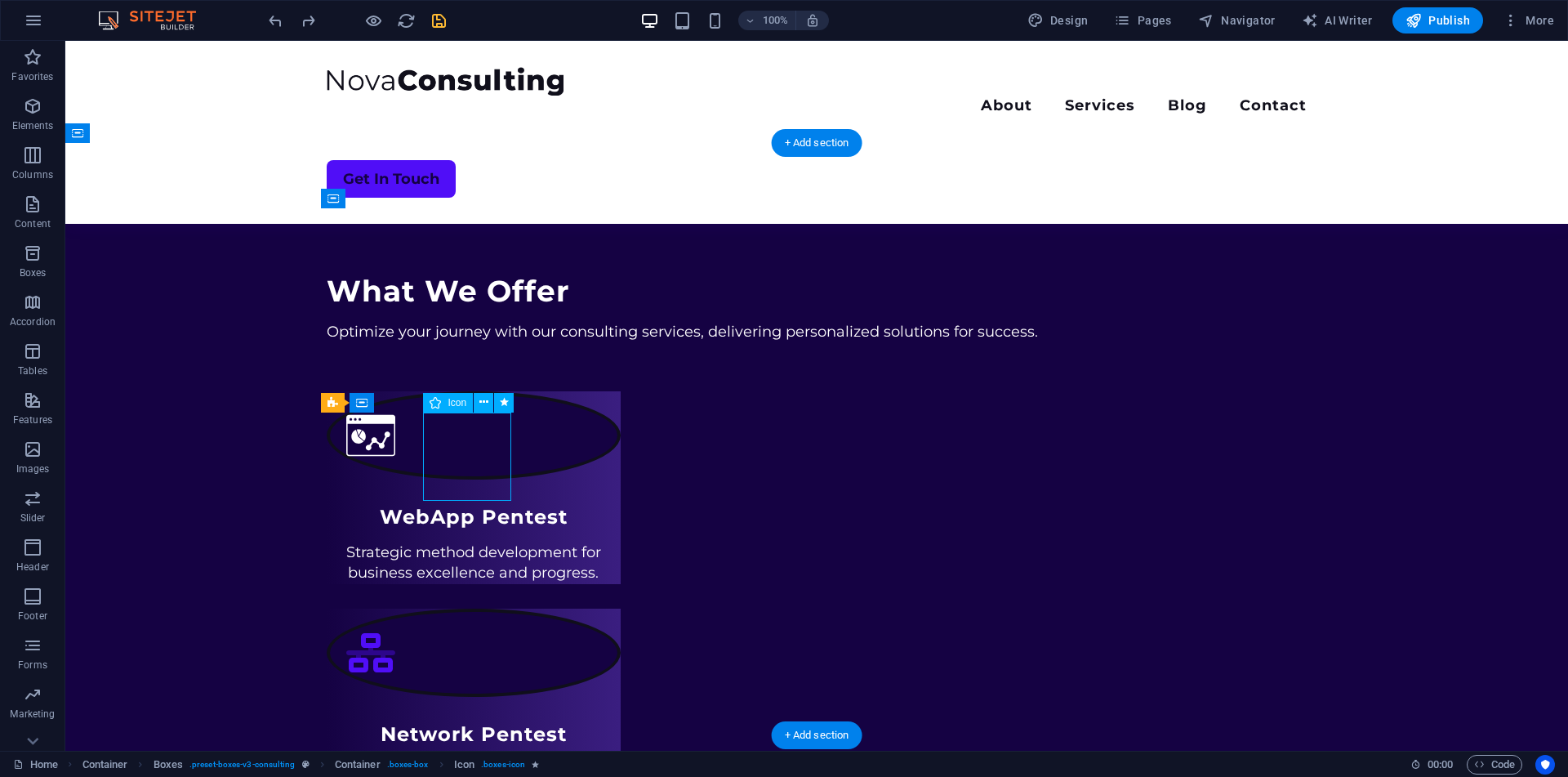
click at [502, 448] on figure at bounding box center [473, 435] width 294 height 89
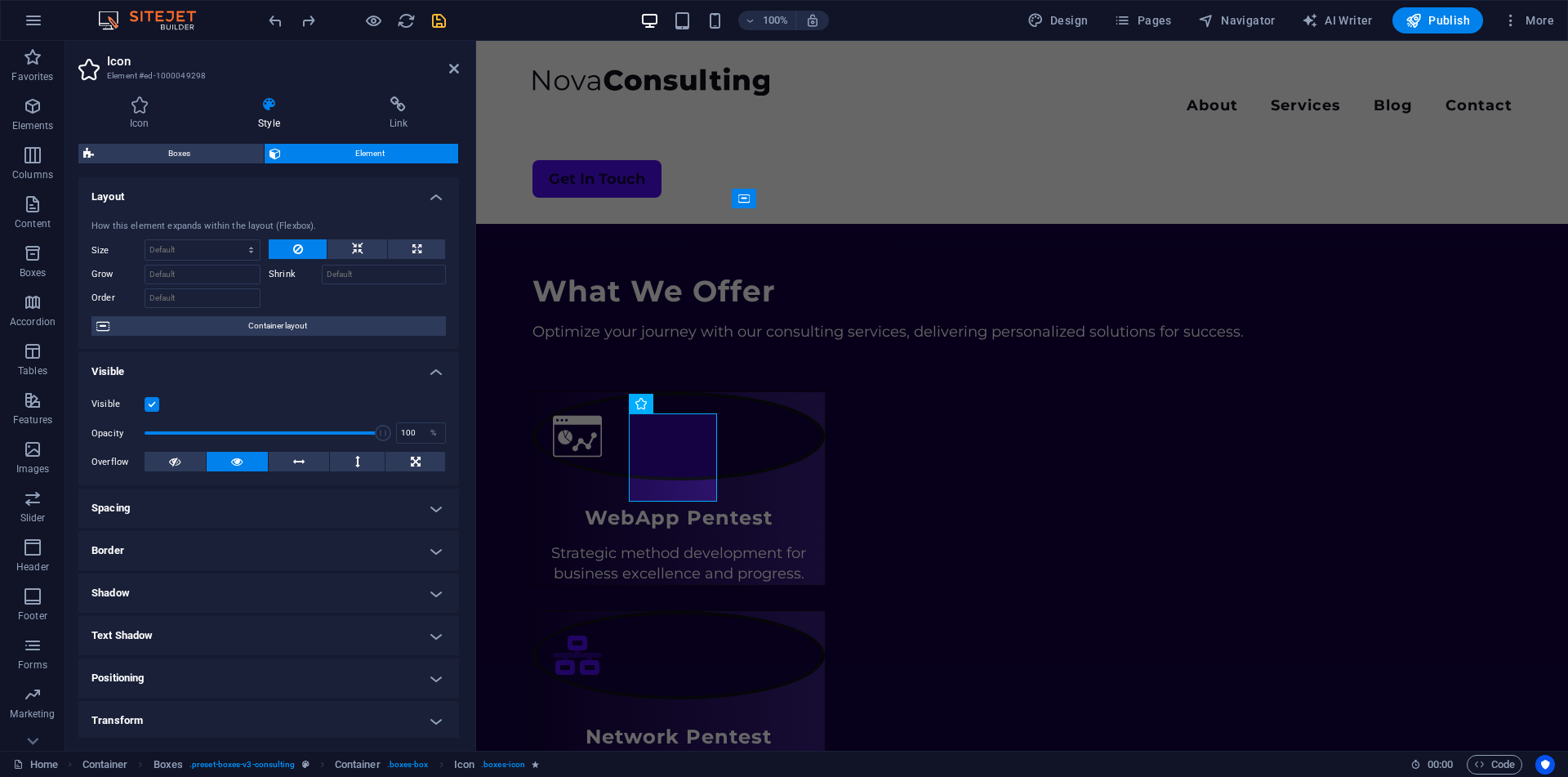
click at [286, 508] on h4 "Spacing" at bounding box center [269, 507] width 380 height 39
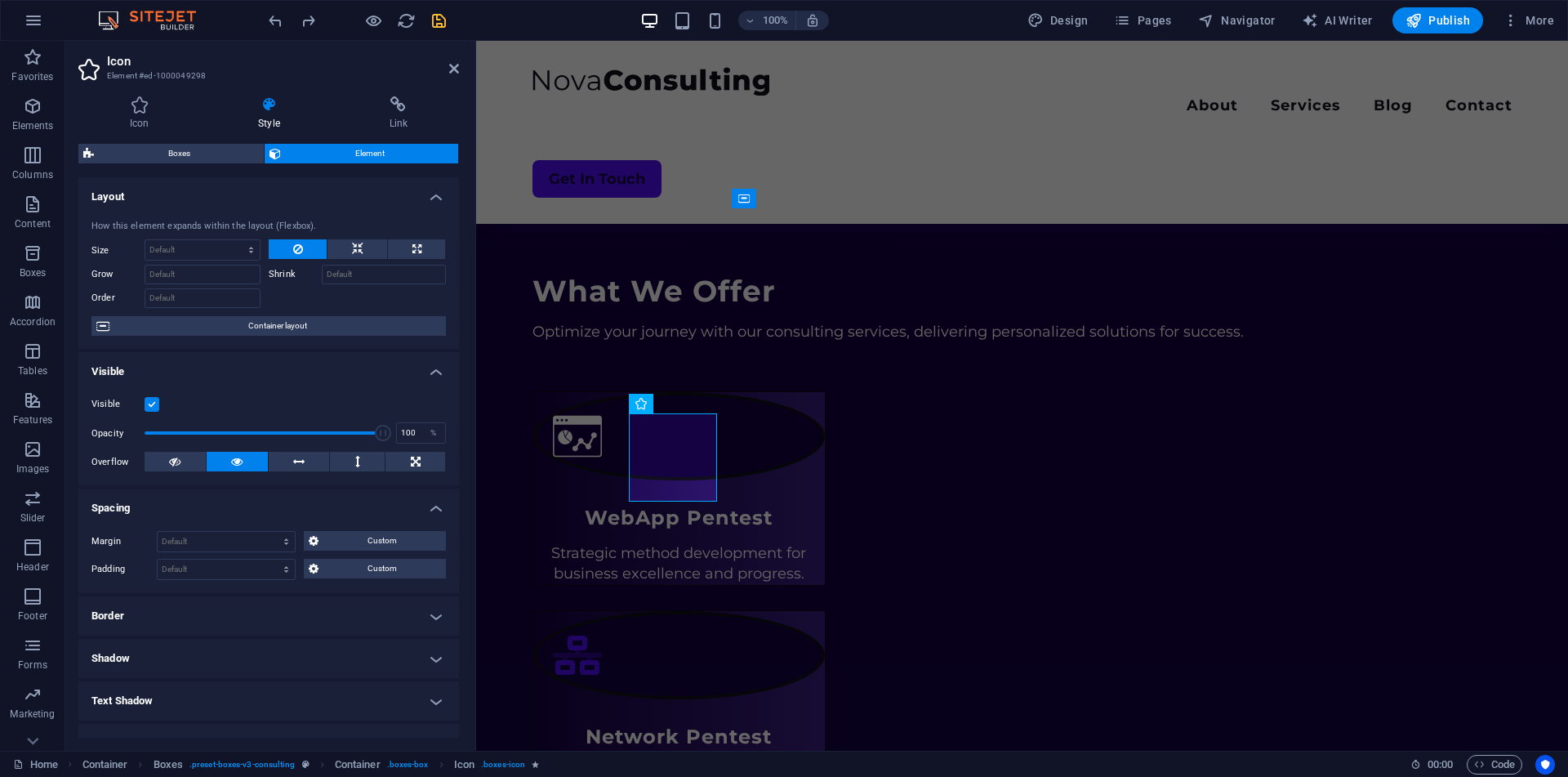
click at [286, 508] on h4 "Spacing" at bounding box center [269, 503] width 380 height 29
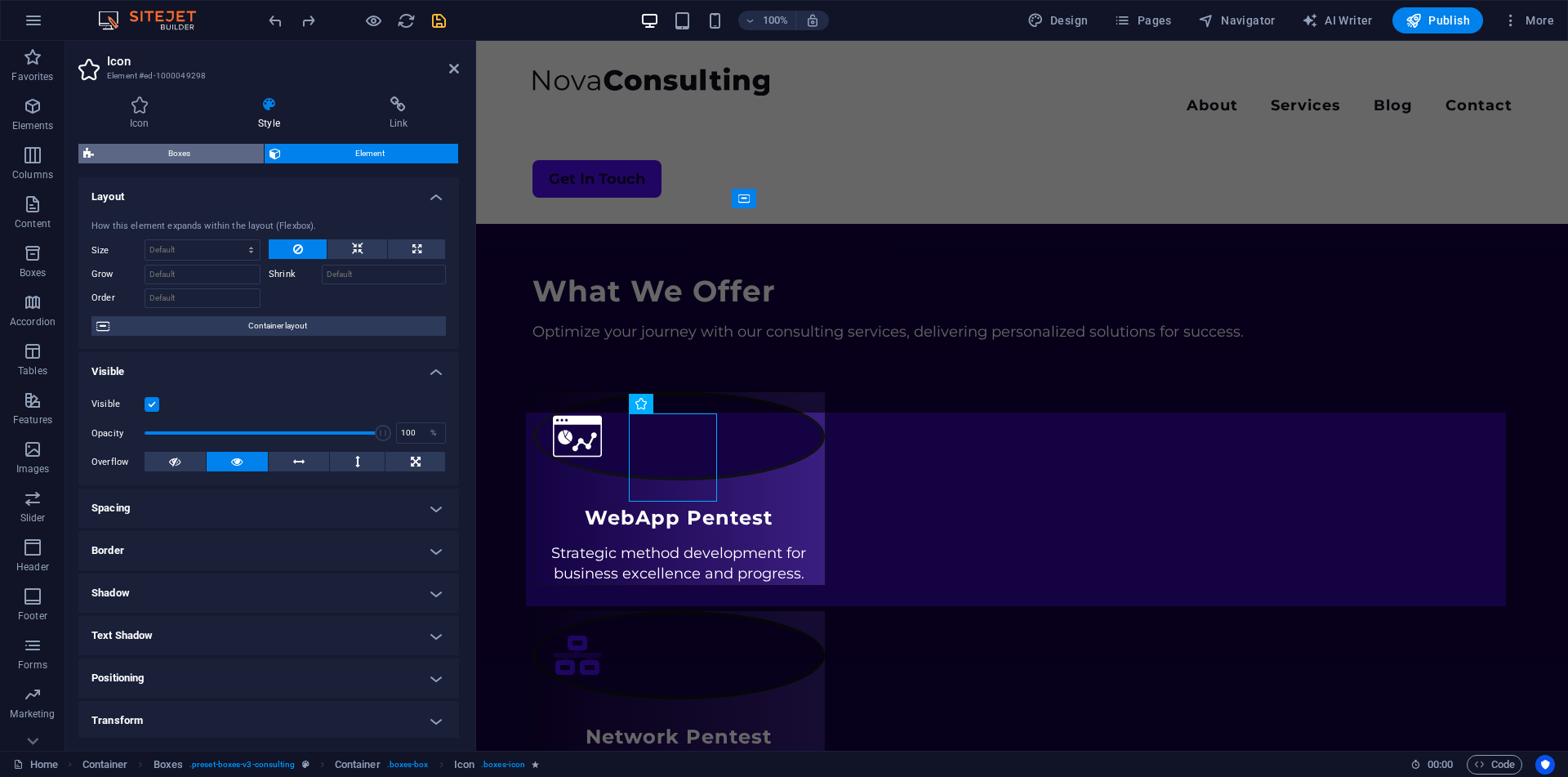
click at [195, 160] on span "Boxes" at bounding box center [178, 153] width 160 height 19
select select "rem"
select select "px"
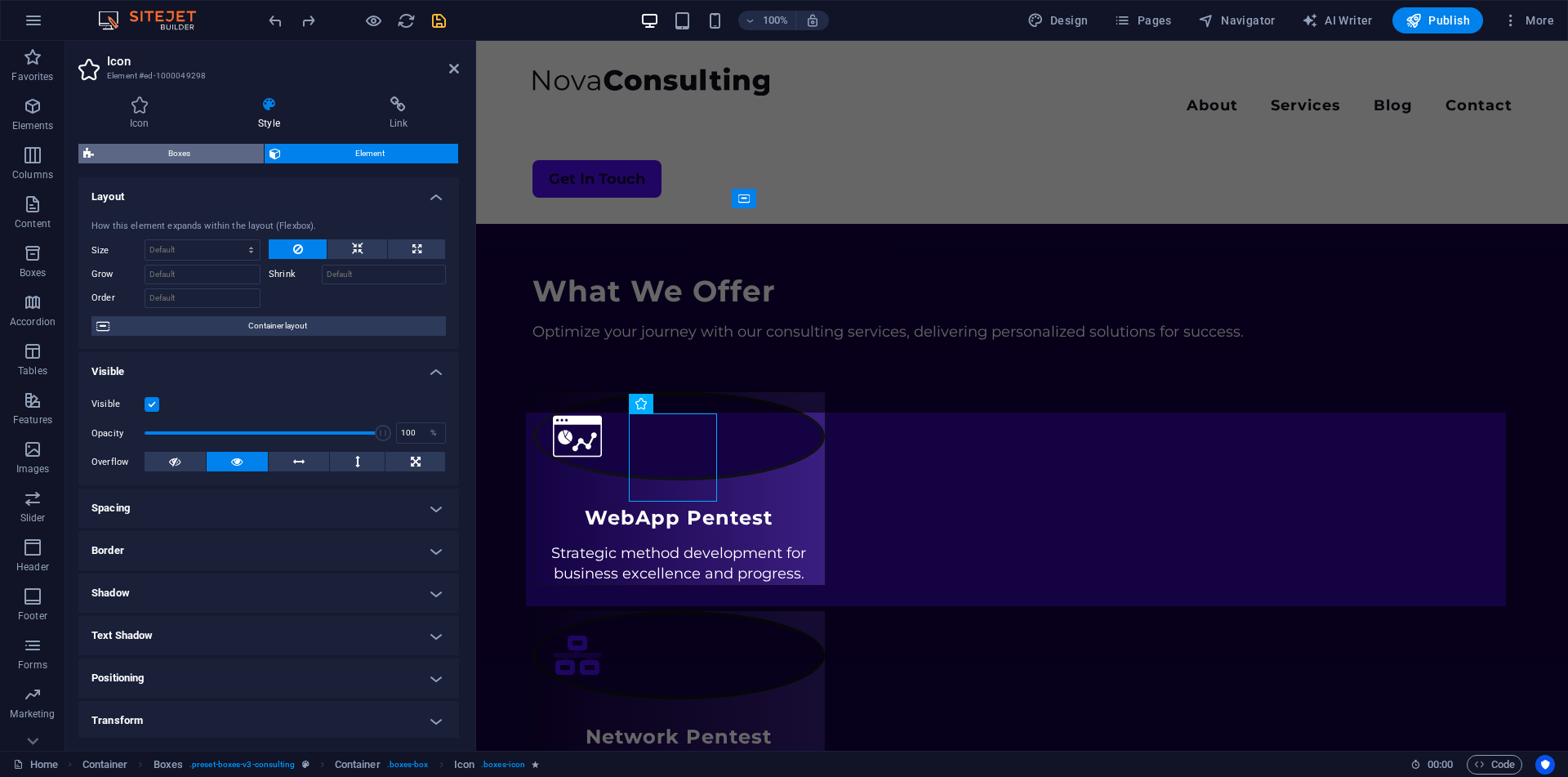
select select "rem"
select select "px"
select select "%"
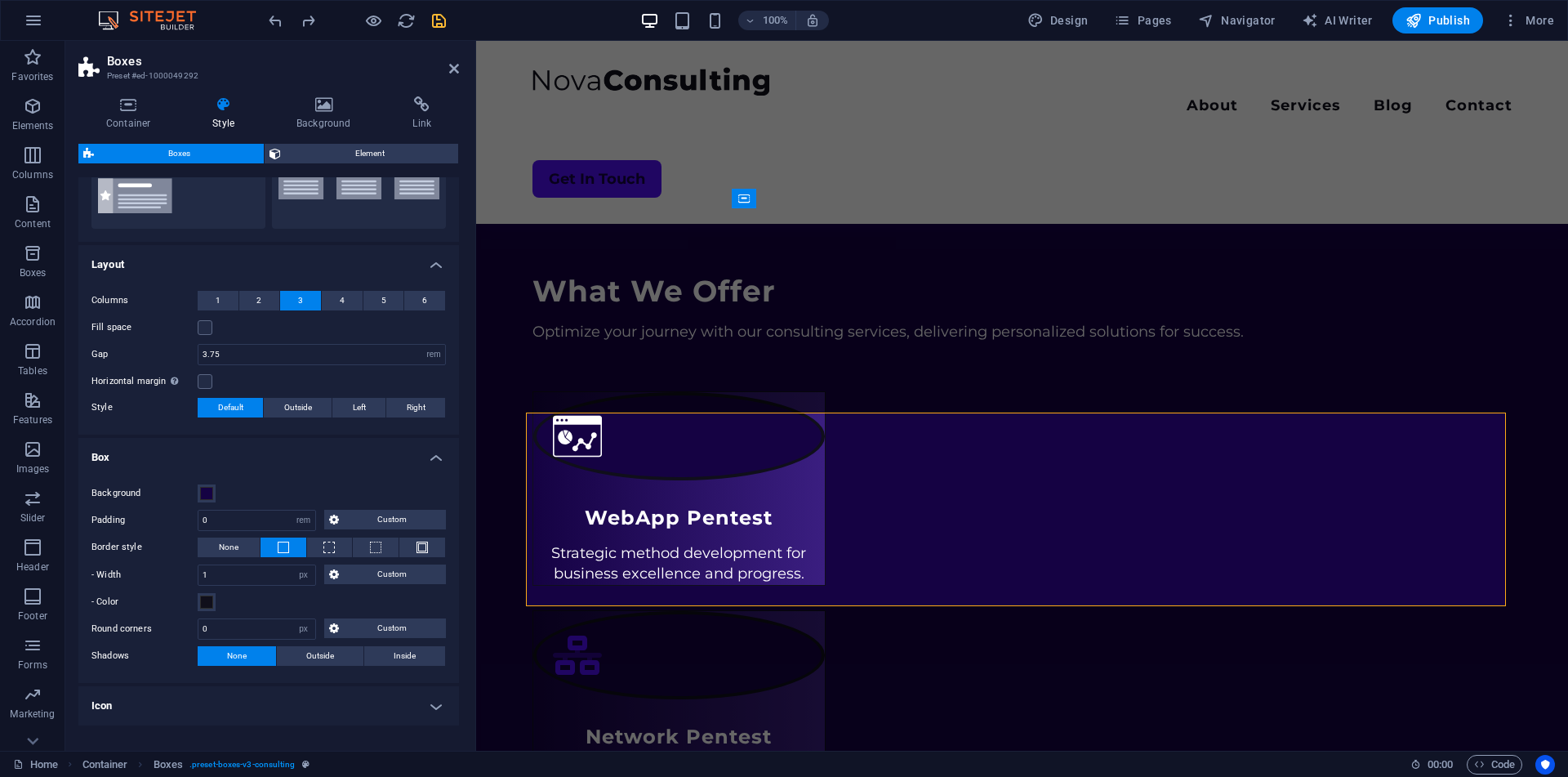
scroll to position [266, 0]
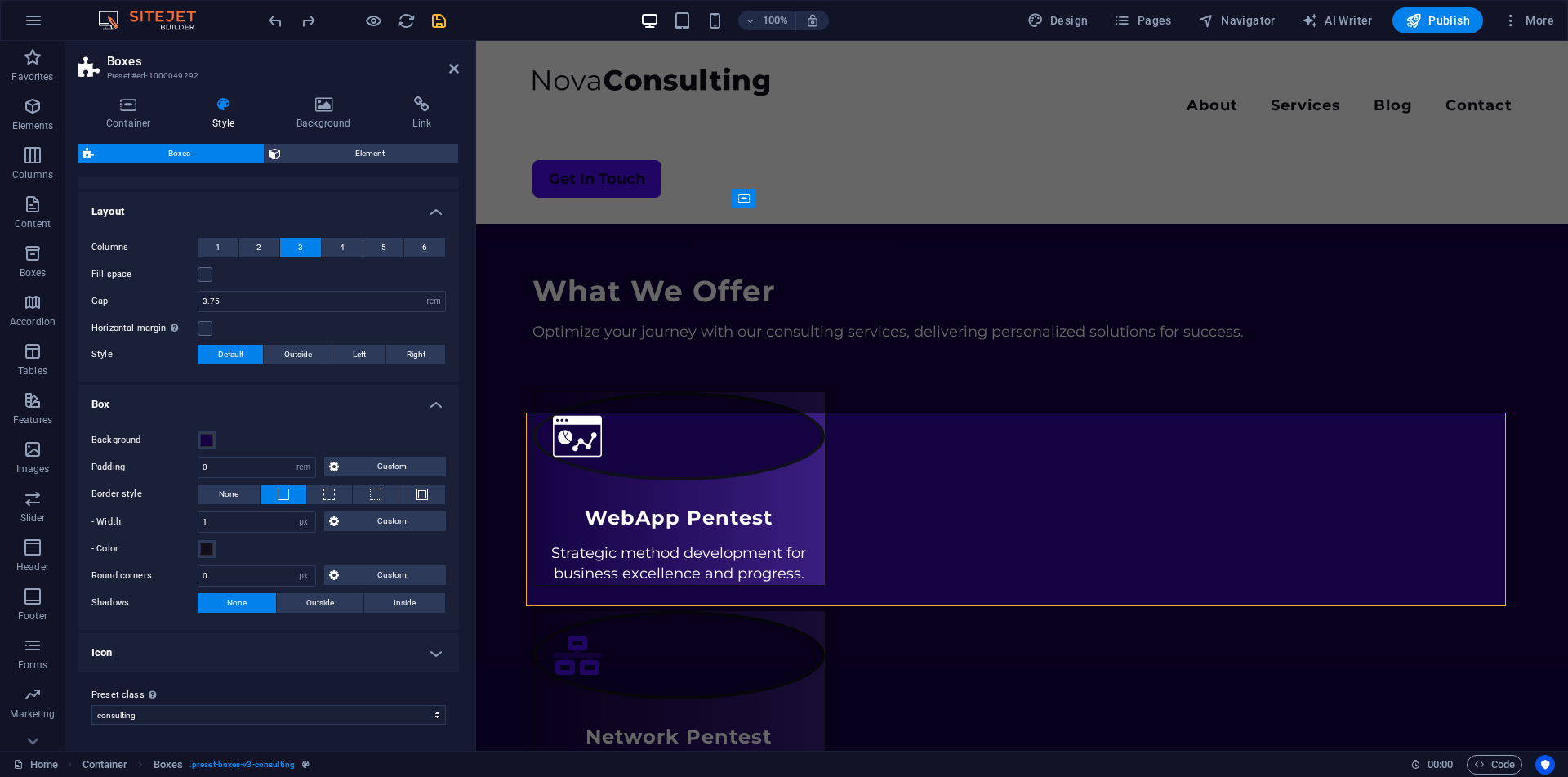
click at [278, 656] on h4 "Icon" at bounding box center [269, 653] width 380 height 39
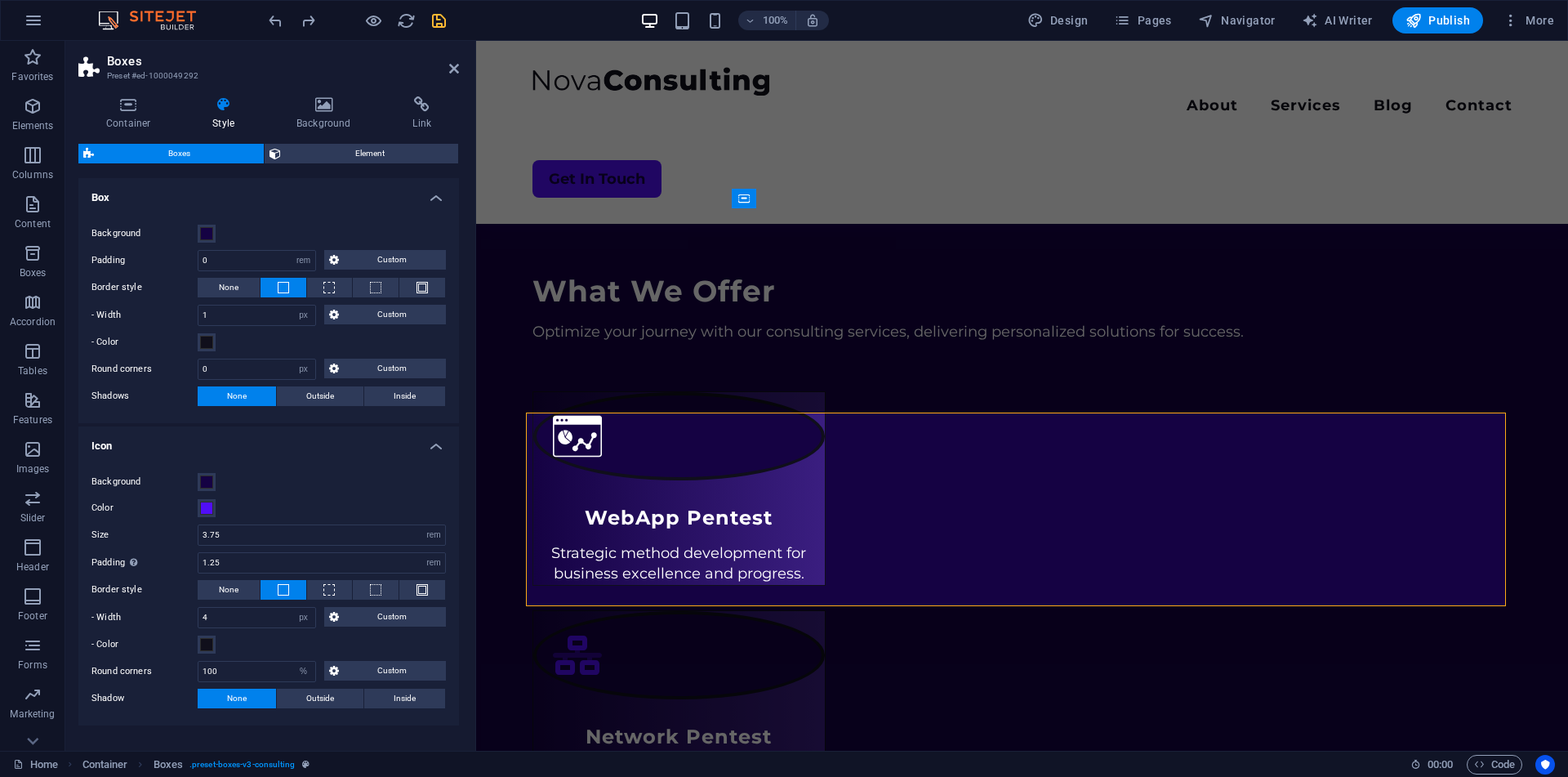
scroll to position [526, 0]
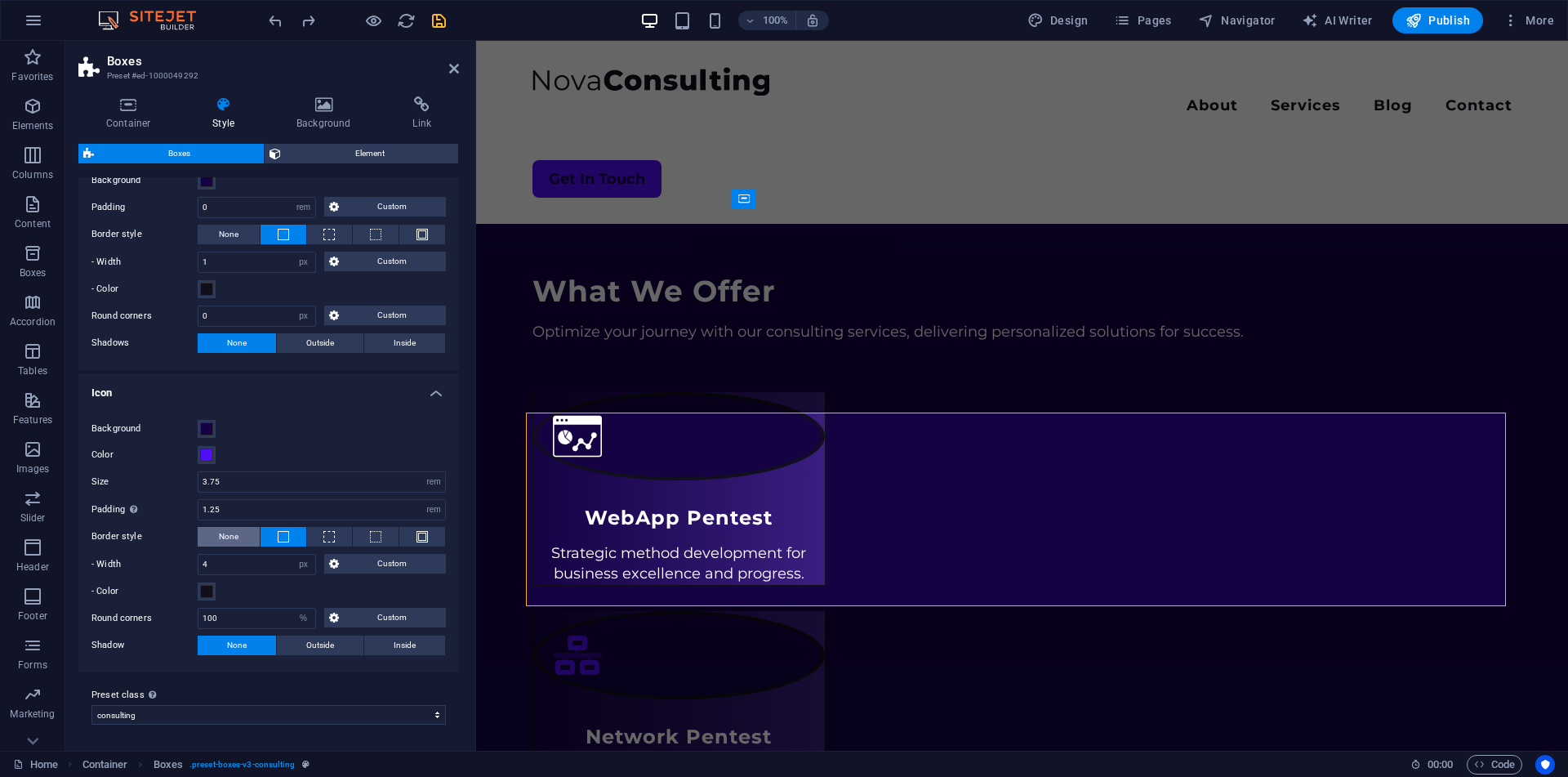
click at [211, 540] on button "None" at bounding box center [228, 536] width 62 height 19
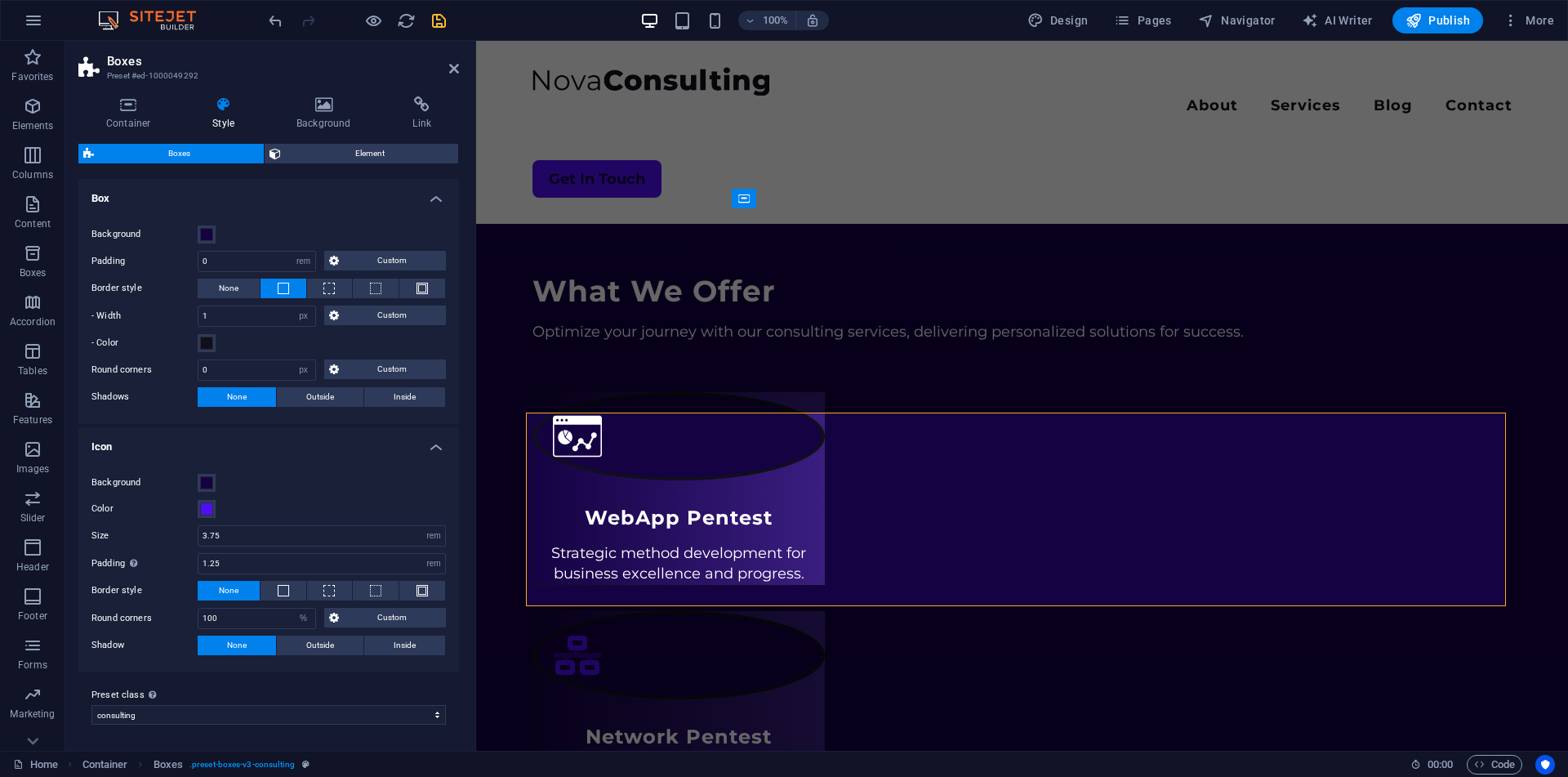
scroll to position [472, 0]
click at [270, 587] on button at bounding box center [283, 590] width 46 height 19
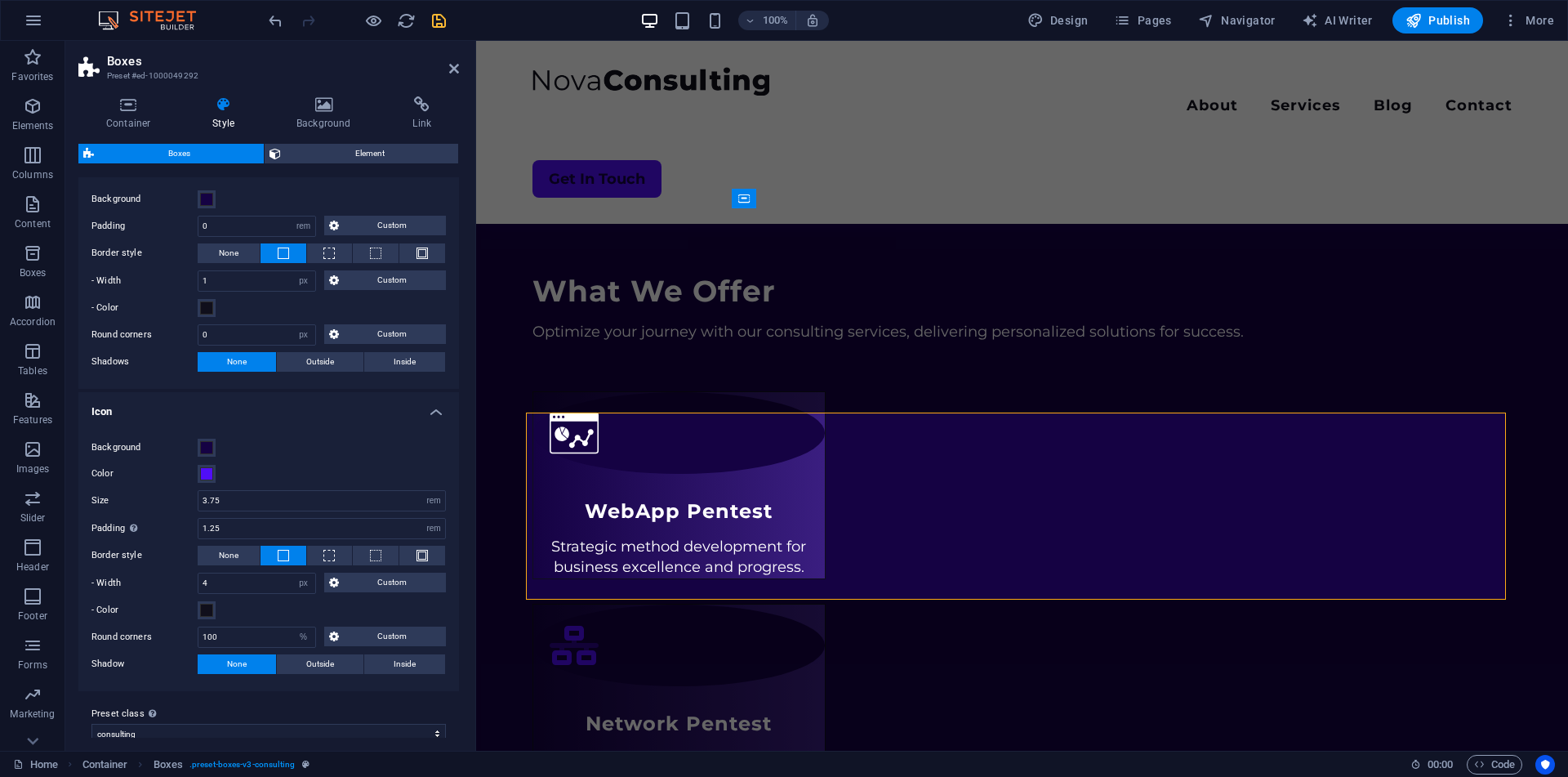
scroll to position [508, 0]
click at [210, 611] on span at bounding box center [207, 609] width 13 height 13
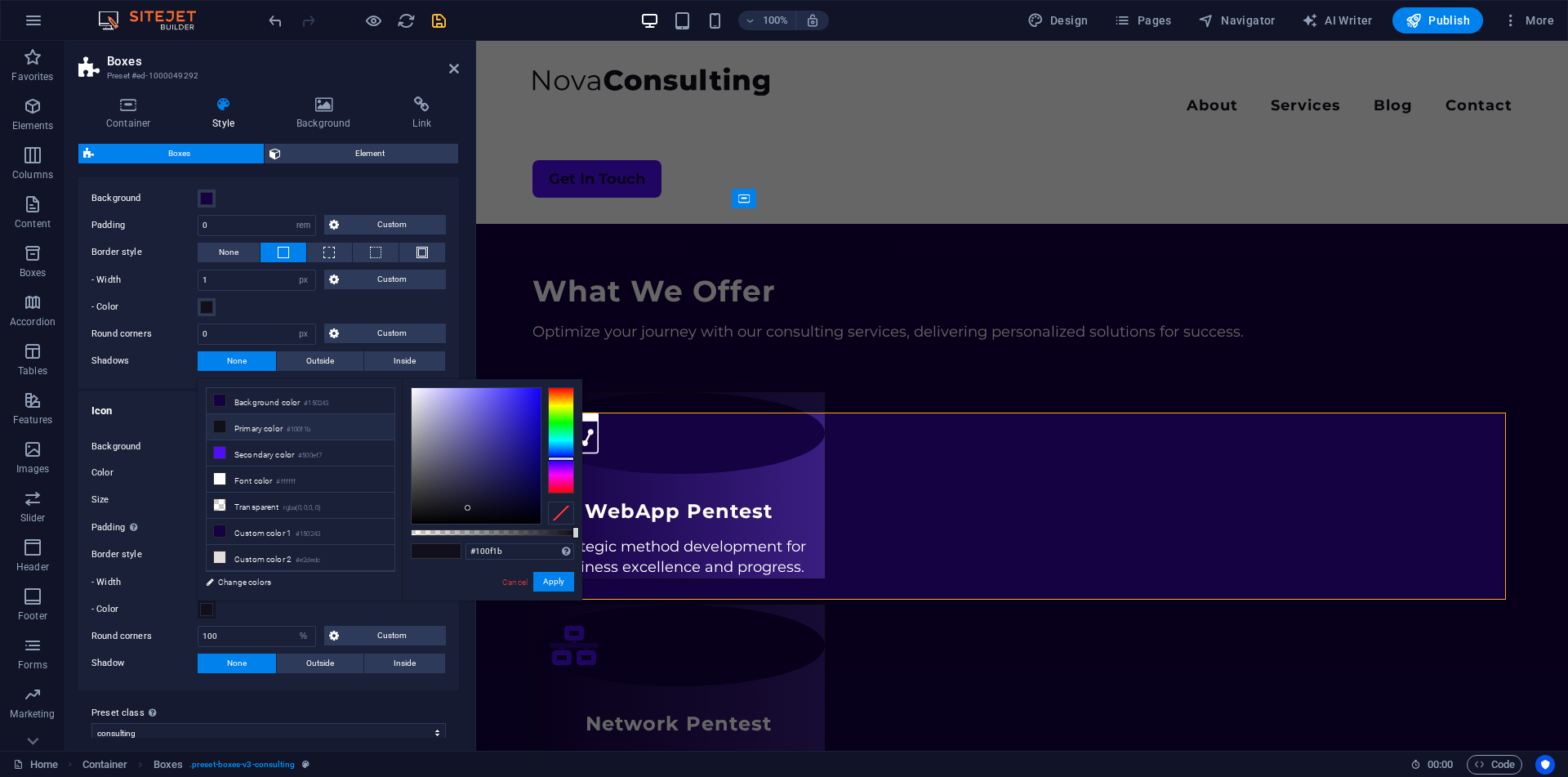
click at [247, 613] on div "- Color" at bounding box center [269, 609] width 355 height 19
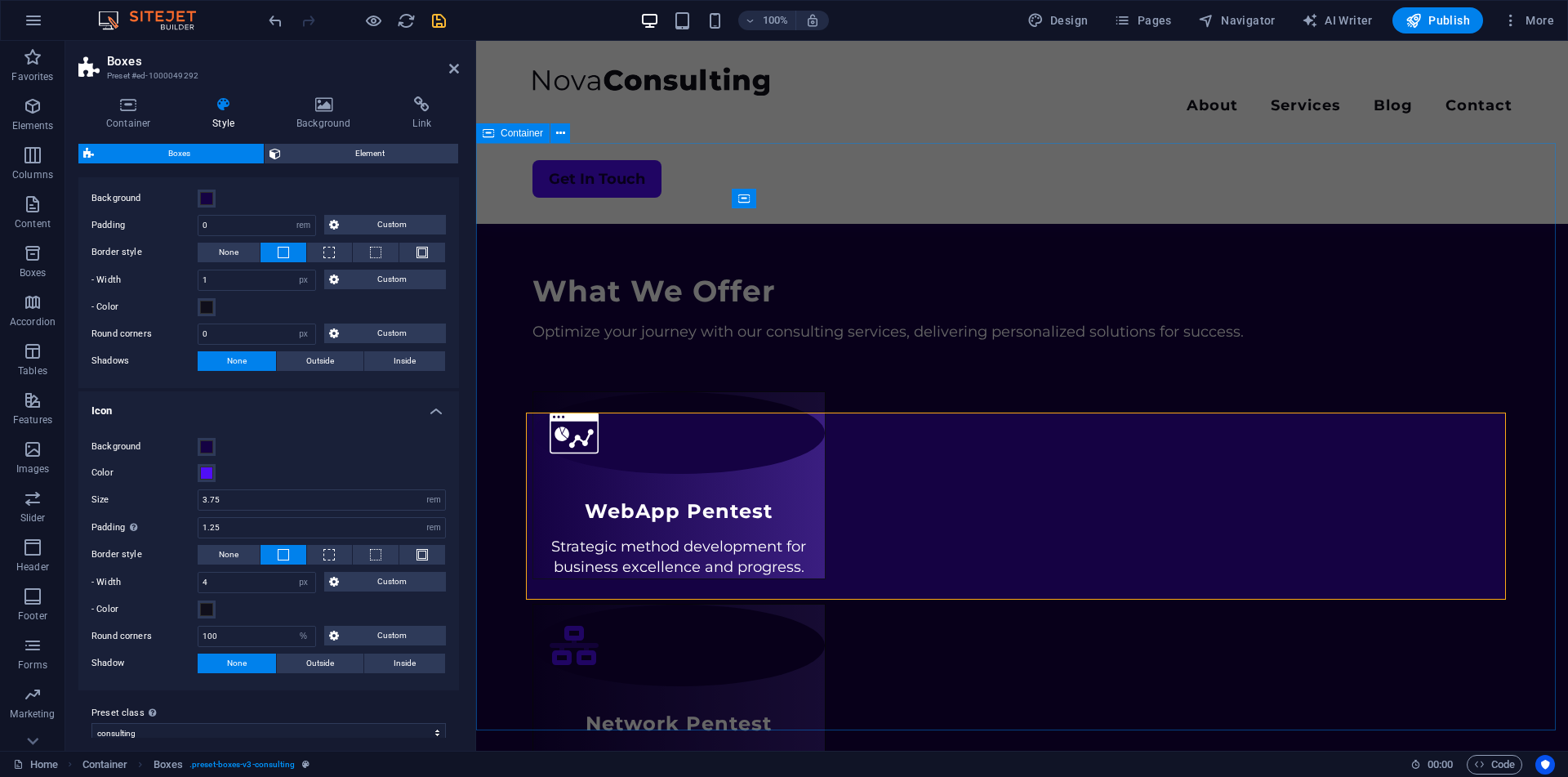
click at [602, 631] on div "What We Offer Optimize your journey with our consulting services, delivering pe…" at bounding box center [1022, 637] width 1092 height 990
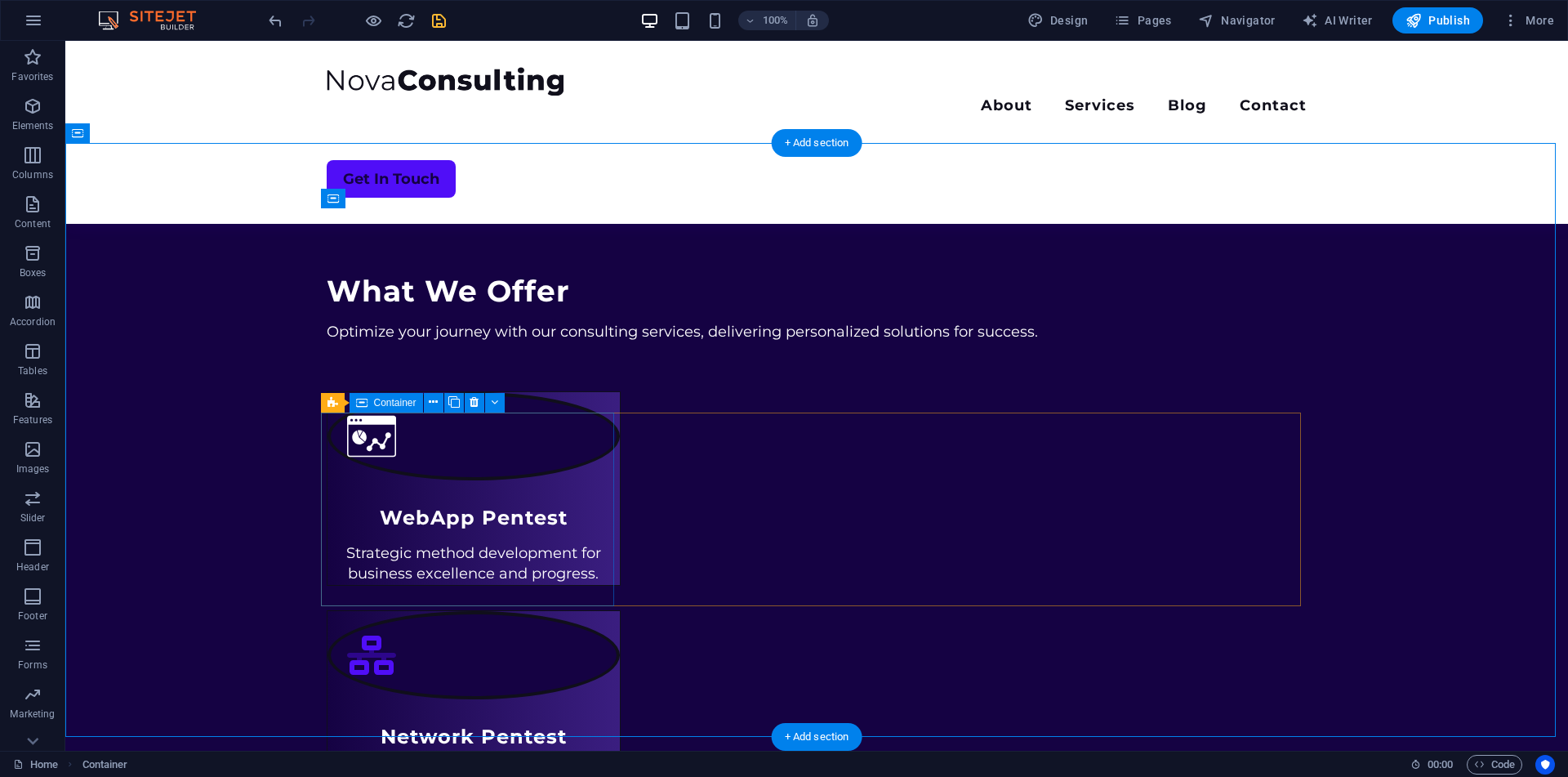
click at [341, 487] on div "WebApp Pentest Strategic method development for business excellence and progres…" at bounding box center [473, 488] width 294 height 194
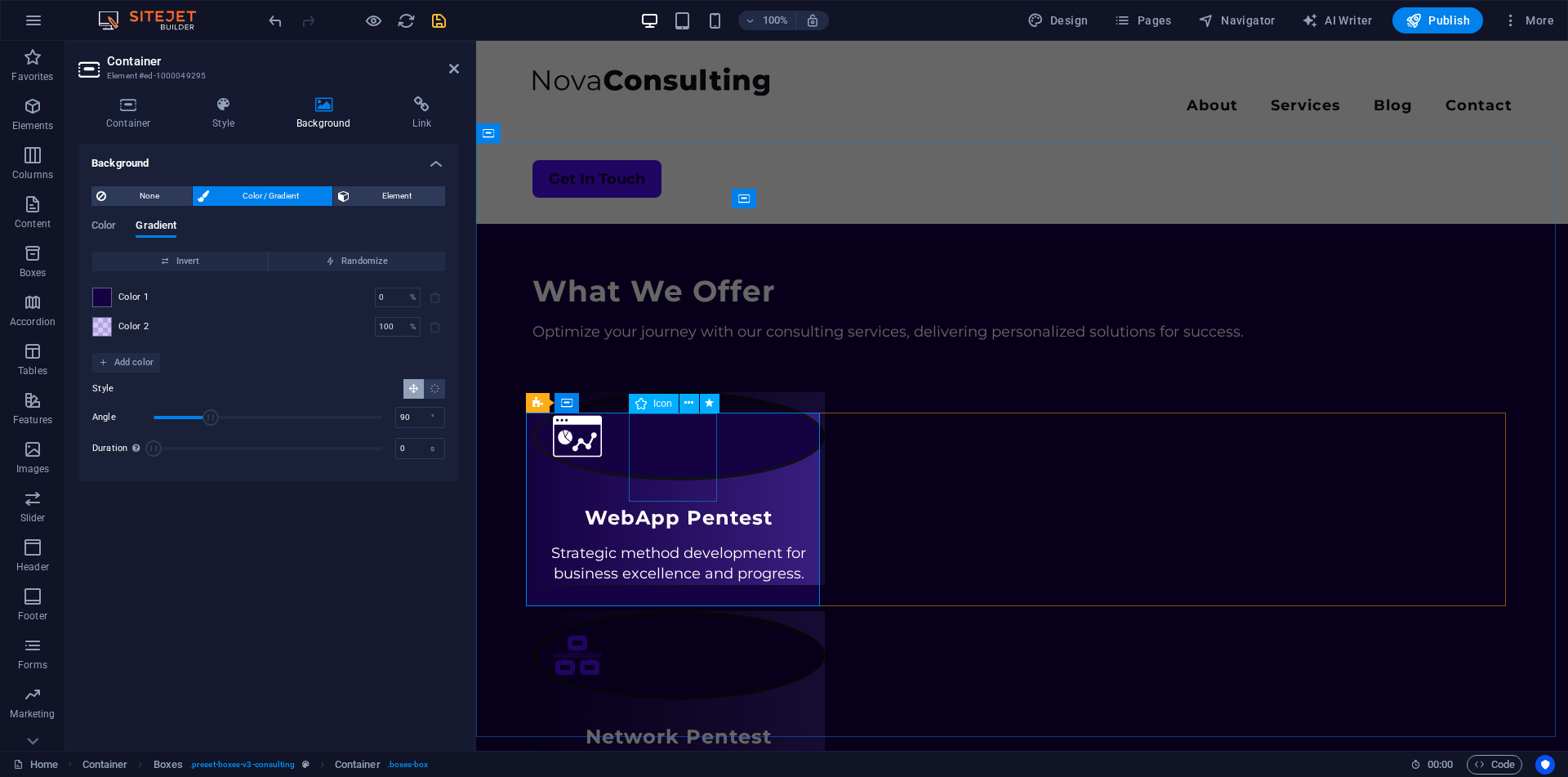
click at [638, 464] on figure at bounding box center [679, 436] width 292 height 89
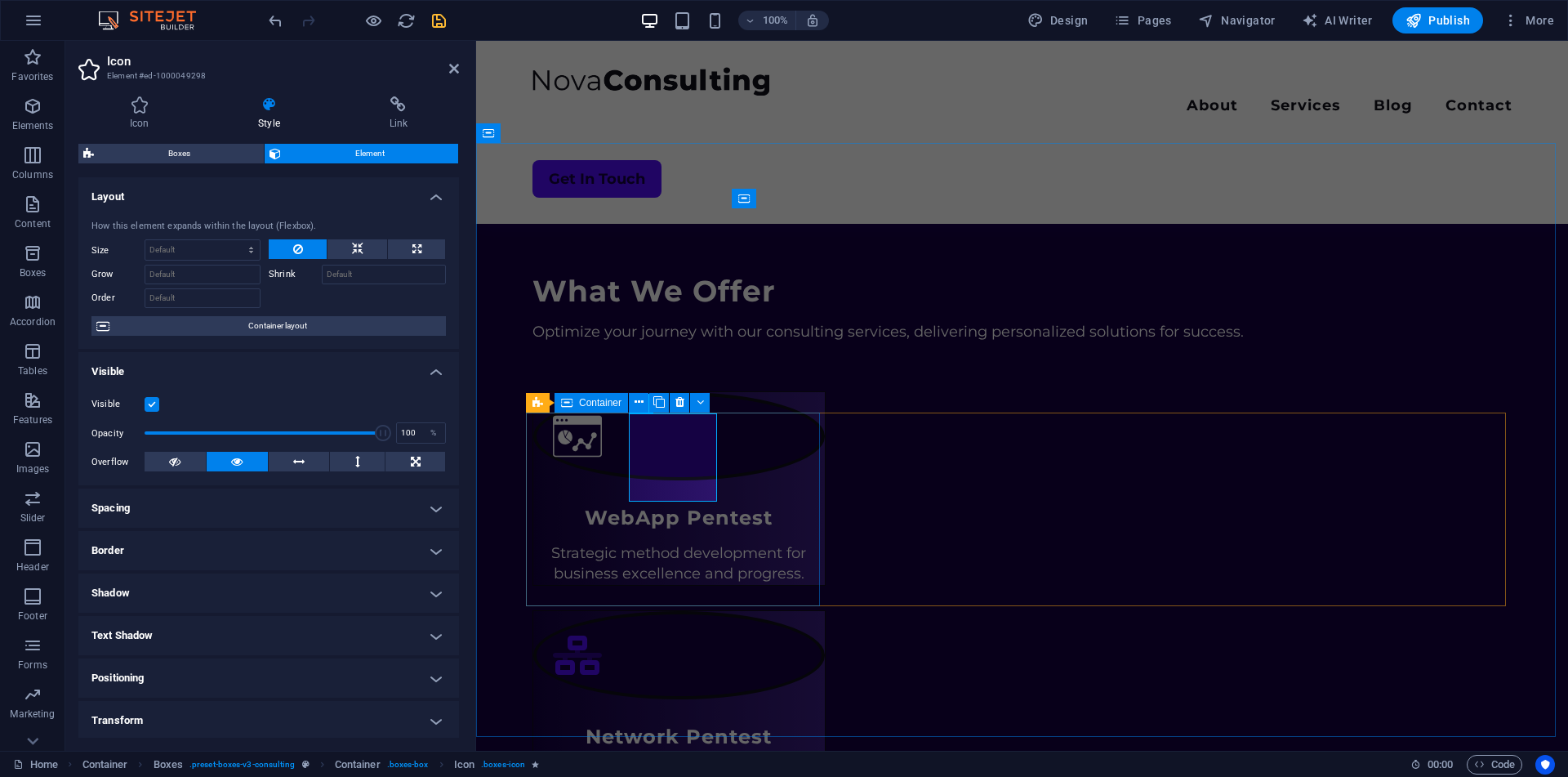
click at [639, 426] on div "WebApp Pentest Strategic method development for business excellence and progres…" at bounding box center [680, 488] width 294 height 194
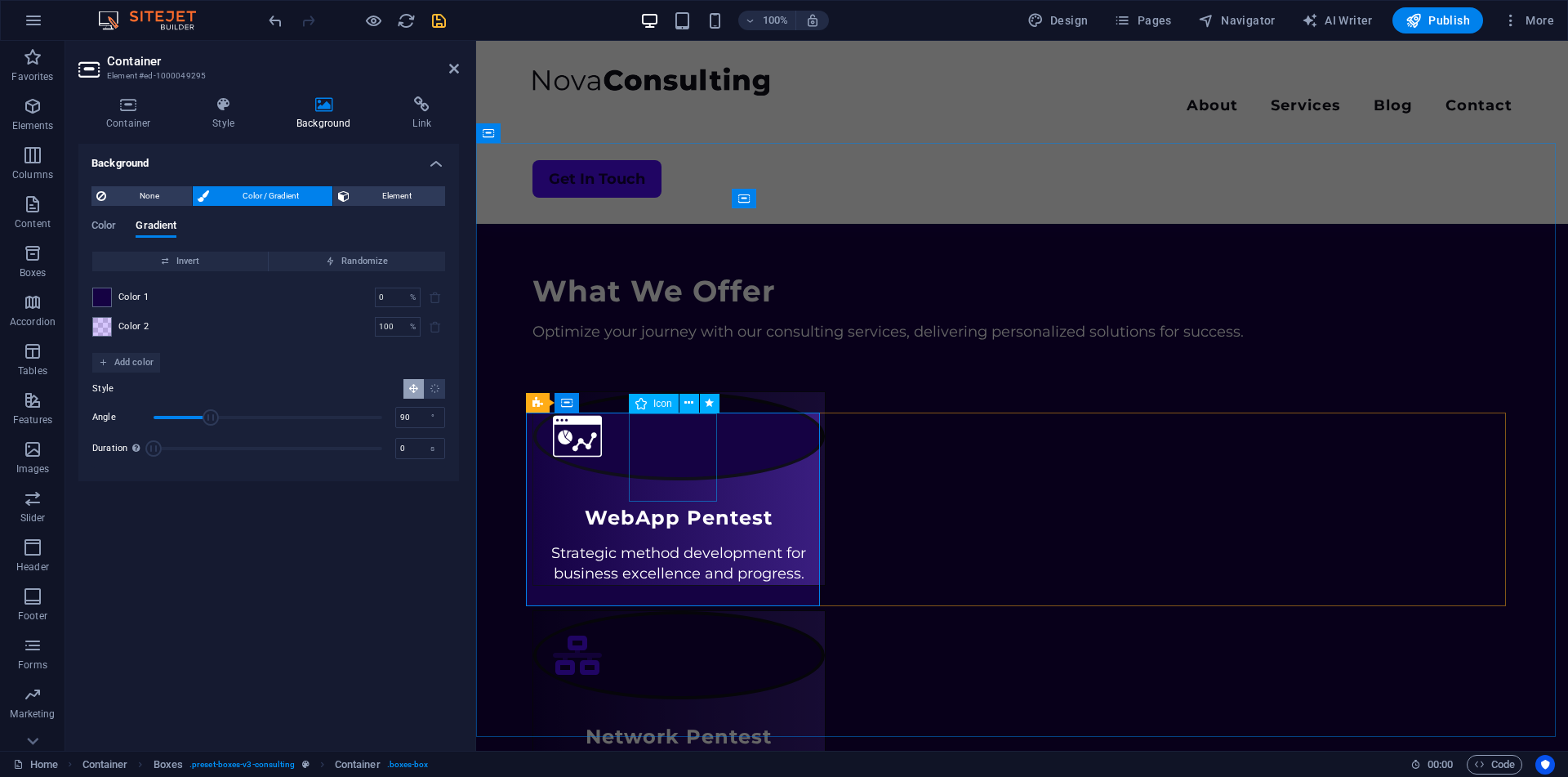
click at [647, 442] on figure at bounding box center [679, 436] width 292 height 89
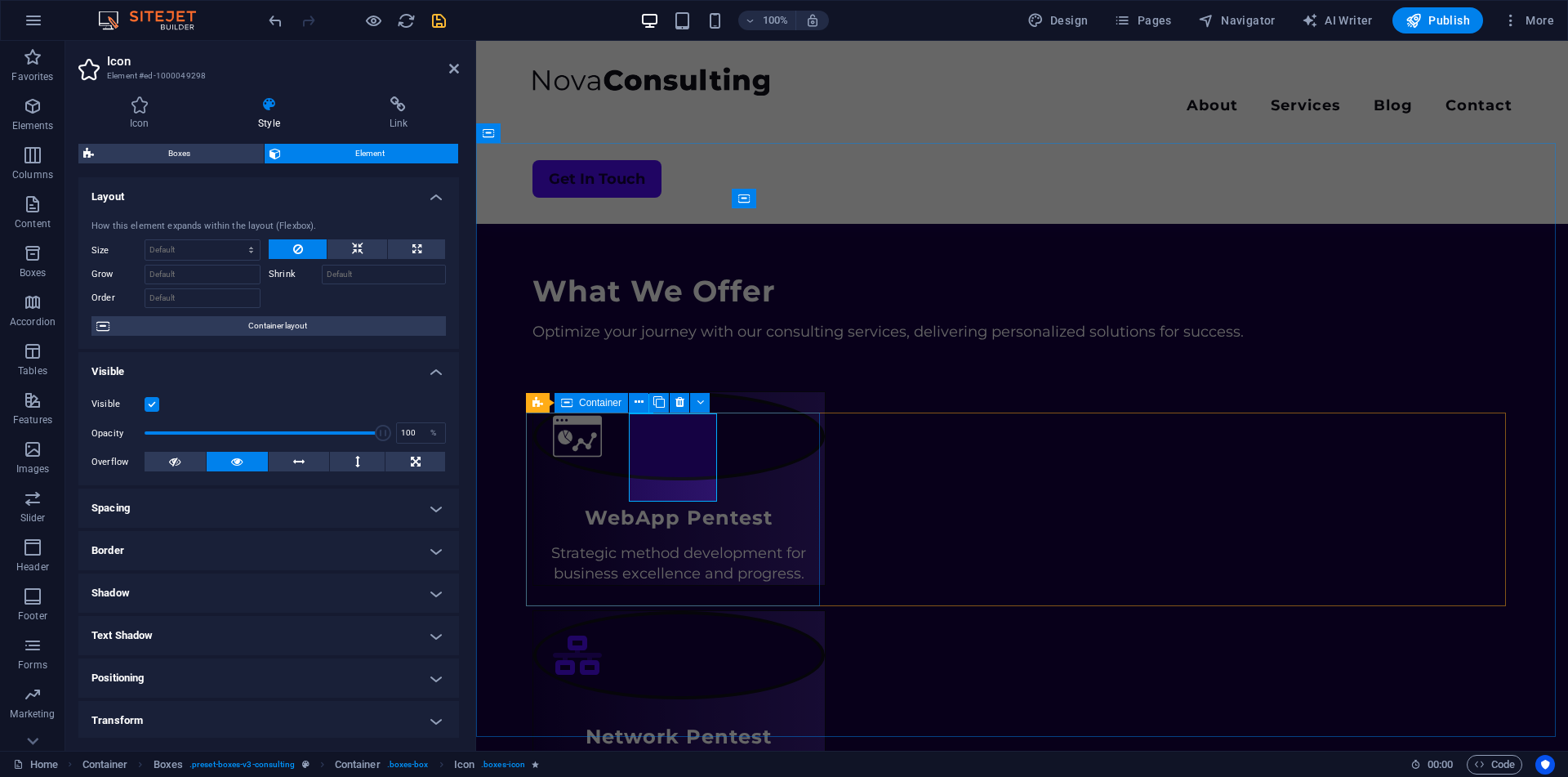
click at [638, 421] on div "WebApp Pentest Strategic method development for business excellence and progres…" at bounding box center [680, 488] width 294 height 194
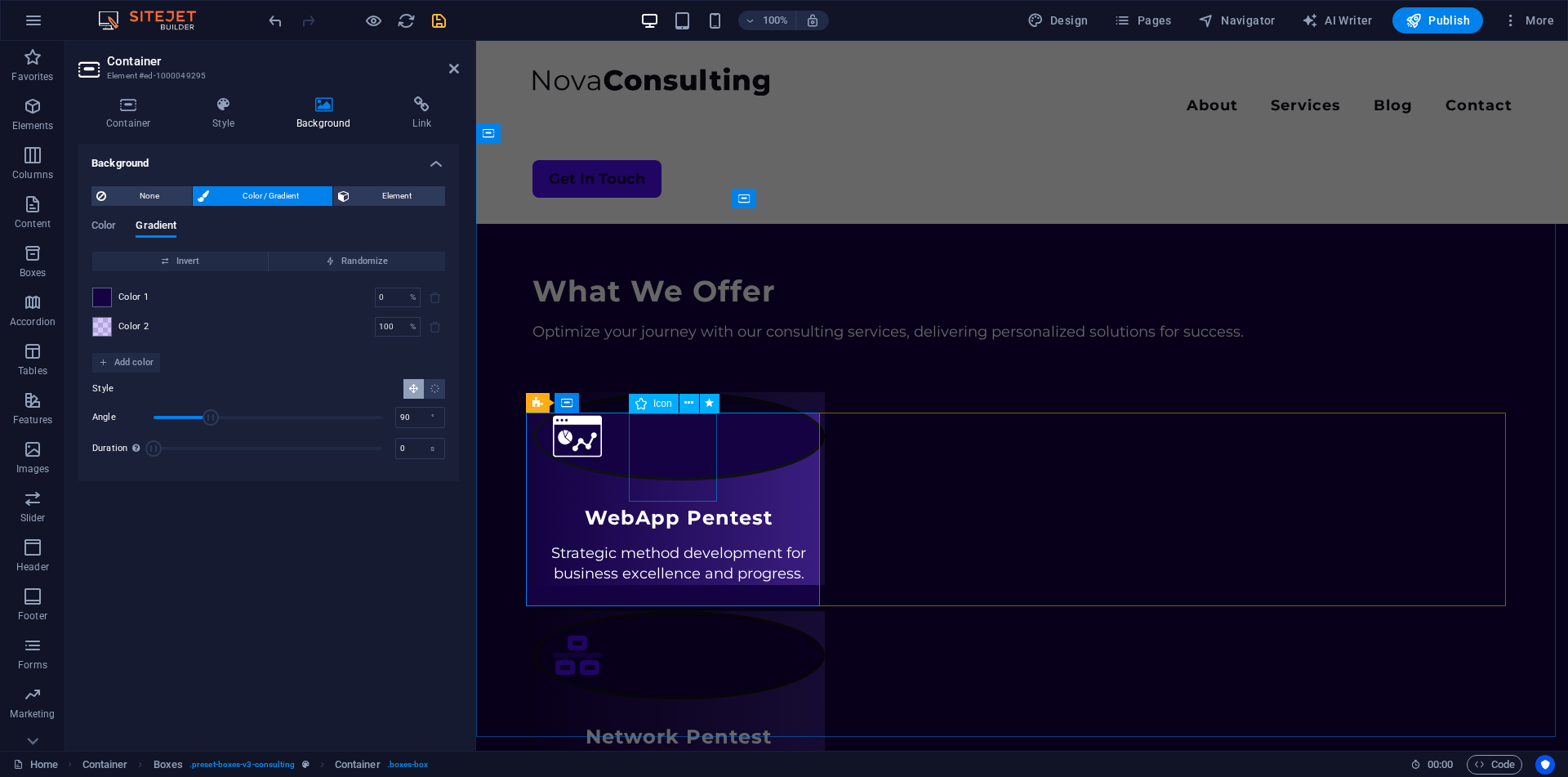
click at [668, 452] on figure at bounding box center [679, 436] width 292 height 89
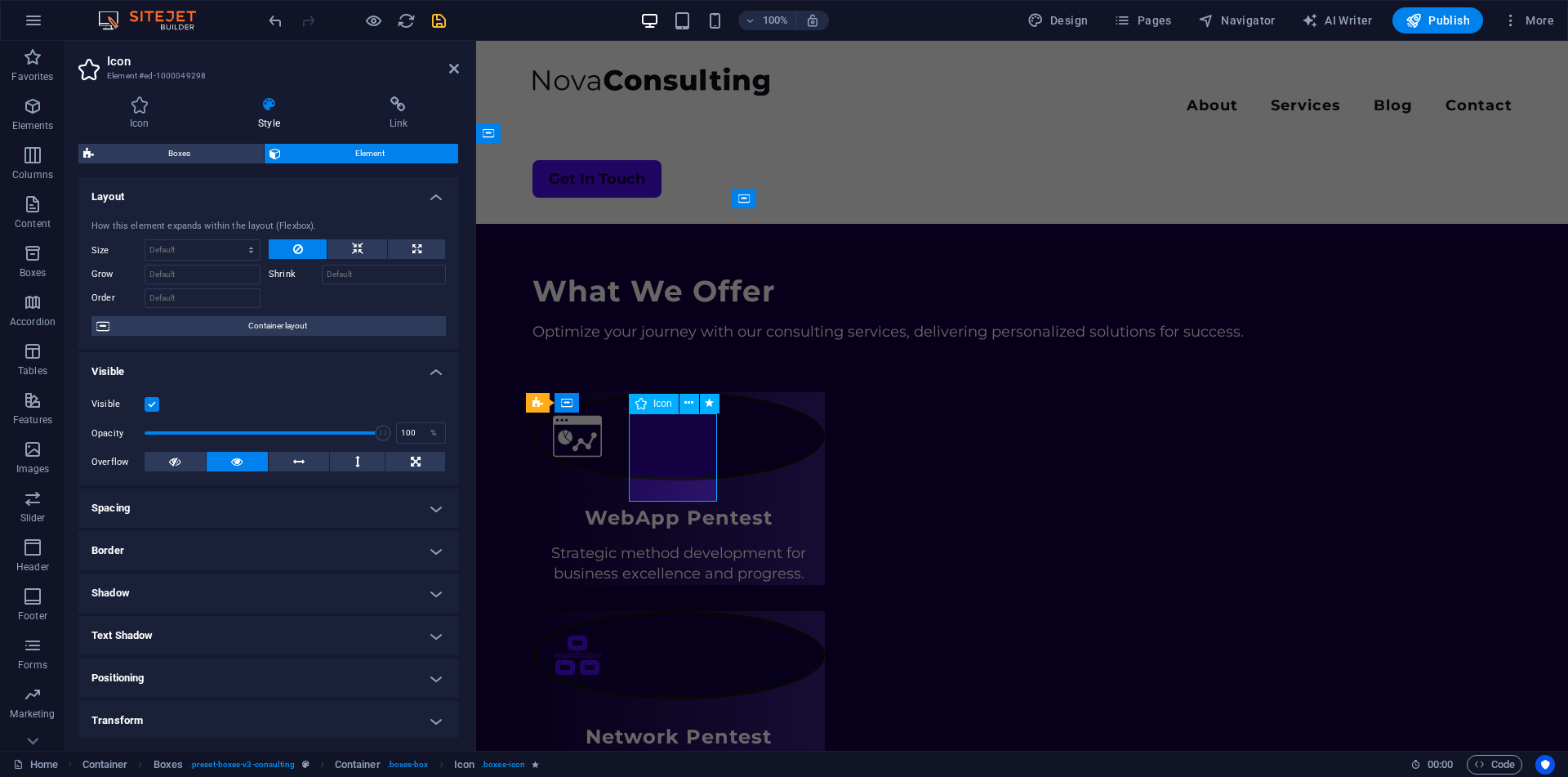
click at [694, 480] on figure at bounding box center [679, 436] width 292 height 89
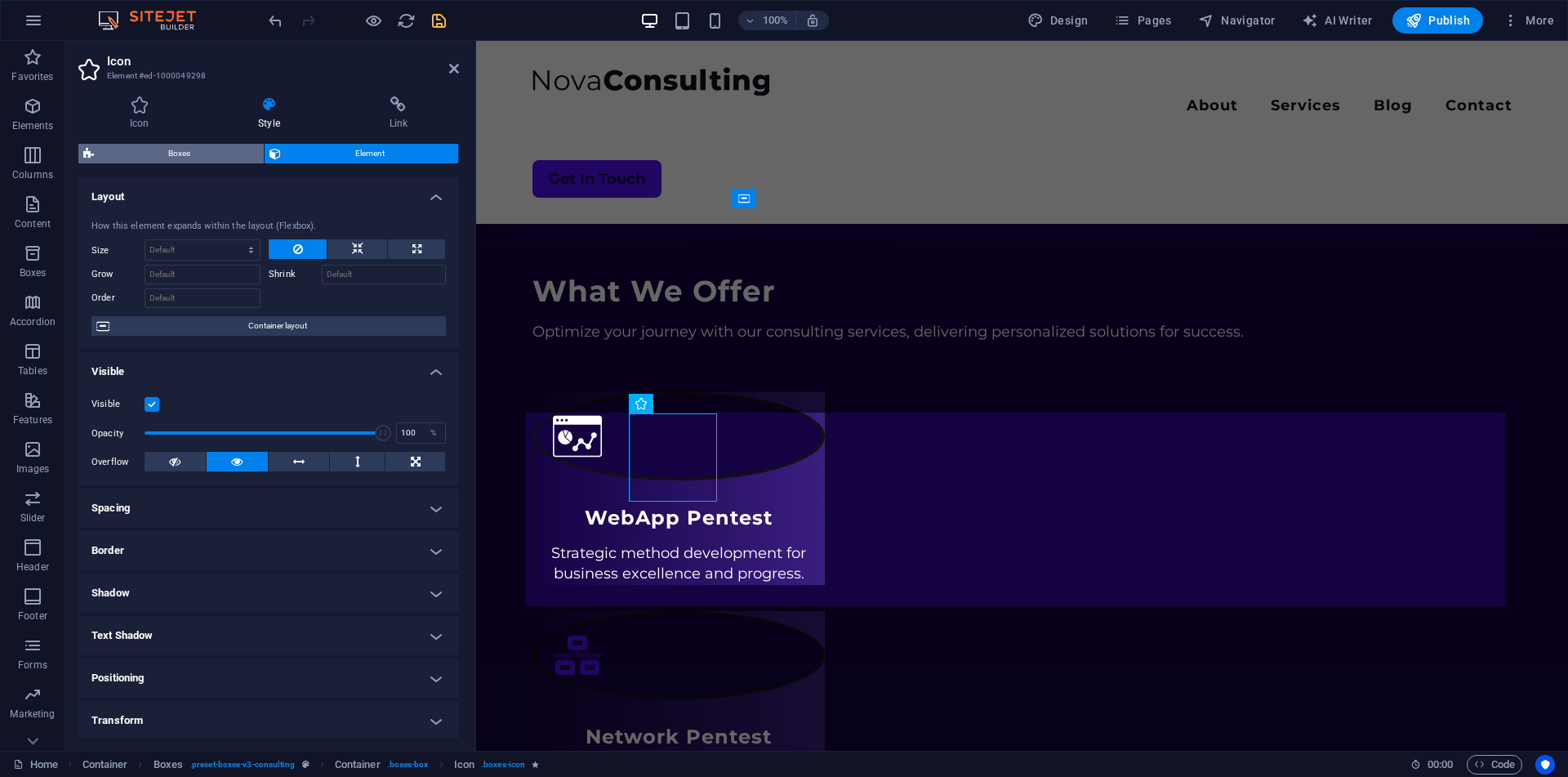
click at [175, 157] on span "Boxes" at bounding box center [178, 153] width 160 height 19
select select "rem"
select select "px"
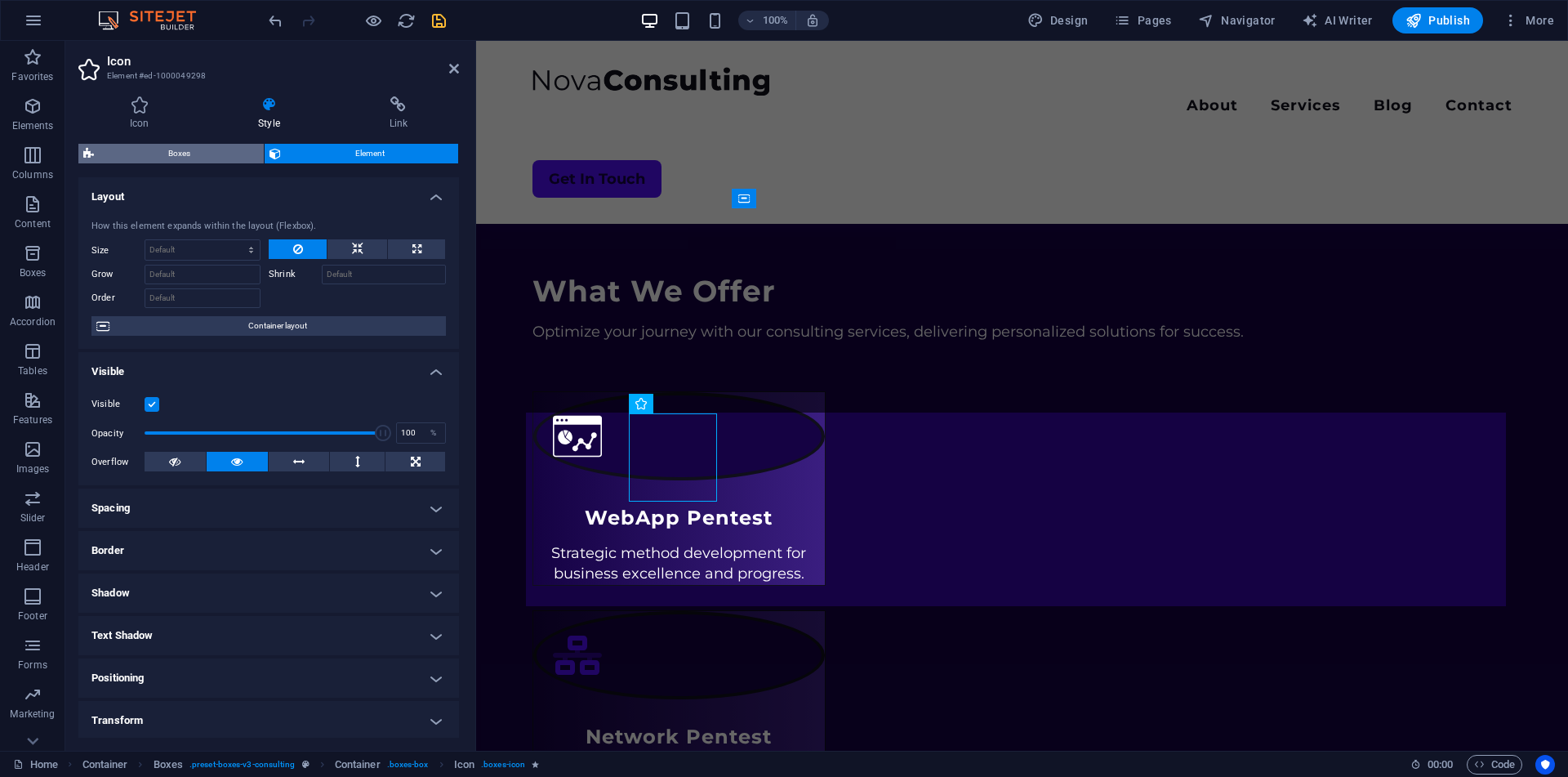
select select "rem"
select select "px"
select select "%"
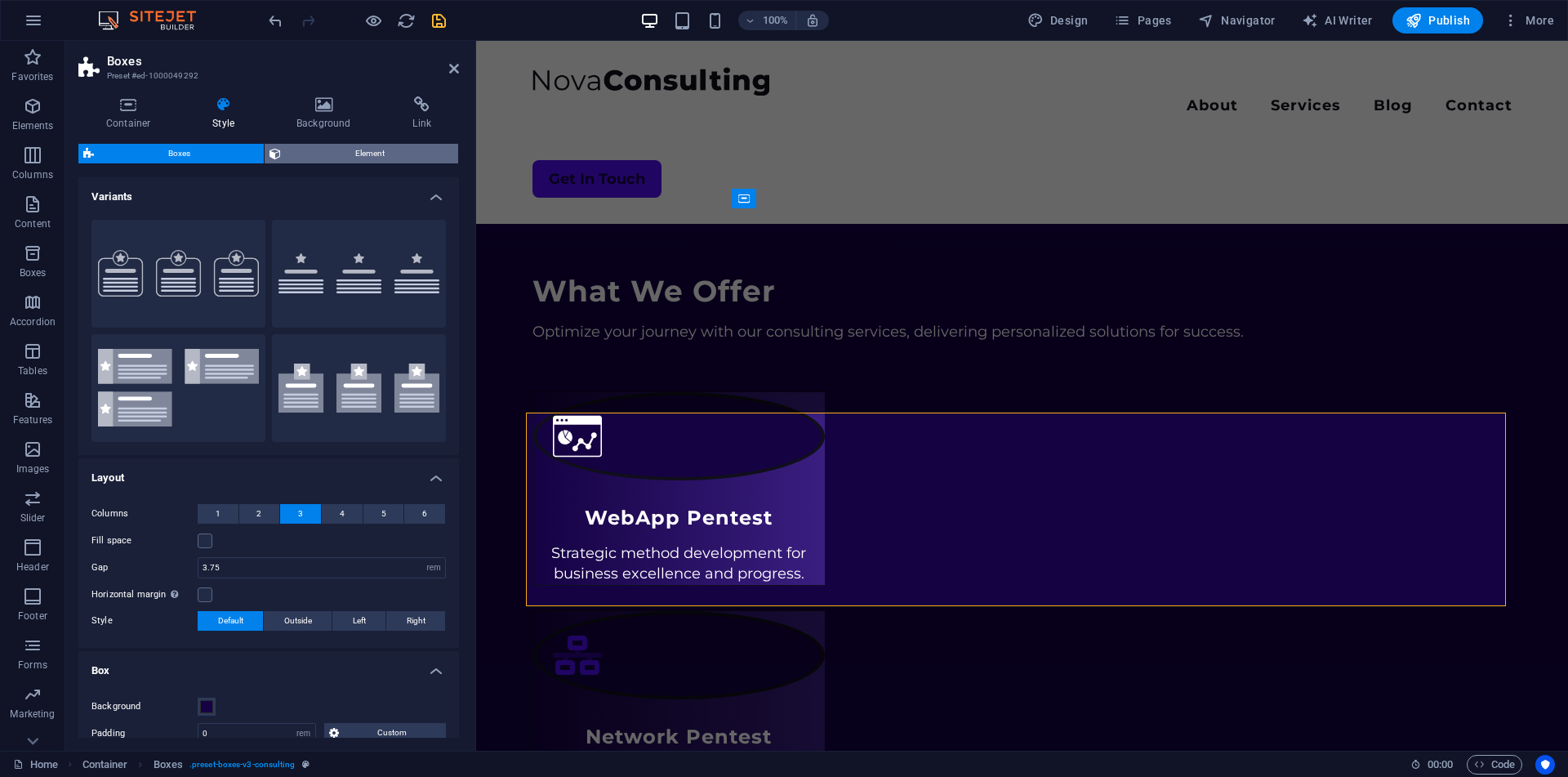
click at [359, 153] on span "Element" at bounding box center [369, 153] width 167 height 19
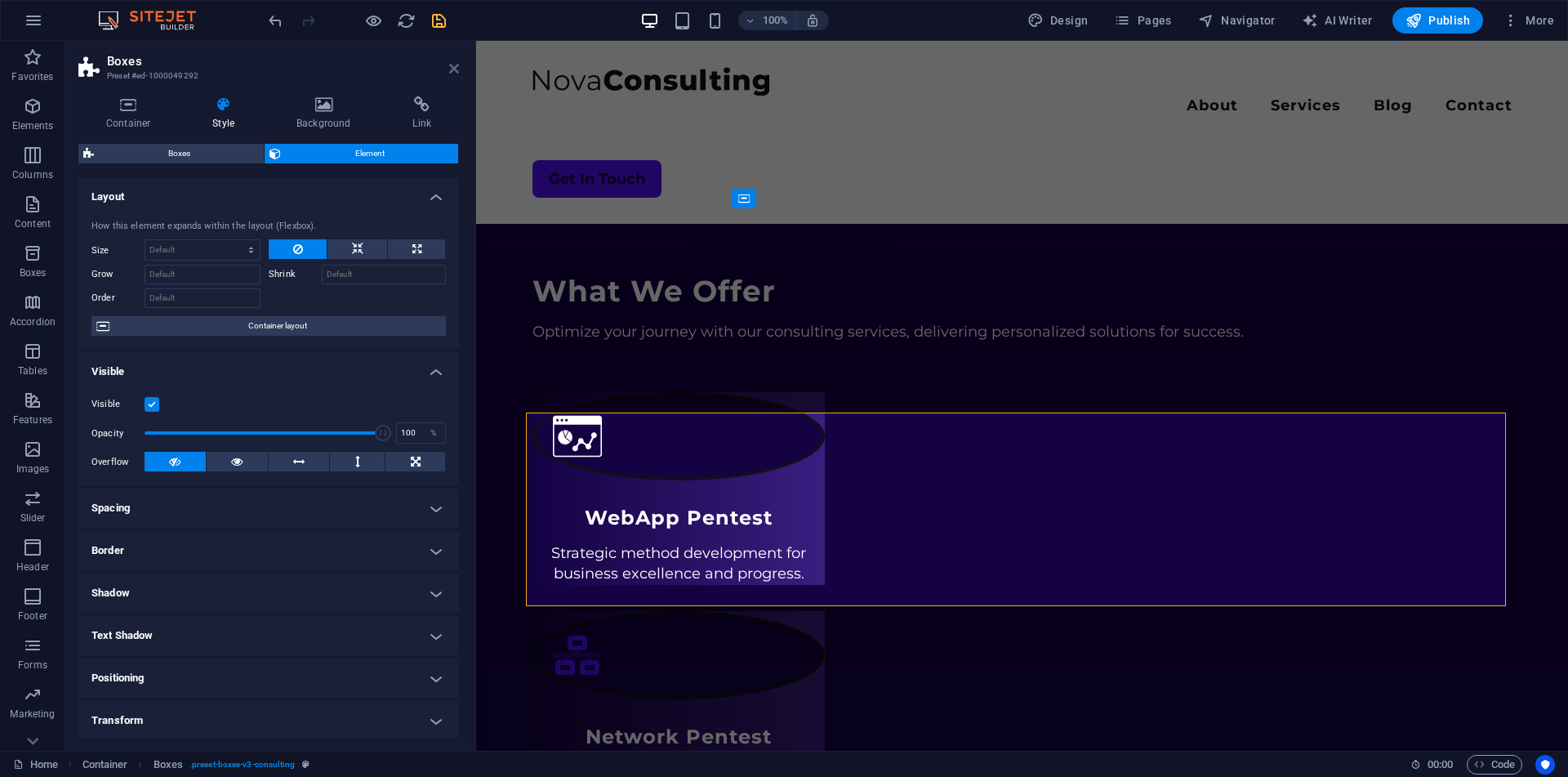
click at [451, 68] on icon at bounding box center [453, 69] width 10 height 13
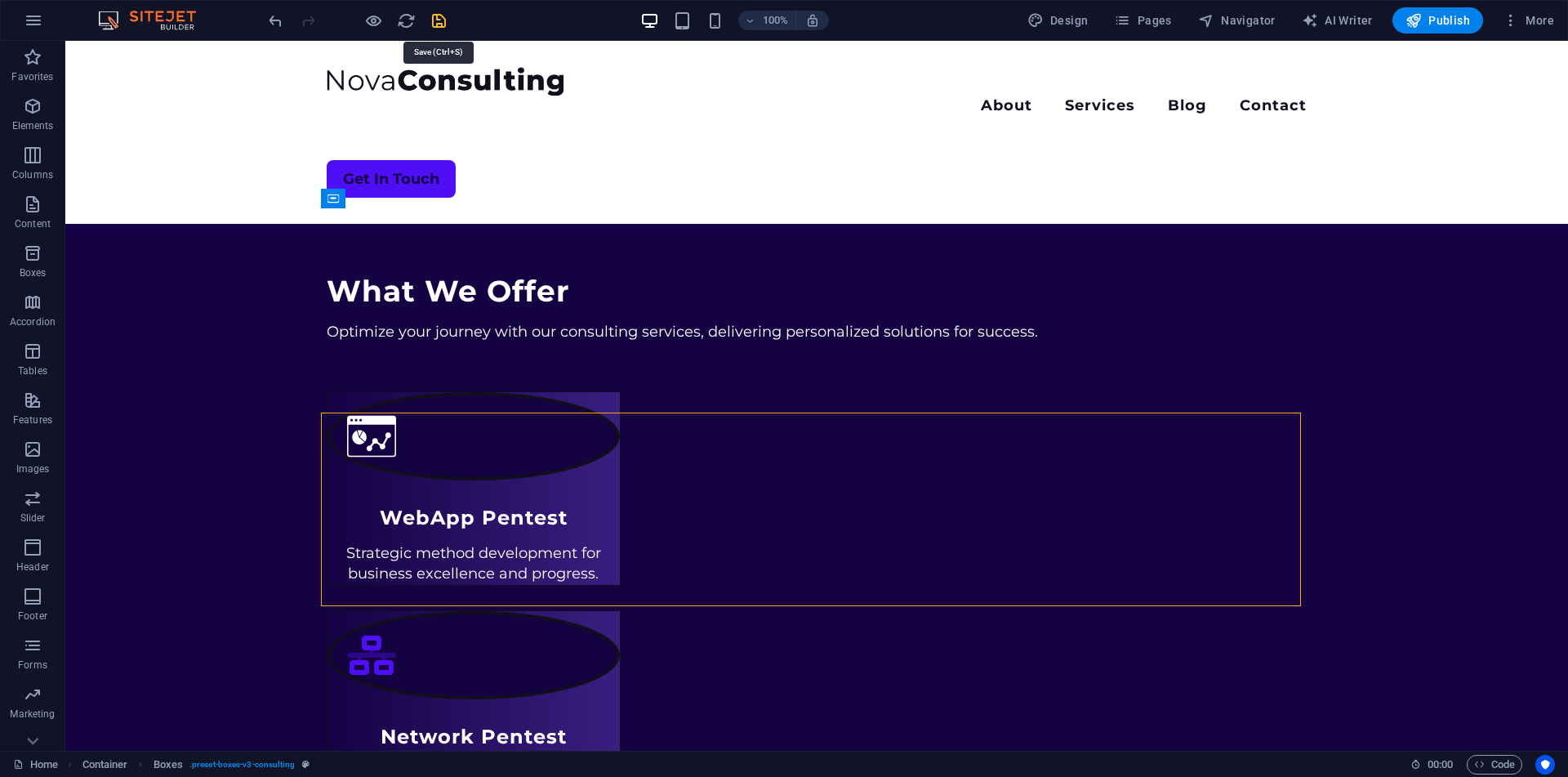
click at [435, 24] on icon "save" at bounding box center [439, 21] width 19 height 19
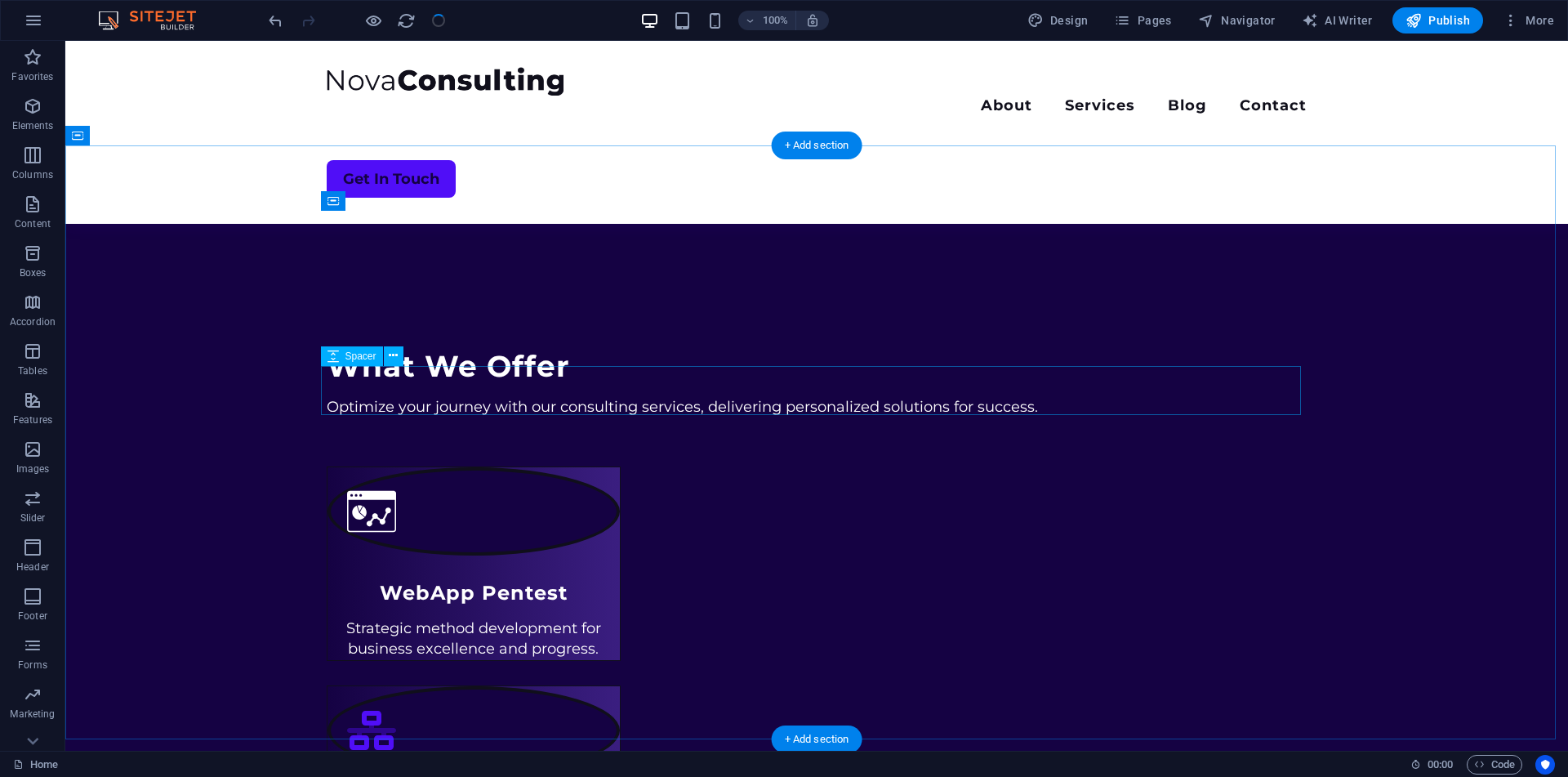
scroll to position [618, 0]
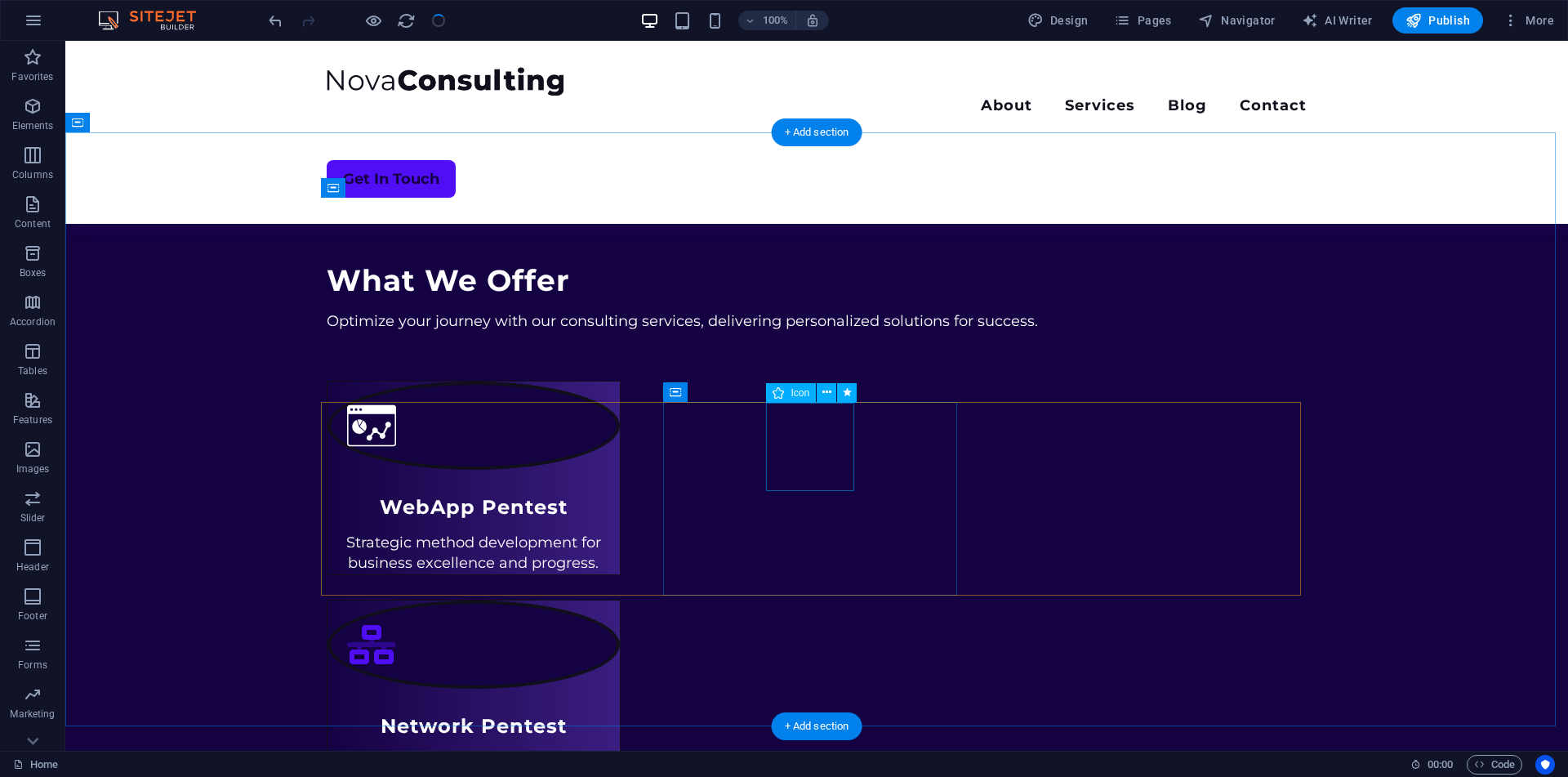
click at [620, 601] on figure ".fa-secondary{opacity:.4}" at bounding box center [473, 644] width 292 height 89
select select "xMidYMid"
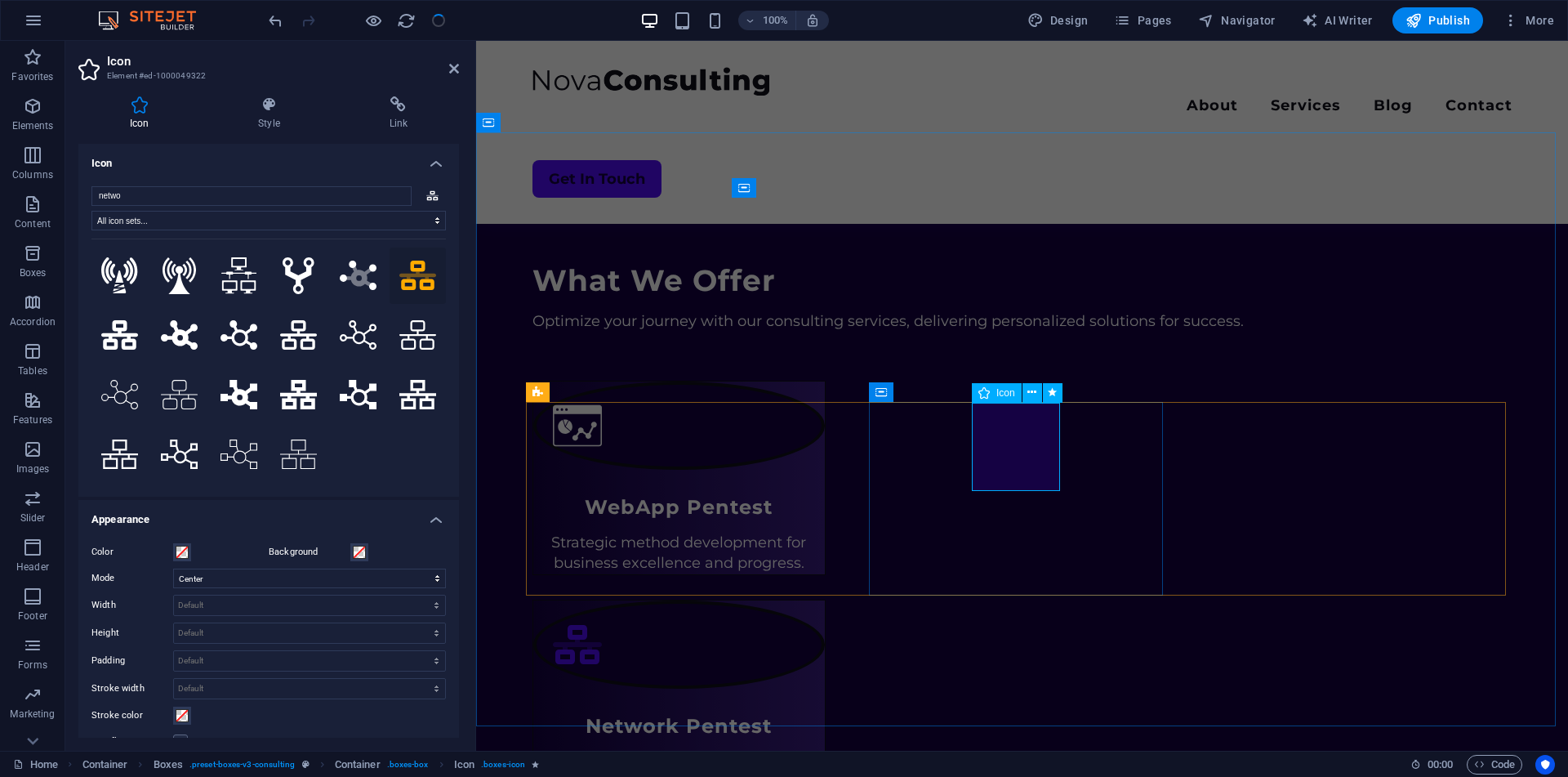
click at [825, 601] on figure ".fa-secondary{opacity:.4}" at bounding box center [679, 644] width 292 height 89
click at [271, 101] on icon at bounding box center [269, 104] width 124 height 16
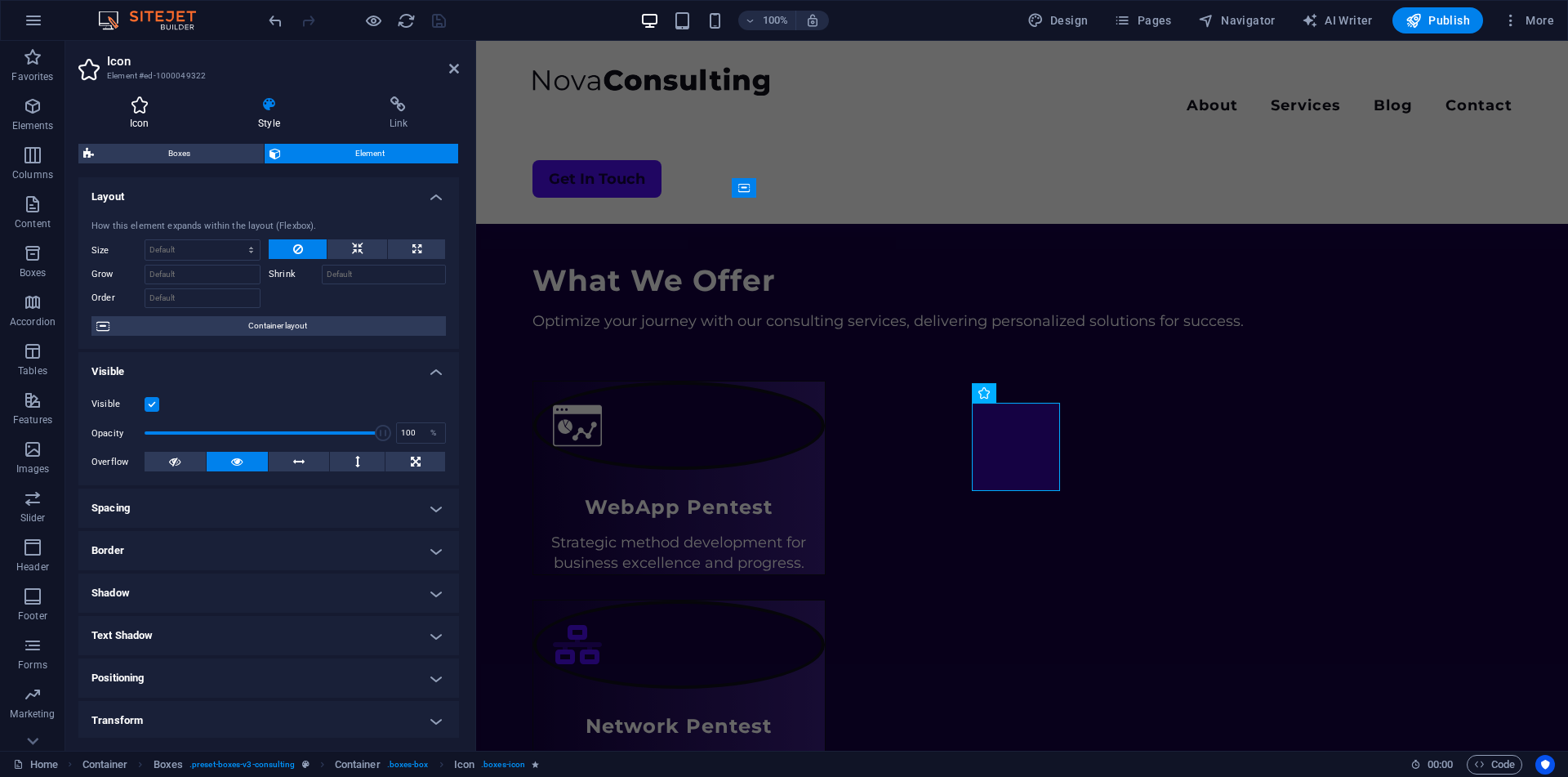
click at [163, 102] on icon at bounding box center [139, 104] width 122 height 16
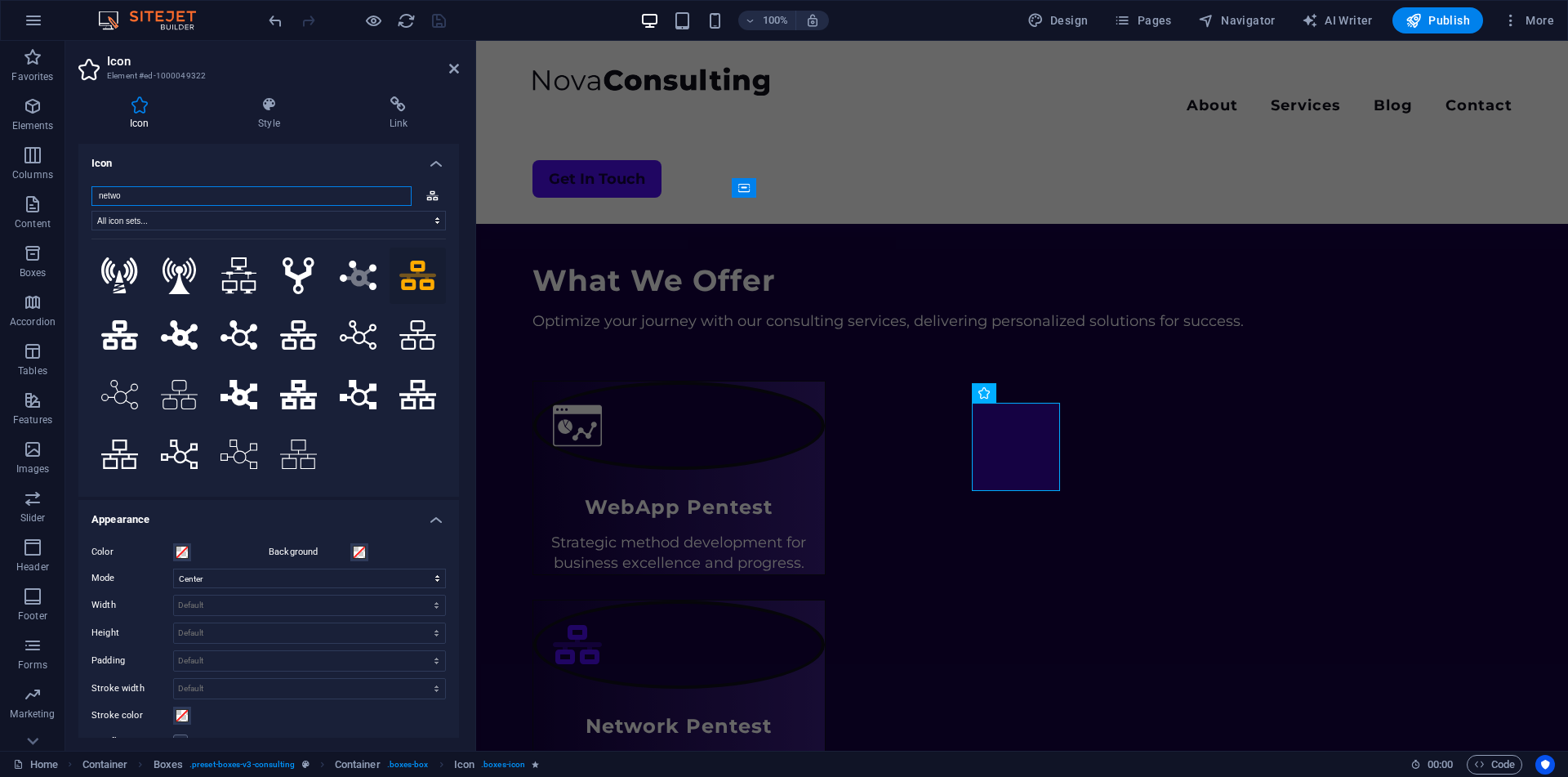
click at [248, 200] on input "netwo" at bounding box center [251, 196] width 320 height 19
click at [182, 554] on span at bounding box center [182, 552] width 13 height 13
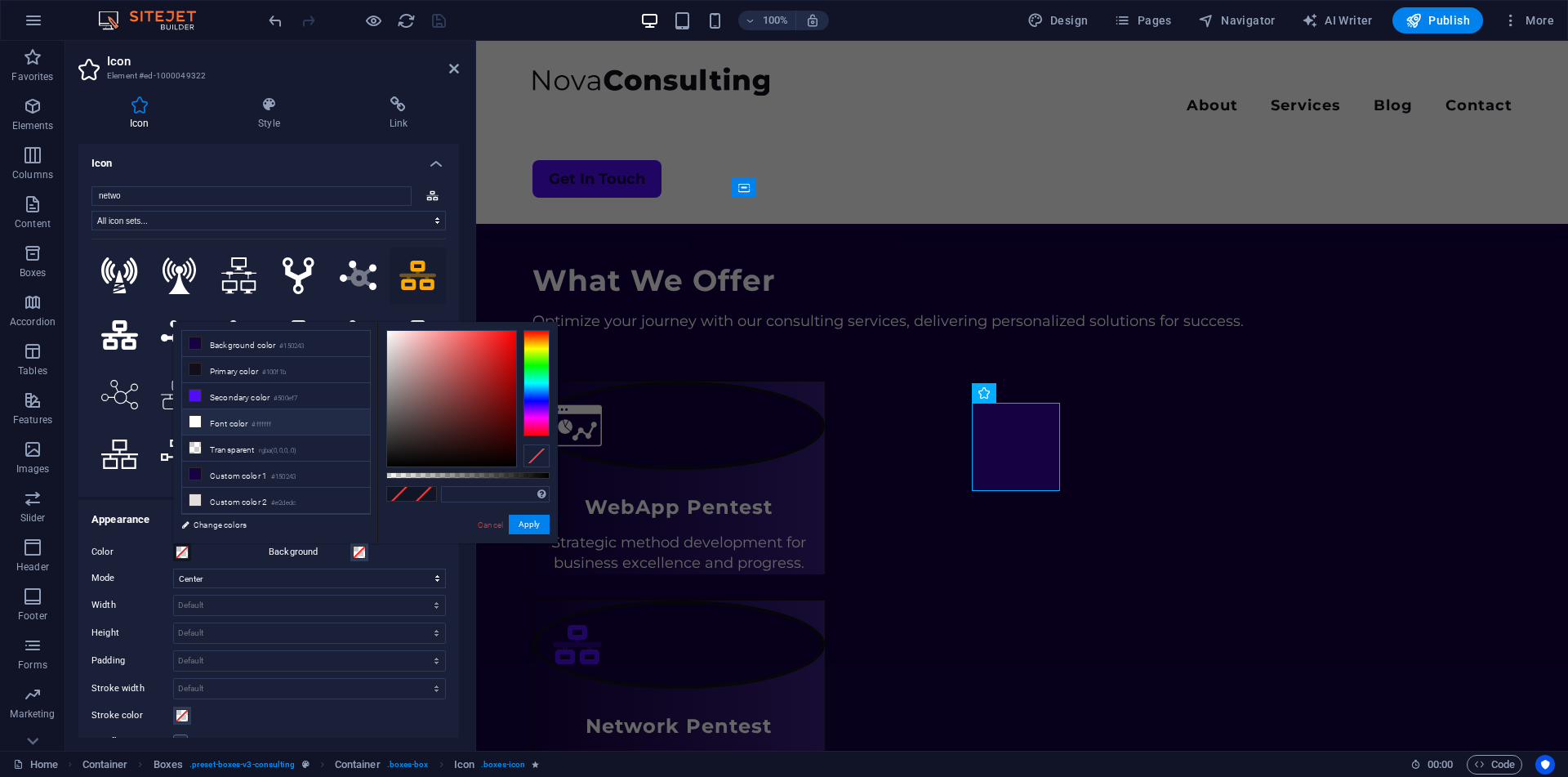
click at [223, 425] on li "Font color #ffffff" at bounding box center [276, 422] width 188 height 27
type input "#ffffff"
click at [522, 518] on button "Apply" at bounding box center [529, 524] width 41 height 19
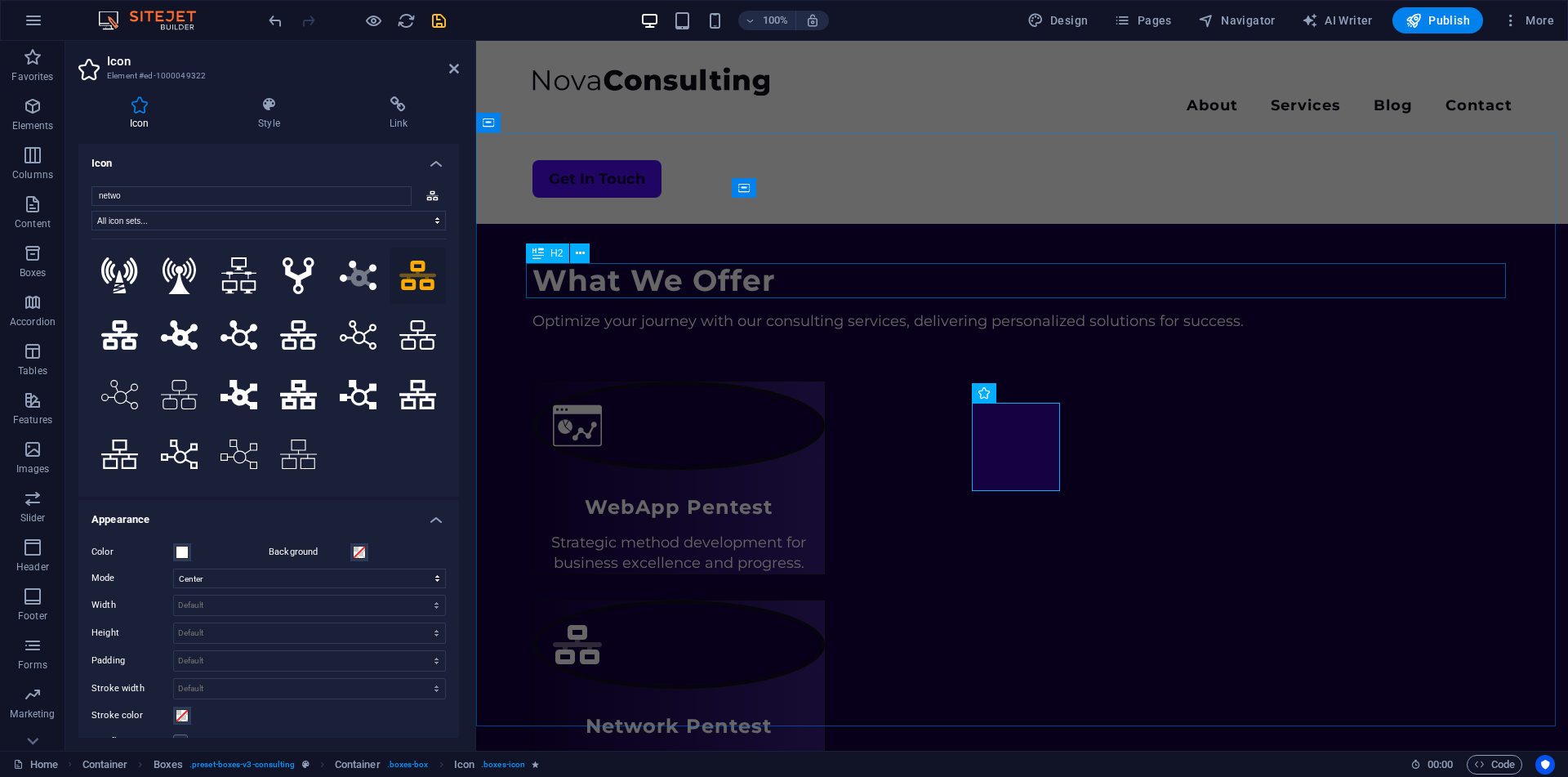
click at [1153, 294] on div "What We Offer" at bounding box center [1022, 281] width 980 height 35
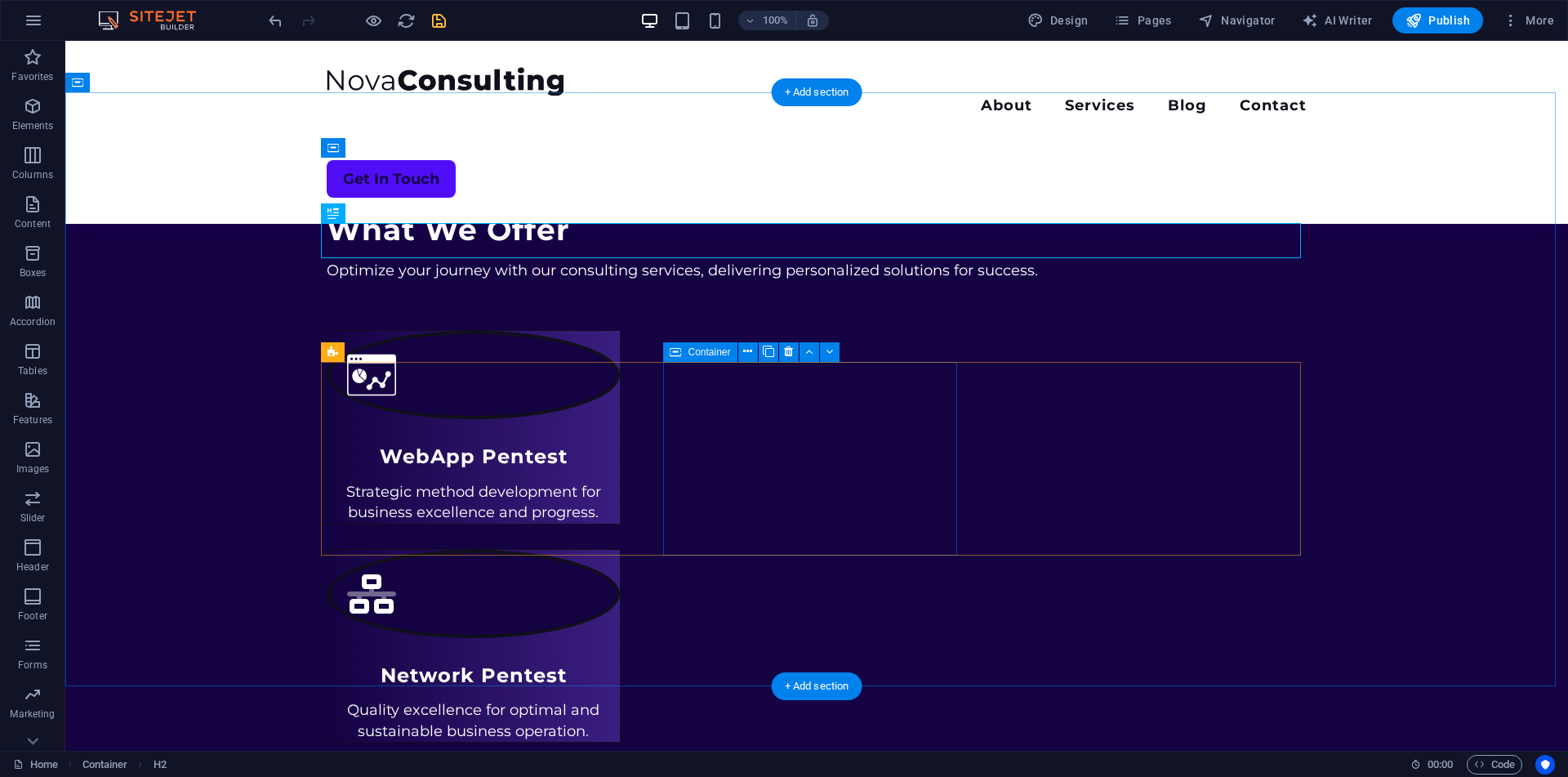
scroll to position [672, 0]
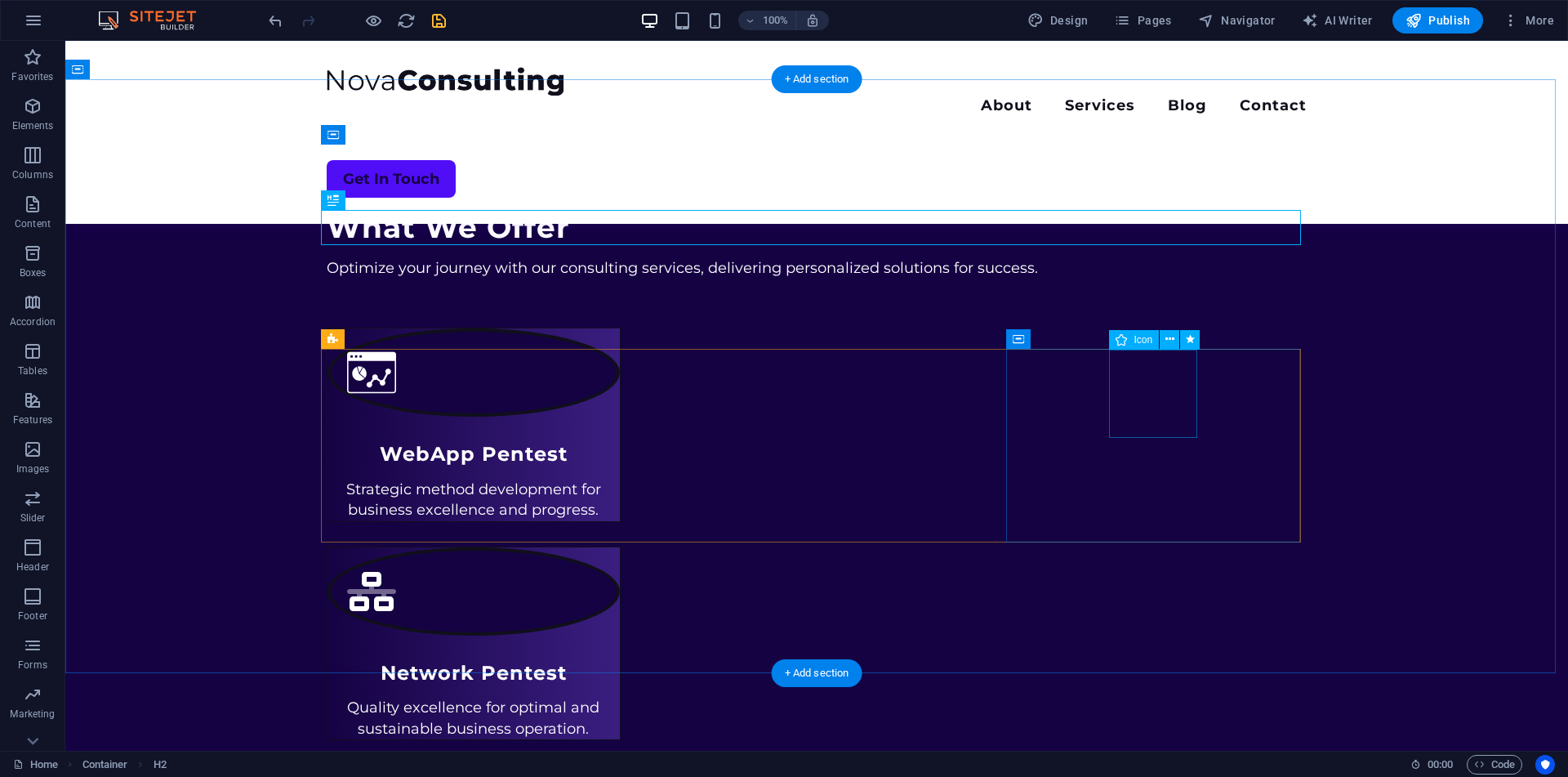
select select "xMidYMid"
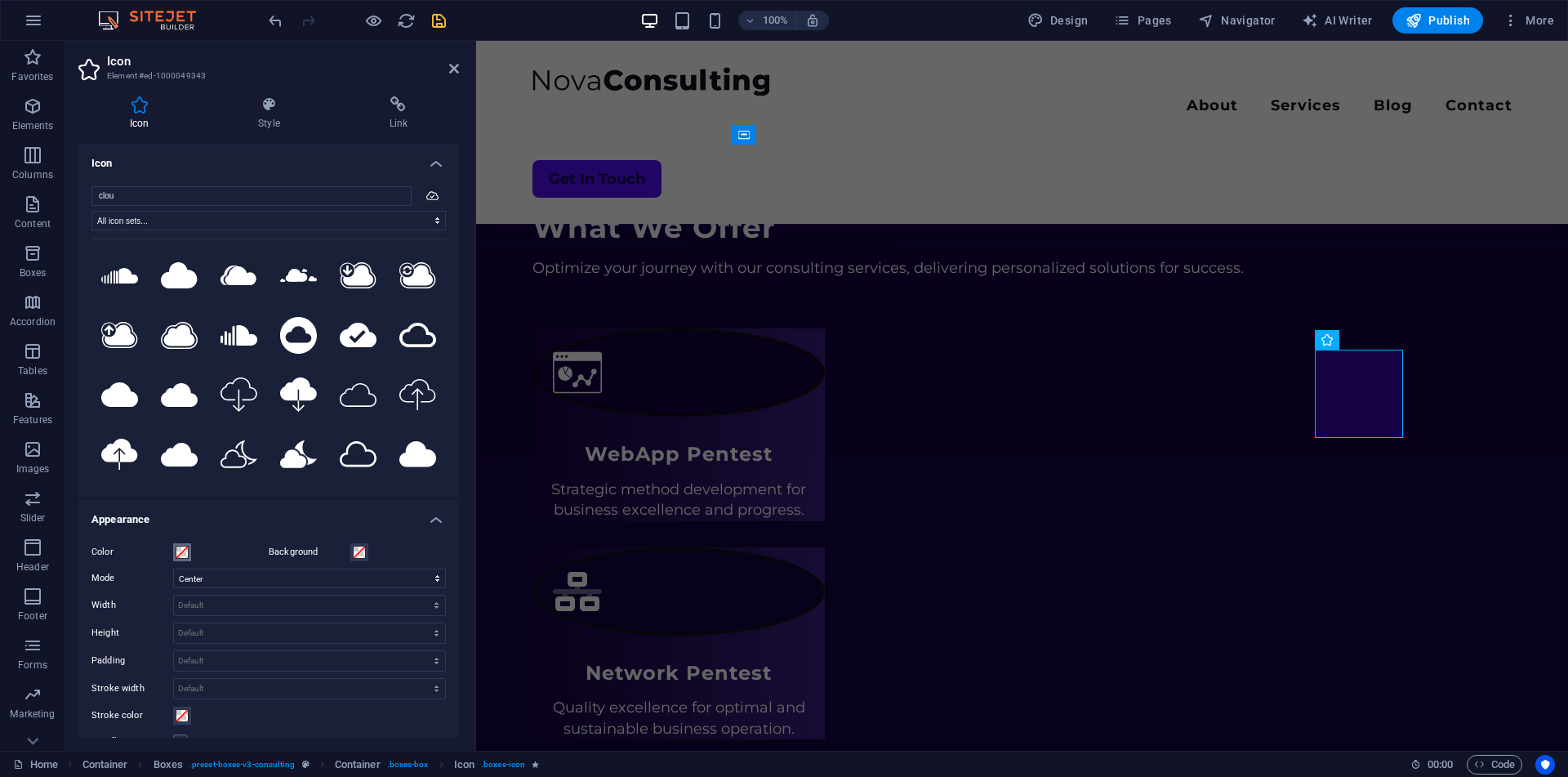
click at [187, 548] on span at bounding box center [182, 552] width 13 height 13
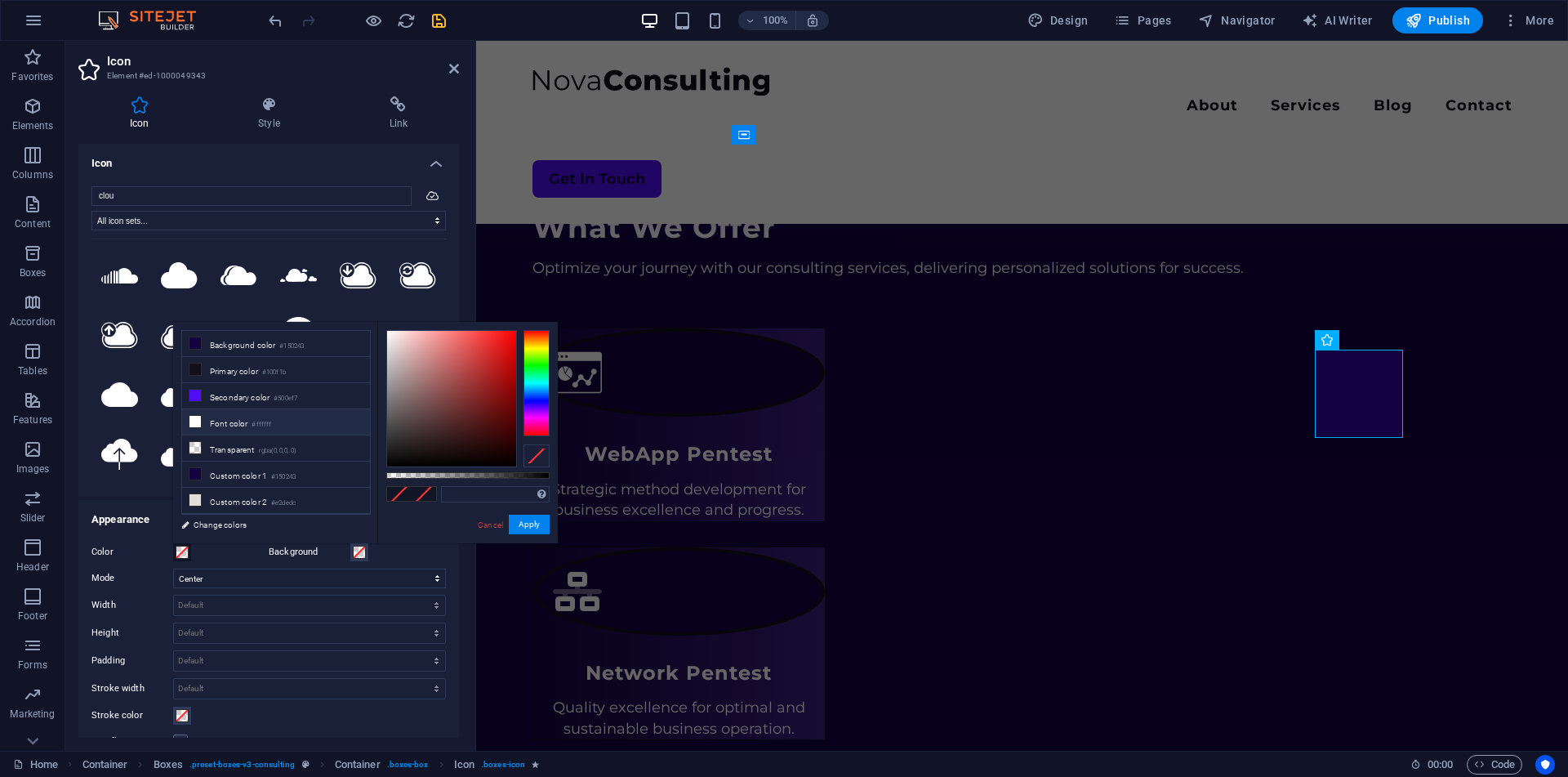
click at [288, 419] on li "Font color #ffffff" at bounding box center [276, 422] width 188 height 27
type input "#ffffff"
click at [529, 525] on button "Apply" at bounding box center [529, 524] width 41 height 19
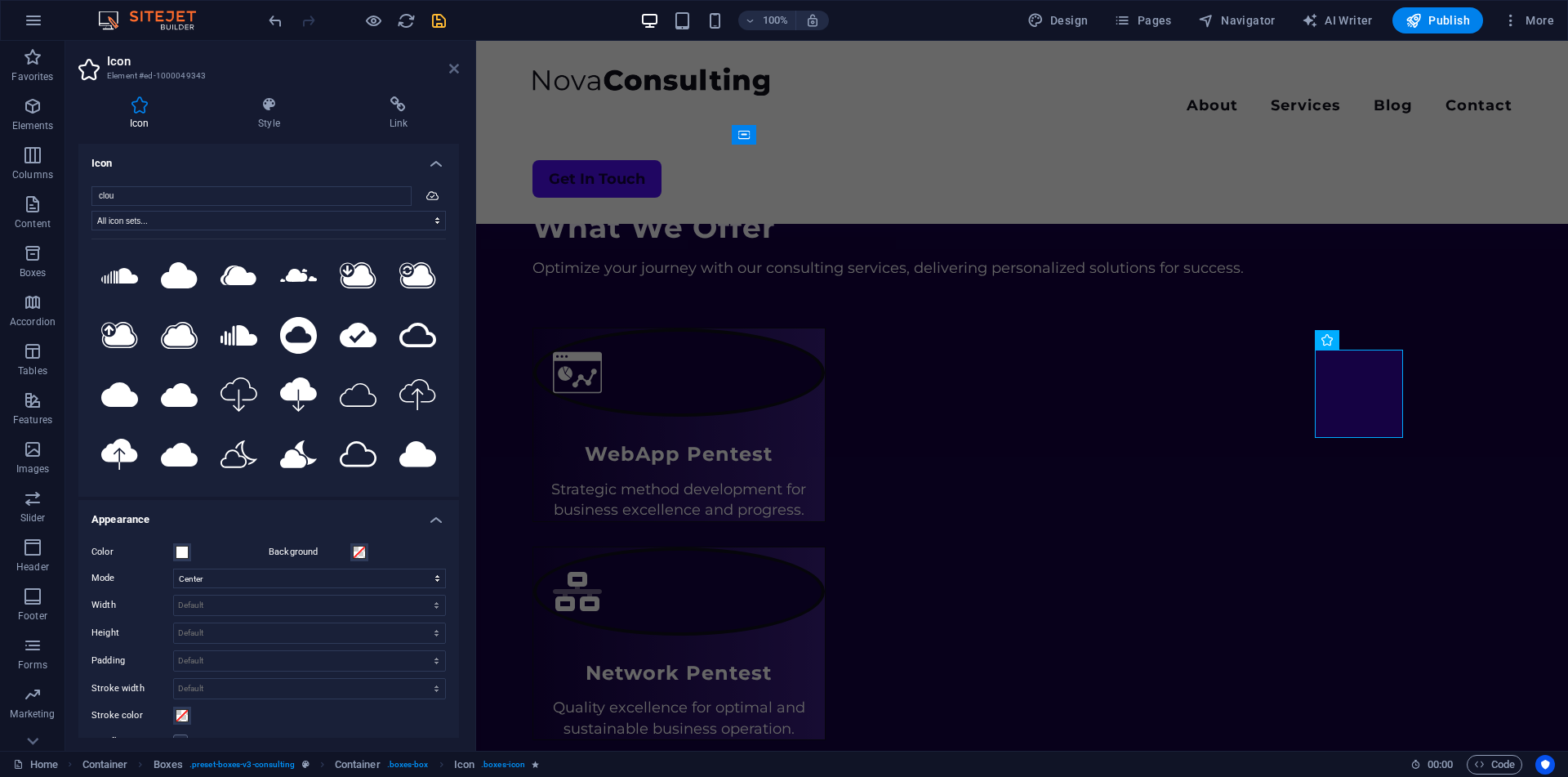
click at [451, 65] on icon at bounding box center [453, 69] width 10 height 13
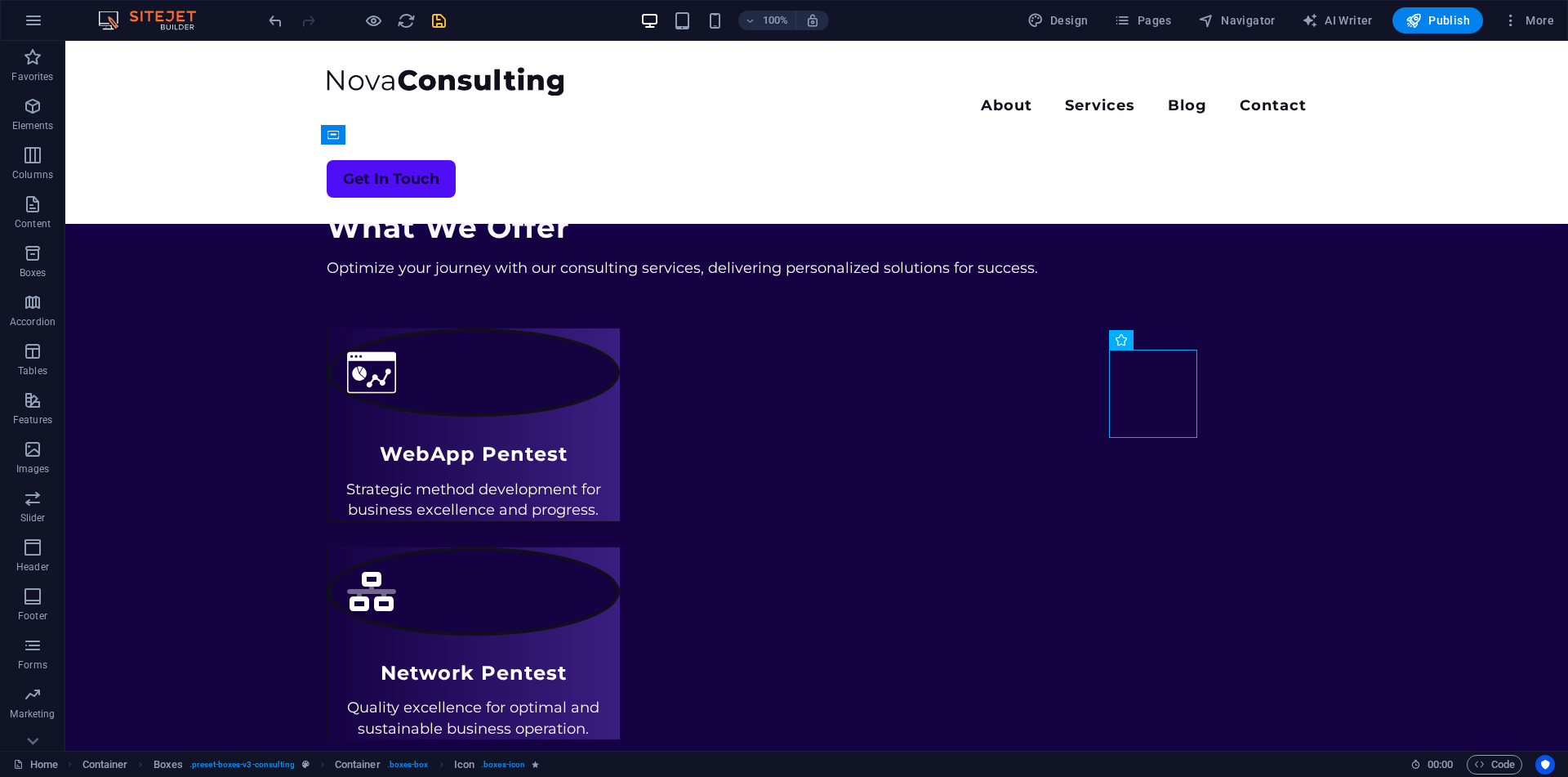
click at [442, 31] on div at bounding box center [356, 20] width 183 height 27
click at [438, 20] on icon "save" at bounding box center [439, 21] width 19 height 19
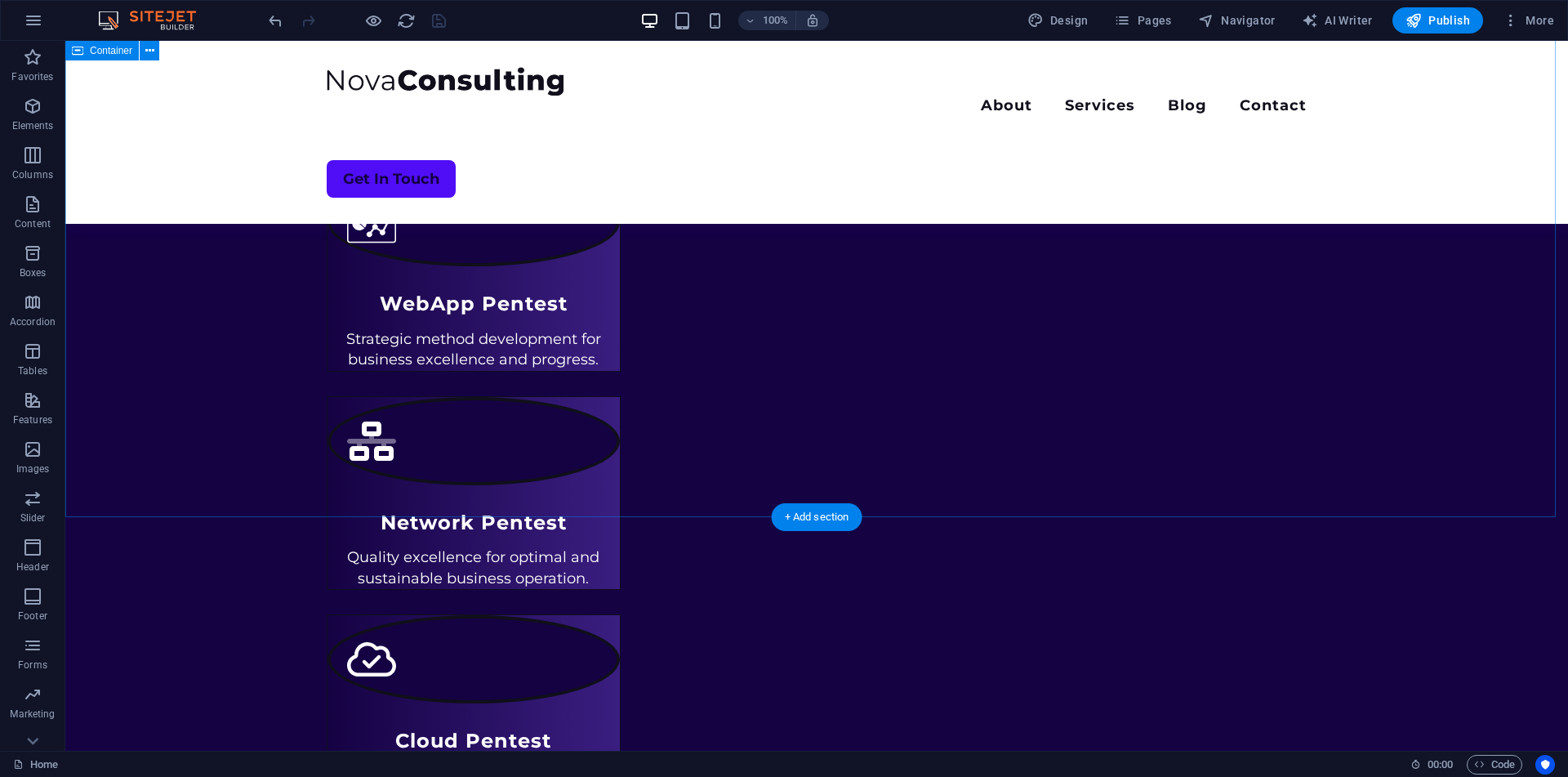
scroll to position [804, 0]
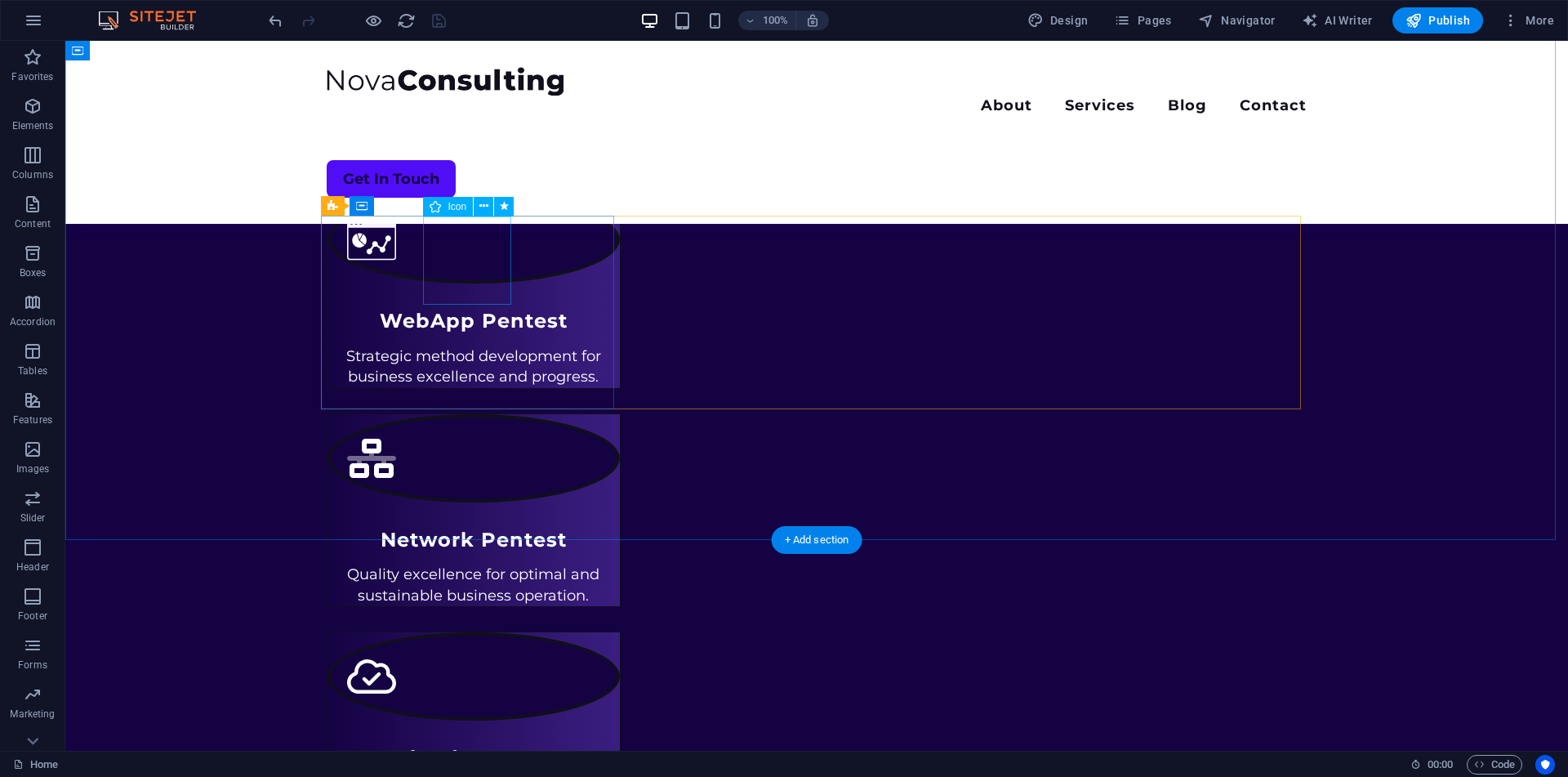
click at [500, 256] on figure at bounding box center [473, 239] width 292 height 89
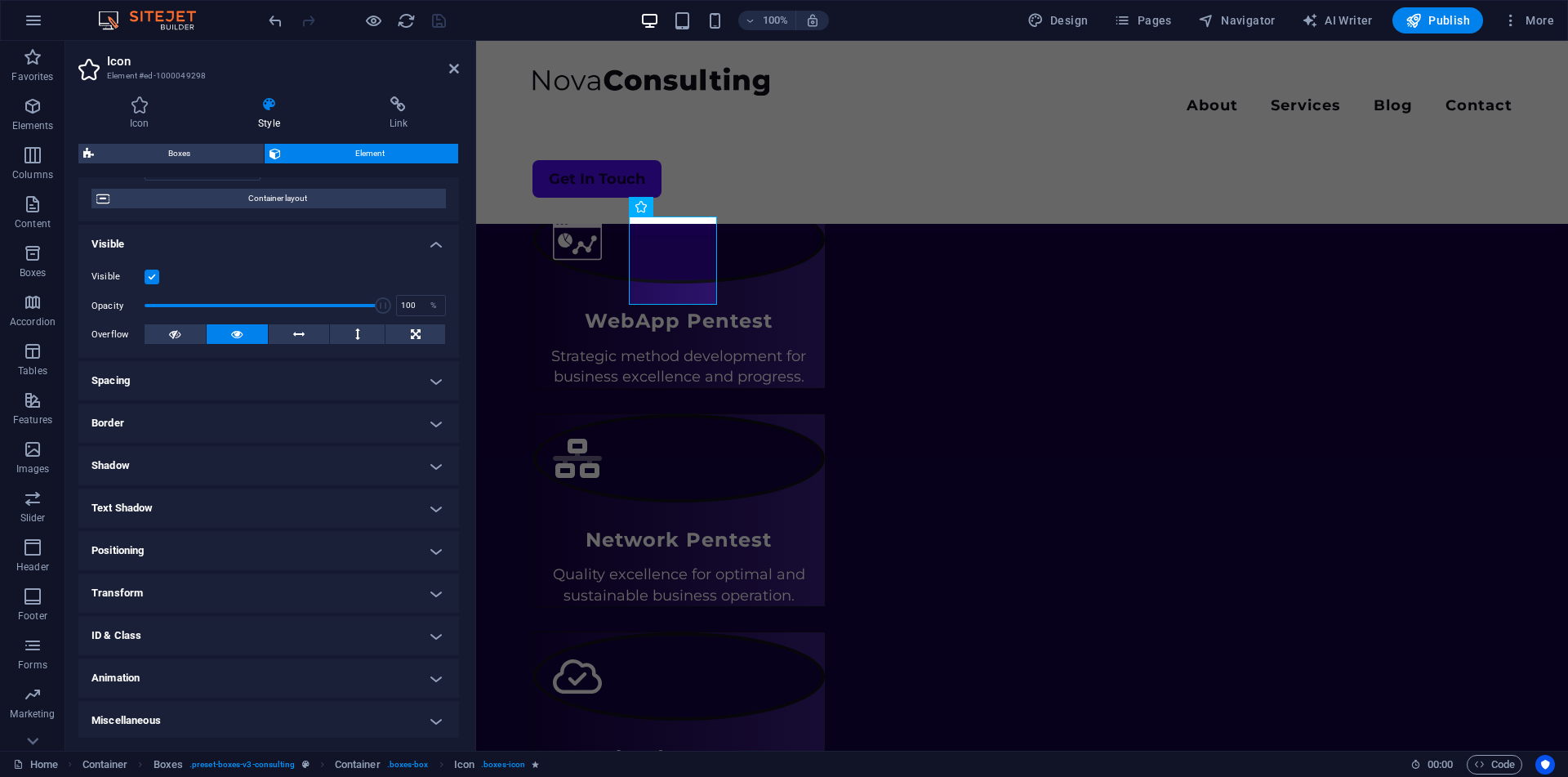
scroll to position [0, 0]
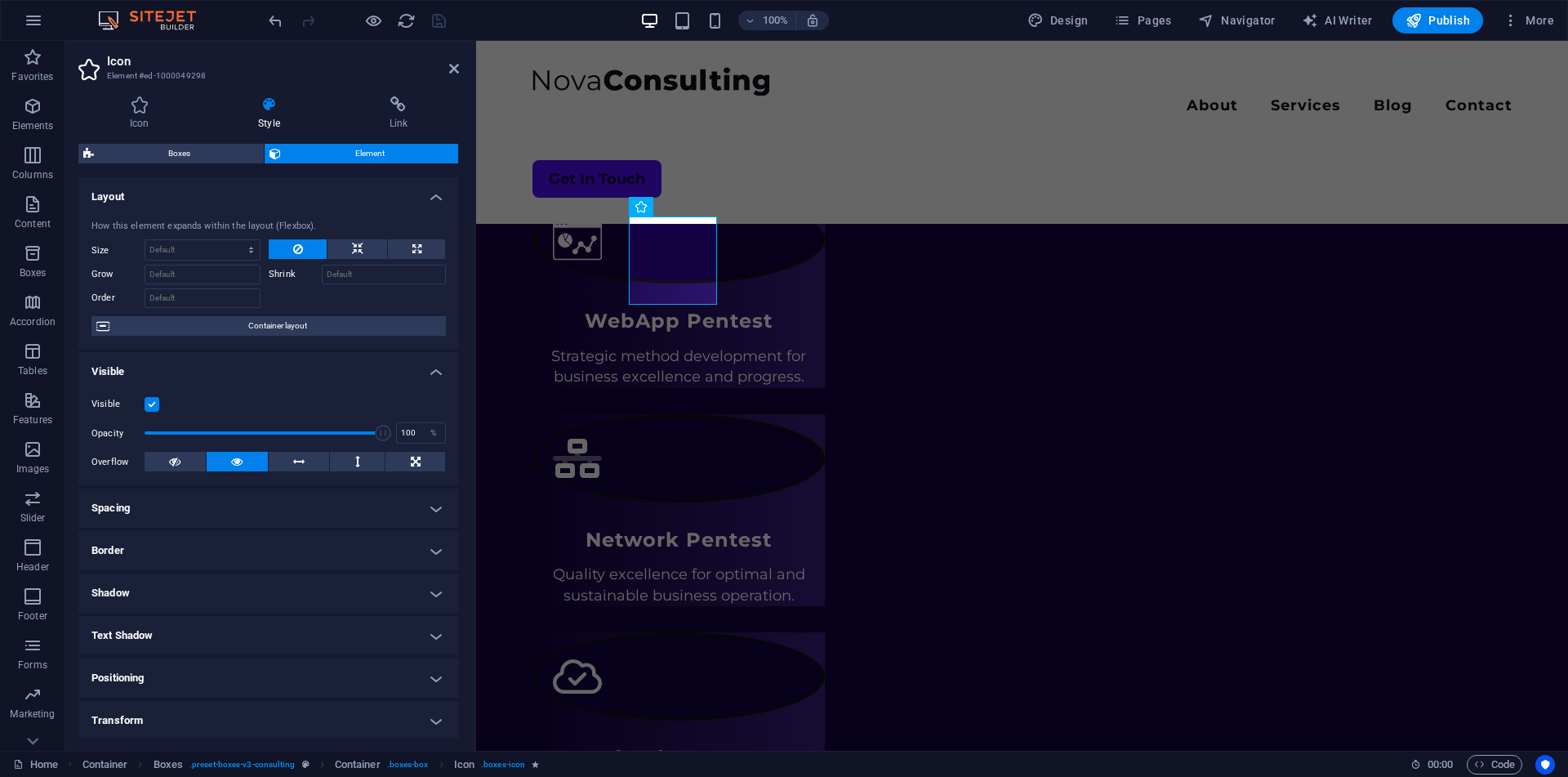
click at [217, 555] on h4 "Border" at bounding box center [269, 550] width 380 height 39
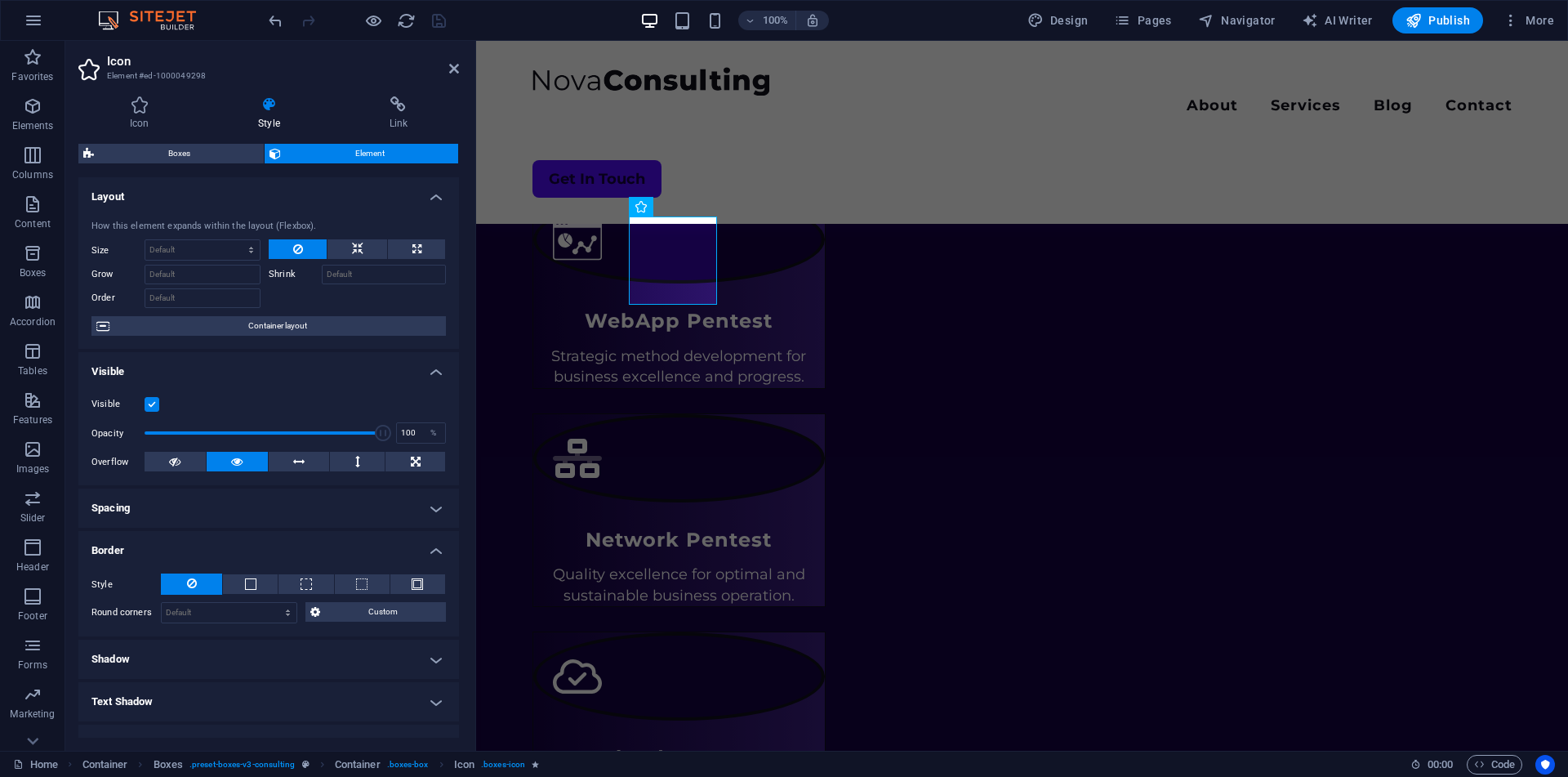
click at [306, 357] on h4 "Visible" at bounding box center [269, 367] width 380 height 29
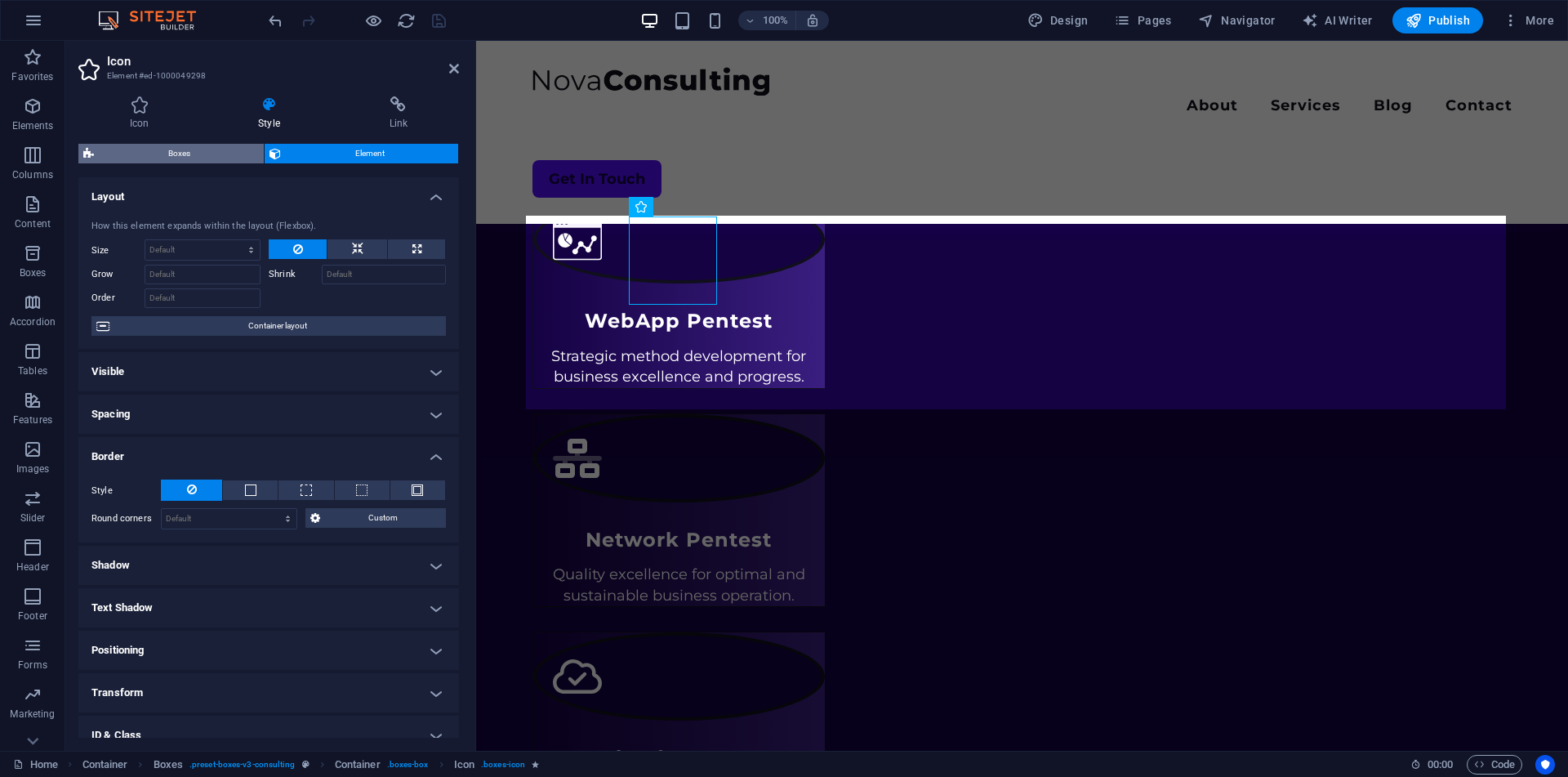
click at [196, 160] on span "Boxes" at bounding box center [178, 153] width 160 height 19
select select "rem"
select select "px"
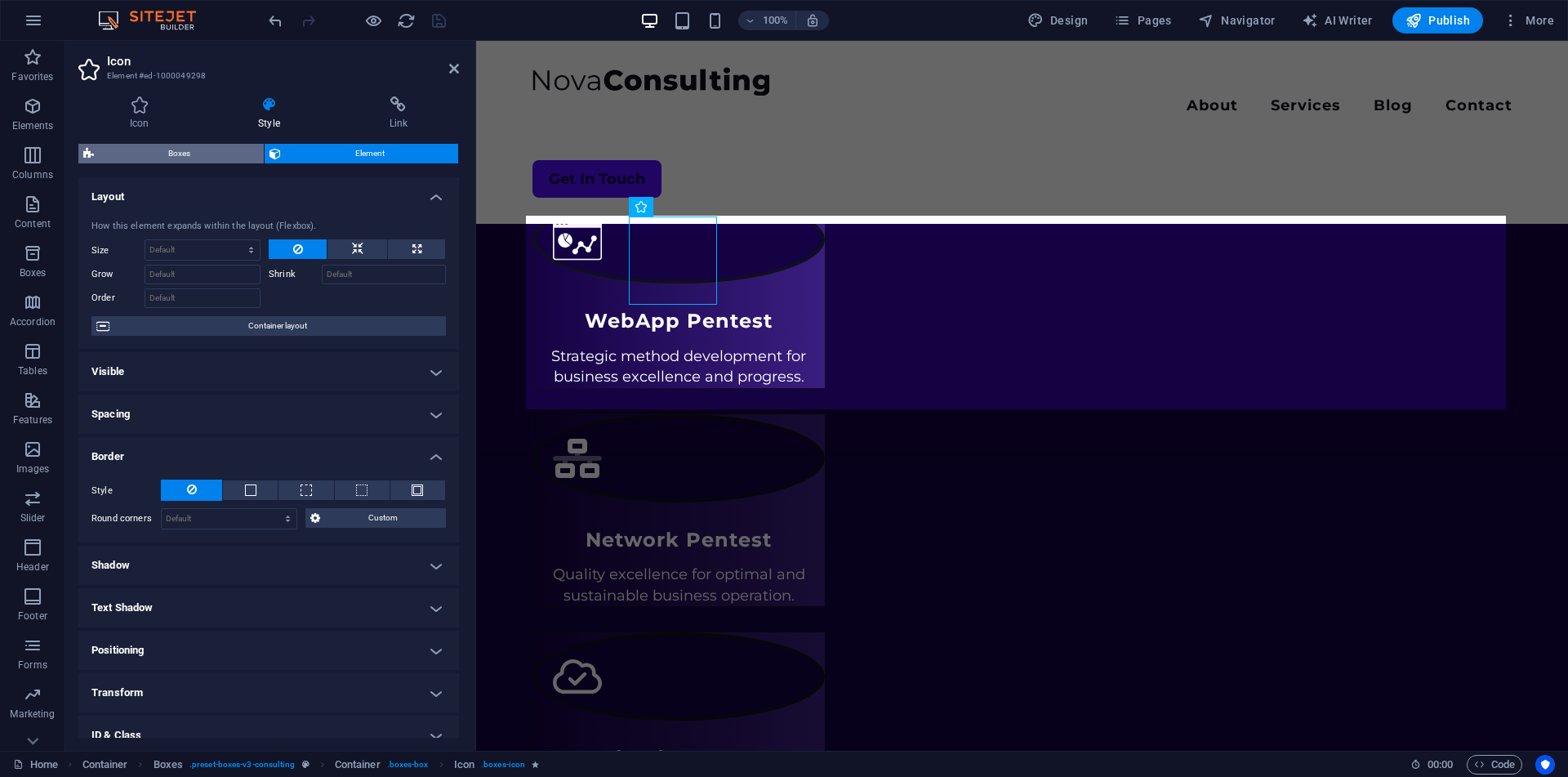
select select "rem"
select select "px"
select select "%"
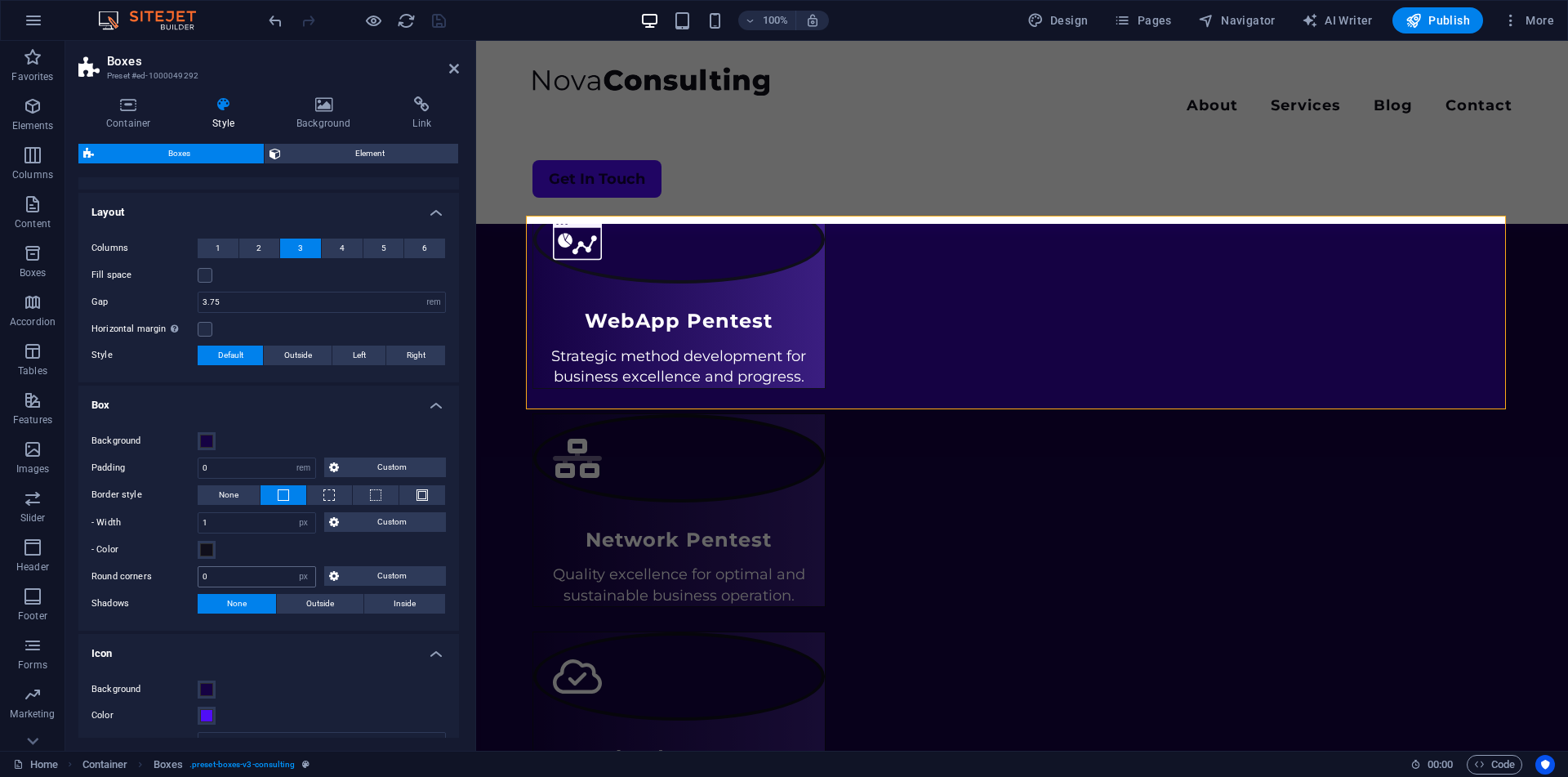
scroll to position [268, 0]
click at [207, 437] on span at bounding box center [207, 439] width 13 height 13
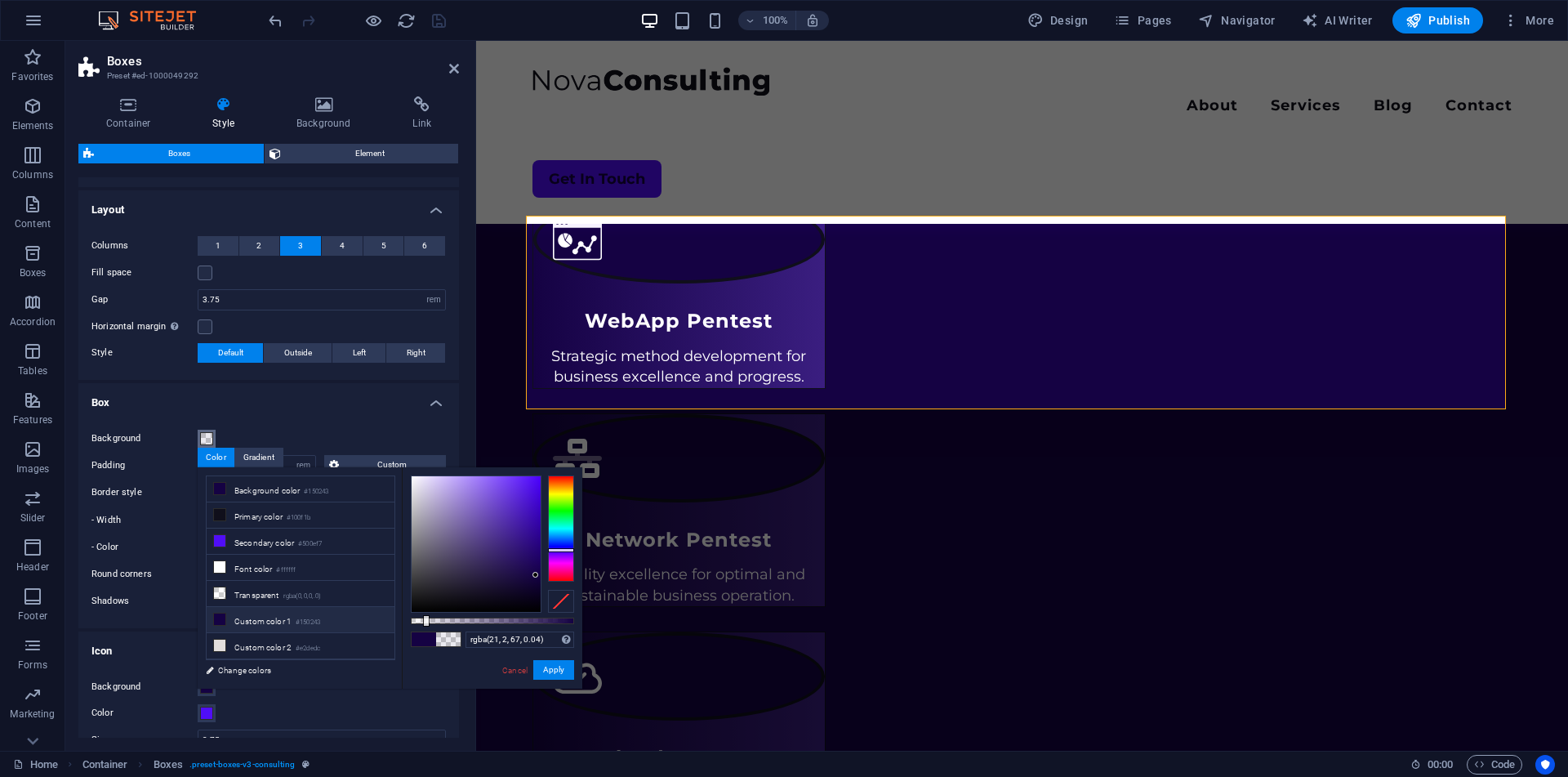
type input "rgba(21, 2, 67, 0)"
drag, startPoint x: 425, startPoint y: 620, endPoint x: 387, endPoint y: 625, distance: 38.3
click at [387, 625] on div "less Background color #150243 Primary color #100f1b Secondary color #500ef7 Fon…" at bounding box center [389, 578] width 385 height 221
click at [548, 675] on button "Apply" at bounding box center [553, 669] width 41 height 19
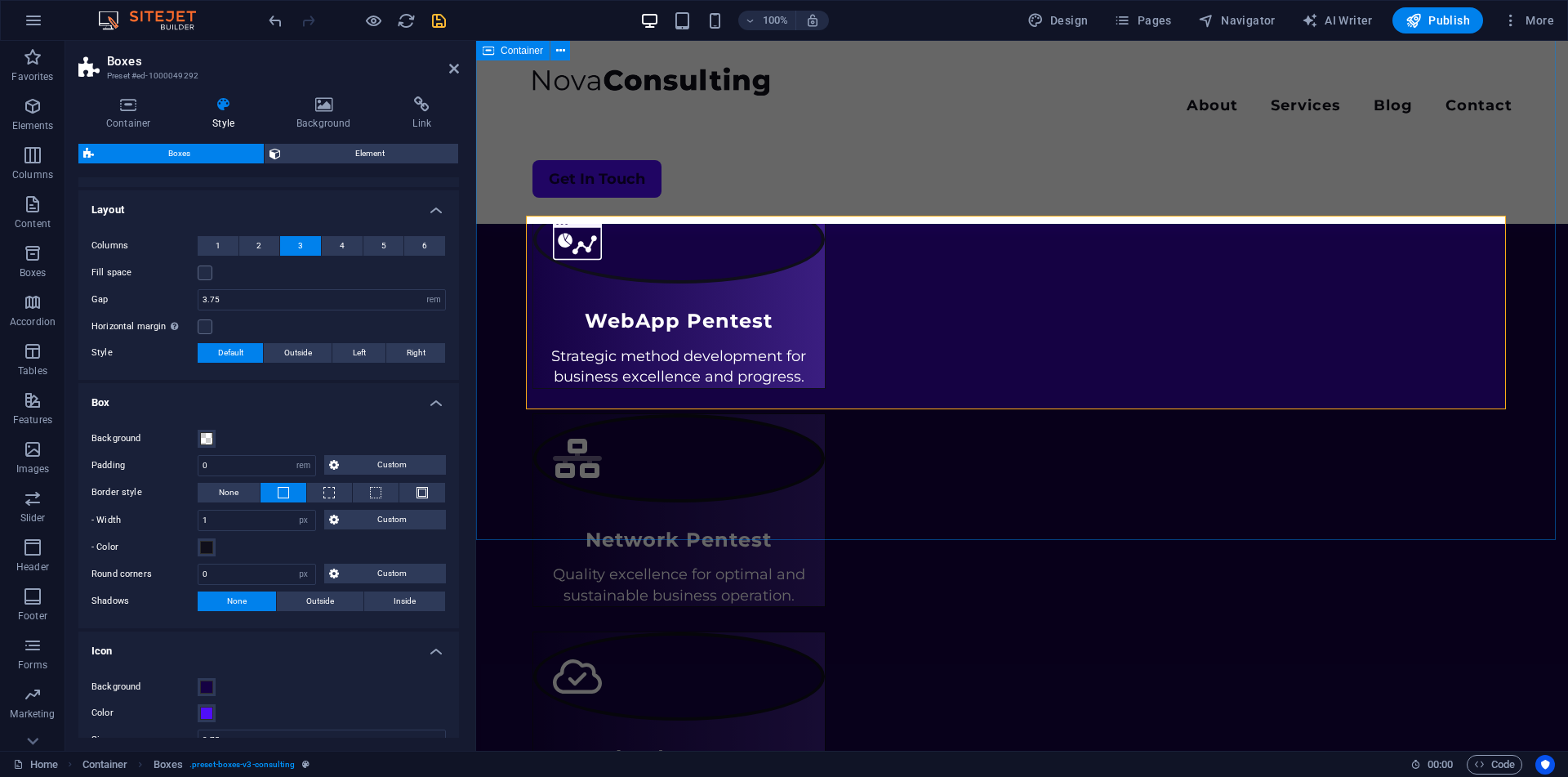
click at [556, 532] on div "What We Offer Optimize your journey with our consulting services, delivering pe…" at bounding box center [1022, 451] width 1092 height 1009
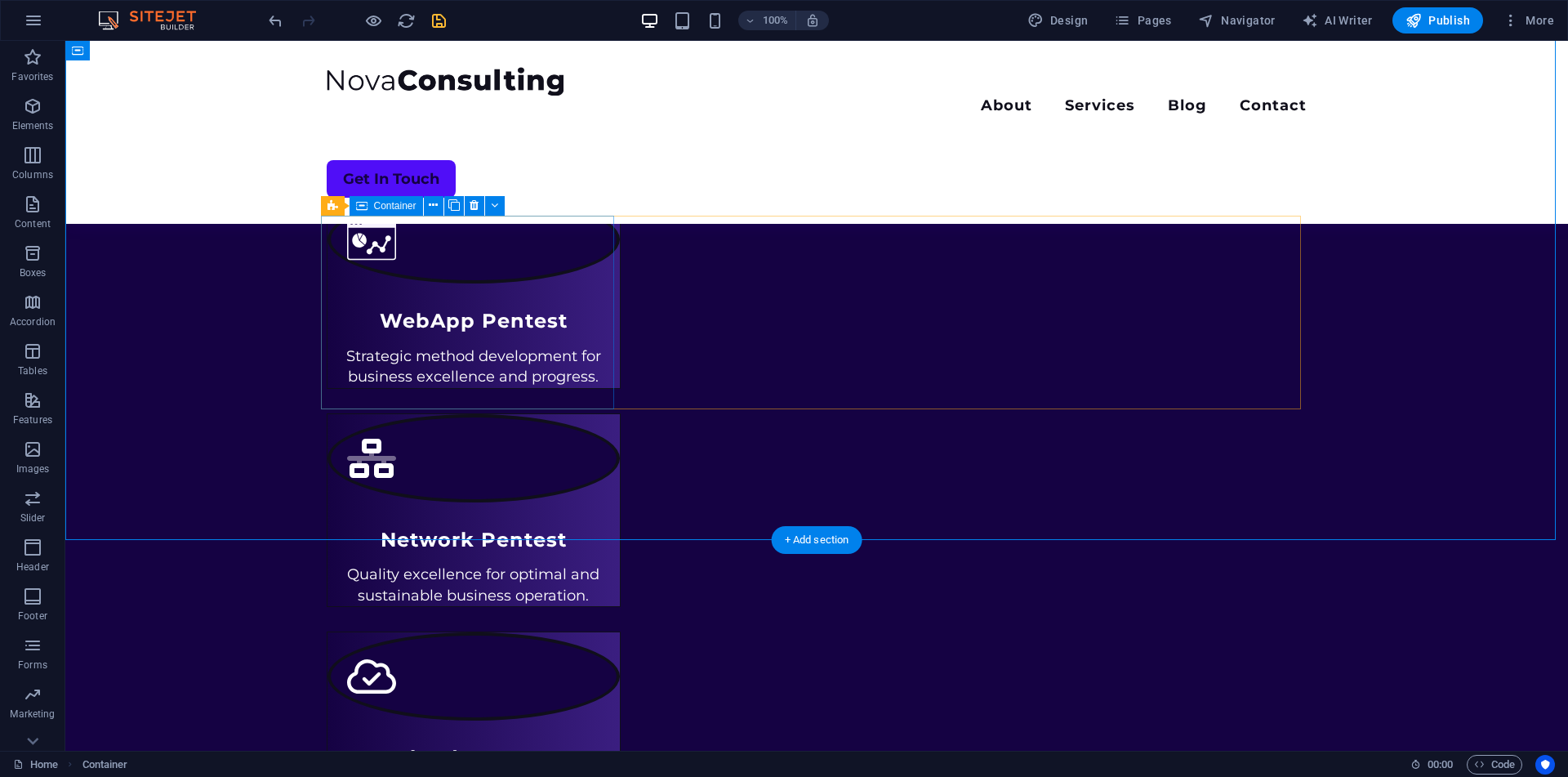
click at [339, 250] on div "WebApp Pentest Strategic method development for business excellence and progres…" at bounding box center [473, 292] width 294 height 194
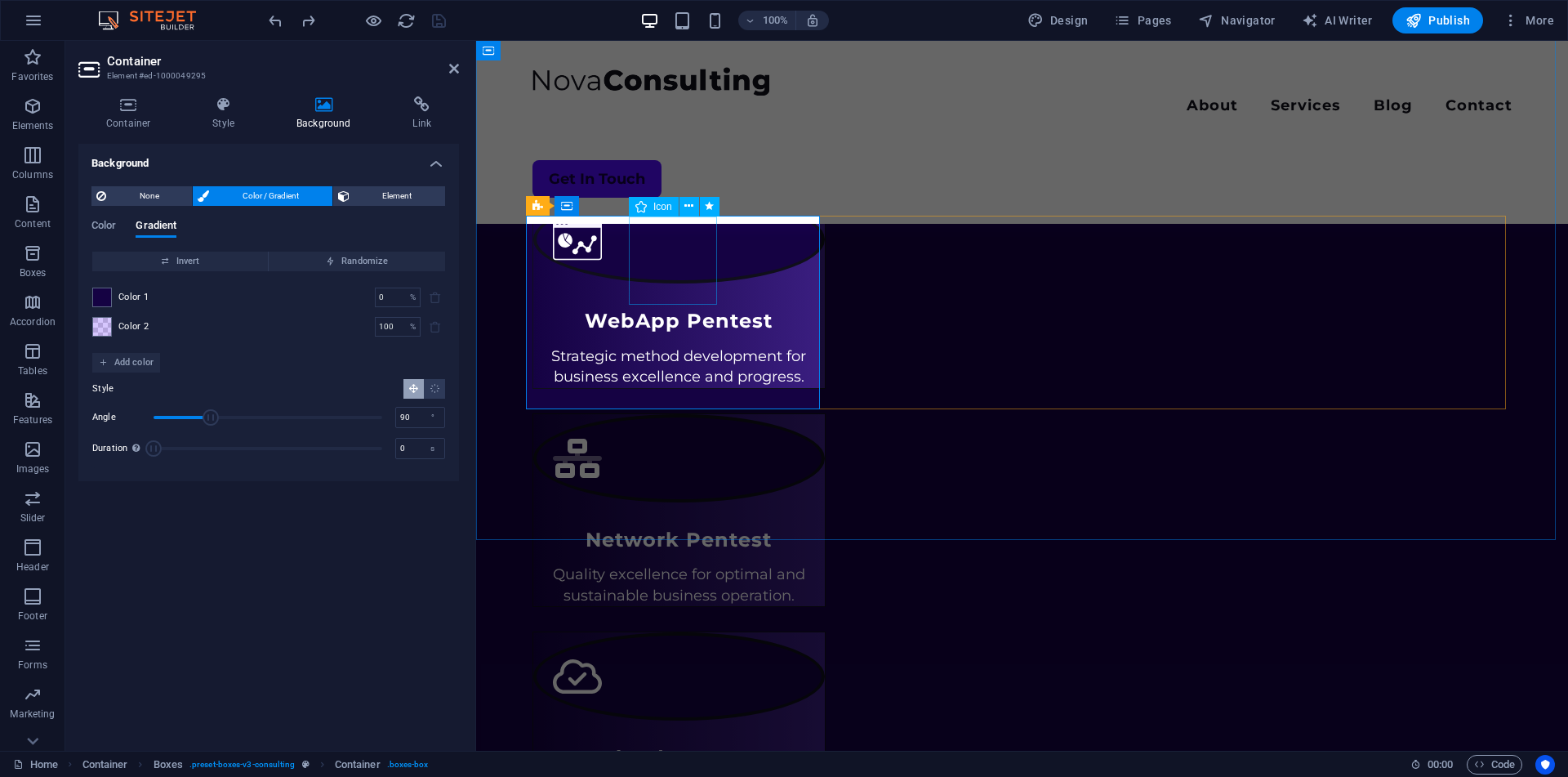
click at [652, 257] on figure at bounding box center [679, 239] width 292 height 89
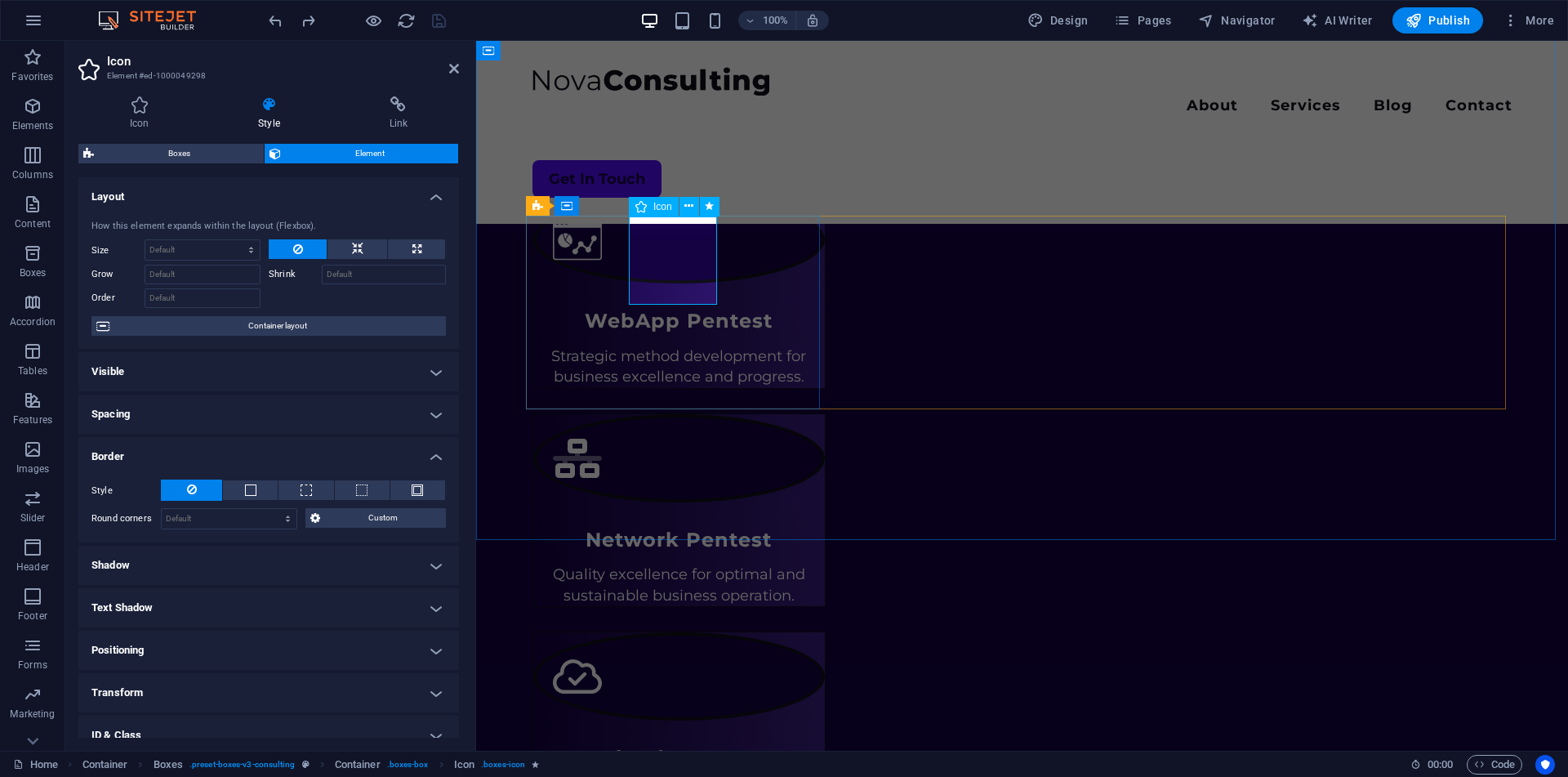
click at [638, 270] on figure at bounding box center [679, 239] width 292 height 89
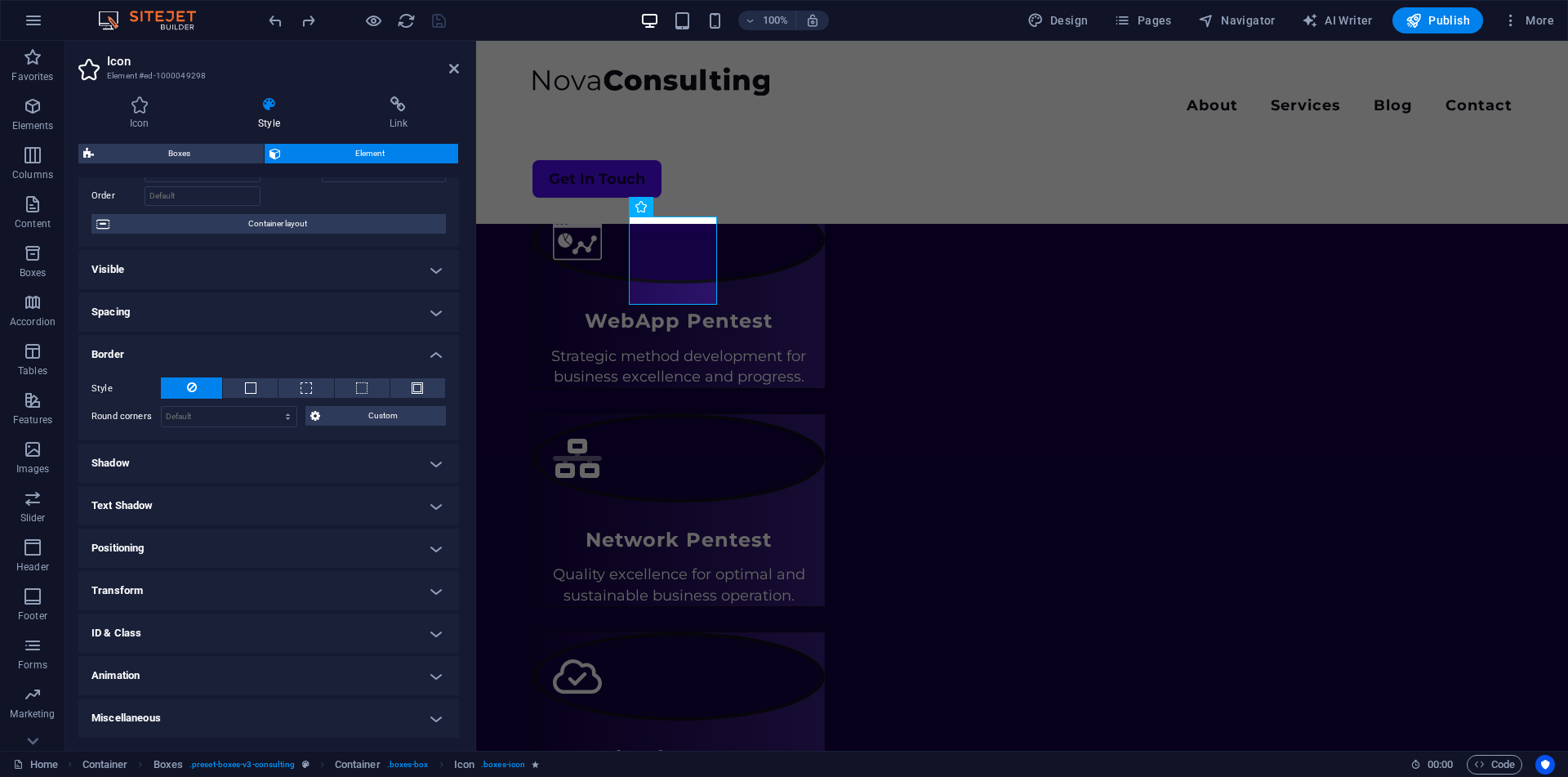
scroll to position [0, 0]
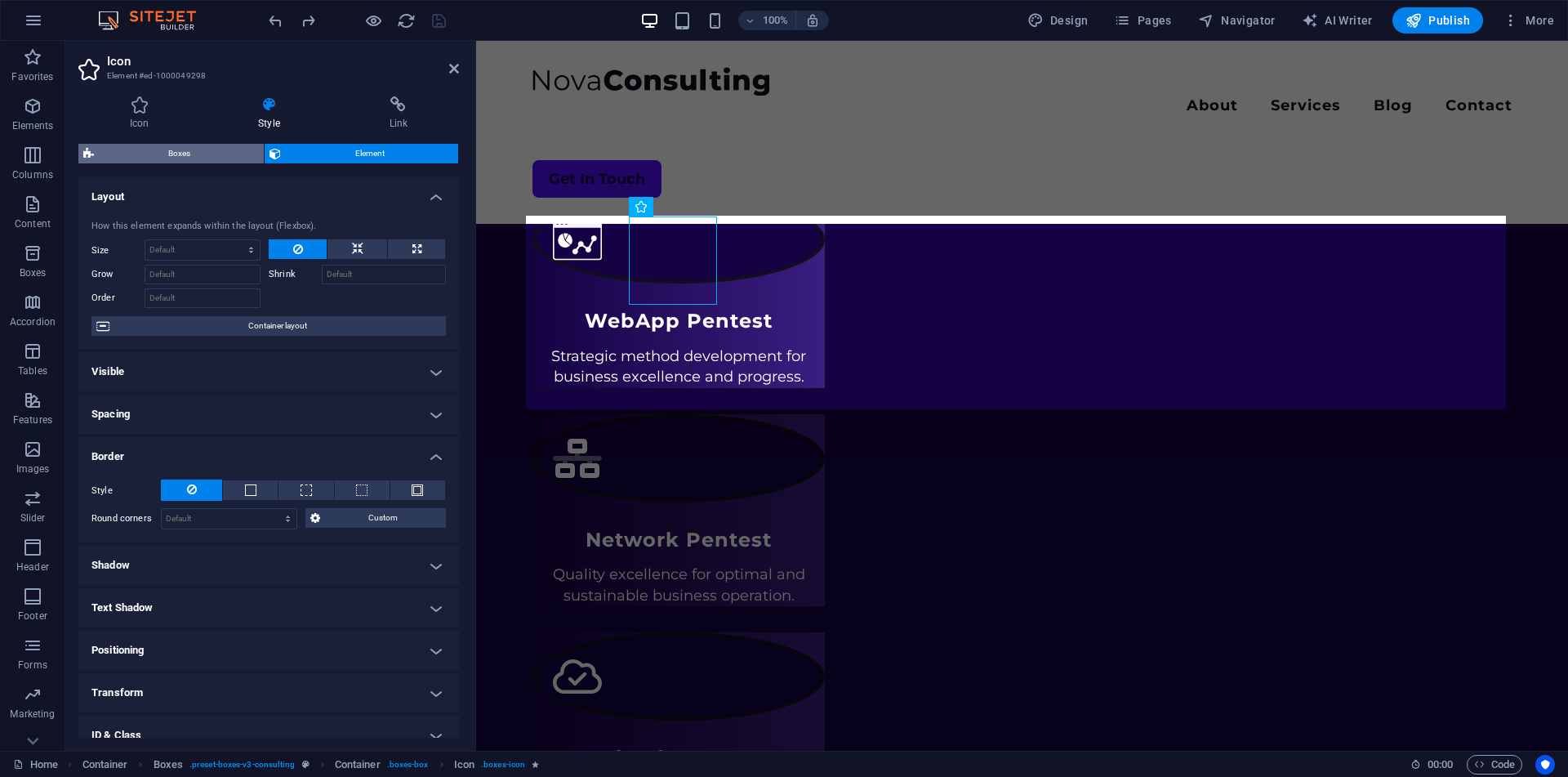
click at [154, 157] on span "Boxes" at bounding box center [178, 153] width 160 height 19
select select "rem"
select select "px"
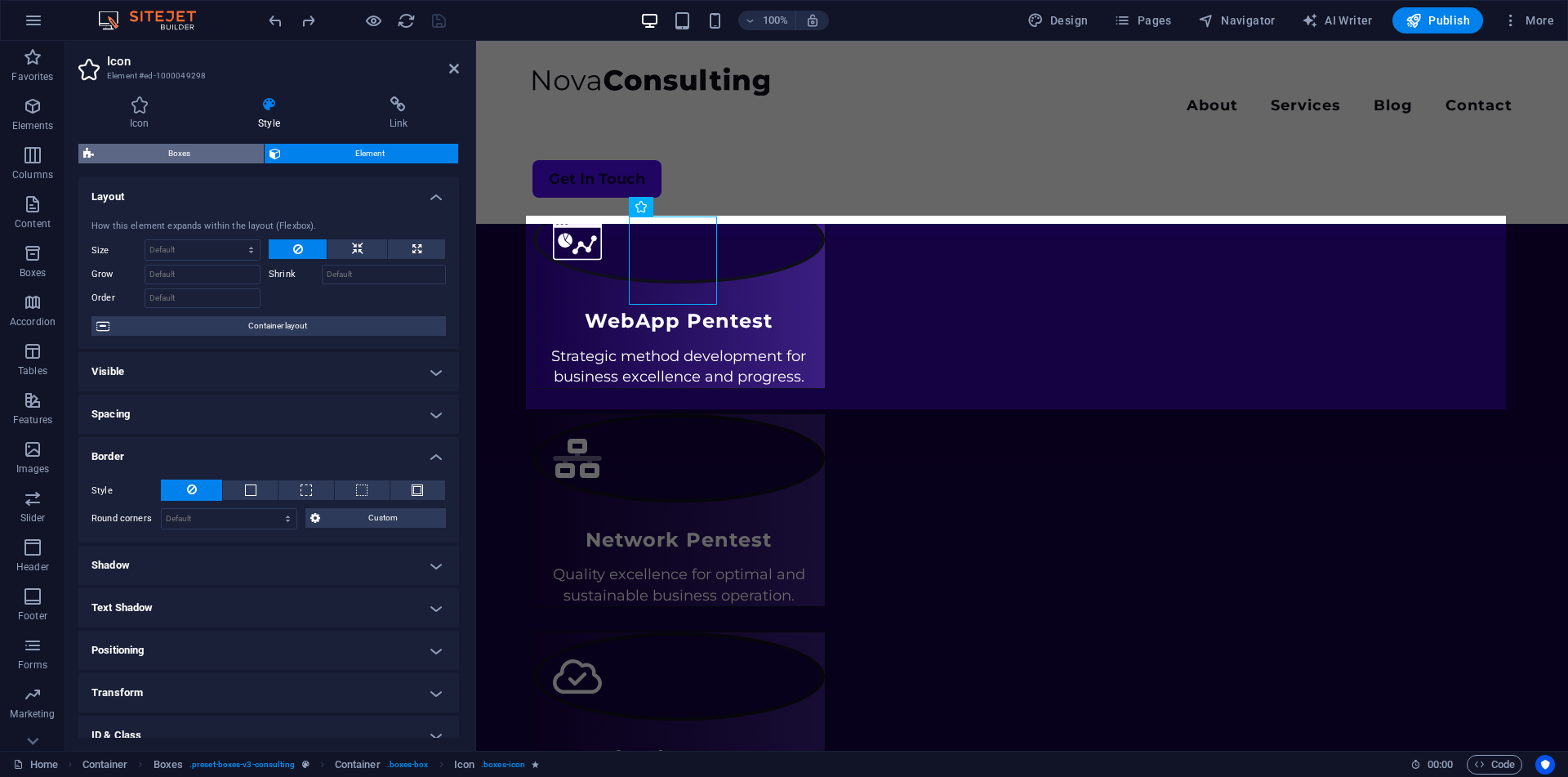
select select "rem"
select select "px"
select select "%"
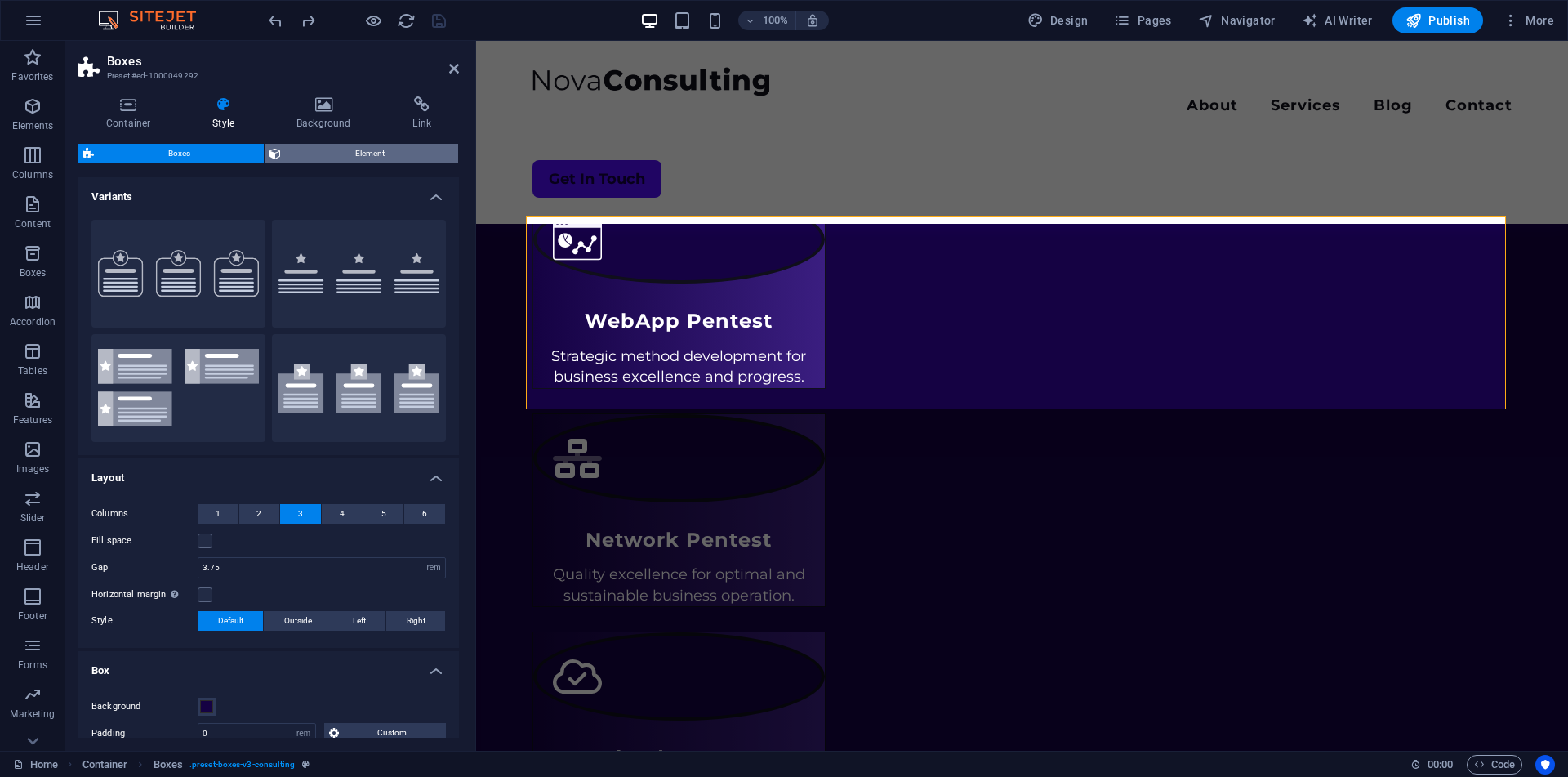
click at [337, 154] on span "Element" at bounding box center [369, 153] width 167 height 19
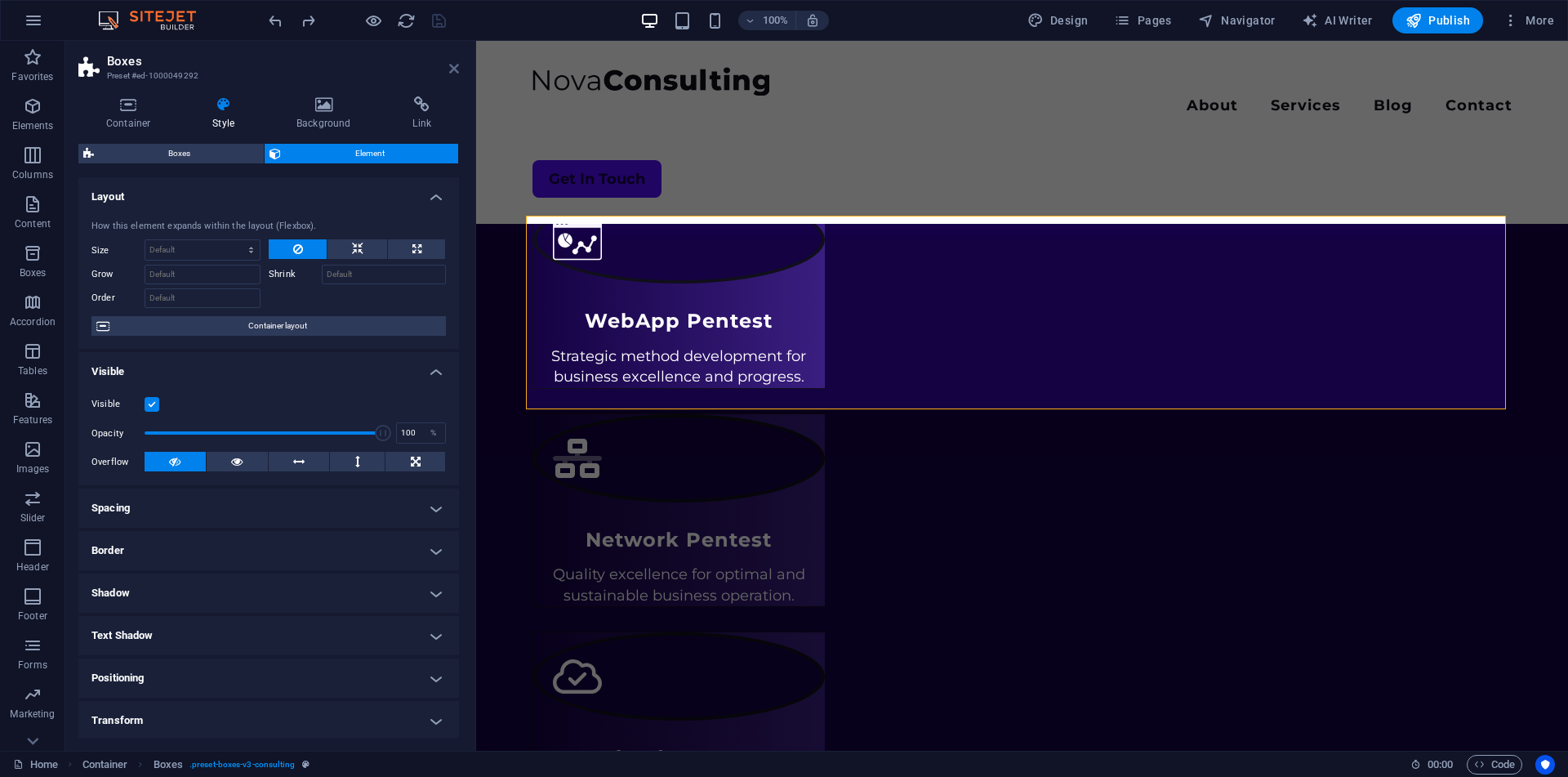
click at [455, 73] on icon at bounding box center [453, 69] width 10 height 13
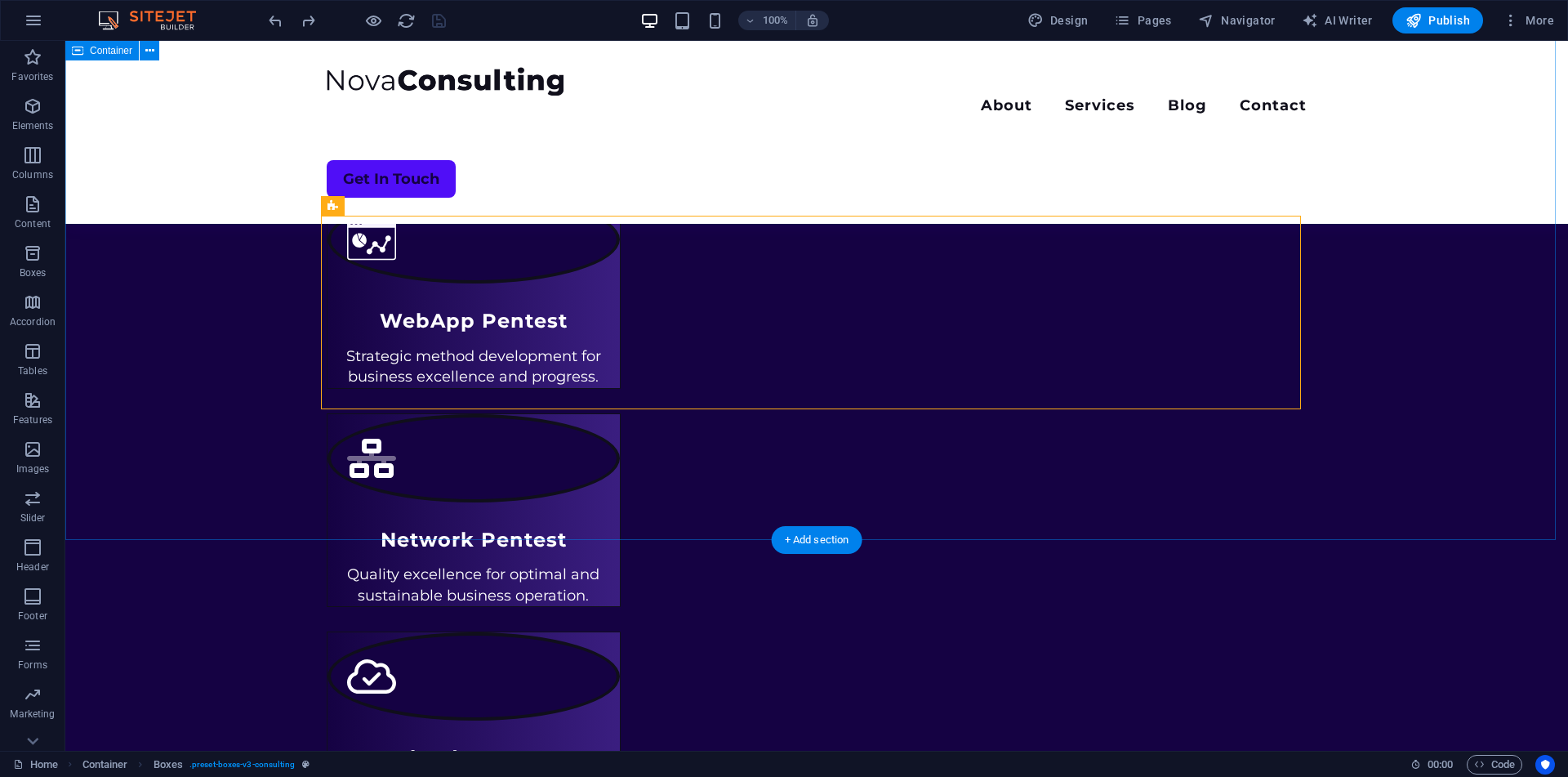
click at [738, 474] on div "What We Offer Optimize your journey with our consulting services, delivering pe…" at bounding box center [816, 451] width 1502 height 1009
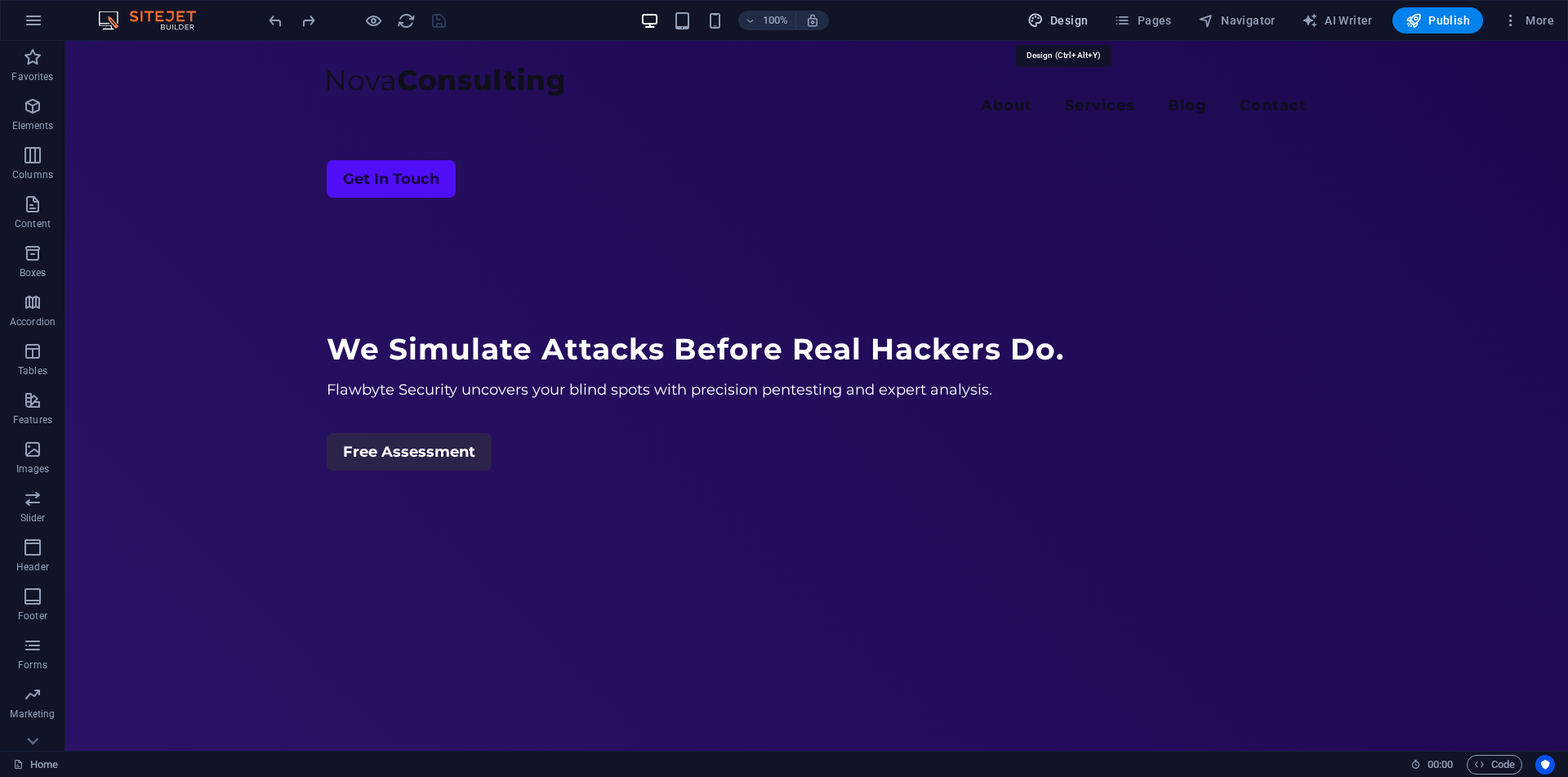
click at [1085, 23] on span "Design" at bounding box center [1057, 20] width 61 height 16
select select "rem"
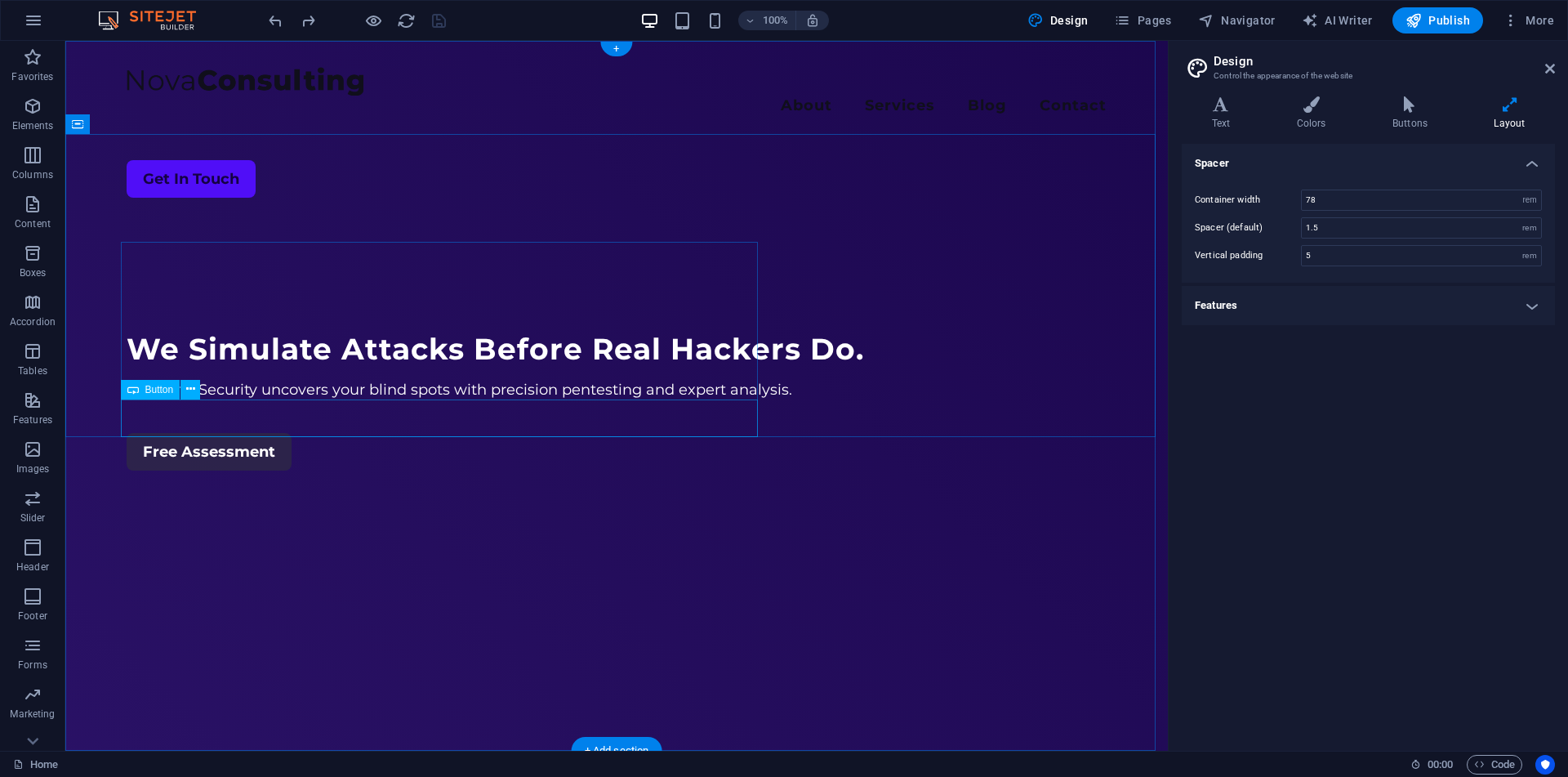
click at [259, 433] on div "Free Assessment" at bounding box center [617, 452] width 980 height 37
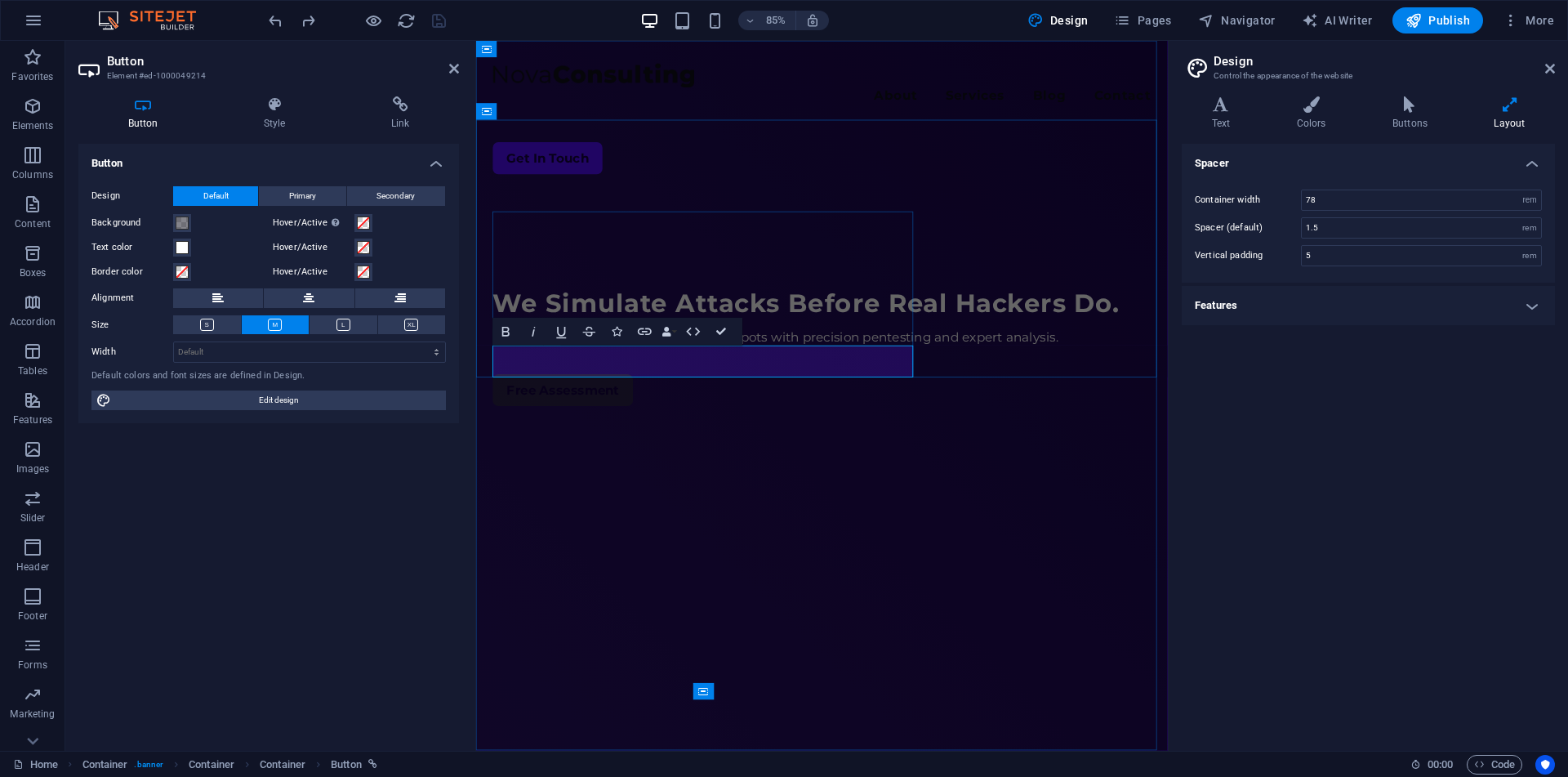
click at [502, 433] on link "Free Assessment" at bounding box center [577, 452] width 164 height 37
click at [183, 222] on span at bounding box center [182, 223] width 13 height 13
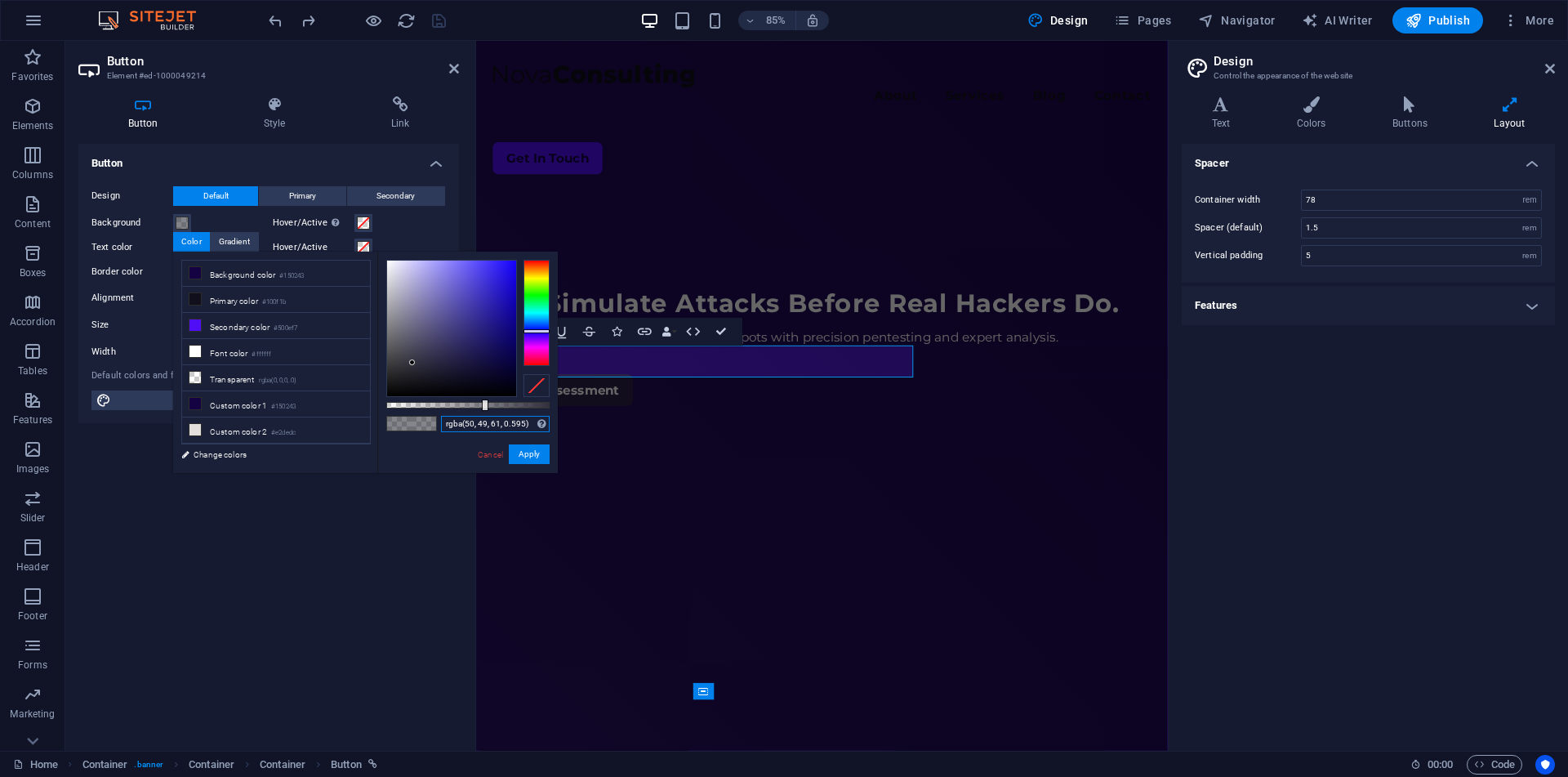
click at [471, 427] on input "rgba(50, 49, 61, 0.595)" at bounding box center [495, 424] width 109 height 16
click at [492, 455] on link "Cancel" at bounding box center [490, 454] width 28 height 12
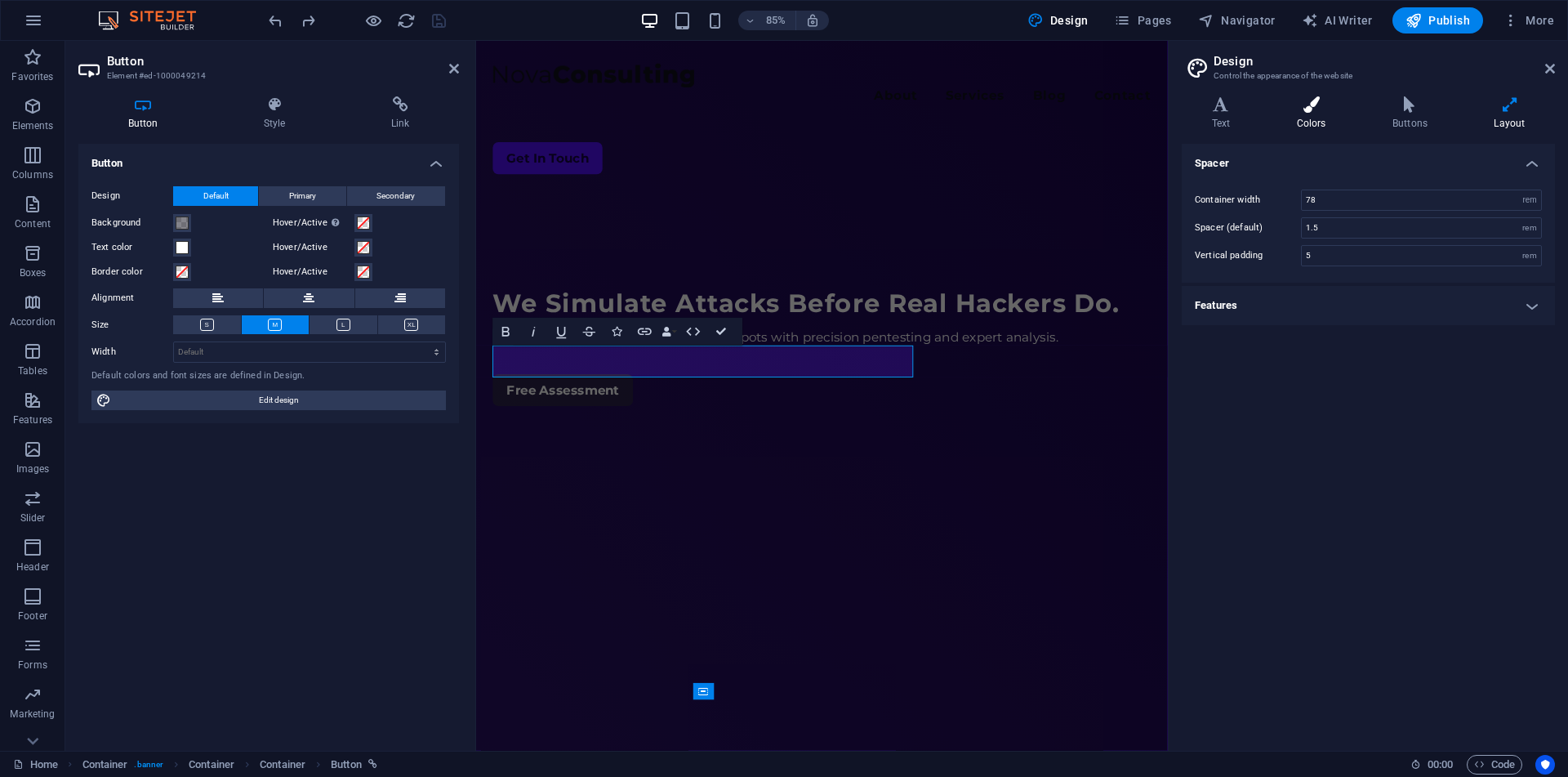
click at [1308, 121] on h4 "Colors" at bounding box center [1314, 113] width 96 height 35
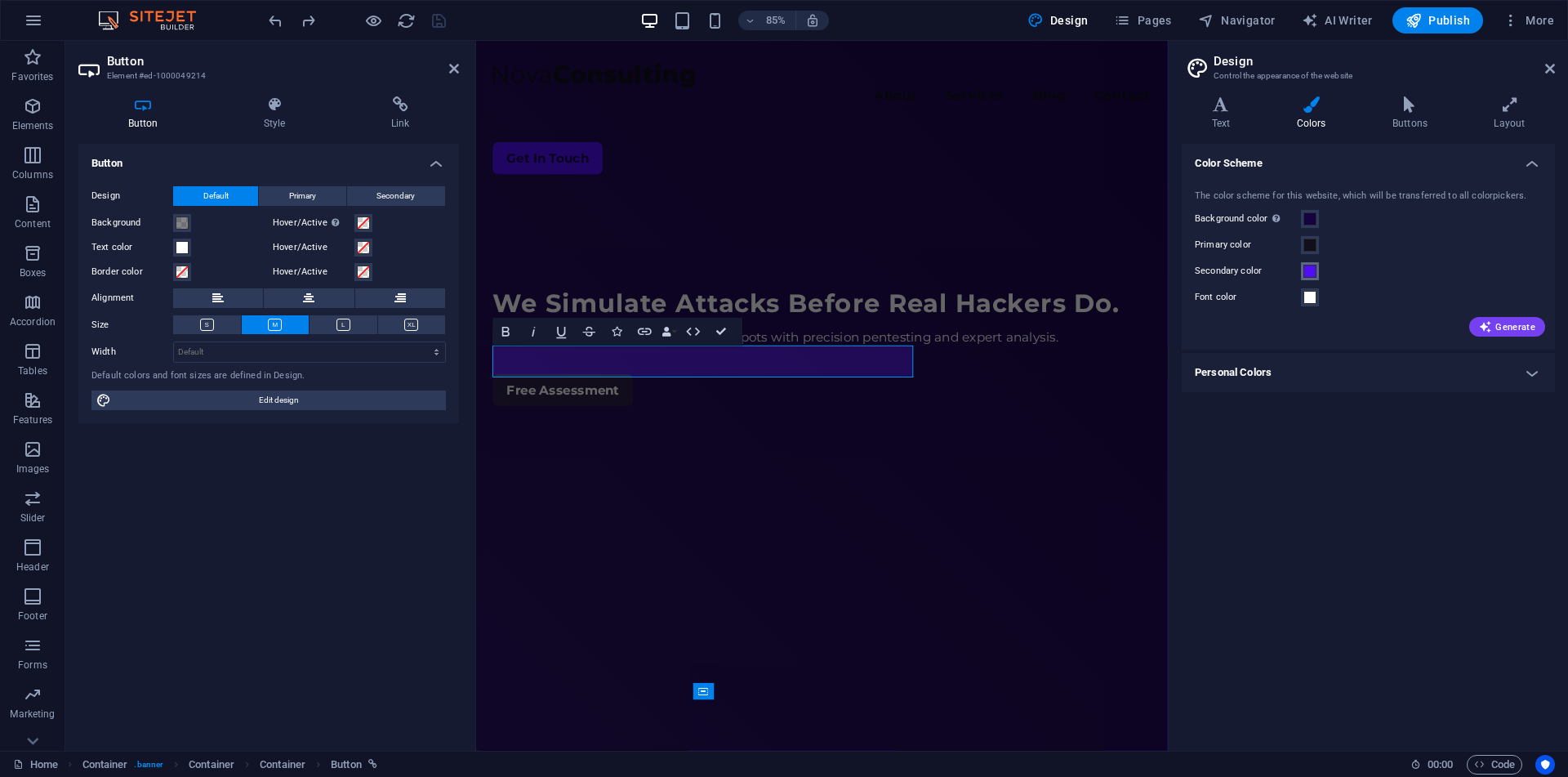
click at [1308, 274] on span at bounding box center [1309, 271] width 13 height 13
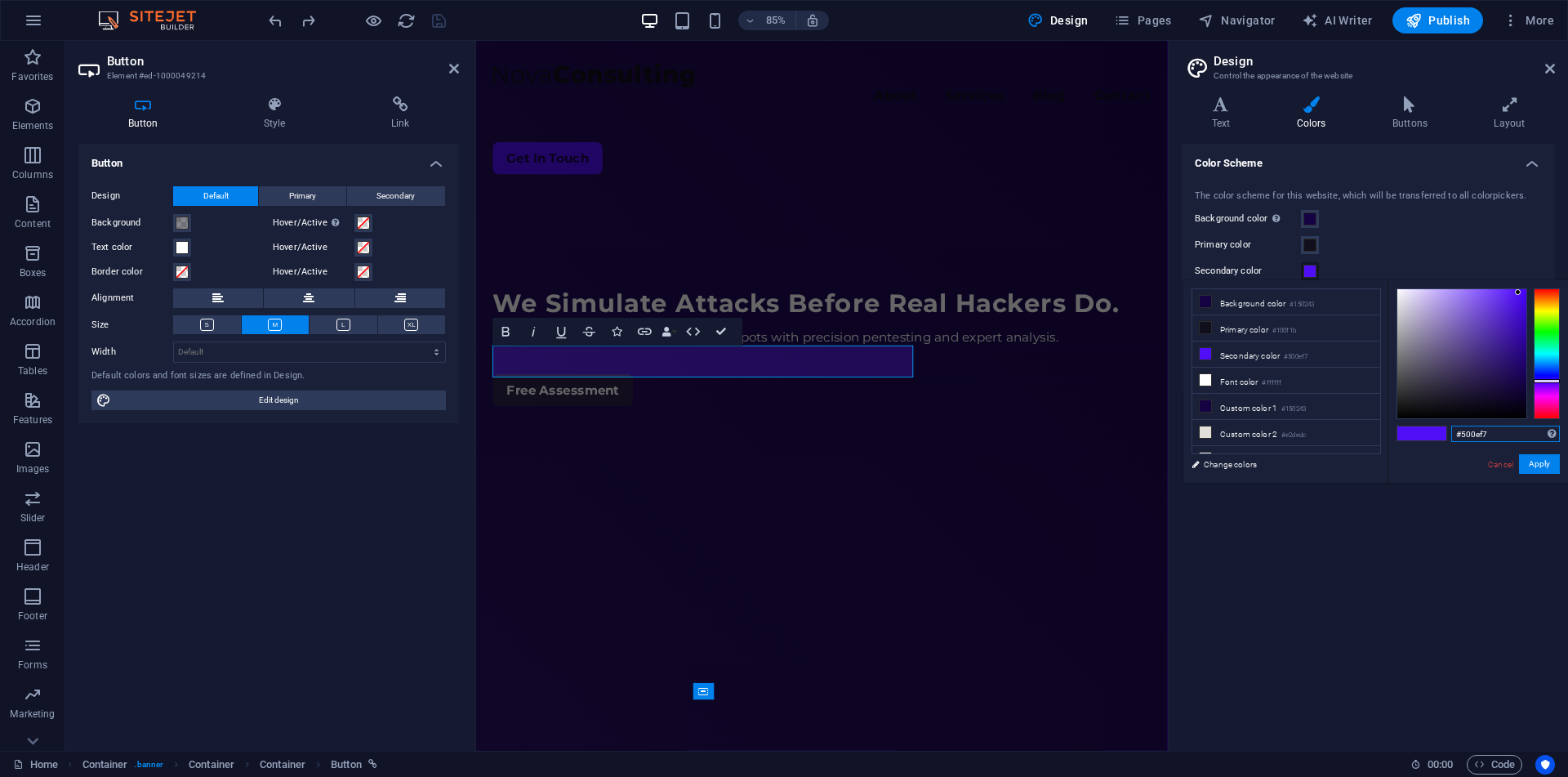
click at [1468, 434] on input "#500ef7" at bounding box center [1505, 434] width 109 height 16
paste input "rgba(50, 49, 61, 0.595)"
type input "#32313d"
click at [1543, 465] on button "Apply" at bounding box center [1539, 463] width 41 height 19
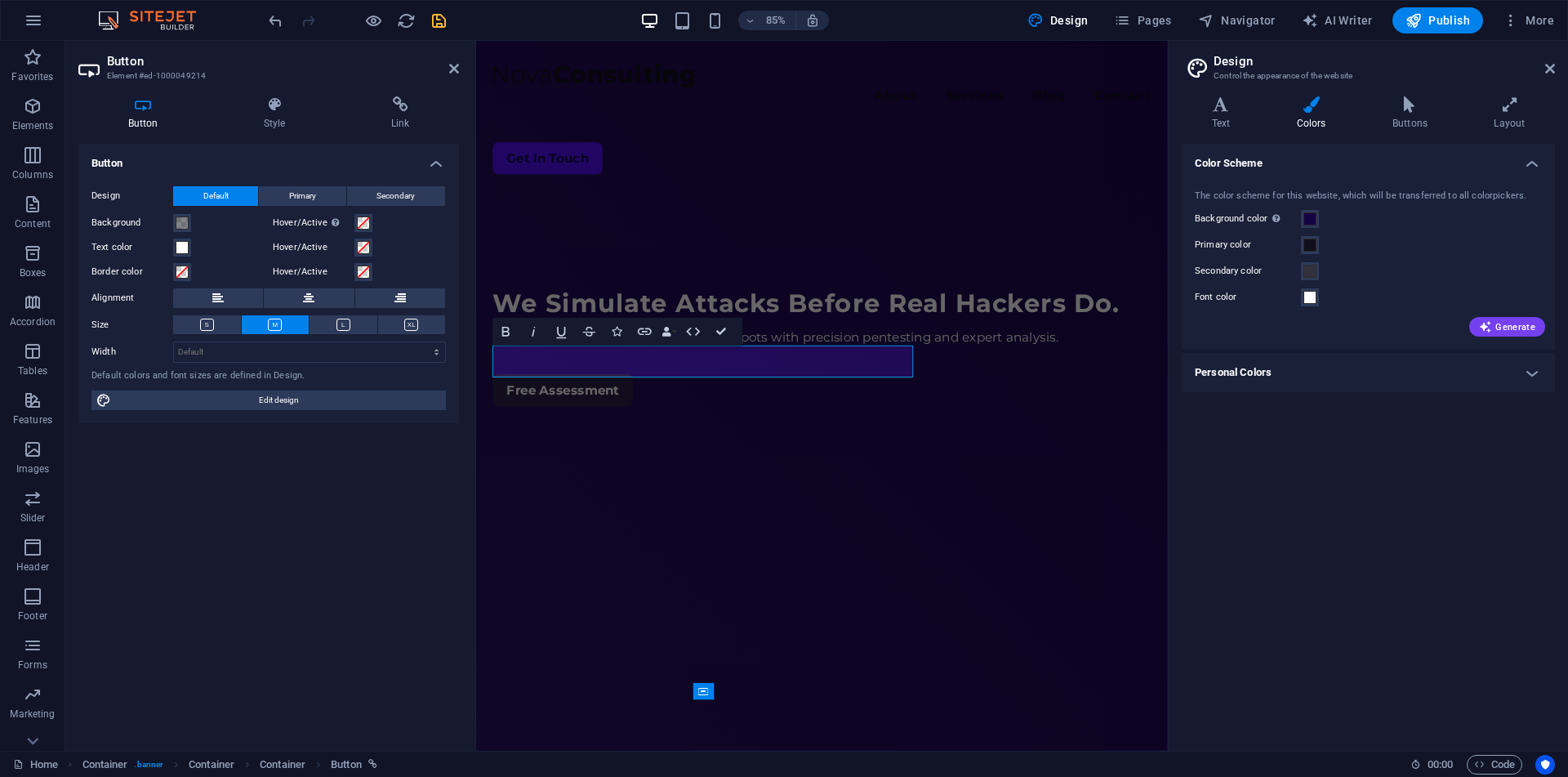
click at [461, 67] on aside "Button Element #ed-1000049214 Button Style Link Button Design Default Primary S…" at bounding box center [270, 396] width 410 height 710
click at [1546, 60] on h2 "Design" at bounding box center [1384, 61] width 342 height 15
click at [1551, 65] on icon at bounding box center [1550, 69] width 10 height 13
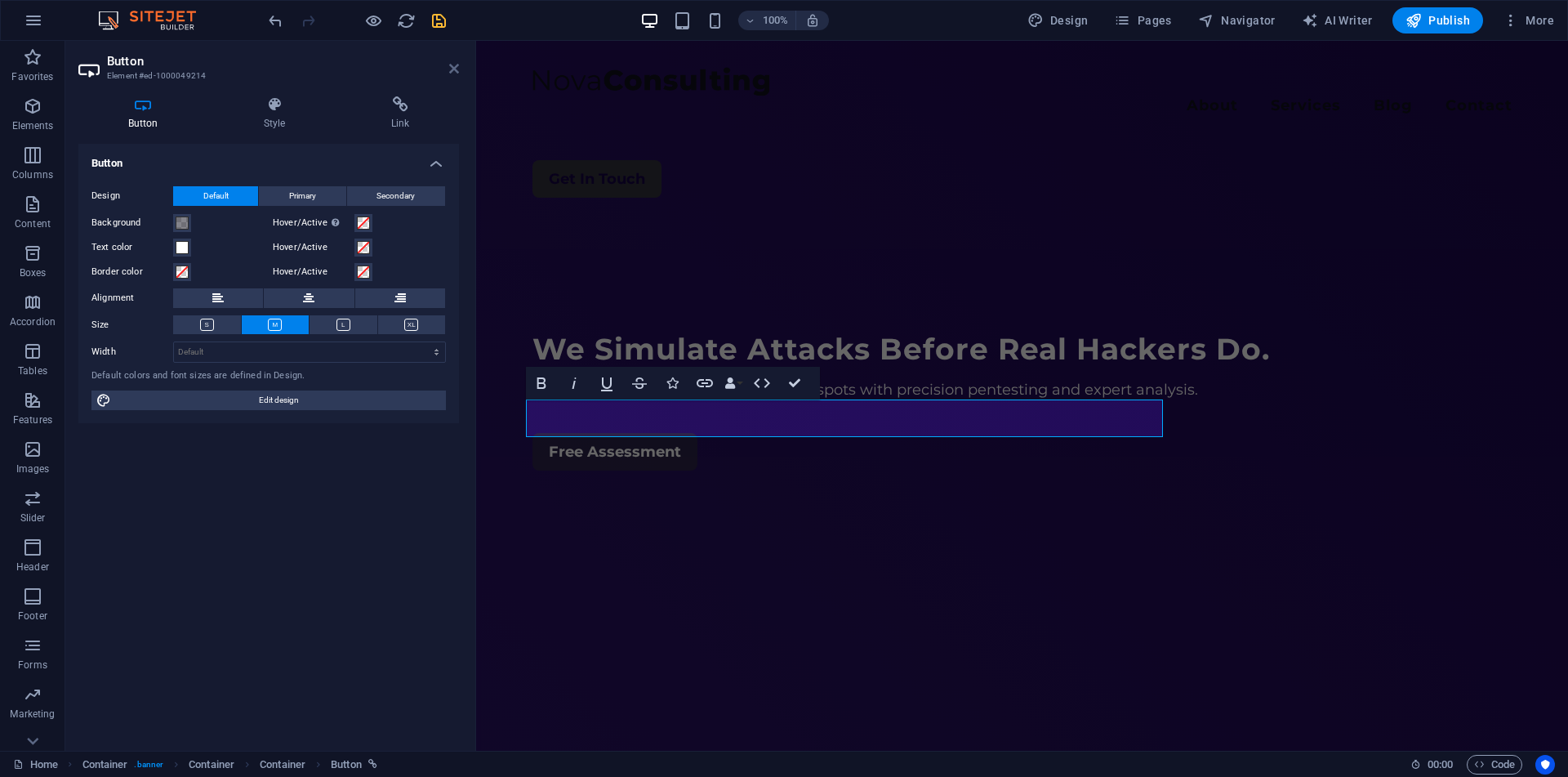
click at [457, 65] on icon at bounding box center [453, 69] width 10 height 13
click at [185, 223] on span at bounding box center [182, 223] width 13 height 13
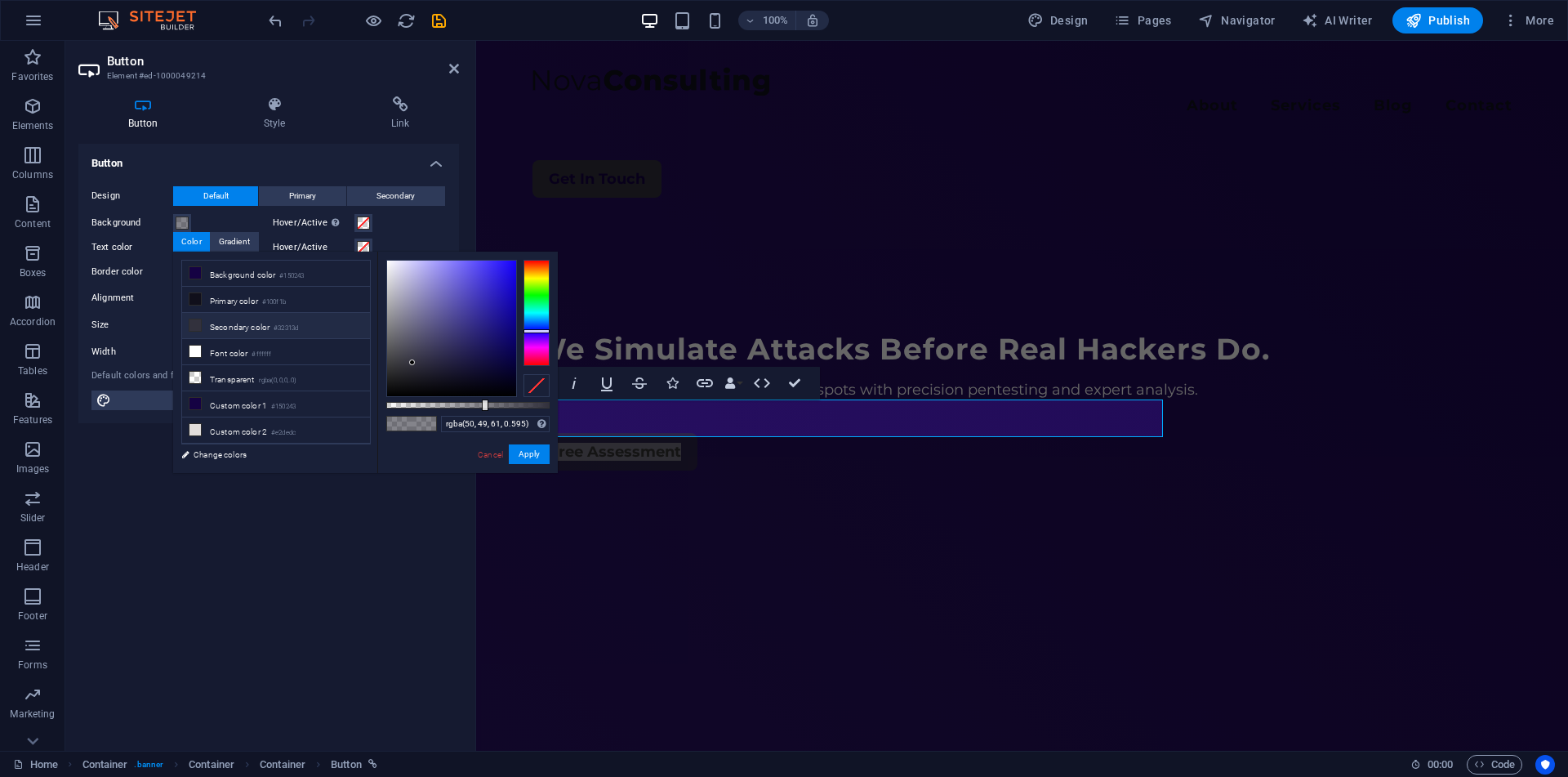
click at [249, 326] on li "Secondary color #32313d" at bounding box center [276, 325] width 188 height 27
drag, startPoint x: 411, startPoint y: 360, endPoint x: 438, endPoint y: 367, distance: 27.9
click at [438, 367] on div at bounding box center [437, 367] width 5 height 5
drag, startPoint x: 486, startPoint y: 406, endPoint x: 611, endPoint y: 418, distance: 125.6
click at [611, 418] on body "FlawByte Security Home Favorites Elements Columns Content Boxes Accordion Table…" at bounding box center [784, 388] width 1568 height 777
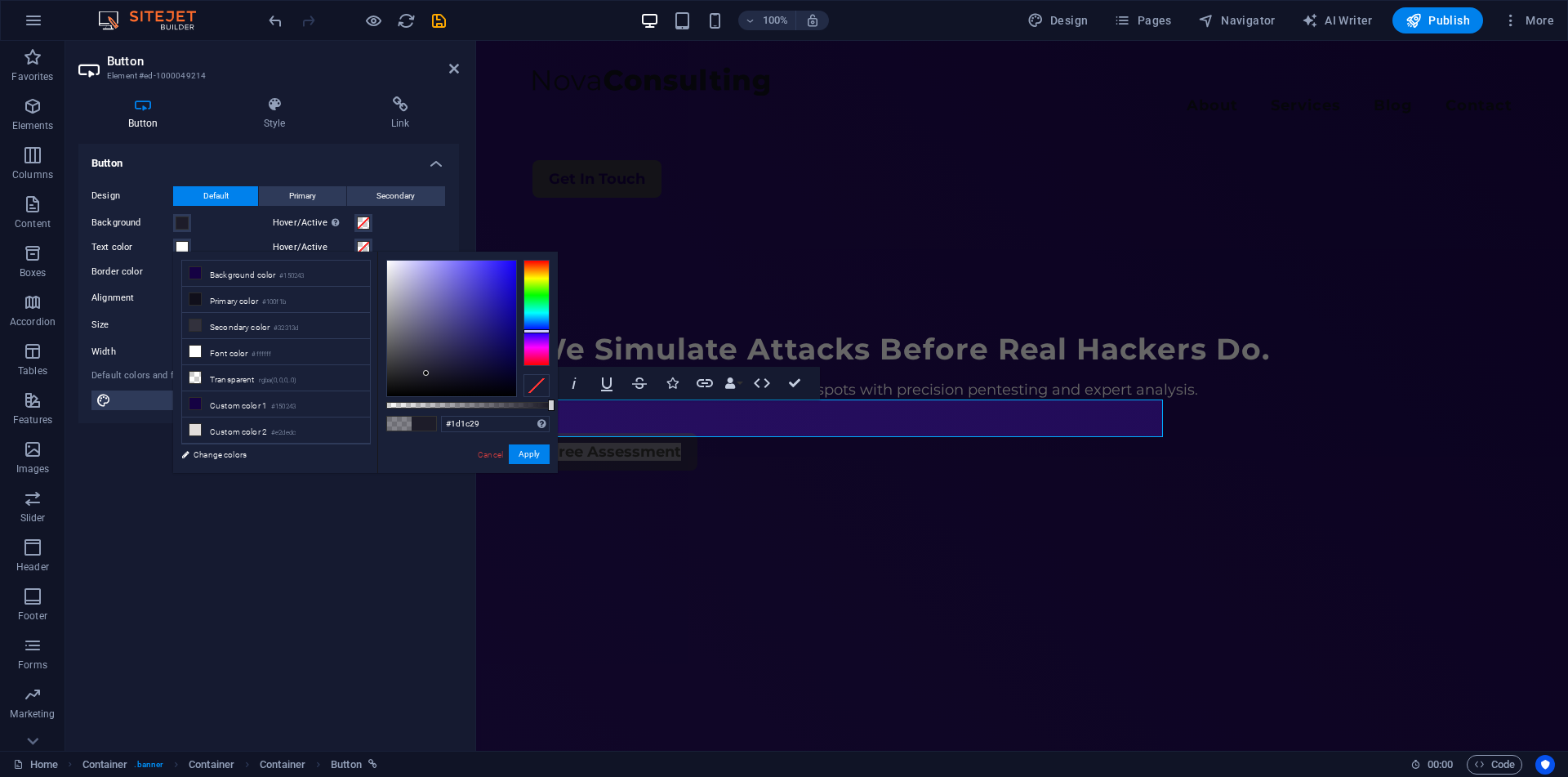
drag, startPoint x: 434, startPoint y: 366, endPoint x: 426, endPoint y: 373, distance: 10.6
click at [426, 373] on div at bounding box center [426, 373] width 5 height 5
click at [538, 461] on button "Apply" at bounding box center [529, 453] width 41 height 19
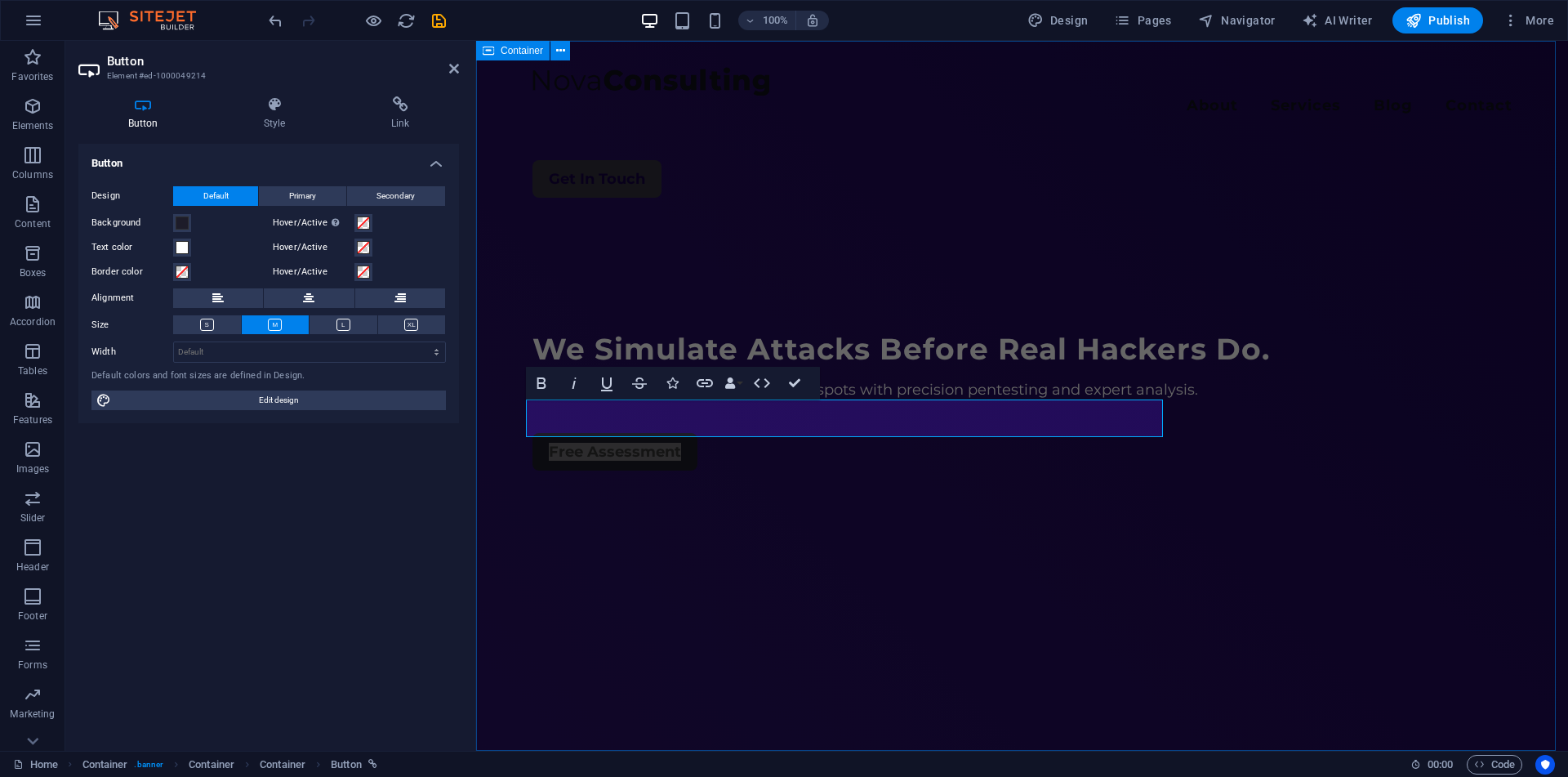
click at [545, 494] on div "Menu About Services Blog Contact Get In Touch We Simulate Attacks Before Real H…" at bounding box center [1022, 396] width 1092 height 710
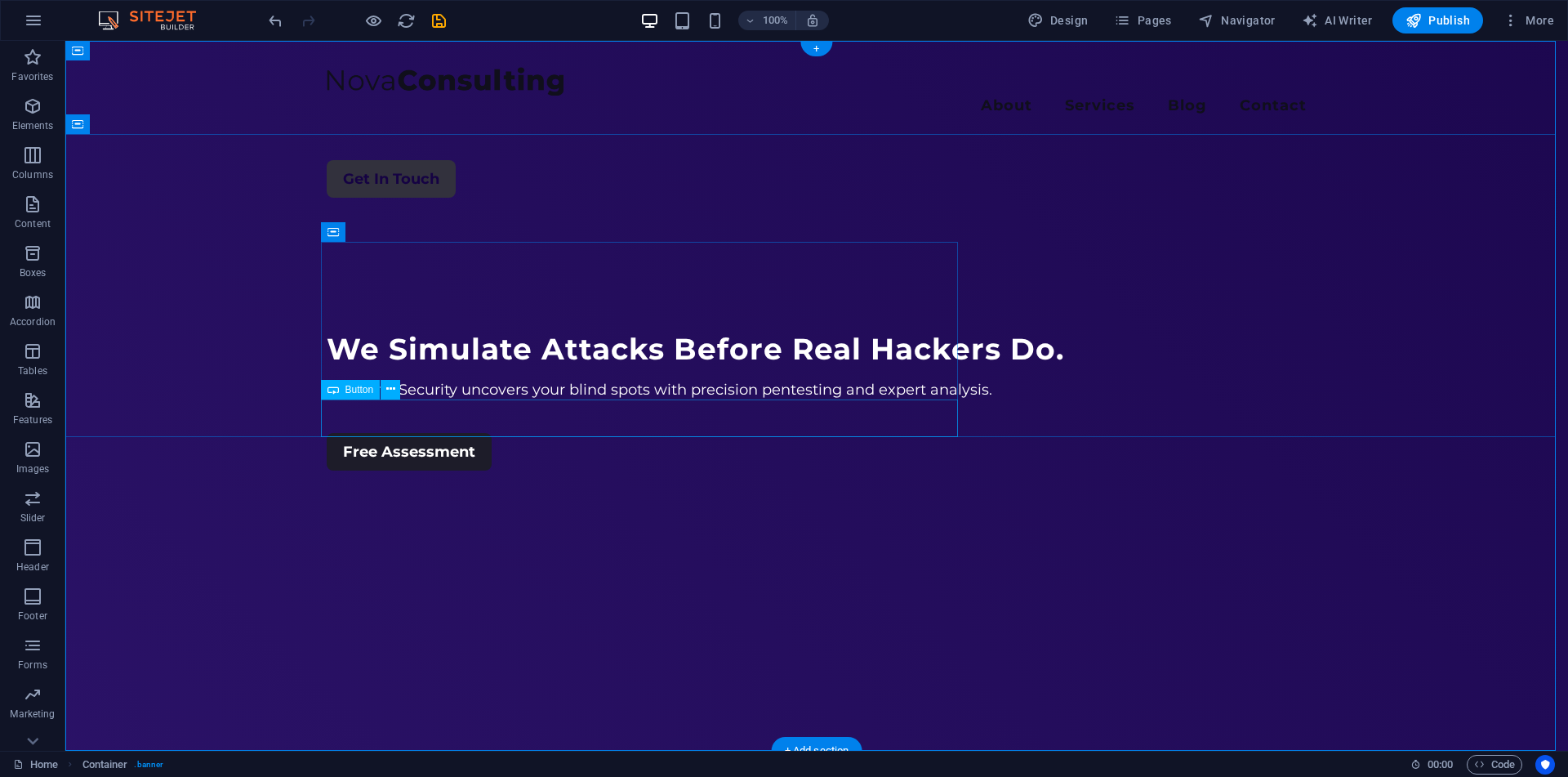
click at [468, 433] on div "Free Assessment" at bounding box center [816, 452] width 980 height 37
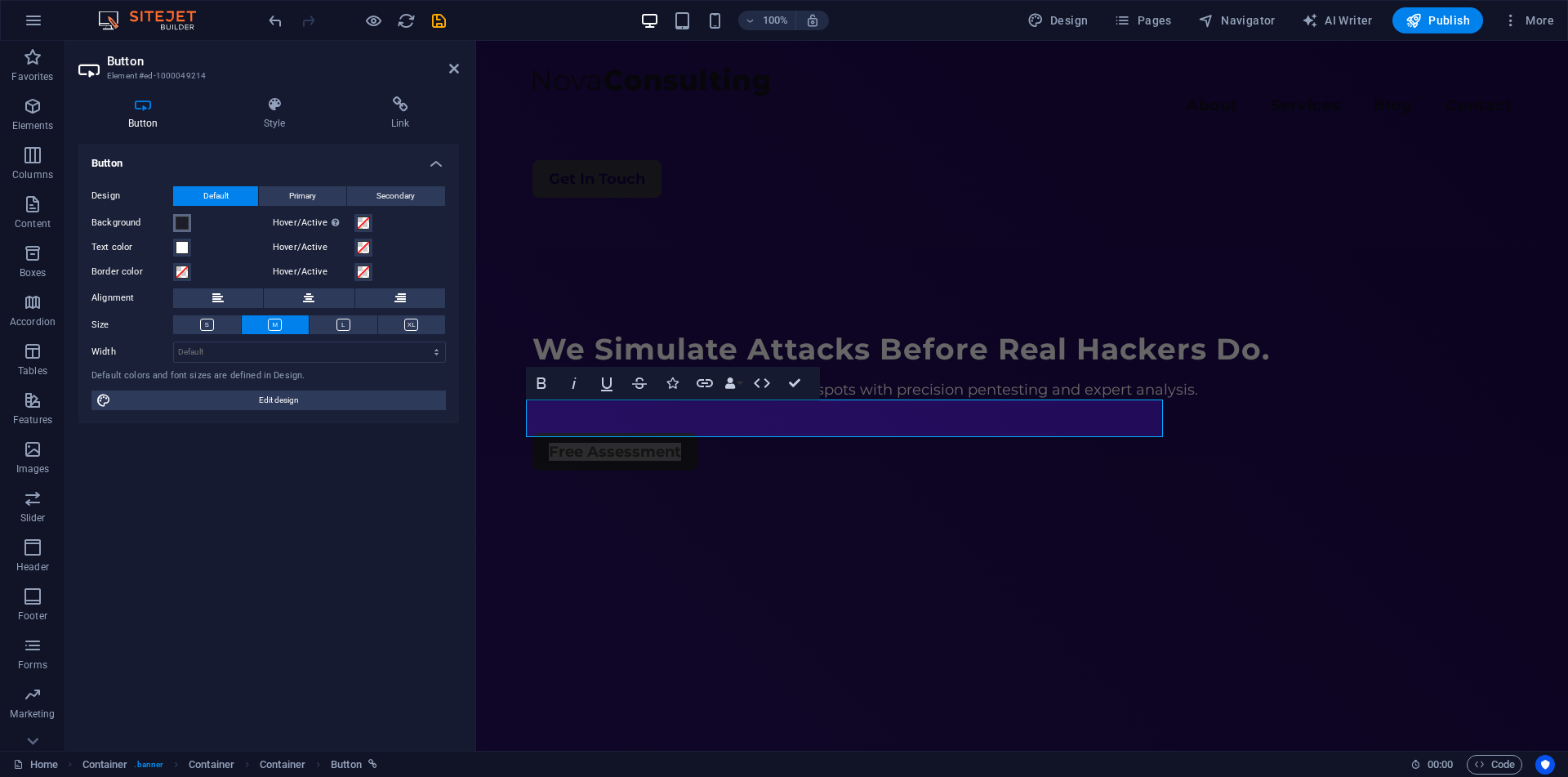
click at [183, 222] on span at bounding box center [182, 223] width 13 height 13
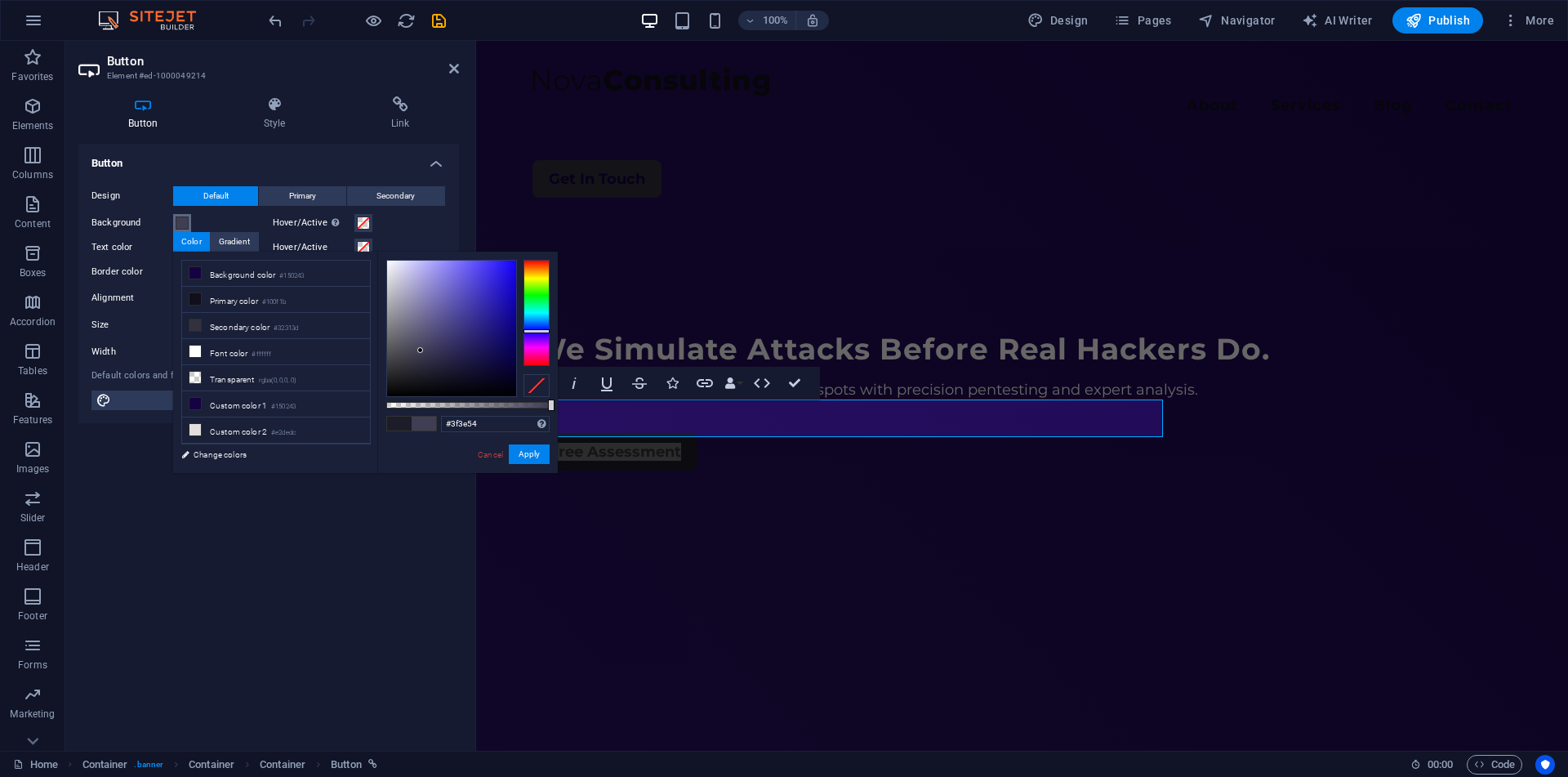
type input "#413f55"
drag, startPoint x: 426, startPoint y: 372, endPoint x: 419, endPoint y: 349, distance: 24.0
click at [419, 349] on div at bounding box center [420, 350] width 5 height 5
click at [528, 455] on button "Apply" at bounding box center [529, 453] width 41 height 19
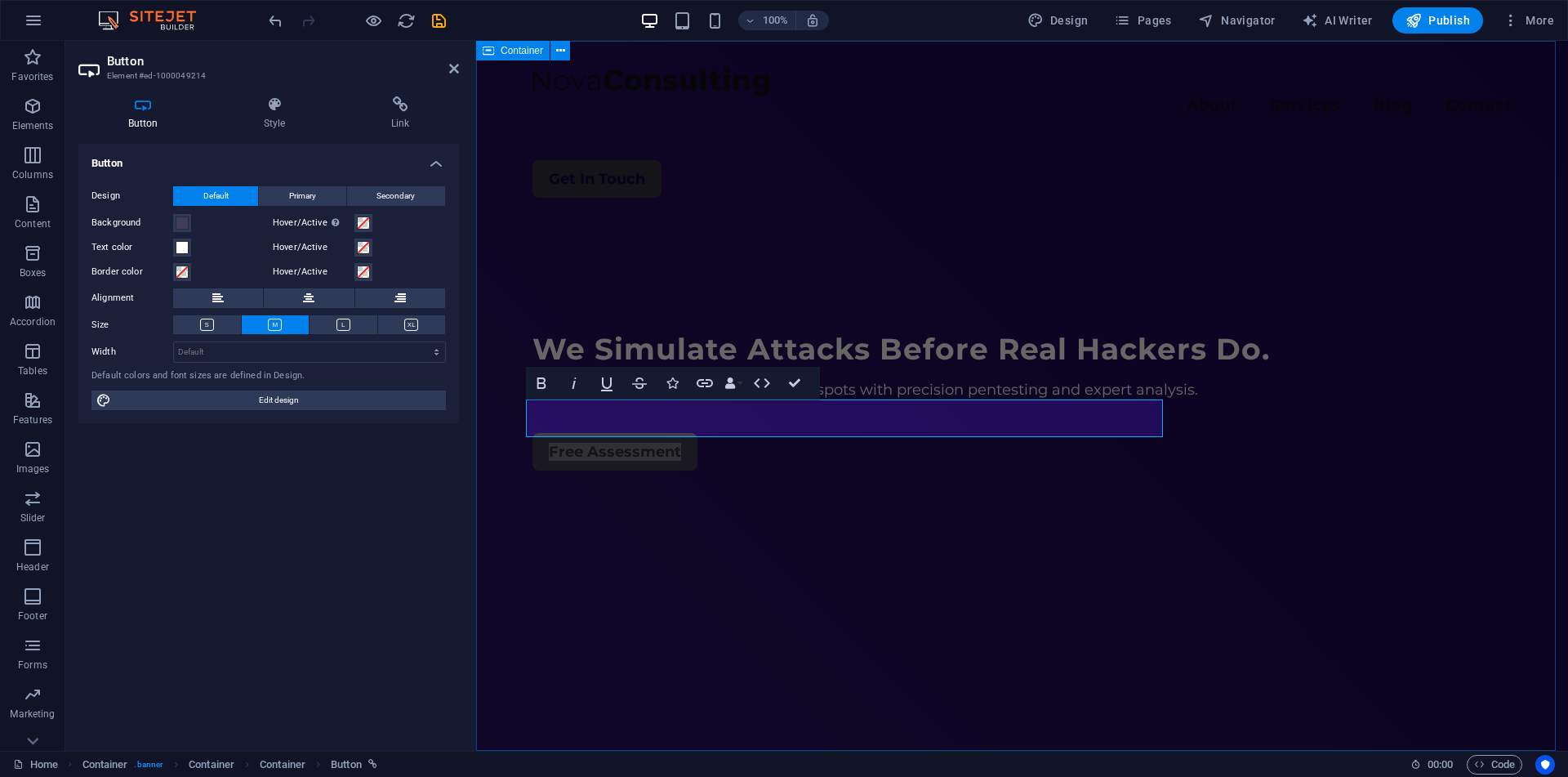
click at [564, 495] on div "Menu About Services Blog Contact Get In Touch We Simulate Attacks Before Real H…" at bounding box center [1022, 396] width 1092 height 710
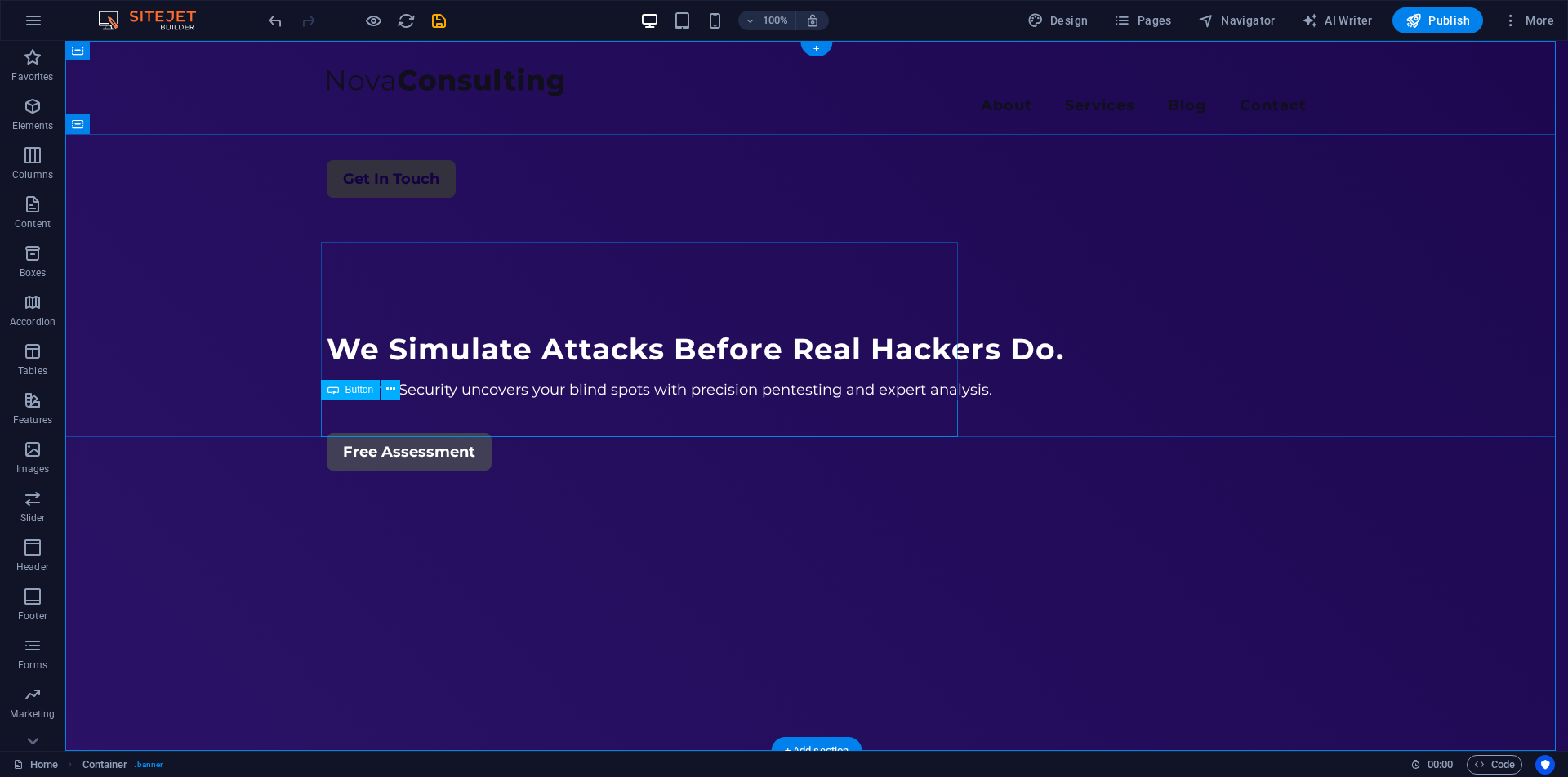
click at [479, 433] on div "Free Assessment" at bounding box center [816, 452] width 980 height 37
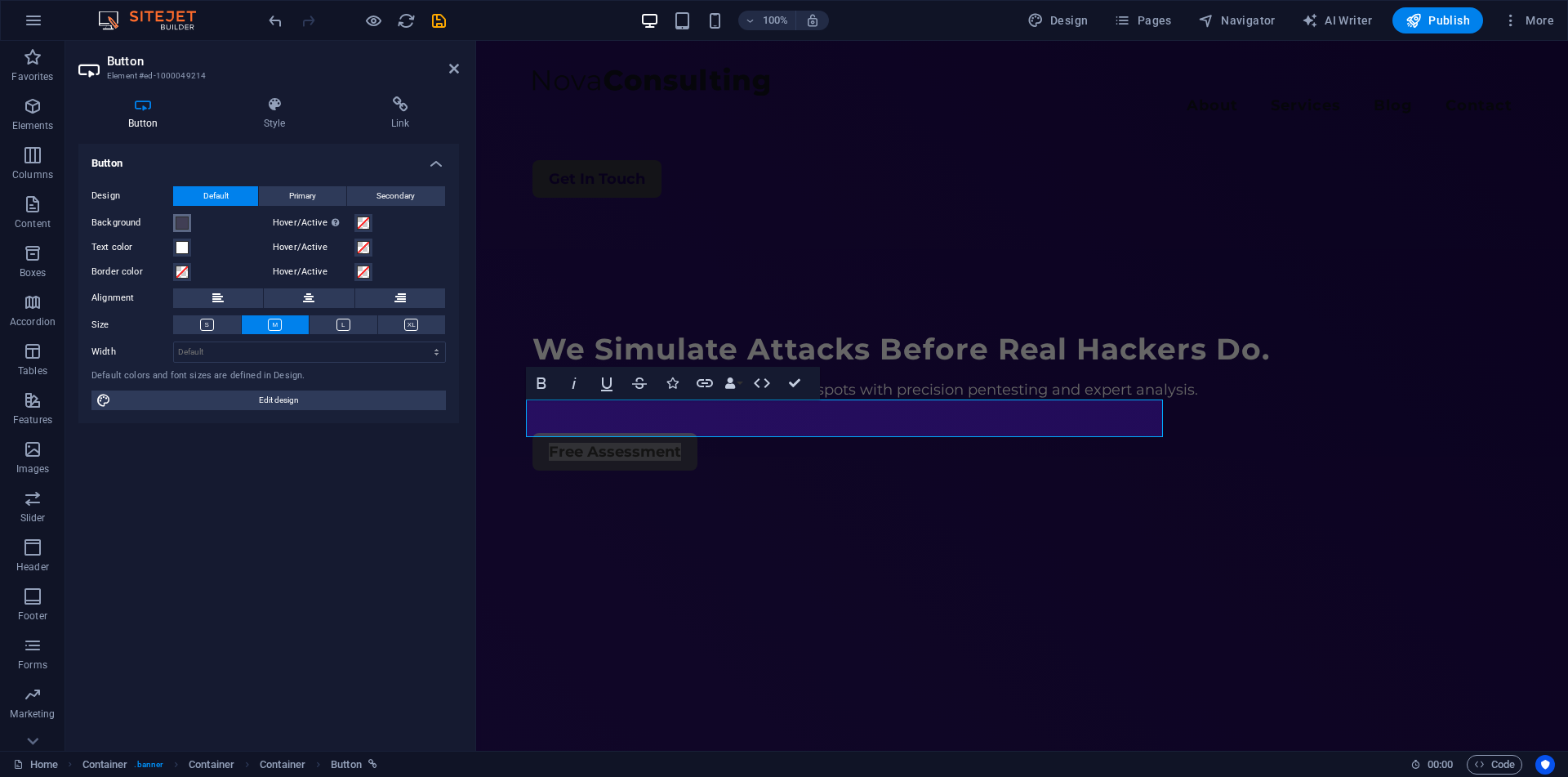
click at [185, 219] on span at bounding box center [182, 223] width 13 height 13
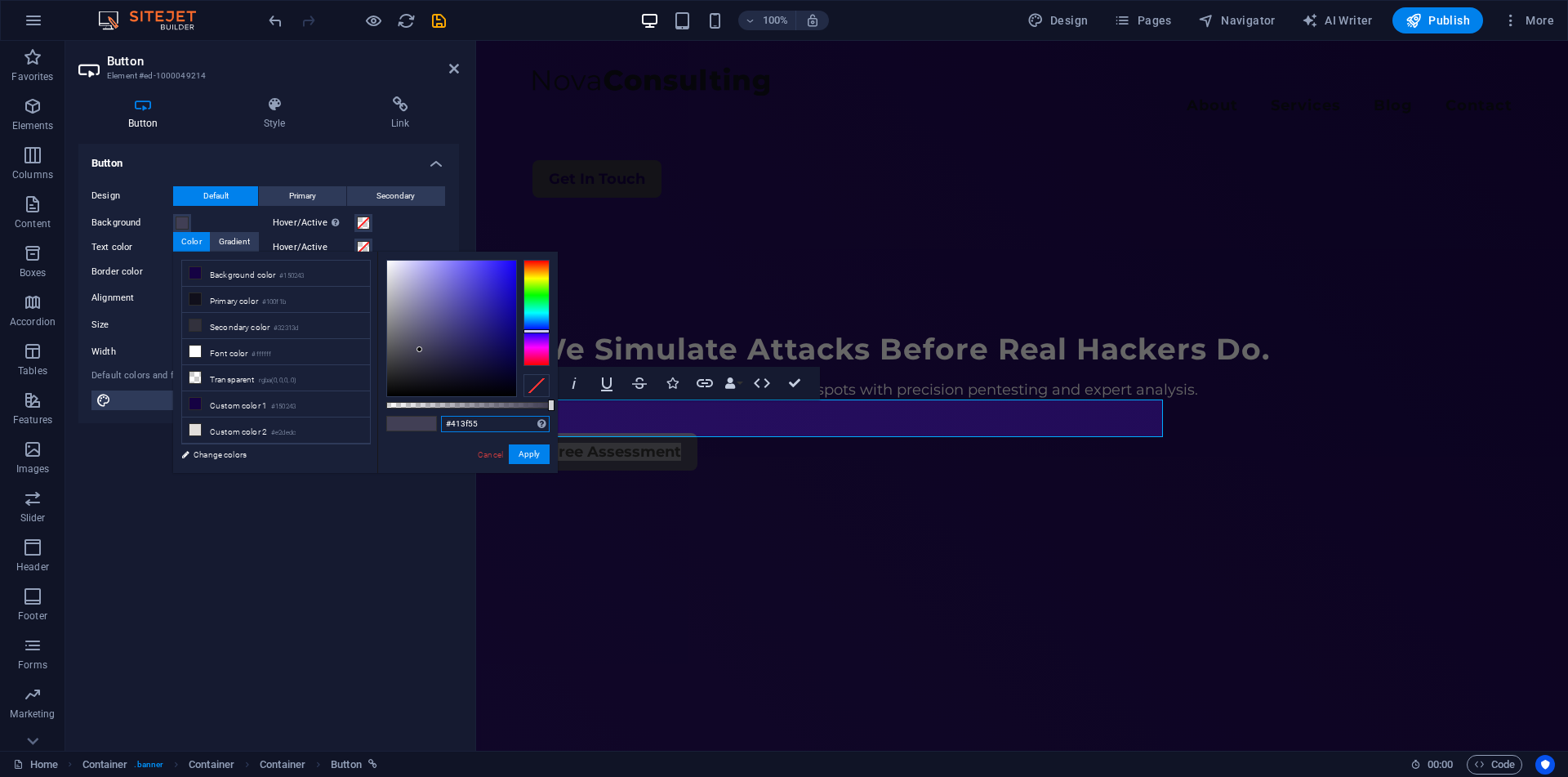
click at [449, 420] on input "#413f55" at bounding box center [495, 424] width 109 height 16
click at [497, 458] on link "Cancel" at bounding box center [490, 454] width 28 height 12
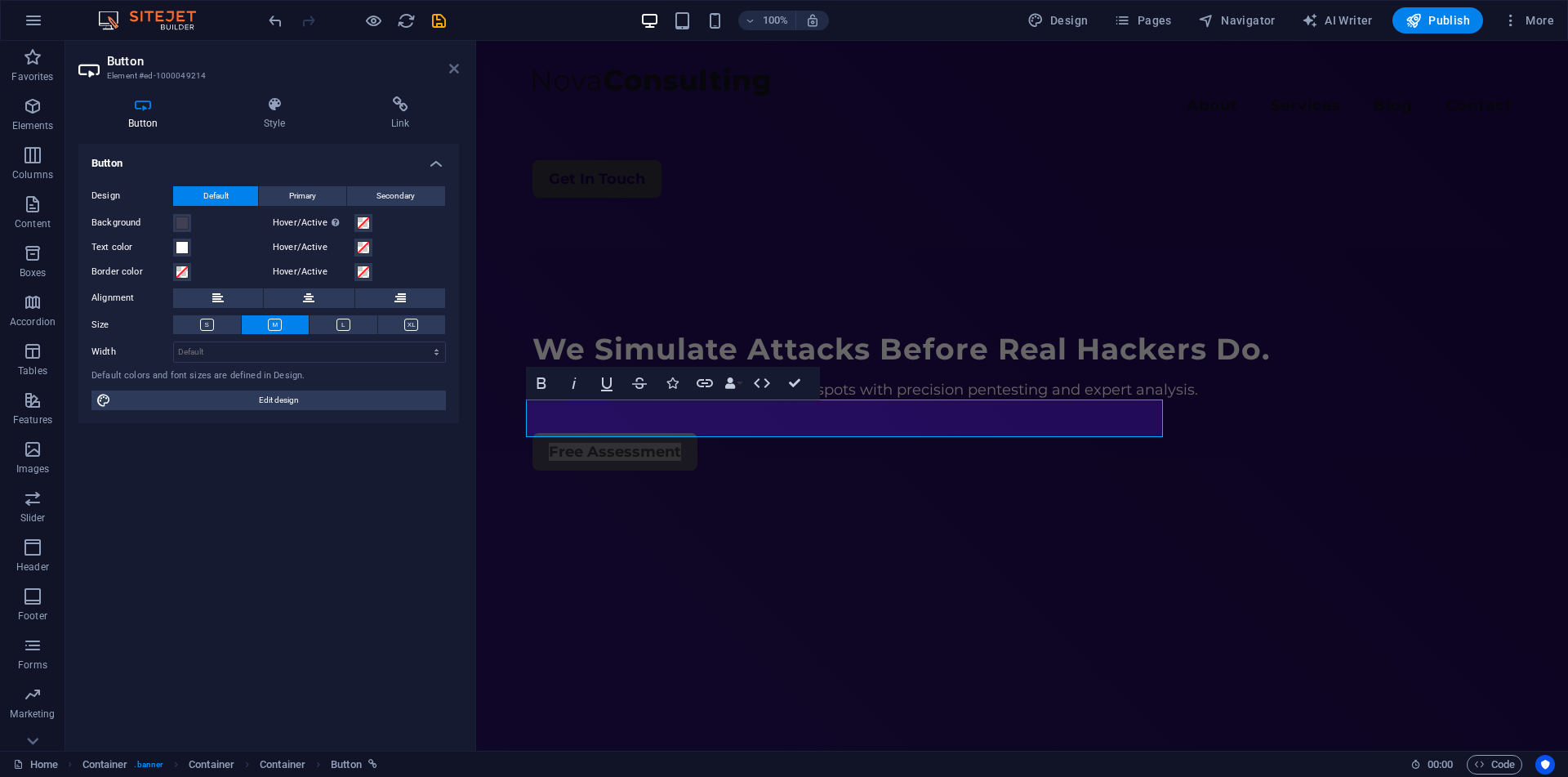
click at [457, 72] on icon at bounding box center [453, 69] width 10 height 13
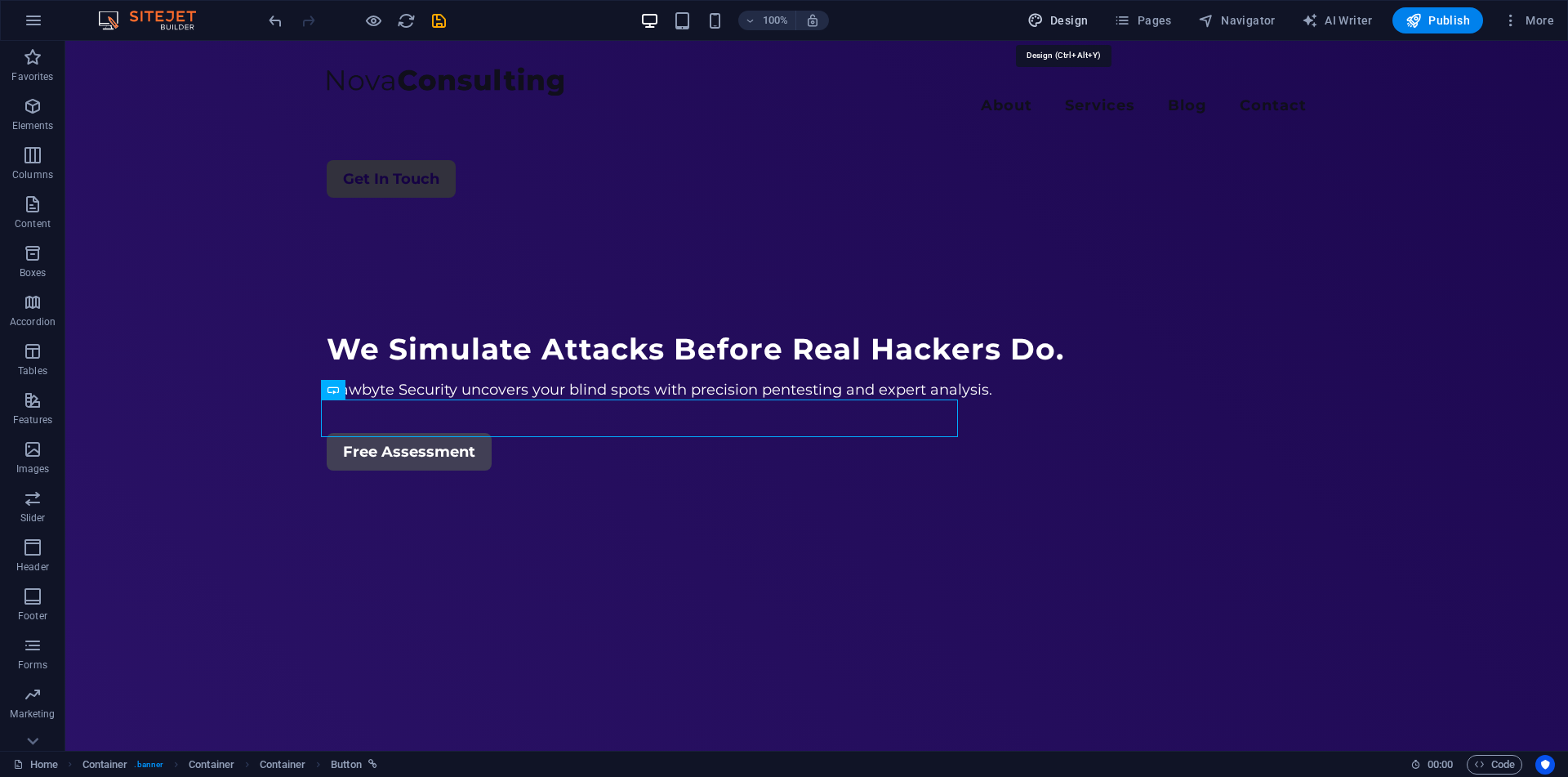
click at [1073, 27] on span "Design" at bounding box center [1057, 20] width 61 height 16
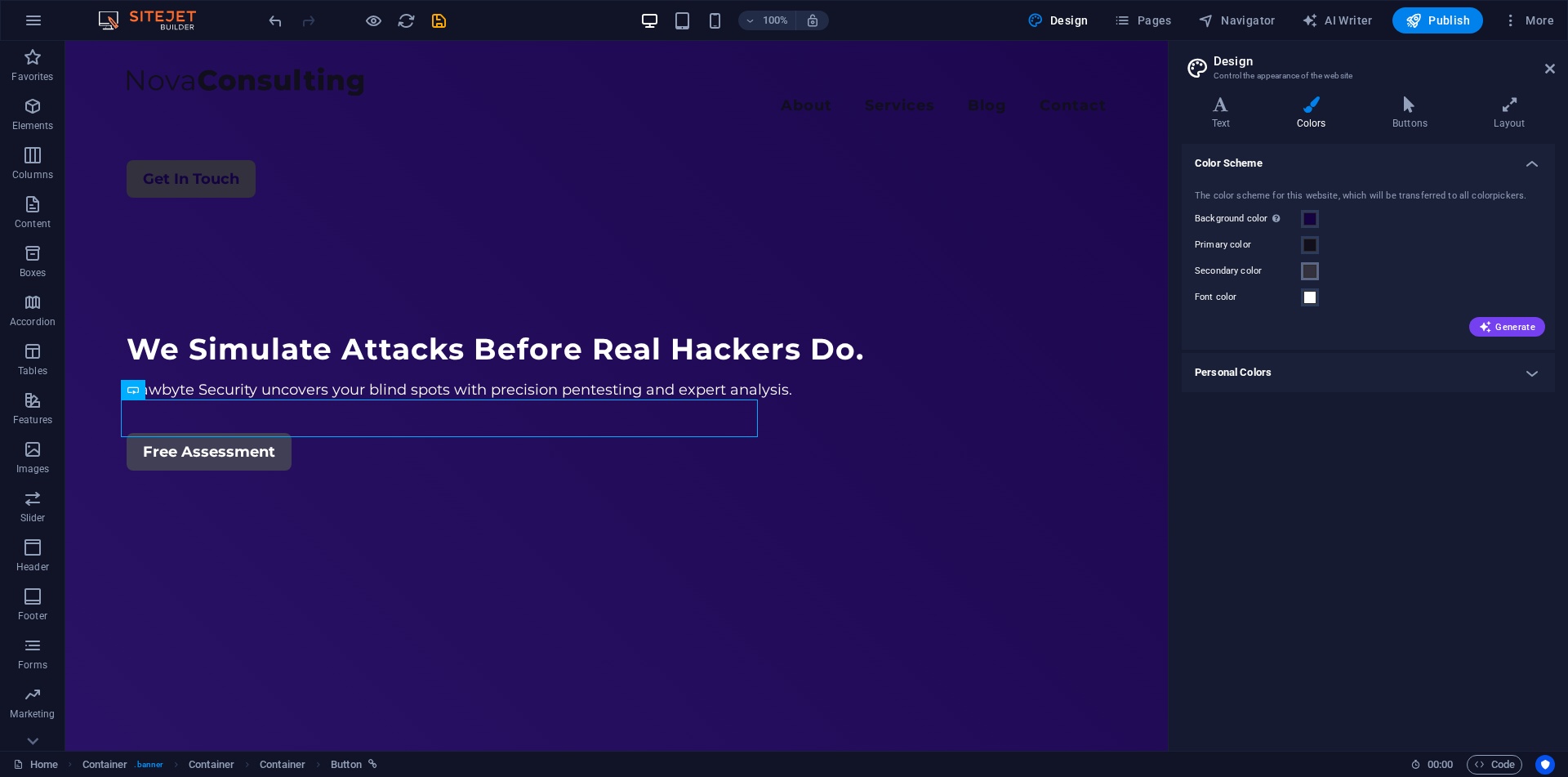
click at [1311, 267] on span at bounding box center [1309, 271] width 13 height 13
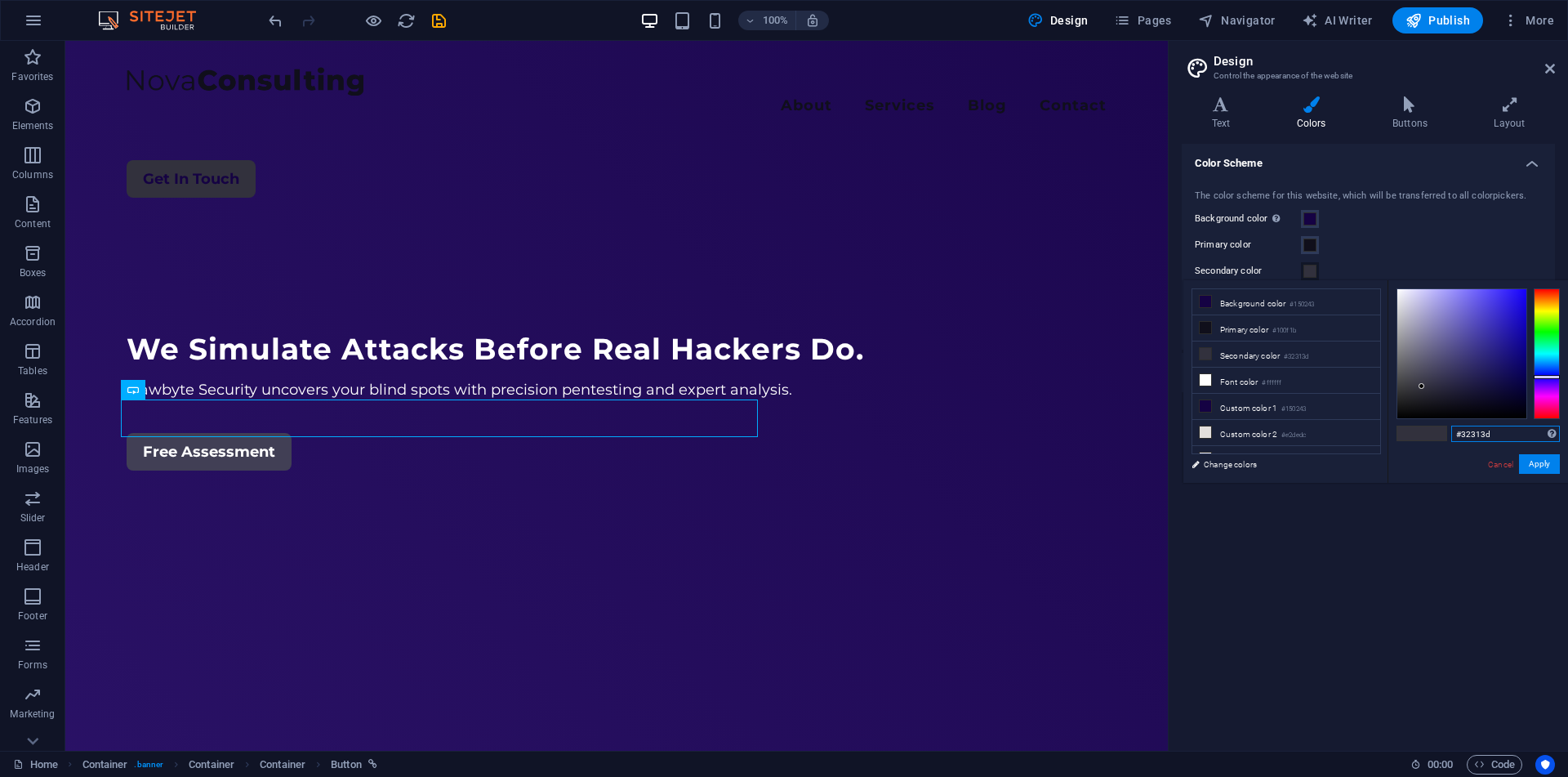
click at [1467, 439] on input "#32313d" at bounding box center [1505, 434] width 109 height 16
paste input "413f55"
type input "#413f55"
click at [1546, 471] on button "Apply" at bounding box center [1539, 463] width 41 height 19
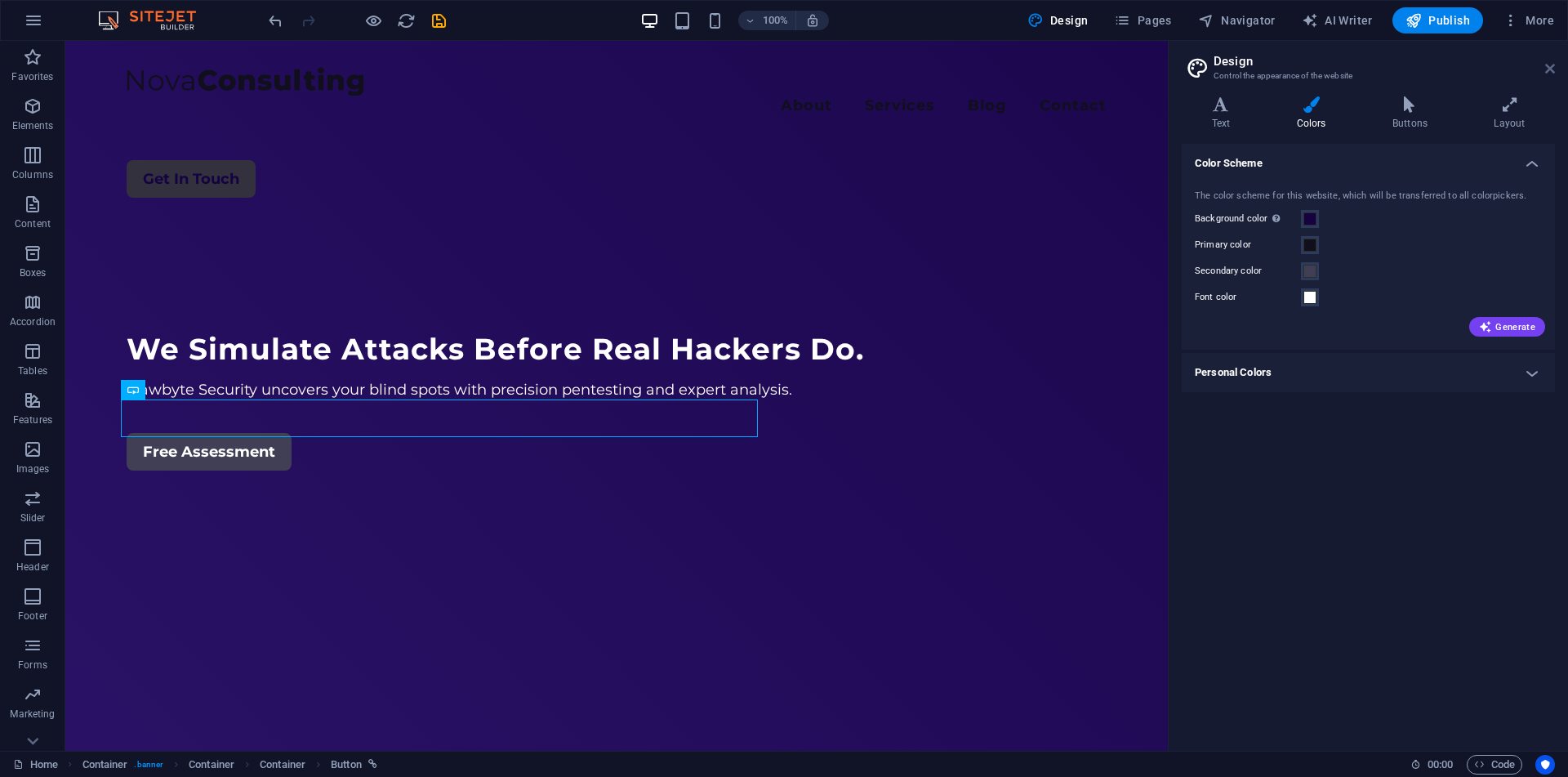
click at [1548, 70] on icon at bounding box center [1550, 69] width 10 height 13
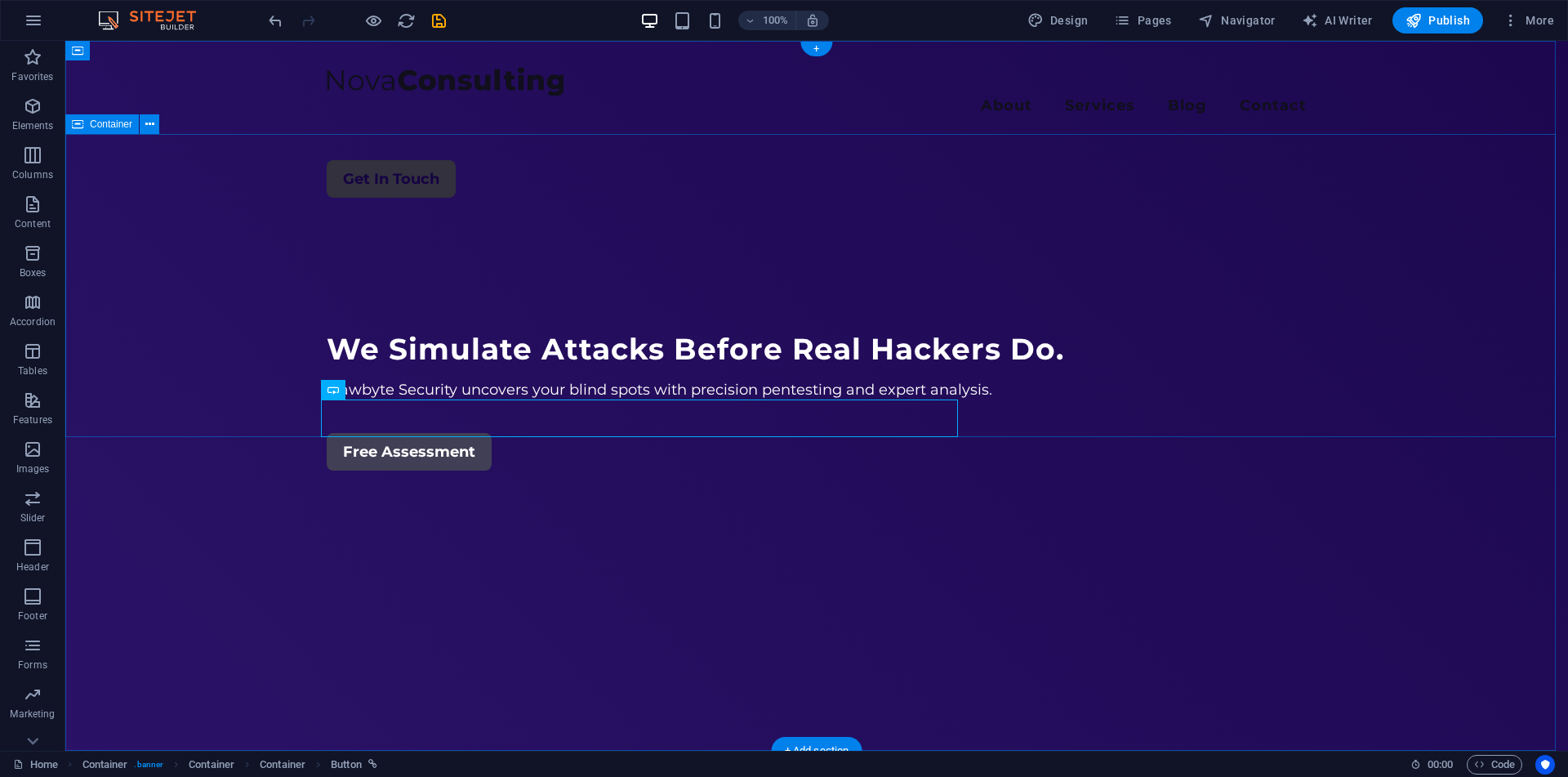
click at [1205, 288] on div "We Simulate Attacks Before Real Hackers Do. Flawbyte Security uncovers your bli…" at bounding box center [816, 347] width 1502 height 247
click at [1208, 160] on div "Get In Touch" at bounding box center [816, 178] width 980 height 37
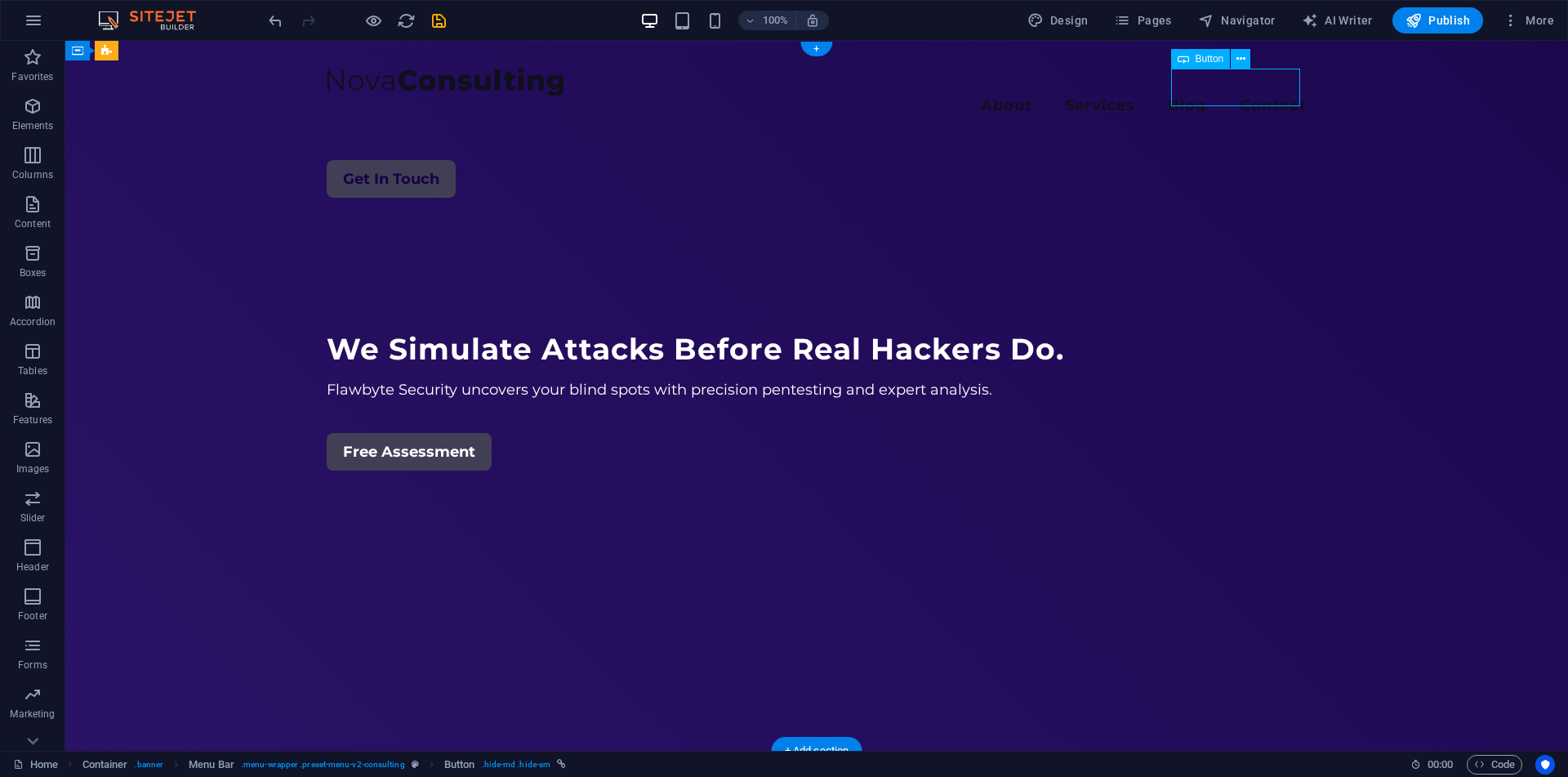
click at [1208, 160] on div "Get In Touch" at bounding box center [816, 178] width 980 height 37
click at [1189, 160] on div "Get In Touch" at bounding box center [816, 178] width 980 height 37
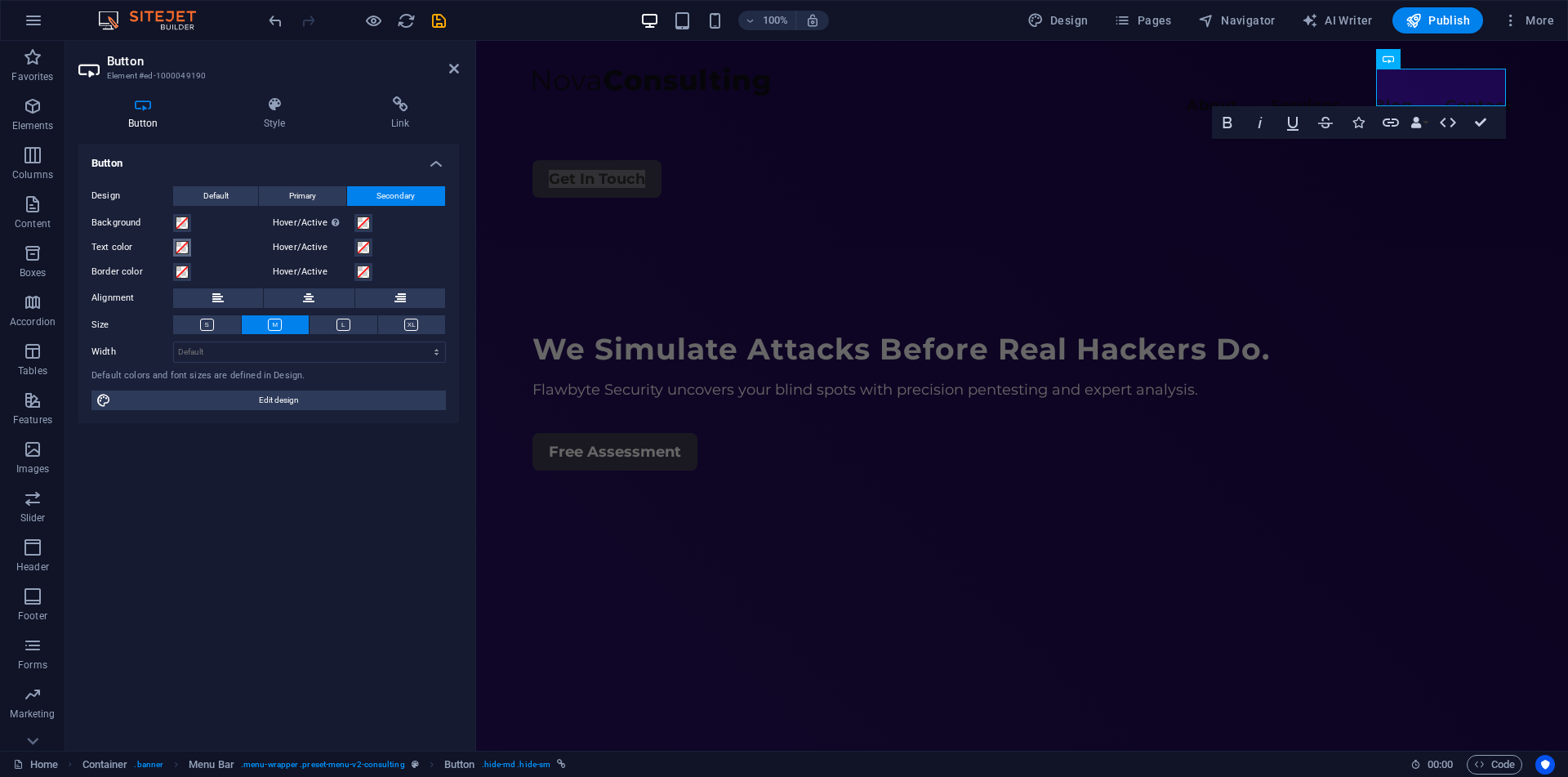
click at [183, 250] on span at bounding box center [182, 248] width 13 height 13
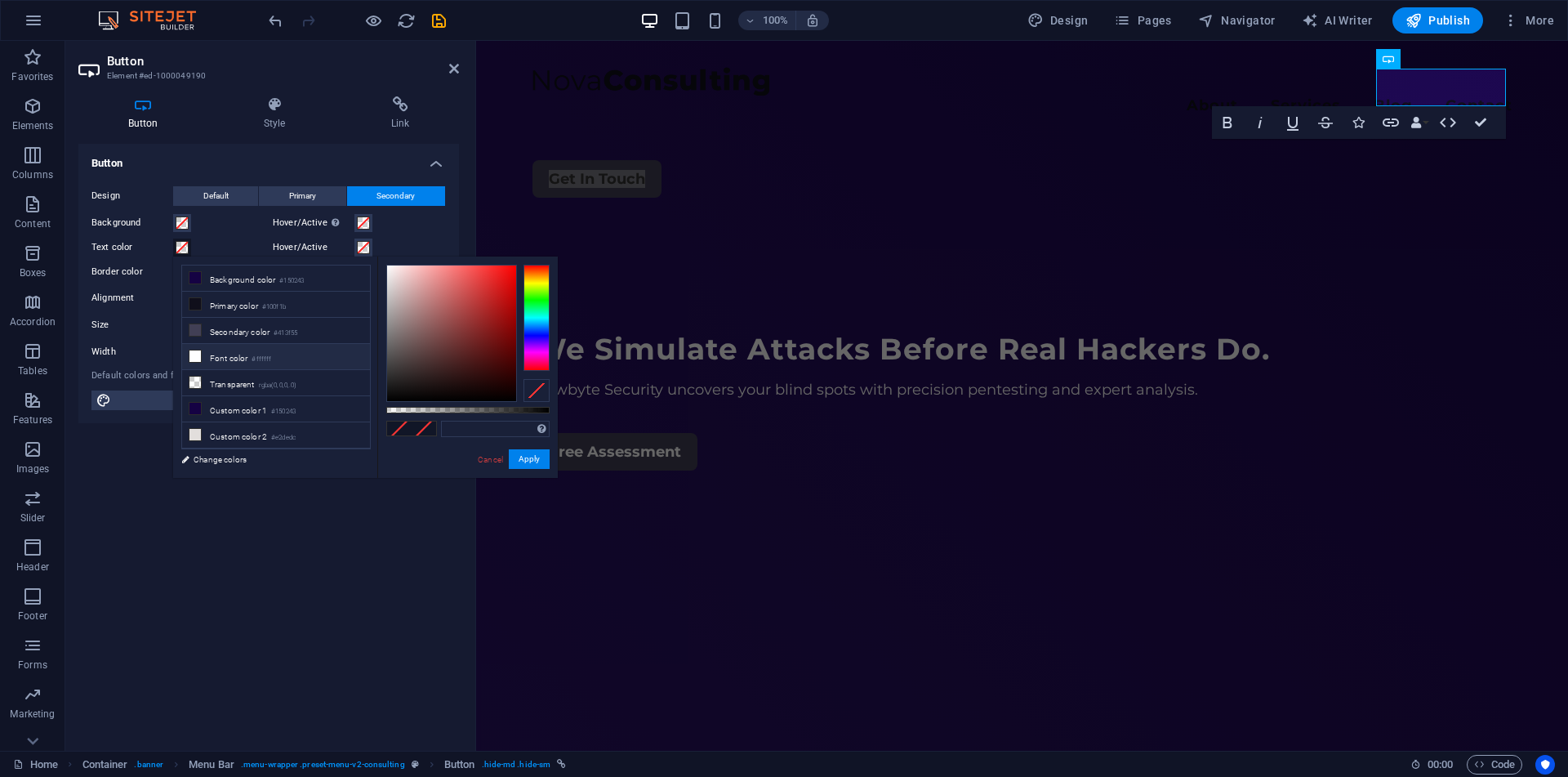
click at [269, 357] on small "#ffffff" at bounding box center [260, 359] width 19 height 12
type input "#ffffff"
click at [523, 463] on button "Apply" at bounding box center [529, 458] width 41 height 19
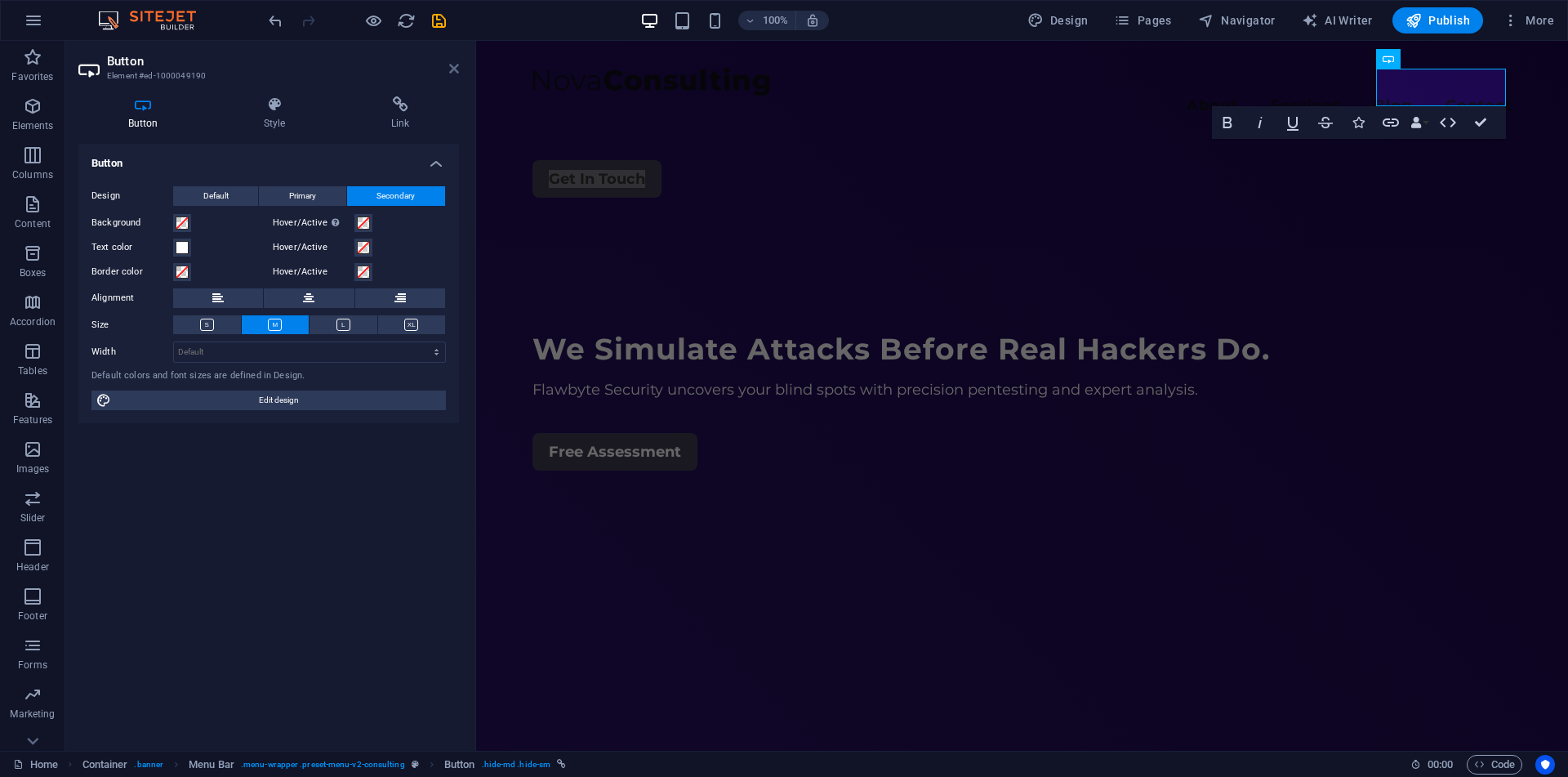
click at [457, 69] on icon at bounding box center [453, 69] width 10 height 13
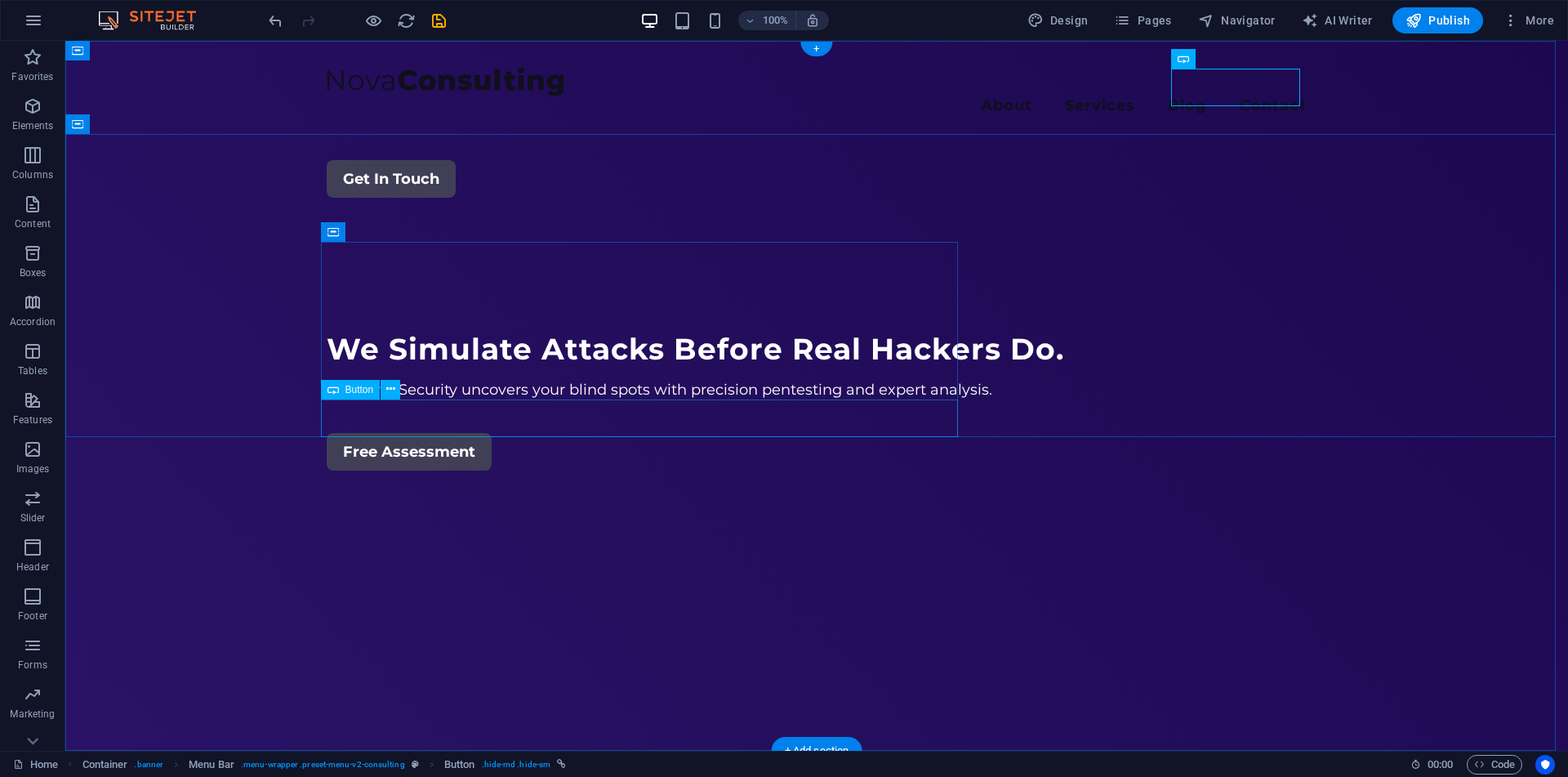
click at [919, 433] on div "Free Assessment" at bounding box center [816, 452] width 980 height 37
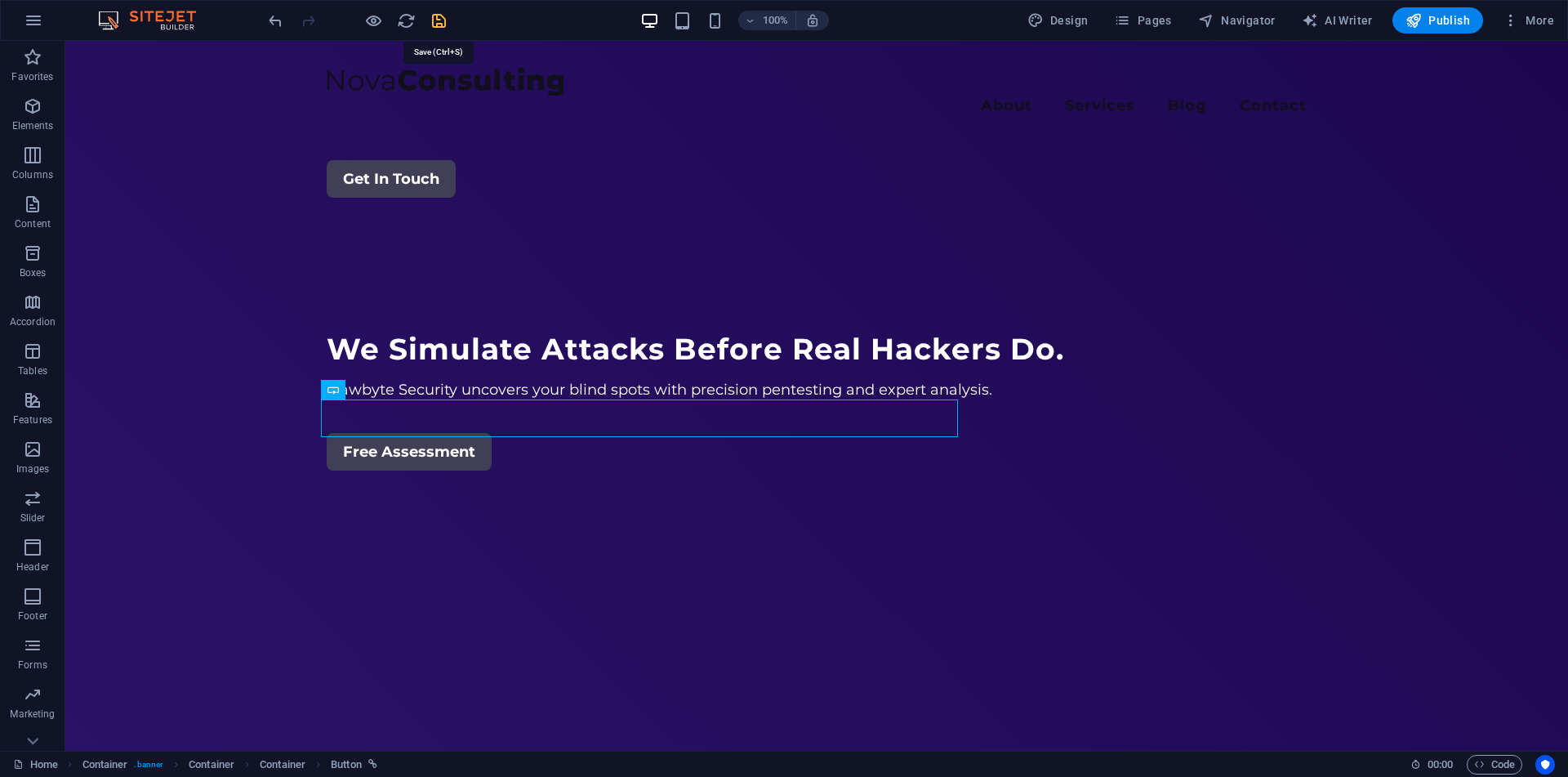
click at [433, 16] on icon "save" at bounding box center [439, 21] width 19 height 19
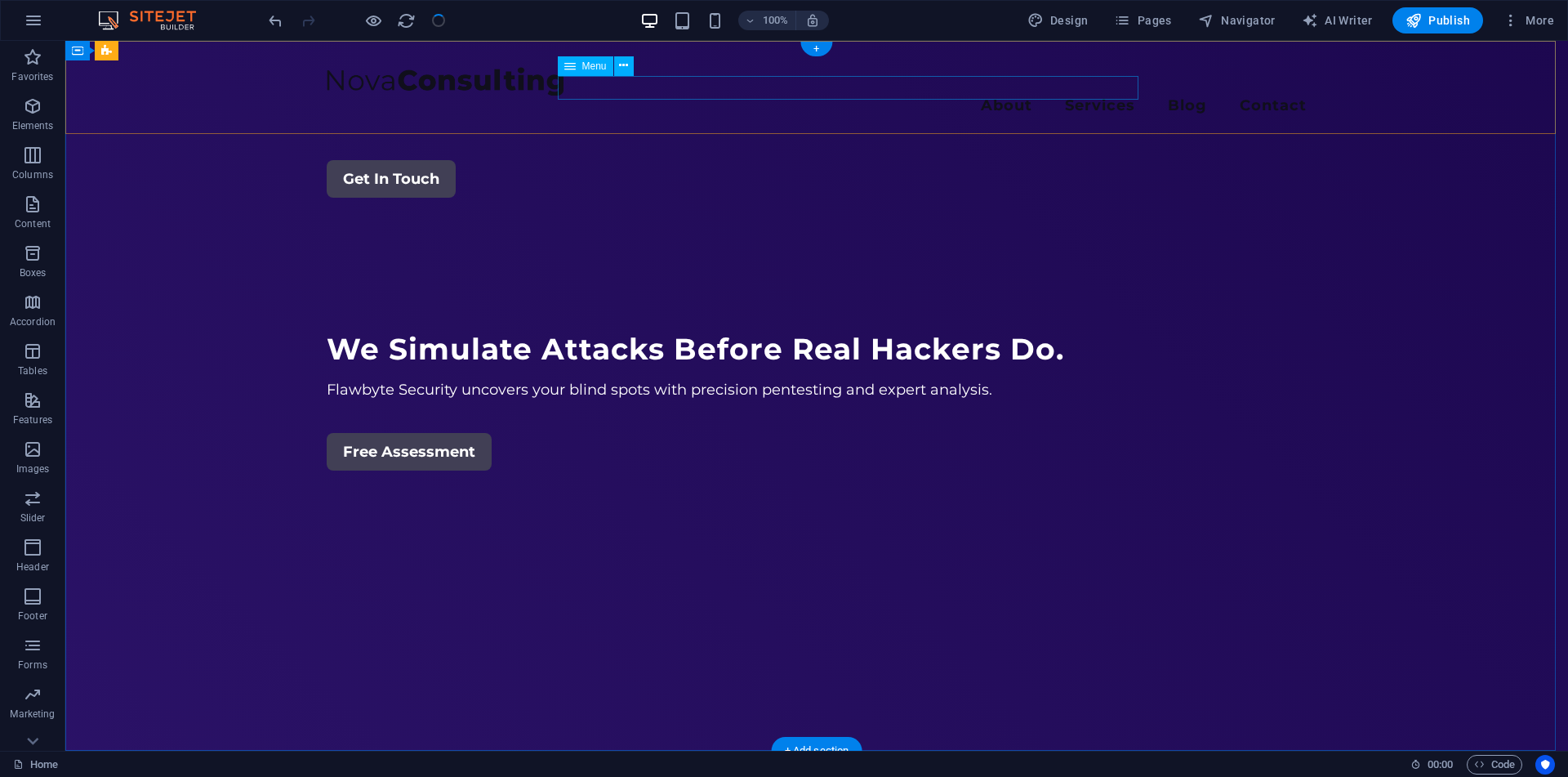
click at [832, 96] on nav "About Services Blog Contact" at bounding box center [816, 108] width 980 height 24
click at [756, 96] on nav "About Services Blog Contact" at bounding box center [816, 108] width 980 height 24
select select "1"
select select
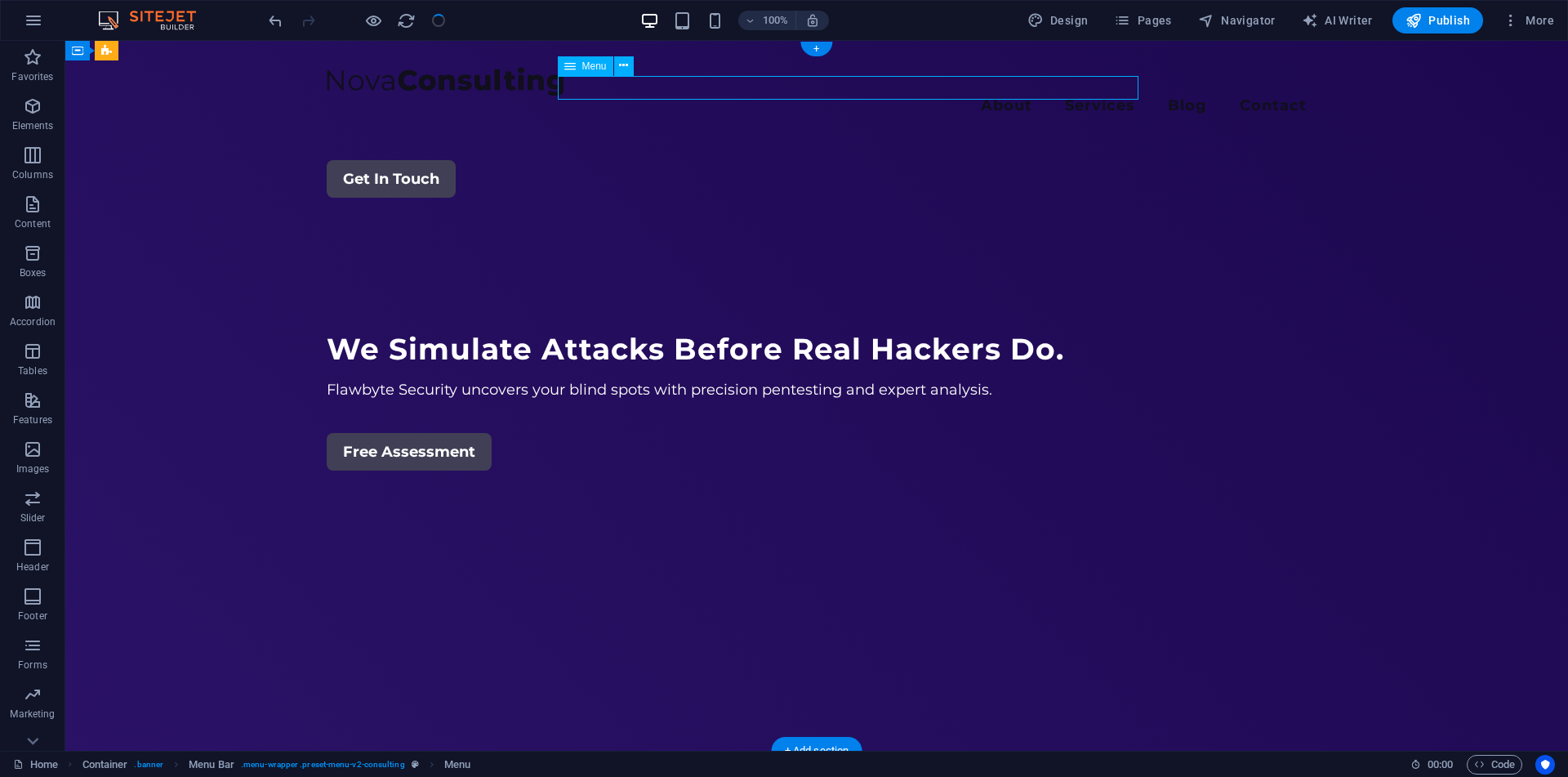
select select "2"
select select
select select "3"
select select
select select "4"
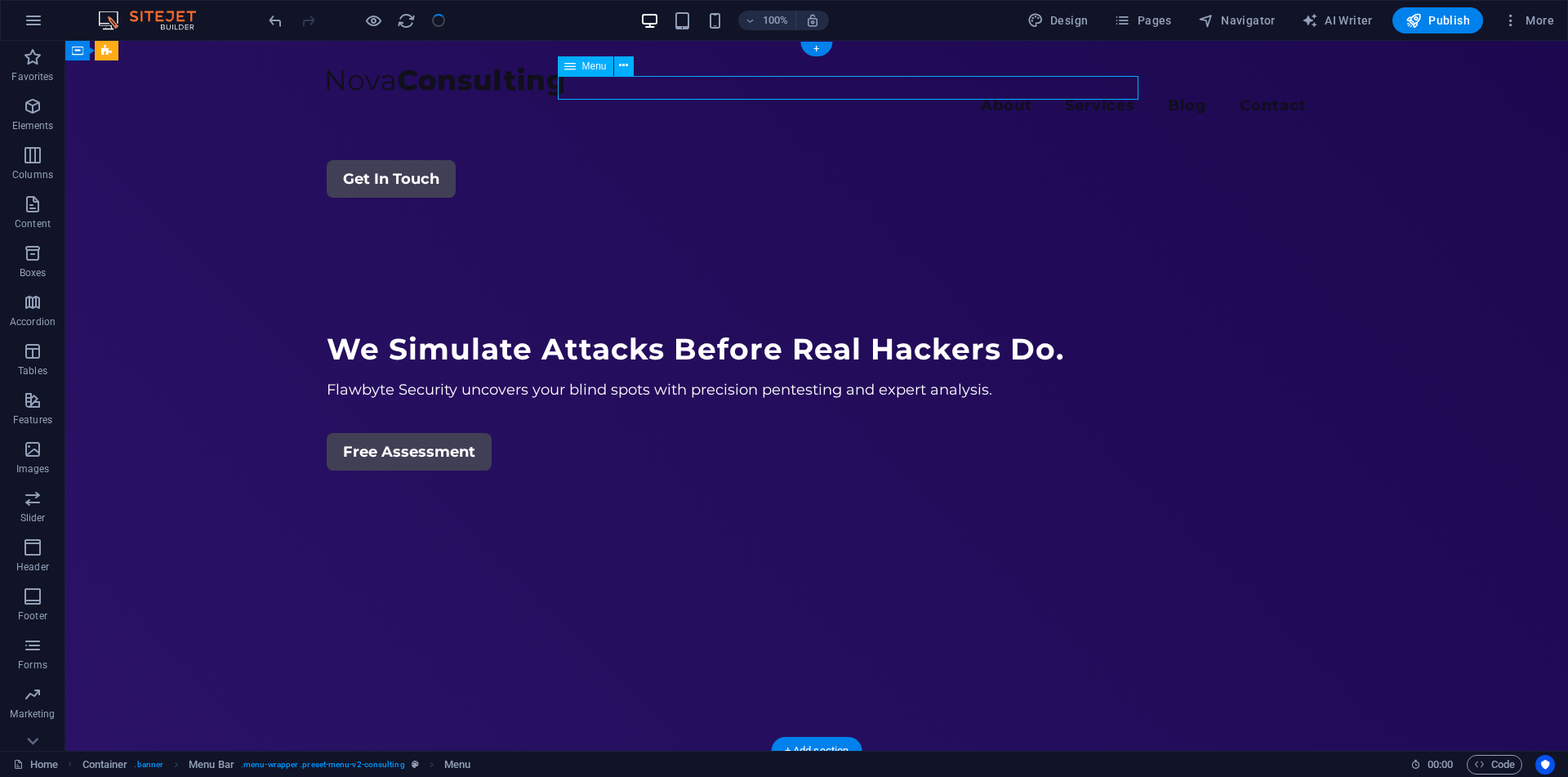
select select
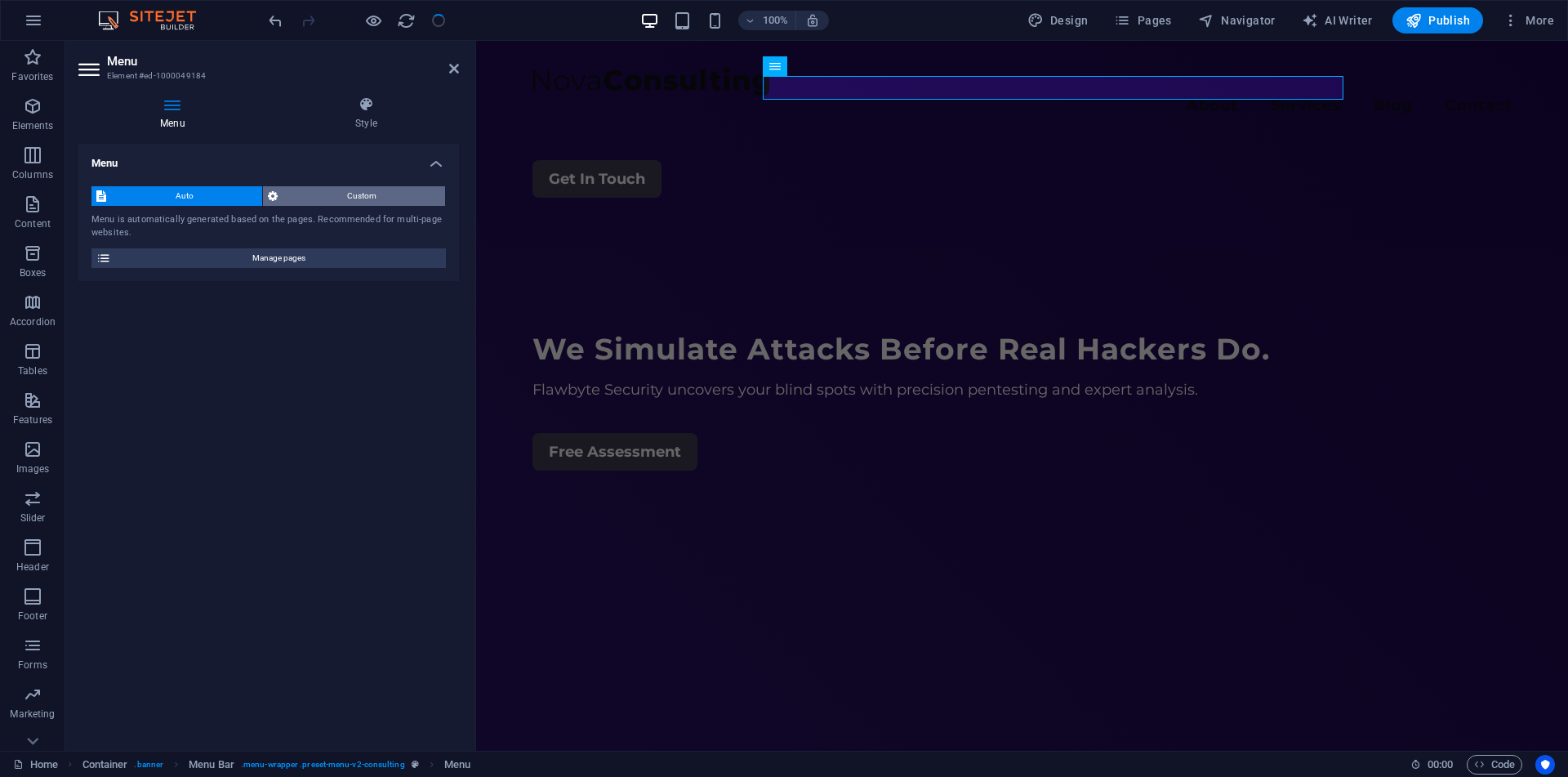
select select "1"
select select "2"
select select "3"
select select "4"
click at [306, 202] on span "Custom" at bounding box center [361, 196] width 157 height 19
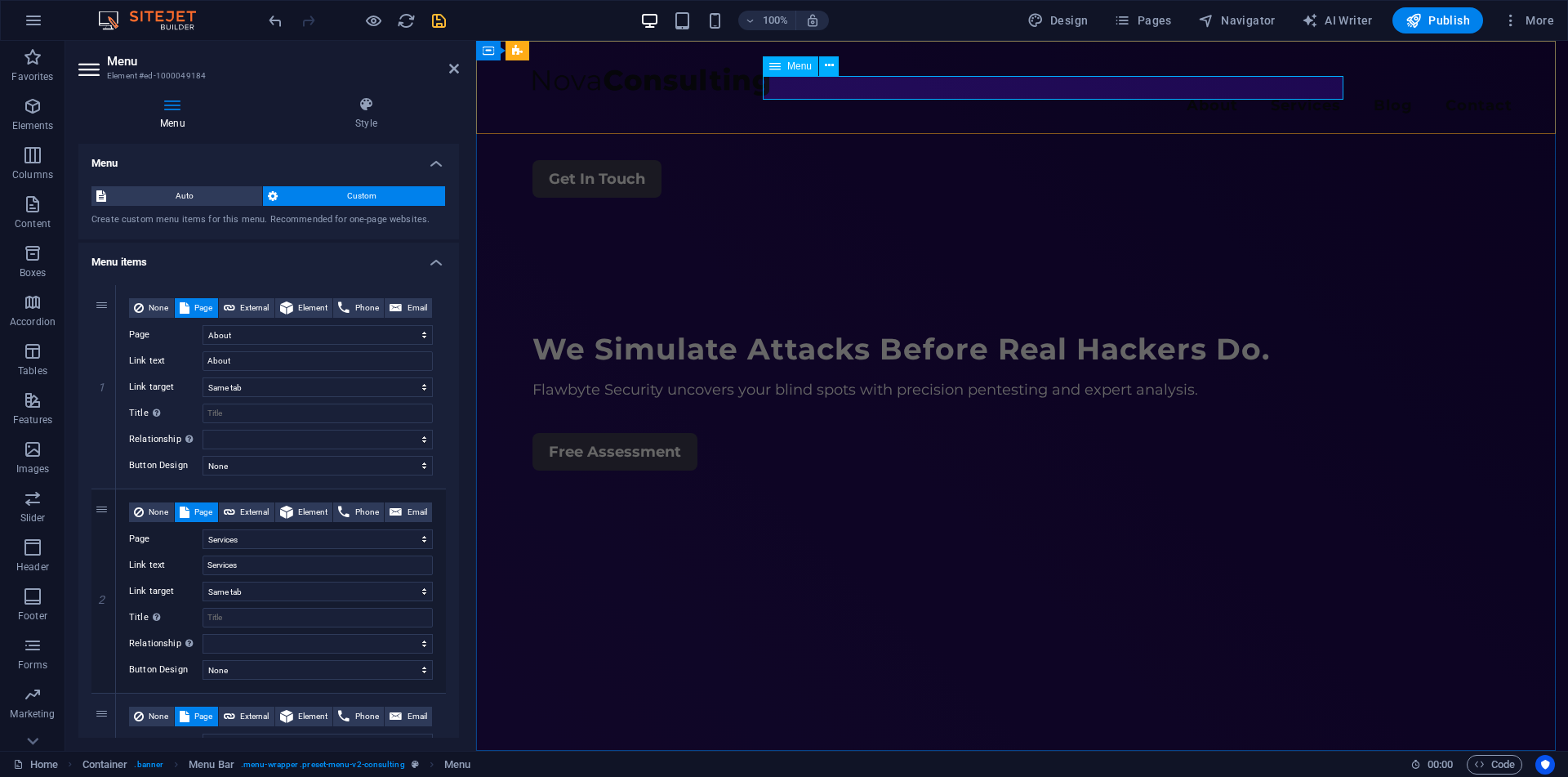
click at [776, 63] on icon at bounding box center [775, 66] width 12 height 19
click at [342, 99] on icon at bounding box center [366, 104] width 185 height 16
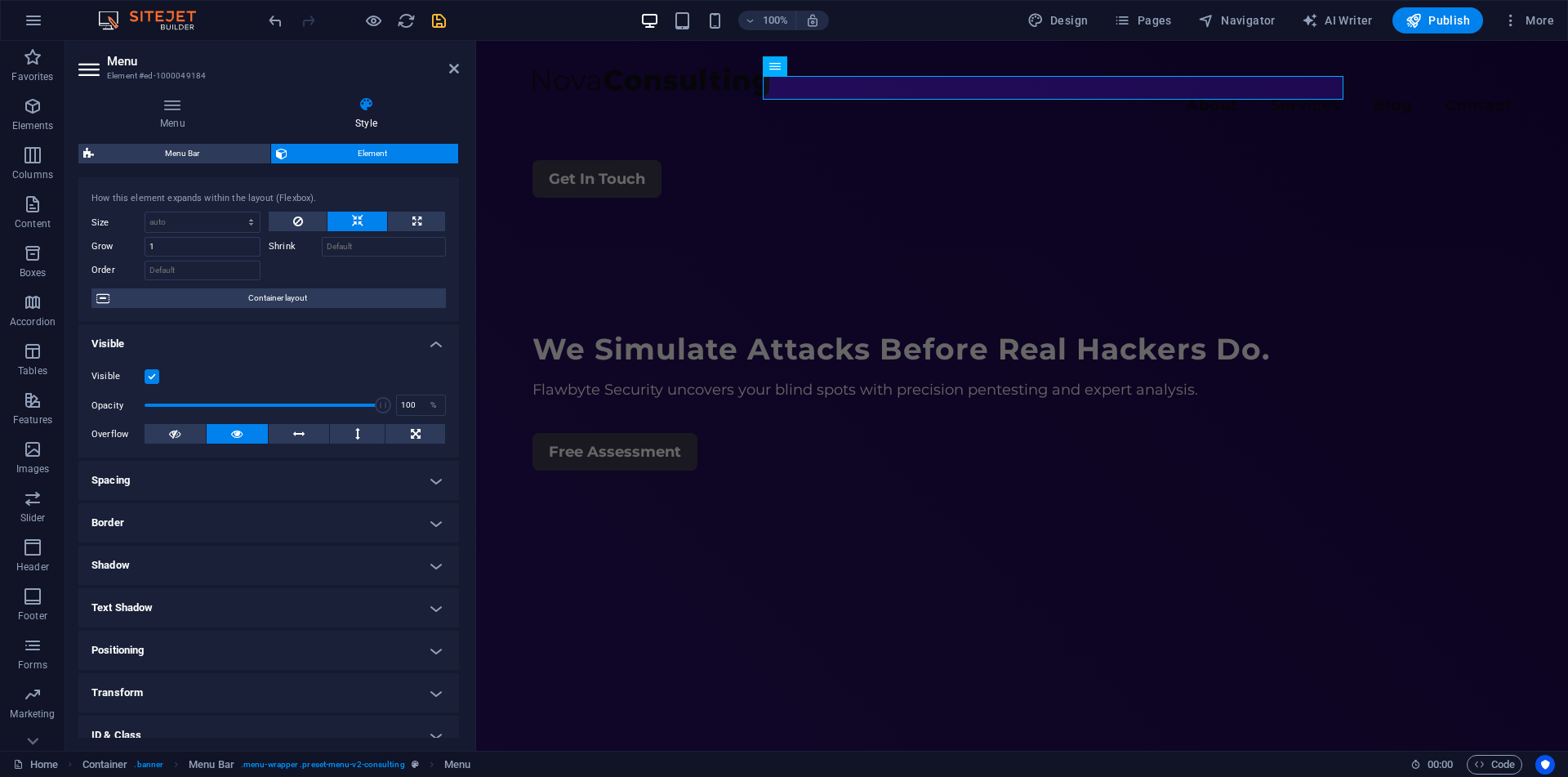
scroll to position [78, 0]
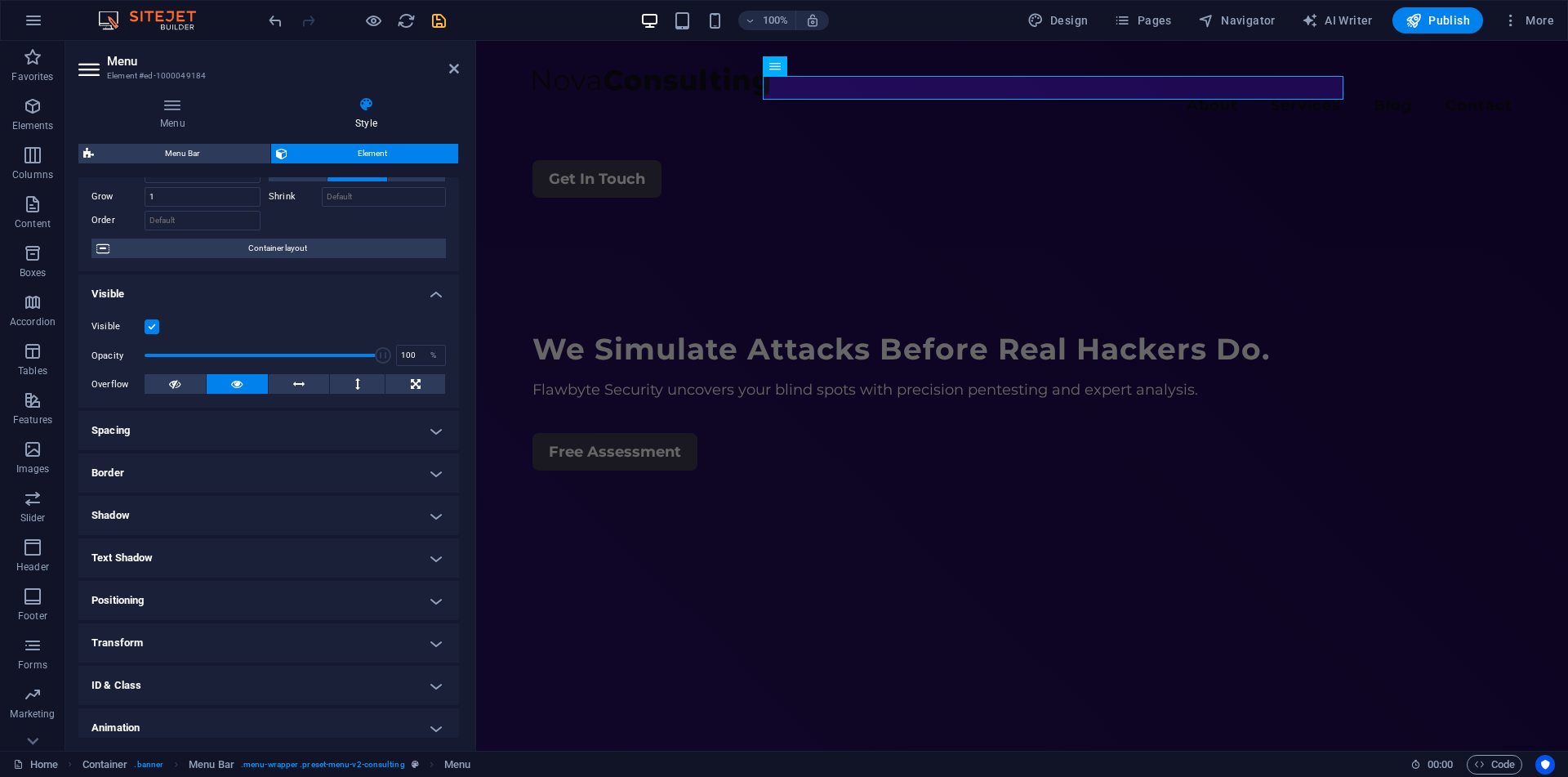
click at [185, 569] on h4 "Text Shadow" at bounding box center [269, 558] width 380 height 39
click at [185, 569] on div "Default None Outside Color X offset 0 px rem vh vw Y offset 0 px rem vh vw Blur…" at bounding box center [269, 591] width 380 height 47
click at [198, 562] on h4 "Text Shadow" at bounding box center [269, 553] width 380 height 29
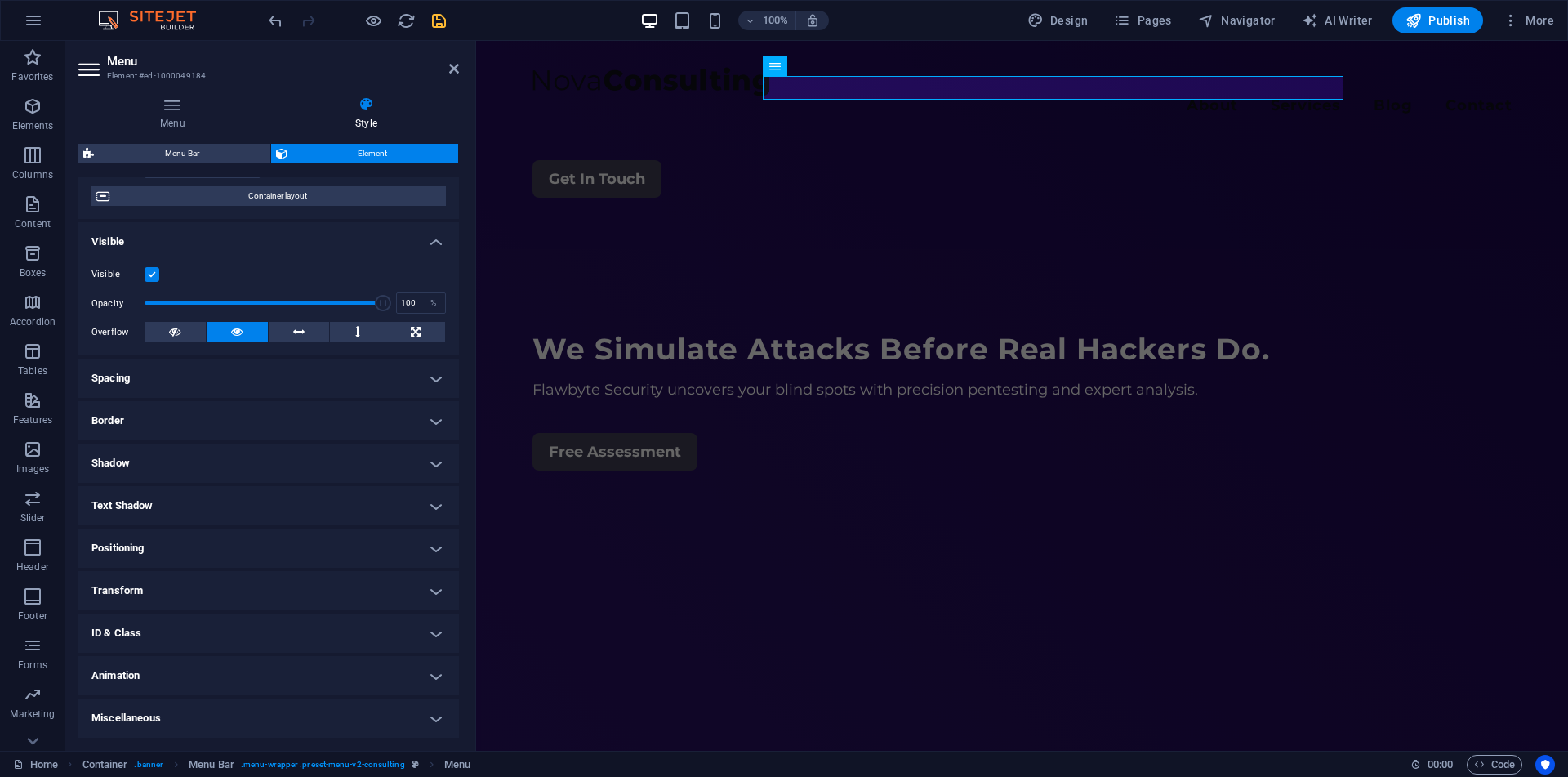
scroll to position [0, 0]
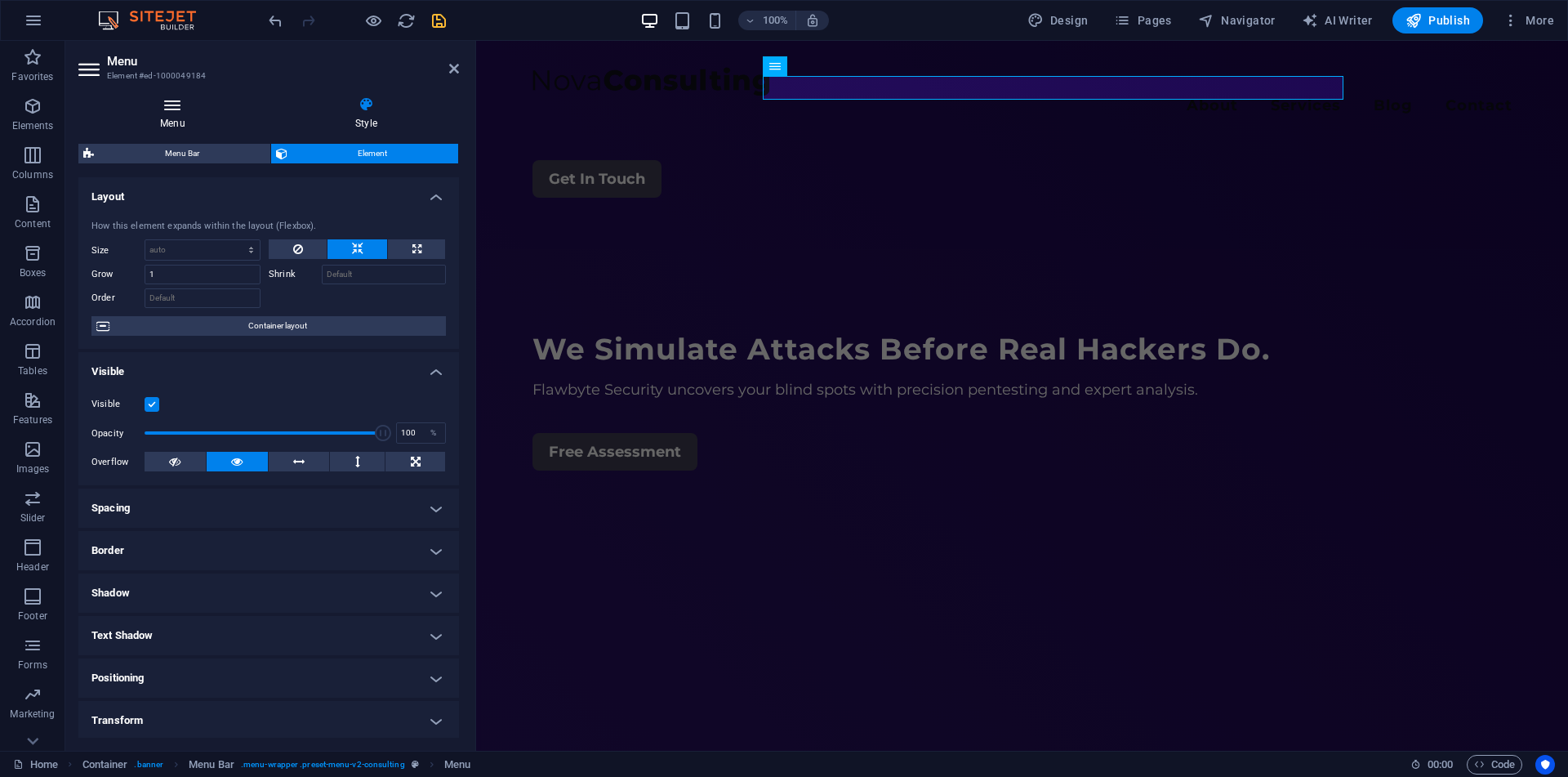
click at [180, 122] on h4 "Menu" at bounding box center [176, 113] width 196 height 35
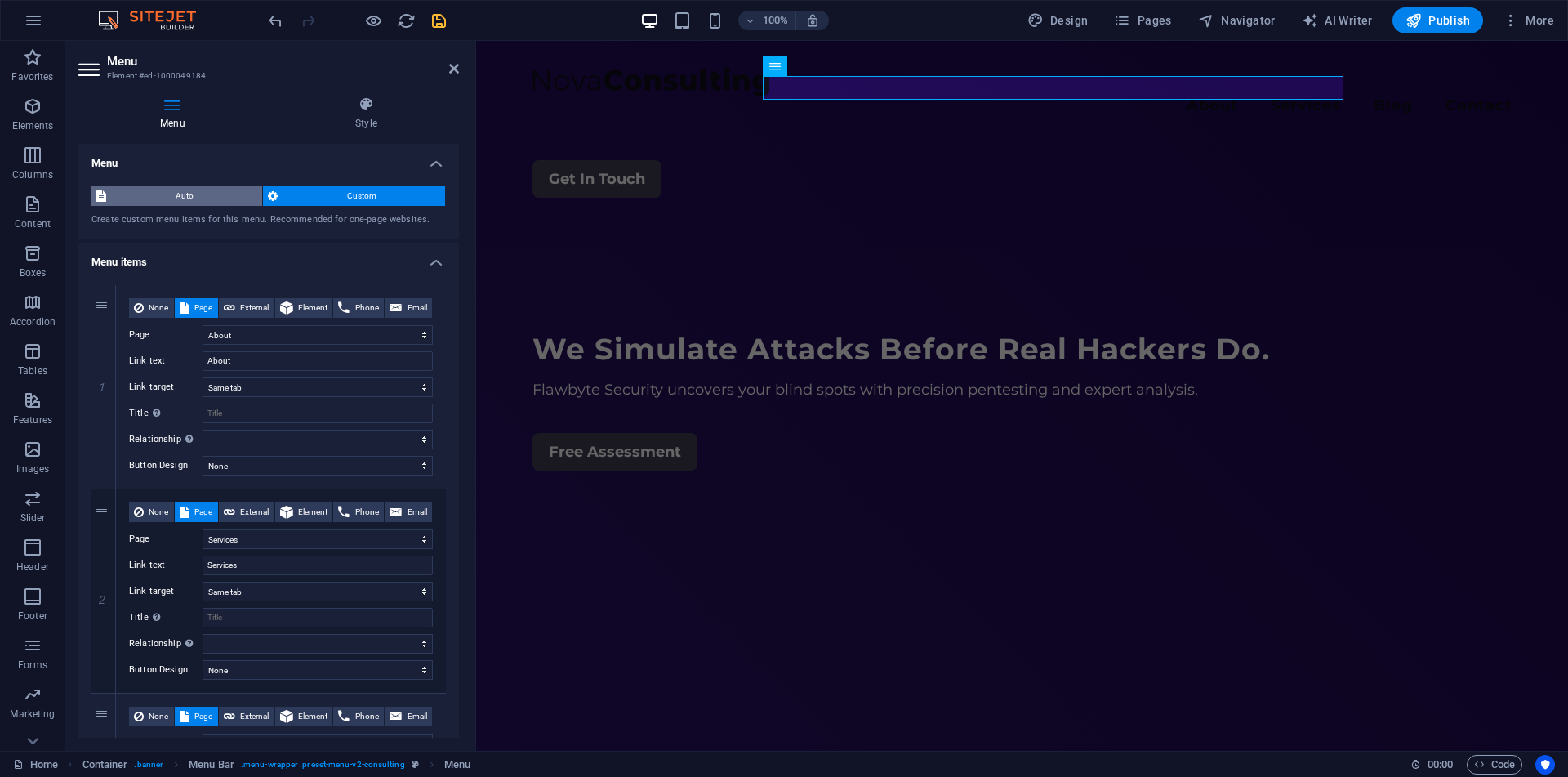
click at [233, 197] on span "Auto" at bounding box center [185, 196] width 146 height 19
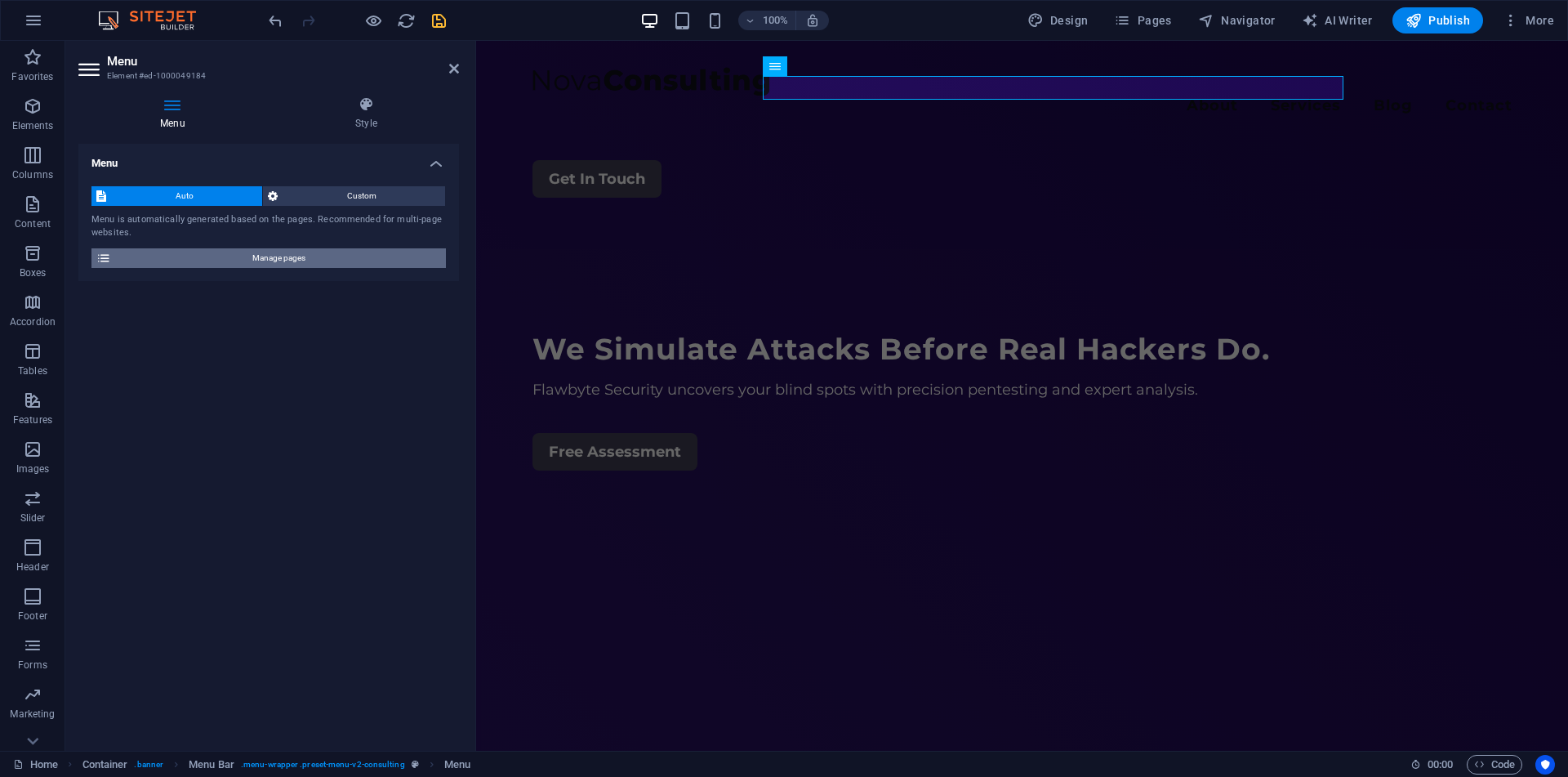
click at [270, 258] on span "Manage pages" at bounding box center [279, 258] width 325 height 19
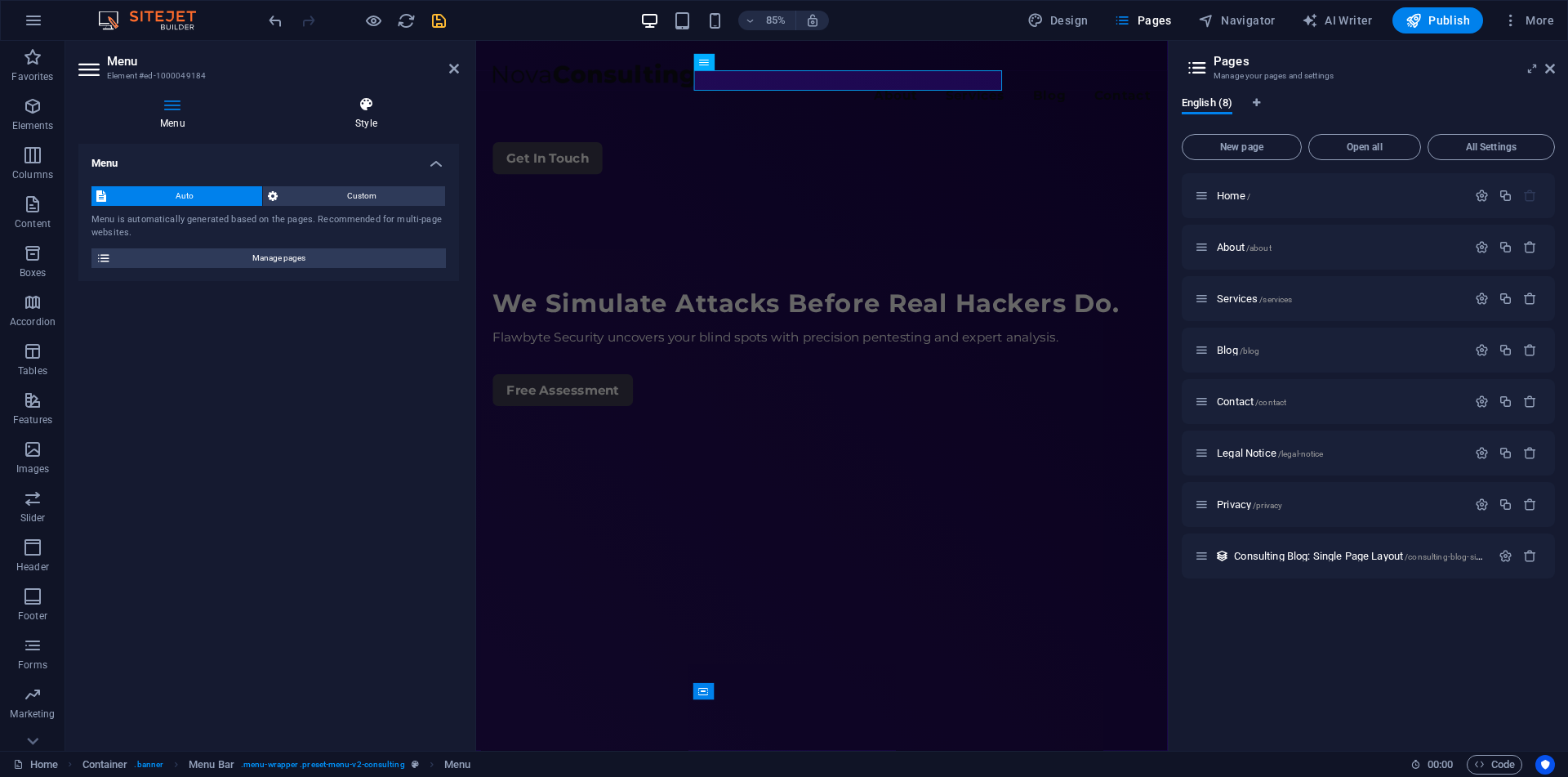
click at [369, 129] on h4 "Style" at bounding box center [366, 113] width 185 height 35
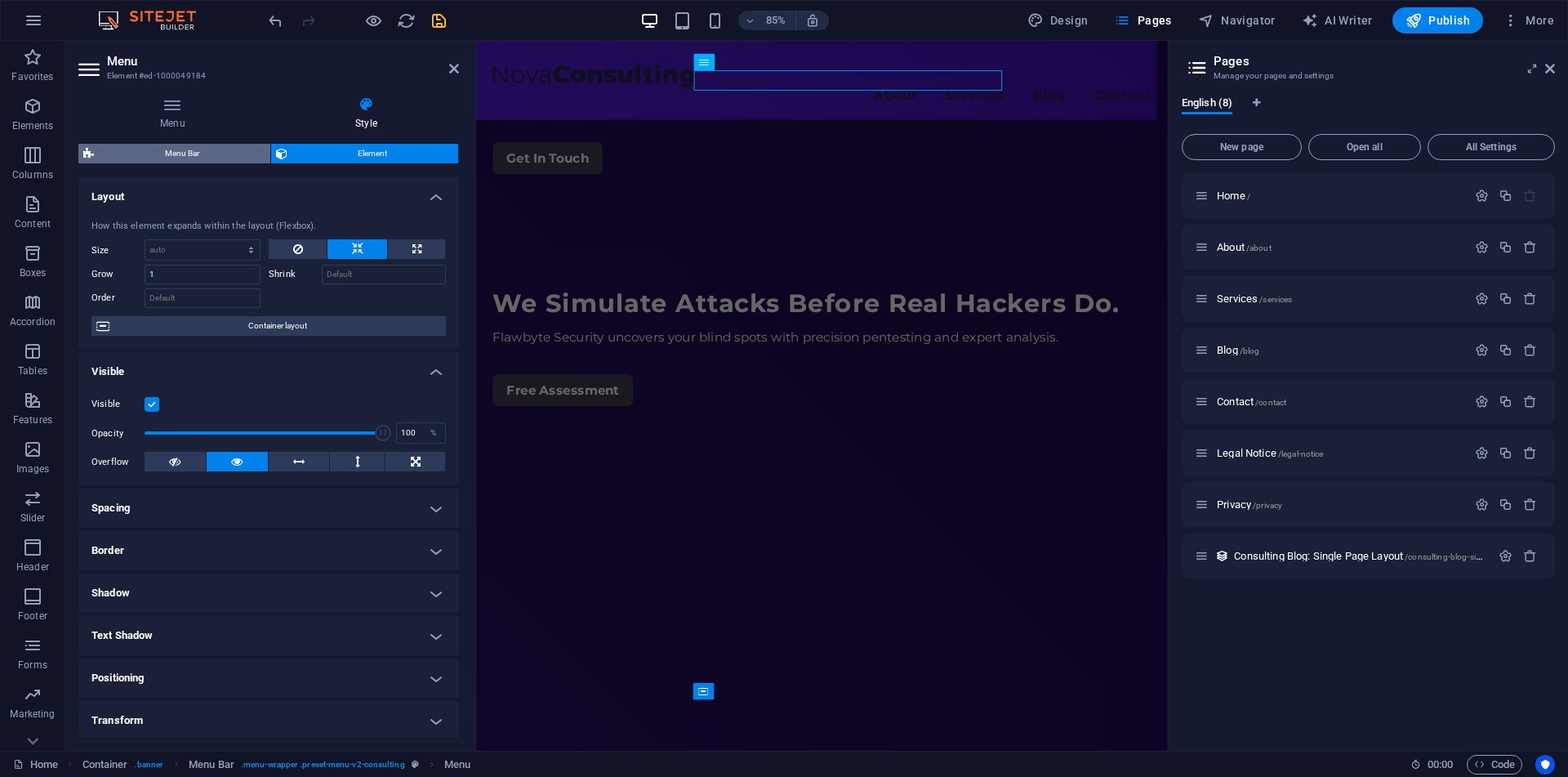
click at [209, 160] on span "Menu Bar" at bounding box center [182, 153] width 166 height 19
select select "rem"
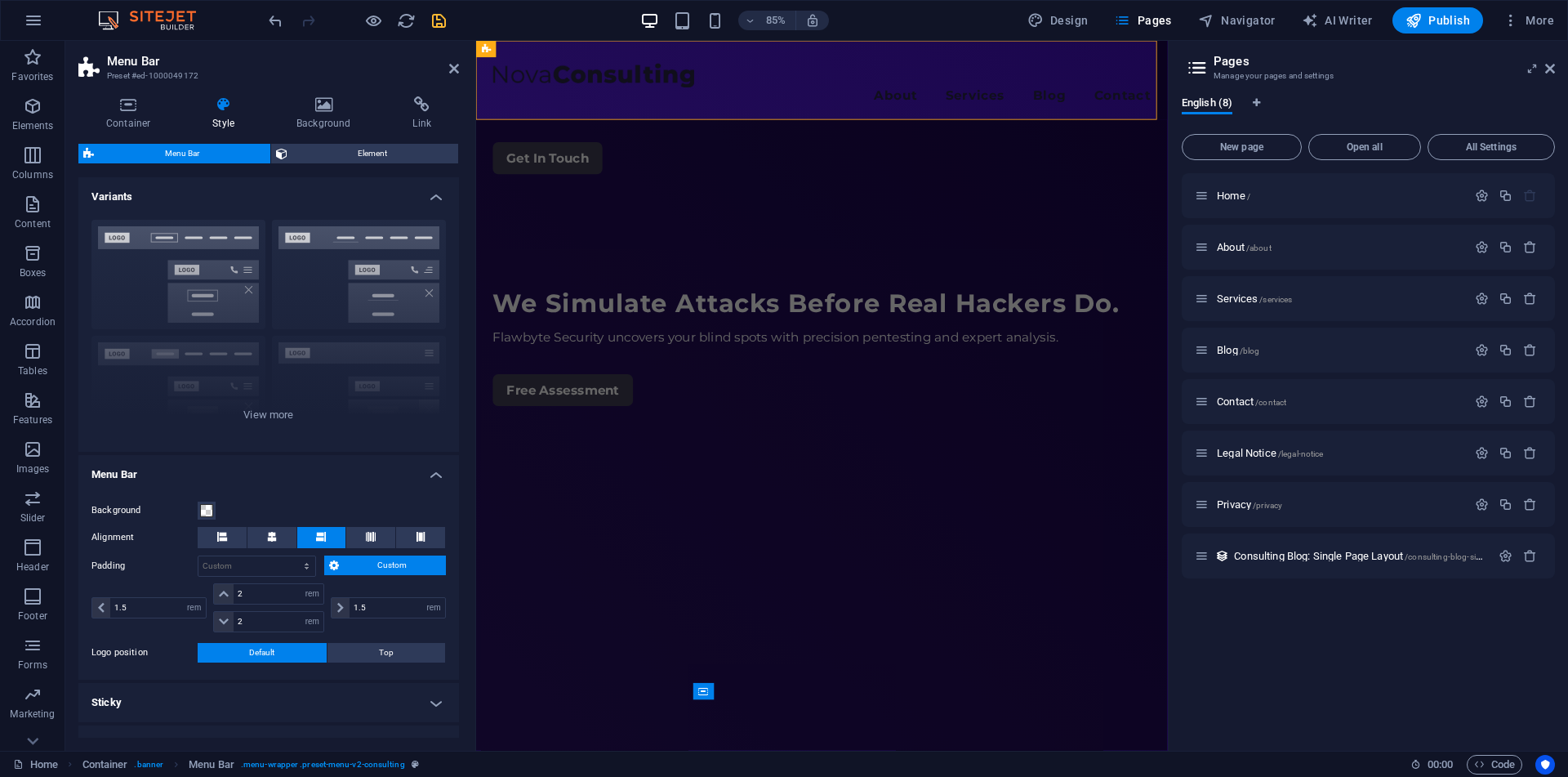
drag, startPoint x: 456, startPoint y: 73, endPoint x: 448, endPoint y: 71, distance: 8.2
click at [448, 71] on header "Menu Bar Preset #ed-1000049172" at bounding box center [269, 62] width 380 height 42
click at [455, 69] on icon at bounding box center [453, 69] width 10 height 13
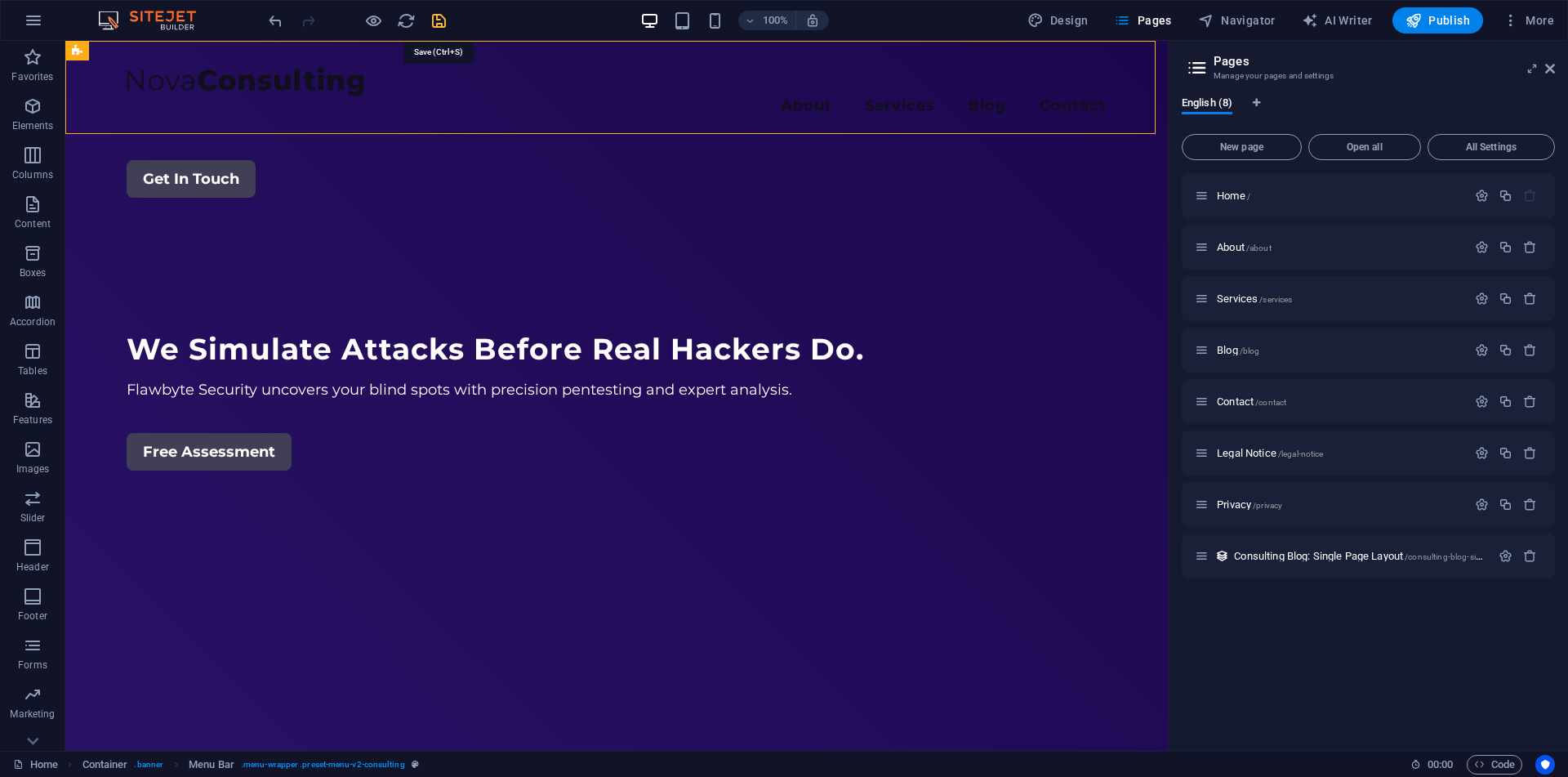
click at [442, 14] on icon "save" at bounding box center [439, 21] width 19 height 19
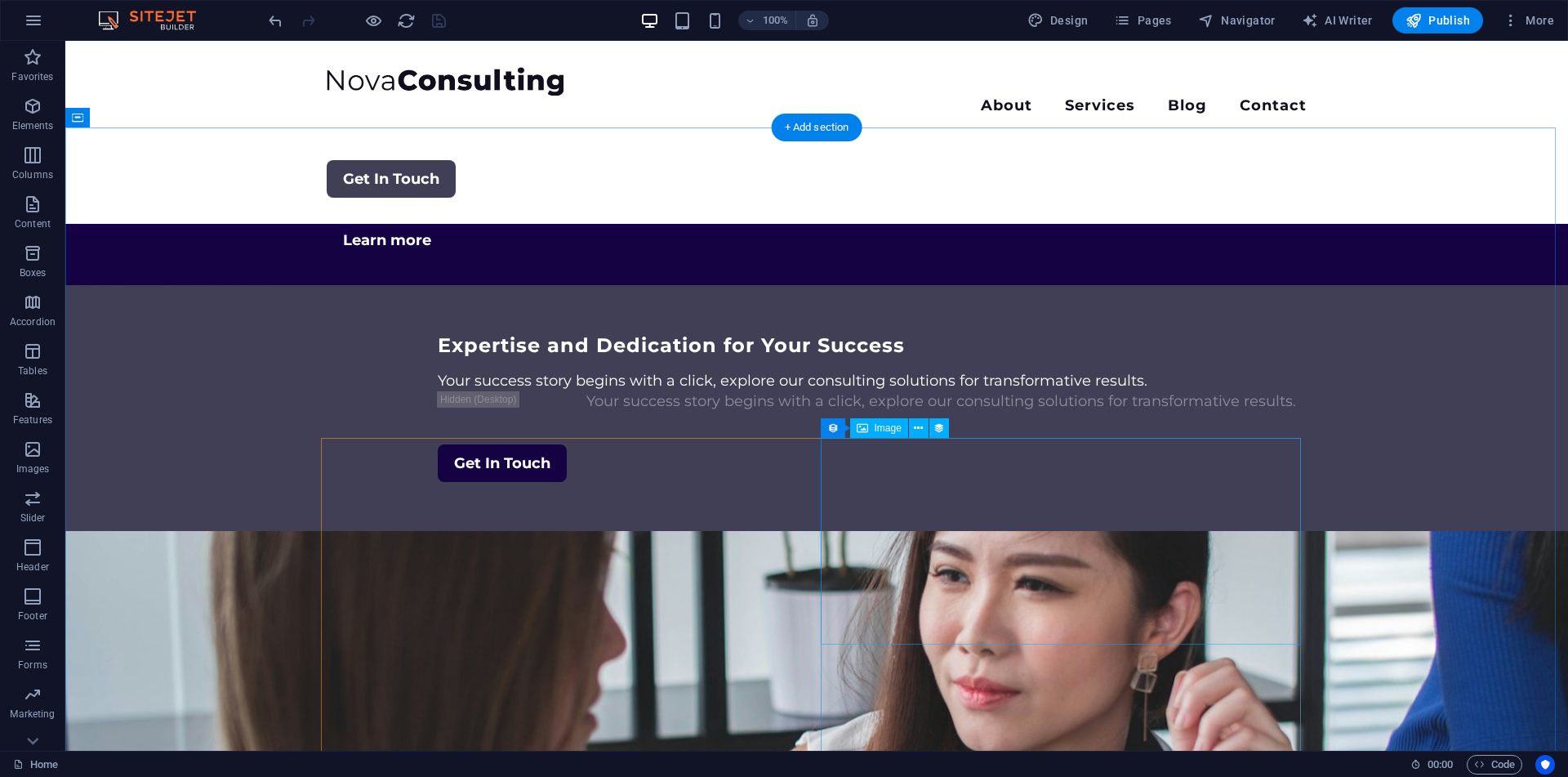
scroll to position [2136, 0]
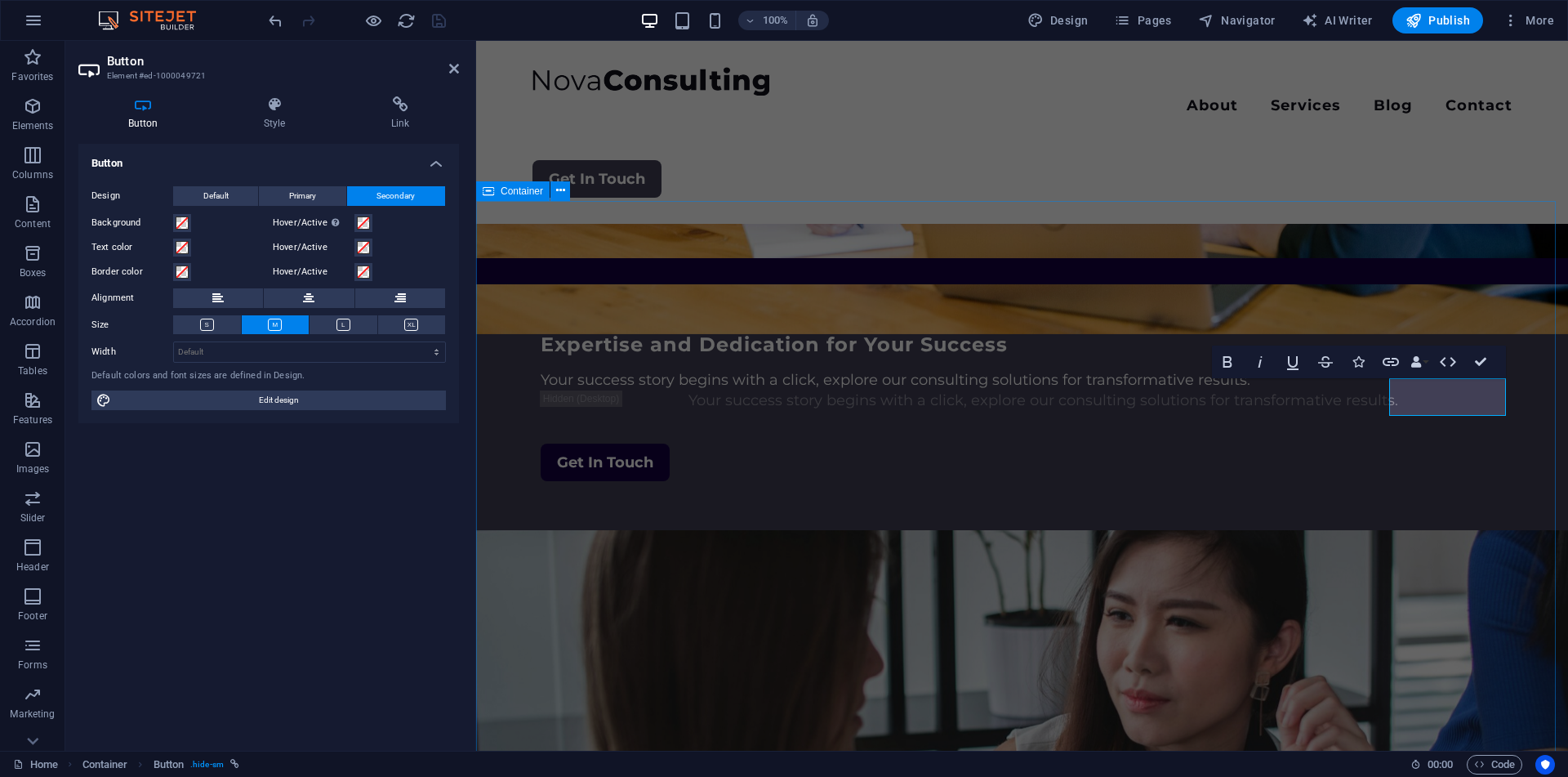
scroll to position [2052, 0]
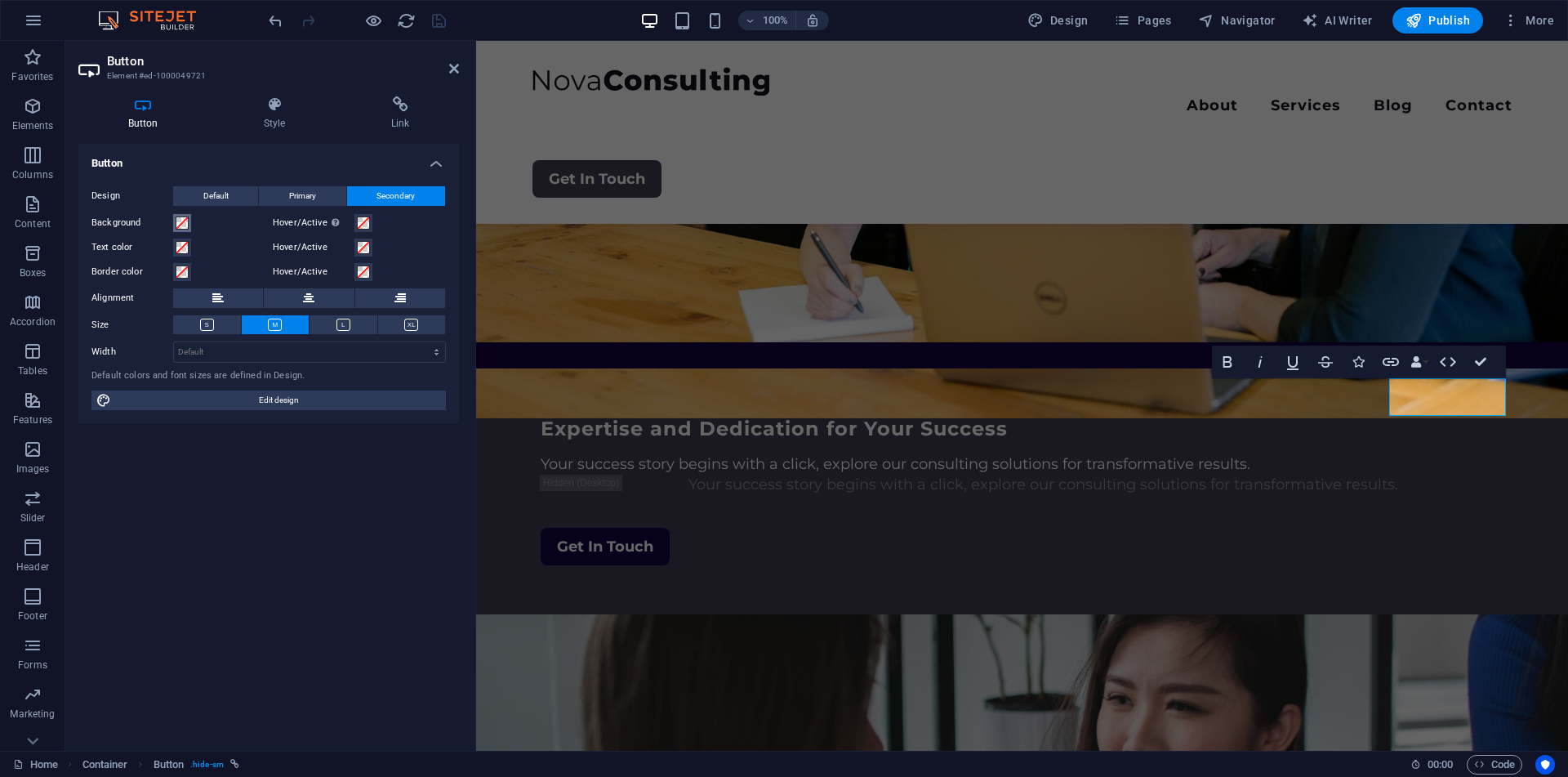
click at [181, 226] on span at bounding box center [182, 223] width 13 height 13
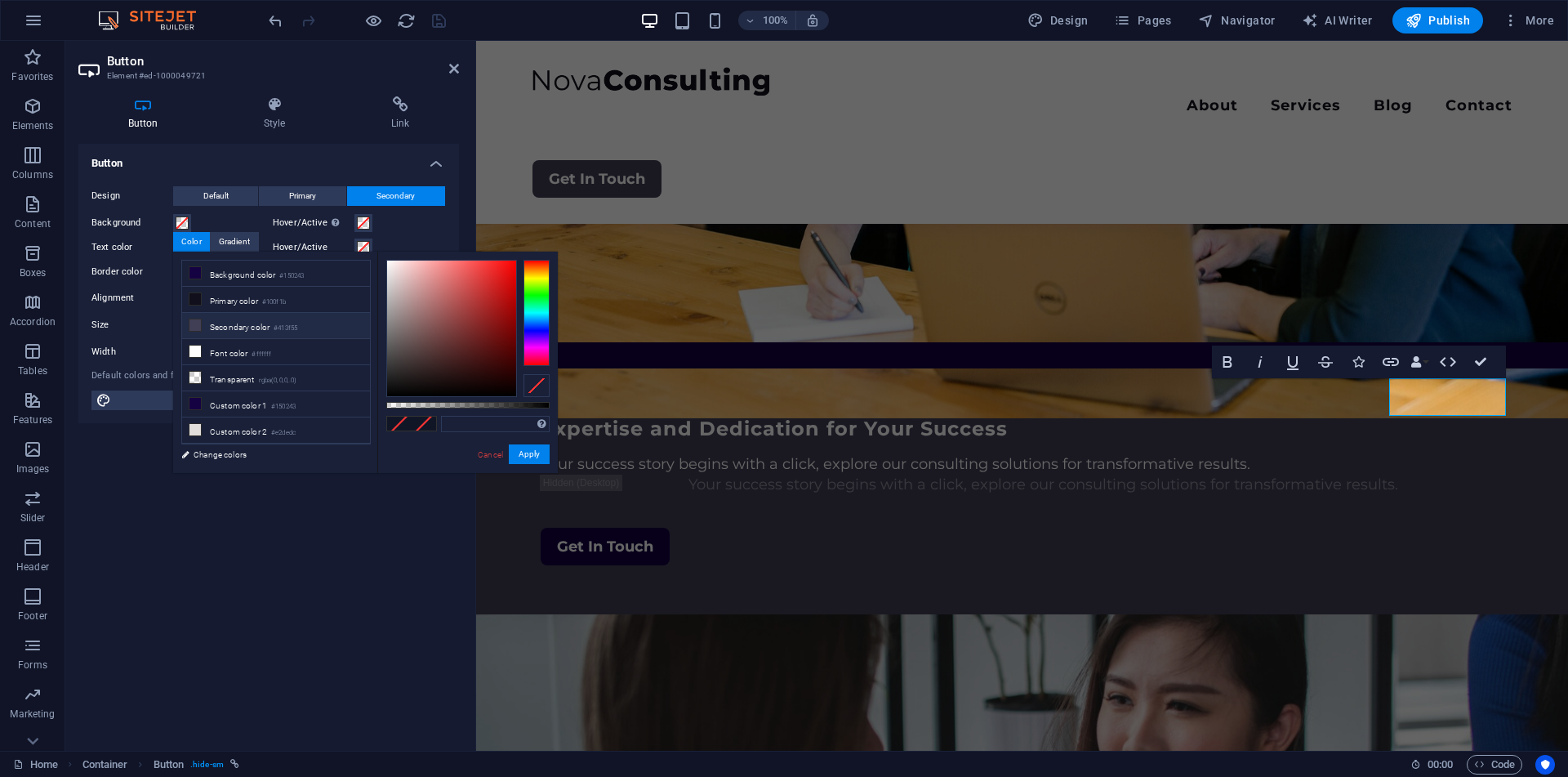
click at [252, 326] on li "Secondary color #413f55" at bounding box center [276, 325] width 188 height 27
type input "#413f55"
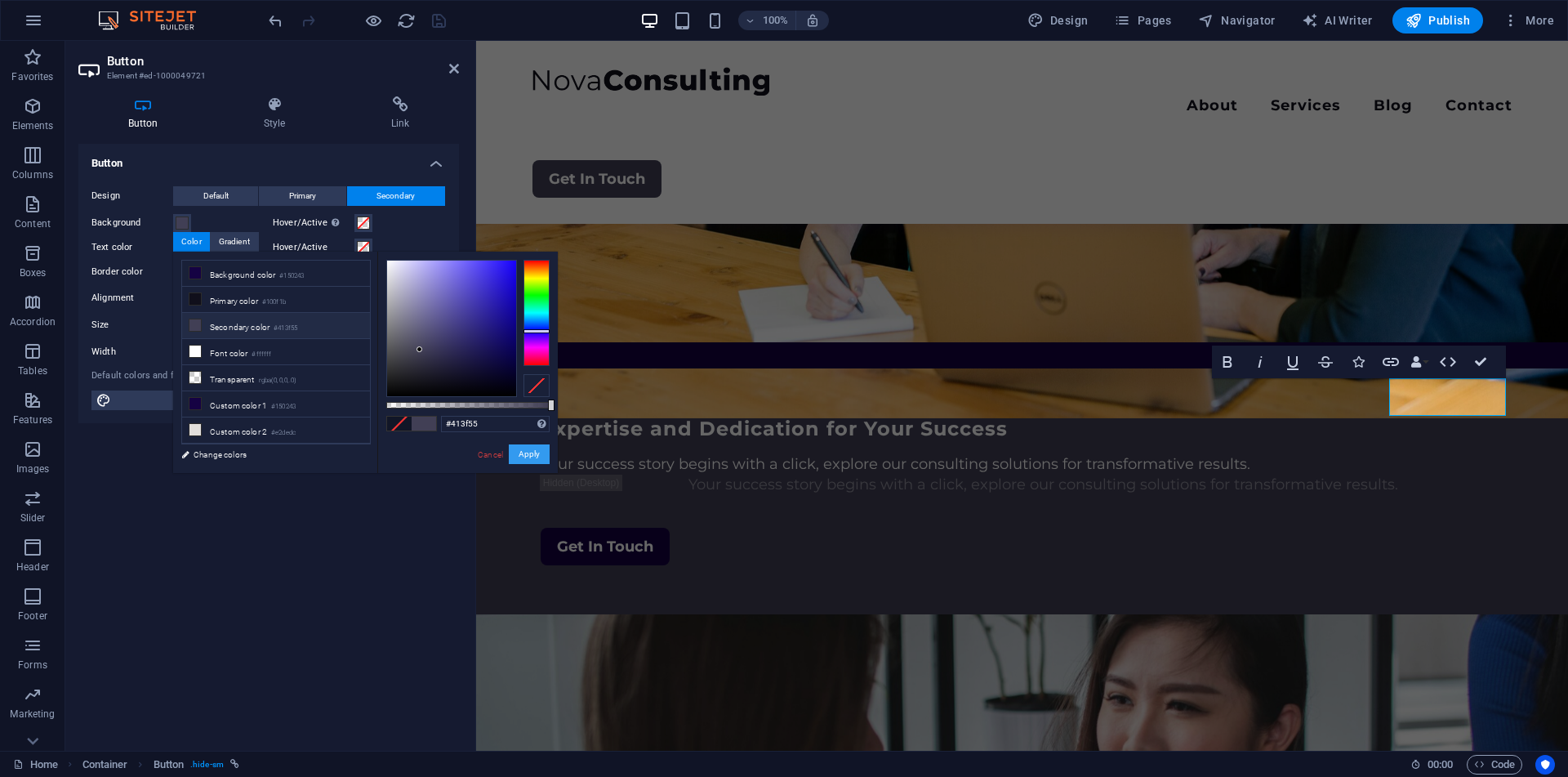
click at [535, 458] on button "Apply" at bounding box center [529, 453] width 41 height 19
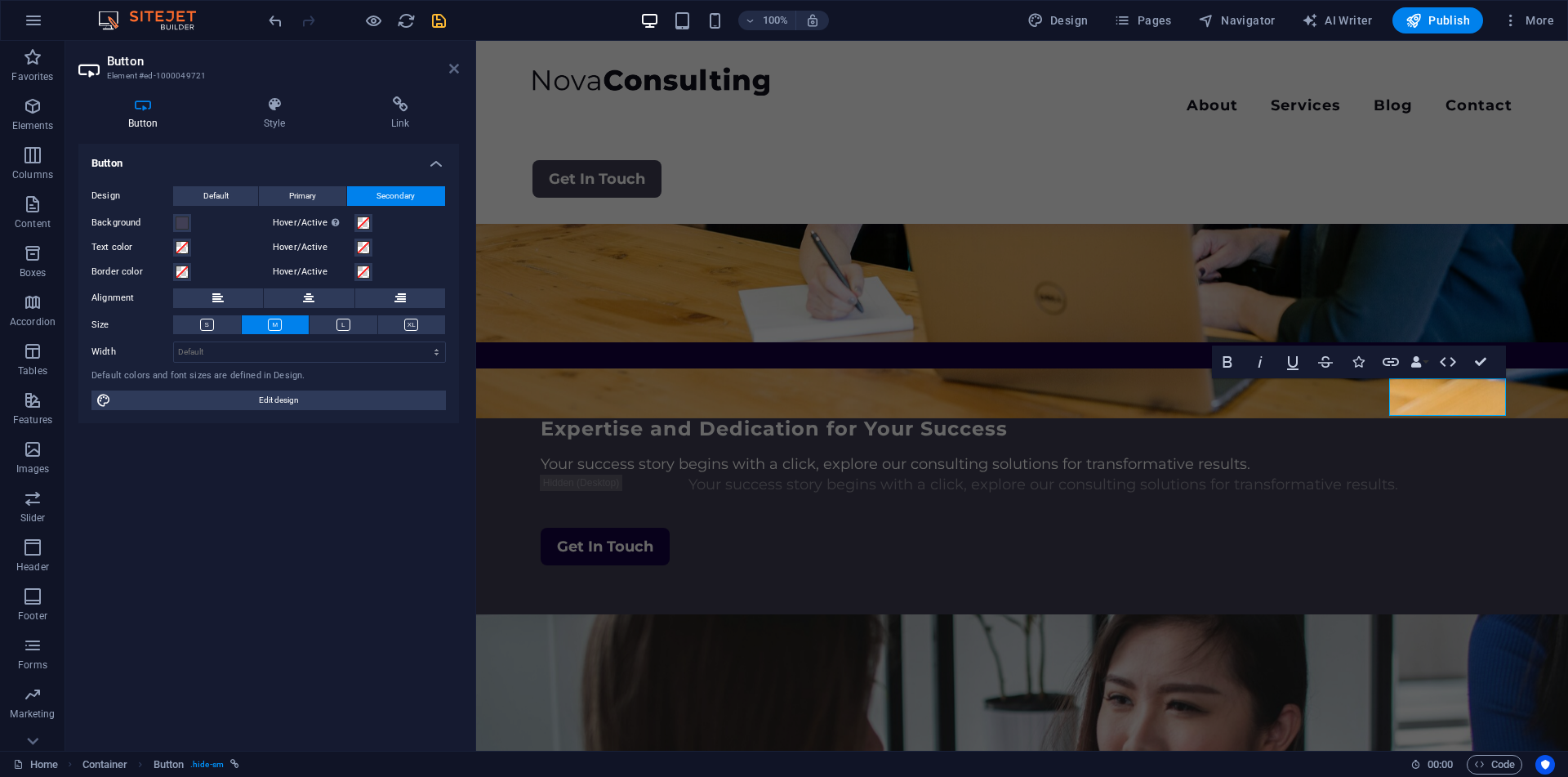
click at [456, 73] on icon at bounding box center [453, 69] width 10 height 13
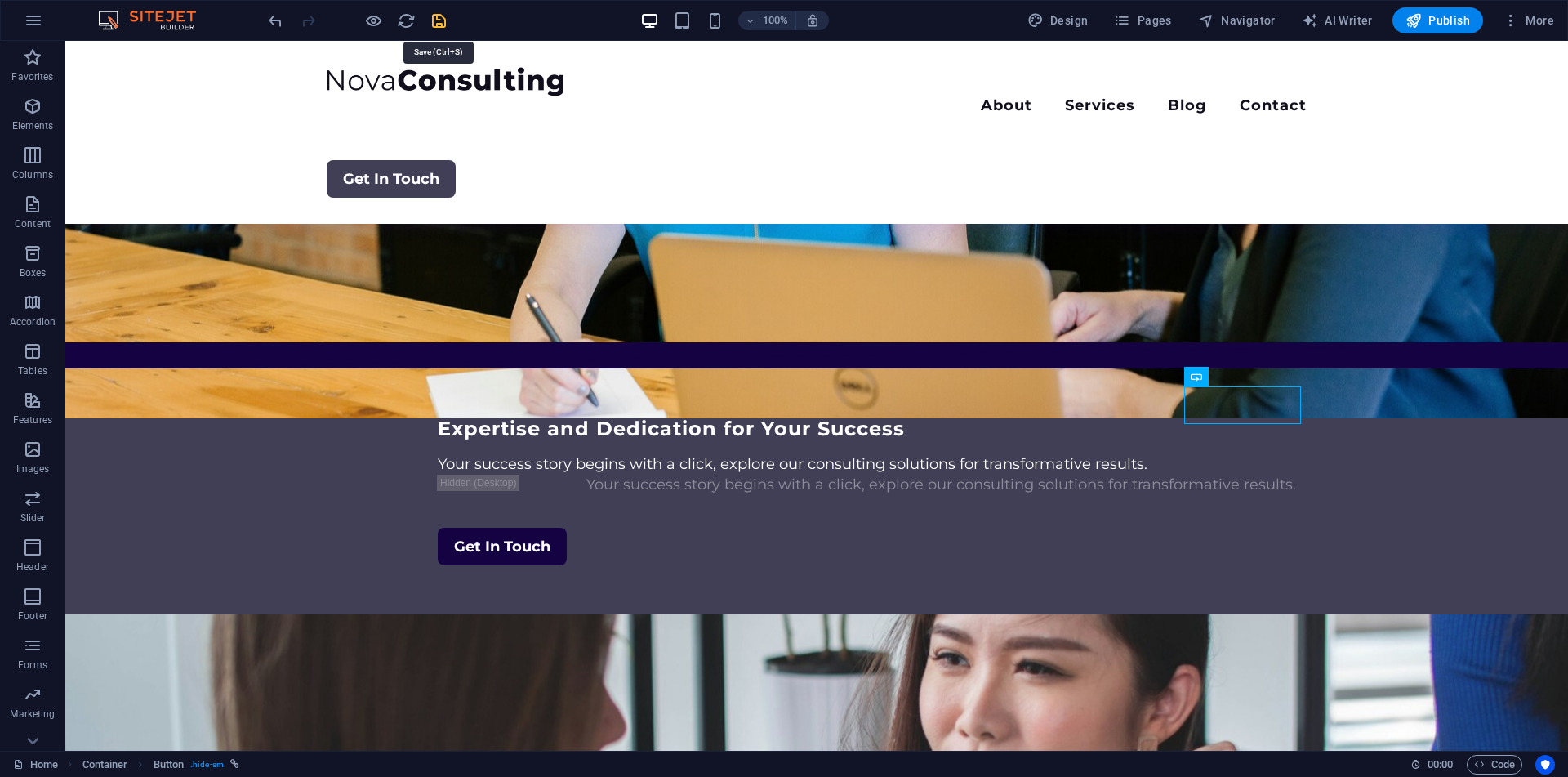
click at [440, 12] on icon "save" at bounding box center [439, 21] width 19 height 19
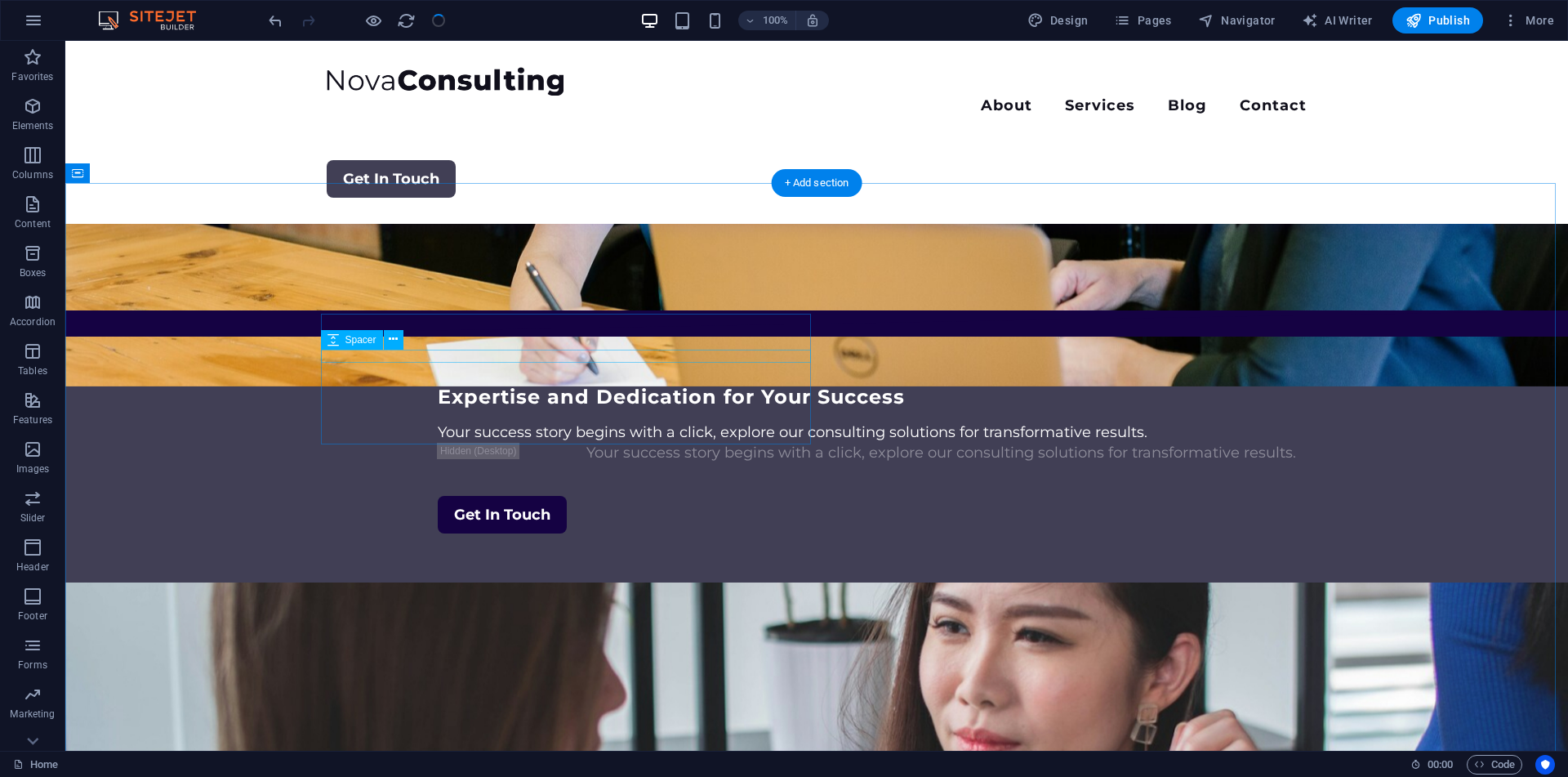
scroll to position [2084, 0]
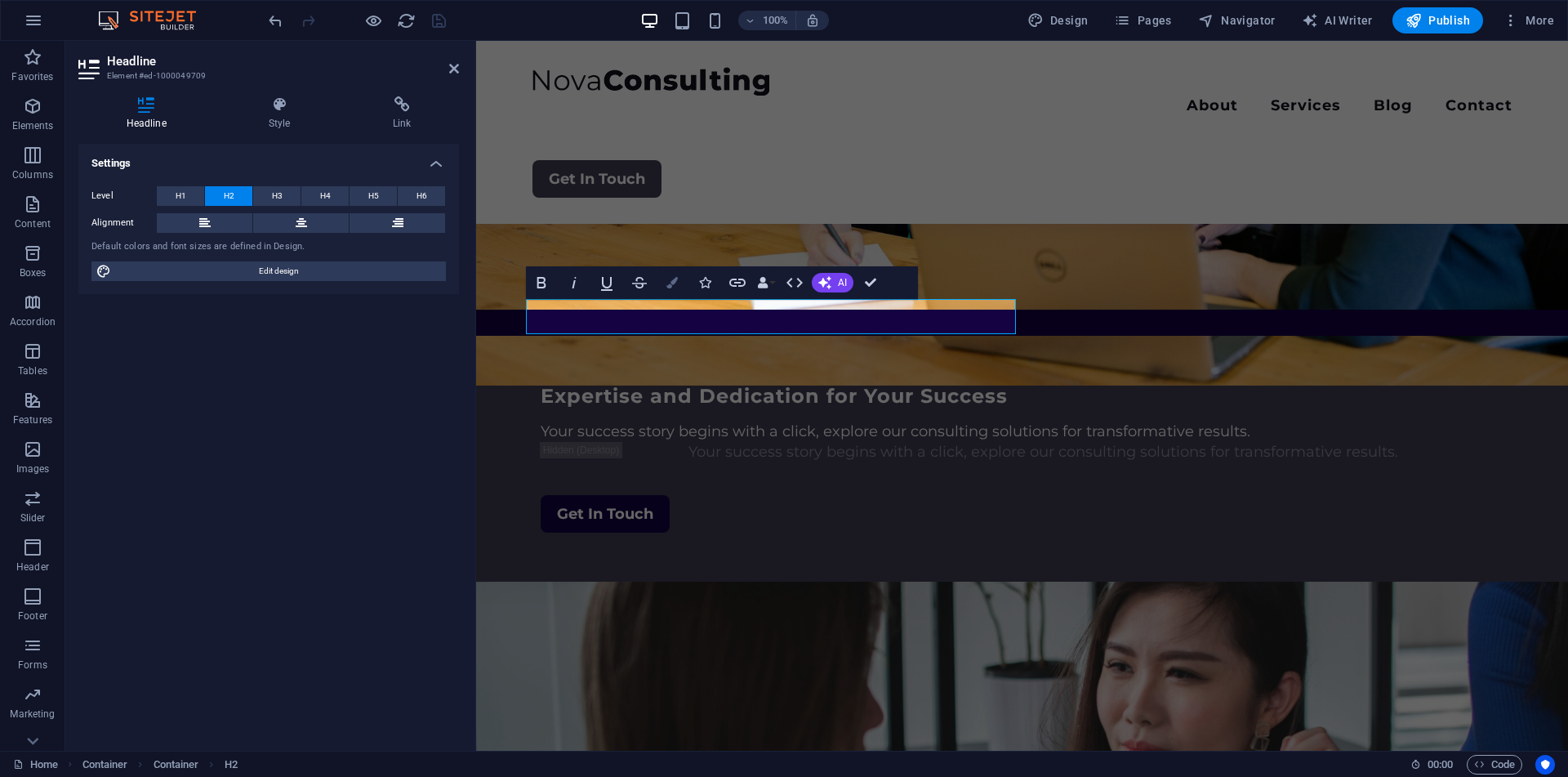
click at [679, 283] on button "Colors" at bounding box center [672, 282] width 31 height 33
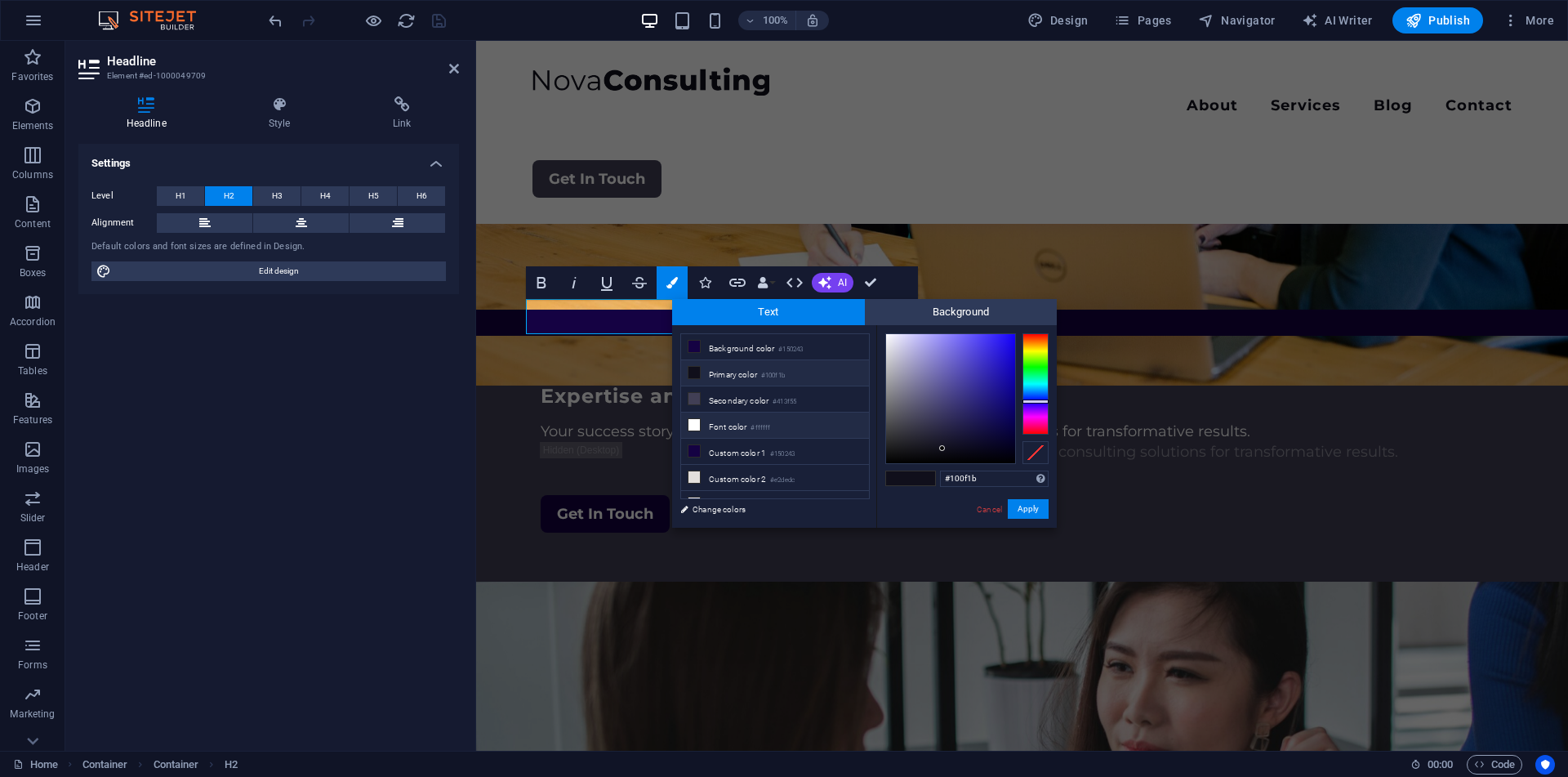
click at [747, 425] on li "Font color #ffffff" at bounding box center [775, 425] width 188 height 27
type input "#ffffff"
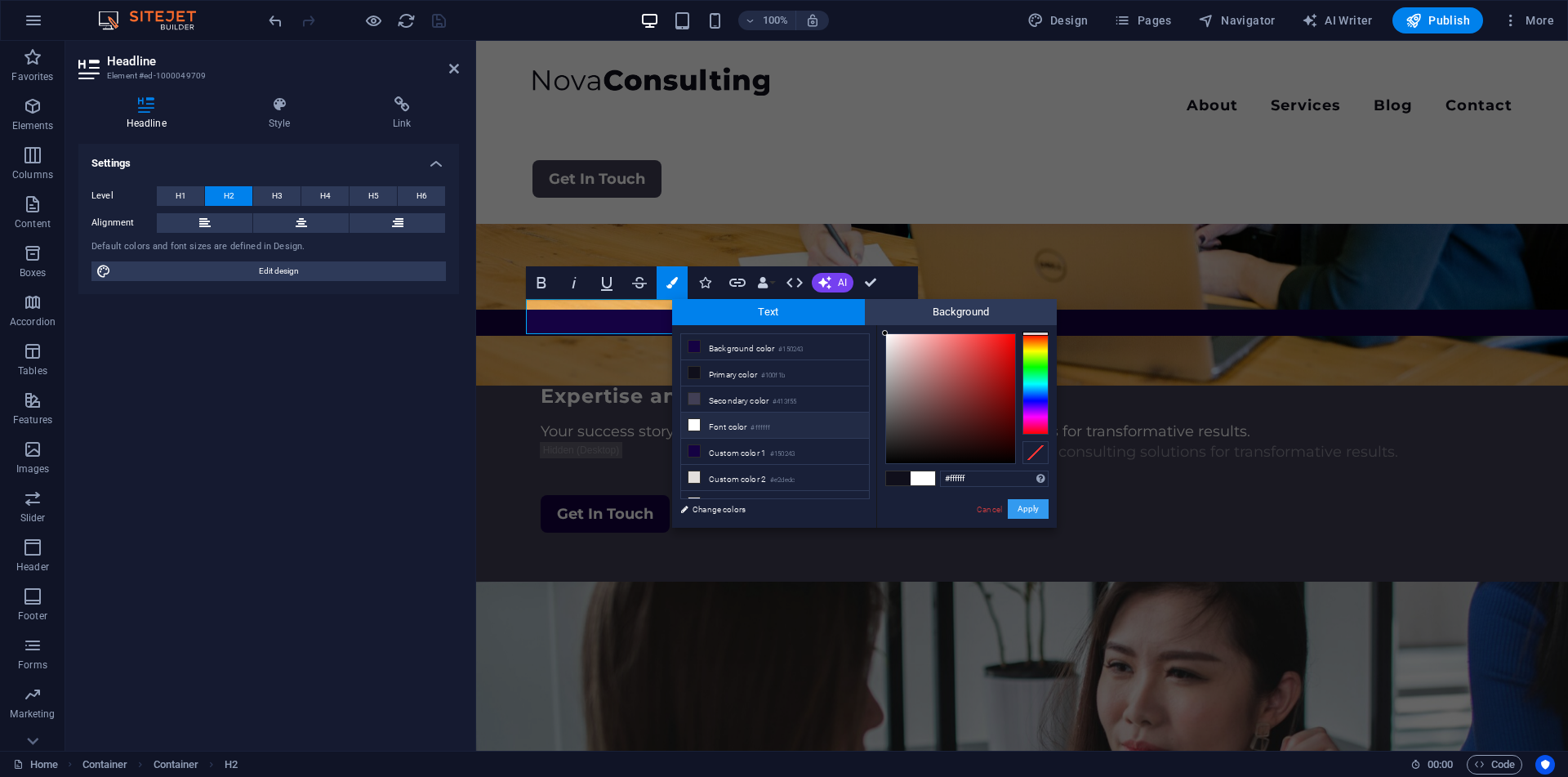
click at [1017, 510] on button "Apply" at bounding box center [1028, 508] width 41 height 19
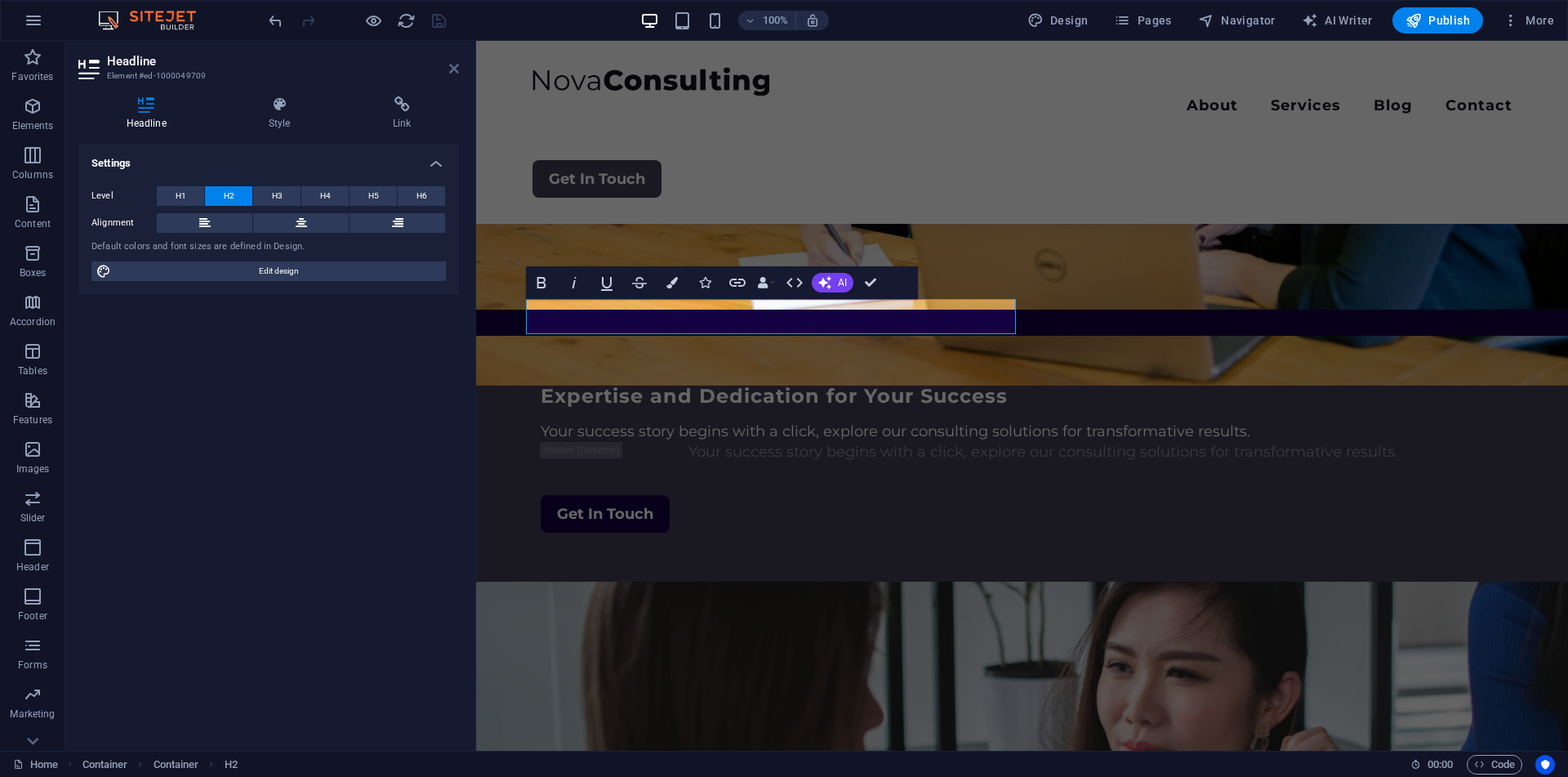
click at [450, 67] on icon at bounding box center [453, 69] width 10 height 13
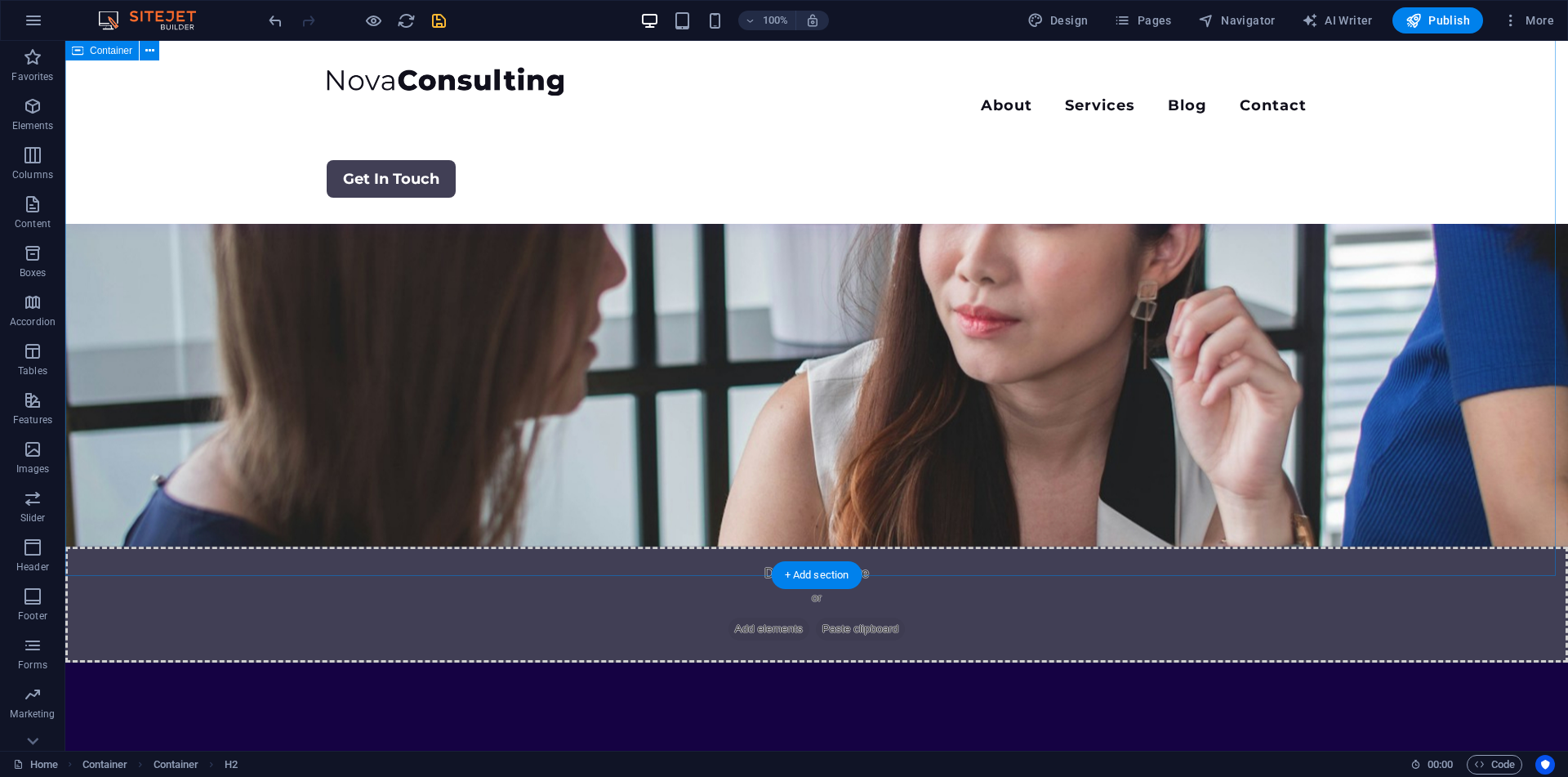
scroll to position [2698, 0]
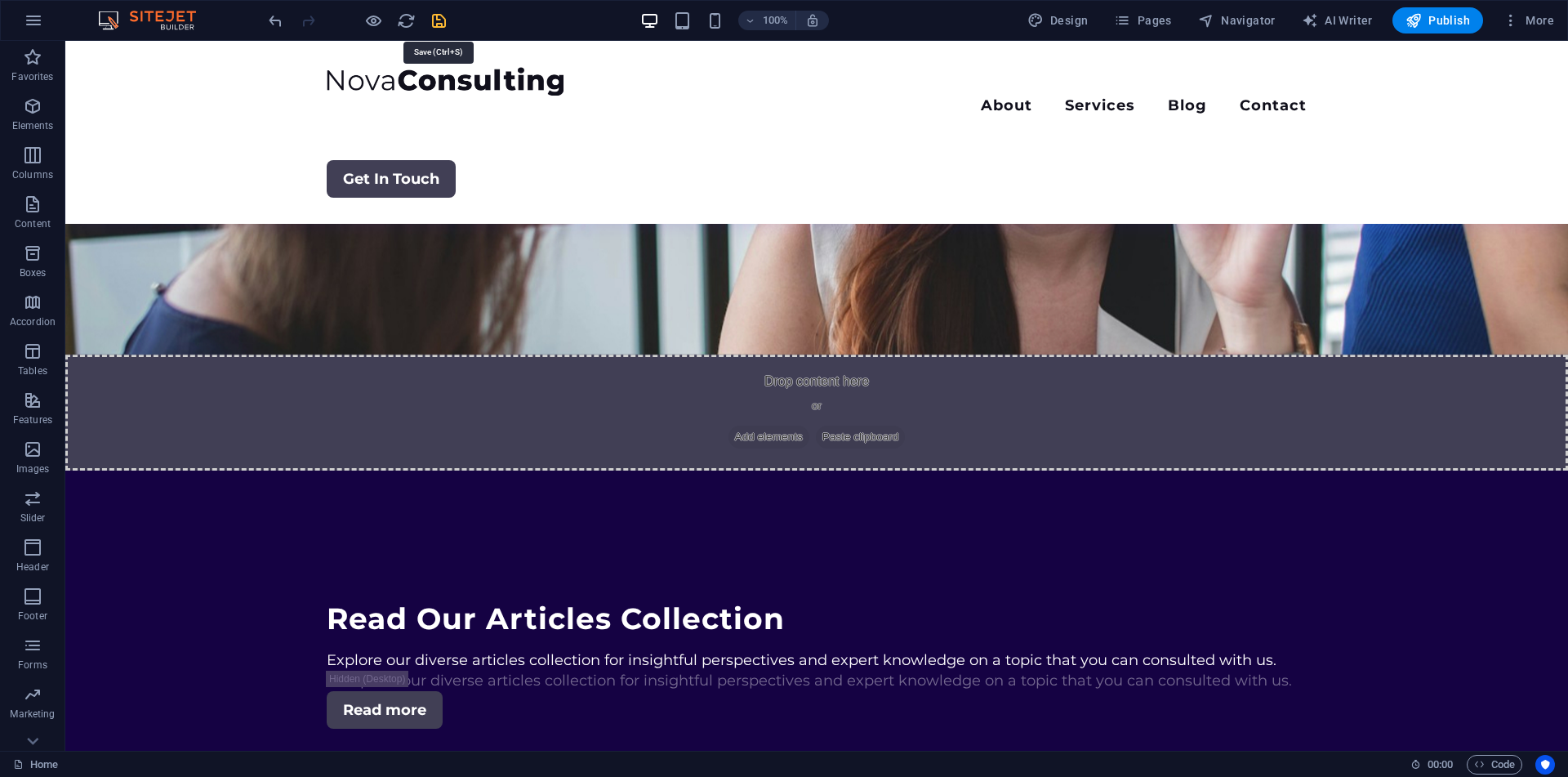
click at [435, 20] on icon "save" at bounding box center [439, 21] width 19 height 19
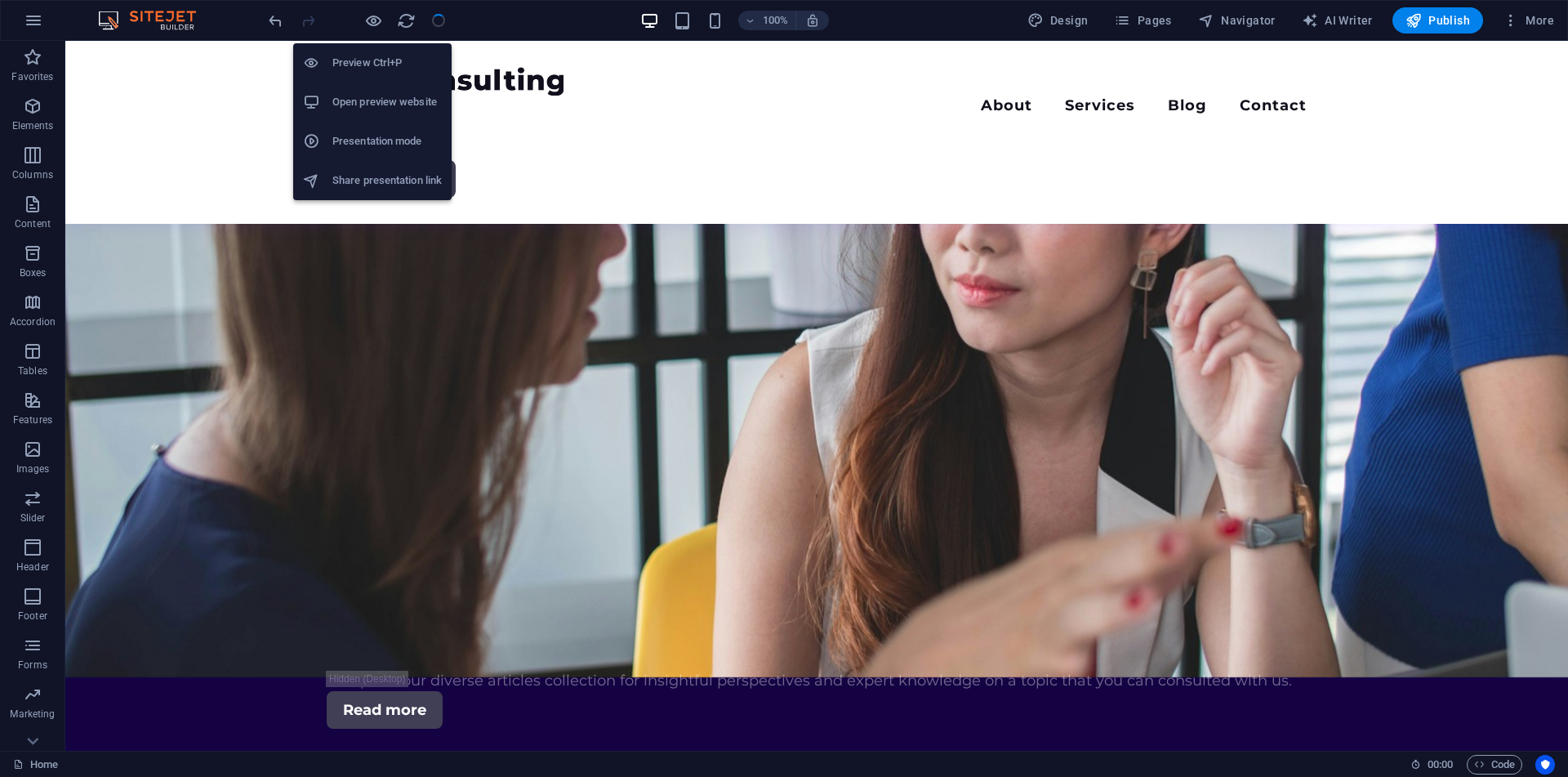
click at [376, 97] on h6 "Open preview website" at bounding box center [387, 101] width 110 height 19
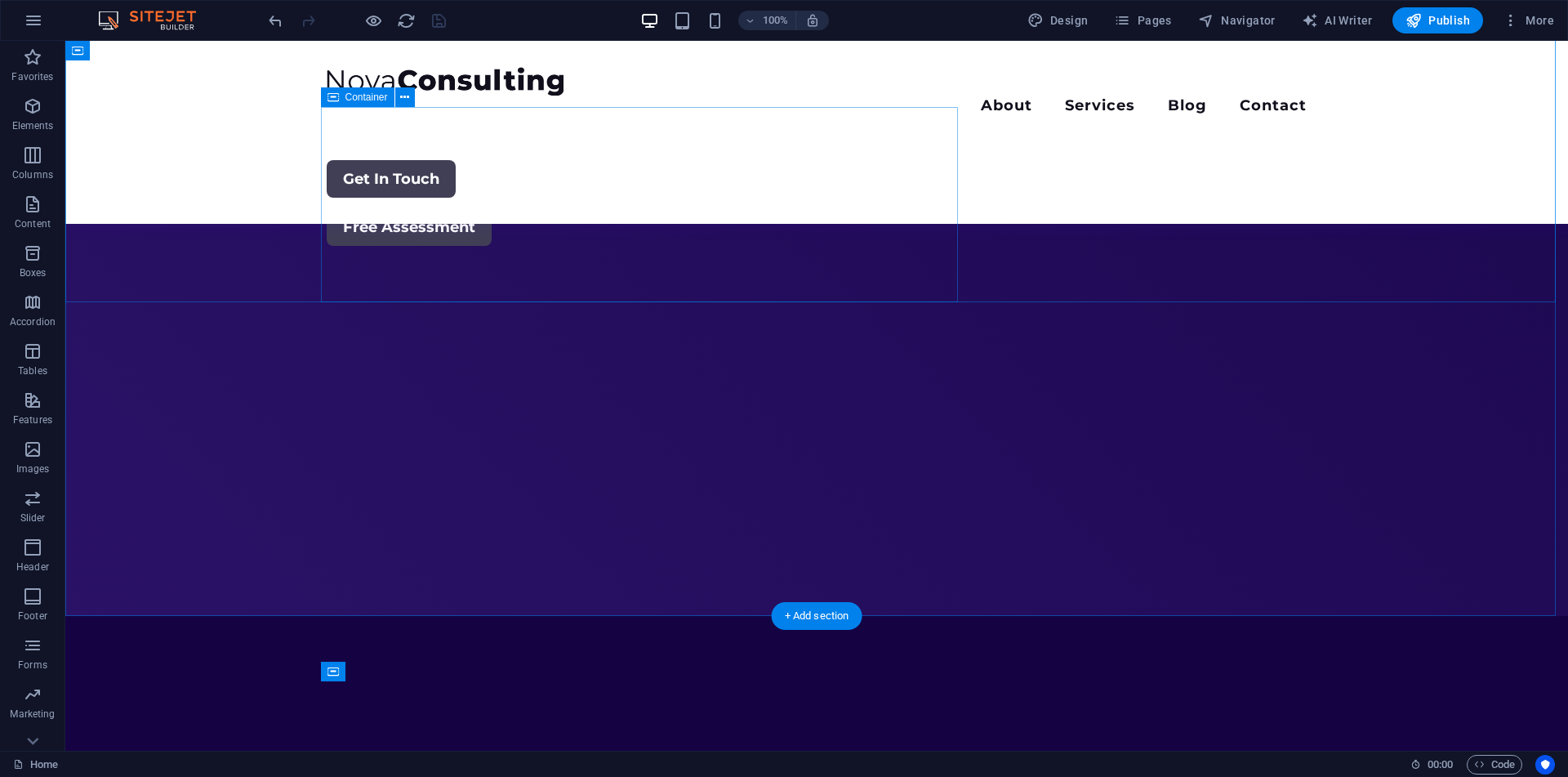
scroll to position [0, 0]
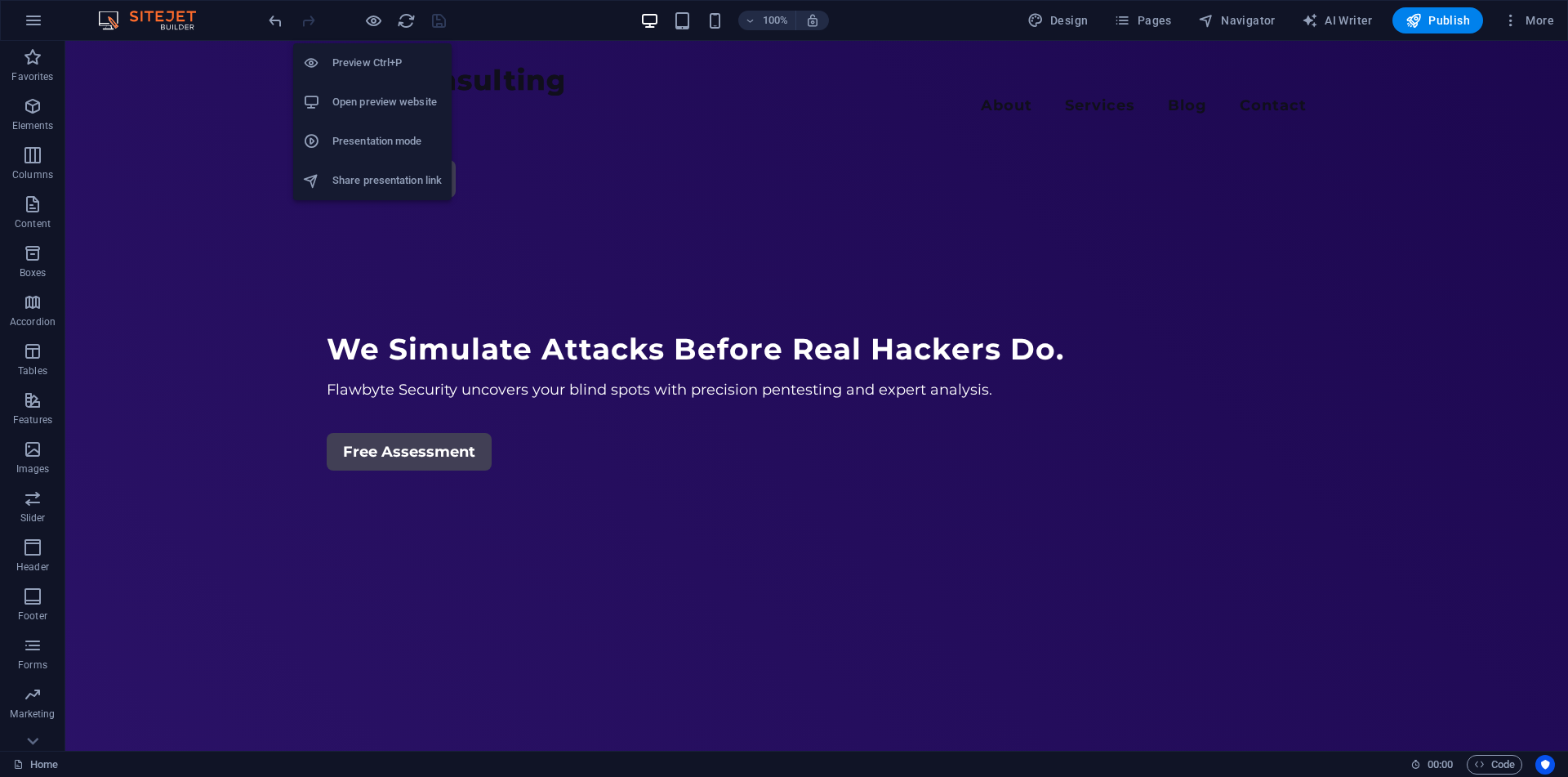
click at [379, 93] on h6 "Open preview website" at bounding box center [387, 101] width 110 height 19
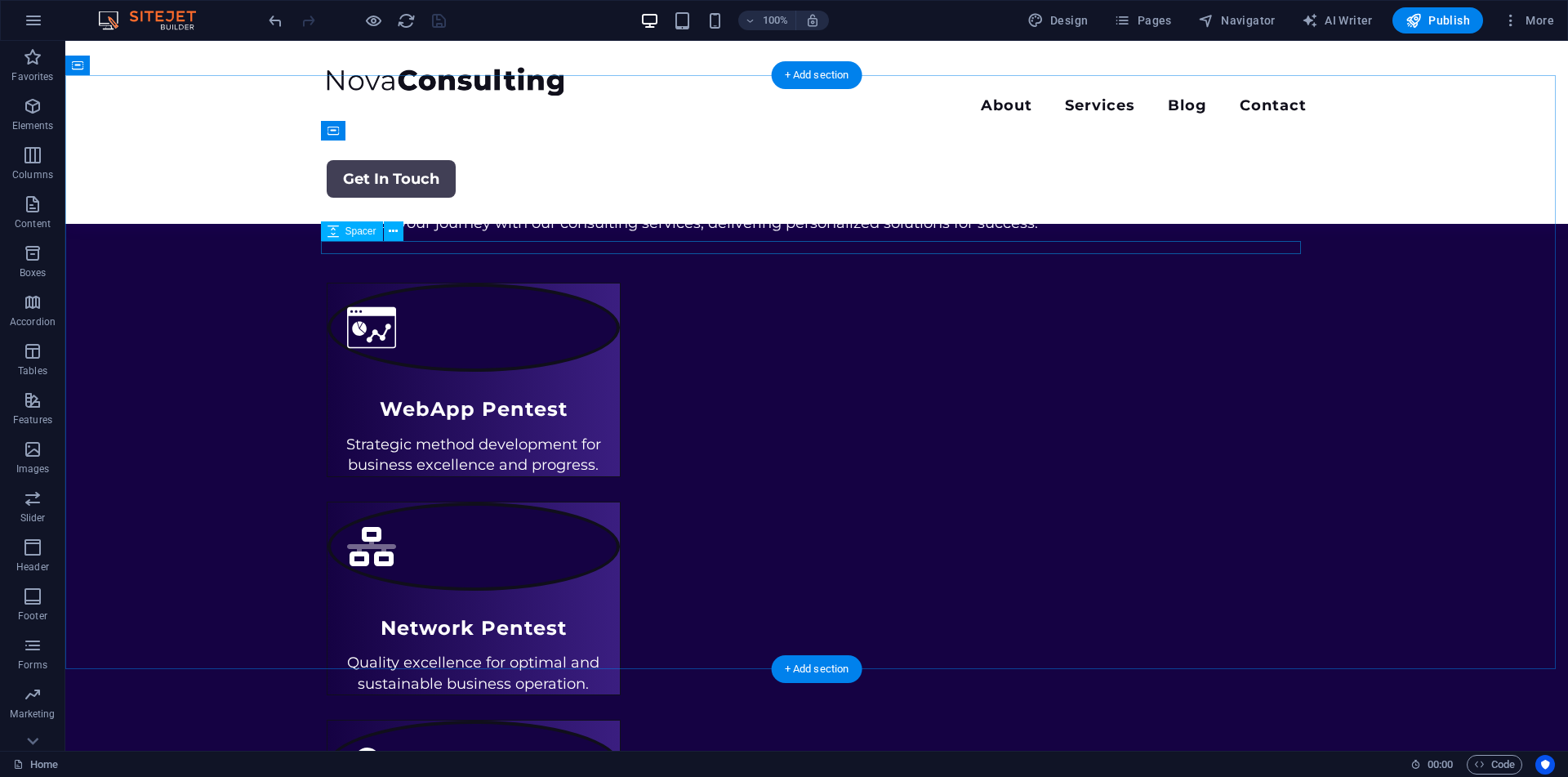
scroll to position [744, 0]
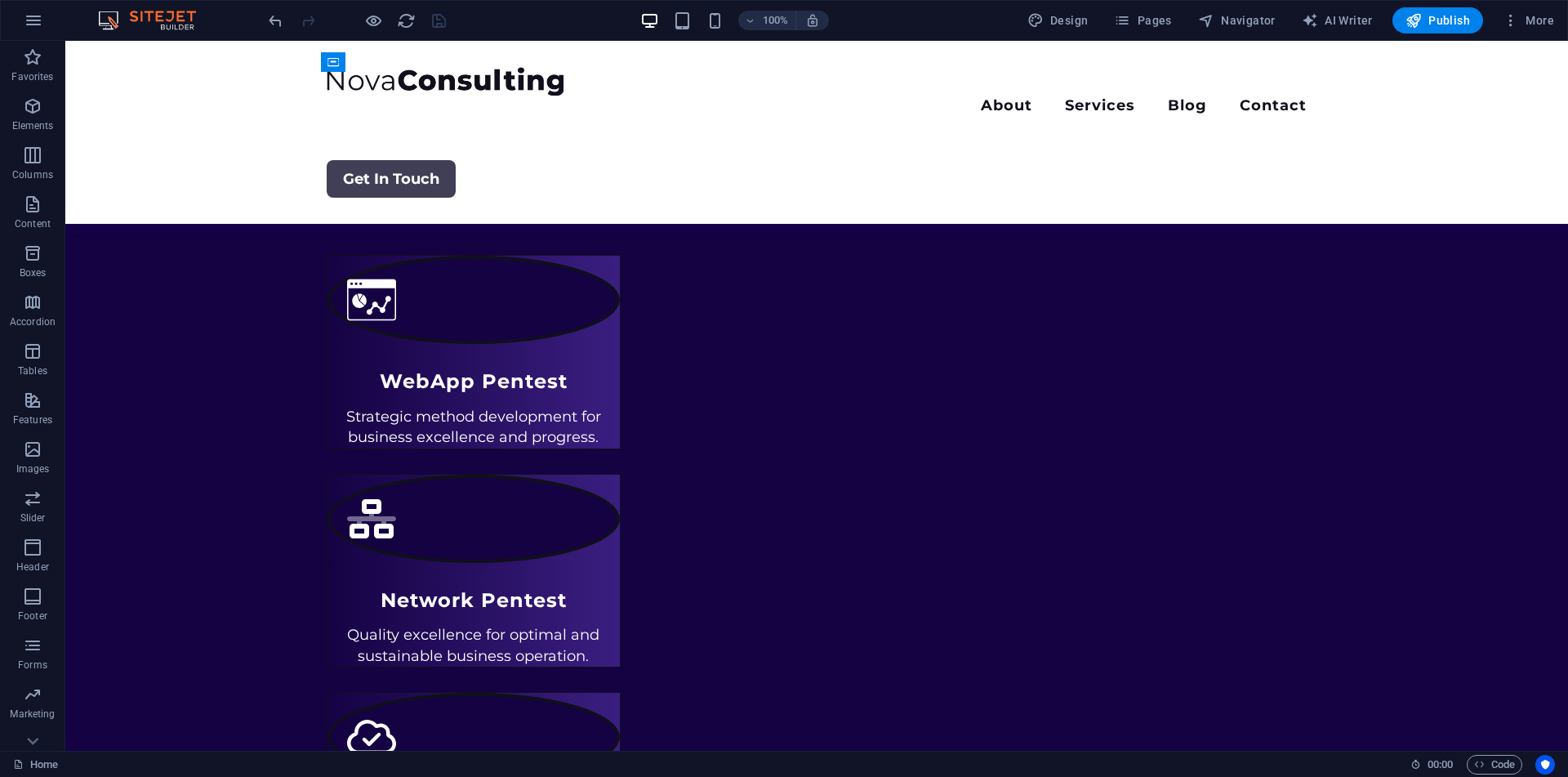
click at [403, 30] on div at bounding box center [356, 20] width 183 height 27
click at [403, 27] on icon "reload" at bounding box center [406, 21] width 19 height 19
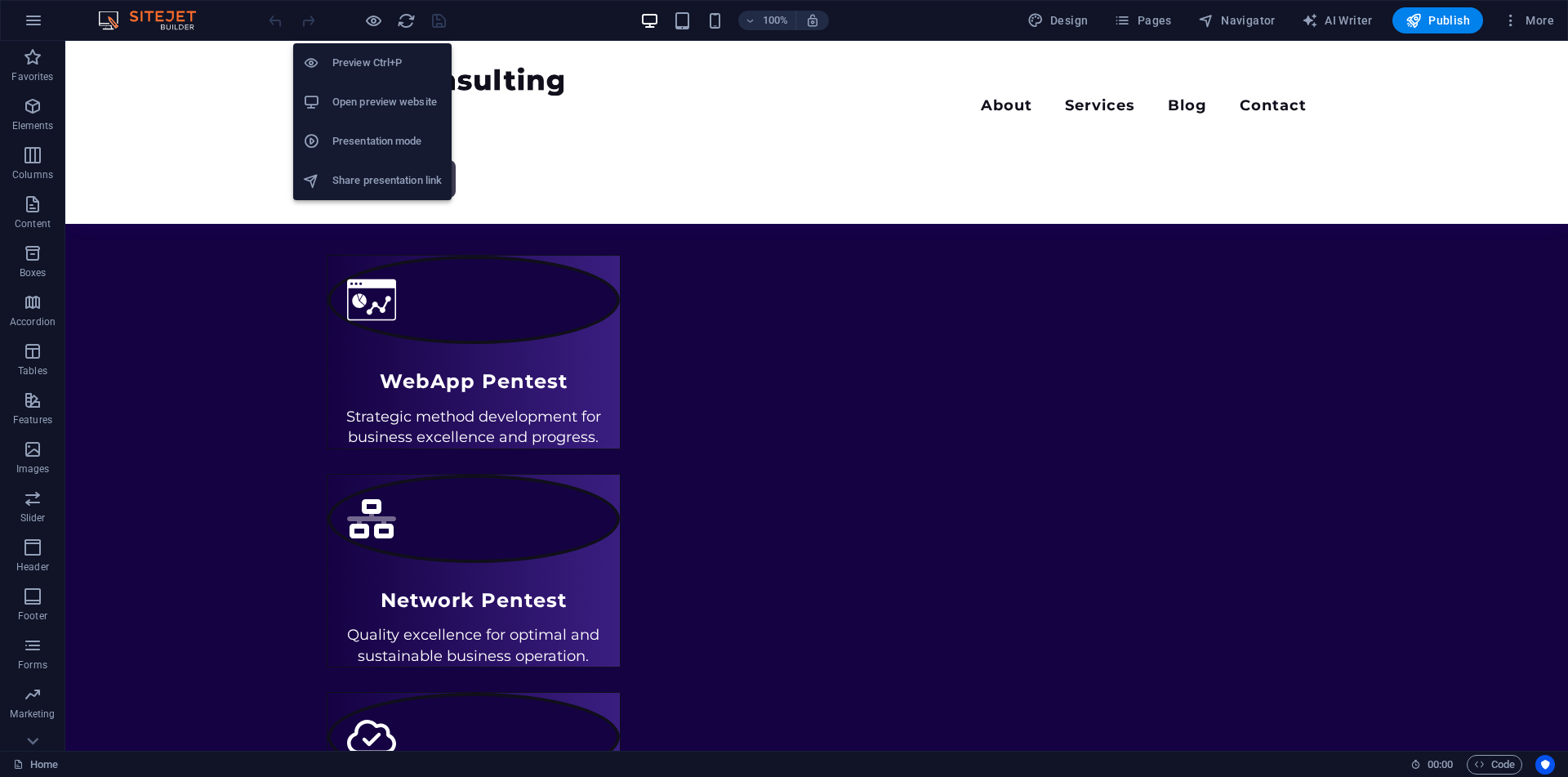
click at [408, 106] on h6 "Open preview website" at bounding box center [387, 101] width 110 height 19
